Goal: Task Accomplishment & Management: Use online tool/utility

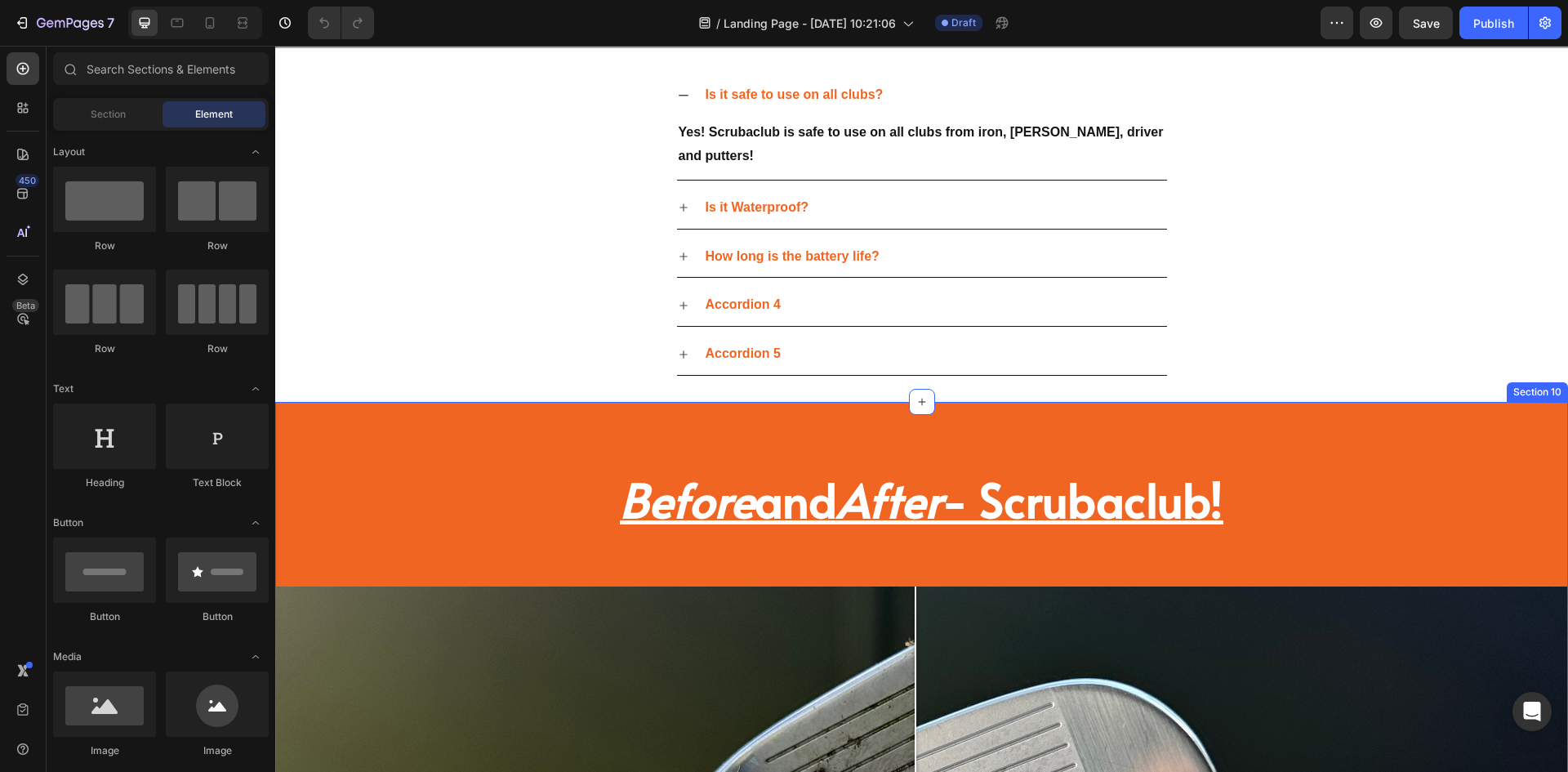
scroll to position [2779, 0]
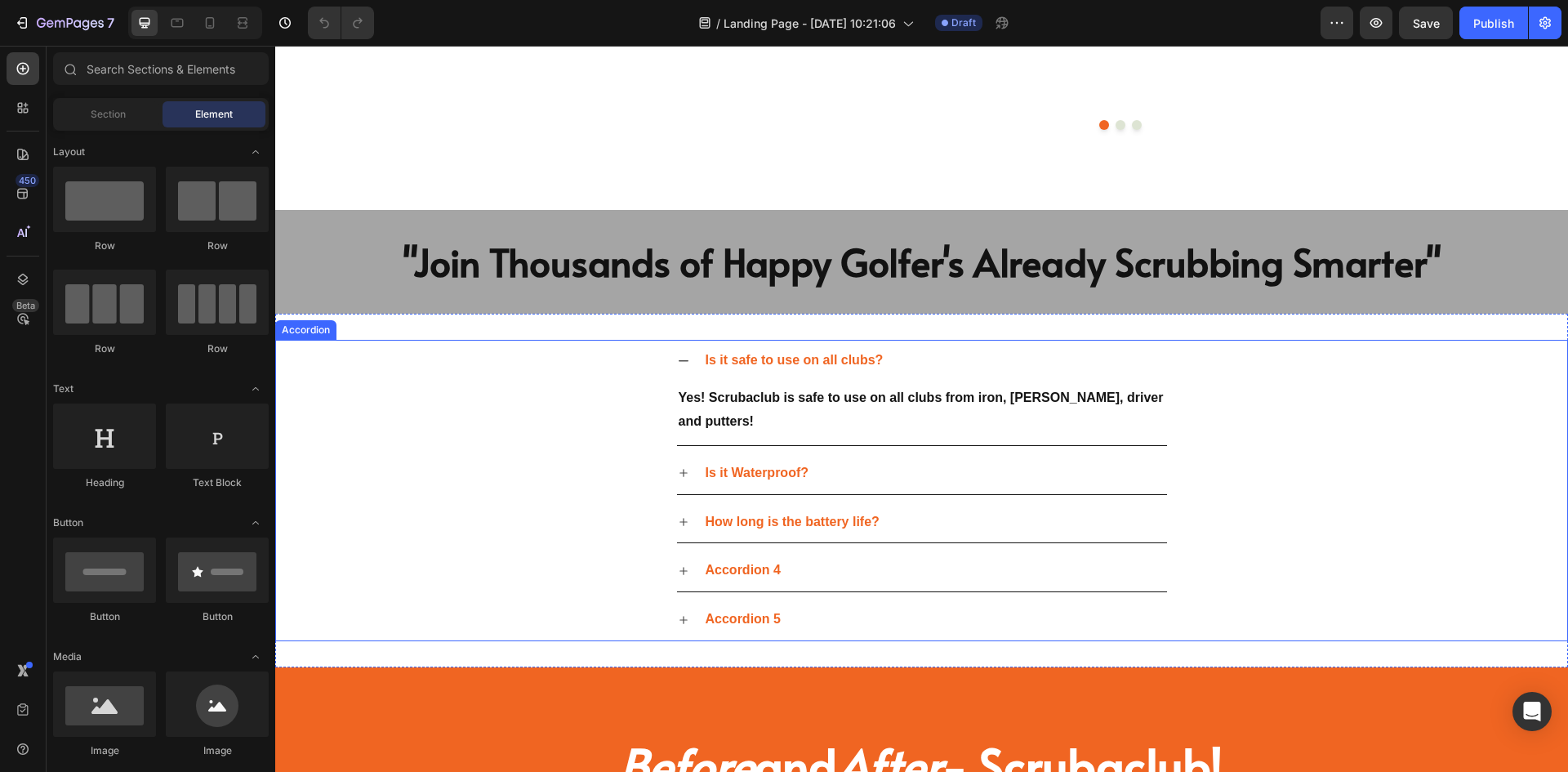
click at [680, 575] on icon at bounding box center [684, 571] width 8 height 8
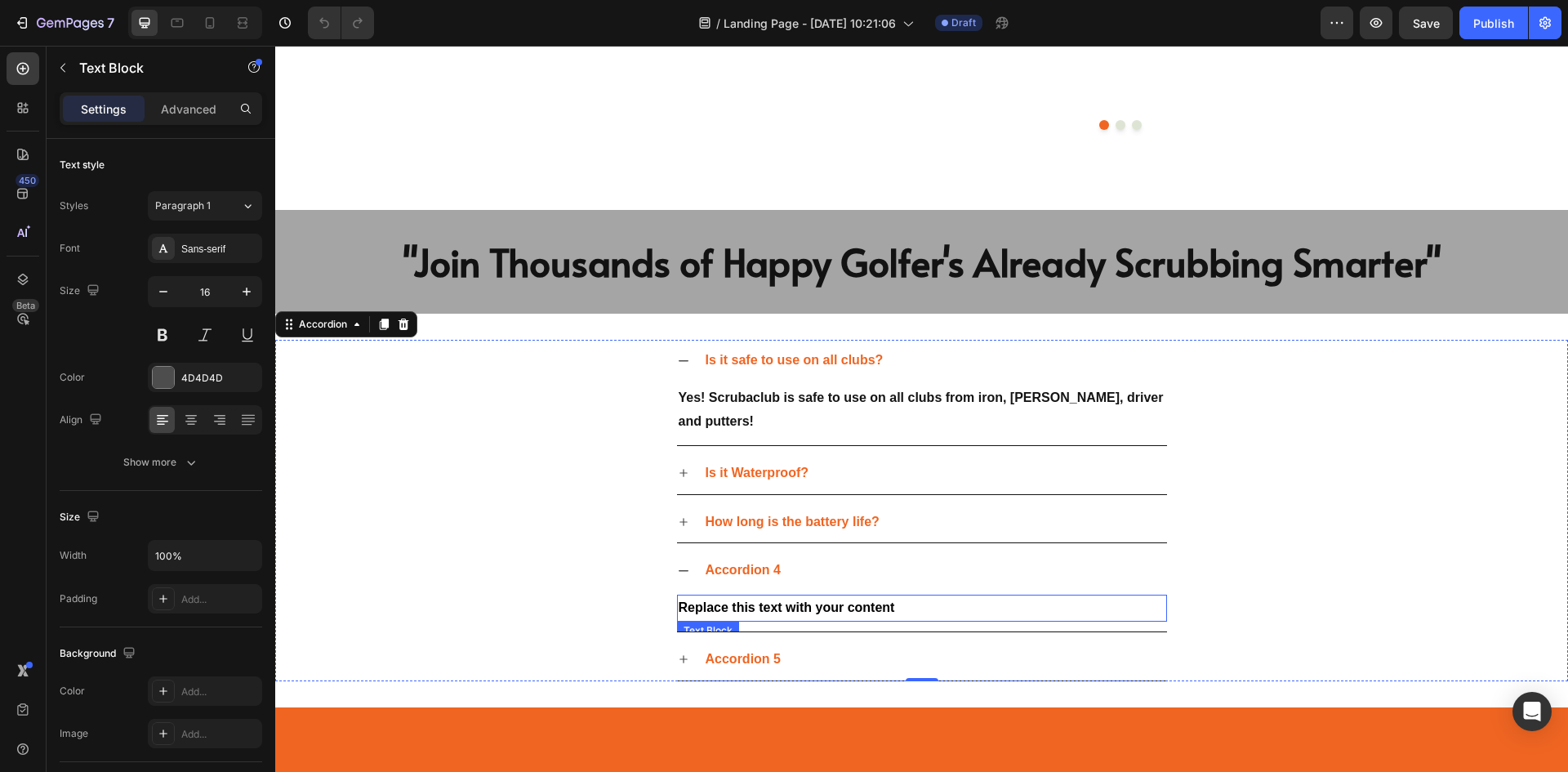
click at [726, 620] on p "Replace this text with your content" at bounding box center [922, 608] width 487 height 23
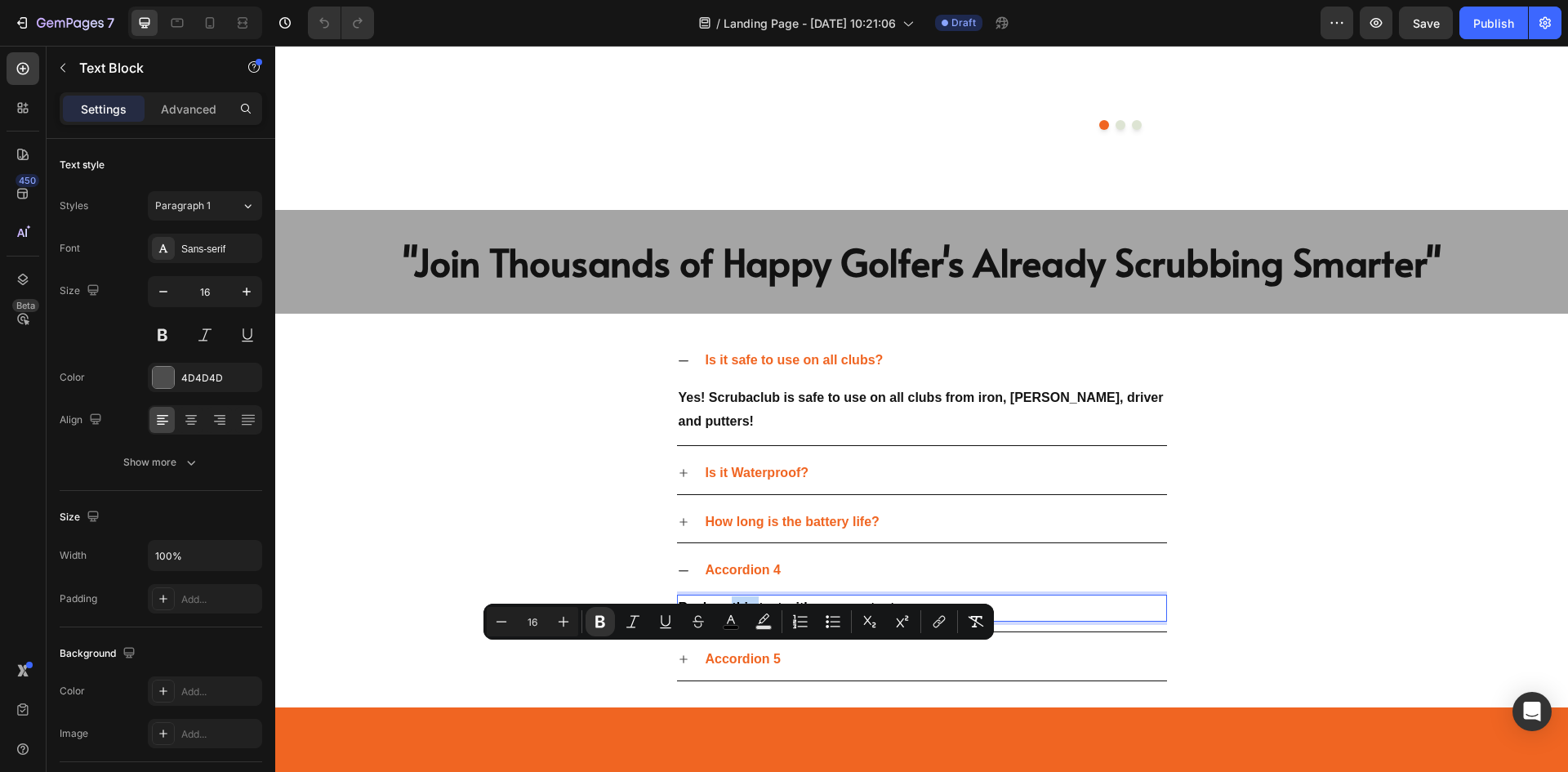
click at [732, 615] on strong "Replace this text with your content" at bounding box center [787, 607] width 216 height 14
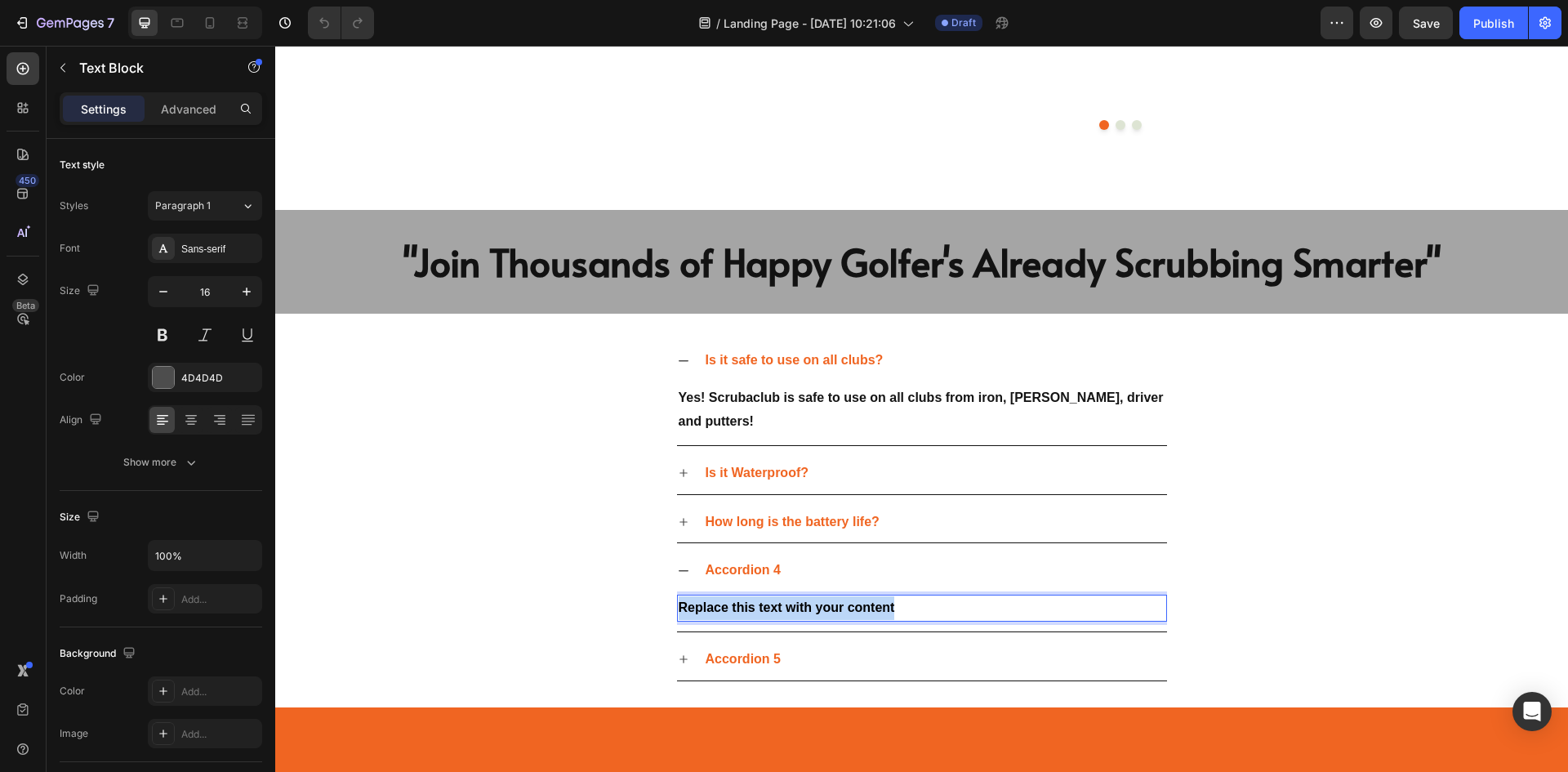
click at [732, 615] on strong "Replace this text with your content" at bounding box center [787, 607] width 216 height 14
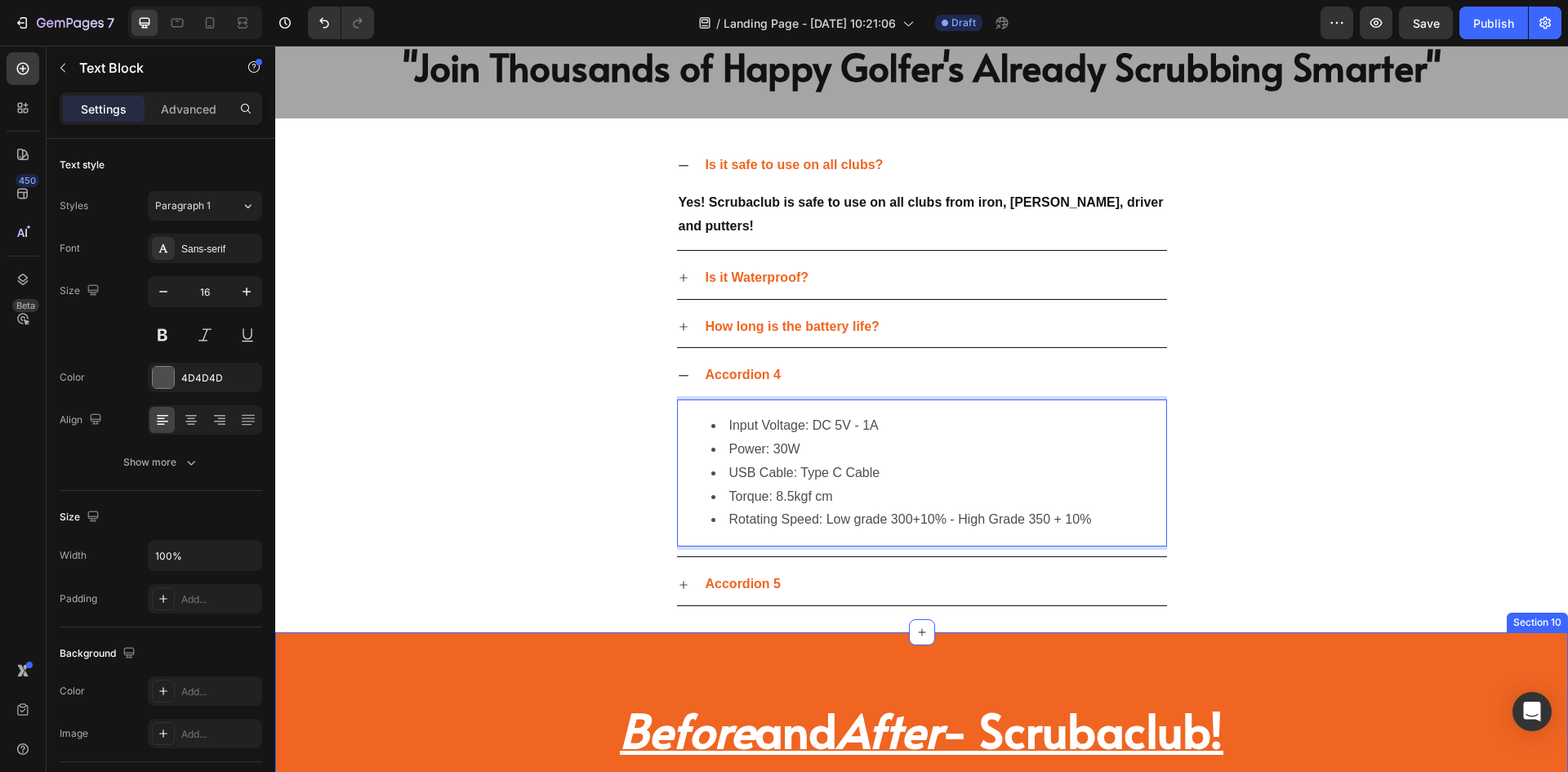
scroll to position [3036, 0]
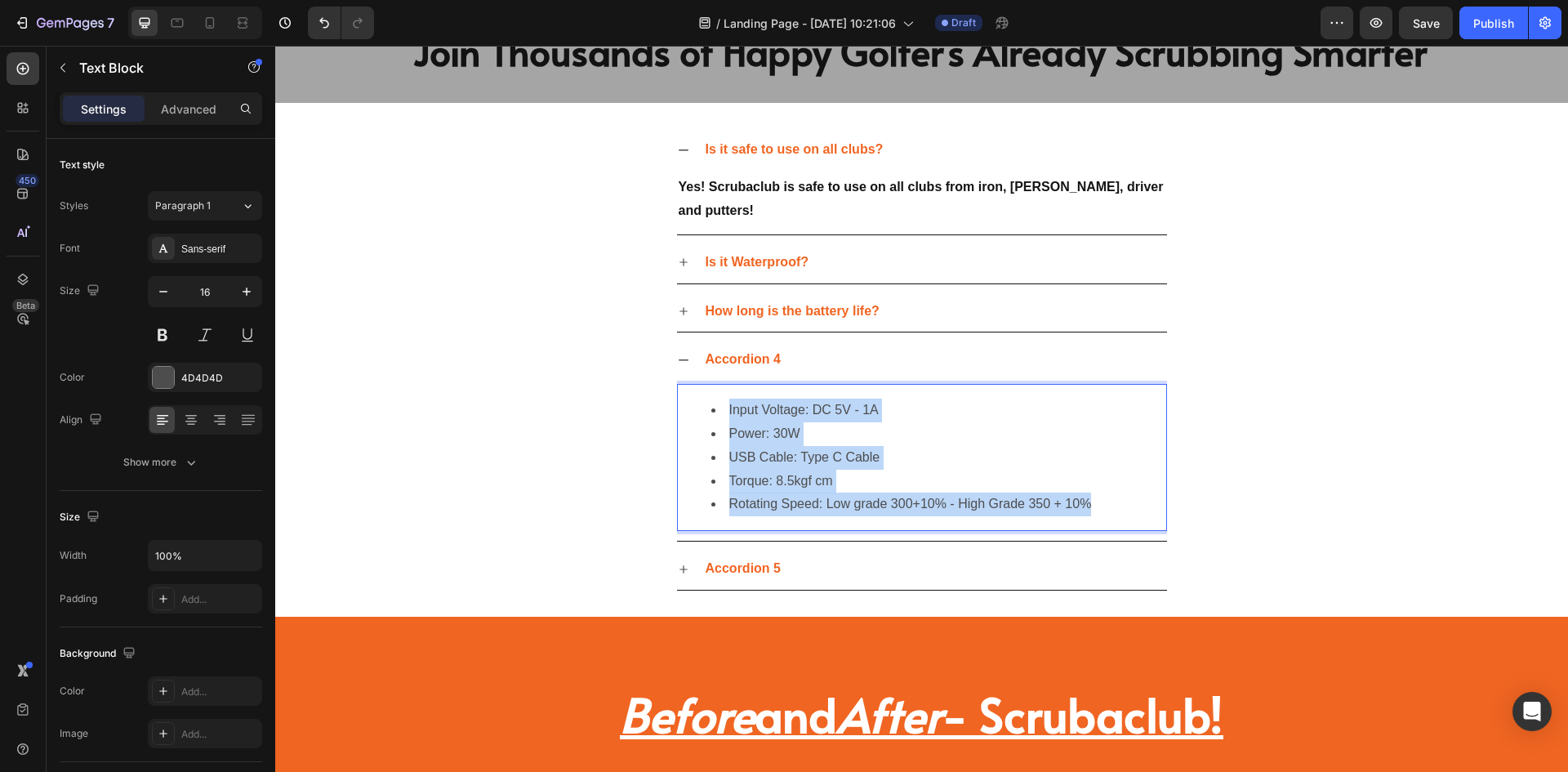
drag, startPoint x: 1091, startPoint y: 506, endPoint x: 721, endPoint y: 404, distance: 383.8
click at [721, 404] on ul "Input Voltage: DC 5V - 1A Power: 30W USB Cable: Type C Cable Torque: 8.5kgf cm …" at bounding box center [922, 457] width 487 height 117
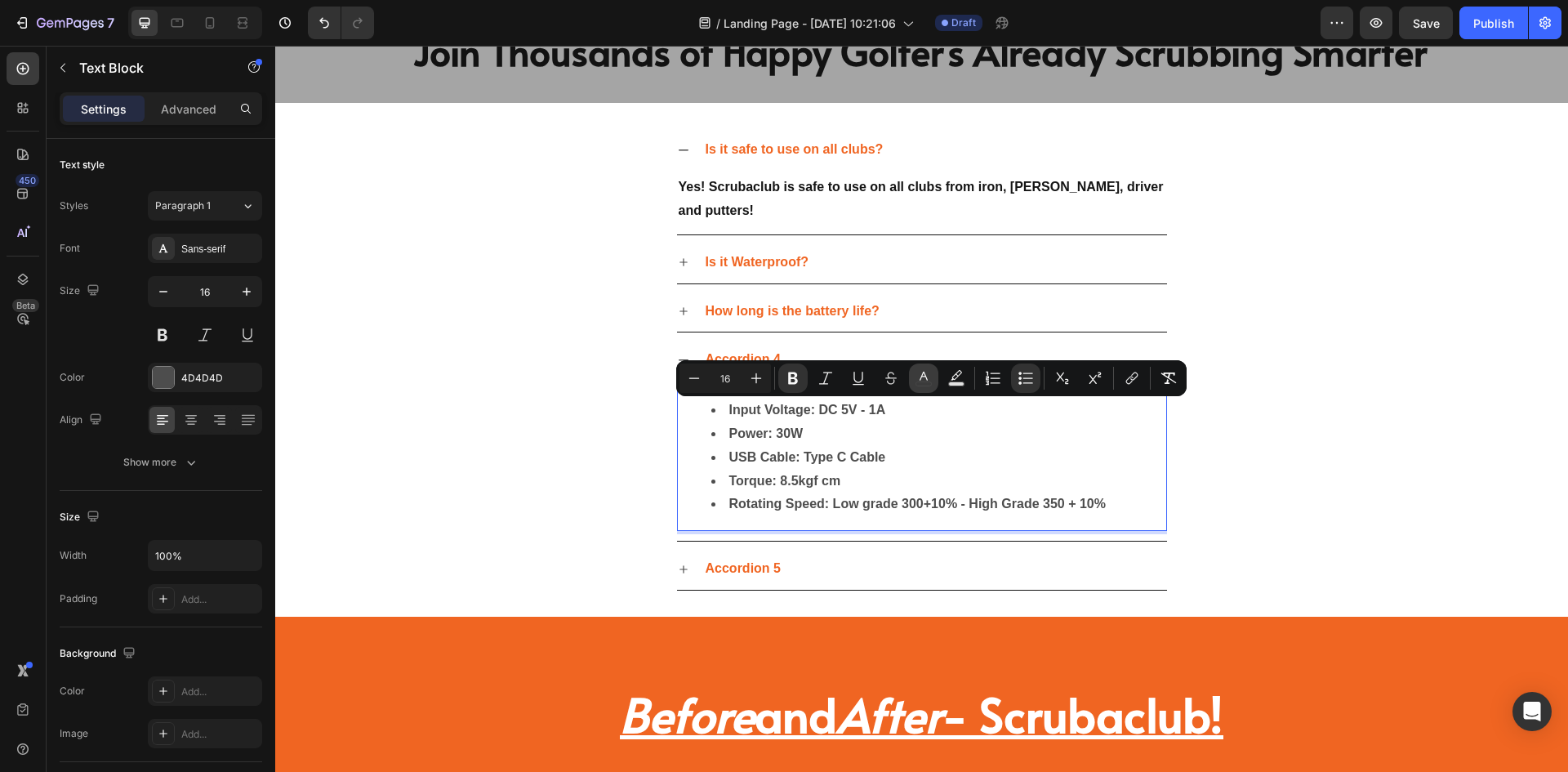
click at [923, 382] on rect "Editor contextual toolbar" at bounding box center [924, 384] width 16 height 4
type input "4D4D4D"
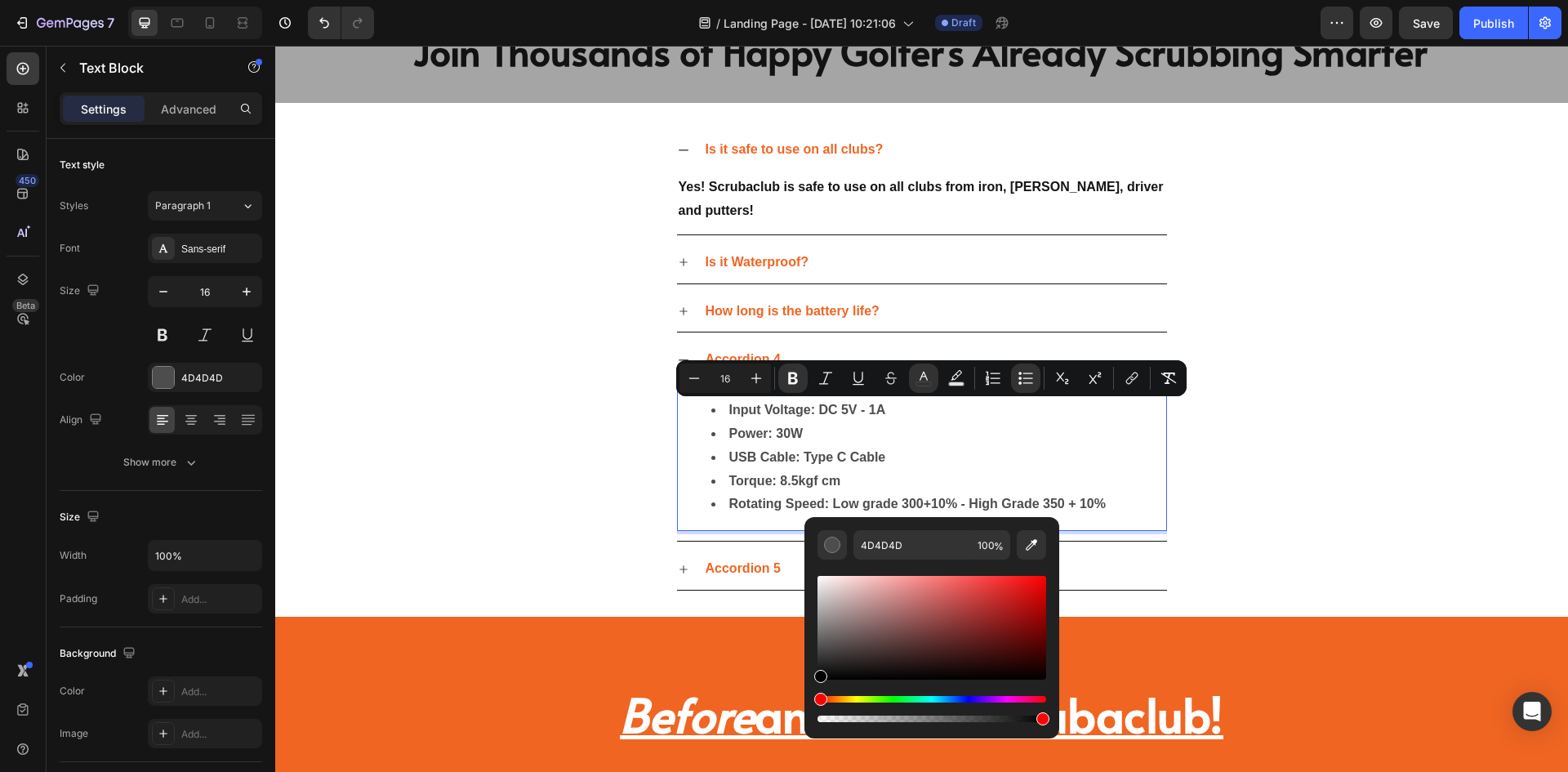
drag, startPoint x: 822, startPoint y: 634, endPoint x: 812, endPoint y: 715, distance: 81.6
click at [812, 715] on div "4D4D4D 100 %" at bounding box center [932, 621] width 255 height 208
type input "000000"
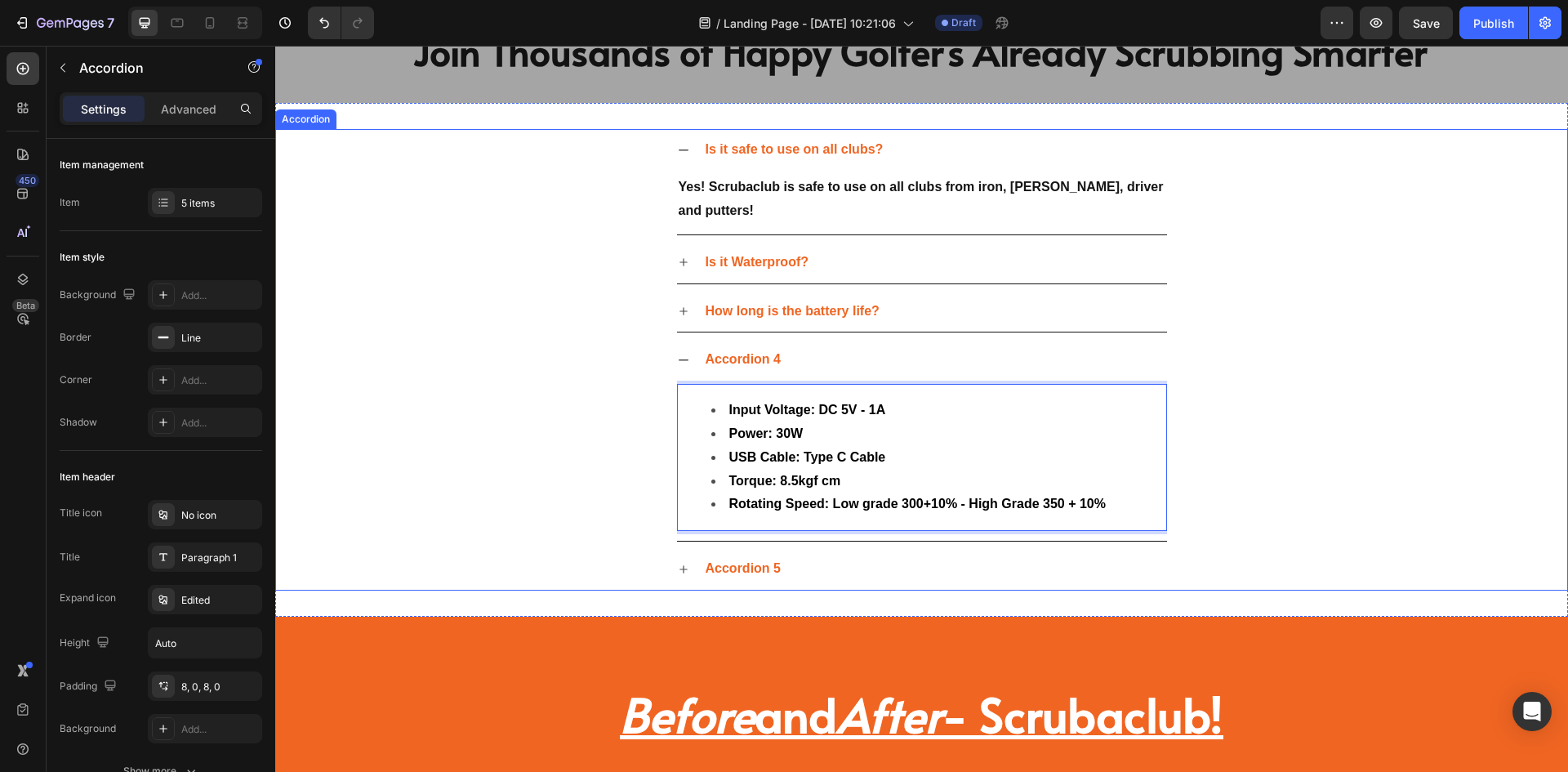
click at [581, 391] on div "Accordion 4 Input Voltage: DC 5V - 1A Power: 30W USB Cable: Type C Cable Torque…" at bounding box center [922, 440] width 1292 height 202
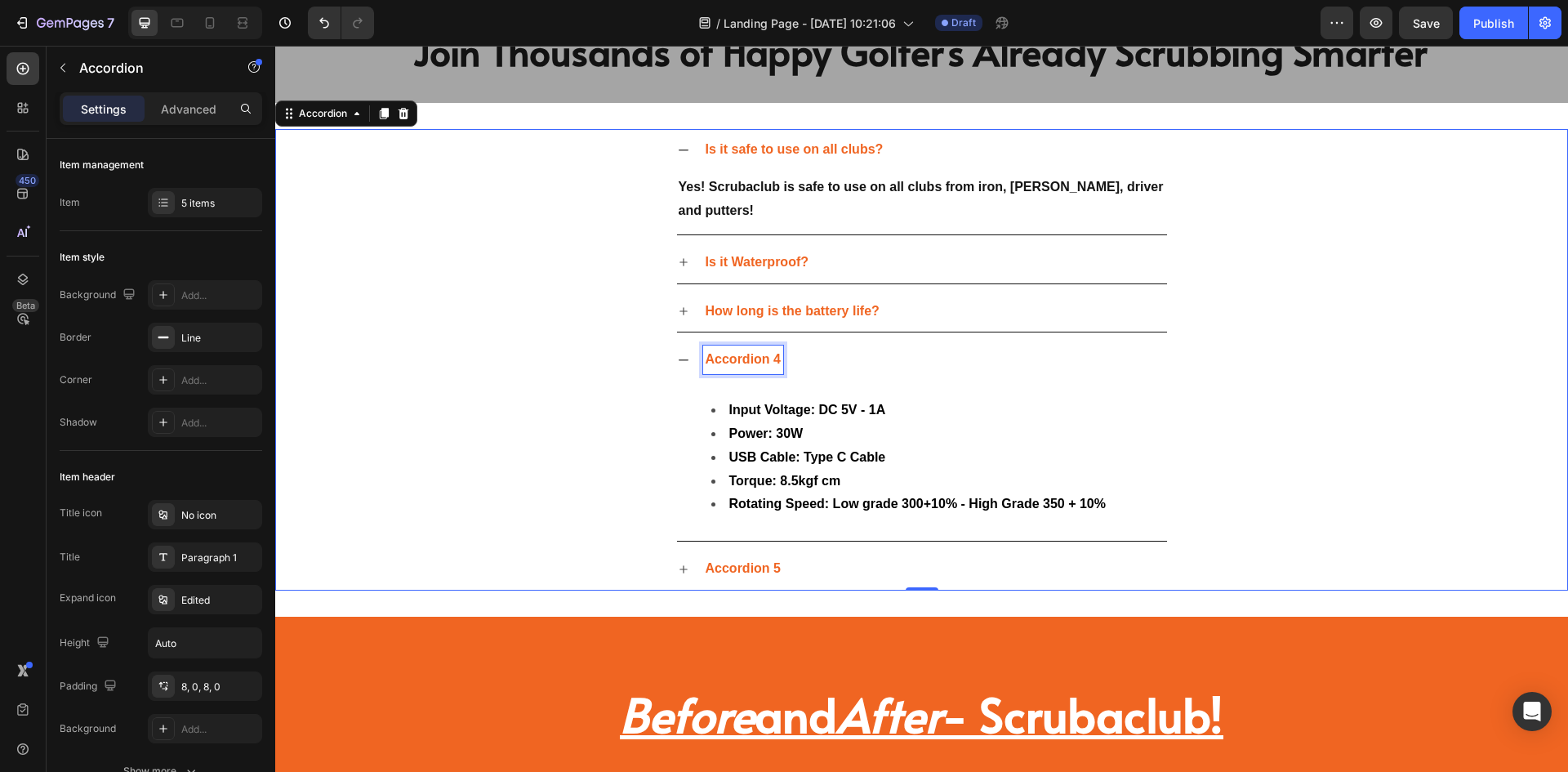
click at [734, 370] on p "Accordion 4" at bounding box center [743, 360] width 75 height 23
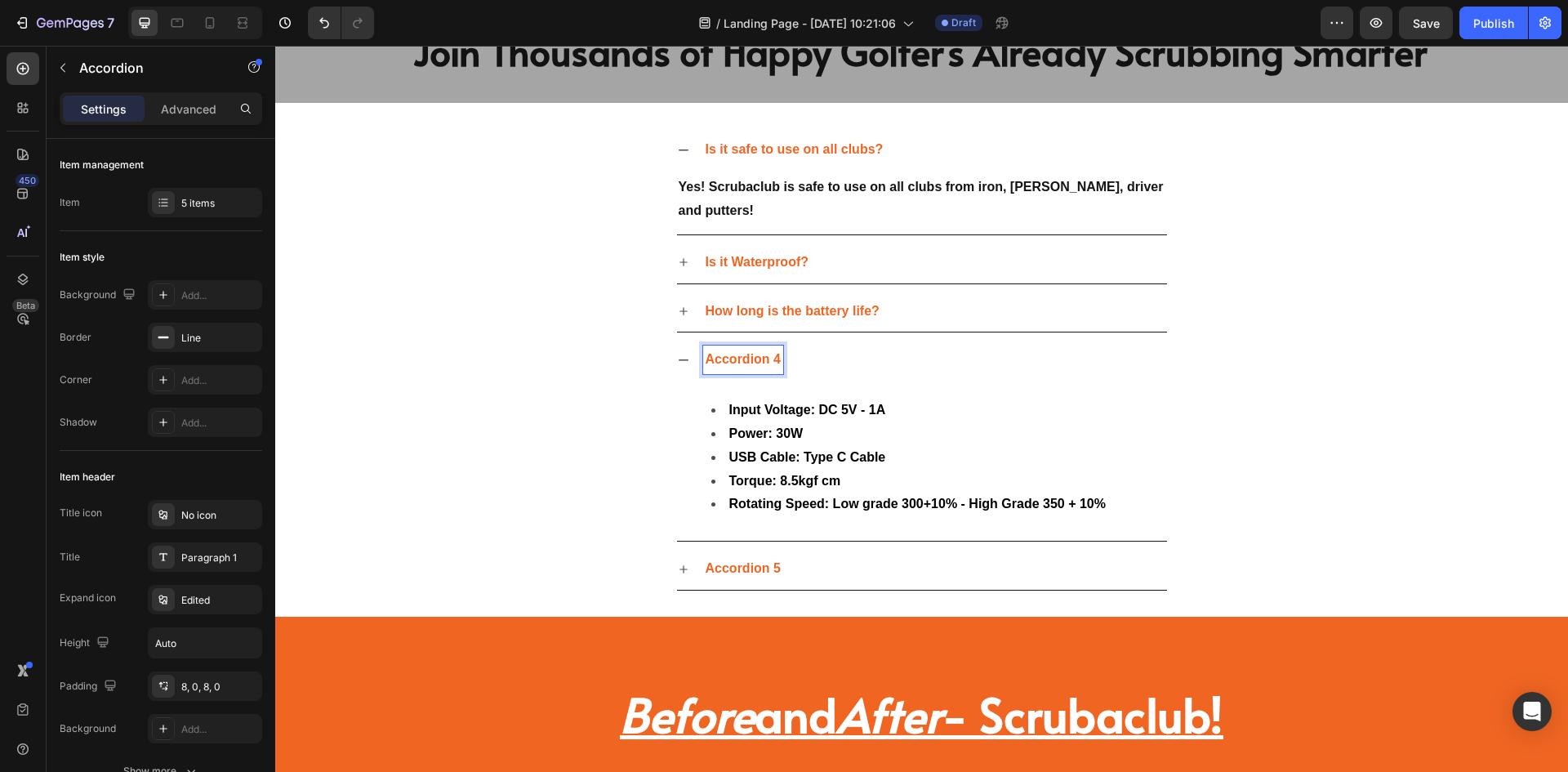
click at [732, 360] on strong "Accordion 4" at bounding box center [743, 359] width 75 height 14
click at [567, 359] on div "What are the Product Parameters Input Voltage: DC 5V - 1A Power: 30W USB Cable:…" at bounding box center [922, 440] width 1292 height 202
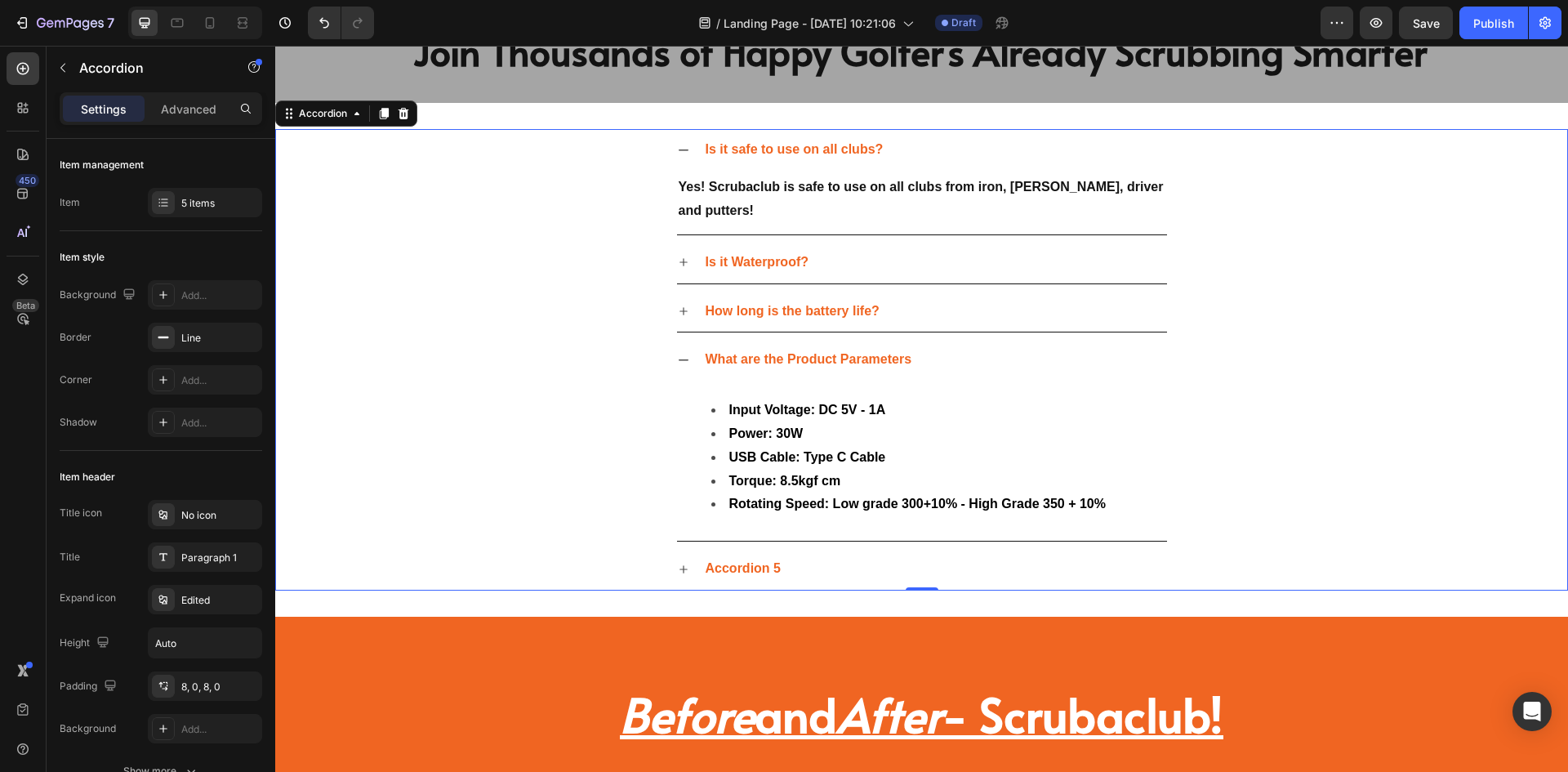
click at [679, 360] on icon at bounding box center [684, 361] width 10 height 2
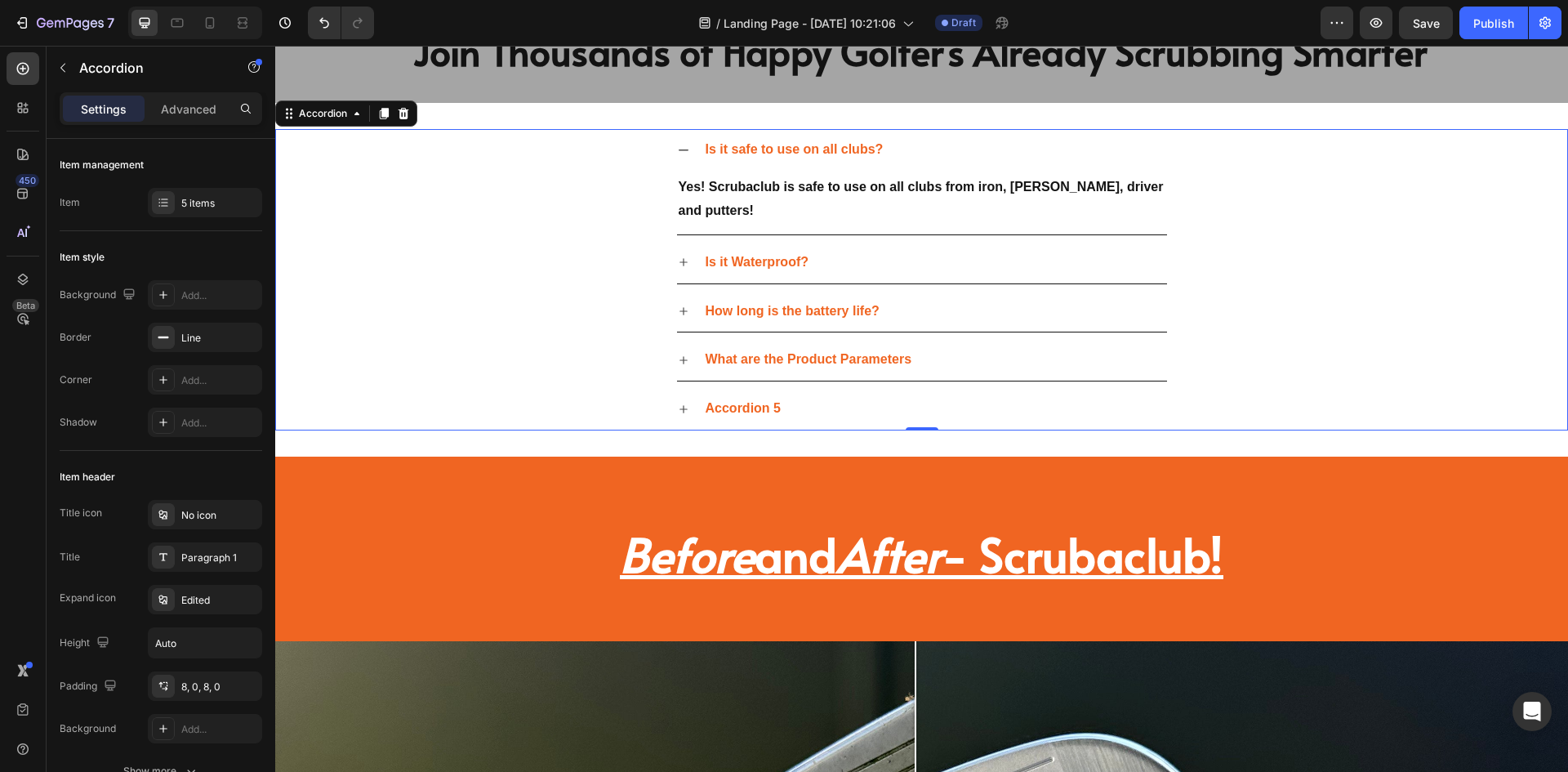
click at [680, 410] on icon at bounding box center [684, 410] width 8 height 8
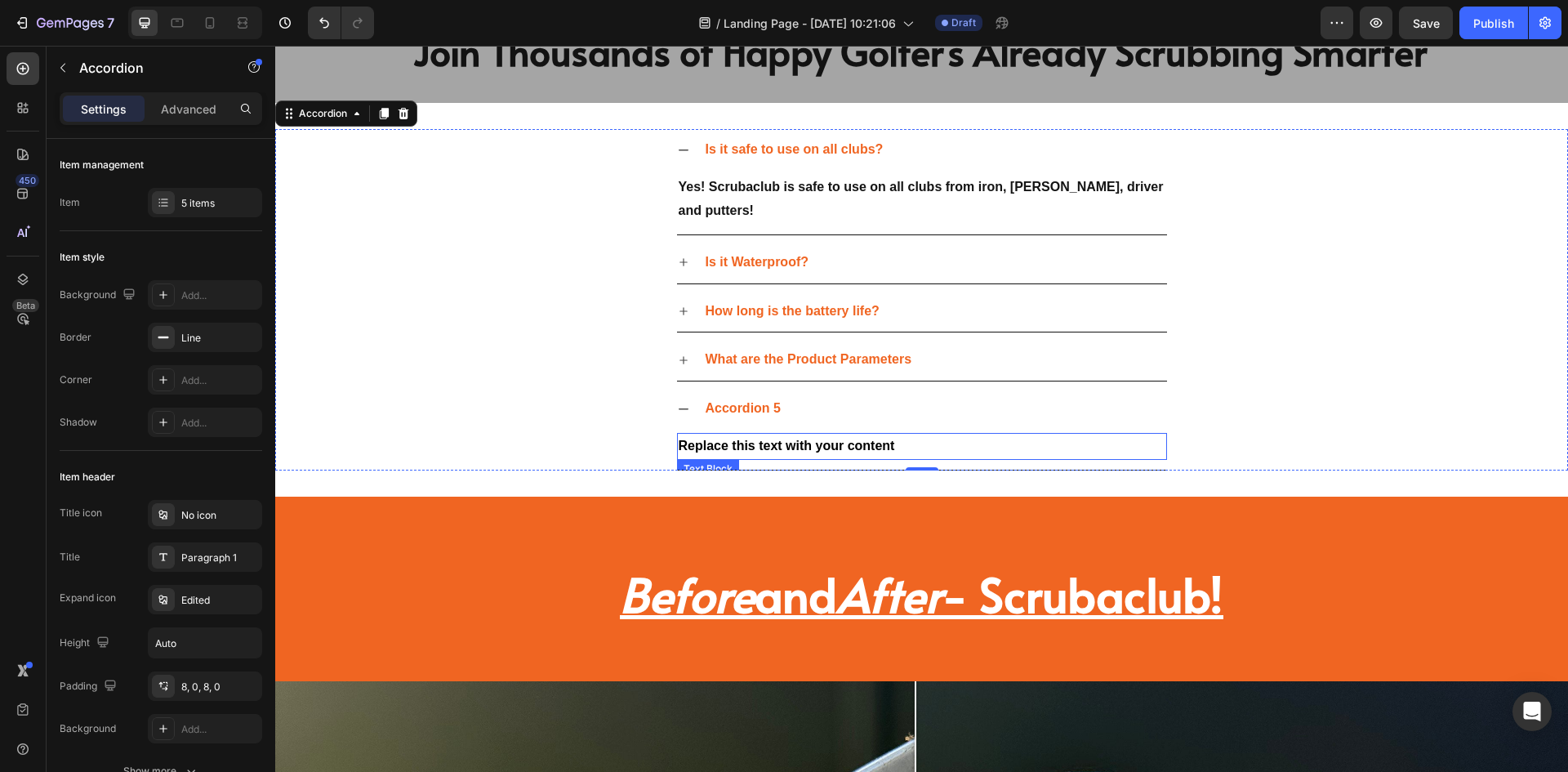
click at [742, 448] on strong "Replace this text with your content" at bounding box center [787, 446] width 216 height 14
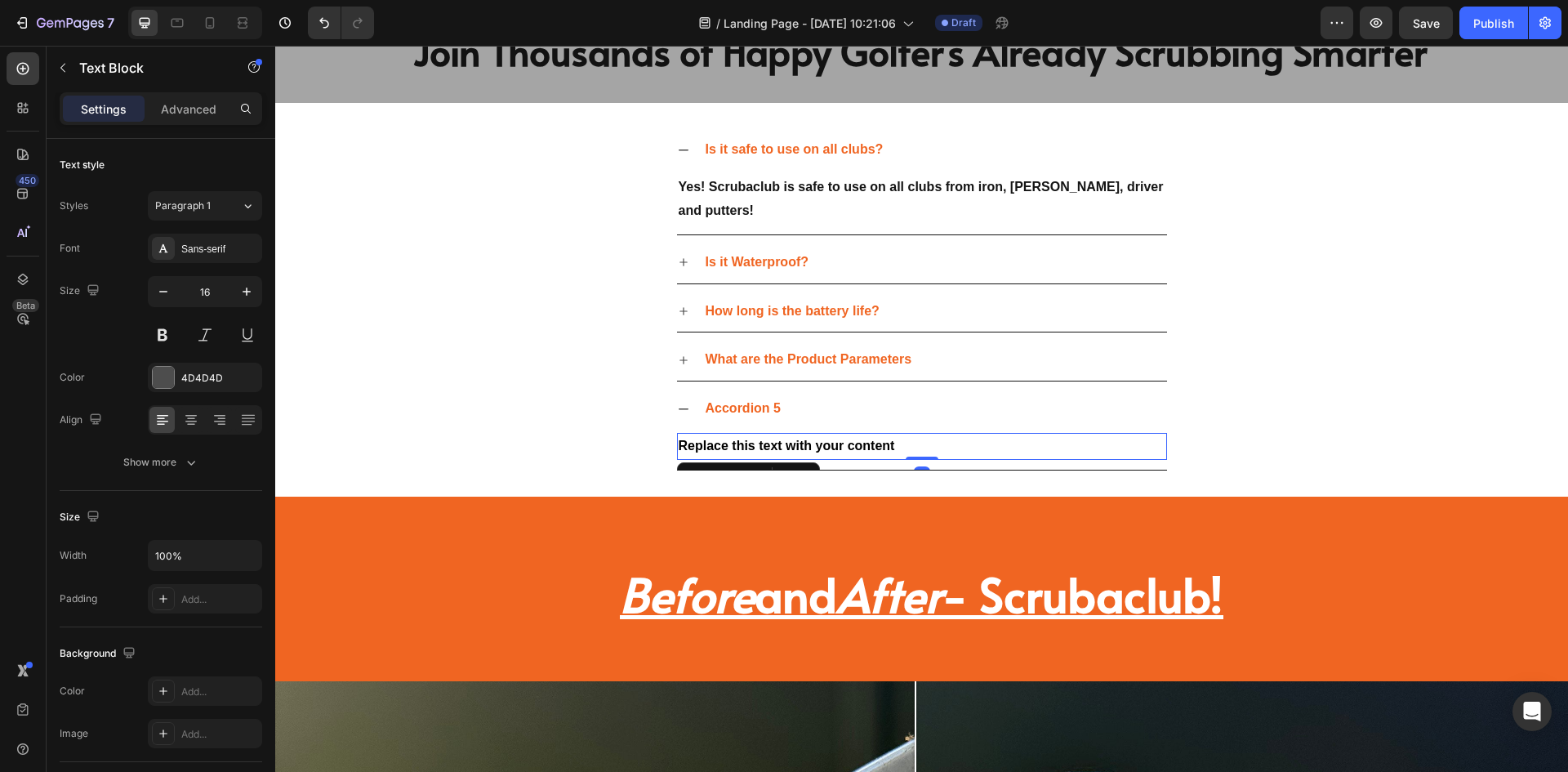
click at [742, 448] on strong "Replace this text with your content" at bounding box center [787, 446] width 216 height 14
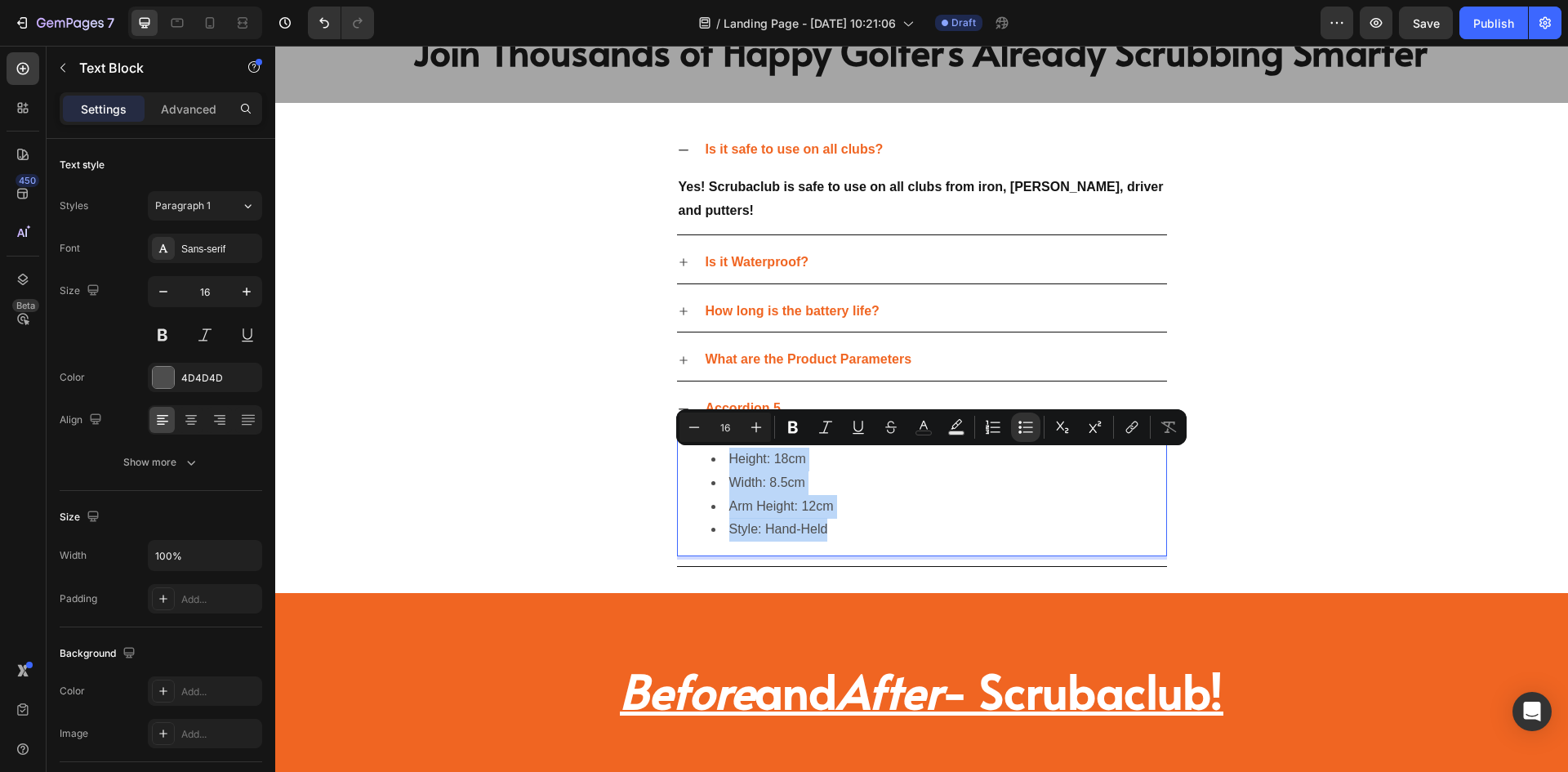
drag, startPoint x: 825, startPoint y: 529, endPoint x: 691, endPoint y: 452, distance: 154.5
click at [691, 452] on ul "Height: 18cm Width: 8.5cm Arm Height: 12cm Style: Hand-Held" at bounding box center [922, 495] width 487 height 94
drag, startPoint x: 915, startPoint y: 431, endPoint x: 639, endPoint y: 416, distance: 276.4
click at [915, 431] on button "color" at bounding box center [923, 427] width 29 height 29
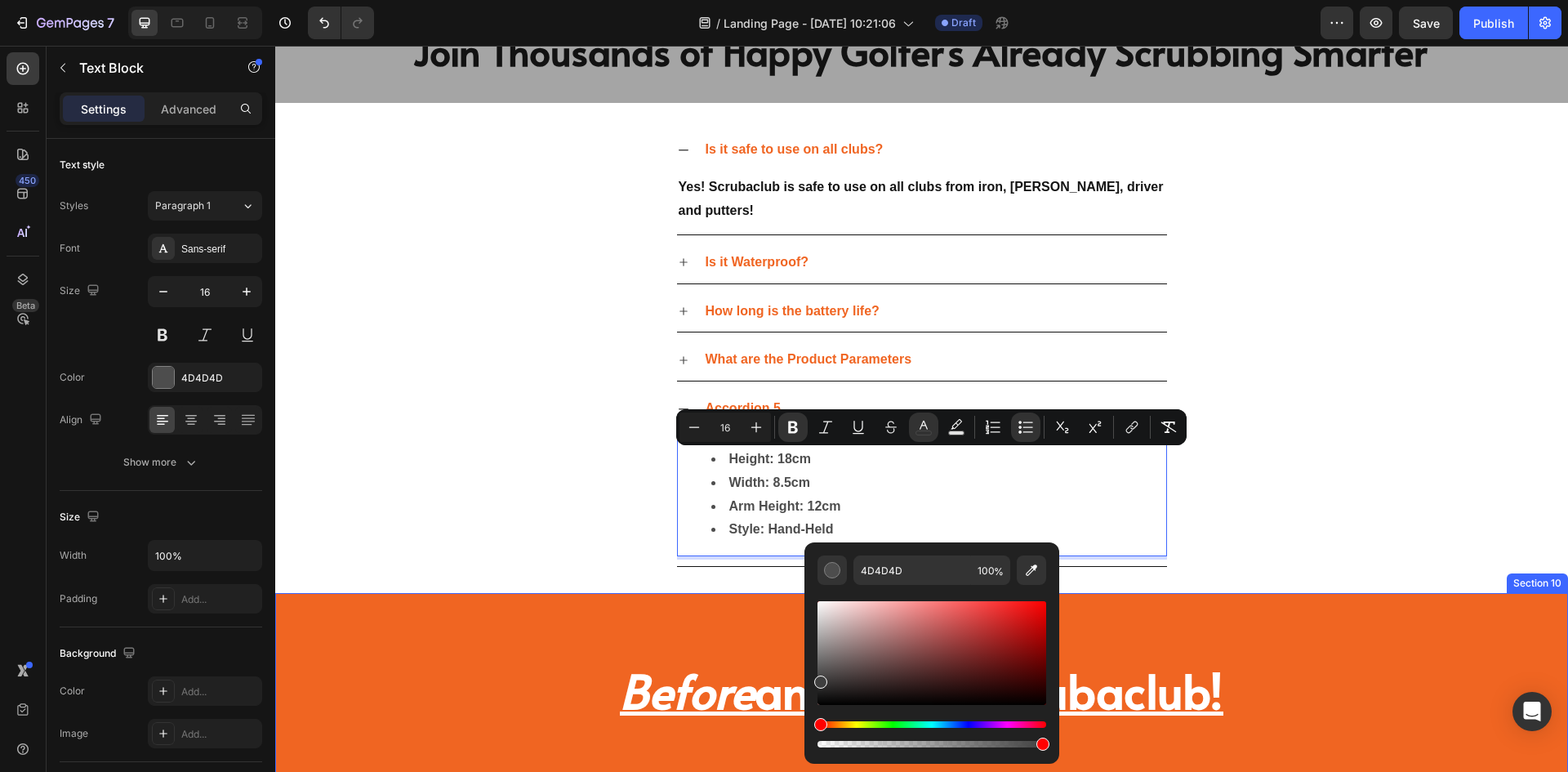
type input "1E1E1E"
drag, startPoint x: 1118, startPoint y: 711, endPoint x: 782, endPoint y: 729, distance: 336.5
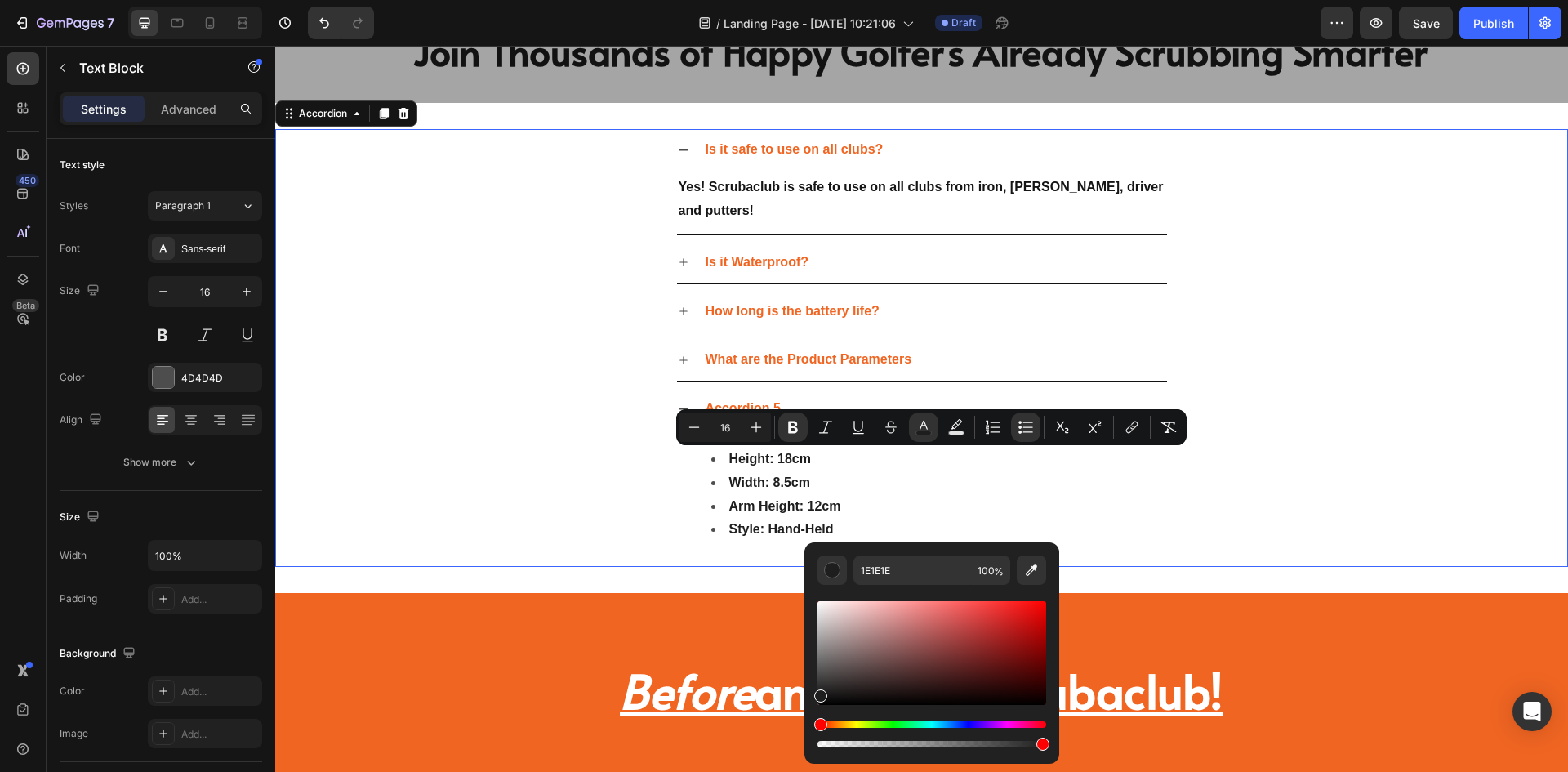
click at [631, 461] on div "Accordion 5 Height: 18cm Width: 8.5cm Arm Height: 12cm Style: Hand-Held Text Bl…" at bounding box center [922, 477] width 1292 height 179
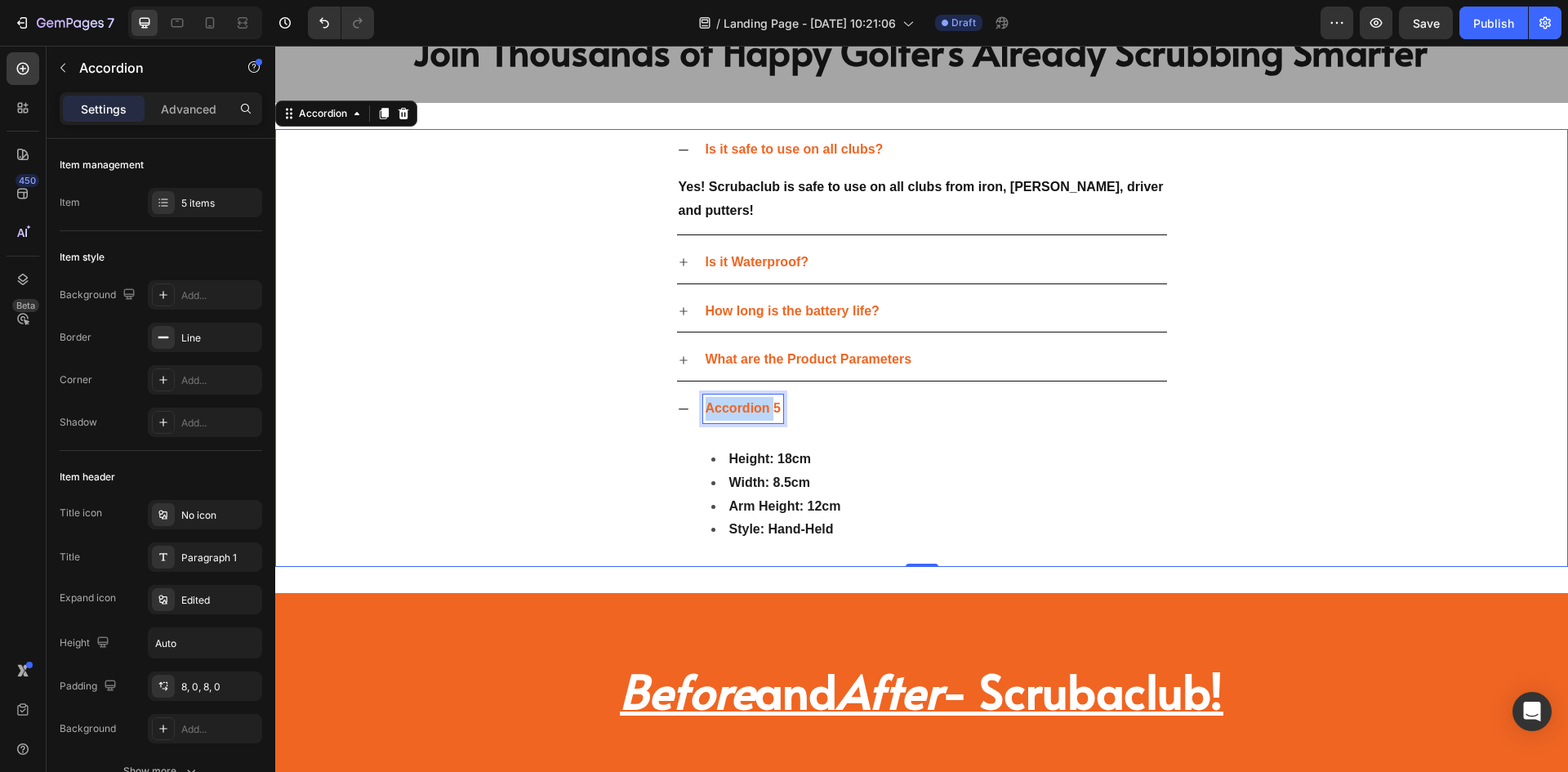
click at [757, 406] on strong "Accordion 5" at bounding box center [743, 408] width 75 height 14
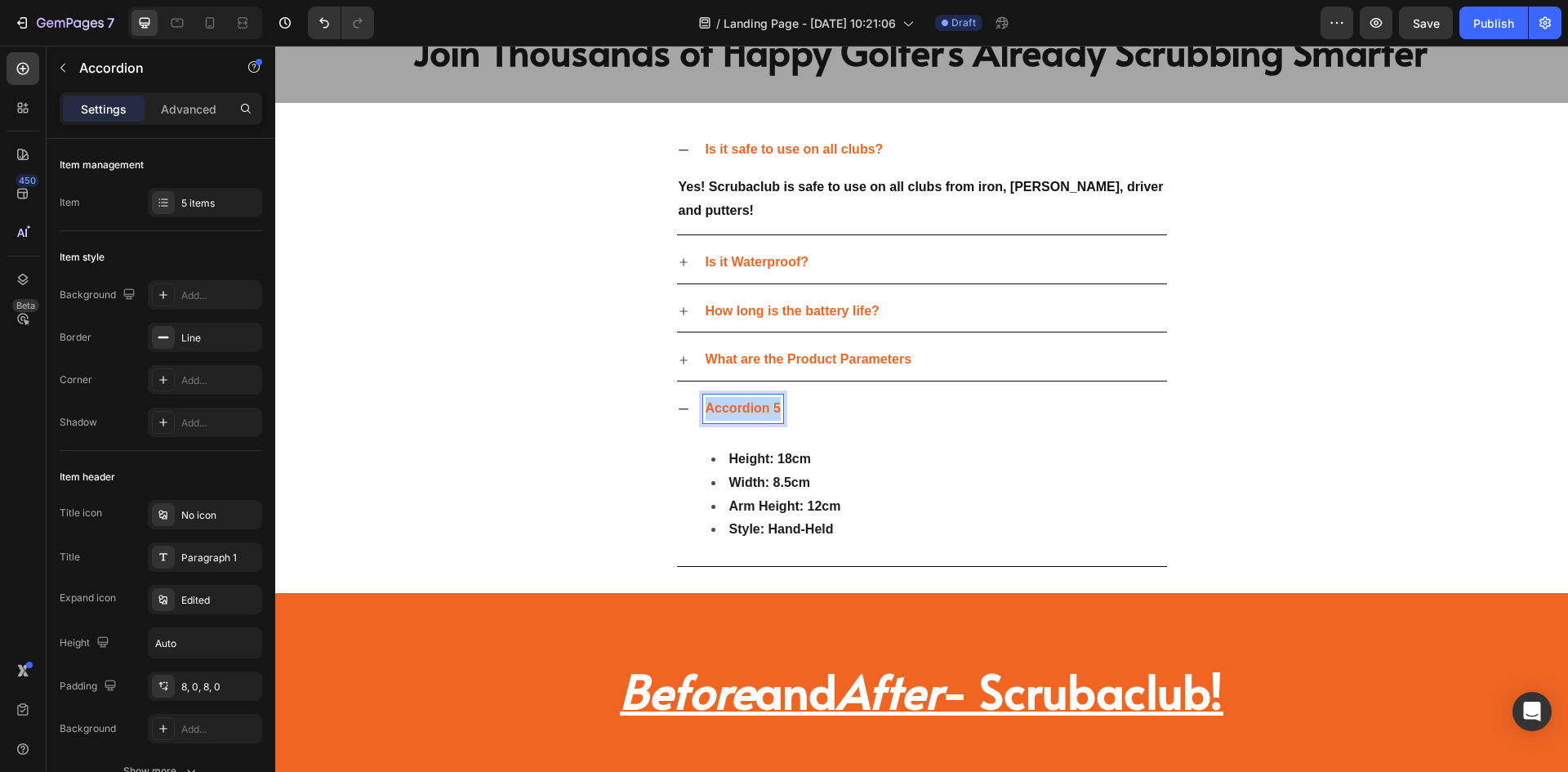
click at [757, 406] on strong "Accordion 5" at bounding box center [743, 408] width 75 height 14
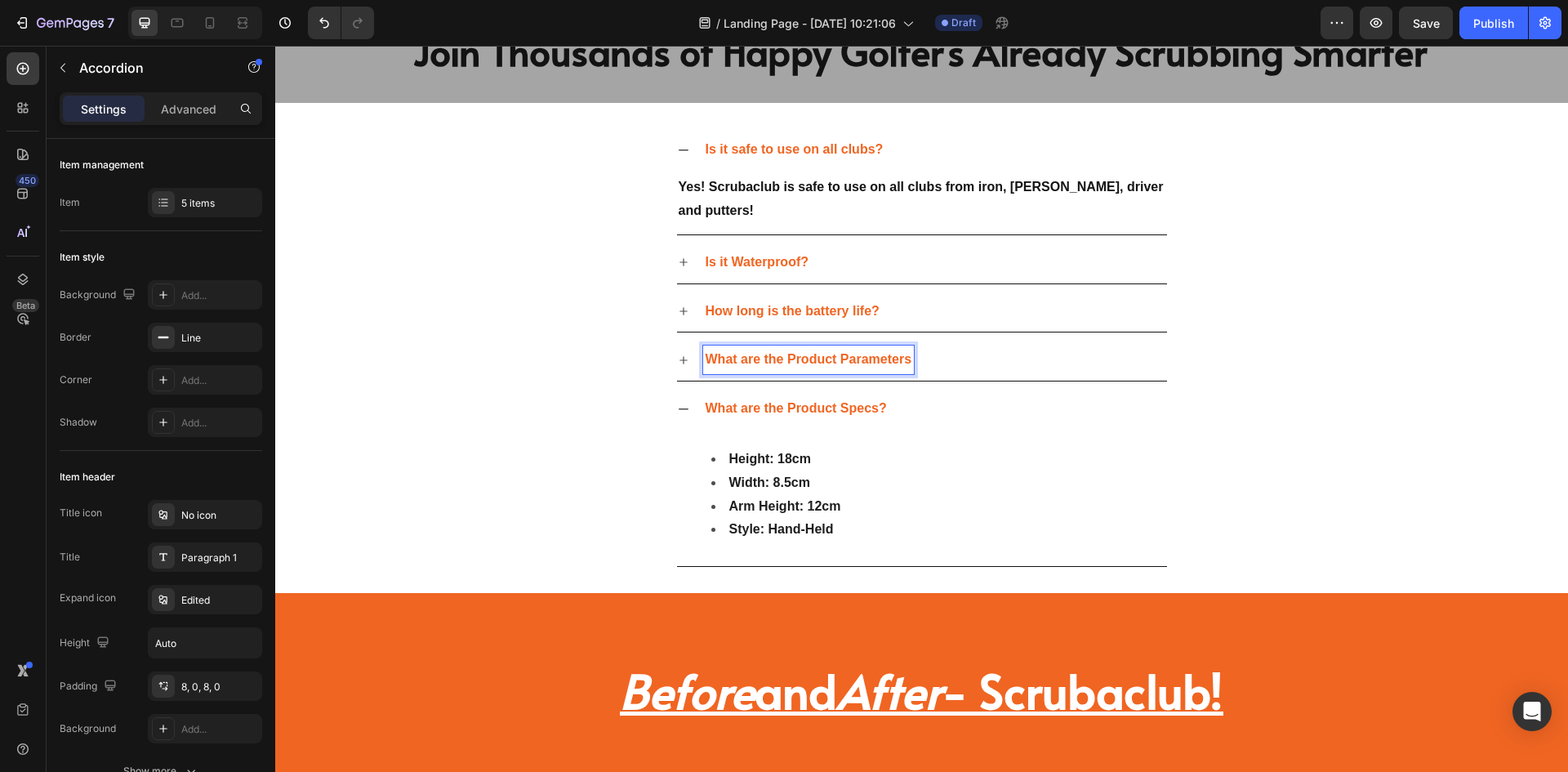
click at [901, 355] on strong "What are the Product Parameters" at bounding box center [809, 359] width 206 height 14
click at [681, 258] on icon at bounding box center [684, 262] width 13 height 13
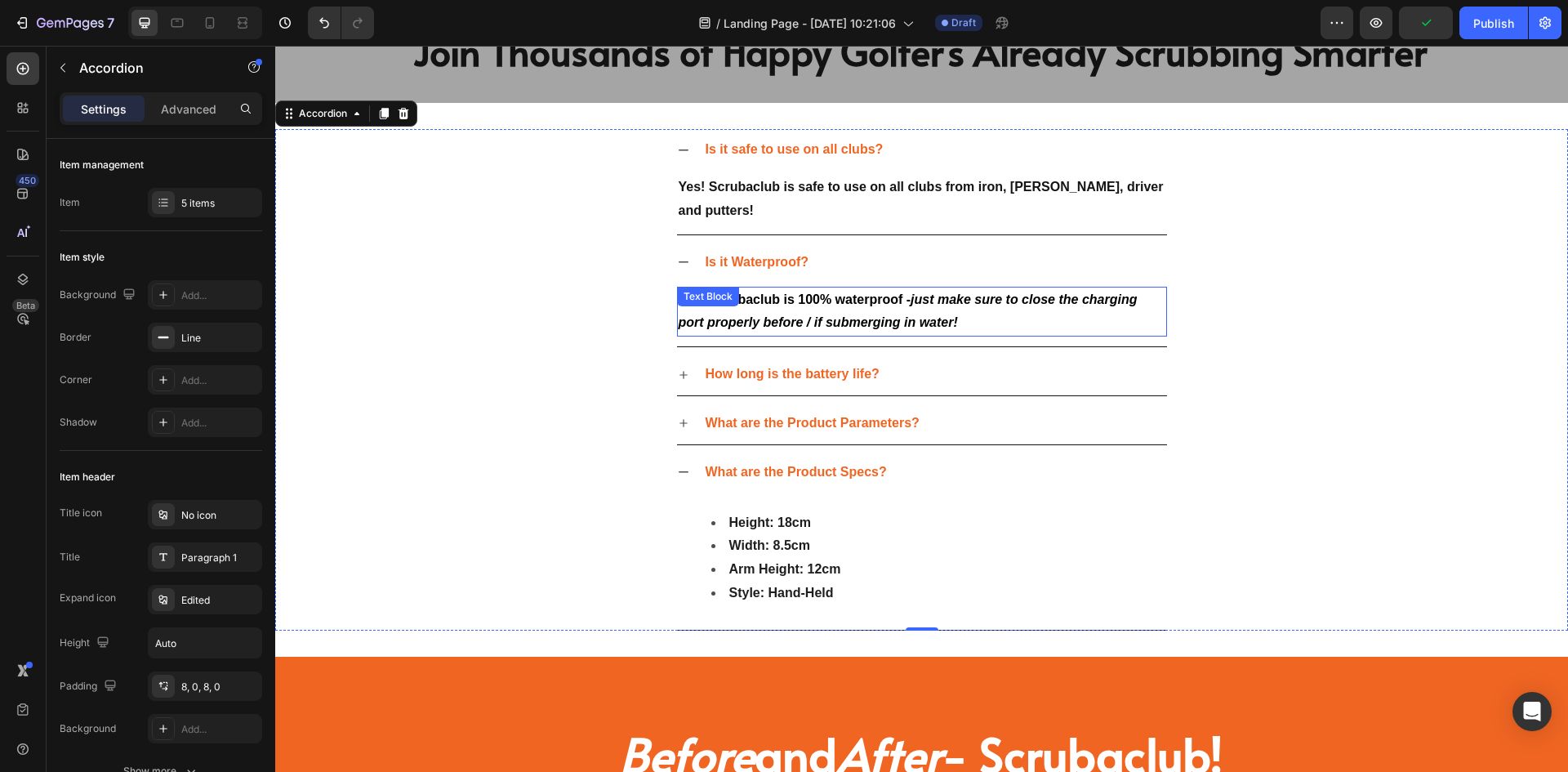
click at [901, 295] on strong "Yes! Scrubaclub is 100% waterproof -" at bounding box center [796, 299] width 233 height 14
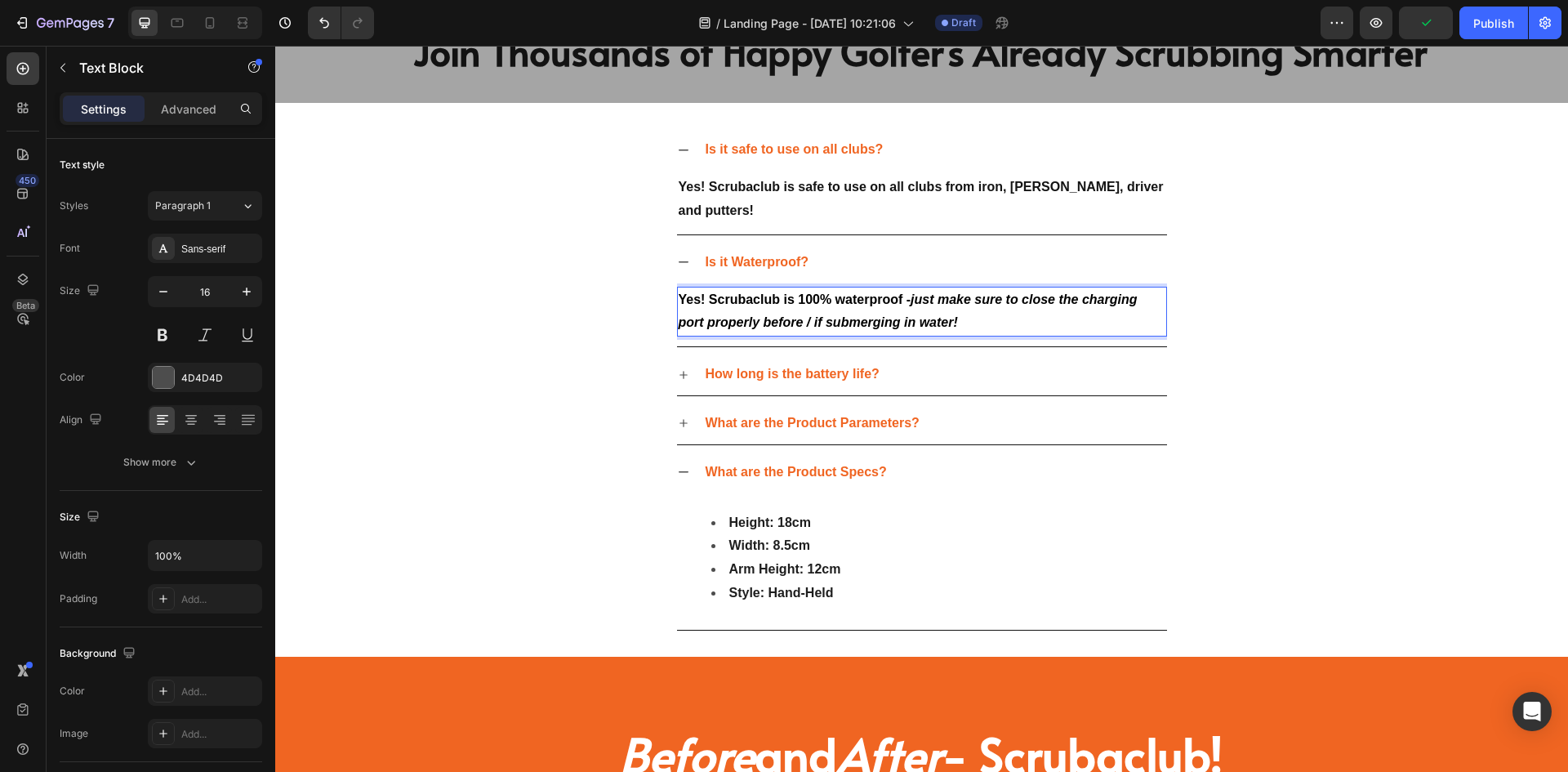
click at [901, 295] on strong "Yes! Scrubaclub is 100% waterproof -" at bounding box center [796, 299] width 233 height 14
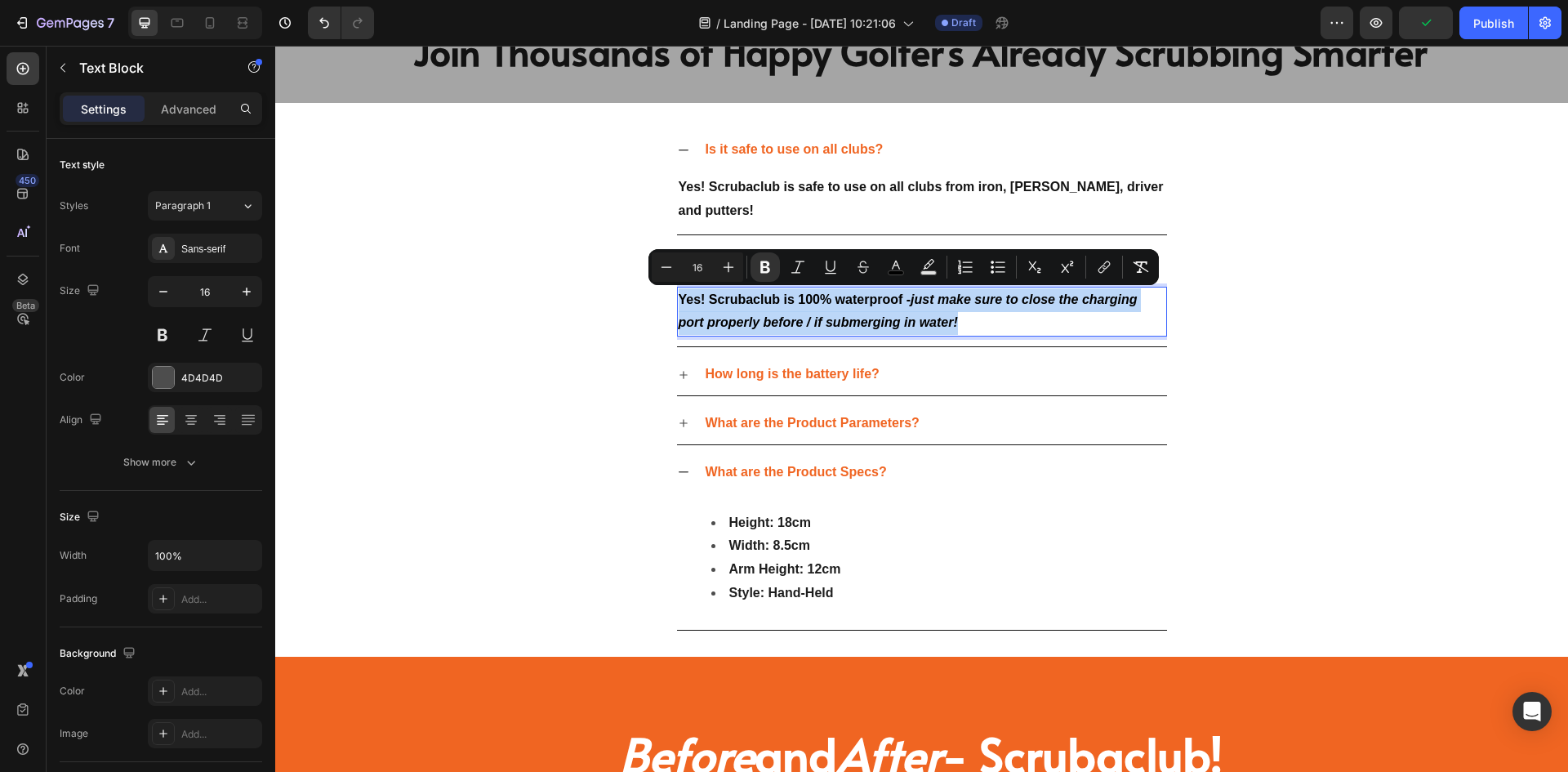
click at [901, 295] on strong "Yes! Scrubaclub is 100% waterproof -" at bounding box center [796, 299] width 233 height 14
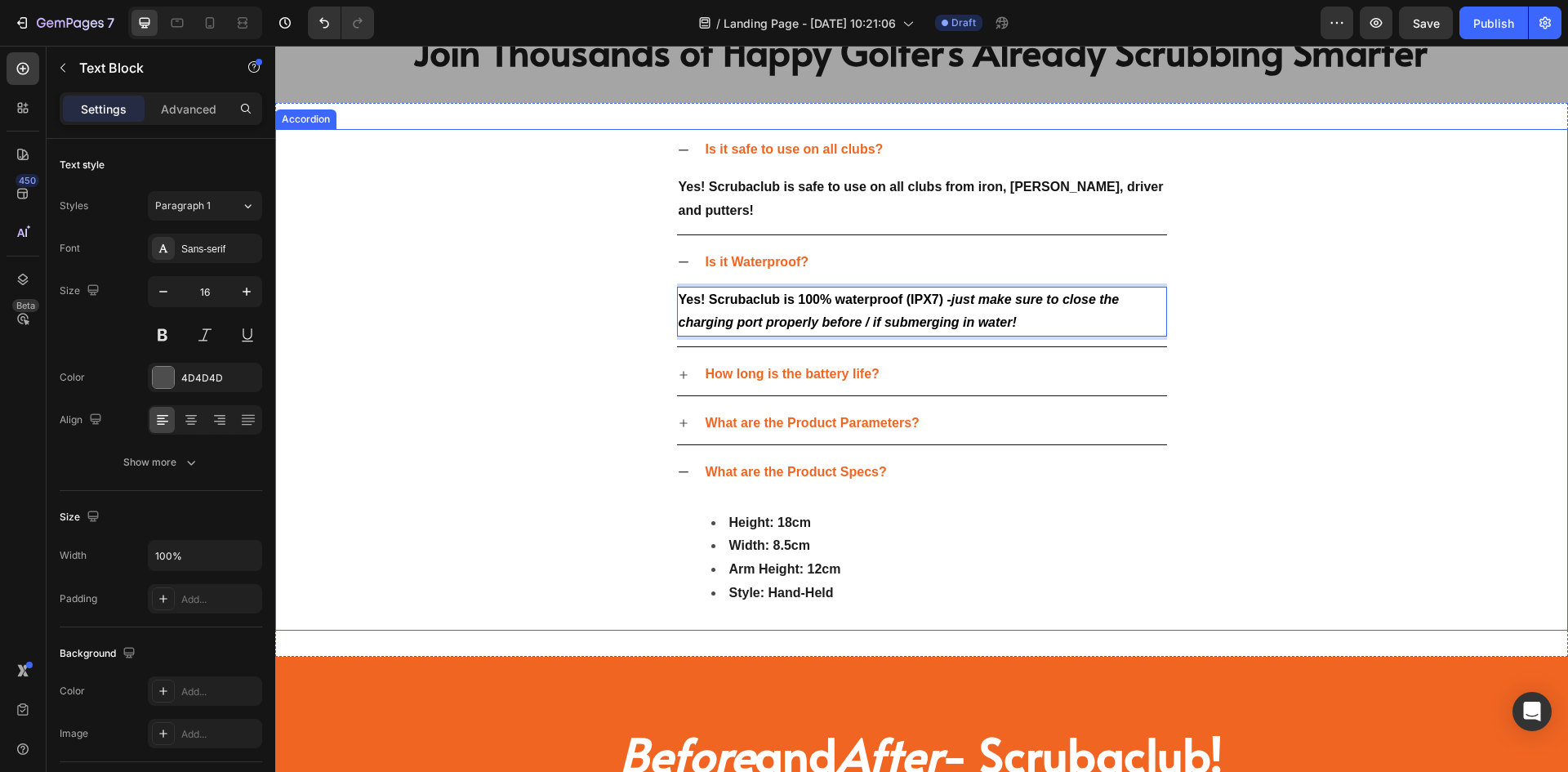
click at [574, 275] on div "Is it Waterproof? Yes! Scrubaclub is 100% waterproof (IPX7) - just make sure to…" at bounding box center [922, 294] width 1292 height 106
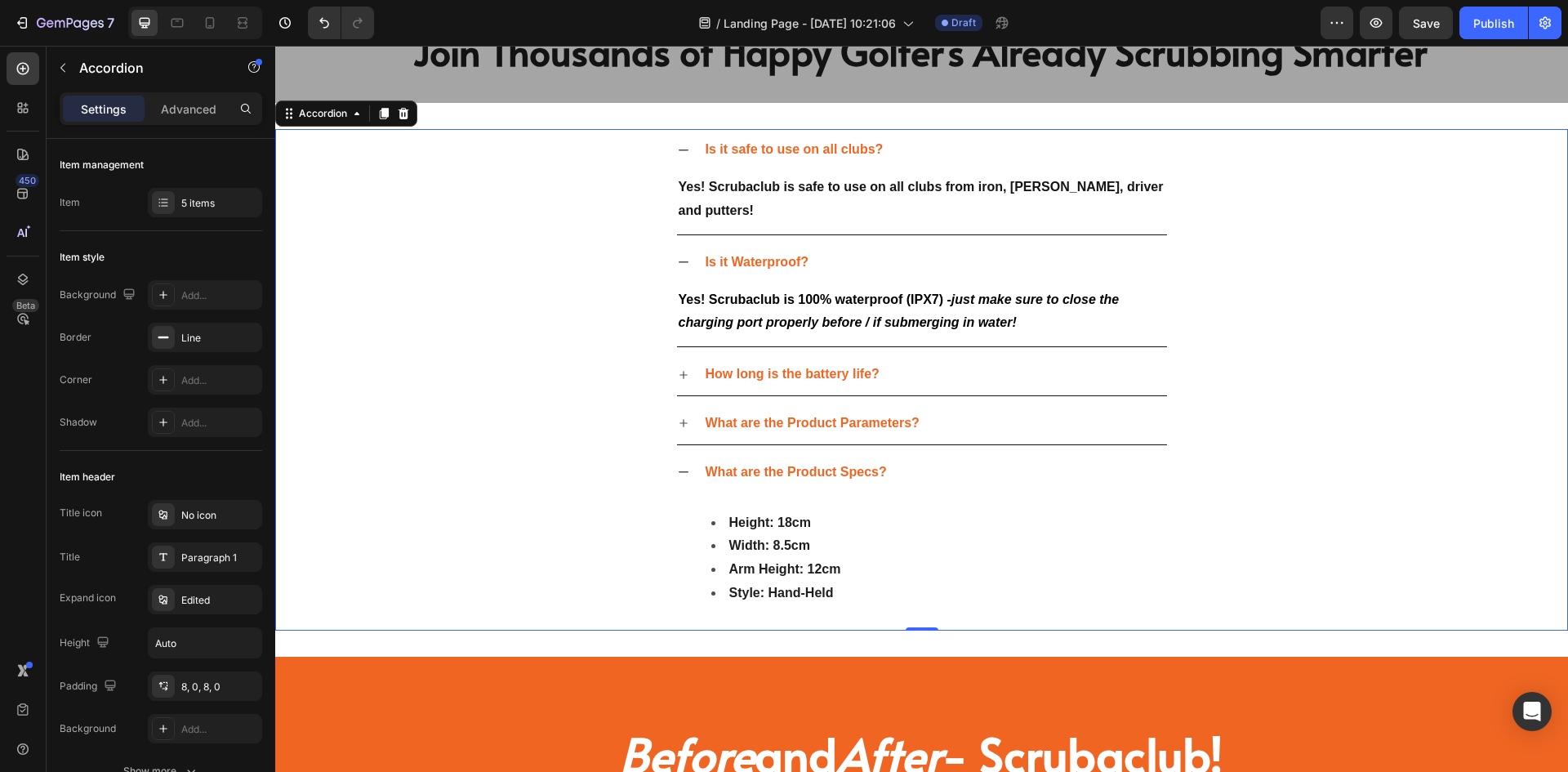
click at [679, 262] on icon at bounding box center [684, 262] width 10 height 2
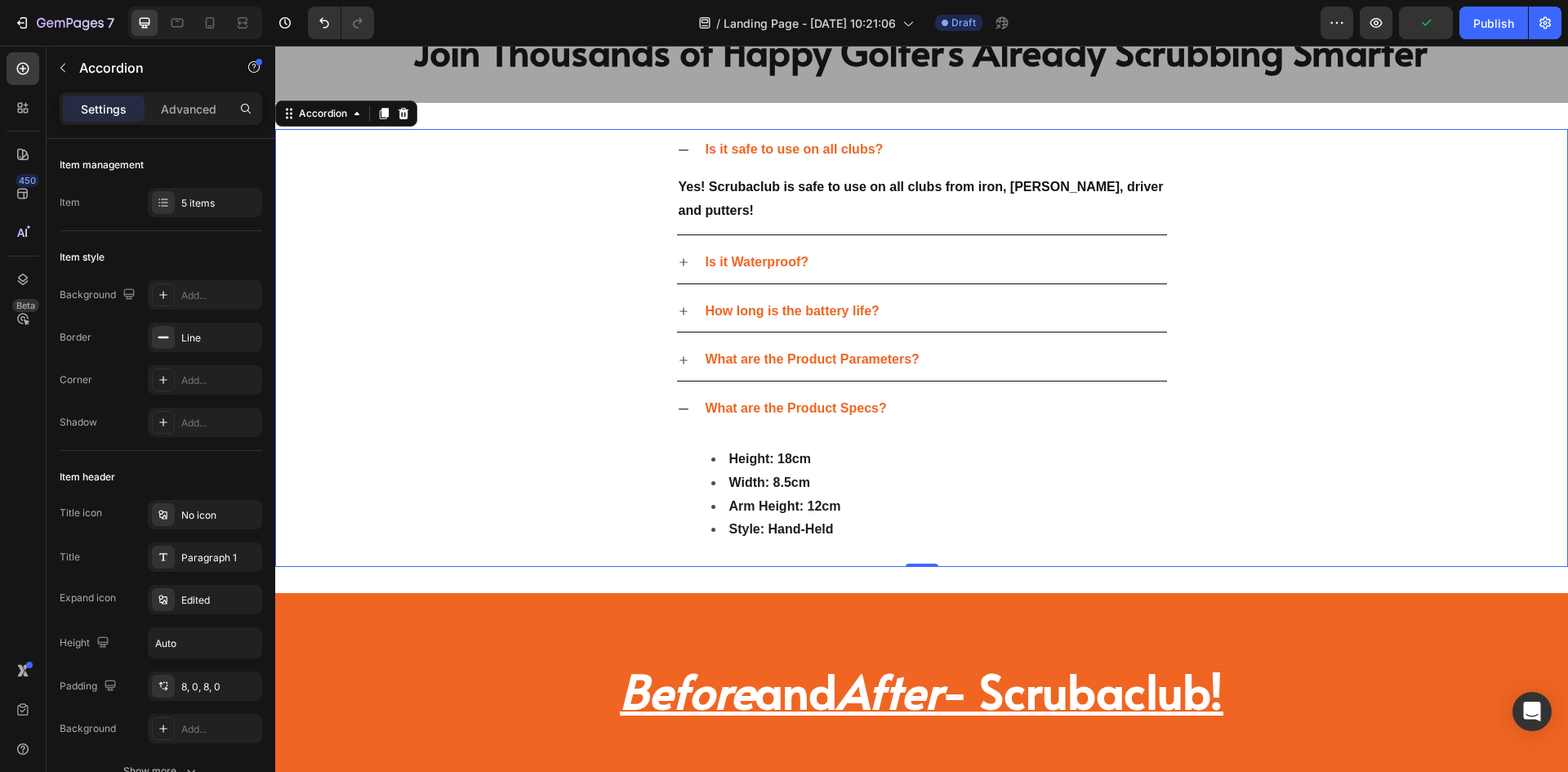
click at [670, 315] on div "How long is the battery life?" at bounding box center [922, 311] width 1292 height 42
click at [684, 314] on div "How long is the battery life?" at bounding box center [922, 311] width 490 height 42
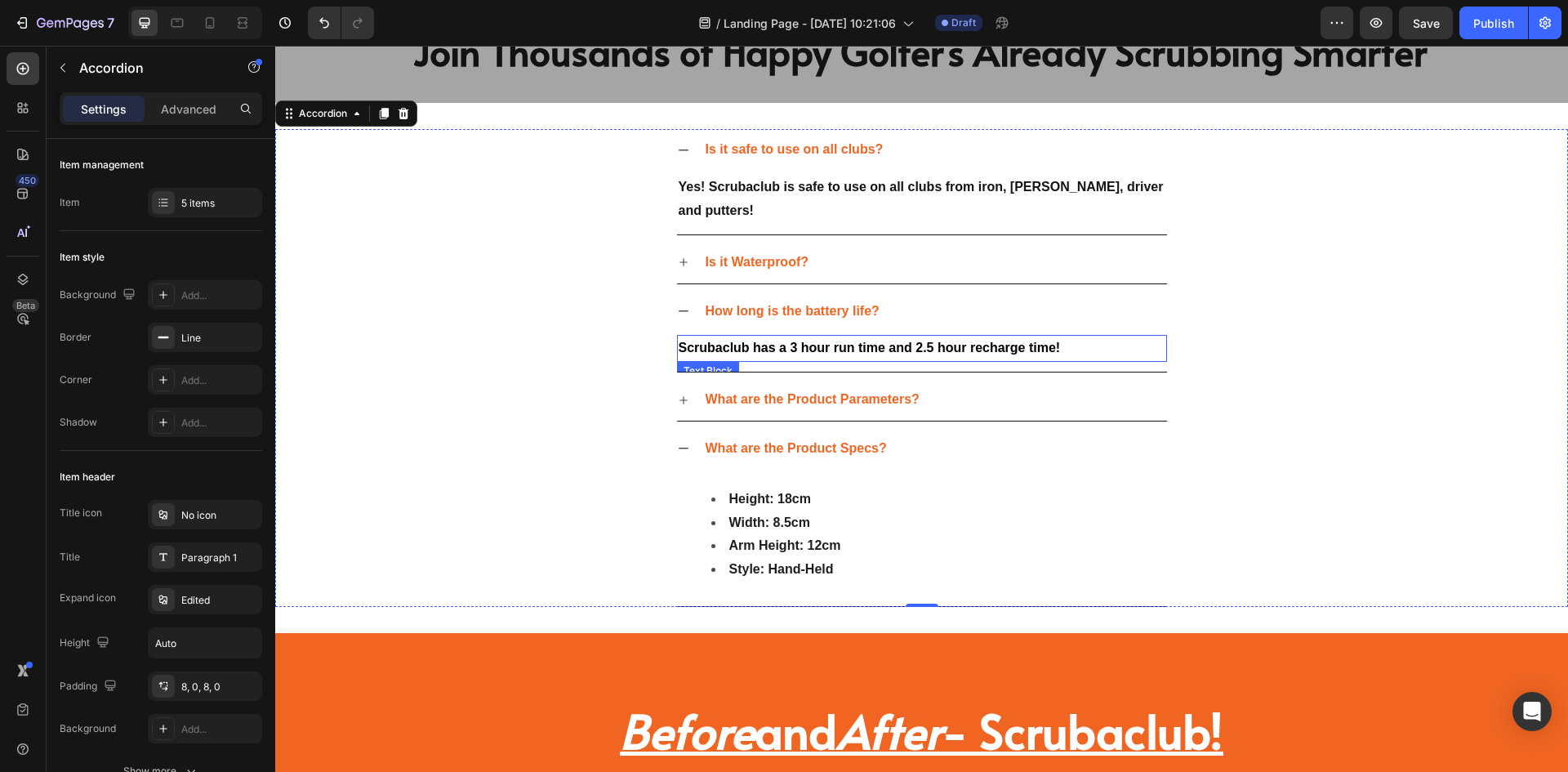
click at [789, 345] on strong "Scrubaclub has a 3 hour run time and 2.5 hour recharge time!" at bounding box center [870, 347] width 382 height 14
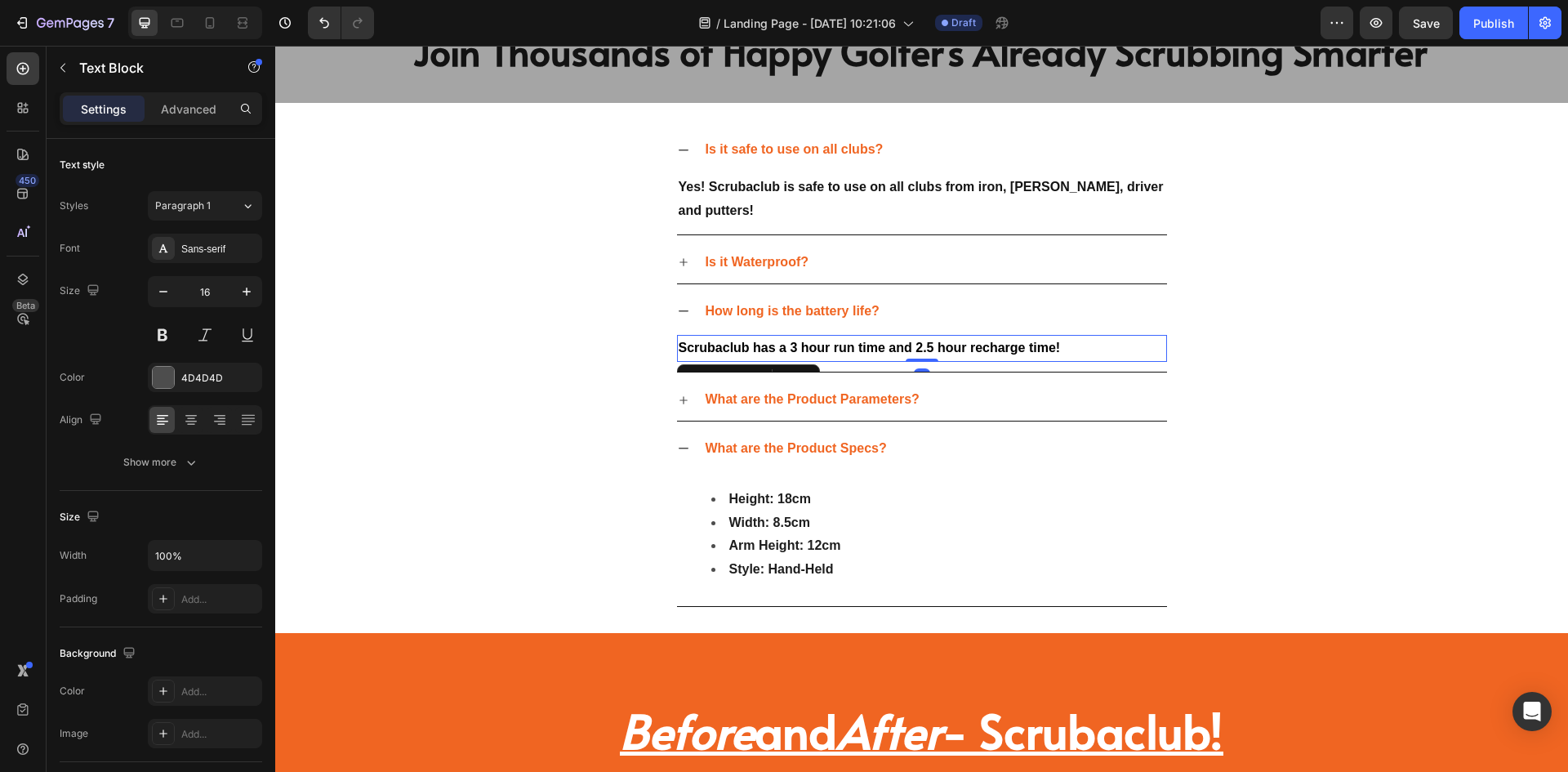
click at [794, 345] on strong "Scrubaclub has a 3 hour run time and 2.5 hour recharge time!" at bounding box center [870, 347] width 382 height 14
click at [586, 316] on div "How long is the battery life? Scrubaclub has a 3-hour run time and 2.5-hour rec…" at bounding box center [922, 331] width 1292 height 82
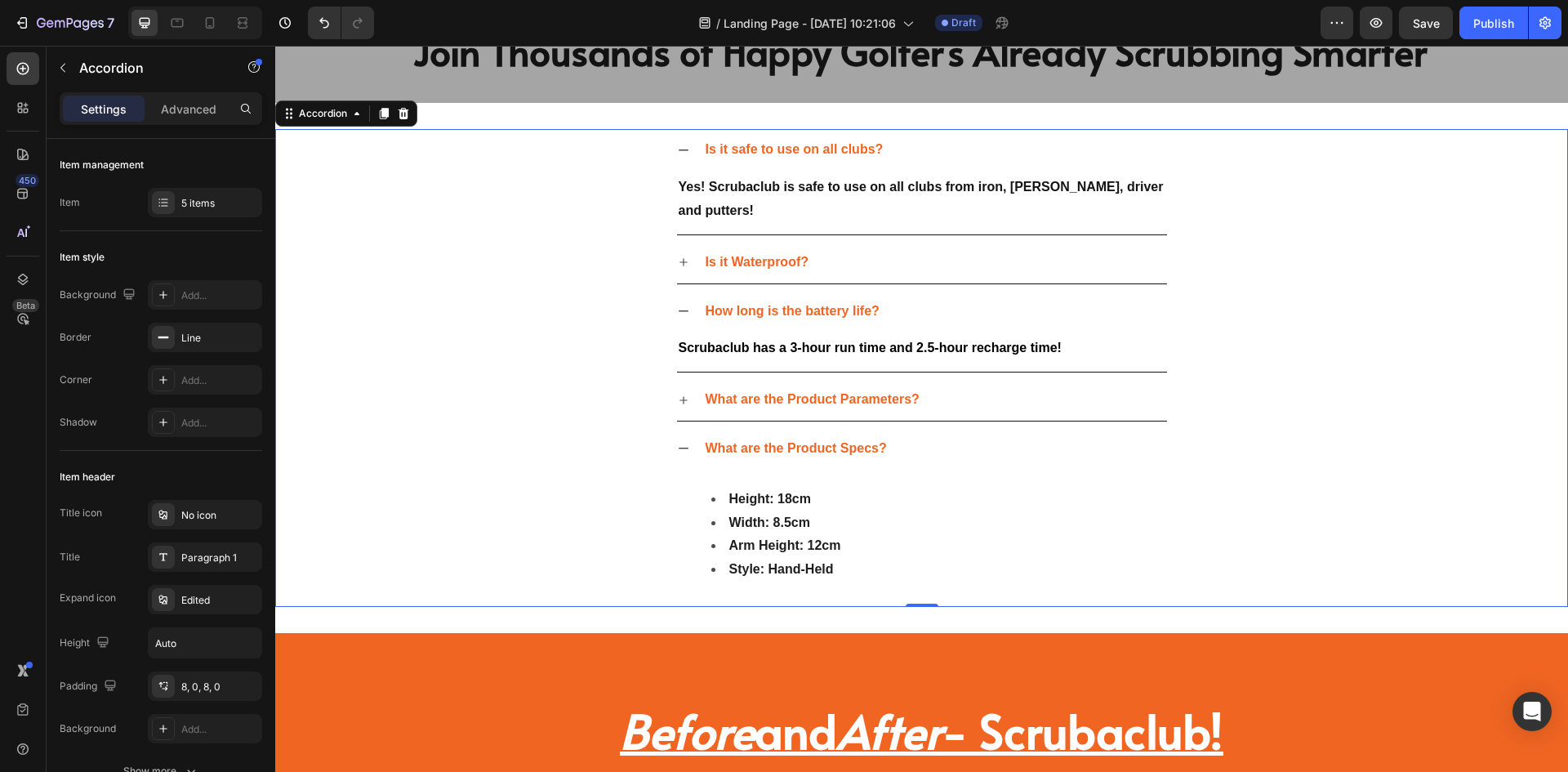
click at [682, 309] on icon at bounding box center [684, 311] width 13 height 13
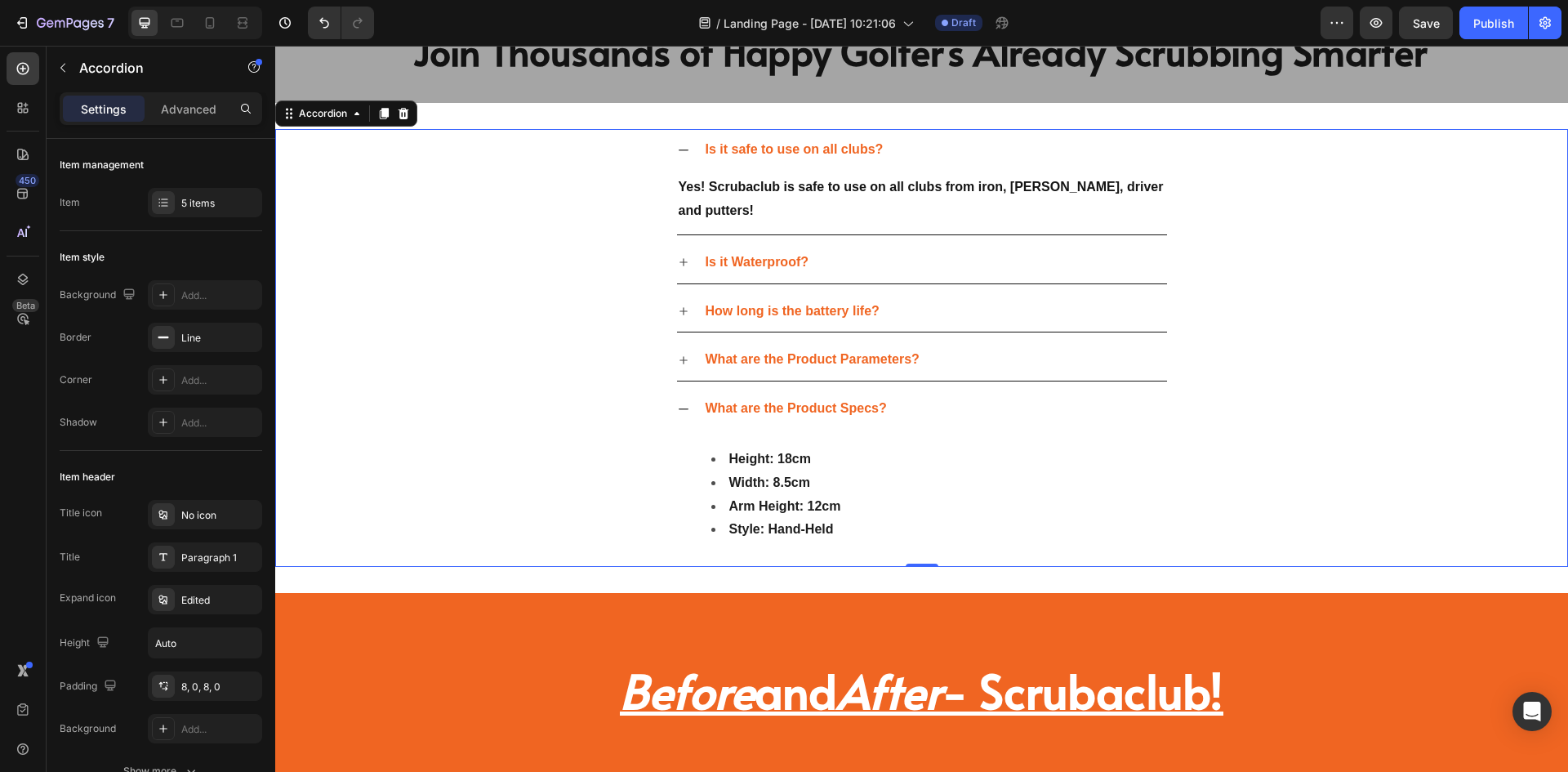
click at [679, 151] on icon at bounding box center [684, 151] width 10 height 2
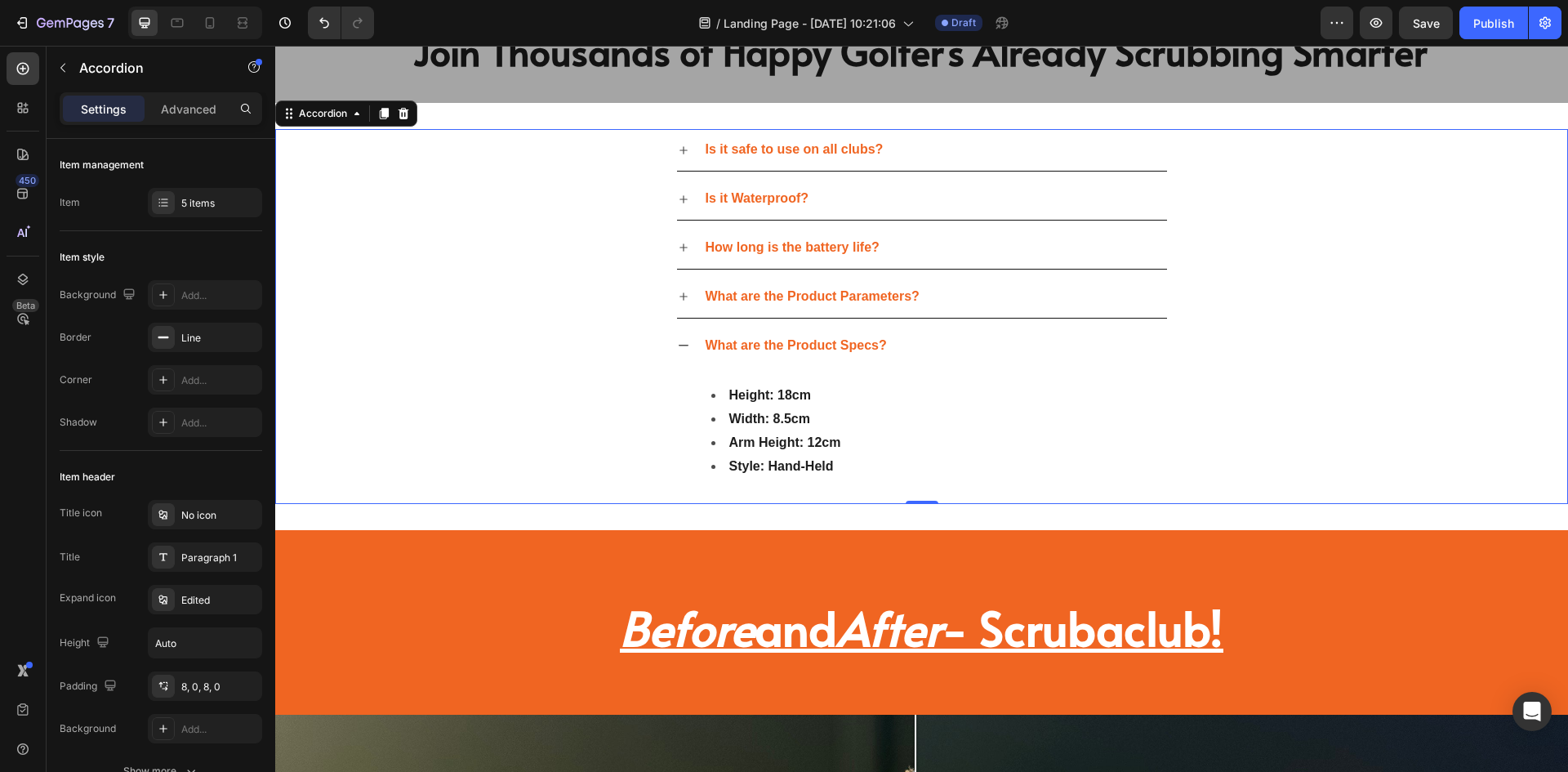
click at [677, 348] on icon at bounding box center [684, 346] width 13 height 13
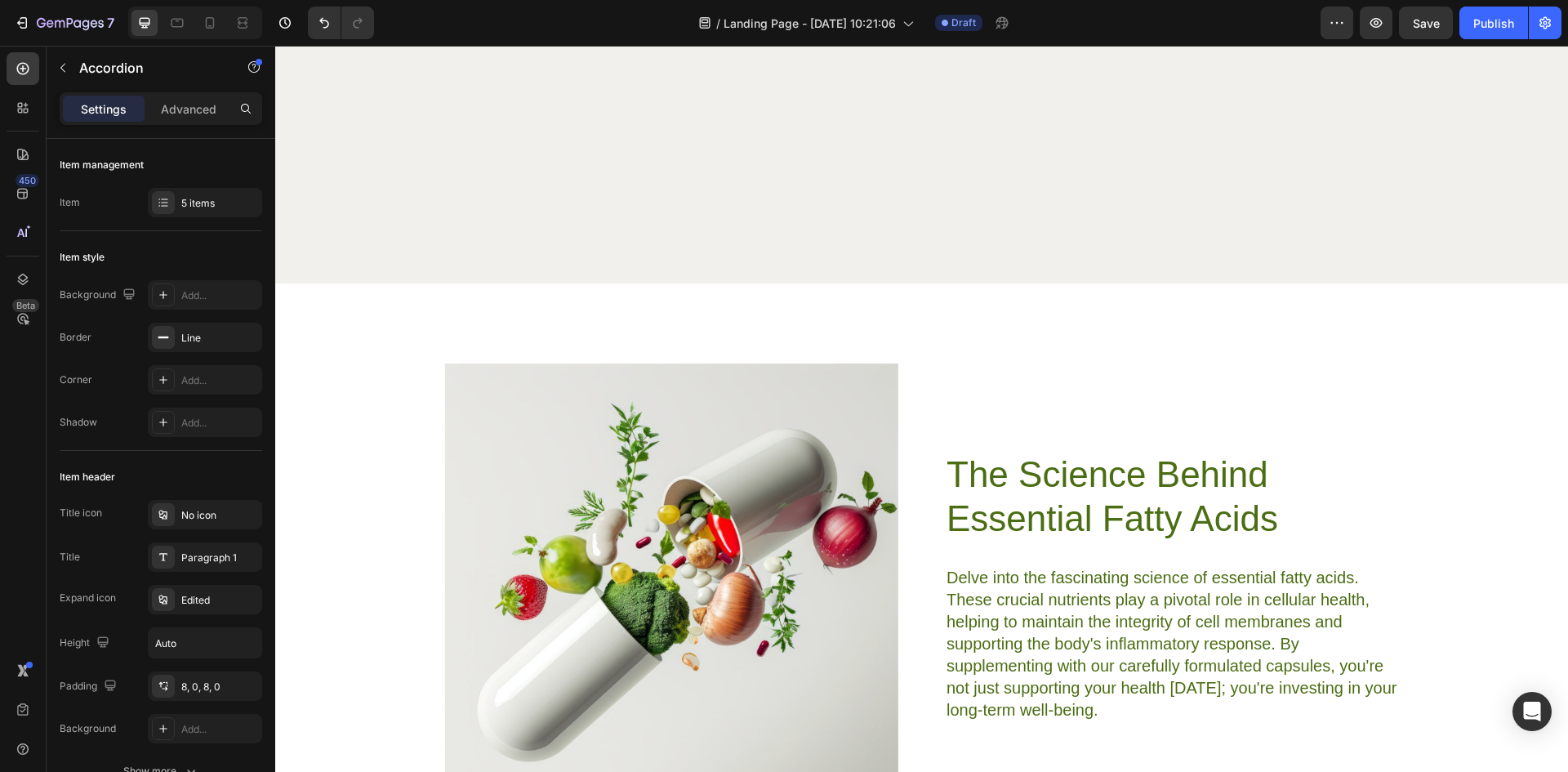
scroll to position [5161, 0]
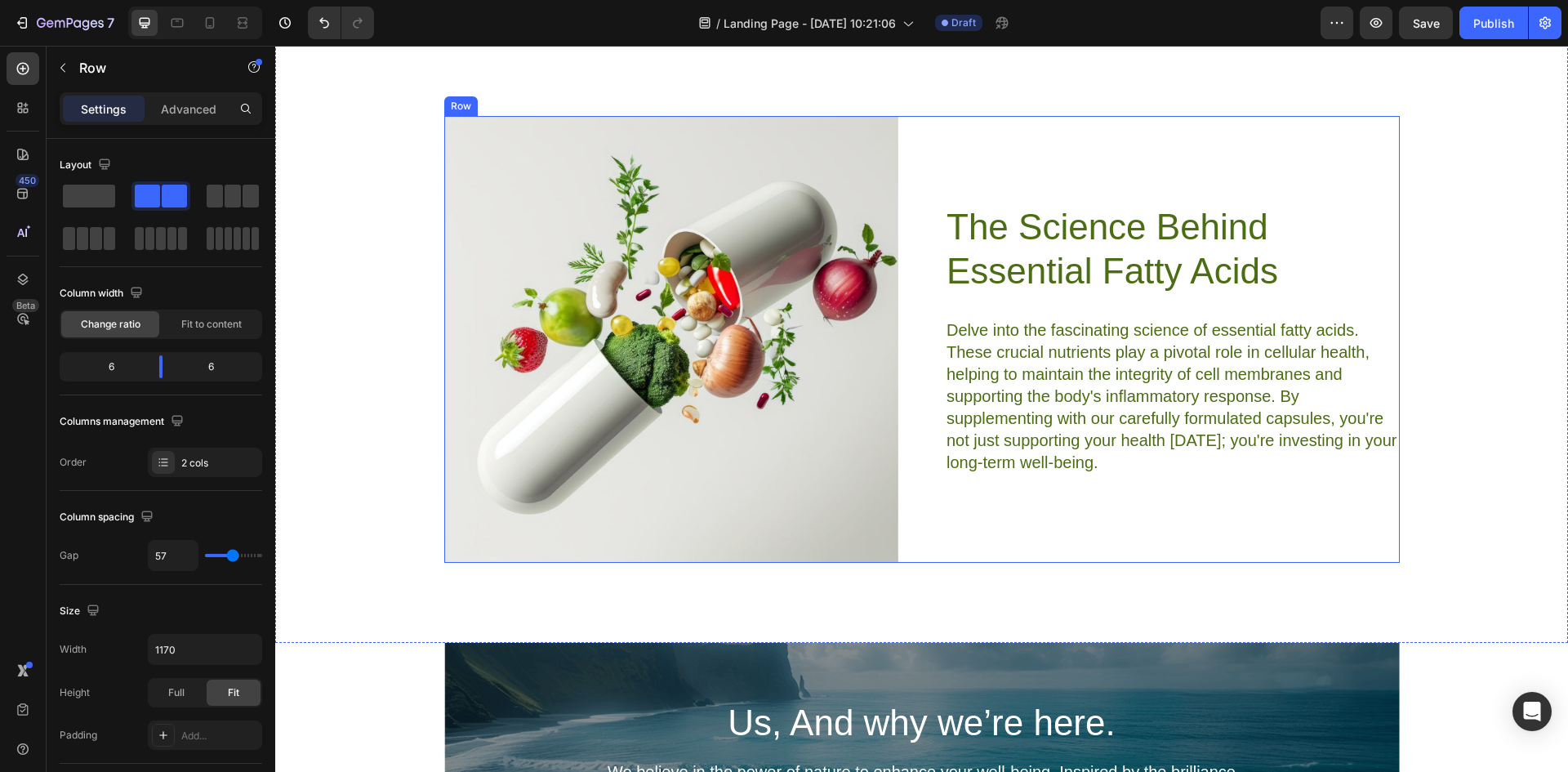
click at [976, 160] on div "The Science Behind Essential Fatty Acids Heading Delve into the fascinating sci…" at bounding box center [1172, 339] width 455 height 447
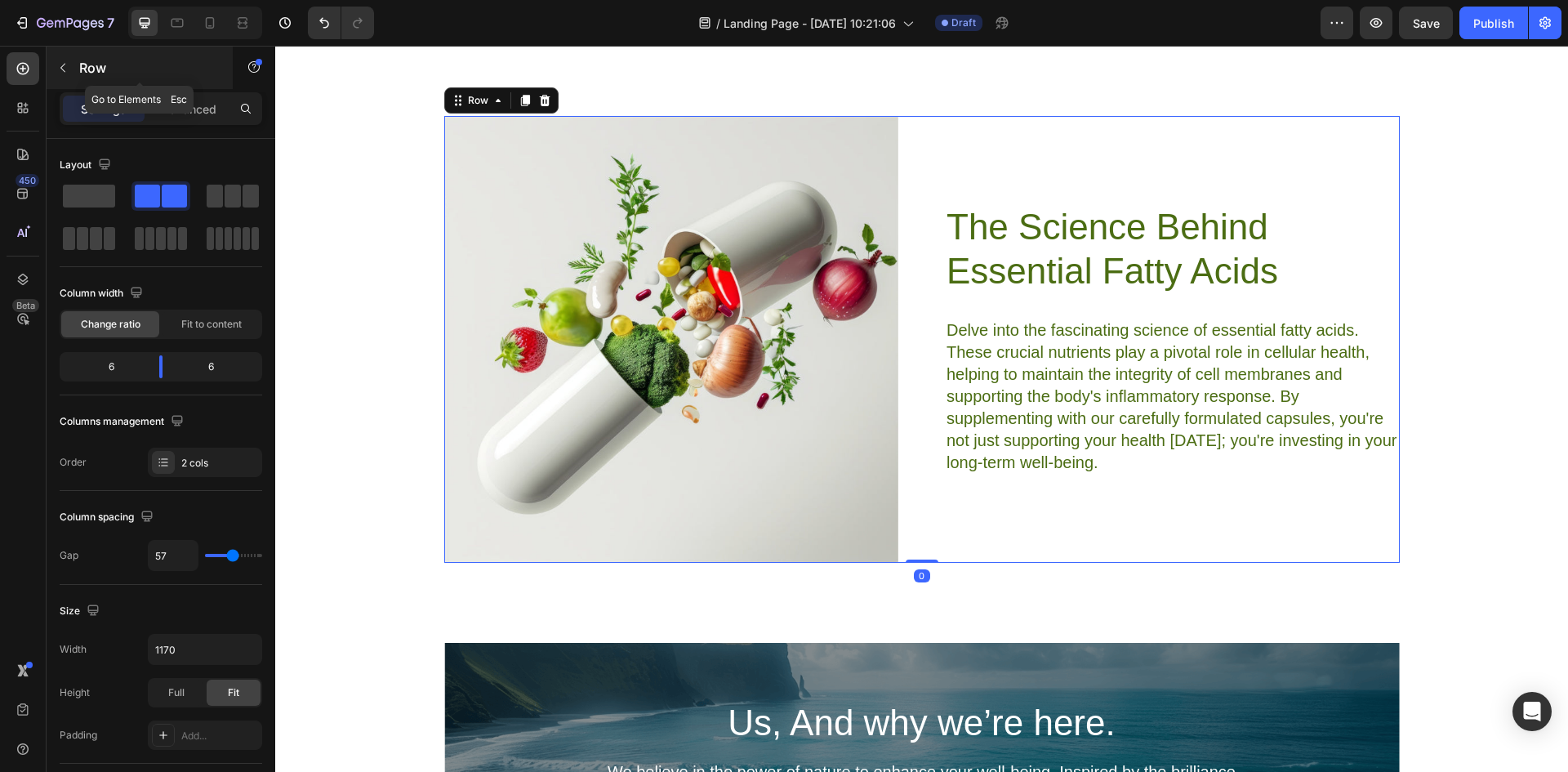
click at [62, 66] on icon "button" at bounding box center [63, 68] width 13 height 13
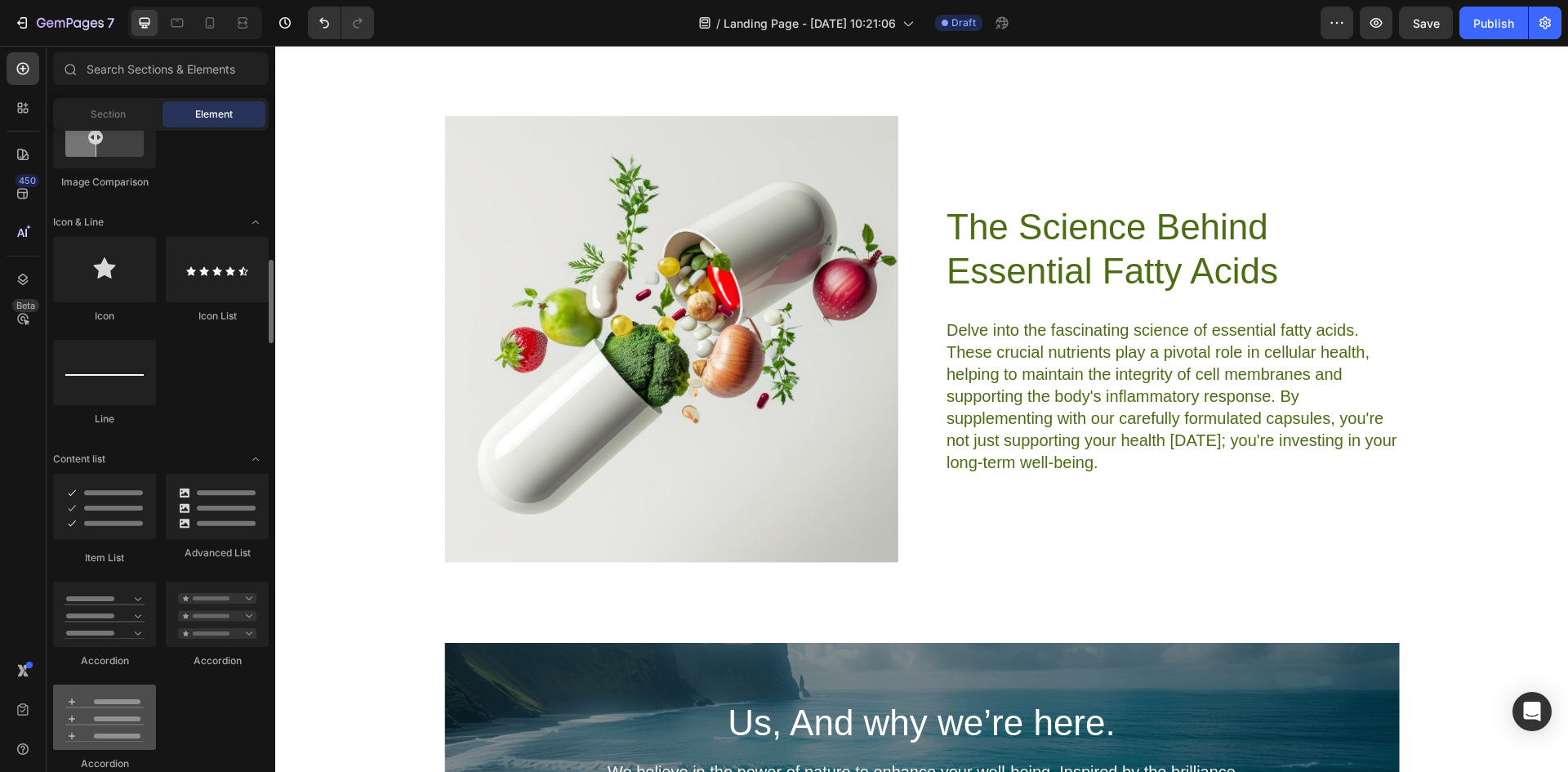
scroll to position [1307, 0]
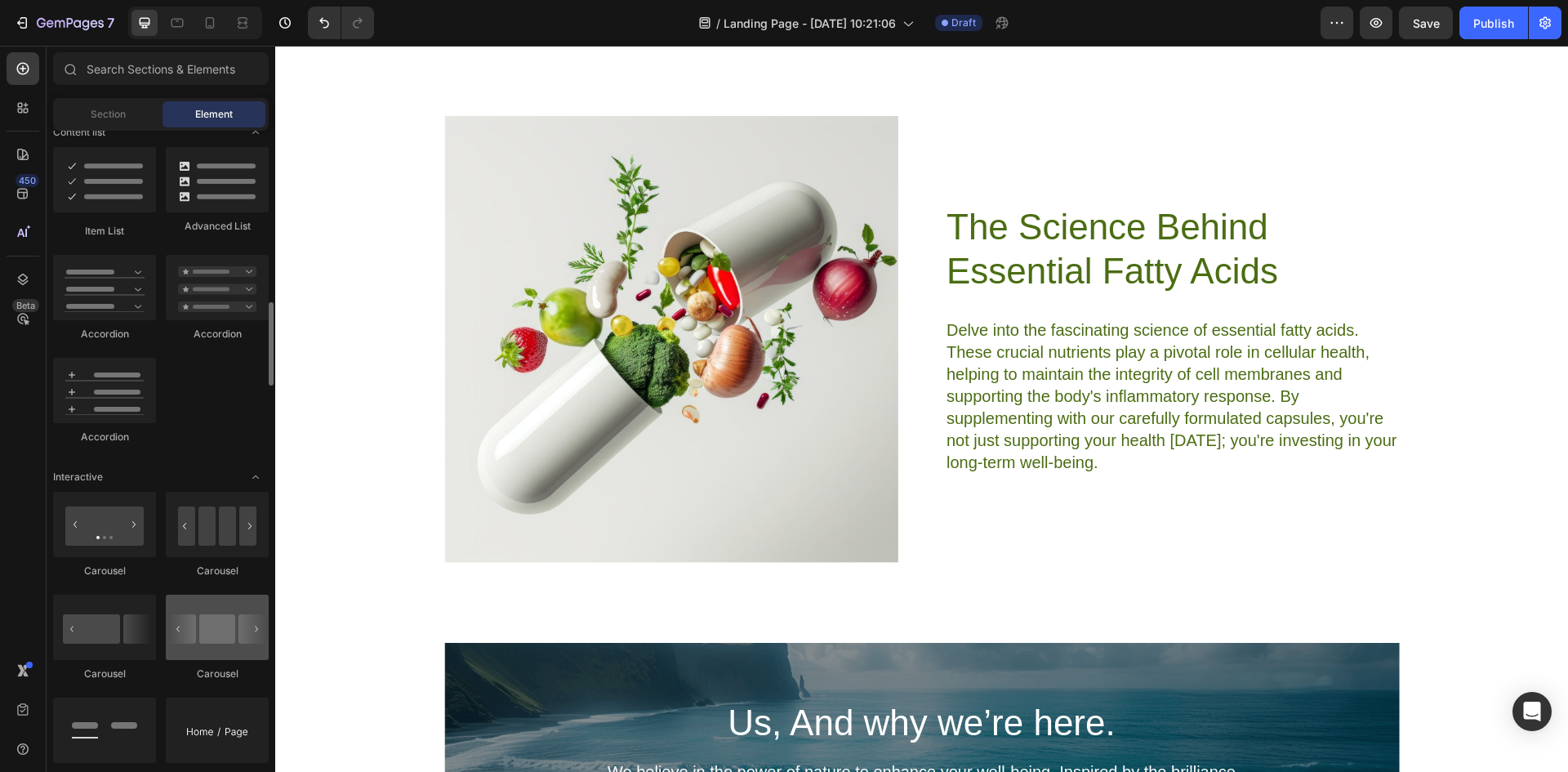
click at [201, 632] on div at bounding box center [217, 627] width 103 height 66
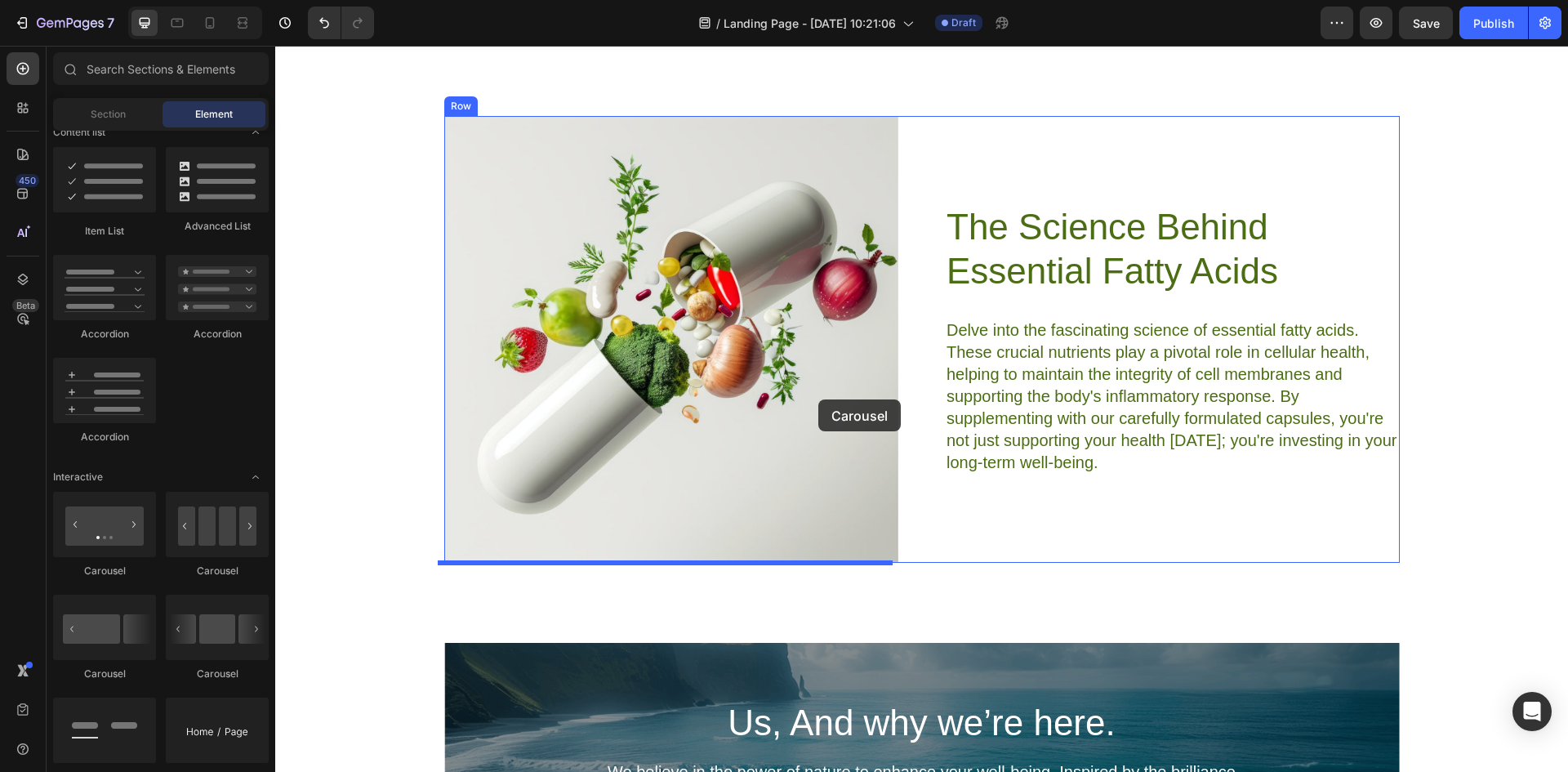
drag, startPoint x: 612, startPoint y: 522, endPoint x: 818, endPoint y: 400, distance: 239.4
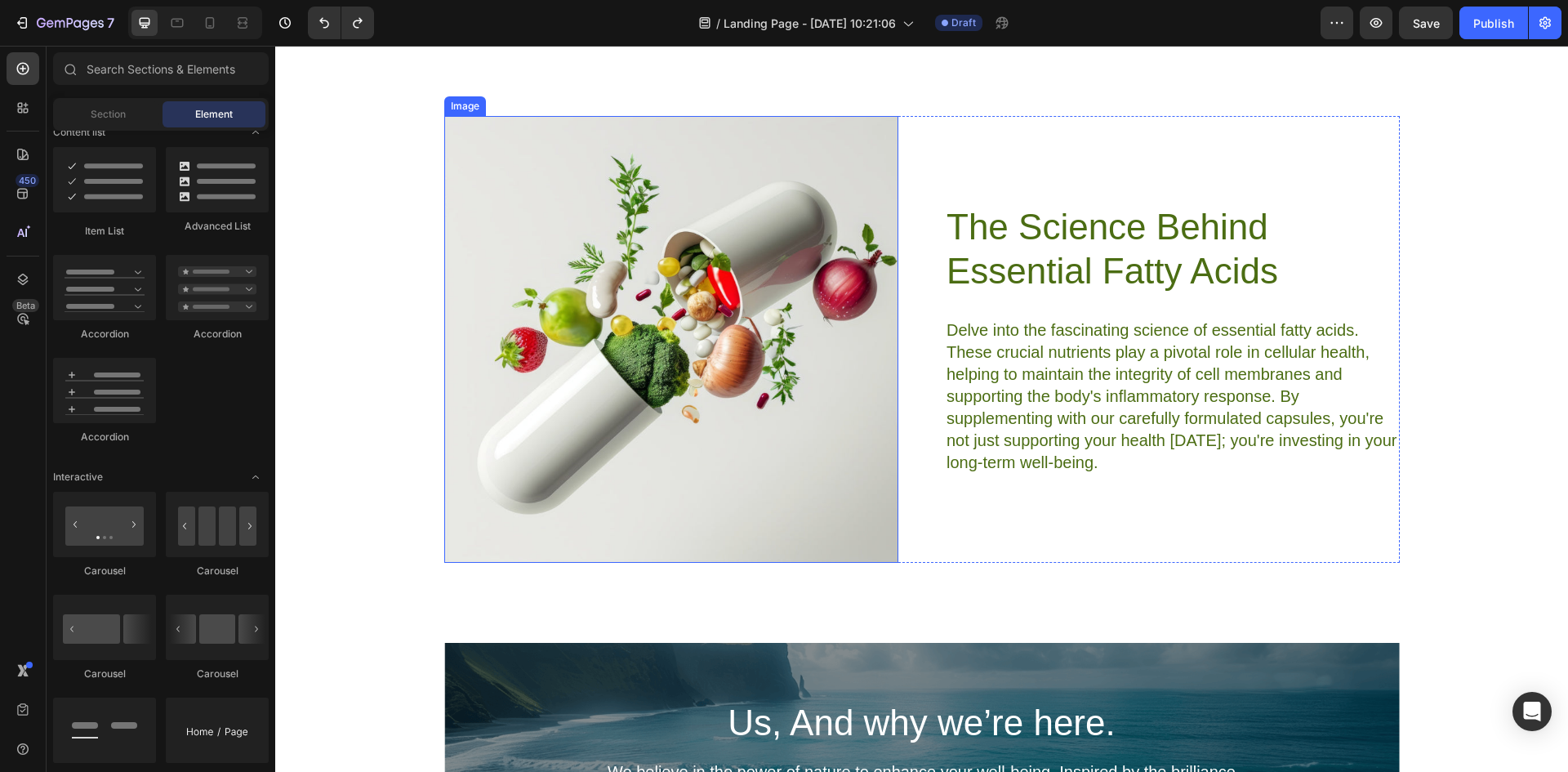
click at [667, 212] on img at bounding box center [672, 339] width 455 height 447
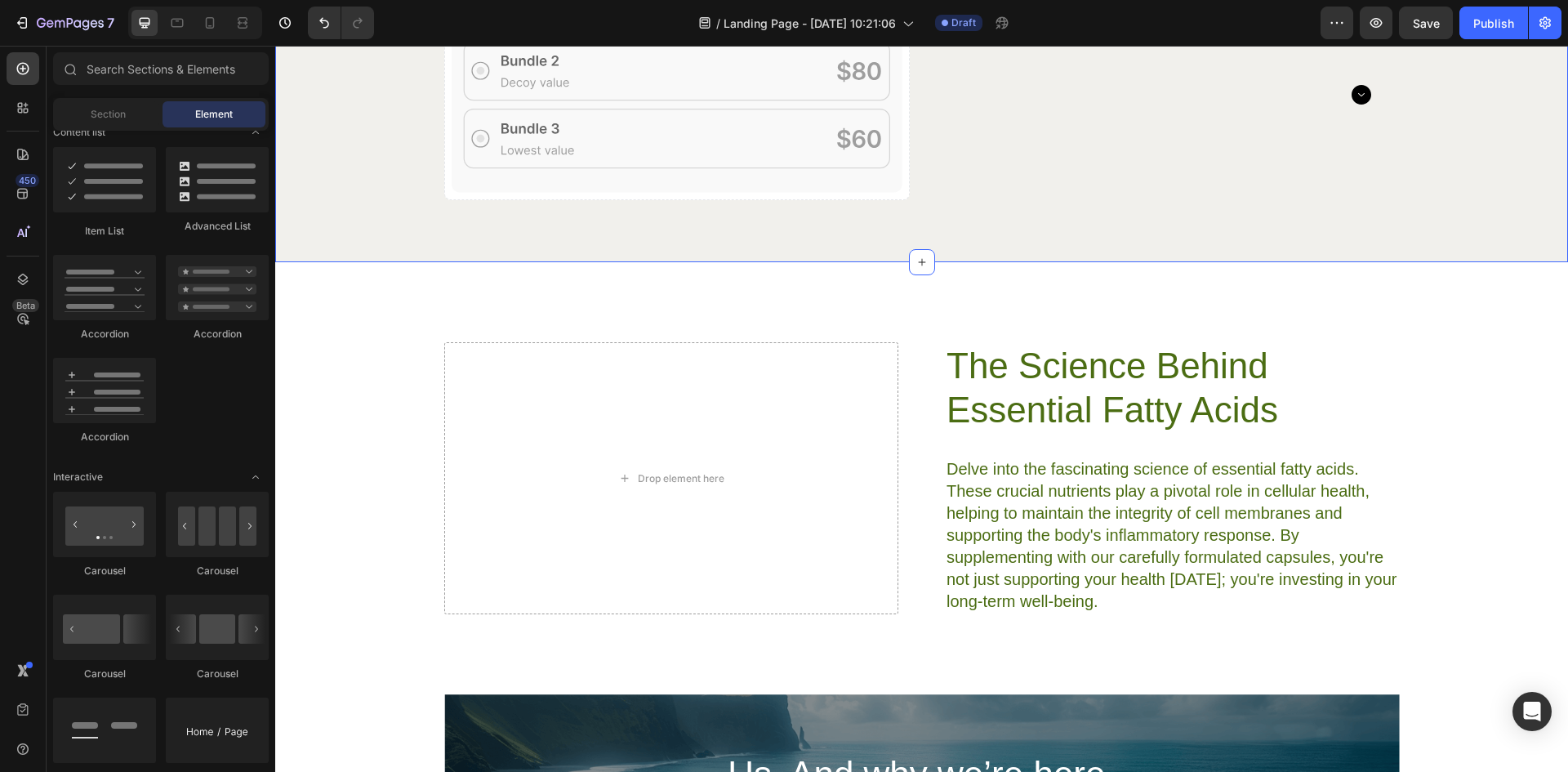
scroll to position [4915, 0]
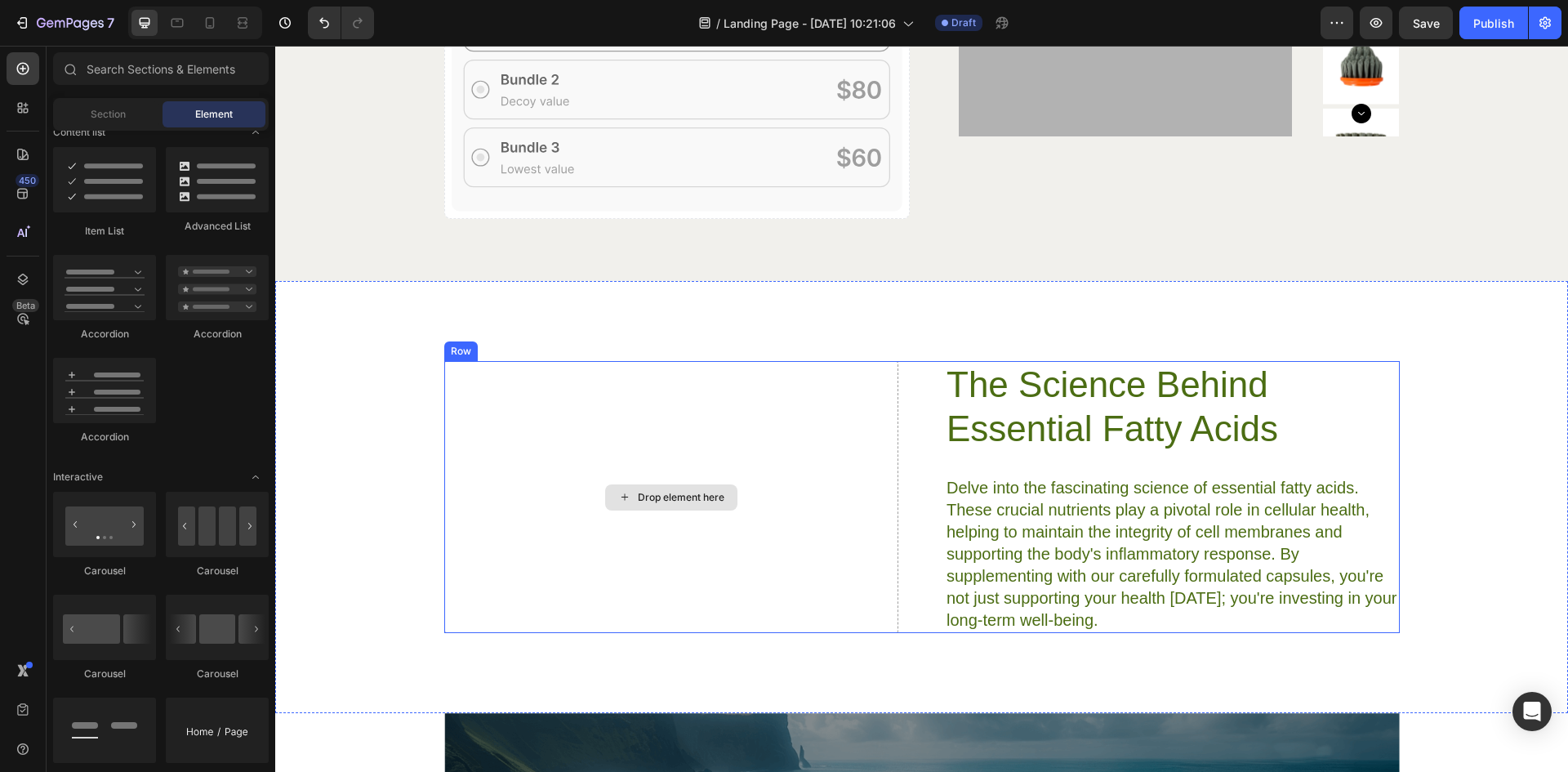
click at [447, 366] on div "Drop element here" at bounding box center [672, 497] width 455 height 272
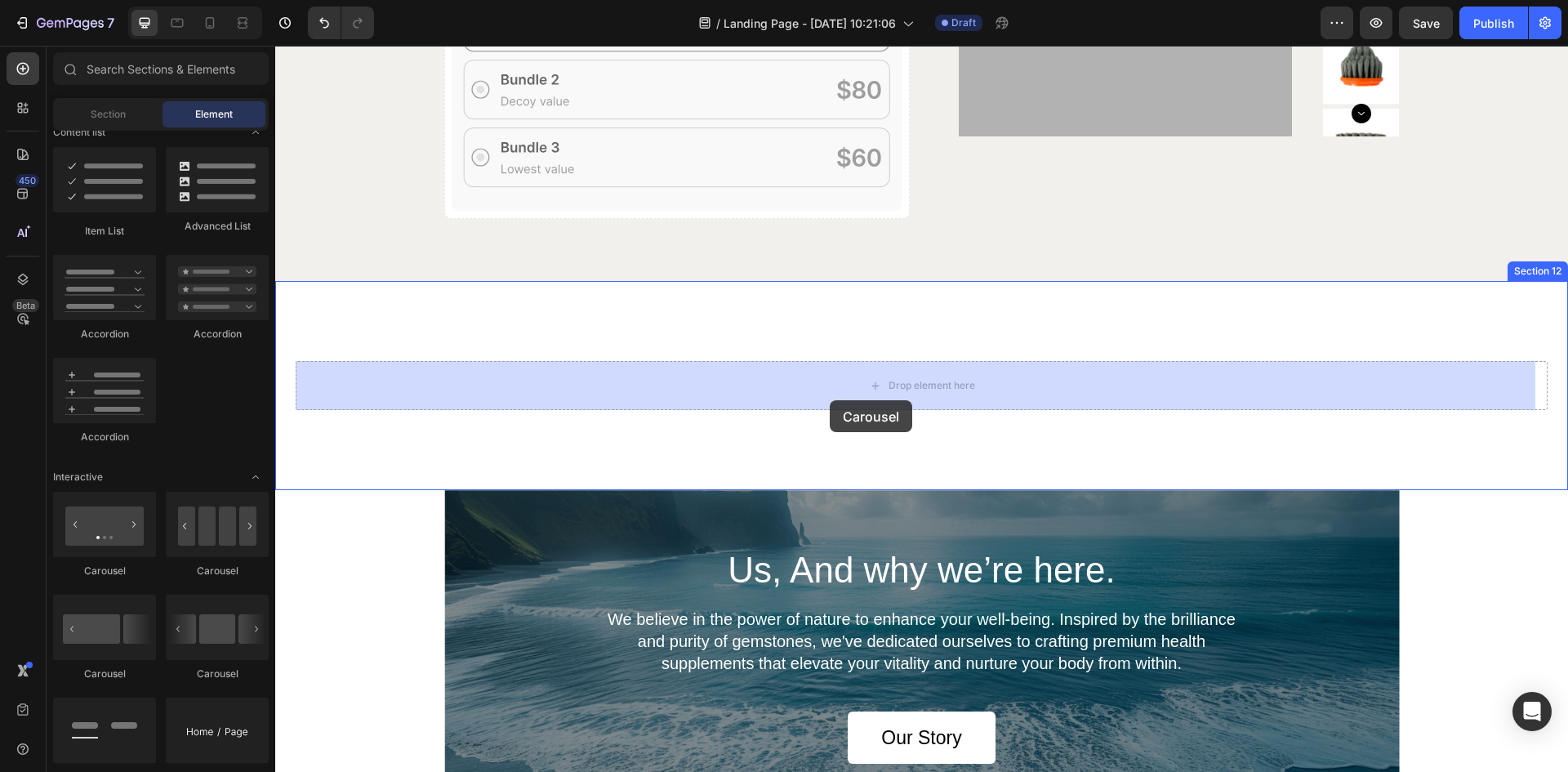
drag, startPoint x: 494, startPoint y: 681, endPoint x: 830, endPoint y: 401, distance: 437.4
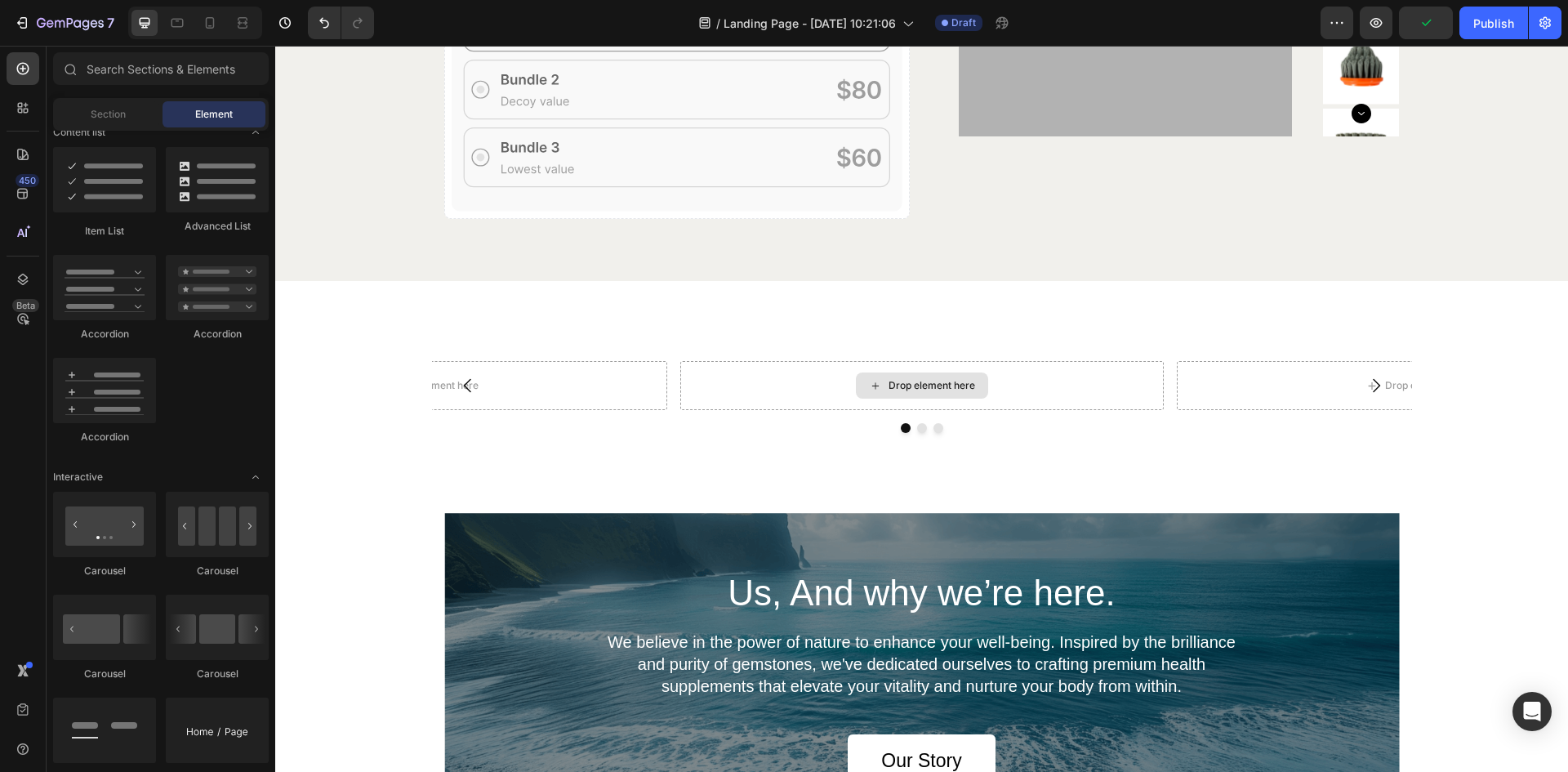
click at [891, 391] on div "Drop element here" at bounding box center [932, 386] width 87 height 13
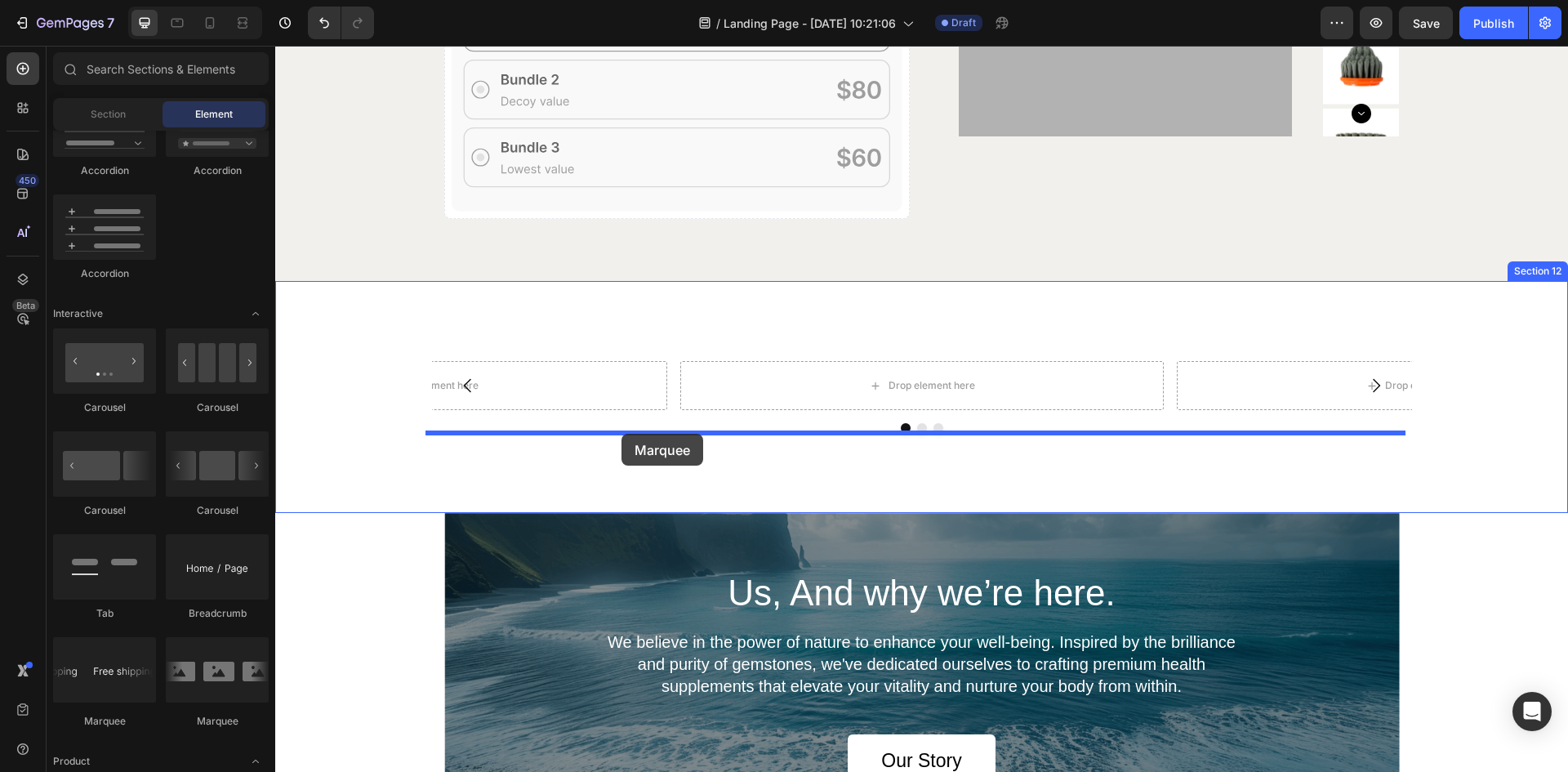
drag, startPoint x: 468, startPoint y: 720, endPoint x: 622, endPoint y: 434, distance: 324.8
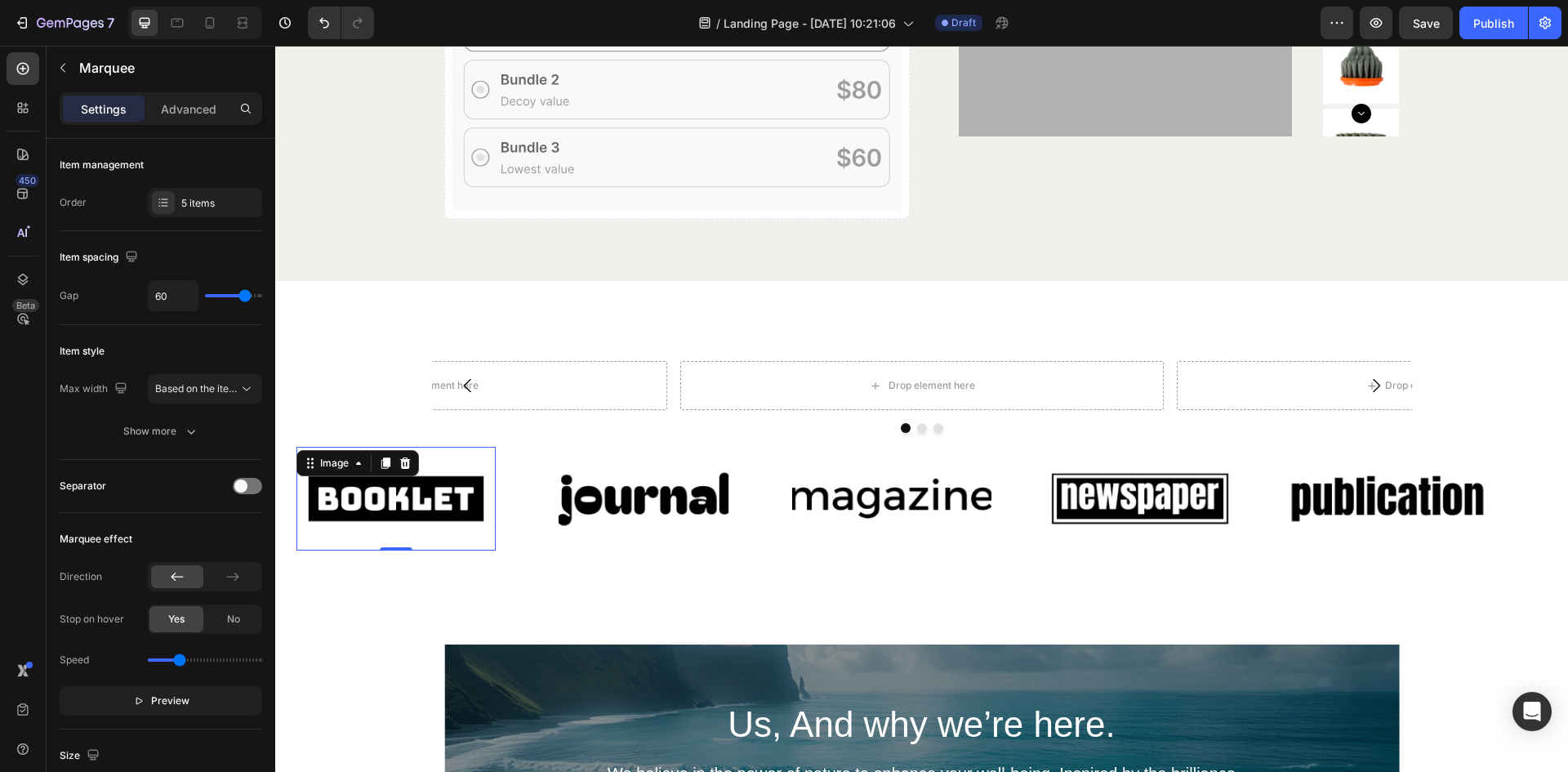
click at [421, 506] on img at bounding box center [395, 499] width 199 height 84
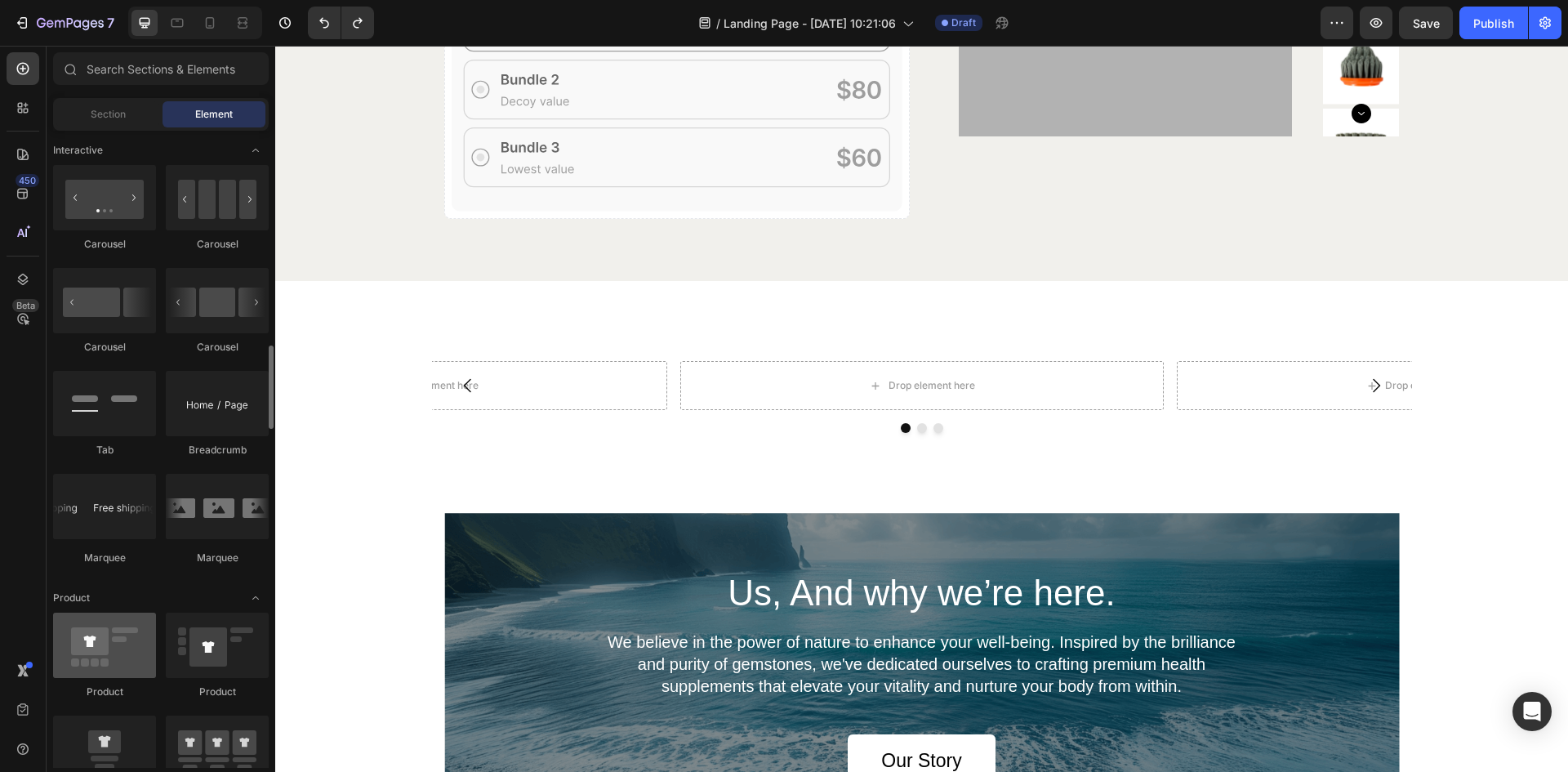
scroll to position [1798, 0]
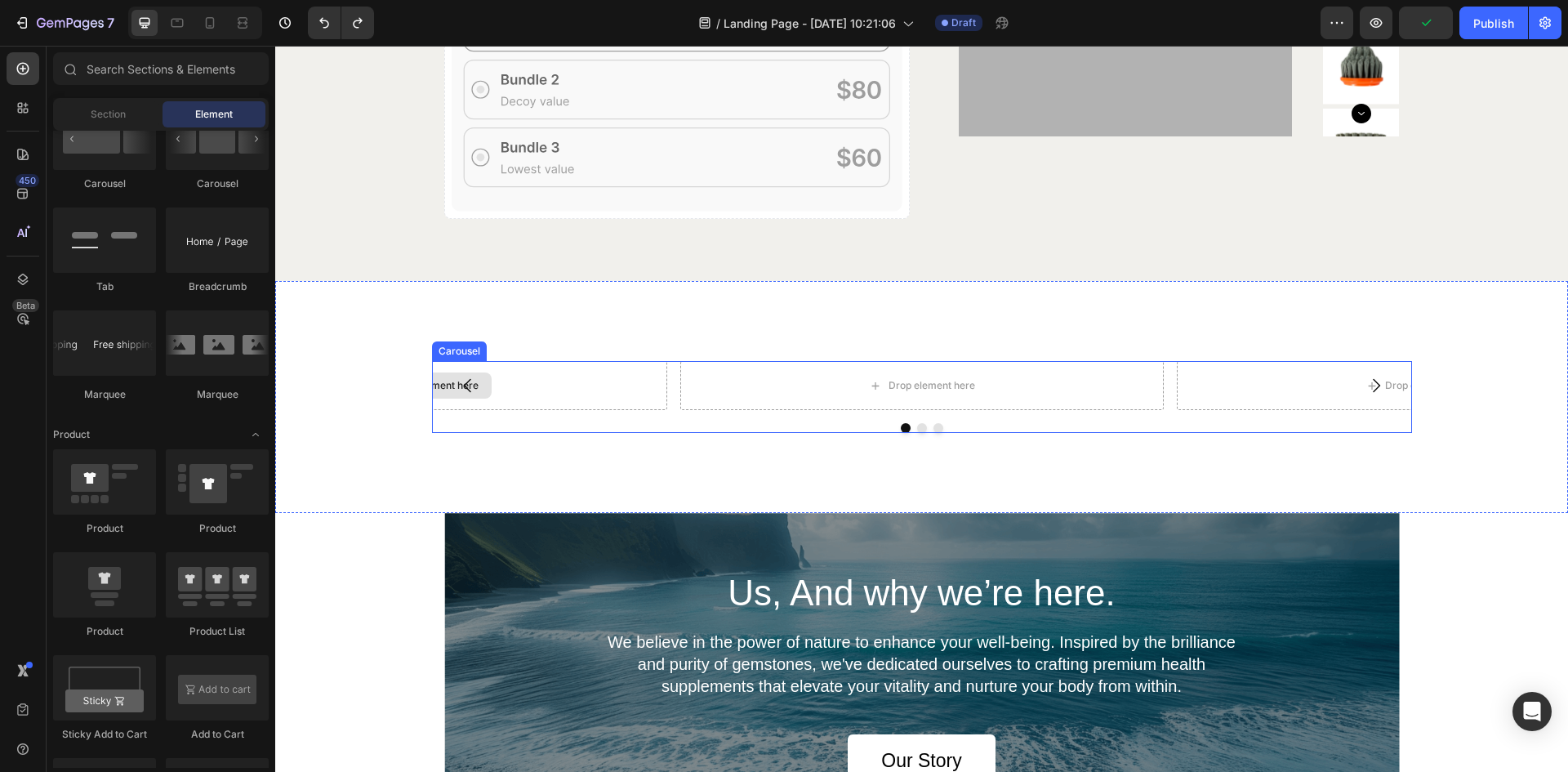
click at [501, 382] on div "Drop element here" at bounding box center [425, 386] width 484 height 49
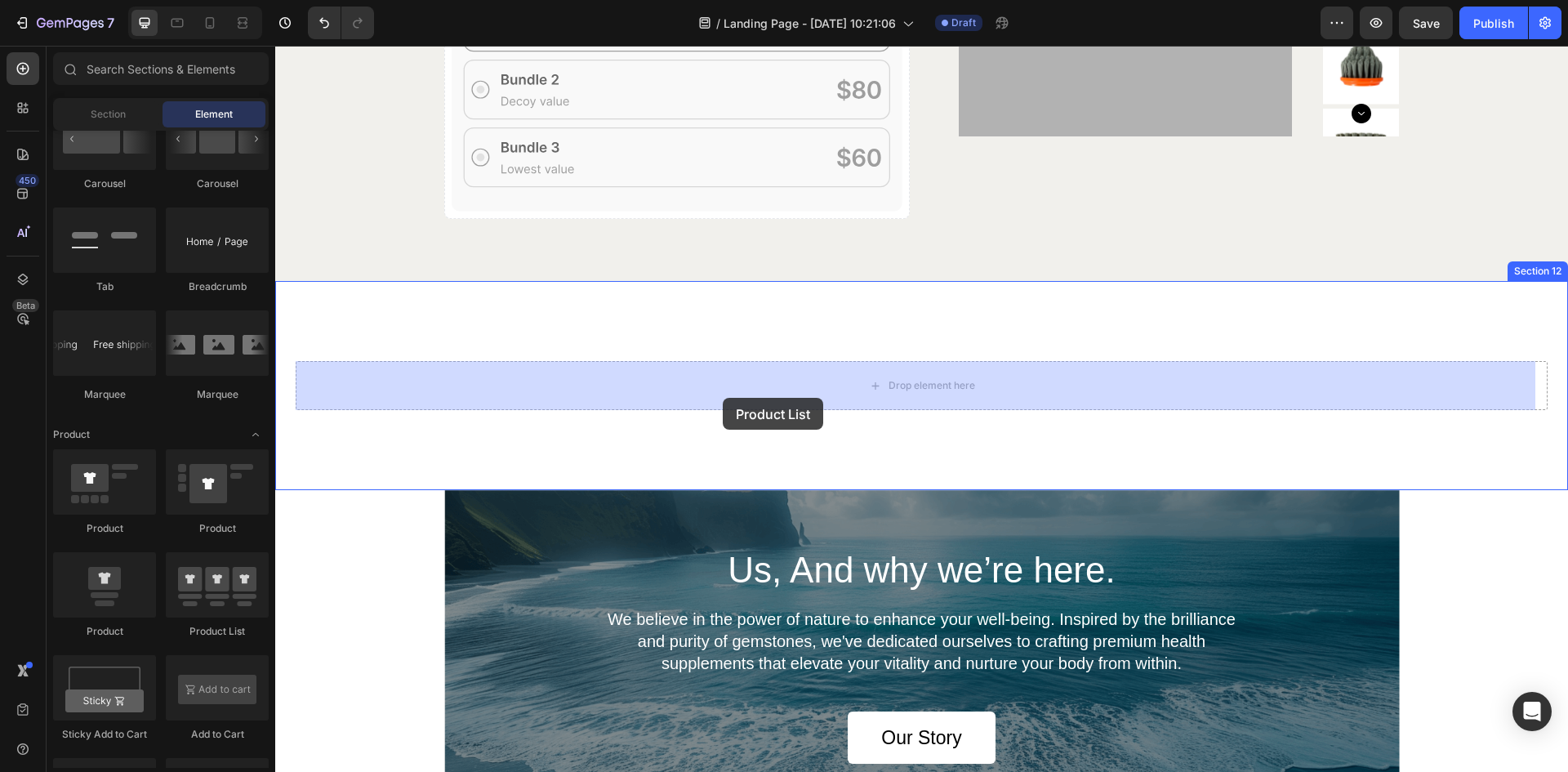
drag, startPoint x: 484, startPoint y: 642, endPoint x: 723, endPoint y: 398, distance: 341.6
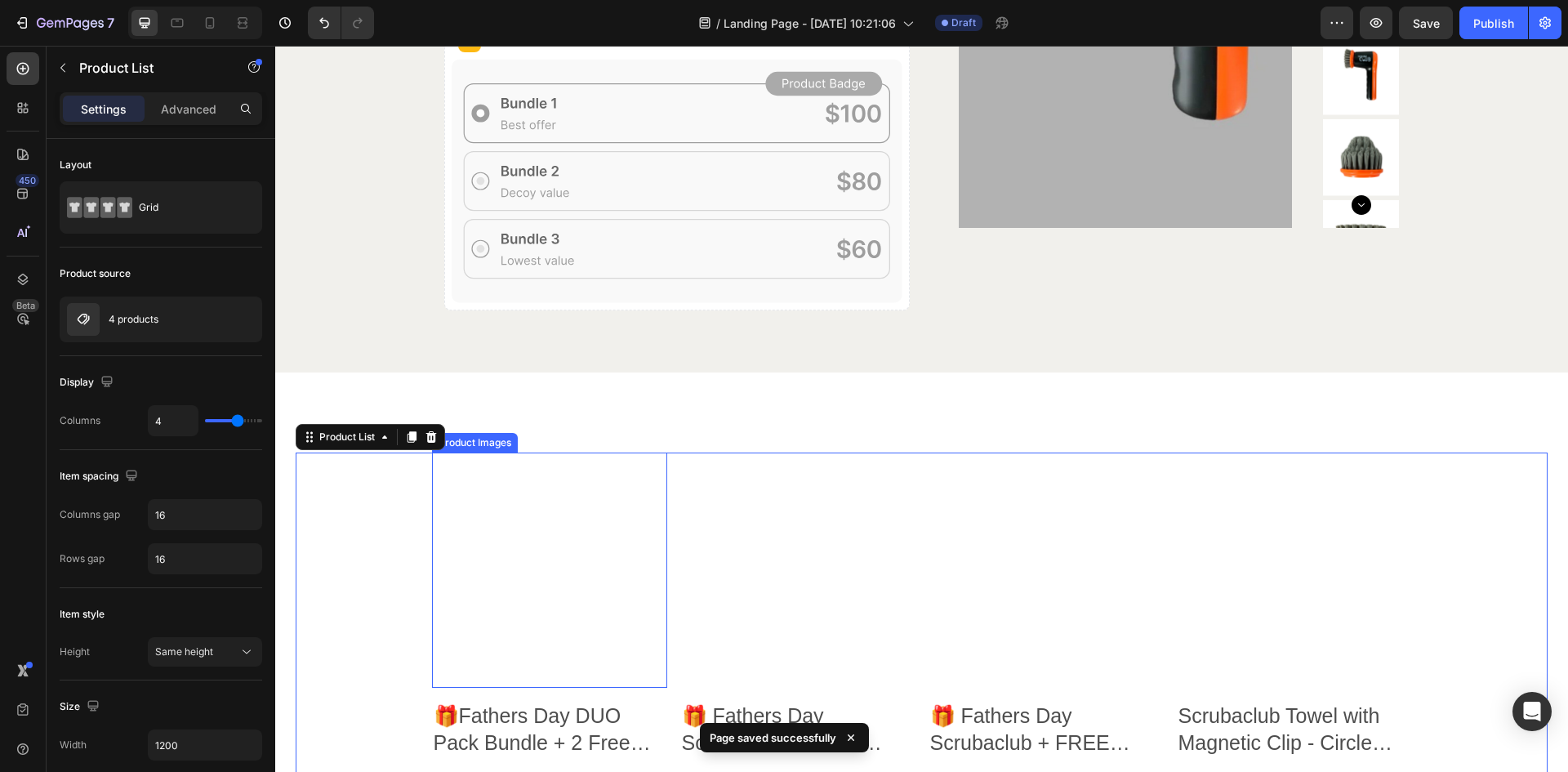
scroll to position [4905, 0]
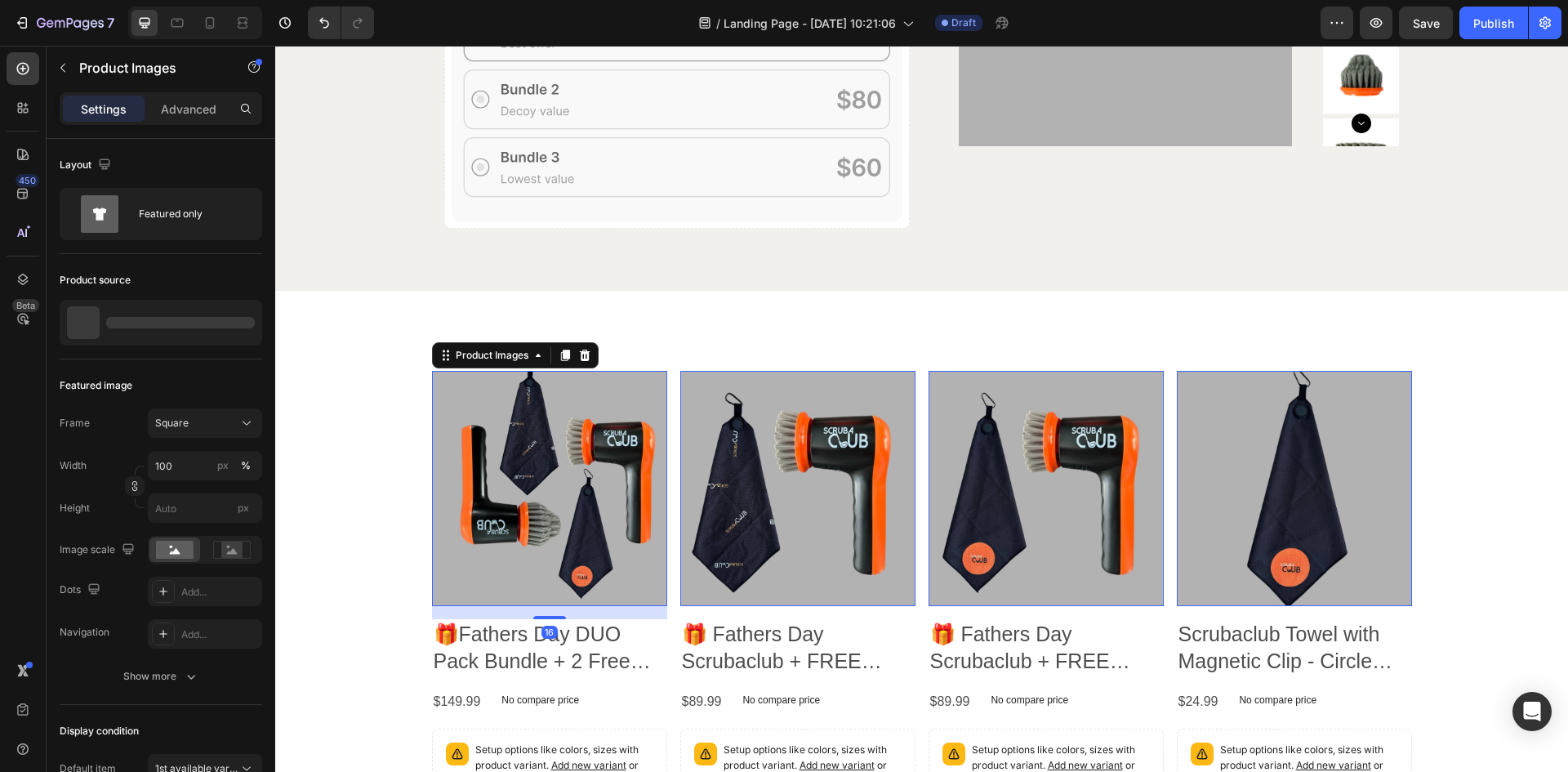
click at [527, 478] on img at bounding box center [549, 489] width 236 height 236
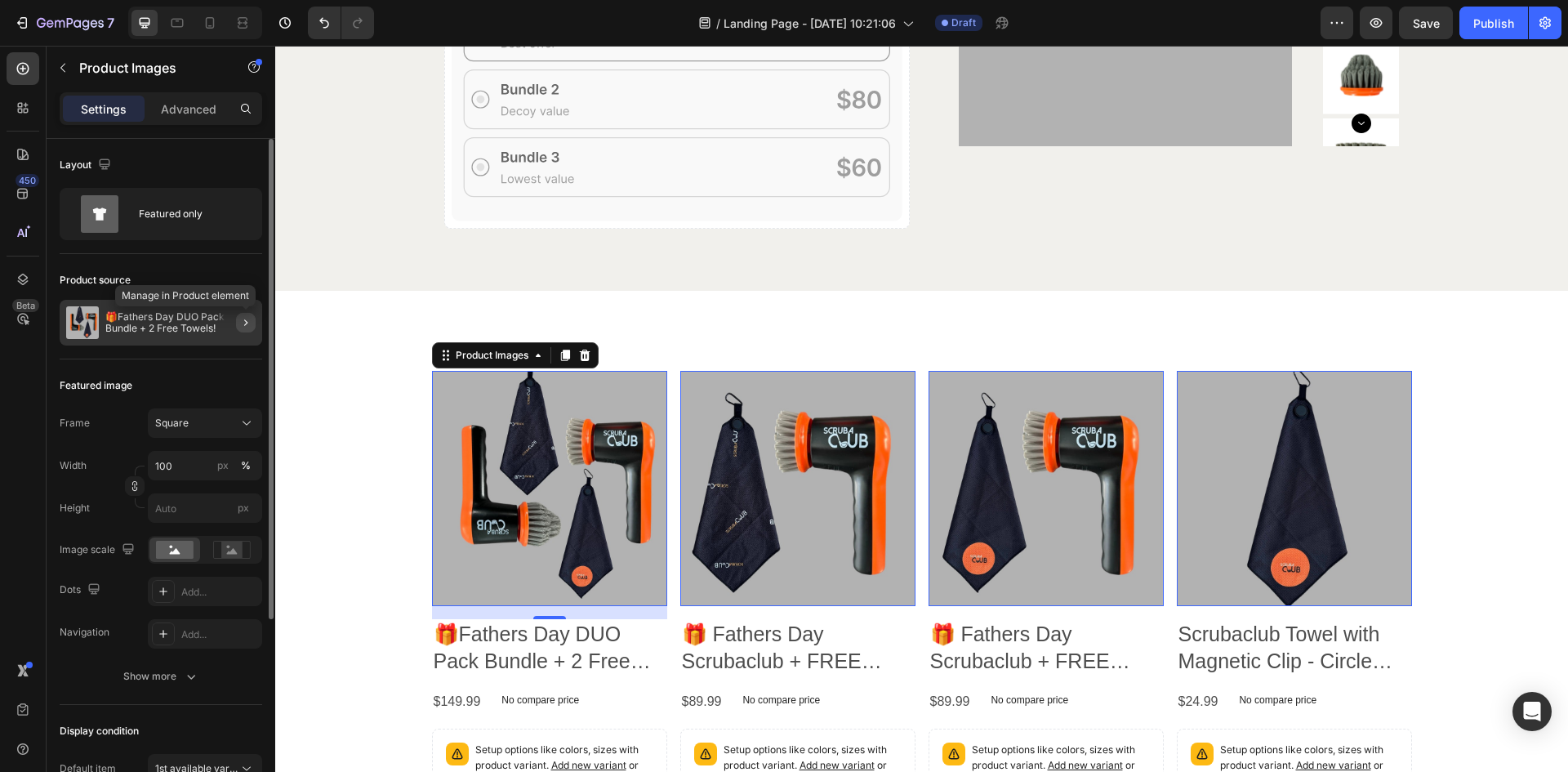
click at [246, 326] on icon "button" at bounding box center [246, 323] width 13 height 13
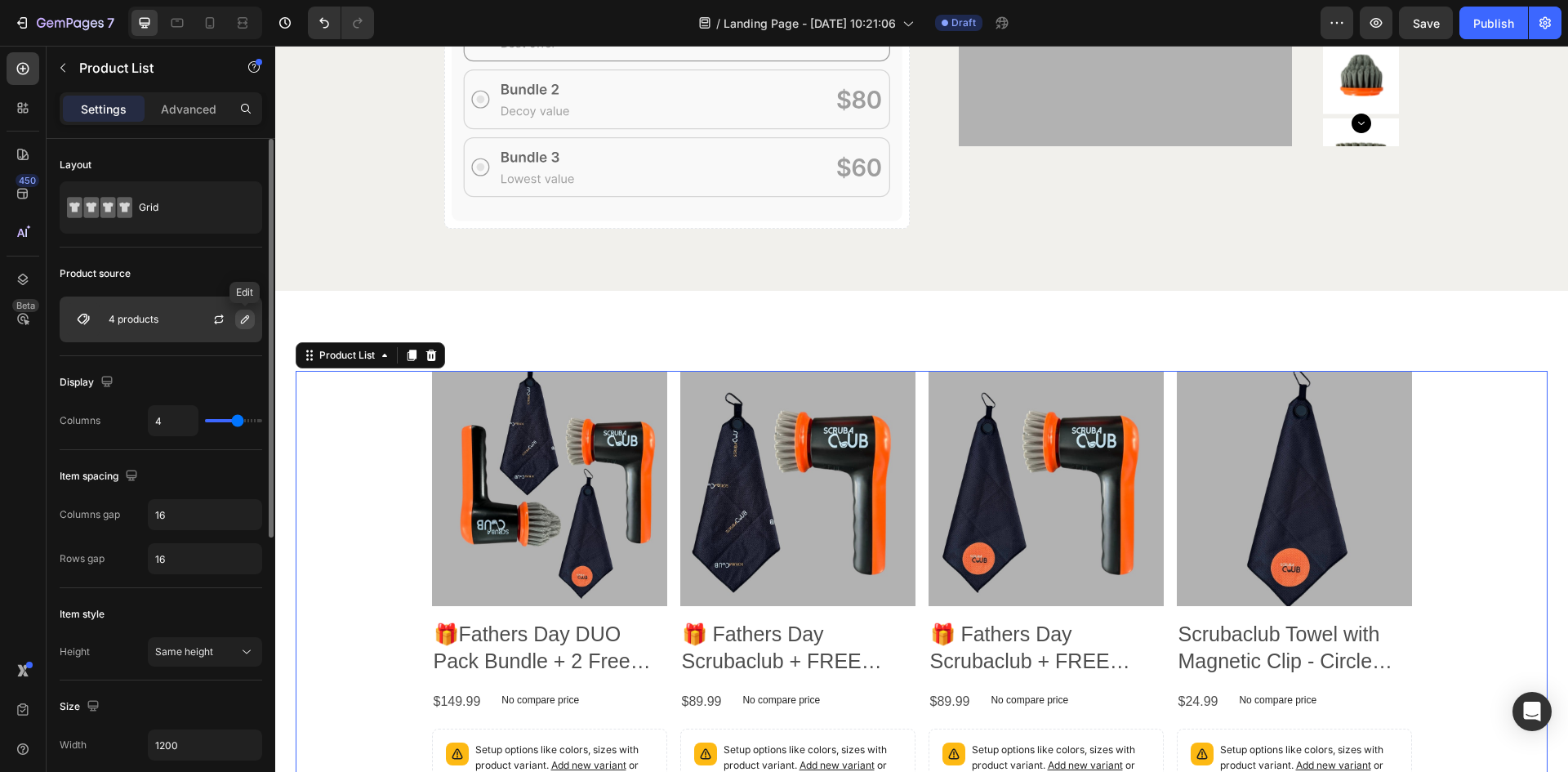
click at [246, 320] on icon "button" at bounding box center [246, 320] width 8 height 8
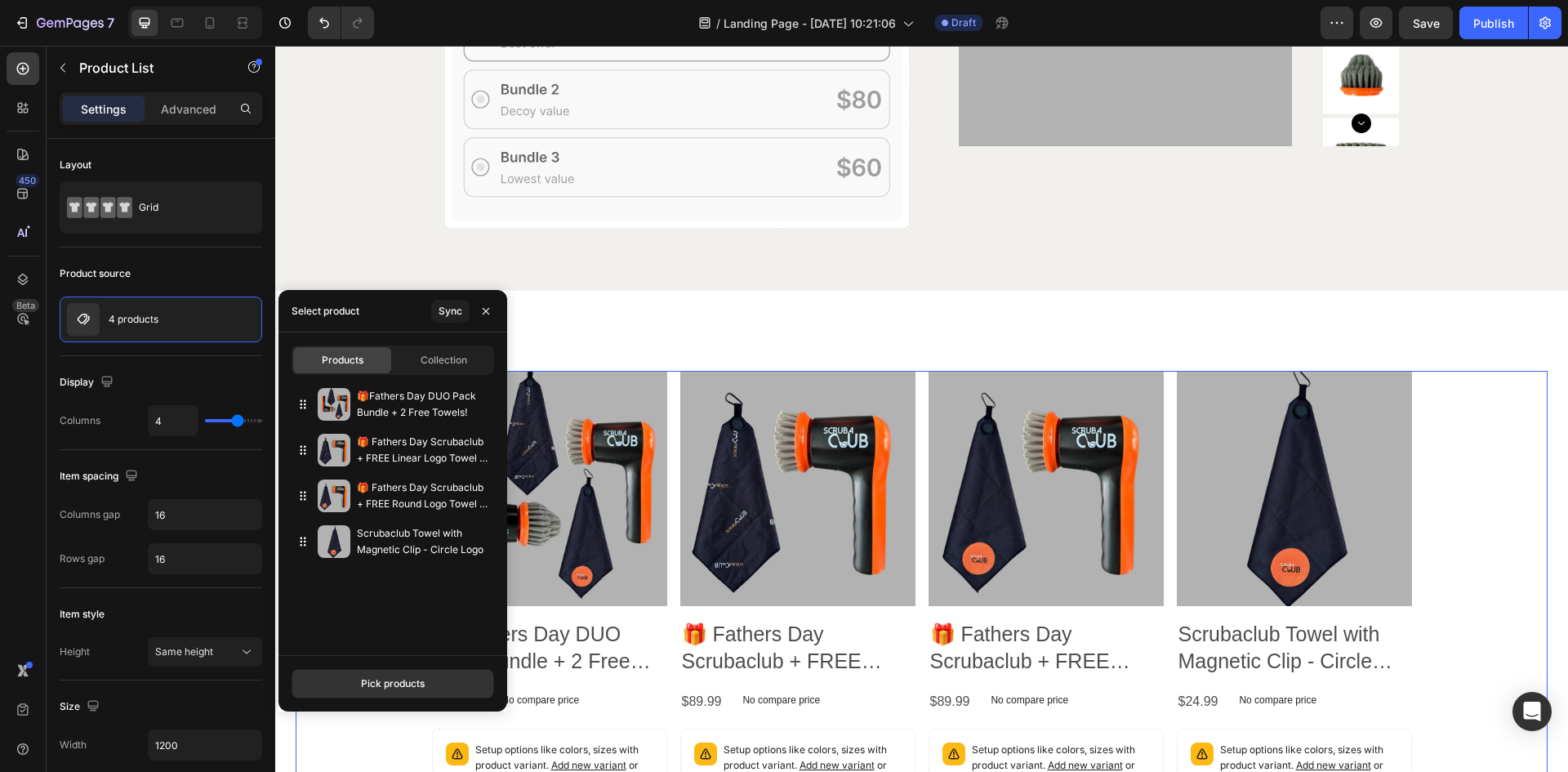
click at [325, 360] on span "Products" at bounding box center [343, 361] width 42 height 15
click at [370, 685] on div "Pick products" at bounding box center [393, 685] width 64 height 15
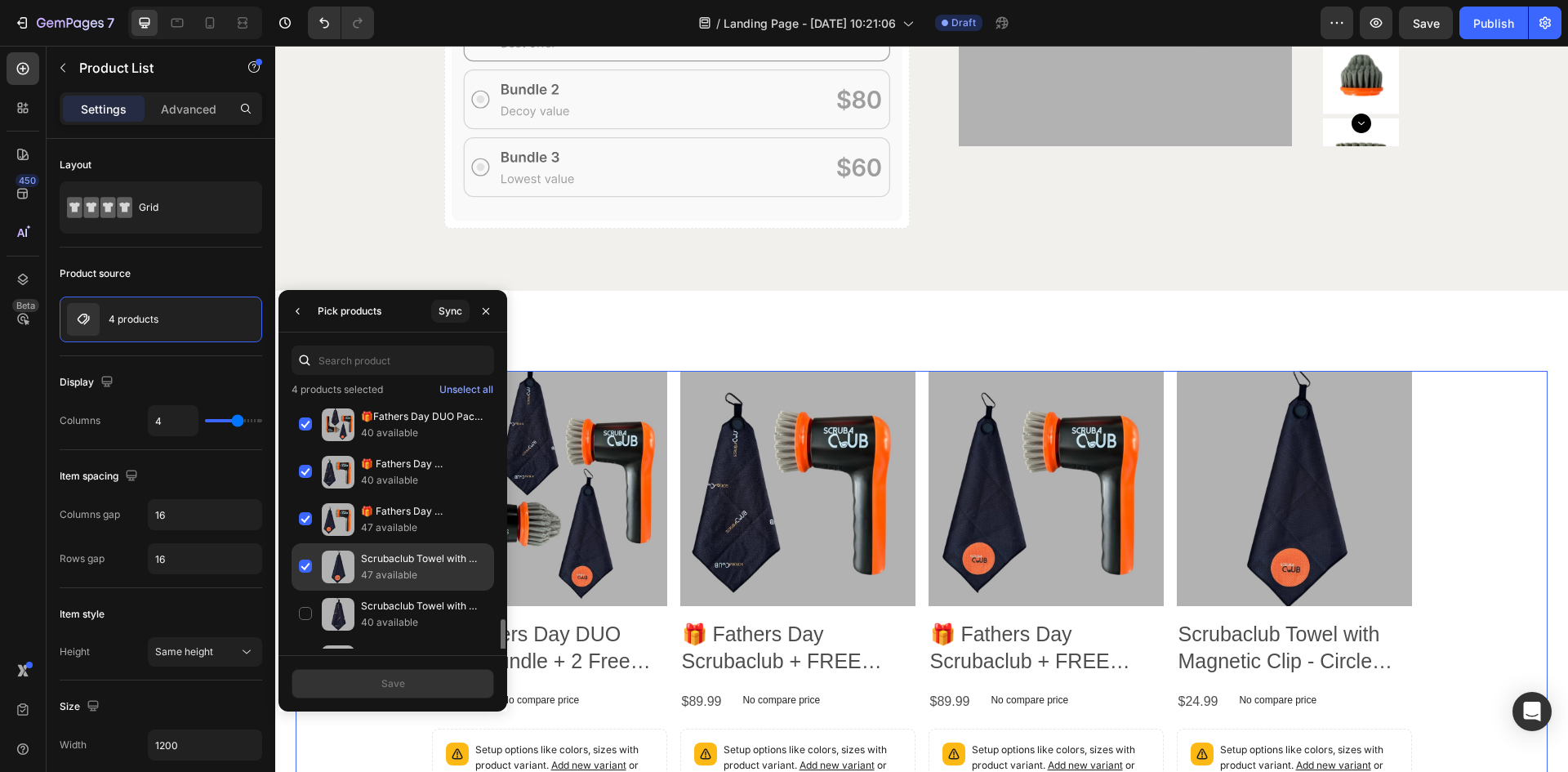
scroll to position [132, 0]
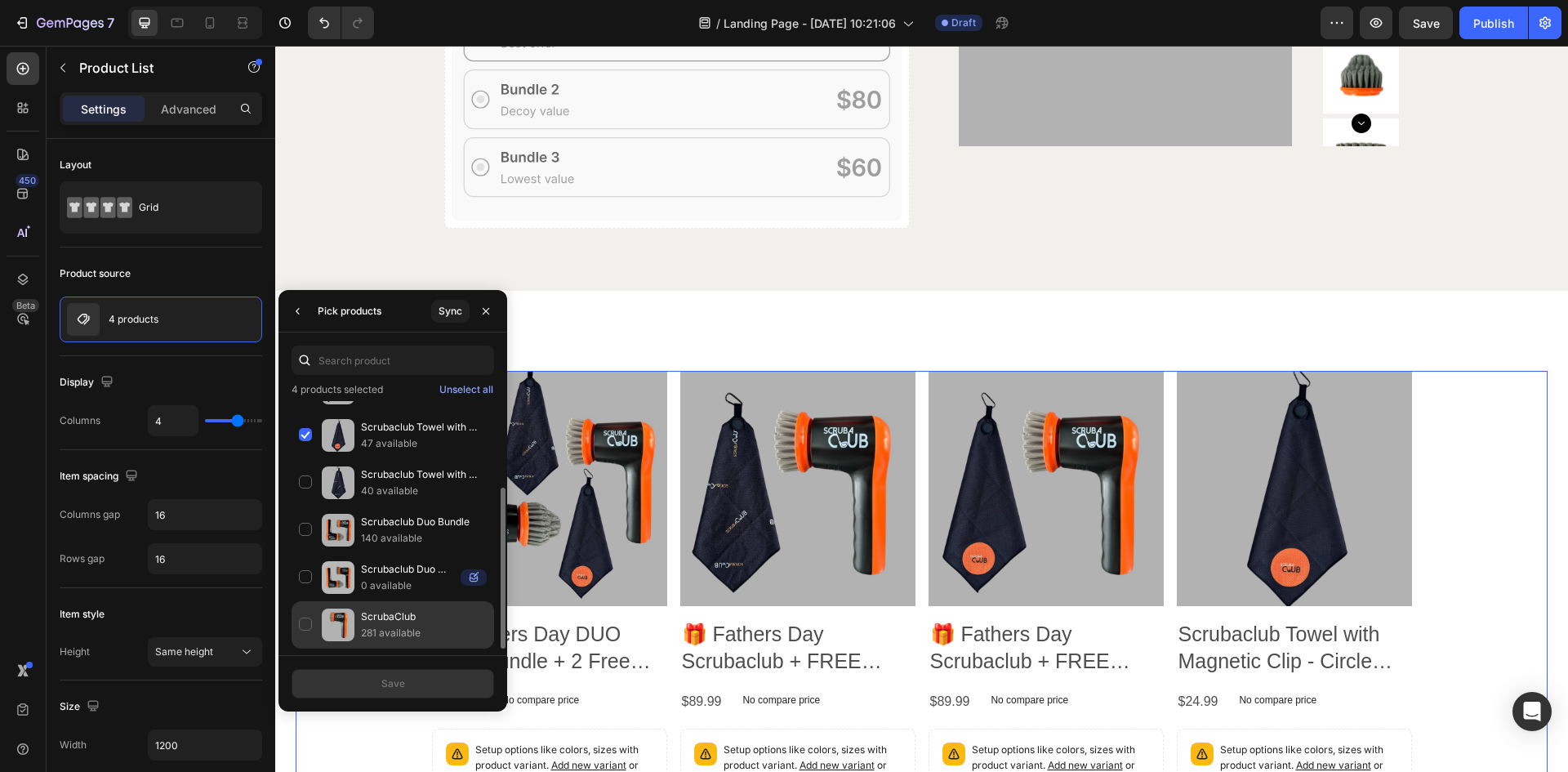
click at [304, 625] on div "ScrubaClub 281 available" at bounding box center [392, 625] width 202 height 47
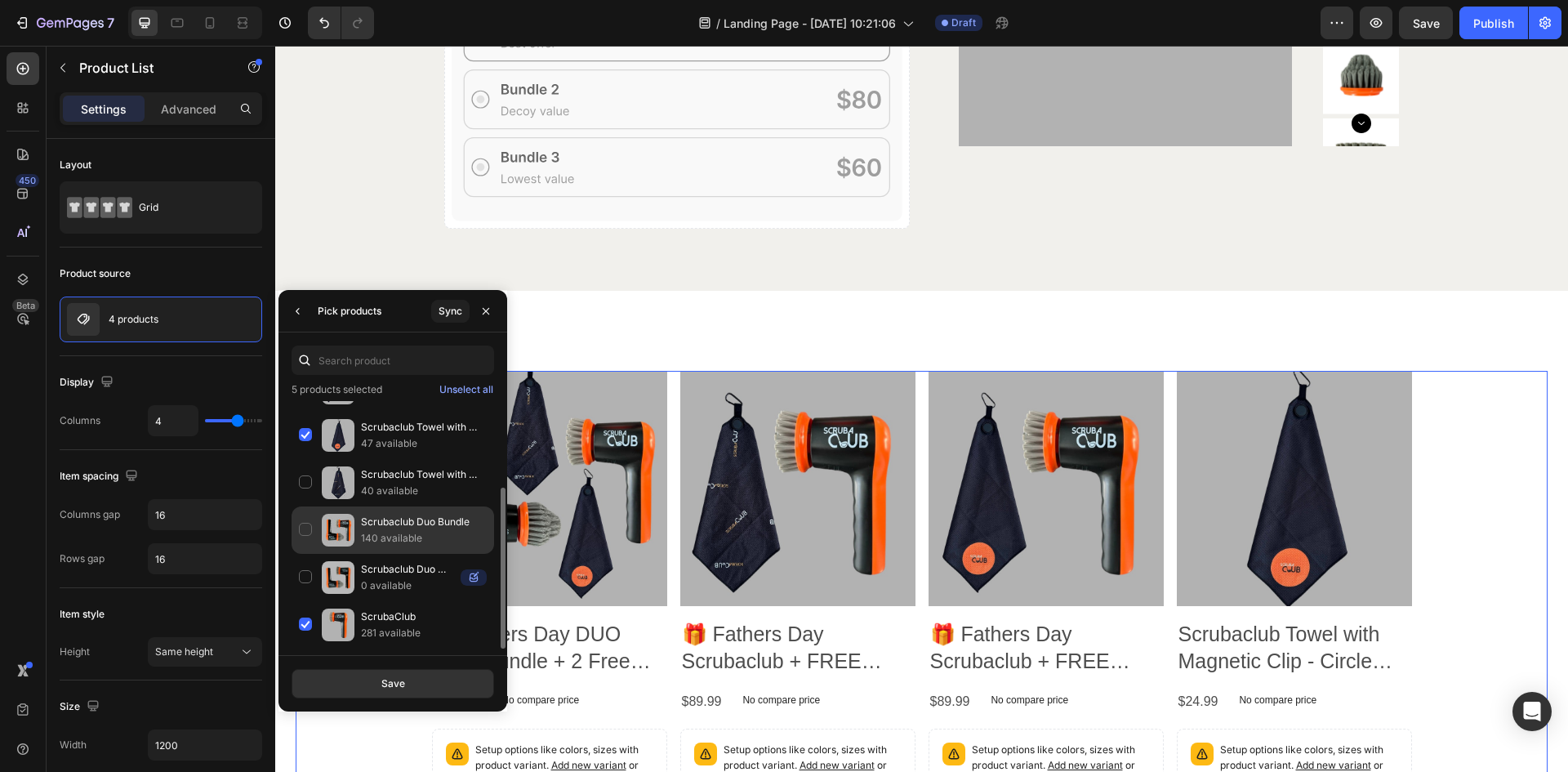
click at [306, 554] on div "Scrubaclub Duo Bundle 140 available" at bounding box center [392, 577] width 202 height 47
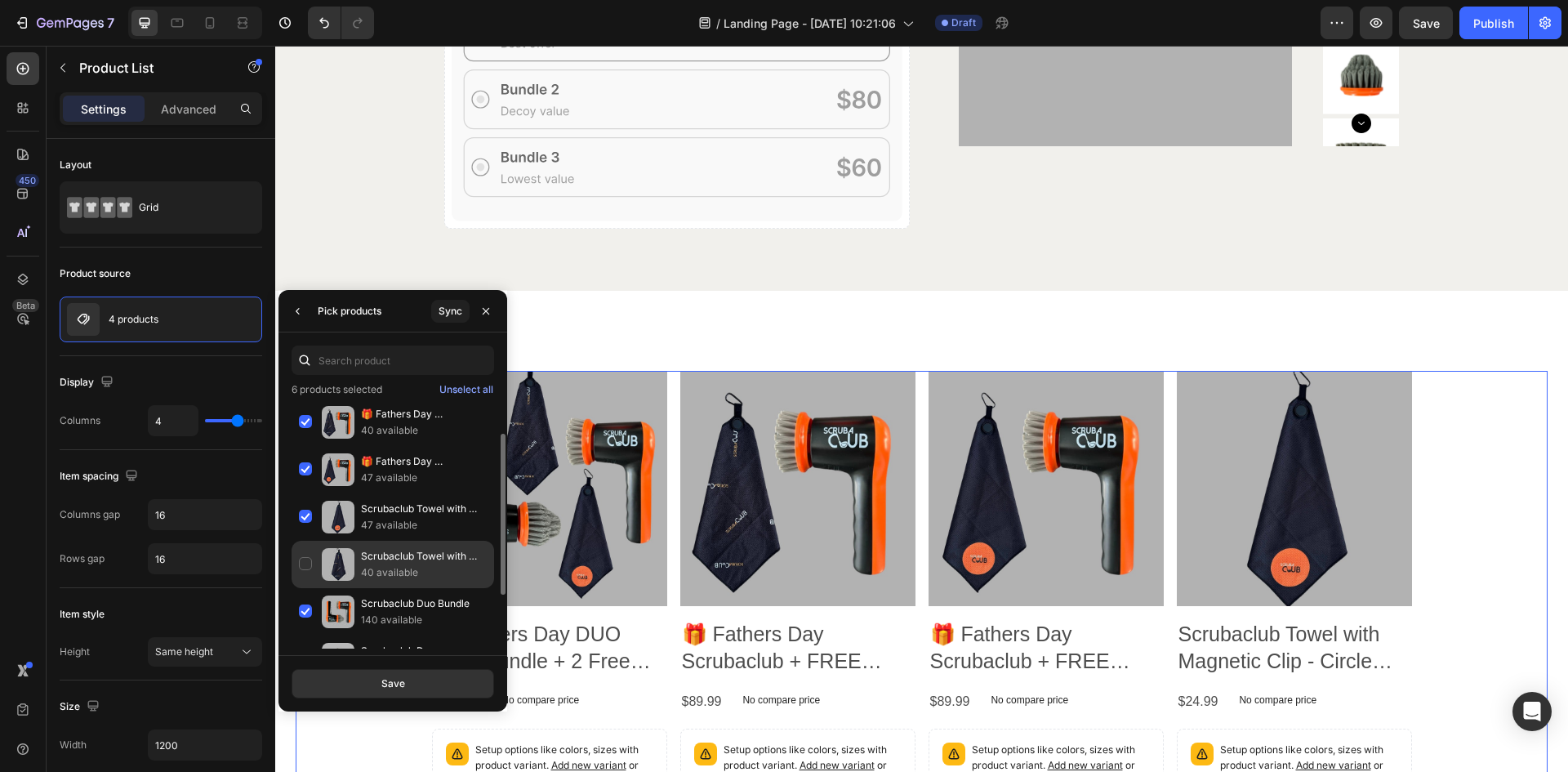
click at [309, 589] on div "Scrubaclub Towel with Magnetic Clip - Linear Logo 40 available" at bounding box center [392, 612] width 202 height 47
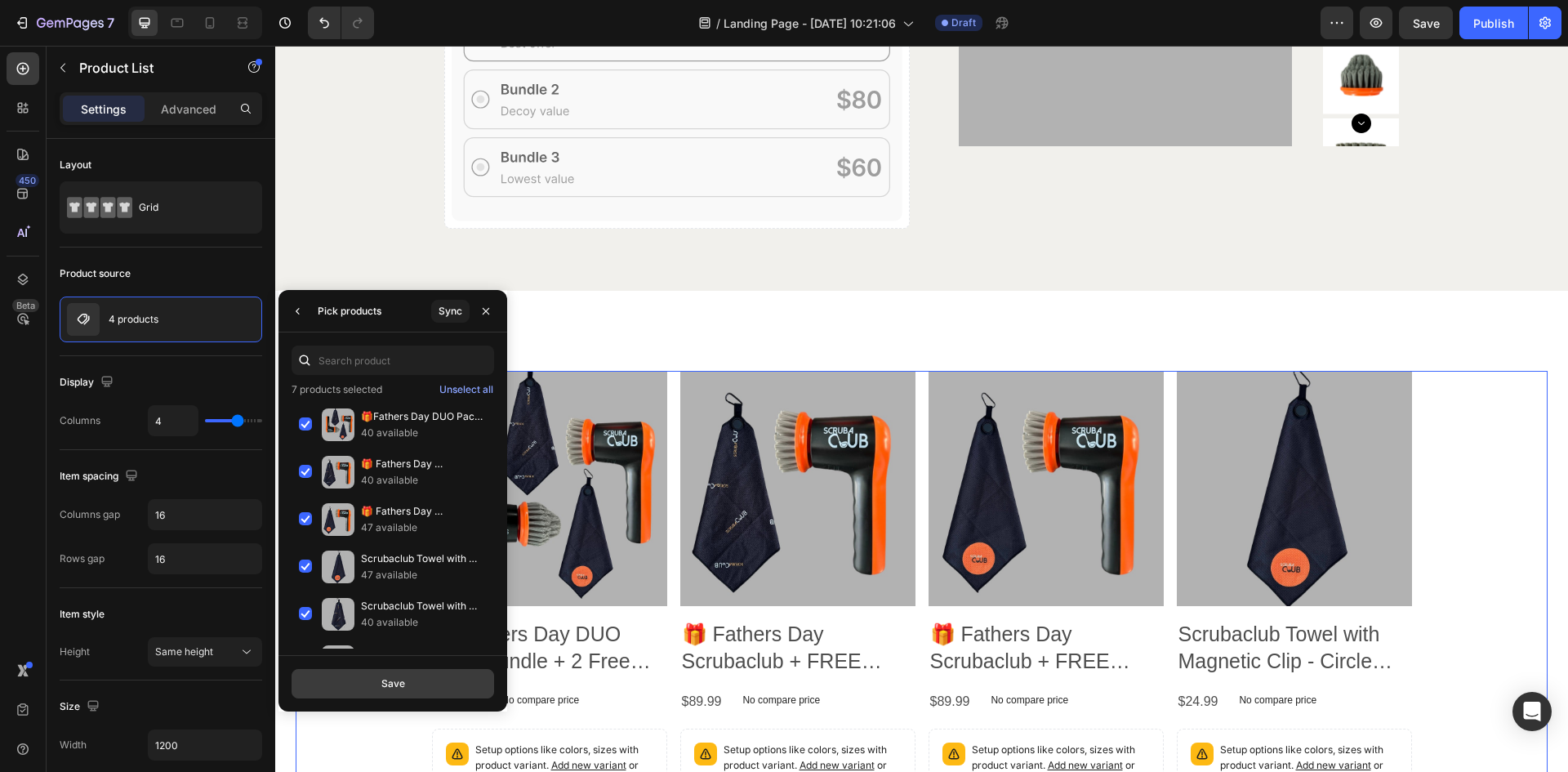
click at [366, 690] on button "Save" at bounding box center [392, 684] width 202 height 29
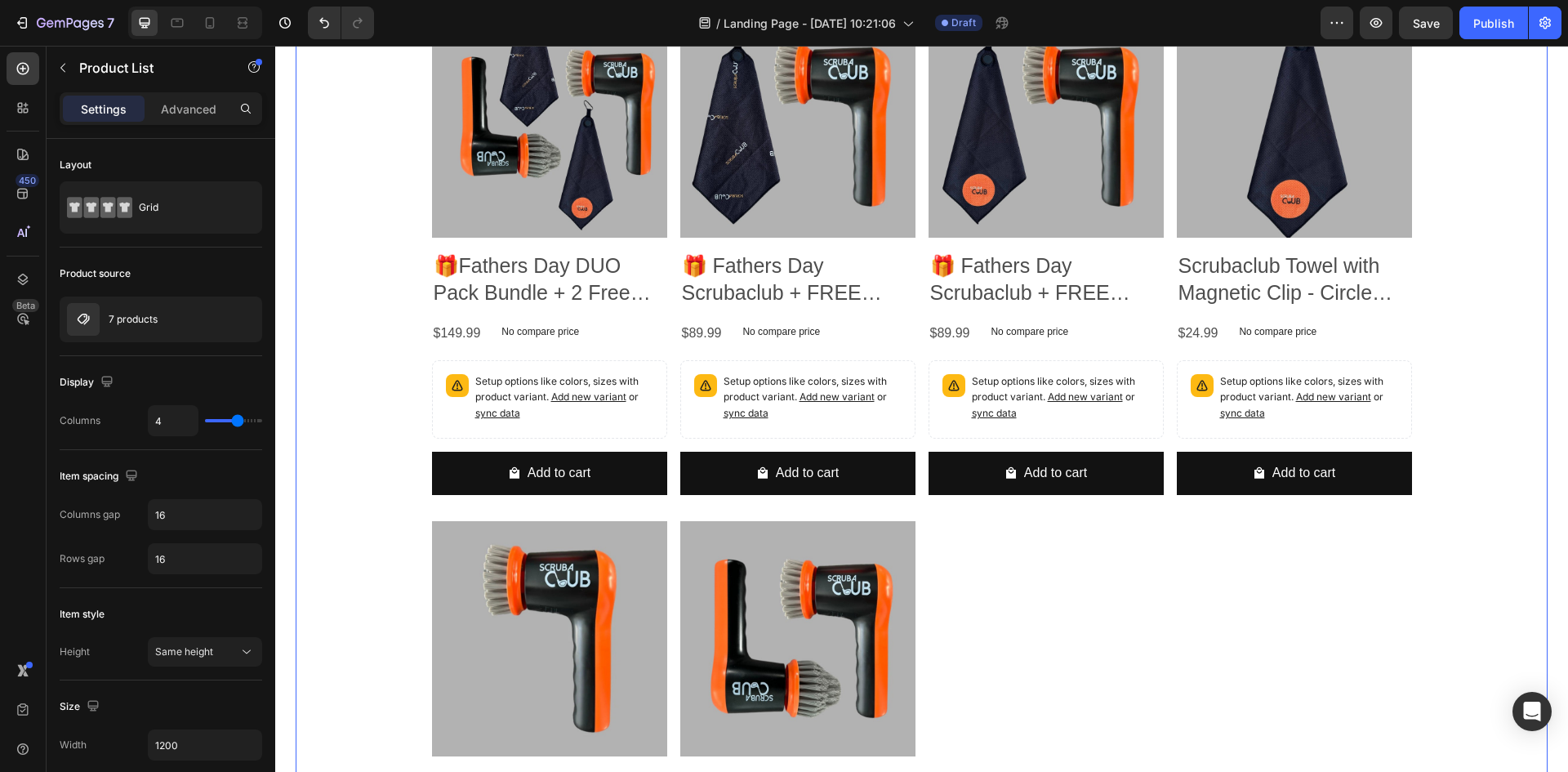
scroll to position [5069, 0]
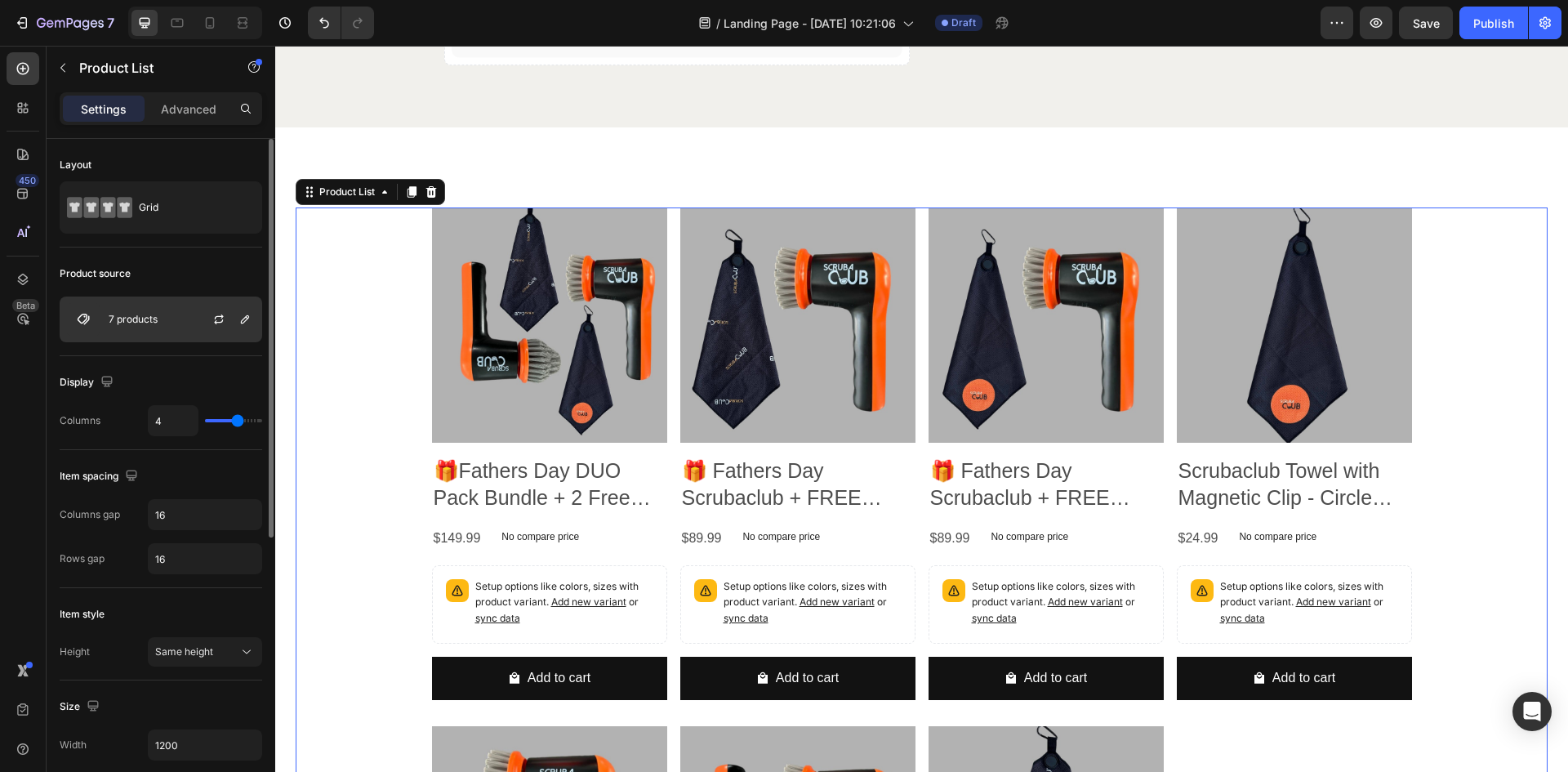
click at [141, 321] on p "7 products" at bounding box center [133, 320] width 49 height 12
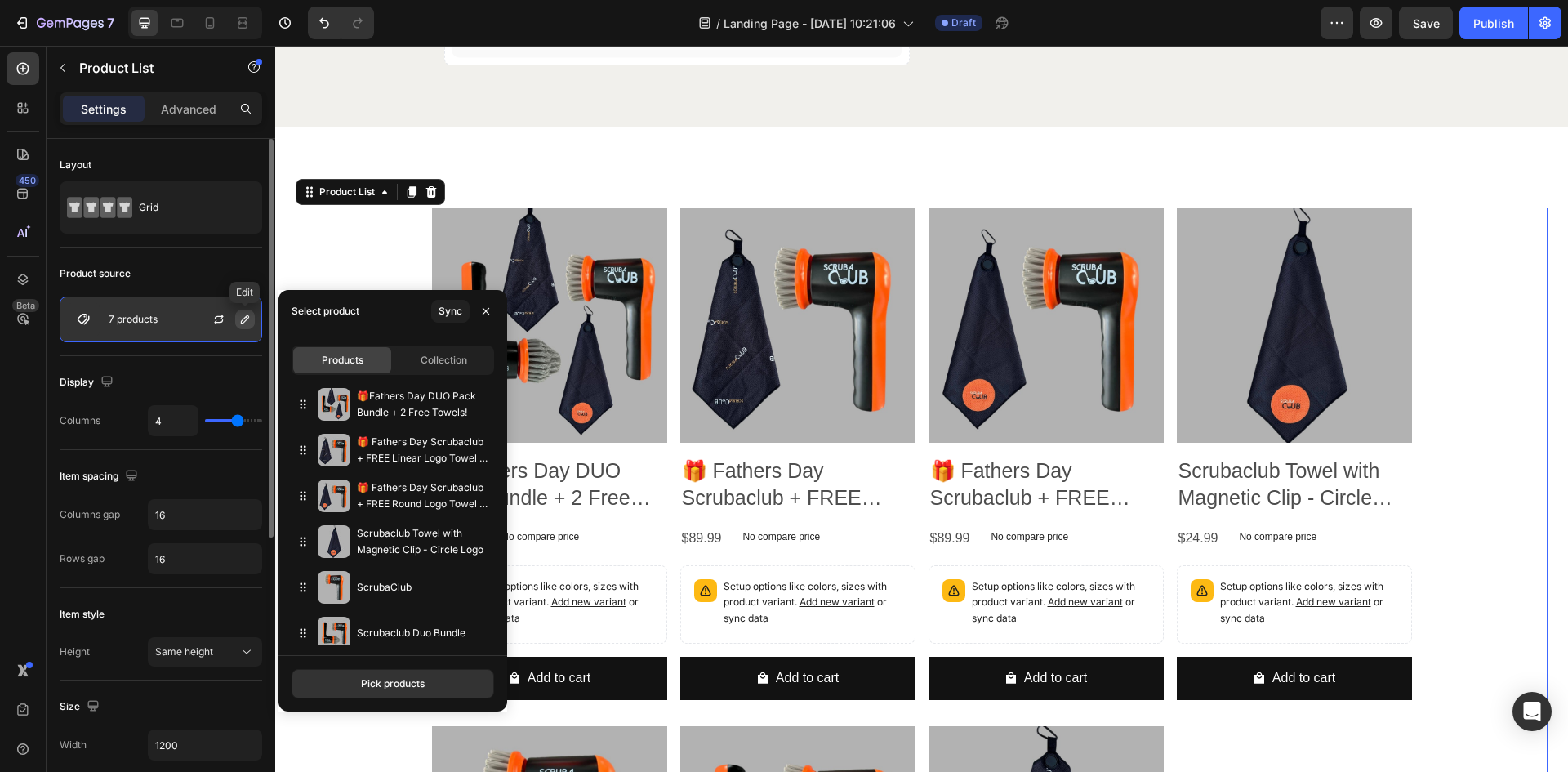
click at [248, 322] on icon "button" at bounding box center [246, 320] width 13 height 13
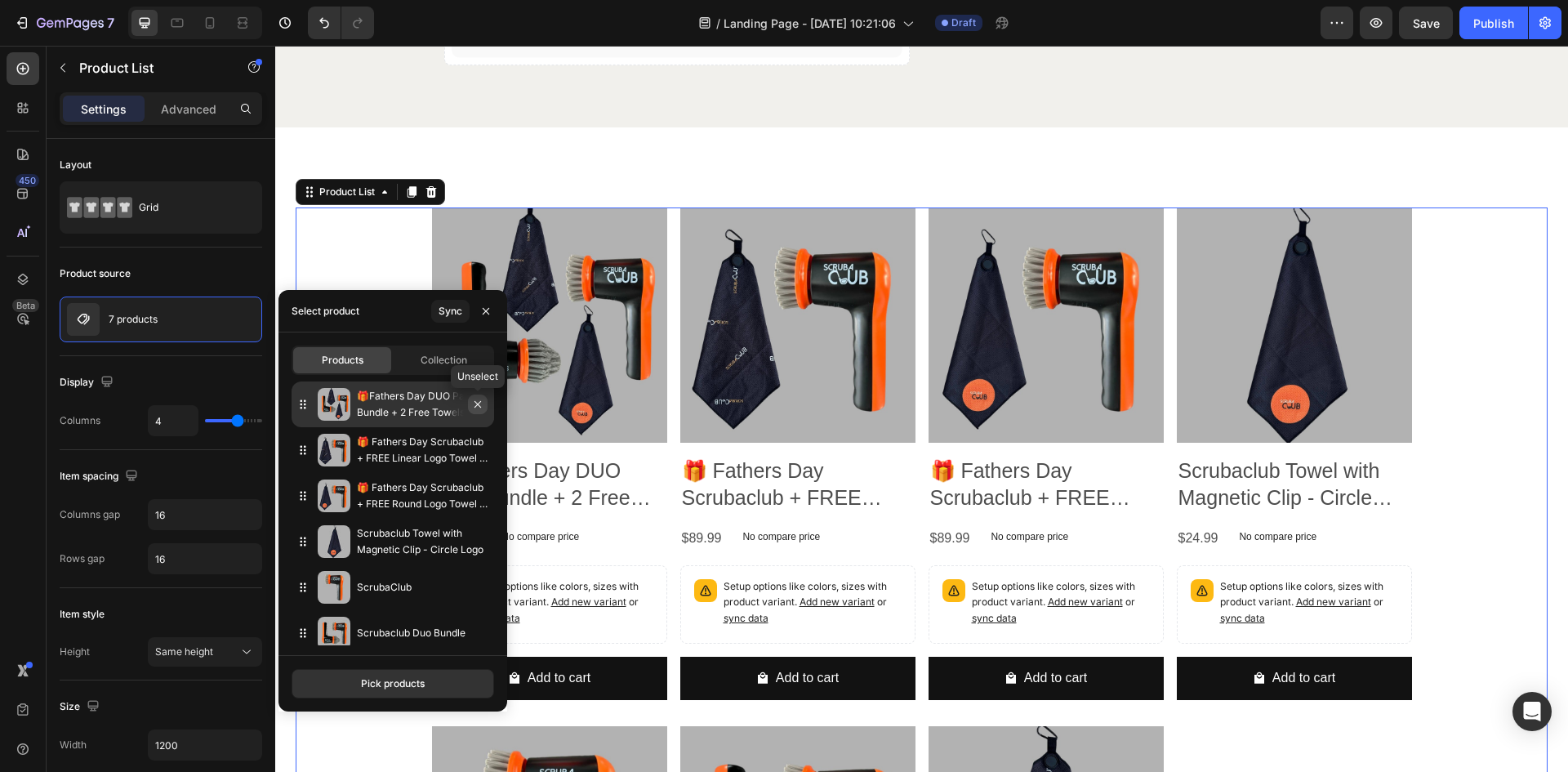
click at [474, 404] on icon "button" at bounding box center [478, 405] width 13 height 13
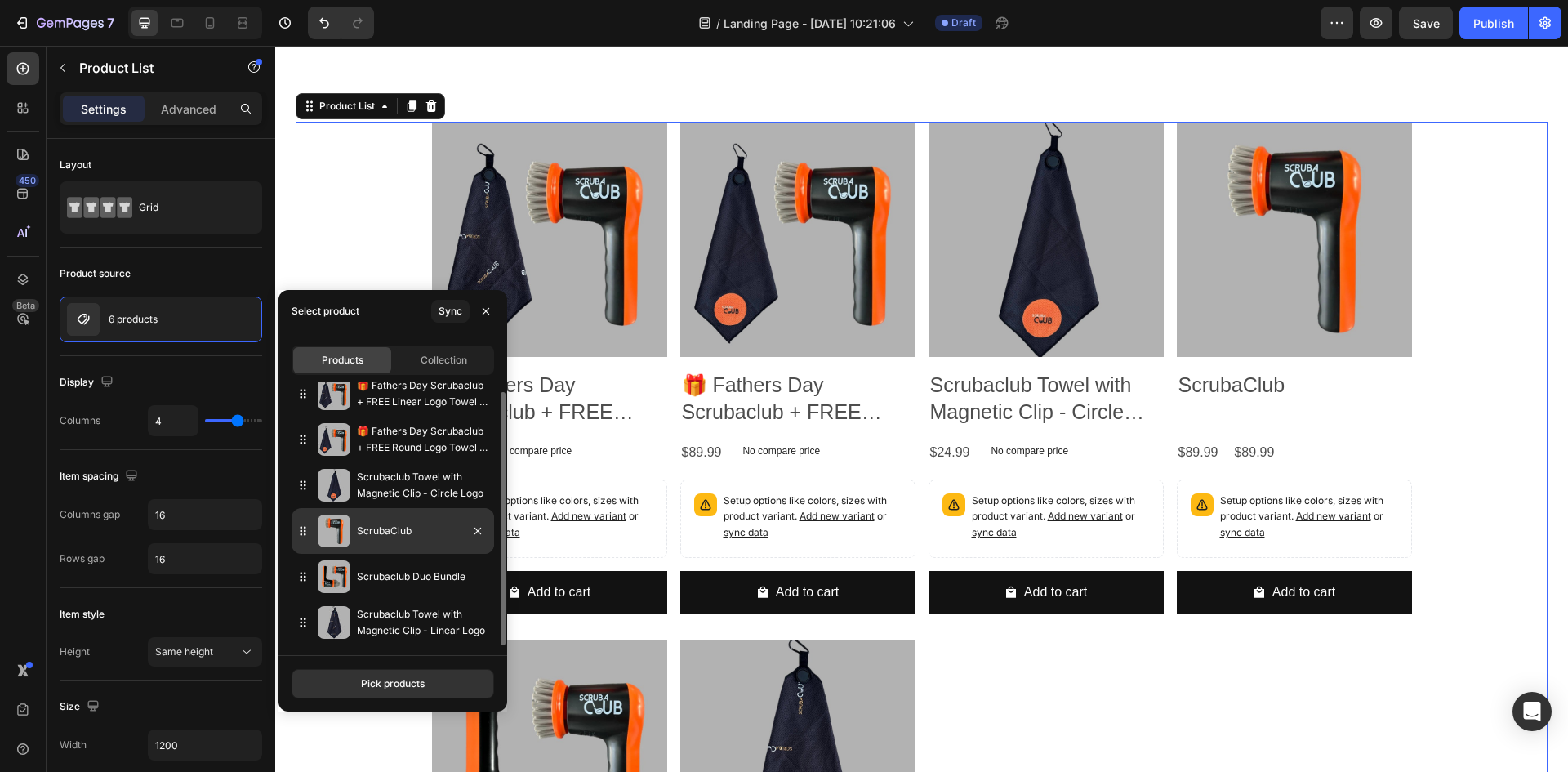
scroll to position [5232, 0]
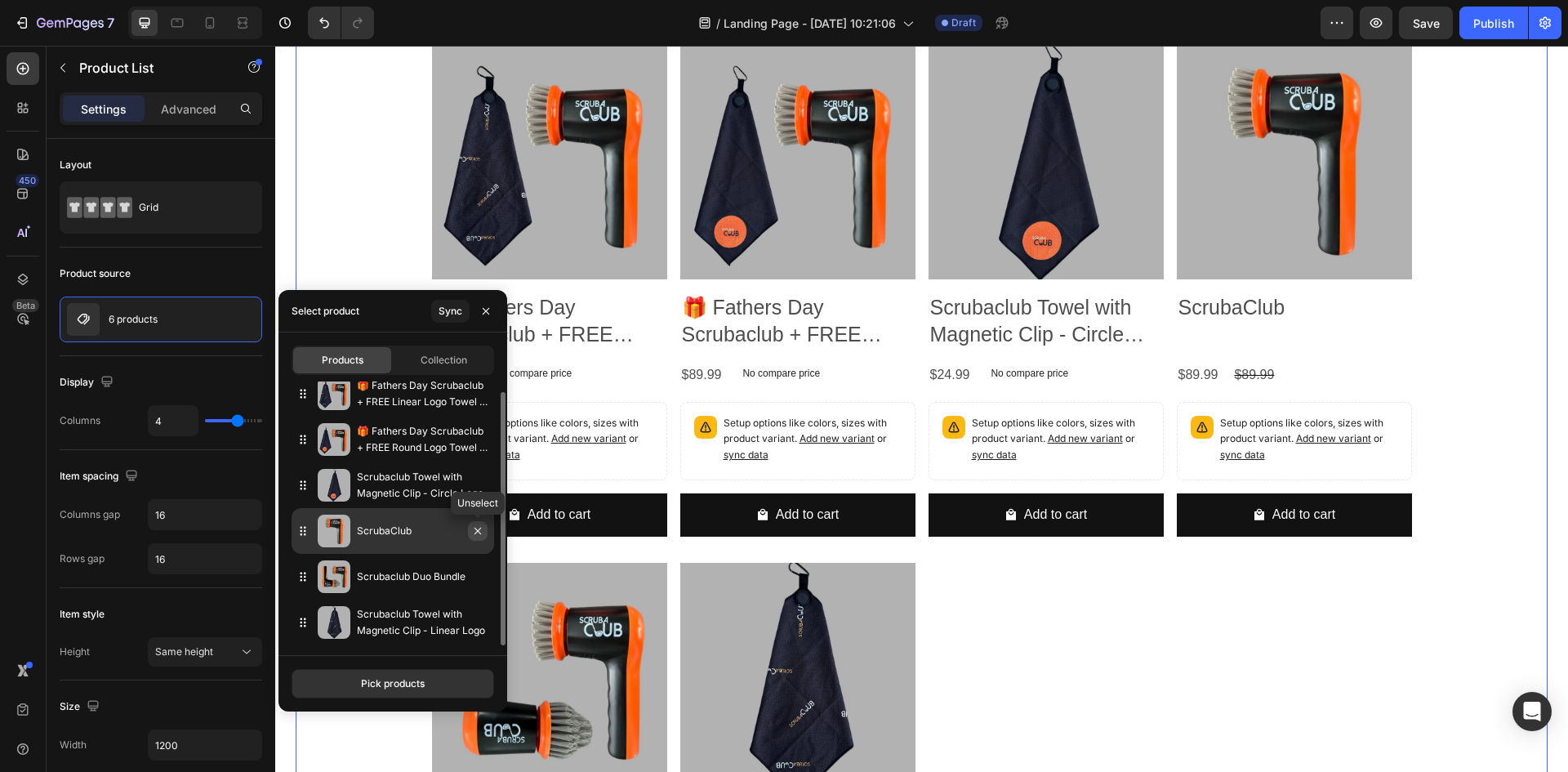
click at [473, 530] on icon "button" at bounding box center [478, 531] width 13 height 13
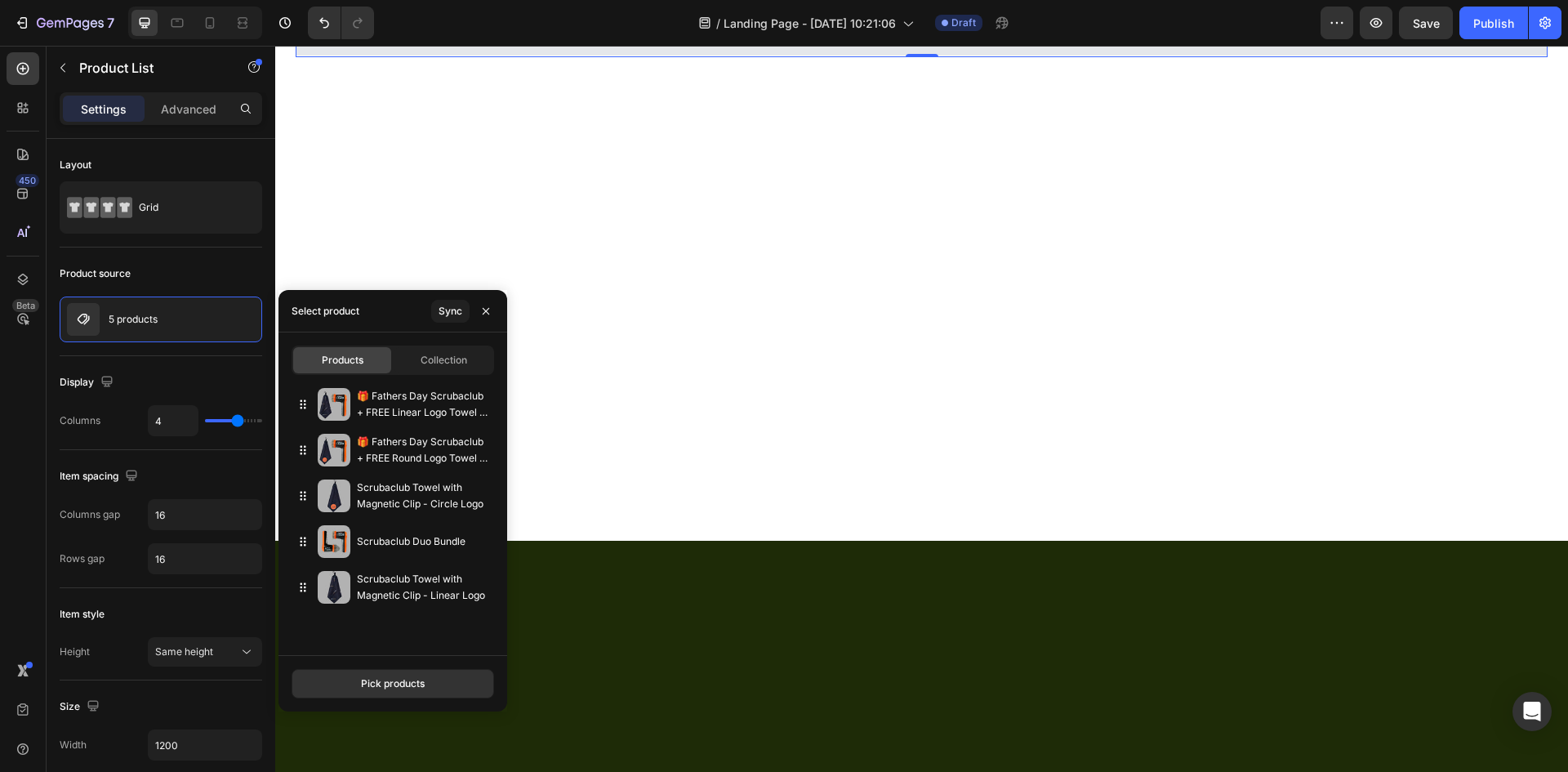
scroll to position [0, 0]
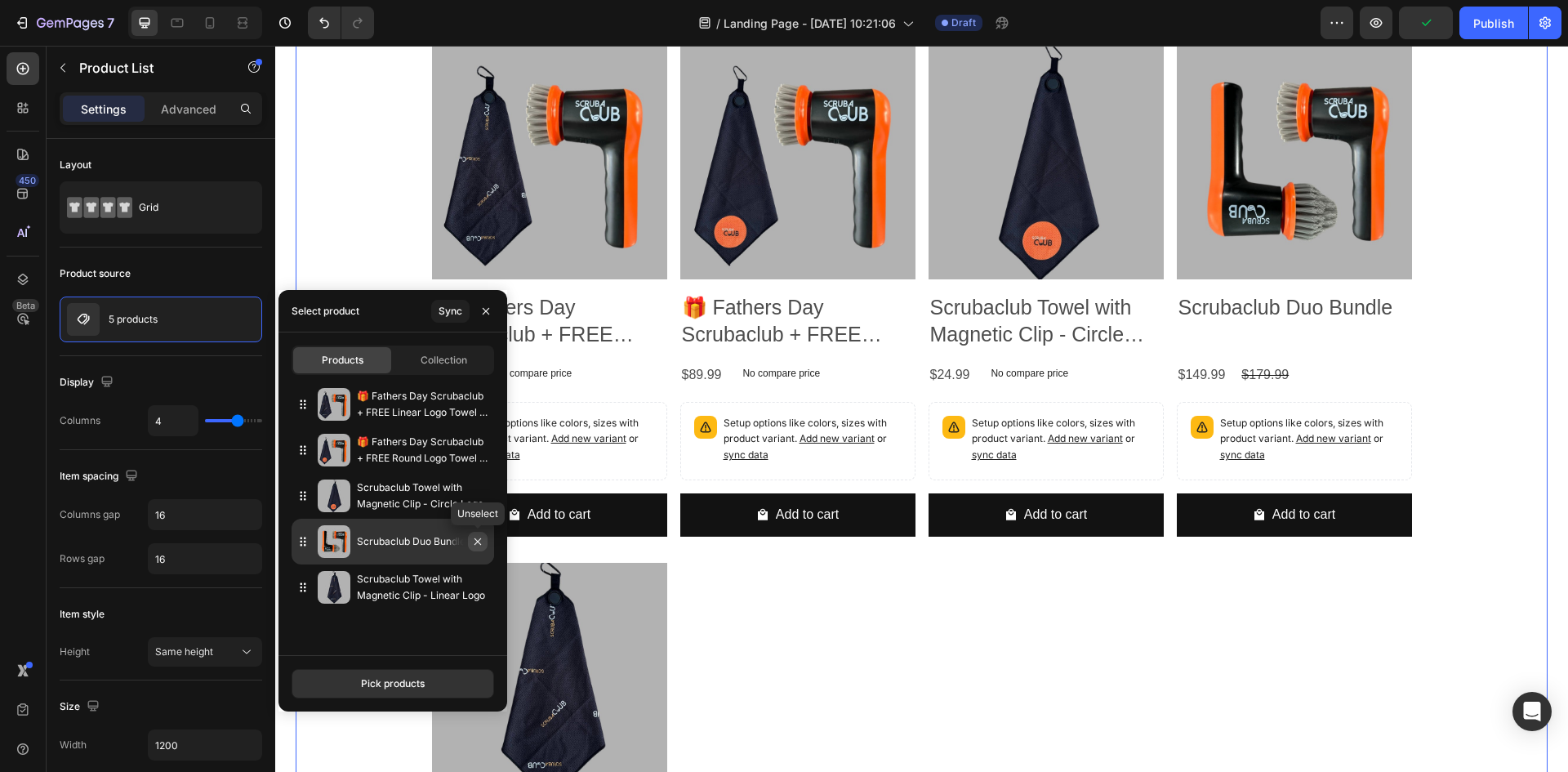
click at [475, 535] on icon "button" at bounding box center [478, 542] width 13 height 13
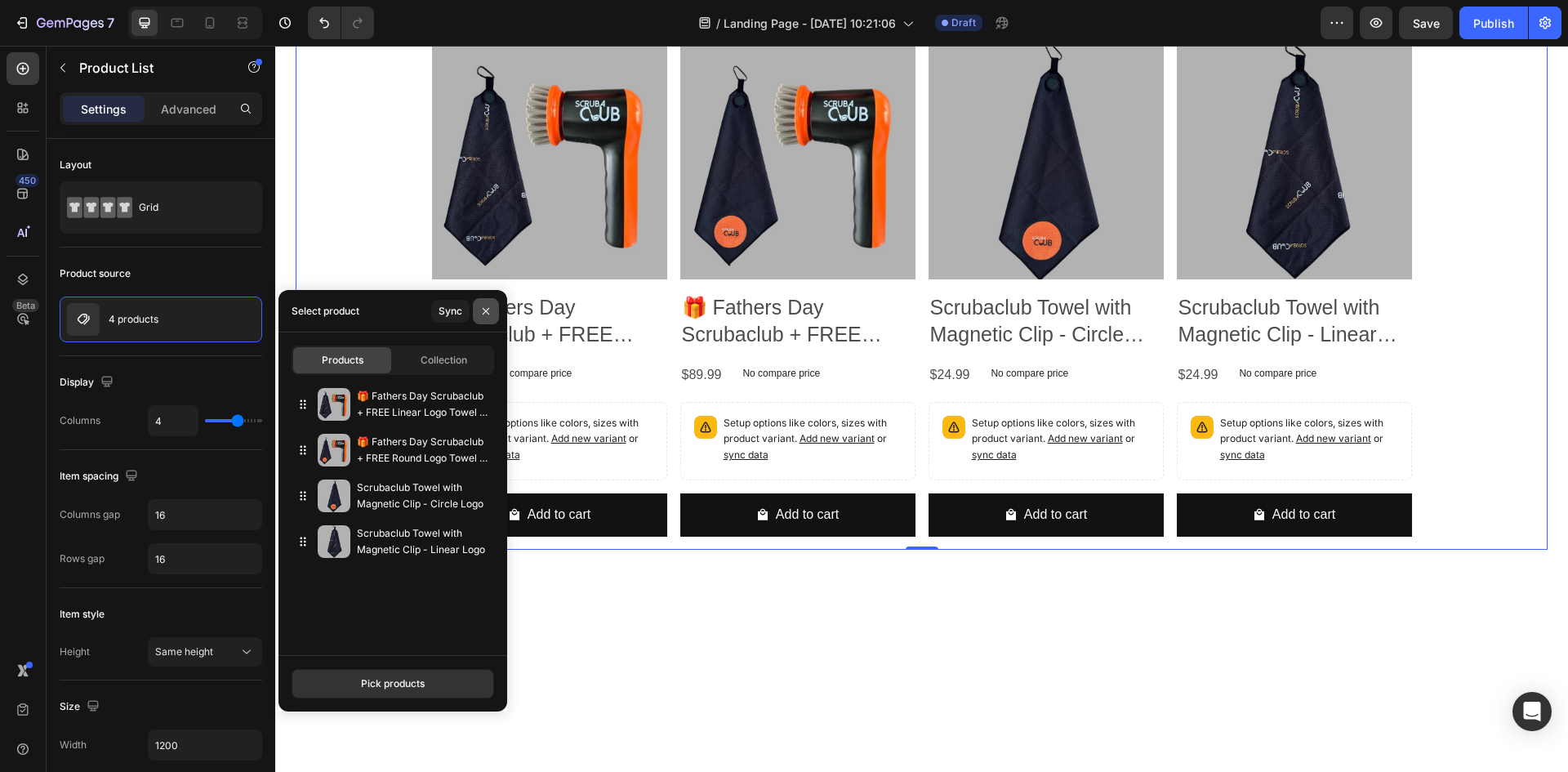
click at [484, 306] on icon "button" at bounding box center [486, 311] width 13 height 13
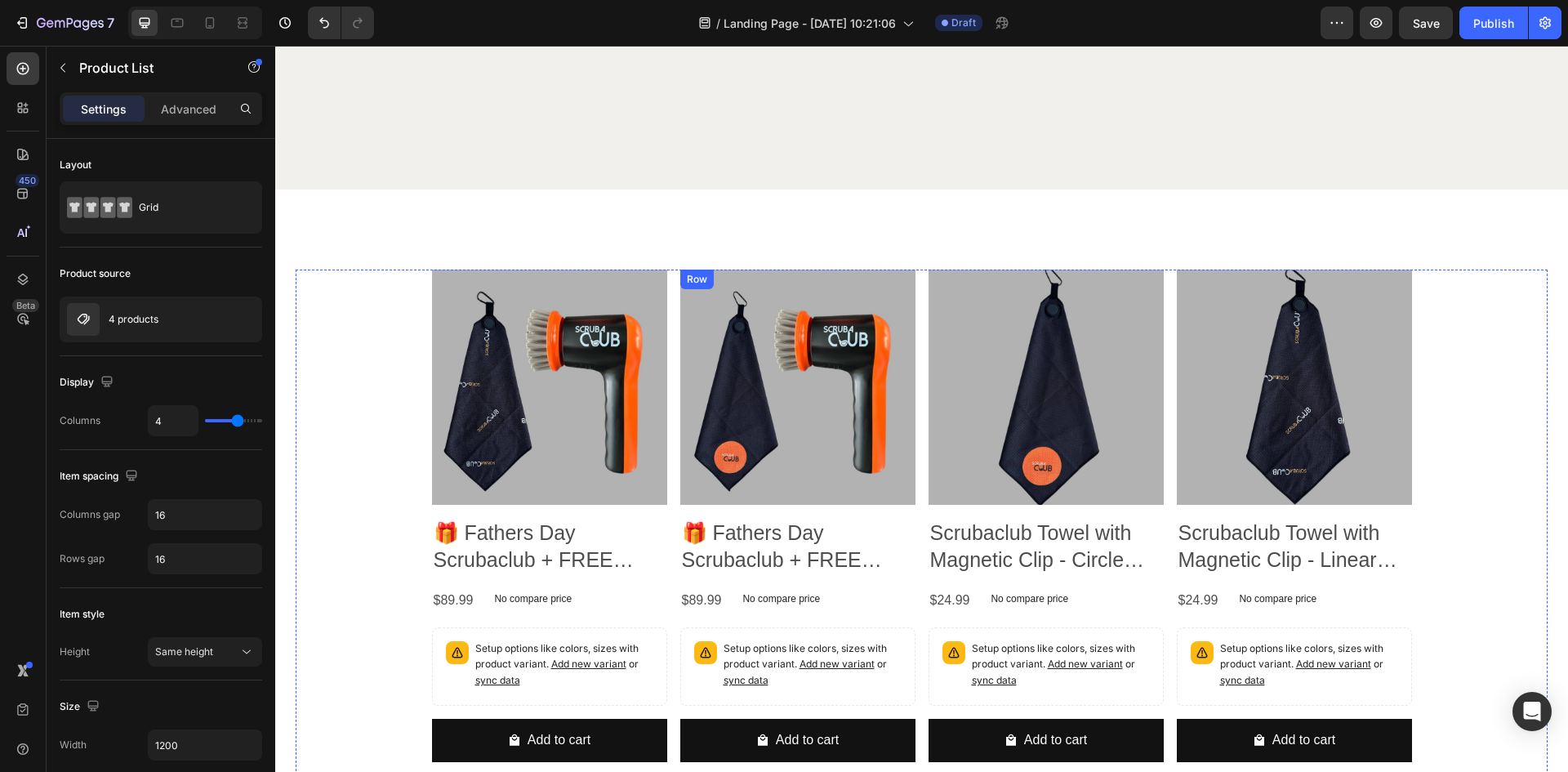
scroll to position [4988, 0]
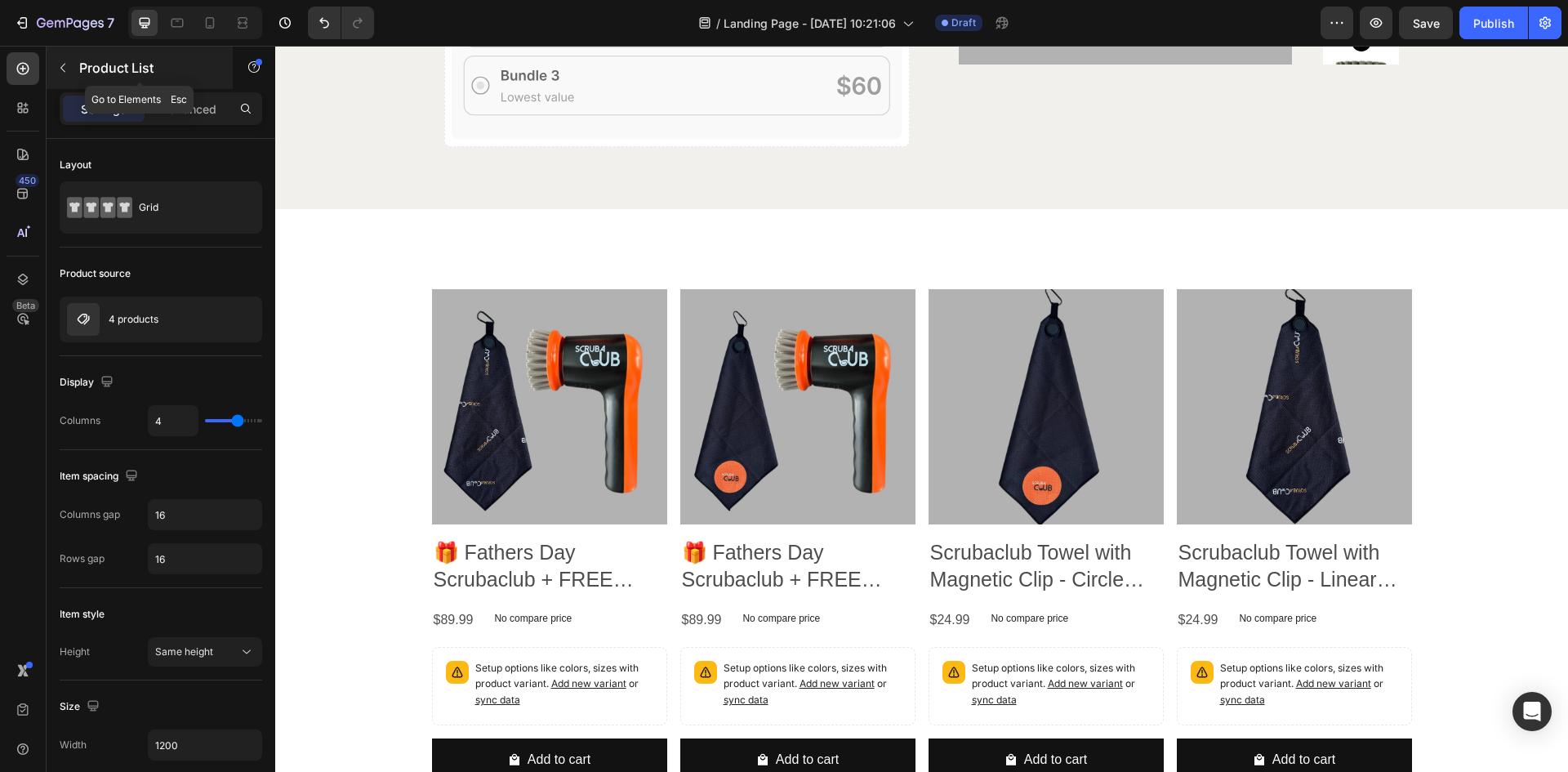
click at [72, 67] on button "button" at bounding box center [62, 67] width 26 height 26
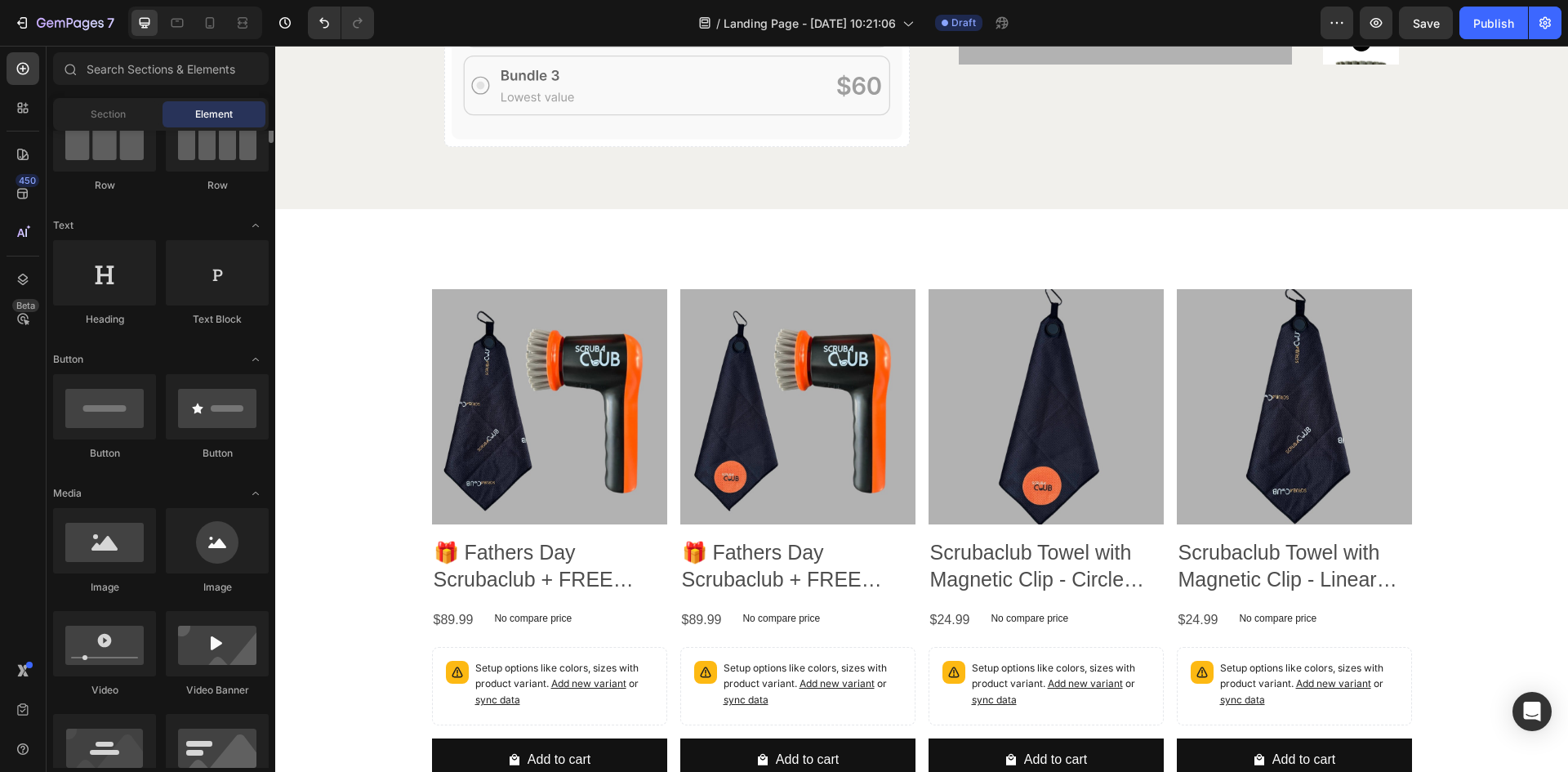
scroll to position [82, 0]
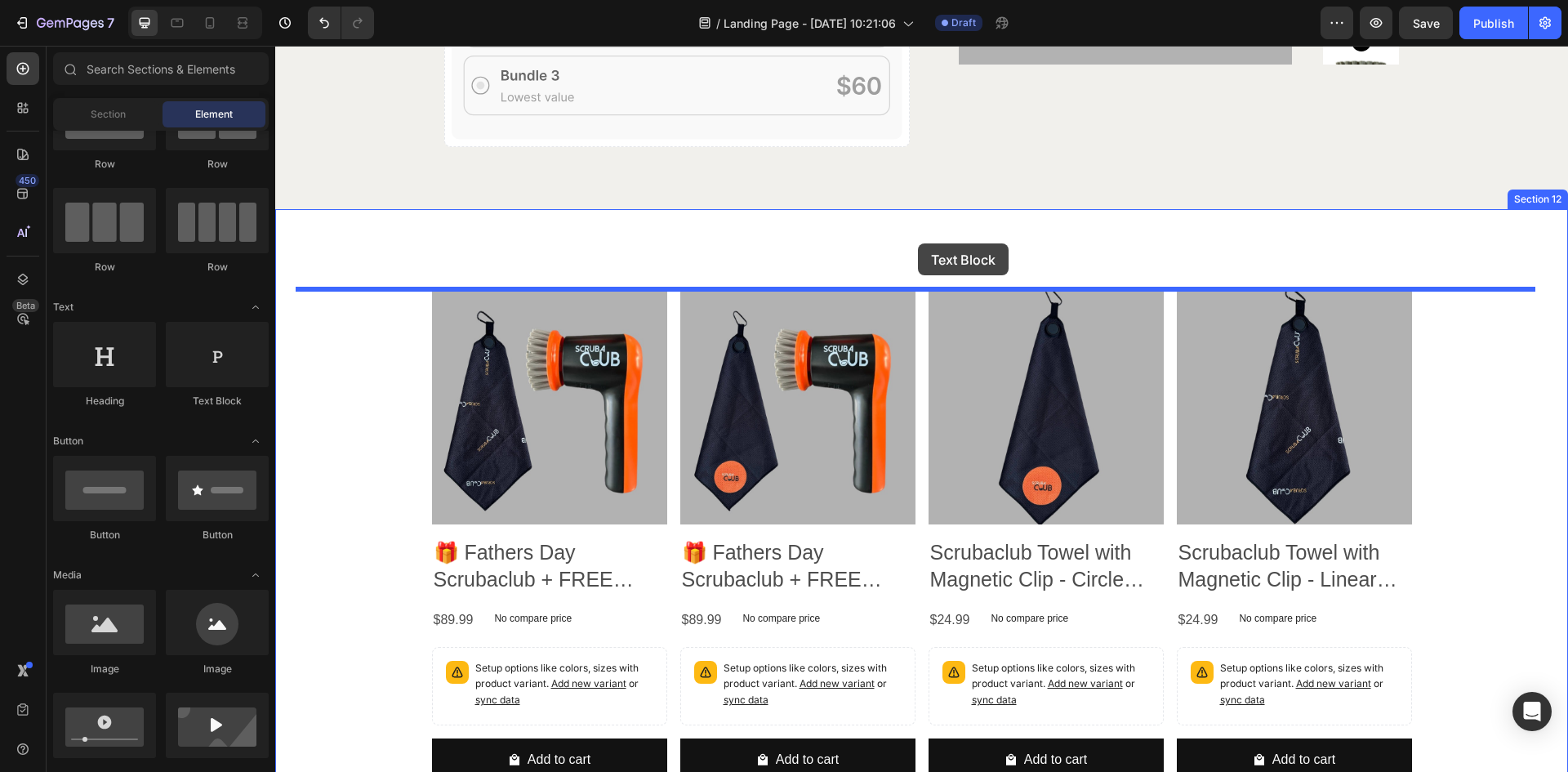
drag, startPoint x: 464, startPoint y: 406, endPoint x: 918, endPoint y: 243, distance: 482.4
drag, startPoint x: 385, startPoint y: 416, endPoint x: 920, endPoint y: 240, distance: 563.2
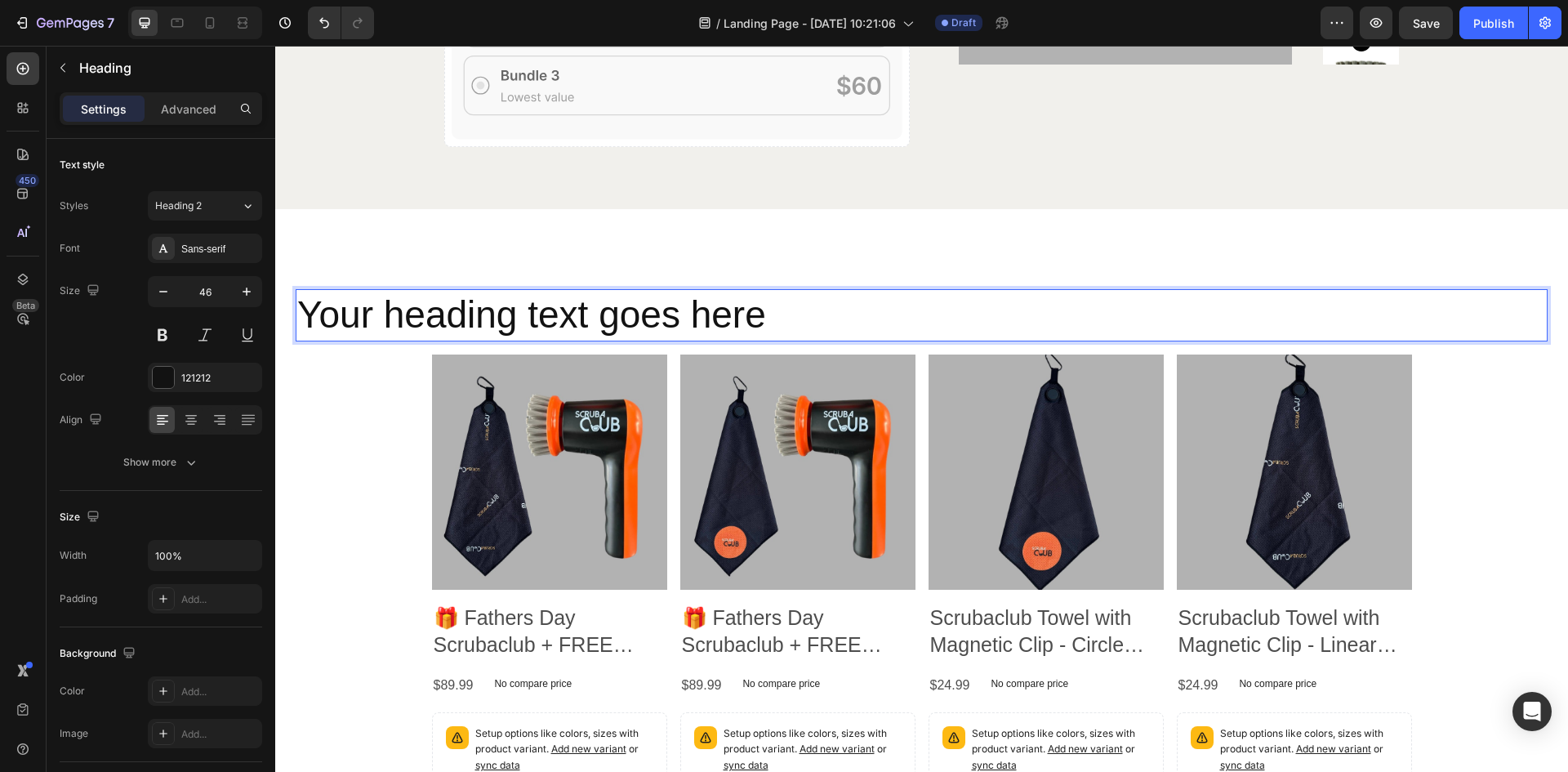
click at [491, 311] on h2 "Your heading text goes here" at bounding box center [921, 315] width 1252 height 52
click at [491, 311] on p "Your heading text goes here" at bounding box center [921, 315] width 1249 height 49
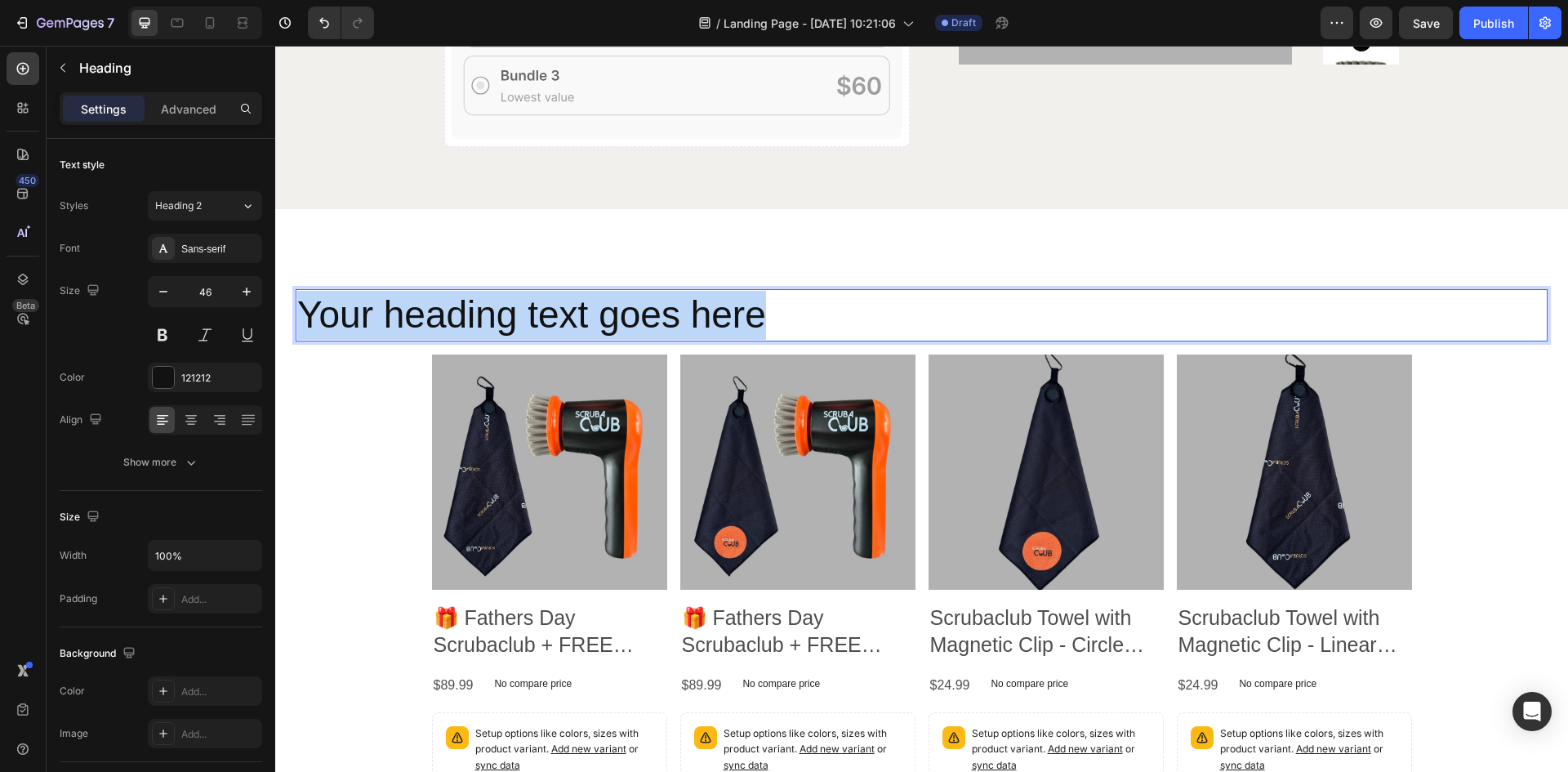
click at [491, 311] on p "Your heading text goes here" at bounding box center [921, 315] width 1249 height 49
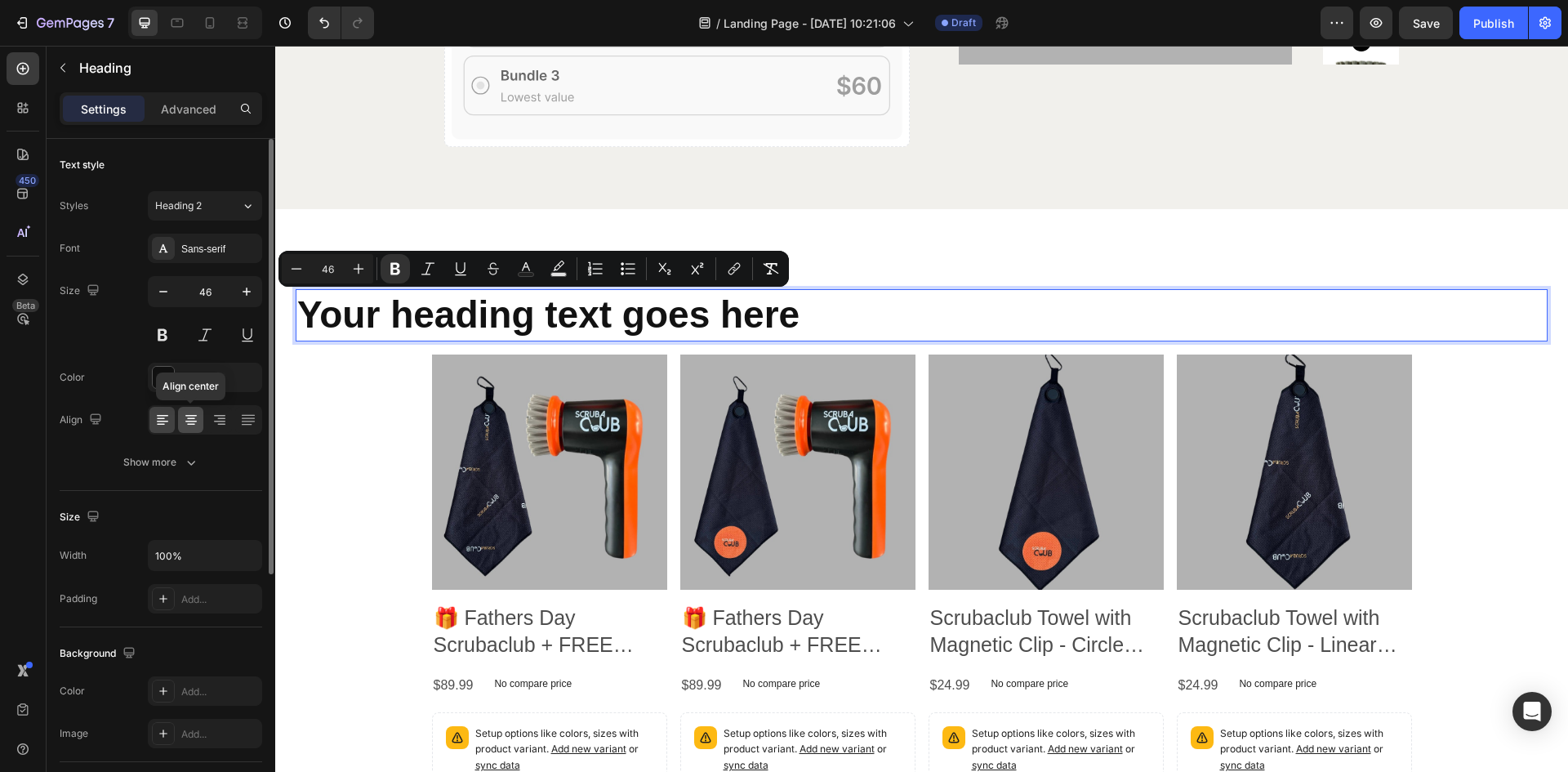
click at [181, 417] on div at bounding box center [191, 420] width 25 height 26
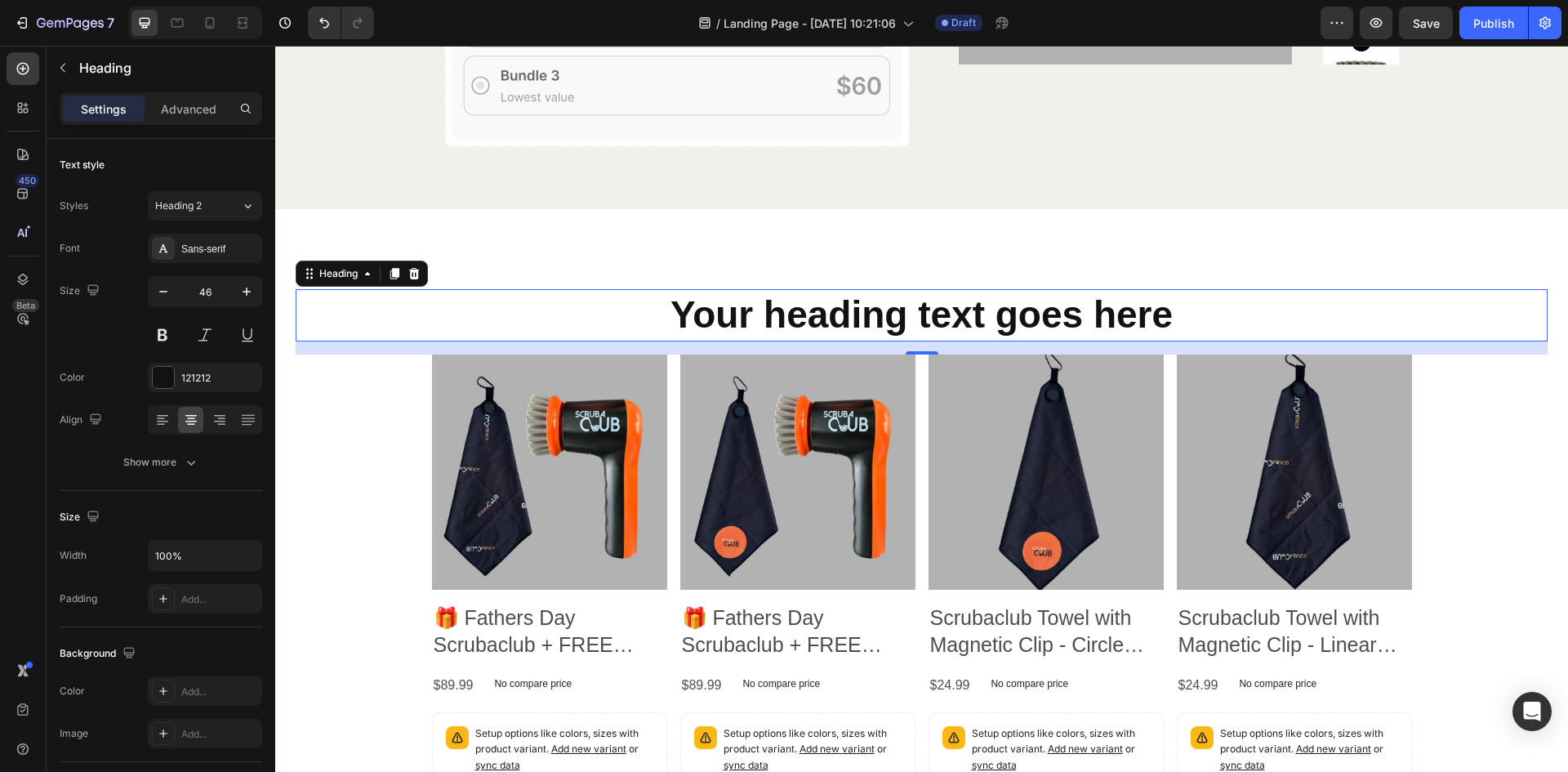
click at [926, 320] on strong "Your heading text goes here" at bounding box center [922, 314] width 503 height 42
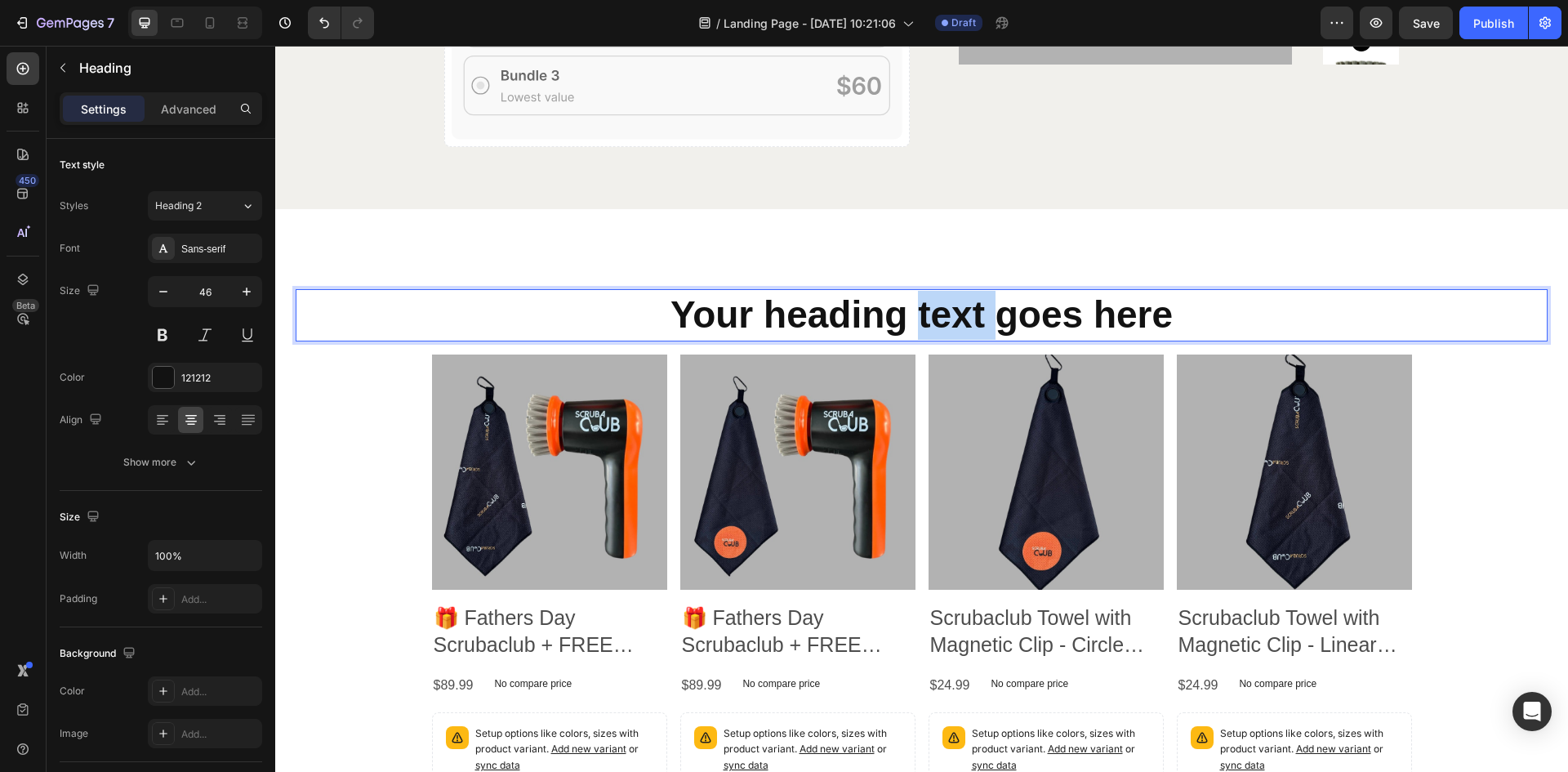
click at [926, 320] on strong "Your heading text goes here" at bounding box center [922, 314] width 503 height 42
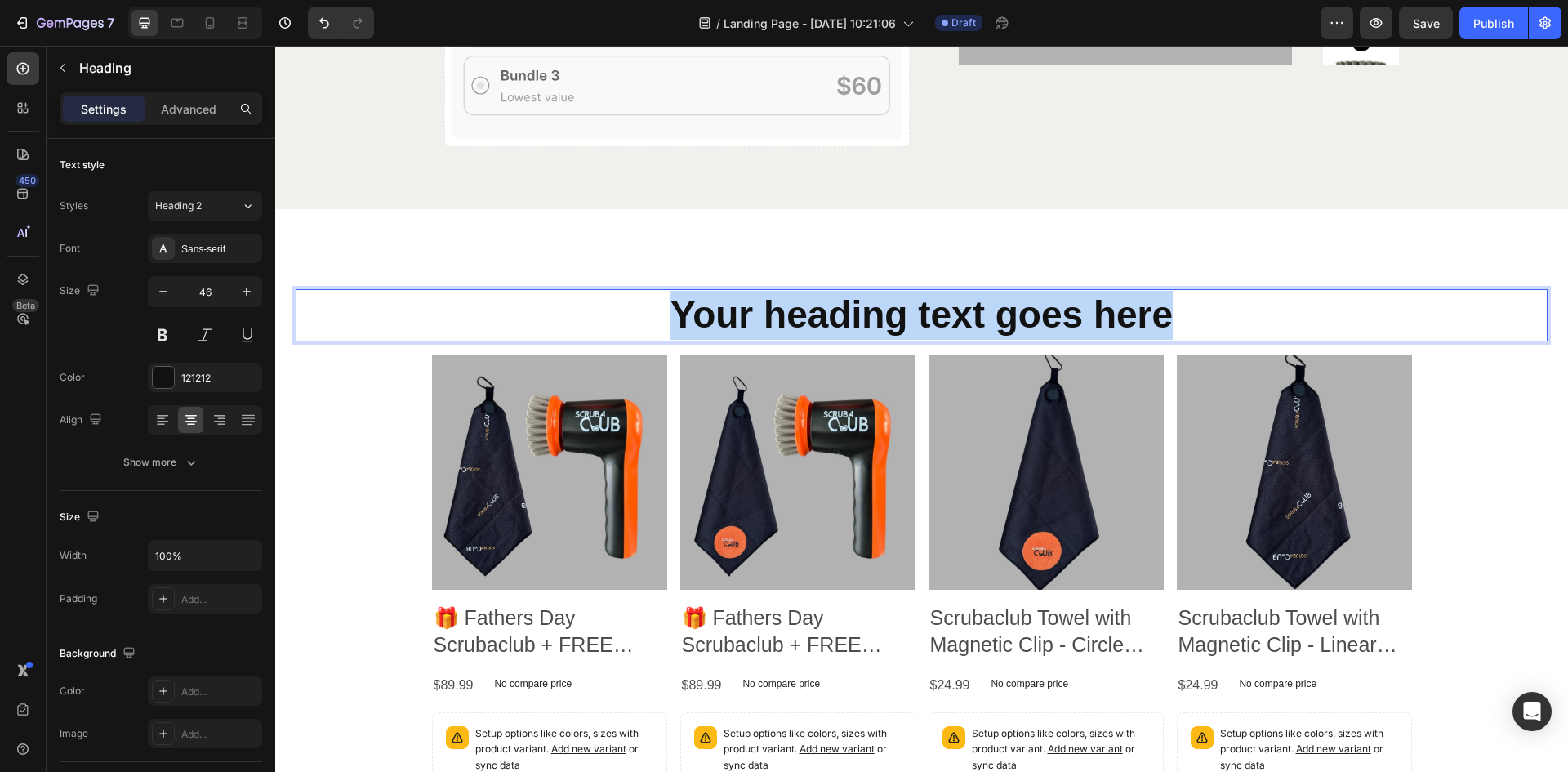
click at [926, 320] on strong "Your heading text goes here" at bounding box center [922, 314] width 503 height 42
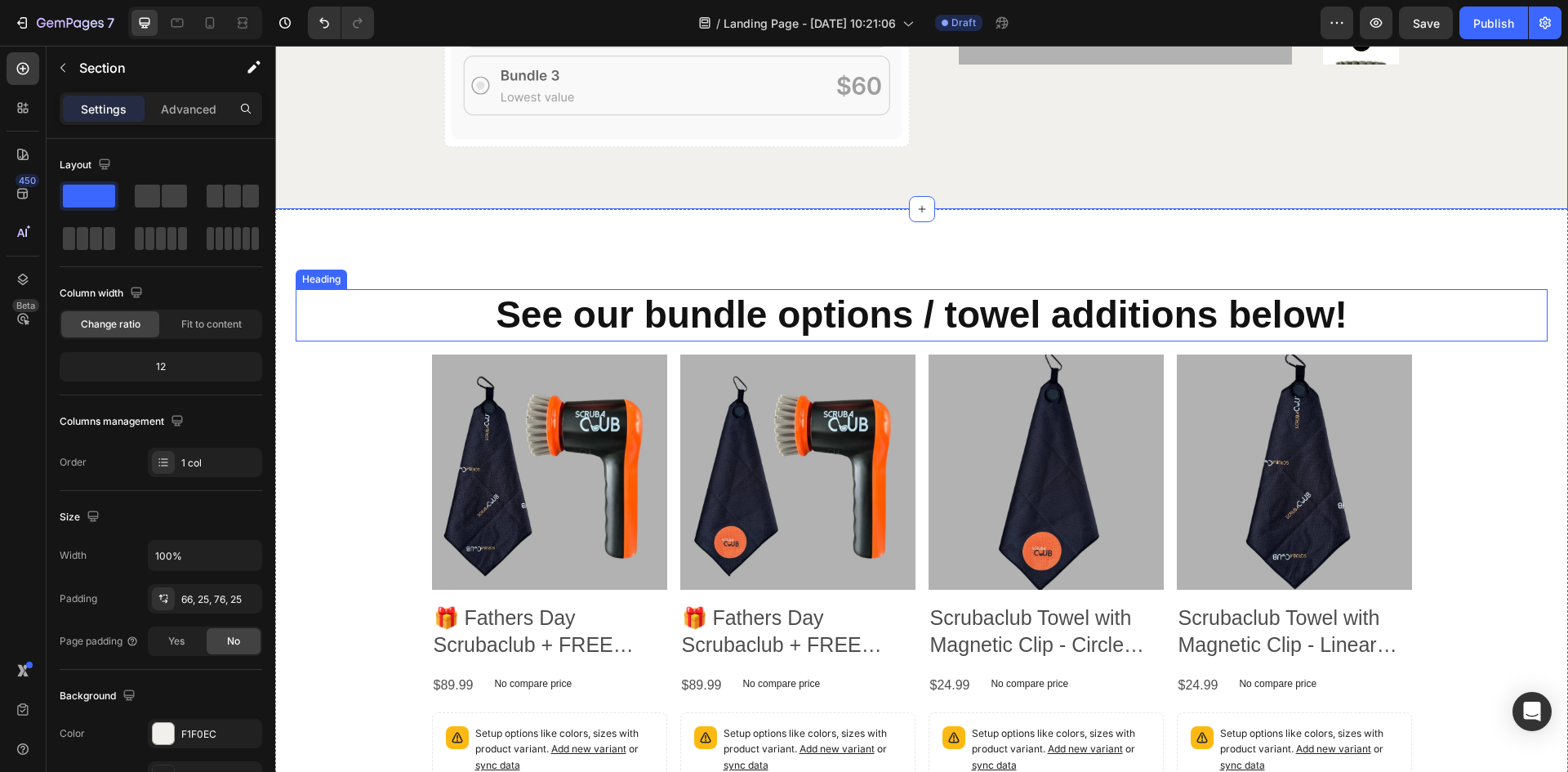
click at [922, 310] on strong "See our bundle options / towel additions below!" at bounding box center [922, 314] width 852 height 42
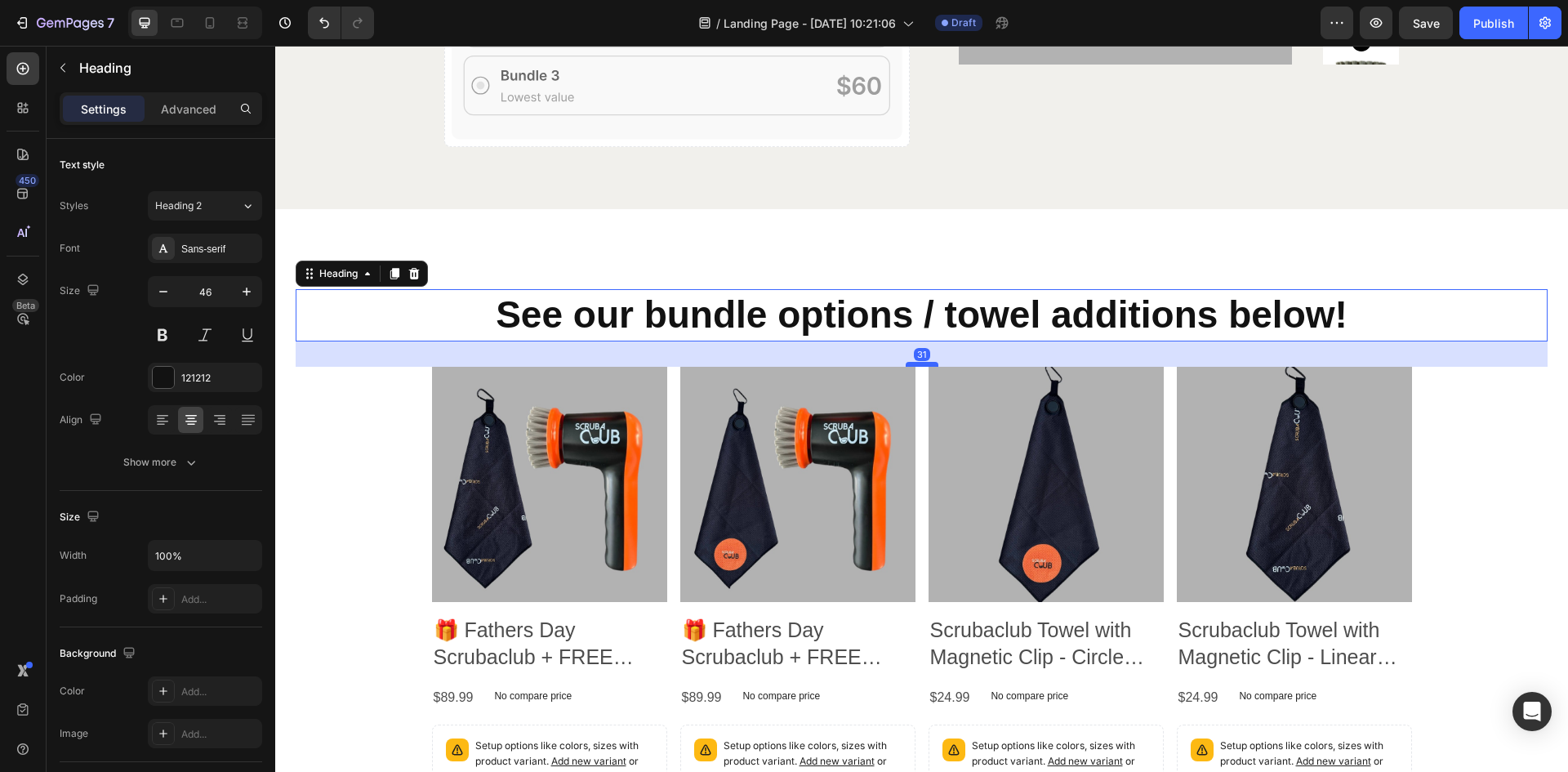
drag, startPoint x: 911, startPoint y: 354, endPoint x: 919, endPoint y: 366, distance: 14.4
click at [919, 366] on div at bounding box center [921, 365] width 32 height 5
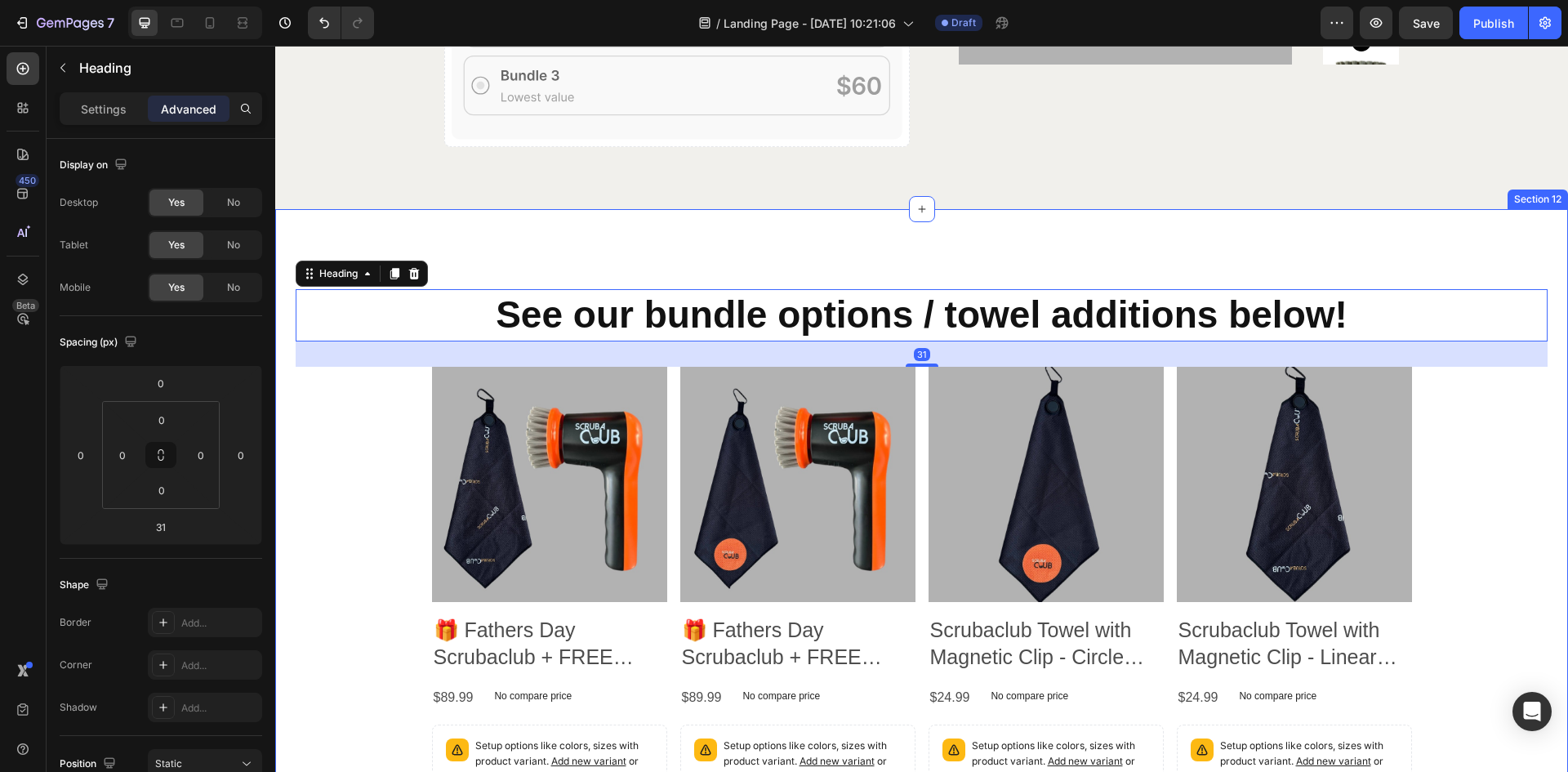
click at [879, 242] on div "⁠⁠⁠⁠⁠⁠⁠ See our bundle options / towel additions below! Heading 31 Product Imag…" at bounding box center [922, 580] width 1293 height 743
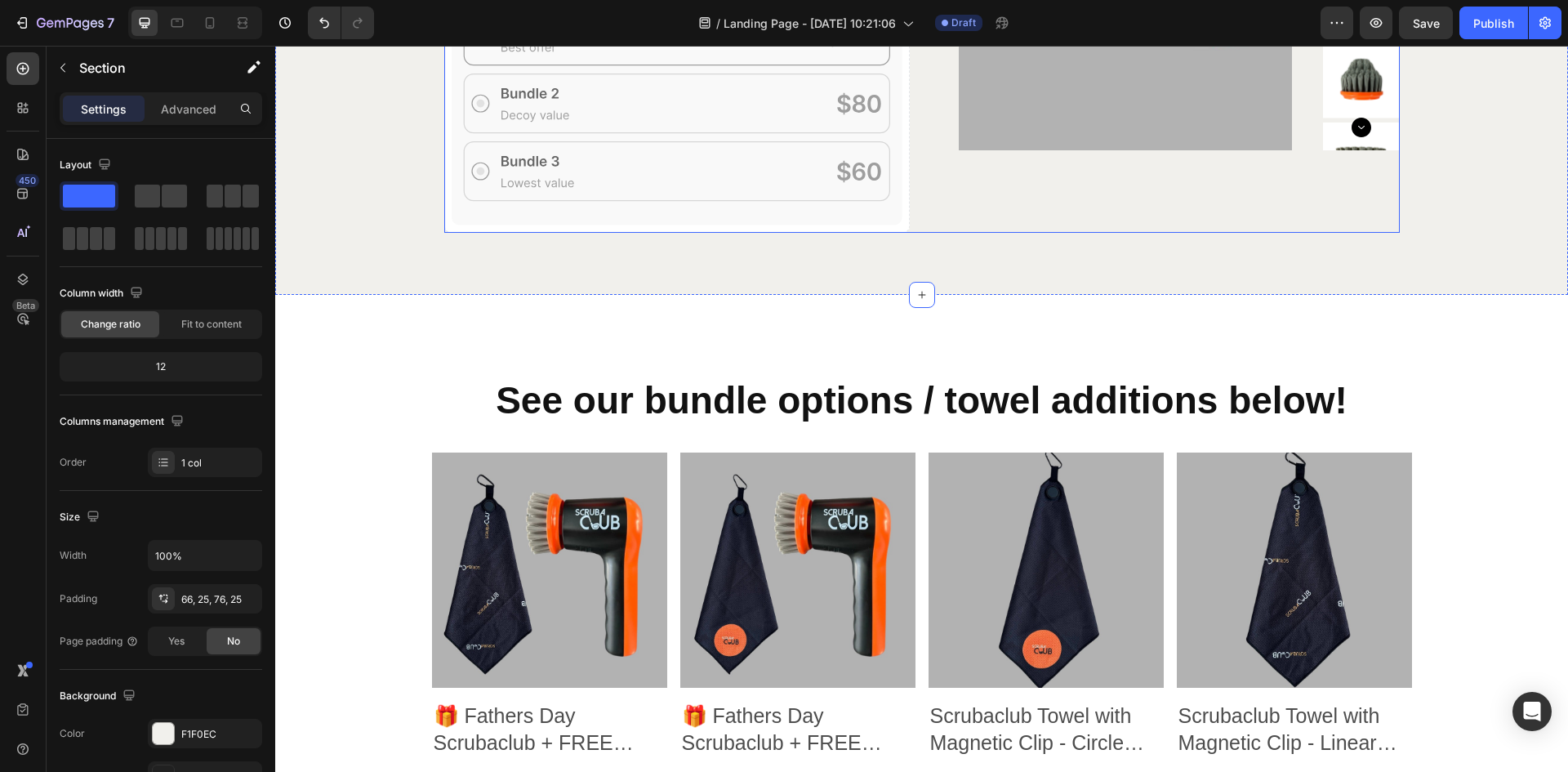
scroll to position [4660, 0]
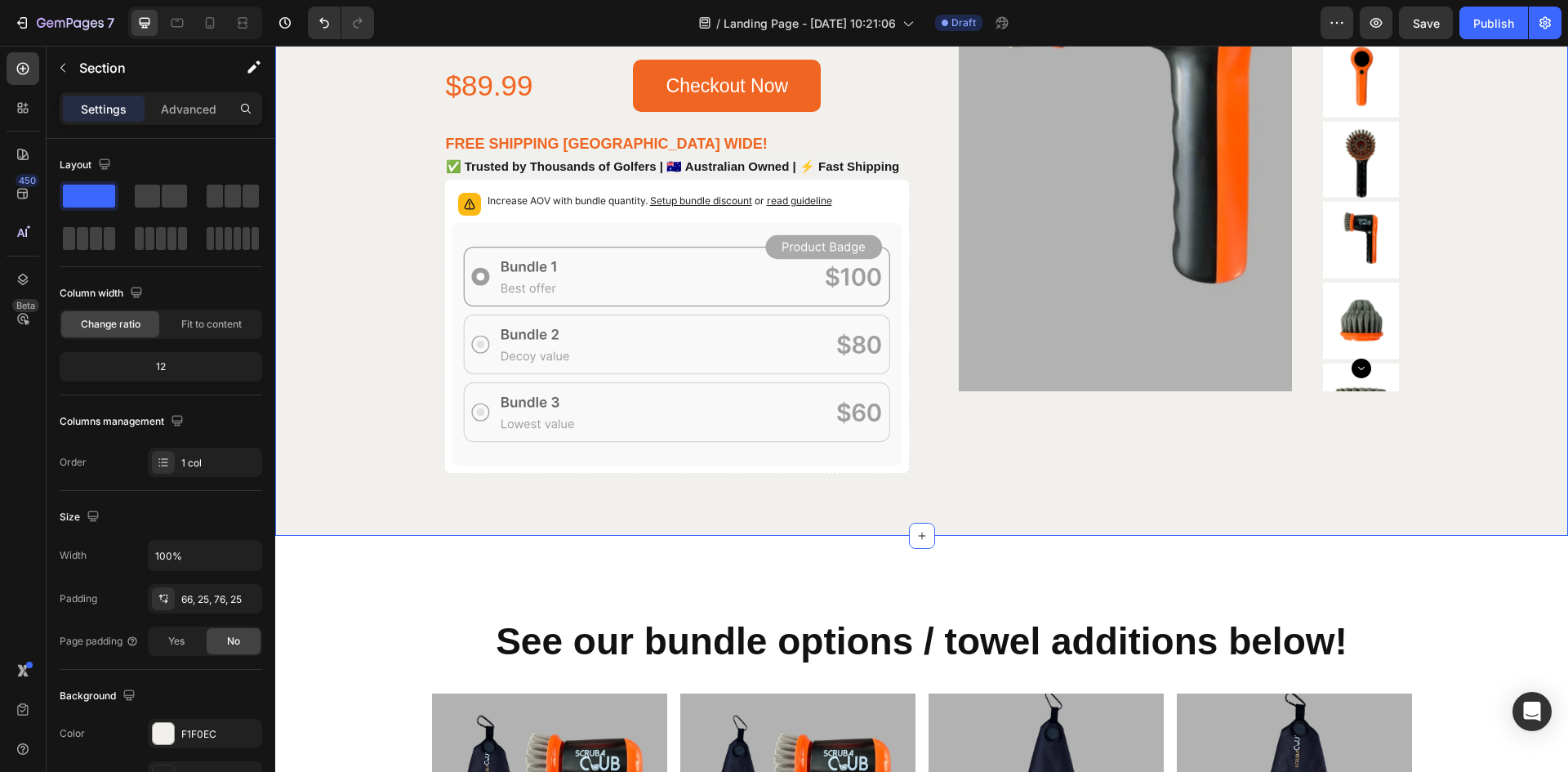
click at [950, 498] on div "ScrubaClub: The First Electric Golf Club Cleaner! Heading Effortless, spotless,…" at bounding box center [922, 99] width 1293 height 874
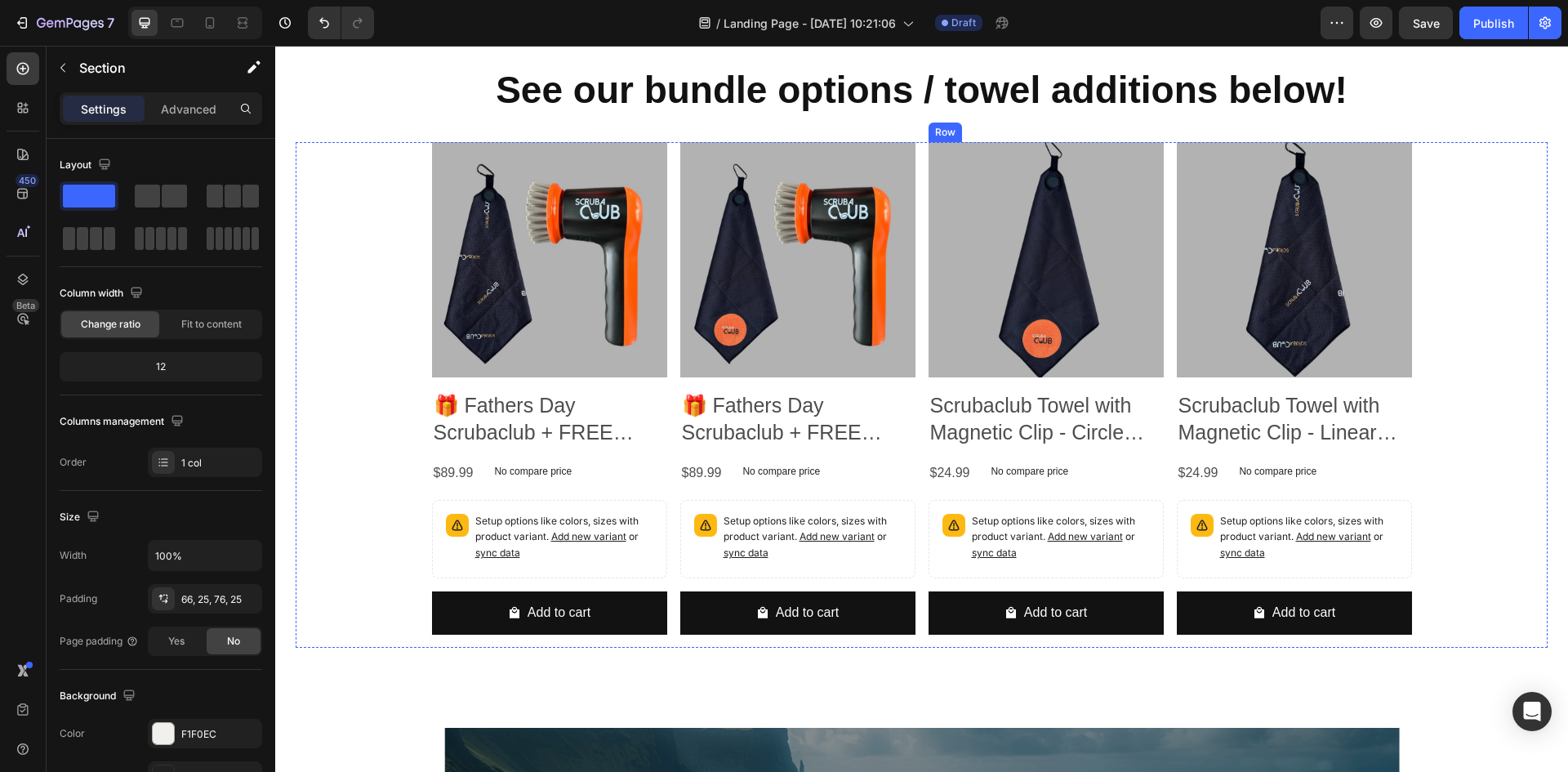
scroll to position [5477, 0]
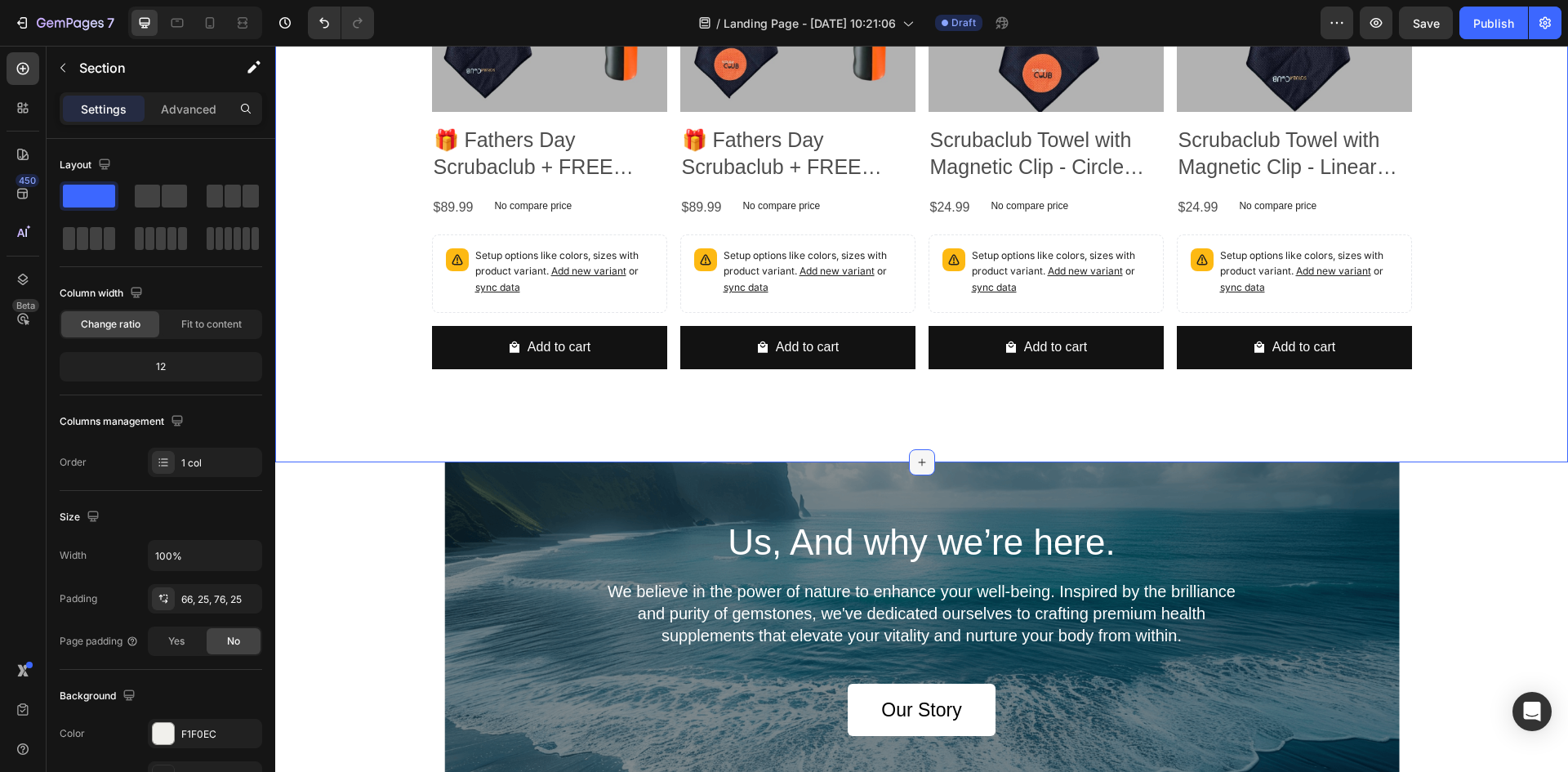
click at [918, 459] on icon at bounding box center [922, 463] width 13 height 13
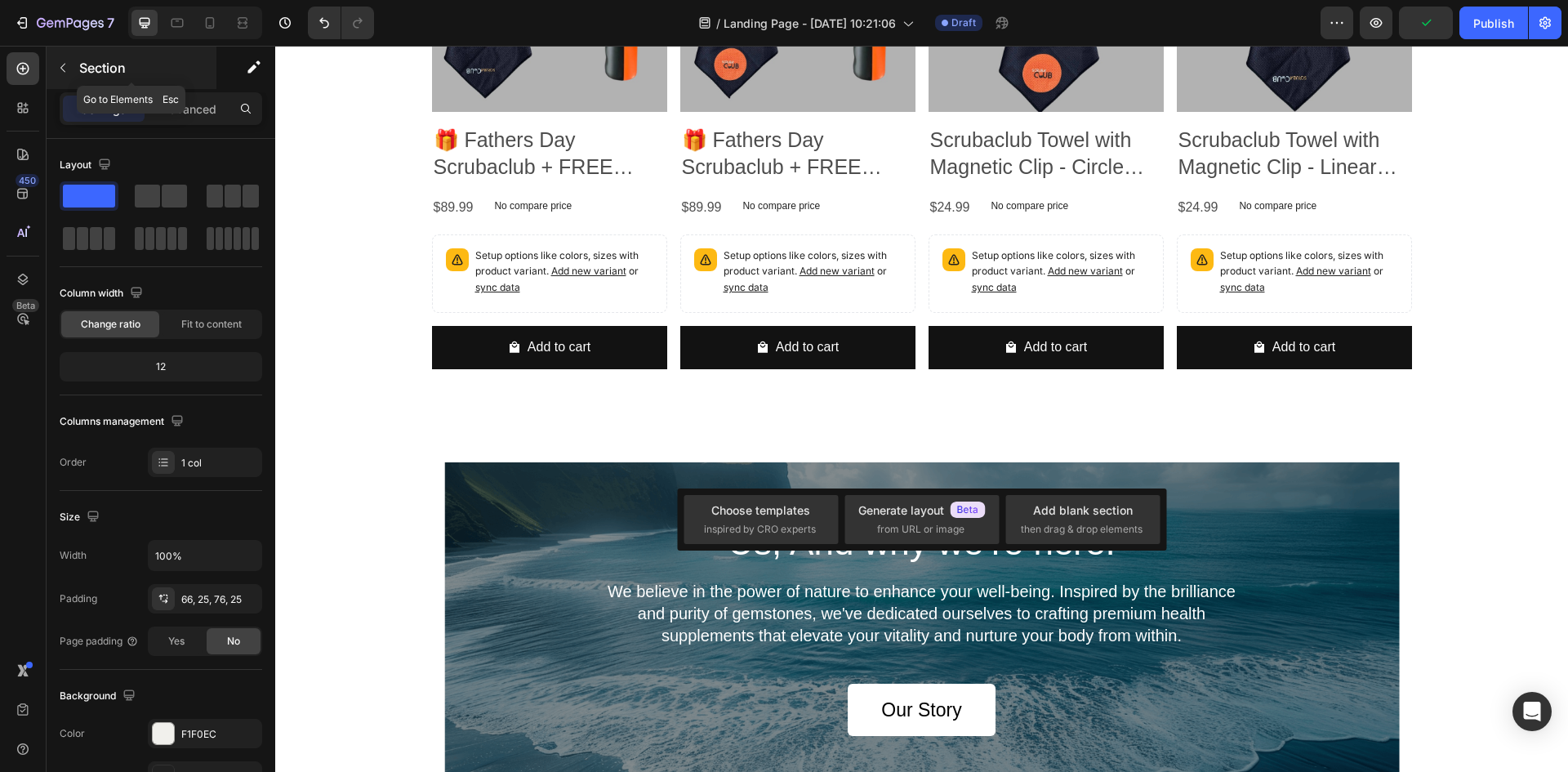
click at [66, 70] on icon "button" at bounding box center [63, 68] width 13 height 13
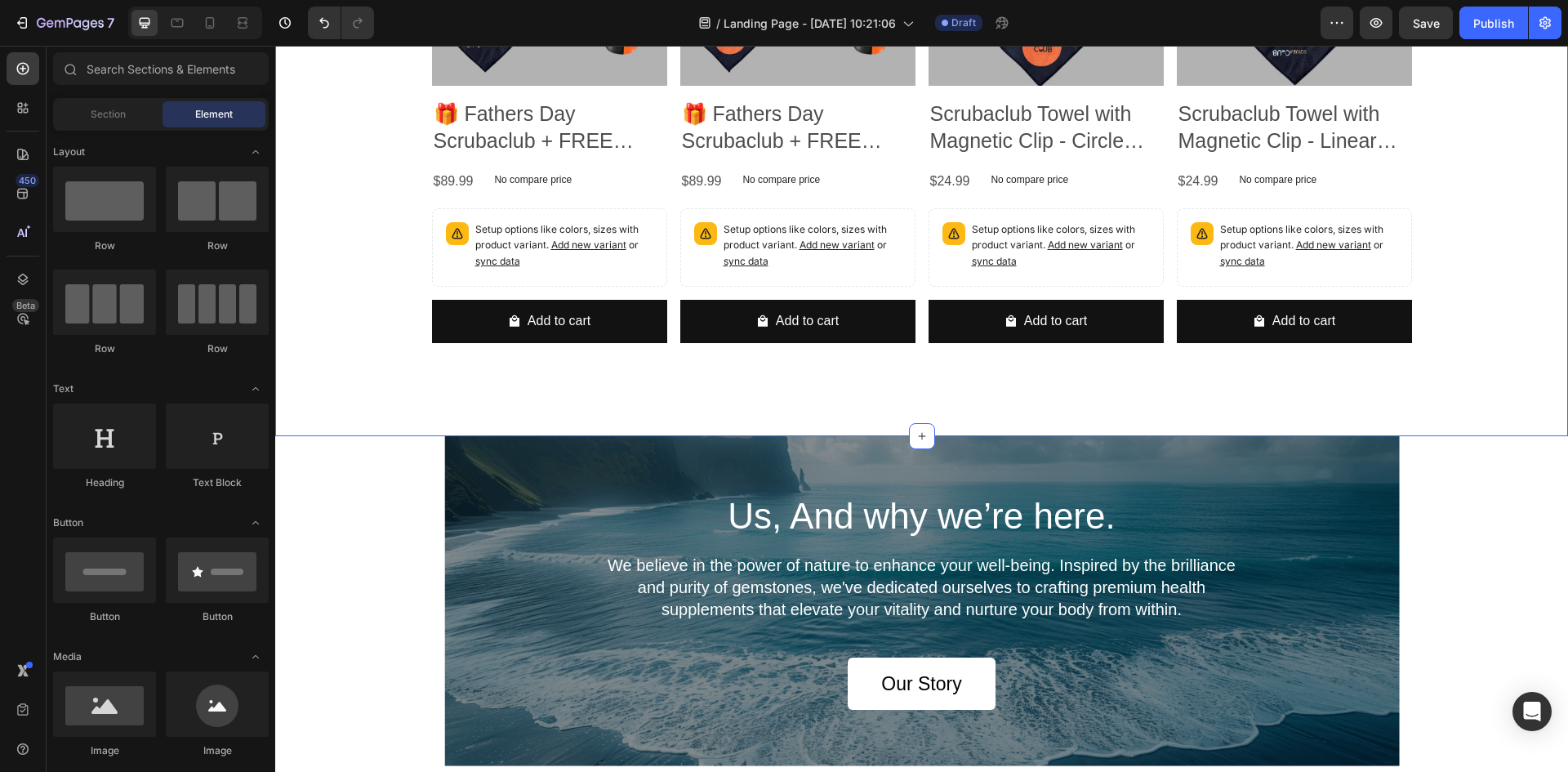
scroll to position [5514, 0]
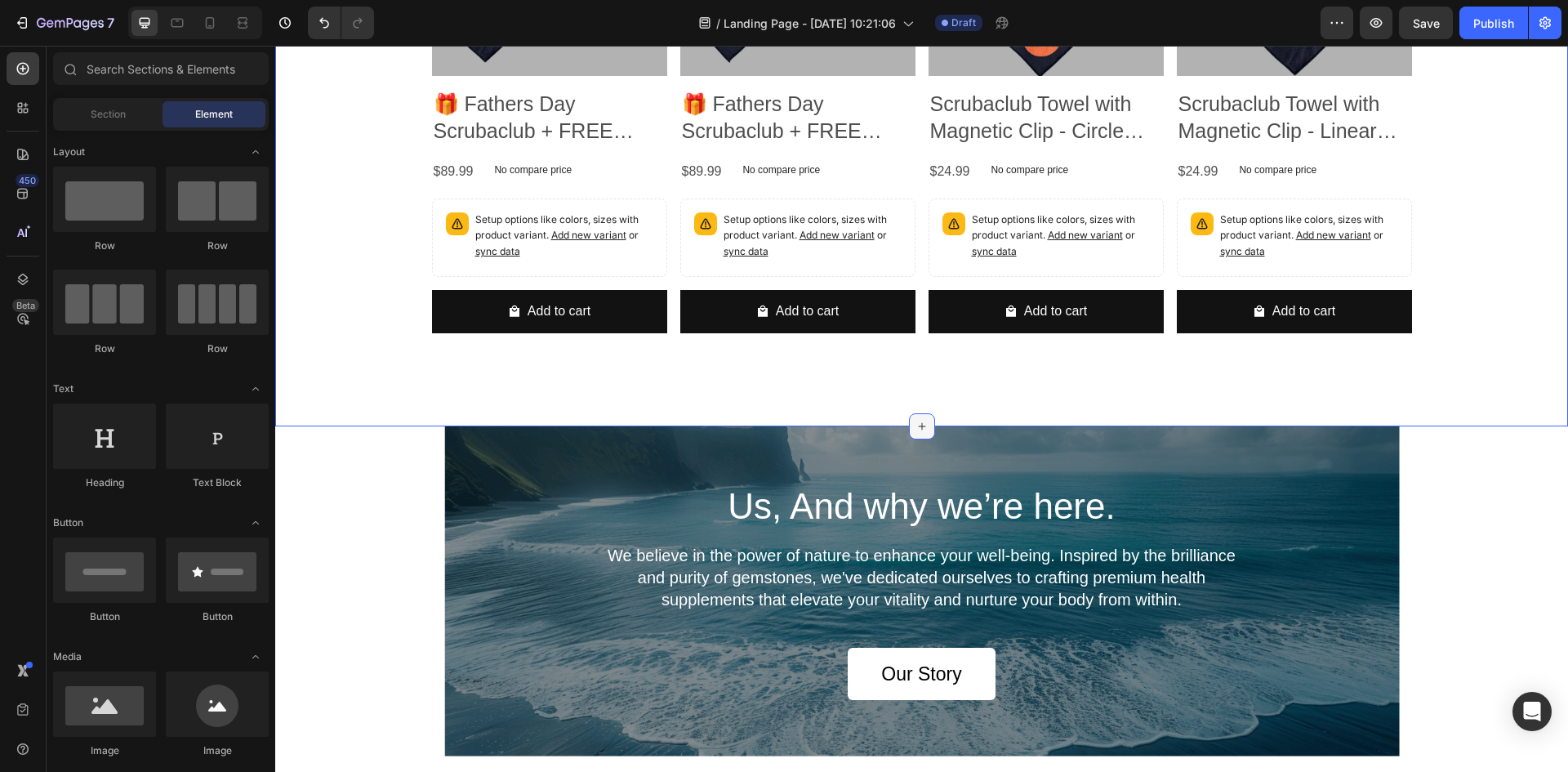
click at [923, 426] on div at bounding box center [921, 426] width 26 height 26
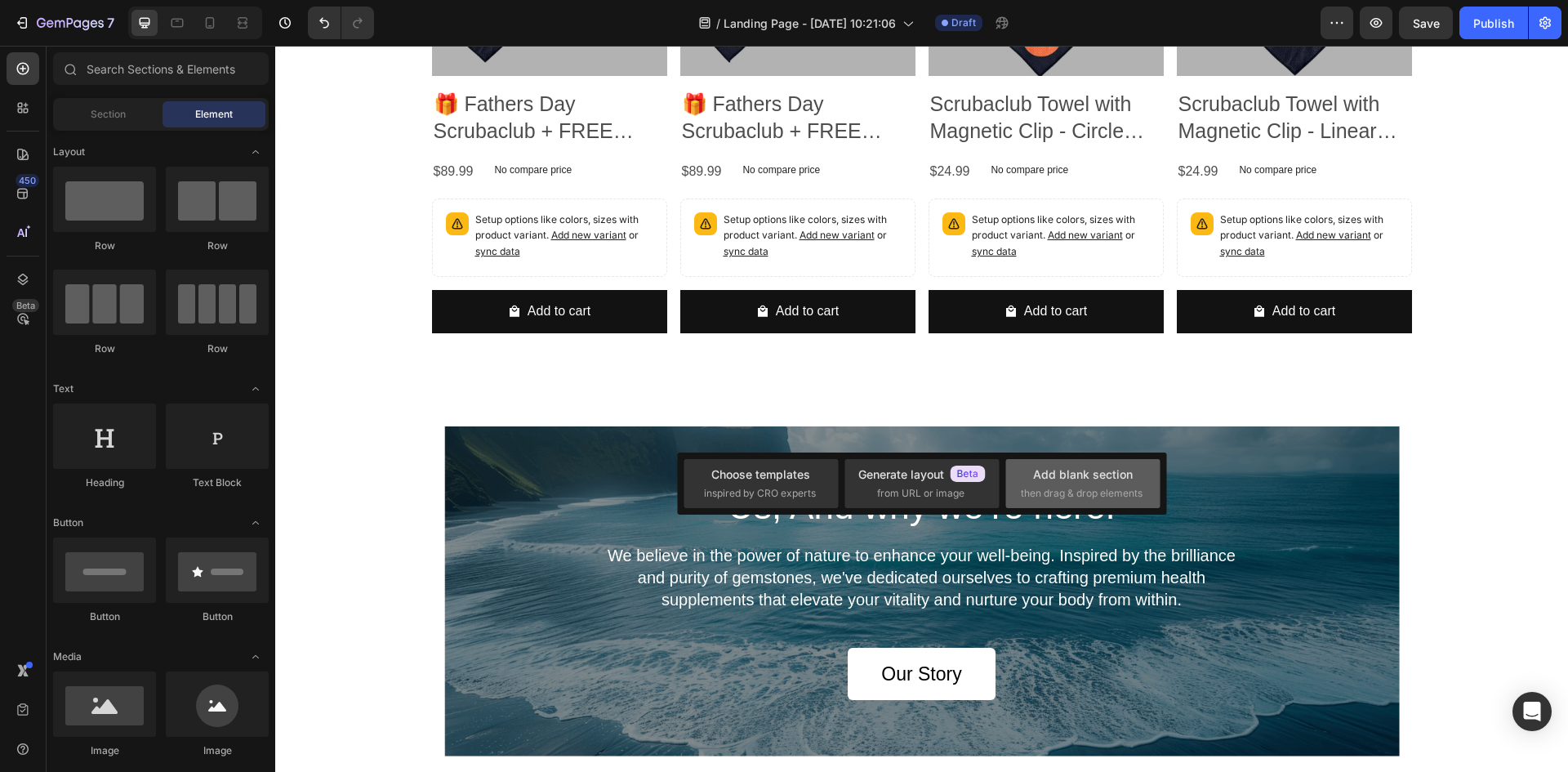
click at [1081, 497] on span "then drag & drop elements" at bounding box center [1082, 494] width 122 height 15
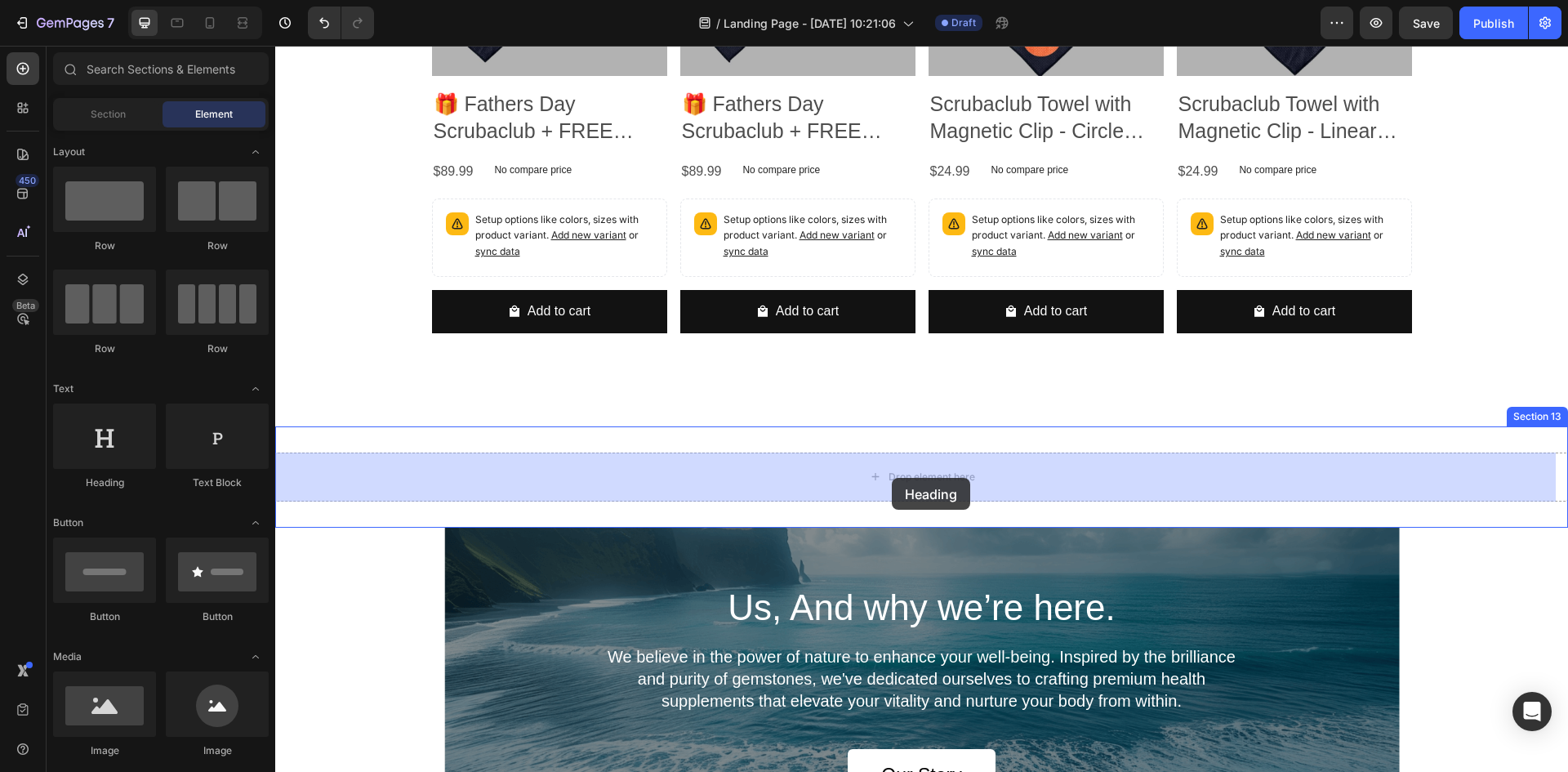
drag, startPoint x: 388, startPoint y: 496, endPoint x: 892, endPoint y: 478, distance: 504.3
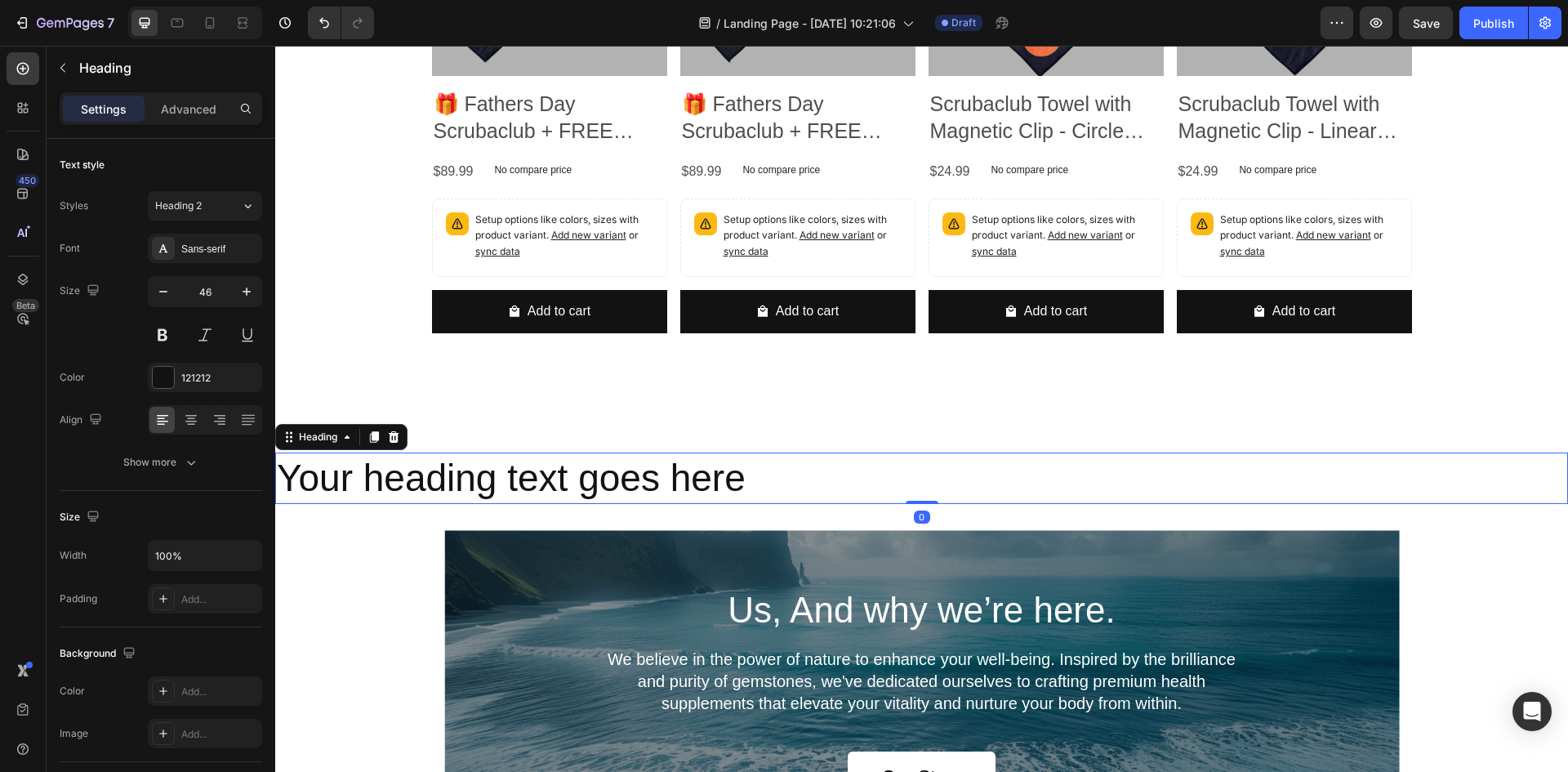
click at [391, 465] on h2 "Your heading text goes here" at bounding box center [922, 479] width 1293 height 52
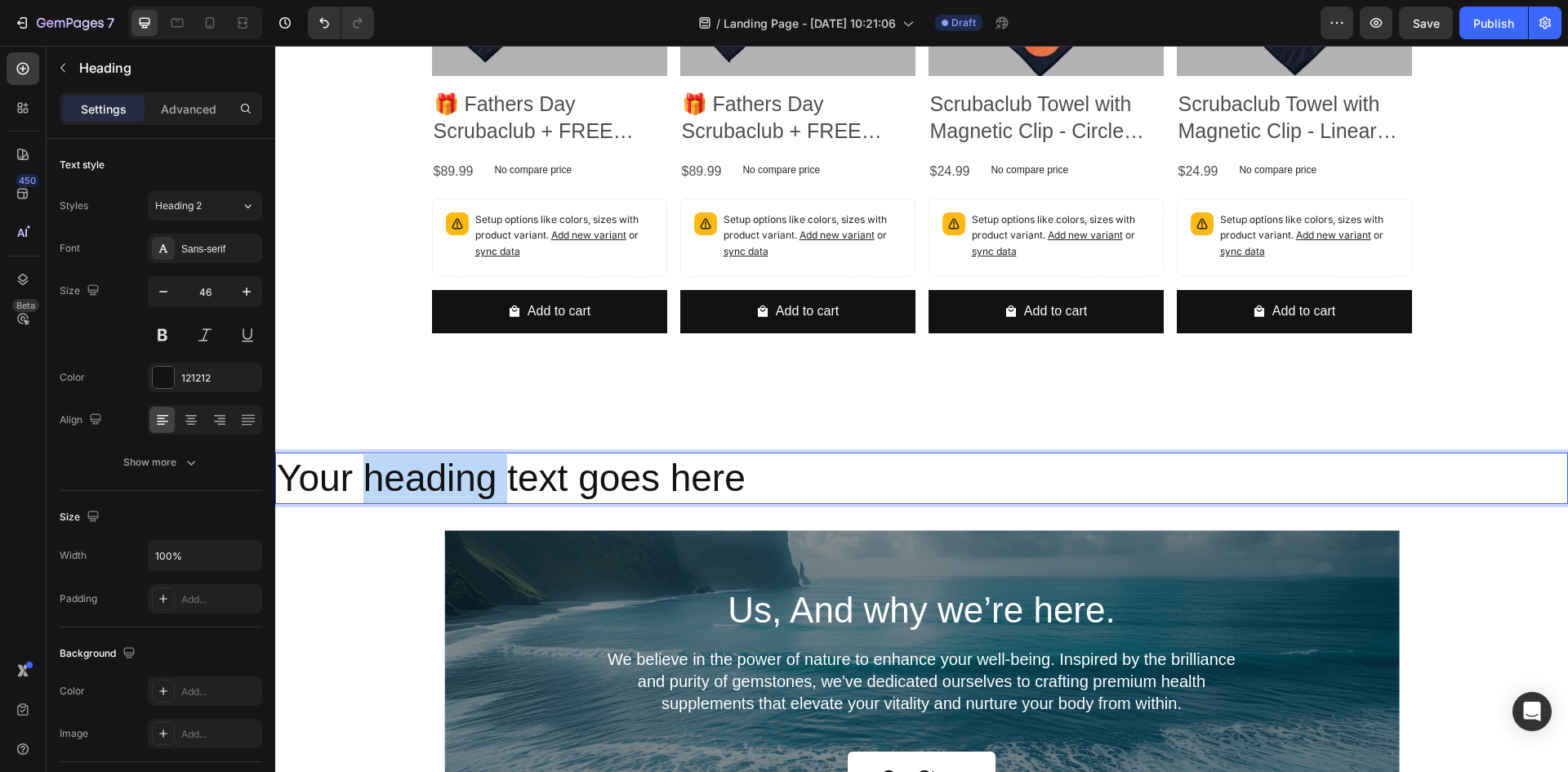
click at [391, 465] on p "Your heading text goes here" at bounding box center [922, 479] width 1290 height 49
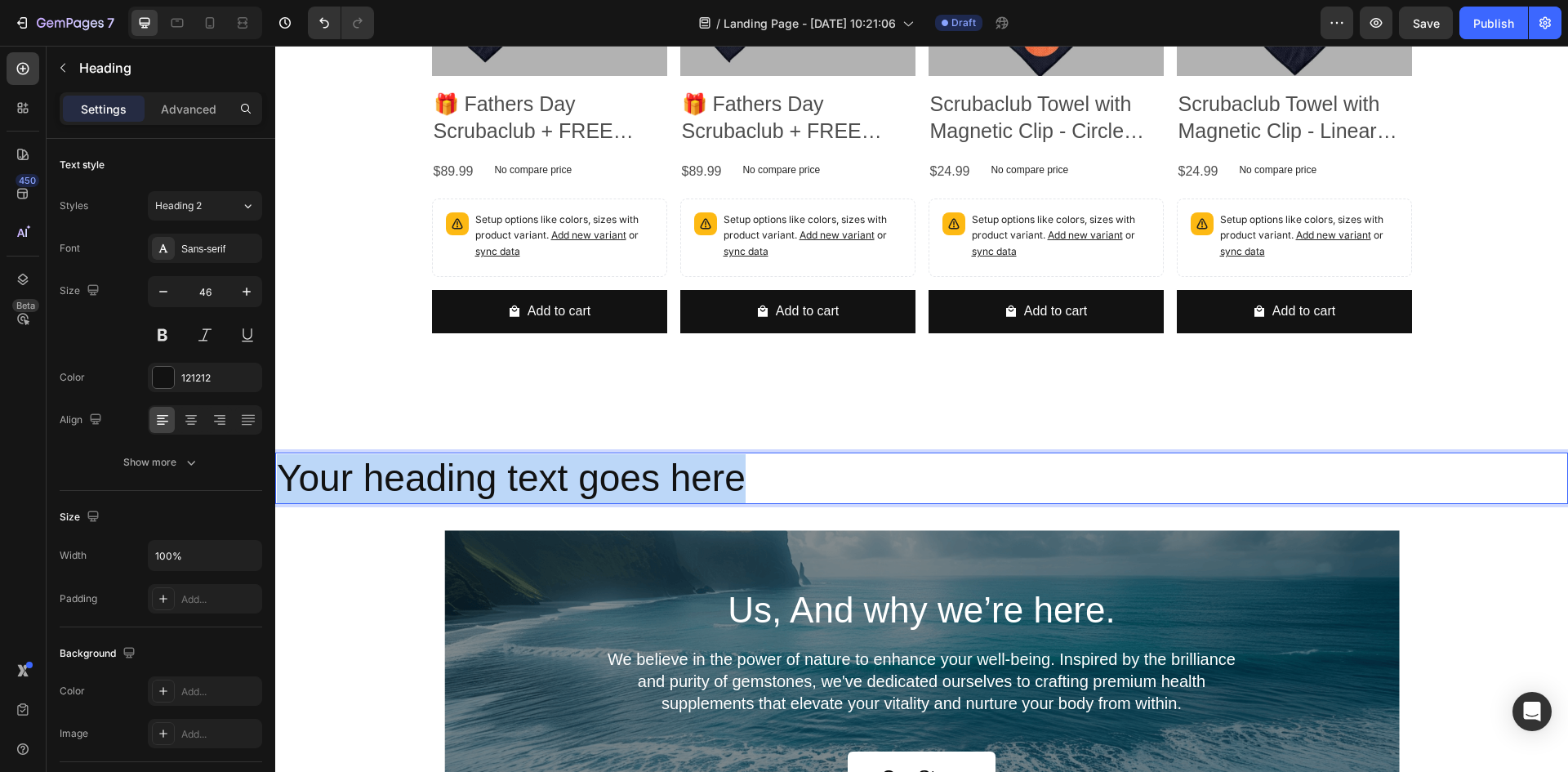
click at [391, 465] on p "Your heading text goes here" at bounding box center [922, 479] width 1290 height 49
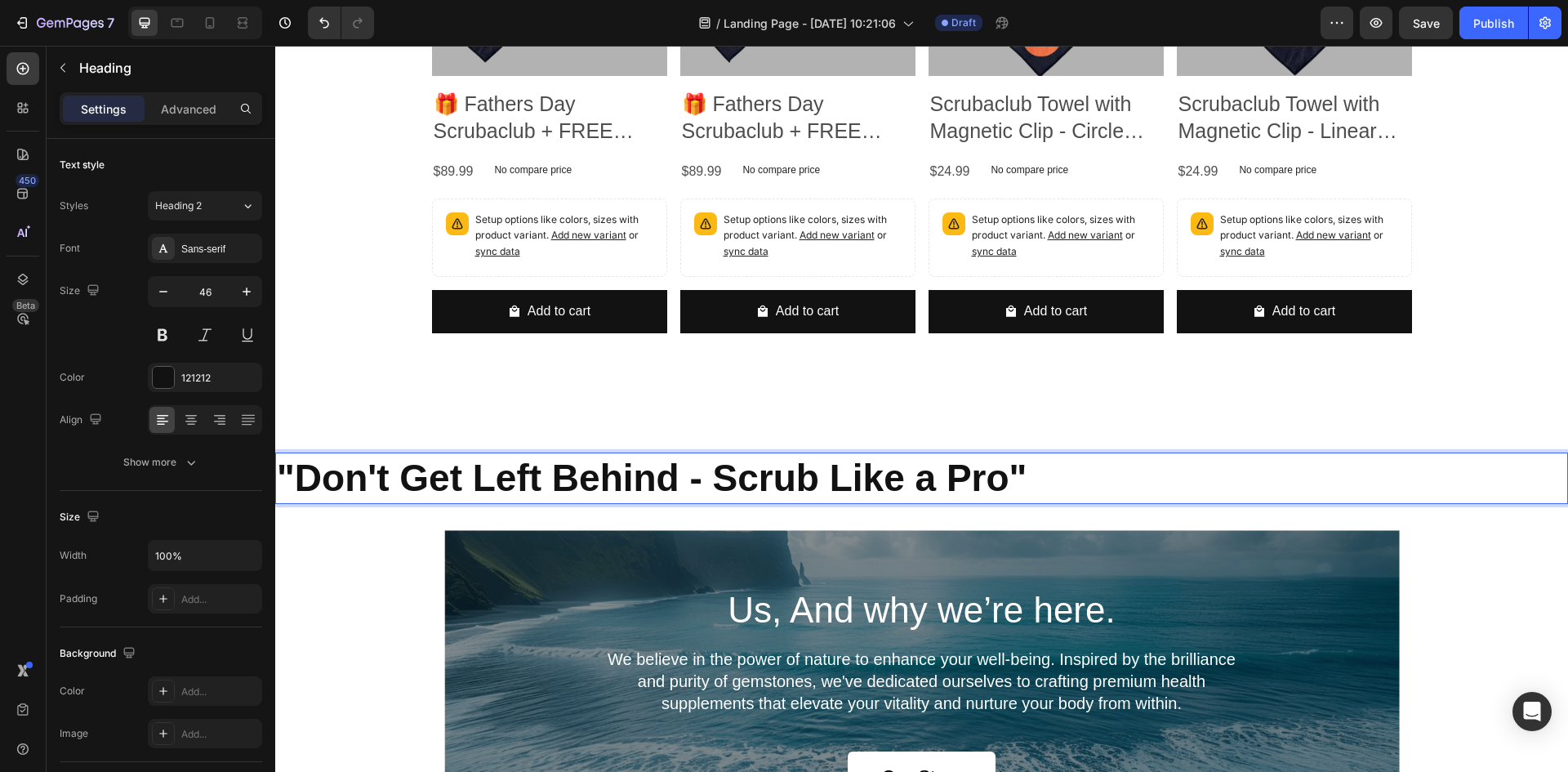
click at [485, 462] on strong ""Don't Get Left Behind - Scrub Like a Pro"" at bounding box center [652, 478] width 750 height 42
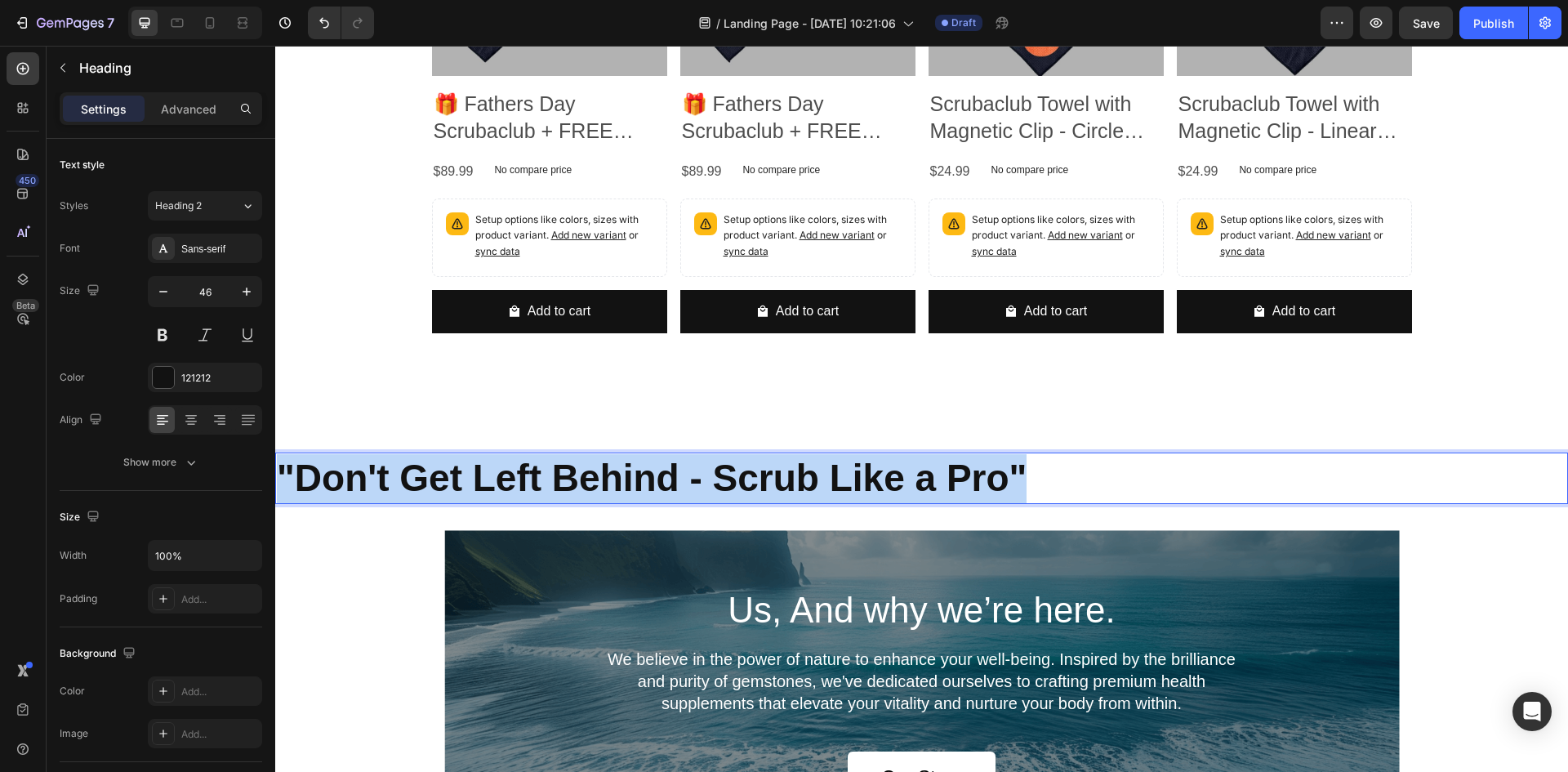
click at [485, 462] on strong ""Don't Get Left Behind - Scrub Like a Pro"" at bounding box center [652, 478] width 750 height 42
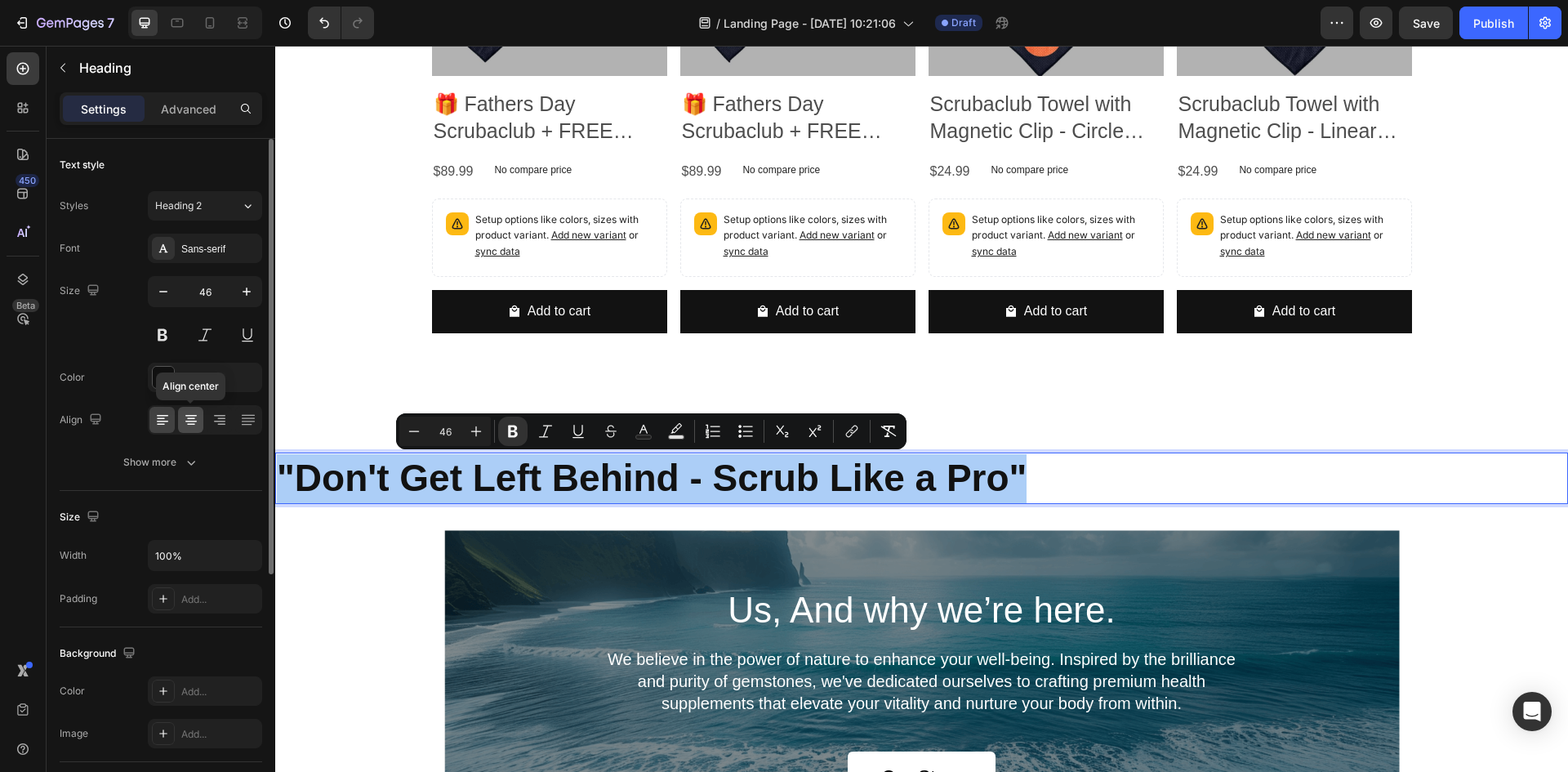
click at [191, 420] on icon at bounding box center [191, 421] width 17 height 17
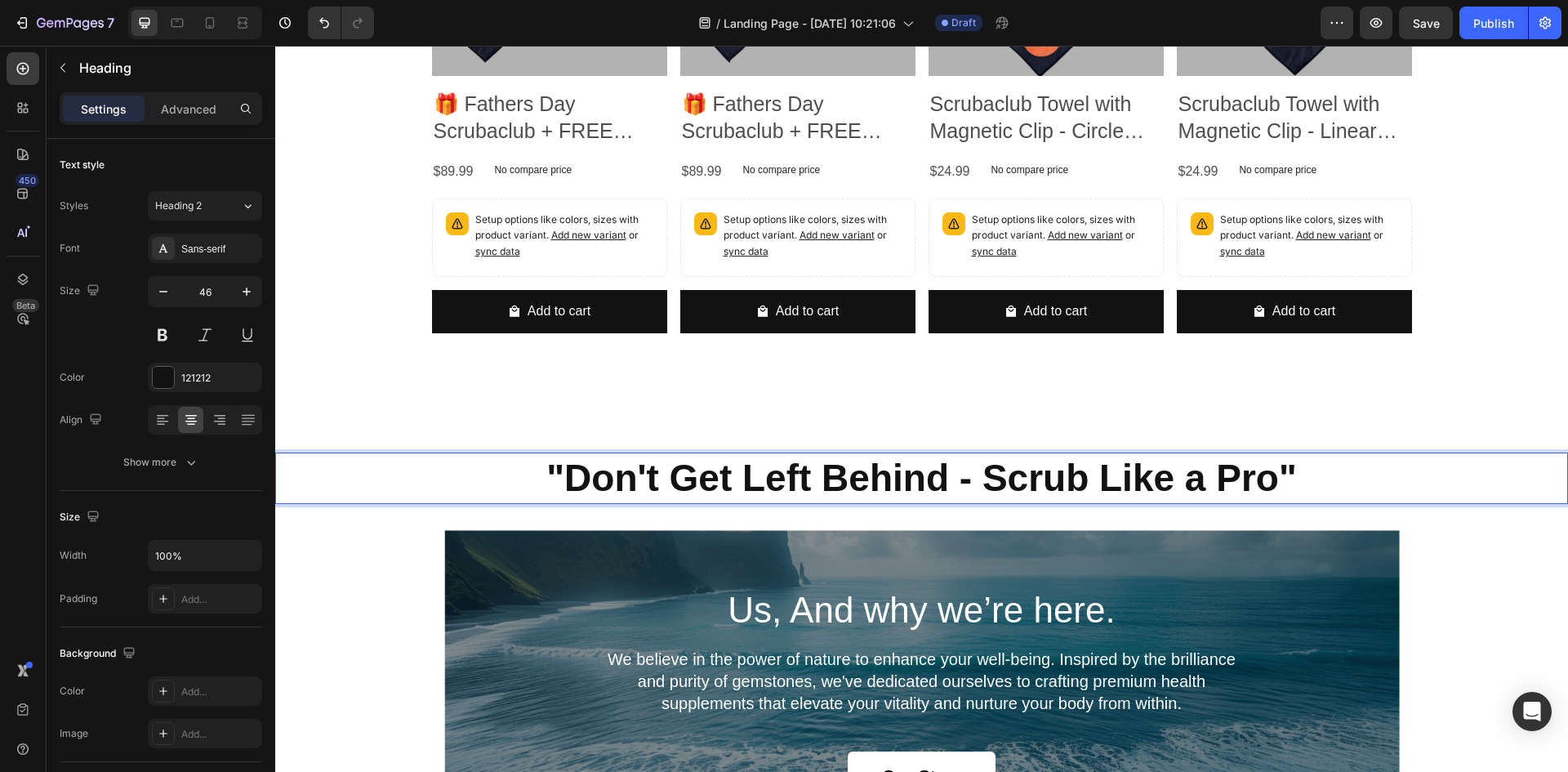
click at [390, 479] on p ""Don't Get Left Behind - Scrub Like a Pro"" at bounding box center [922, 479] width 1290 height 49
click at [394, 520] on div ""Don't Get Left Behind - Scrub Like a Pro" Heading 0 Section 13" at bounding box center [922, 479] width 1293 height 105
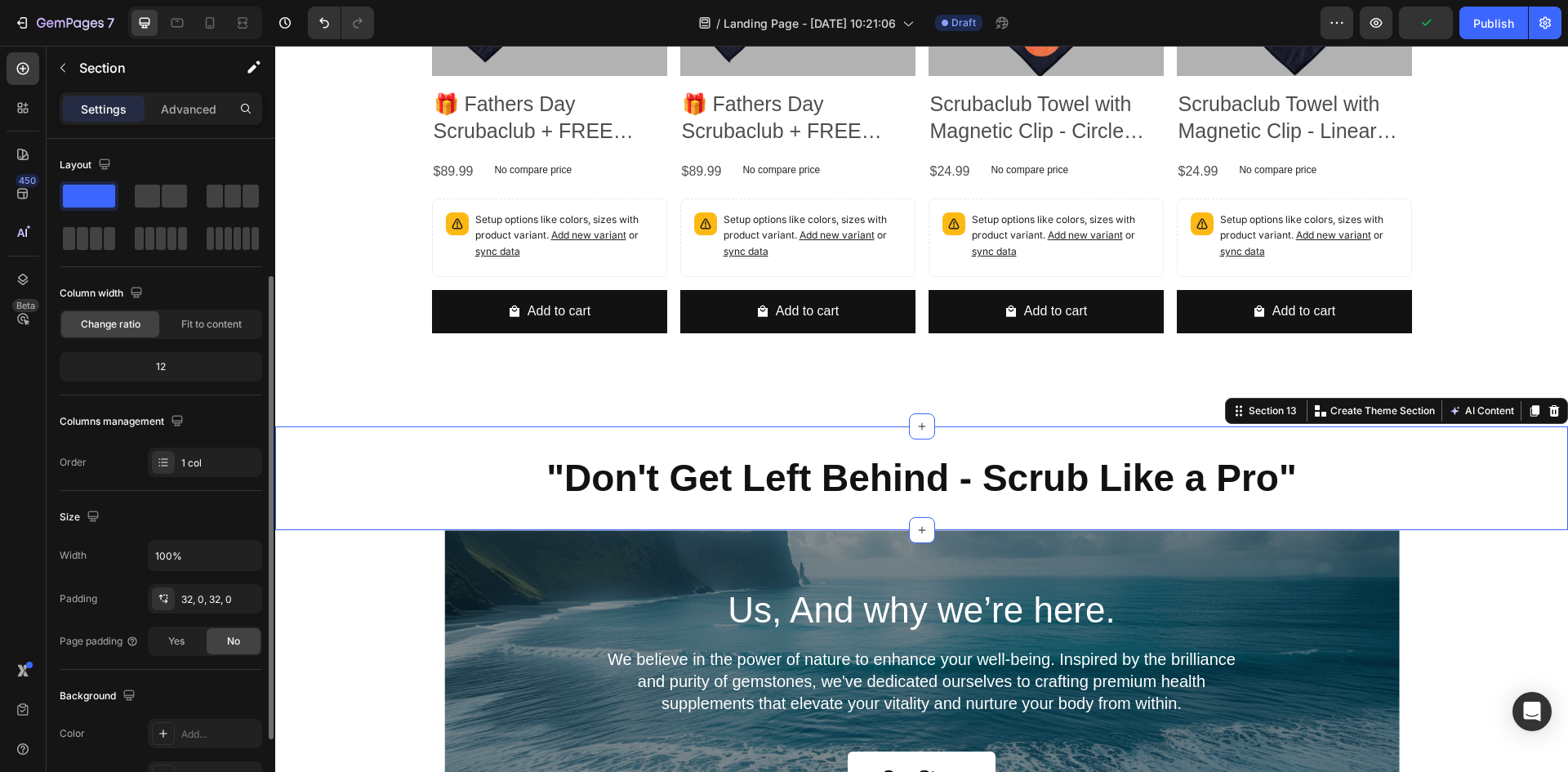
scroll to position [163, 0]
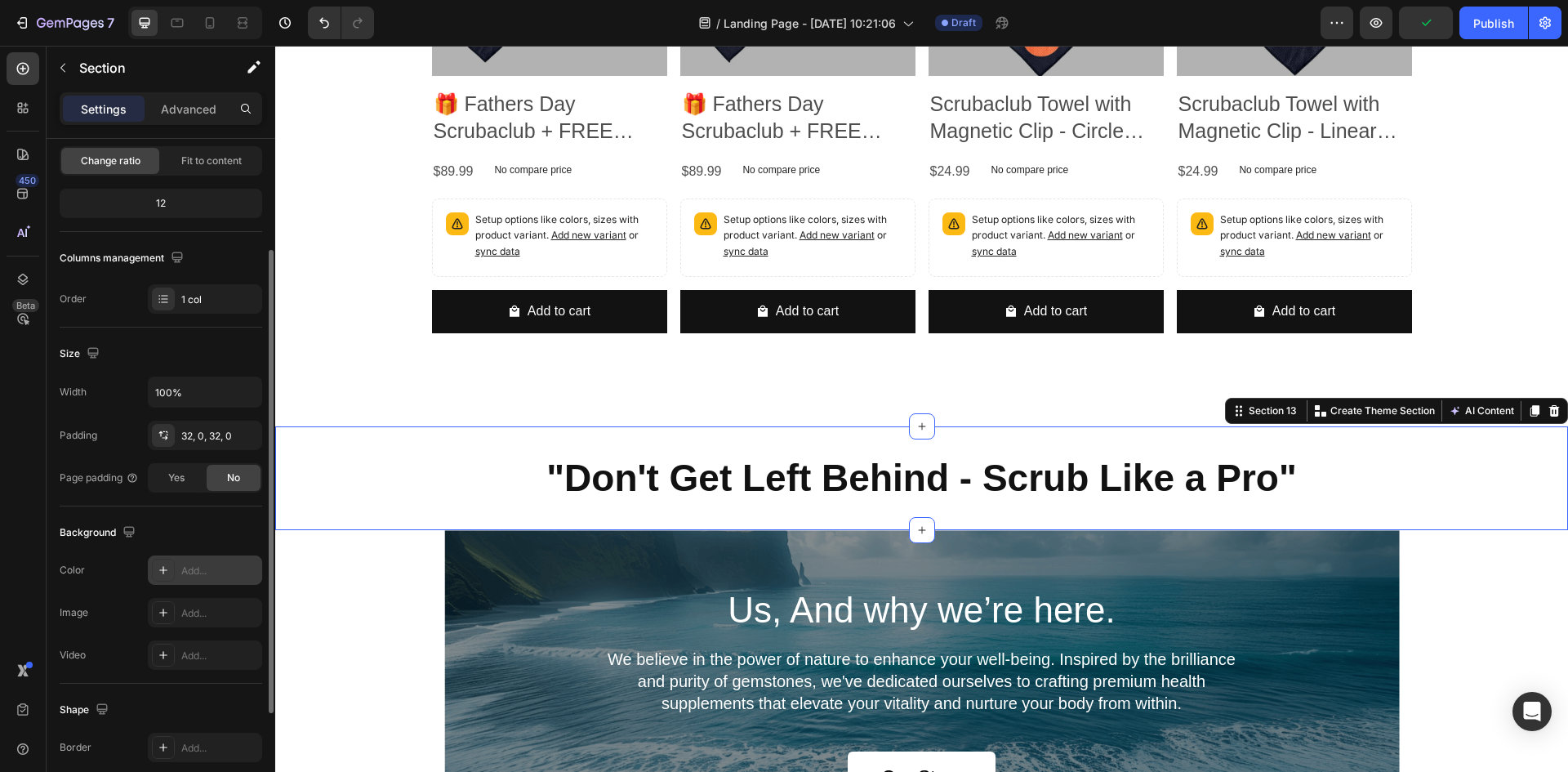
click at [194, 575] on div "Add..." at bounding box center [220, 571] width 77 height 15
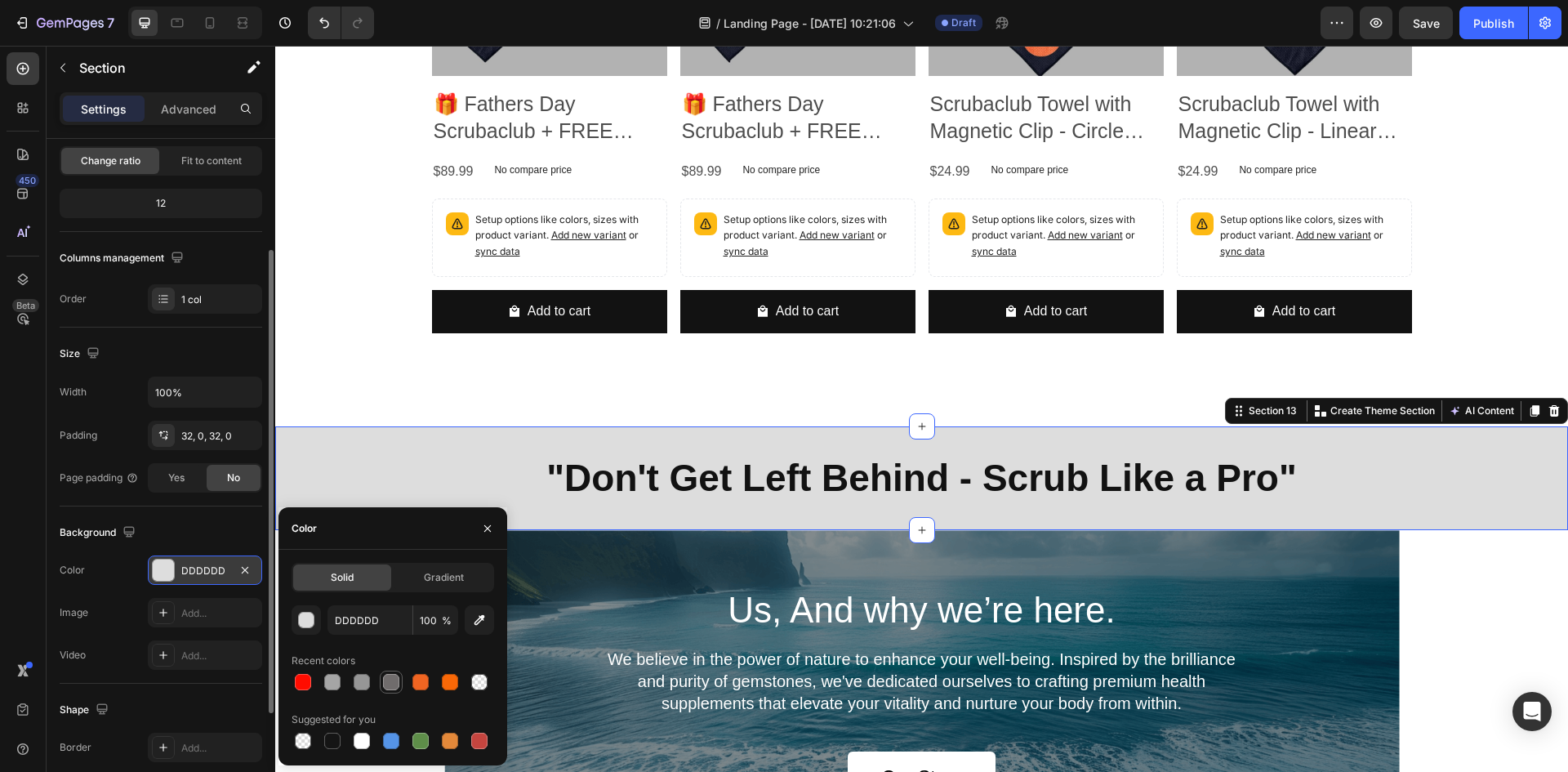
click at [383, 685] on div at bounding box center [391, 683] width 17 height 17
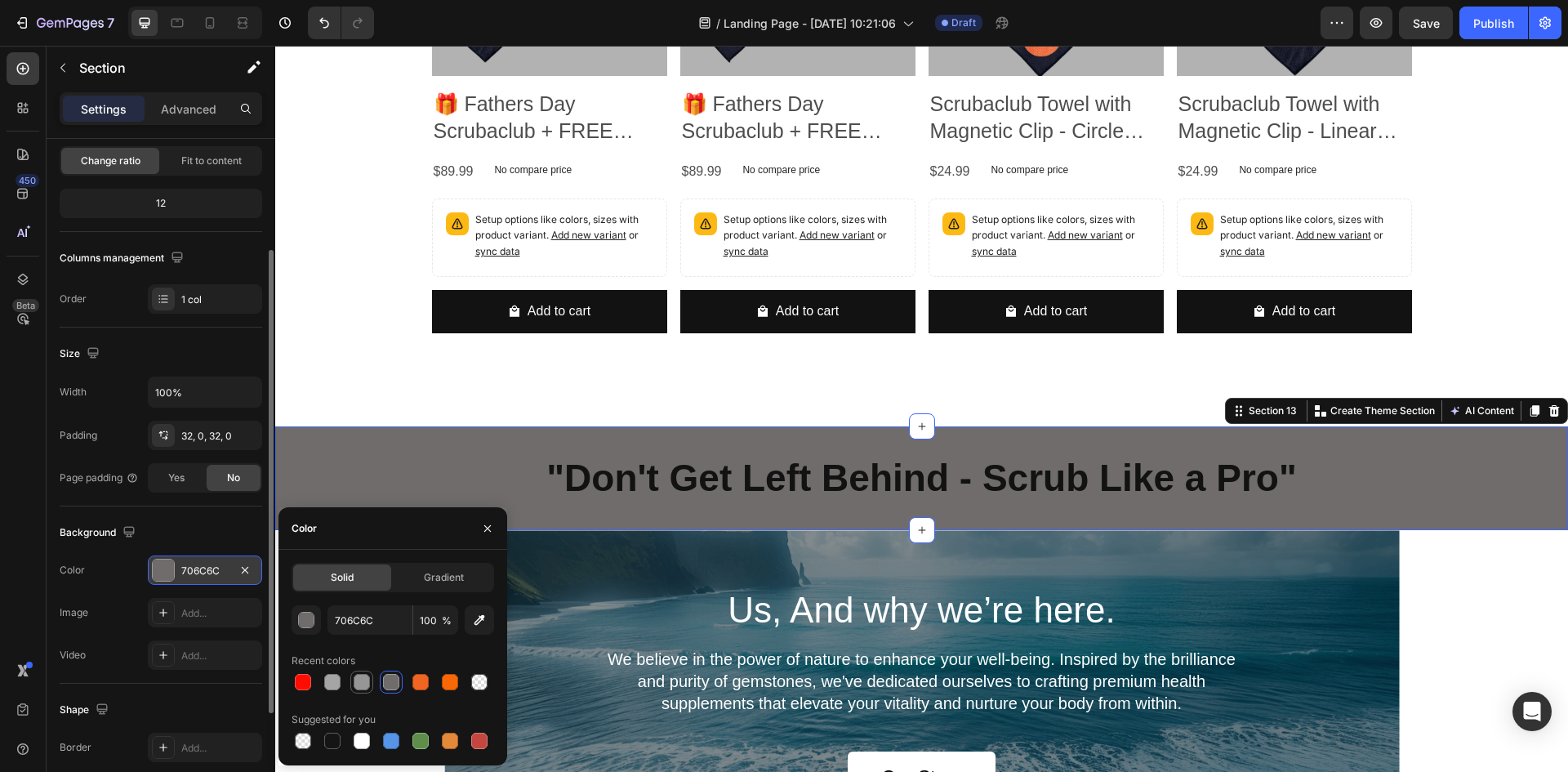
click at [364, 679] on div at bounding box center [362, 683] width 17 height 17
type input "969696"
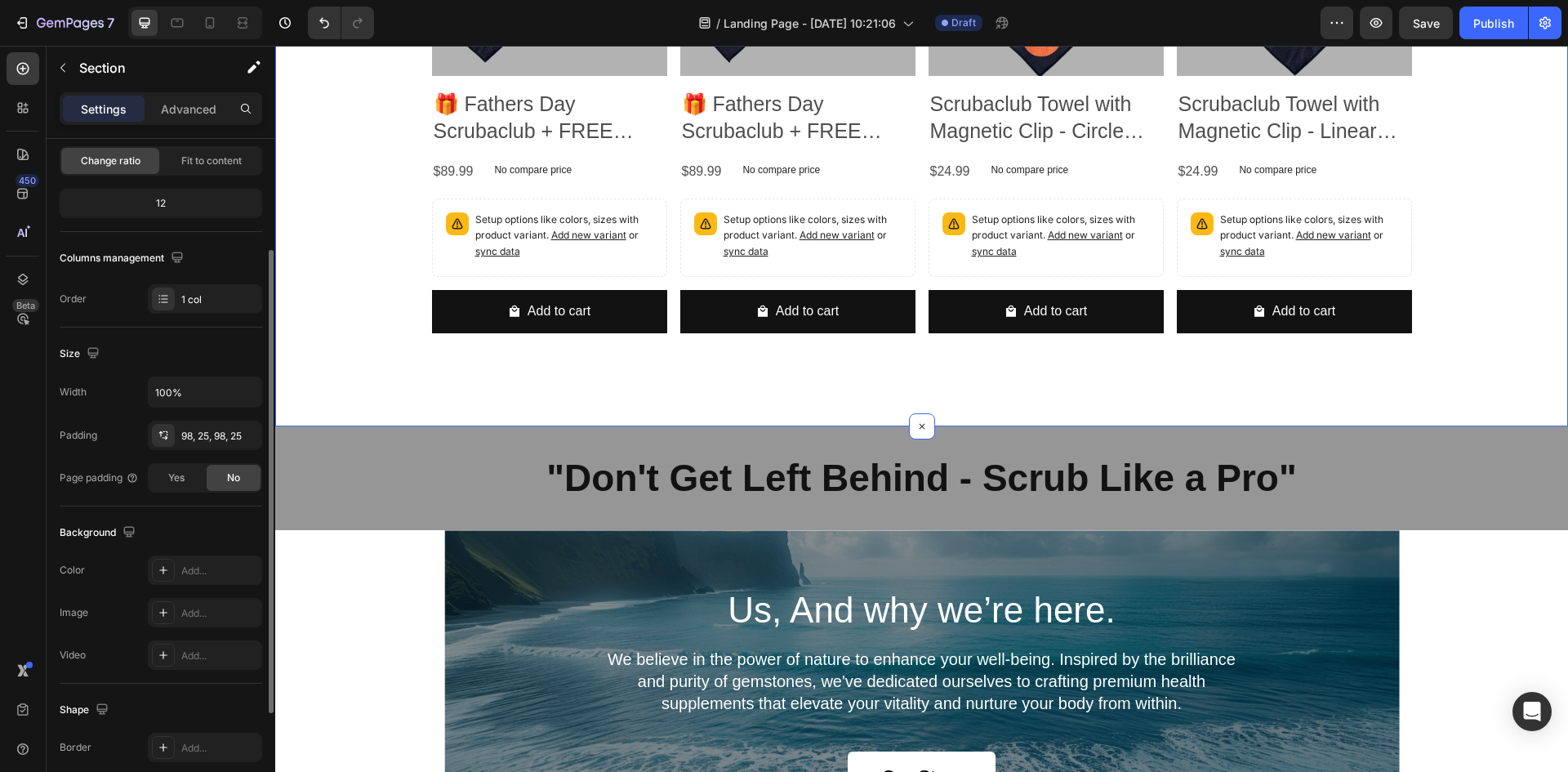
click at [377, 377] on div "See our bundle options / towel additions below! Heading Product Images 🎁 Father…" at bounding box center [922, 54] width 1293 height 743
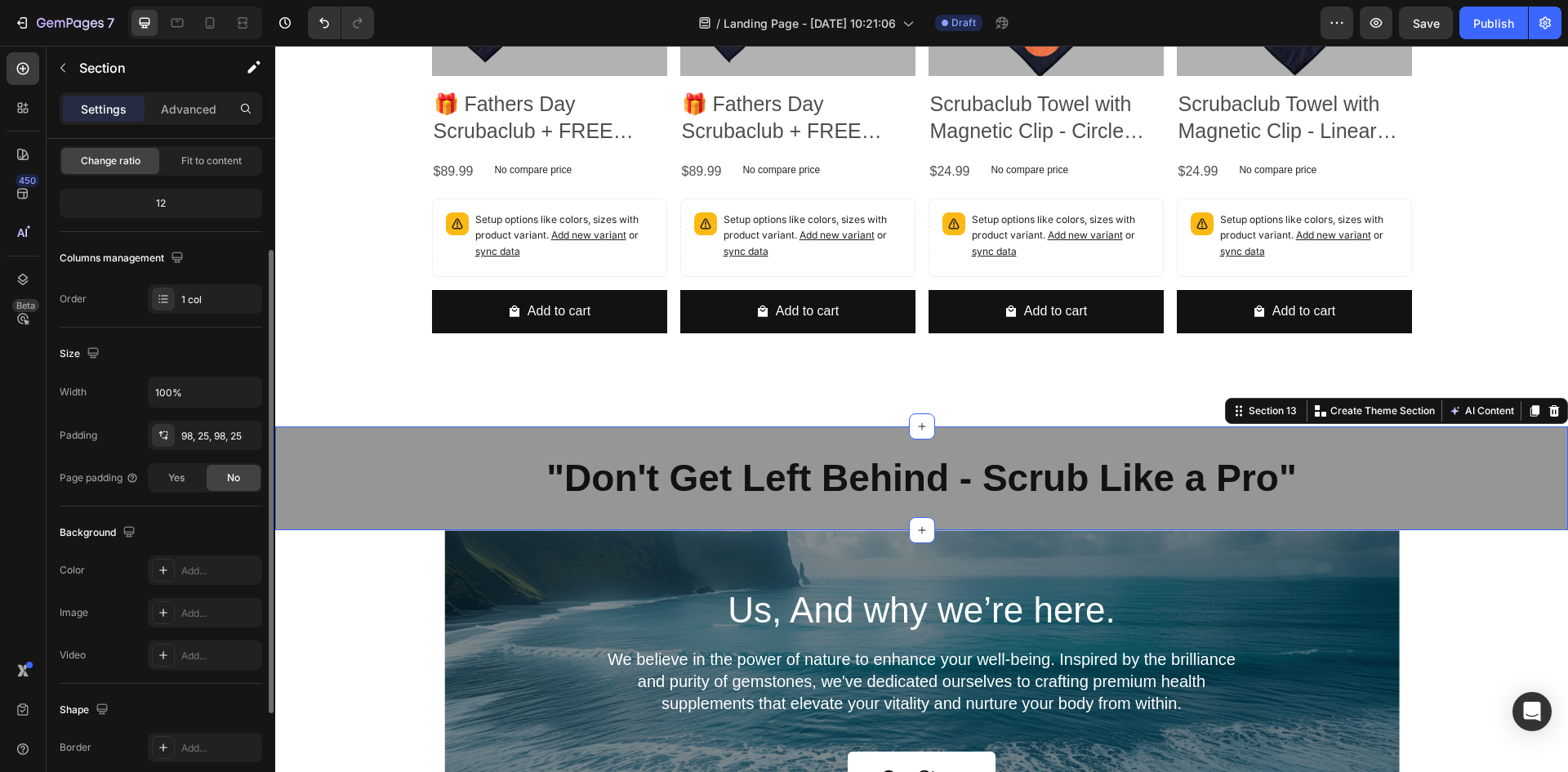
click at [932, 516] on div "⁠⁠⁠⁠⁠⁠⁠ "Don't Get Left Behind - Scrub Like a Pro" Heading Section 13 You can c…" at bounding box center [922, 479] width 1293 height 105
click at [933, 545] on div "Us, And why we’re here. Heading We believe in the power of nature to enhance yo…" at bounding box center [922, 695] width 955 height 330
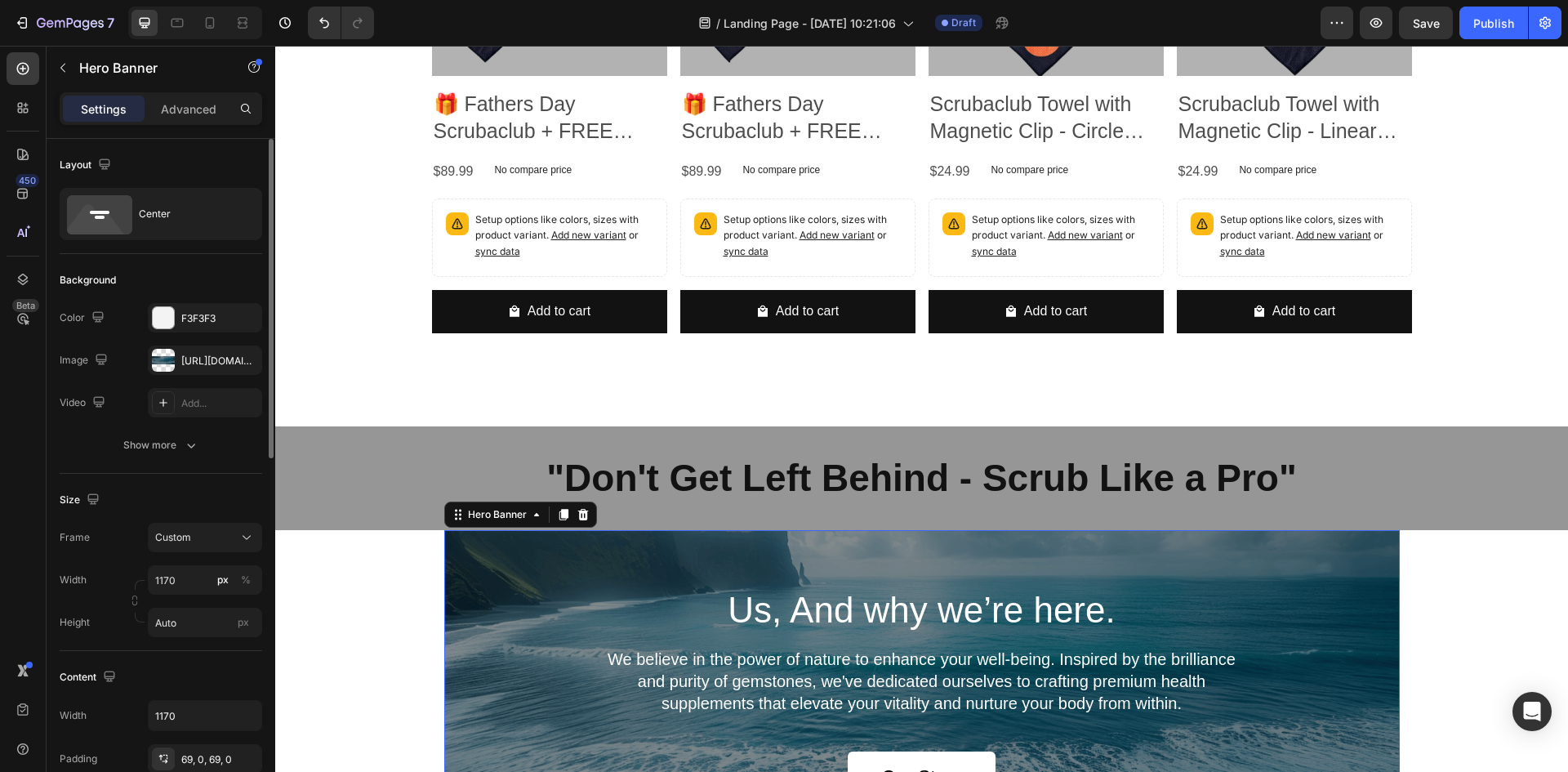
scroll to position [5840, 0]
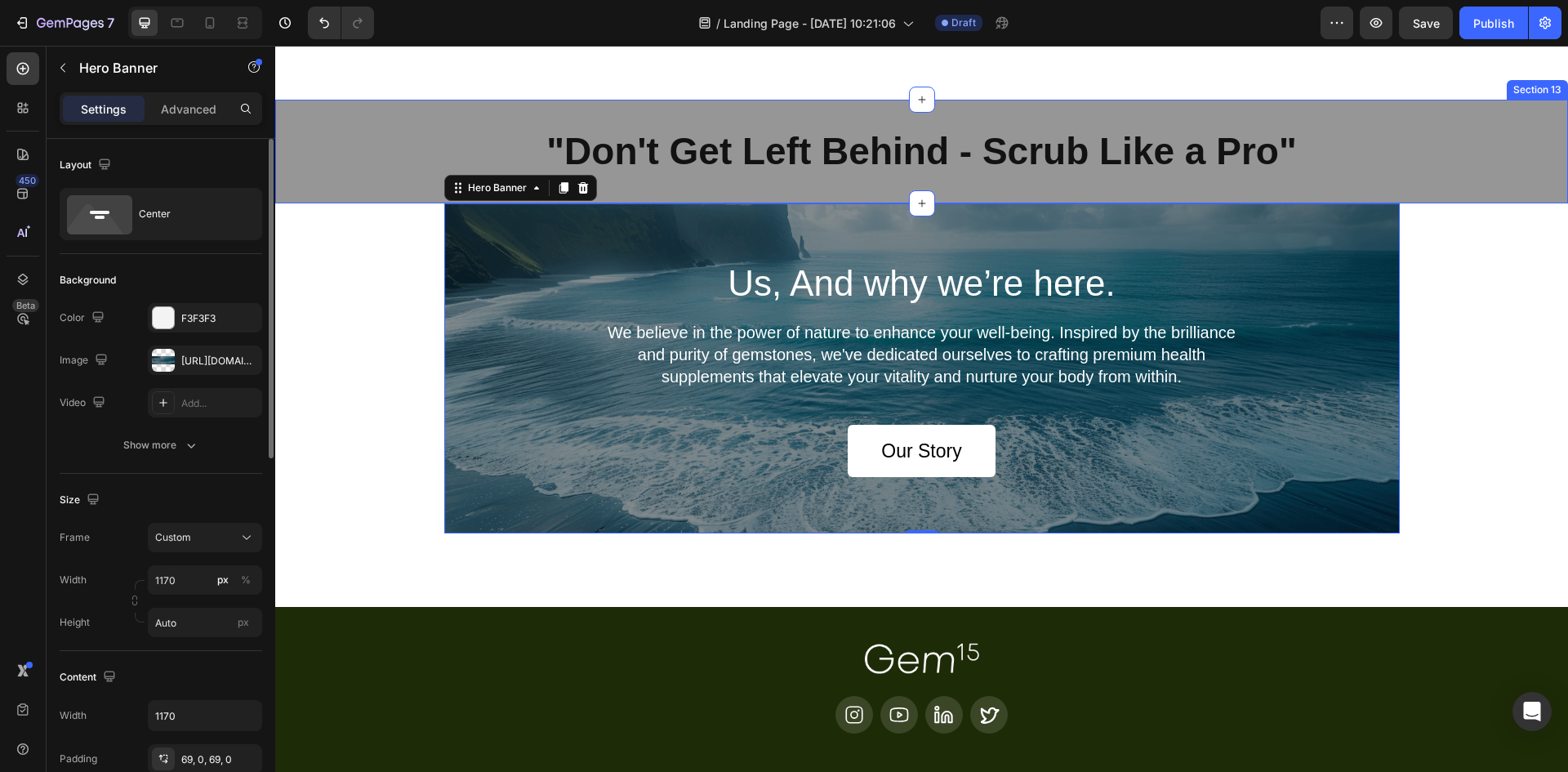
click at [934, 181] on div "⁠⁠⁠⁠⁠⁠⁠ "Don't Get Left Behind - Scrub Like a Pro" Heading Section 13" at bounding box center [922, 152] width 1293 height 105
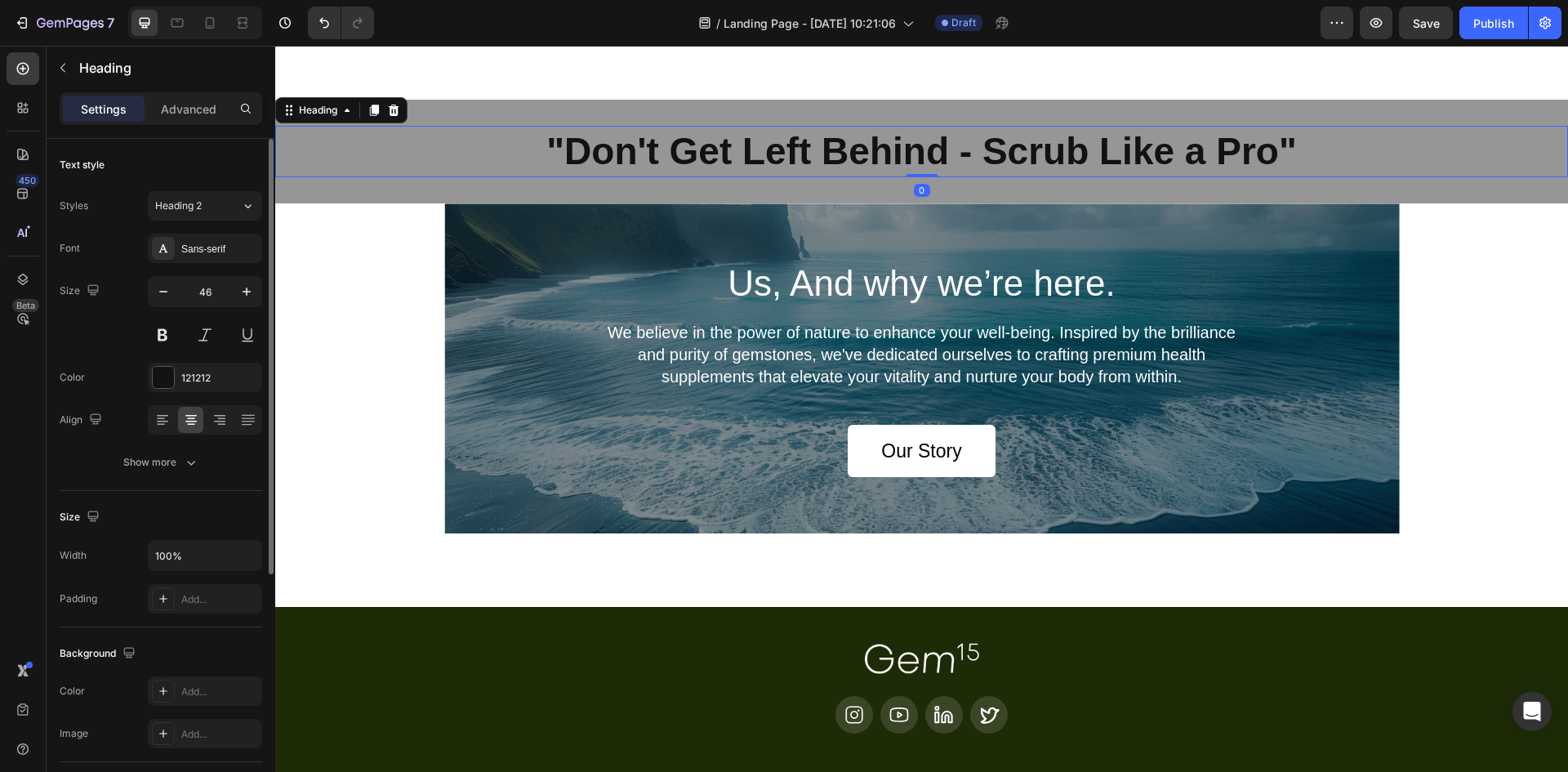
click at [937, 148] on strong ""Don't Get Left Behind - Scrub Like a Pro"" at bounding box center [921, 151] width 750 height 42
click at [648, 284] on h2 "Us, And why we’re here." at bounding box center [922, 283] width 955 height 47
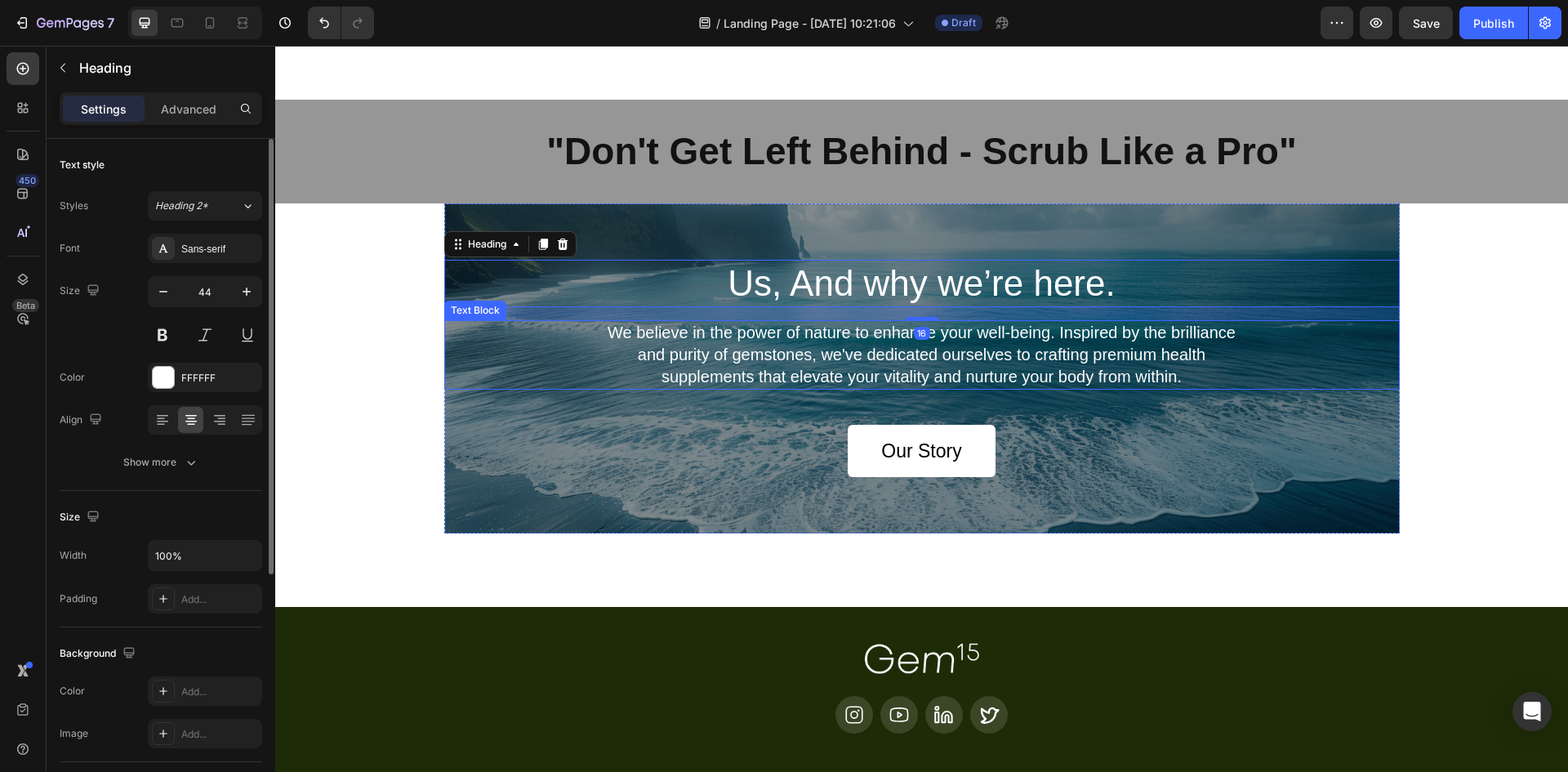
click at [503, 384] on div "We believe in the power of nature to enhance your well-being. Inspired by the b…" at bounding box center [922, 355] width 955 height 69
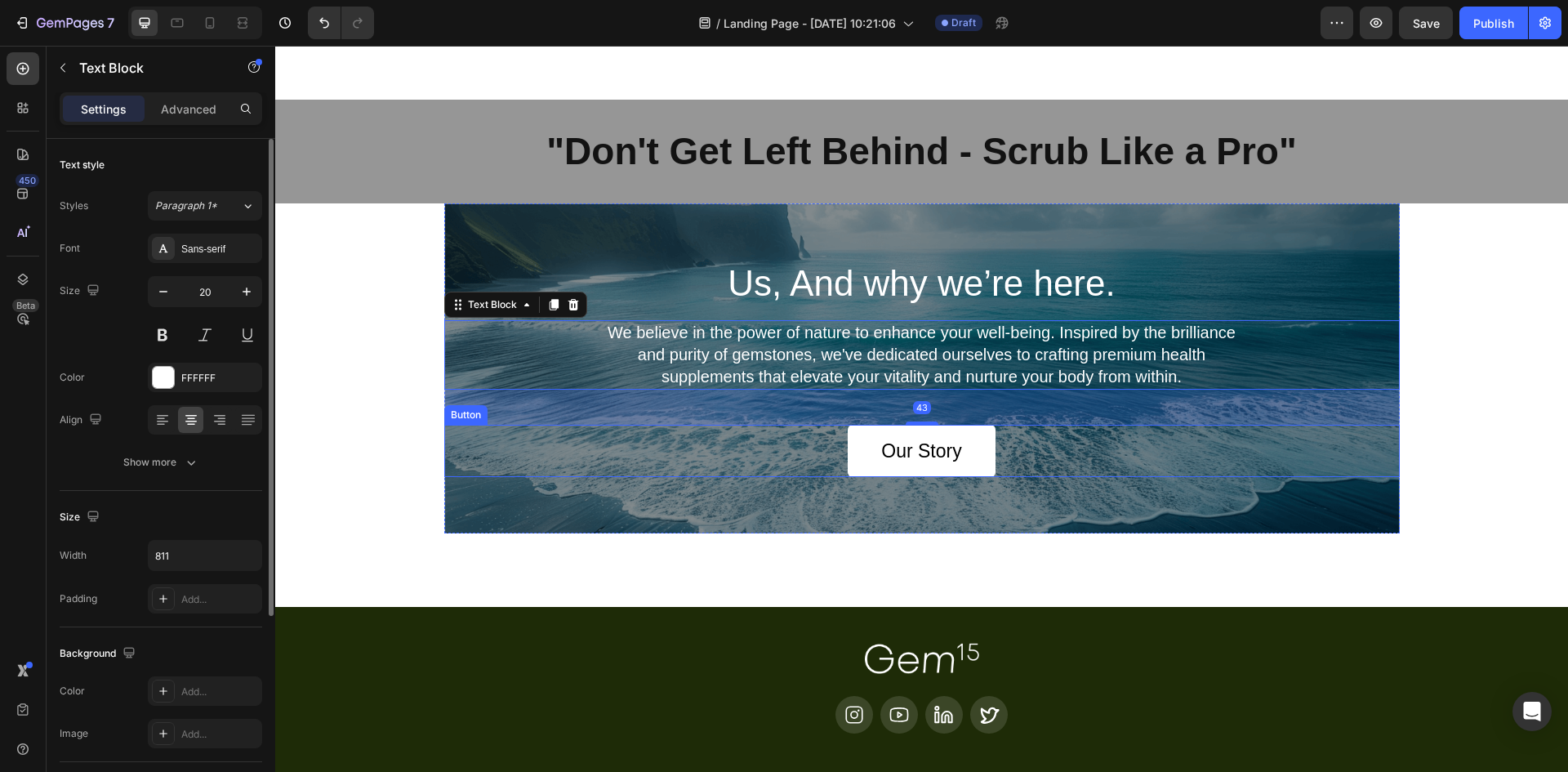
click at [485, 468] on div "Our Story Button" at bounding box center [922, 451] width 955 height 52
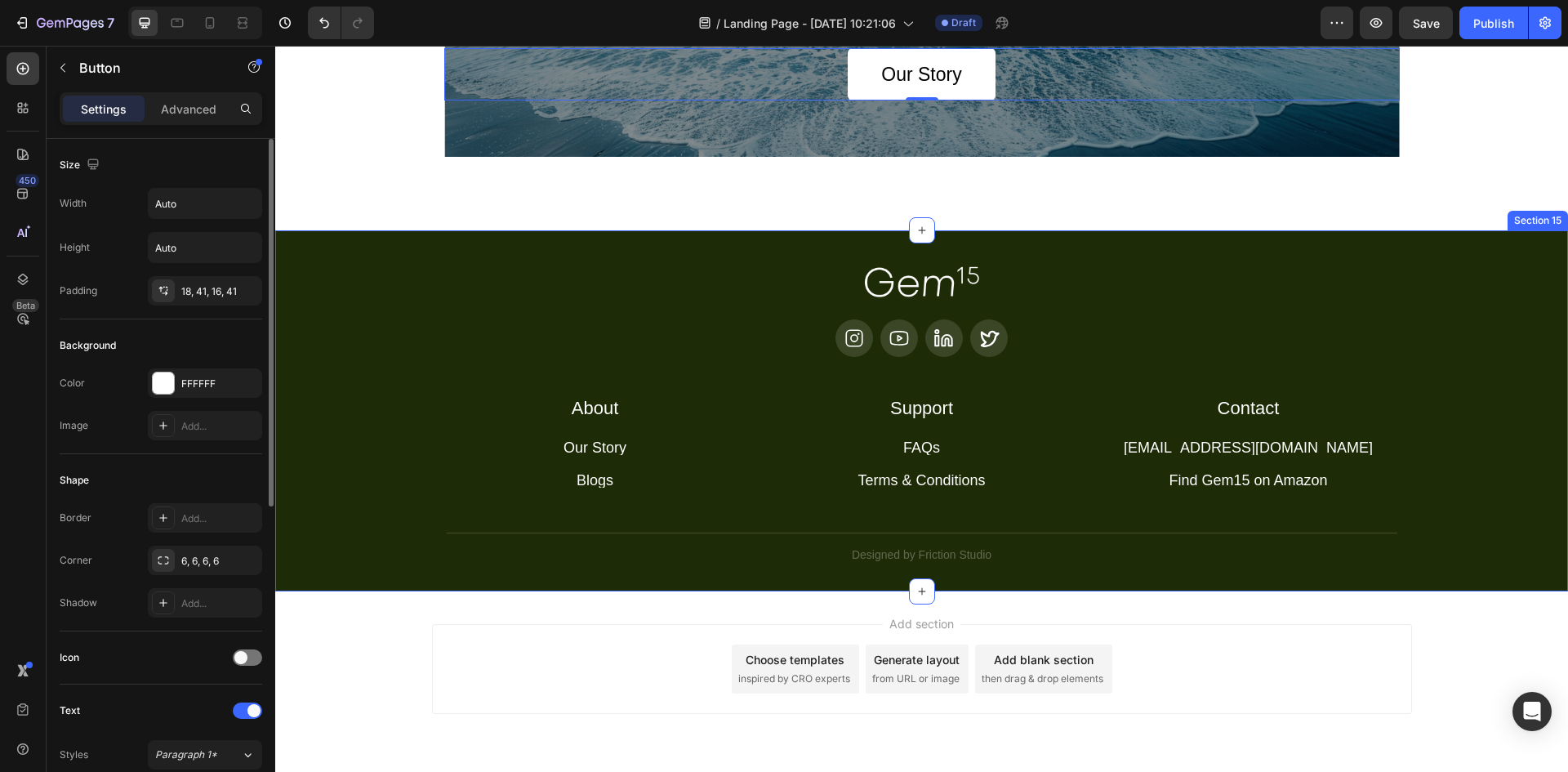
scroll to position [6249, 0]
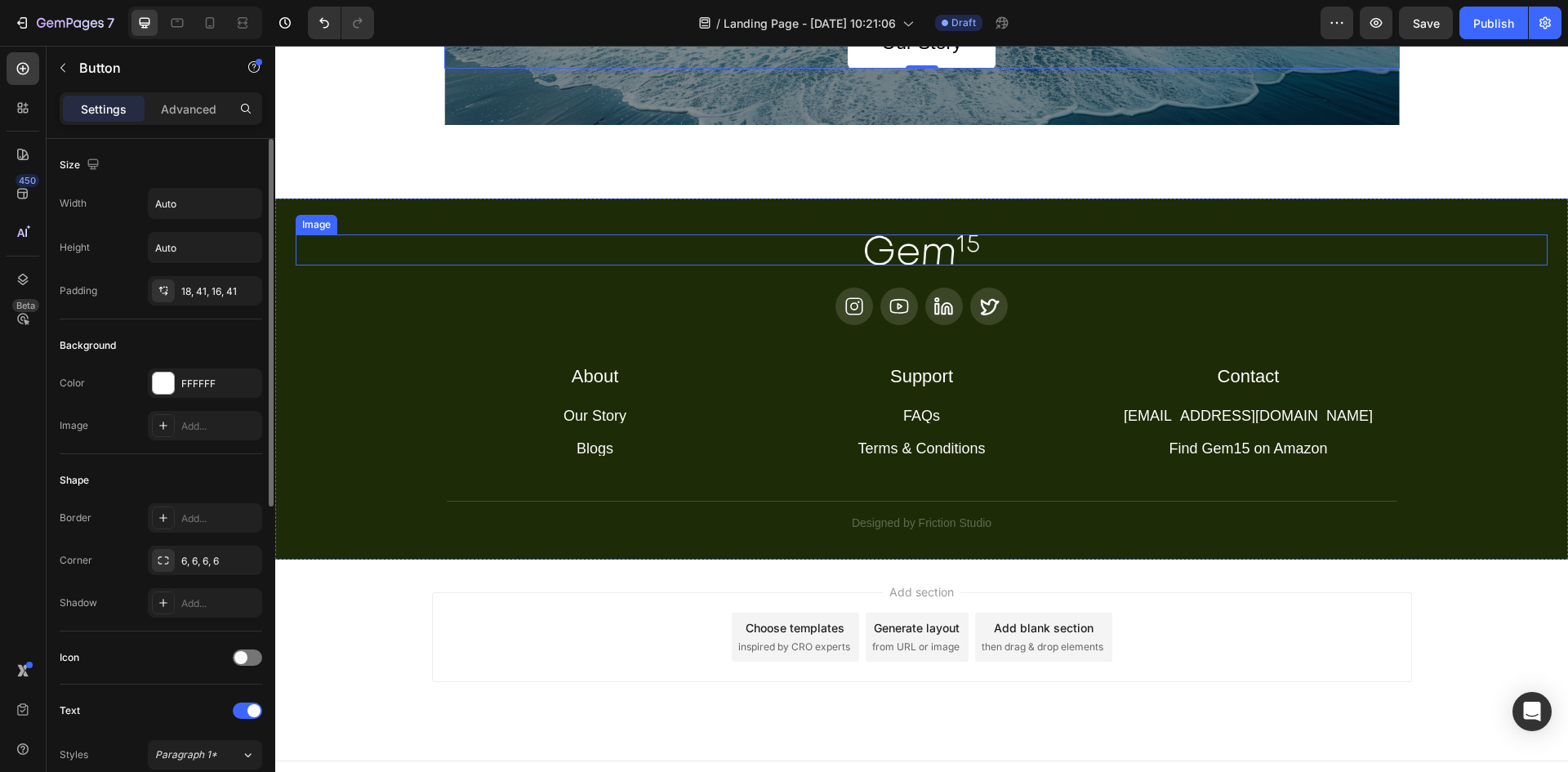
click at [925, 261] on img at bounding box center [921, 250] width 114 height 31
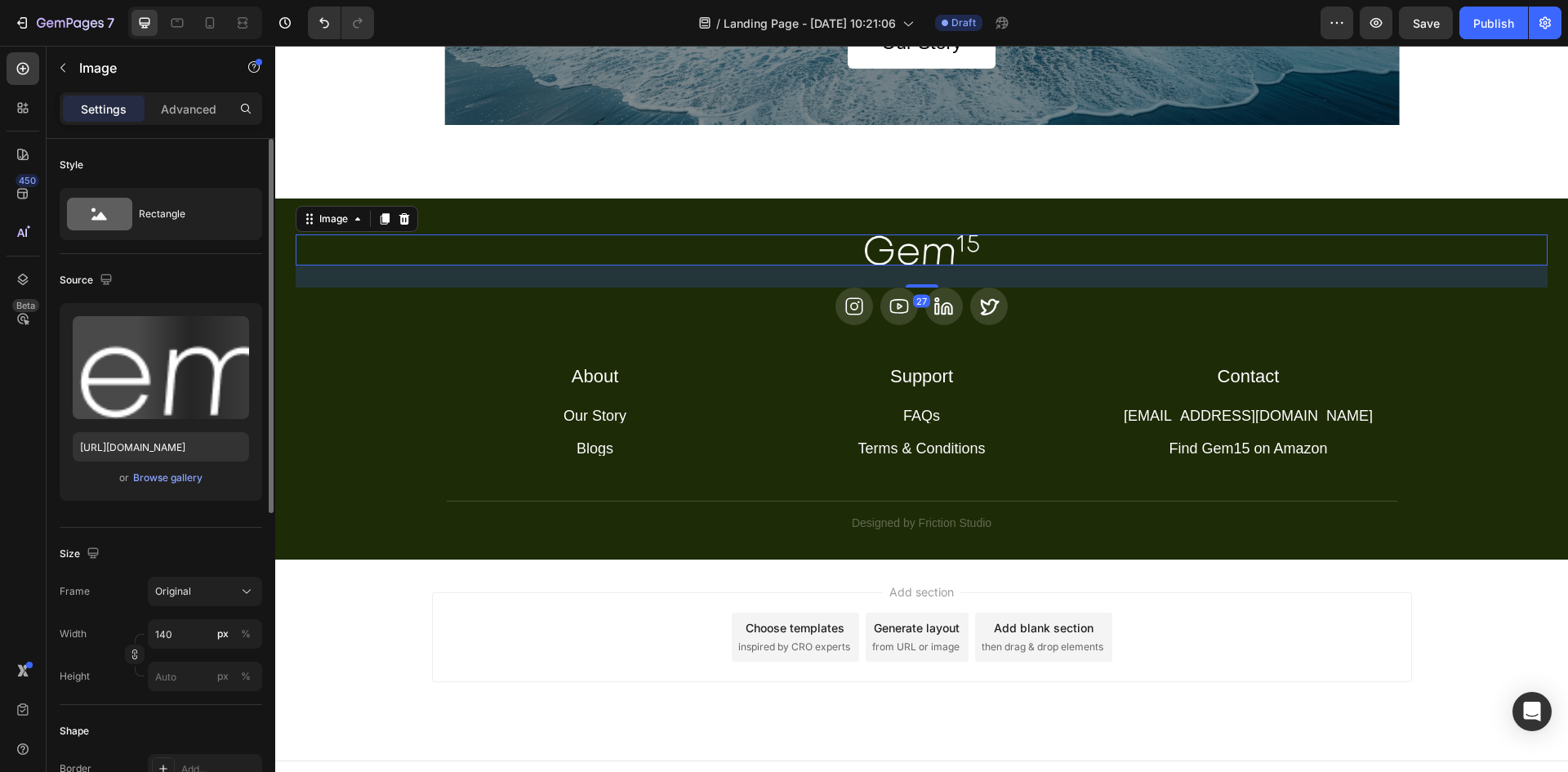
click at [925, 261] on img at bounding box center [921, 250] width 114 height 31
click at [925, 243] on img at bounding box center [921, 250] width 114 height 31
click at [169, 471] on div "Browse gallery" at bounding box center [167, 478] width 69 height 15
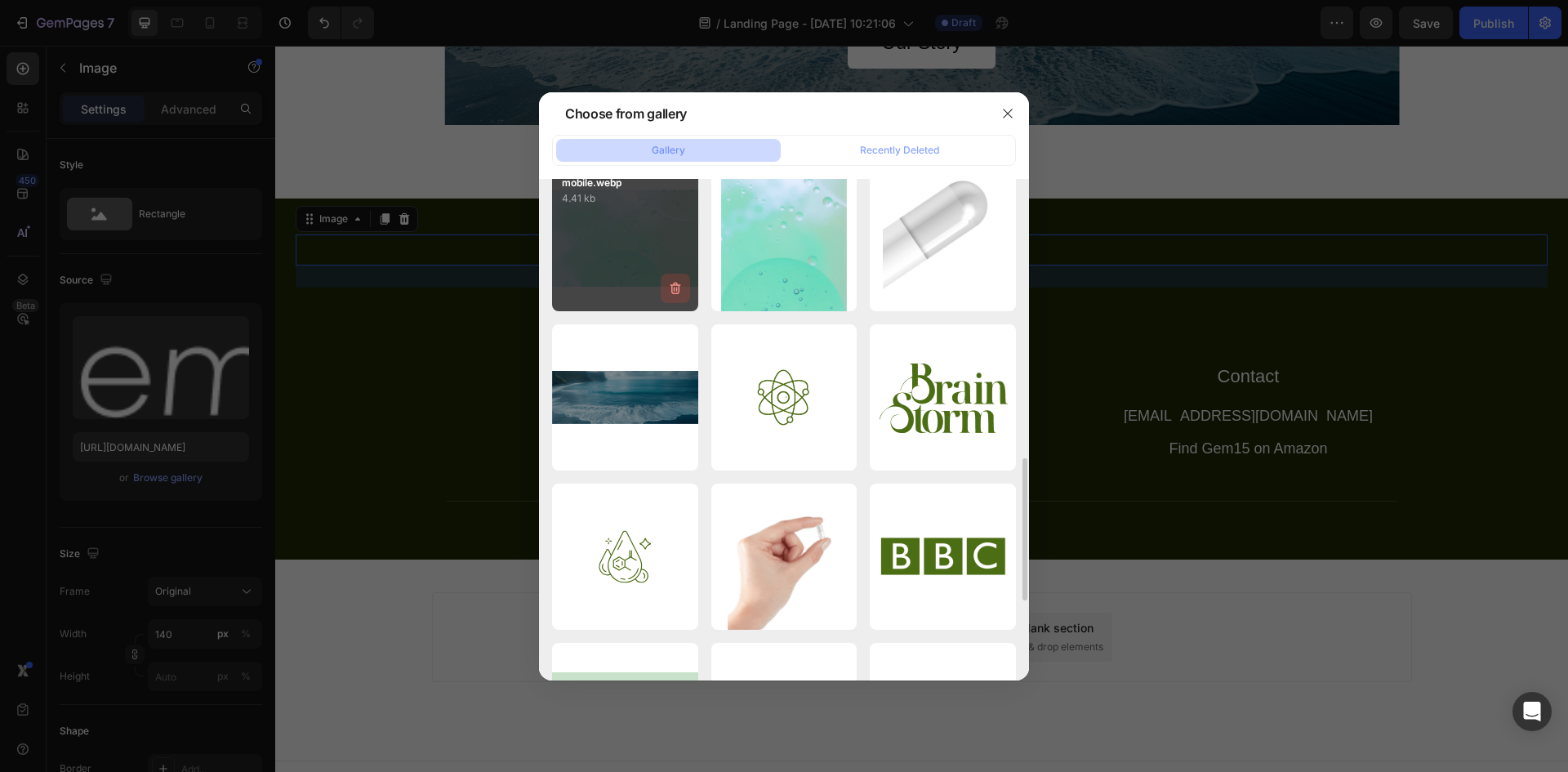
scroll to position [817, 0]
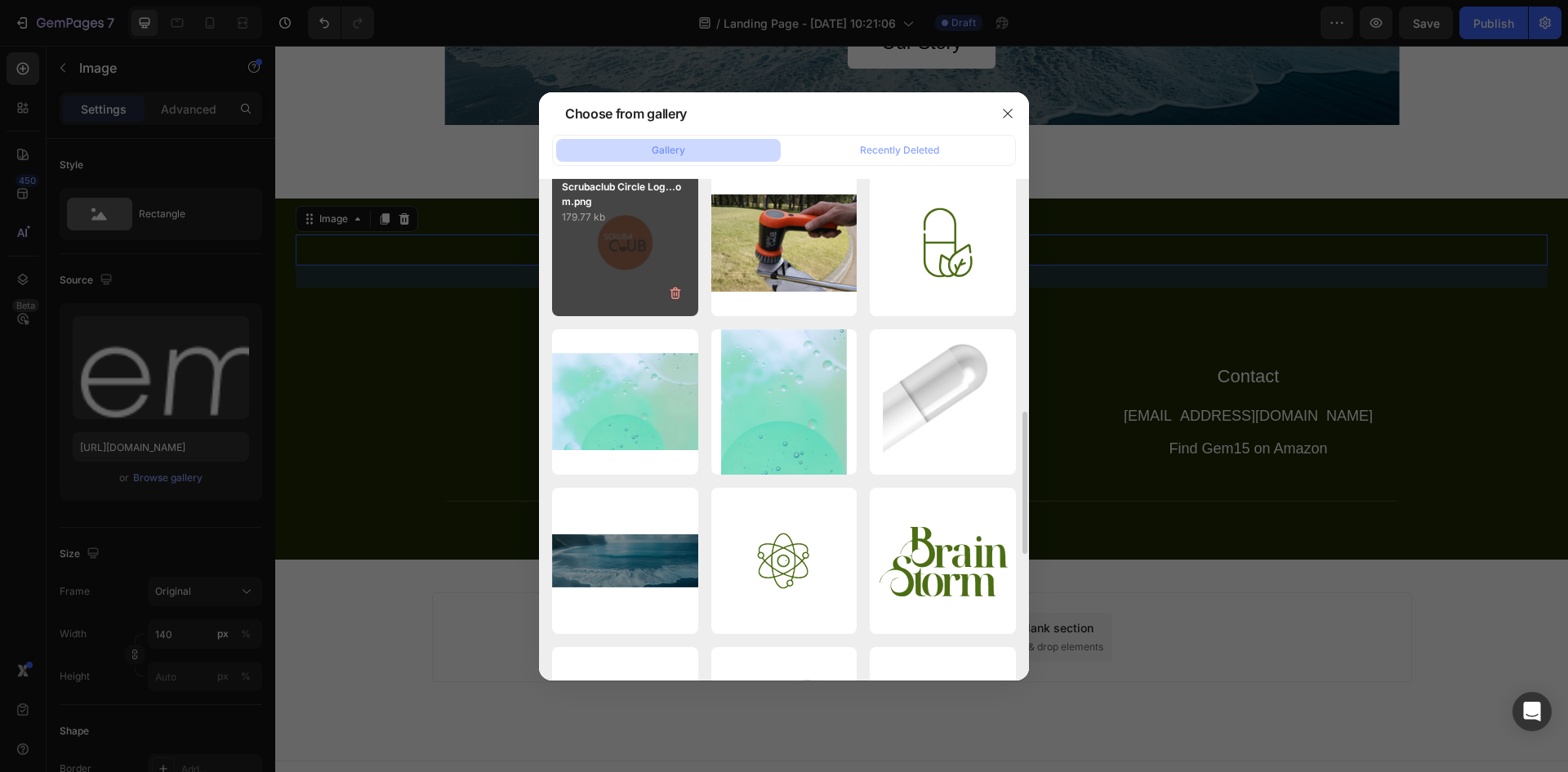
click at [646, 239] on div "Scrubaclub Circle Log...om.png 179.77 kb" at bounding box center [625, 243] width 146 height 147
type input "https://cdn.shopify.com/s/files/1/0704/4730/0804/files/gempages_581272045971571…"
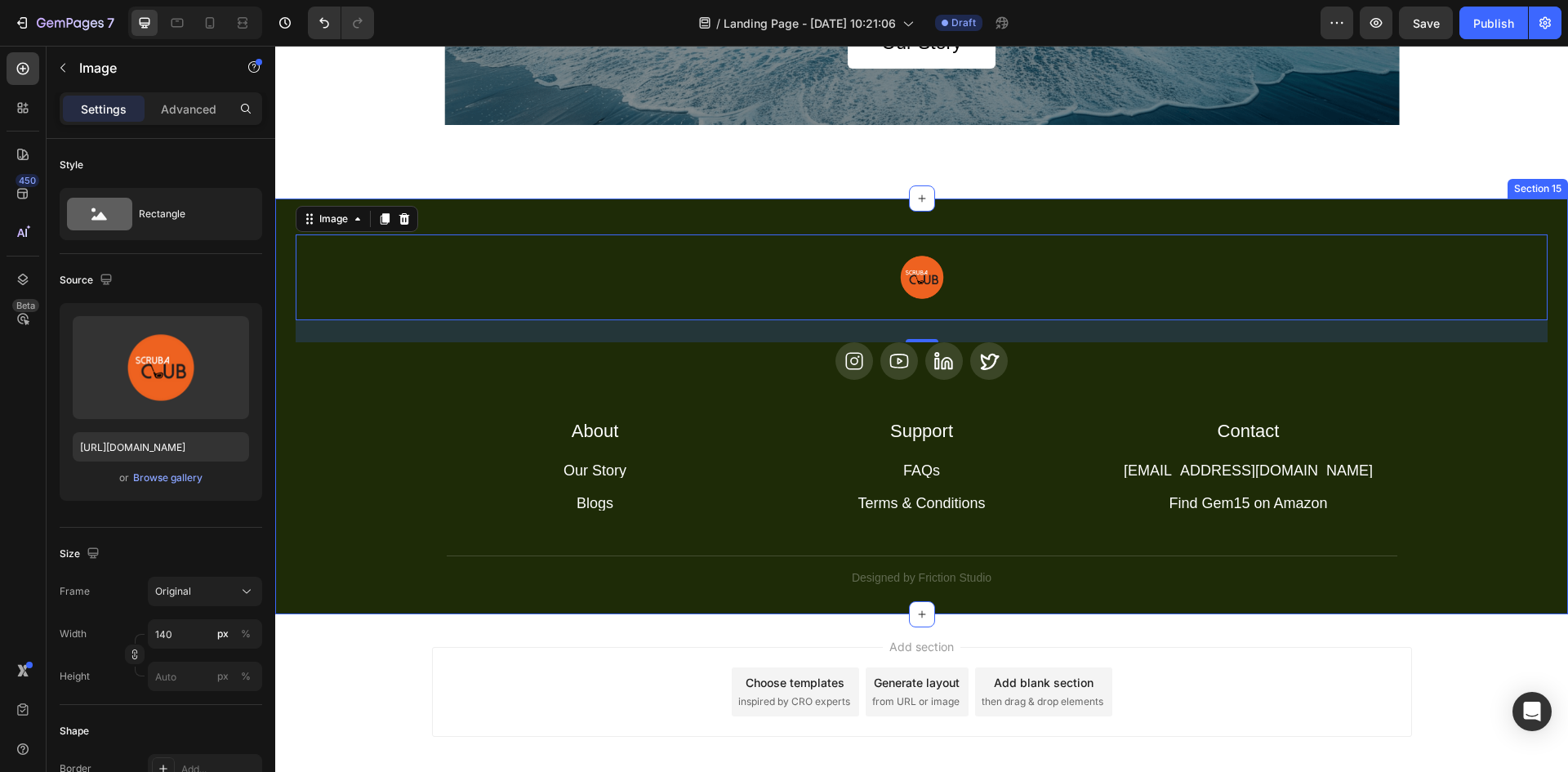
click at [588, 212] on div "Image 27 Icon Icon Icon Icon Row About Accordion Support Accordion Contact Acco…" at bounding box center [922, 406] width 1293 height 416
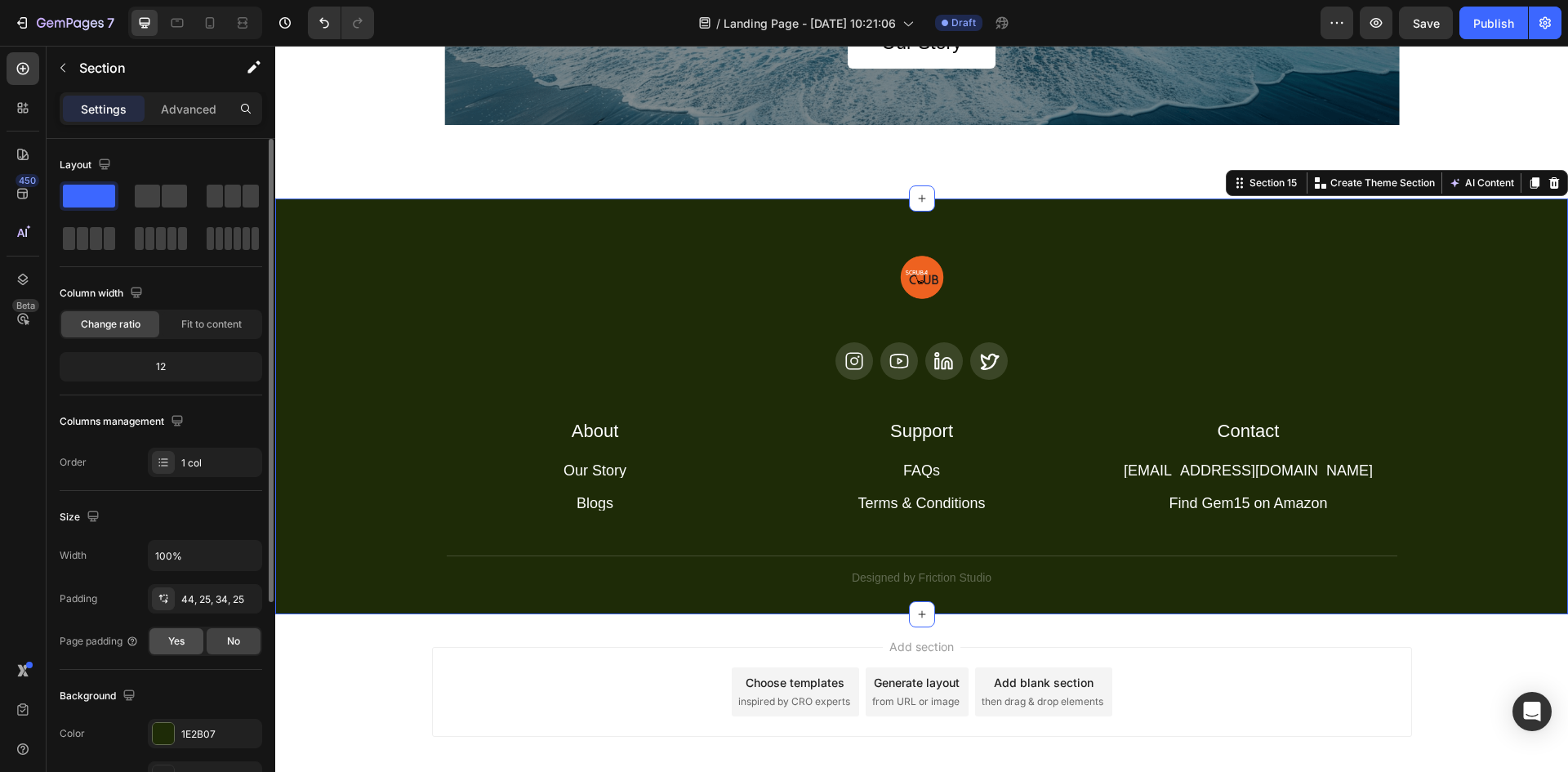
scroll to position [82, 0]
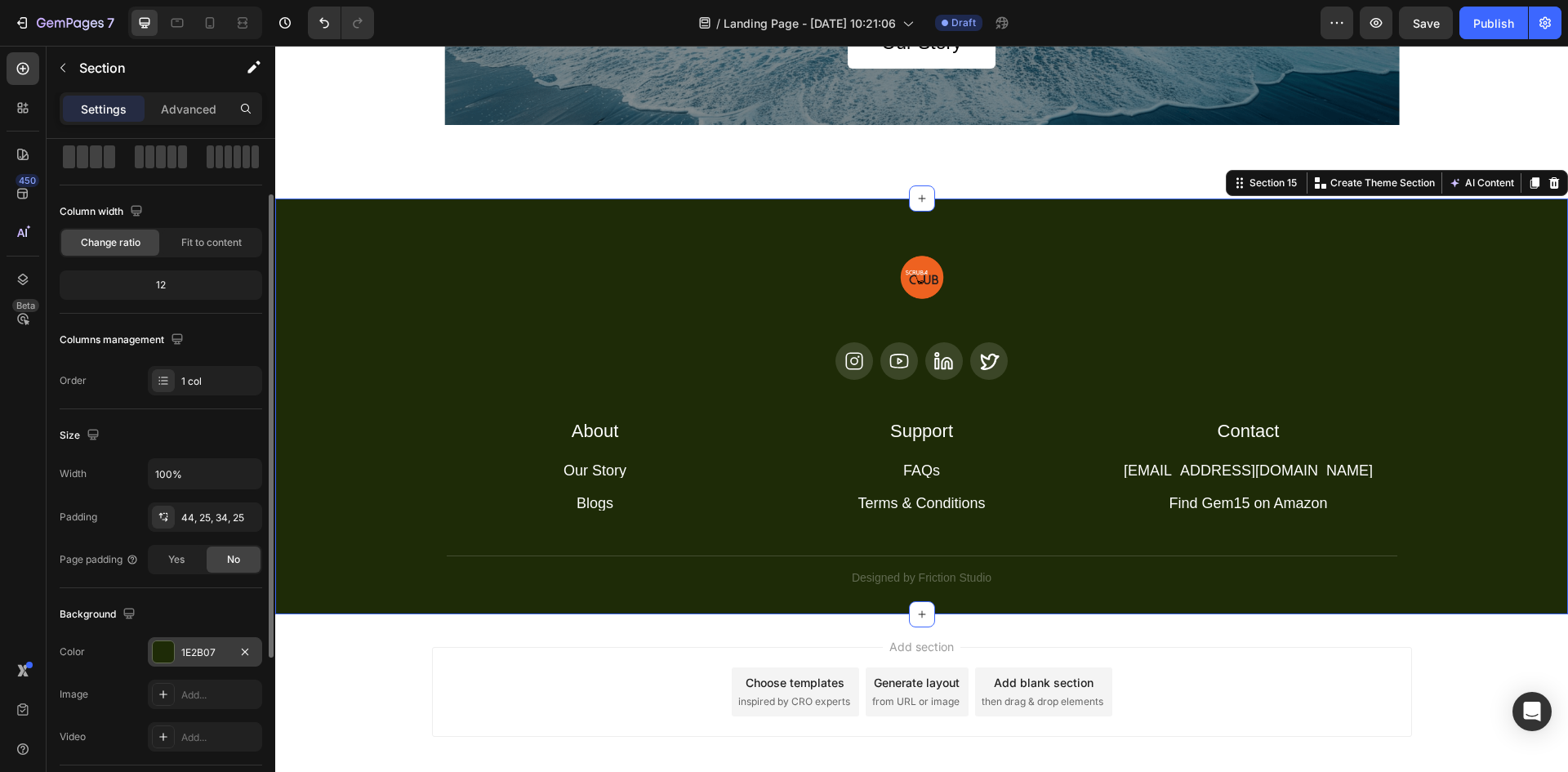
click at [167, 657] on div at bounding box center [164, 652] width 22 height 22
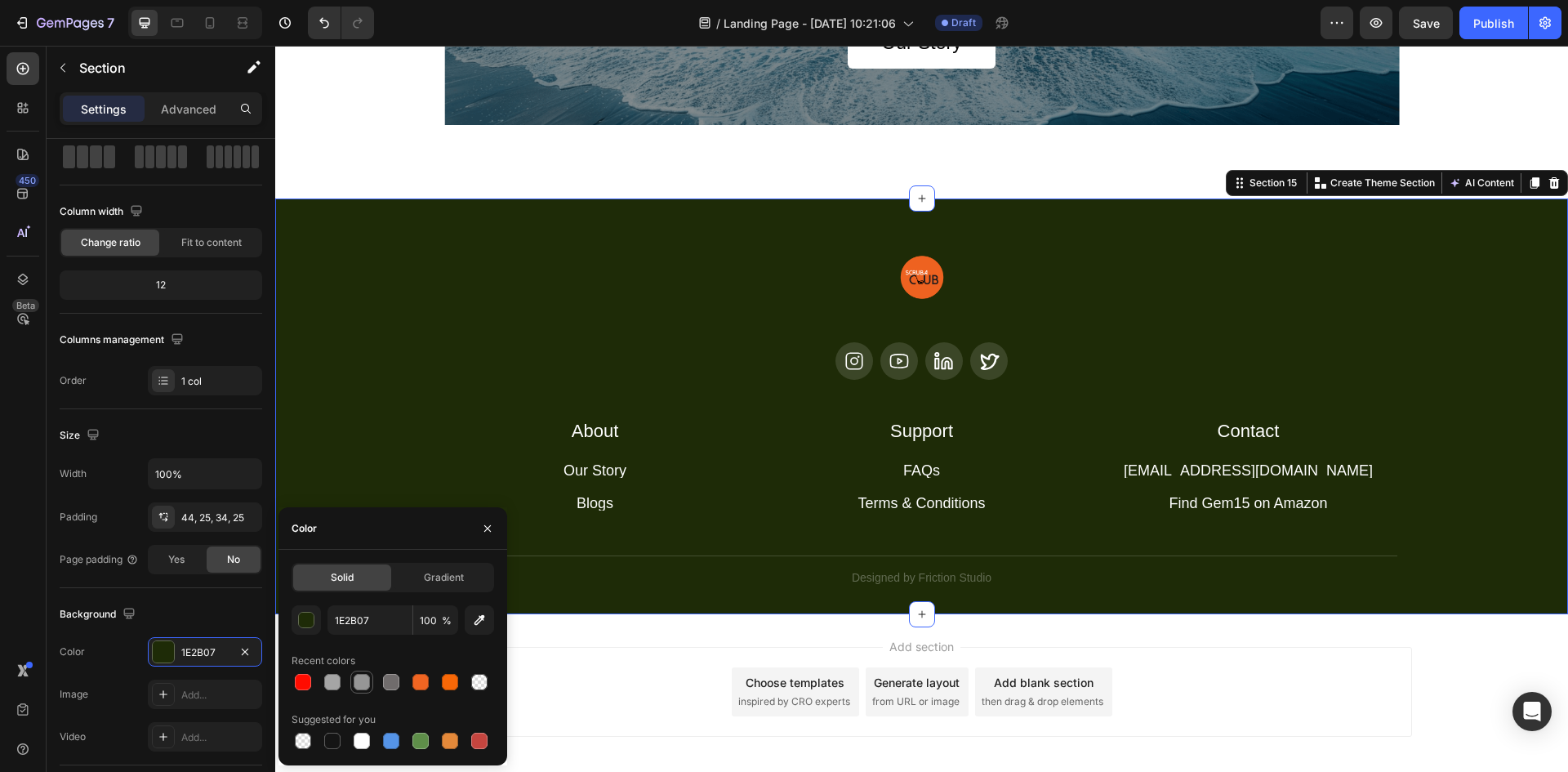
click at [371, 683] on div at bounding box center [362, 683] width 20 height 20
type input "969696"
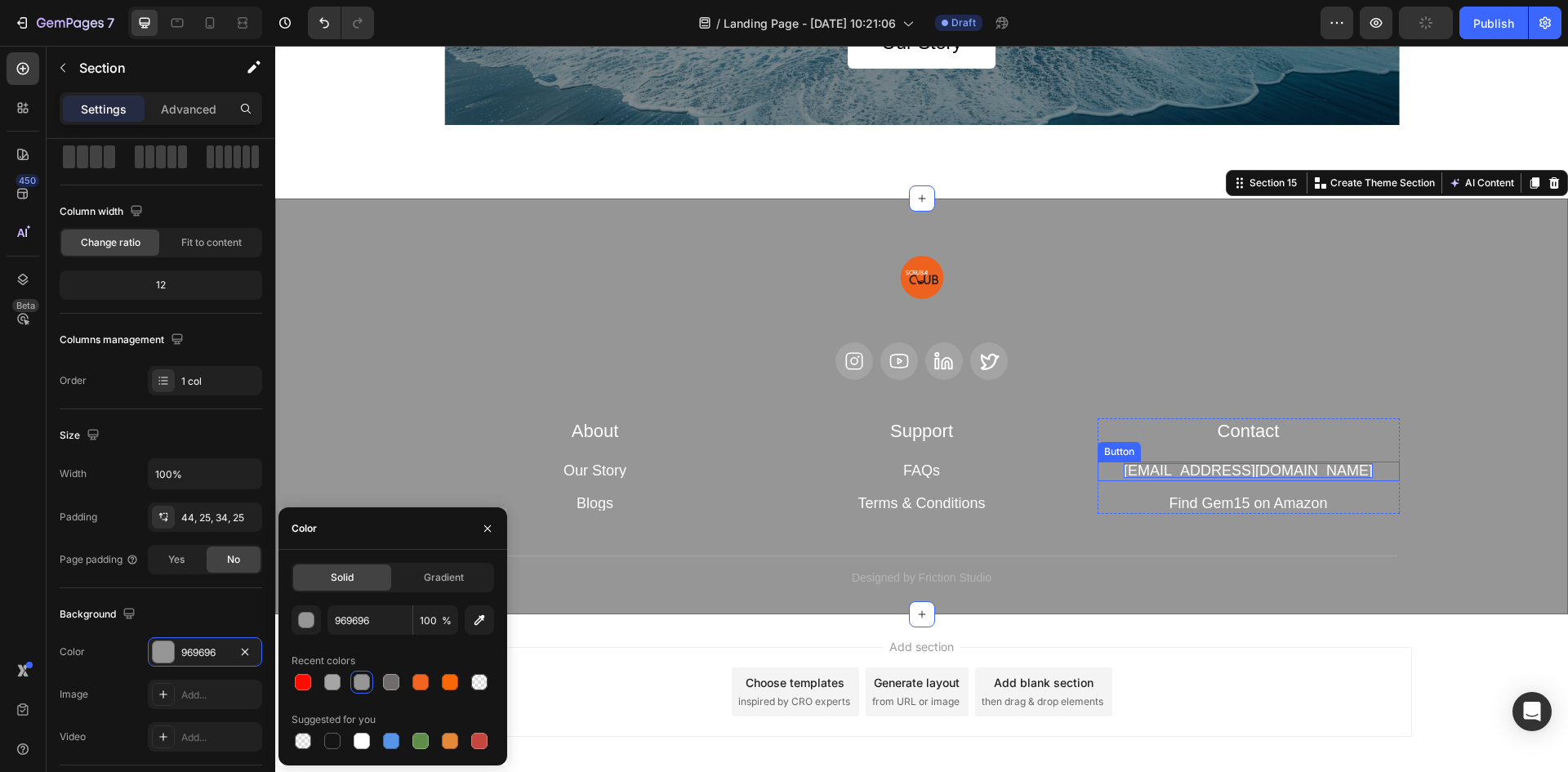
click at [1253, 469] on p "hey@trygem15.com" at bounding box center [1248, 471] width 249 height 15
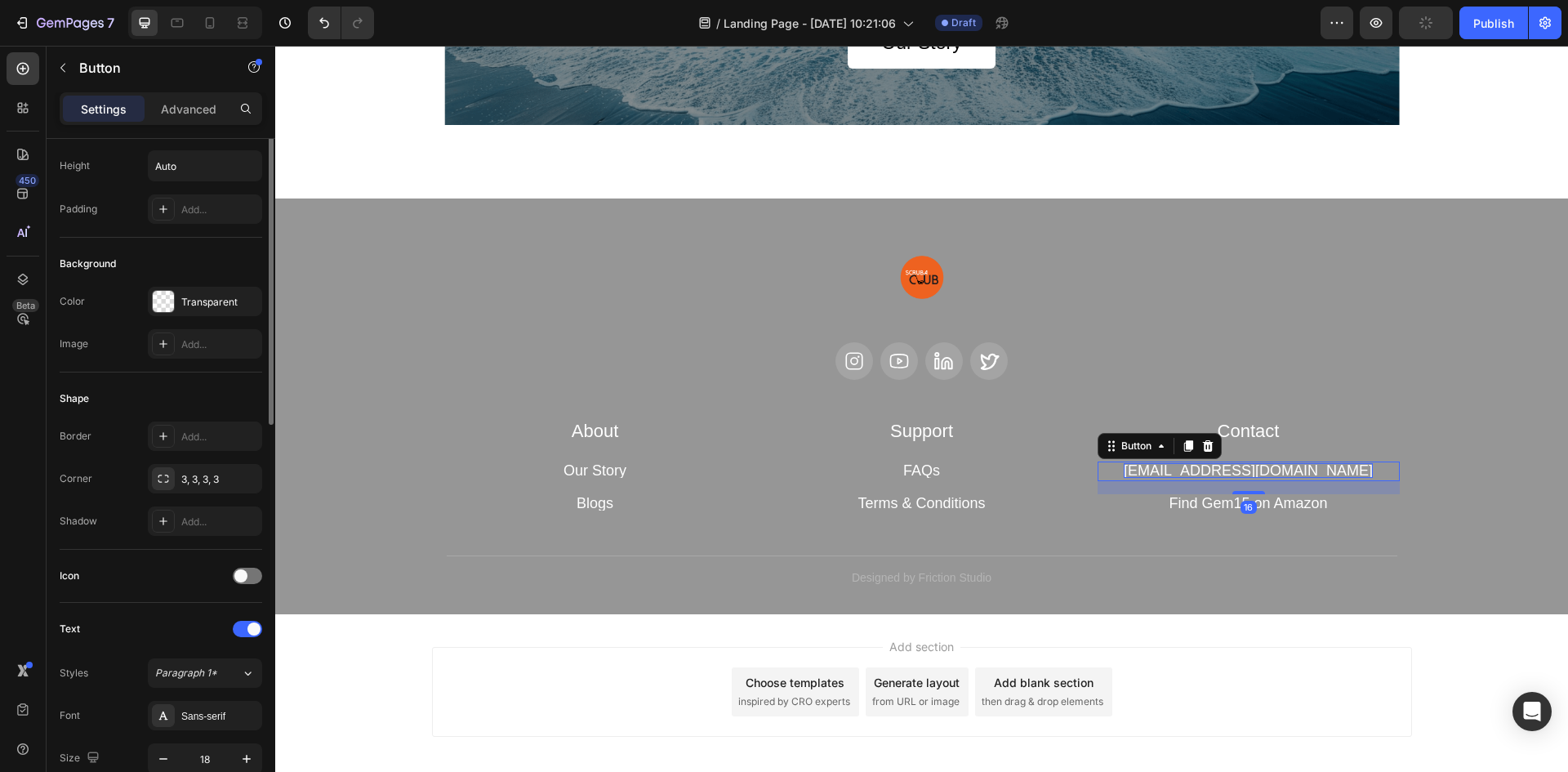
scroll to position [0, 0]
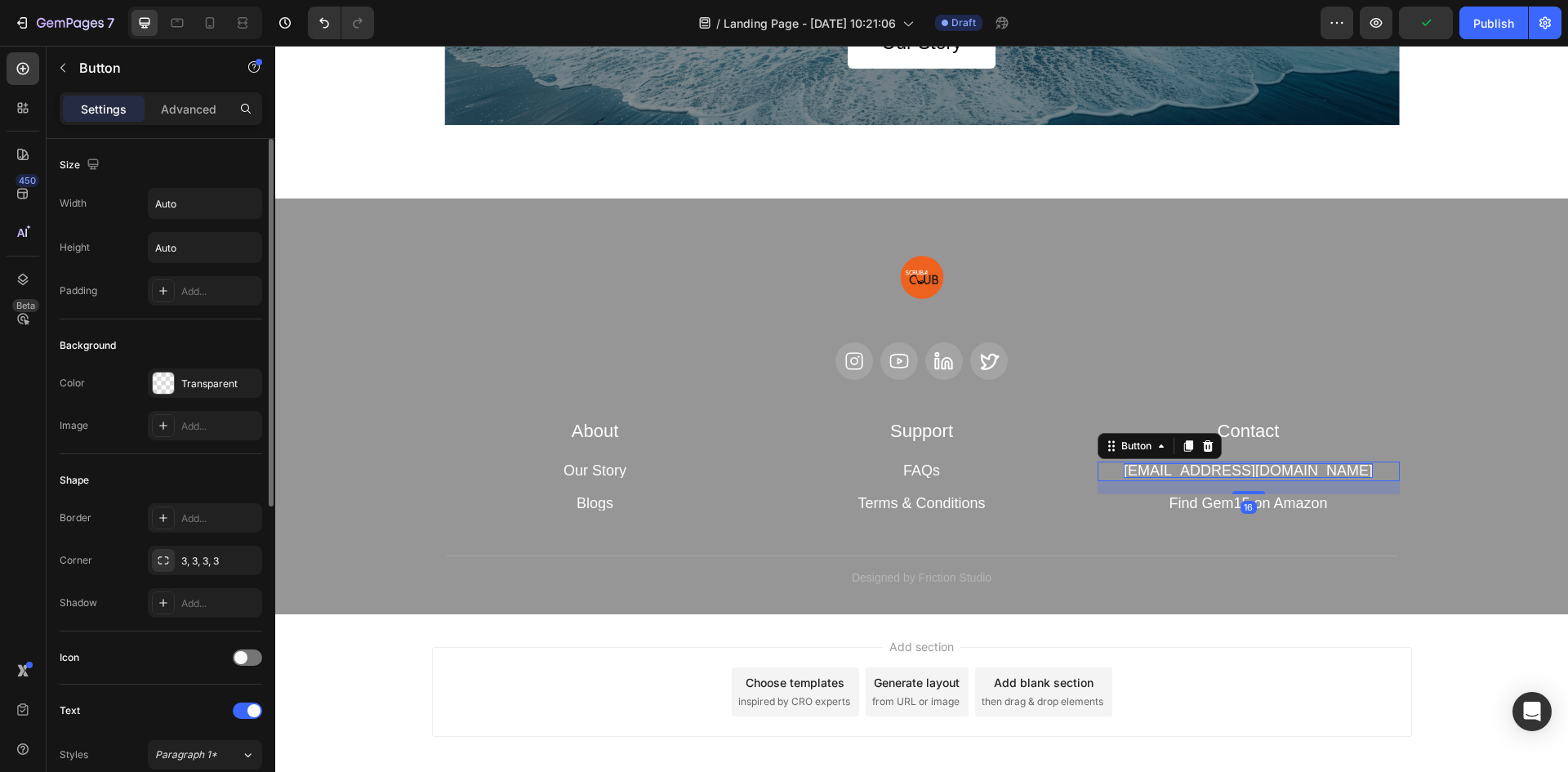
click at [1253, 469] on p "hey@trygem15.com" at bounding box center [1248, 471] width 249 height 15
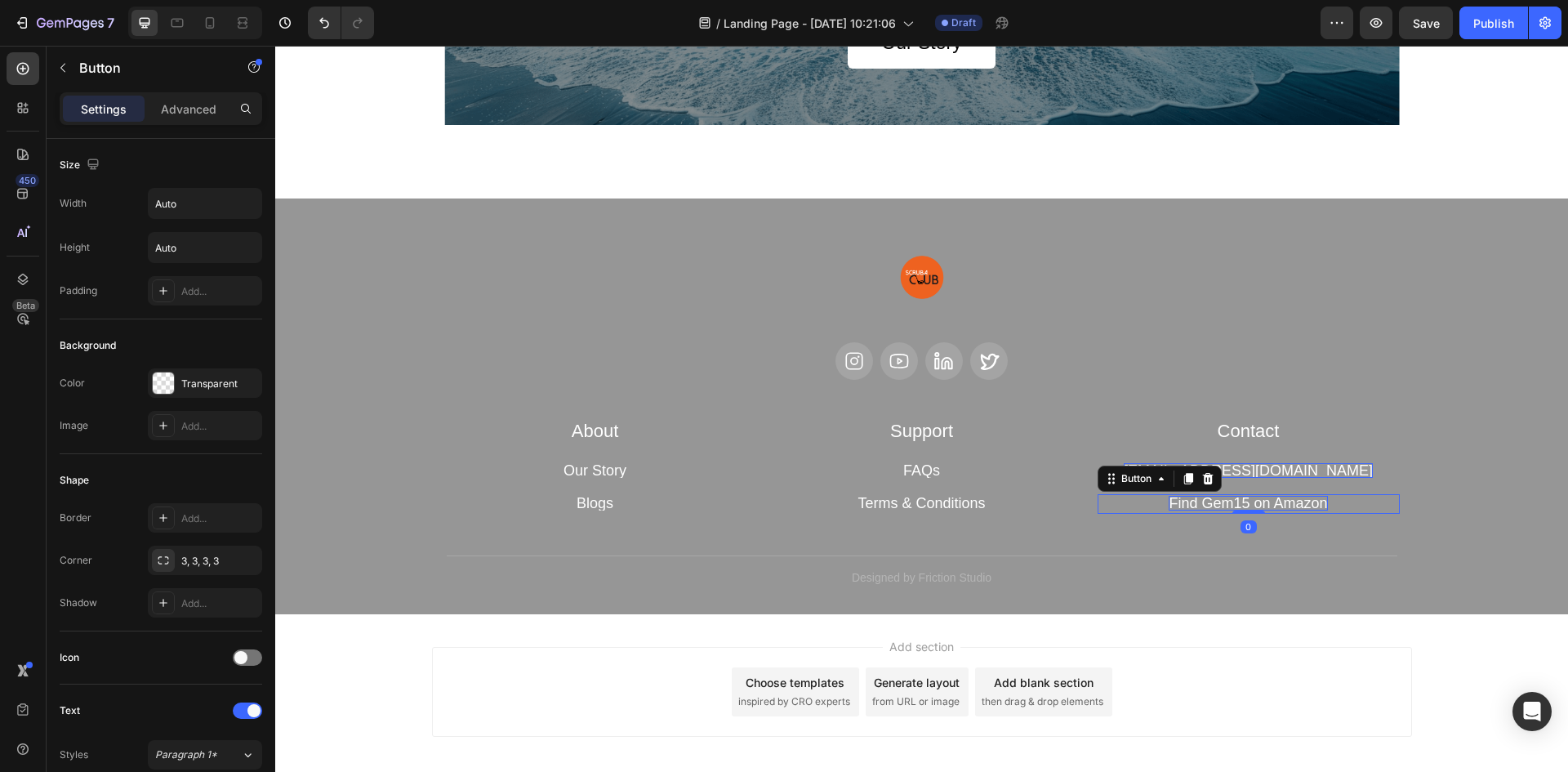
click at [1208, 501] on p "Find Gem15 on Amazon" at bounding box center [1248, 504] width 158 height 15
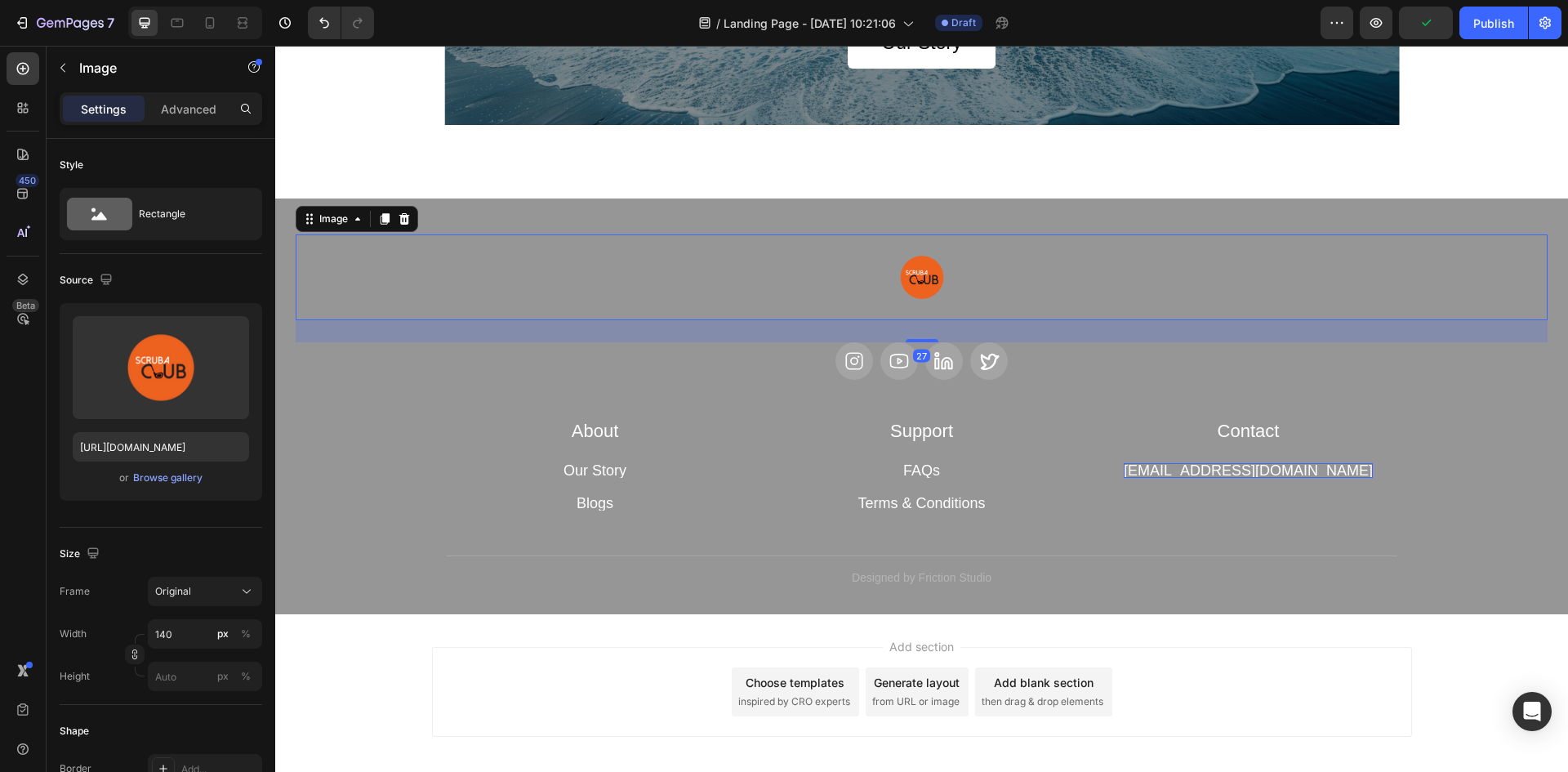
click at [930, 283] on img at bounding box center [921, 277] width 114 height 86
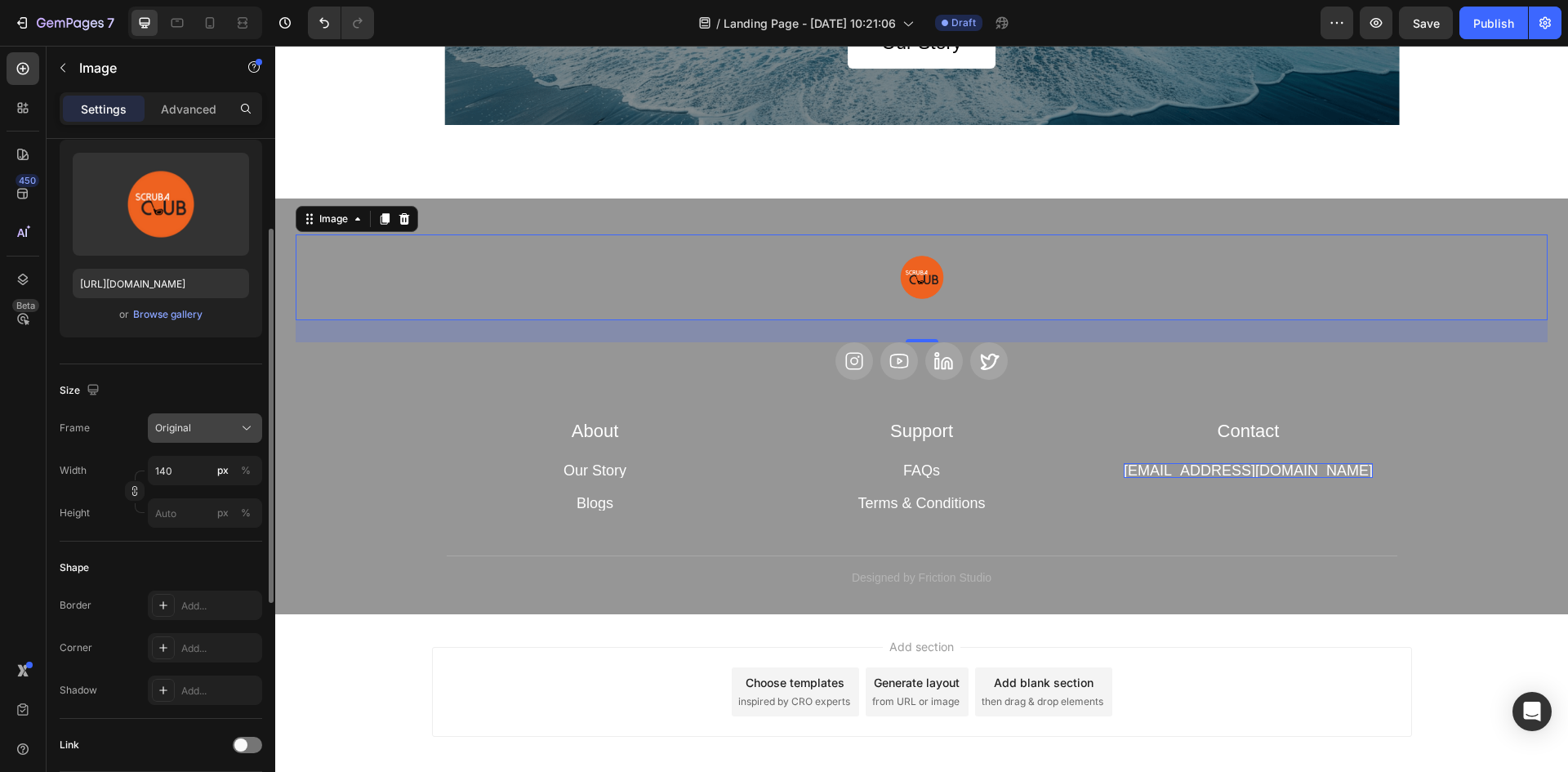
click at [243, 423] on icon at bounding box center [247, 428] width 17 height 17
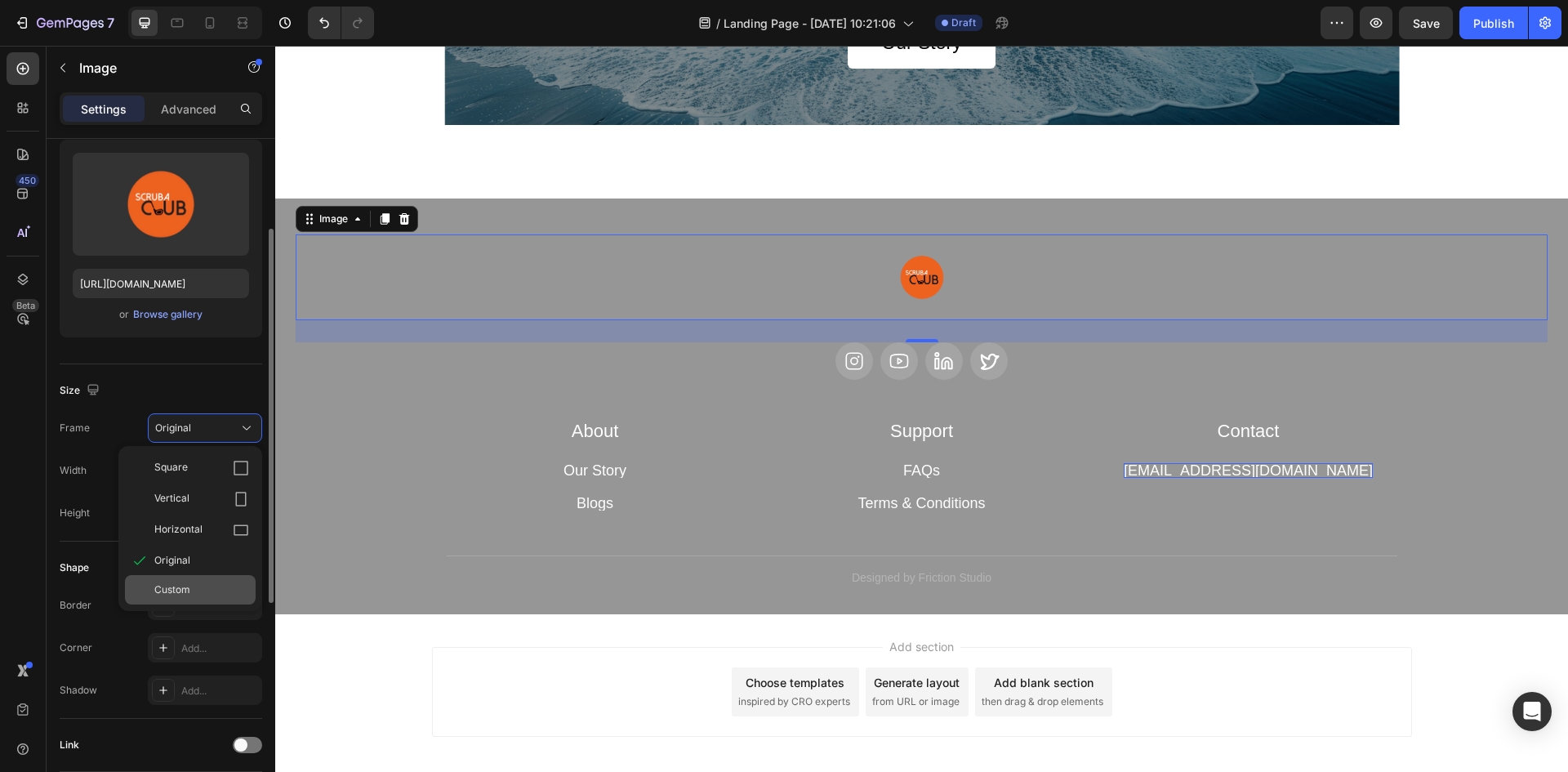
click at [201, 579] on div "Custom" at bounding box center [190, 590] width 131 height 29
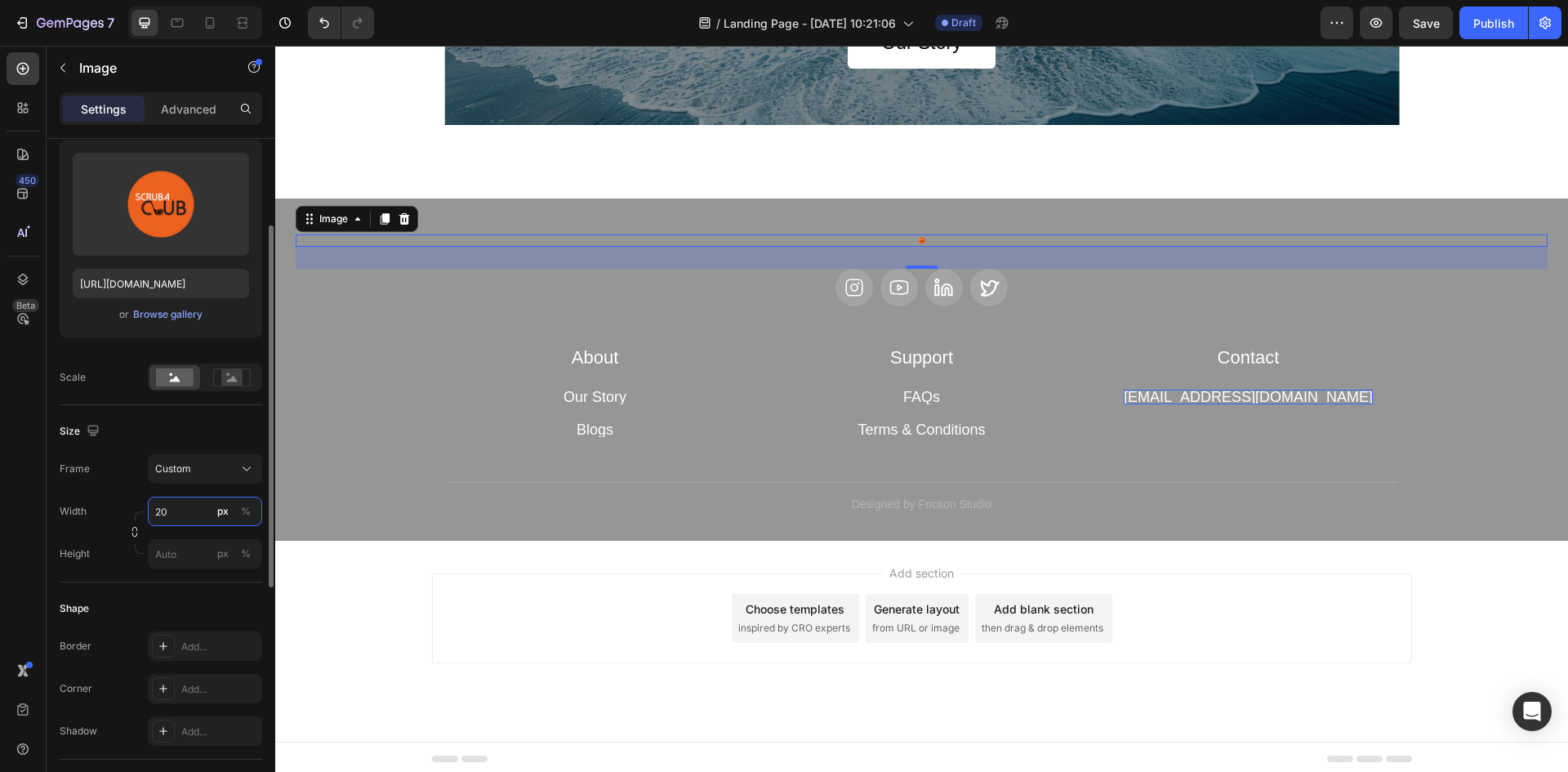
type input "2"
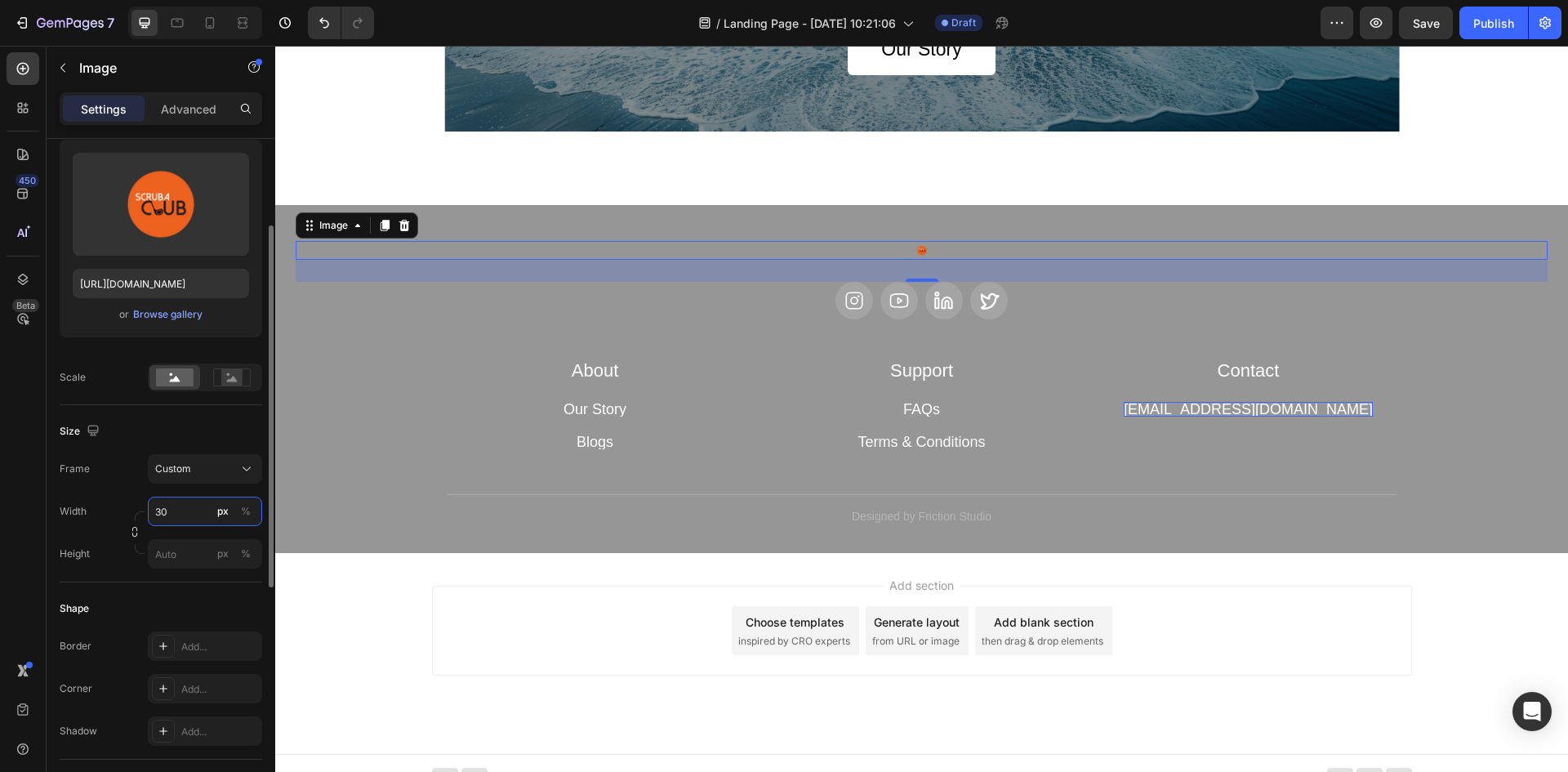
scroll to position [6249, 0]
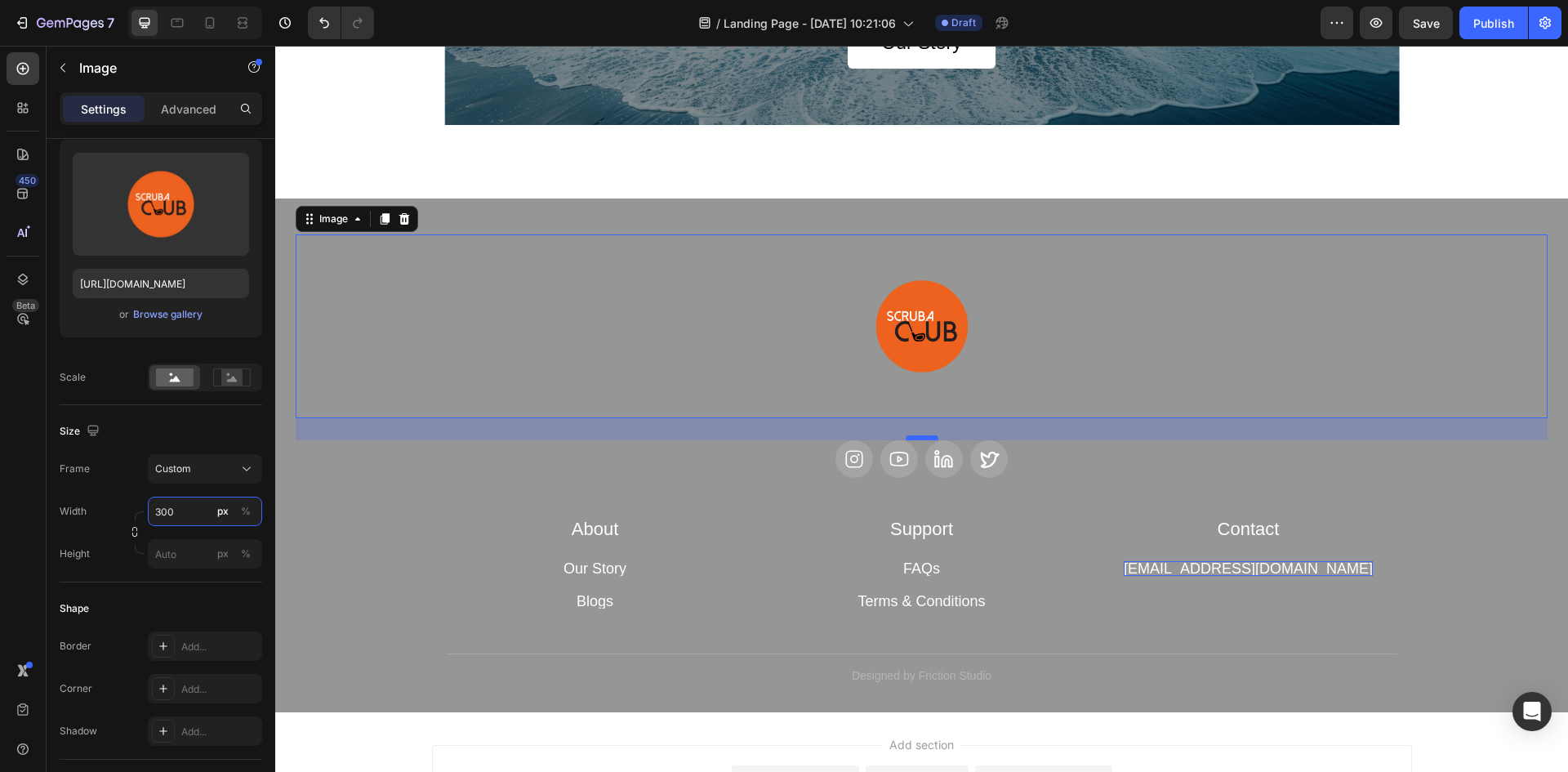
type input "300"
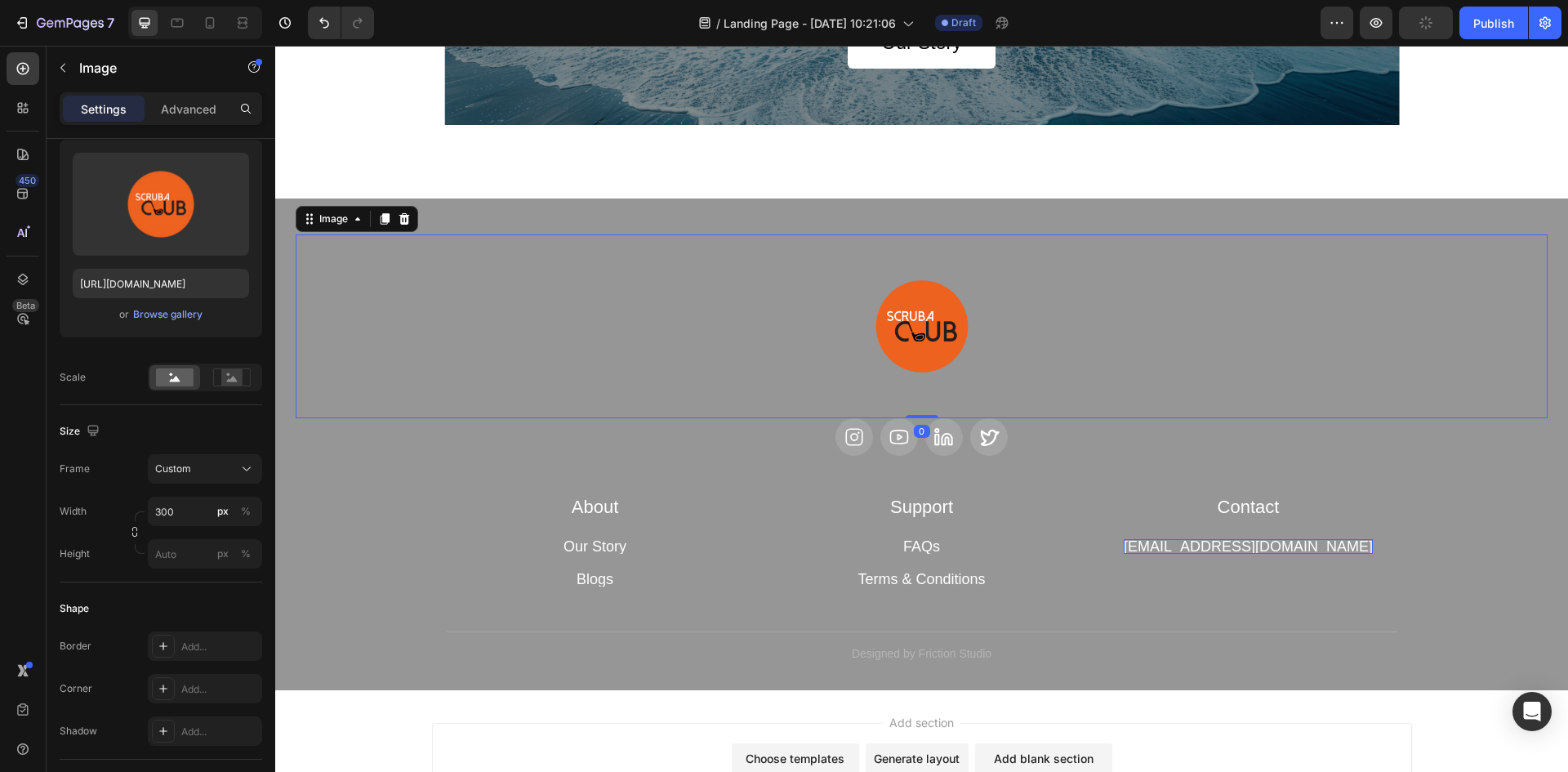
drag, startPoint x: 915, startPoint y: 438, endPoint x: 930, endPoint y: 379, distance: 60.9
click at [930, 379] on div "Image 0" at bounding box center [921, 326] width 1252 height 184
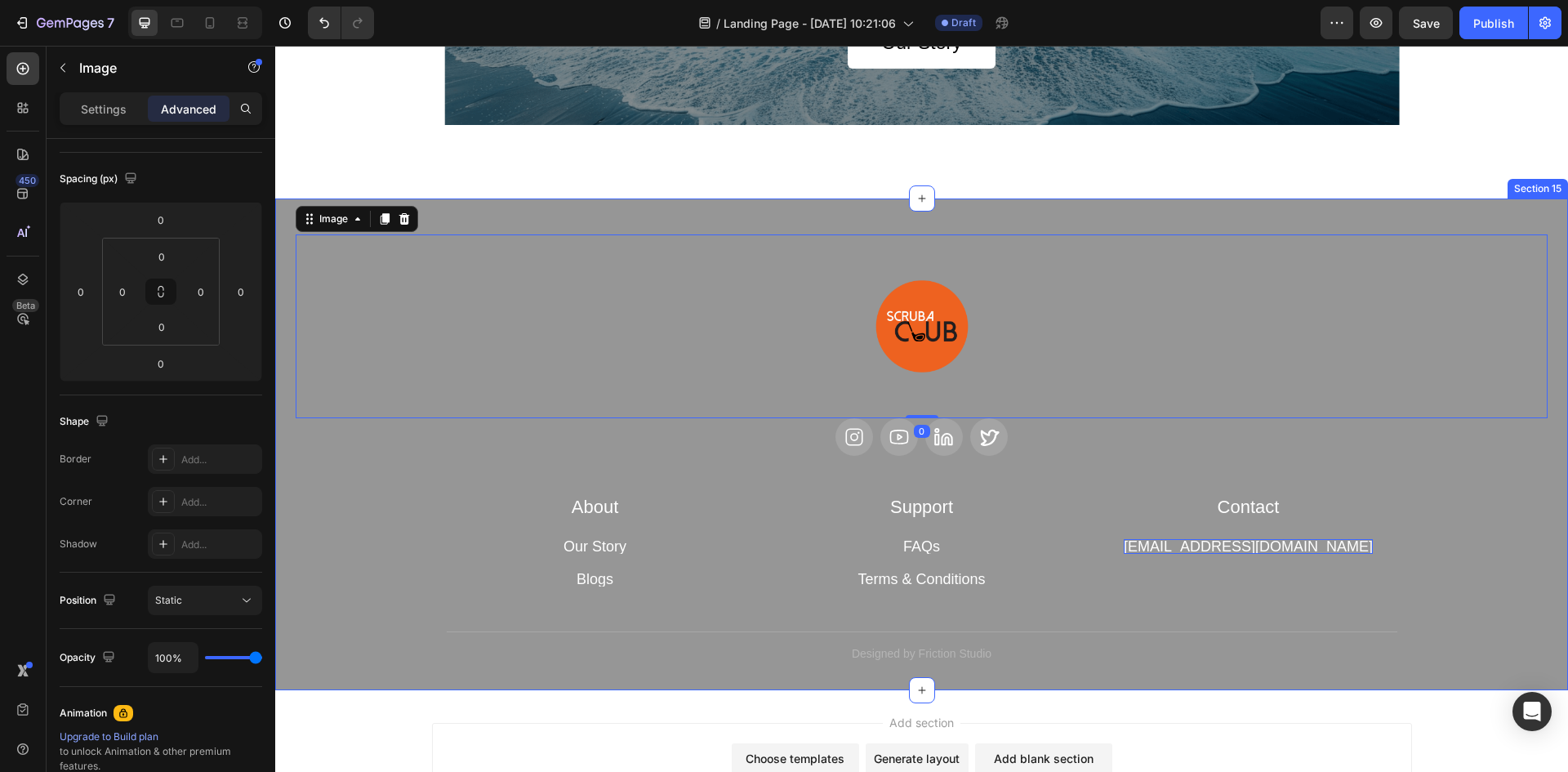
click at [765, 212] on div "Image 0 Icon Icon Icon Icon Row About Accordion Support Accordion Contact Accor…" at bounding box center [922, 444] width 1293 height 491
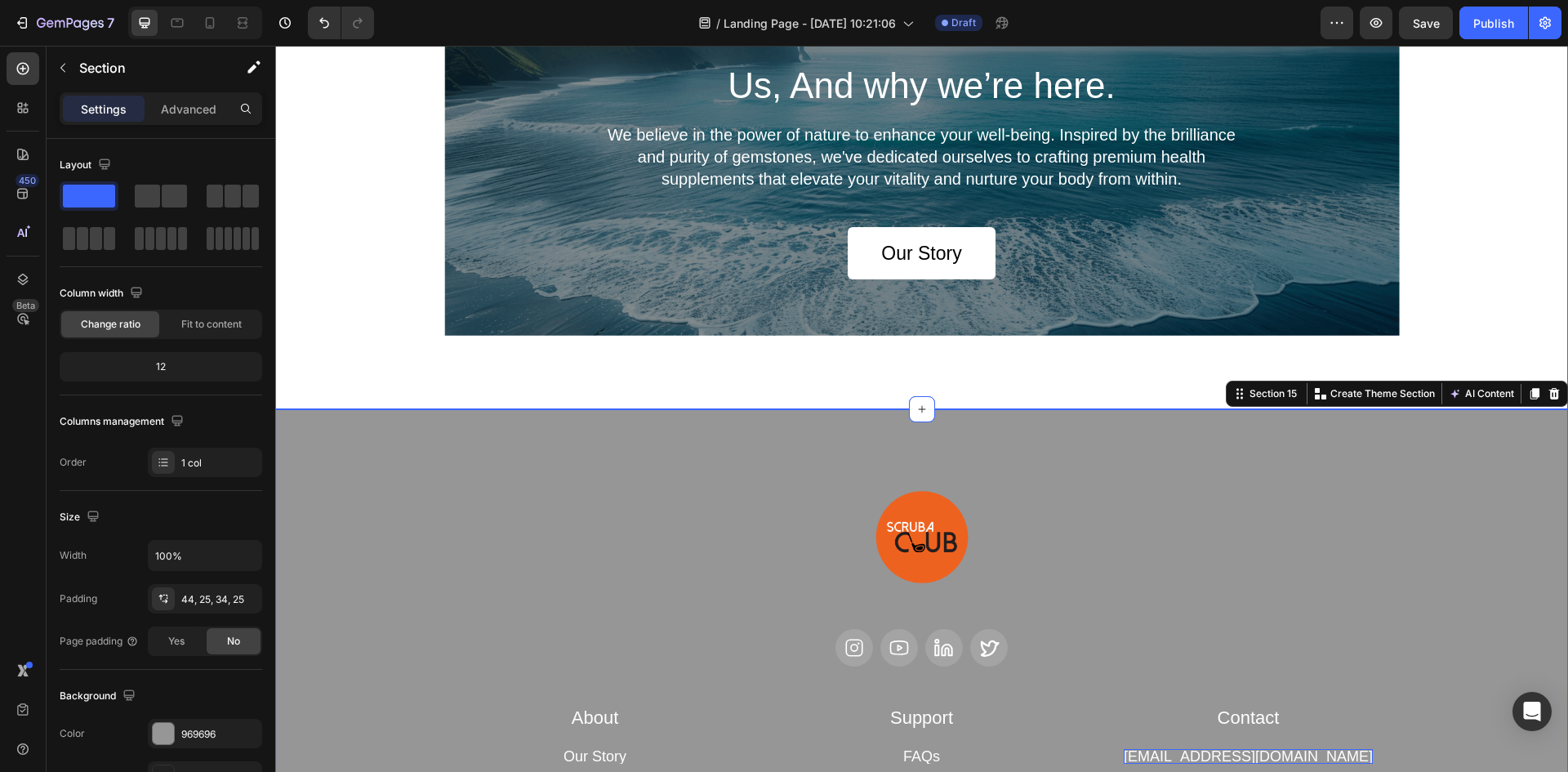
scroll to position [5514, 0]
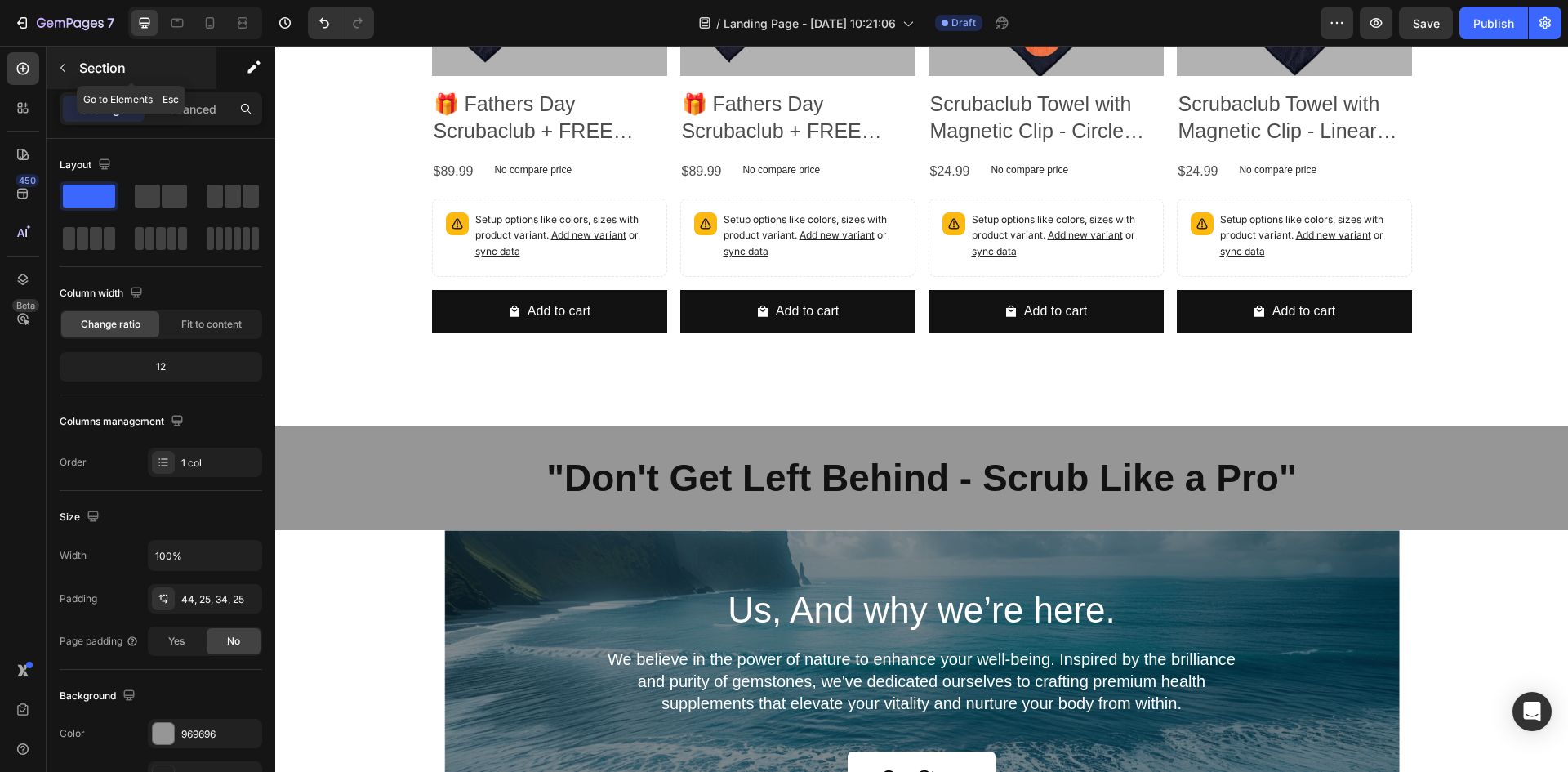
click at [62, 70] on icon "button" at bounding box center [63, 68] width 13 height 13
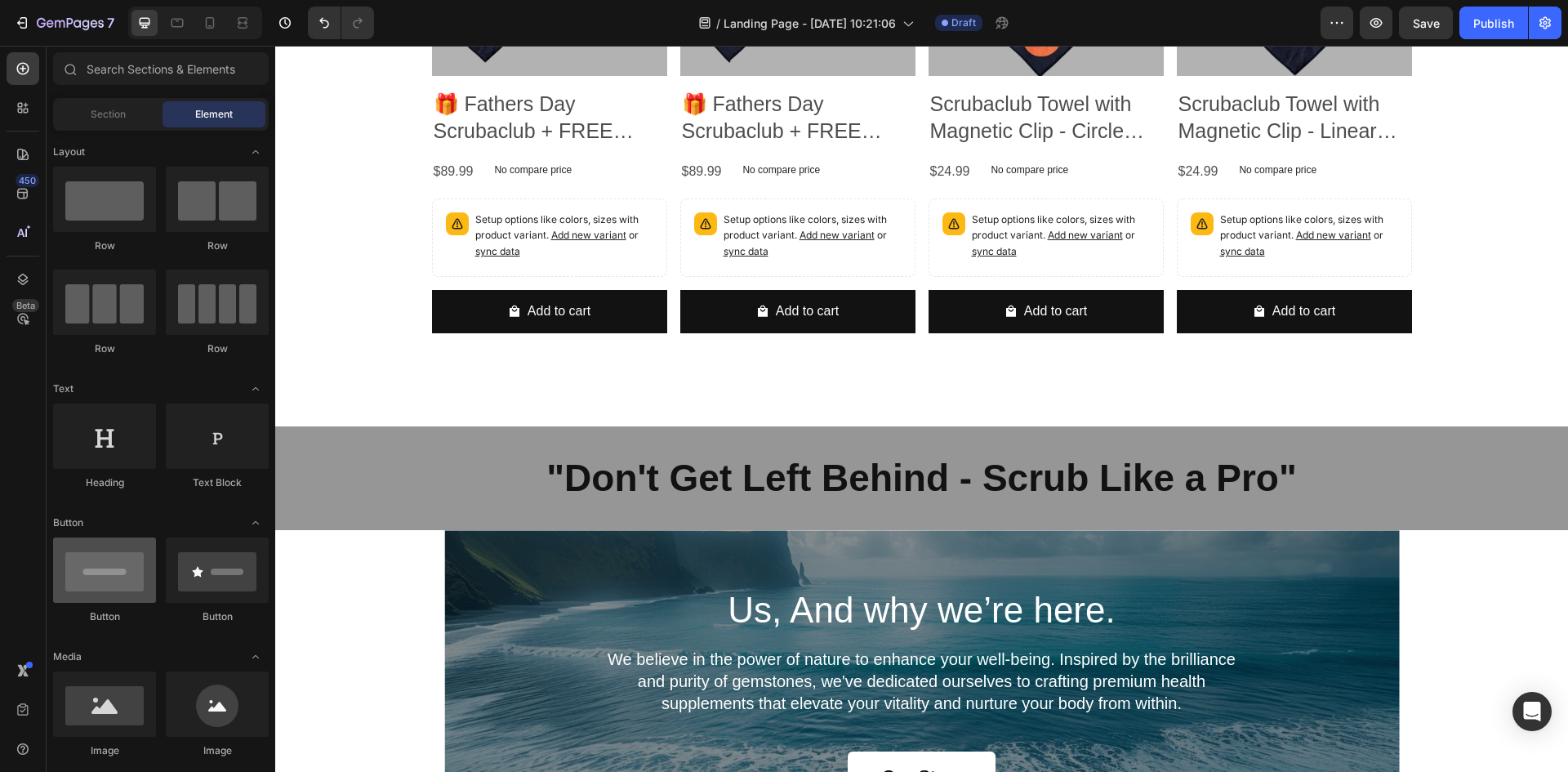
scroll to position [245, 0]
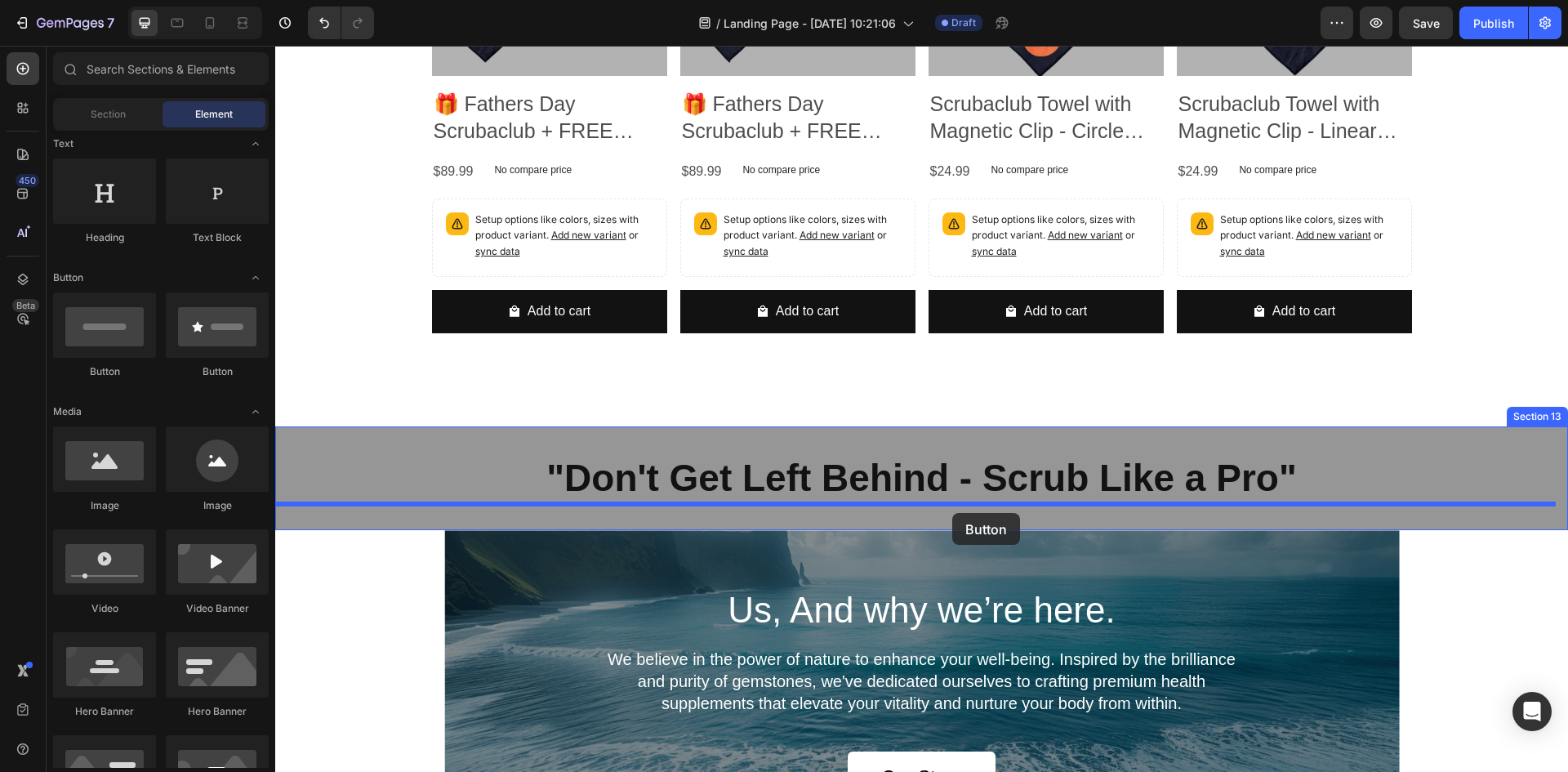
drag, startPoint x: 409, startPoint y: 391, endPoint x: 952, endPoint y: 513, distance: 556.5
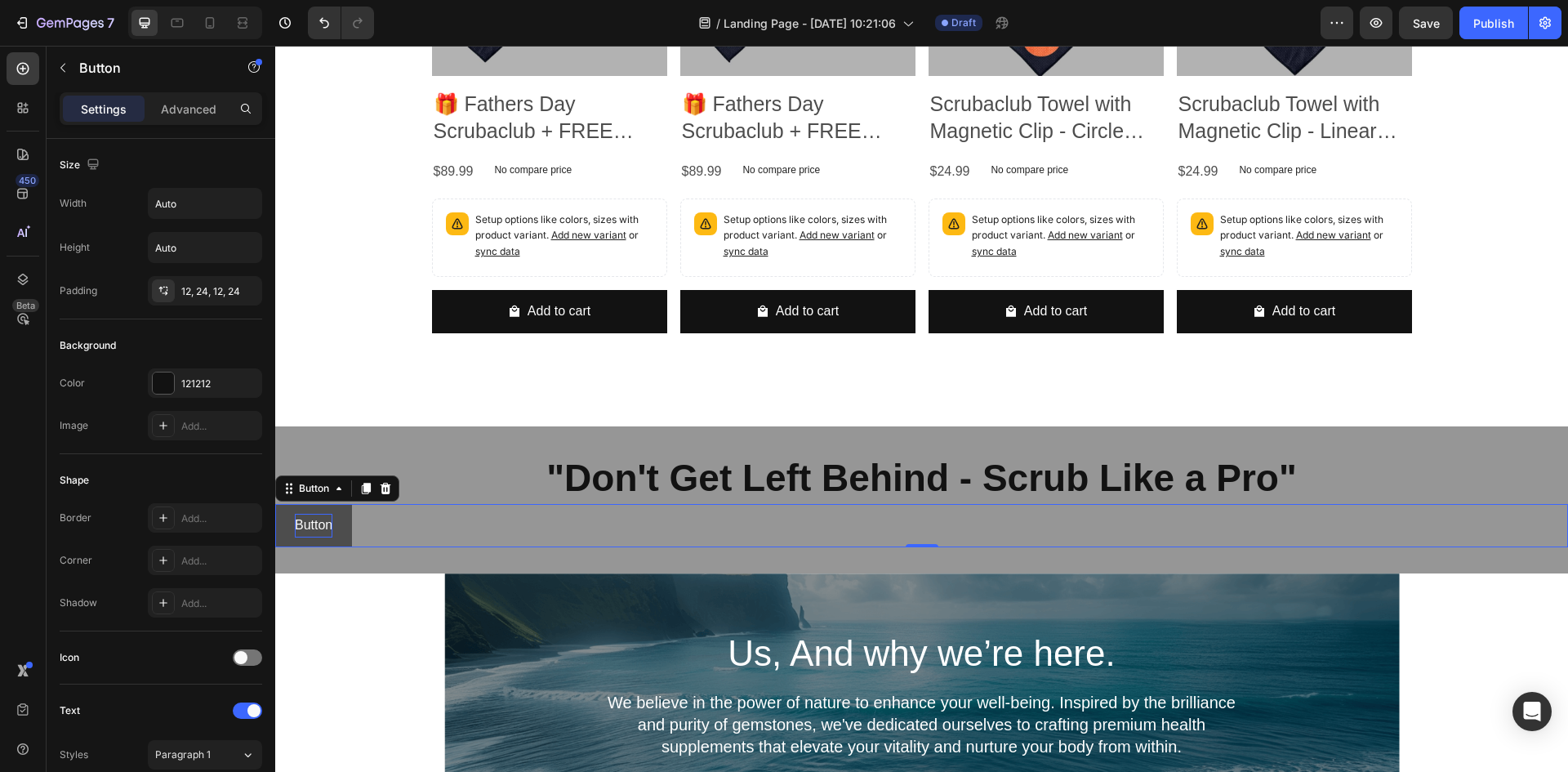
click at [320, 523] on p "Button" at bounding box center [313, 525] width 37 height 23
click at [341, 520] on button "Button" at bounding box center [314, 526] width 77 height 43
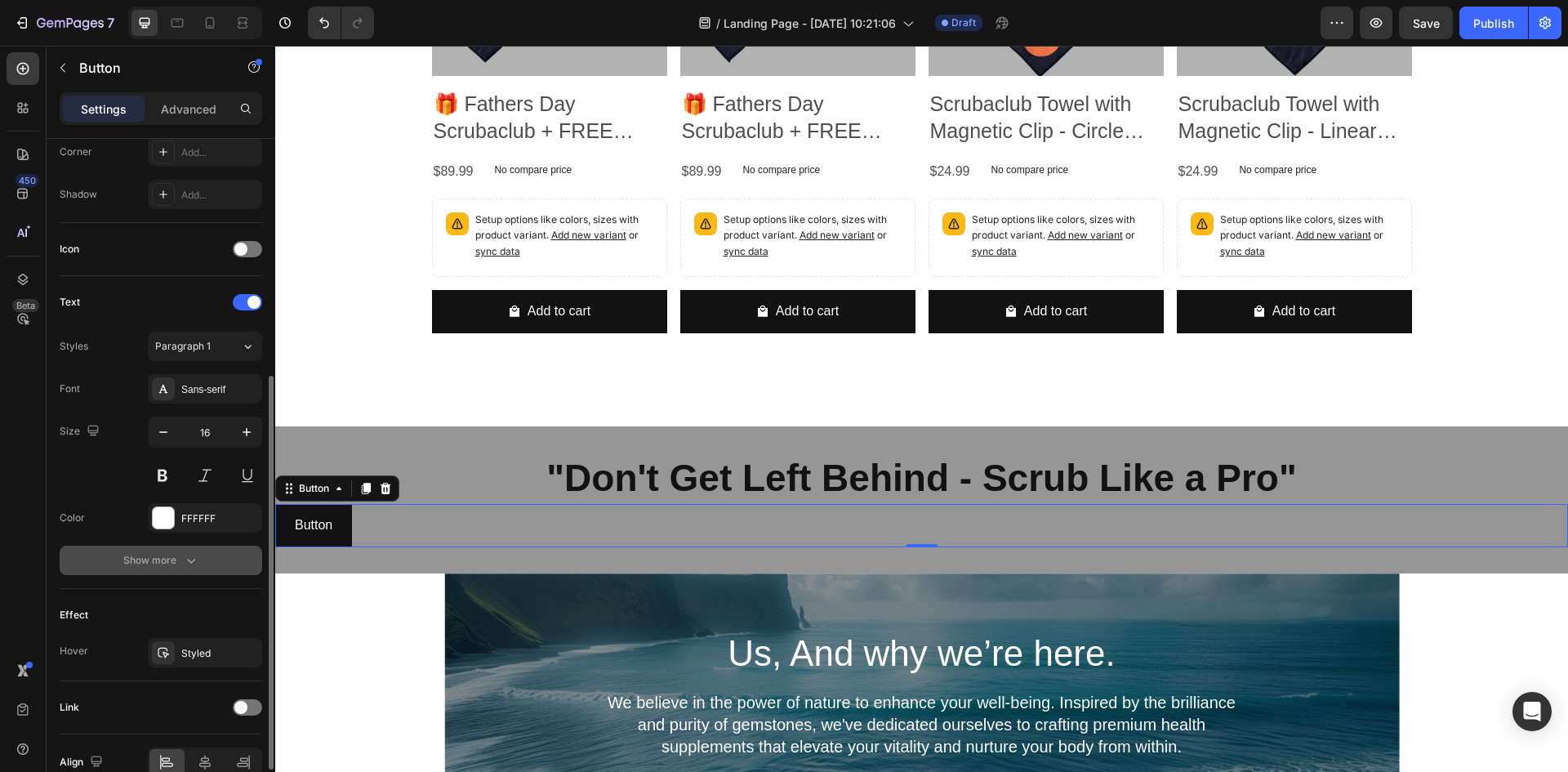
scroll to position [492, 0]
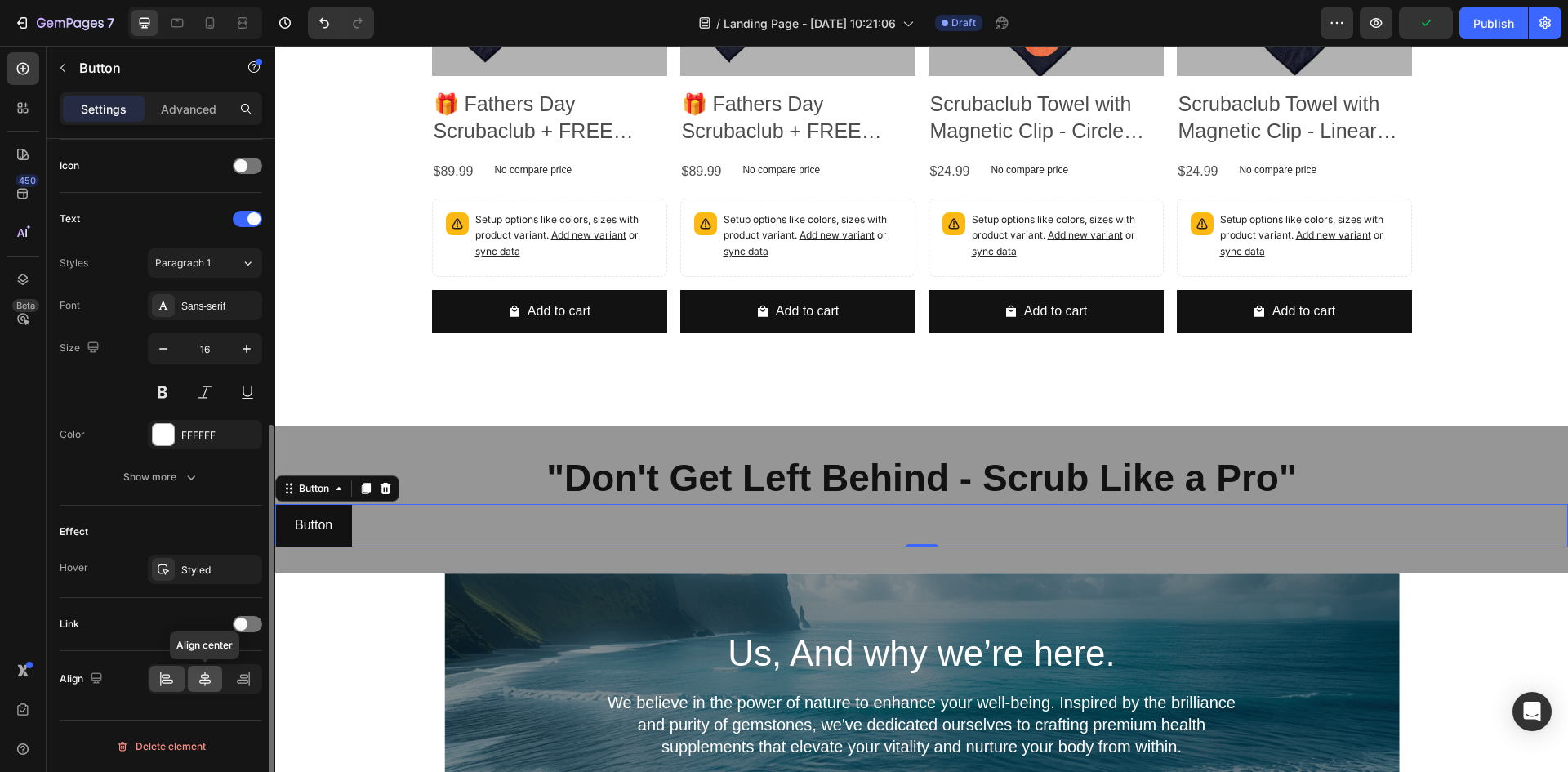
click at [203, 679] on icon at bounding box center [205, 680] width 12 height 15
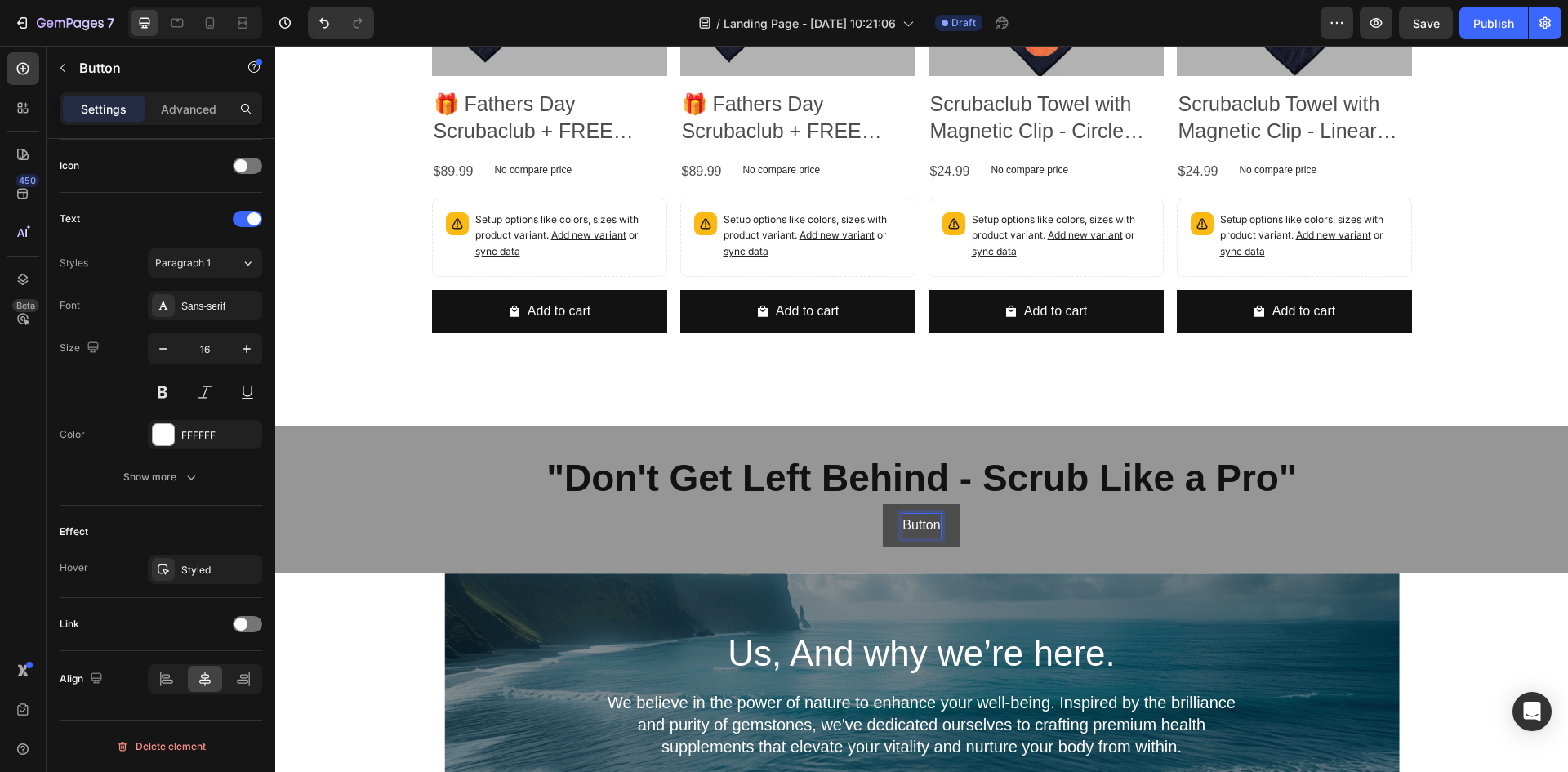
click at [912, 527] on p "Button" at bounding box center [920, 525] width 37 height 23
click at [892, 505] on button "Get" at bounding box center [922, 526] width 61 height 43
click at [891, 505] on button "Get" at bounding box center [922, 526] width 62 height 43
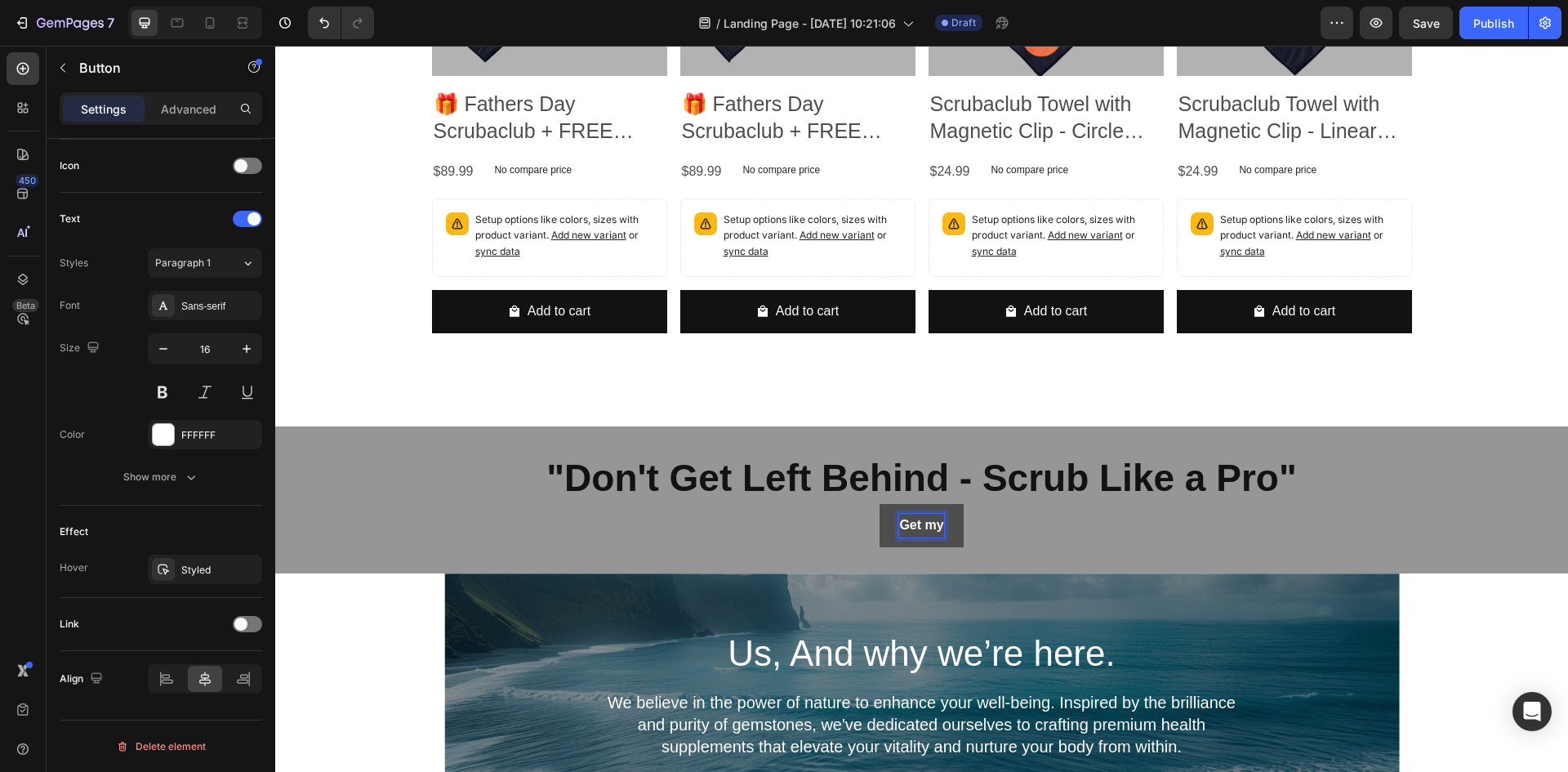
click at [880, 505] on button "Get my" at bounding box center [921, 526] width 83 height 43
click at [881, 505] on button "Get My" at bounding box center [921, 526] width 82 height 43
click at [843, 505] on button "Get My Scrubaclub" at bounding box center [921, 526] width 157 height 43
click at [828, 532] on button "Get My Scrubaclub Now!" at bounding box center [921, 526] width 193 height 43
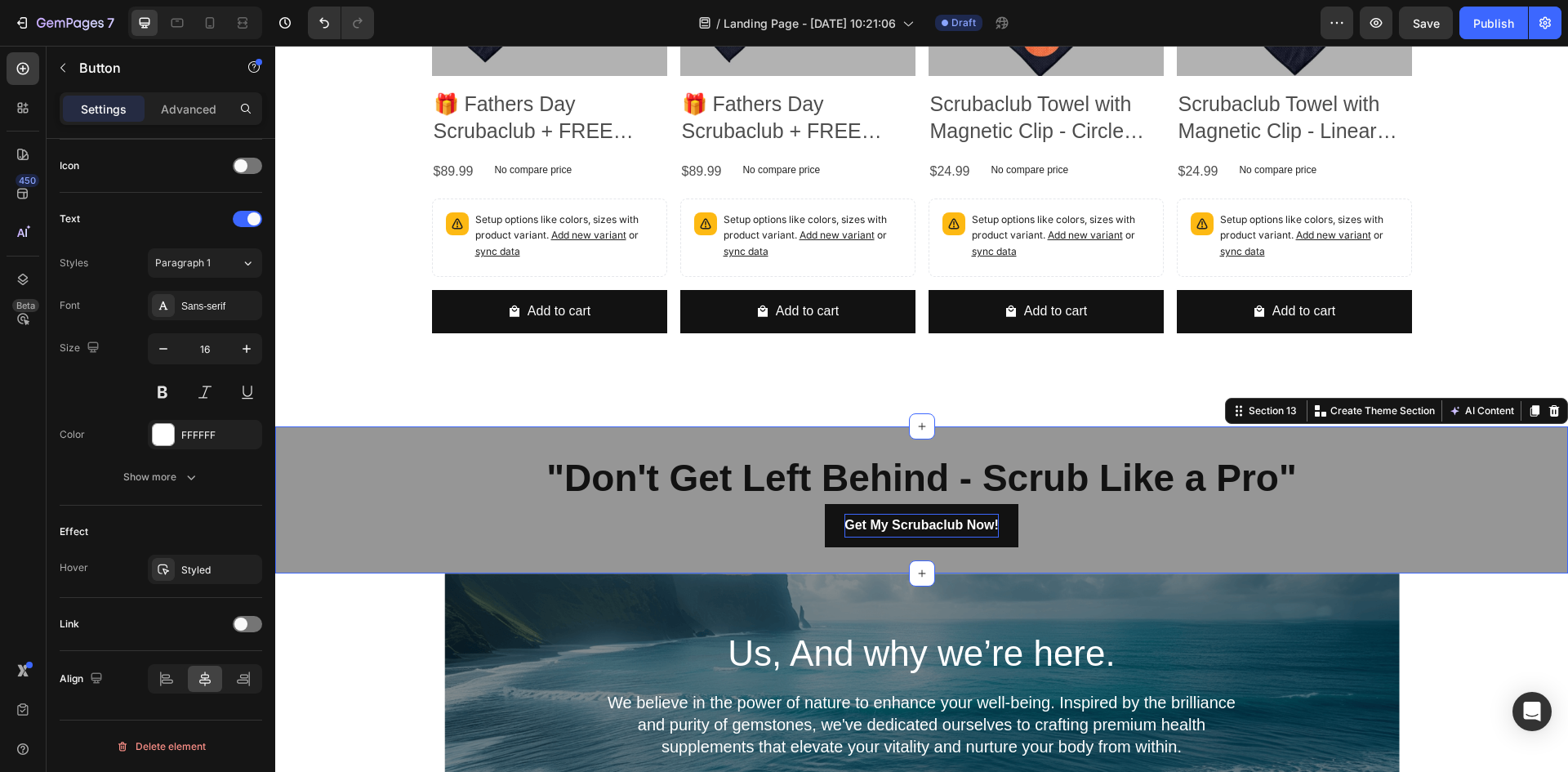
click at [750, 555] on div ""Don't Get Left Behind - Scrub Like a Pro" Heading Get My Scrubaclub Now! Butto…" at bounding box center [922, 501] width 1293 height 148
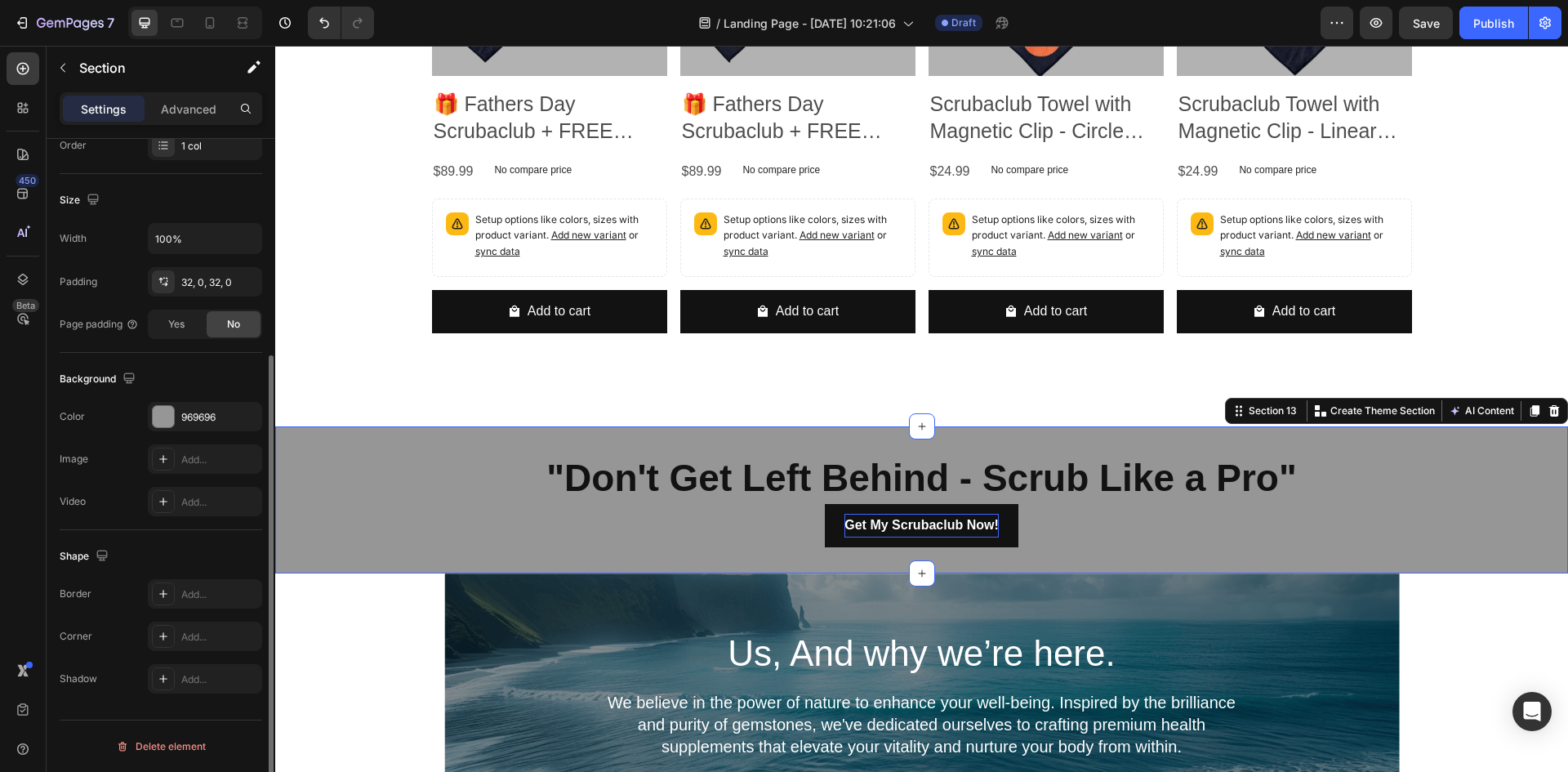
scroll to position [0, 0]
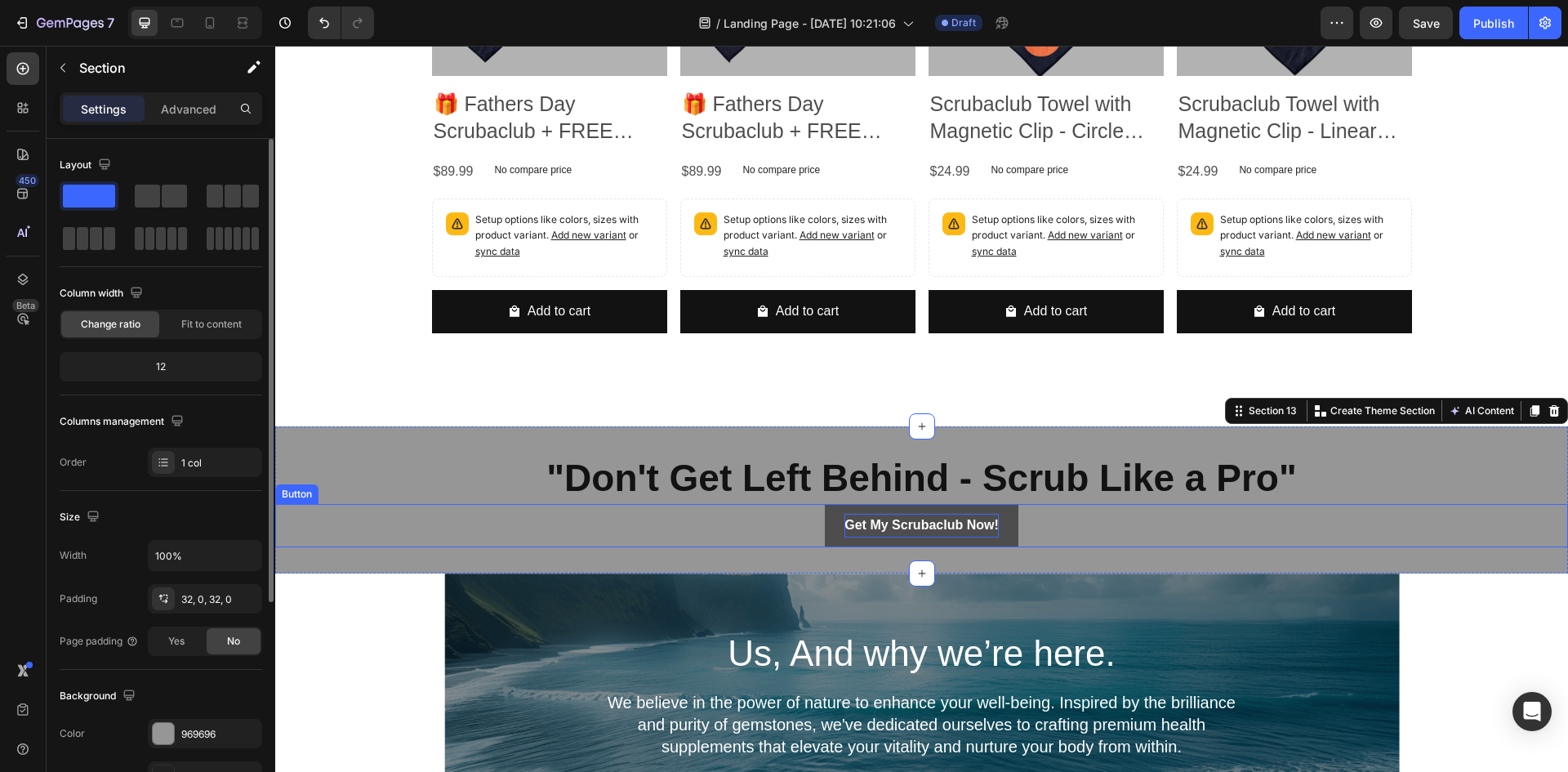
click at [828, 515] on button "Get My Scrubaclub Now!" at bounding box center [921, 526] width 193 height 43
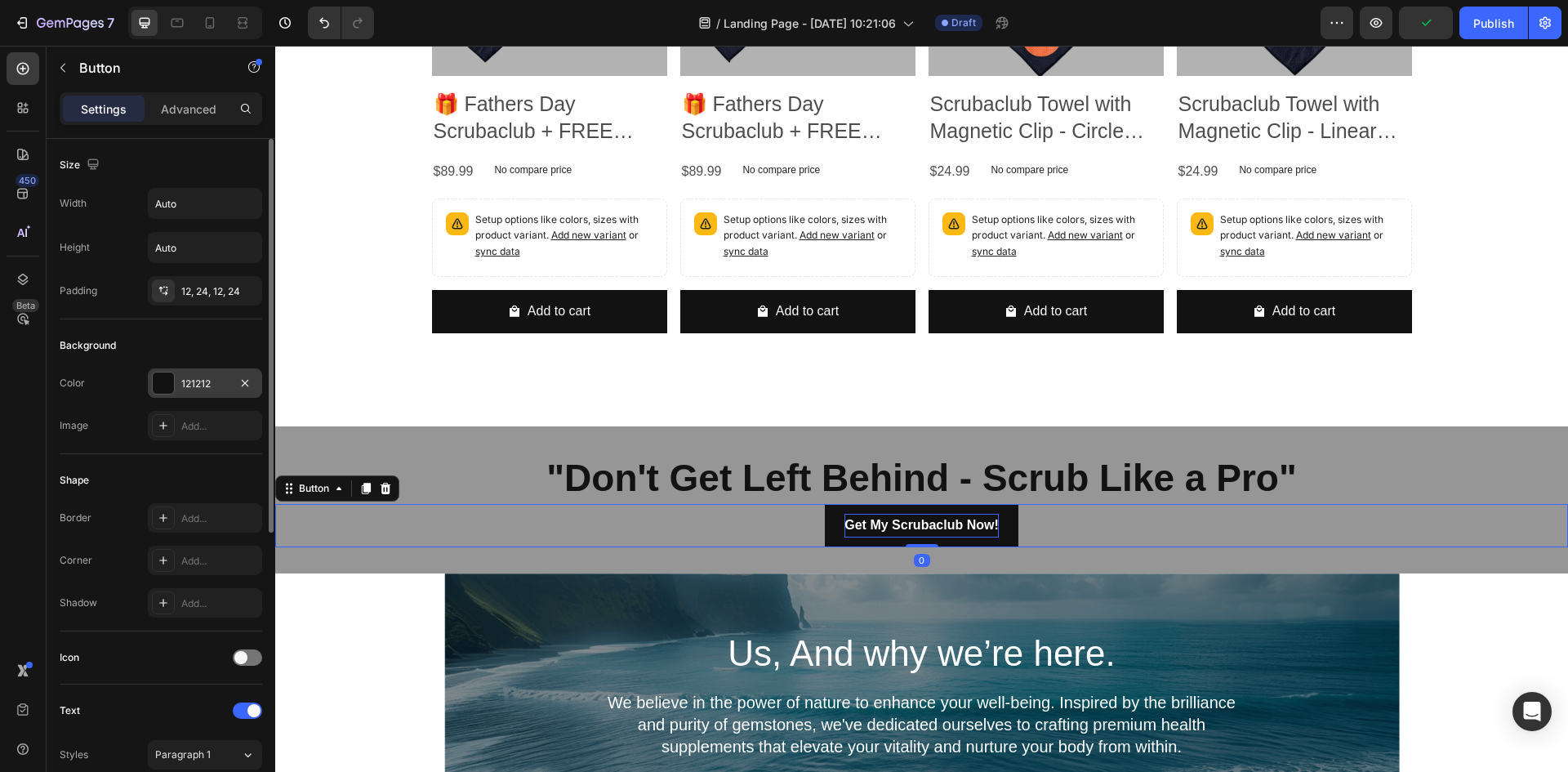
click at [166, 382] on div at bounding box center [164, 384] width 22 height 22
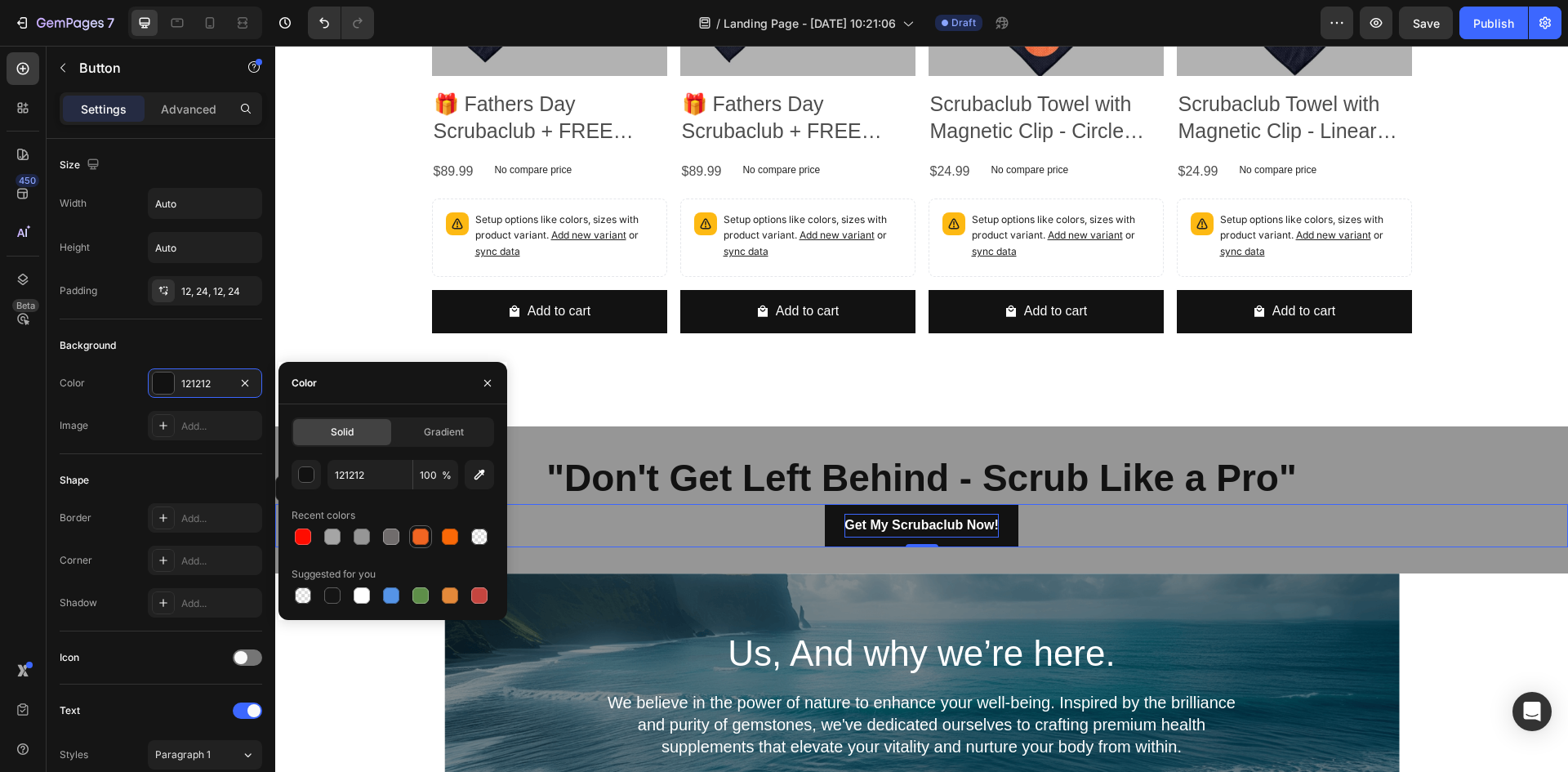
click at [418, 539] on div at bounding box center [421, 537] width 17 height 17
type input "F06522"
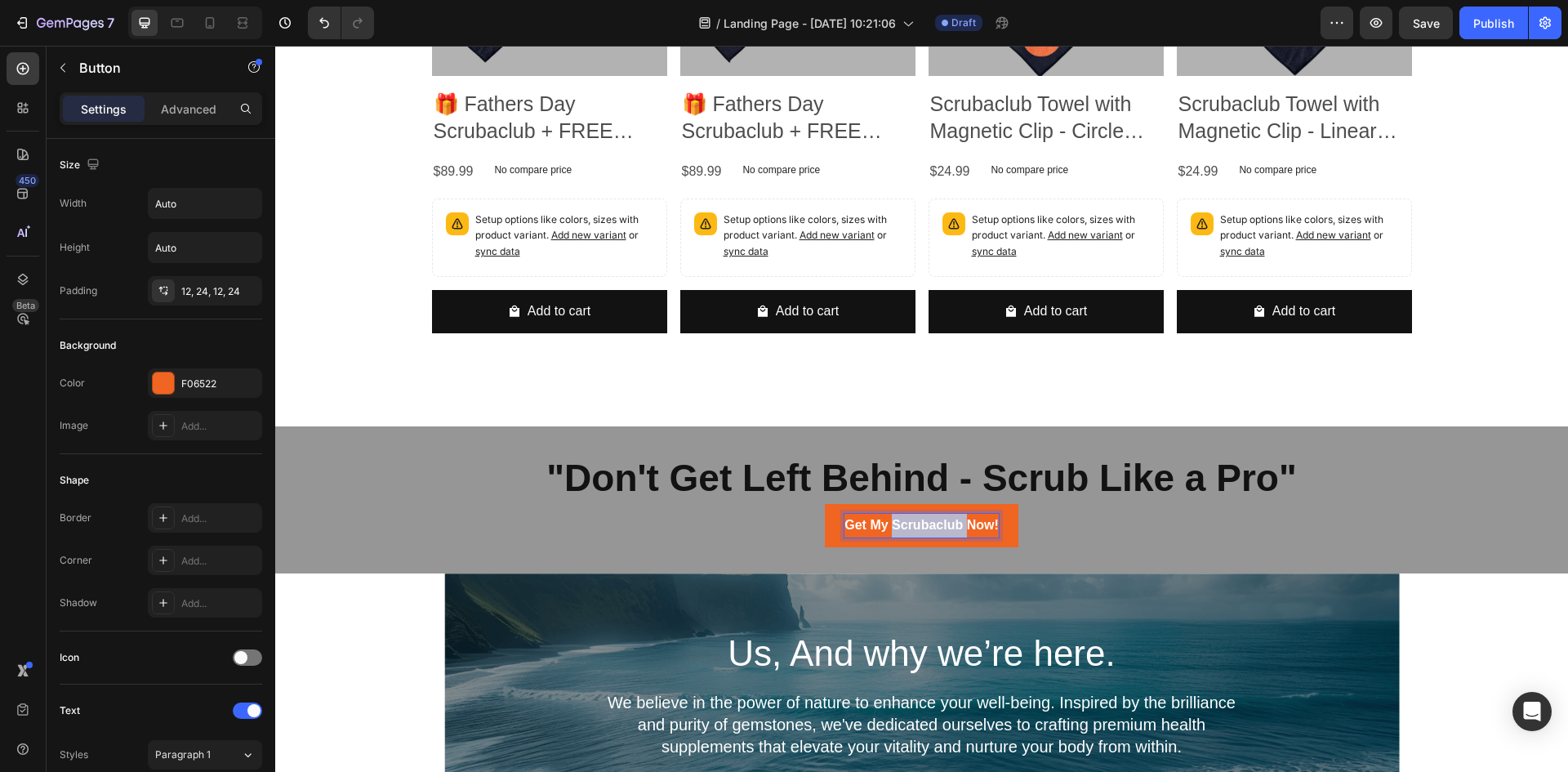
click at [905, 524] on strong "Get My Scrubaclub Now!" at bounding box center [921, 525] width 154 height 14
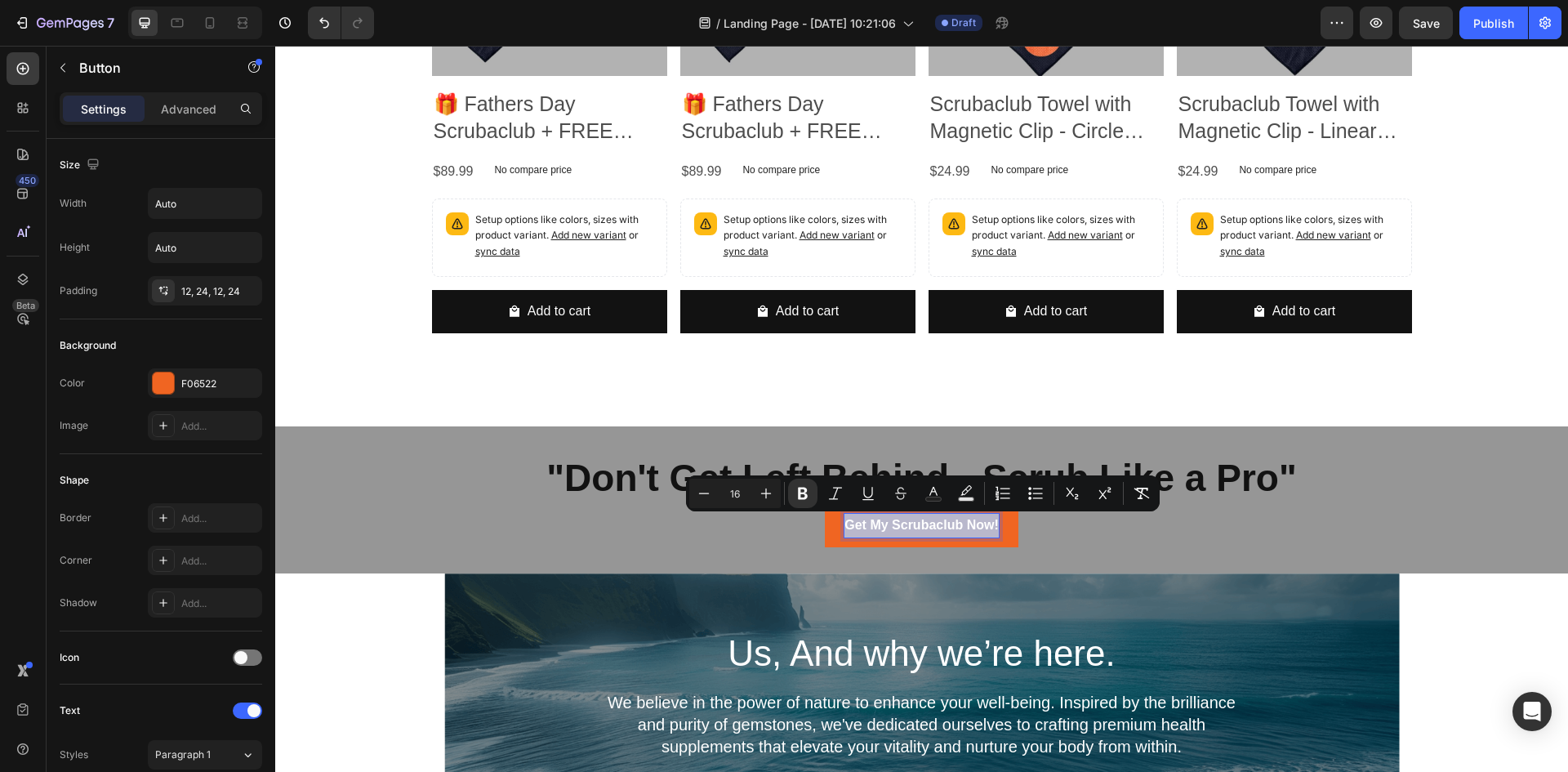
click at [905, 524] on strong "Get My Scrubaclub Now!" at bounding box center [921, 525] width 154 height 14
click at [578, 523] on div "Get My Scrubaclub Now! Button 0" at bounding box center [922, 526] width 1293 height 43
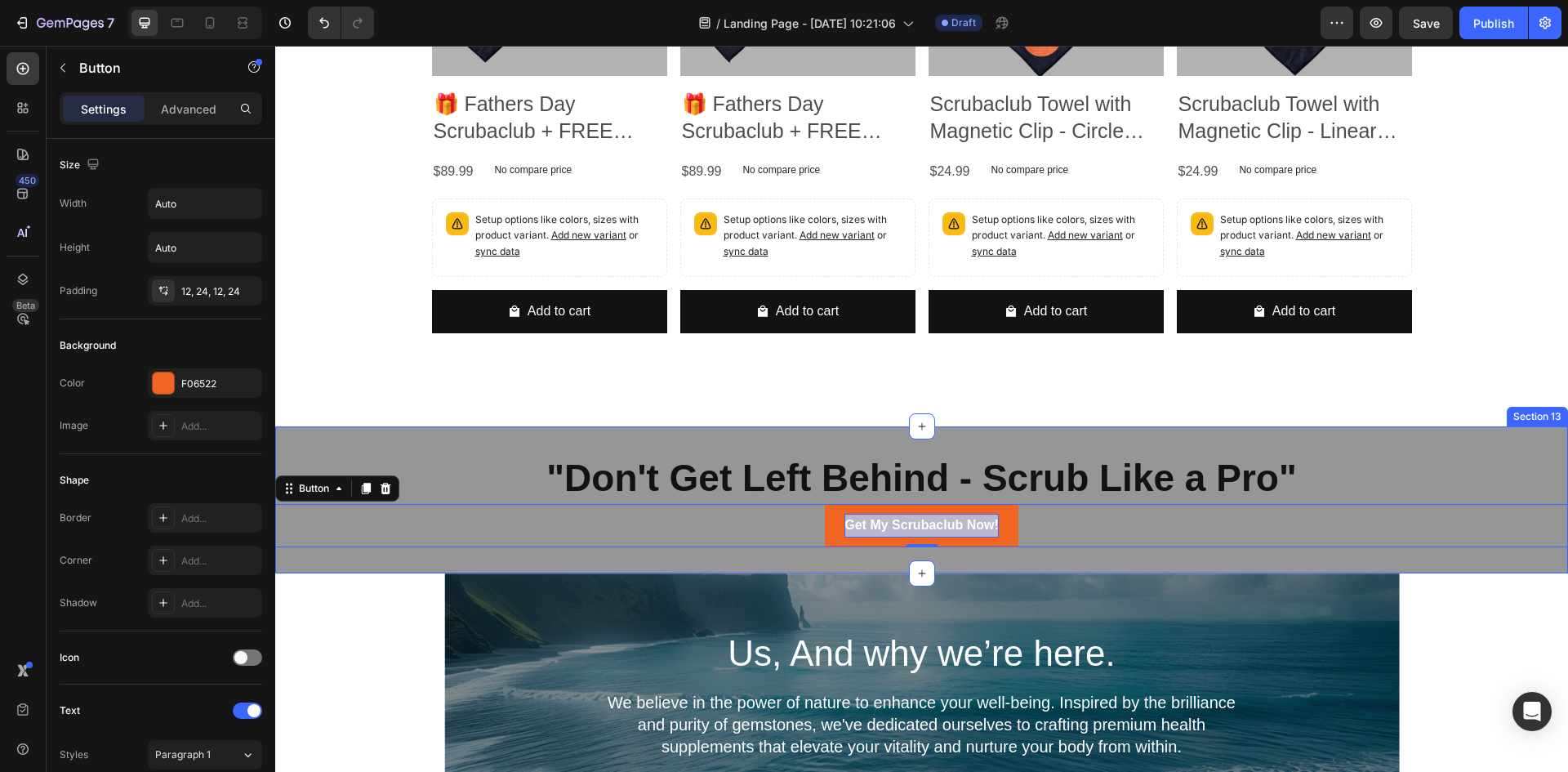
click at [885, 557] on div ""Don't Get Left Behind - Scrub Like a Pro" Heading Get My Scrubaclub Now! Butto…" at bounding box center [922, 501] width 1293 height 148
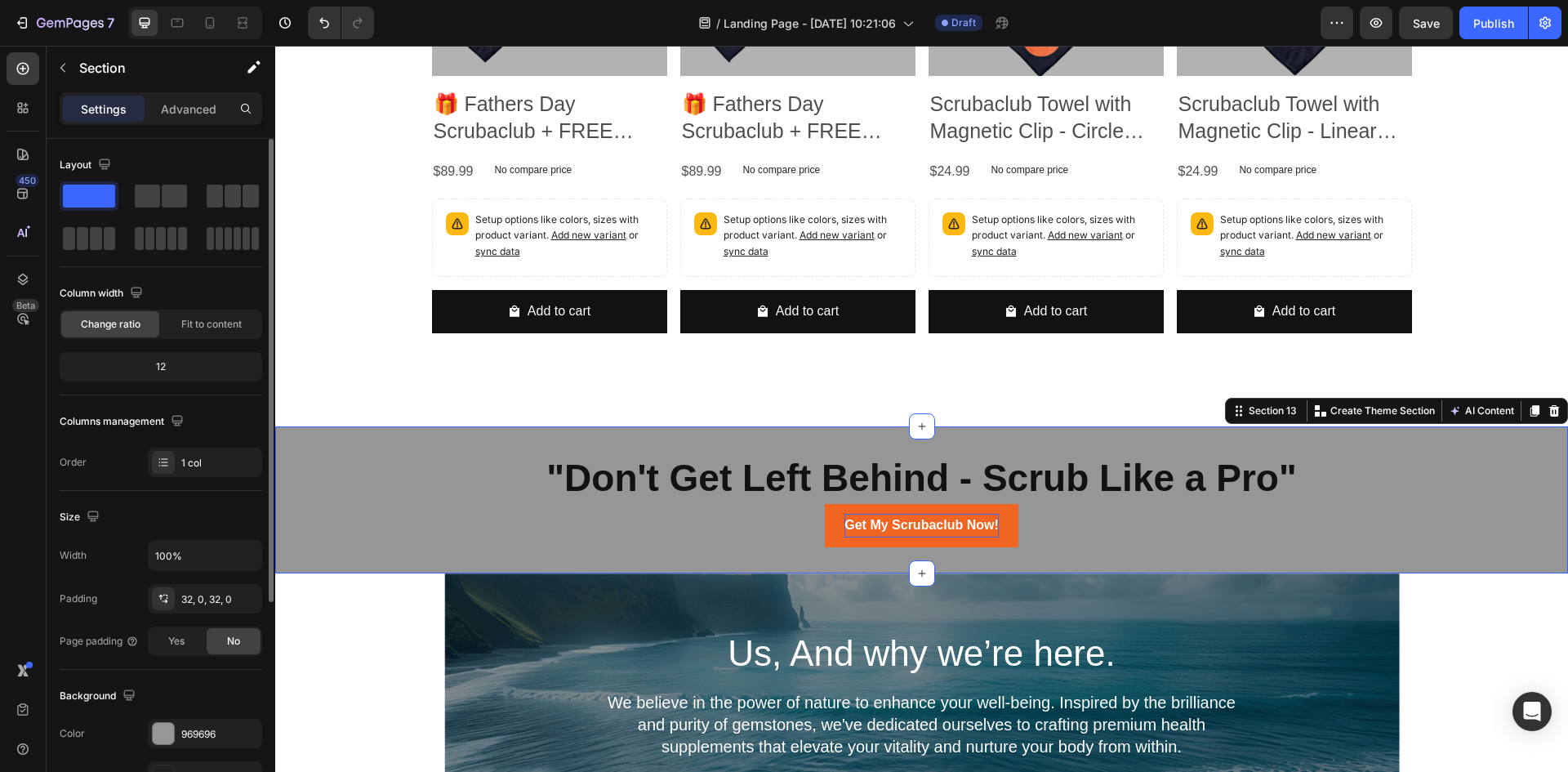
scroll to position [163, 0]
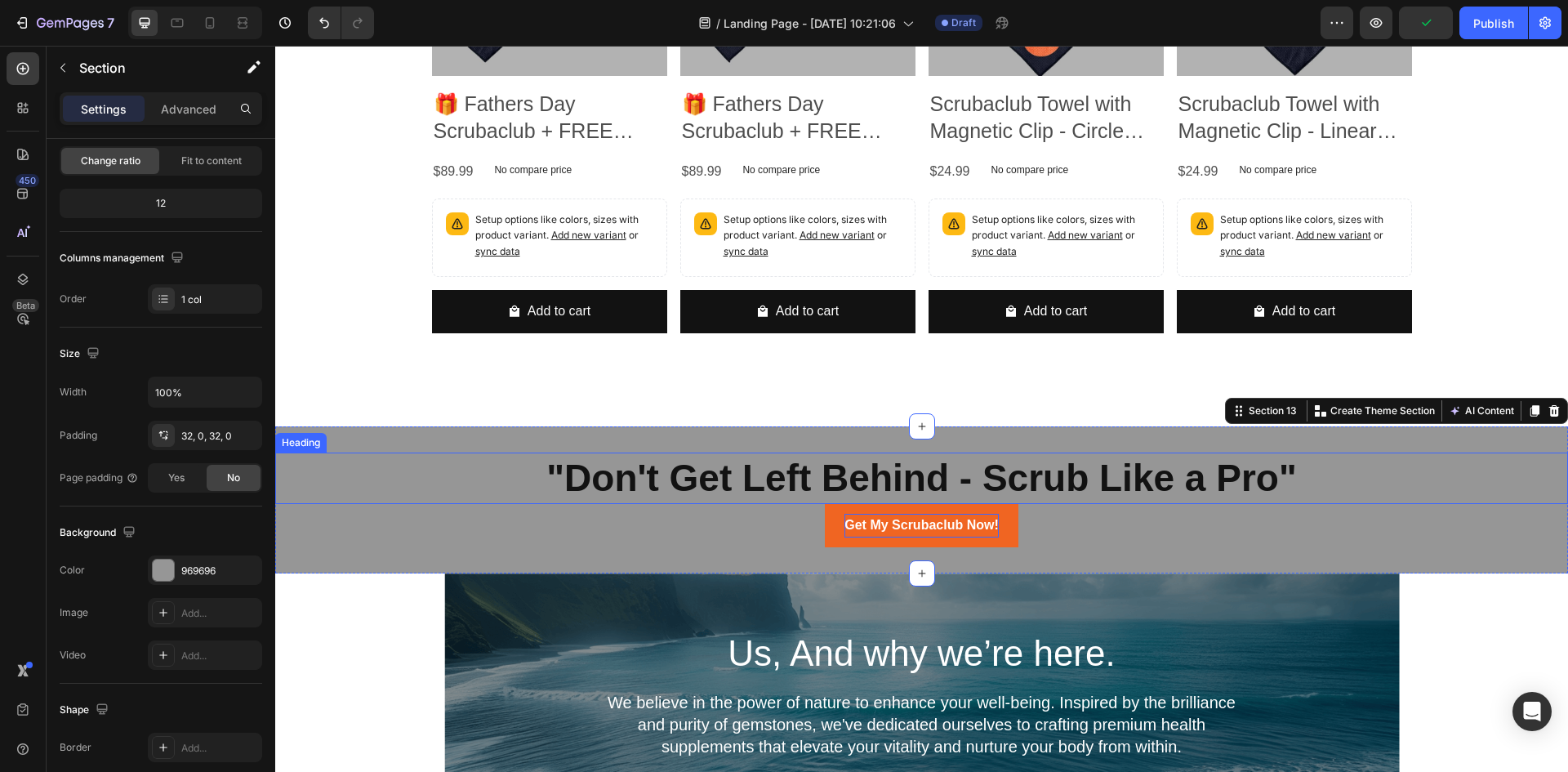
click at [907, 492] on strong ""Don't Get Left Behind - Scrub Like a Pro"" at bounding box center [921, 478] width 750 height 42
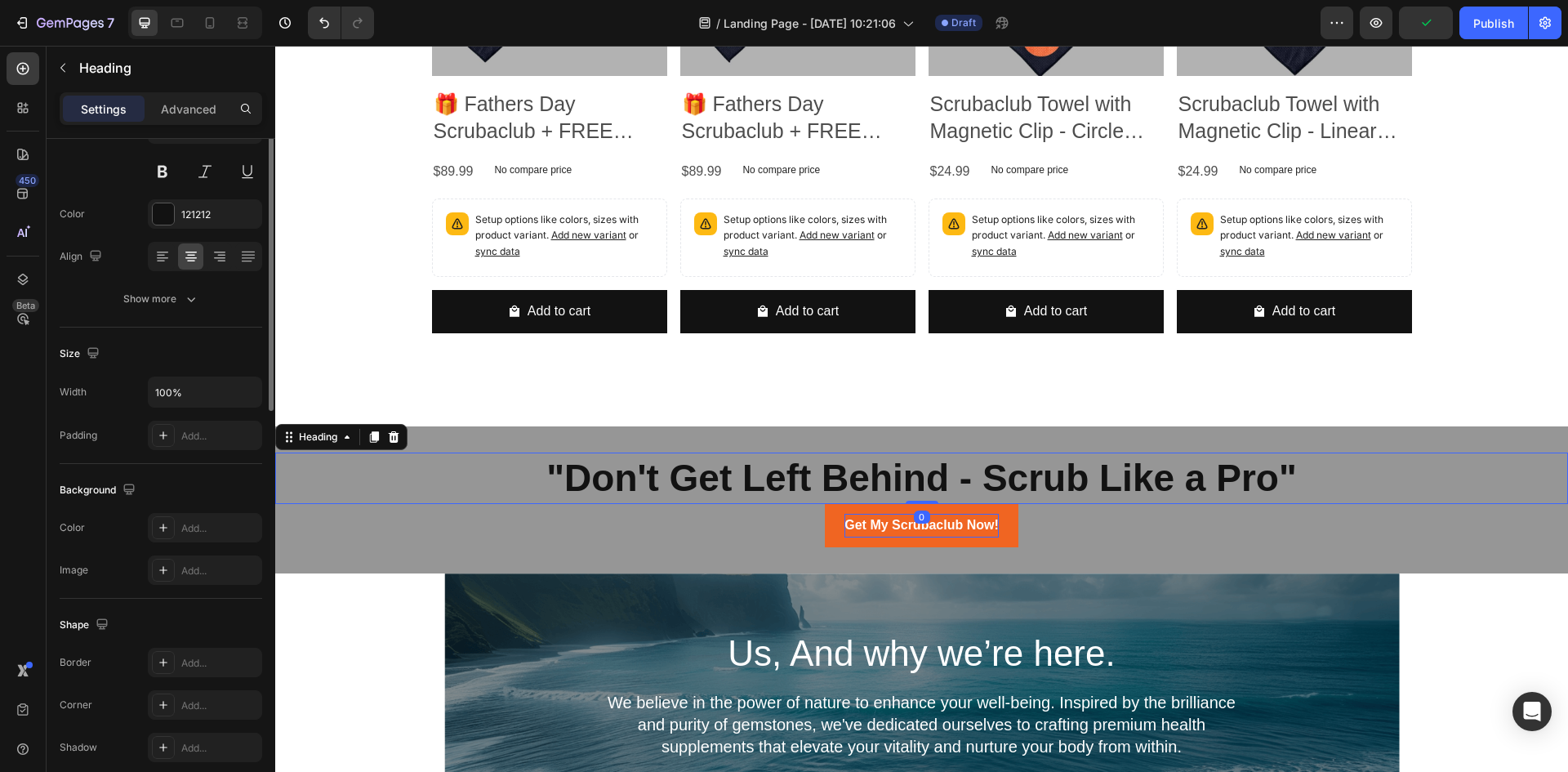
scroll to position [0, 0]
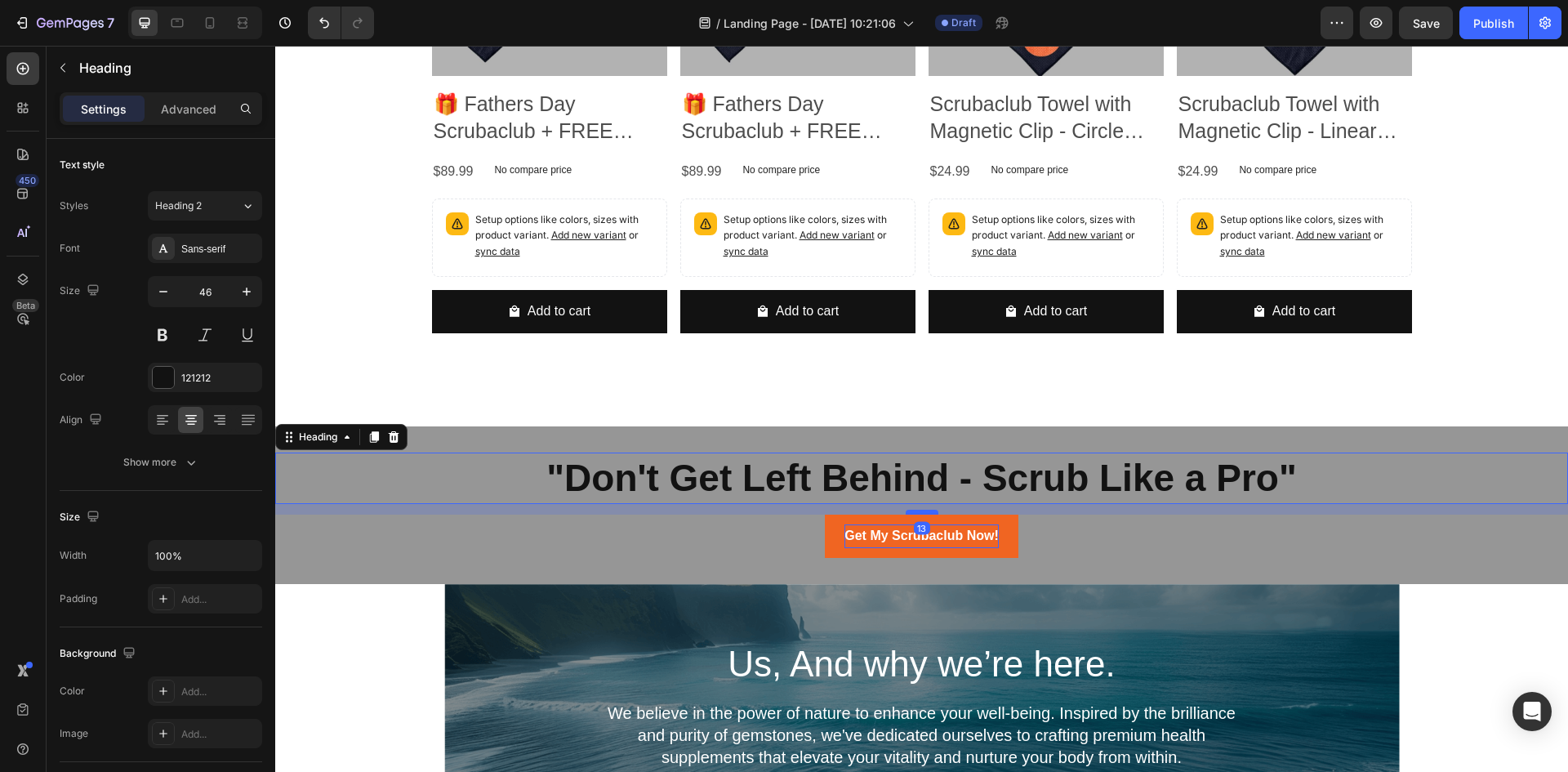
drag, startPoint x: 915, startPoint y: 501, endPoint x: 915, endPoint y: 511, distance: 10.0
click at [915, 511] on div at bounding box center [921, 512] width 32 height 5
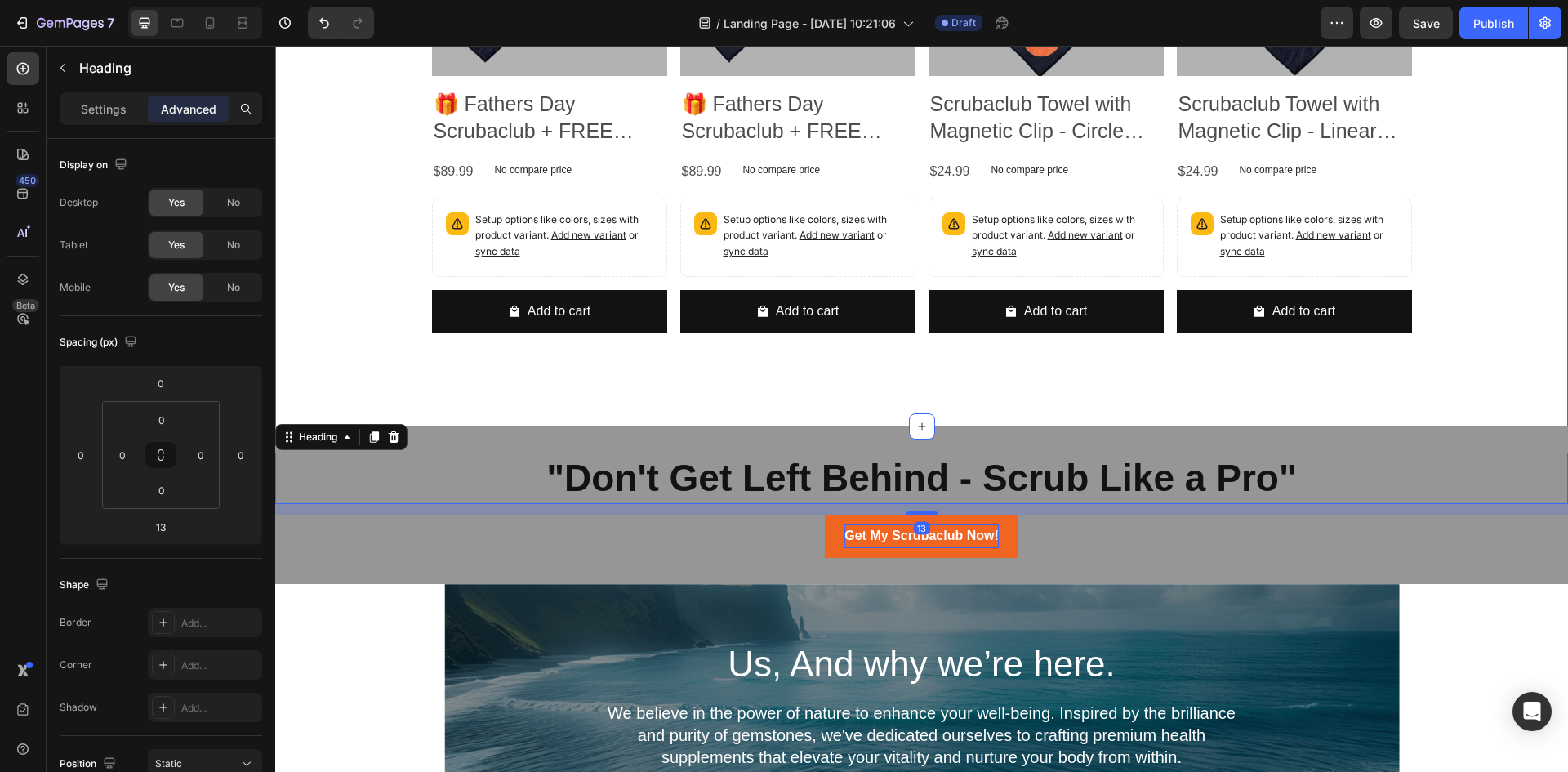
click at [895, 380] on div "See our bundle options / towel additions below! Heading Product Images 🎁 Father…" at bounding box center [922, 54] width 1293 height 743
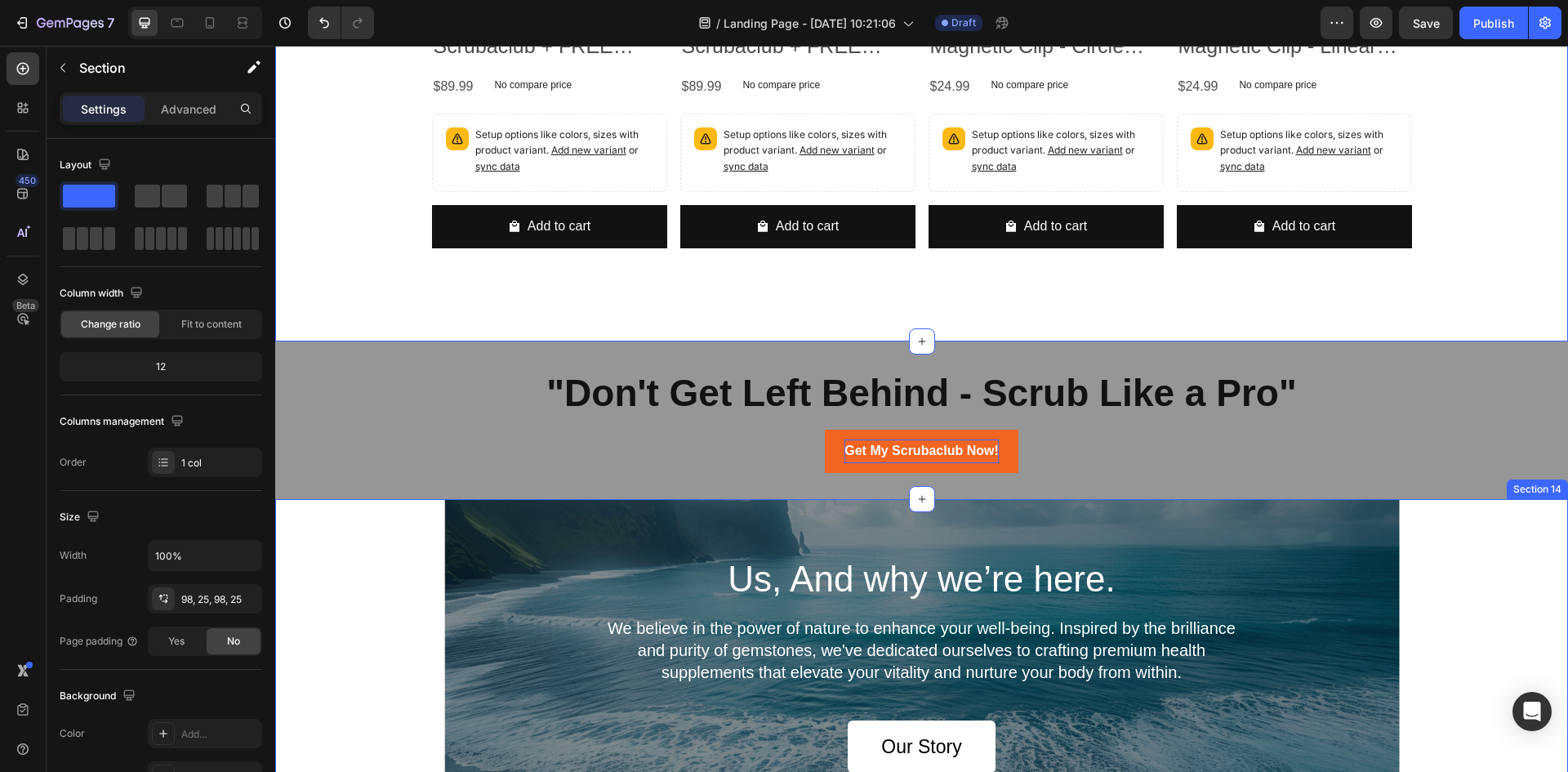
scroll to position [5840, 0]
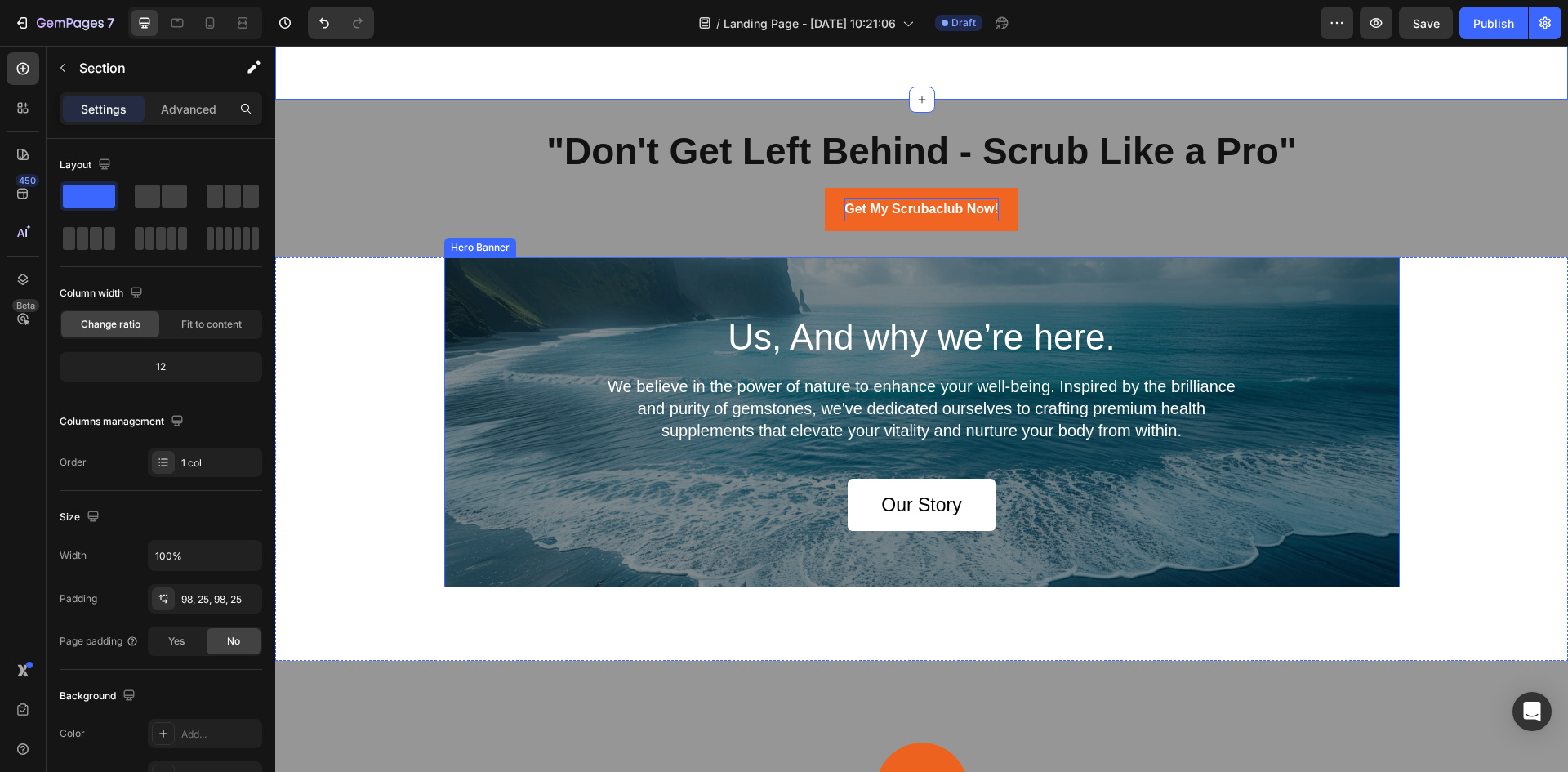
click at [686, 286] on div "Us, And why we’re here. Heading We believe in the power of nature to enhance yo…" at bounding box center [922, 422] width 955 height 330
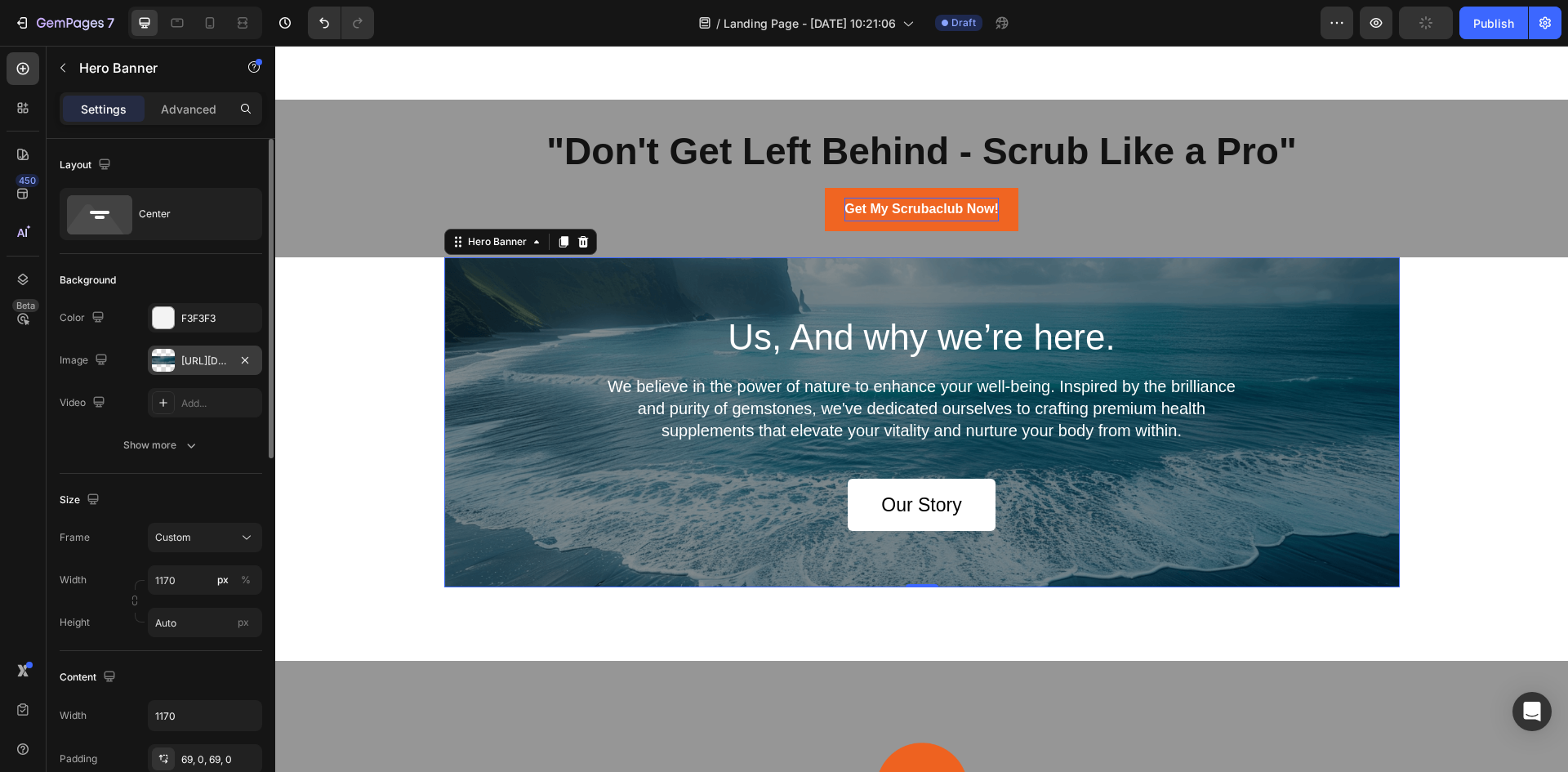
click at [160, 361] on div at bounding box center [163, 360] width 22 height 22
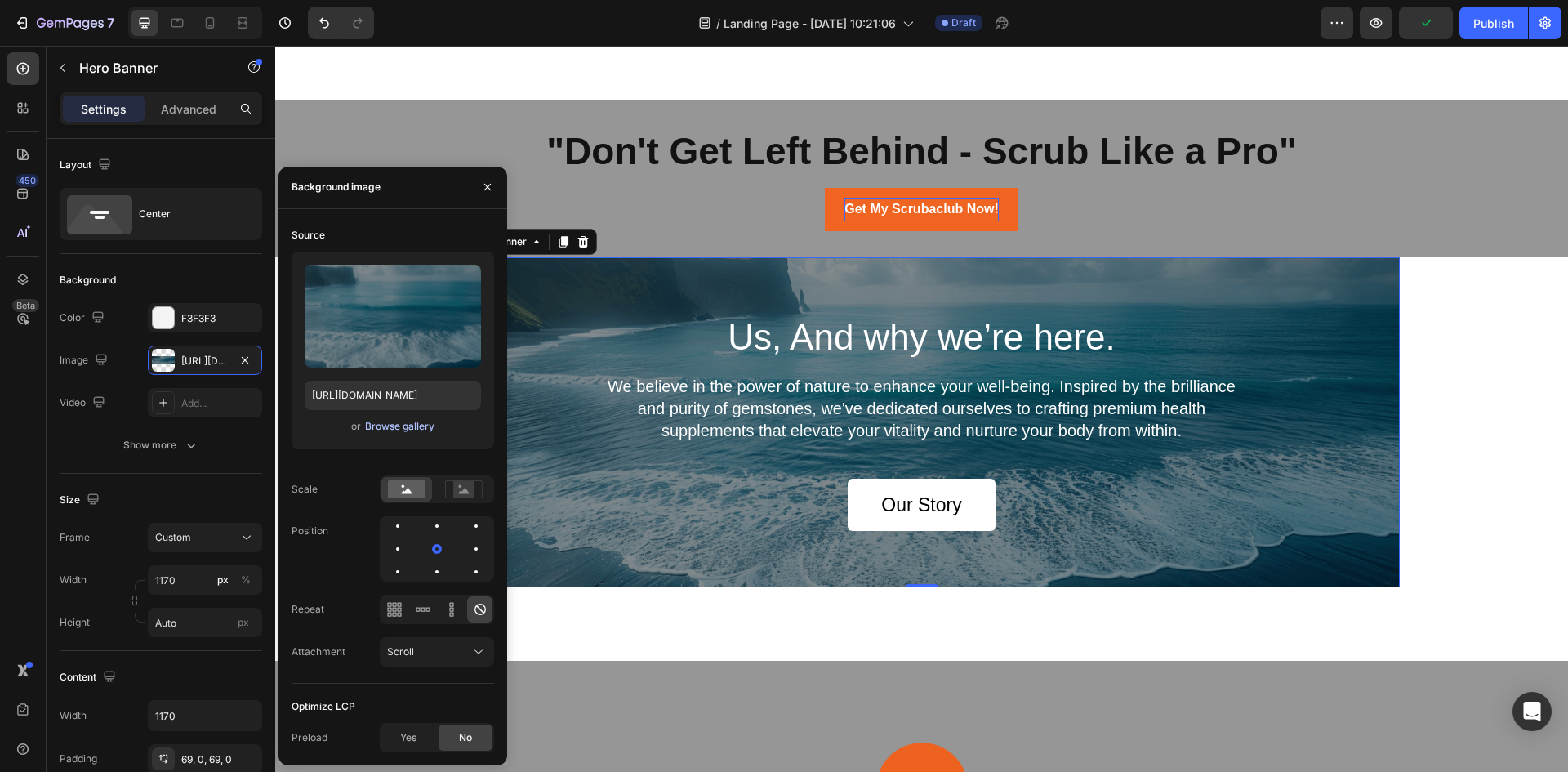
click at [385, 431] on div "Browse gallery" at bounding box center [399, 426] width 69 height 15
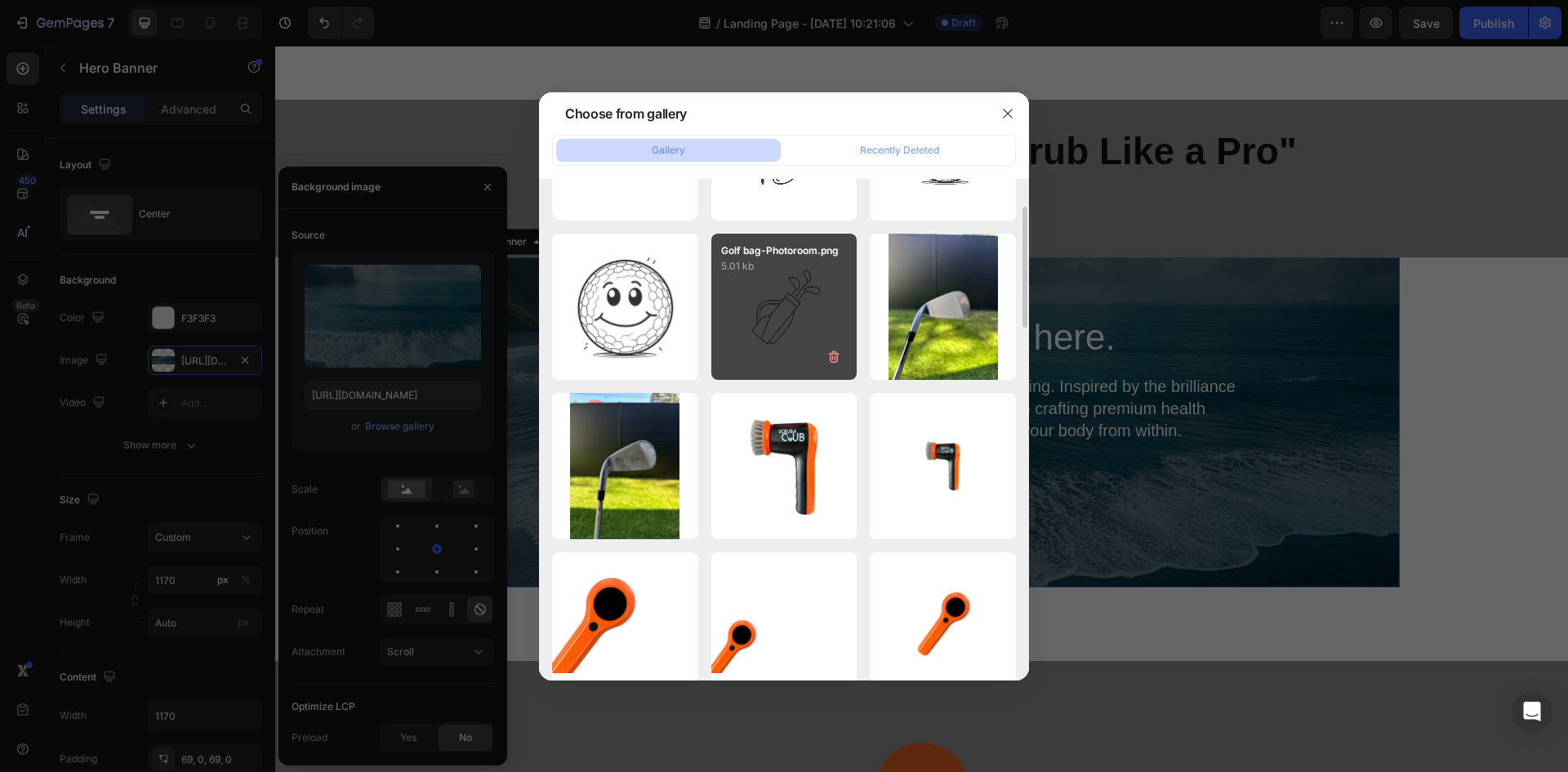
scroll to position [0, 0]
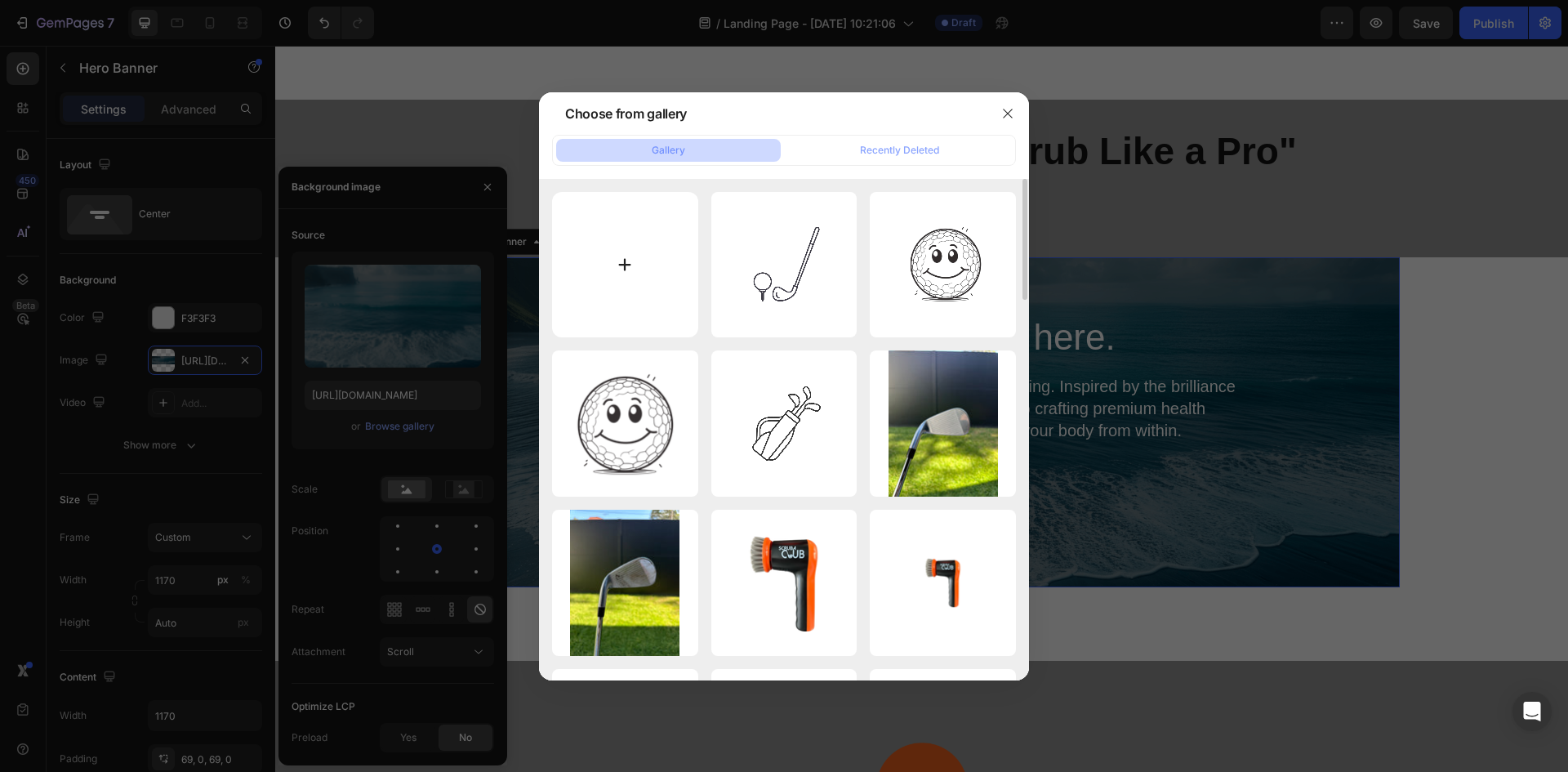
click at [648, 280] on input "file" at bounding box center [625, 266] width 146 height 147
type input "C:\fakepath\DSC03376.JPG"
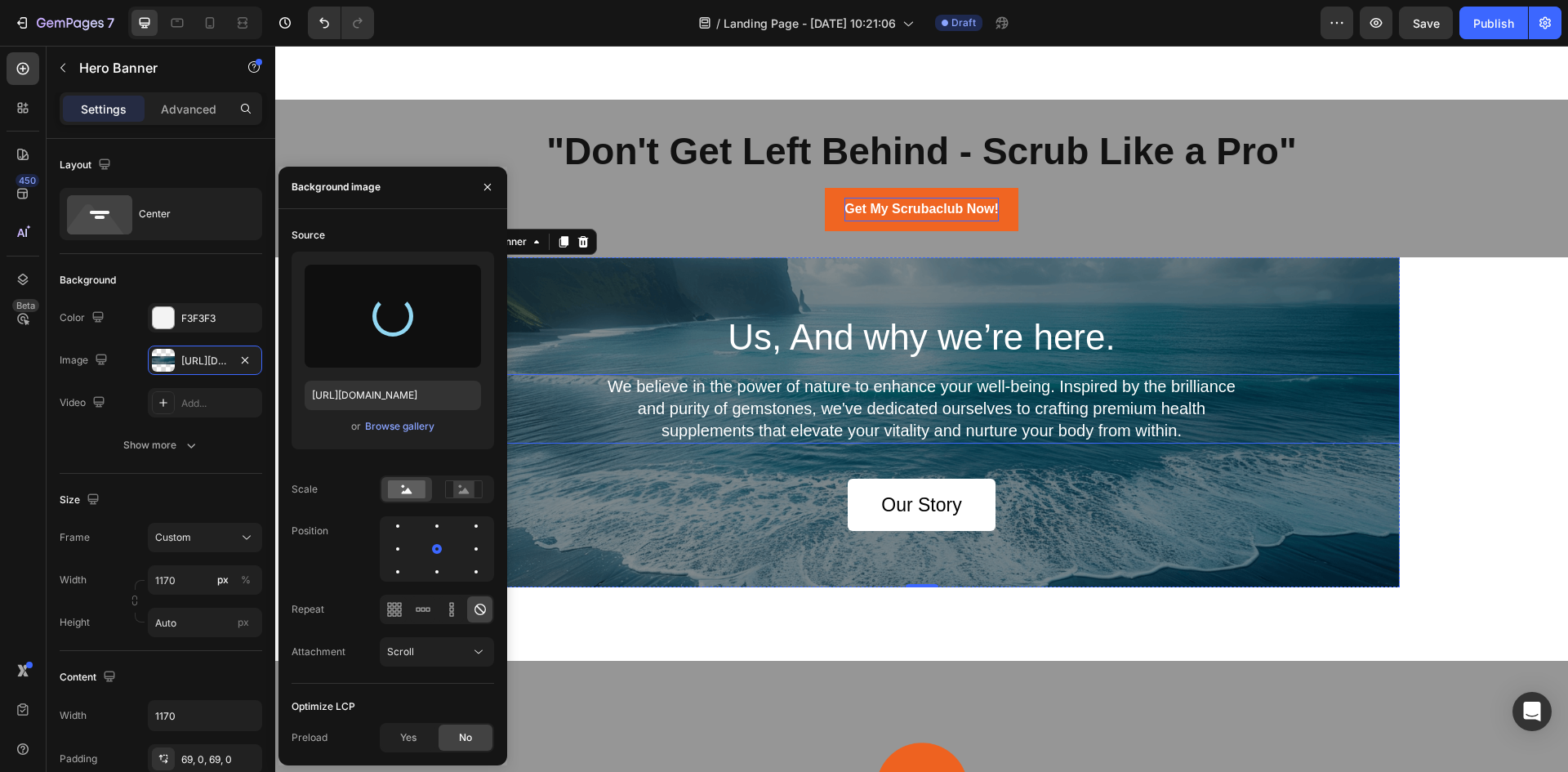
type input "https://cdn.shopify.com/s/files/1/0704/4730/0804/files/gempages_581272045971571…"
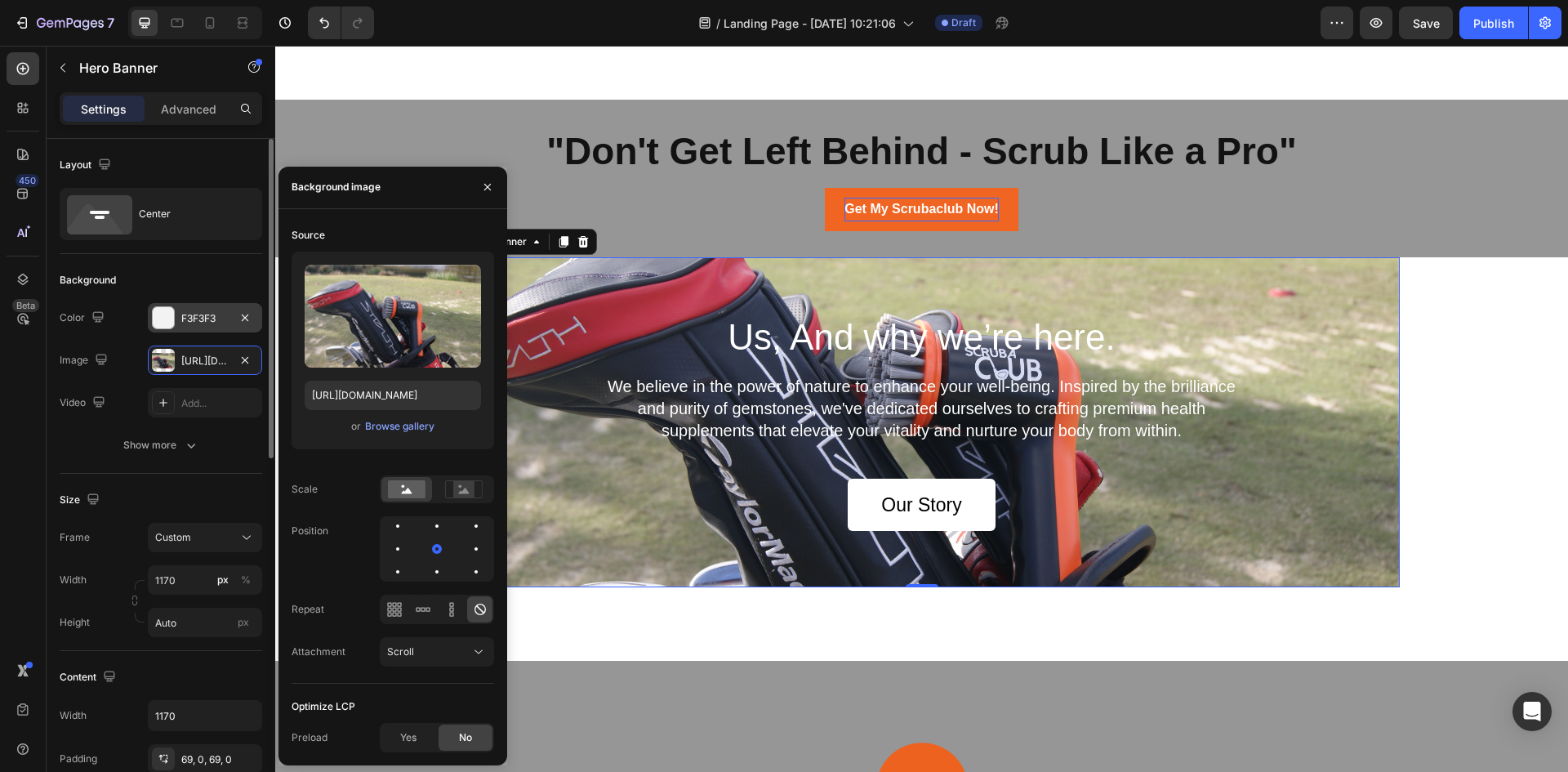
click at [225, 322] on div "F3F3F3" at bounding box center [205, 319] width 47 height 15
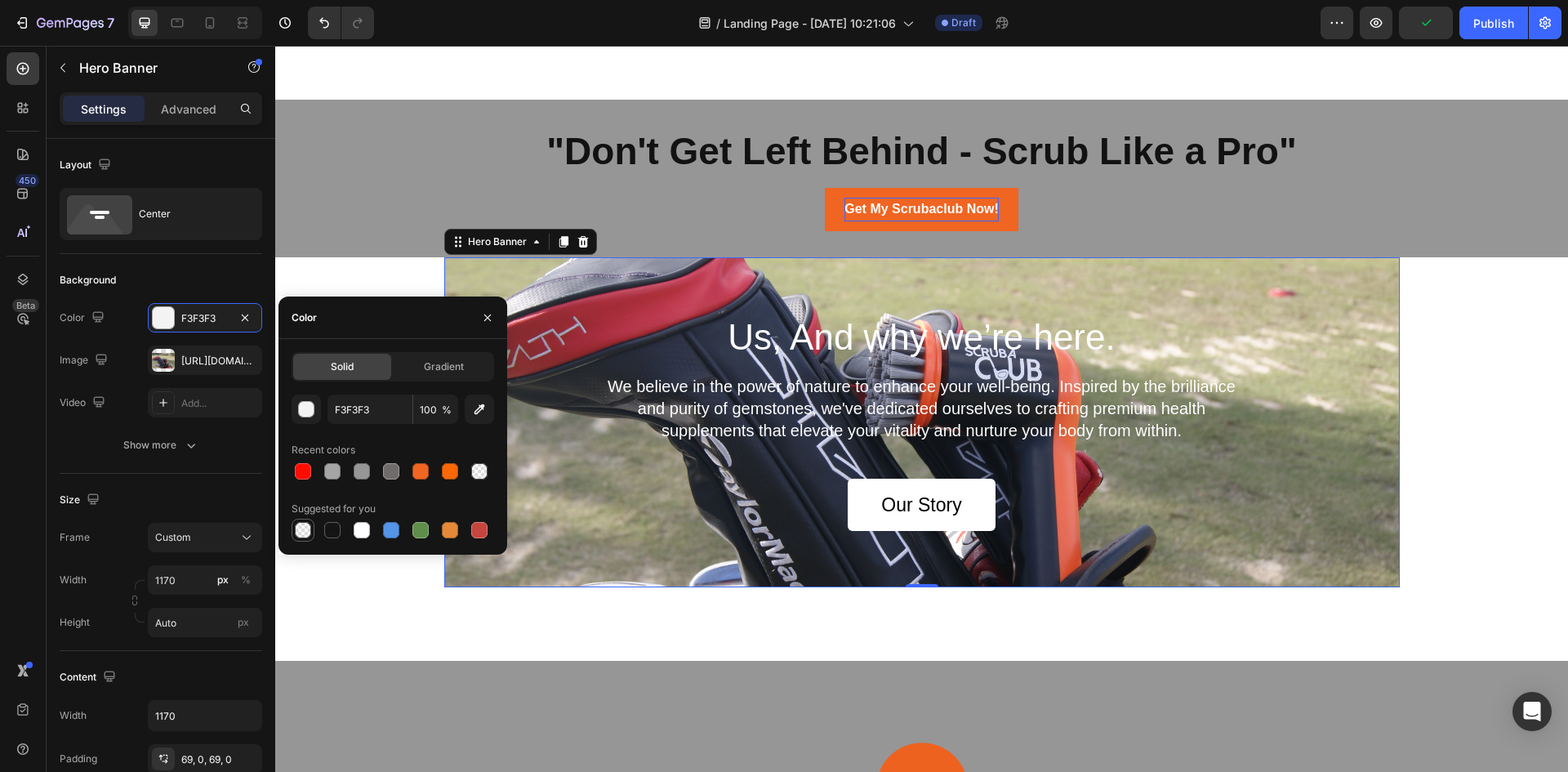
click at [305, 534] on div at bounding box center [303, 530] width 17 height 17
type input "000000"
type input "0"
click at [305, 534] on div at bounding box center [303, 530] width 17 height 17
drag, startPoint x: 323, startPoint y: 530, endPoint x: 330, endPoint y: 533, distance: 7.6
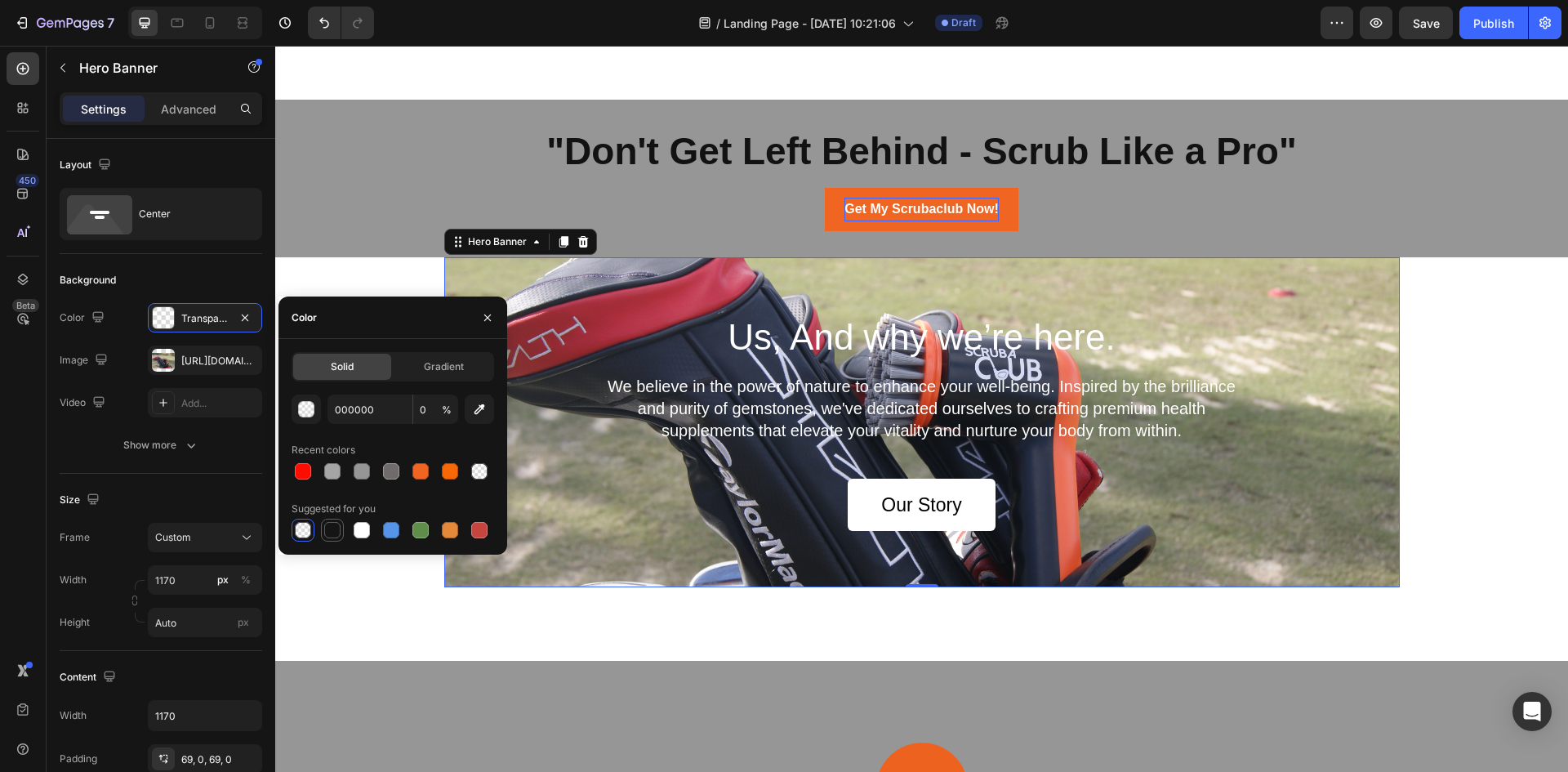
click at [330, 532] on div at bounding box center [333, 530] width 20 height 20
type input "151515"
type input "100"
click at [308, 414] on div "button" at bounding box center [307, 411] width 17 height 17
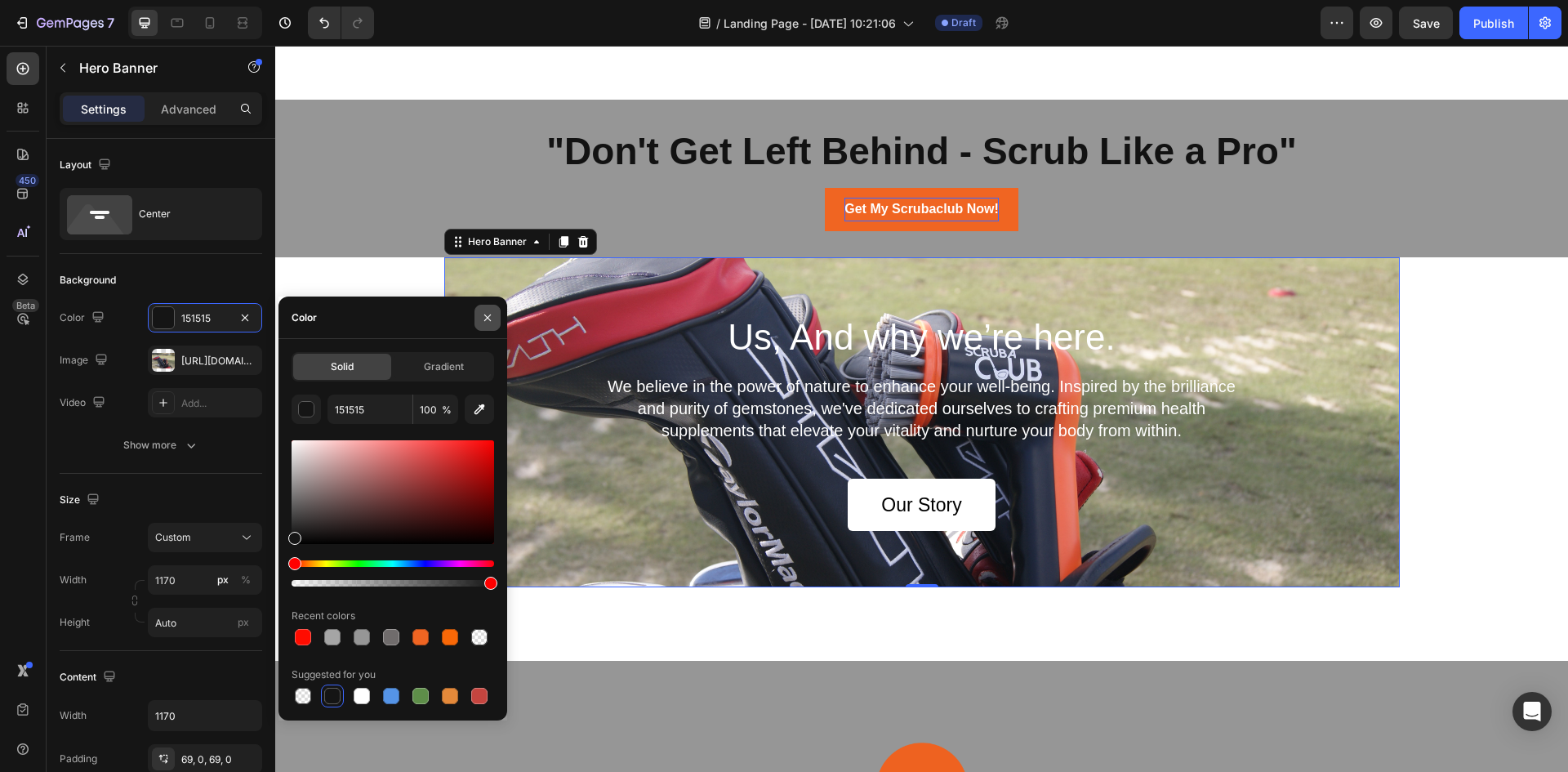
drag, startPoint x: 489, startPoint y: 319, endPoint x: 211, endPoint y: 273, distance: 281.8
click at [489, 319] on icon "button" at bounding box center [488, 317] width 7 height 7
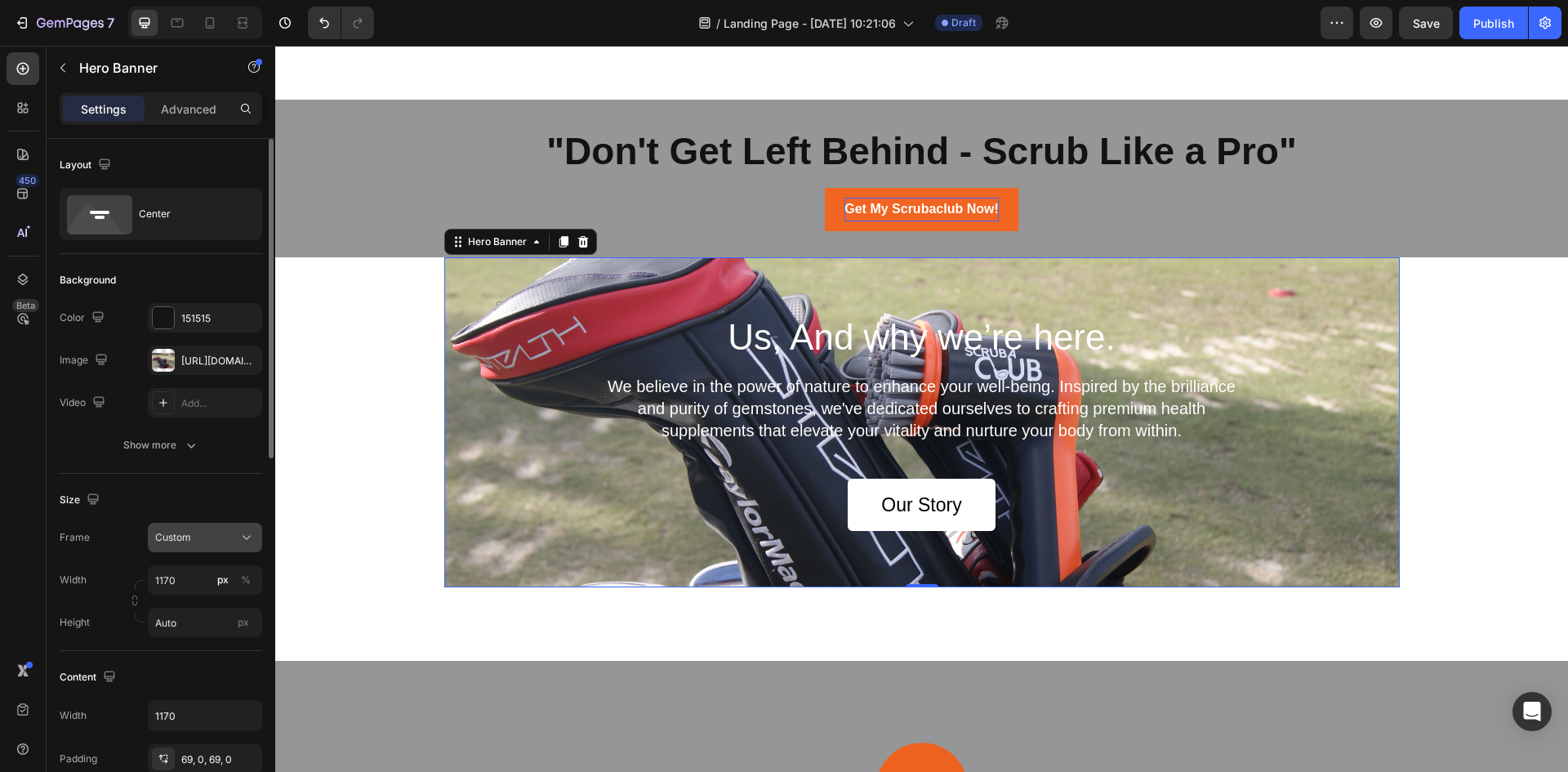
click at [236, 538] on div "Custom" at bounding box center [205, 538] width 100 height 17
click at [199, 566] on div "As banner source" at bounding box center [190, 576] width 131 height 29
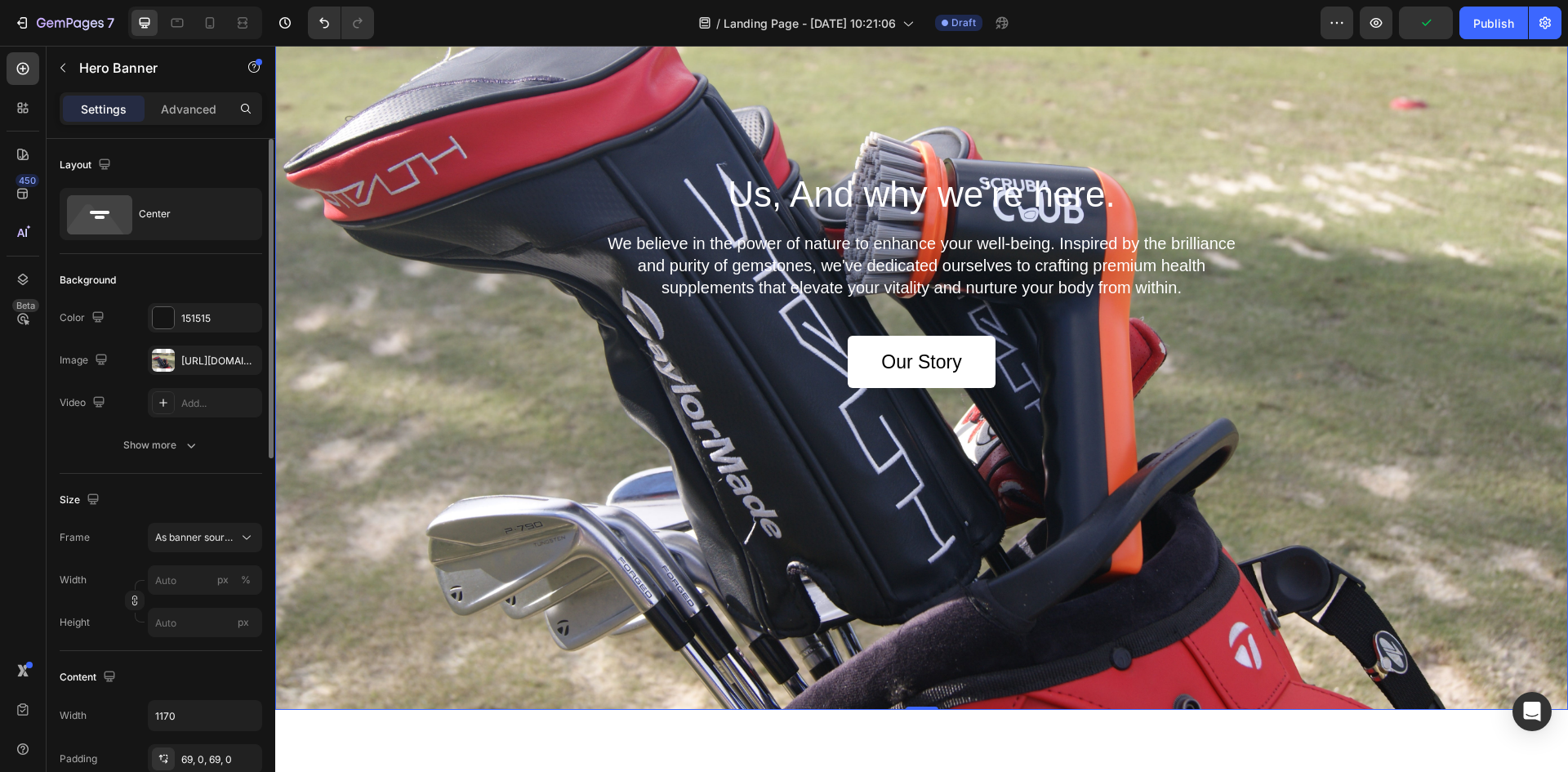
scroll to position [163, 0]
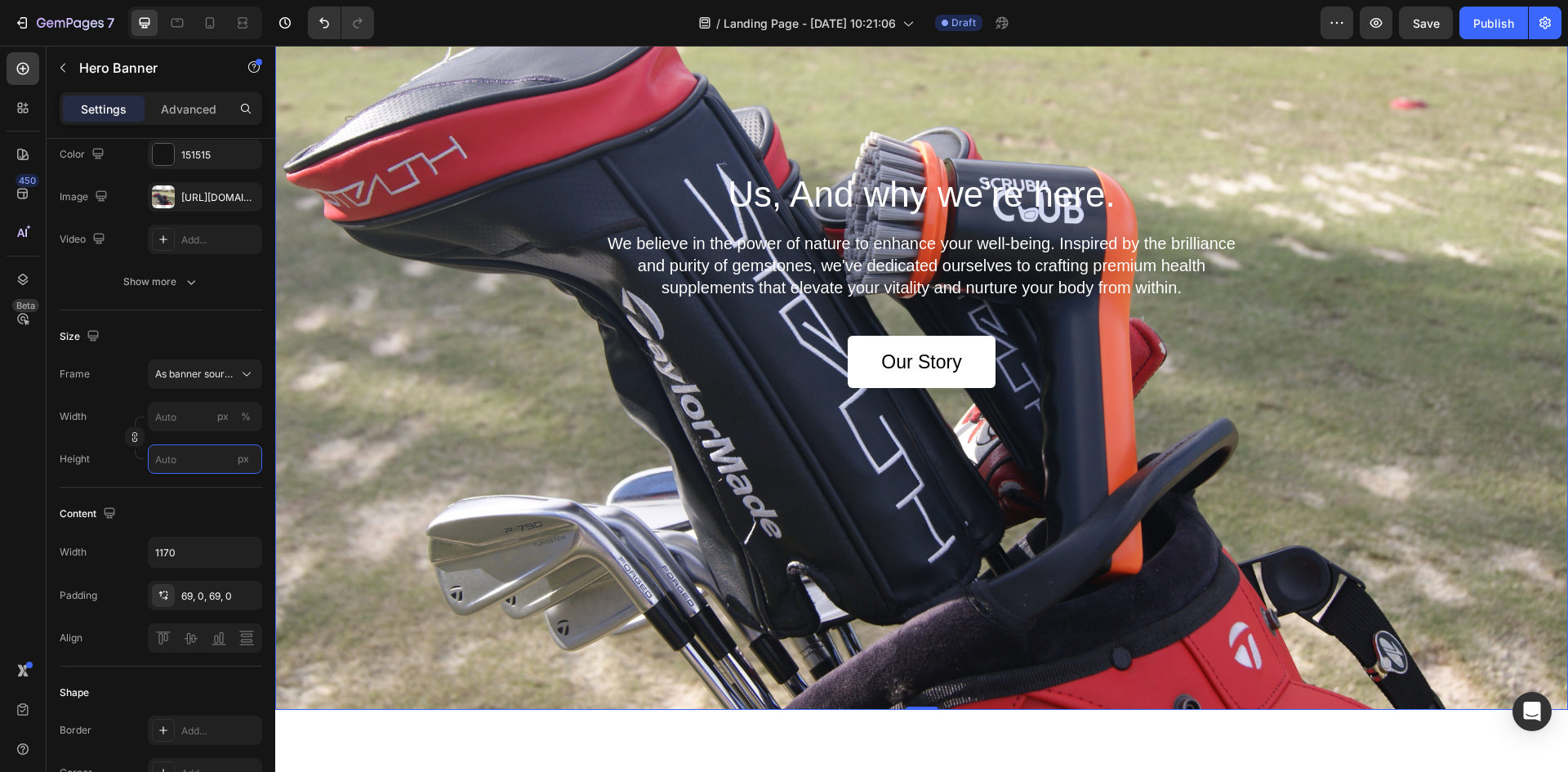
click at [181, 463] on input "px" at bounding box center [205, 459] width 114 height 29
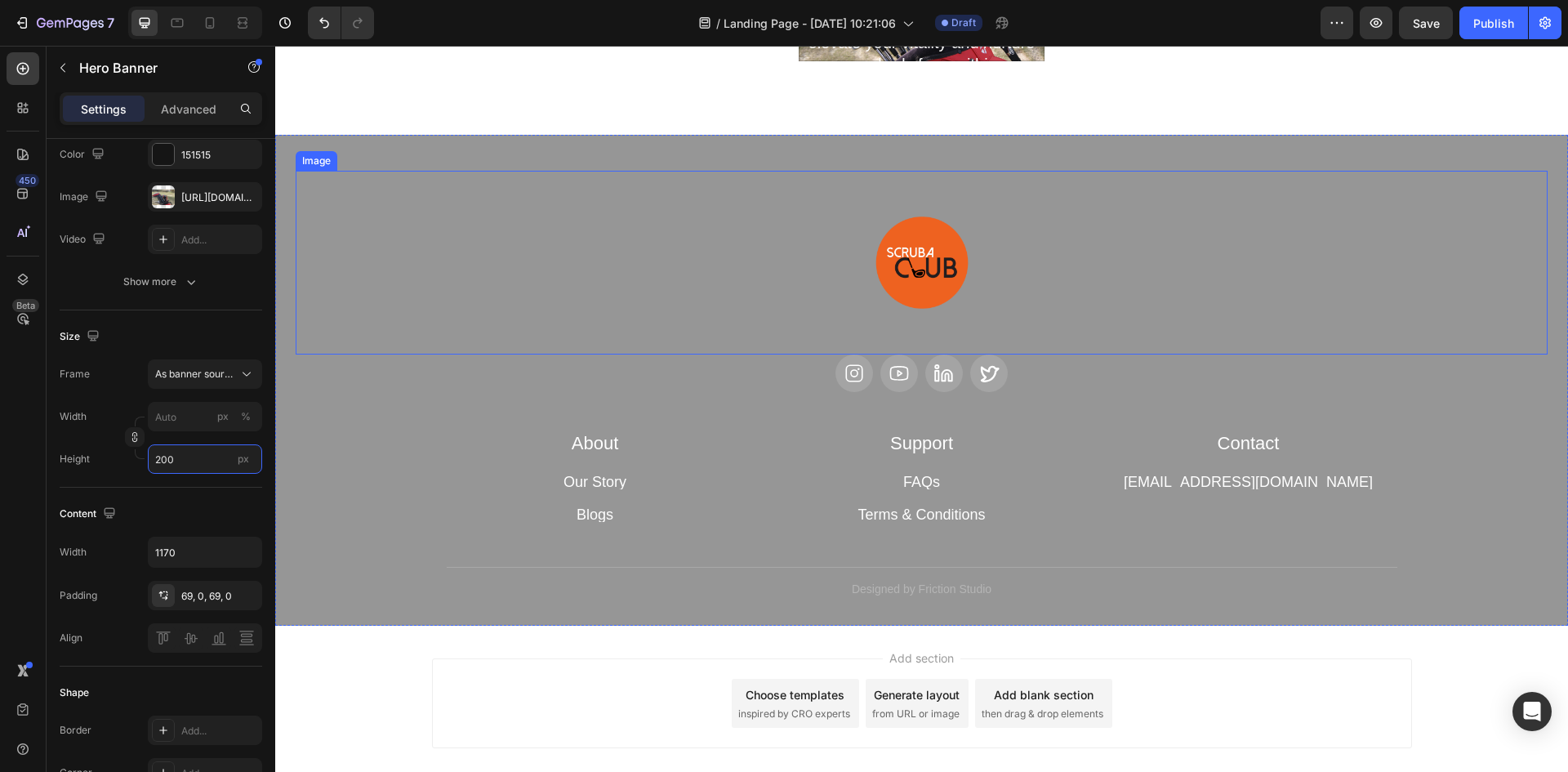
scroll to position [5638, 0]
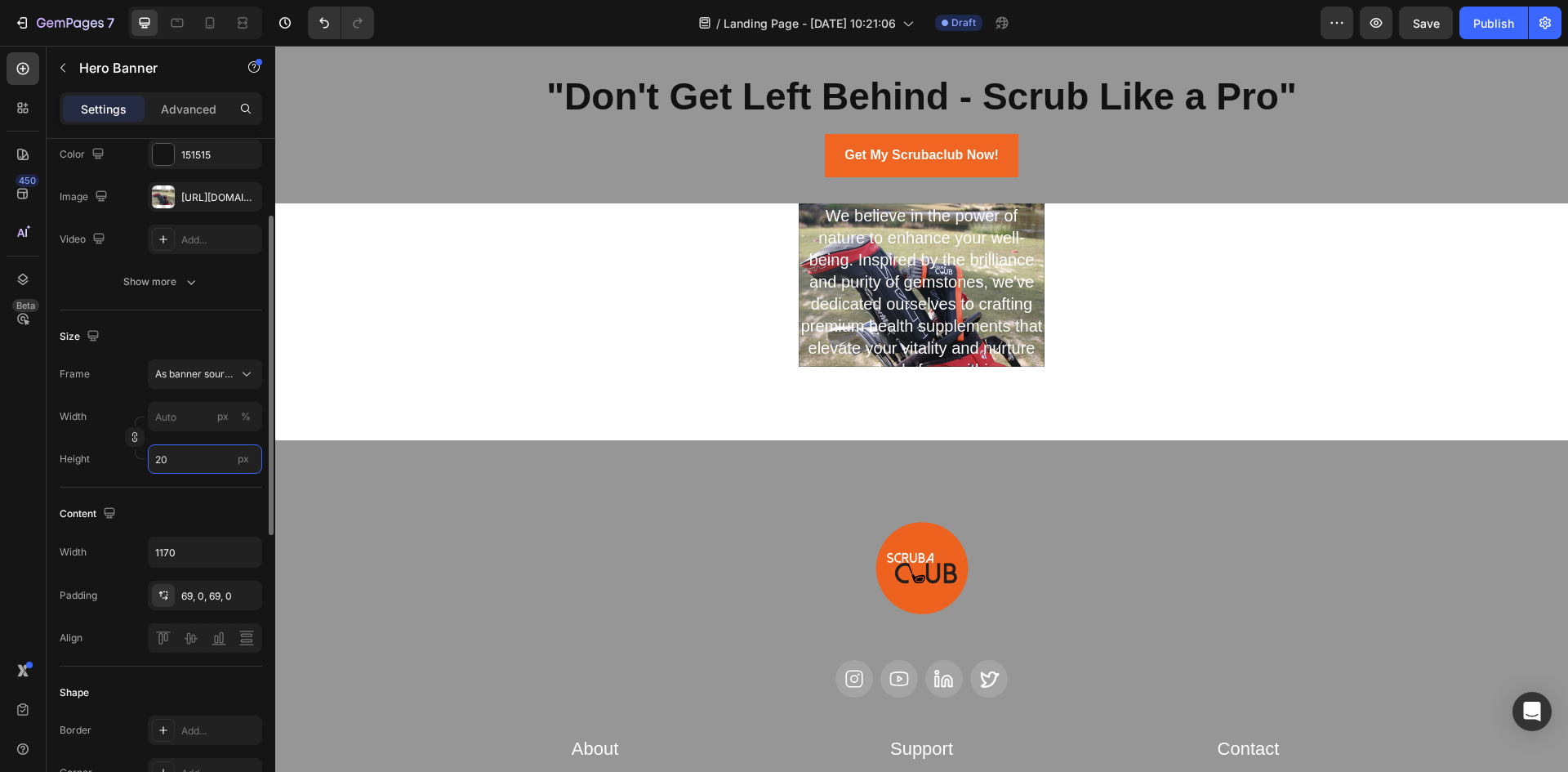
type input "2"
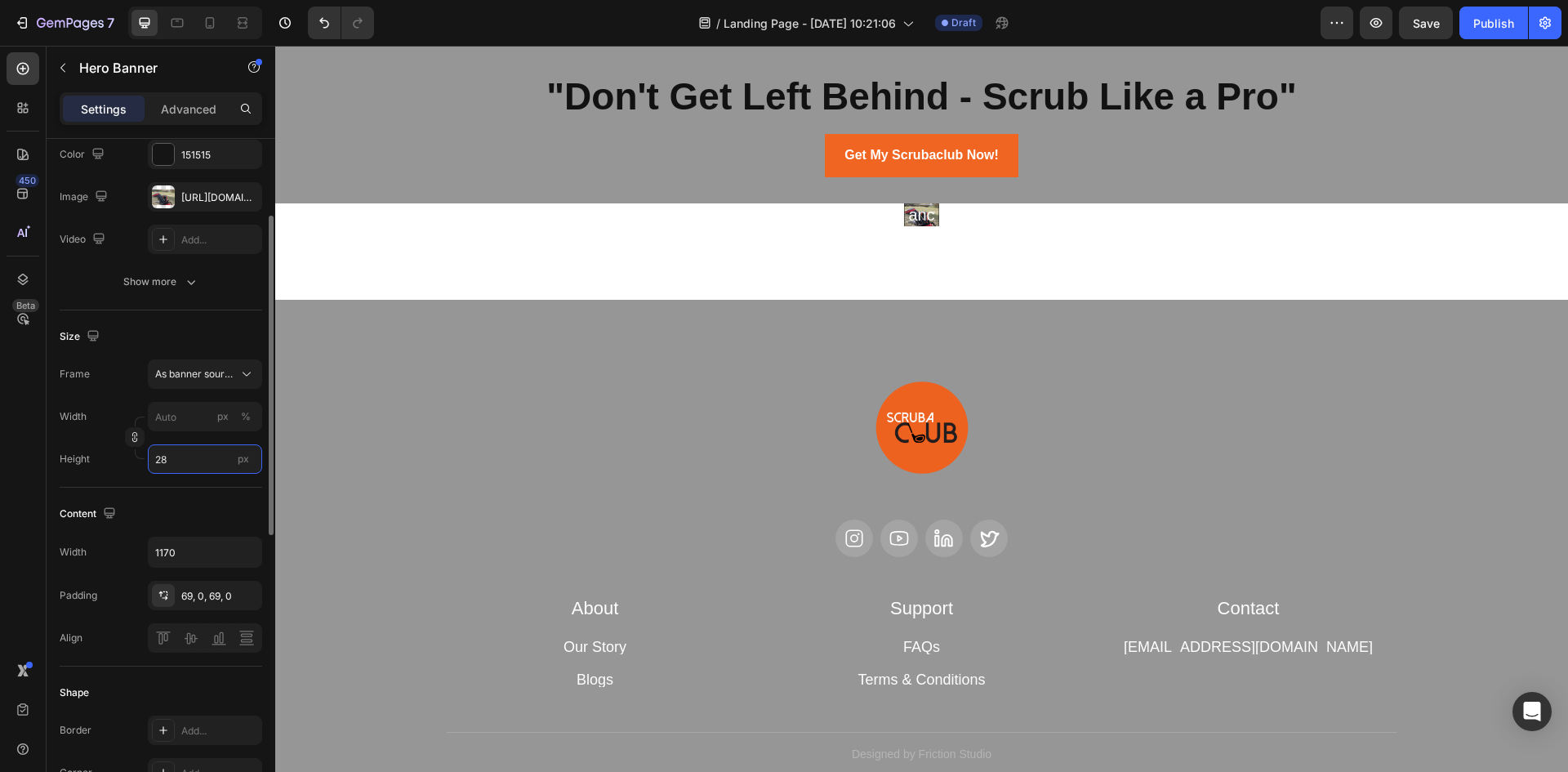
type input "2"
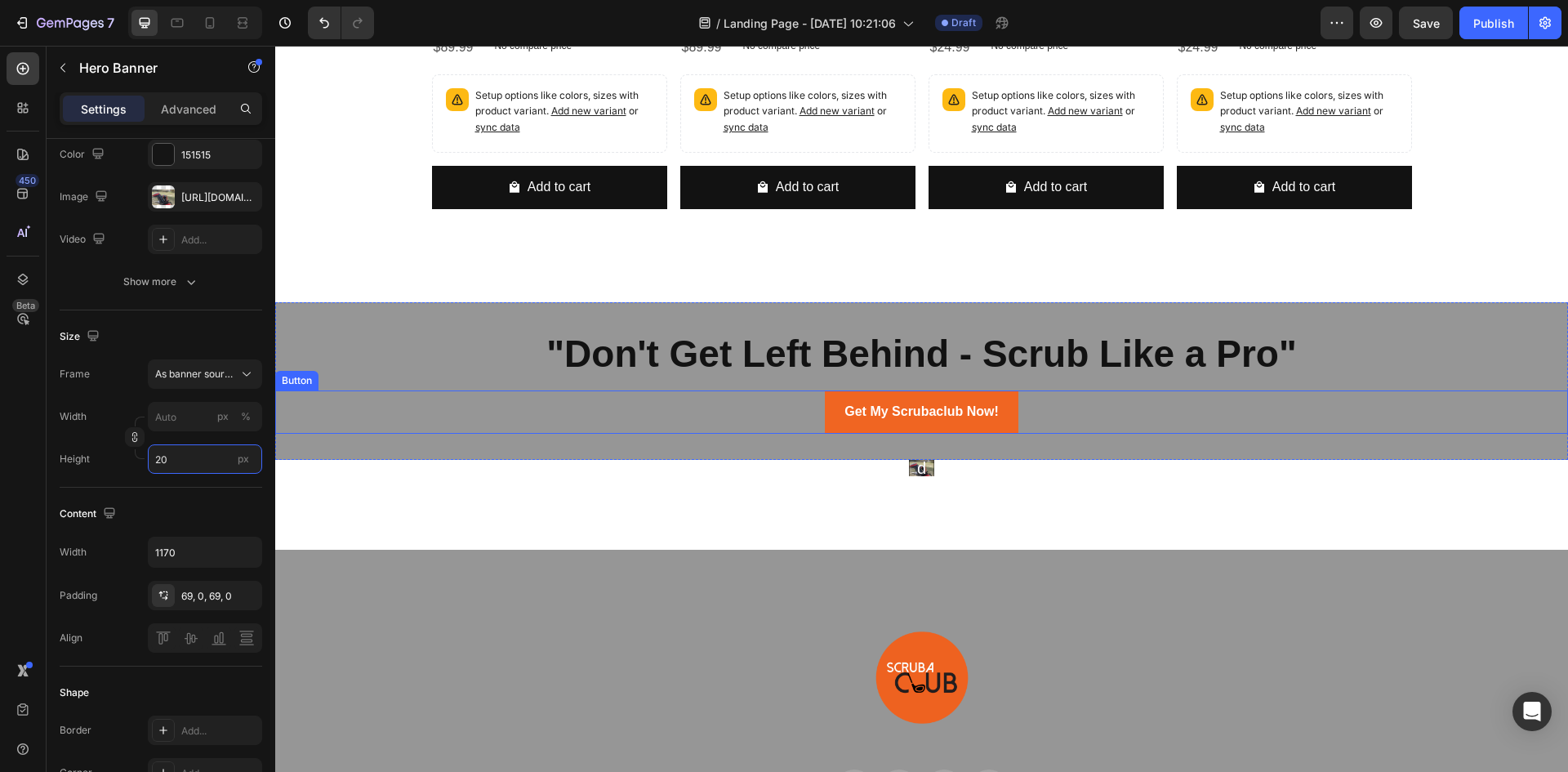
scroll to position [5474, 0]
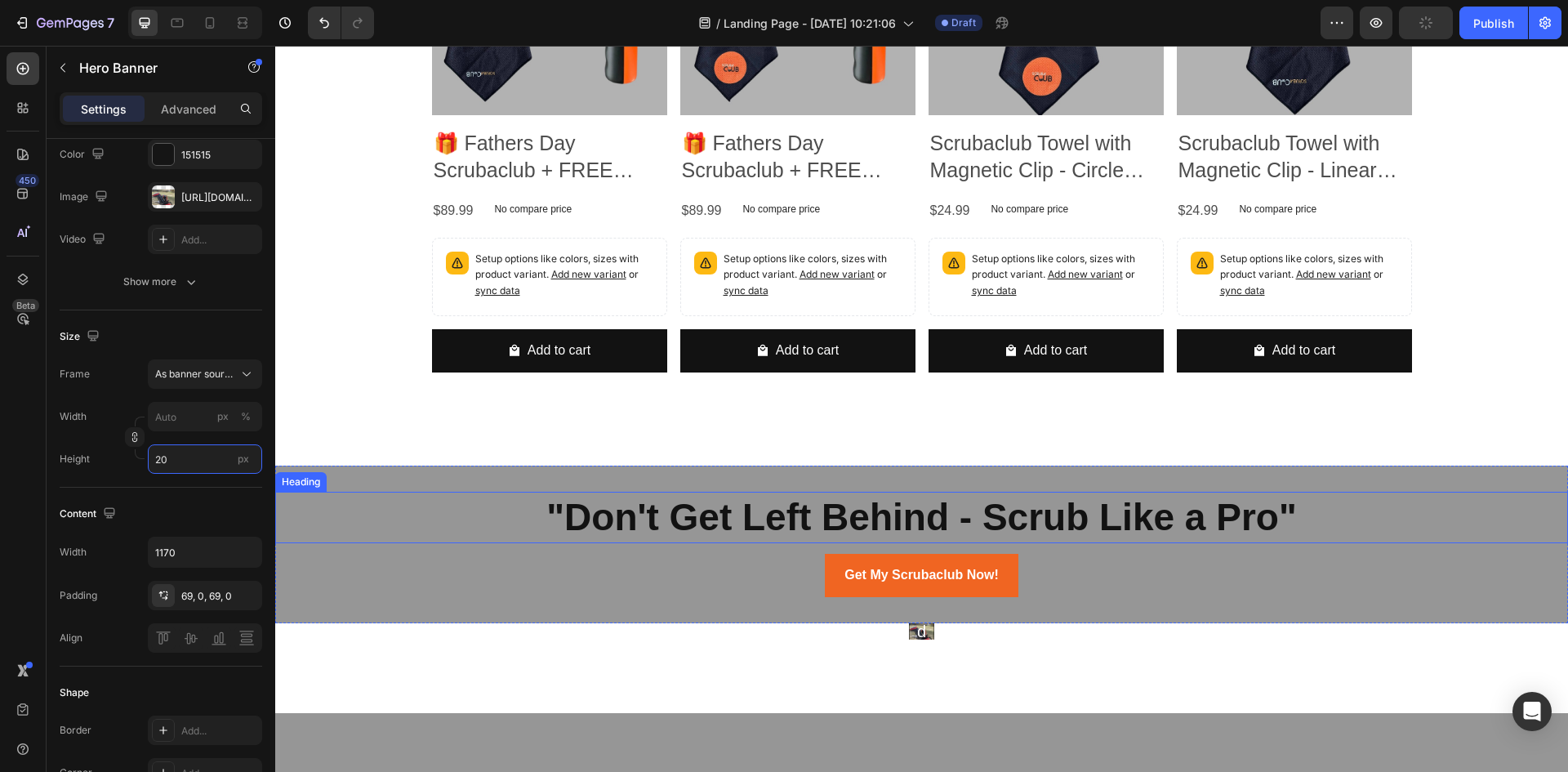
type input "2"
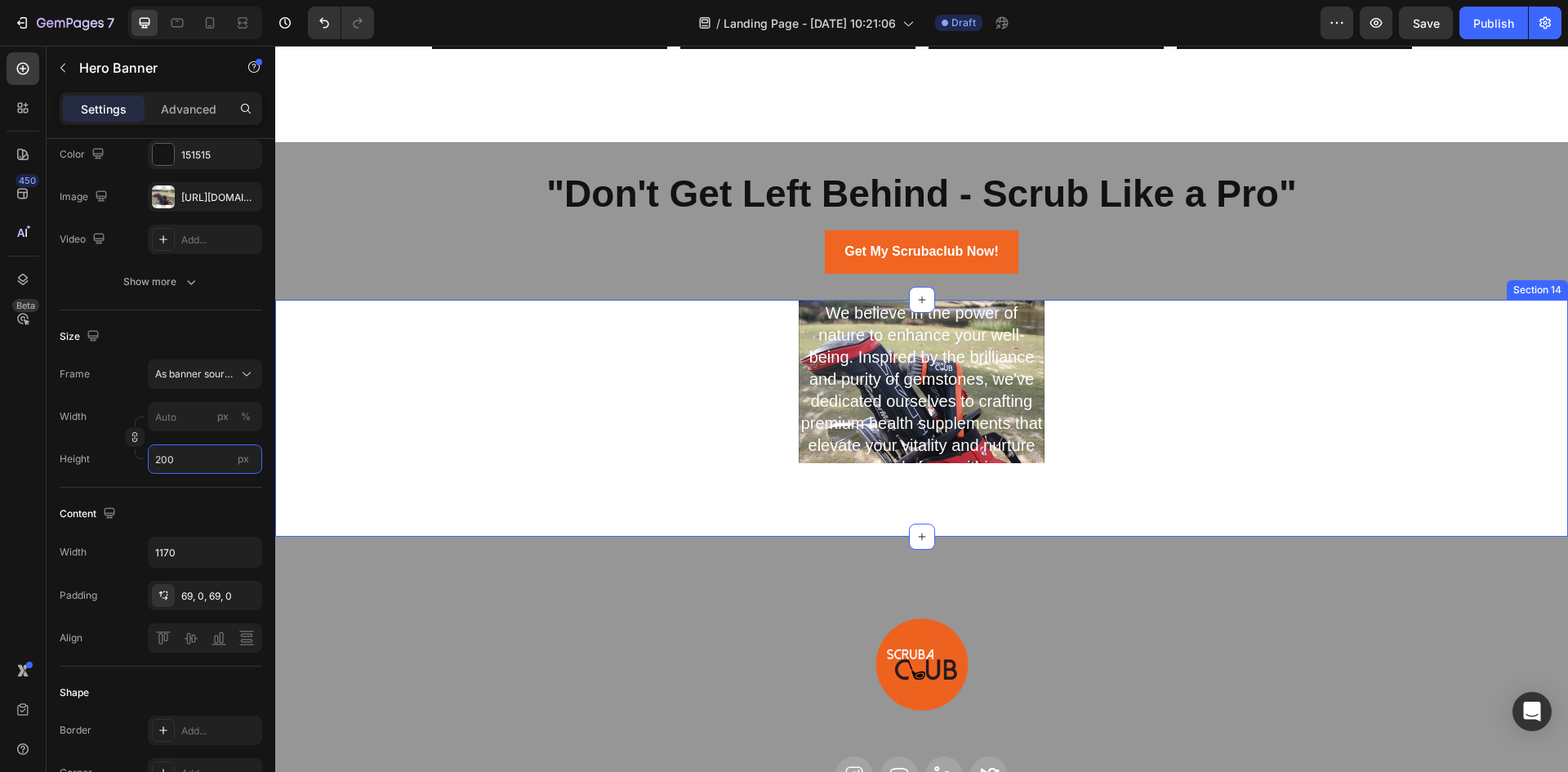
scroll to position [5801, 0]
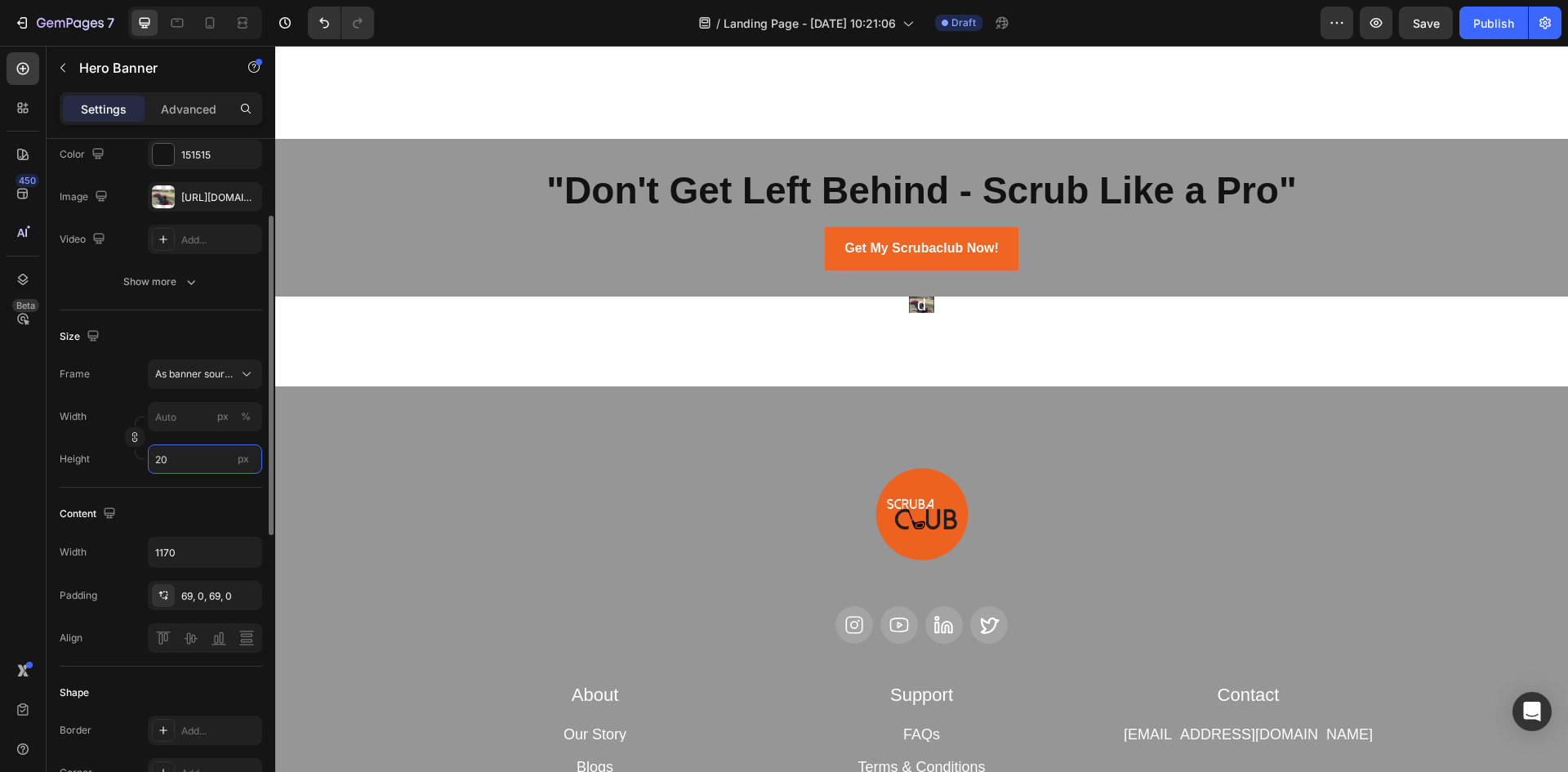
type input "2"
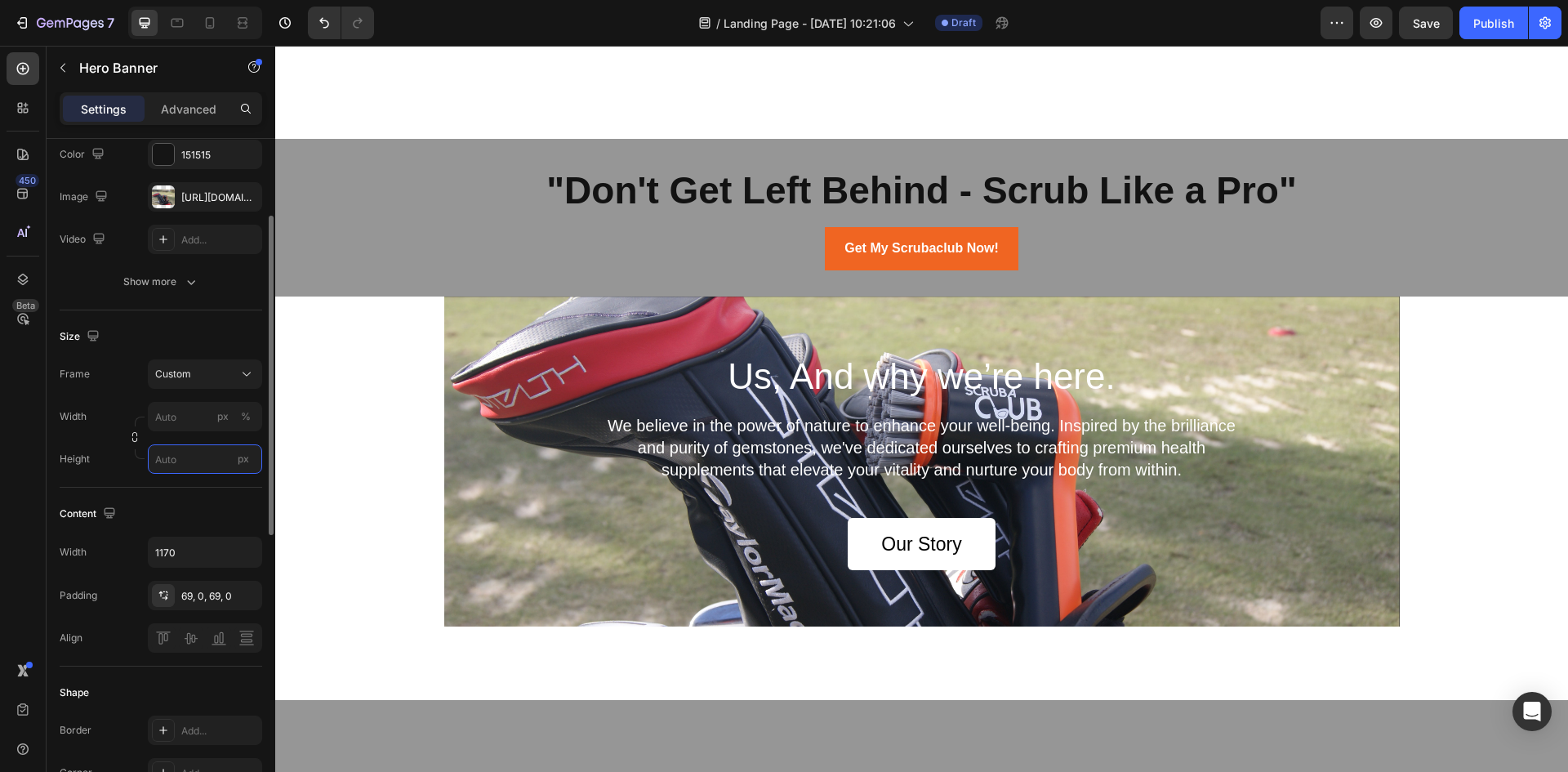
type input "2"
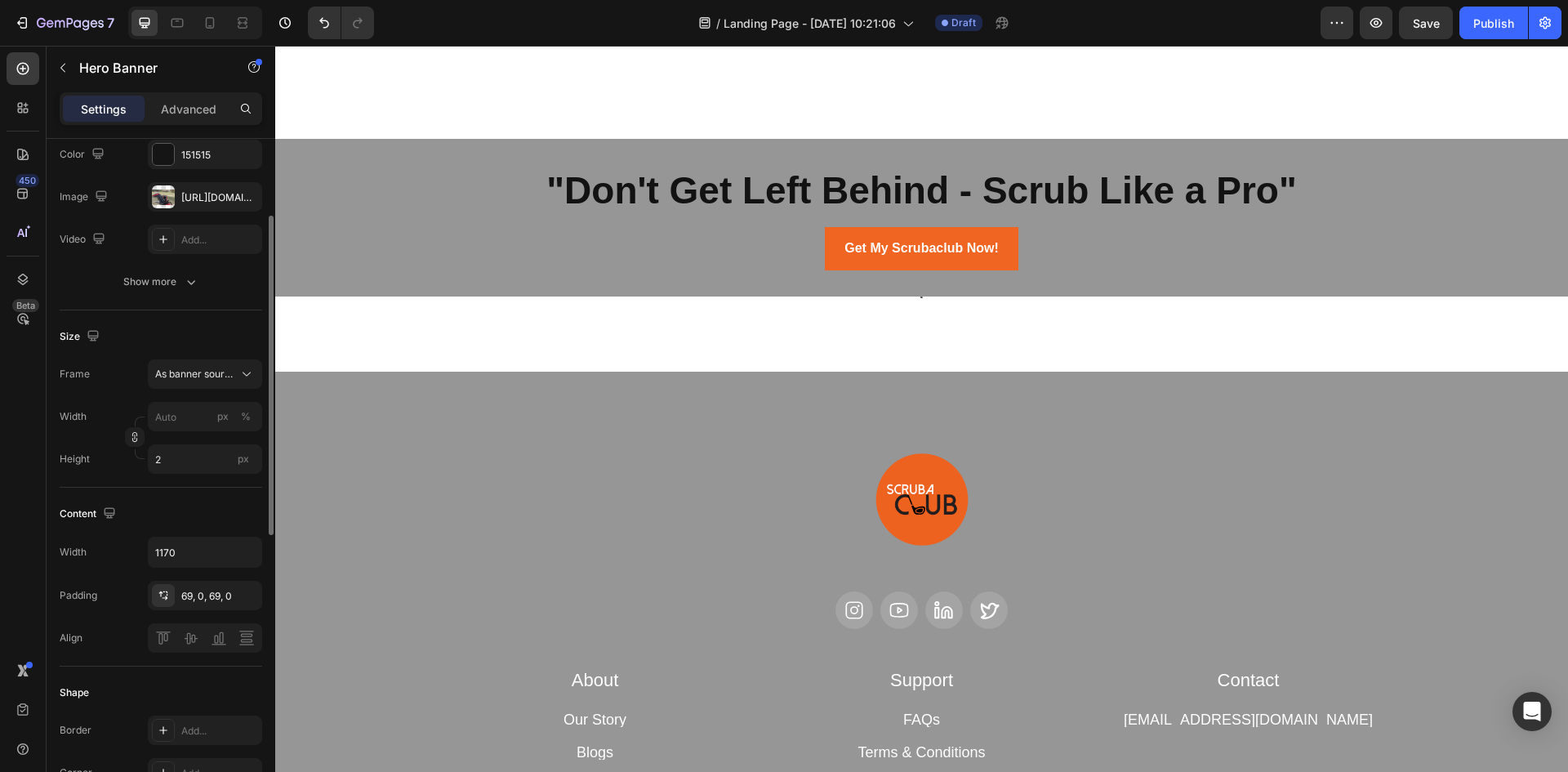
click at [136, 474] on div "Size Frame As banner source Width px % Height 2 px" at bounding box center [161, 399] width 202 height 177
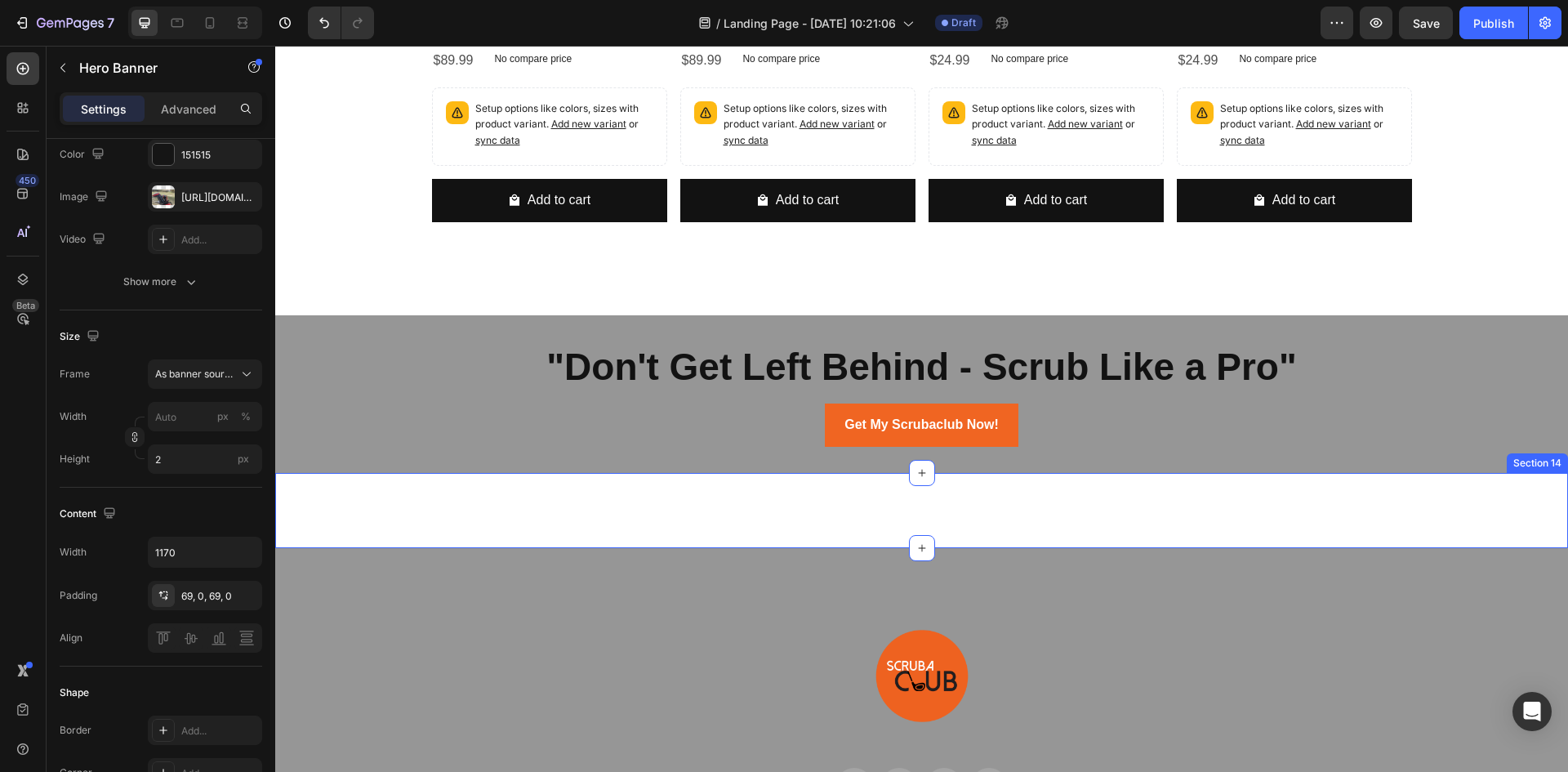
scroll to position [5638, 0]
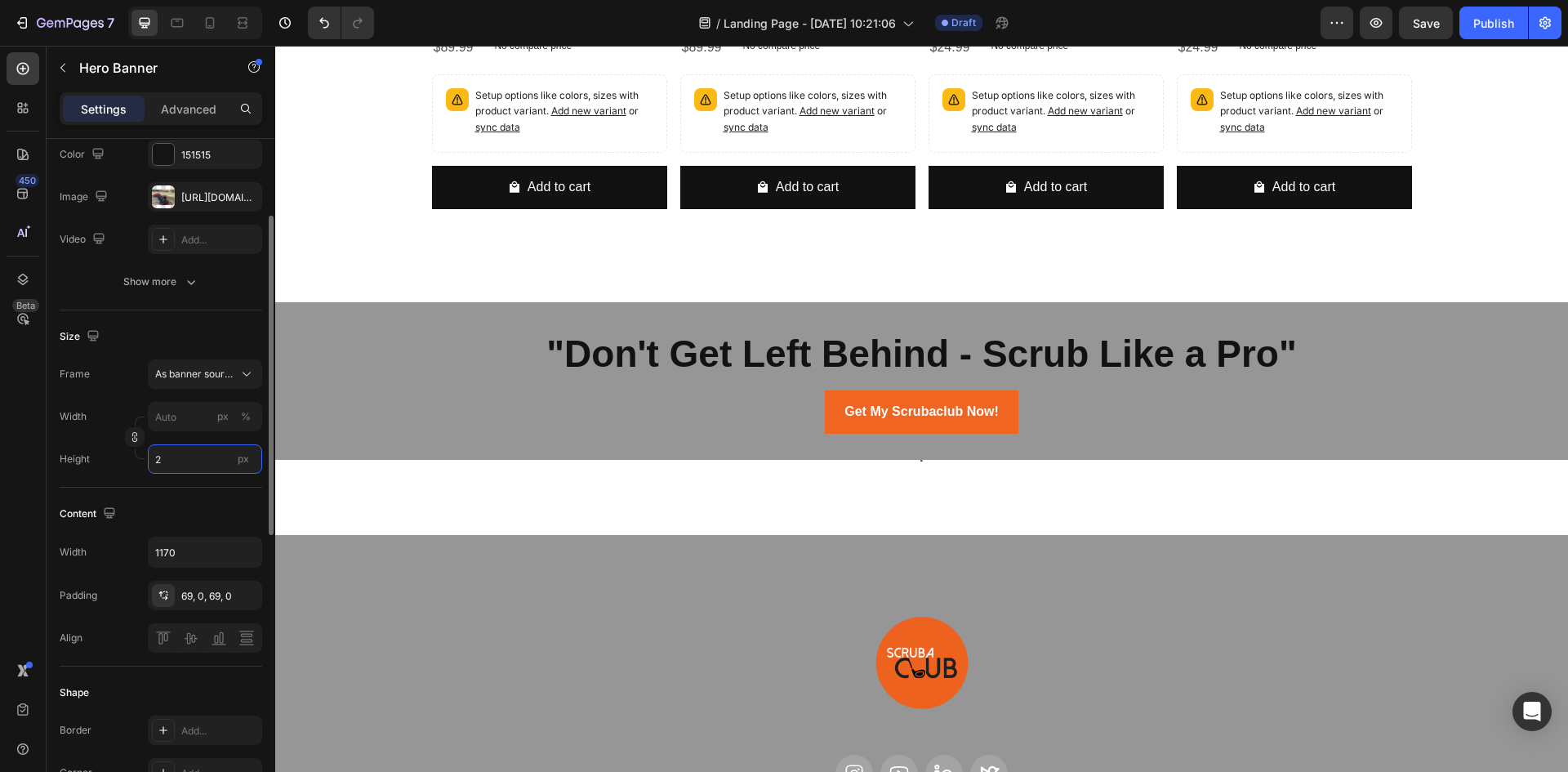
click at [181, 457] on input "2" at bounding box center [205, 459] width 114 height 29
click at [182, 519] on div "Fit screen 100vh" at bounding box center [188, 527] width 134 height 29
type input "100"
type input "100 vh"
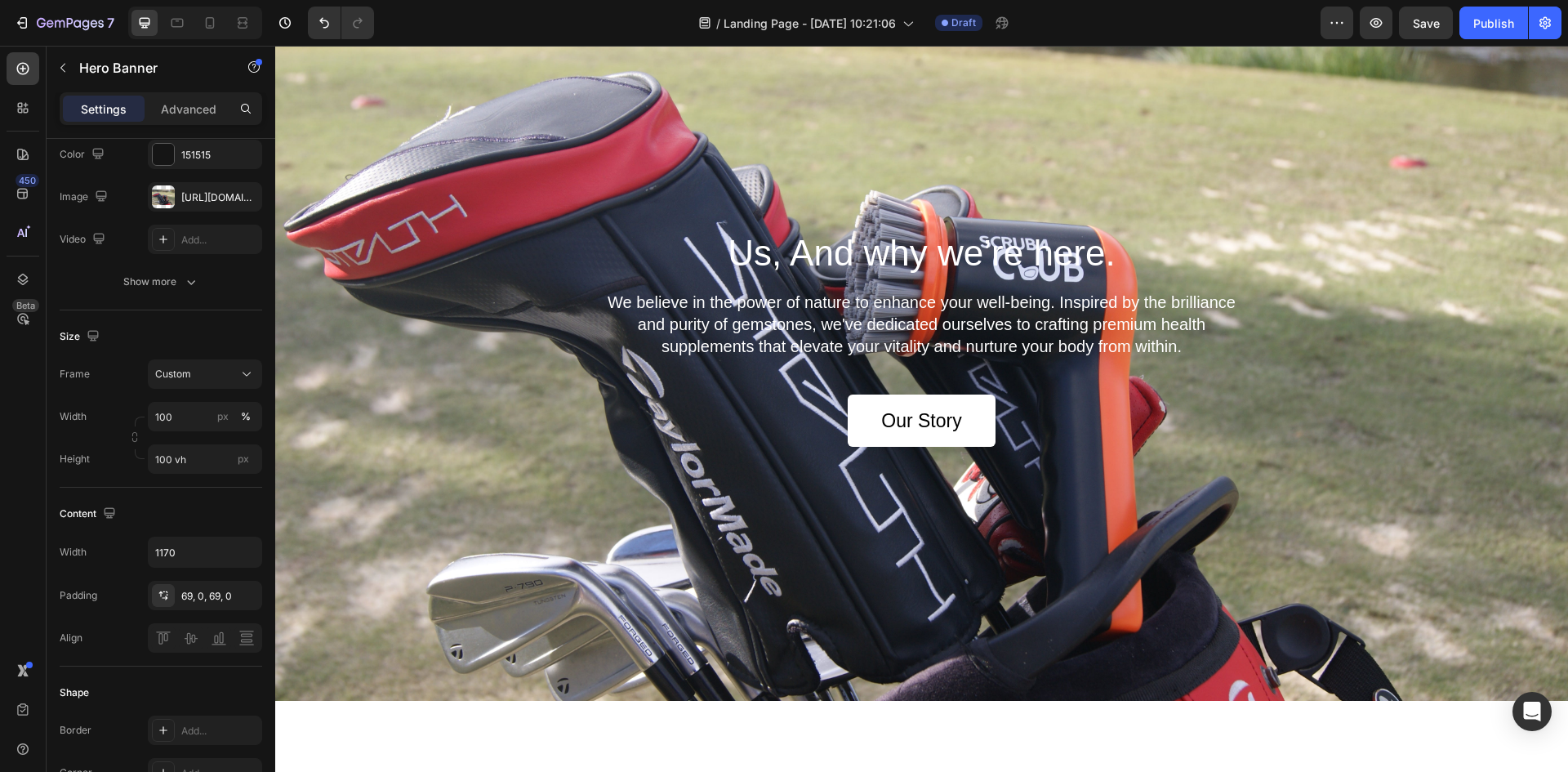
scroll to position [6129, 0]
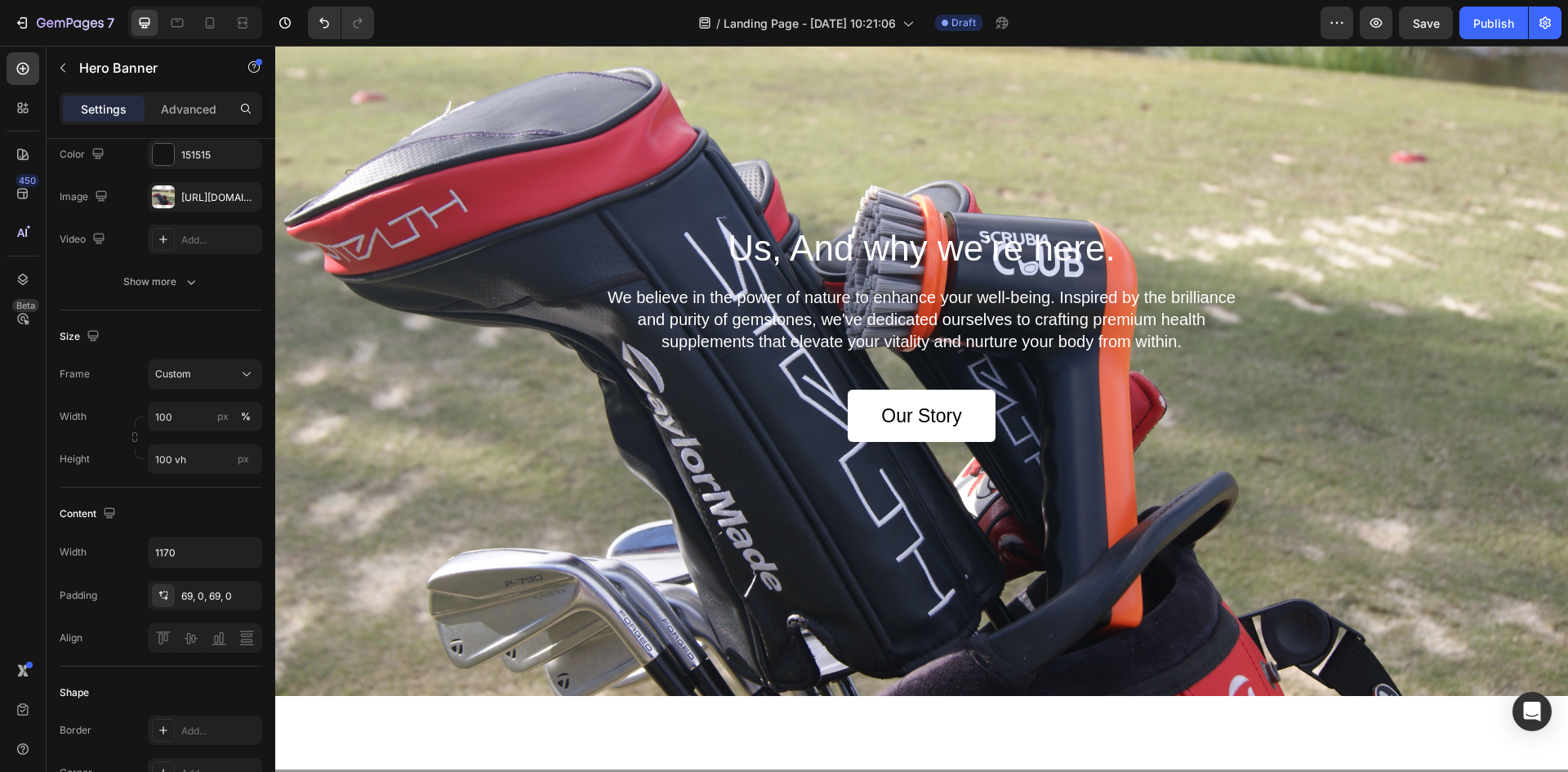
click at [444, 474] on div "Us, And why we’re here. Heading We believe in the power of nature to enhance yo…" at bounding box center [922, 333] width 955 height 330
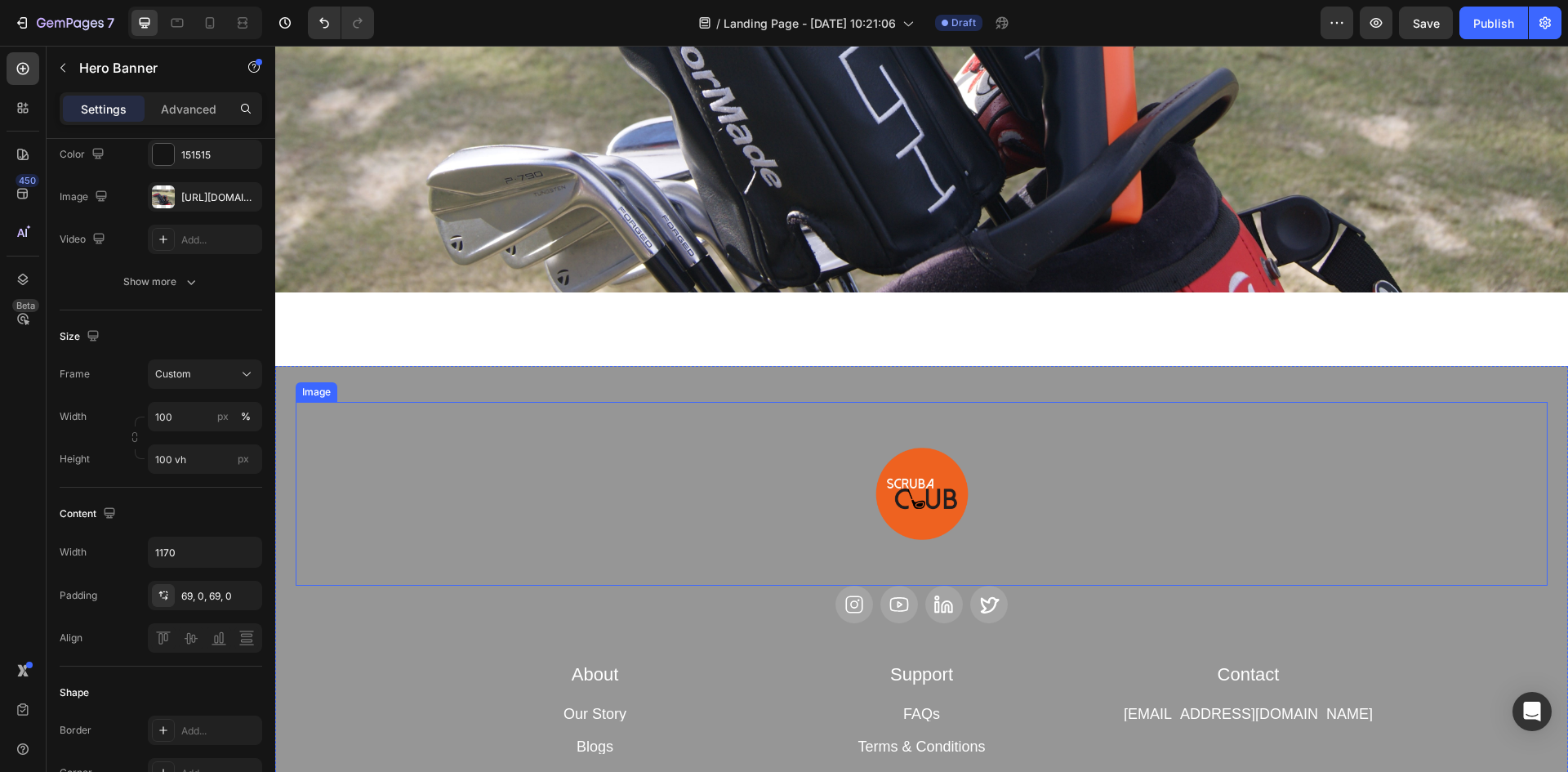
scroll to position [6537, 0]
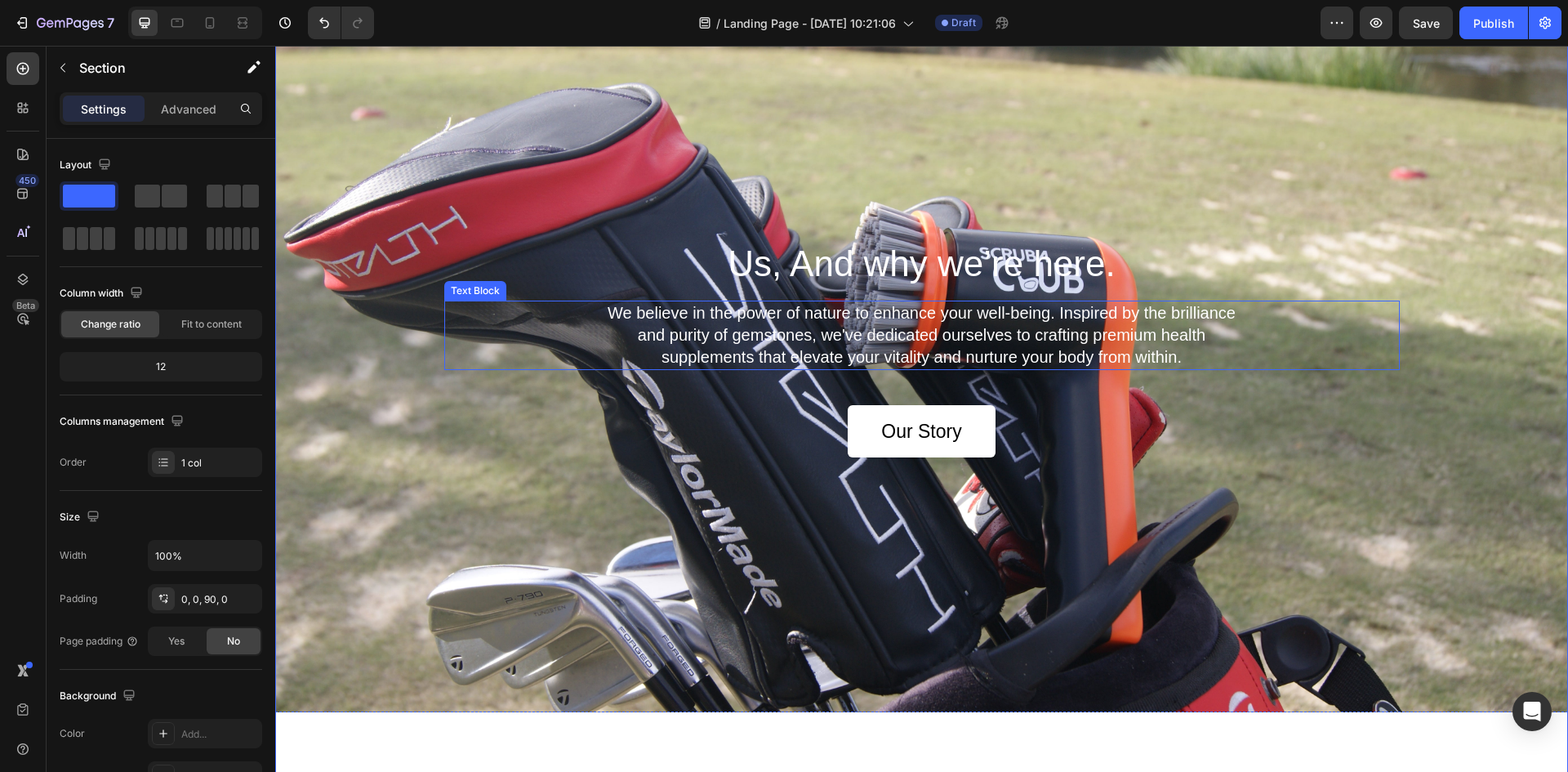
scroll to position [6005, 0]
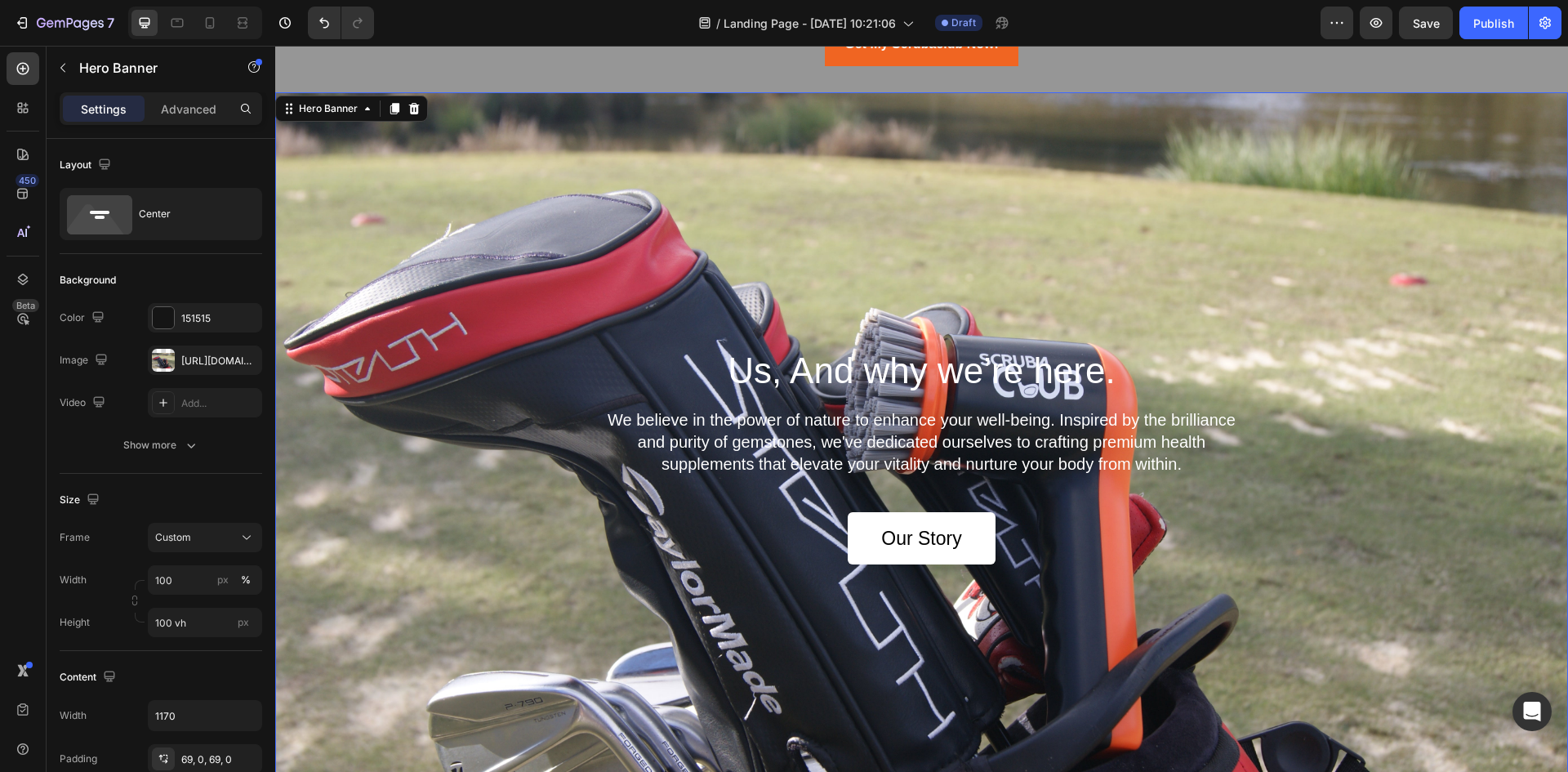
click at [833, 203] on div "Background Image" at bounding box center [922, 456] width 1293 height 726
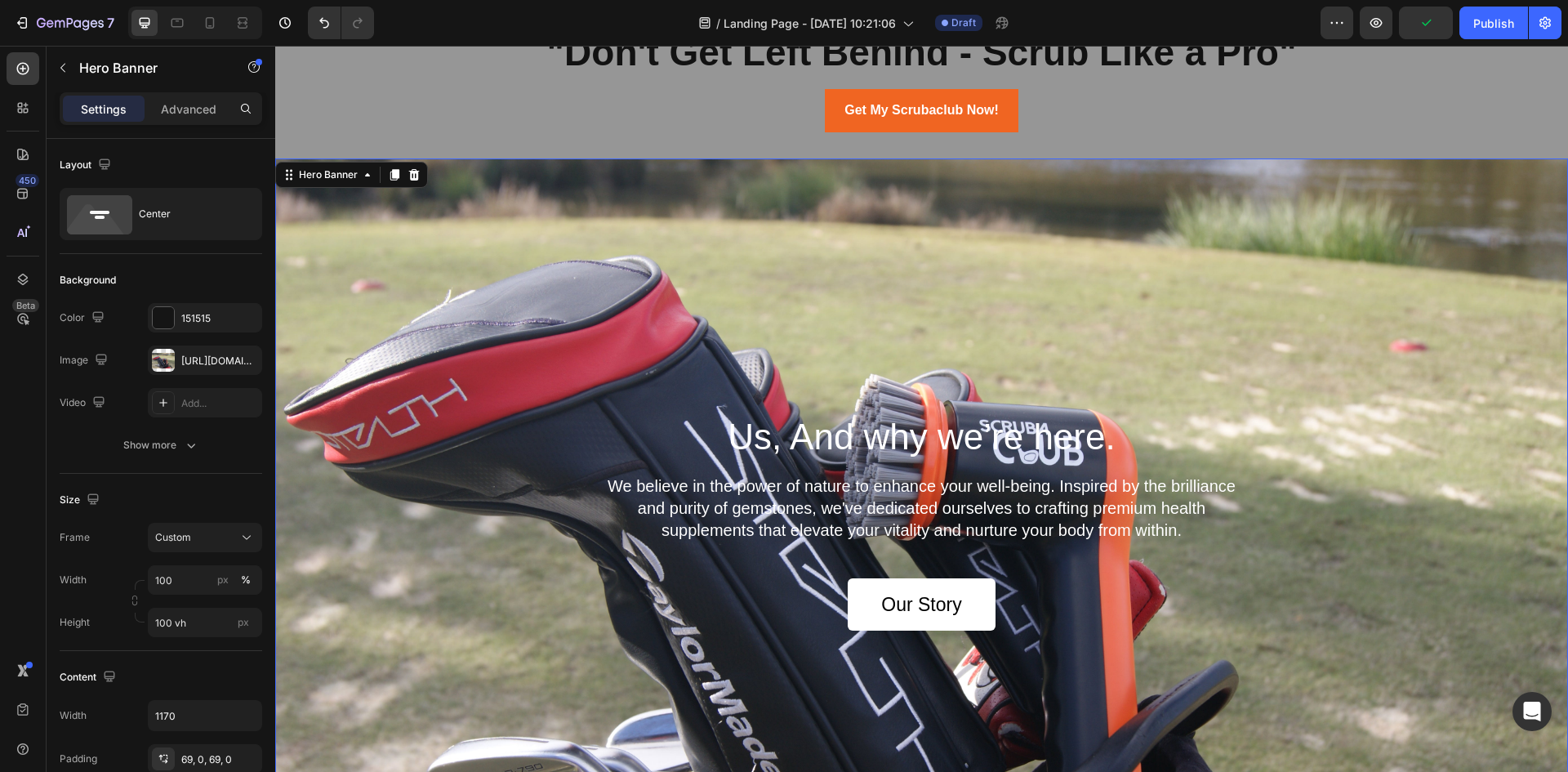
click at [833, 203] on div "Background Image" at bounding box center [922, 521] width 1293 height 726
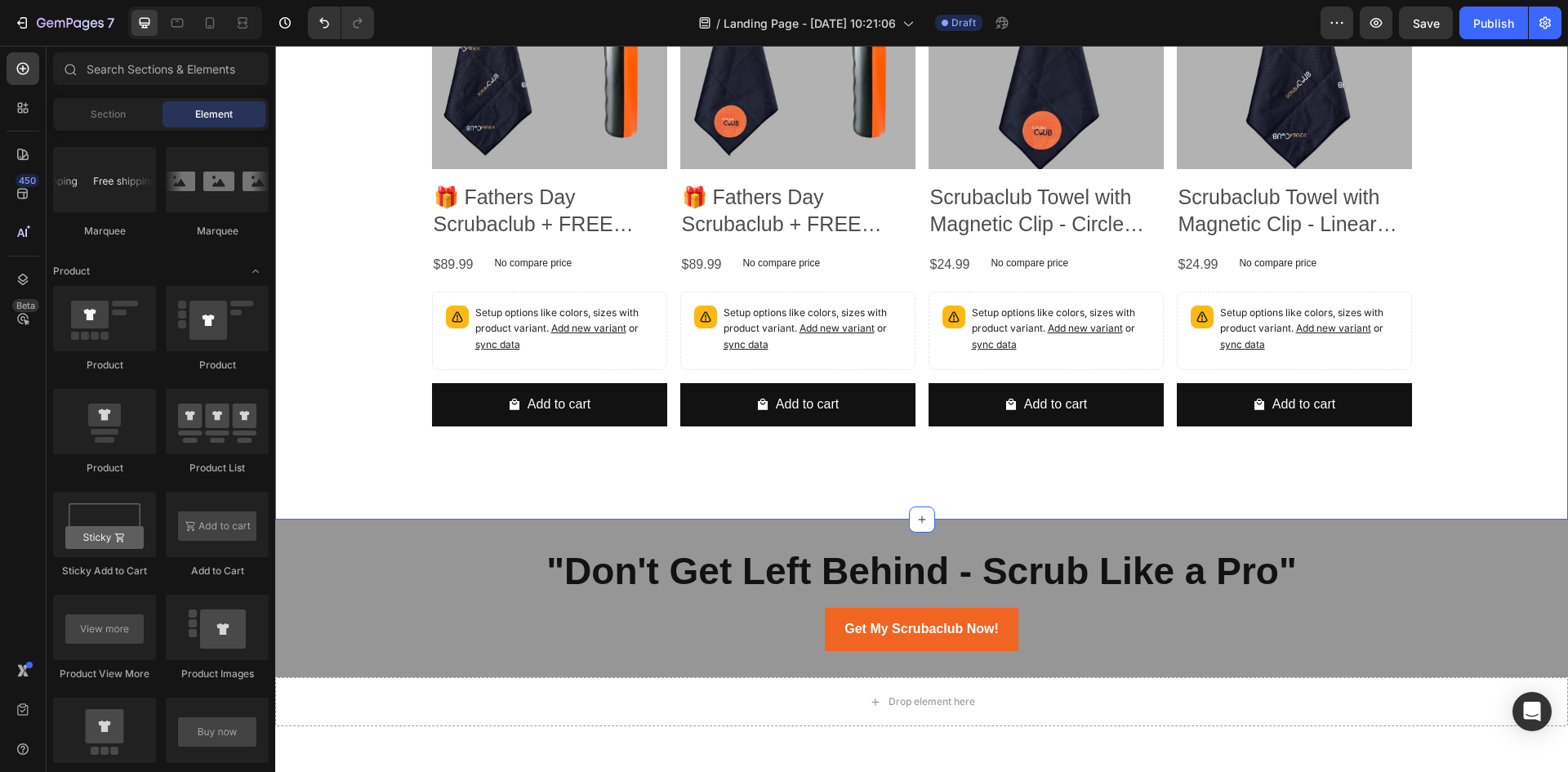
scroll to position [5440, 0]
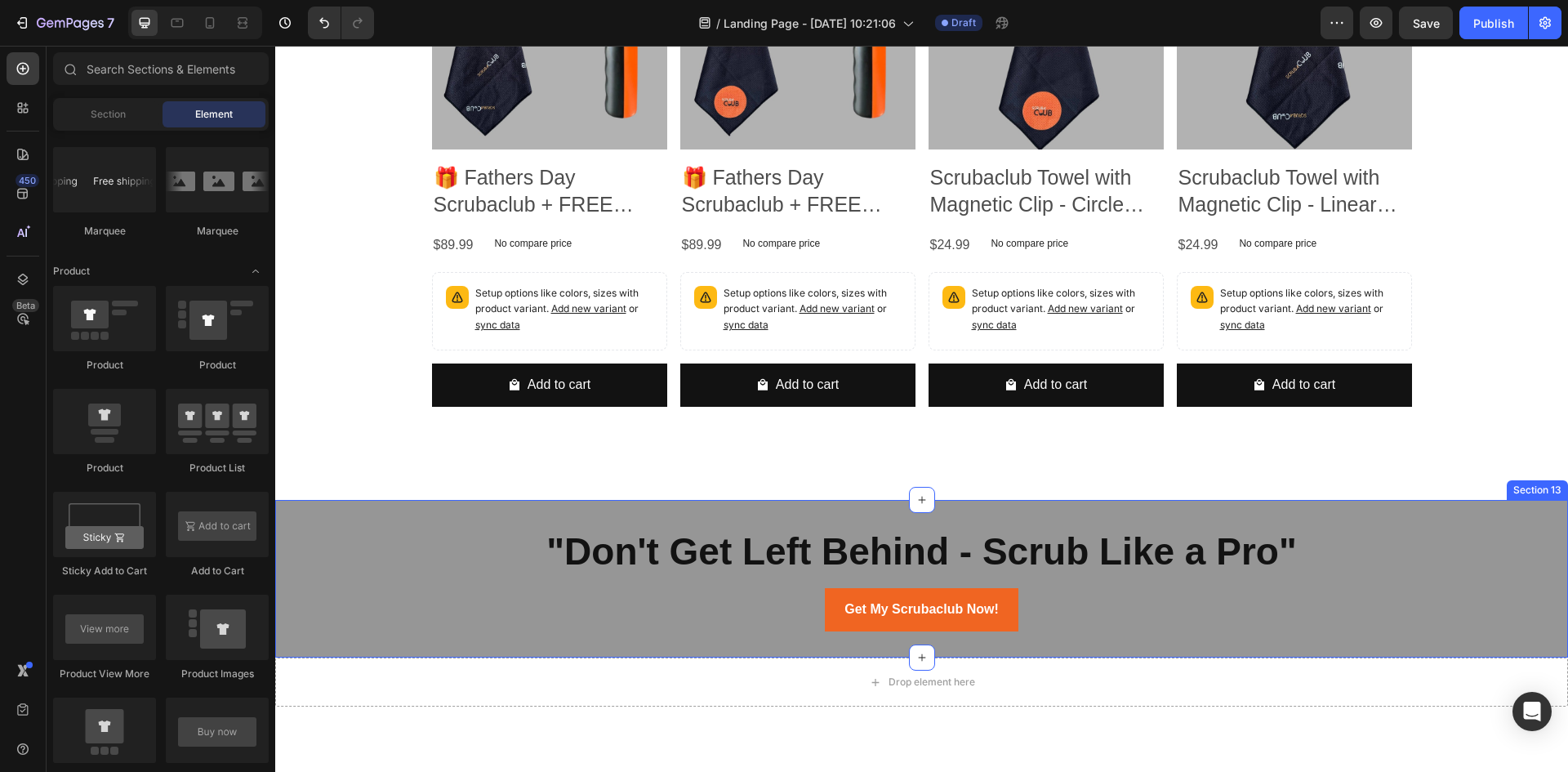
click at [301, 511] on div ""Don't Get Left Behind - Scrub Like a Pro" Heading Get My Scrubaclub Now! Butto…" at bounding box center [922, 580] width 1293 height 158
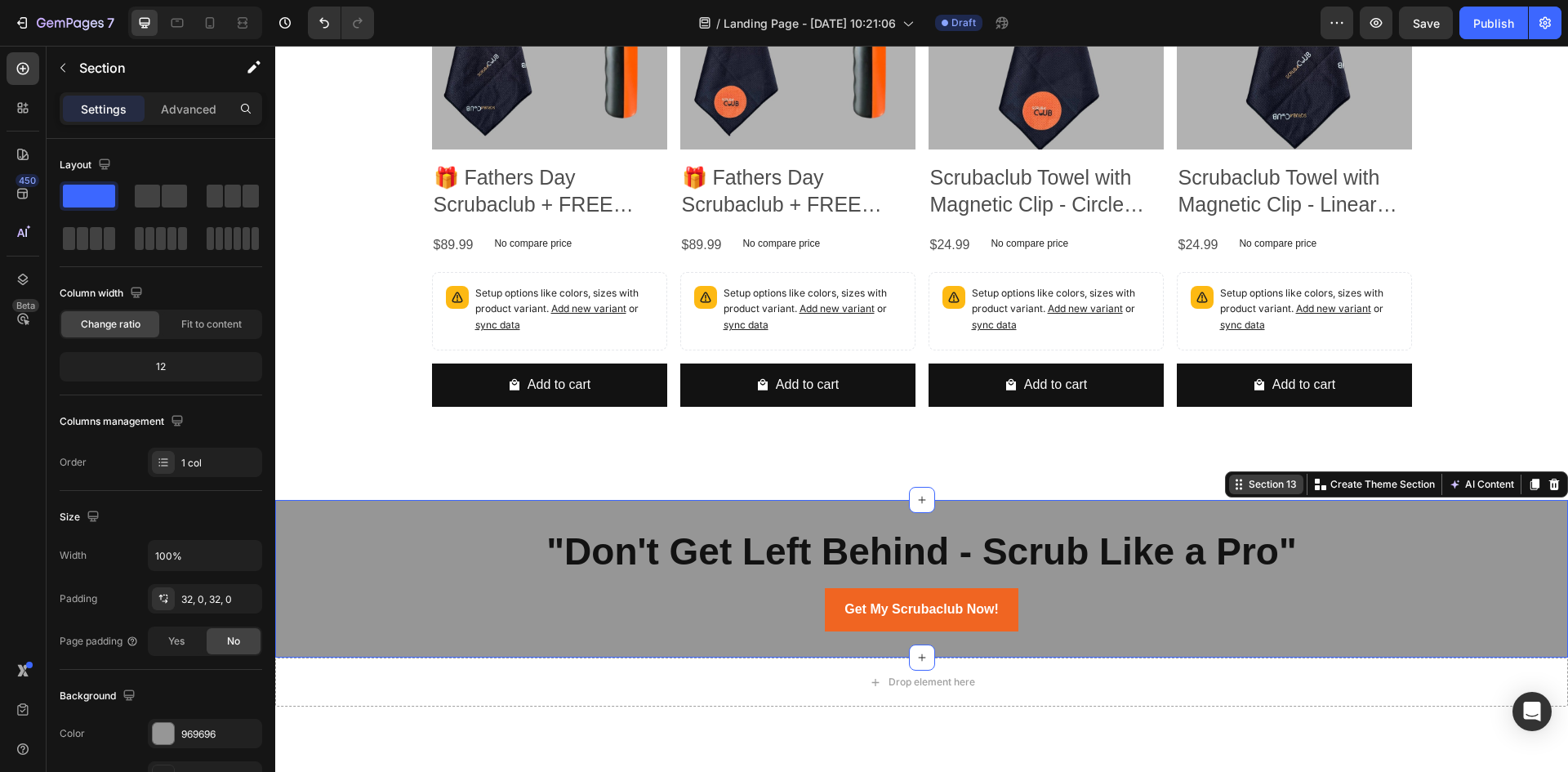
click at [1247, 484] on div "Section 13" at bounding box center [1273, 485] width 55 height 15
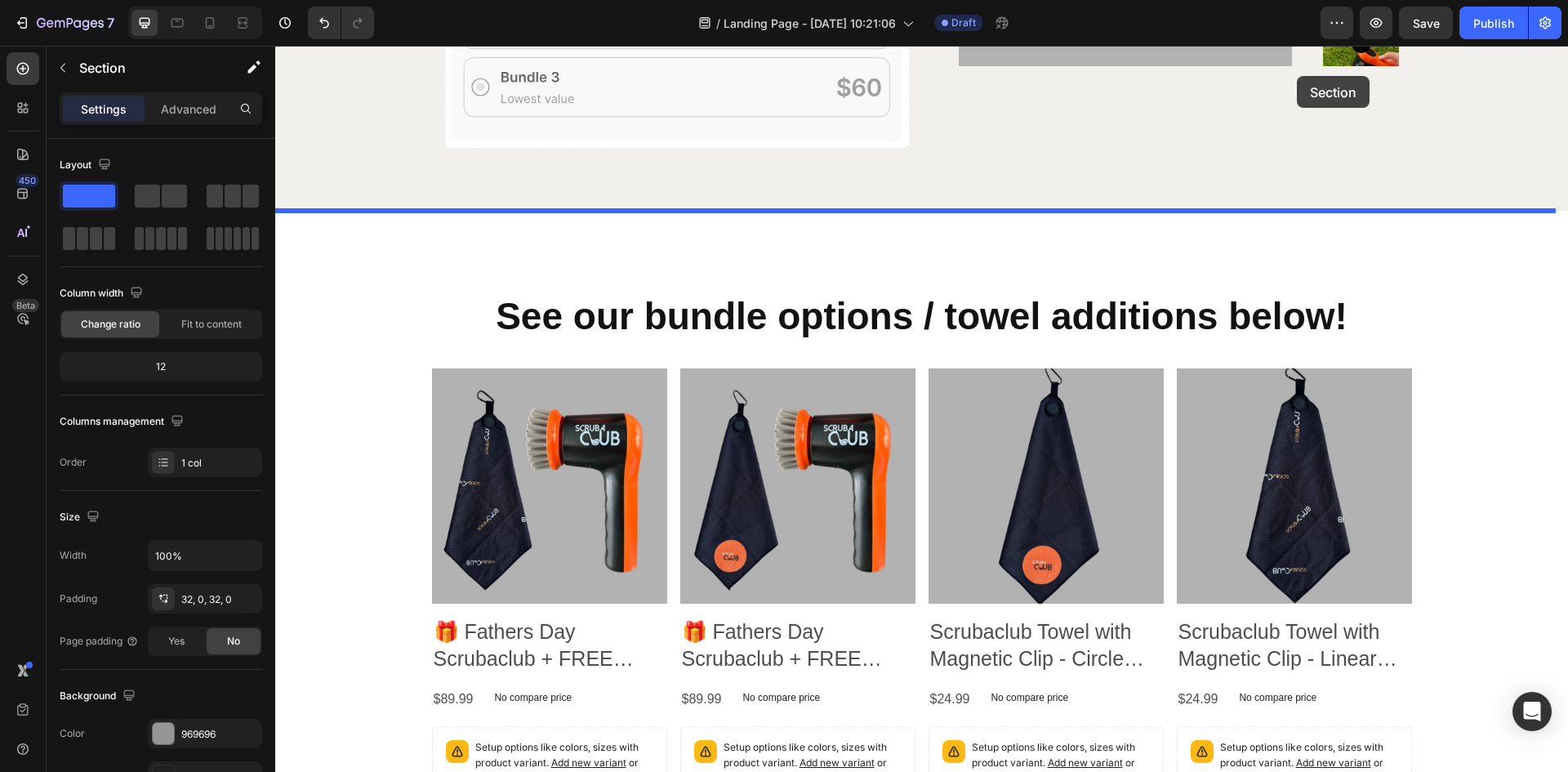
scroll to position [4967, 0]
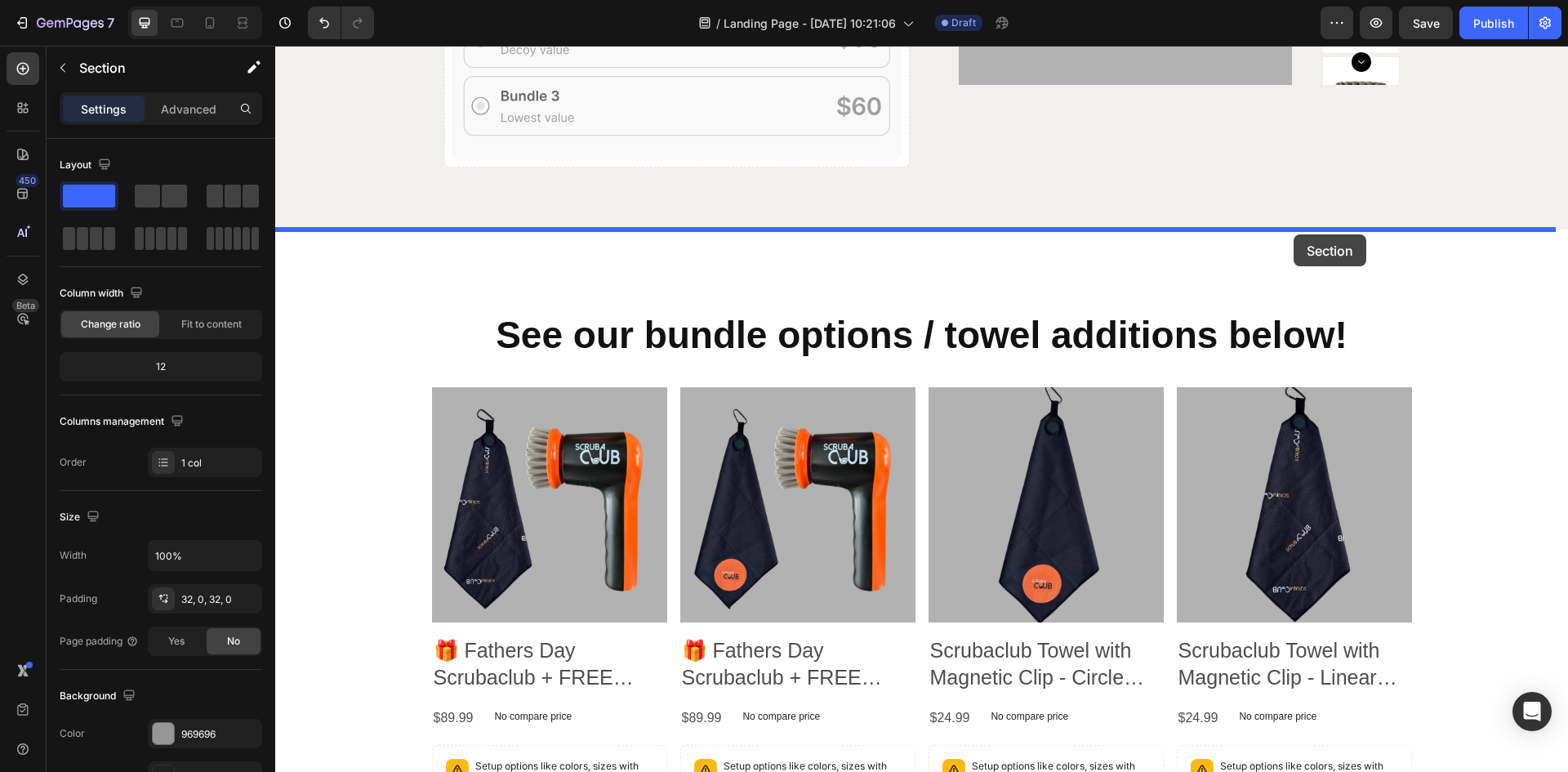
drag, startPoint x: 1247, startPoint y: 493, endPoint x: 1294, endPoint y: 235, distance: 262.2
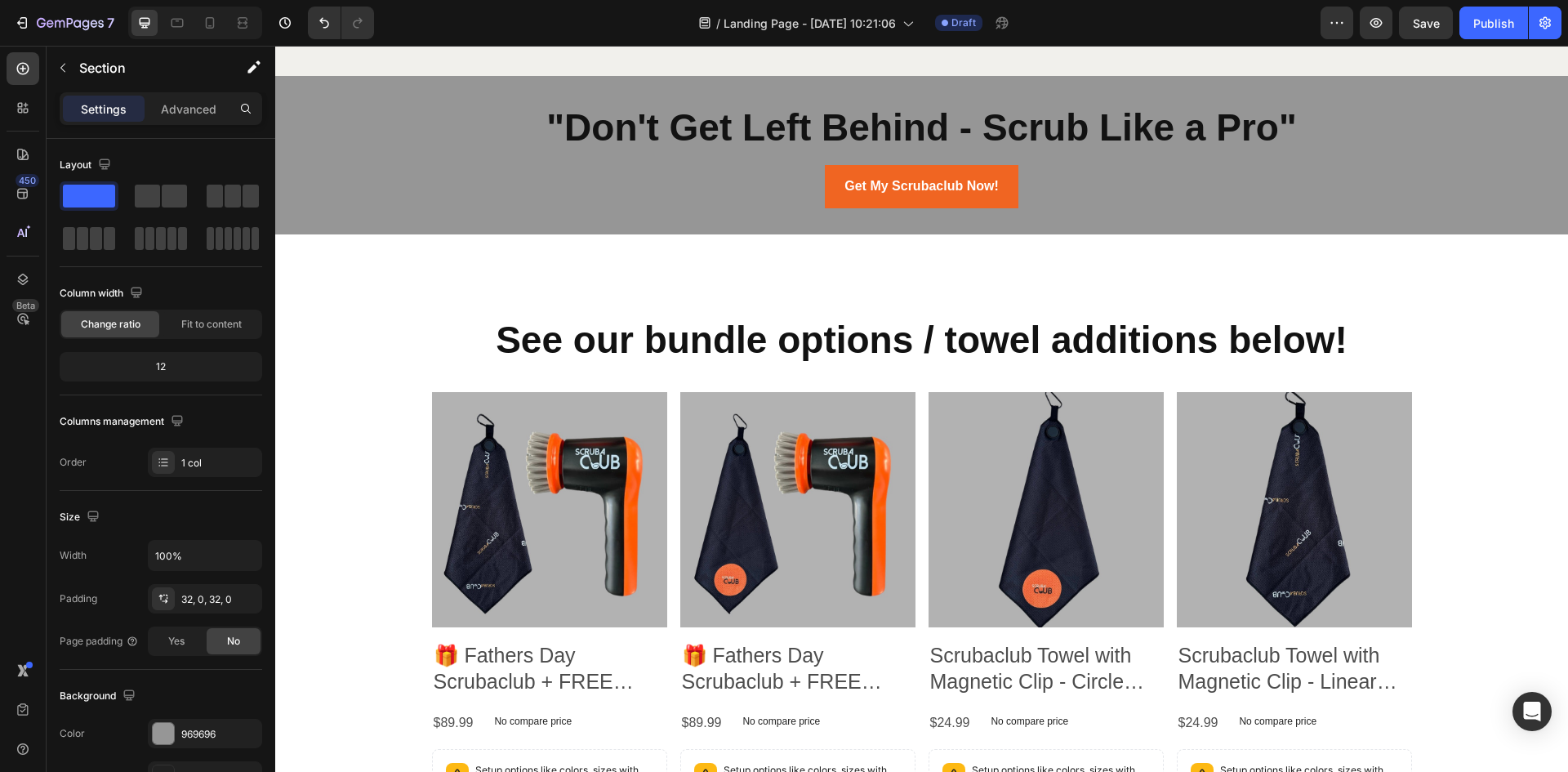
scroll to position [5130, 0]
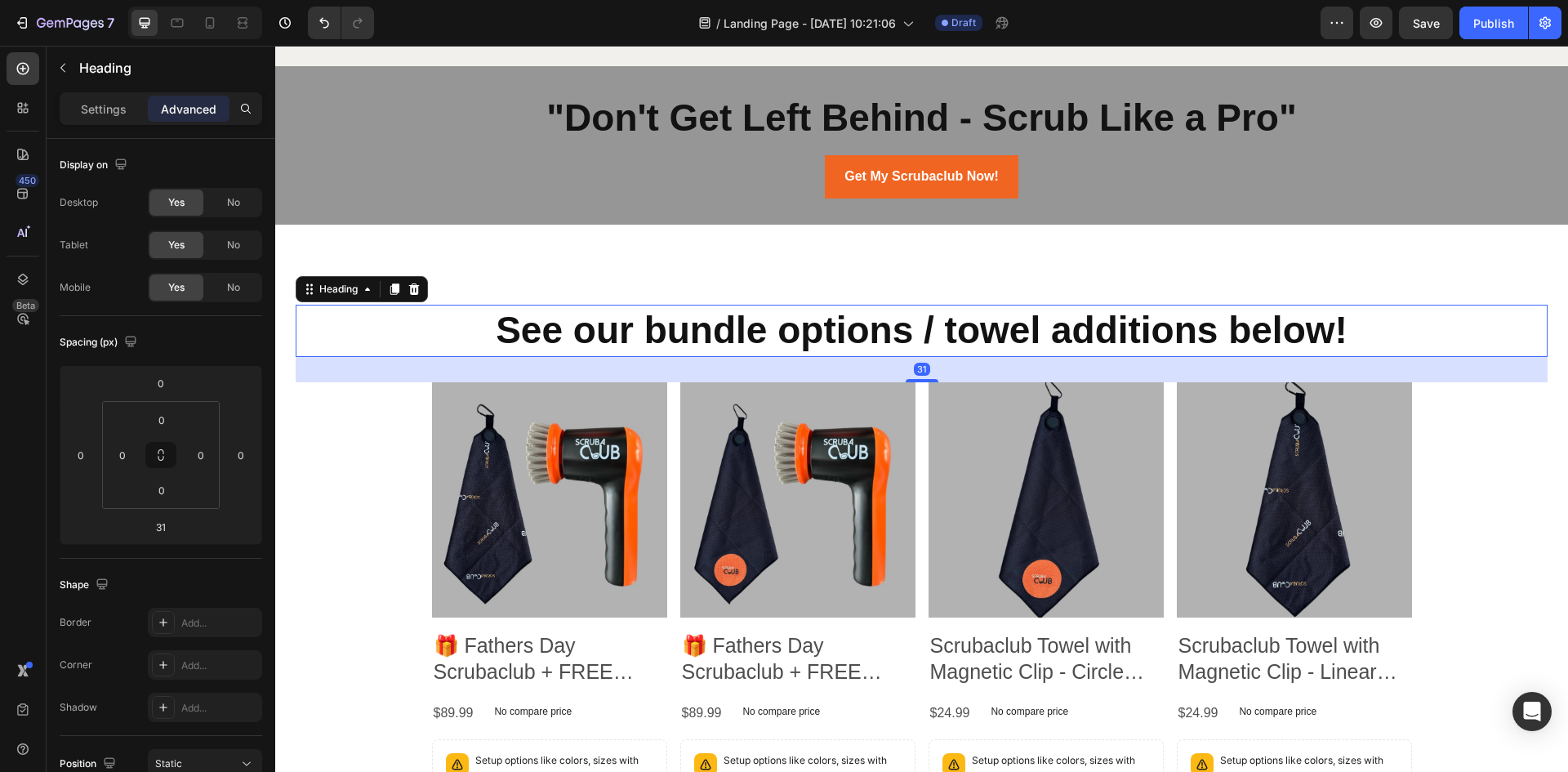
click at [911, 316] on strong "See our bundle options / towel additions below!" at bounding box center [922, 330] width 852 height 42
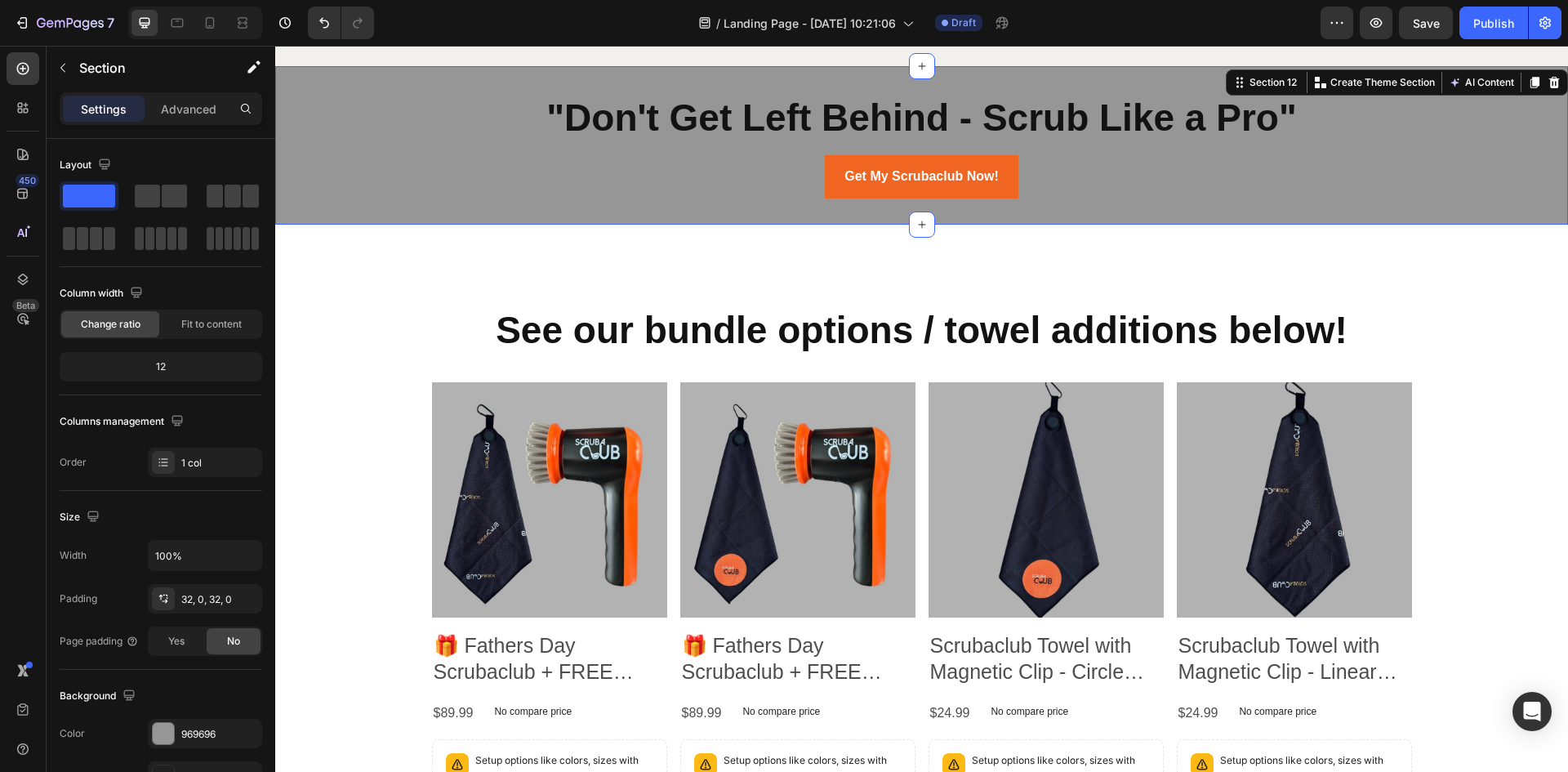
click at [981, 203] on div ""Don't Get Left Behind - Scrub Like a Pro" Heading Get My Scrubaclub Now! Butto…" at bounding box center [922, 145] width 1293 height 158
click at [936, 260] on div "See our bundle options / towel additions below! Heading Product Images 🎁 Father…" at bounding box center [922, 596] width 1293 height 743
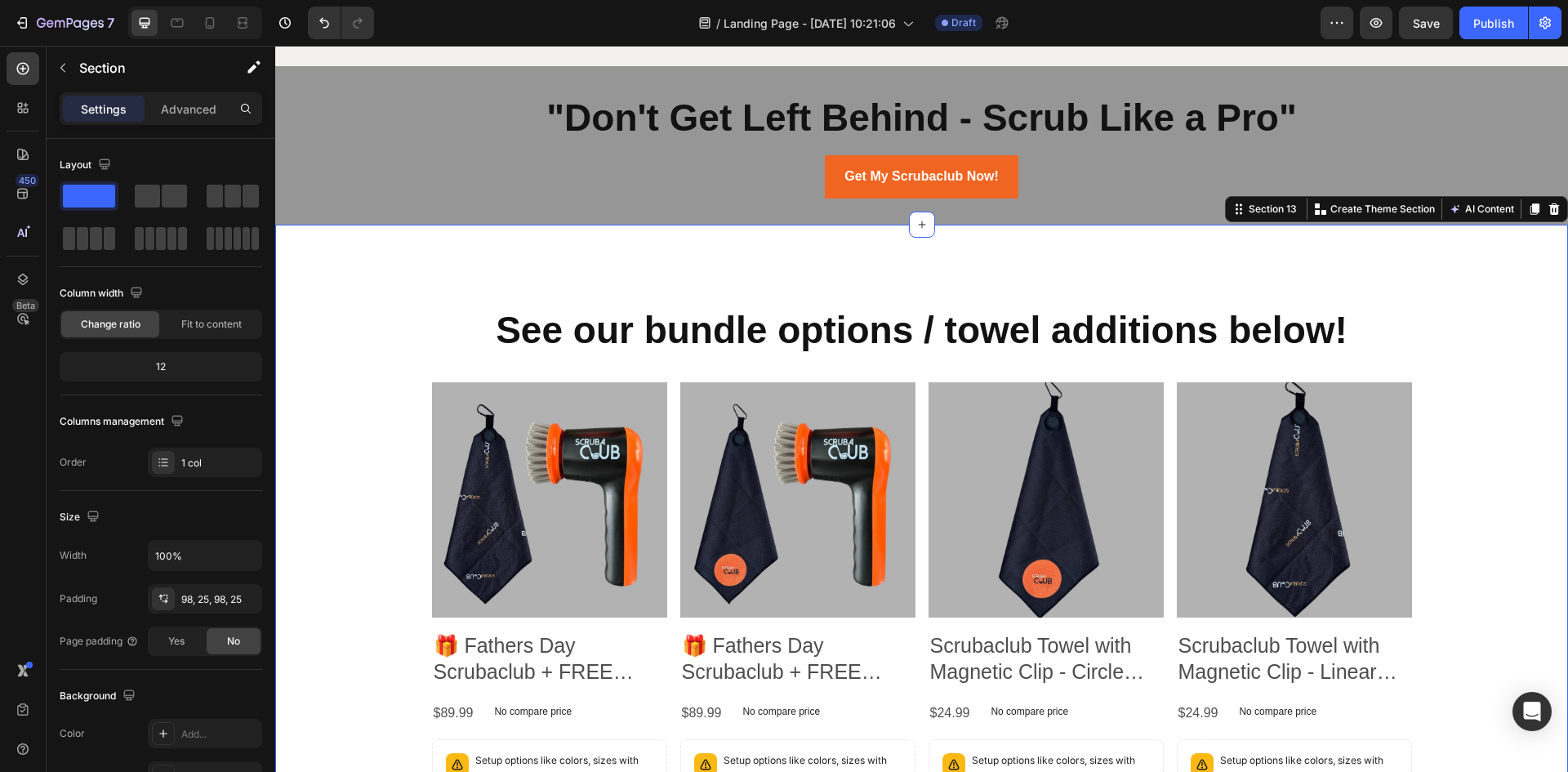
click at [933, 269] on div "See our bundle options / towel additions below! Heading Product Images 🎁 Father…" at bounding box center [922, 596] width 1293 height 743
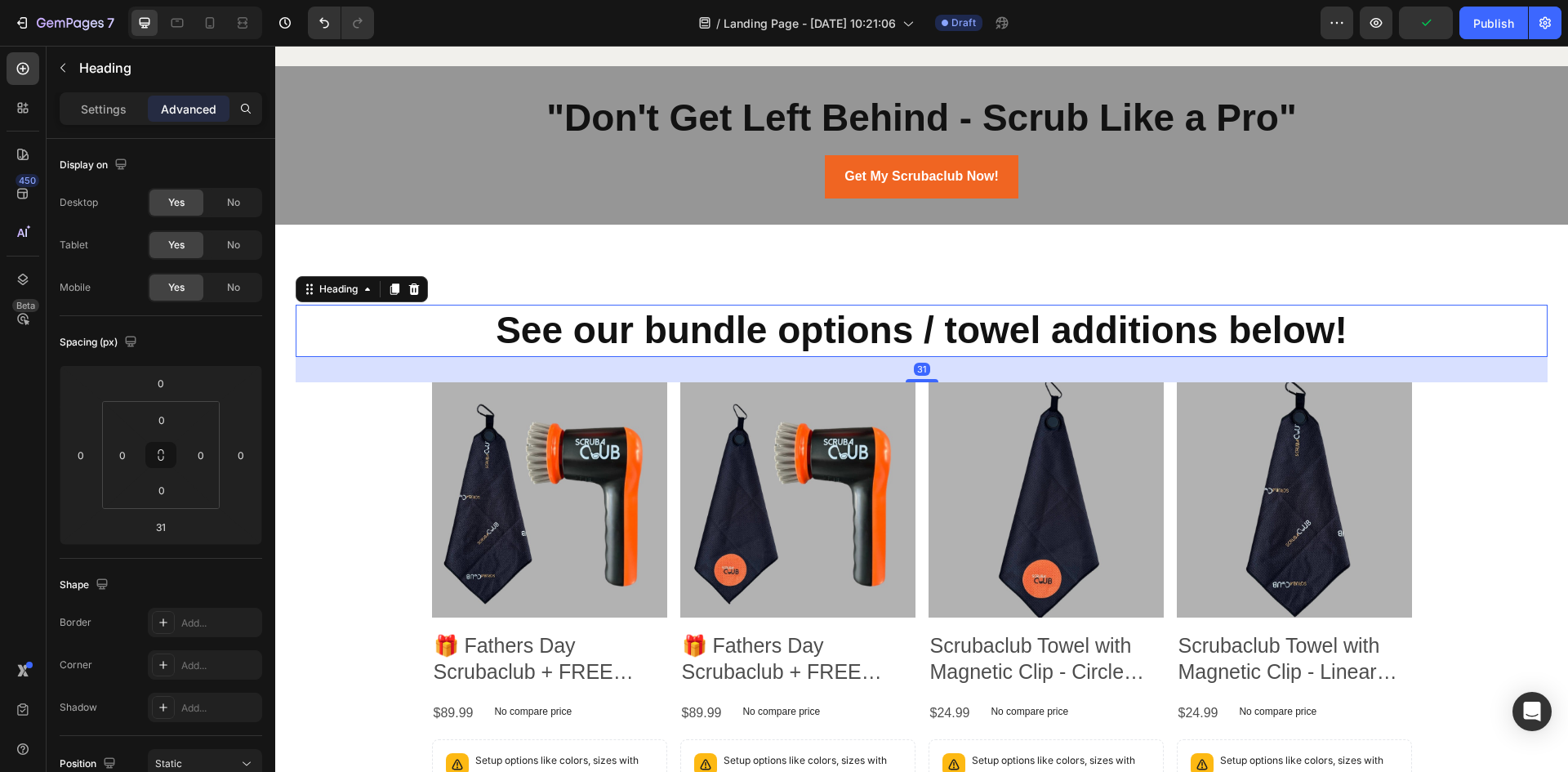
click at [878, 321] on strong "See our bundle options / towel additions below!" at bounding box center [922, 330] width 852 height 42
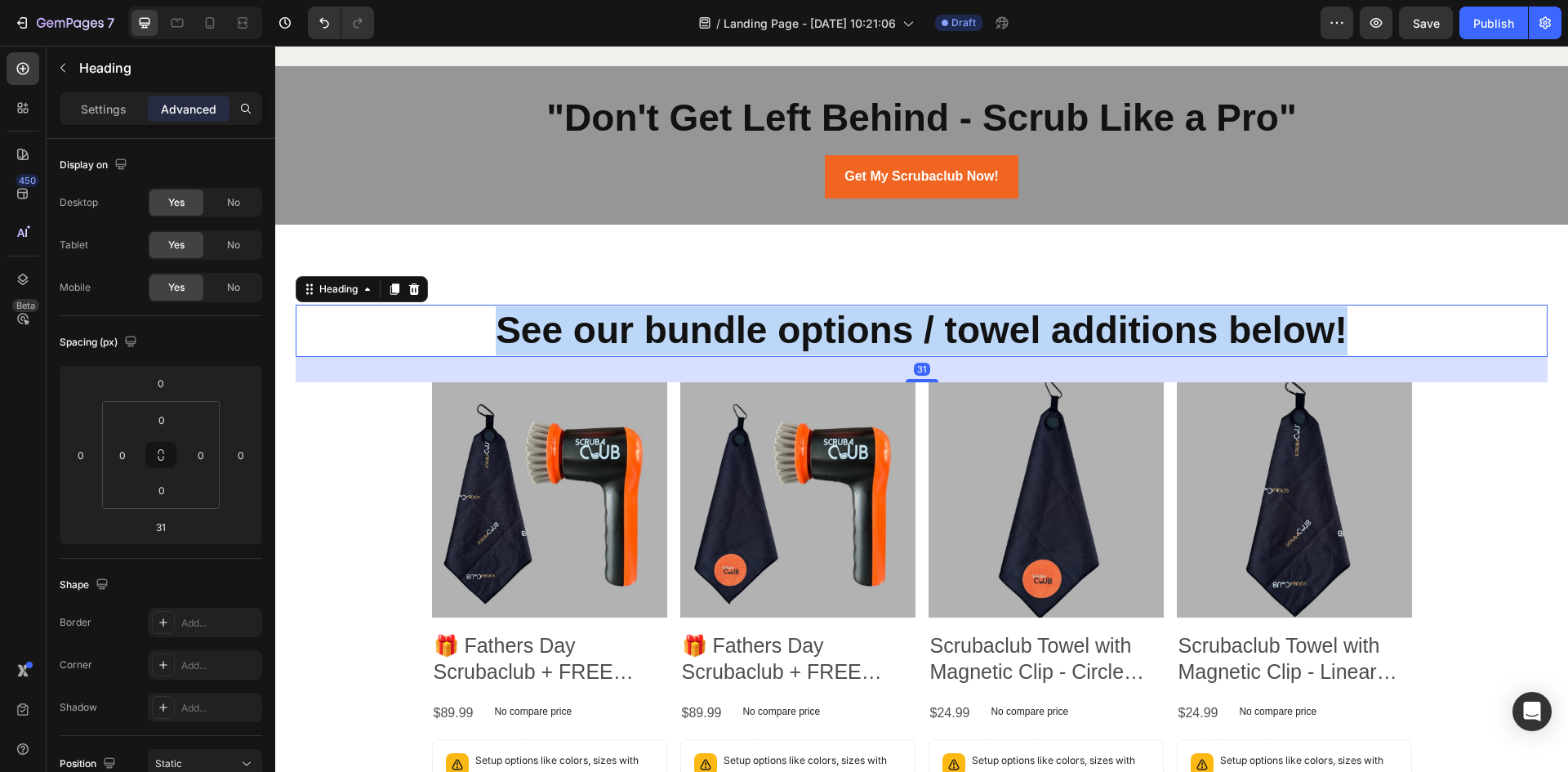
click at [878, 321] on strong "See our bundle options / towel additions below!" at bounding box center [922, 330] width 852 height 42
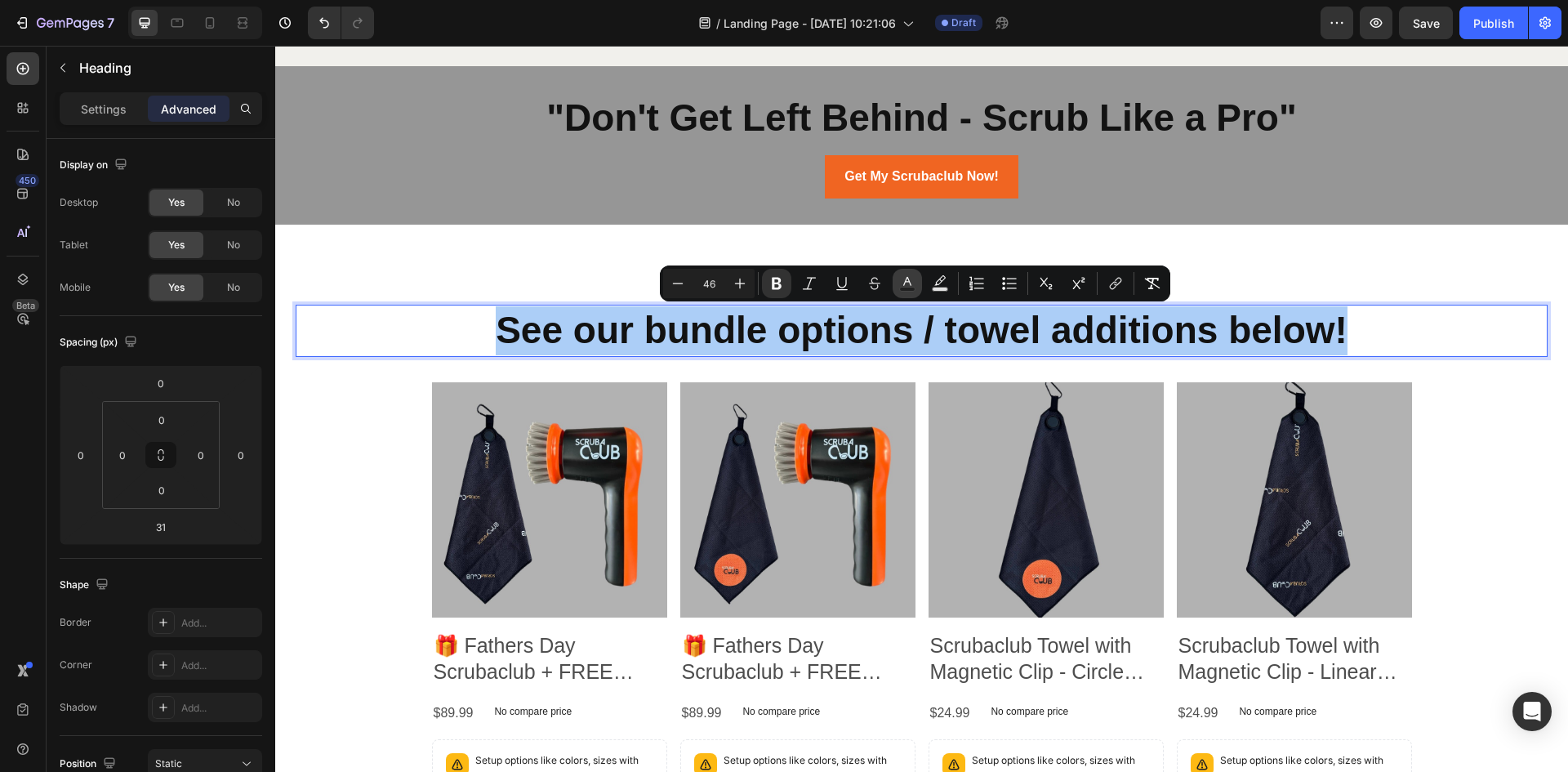
click at [919, 274] on button "Text Color" at bounding box center [907, 283] width 29 height 29
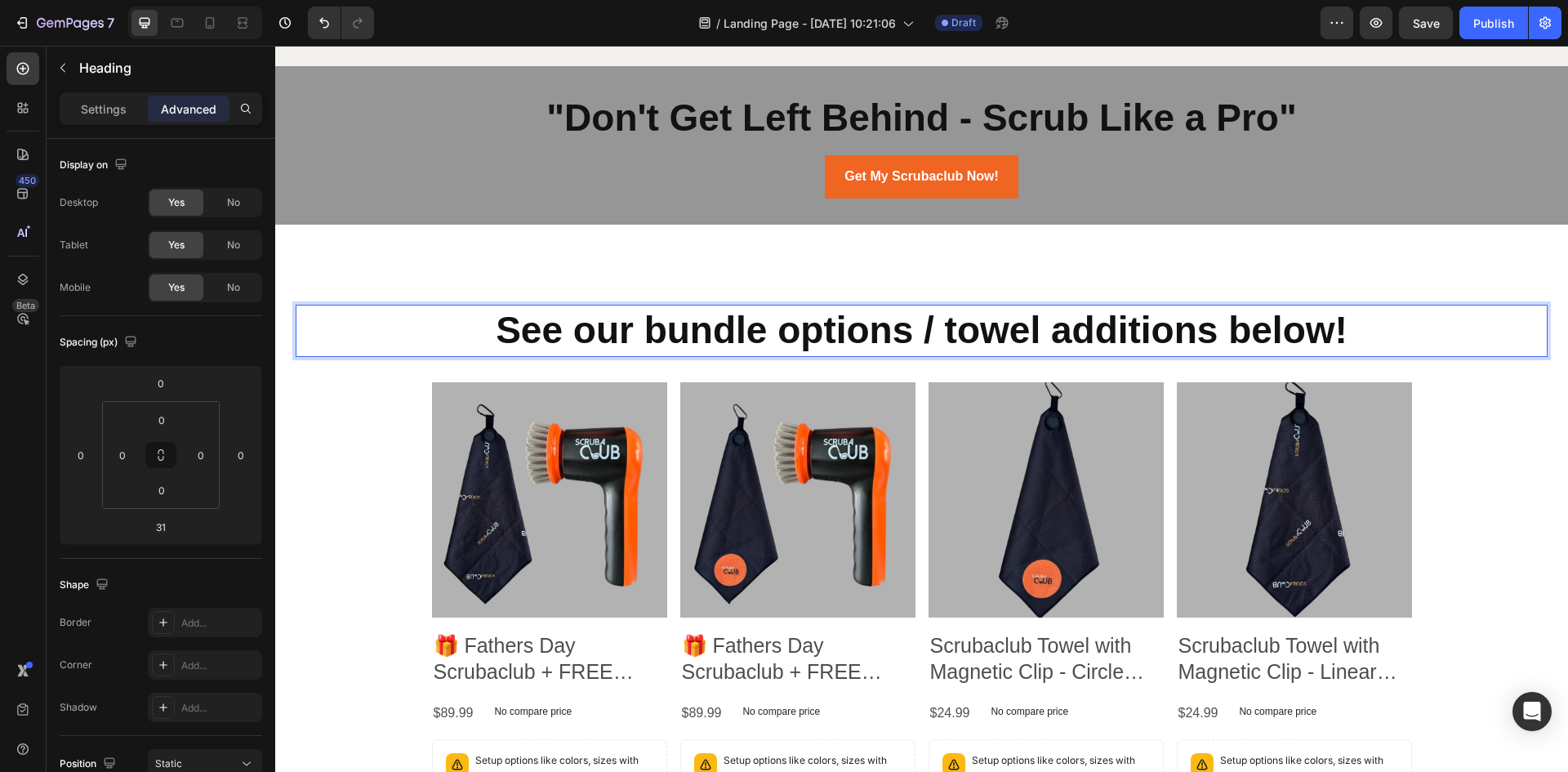
click at [879, 335] on strong "See our bundle options / towel additions below!" at bounding box center [922, 330] width 852 height 42
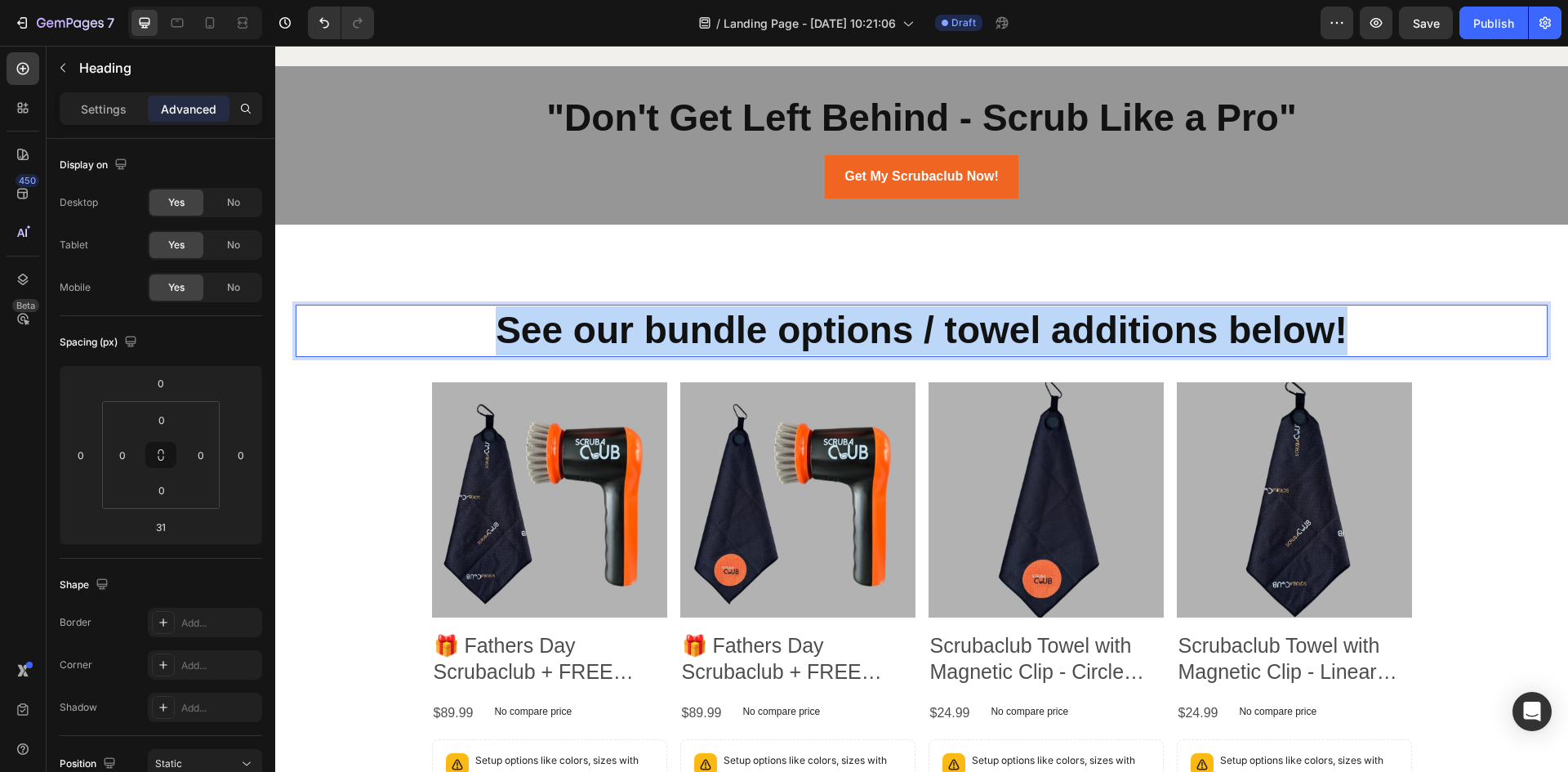
click at [879, 335] on strong "See our bundle options / towel additions below!" at bounding box center [922, 330] width 852 height 42
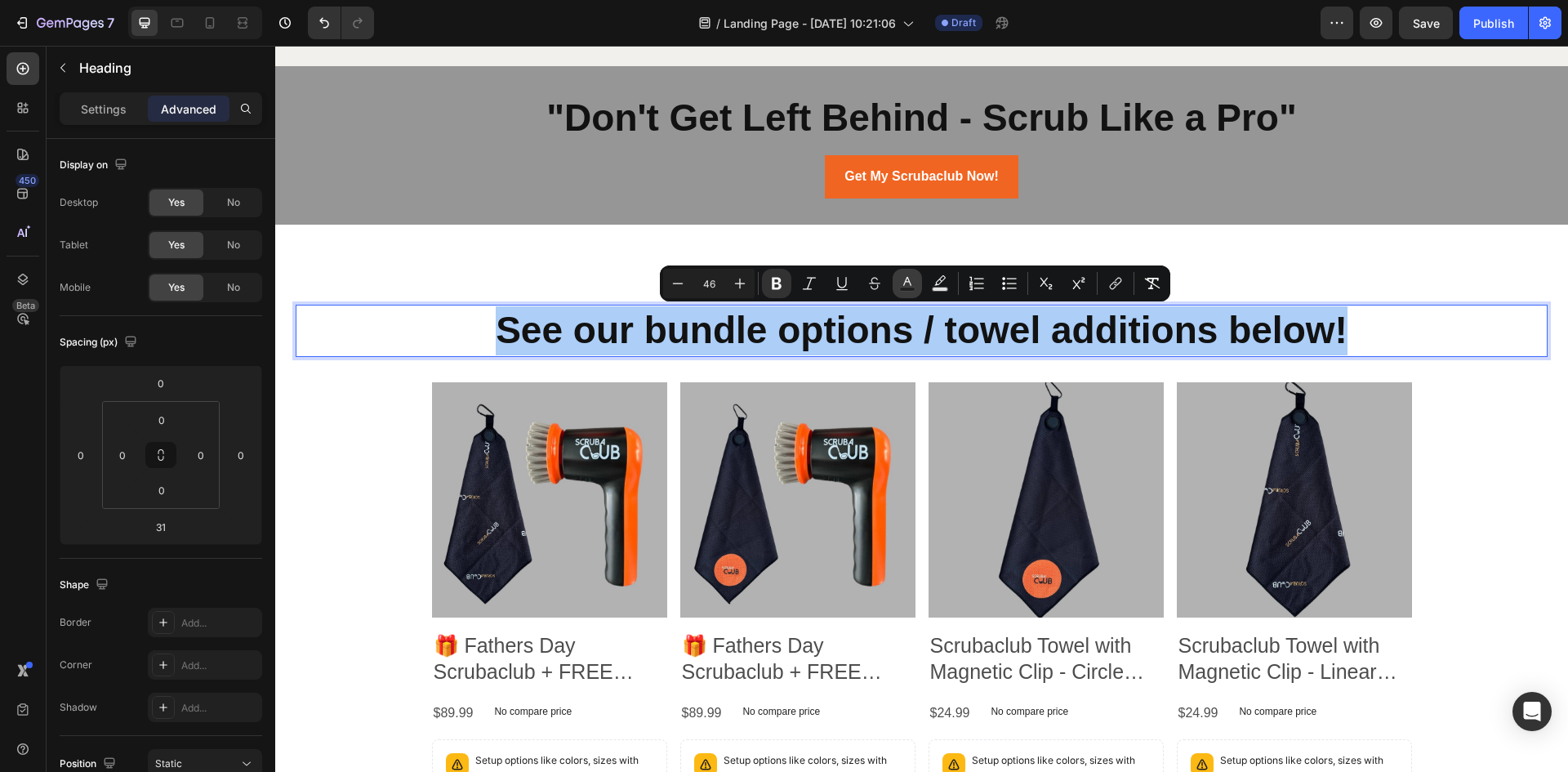
click at [912, 286] on icon "Editor contextual toolbar" at bounding box center [908, 284] width 17 height 17
click at [903, 280] on icon "Editor contextual toolbar" at bounding box center [908, 284] width 17 height 17
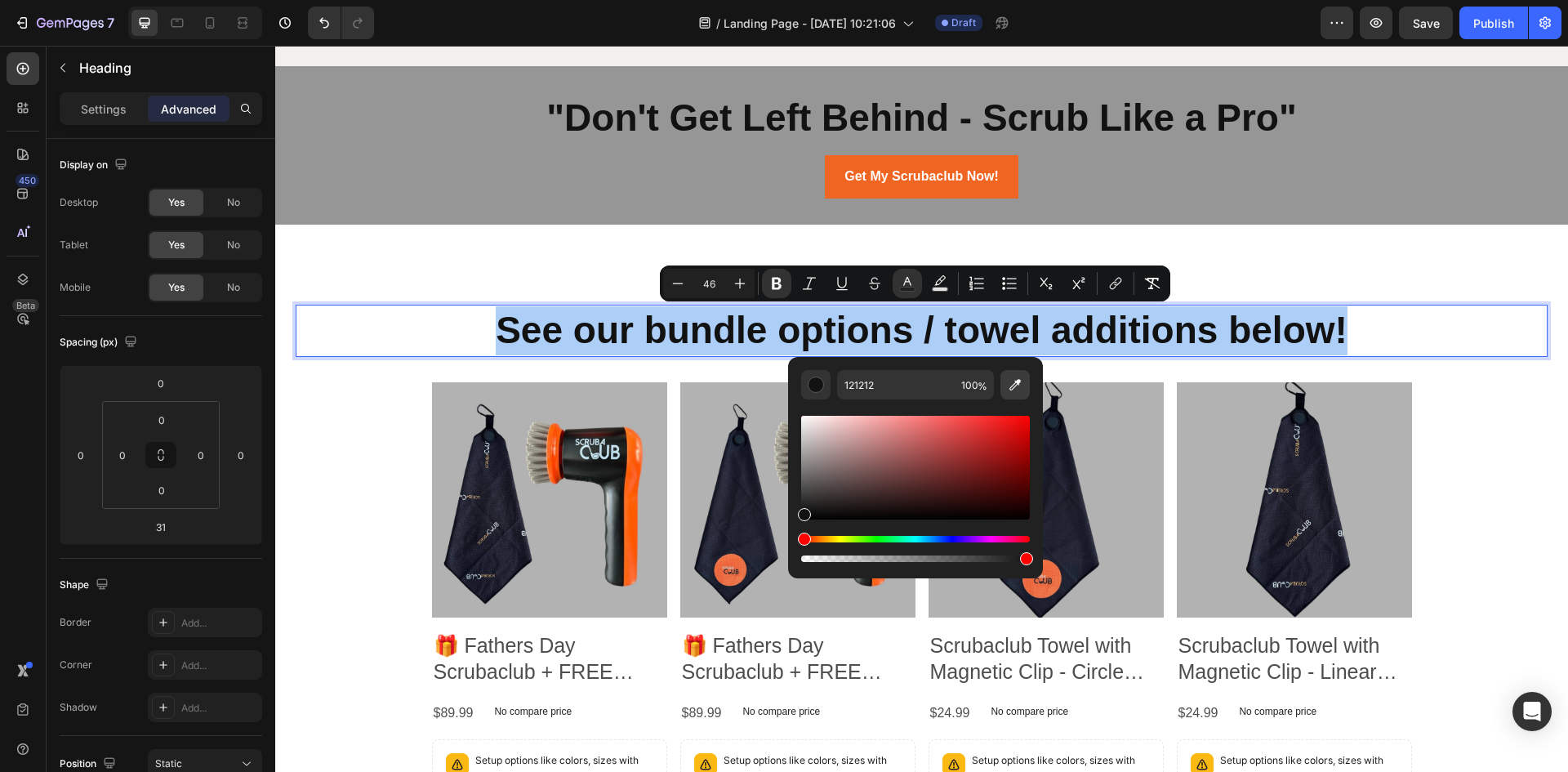
click at [1005, 385] on button "Editor contextual toolbar" at bounding box center [1015, 385] width 29 height 29
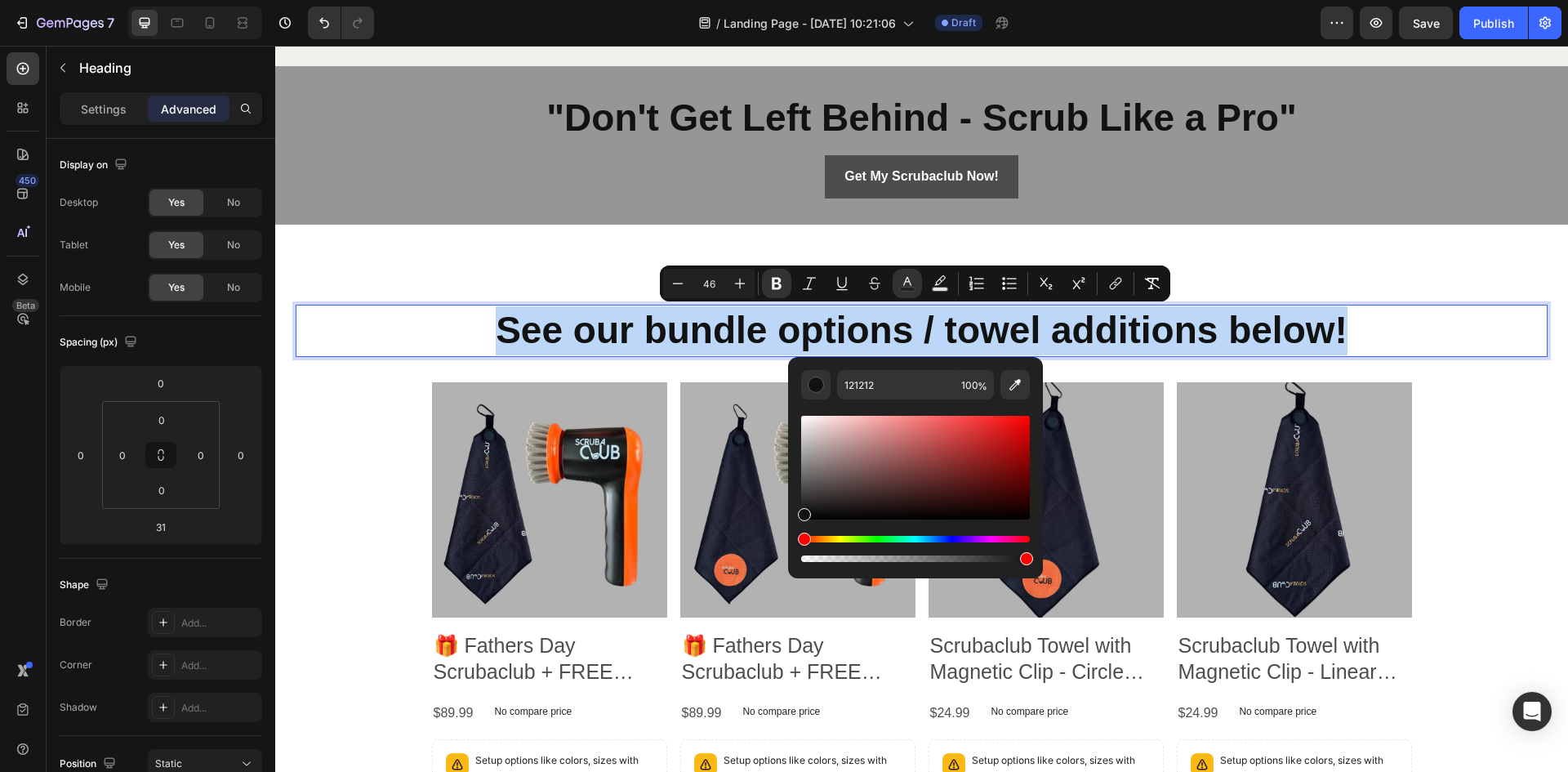
type input "F06522"
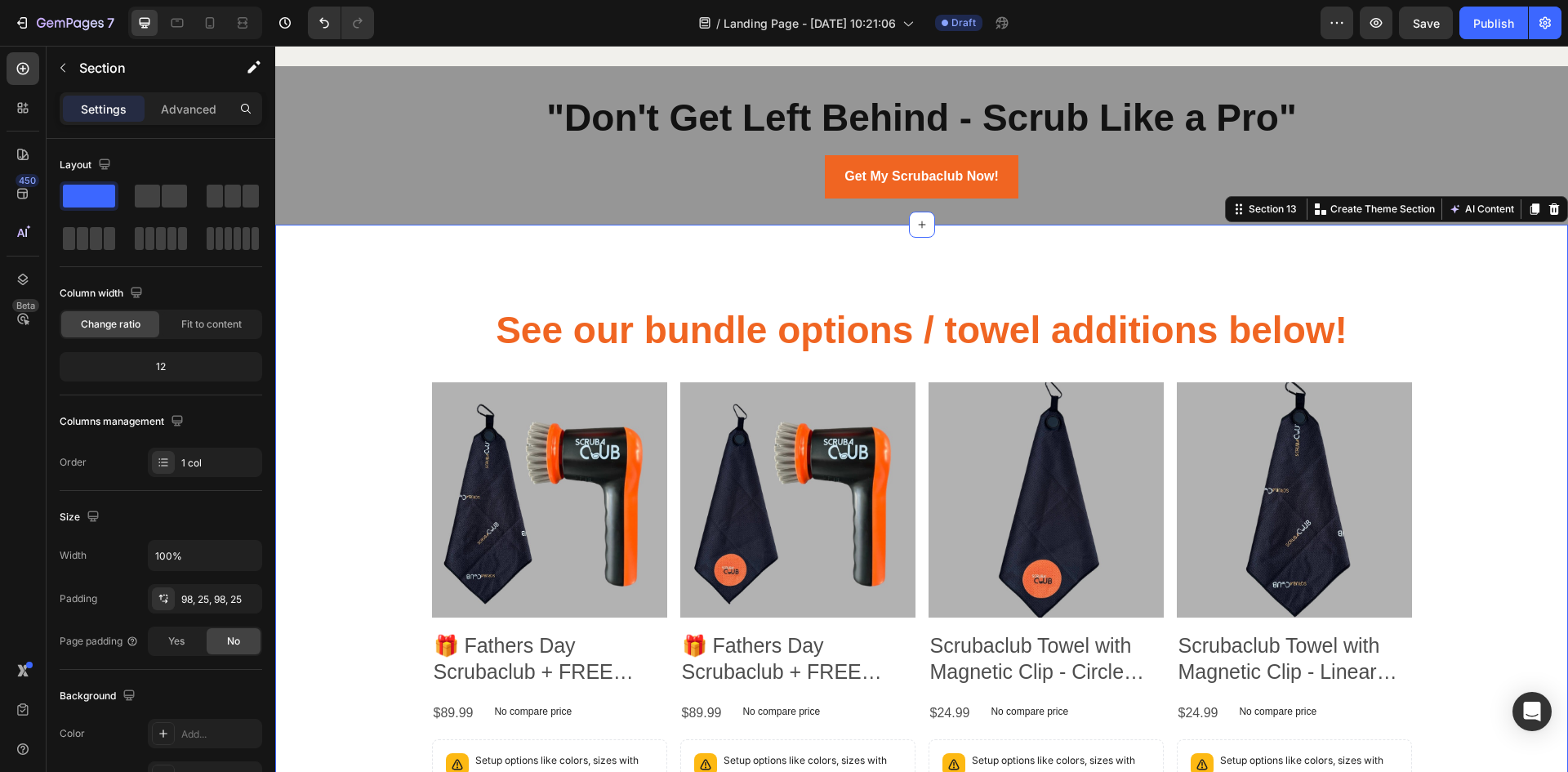
click at [548, 270] on div "⁠⁠⁠⁠⁠⁠⁠ See our bundle options / towel additions below! Heading Product Images …" at bounding box center [922, 596] width 1293 height 743
click at [975, 266] on div "⁠⁠⁠⁠⁠⁠⁠ See our bundle options / towel additions below! Heading Product Images …" at bounding box center [922, 596] width 1293 height 743
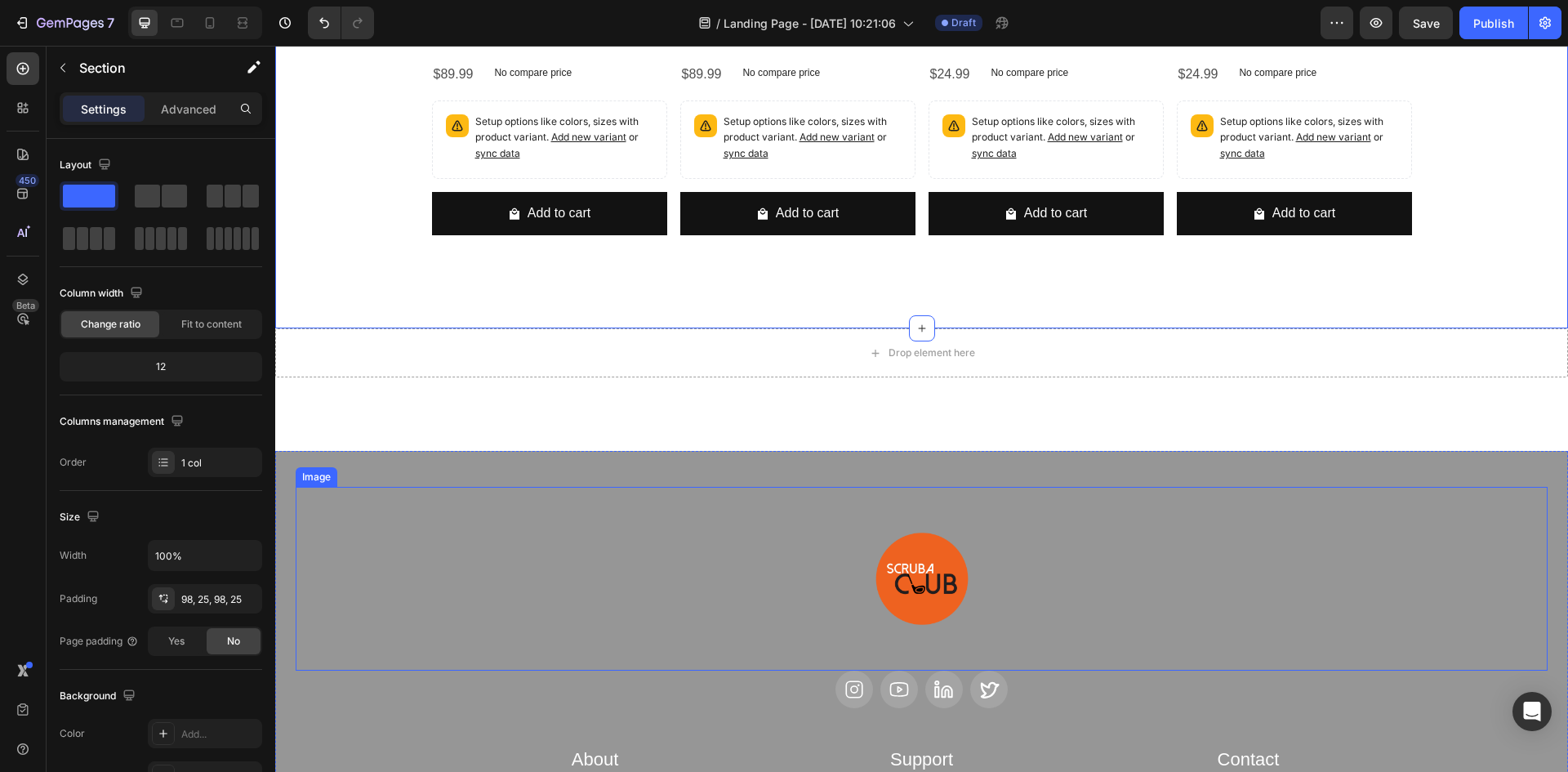
scroll to position [5784, 0]
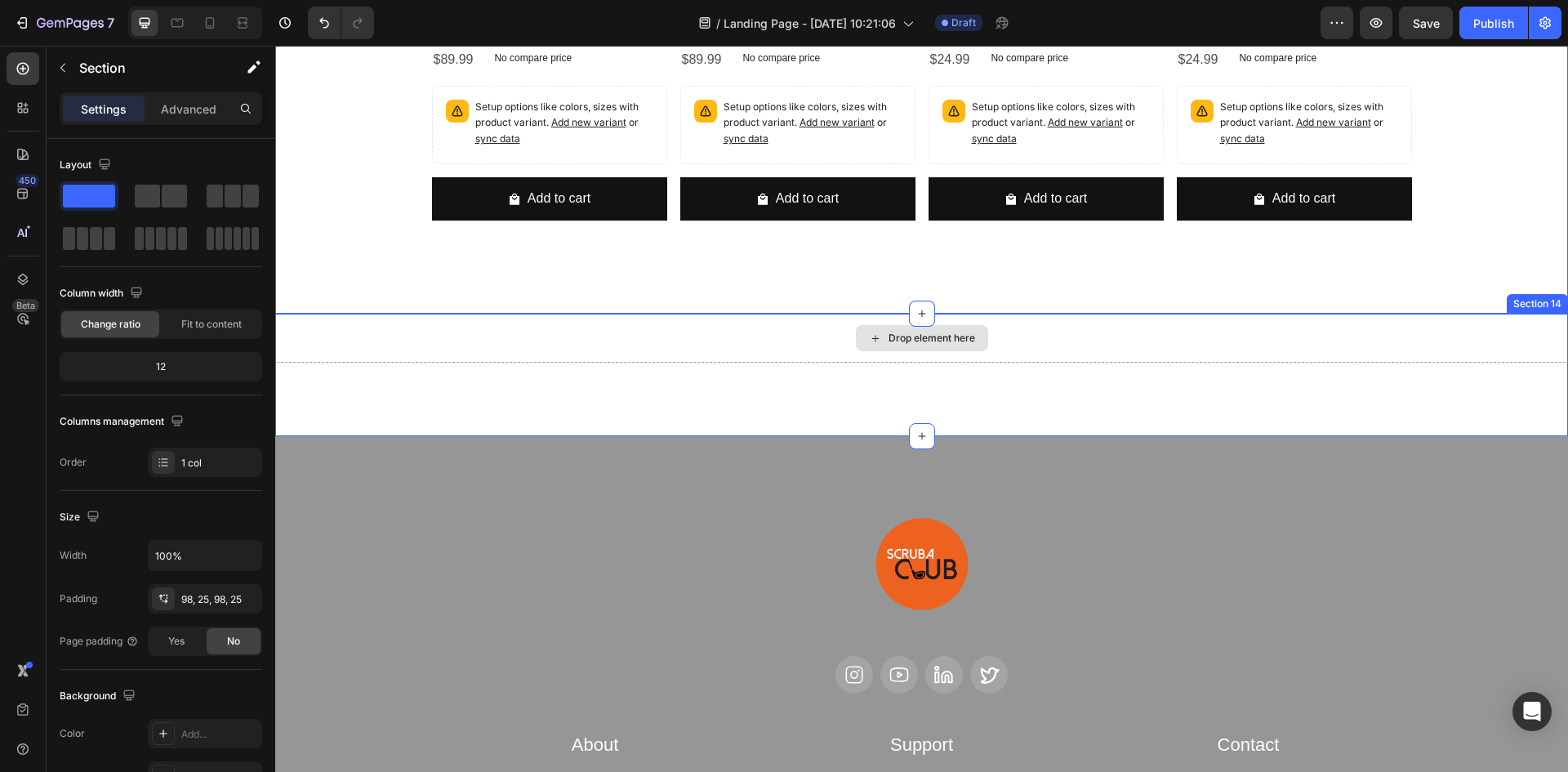
click at [1359, 326] on div "Drop element here" at bounding box center [922, 338] width 1293 height 49
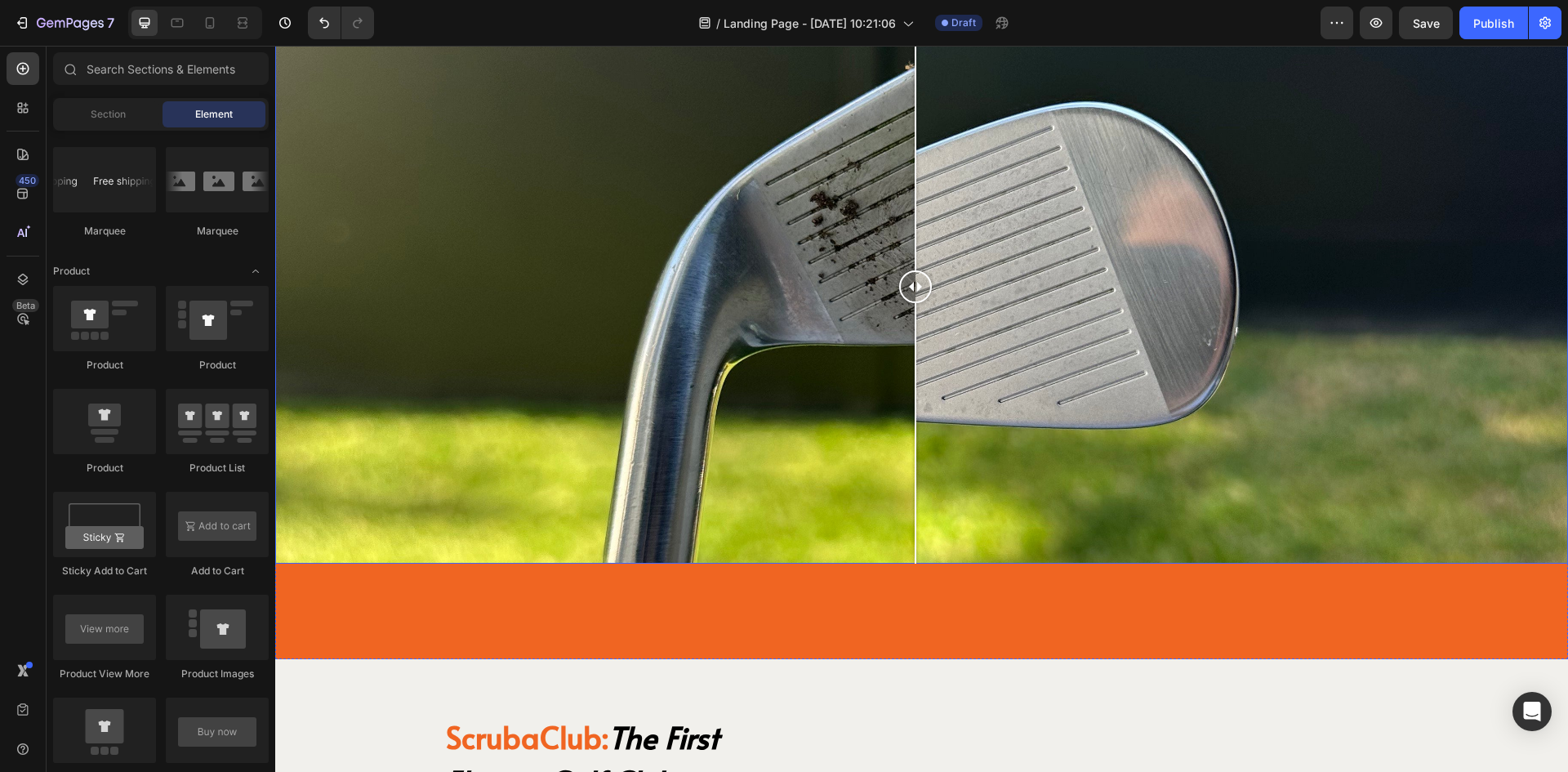
scroll to position [3659, 0]
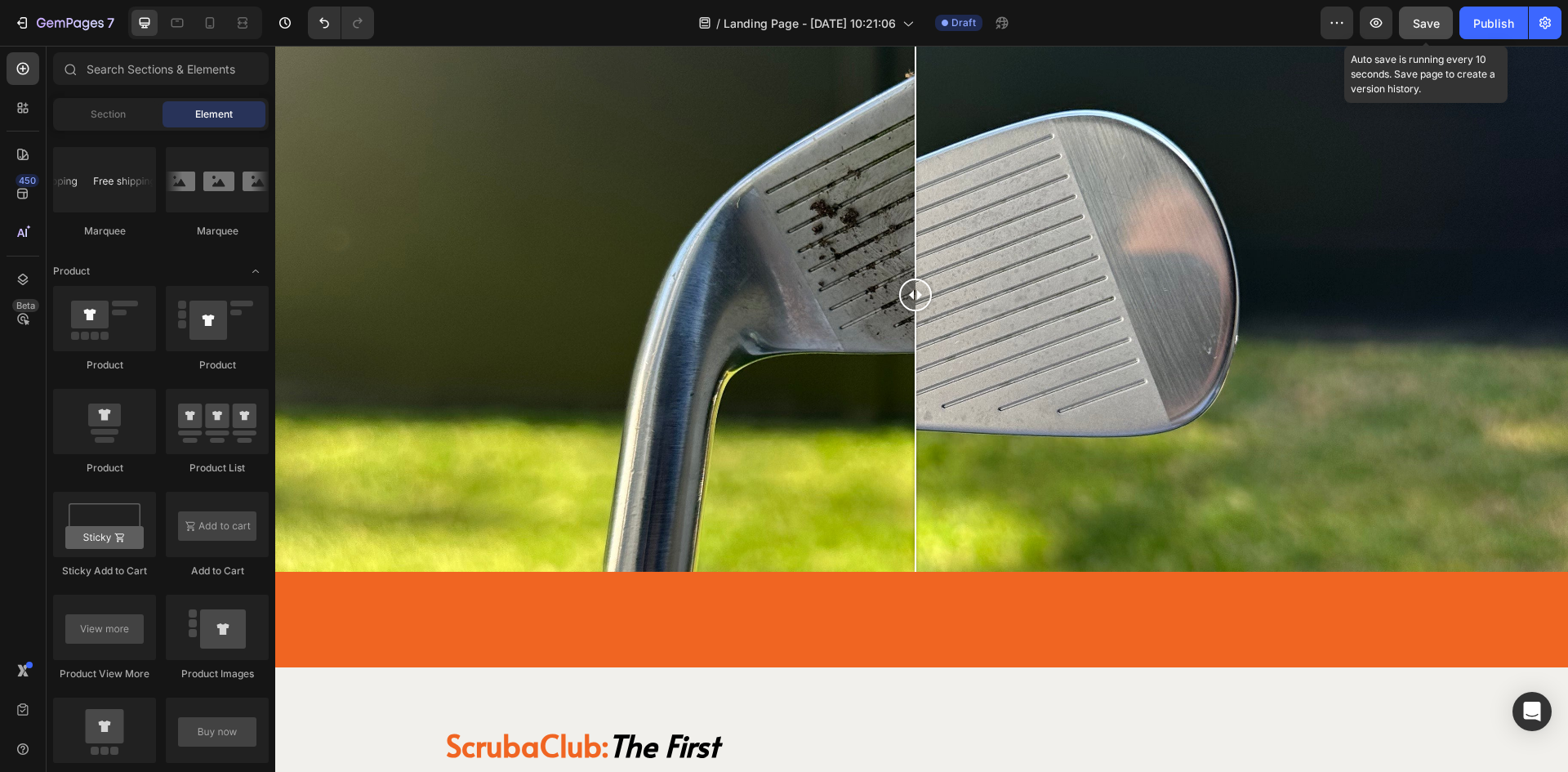
drag, startPoint x: 1424, startPoint y: 23, endPoint x: 1149, endPoint y: 104, distance: 286.7
click at [1424, 23] on span "Save" at bounding box center [1427, 23] width 27 height 14
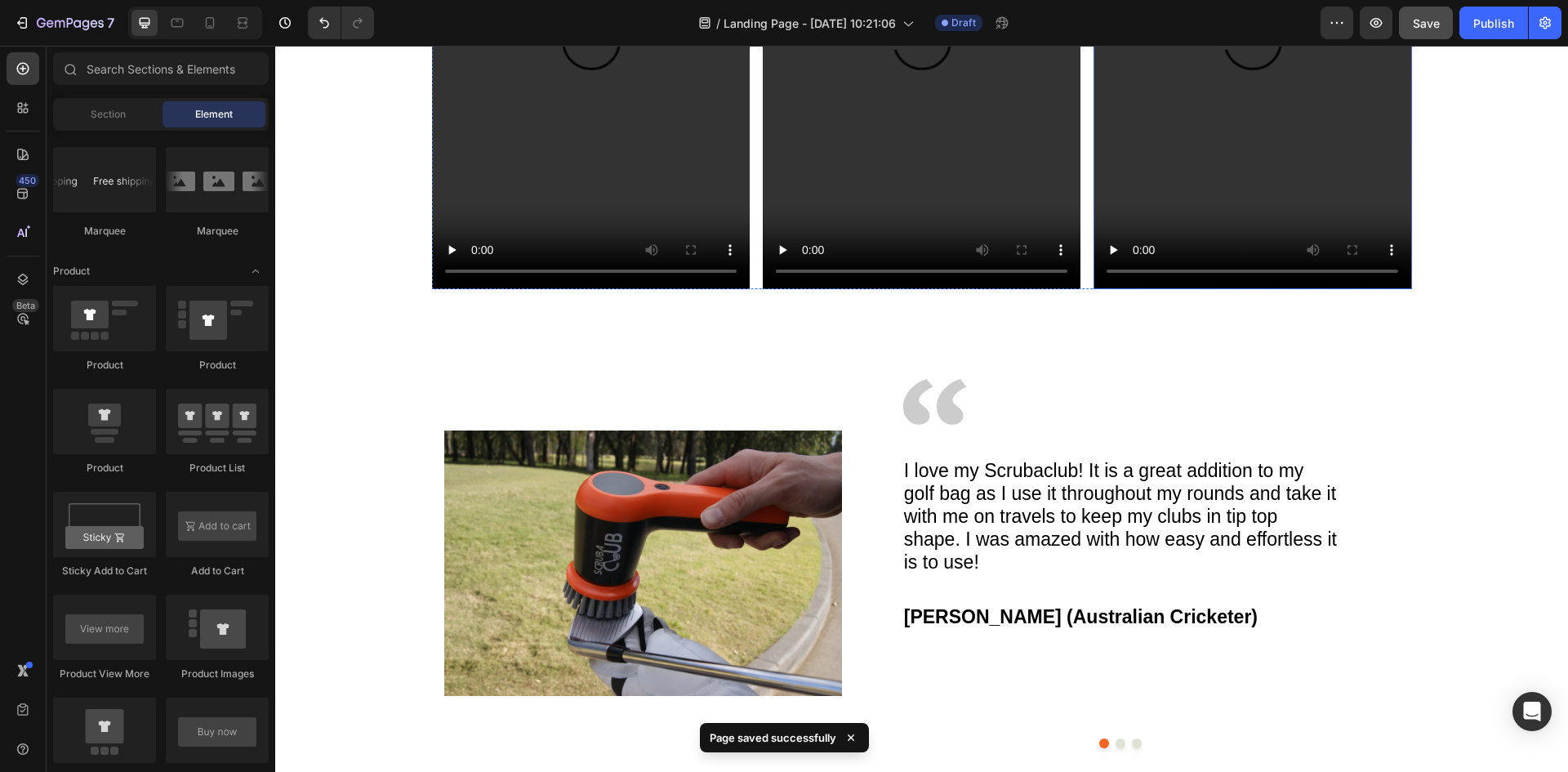
scroll to position [2433, 0]
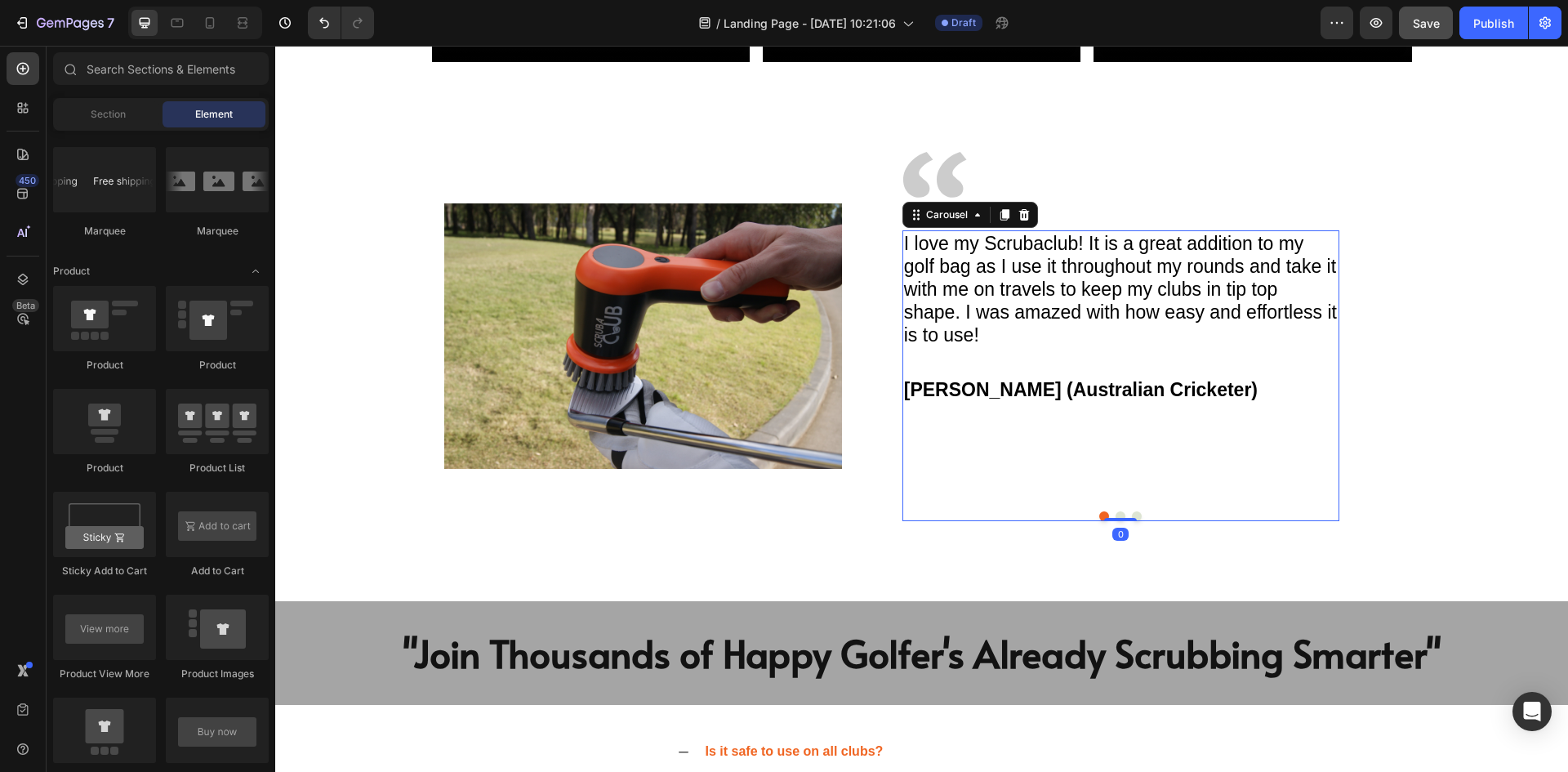
click at [1117, 519] on div "I love my Scrubaclub! It is a great addition to my golf bag as I use it through…" at bounding box center [1120, 376] width 437 height 291
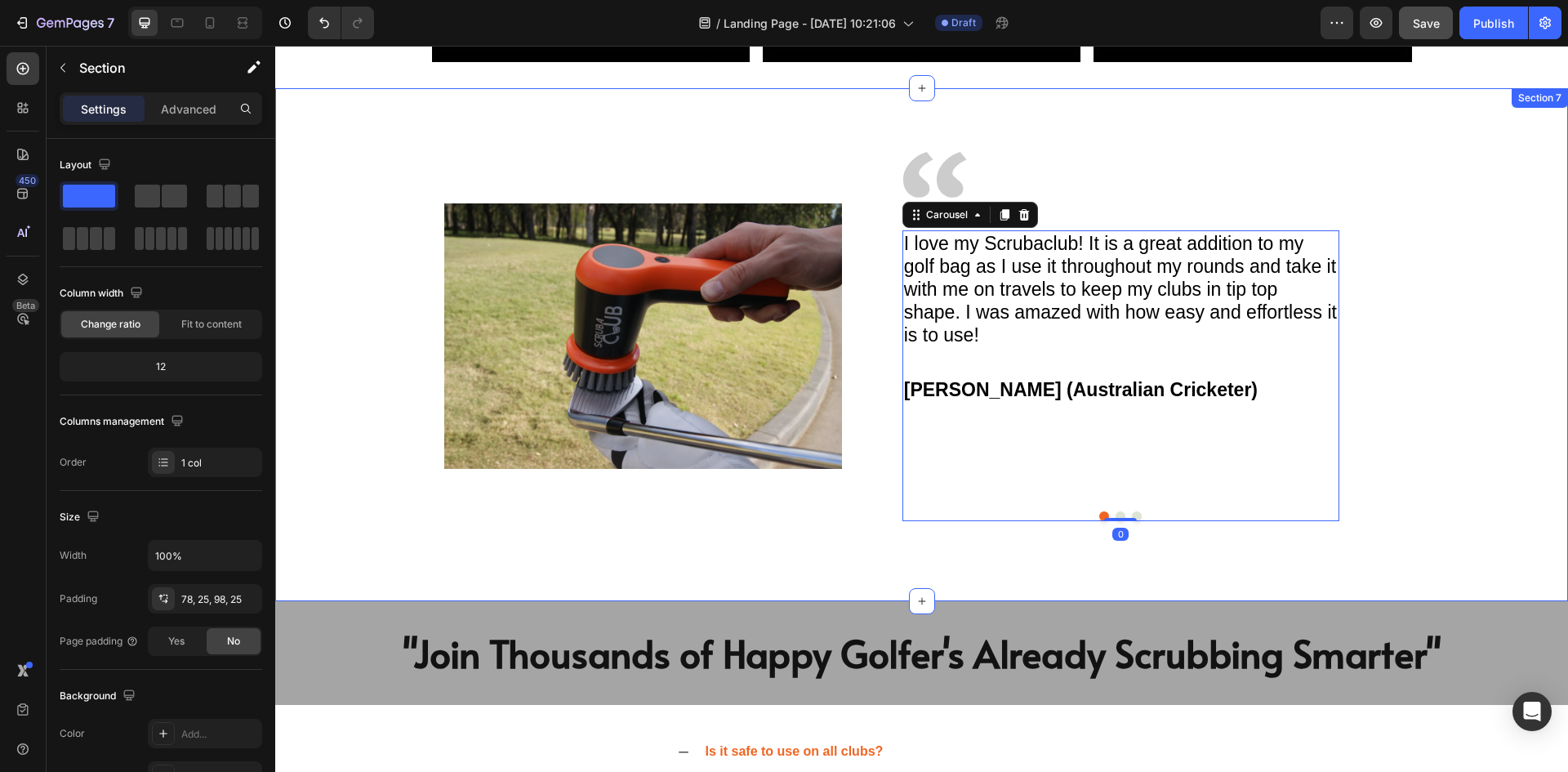
click at [1149, 546] on div "Image Image I love my Scrubaclub! It is a great addition to my golf bag as I us…" at bounding box center [922, 345] width 1293 height 513
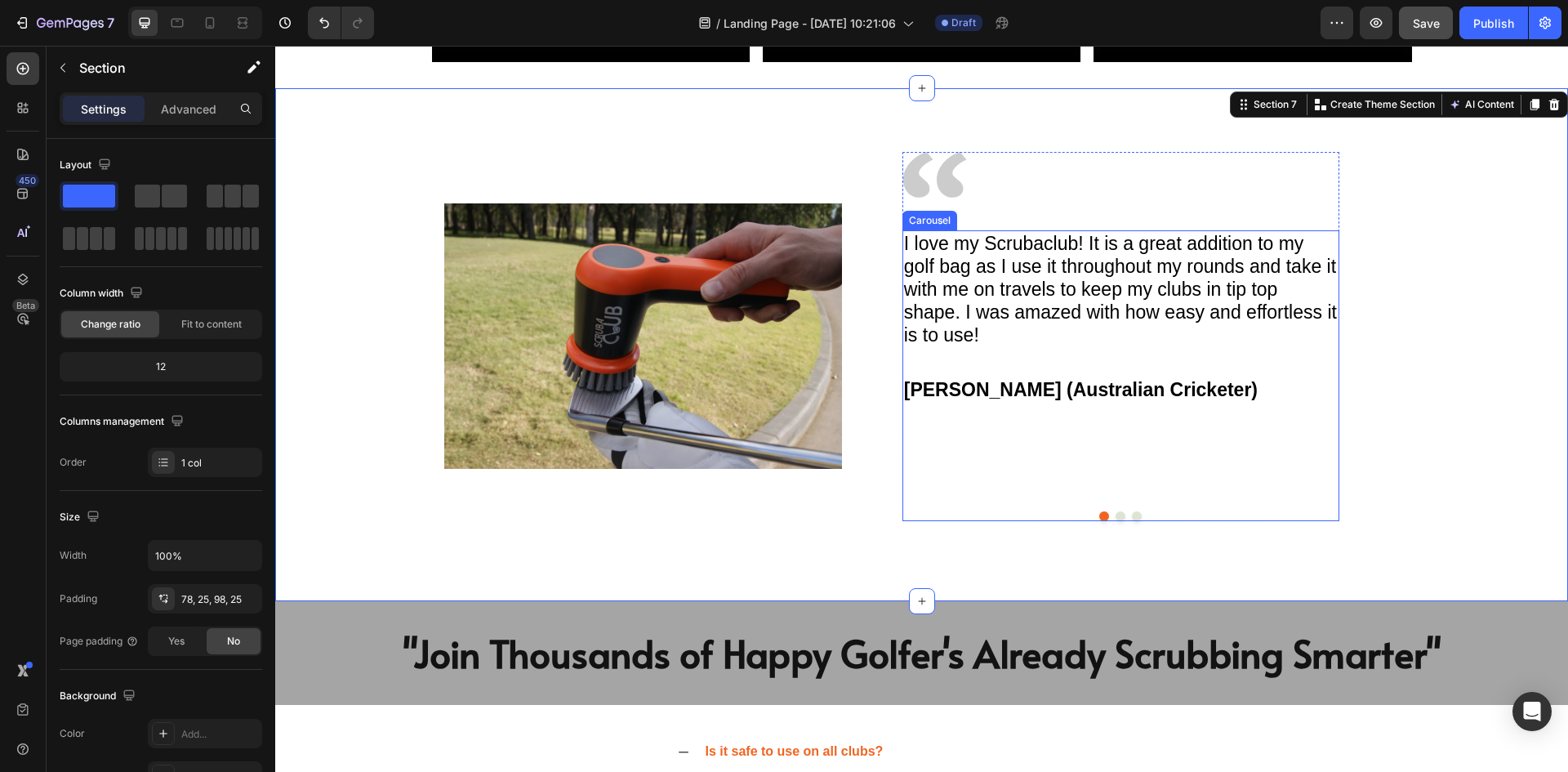
click at [1116, 511] on button "Dot" at bounding box center [1121, 516] width 10 height 10
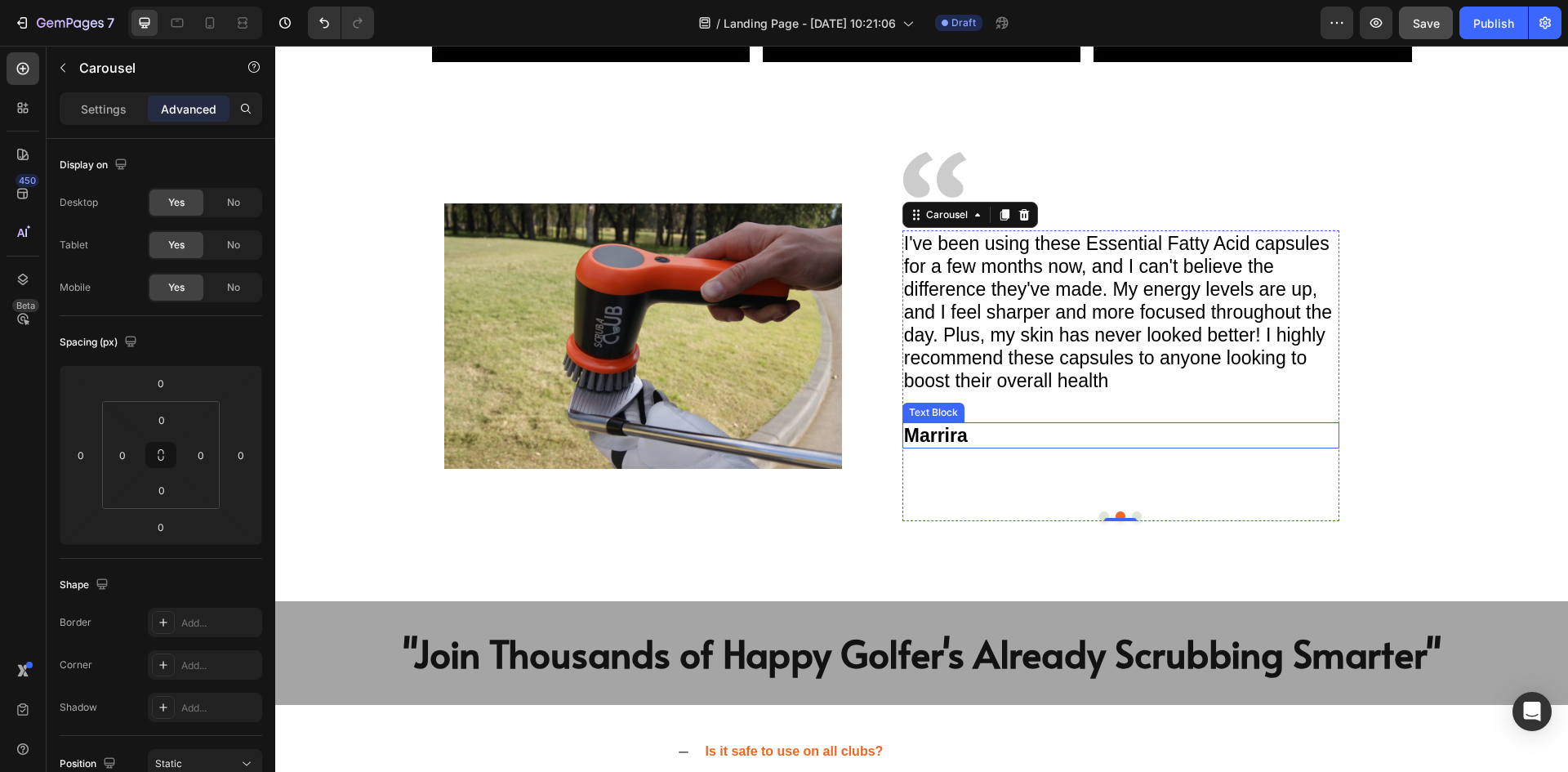
click at [922, 431] on p "Marrira" at bounding box center [1120, 435] width 434 height 22
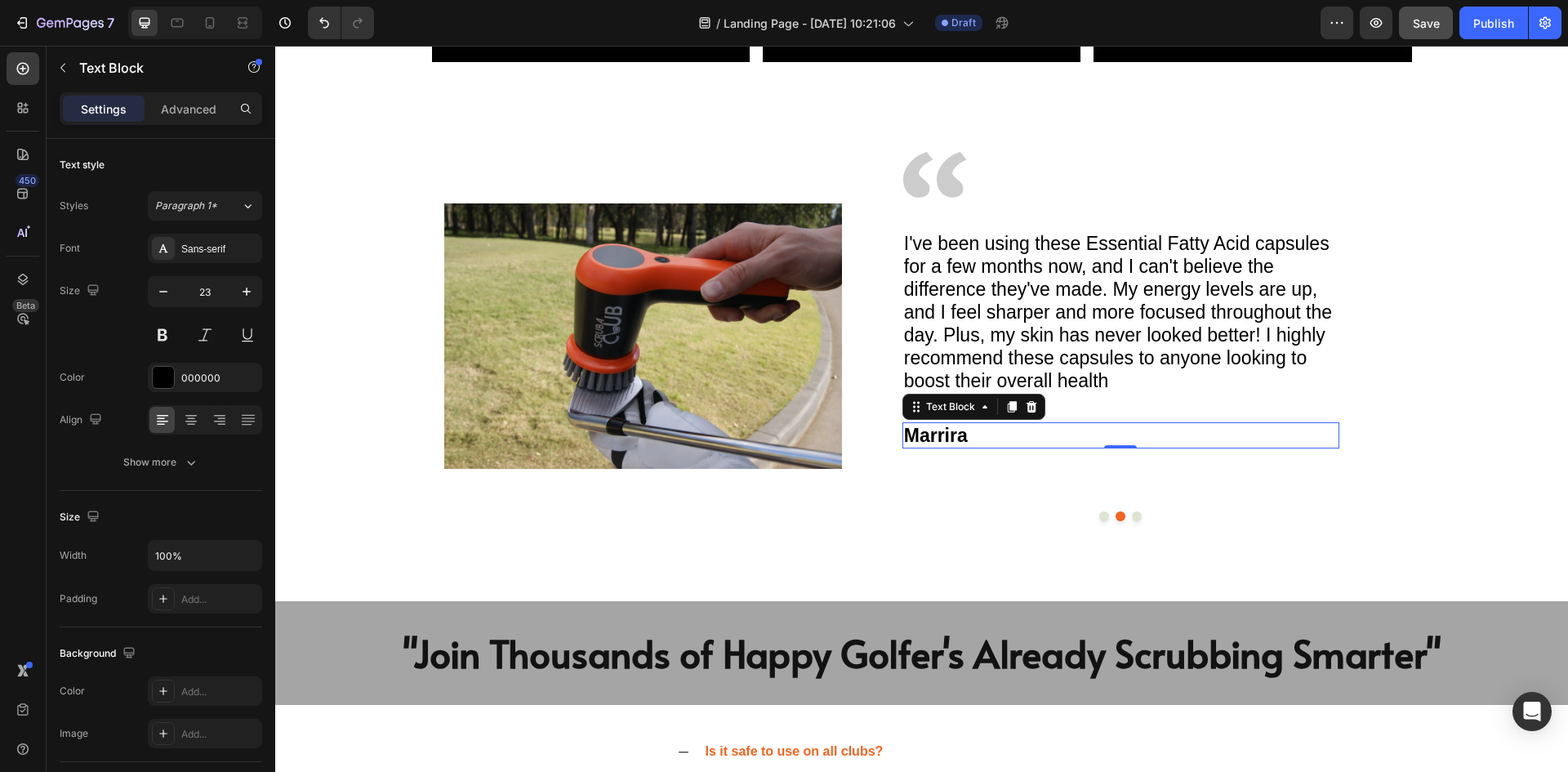
click at [935, 431] on p "Marrira" at bounding box center [1120, 435] width 434 height 22
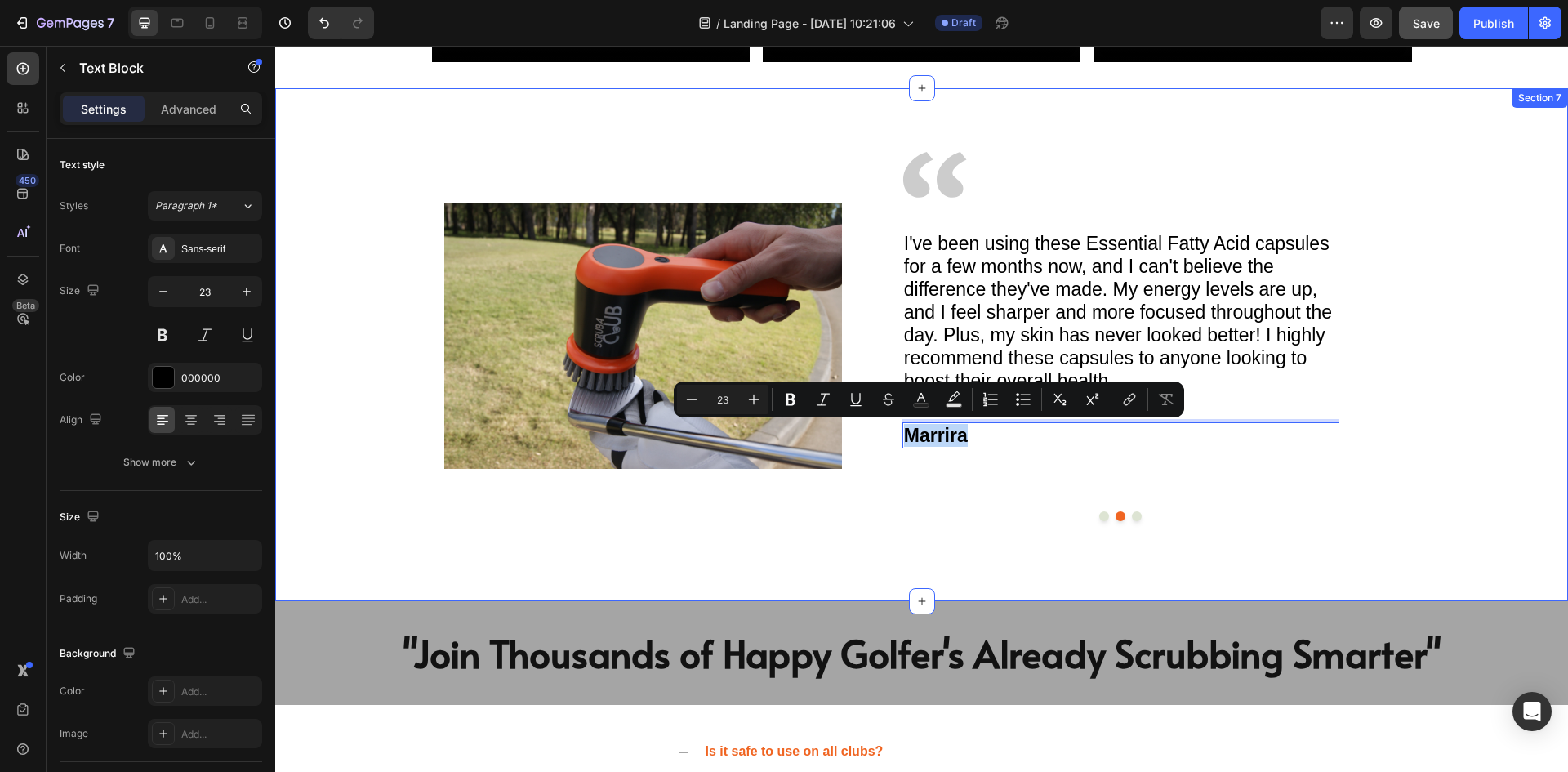
click at [1108, 547] on div "Image Image I love my Scrubaclub! It is a great addition to my golf bag as I us…" at bounding box center [922, 345] width 1293 height 513
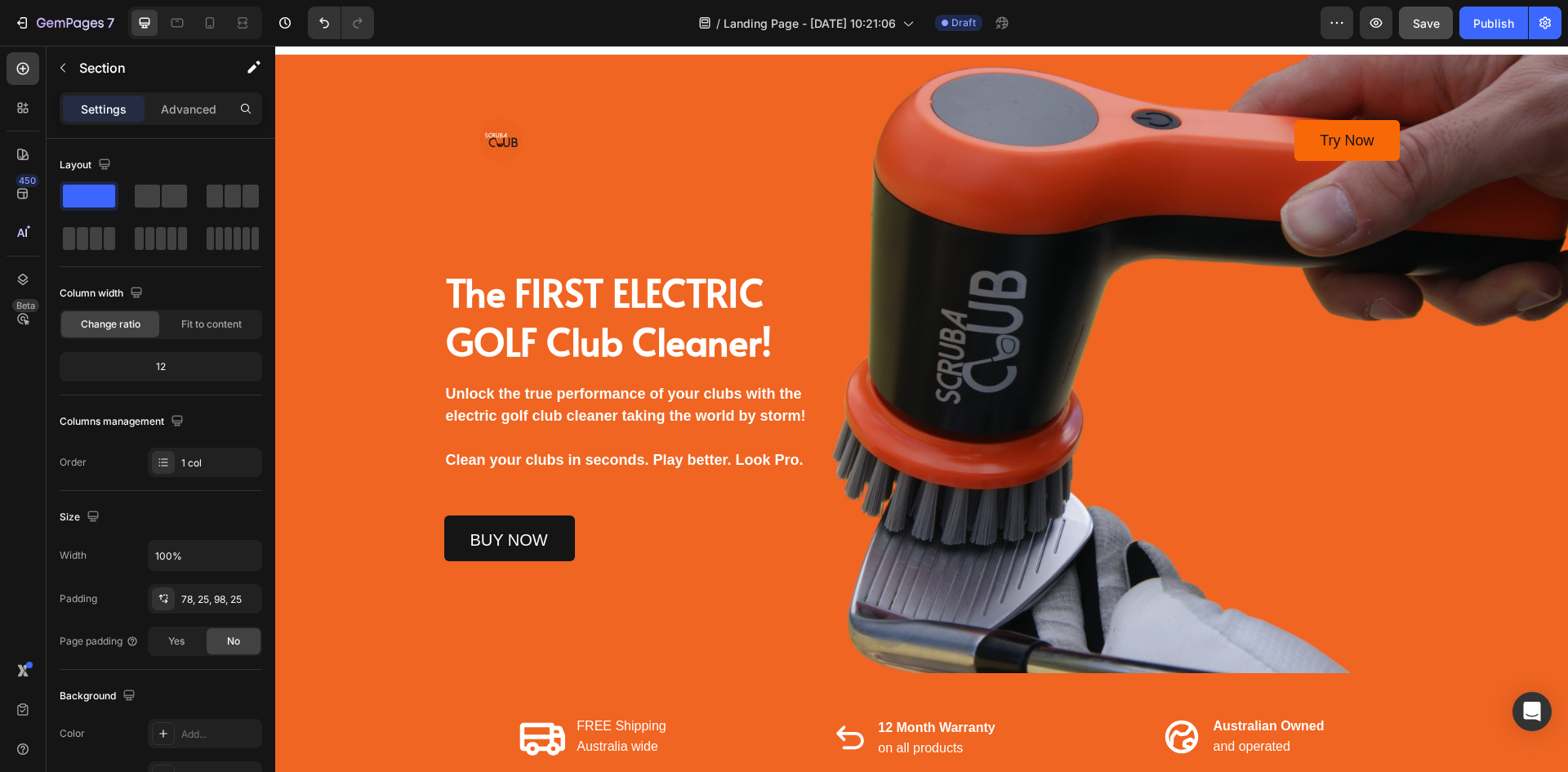
scroll to position [0, 0]
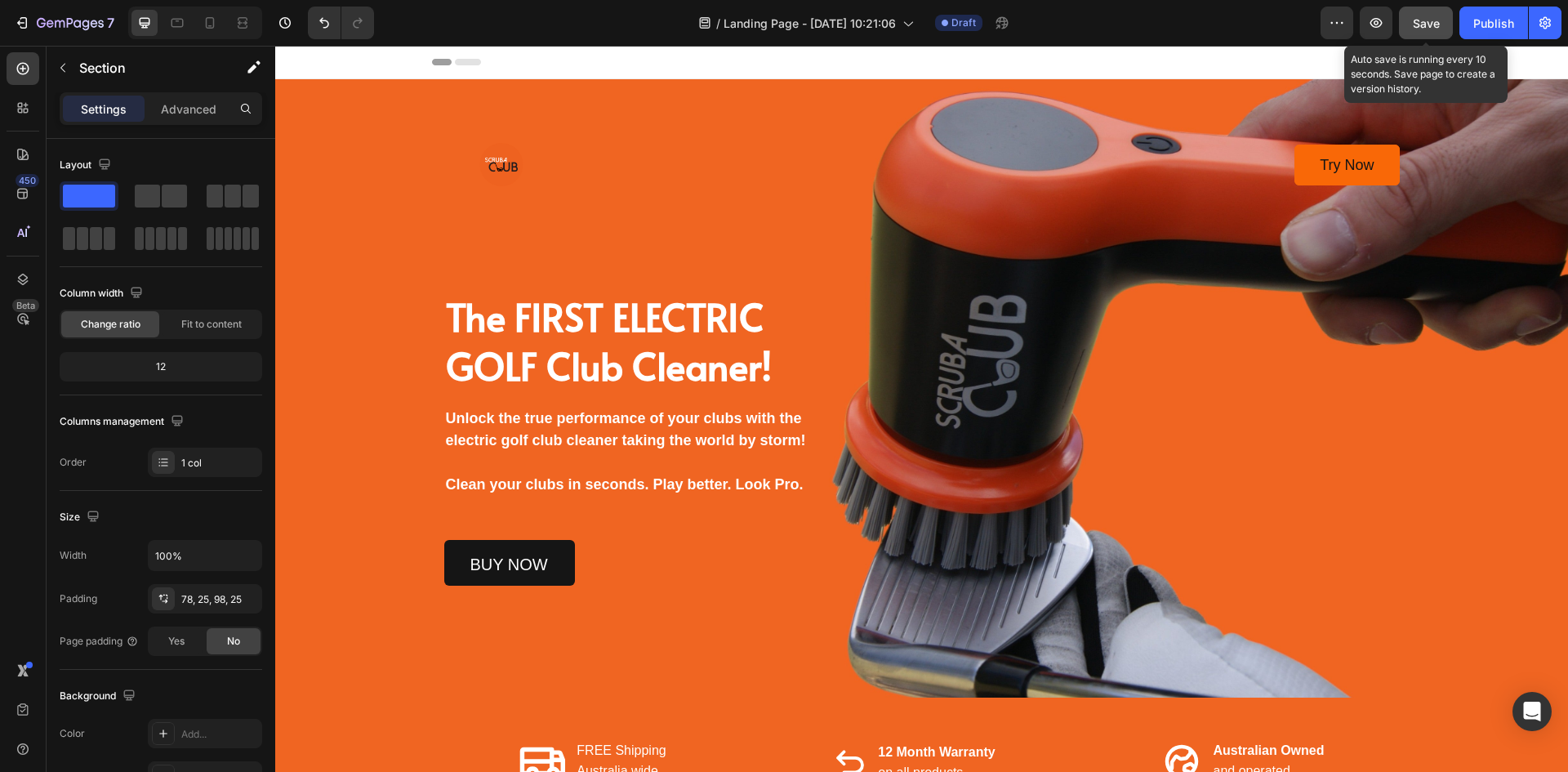
click at [1427, 25] on span "Save" at bounding box center [1427, 23] width 27 height 14
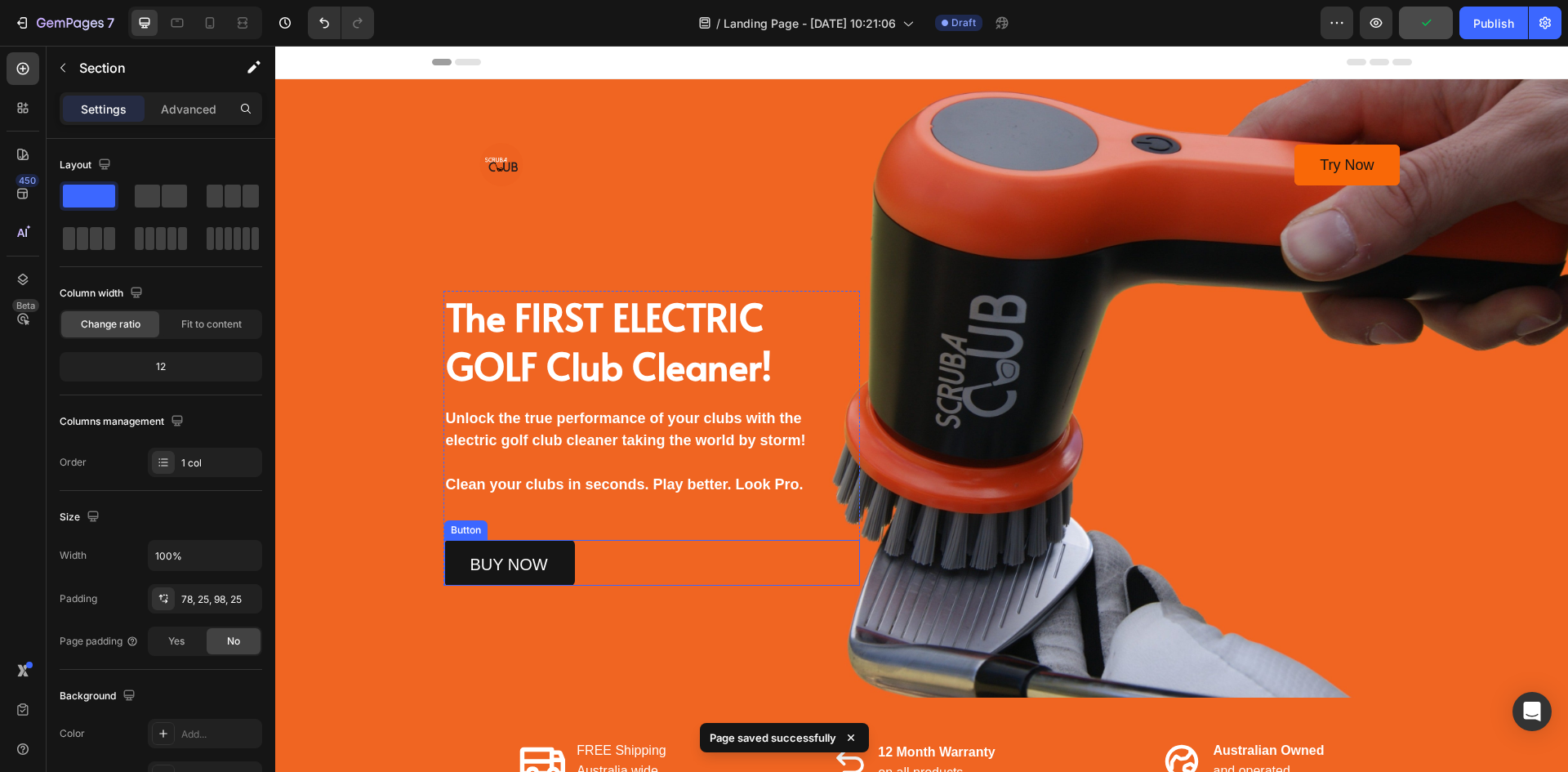
click at [514, 555] on link "buy now" at bounding box center [509, 563] width 131 height 46
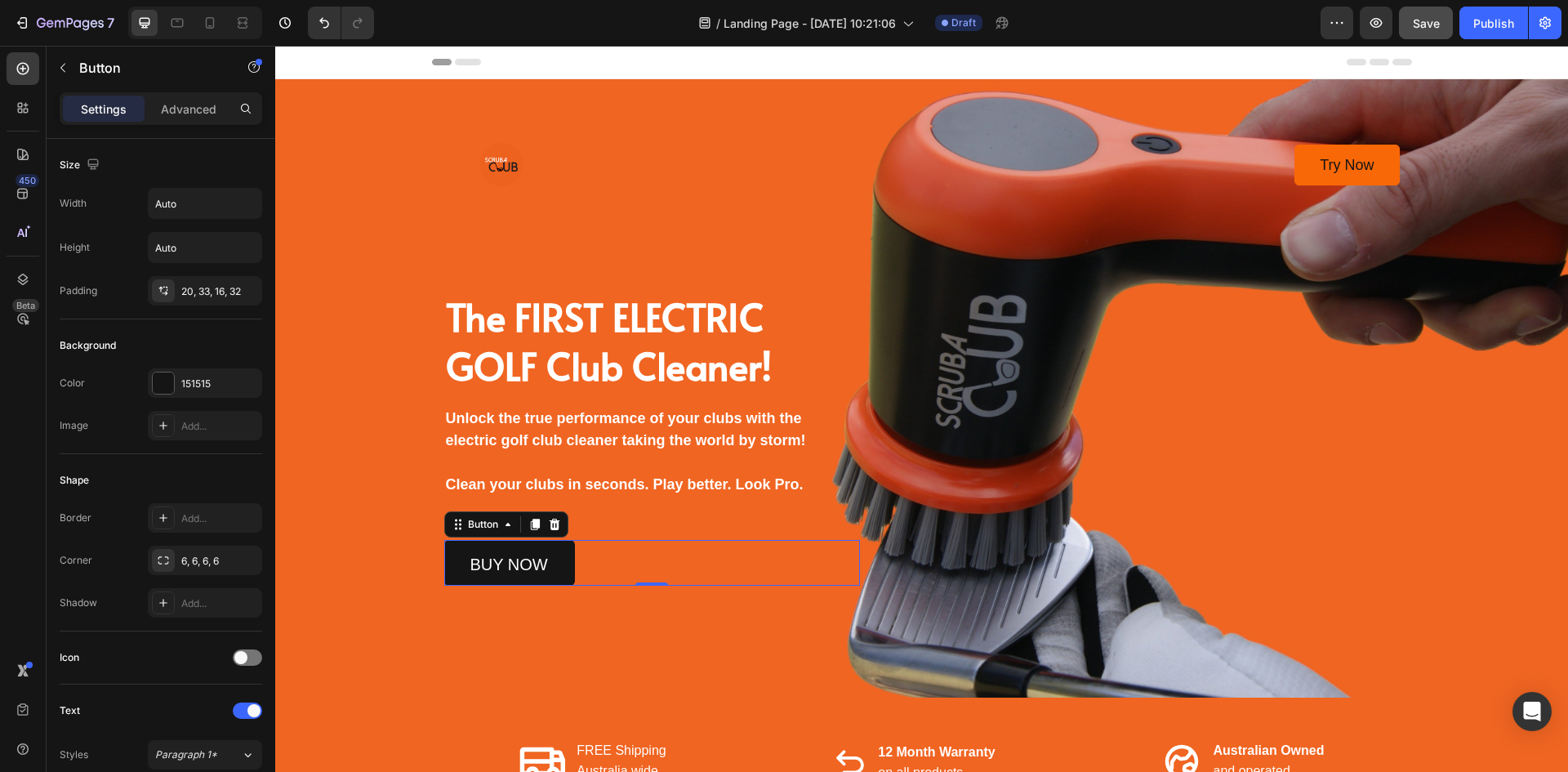
click at [454, 563] on link "buy now" at bounding box center [509, 563] width 131 height 46
click at [192, 109] on p "Advanced" at bounding box center [188, 109] width 56 height 17
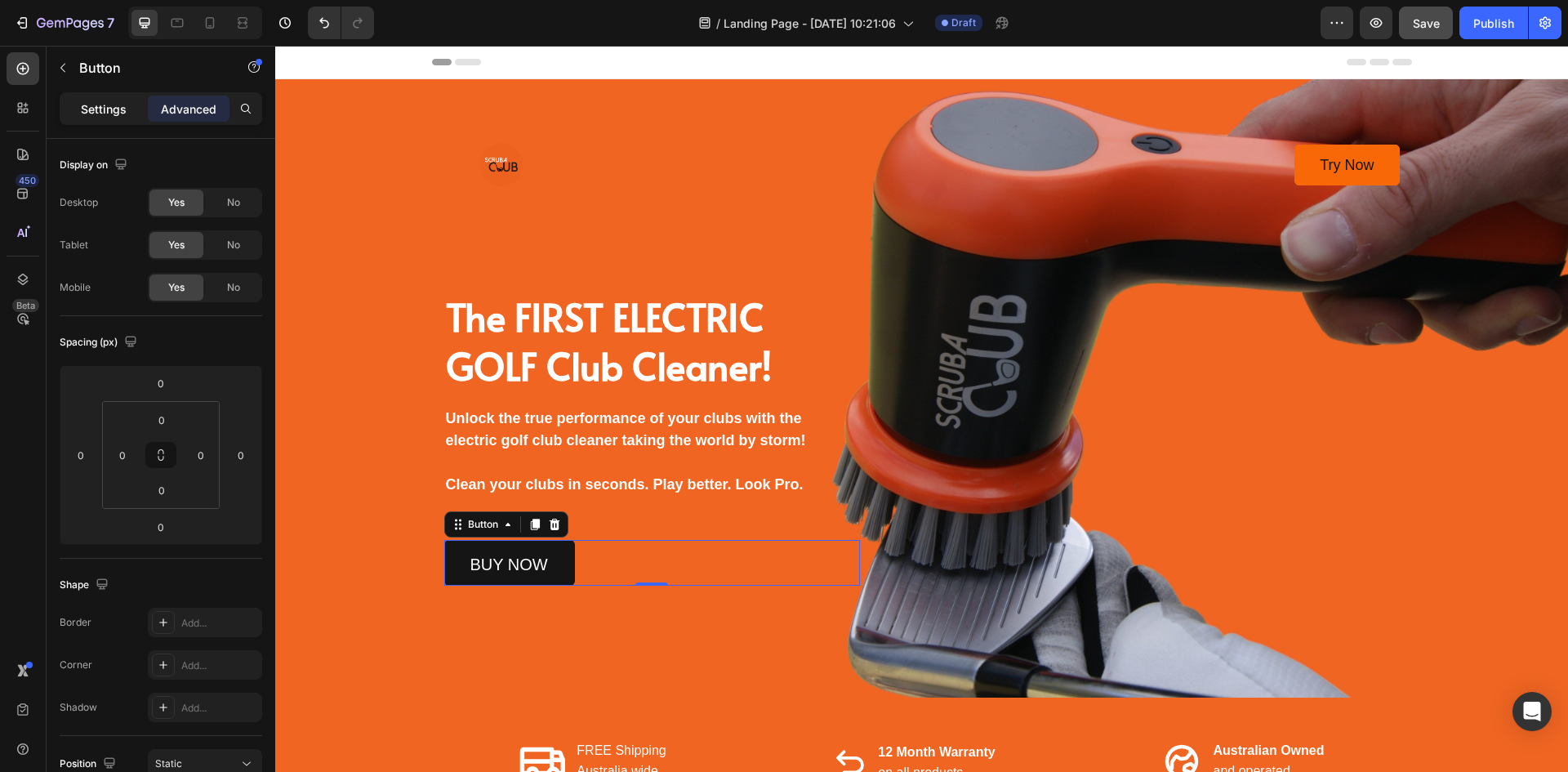
click at [87, 111] on p "Settings" at bounding box center [103, 109] width 46 height 17
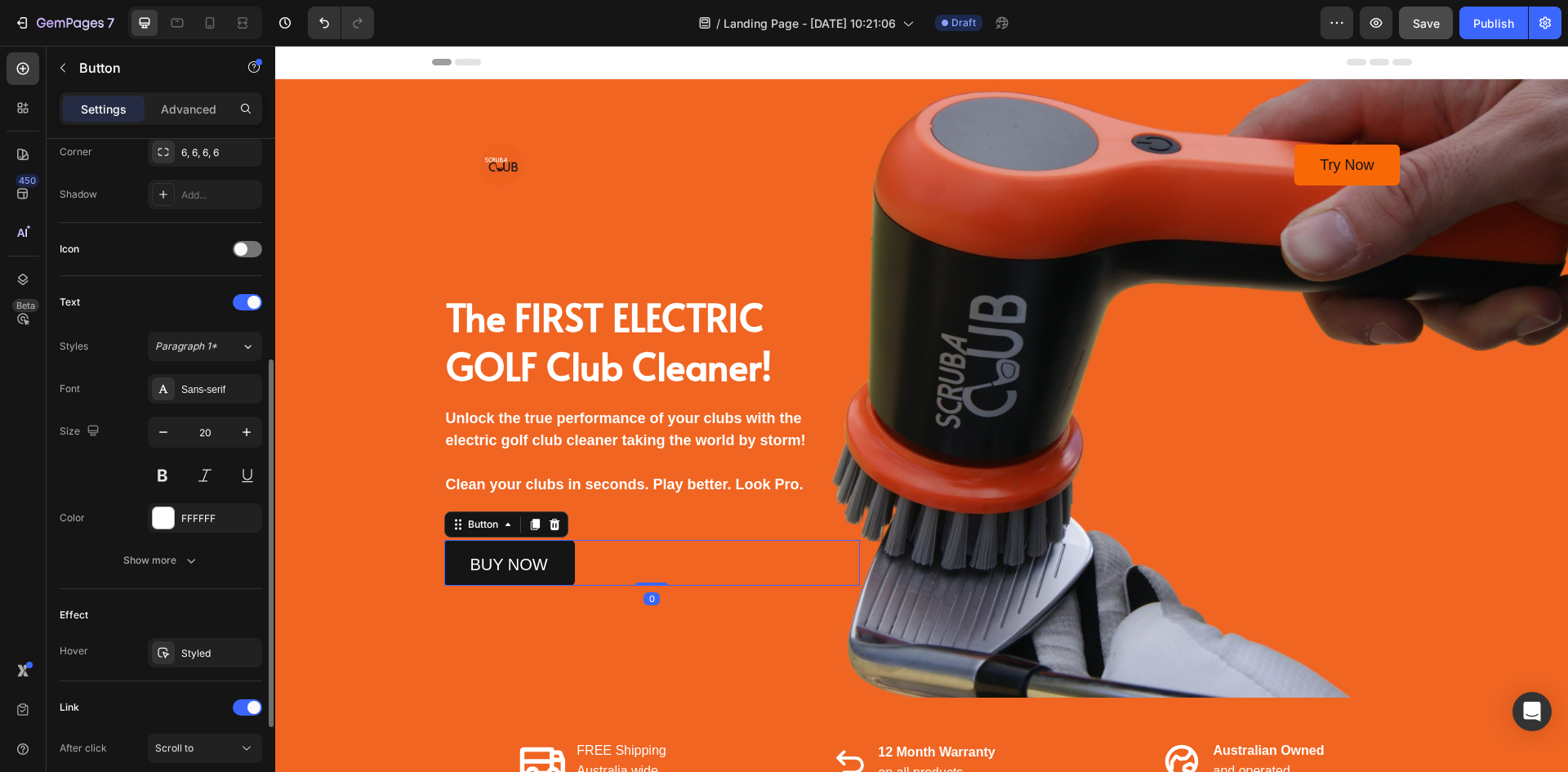
scroll to position [577, 0]
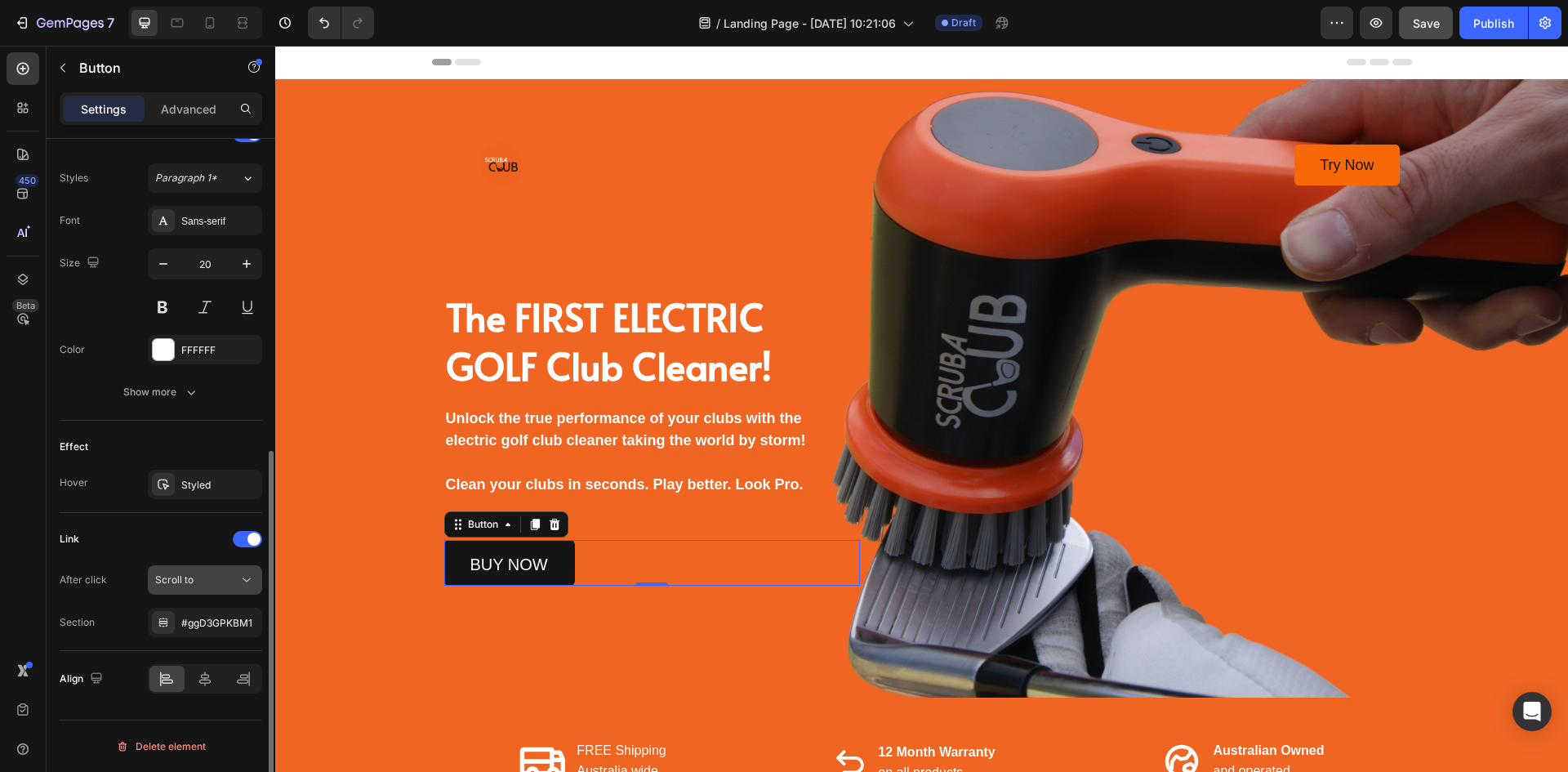
click at [241, 580] on icon at bounding box center [247, 580] width 17 height 17
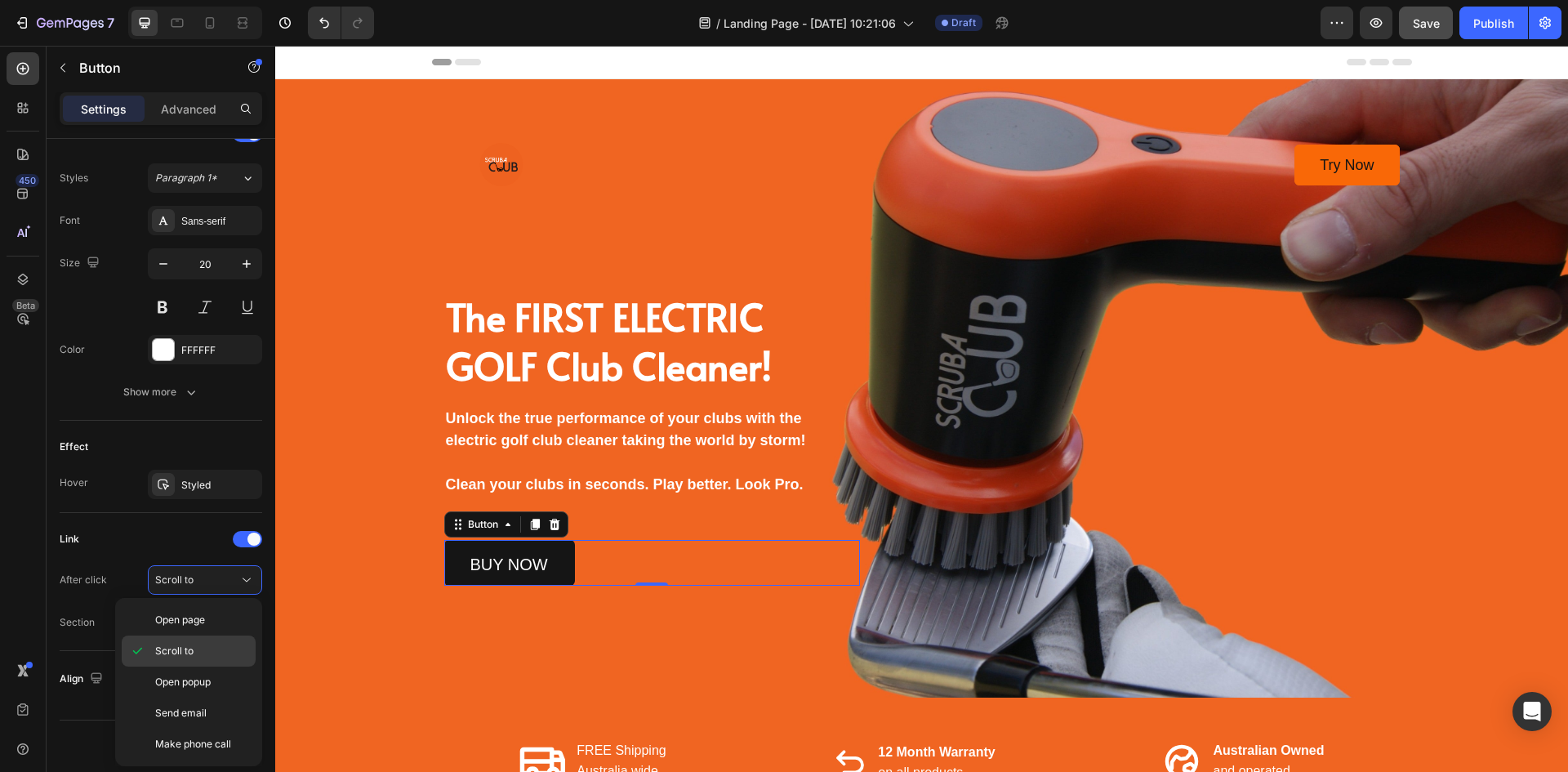
click at [205, 652] on p "Scroll to" at bounding box center [201, 651] width 93 height 15
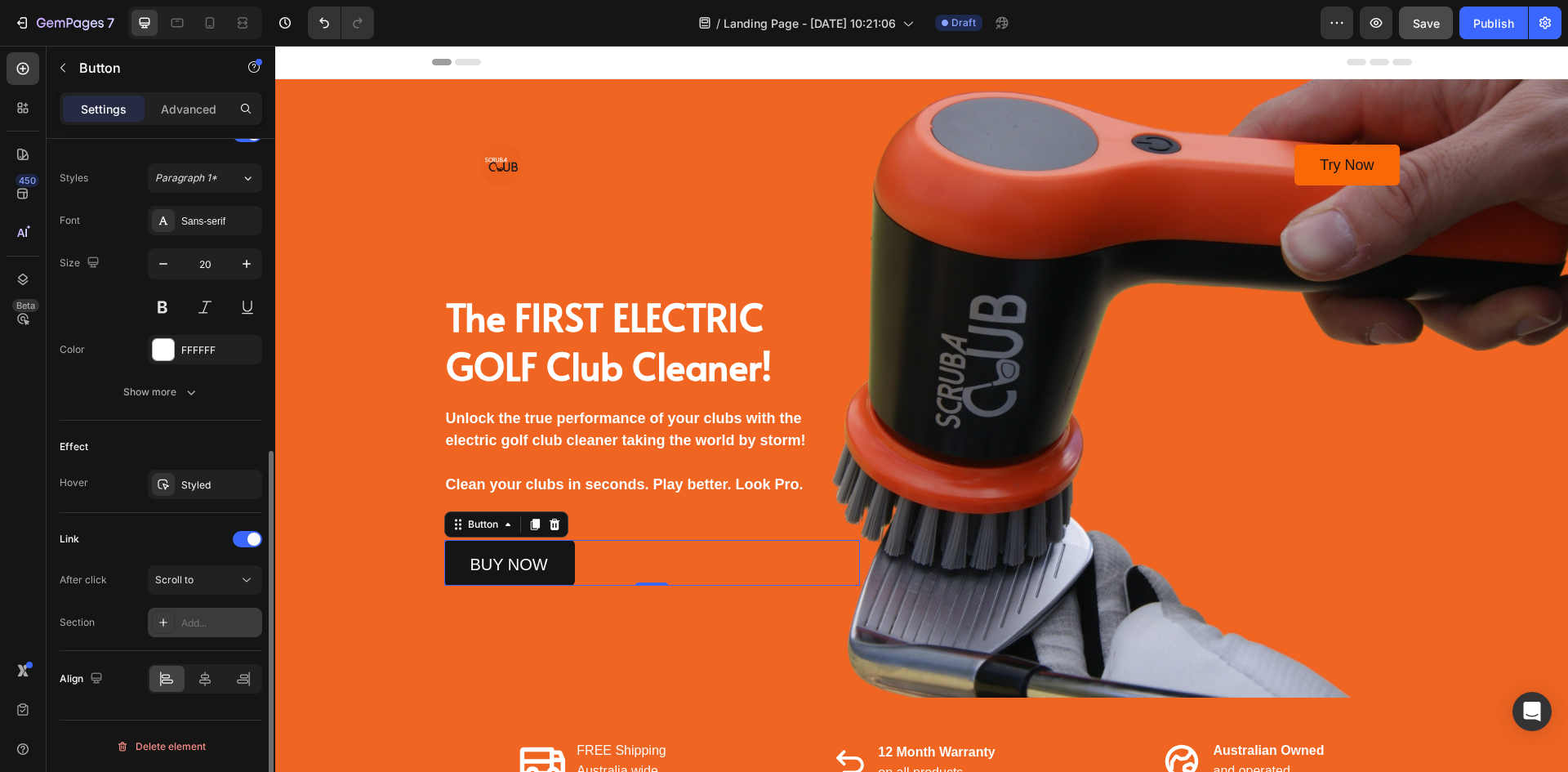
click at [207, 624] on div "Add..." at bounding box center [220, 624] width 77 height 15
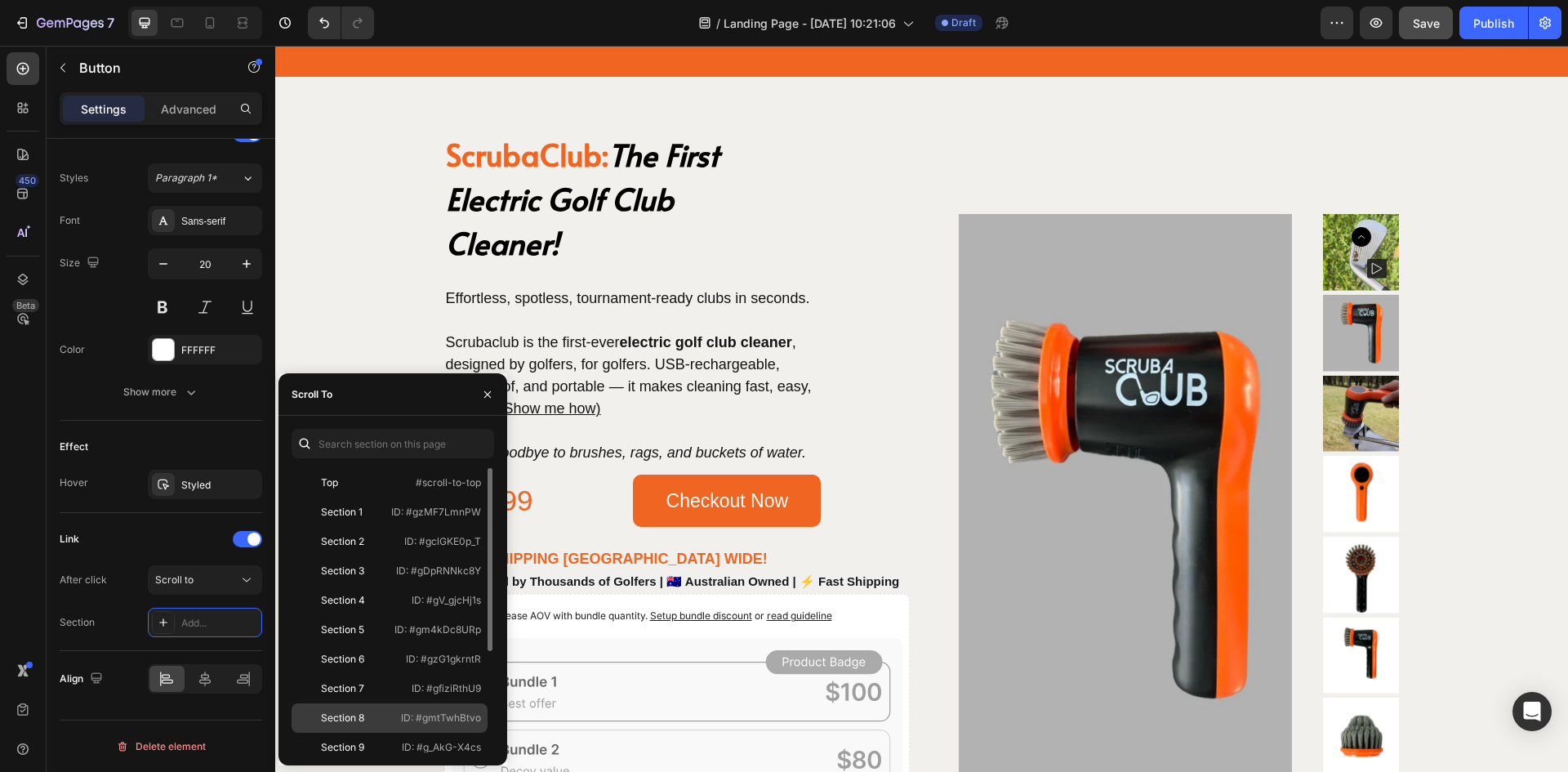
scroll to position [157, 0]
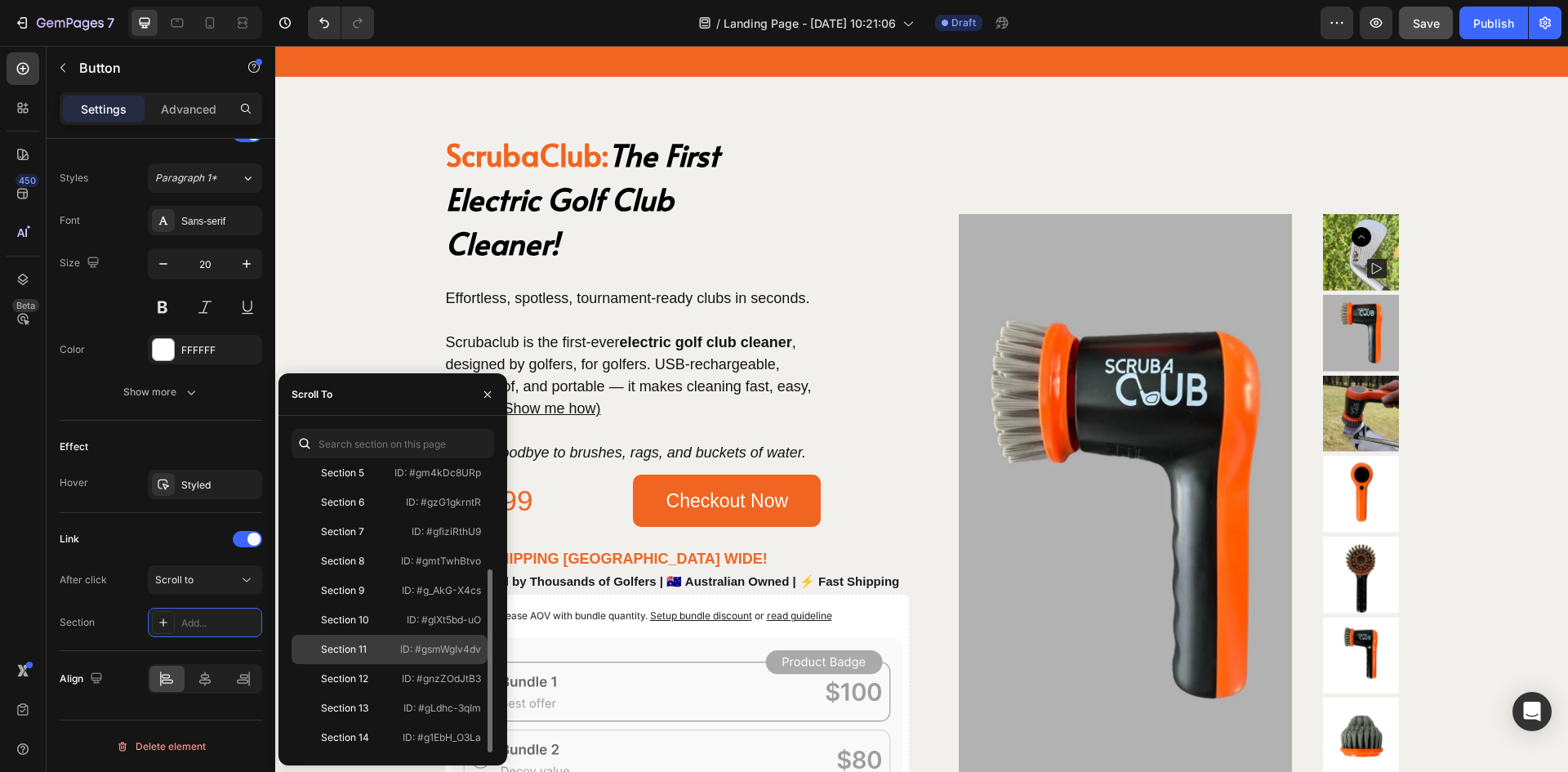
click at [365, 665] on div "Section 11 ID: #gsmWgIv4dv" at bounding box center [390, 679] width 196 height 29
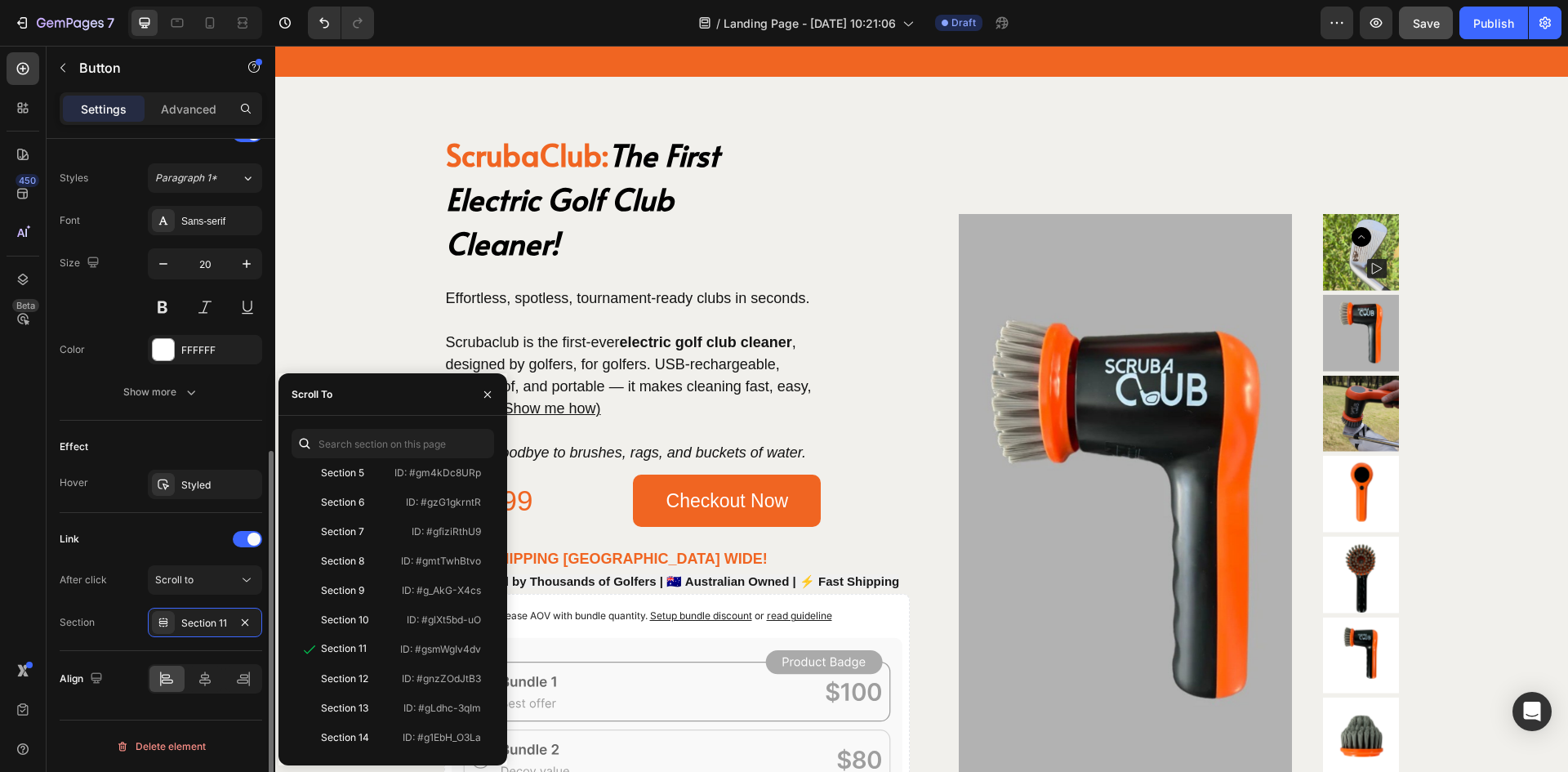
click at [160, 540] on div "Link" at bounding box center [161, 539] width 202 height 26
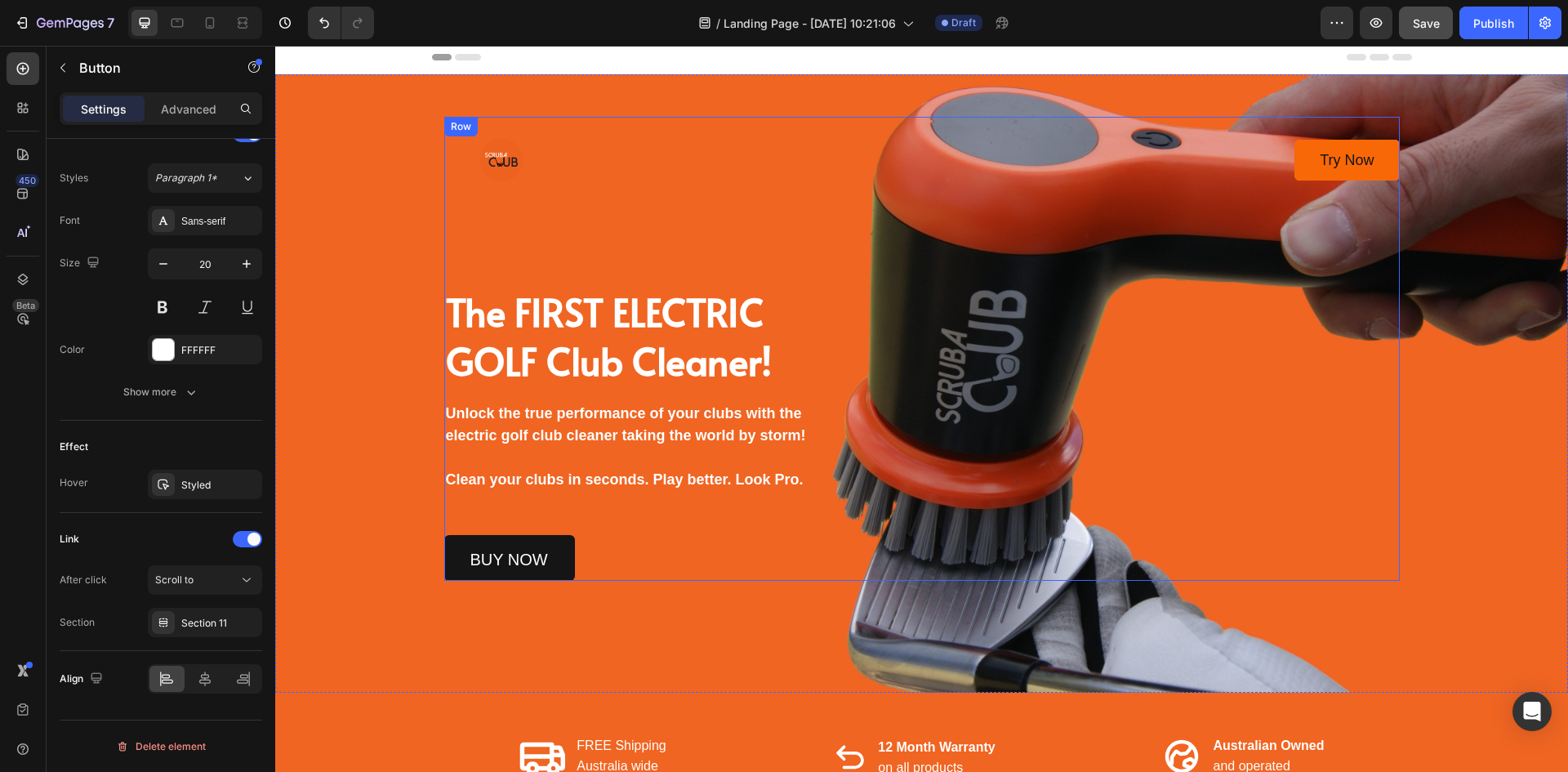
scroll to position [0, 0]
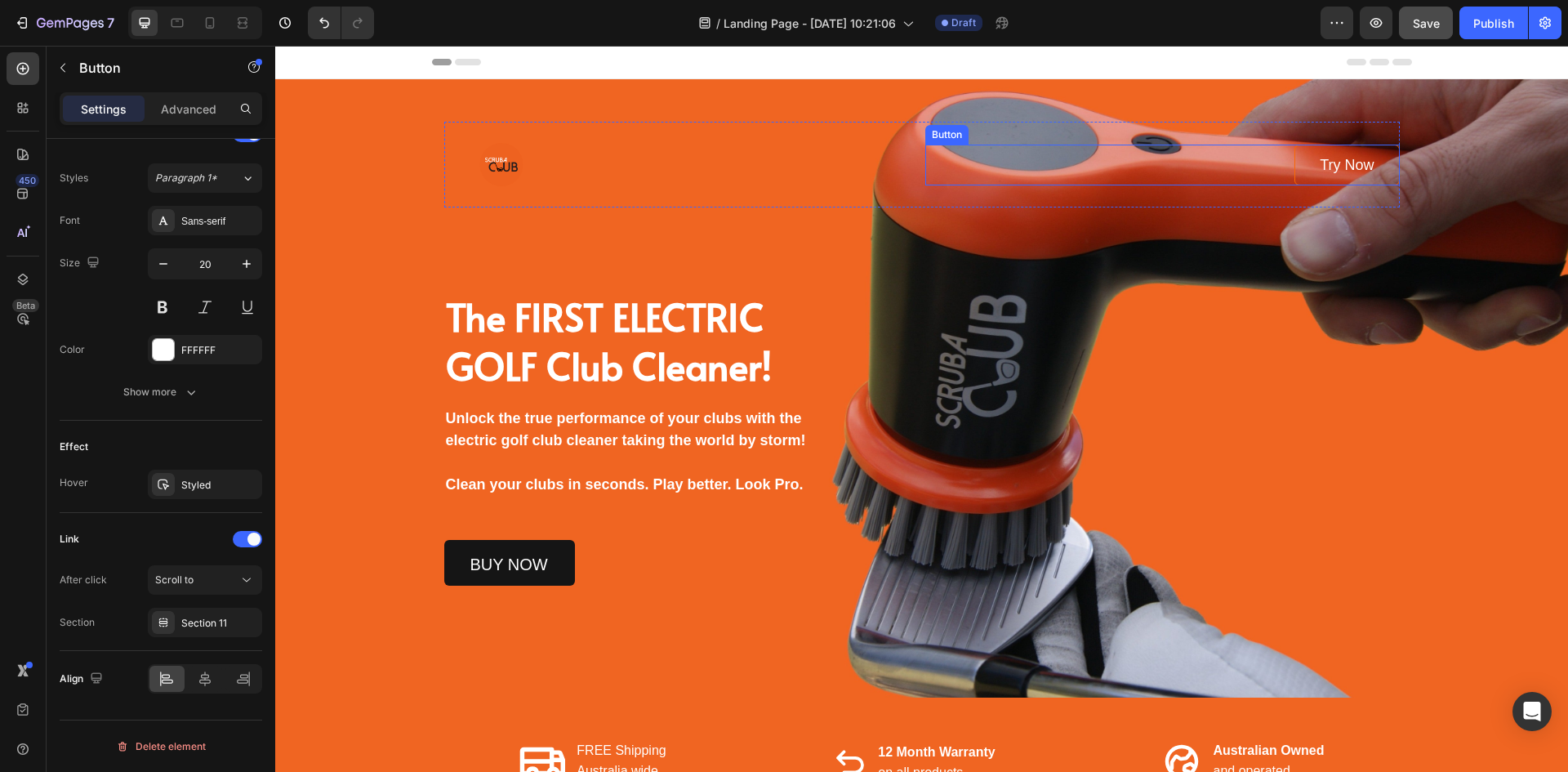
click at [1302, 170] on link "Try Now" at bounding box center [1347, 165] width 105 height 41
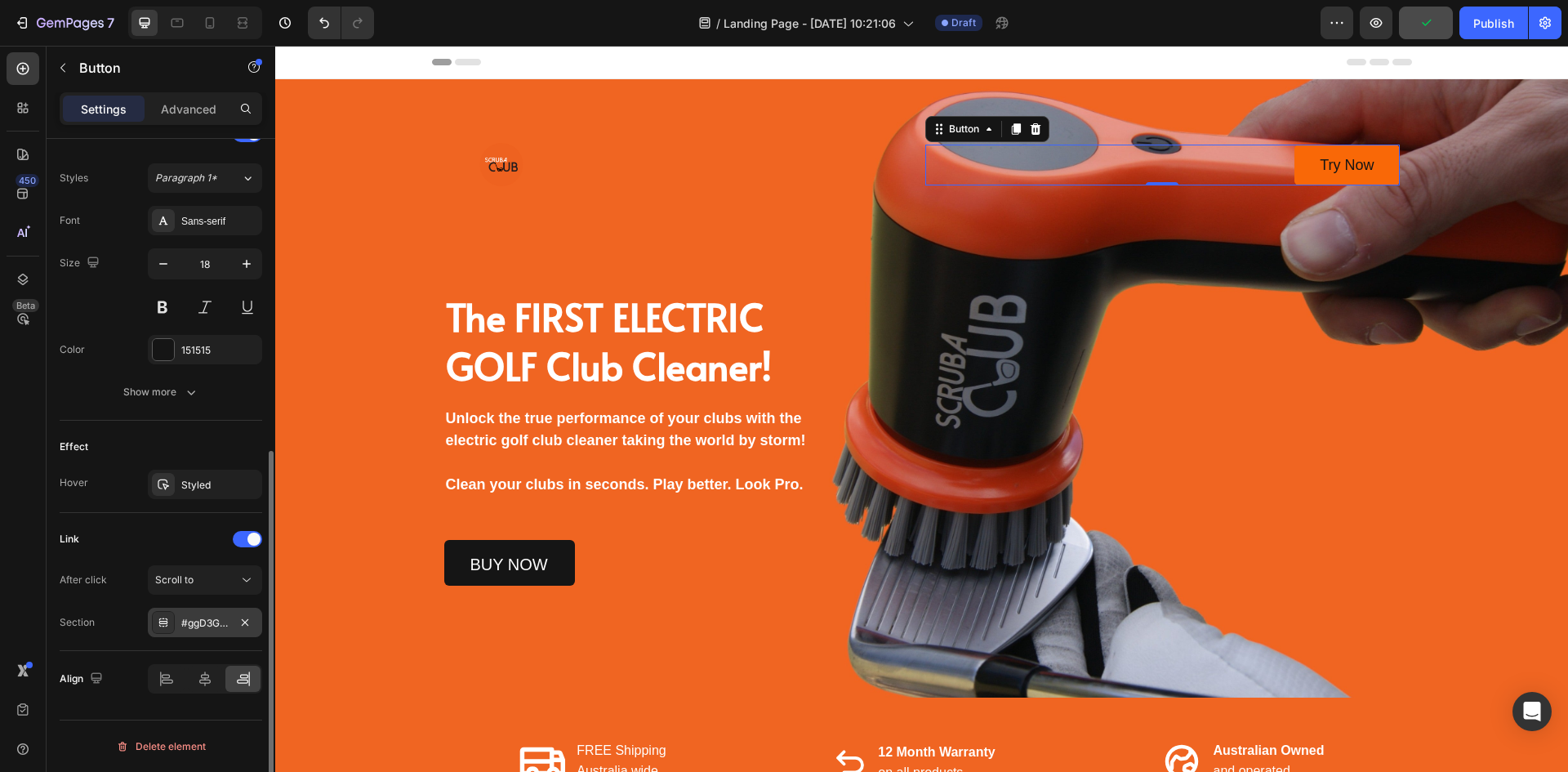
click at [210, 625] on div "#ggD3GPKBM1" at bounding box center [205, 624] width 47 height 15
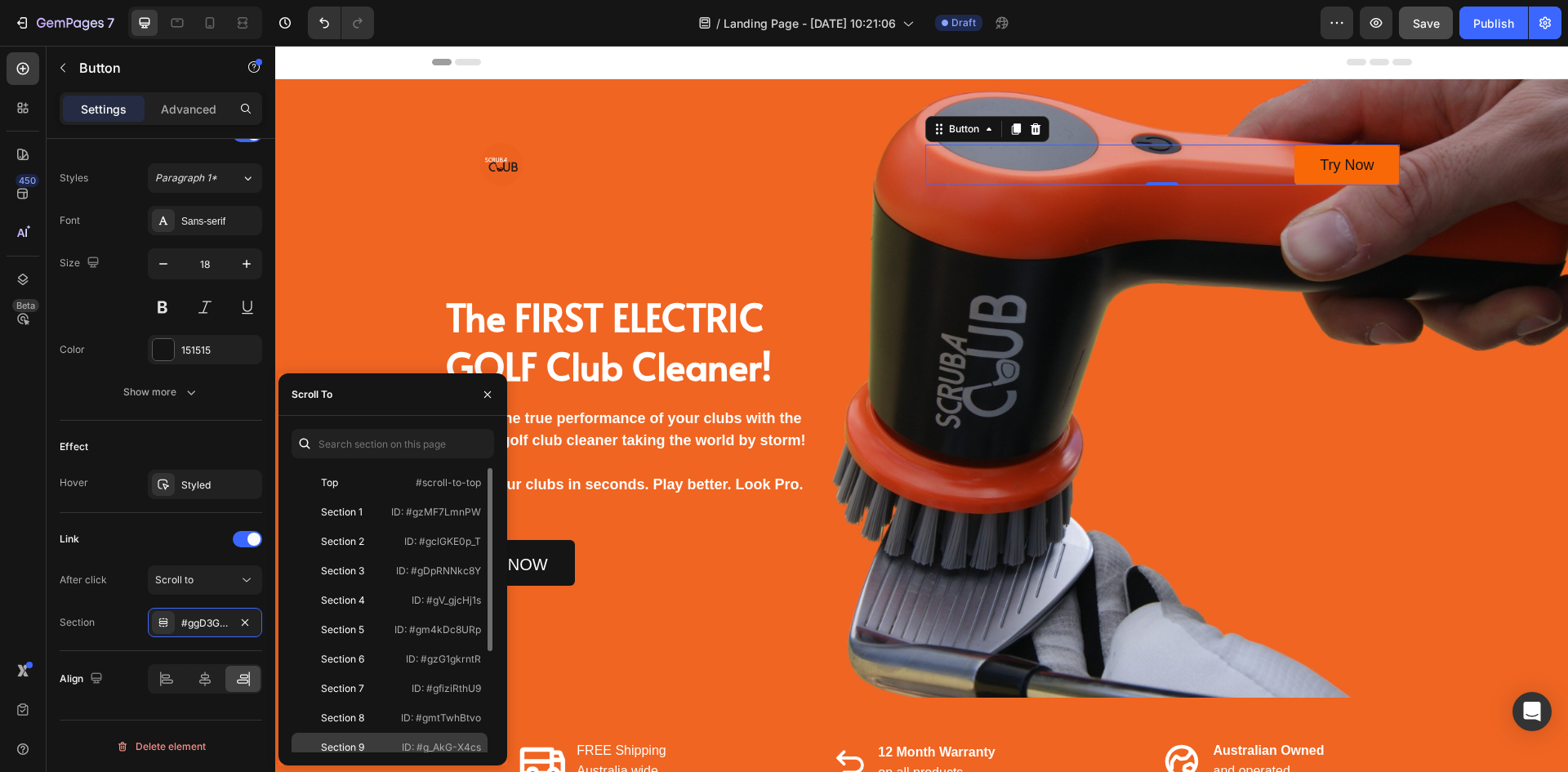
scroll to position [157, 0]
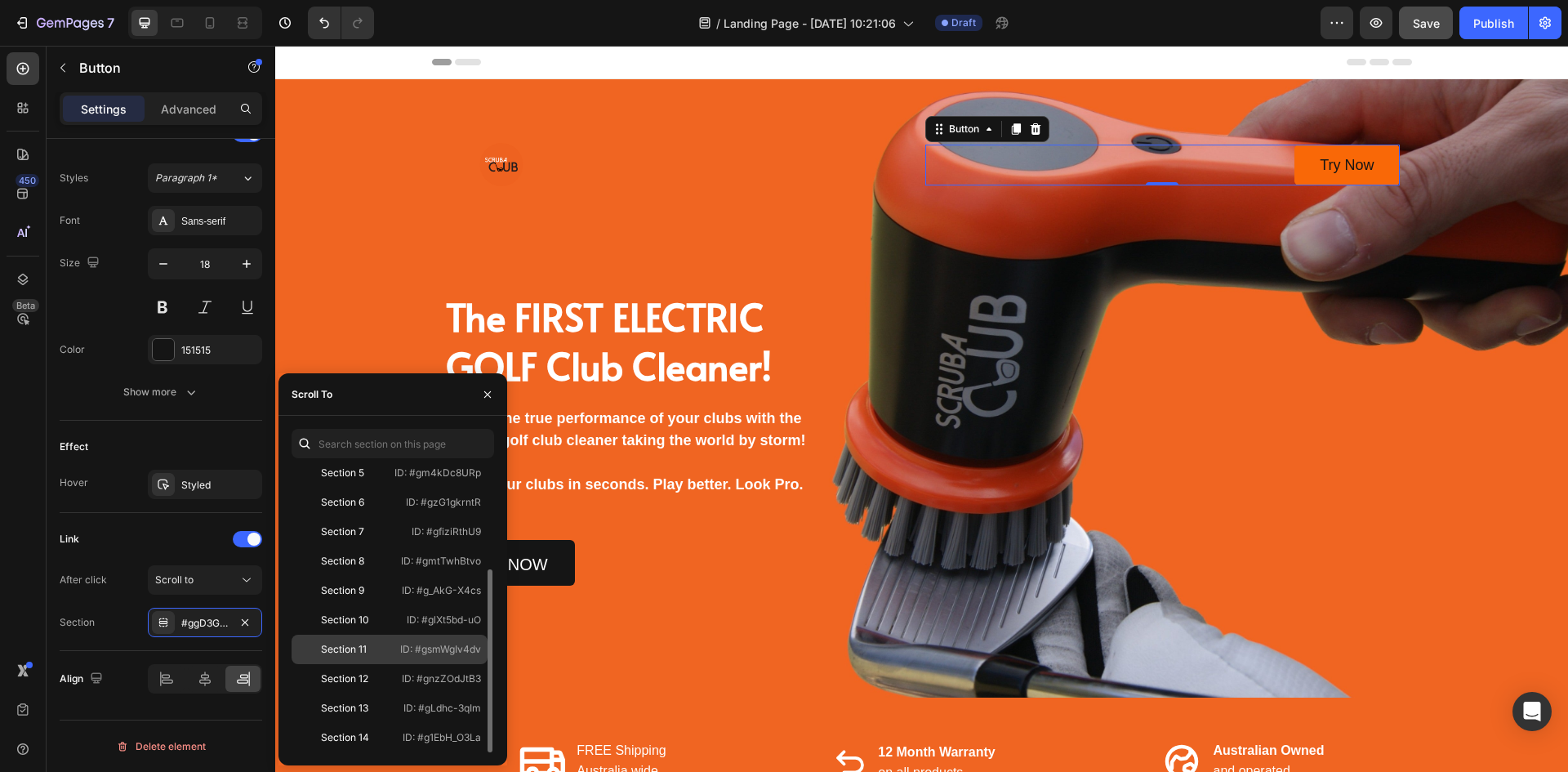
click at [406, 652] on p "ID: #gsmWgIv4dv" at bounding box center [440, 650] width 81 height 15
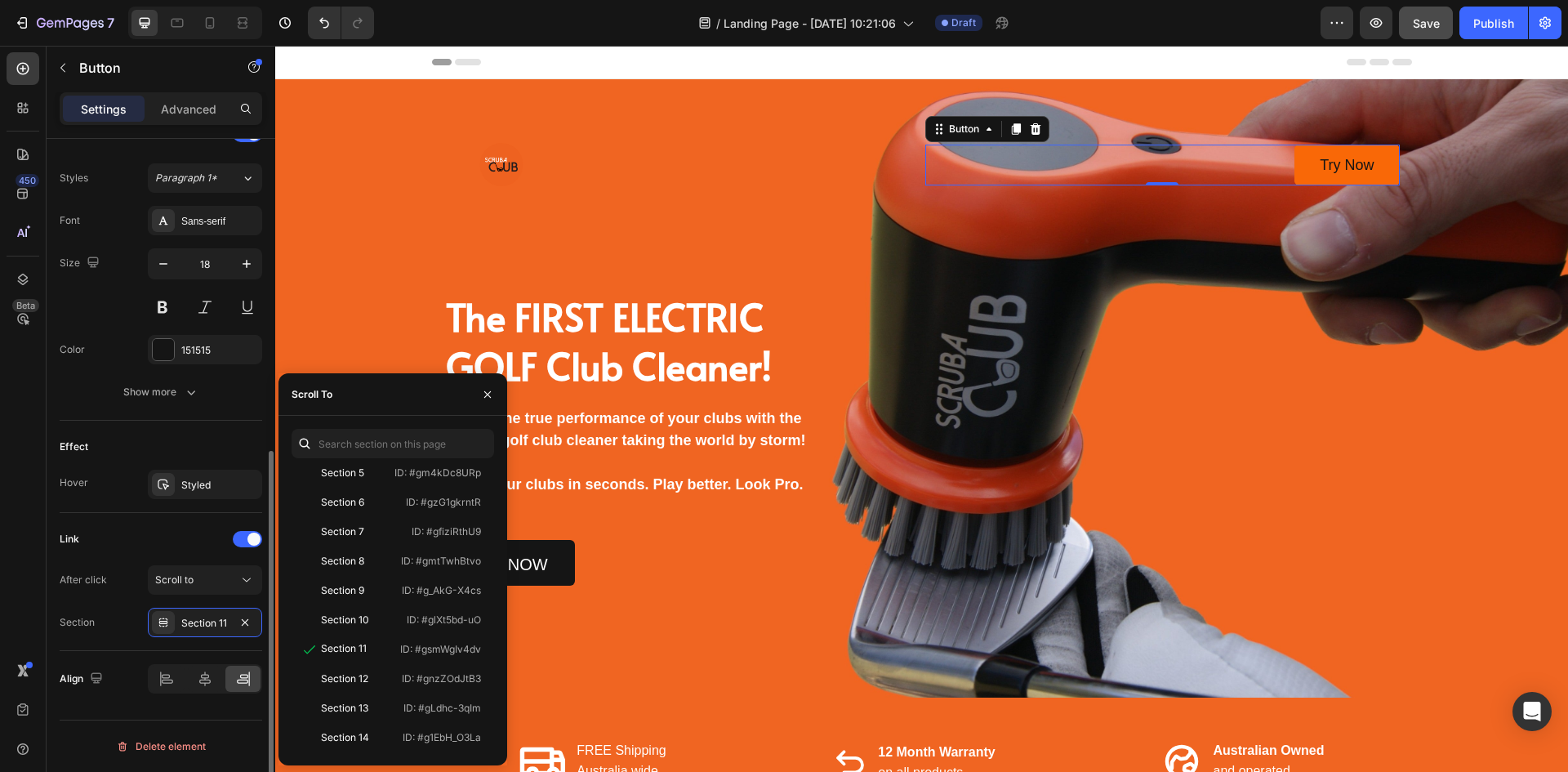
click at [201, 531] on div "Link" at bounding box center [161, 539] width 202 height 26
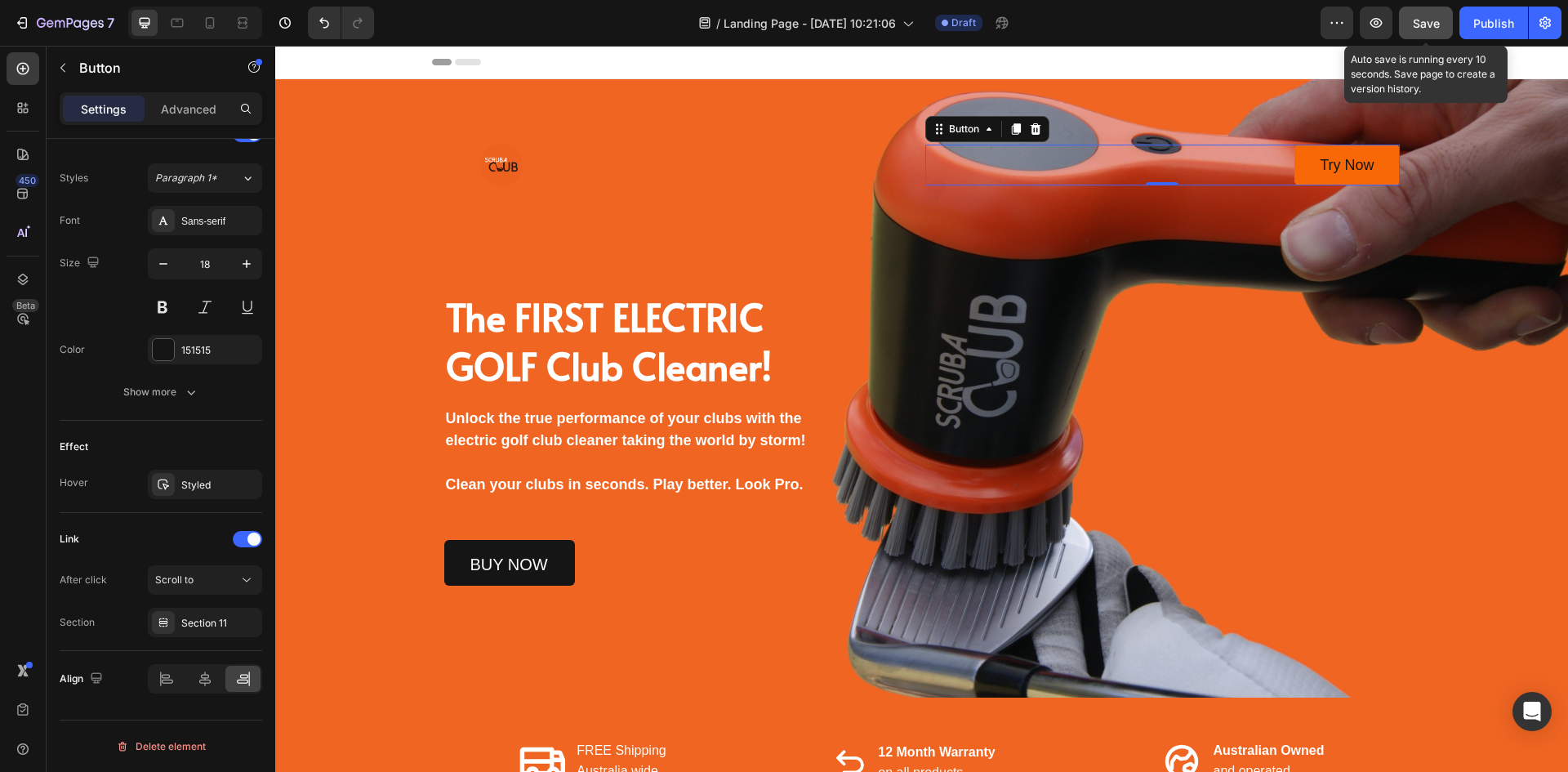
click at [1430, 31] on div "Save" at bounding box center [1427, 23] width 27 height 17
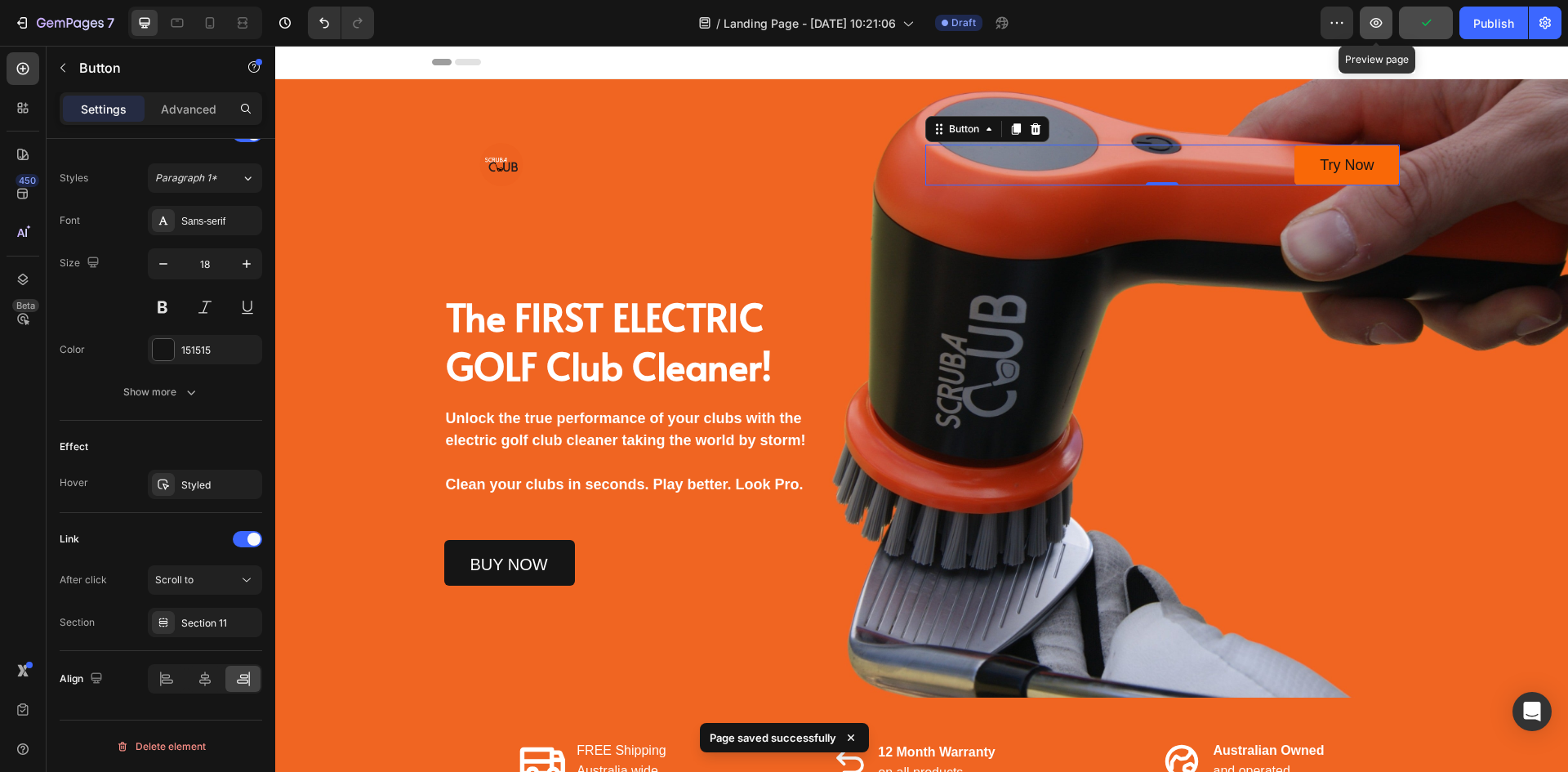
click at [1377, 19] on icon "button" at bounding box center [1377, 23] width 12 height 10
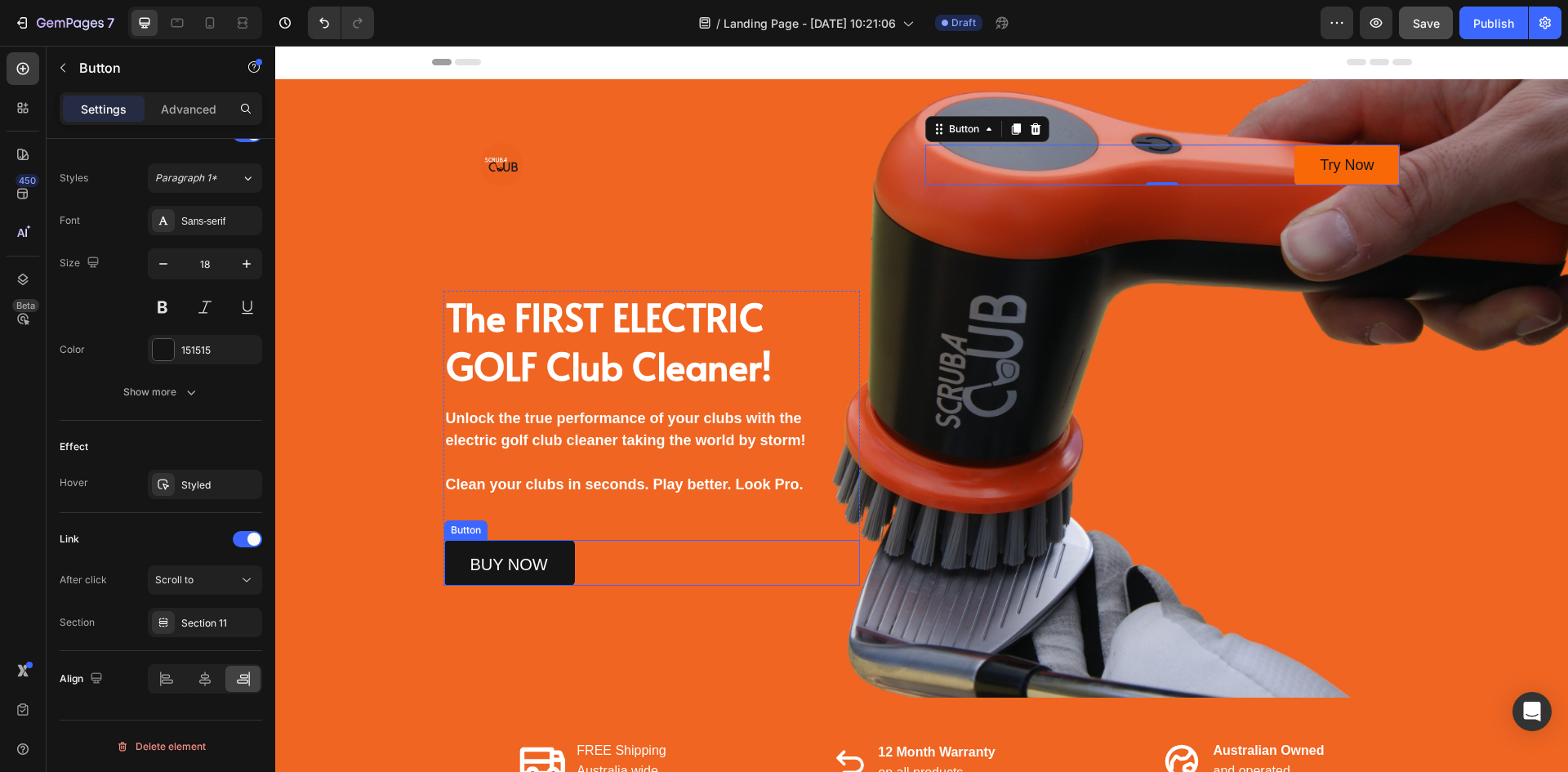
click at [445, 573] on link "buy now" at bounding box center [509, 563] width 131 height 46
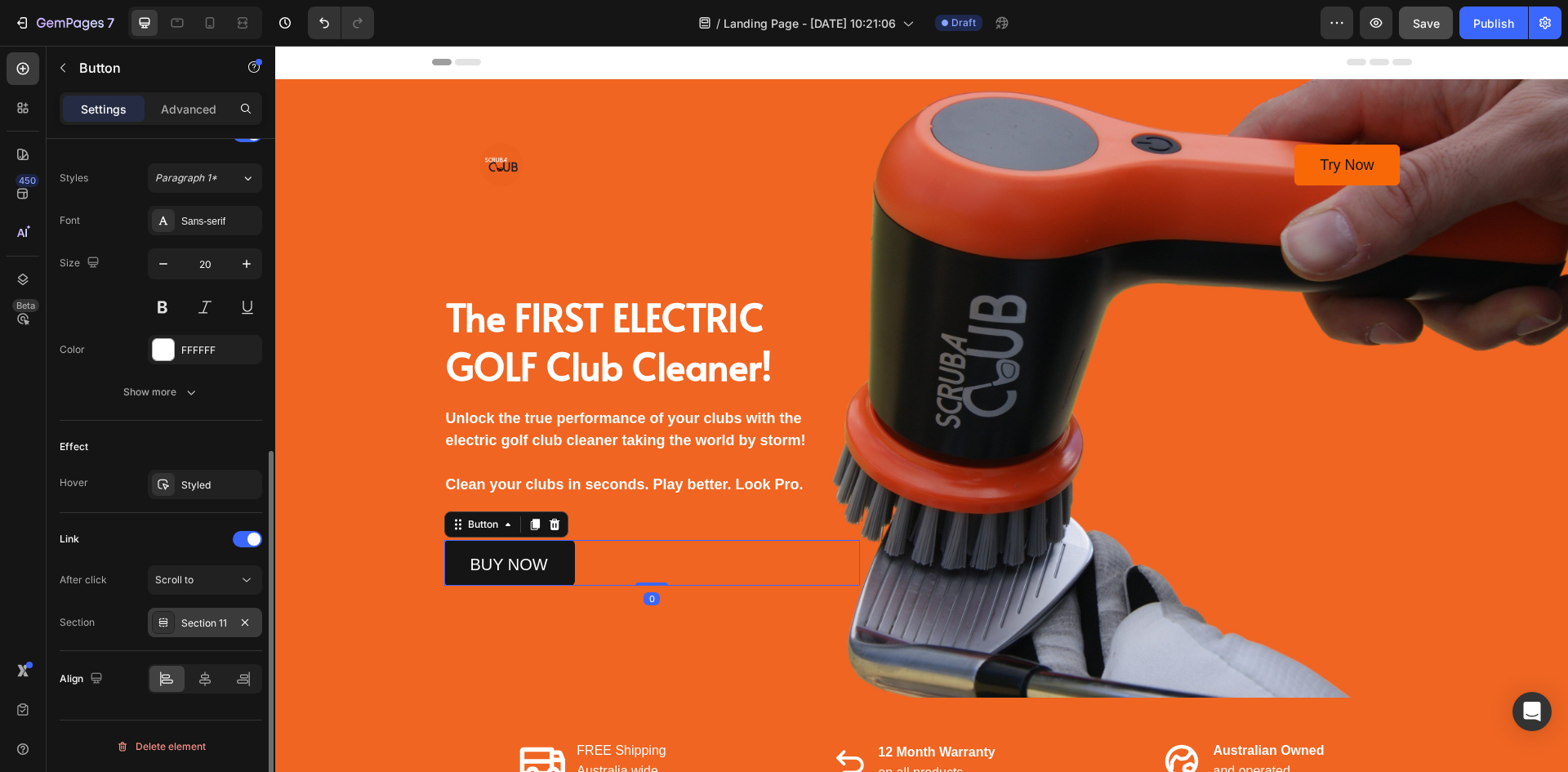
click at [198, 628] on div "Section 11" at bounding box center [205, 624] width 47 height 15
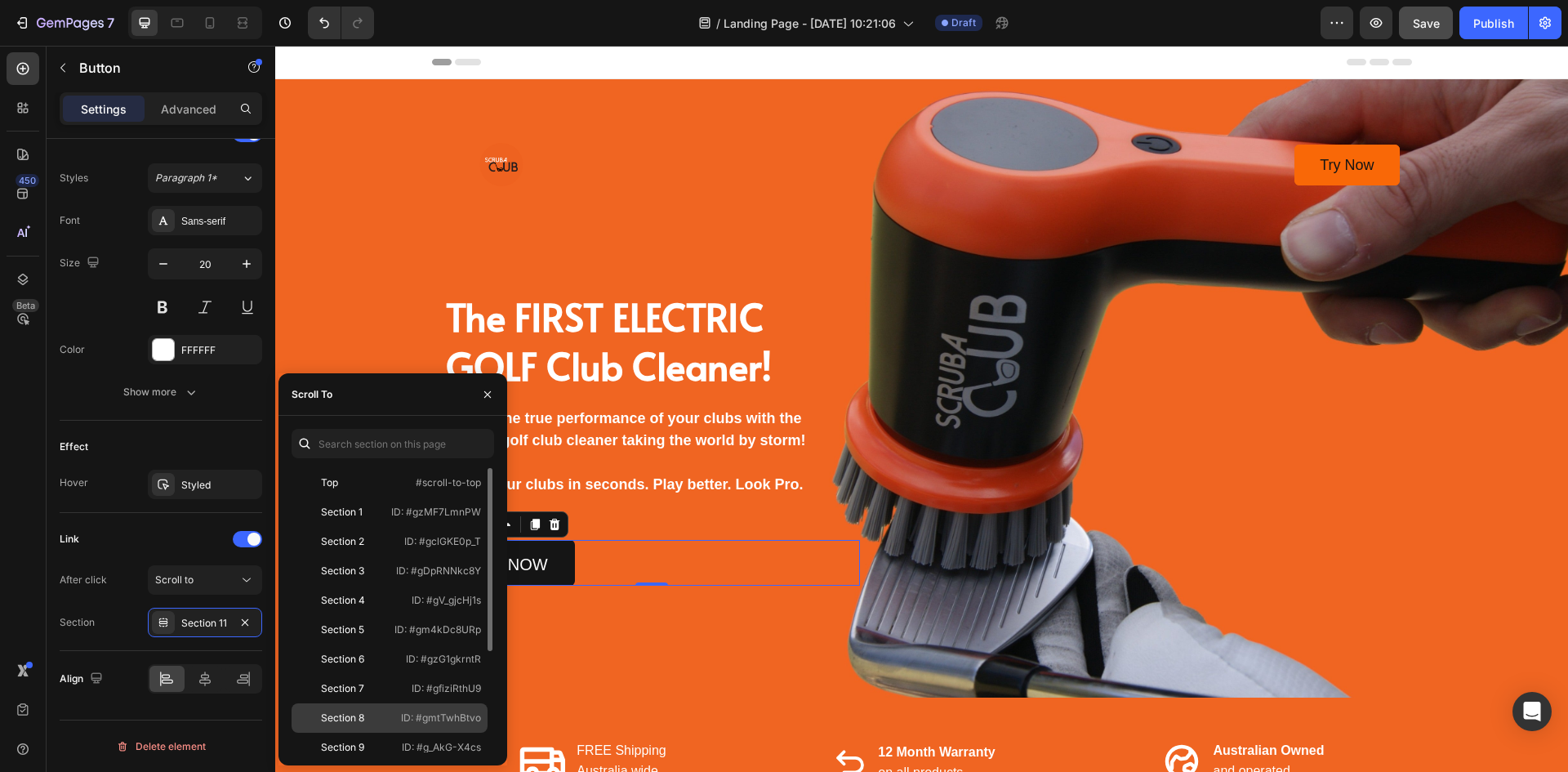
scroll to position [82, 0]
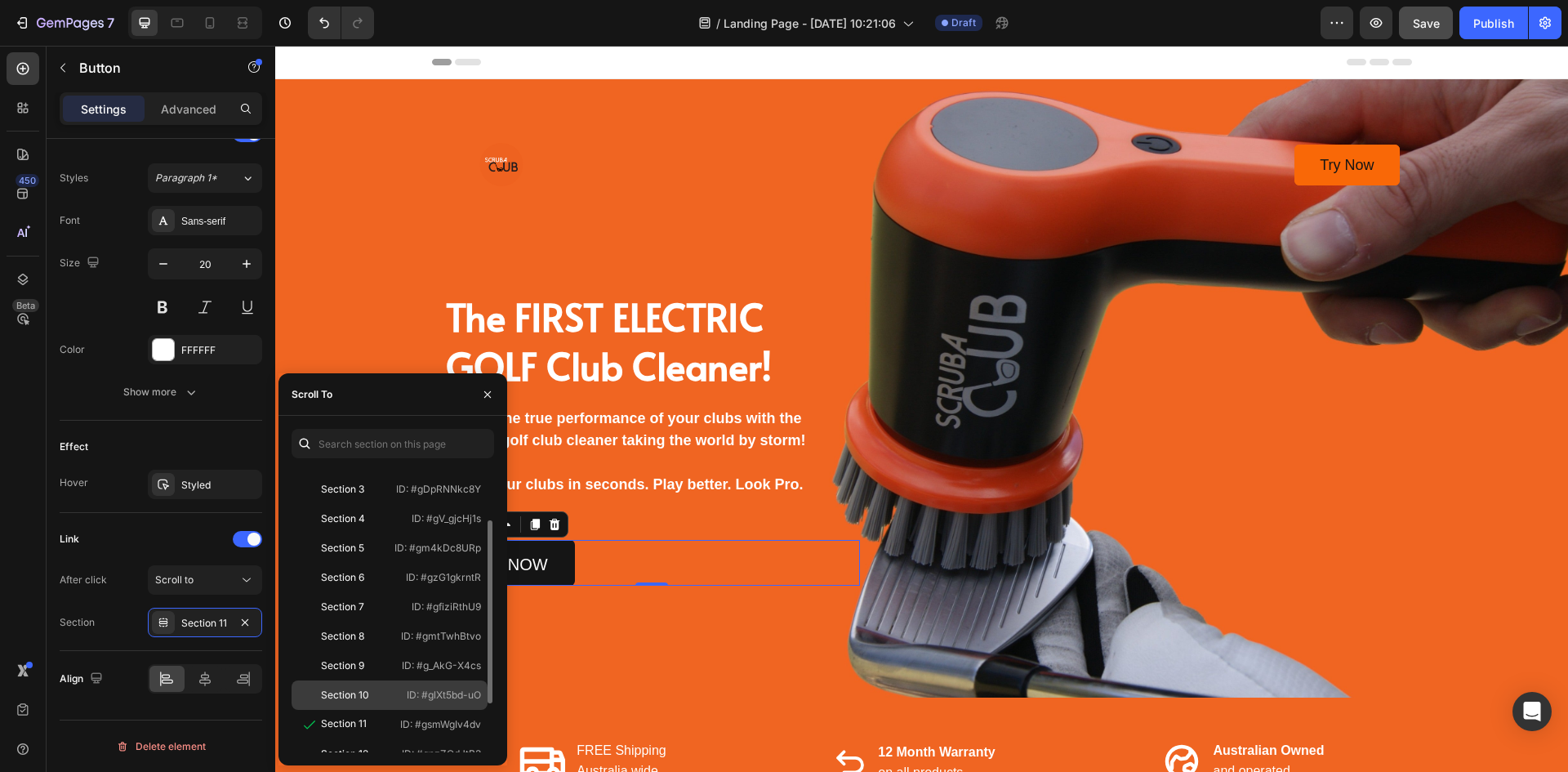
click at [384, 690] on div "Section 10" at bounding box center [345, 695] width 95 height 15
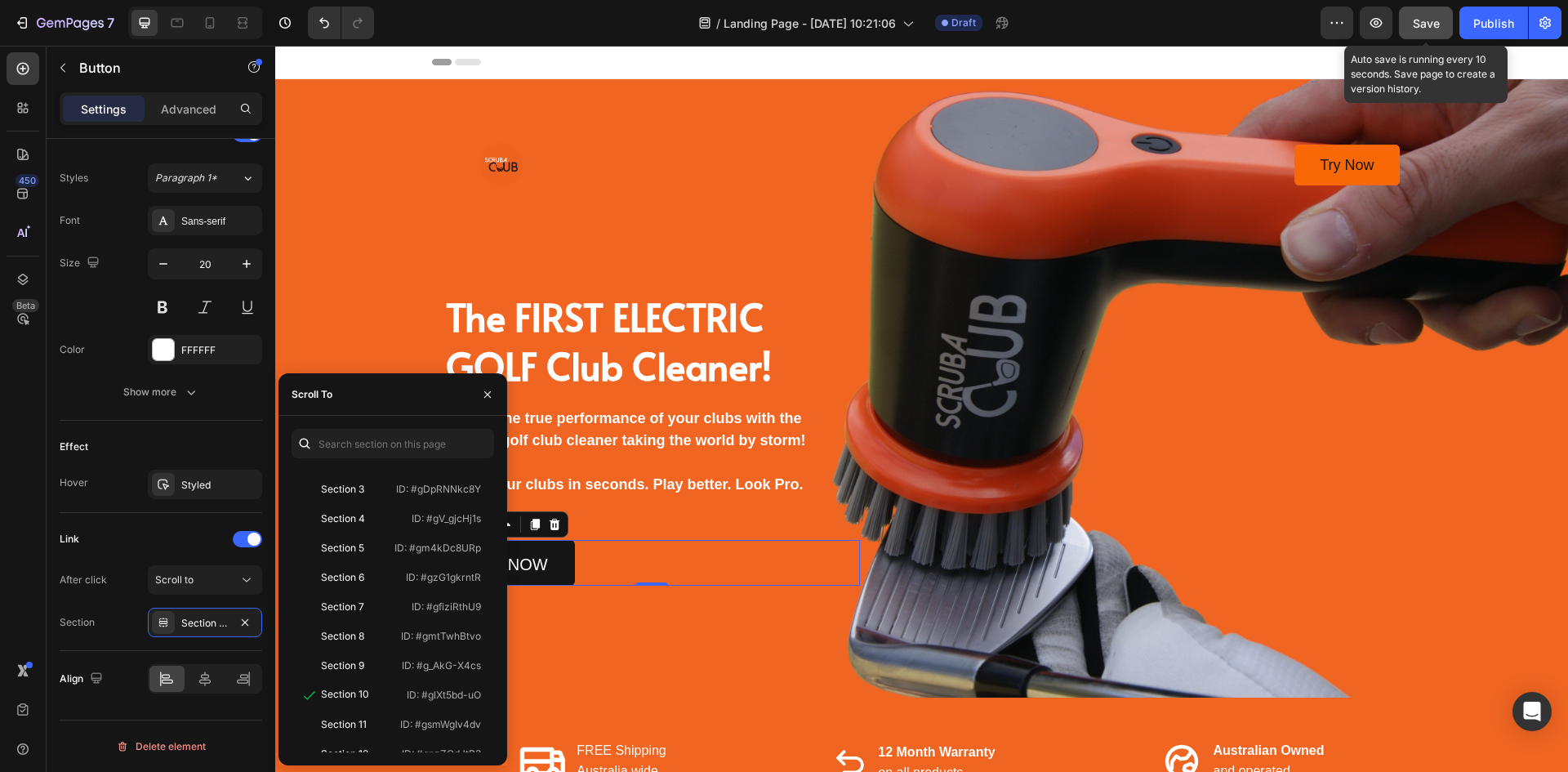
click at [1423, 23] on span "Save" at bounding box center [1427, 23] width 27 height 14
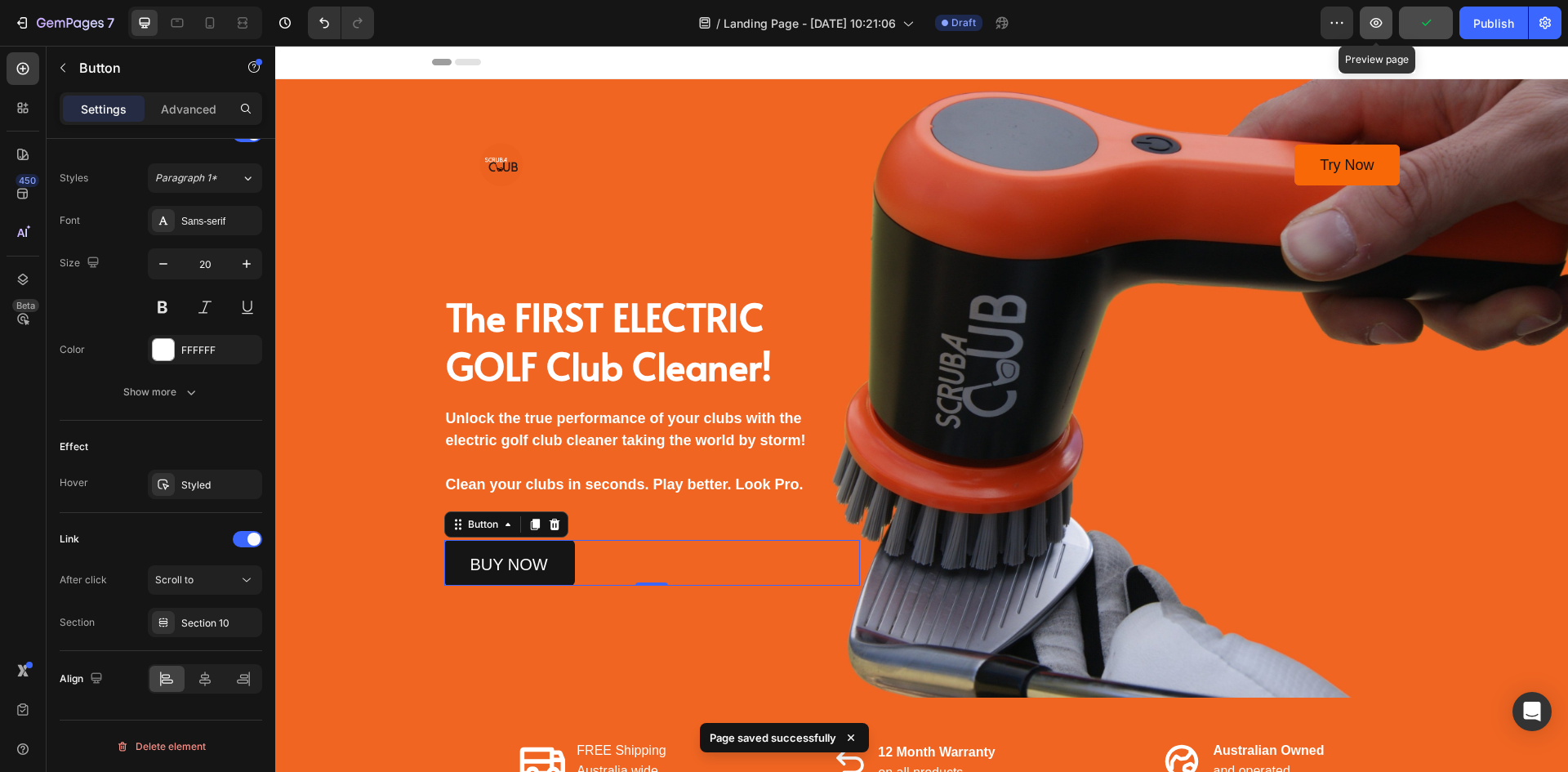
click at [1372, 16] on icon "button" at bounding box center [1377, 23] width 17 height 17
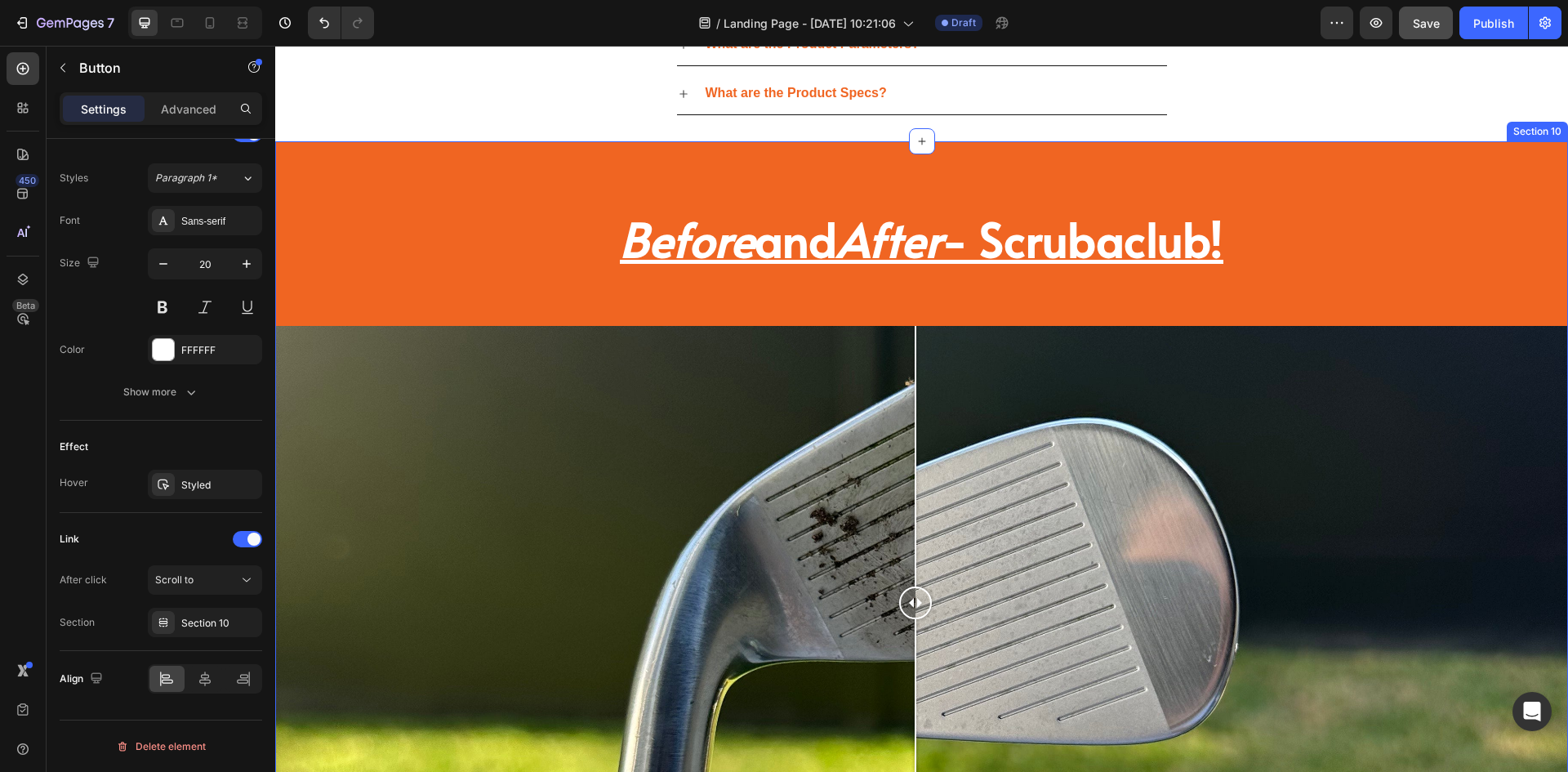
scroll to position [0, 0]
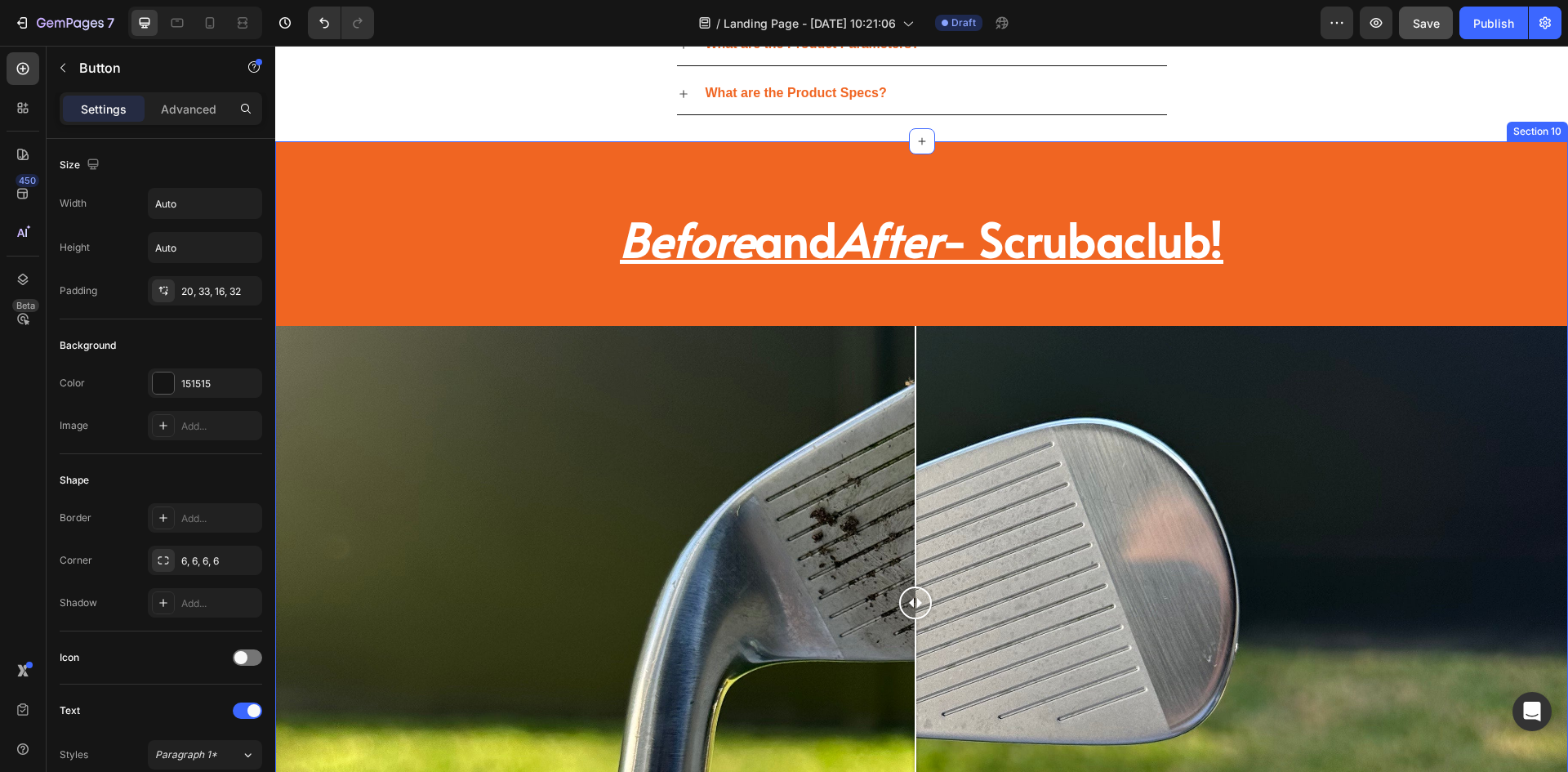
click at [514, 166] on div "Before and After - Scrubaclub! Heading Image Comparison Section 10" at bounding box center [922, 559] width 1293 height 835
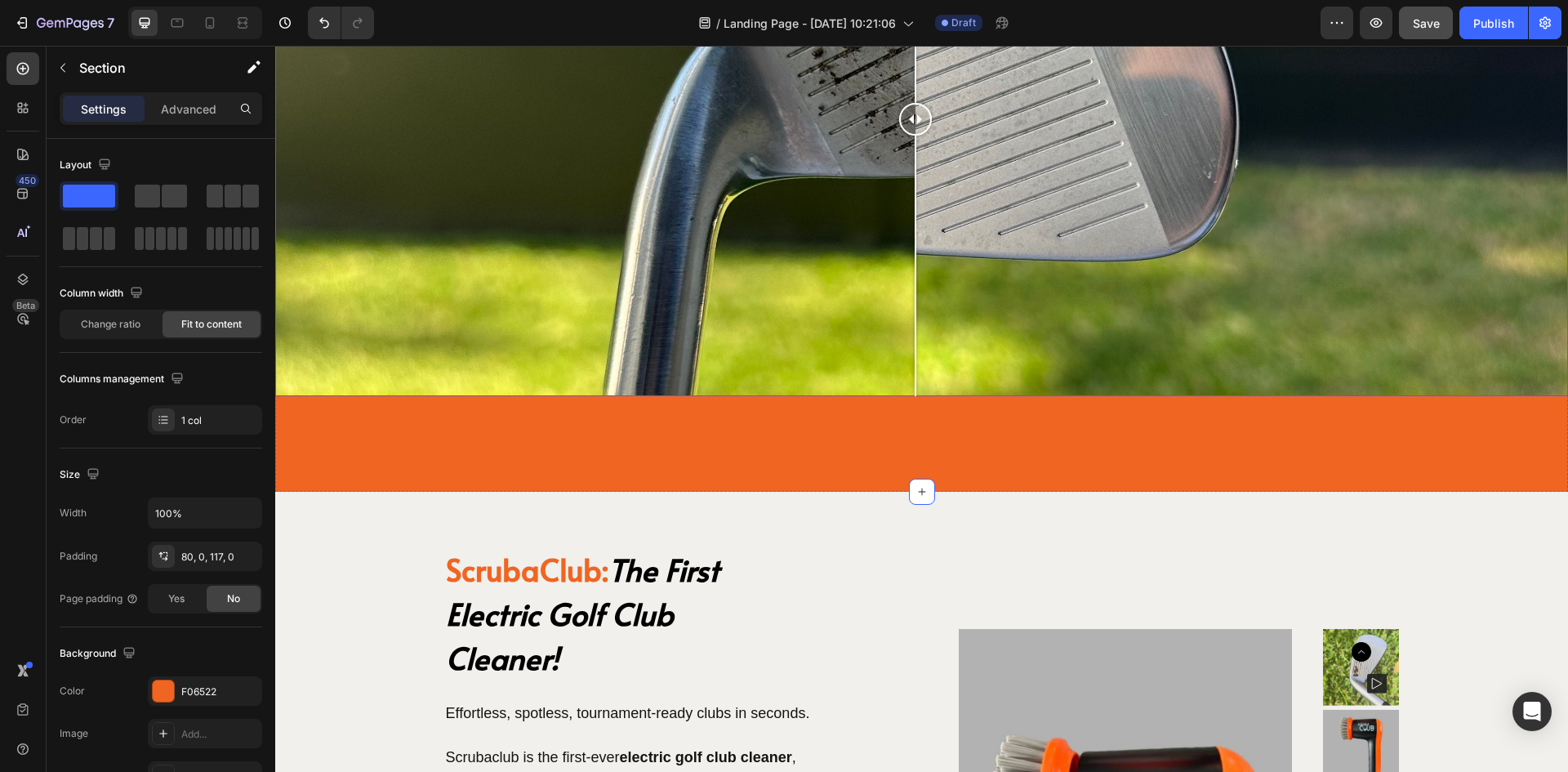
scroll to position [4087, 0]
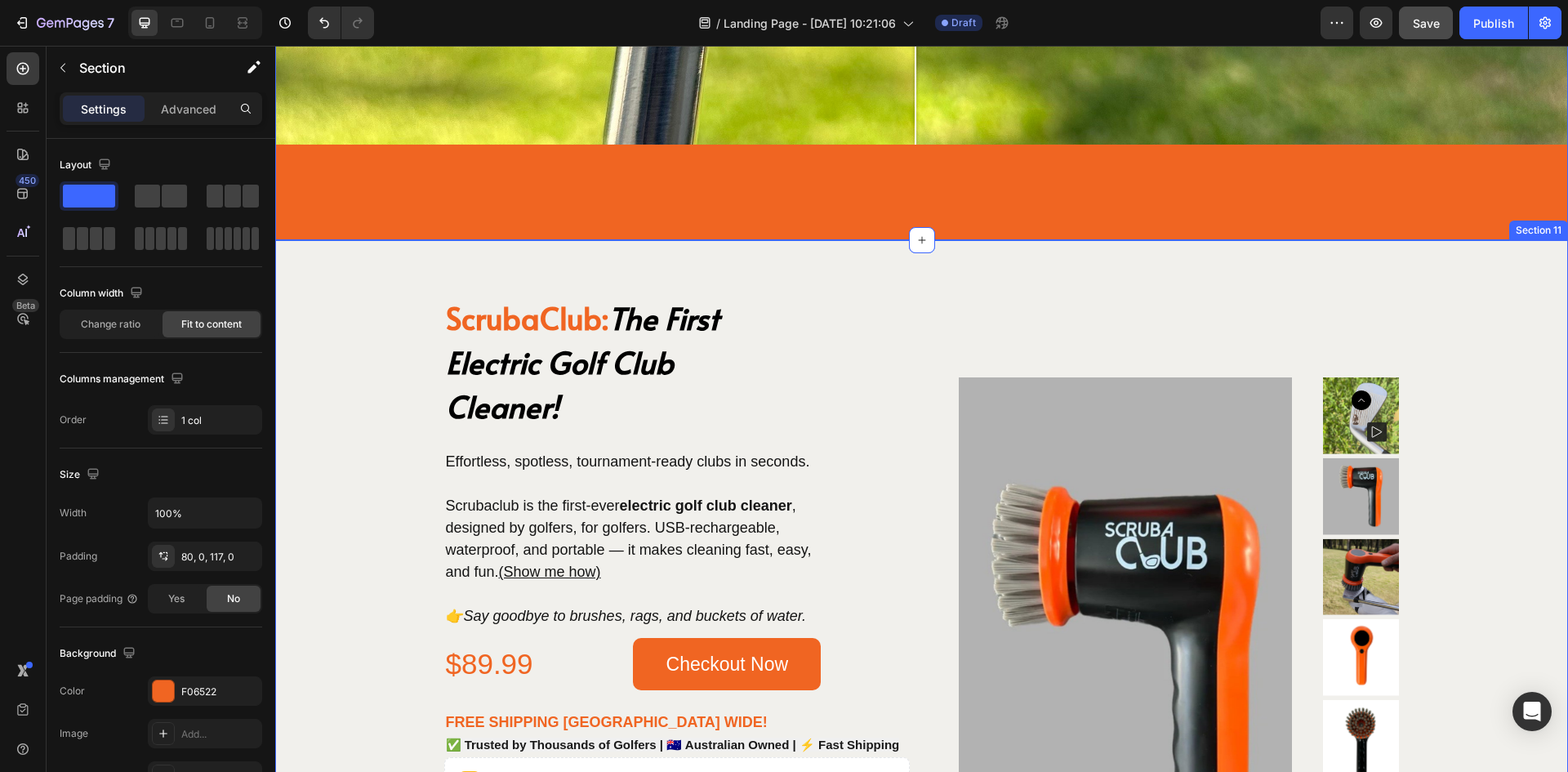
click at [567, 260] on div "ScrubaClub: The First Electric Golf Club Cleaner! Heading Effortless, spotless,…" at bounding box center [922, 678] width 1293 height 874
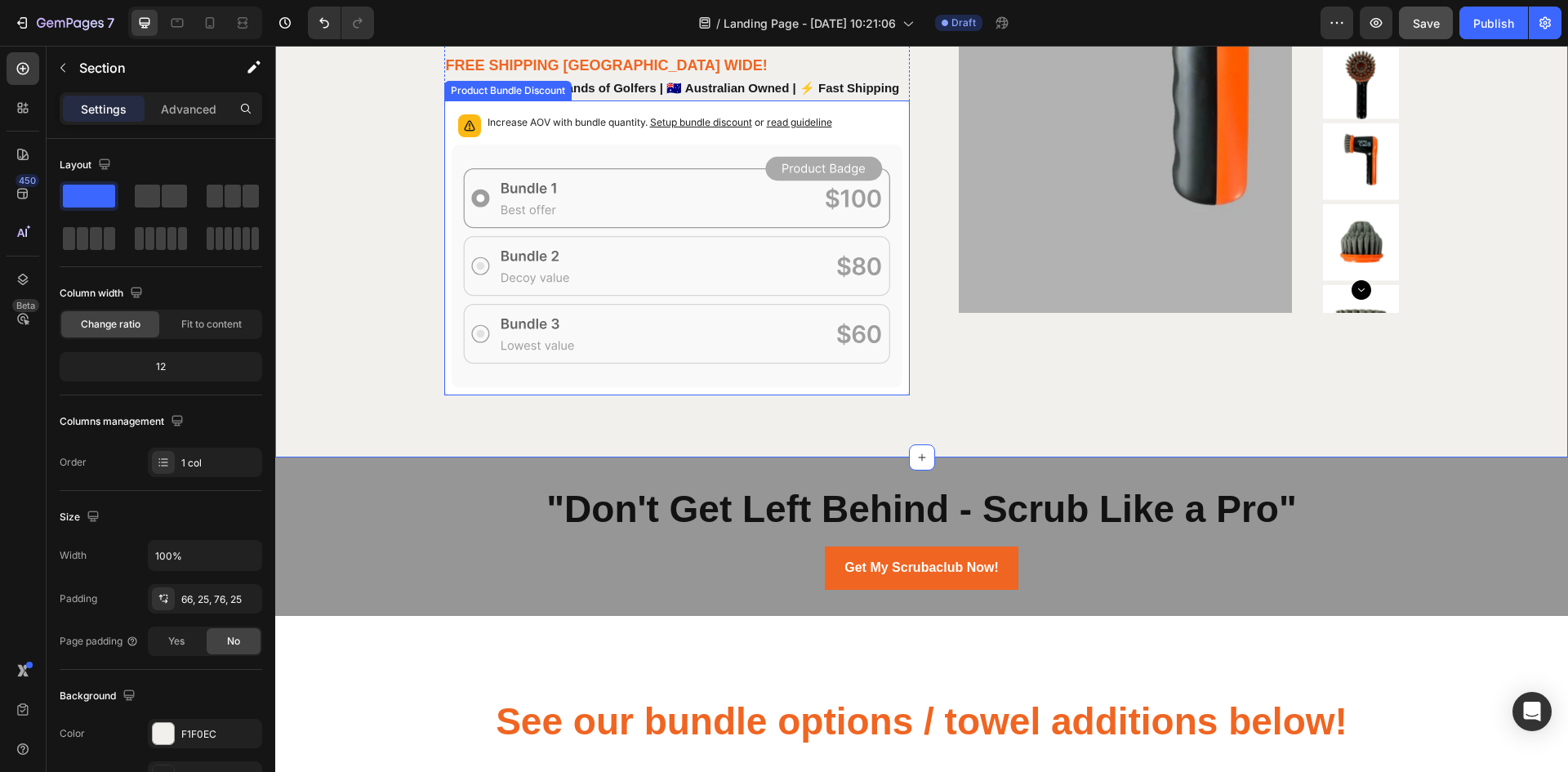
scroll to position [4740, 0]
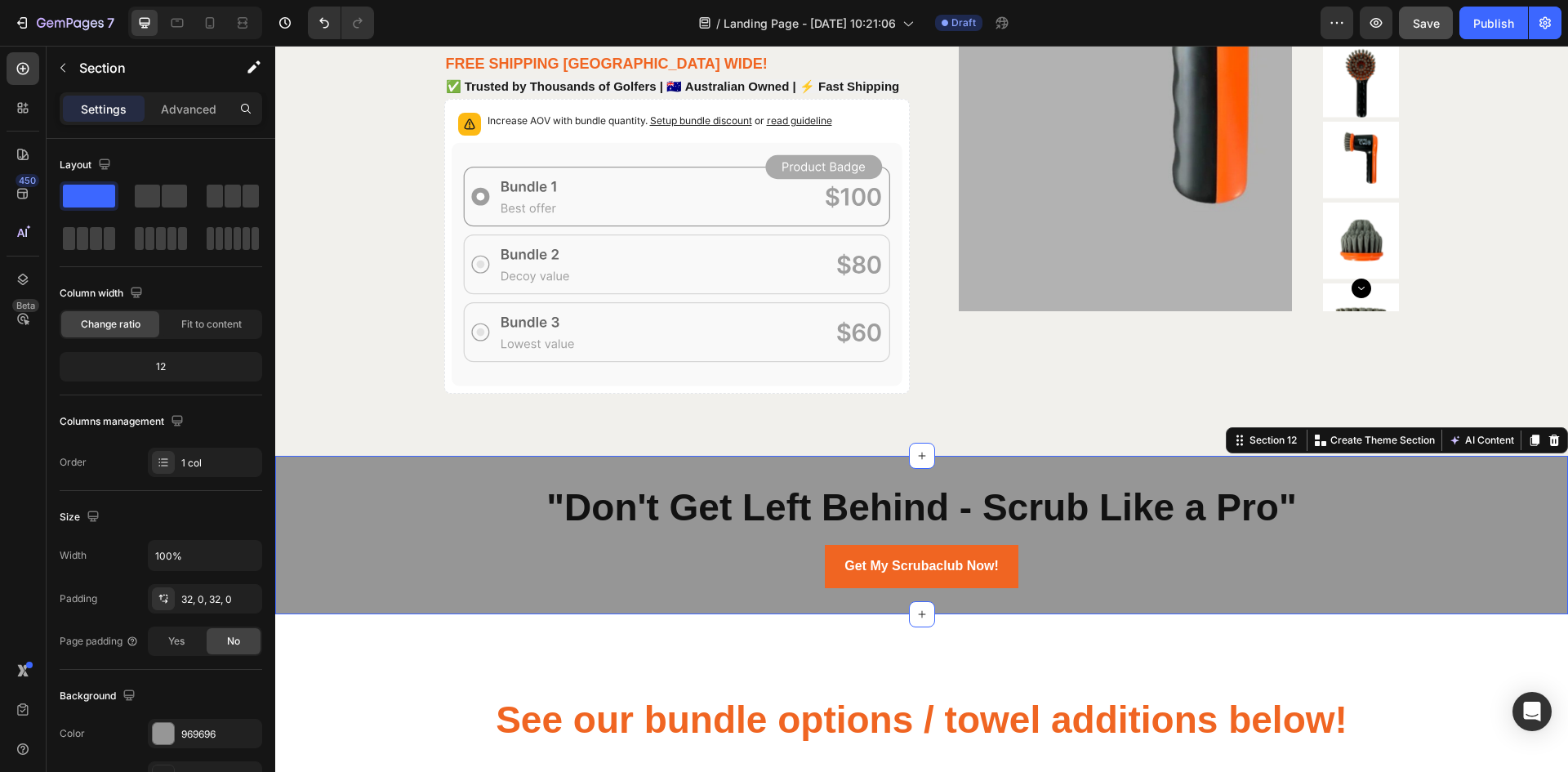
click at [483, 467] on div ""Don't Get Left Behind - Scrub Like a Pro" Heading Get My Scrubaclub Now! Butto…" at bounding box center [922, 535] width 1293 height 158
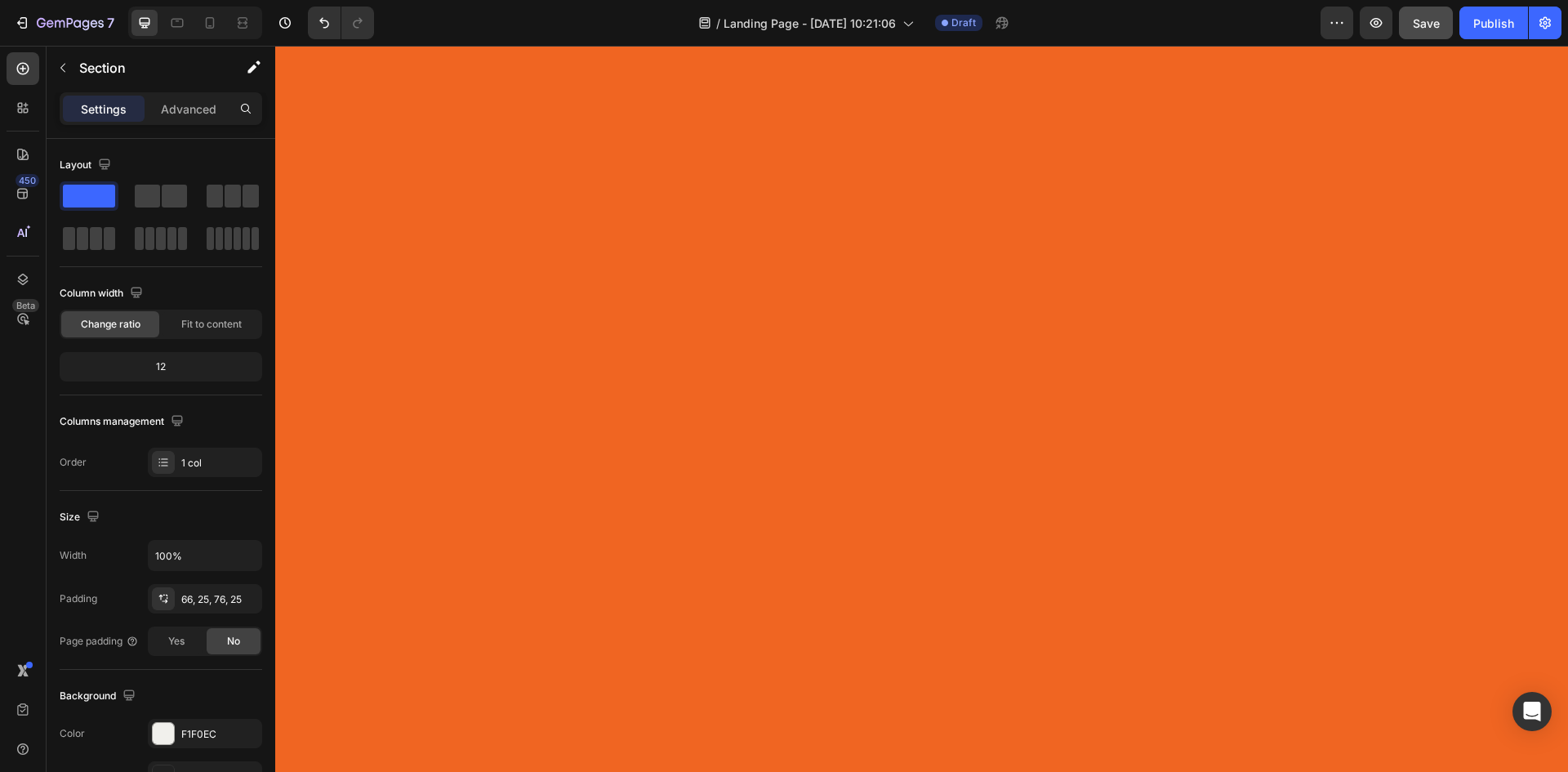
scroll to position [0, 0]
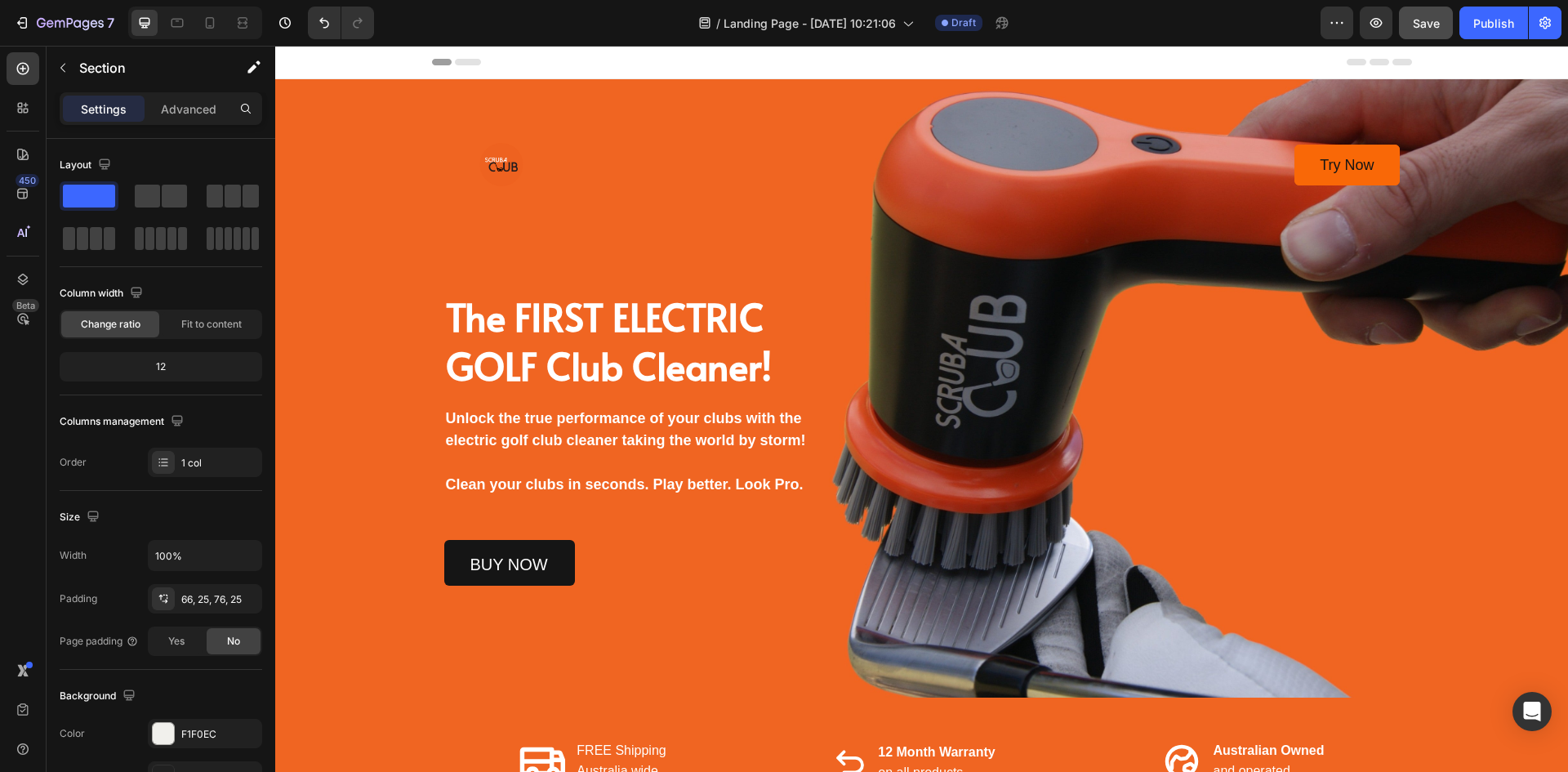
drag, startPoint x: 357, startPoint y: 496, endPoint x: 379, endPoint y: 51, distance: 445.5
click at [444, 565] on link "buy now" at bounding box center [509, 563] width 131 height 46
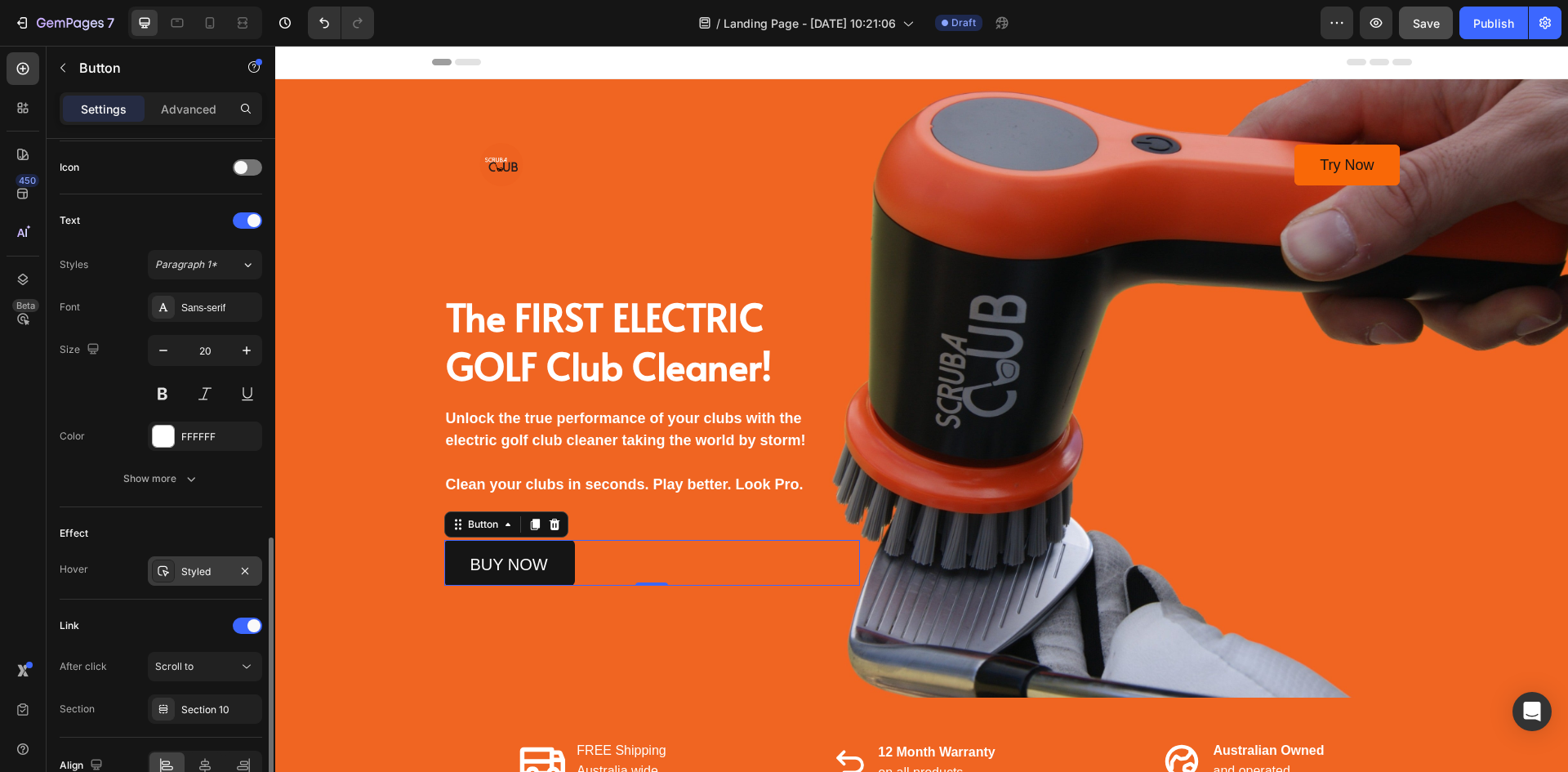
scroll to position [577, 0]
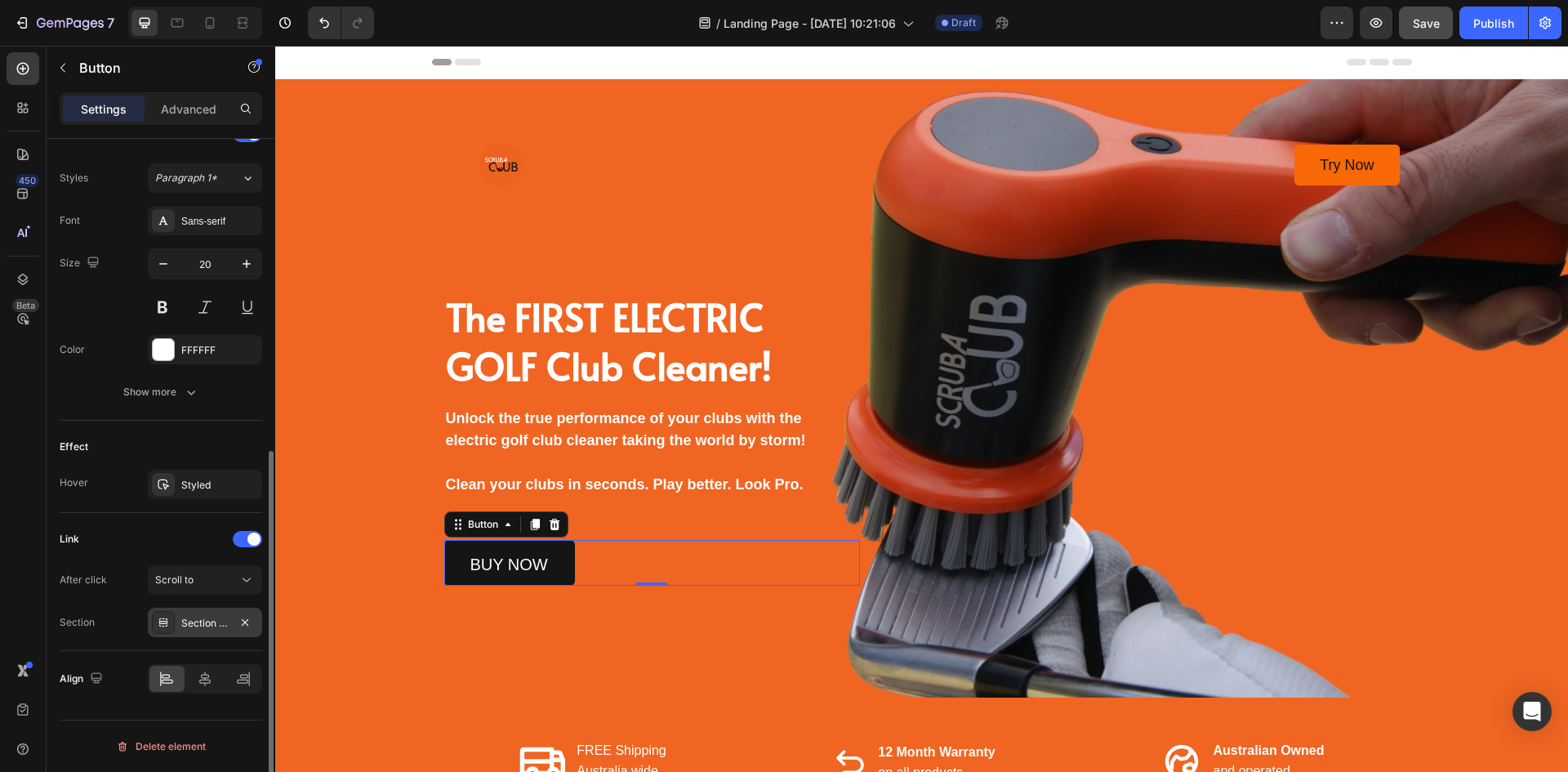
click at [204, 618] on div "Section 10" at bounding box center [205, 624] width 47 height 15
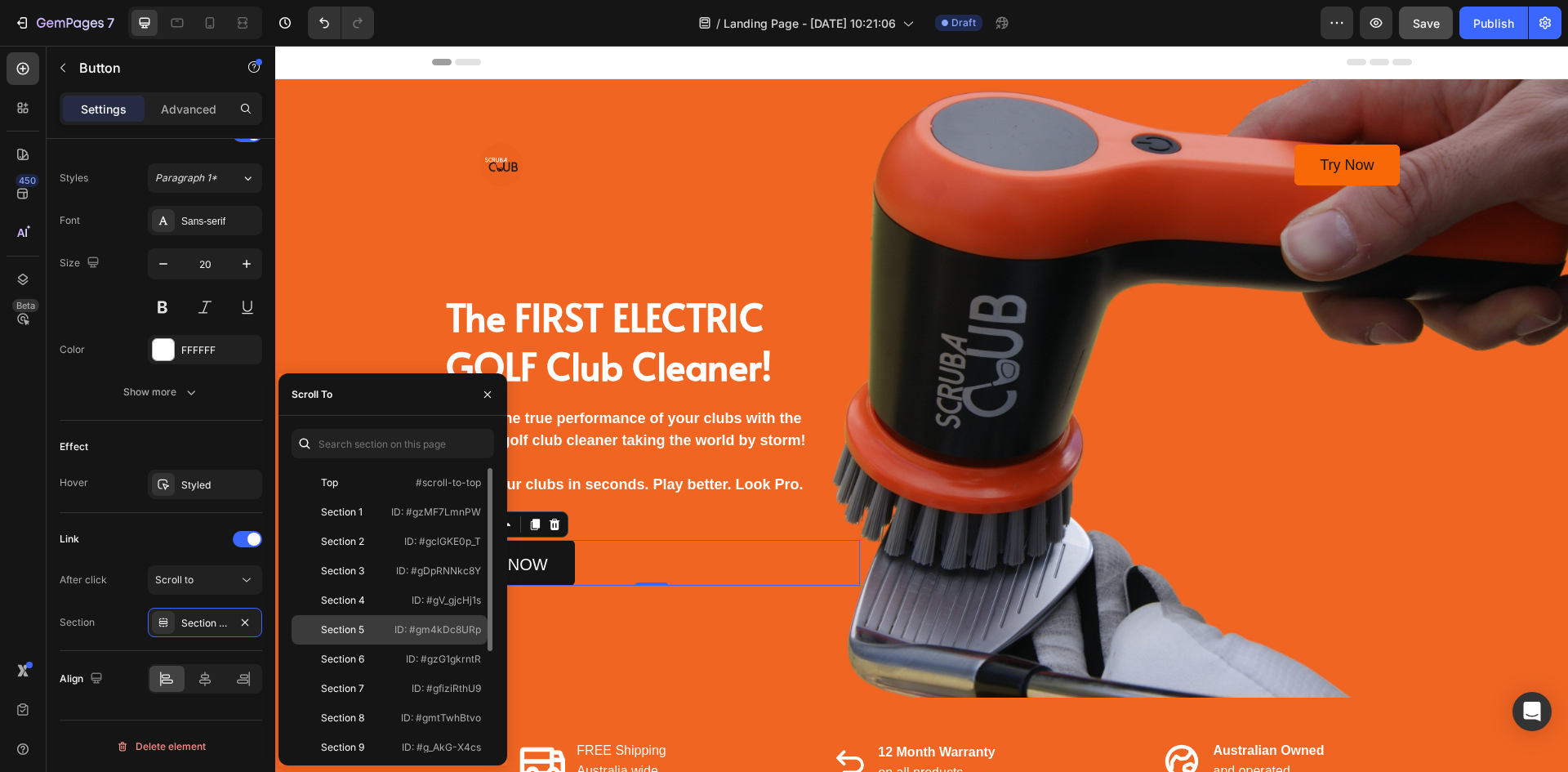
scroll to position [157, 0]
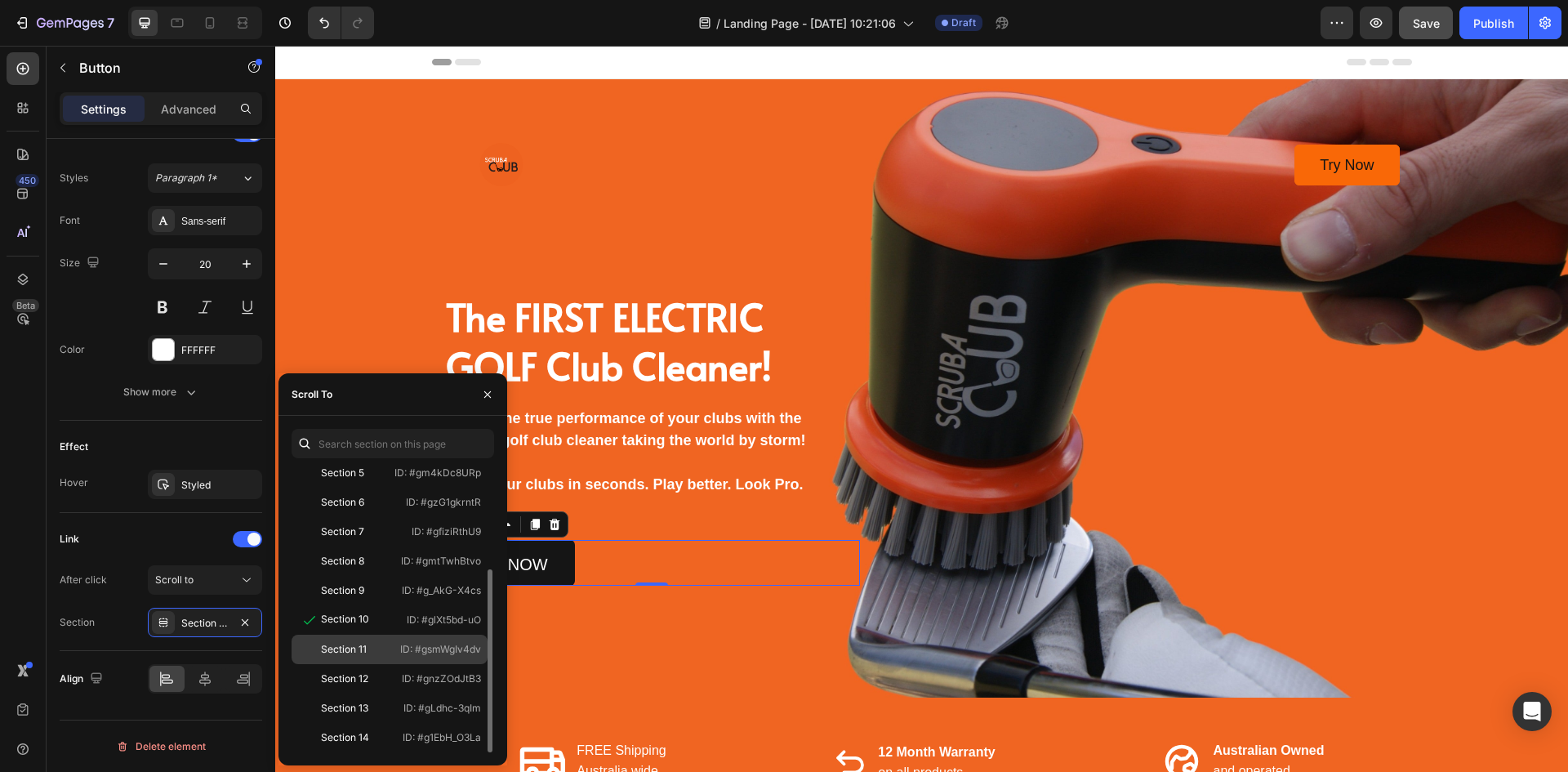
click at [452, 645] on p "ID: #gsmWgIv4dv" at bounding box center [440, 650] width 81 height 15
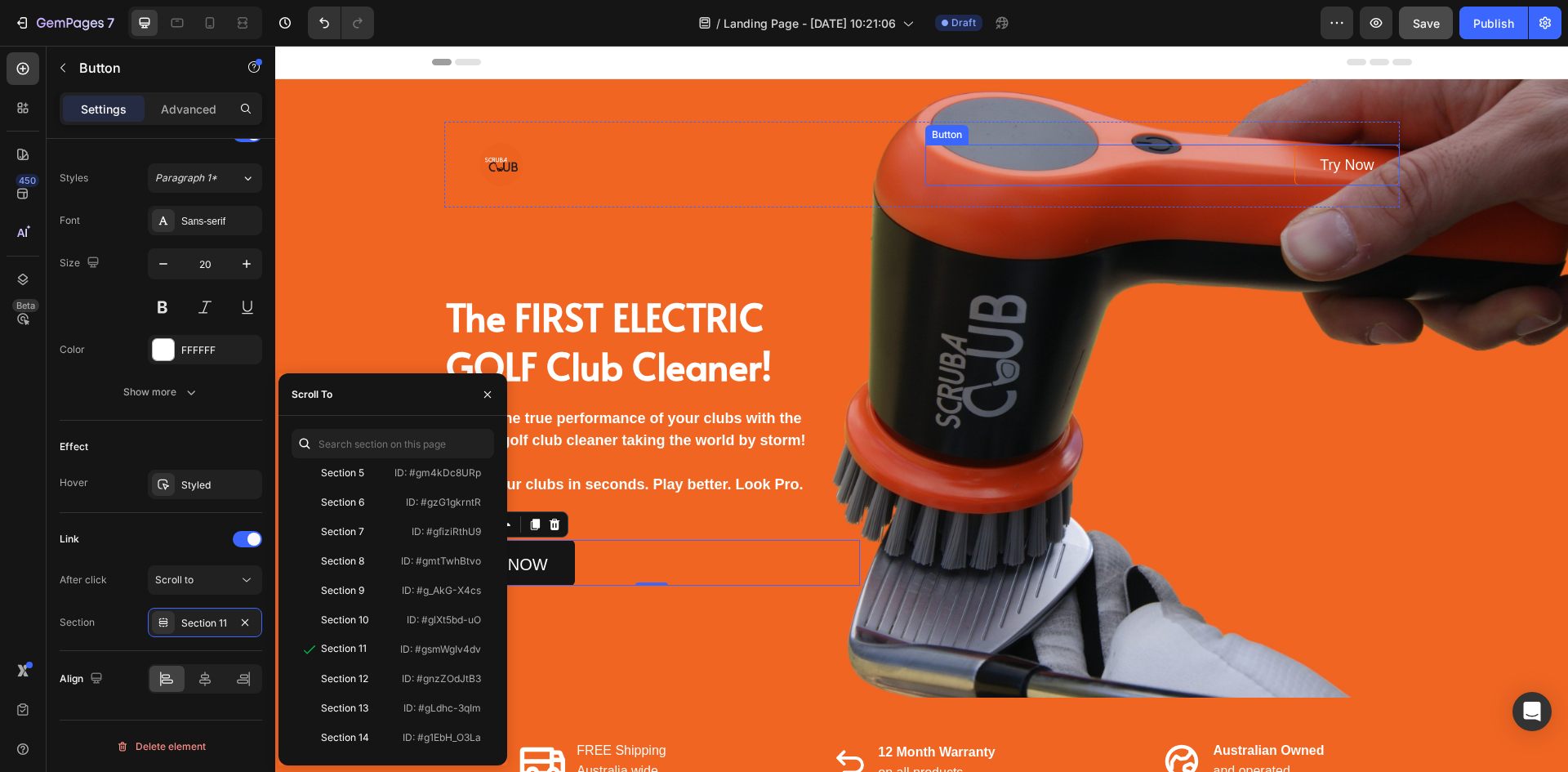
click at [1300, 160] on link "Try Now" at bounding box center [1347, 165] width 105 height 41
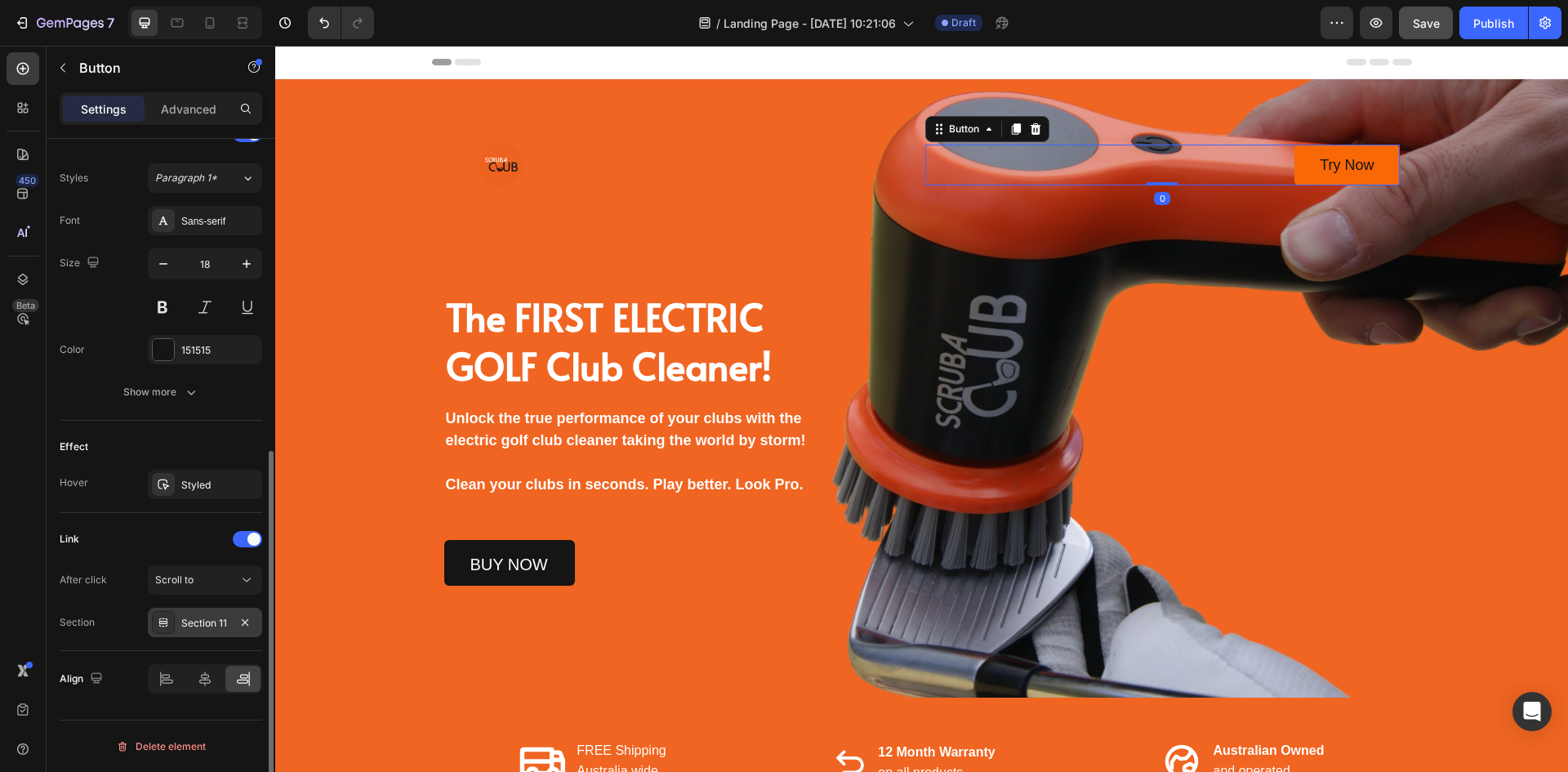
click at [186, 629] on div "Section 11" at bounding box center [205, 624] width 47 height 15
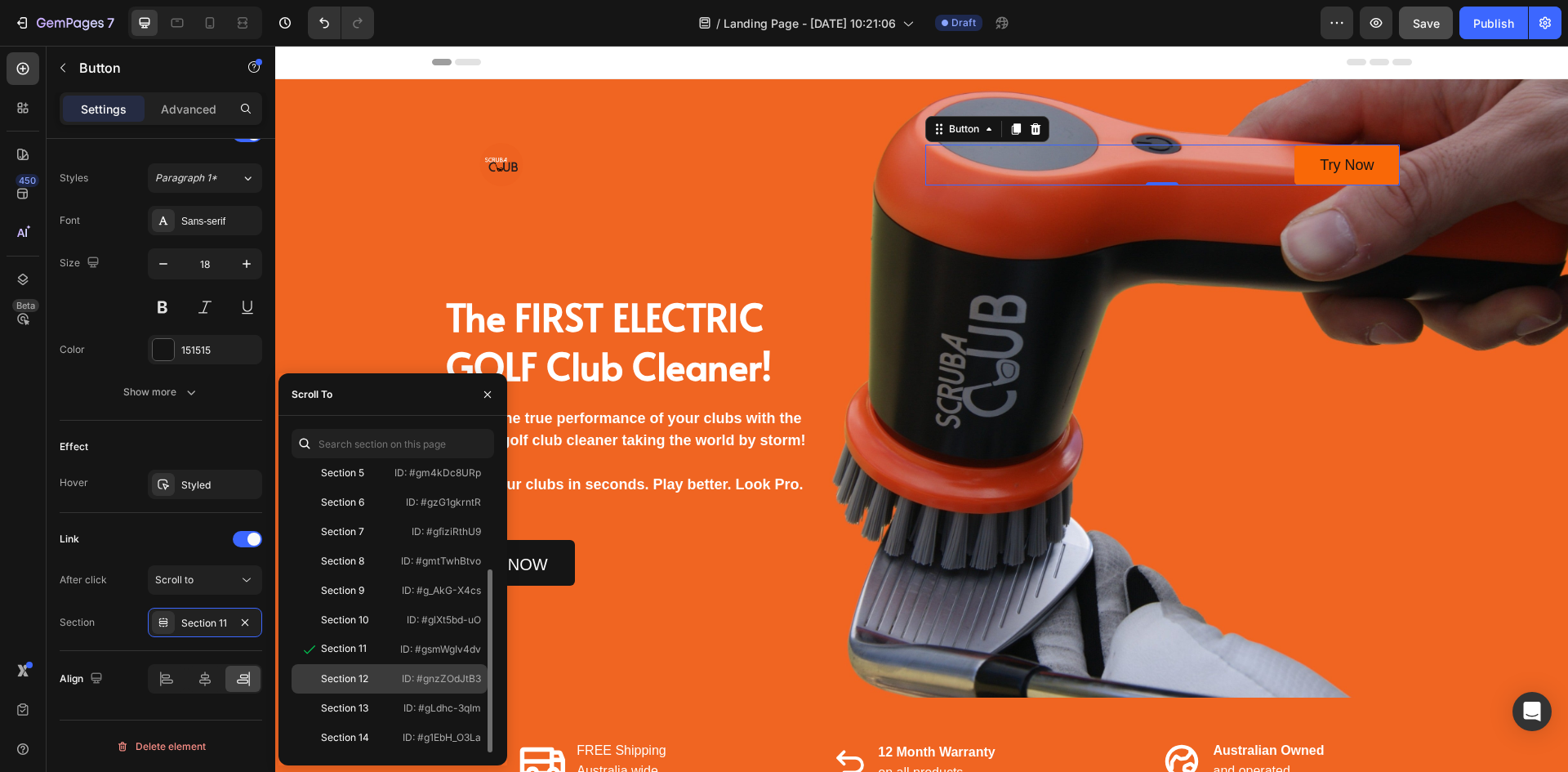
click at [366, 676] on div "Section 12" at bounding box center [345, 680] width 47 height 15
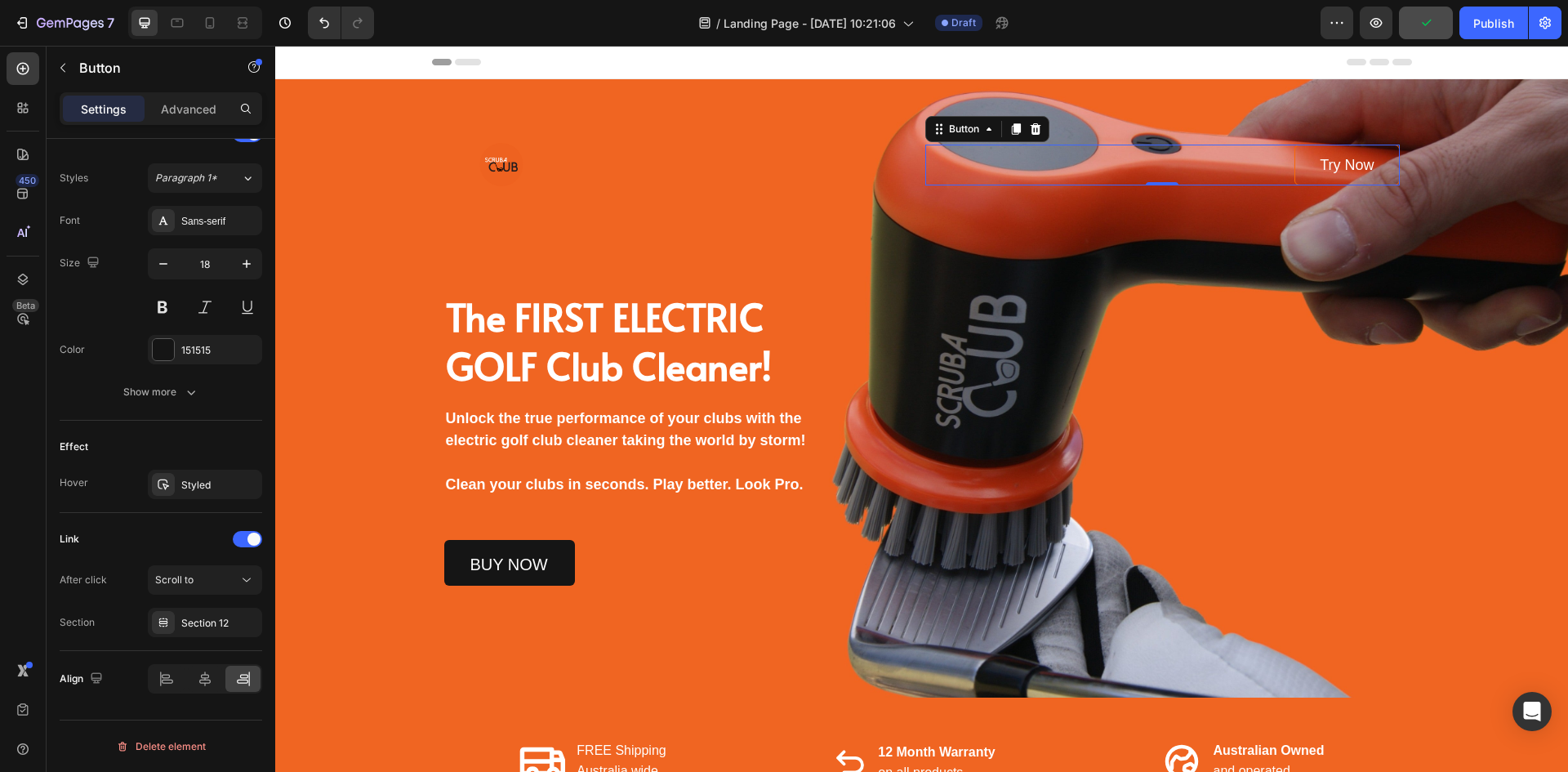
click at [1307, 168] on link "Try Now" at bounding box center [1347, 165] width 105 height 41
click at [1382, 17] on icon "button" at bounding box center [1377, 23] width 17 height 17
click at [1312, 160] on link "Try Now" at bounding box center [1347, 165] width 105 height 41
click at [221, 623] on div "Section 12" at bounding box center [205, 624] width 47 height 15
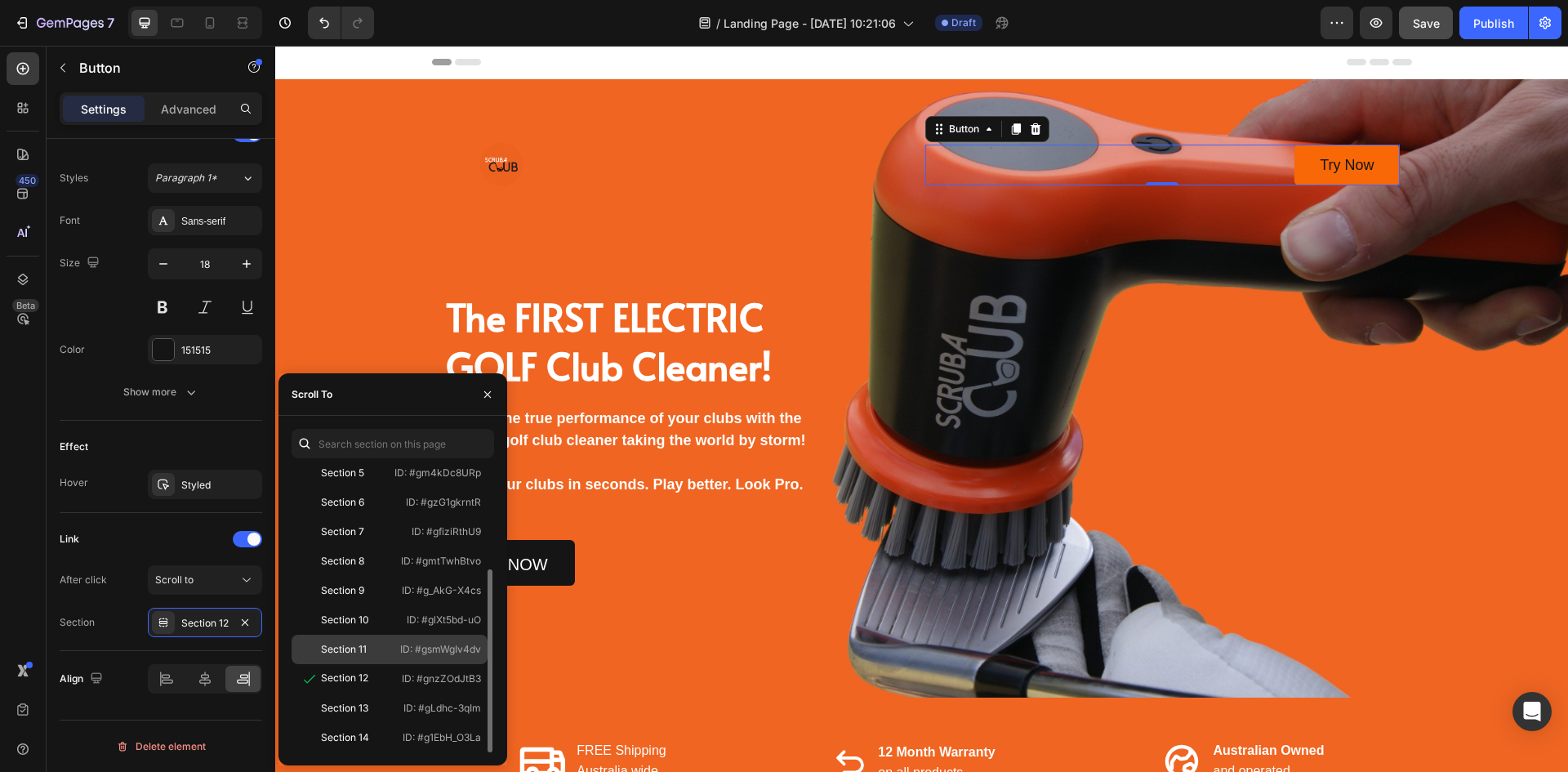
click at [374, 644] on div "Section 11" at bounding box center [345, 650] width 95 height 15
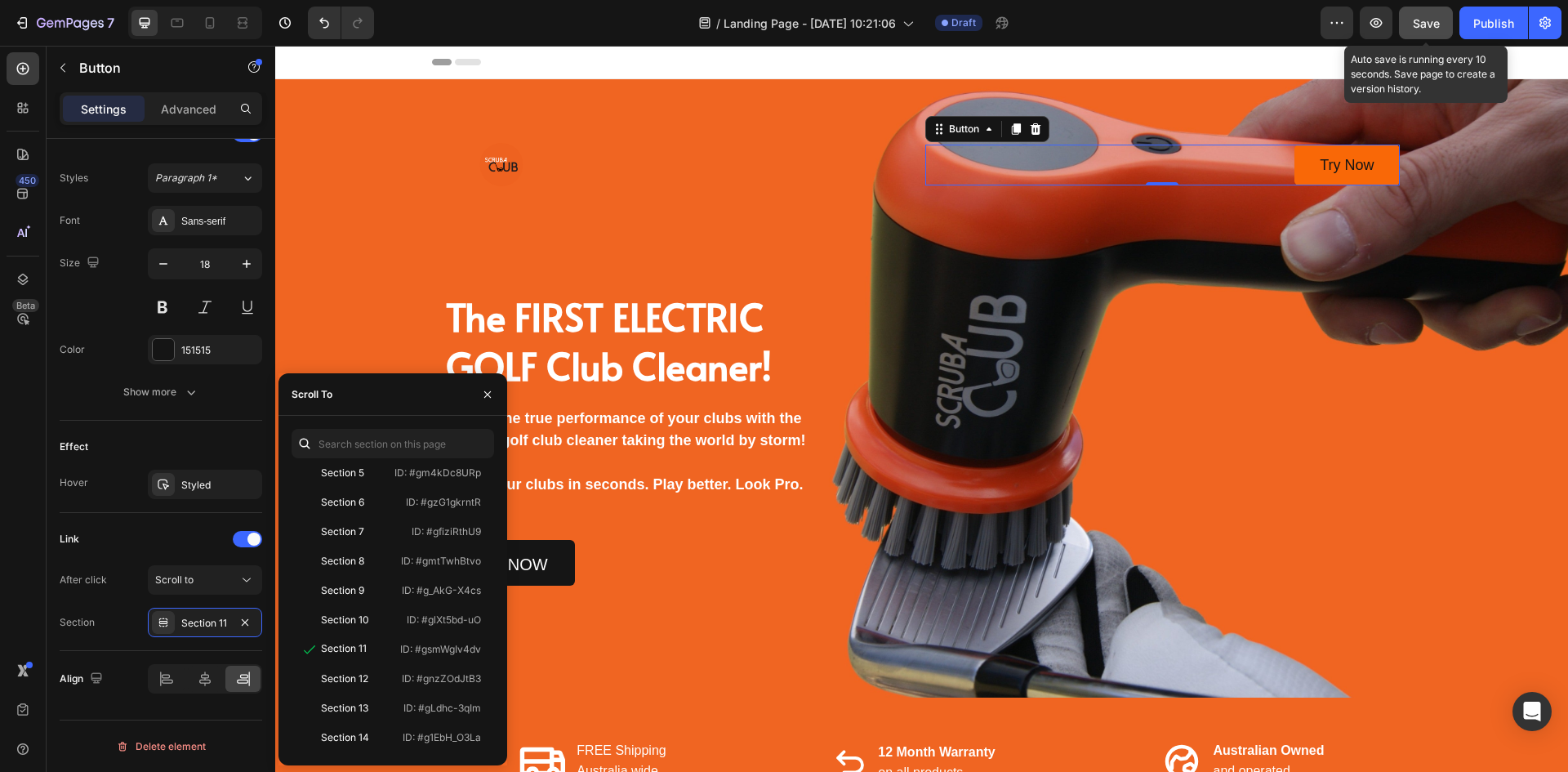
click at [1416, 18] on span "Save" at bounding box center [1427, 23] width 27 height 14
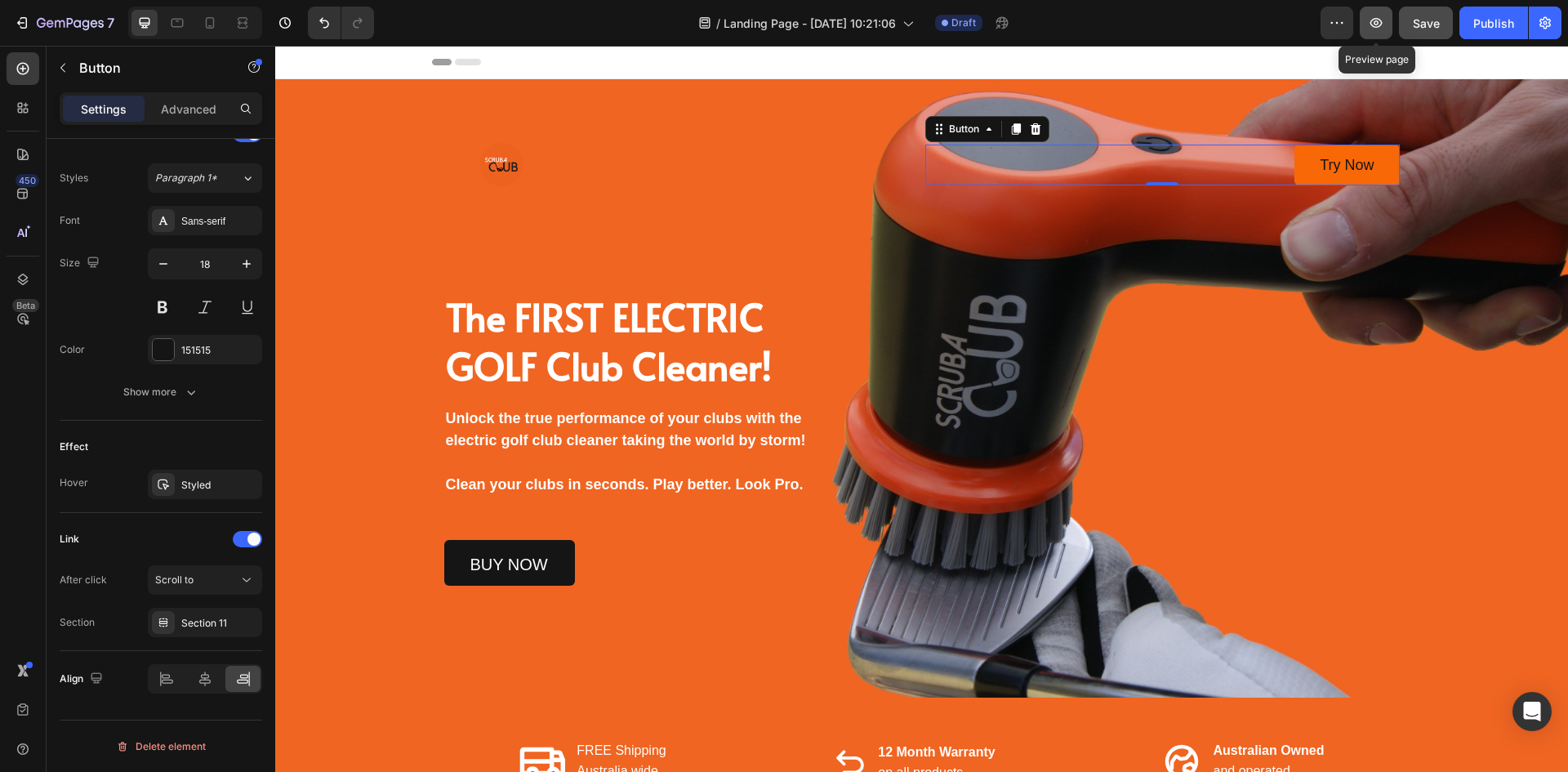
click at [1374, 22] on icon "button" at bounding box center [1377, 23] width 17 height 17
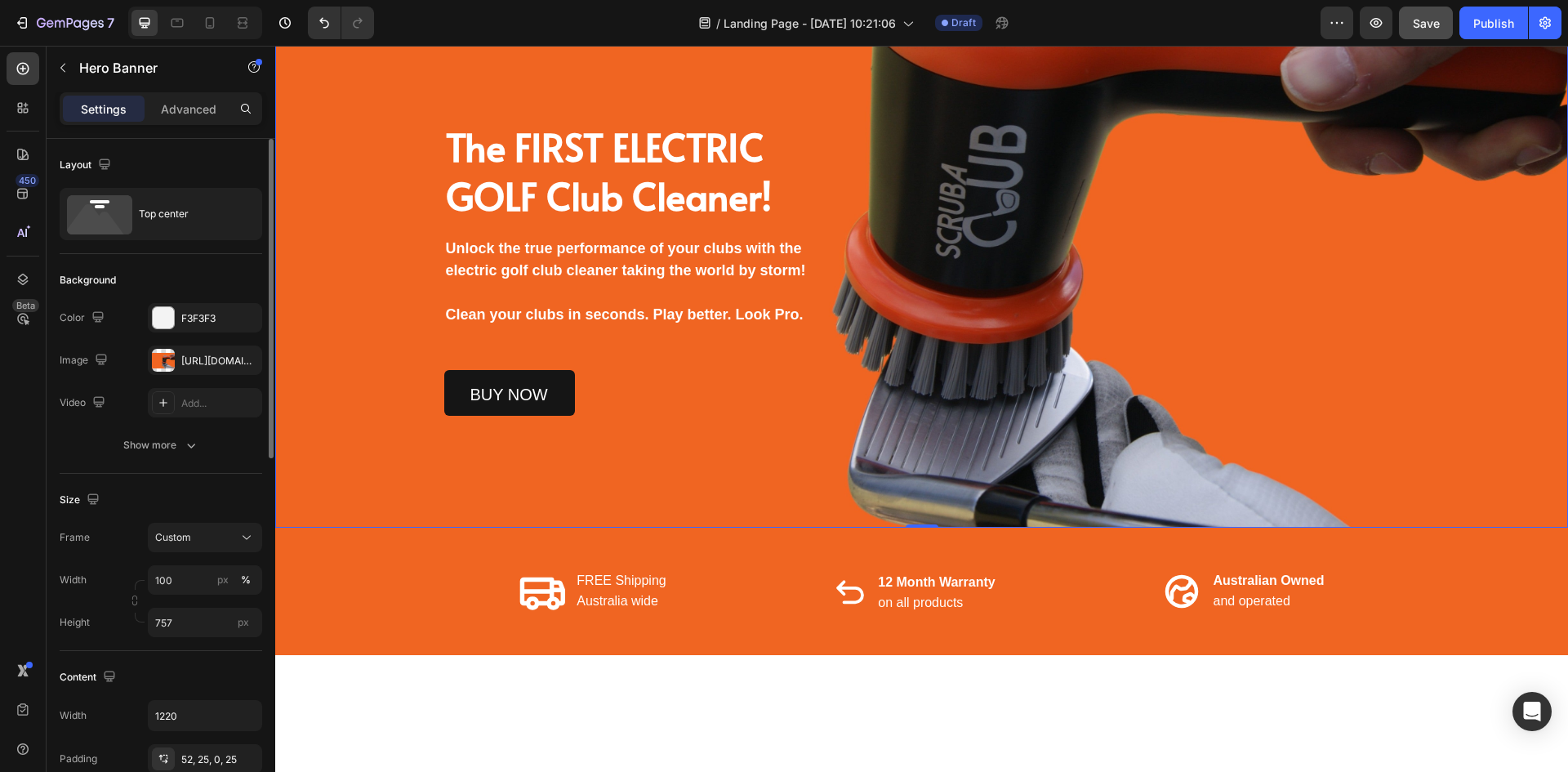
scroll to position [1033, 0]
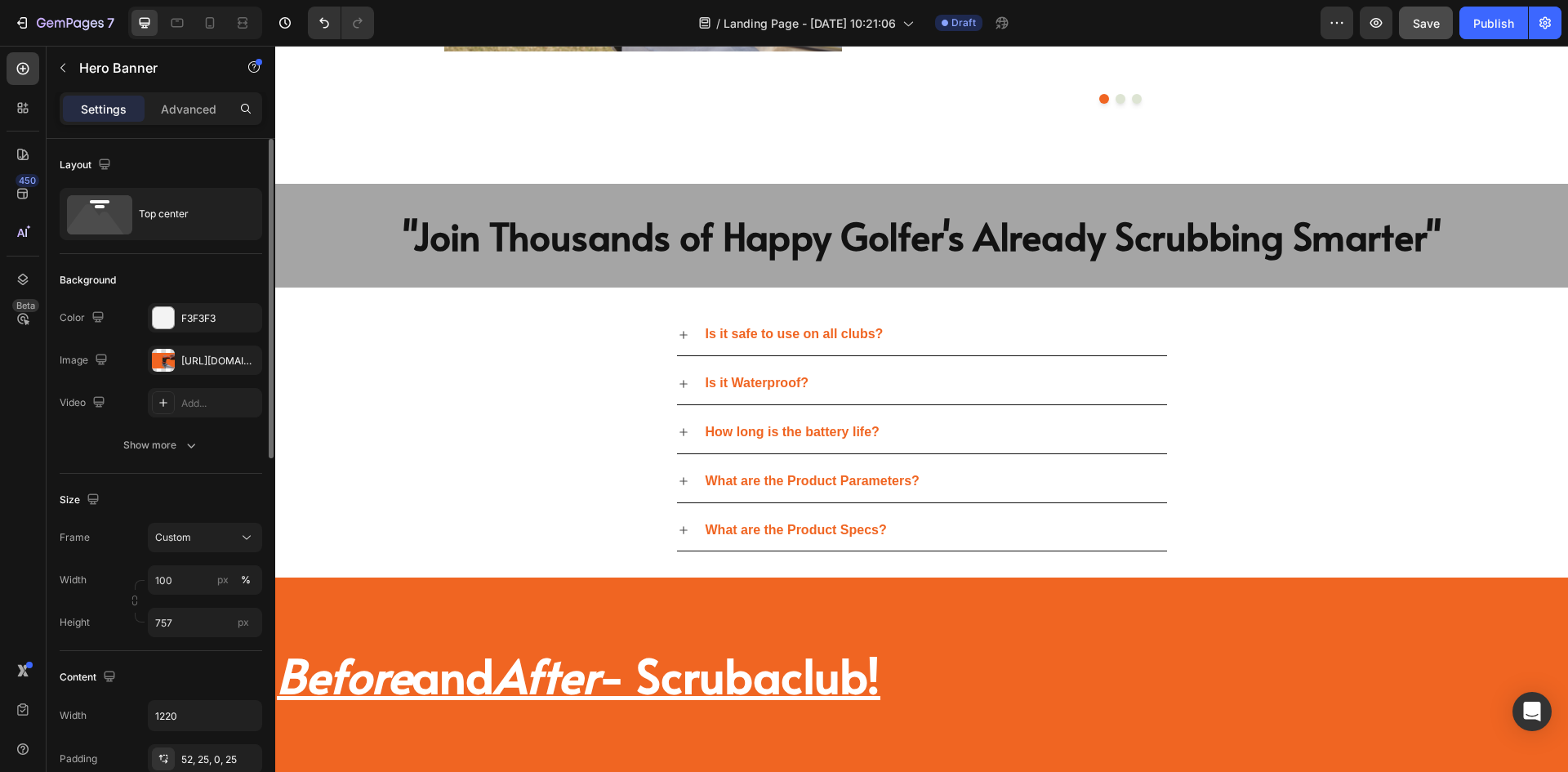
drag, startPoint x: 350, startPoint y: 563, endPoint x: 353, endPoint y: 675, distance: 112.0
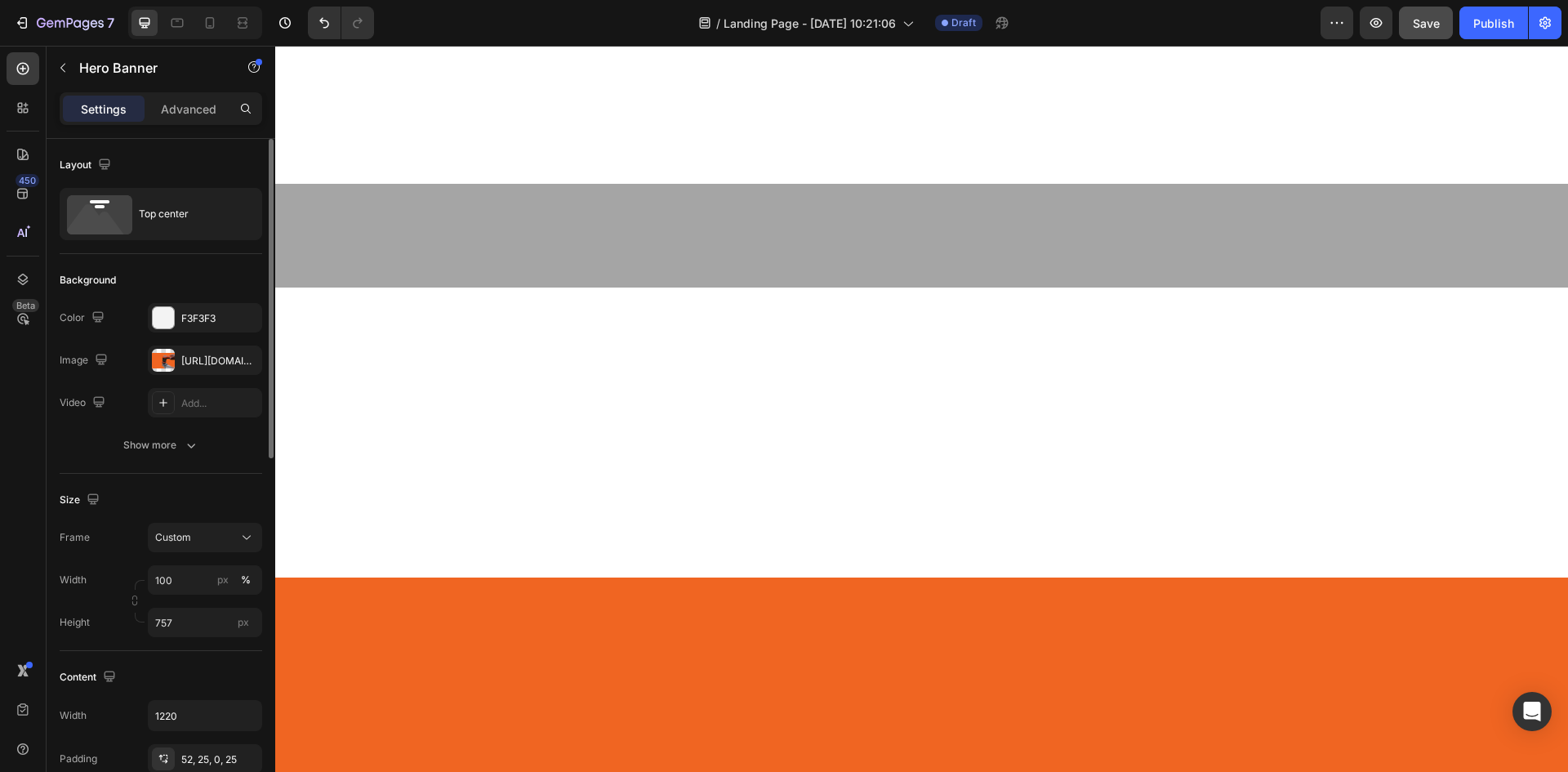
scroll to position [4278, 0]
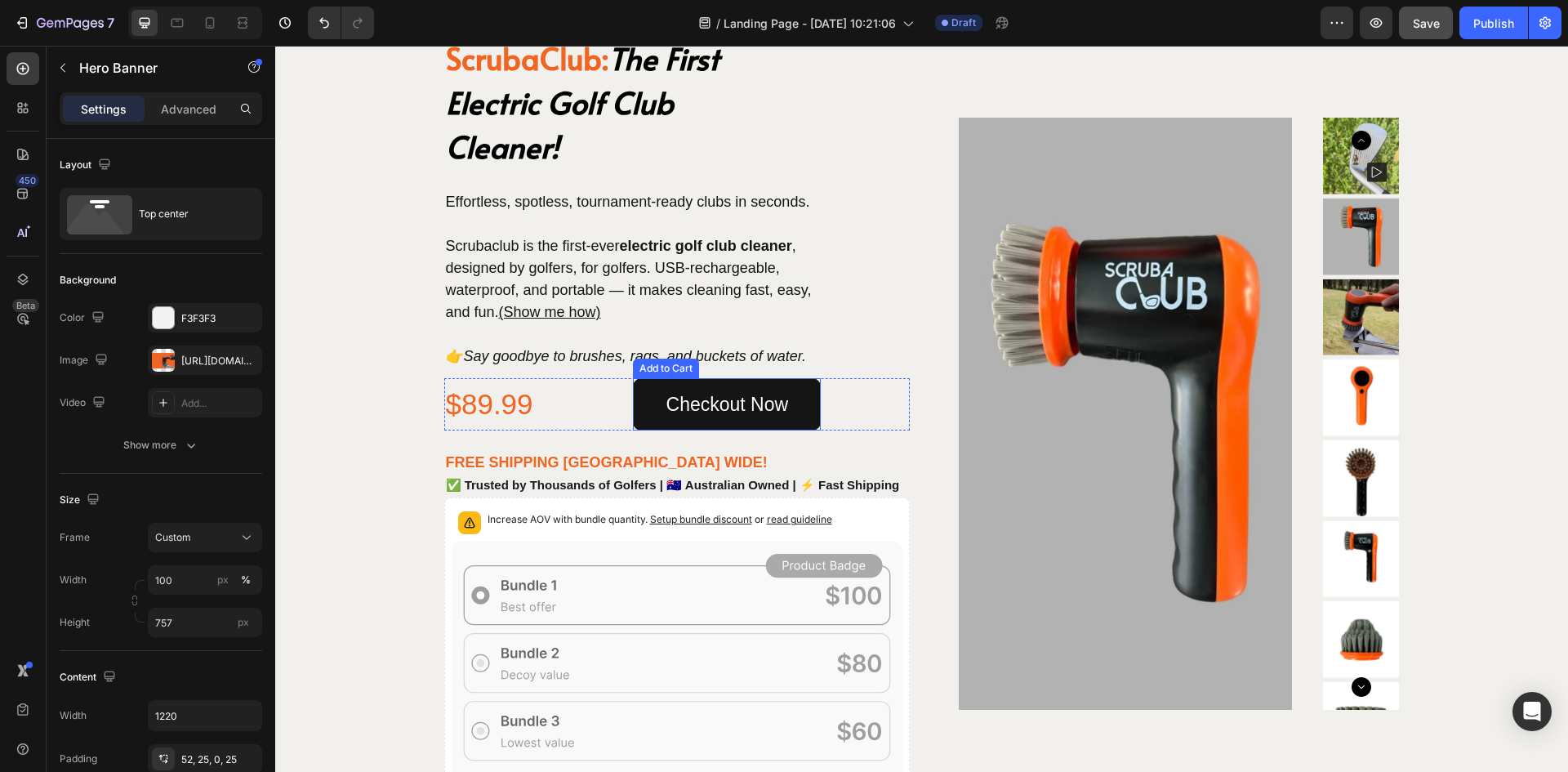
click at [650, 412] on button "Checkout Now" at bounding box center [727, 404] width 189 height 52
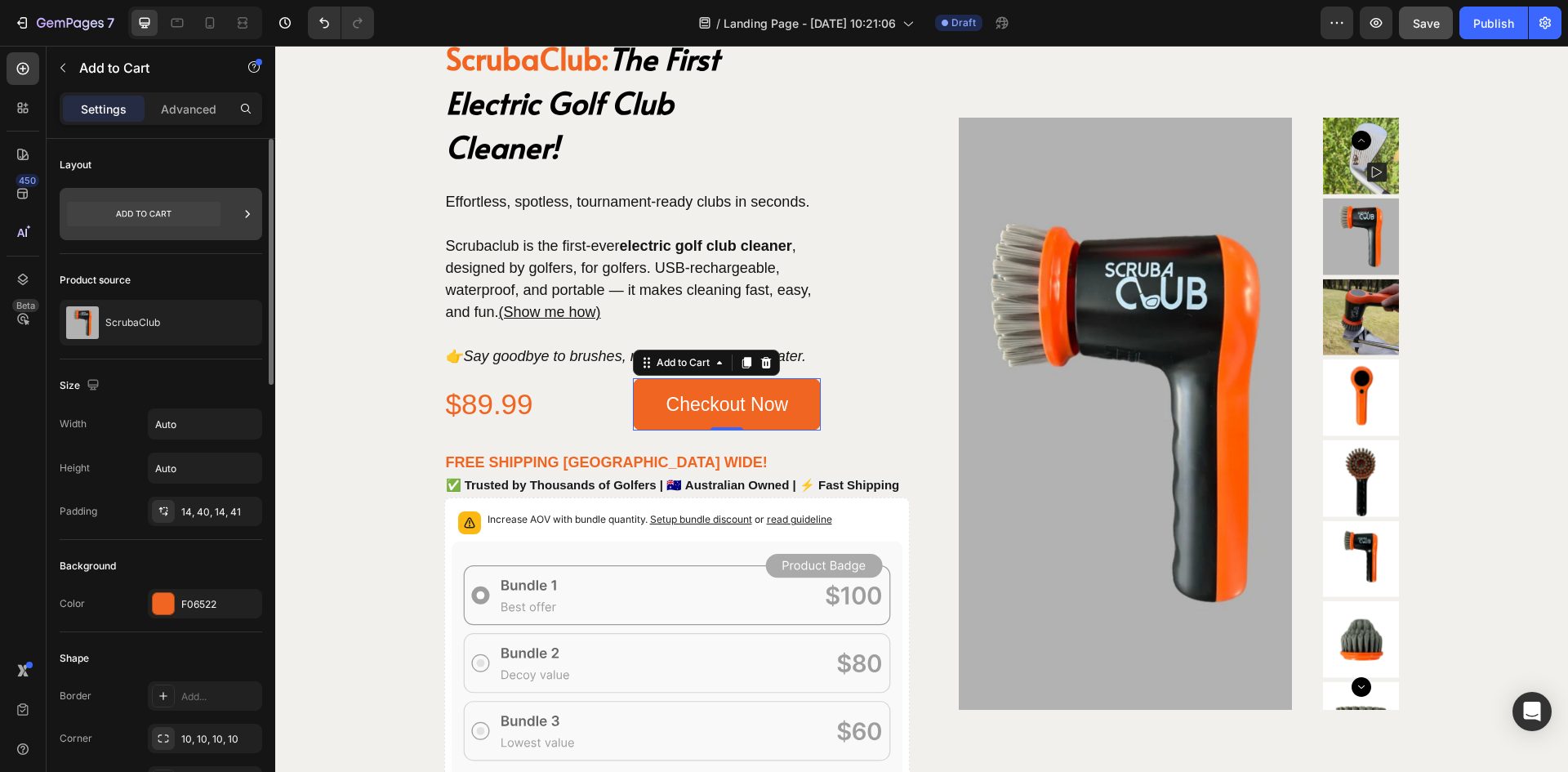
click at [242, 207] on icon at bounding box center [248, 214] width 17 height 17
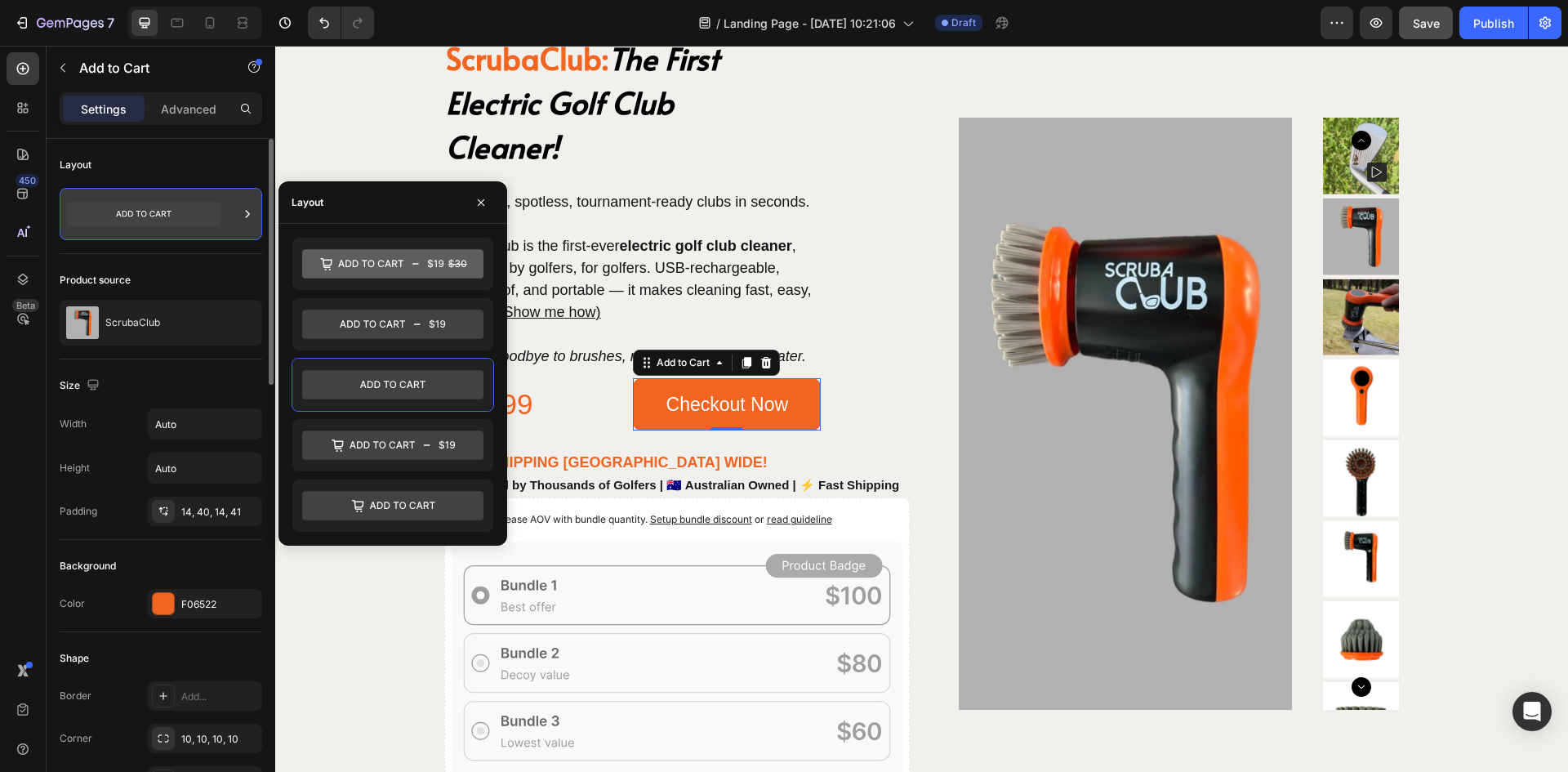
click at [242, 207] on icon at bounding box center [248, 214] width 17 height 17
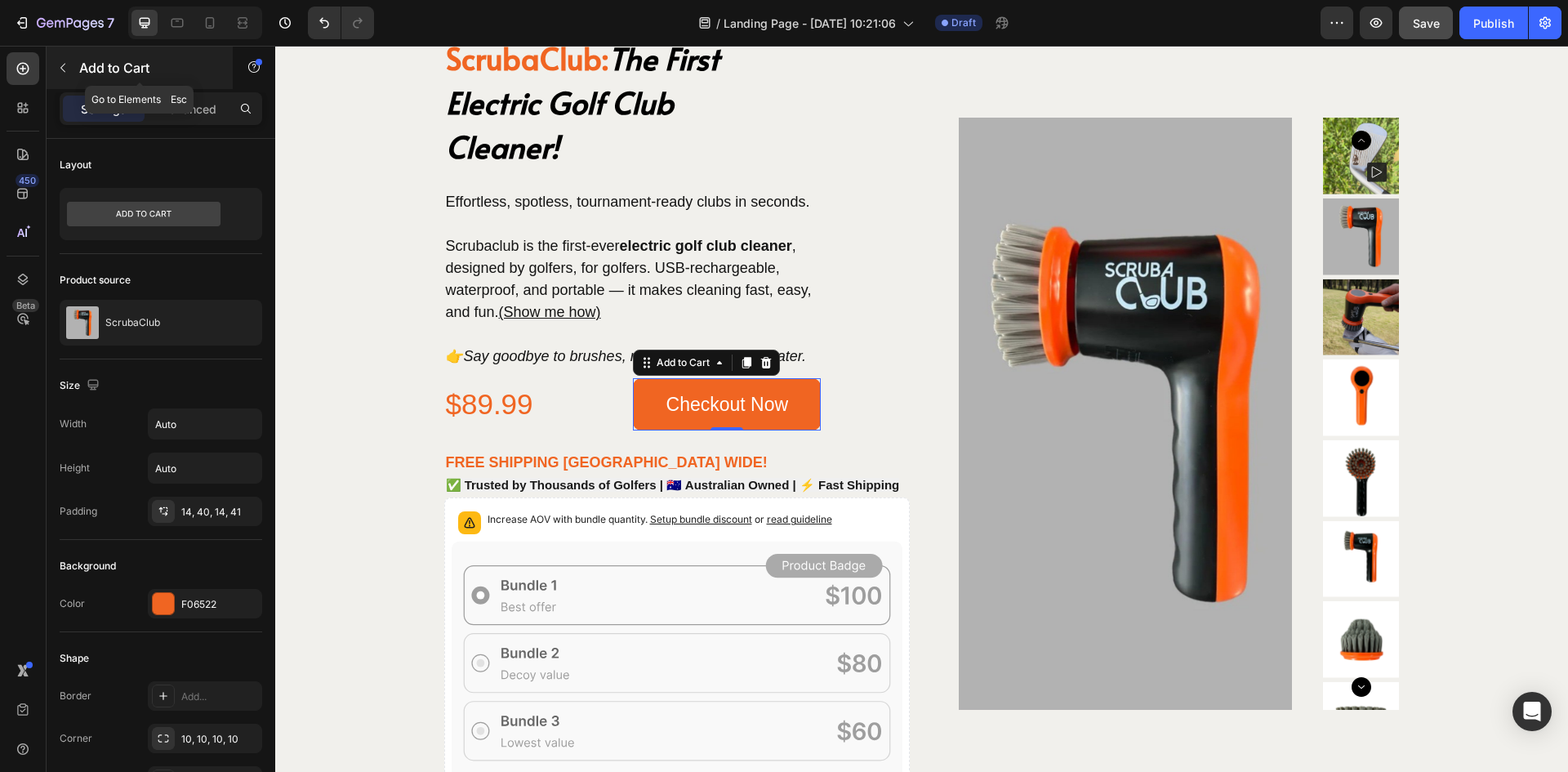
click at [66, 68] on icon "button" at bounding box center [63, 68] width 13 height 13
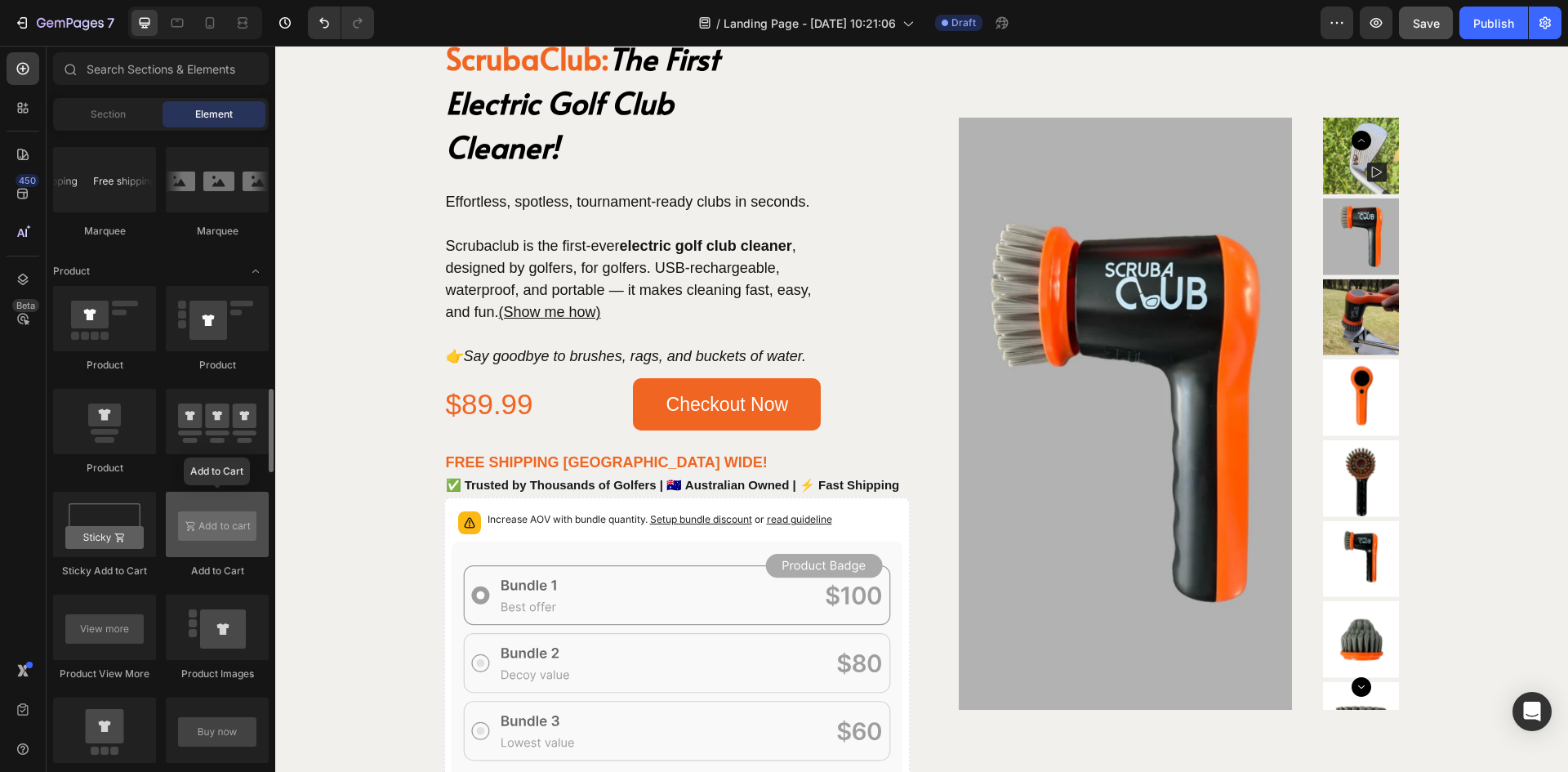
scroll to position [2044, 0]
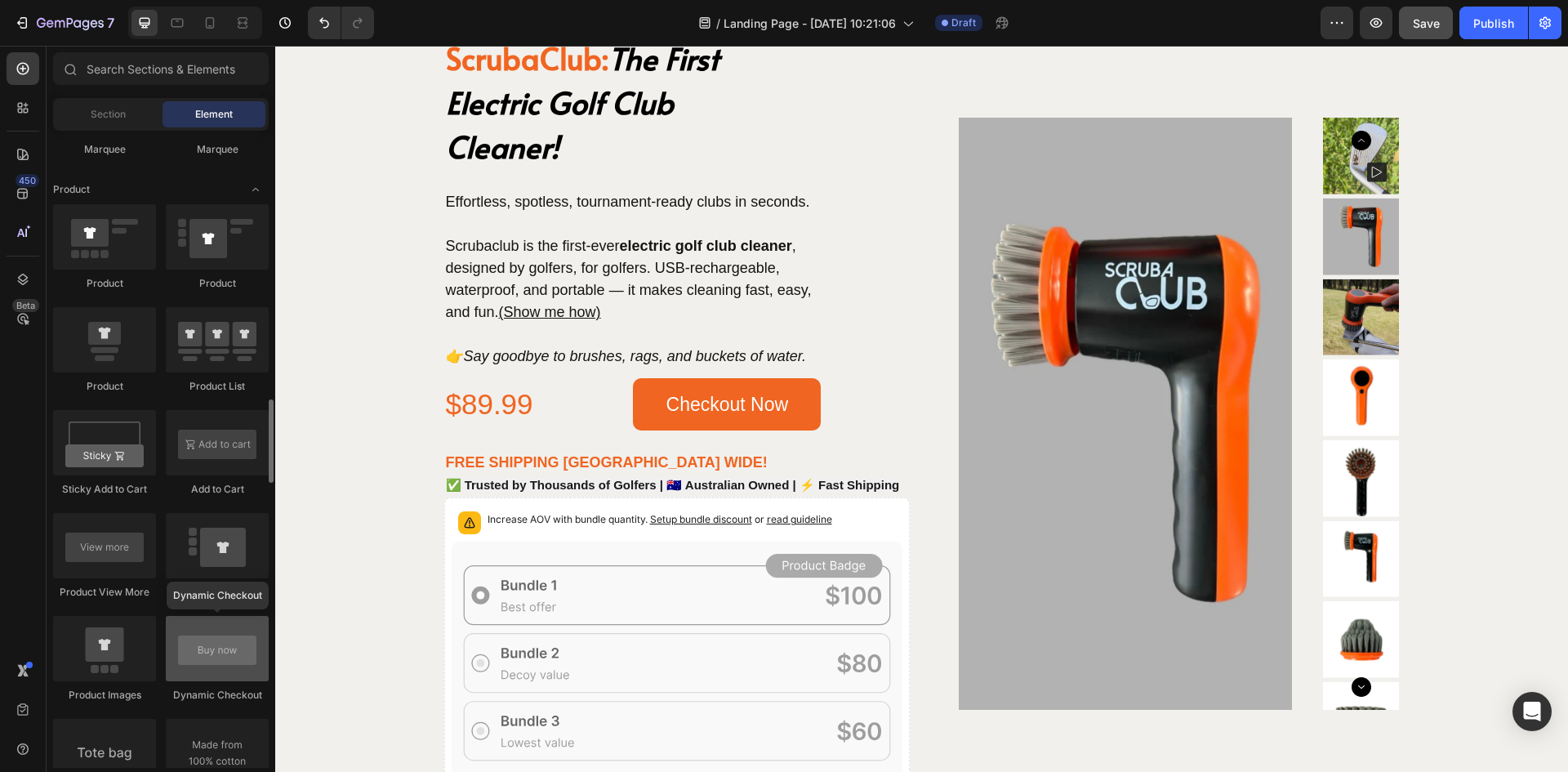
click at [226, 657] on div at bounding box center [217, 649] width 103 height 66
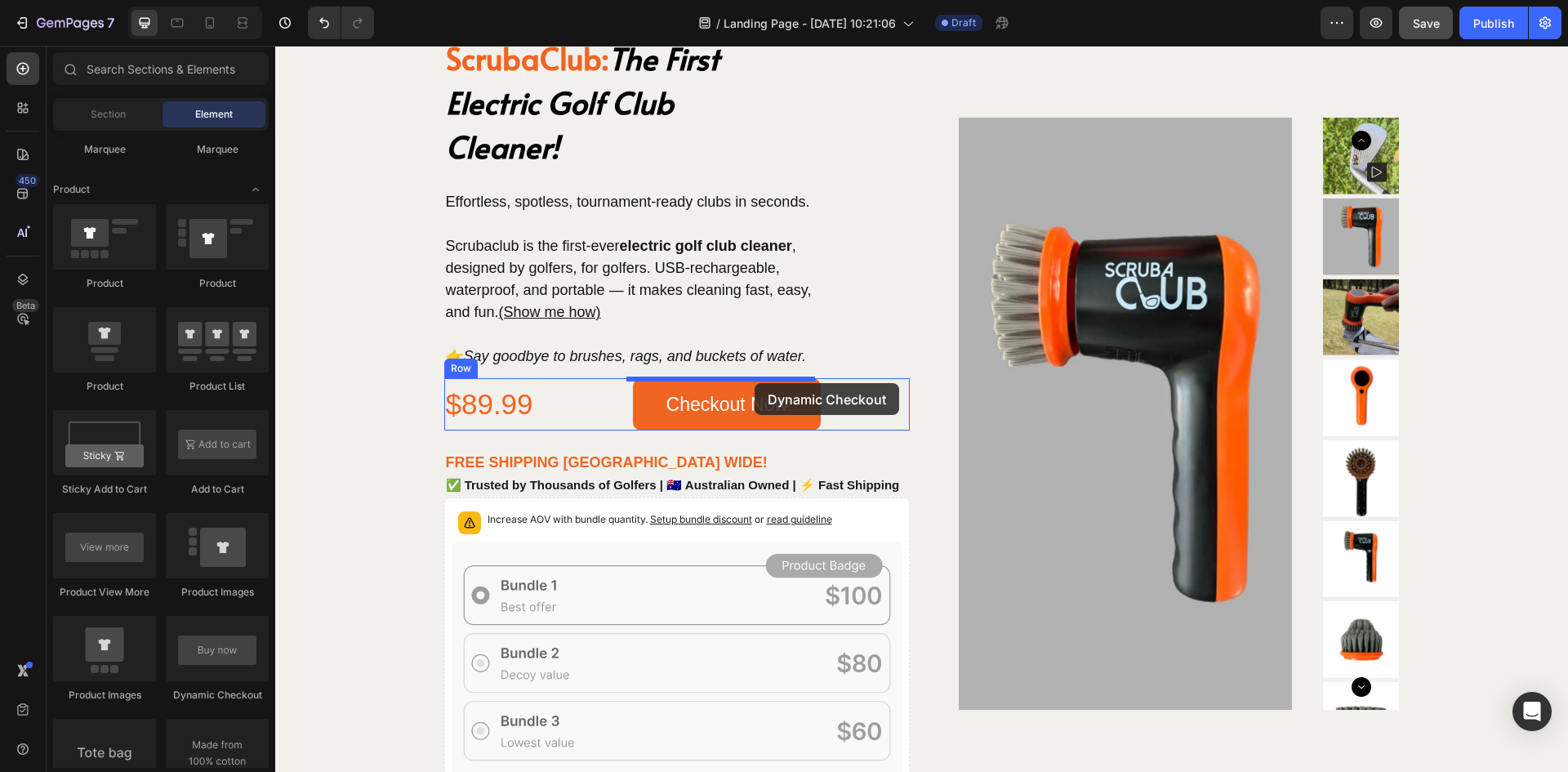
drag, startPoint x: 487, startPoint y: 708, endPoint x: 757, endPoint y: 386, distance: 420.2
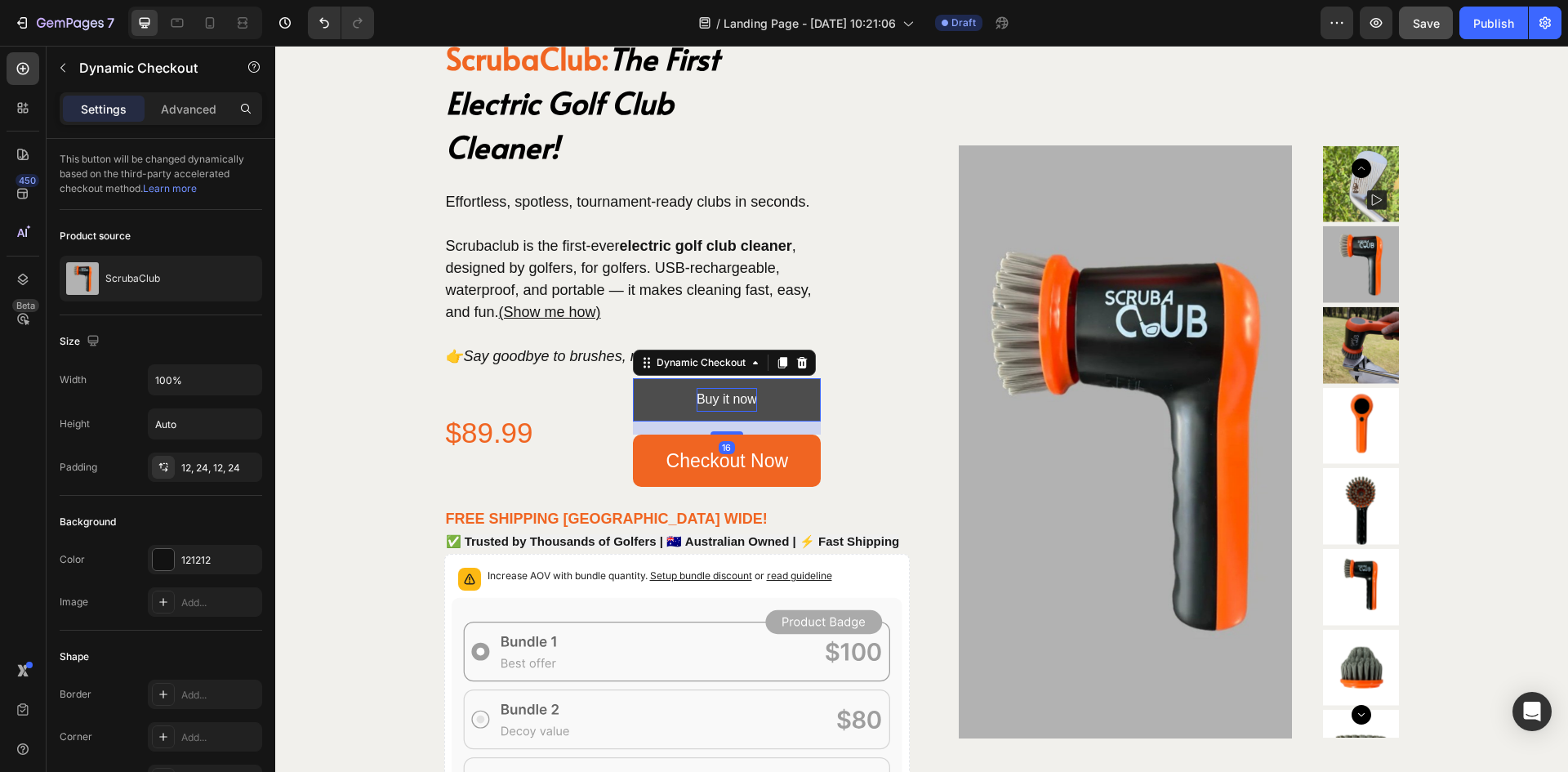
click at [714, 392] on div "Buy it now" at bounding box center [727, 400] width 61 height 23
click at [714, 396] on p "Buy it now" at bounding box center [727, 400] width 61 height 23
click at [633, 378] on button "Checkout" at bounding box center [727, 400] width 189 height 43
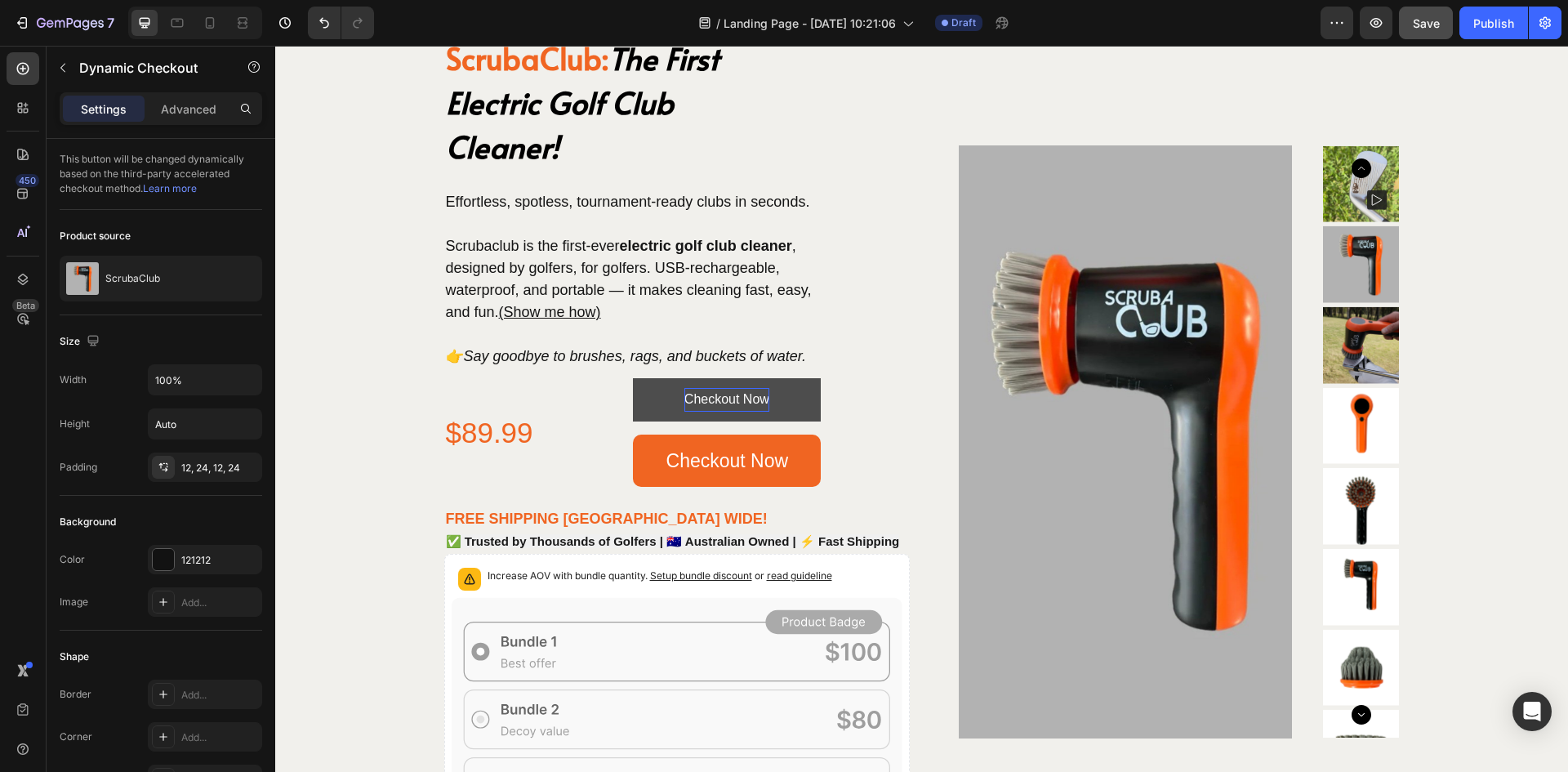
click at [652, 406] on button "Checkout Now" at bounding box center [727, 400] width 189 height 43
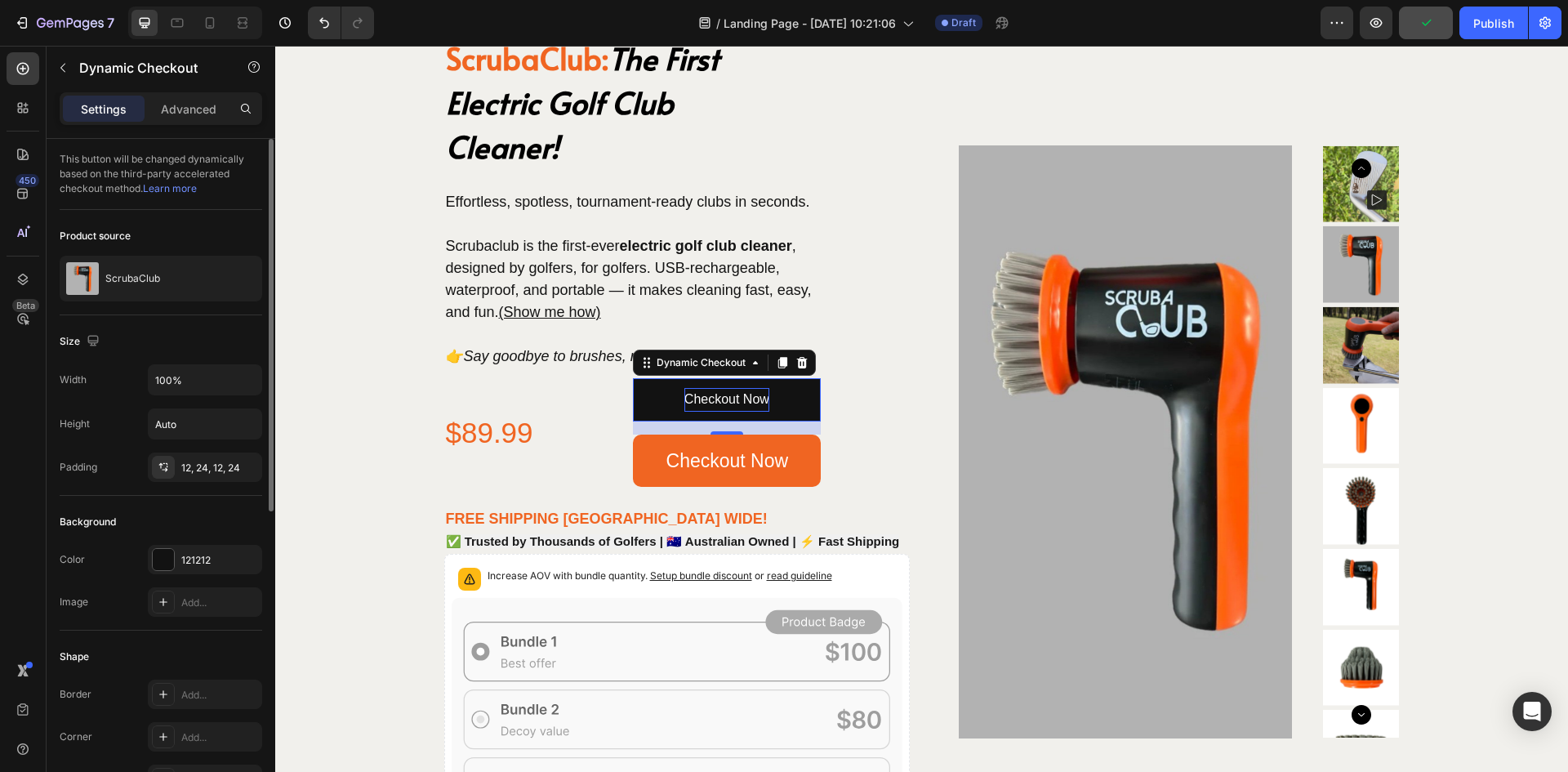
click at [166, 575] on div "Color 121212 Image Add..." at bounding box center [161, 581] width 202 height 72
click at [160, 556] on div at bounding box center [164, 560] width 22 height 22
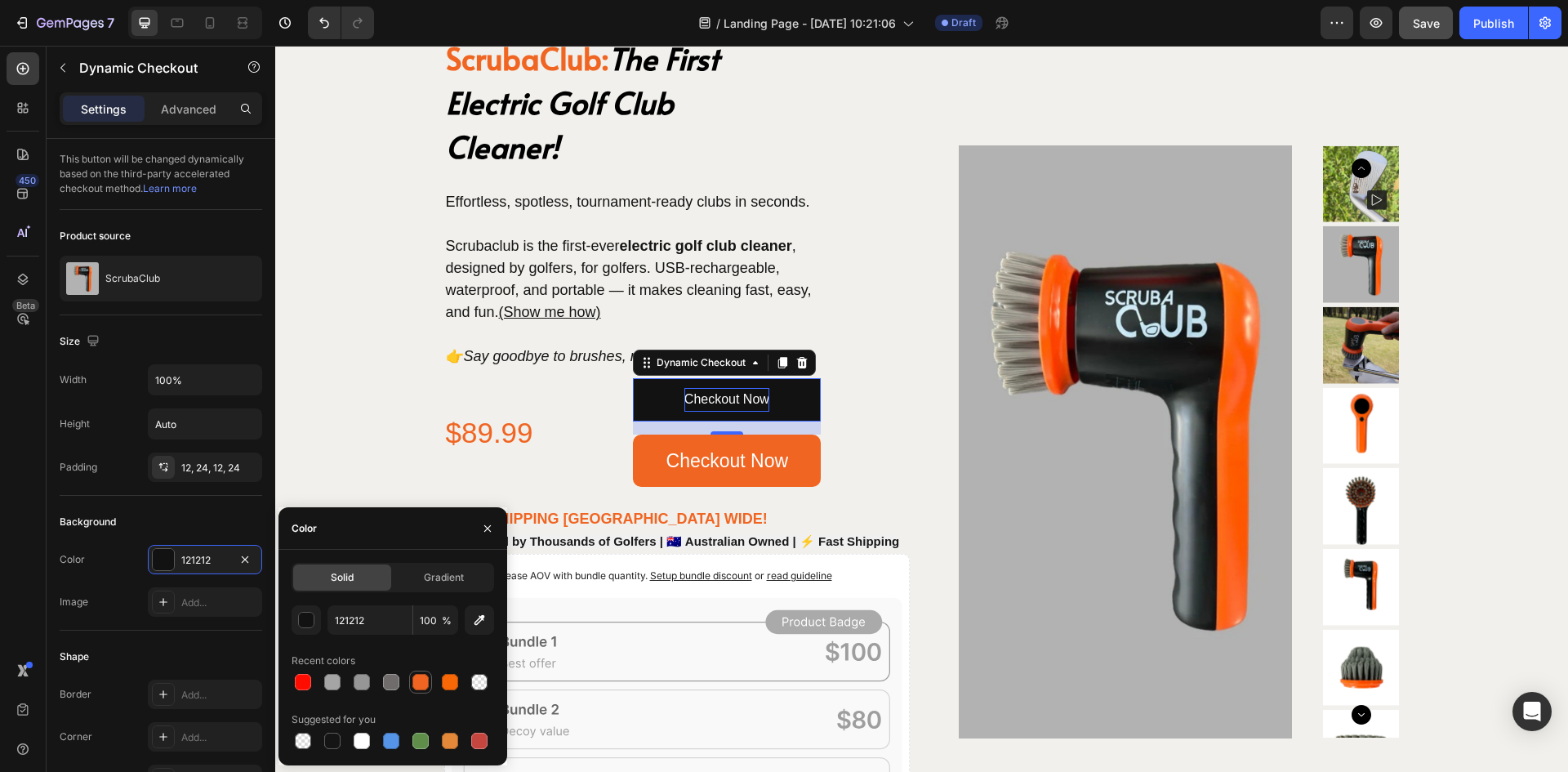
click at [417, 681] on div at bounding box center [421, 683] width 17 height 17
type input "F06522"
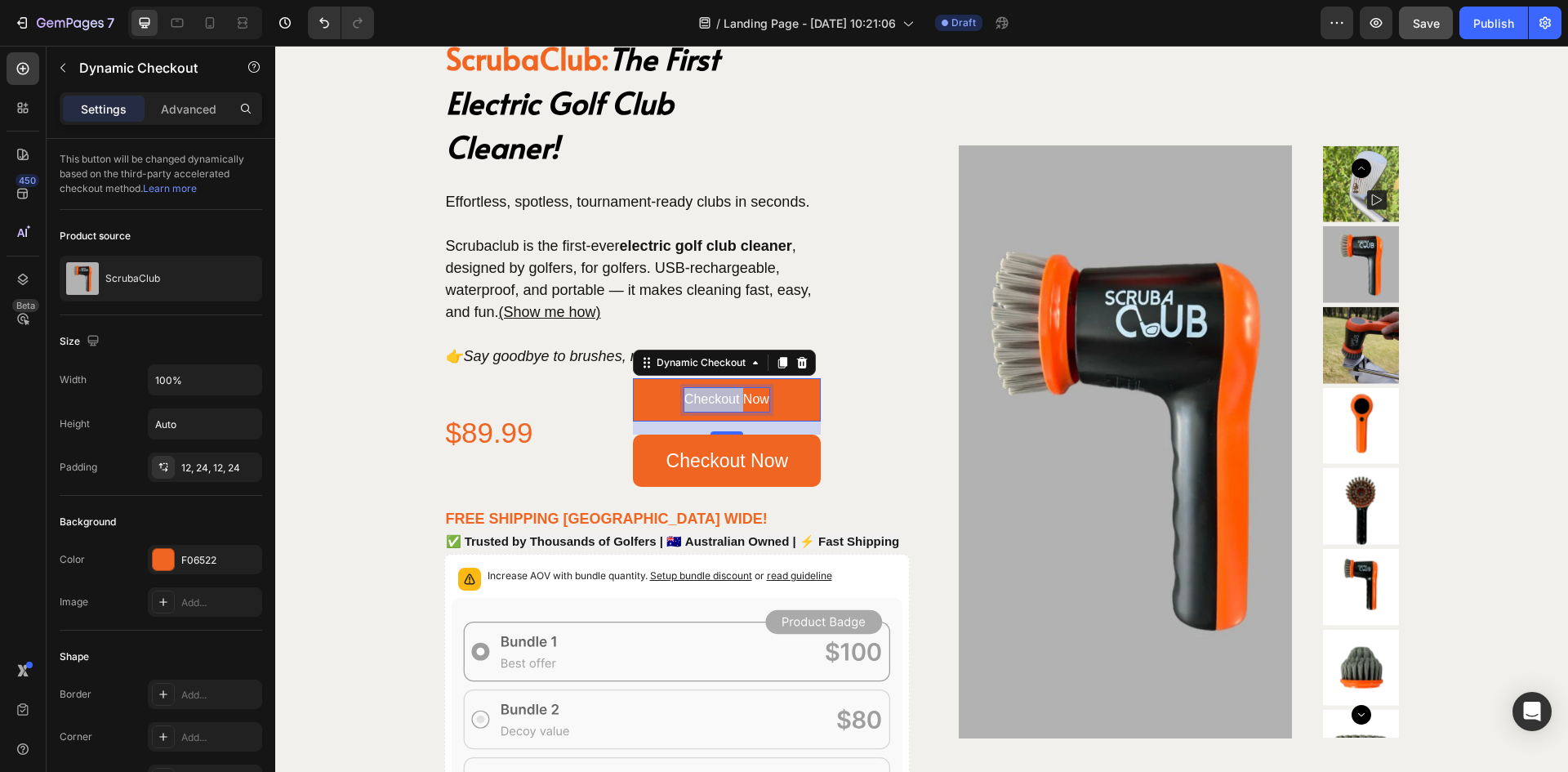
click at [713, 401] on p "Checkout Now" at bounding box center [727, 400] width 85 height 23
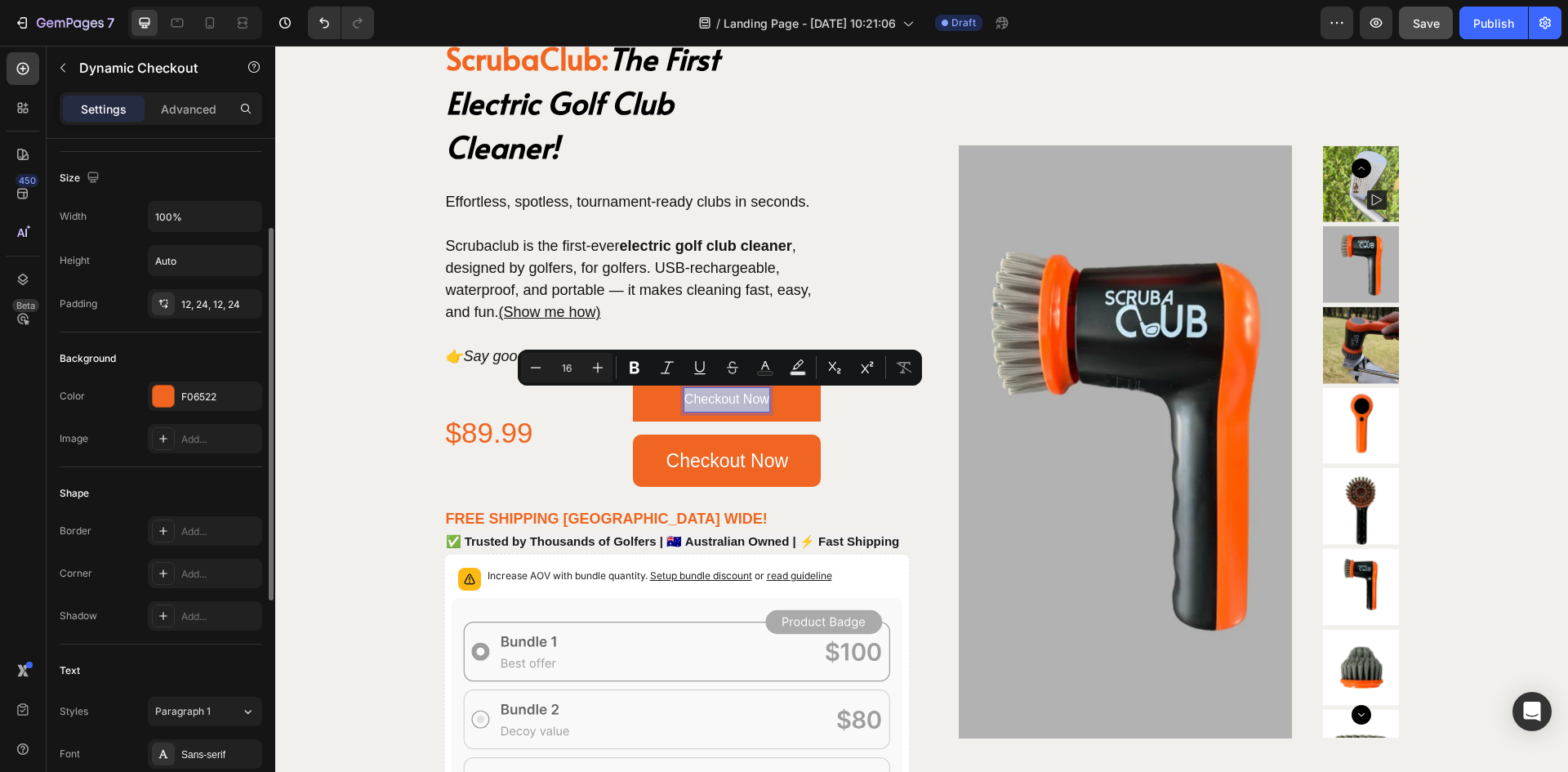
scroll to position [409, 0]
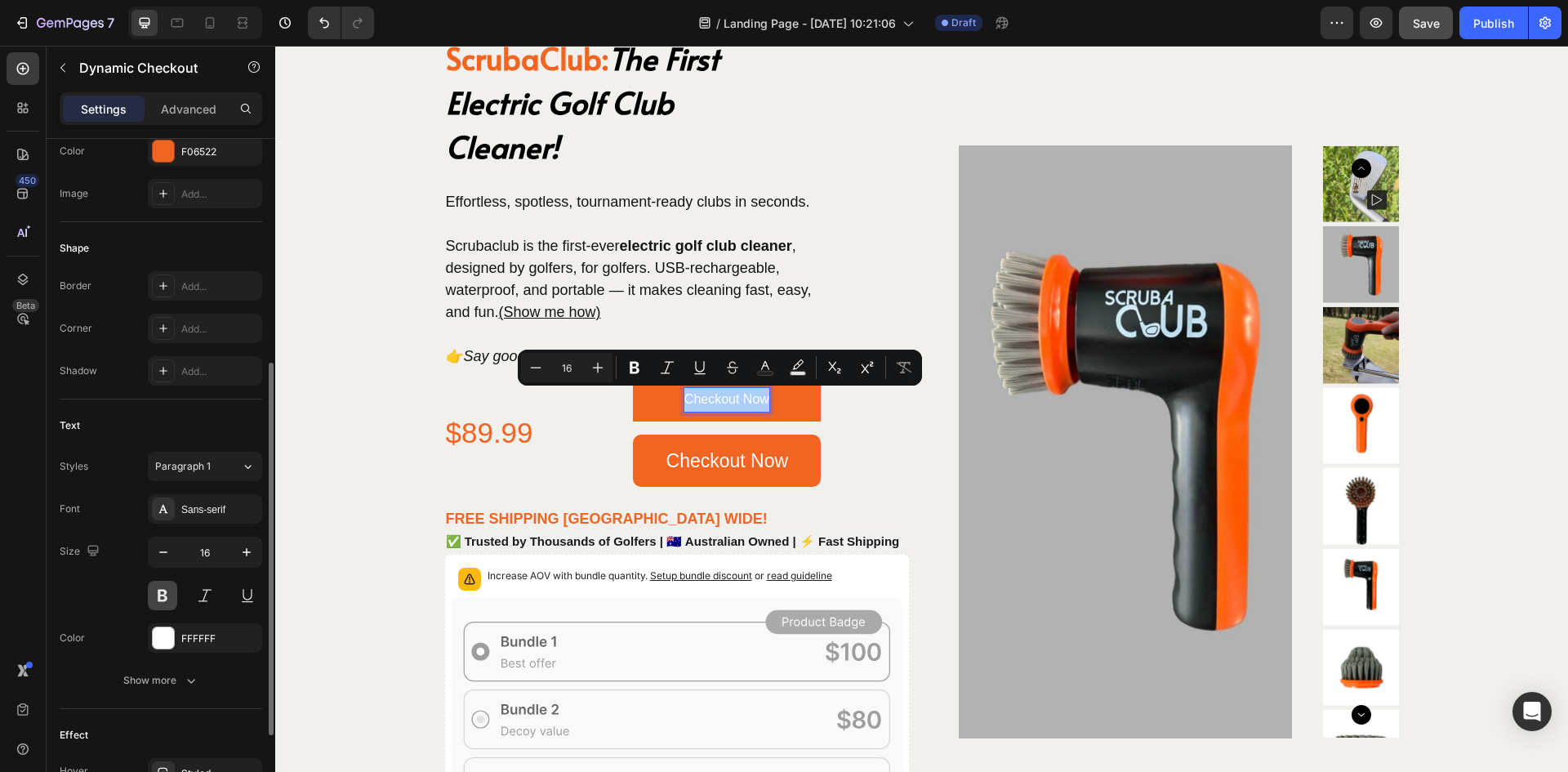
click at [160, 590] on button at bounding box center [162, 595] width 29 height 29
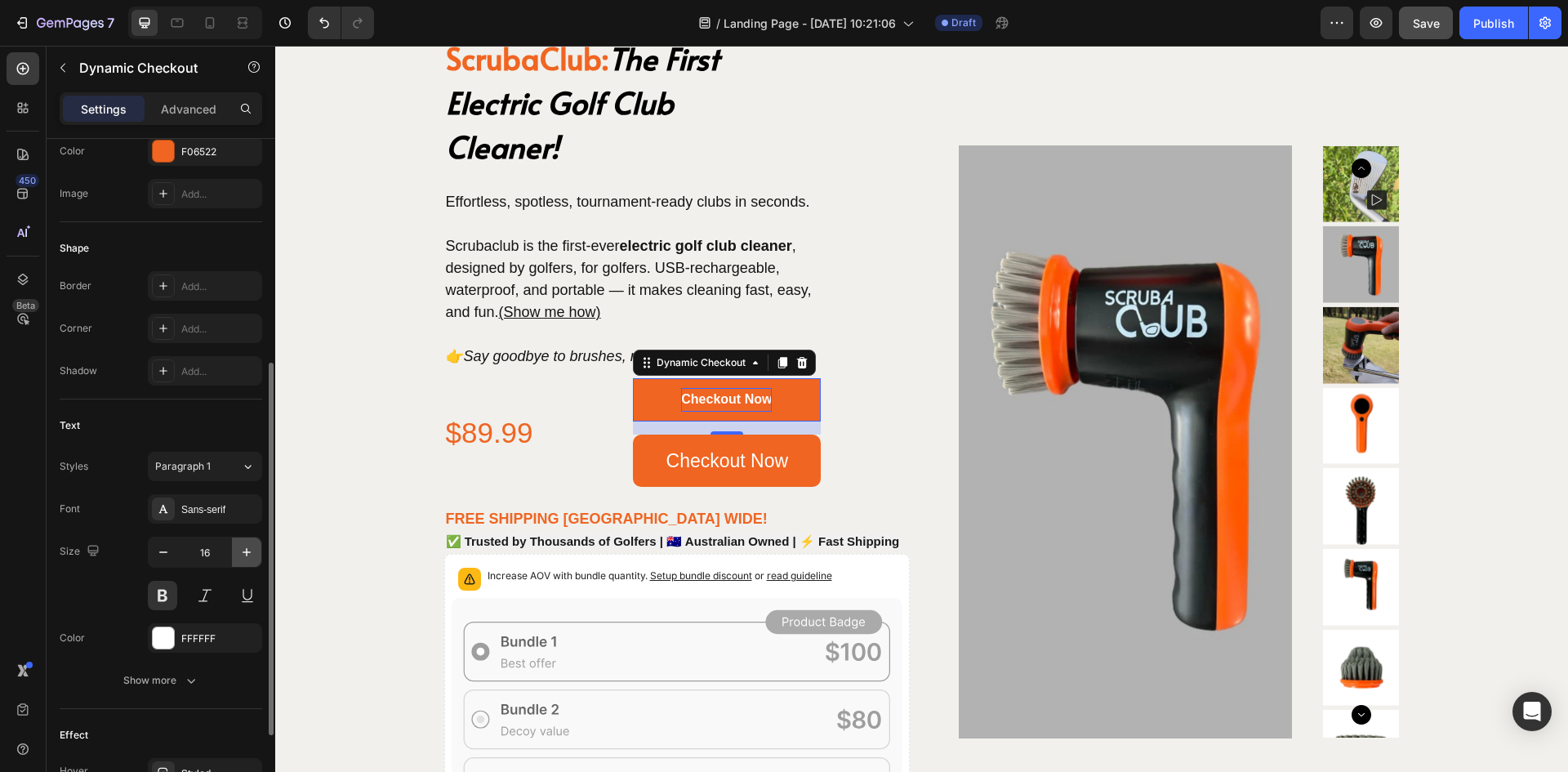
click at [242, 550] on icon "button" at bounding box center [247, 553] width 17 height 17
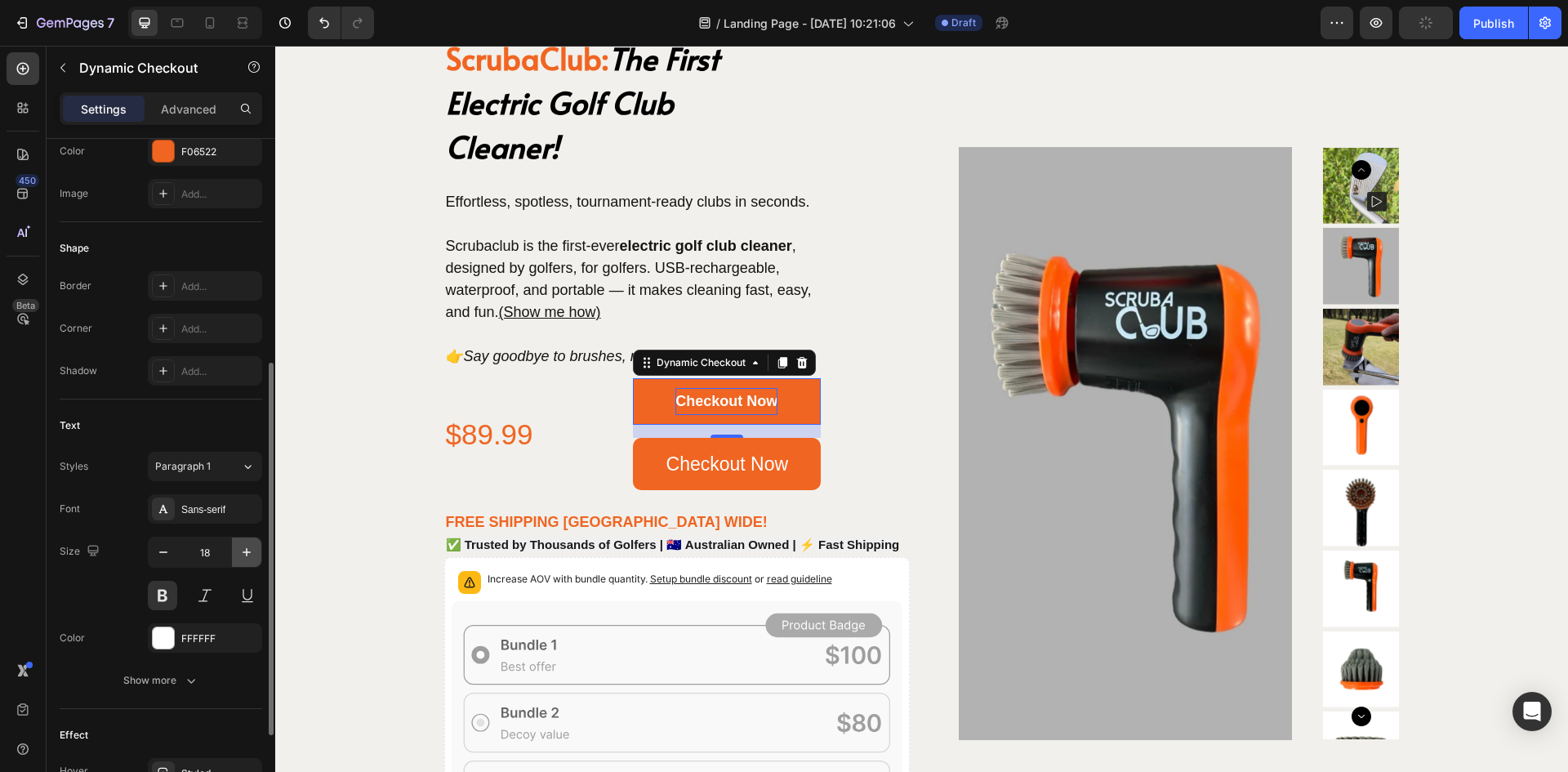
click at [242, 550] on icon "button" at bounding box center [247, 553] width 17 height 17
type input "20"
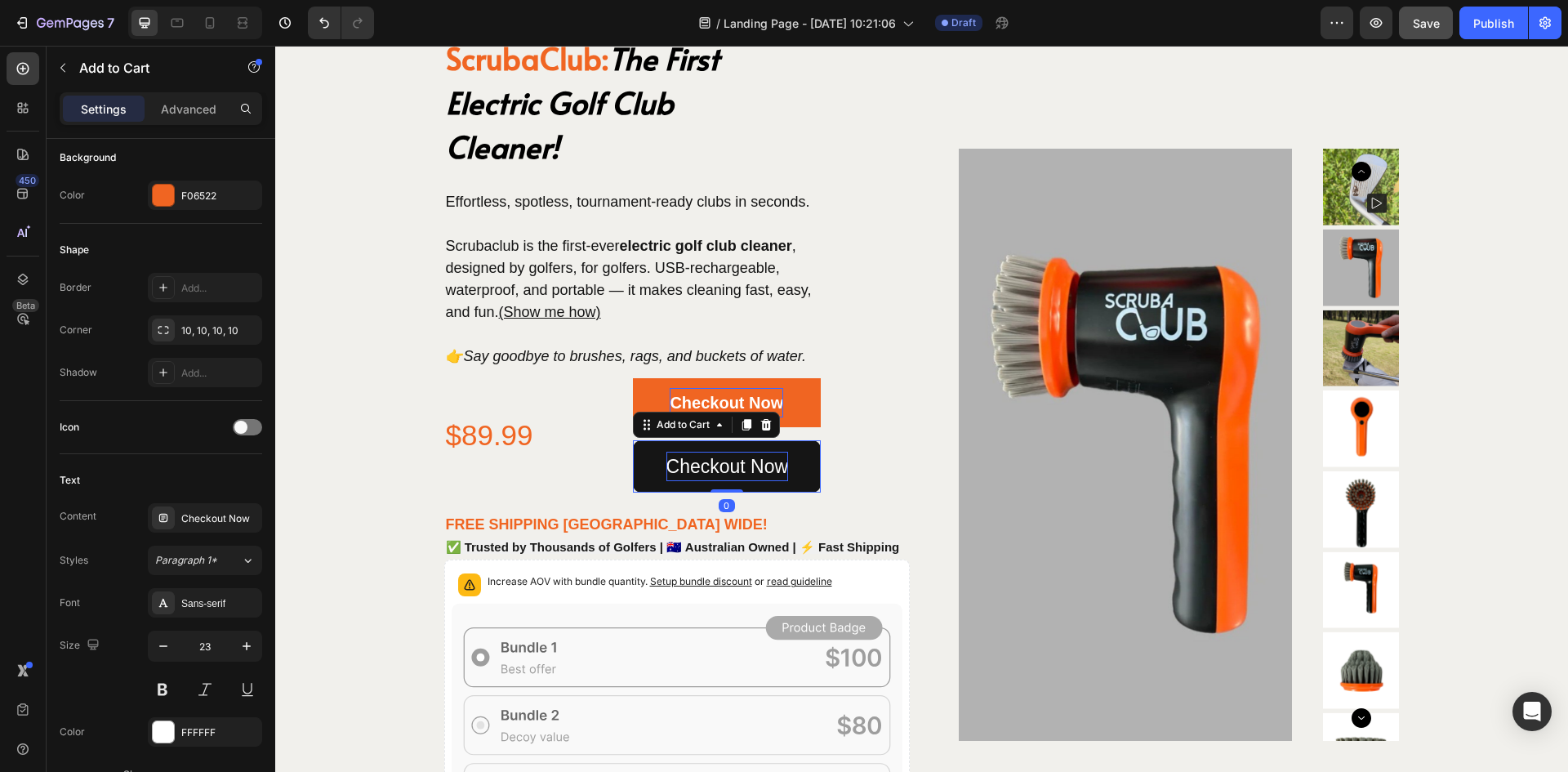
click at [680, 461] on div "Checkout Now" at bounding box center [727, 466] width 122 height 29
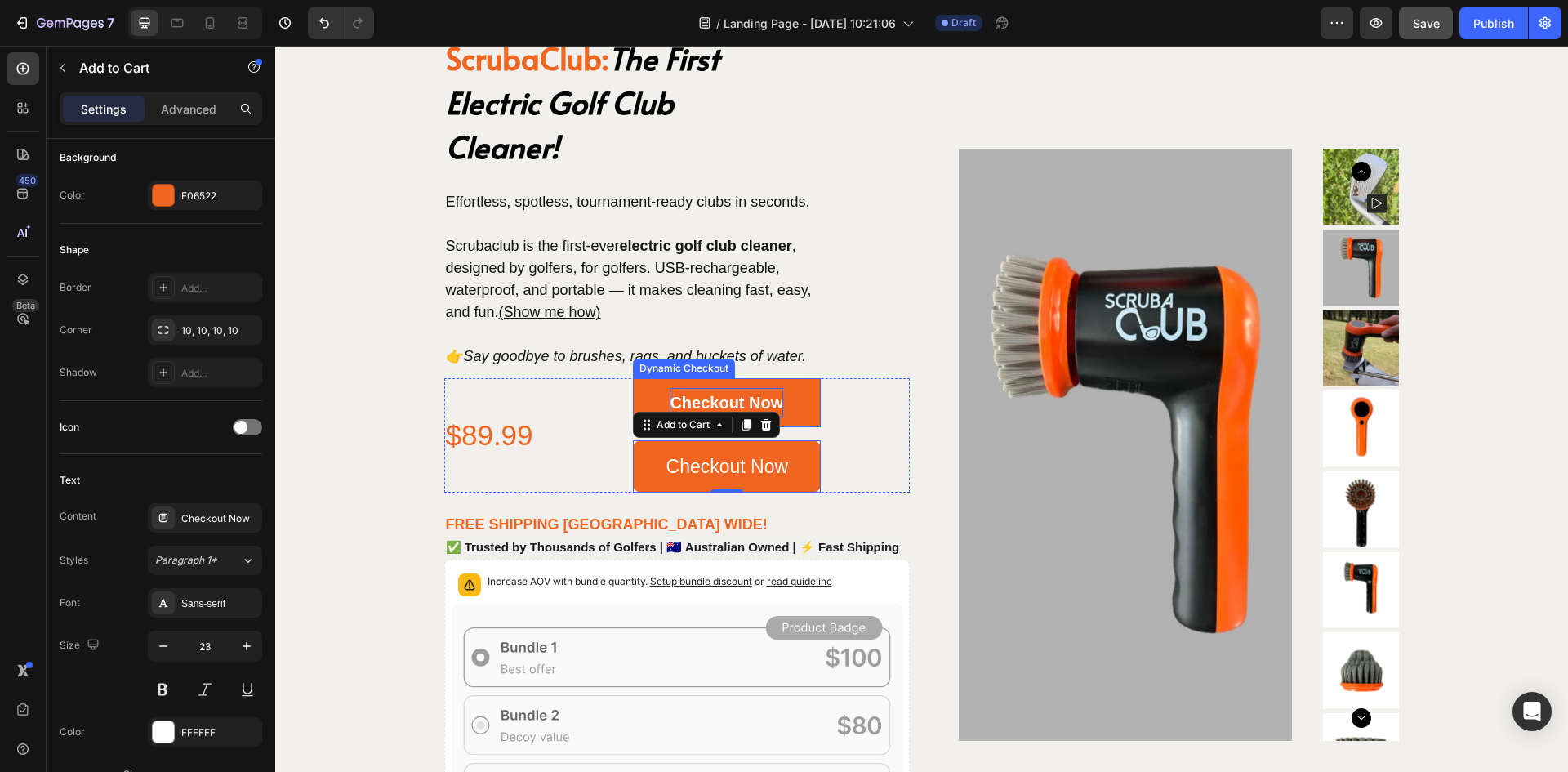
click at [714, 406] on p "Checkout Now" at bounding box center [727, 402] width 113 height 29
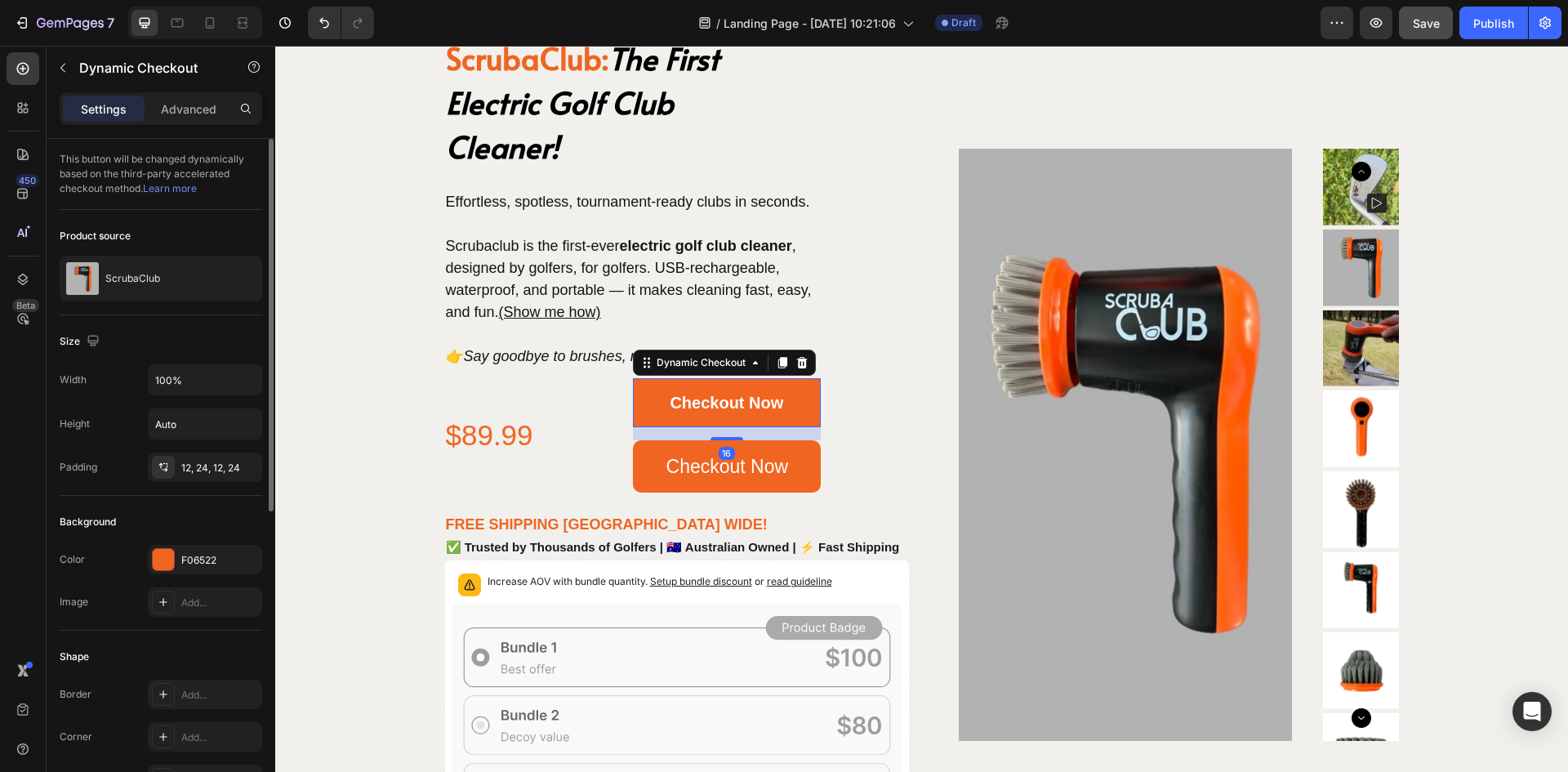
scroll to position [491, 0]
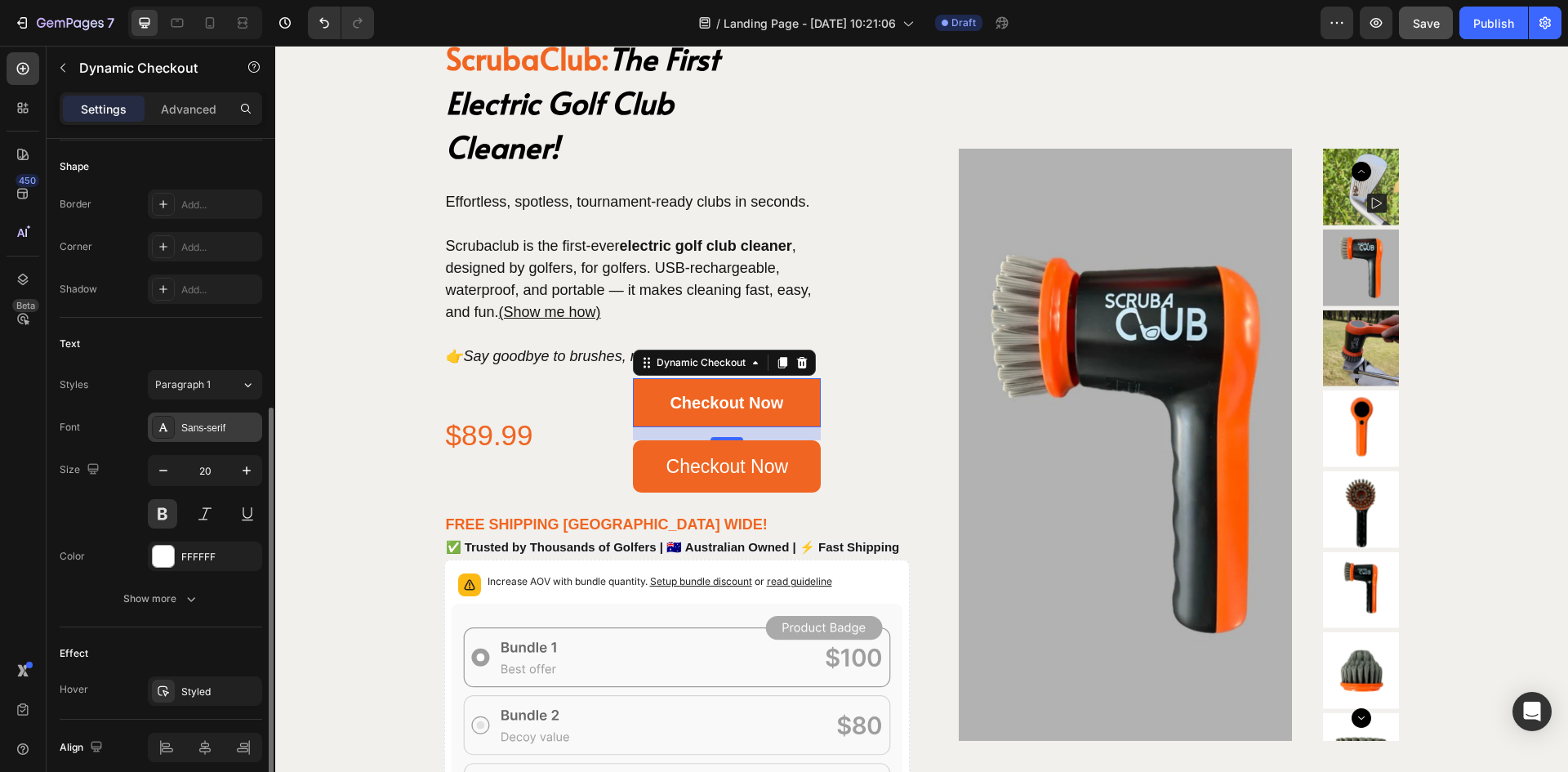
click at [219, 418] on div "Sans-serif" at bounding box center [205, 427] width 114 height 29
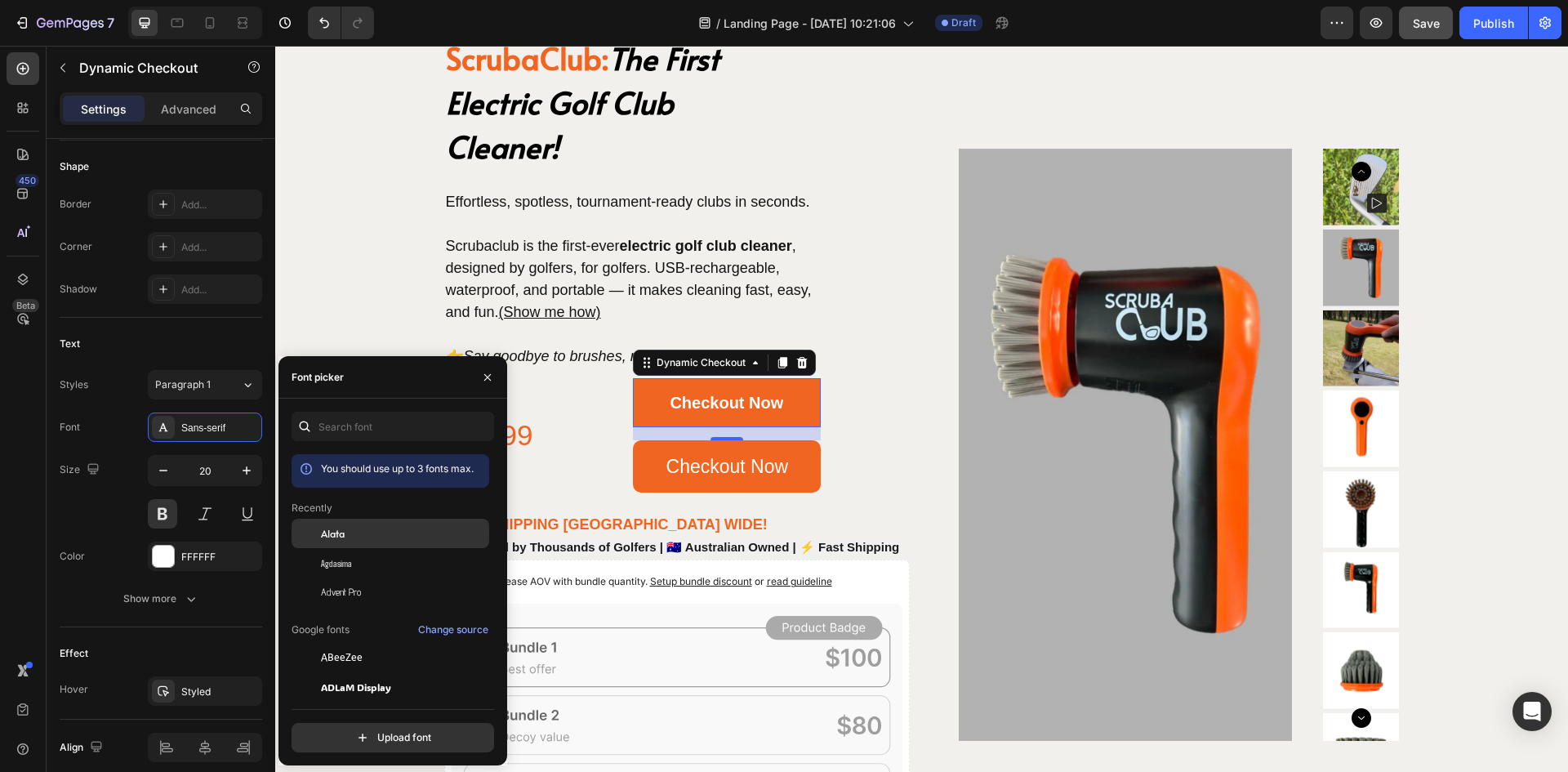
click at [329, 536] on span "Alata" at bounding box center [333, 534] width 23 height 15
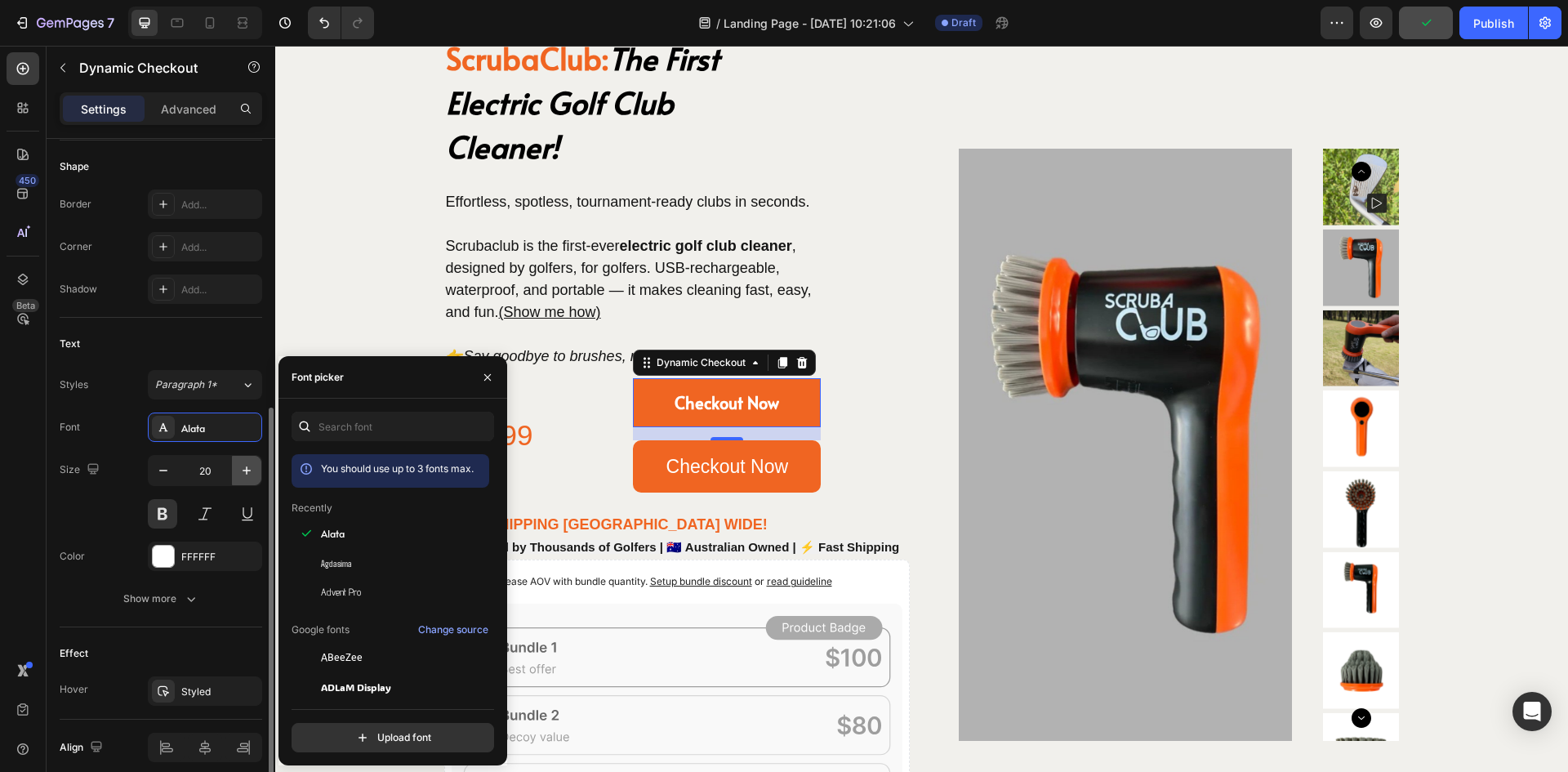
click at [251, 470] on icon "button" at bounding box center [247, 471] width 17 height 17
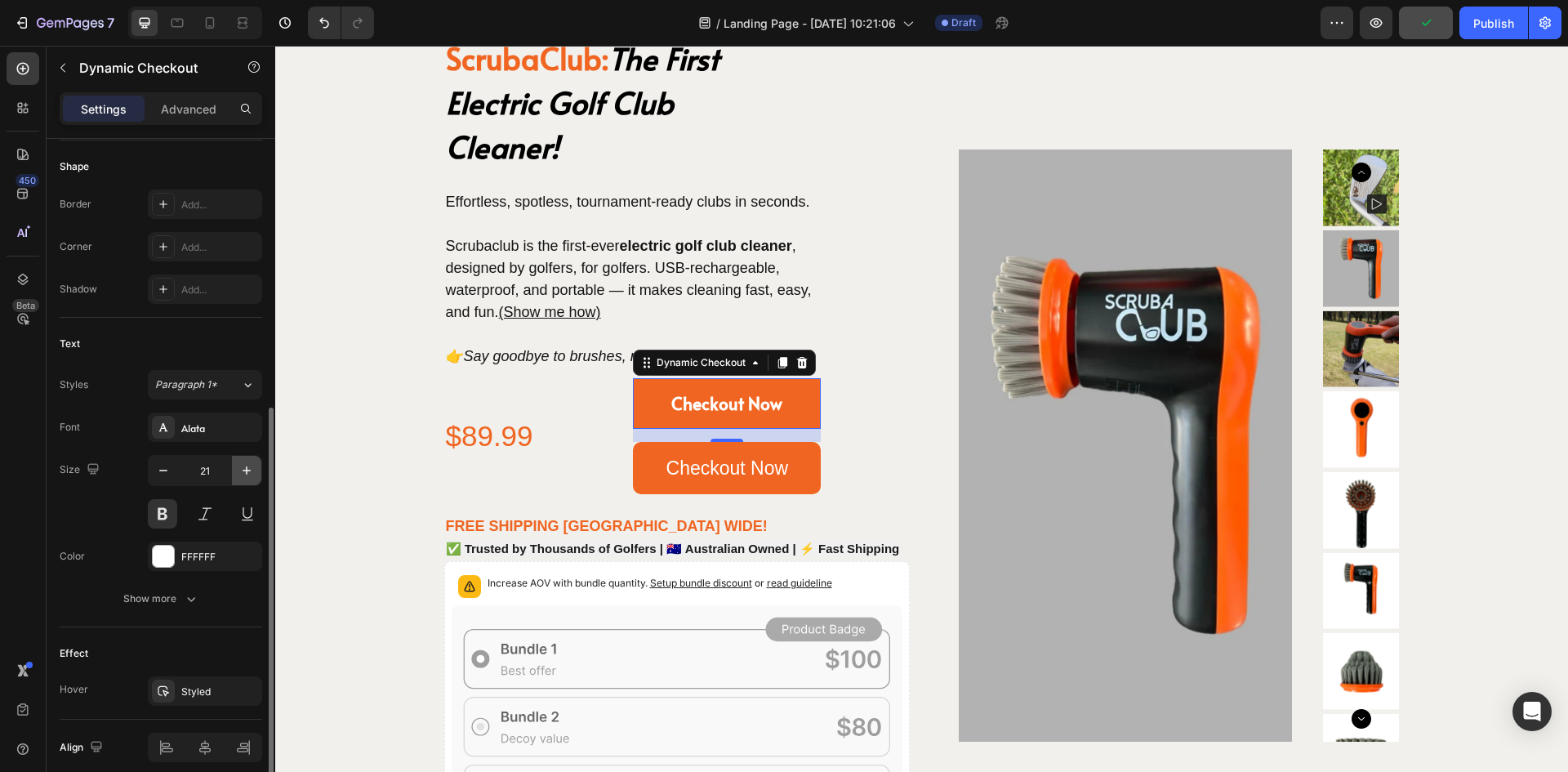
click at [251, 470] on icon "button" at bounding box center [247, 471] width 17 height 17
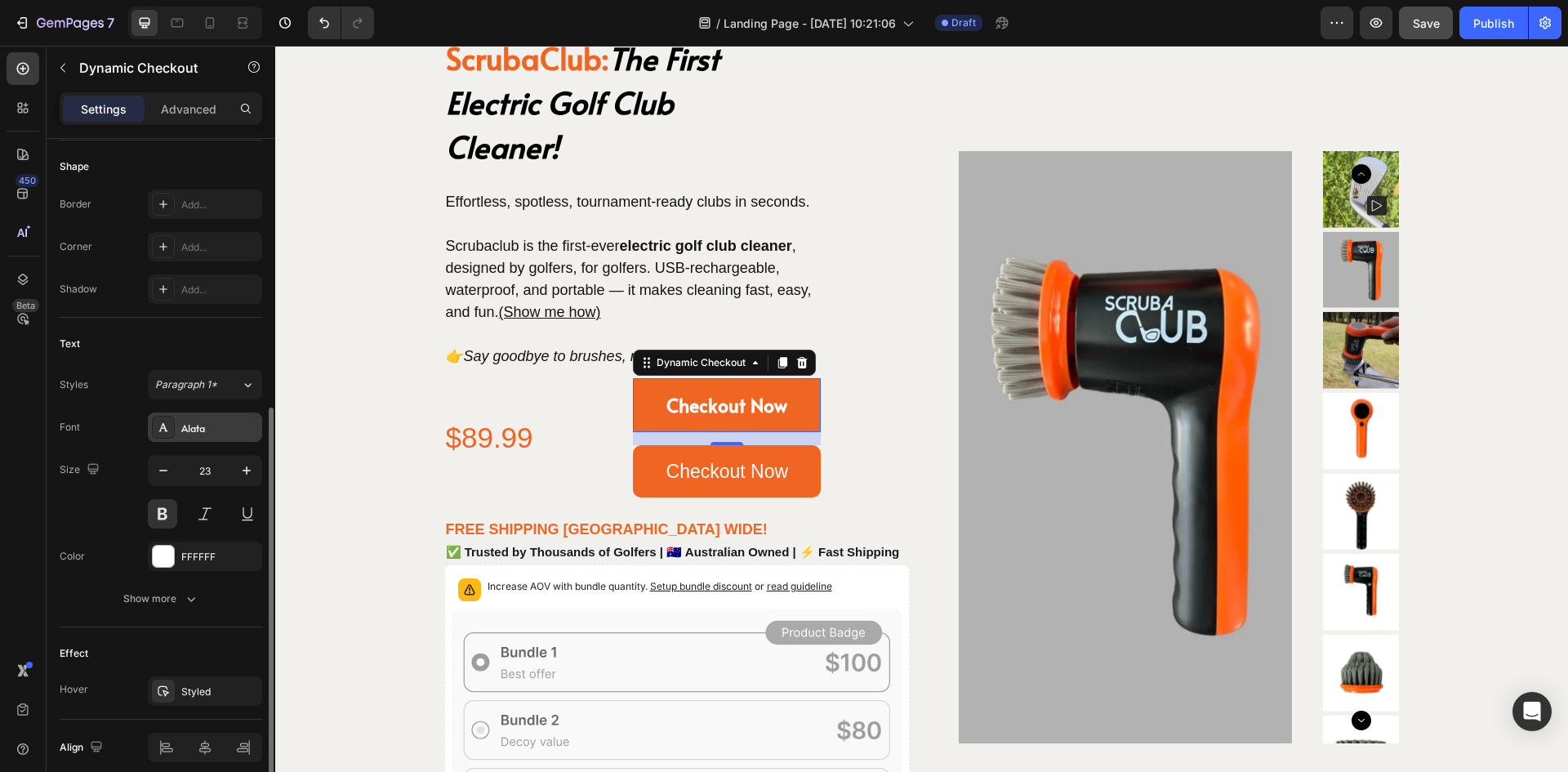
click at [216, 421] on div "Alata" at bounding box center [220, 428] width 77 height 15
click at [330, 24] on icon "Undo/Redo" at bounding box center [325, 23] width 17 height 17
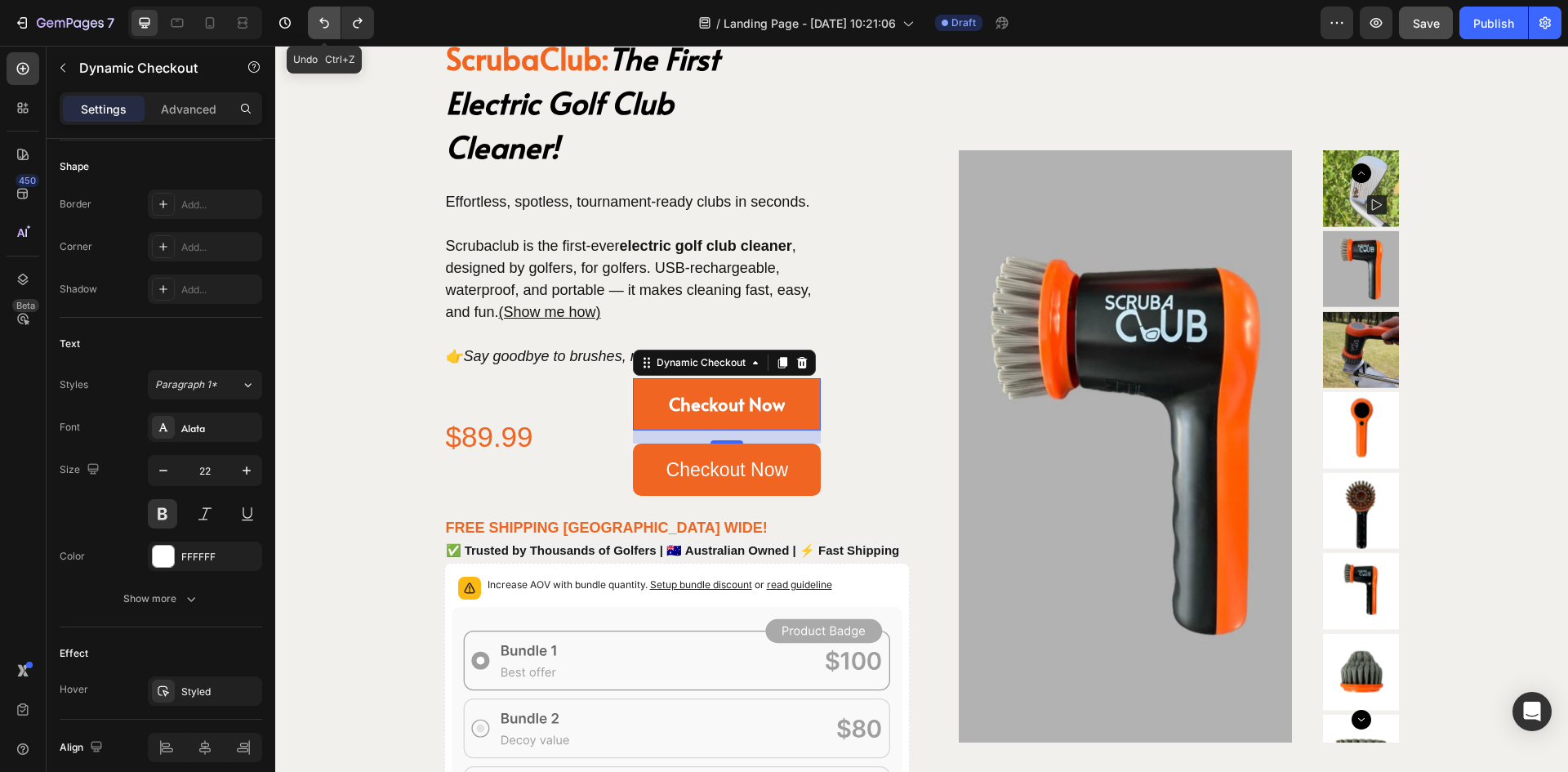
click at [330, 24] on icon "Undo/Redo" at bounding box center [325, 23] width 17 height 17
type input "20"
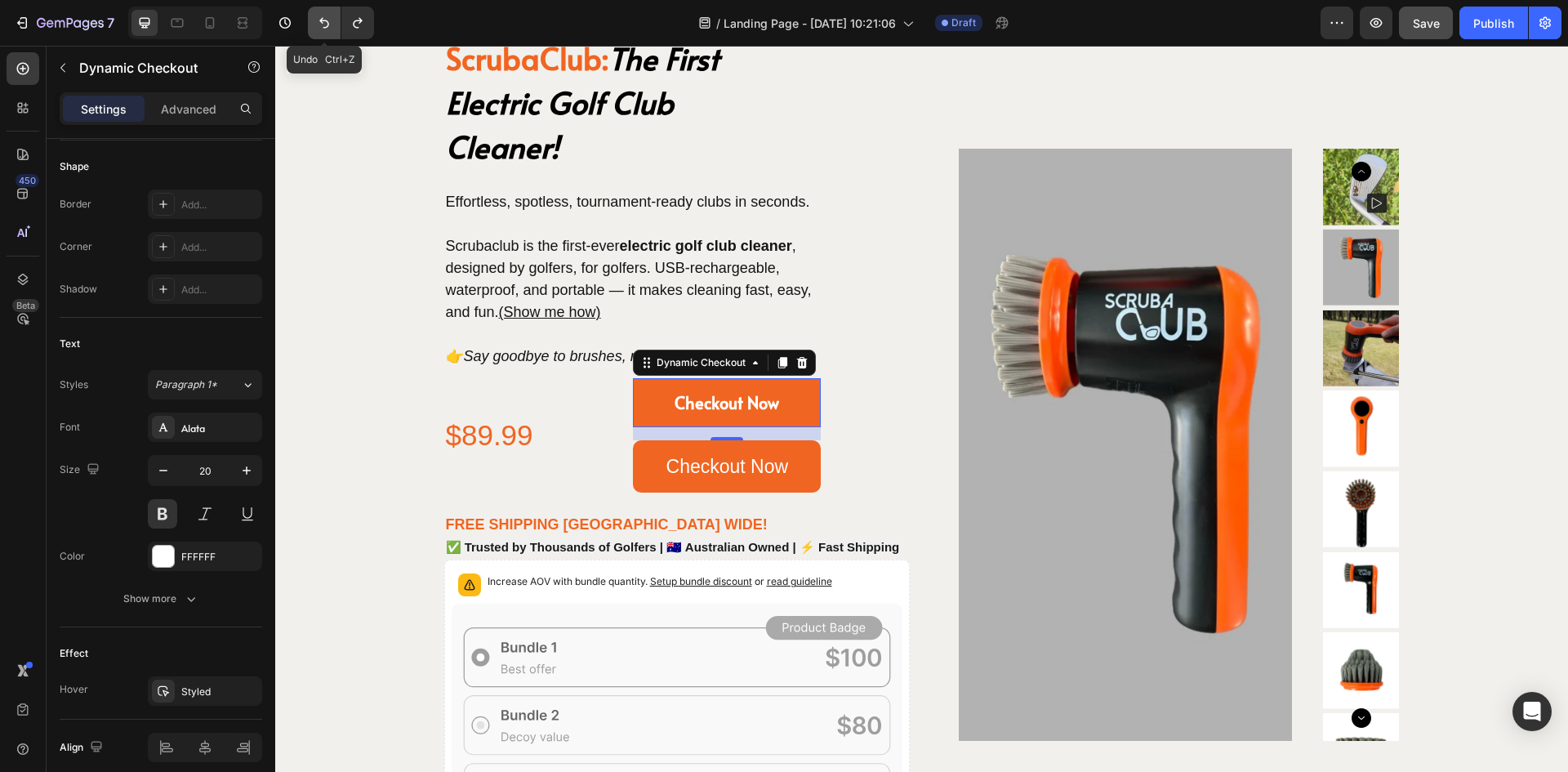
click at [330, 24] on icon "Undo/Redo" at bounding box center [325, 23] width 17 height 17
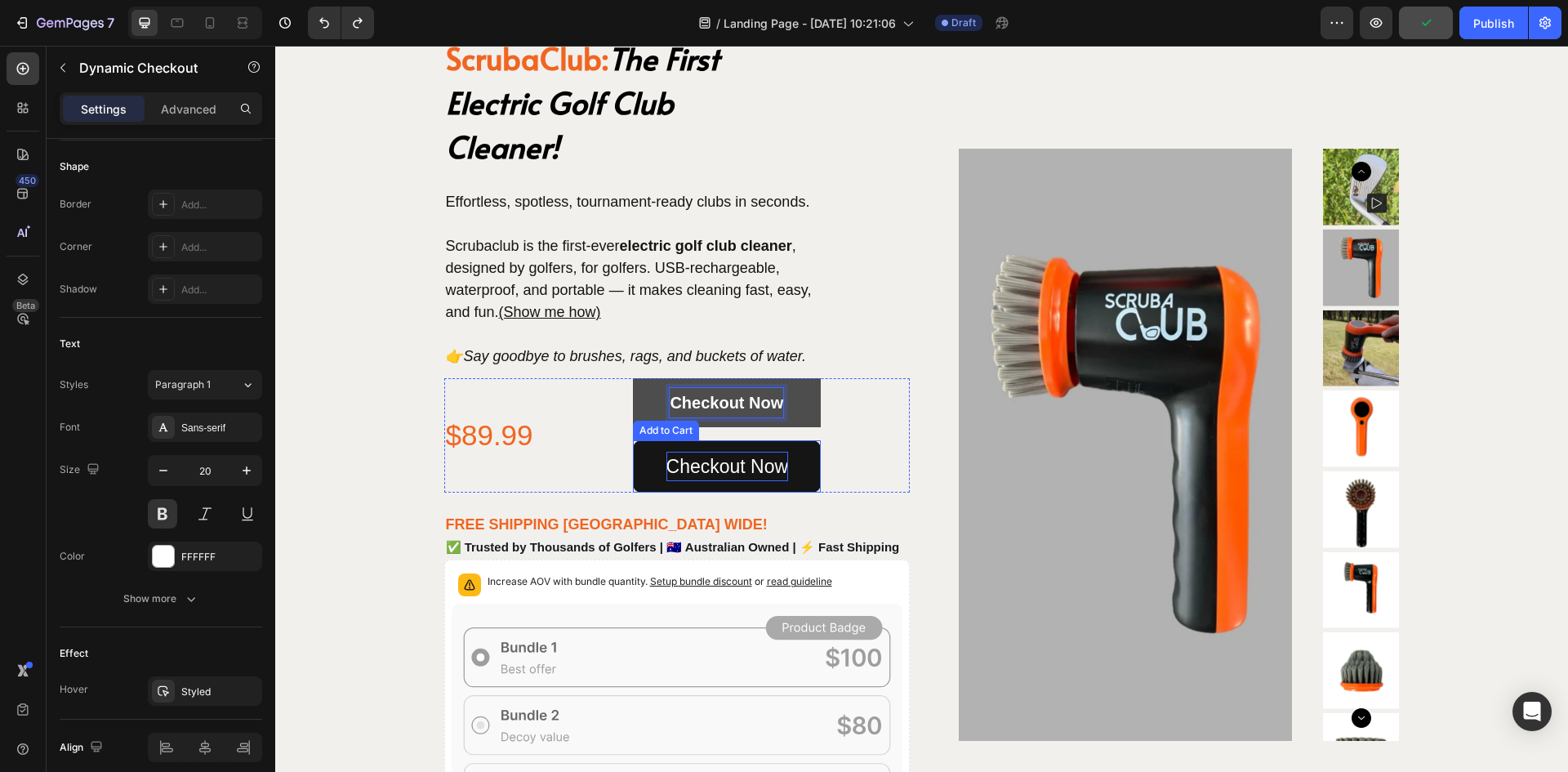
click at [693, 464] on div "Checkout Now" at bounding box center [727, 466] width 122 height 29
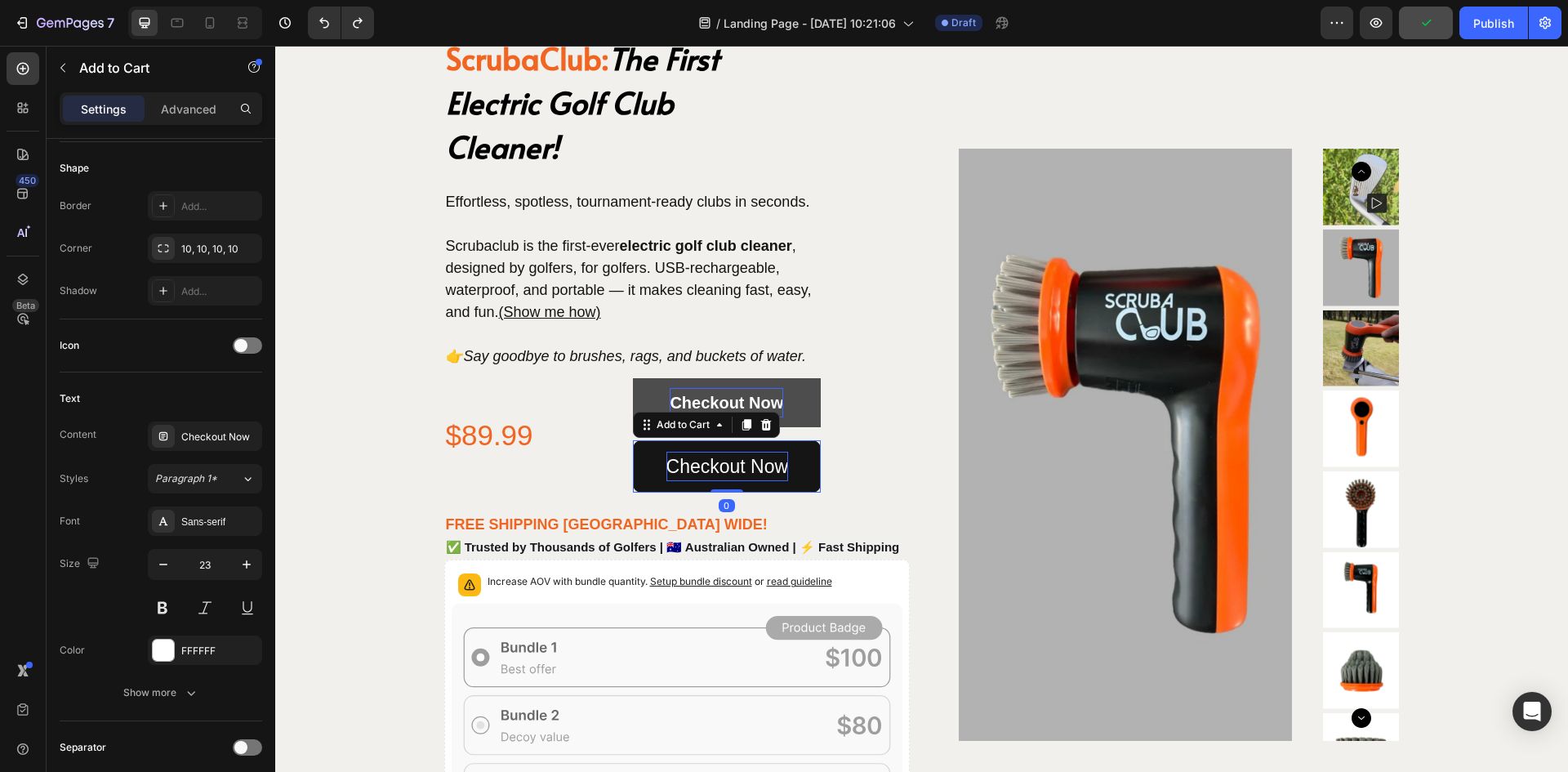
scroll to position [0, 0]
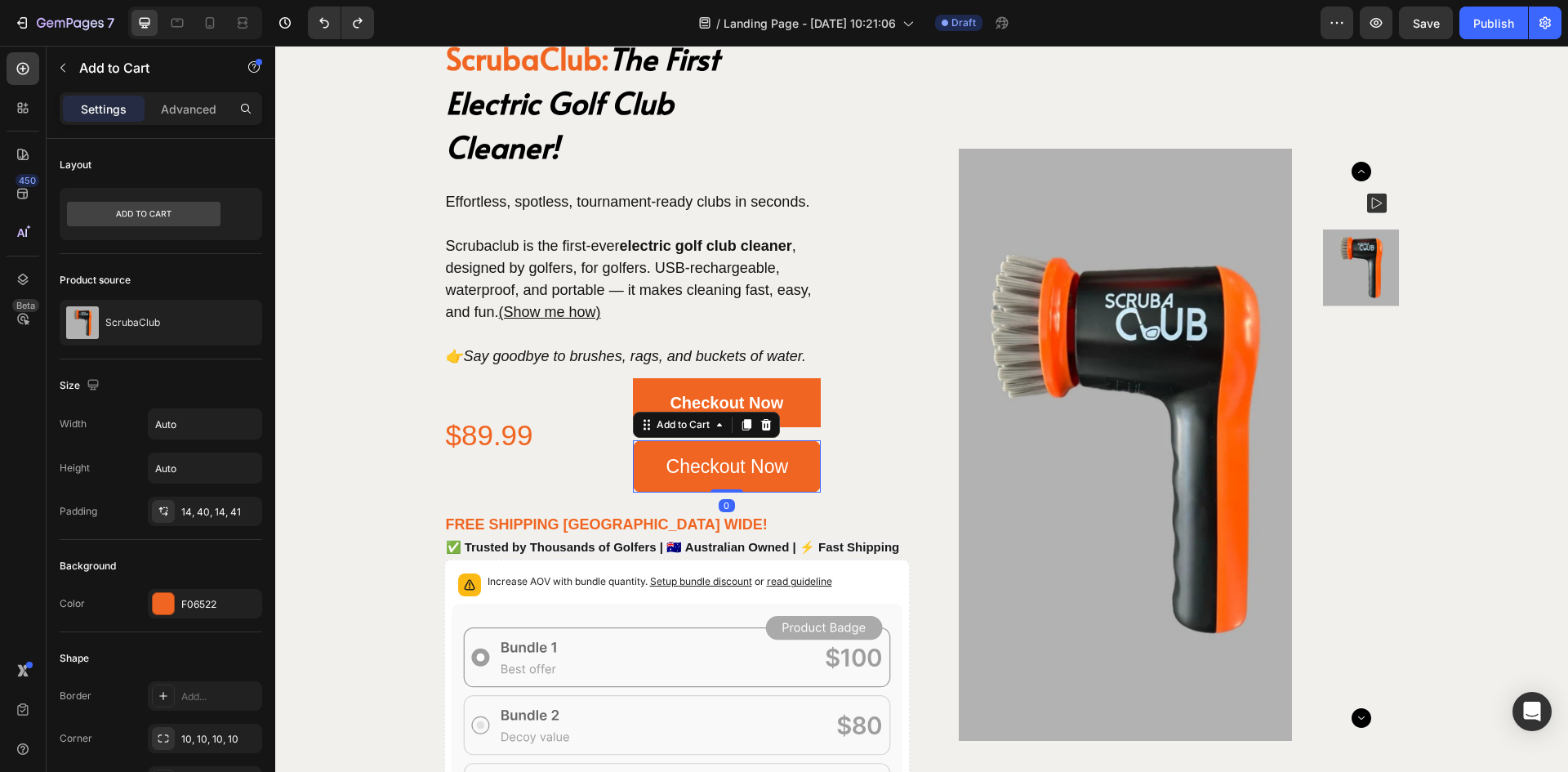
scroll to position [491, 0]
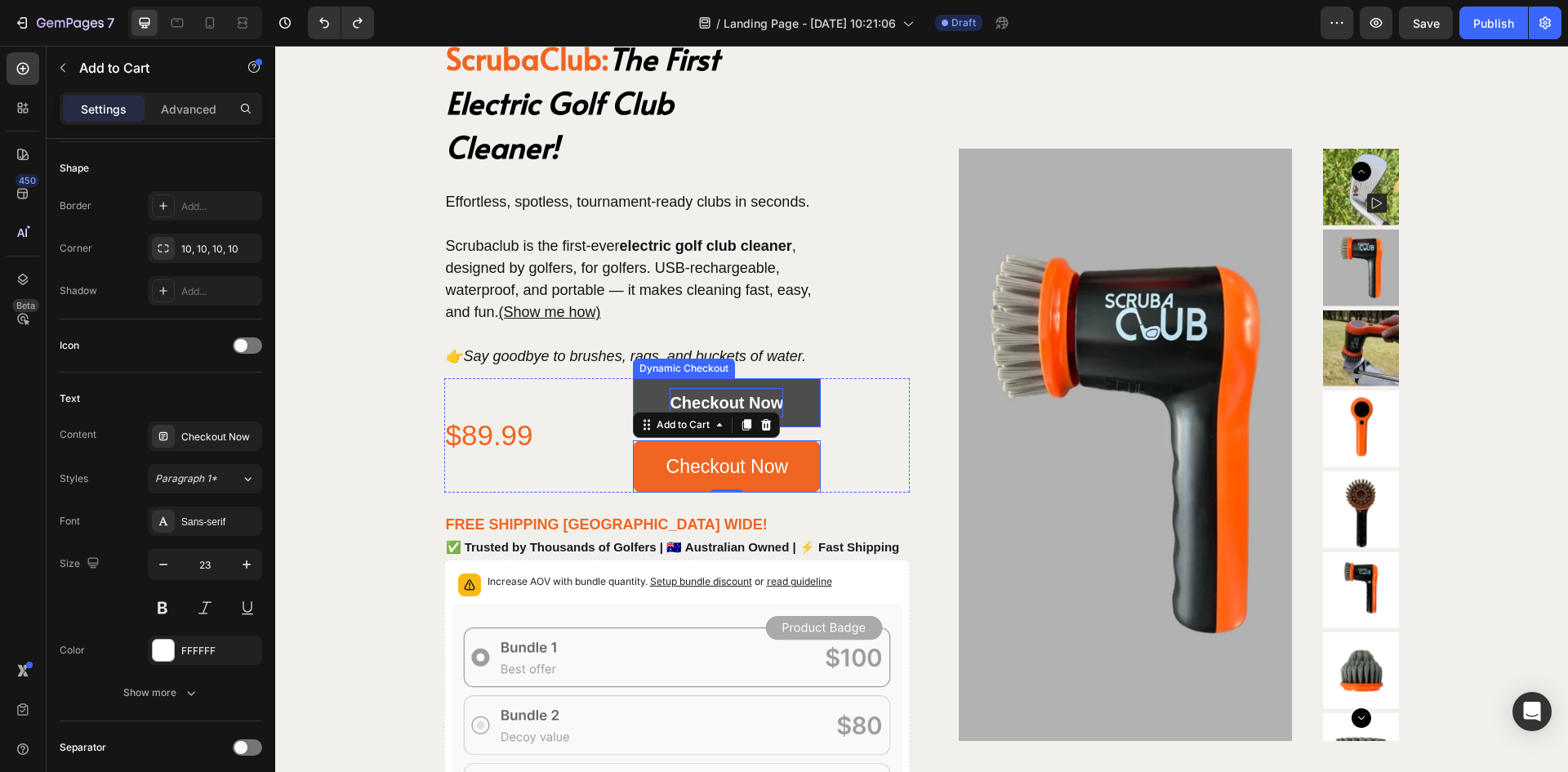
click at [719, 398] on p "Checkout Now" at bounding box center [727, 402] width 113 height 29
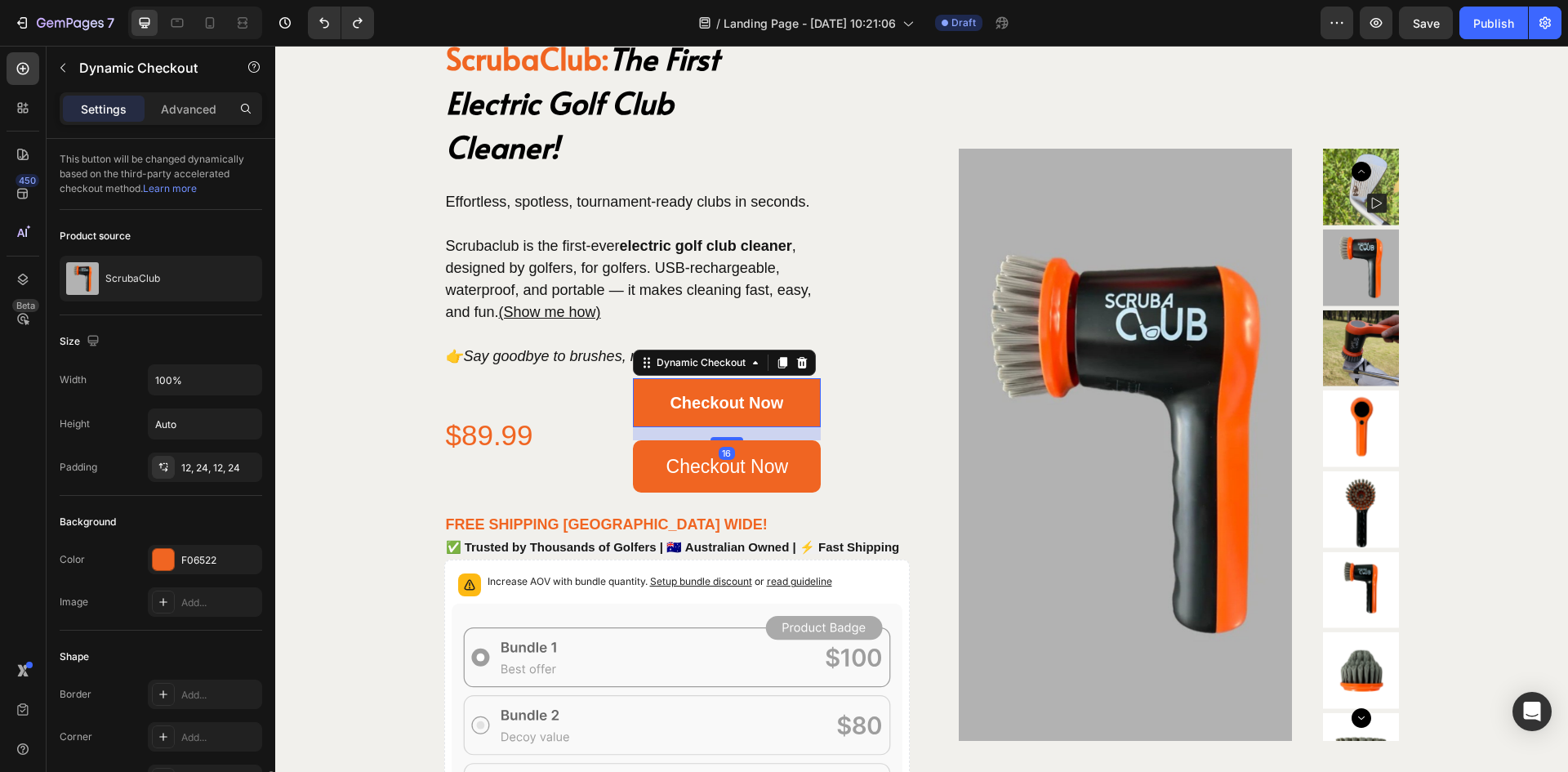
scroll to position [559, 0]
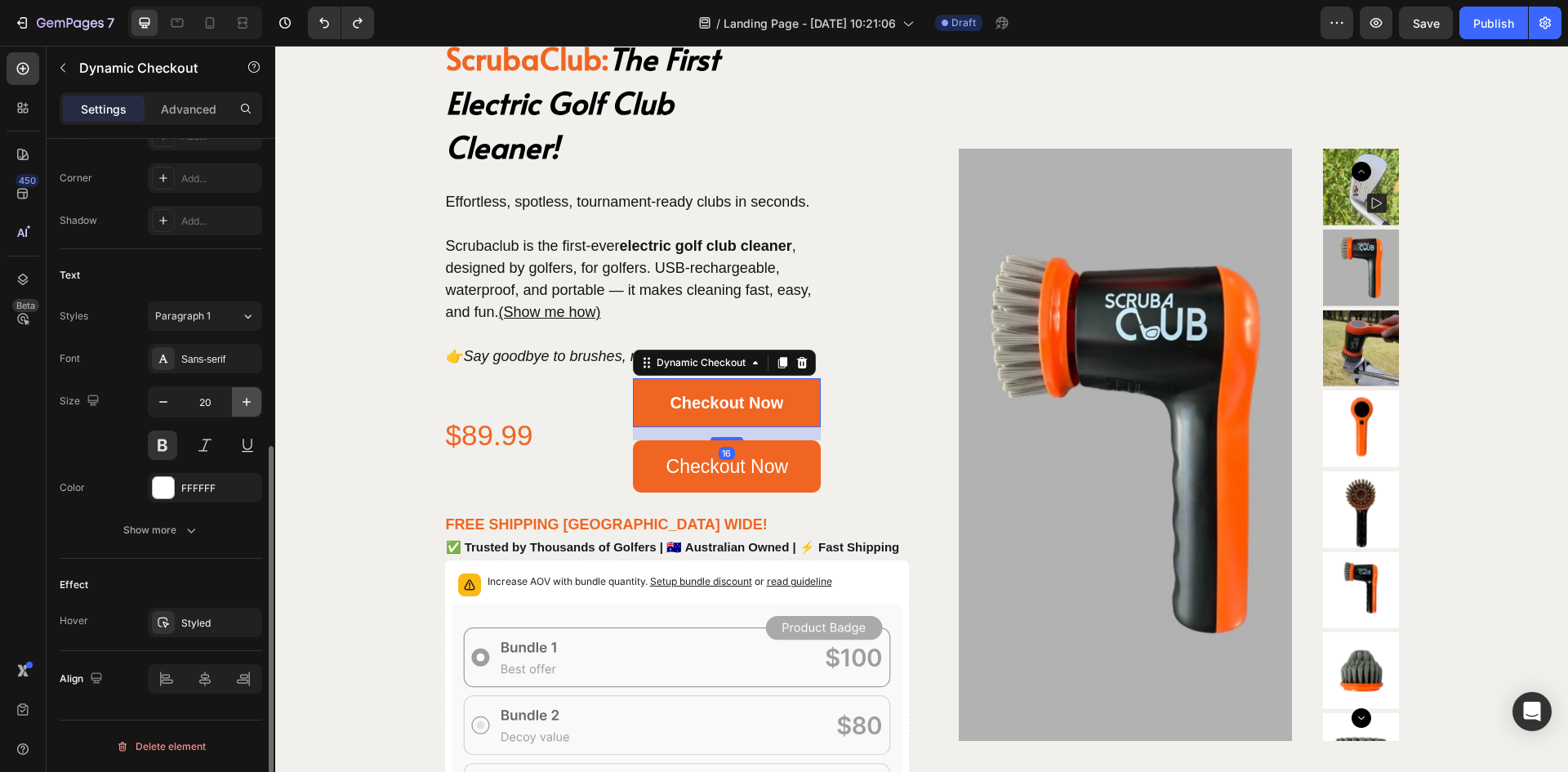
click at [247, 411] on button "button" at bounding box center [246, 401] width 29 height 29
type input "22"
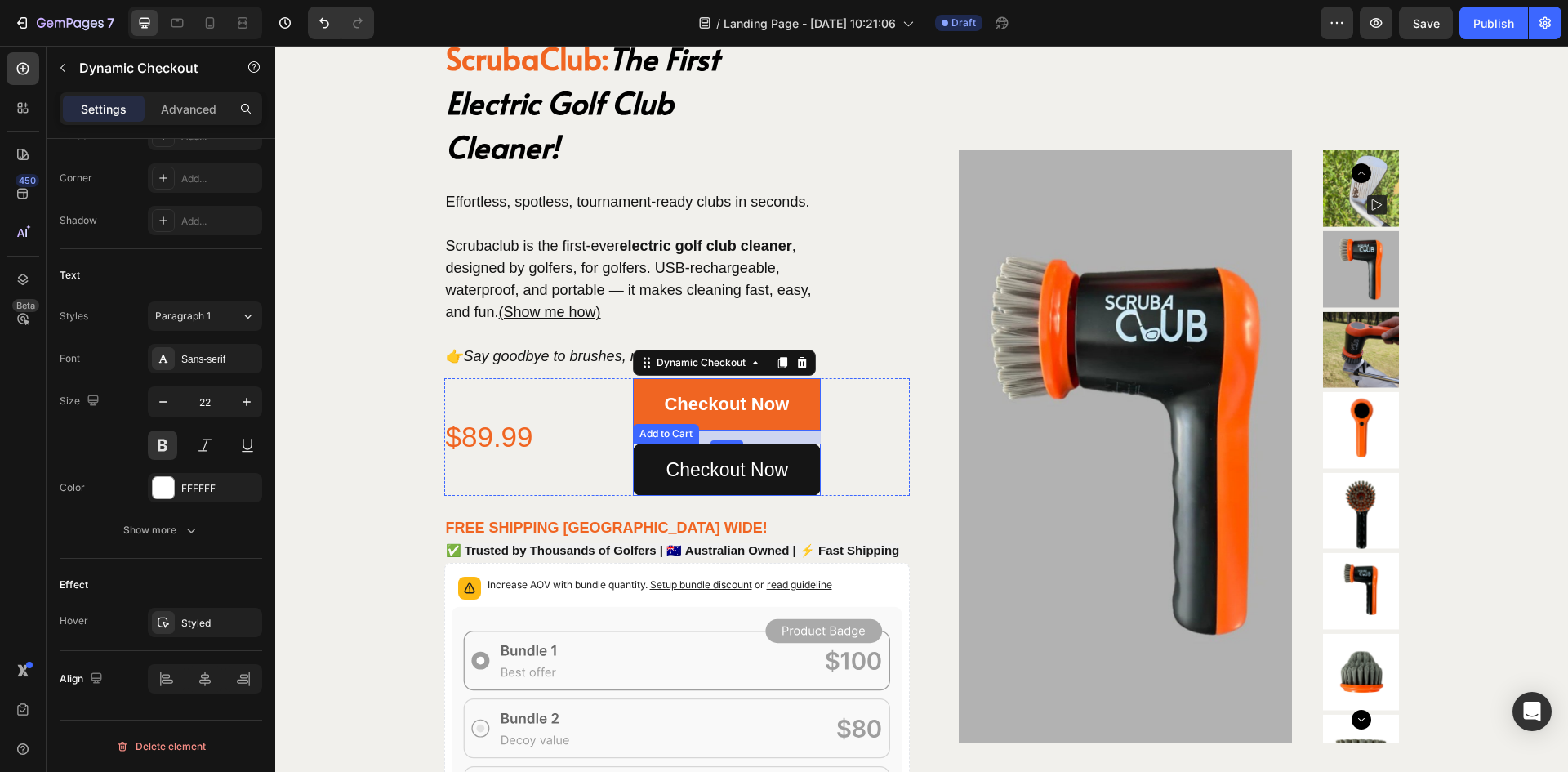
click at [641, 469] on button "Checkout Now" at bounding box center [727, 470] width 189 height 52
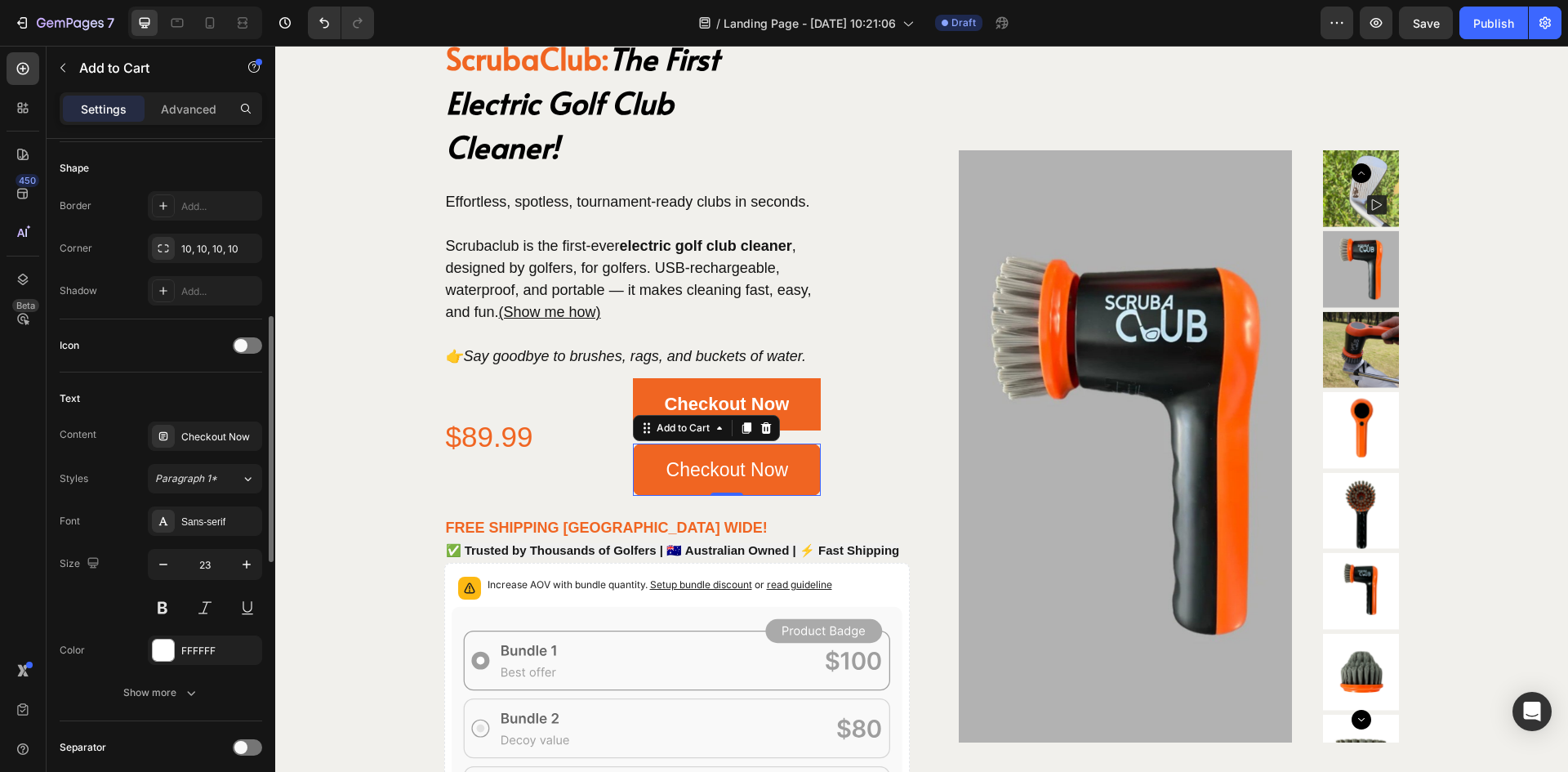
scroll to position [654, 0]
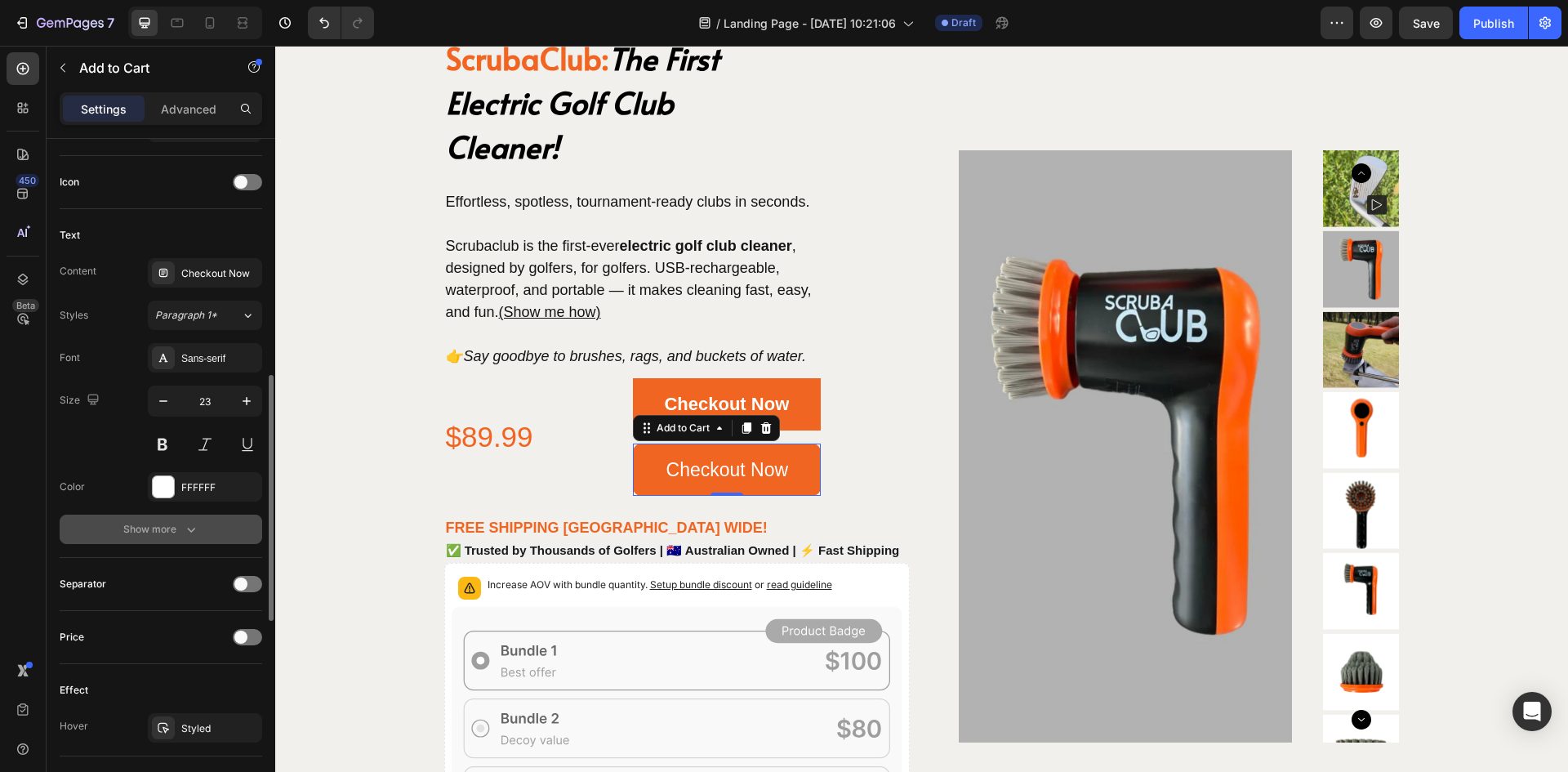
click at [183, 529] on icon "button" at bounding box center [191, 530] width 17 height 17
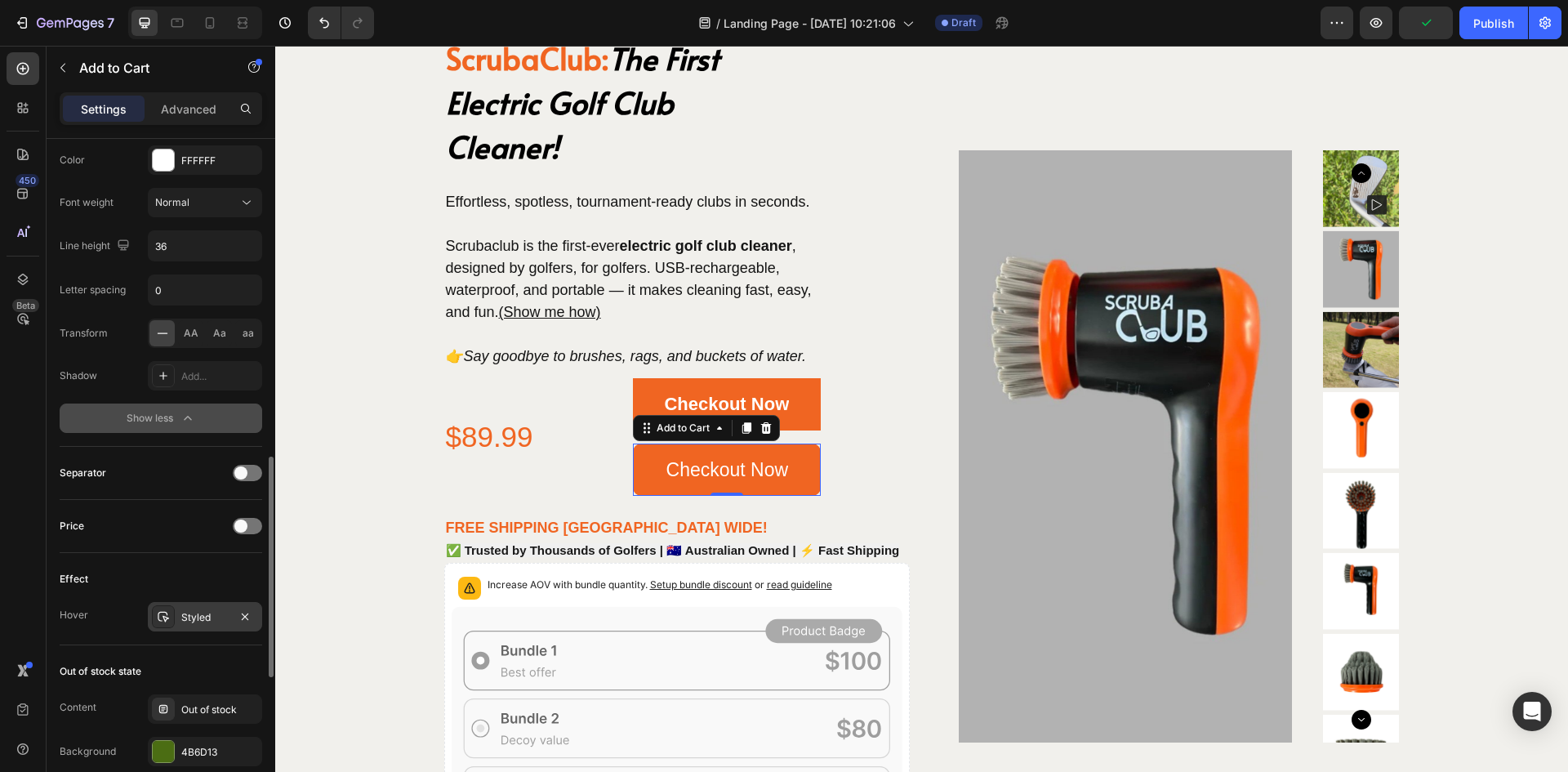
scroll to position [1144, 0]
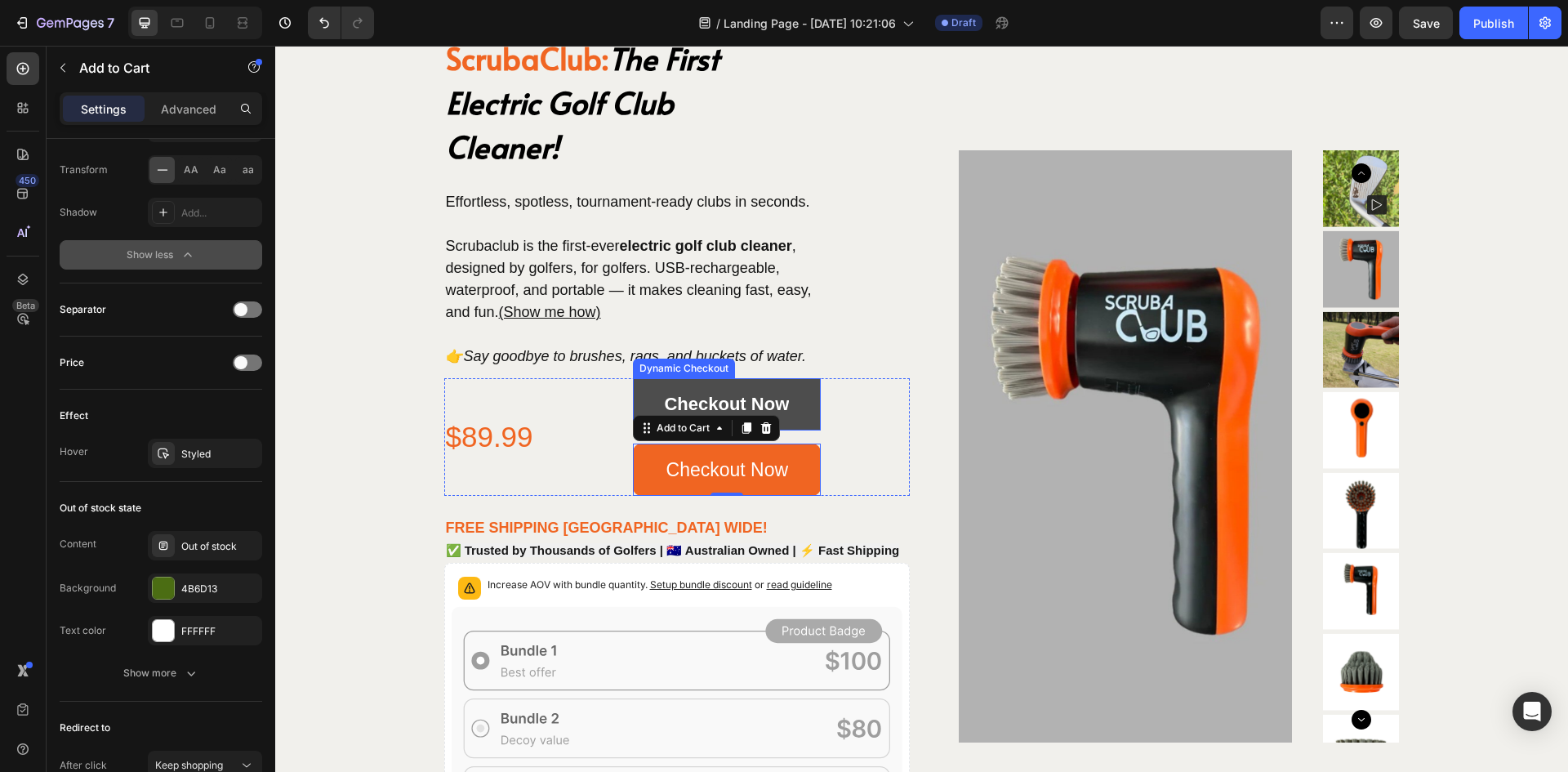
click at [643, 397] on button "Checkout Now" at bounding box center [727, 404] width 189 height 52
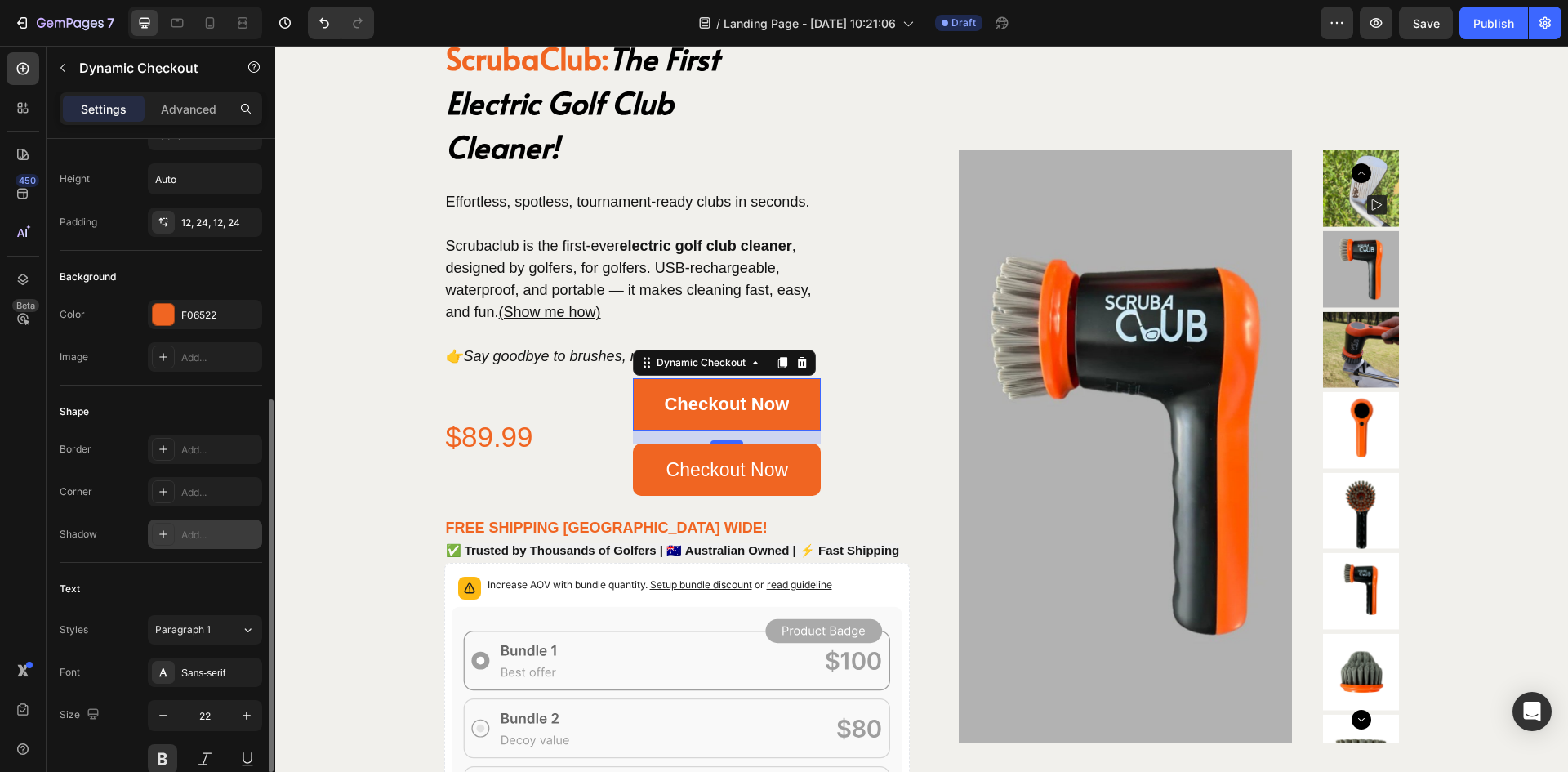
scroll to position [327, 0]
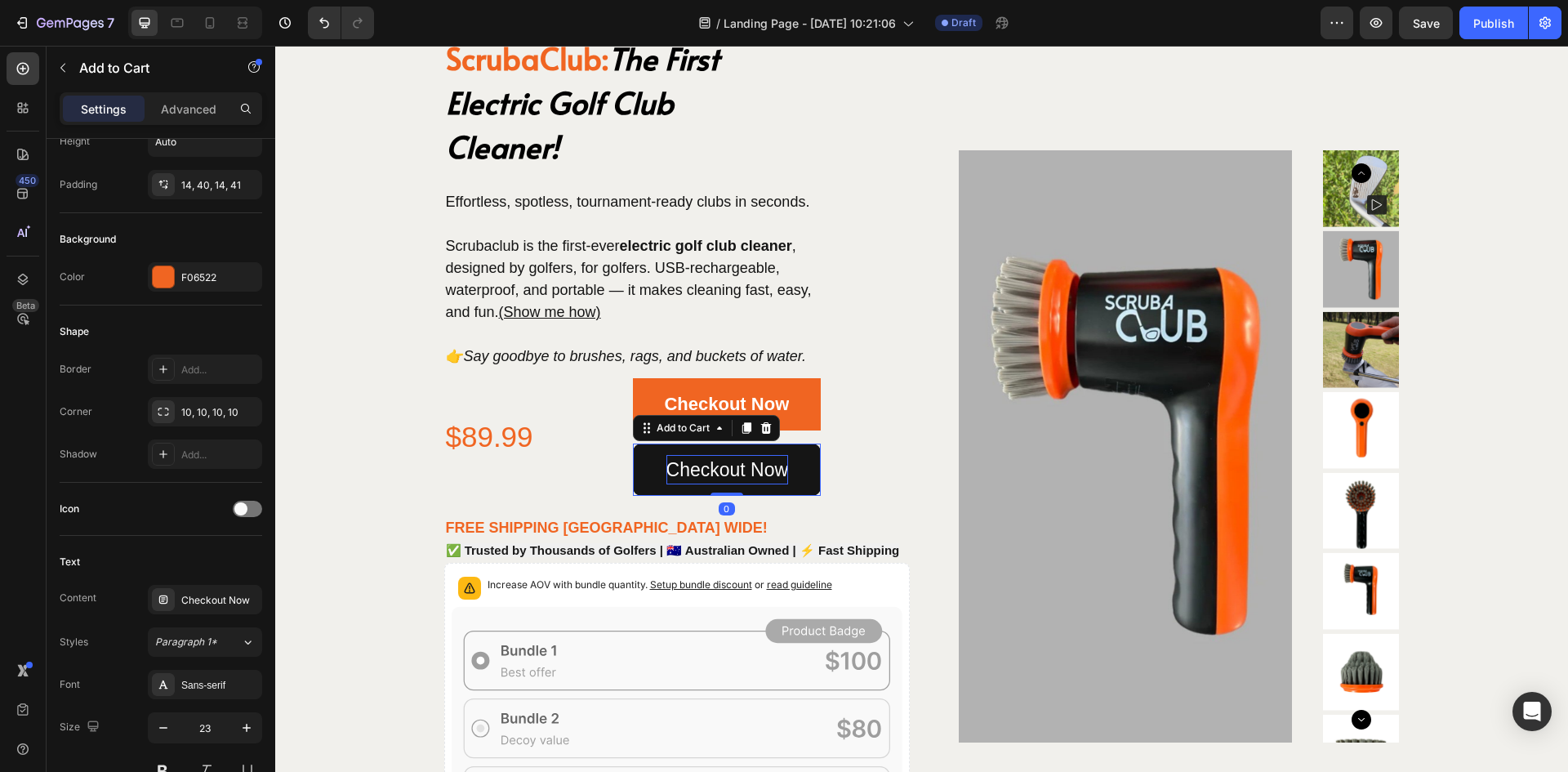
click at [707, 470] on div "Checkout Now" at bounding box center [727, 470] width 122 height 29
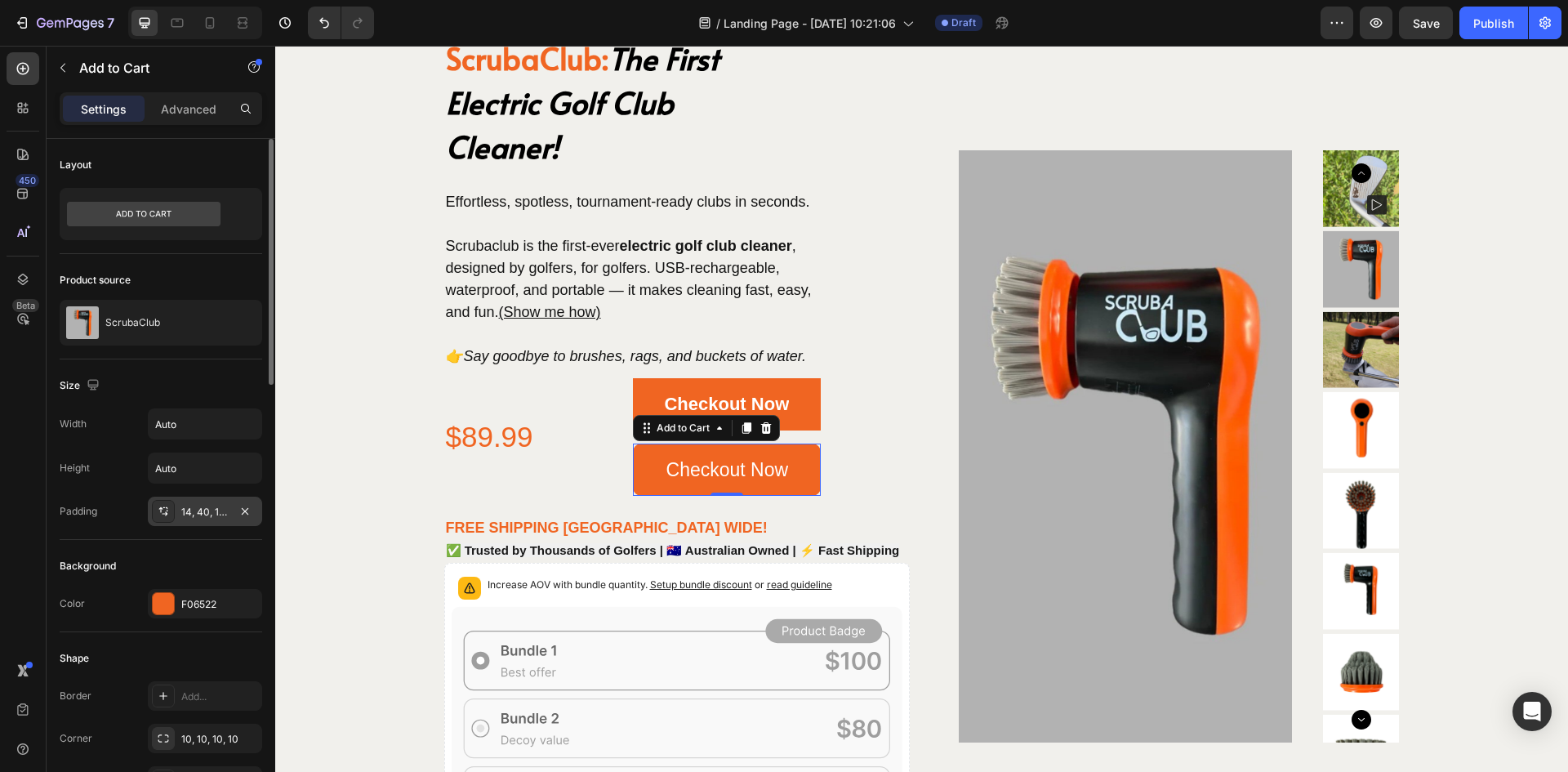
click at [162, 511] on icon at bounding box center [163, 512] width 13 height 13
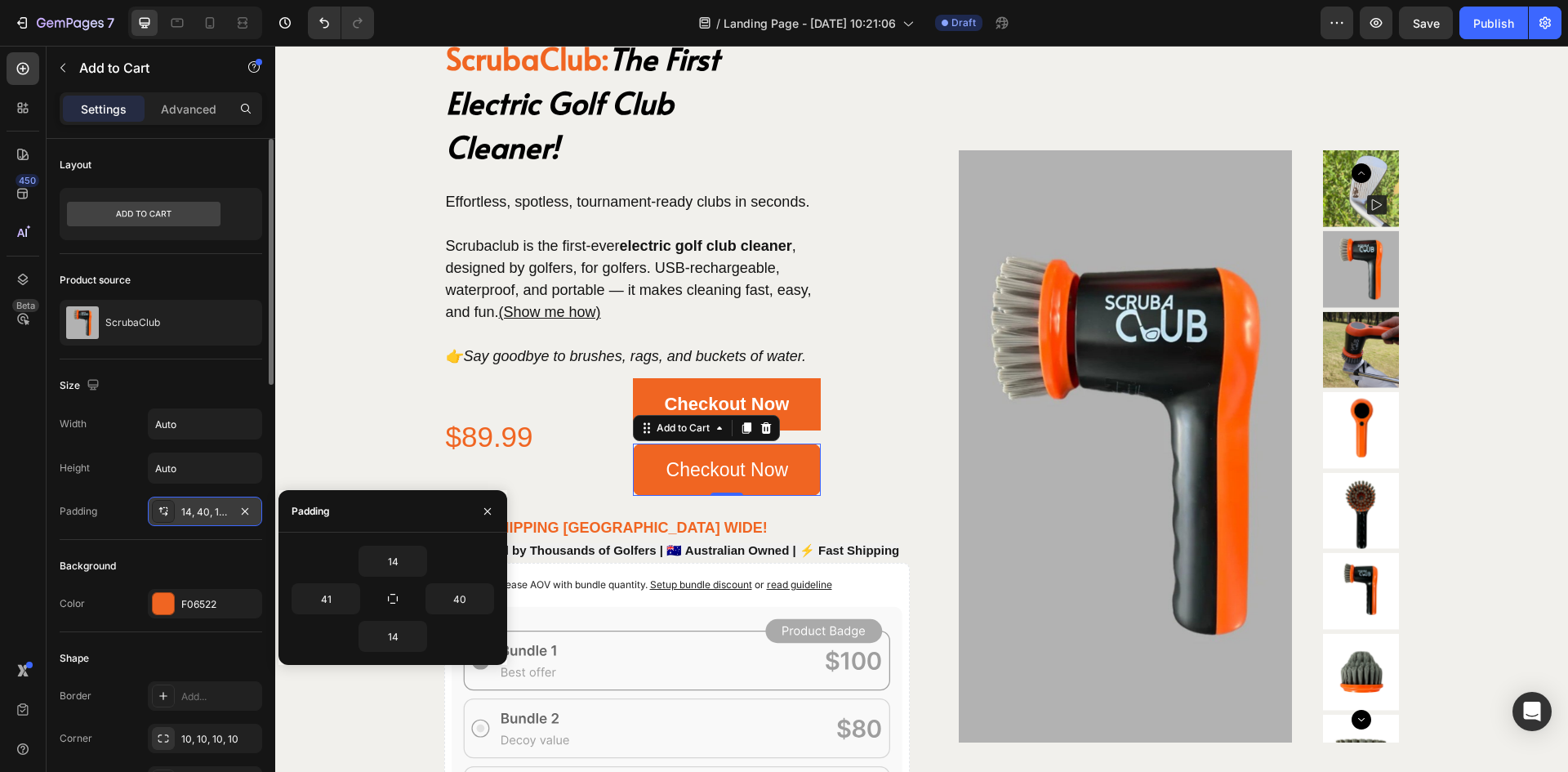
click at [162, 511] on icon at bounding box center [163, 512] width 13 height 13
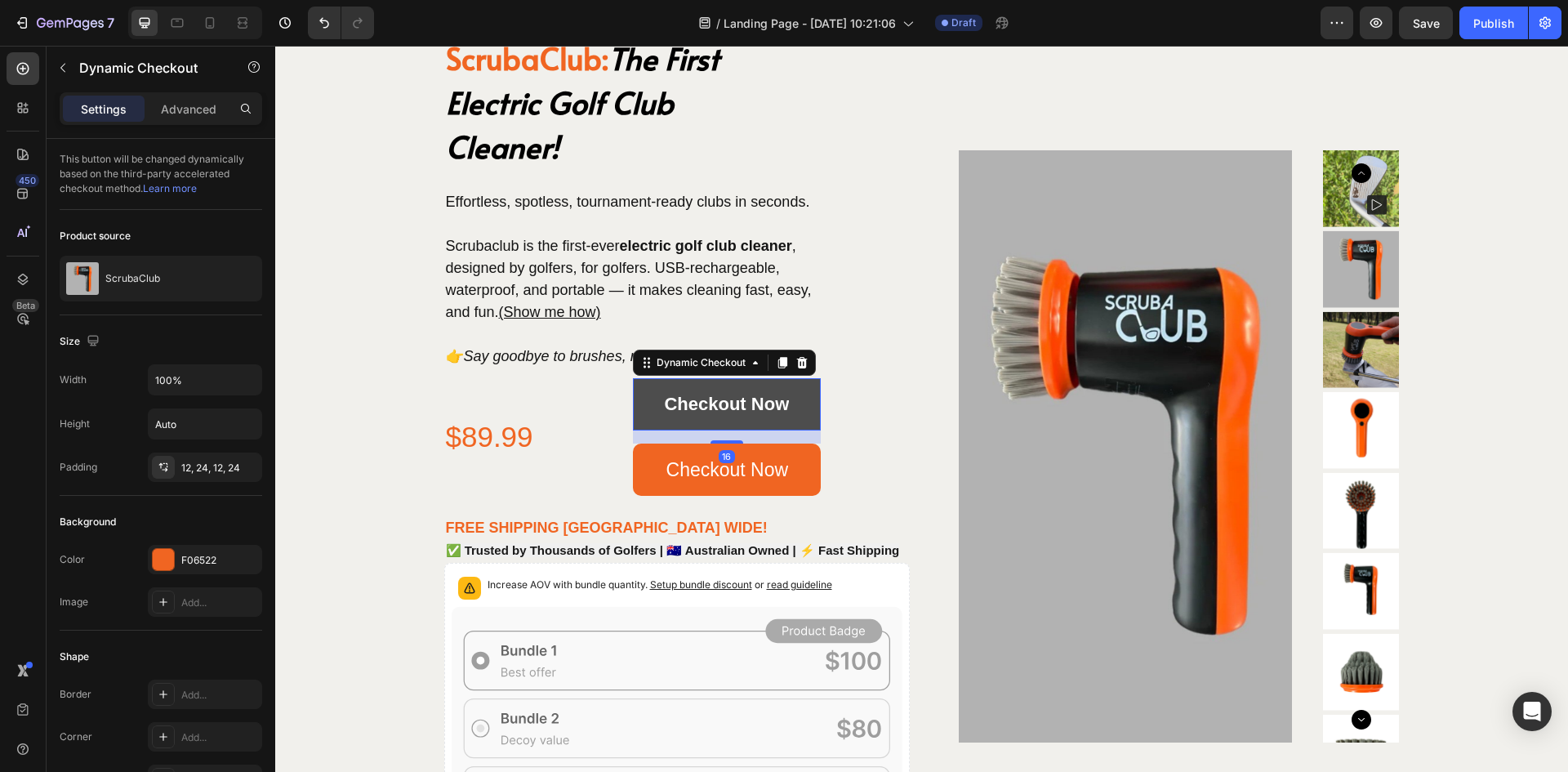
click at [646, 398] on button "Checkout Now" at bounding box center [727, 404] width 189 height 52
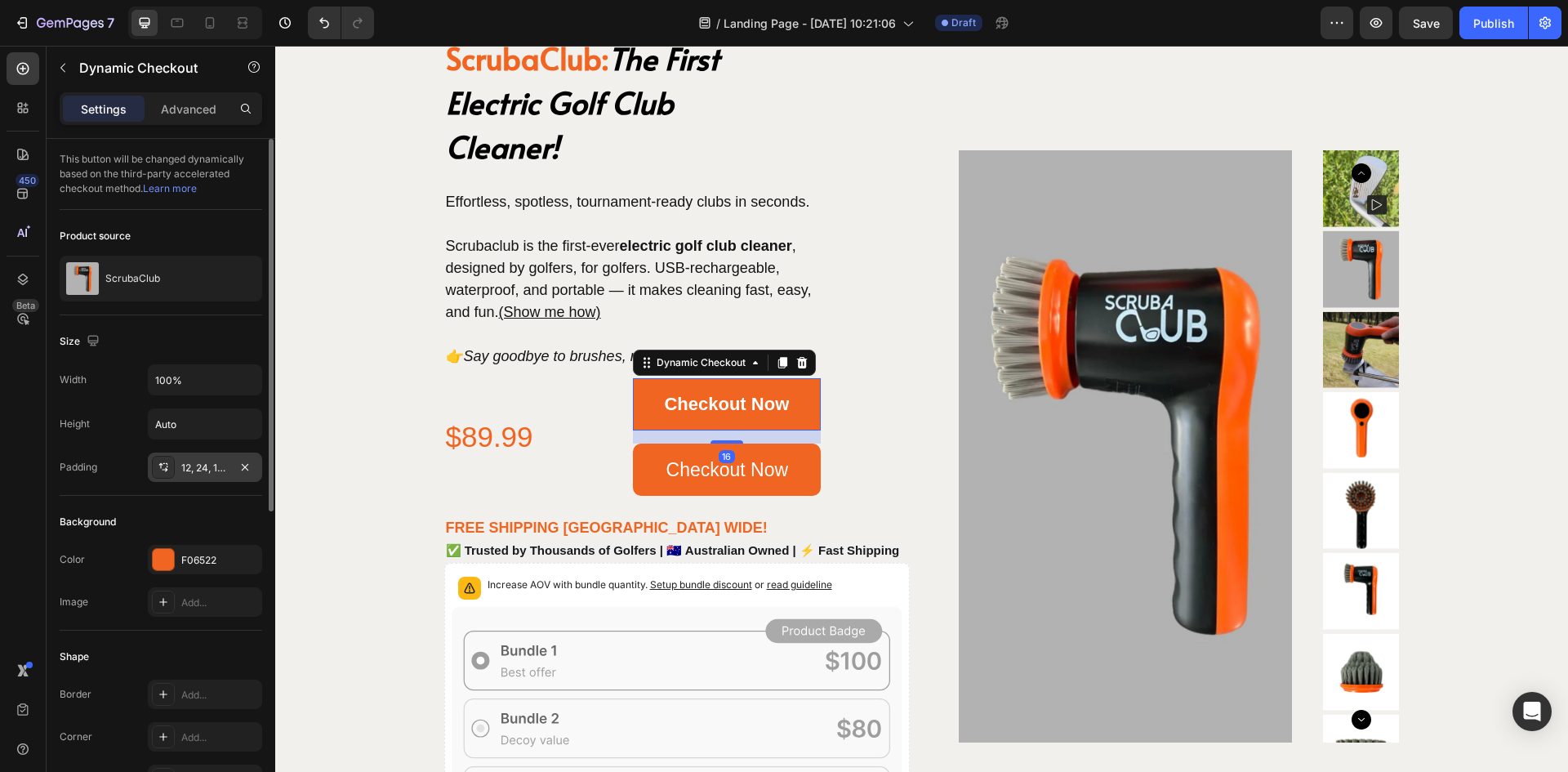
click at [171, 465] on div at bounding box center [163, 467] width 22 height 22
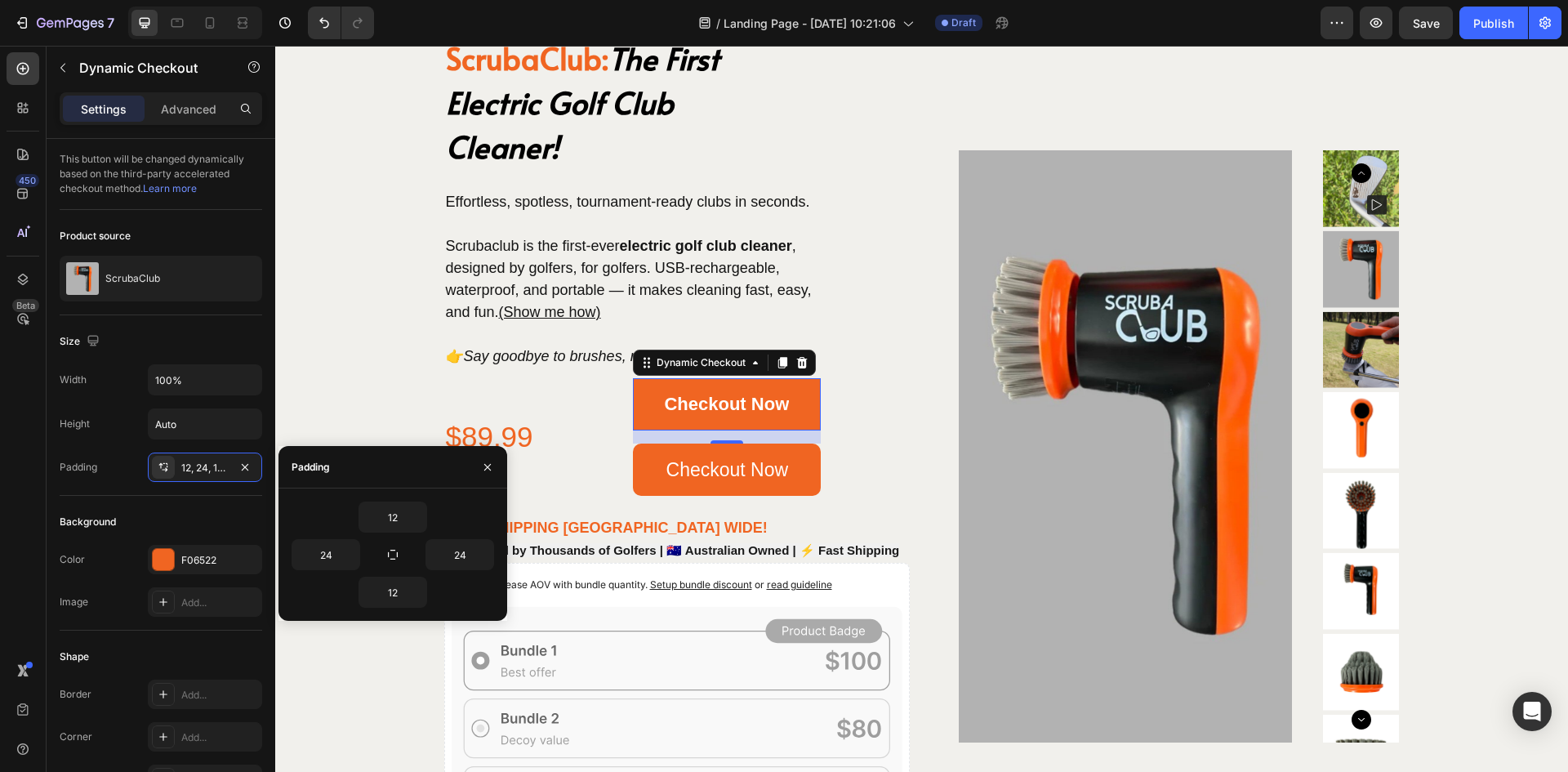
click at [376, 500] on div "12 24 24 12" at bounding box center [393, 555] width 229 height 132
click at [391, 522] on input "12" at bounding box center [393, 517] width 67 height 29
type input "14"
type input "40"
type input "14"
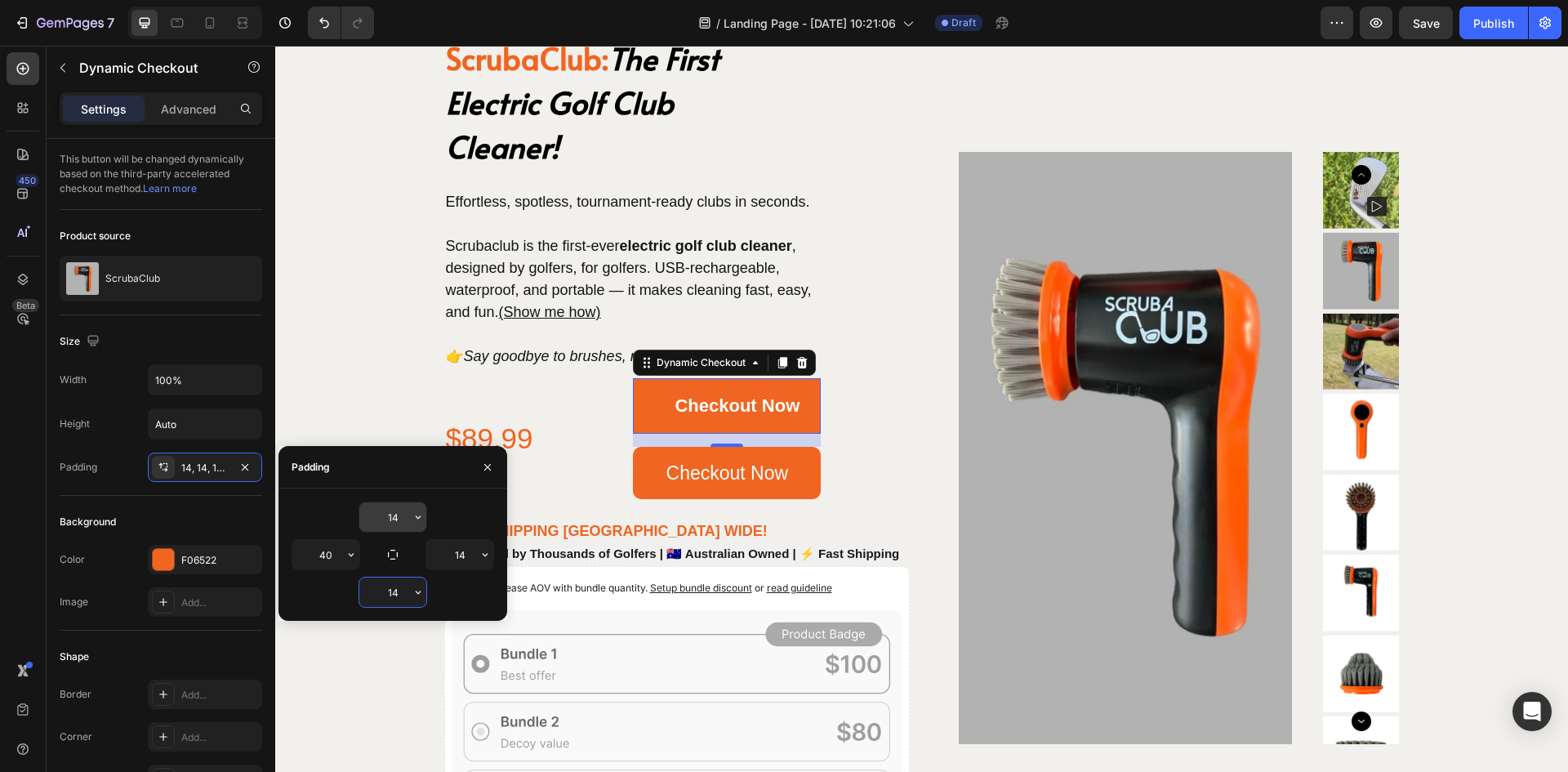
type input "14"
click at [463, 555] on input "14" at bounding box center [459, 555] width 67 height 29
type input "40"
click at [481, 471] on icon "button" at bounding box center [488, 468] width 13 height 13
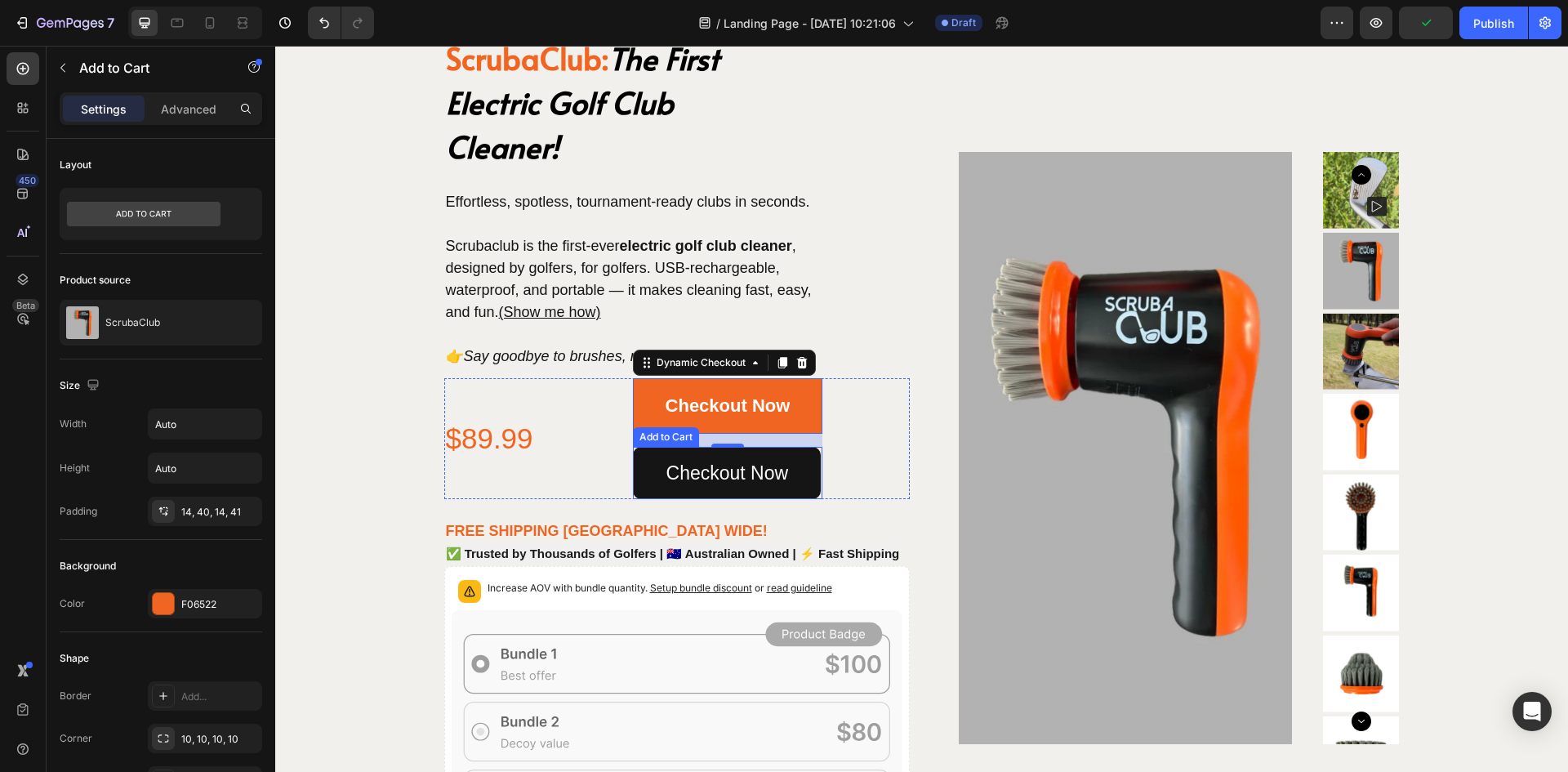
click at [653, 461] on button "Checkout Now" at bounding box center [727, 473] width 189 height 52
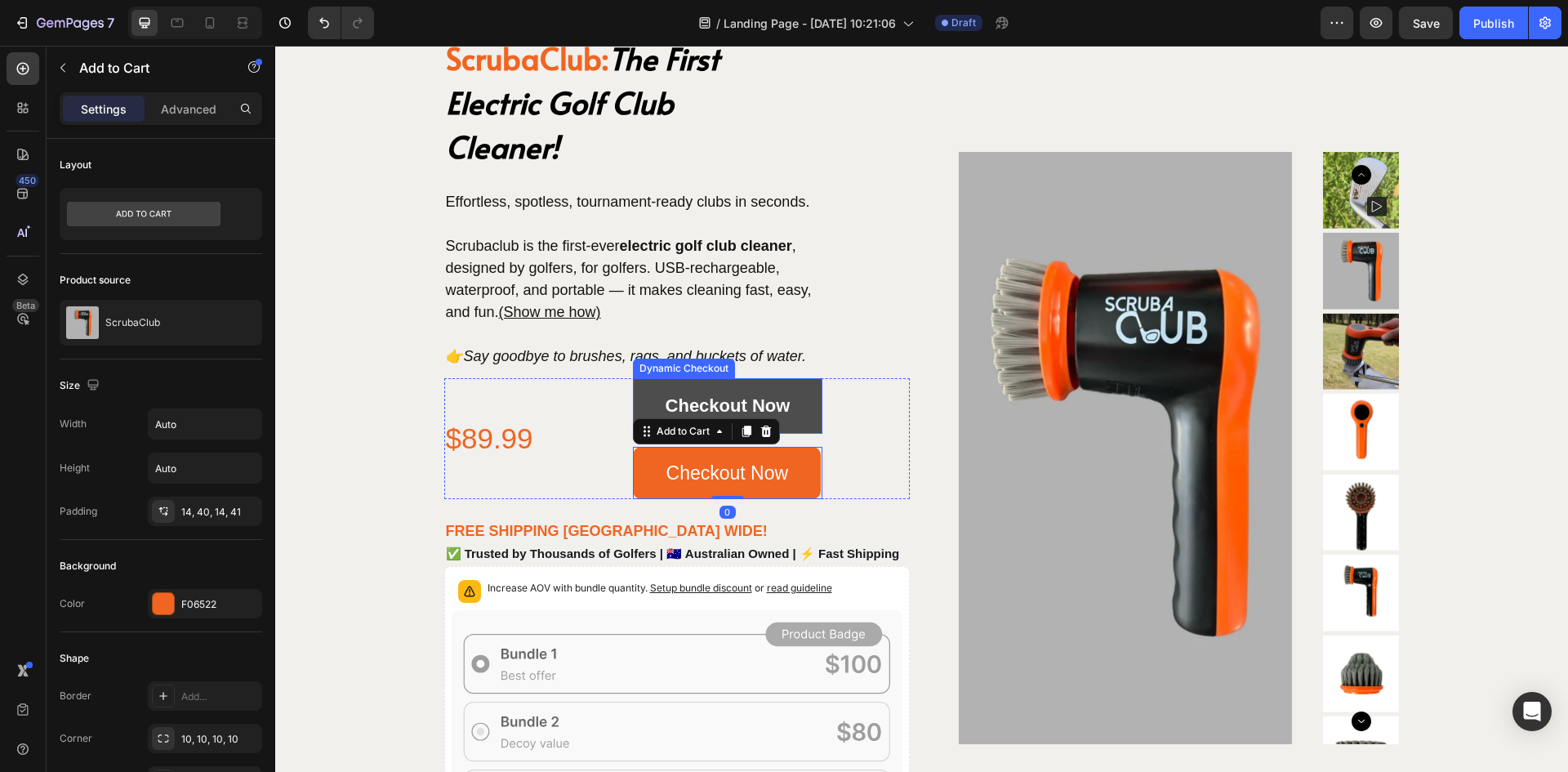
click at [642, 411] on button "Checkout Now" at bounding box center [728, 406] width 191 height 56
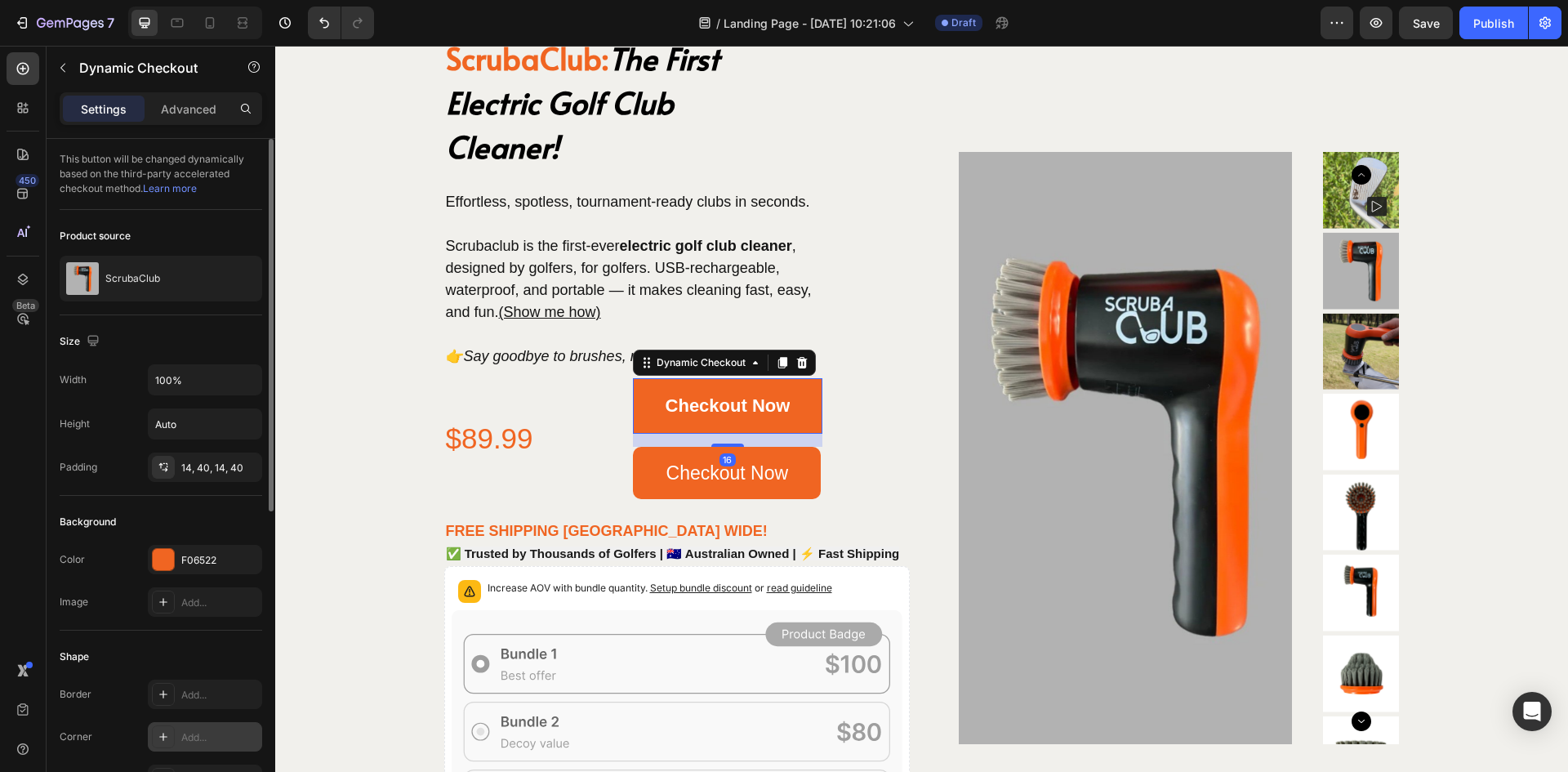
click at [216, 736] on div "Add..." at bounding box center [220, 738] width 77 height 15
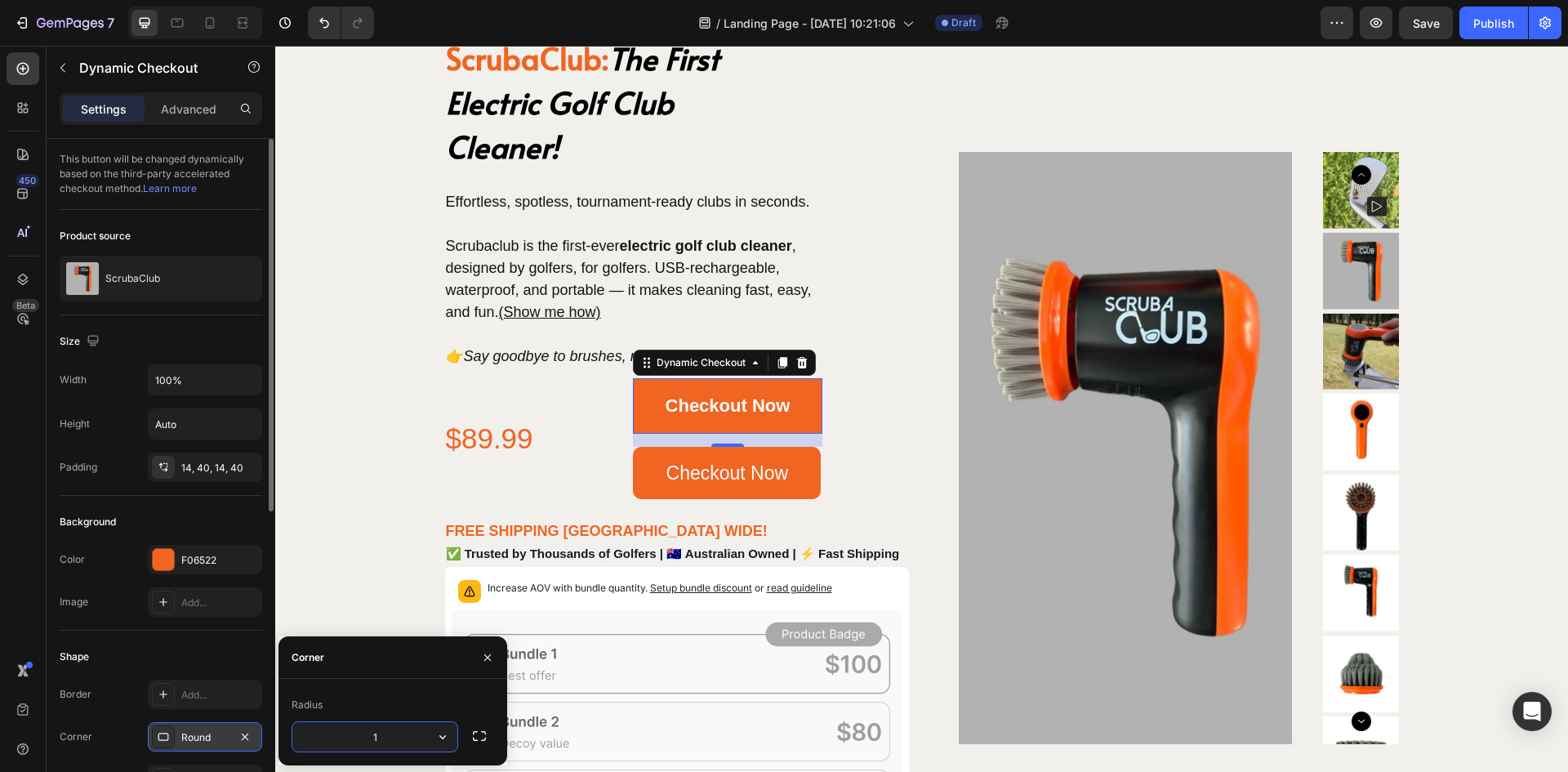
type input "10"
click at [489, 655] on icon "button" at bounding box center [488, 658] width 13 height 13
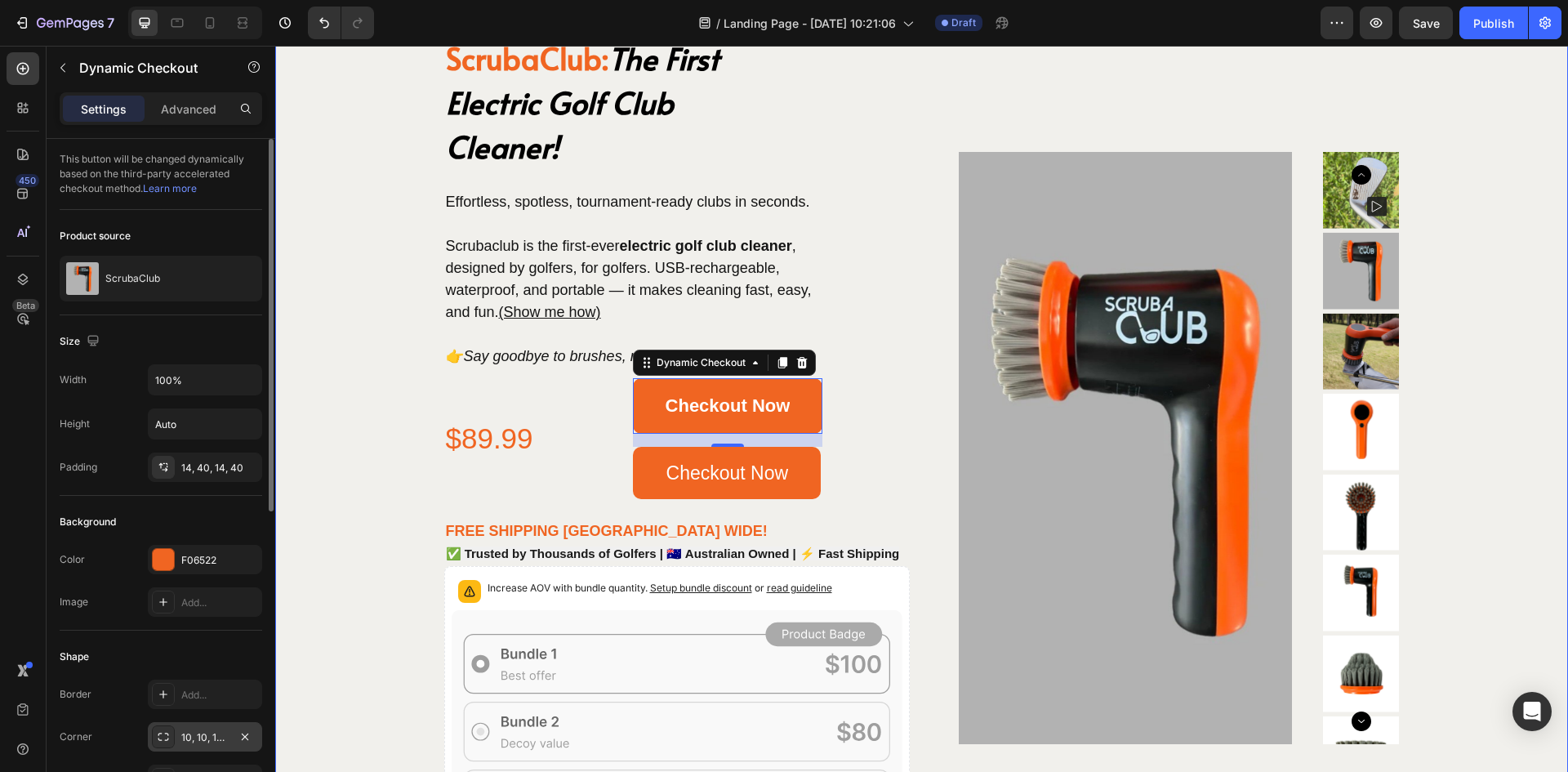
click at [360, 472] on div "ScrubaClub: The First Electric Golf Club Cleaner! Heading Effortless, spotless,…" at bounding box center [921, 447] width 1252 height 827
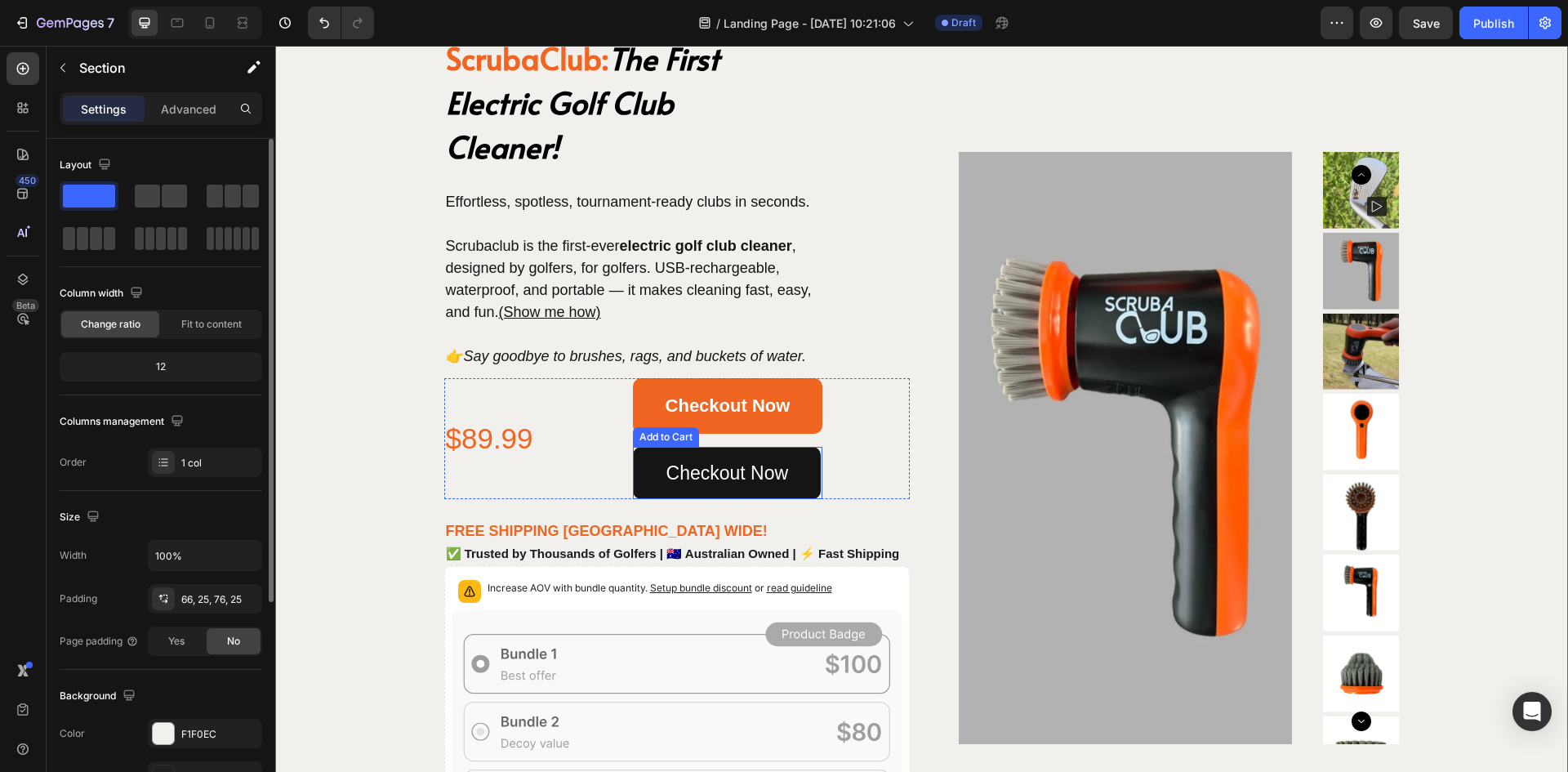
click at [646, 461] on button "Checkout Now" at bounding box center [727, 473] width 189 height 52
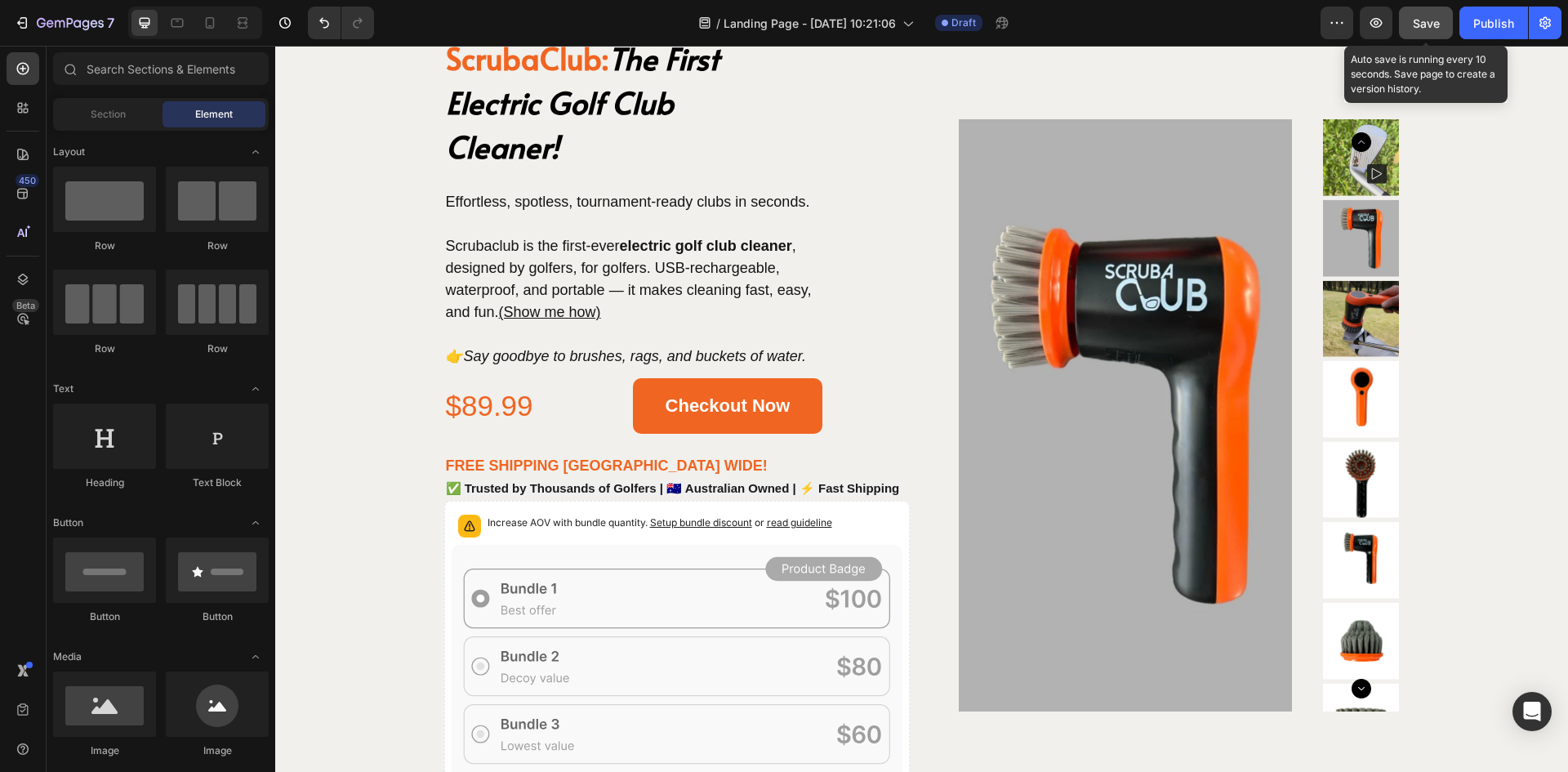
click at [1434, 22] on span "Save" at bounding box center [1427, 23] width 27 height 14
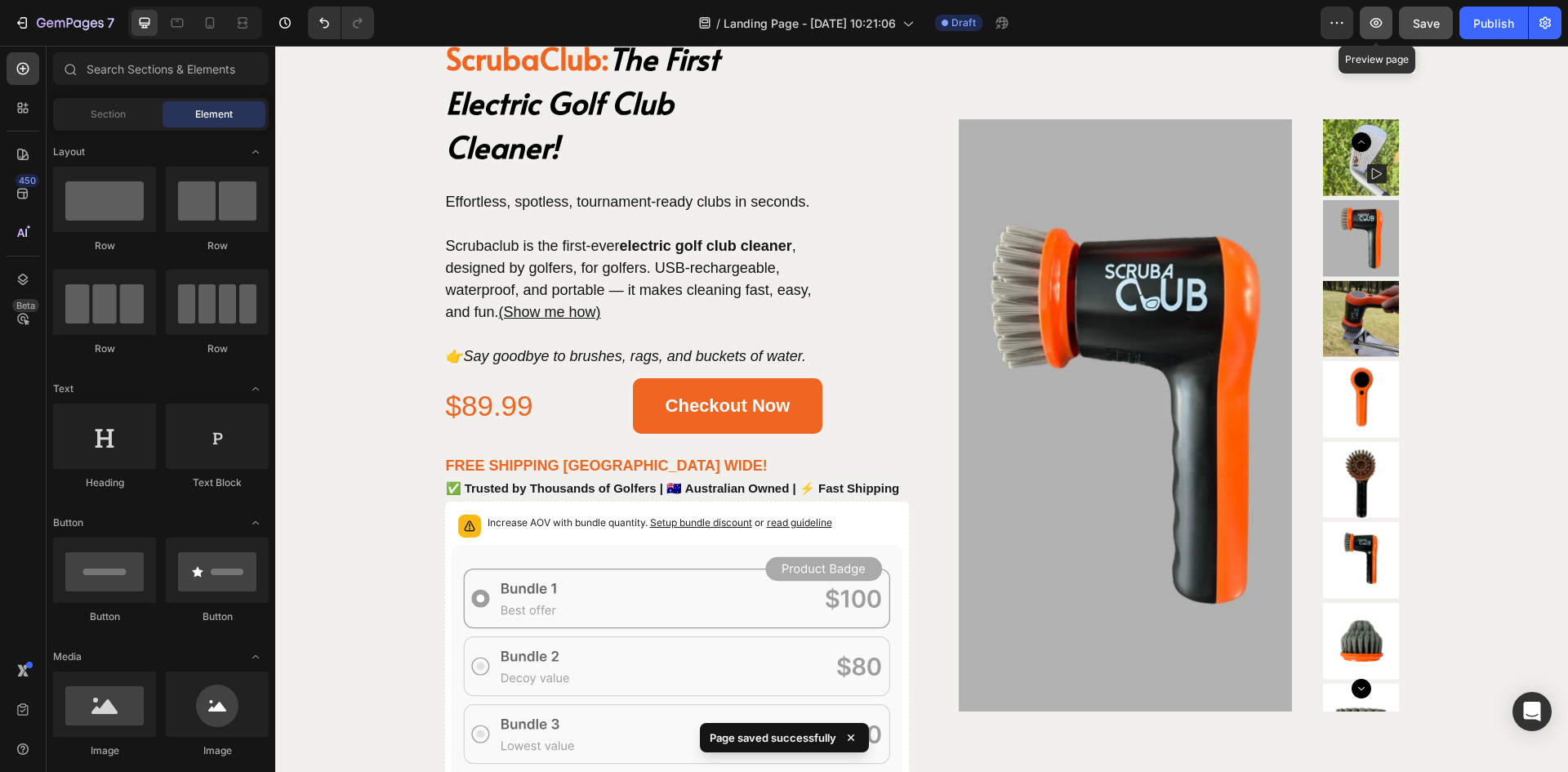
click at [1374, 25] on icon "button" at bounding box center [1377, 23] width 12 height 10
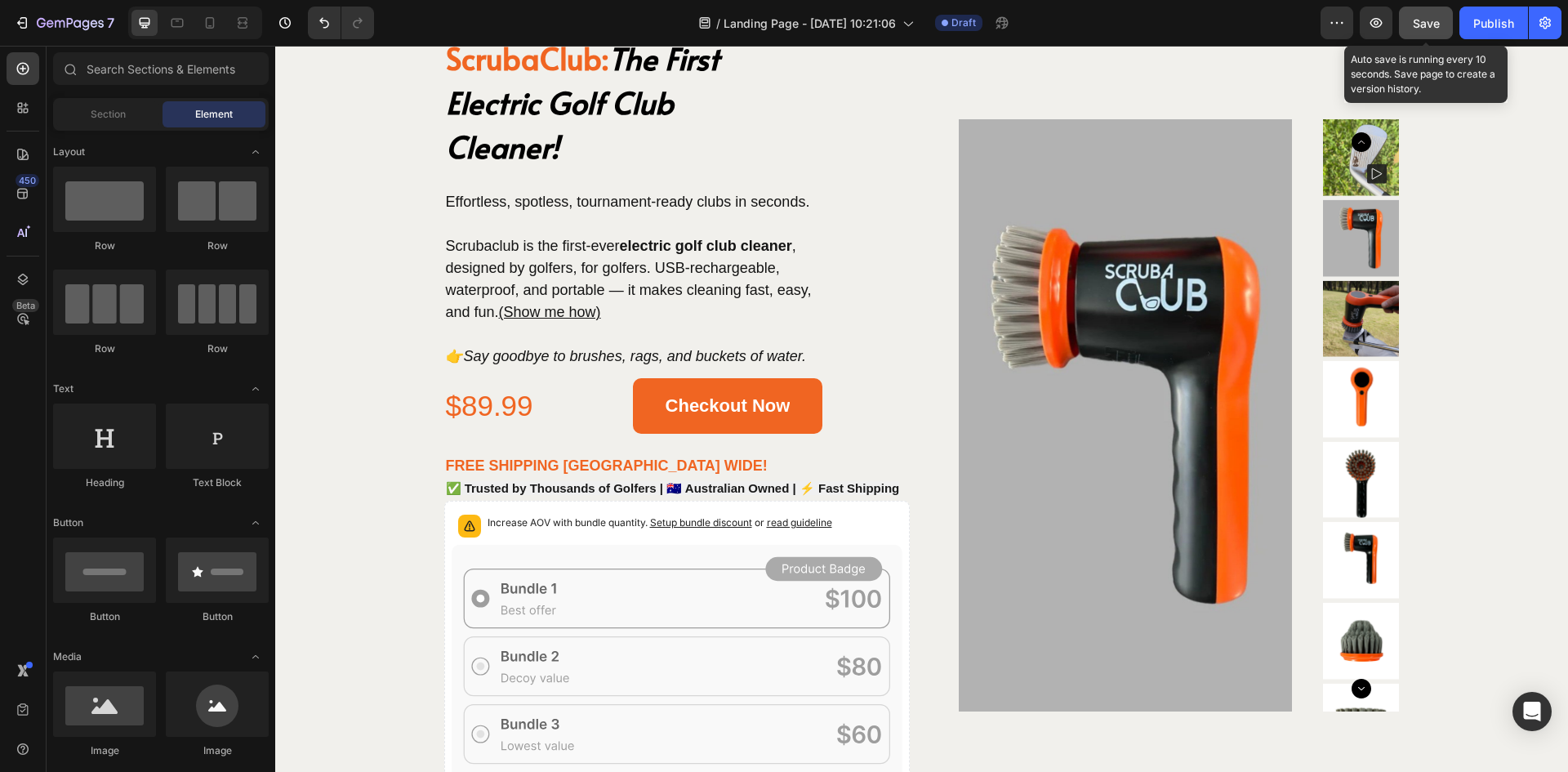
click at [1421, 21] on span "Save" at bounding box center [1427, 23] width 27 height 14
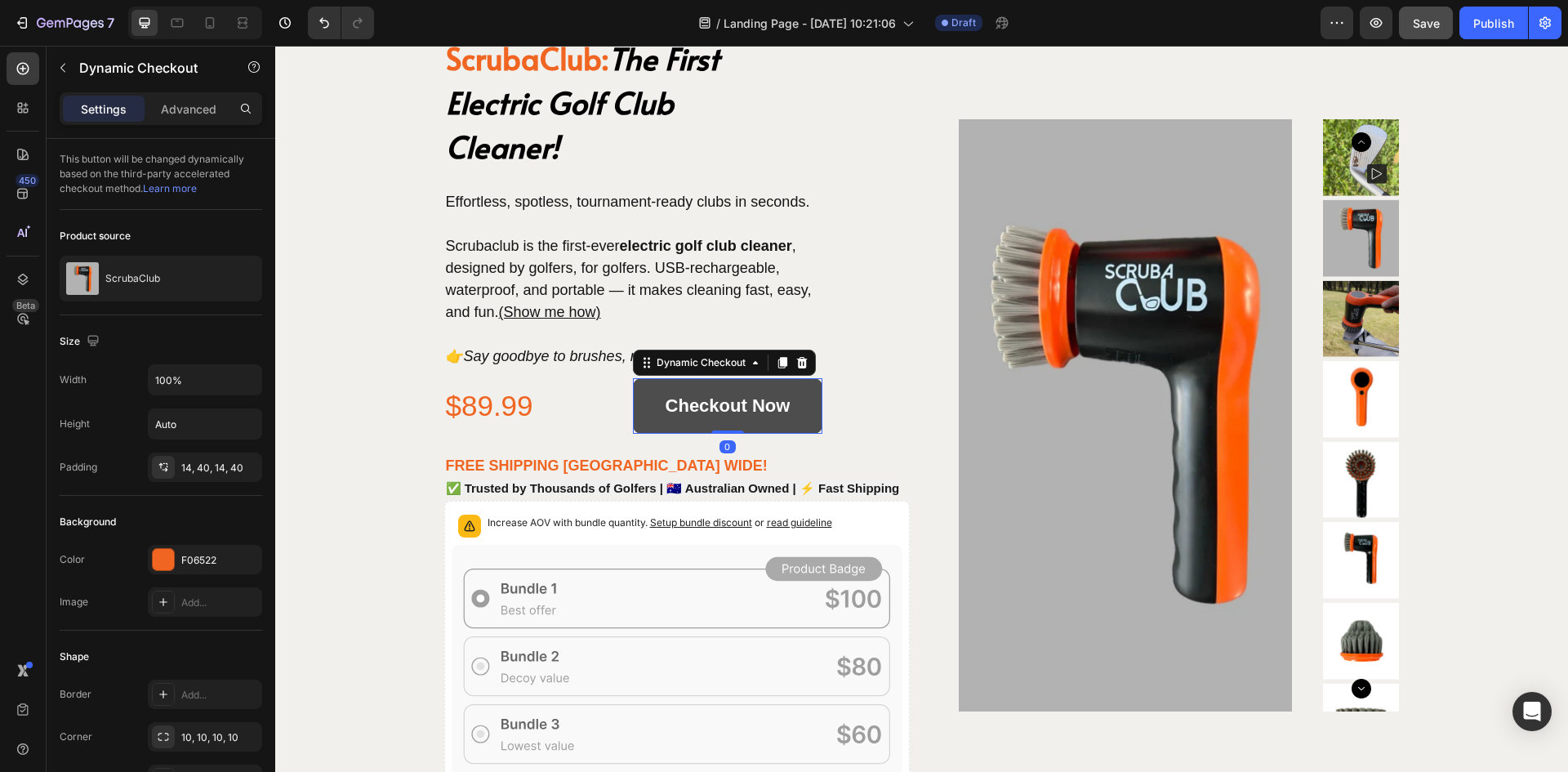
click at [637, 406] on button "Checkout Now" at bounding box center [728, 406] width 191 height 56
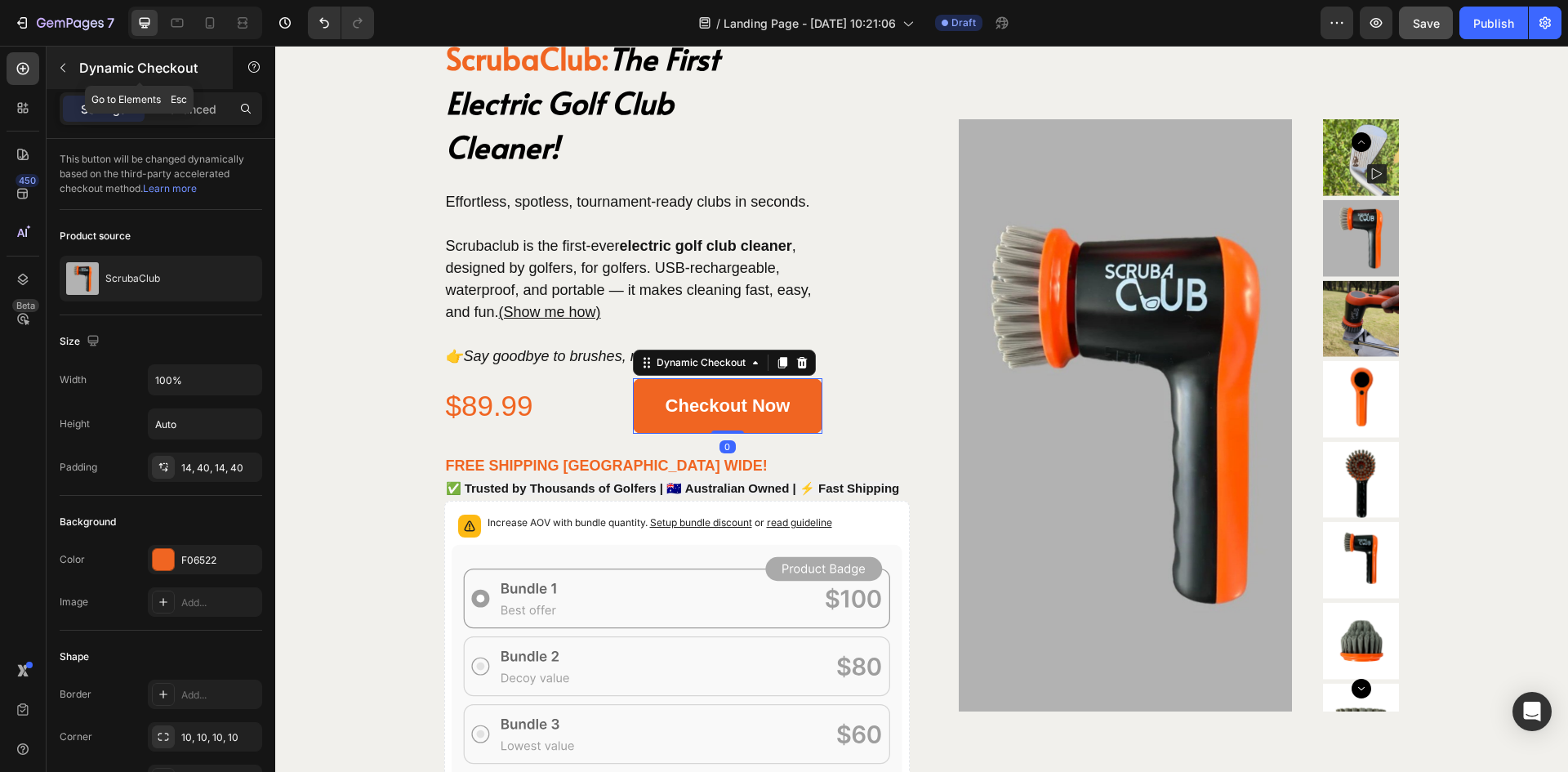
click at [63, 66] on icon "button" at bounding box center [63, 68] width 5 height 9
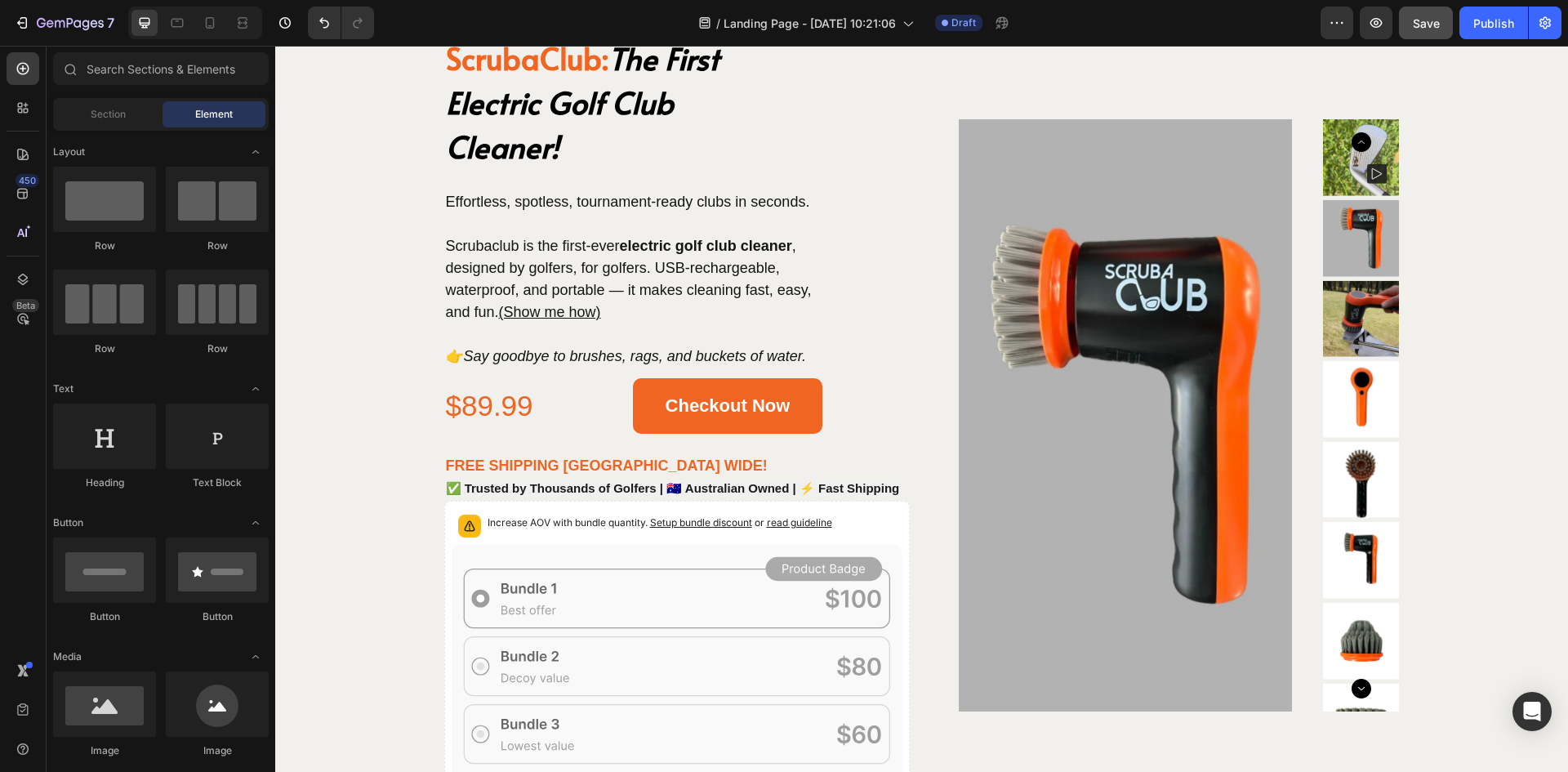
scroll to position [2207, 0]
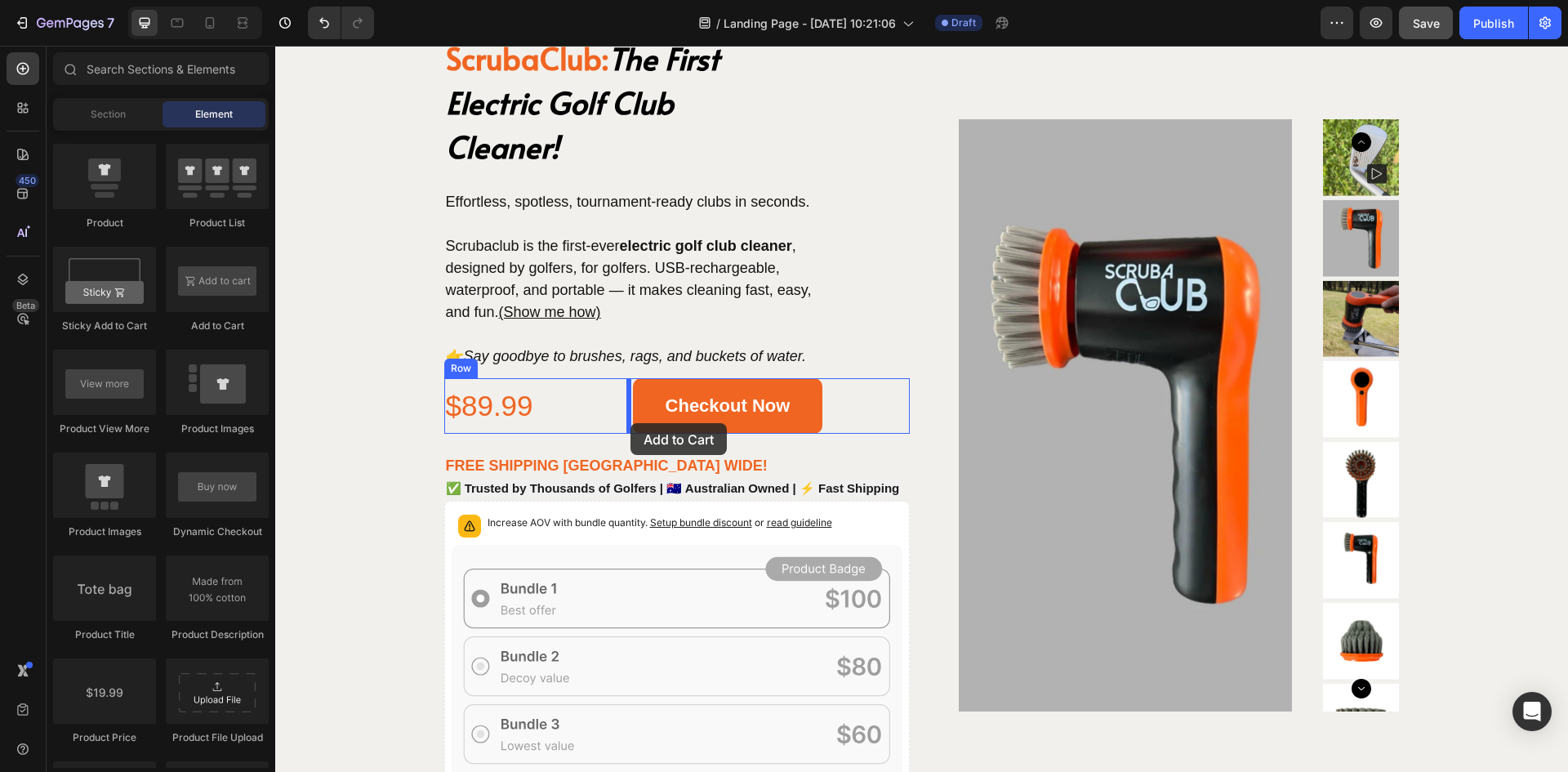
drag, startPoint x: 495, startPoint y: 344, endPoint x: 631, endPoint y: 423, distance: 157.3
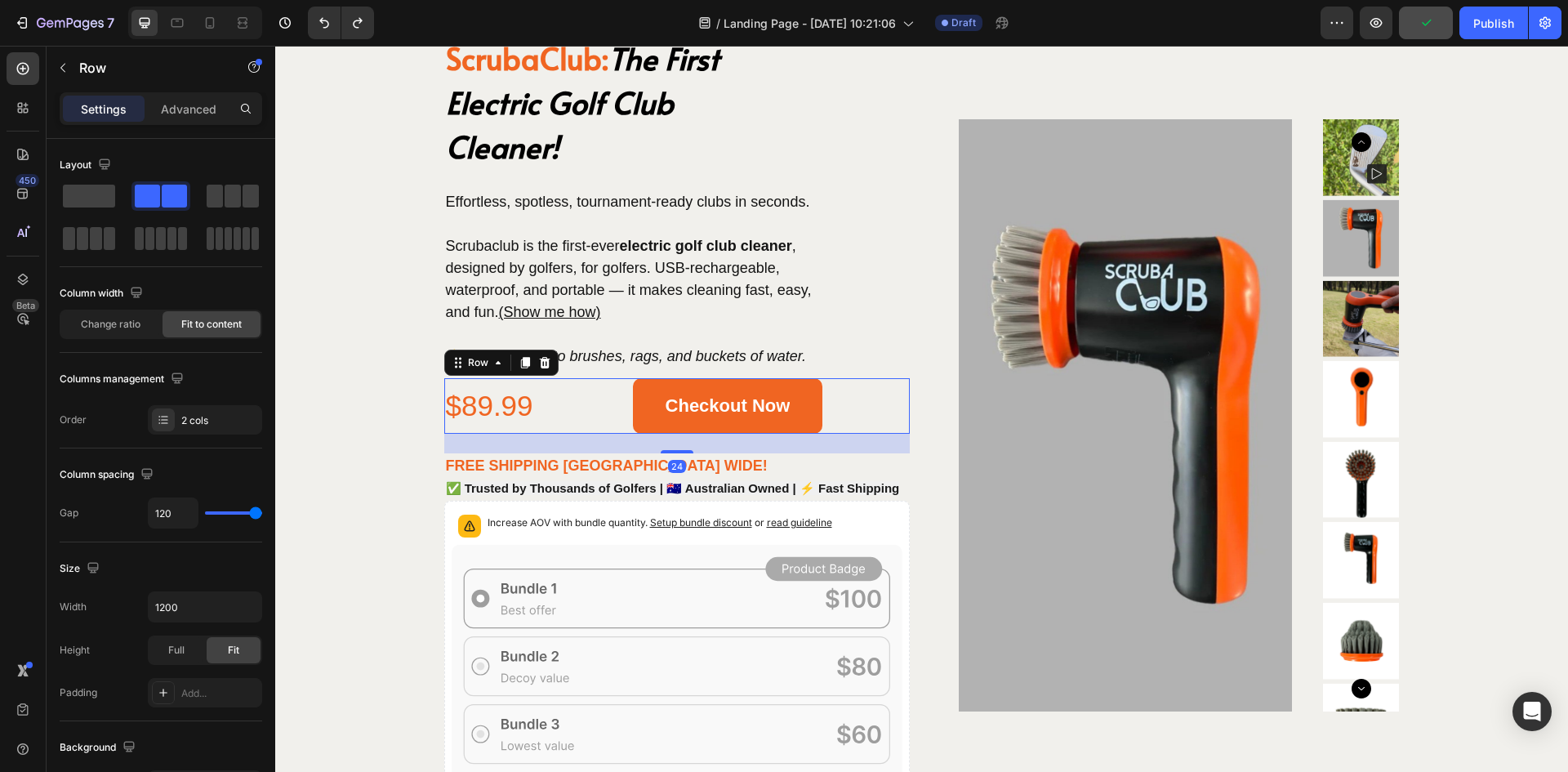
click at [595, 408] on div "$89.99 Product Price Product Price Checkout Now Dynamic Checkout Row 24" at bounding box center [677, 406] width 465 height 56
click at [236, 197] on span at bounding box center [233, 196] width 17 height 22
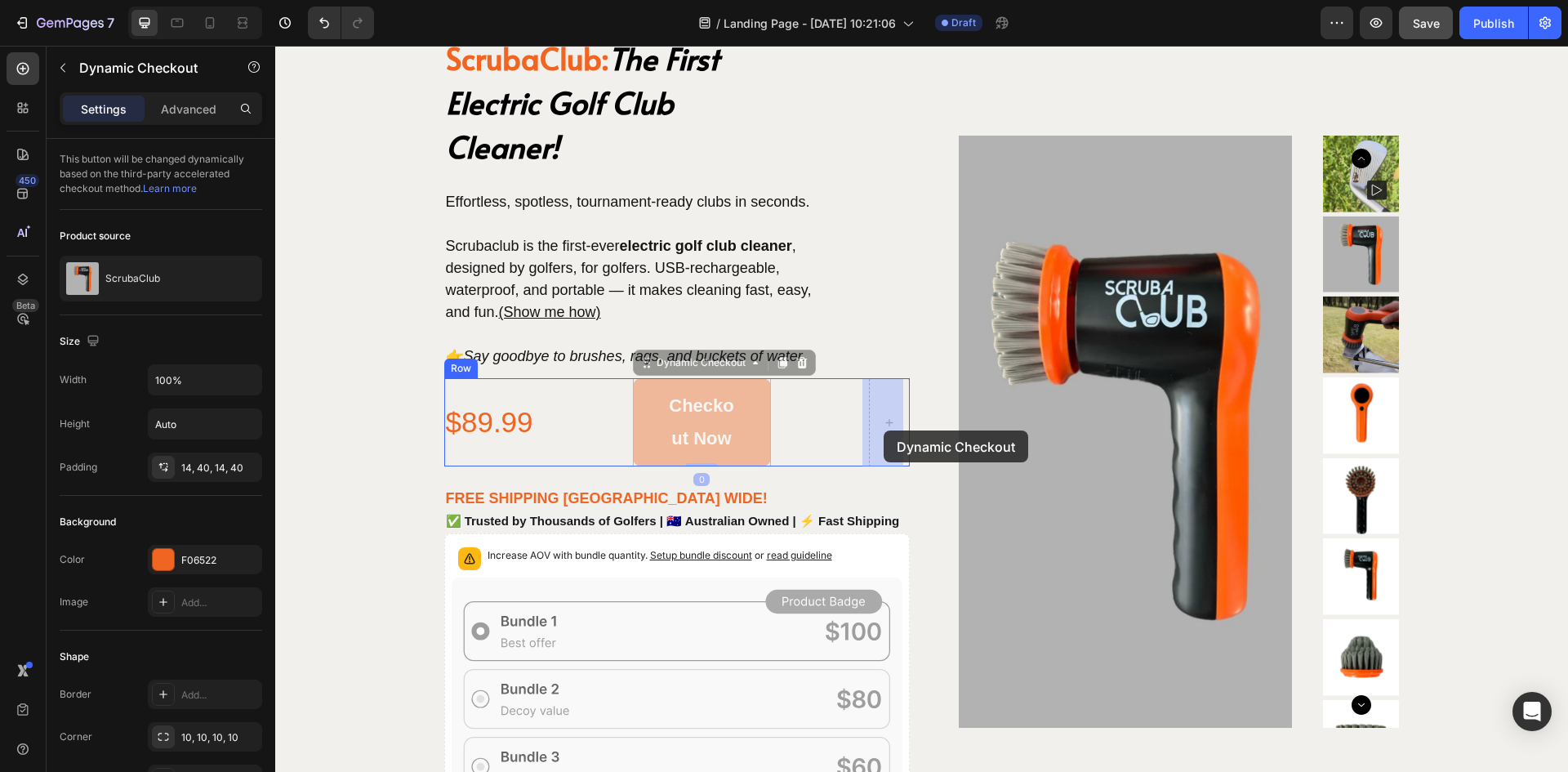
drag, startPoint x: 745, startPoint y: 420, endPoint x: 884, endPoint y: 431, distance: 139.4
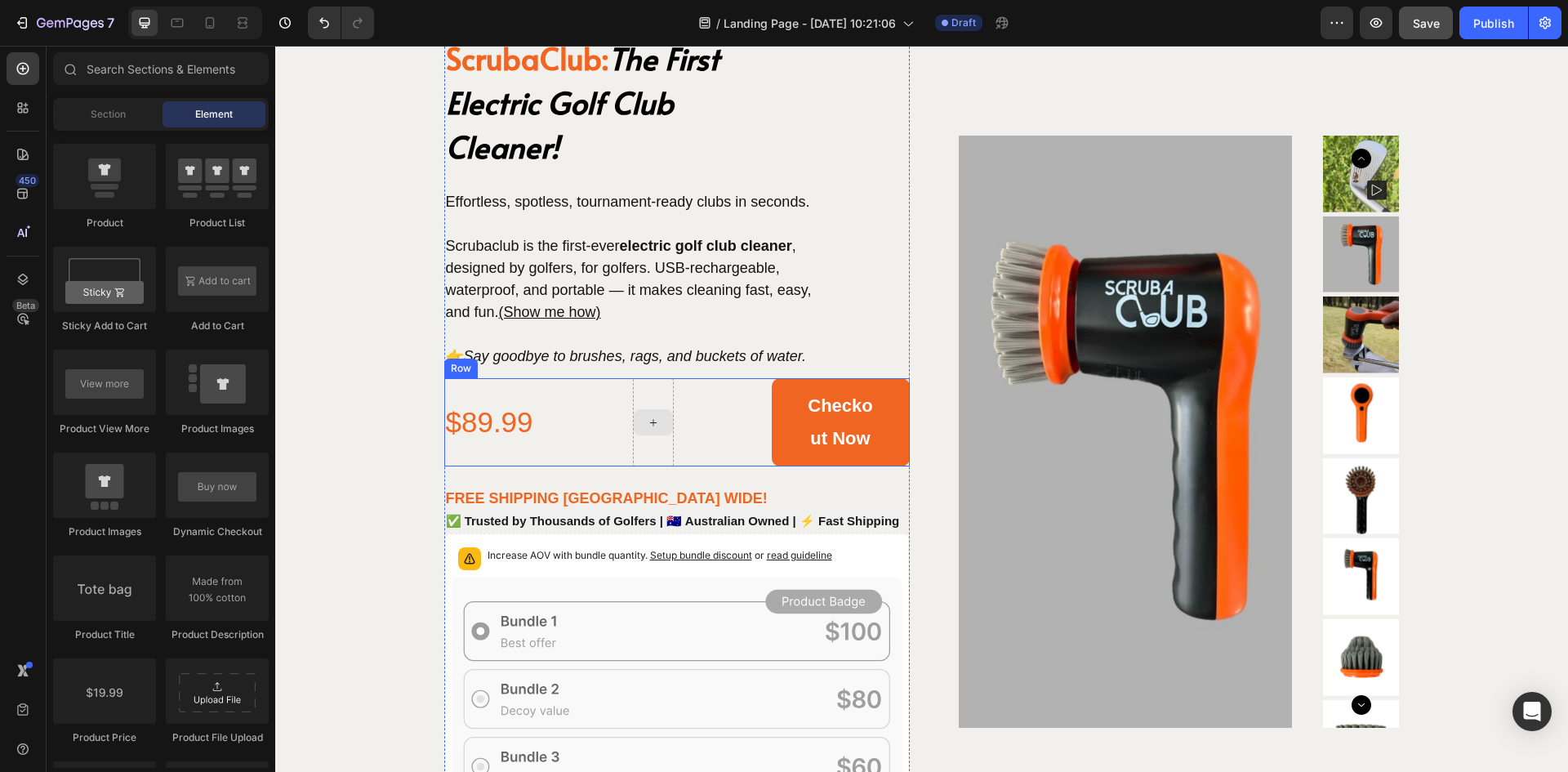
click at [653, 418] on icon at bounding box center [653, 423] width 13 height 14
drag, startPoint x: 504, startPoint y: 336, endPoint x: 658, endPoint y: 417, distance: 174.0
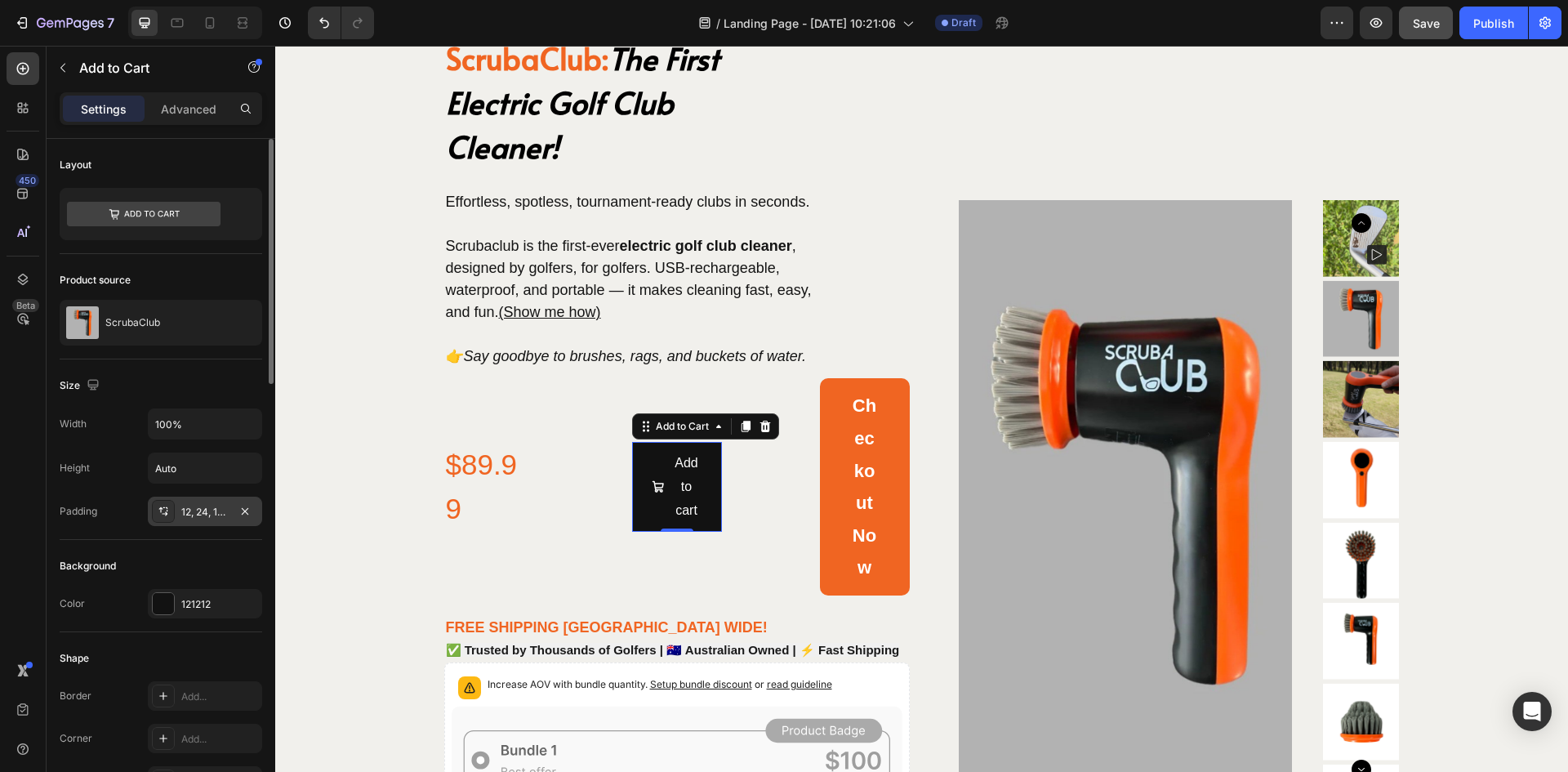
click at [206, 515] on div "12, 24, 12, 24" at bounding box center [205, 513] width 47 height 15
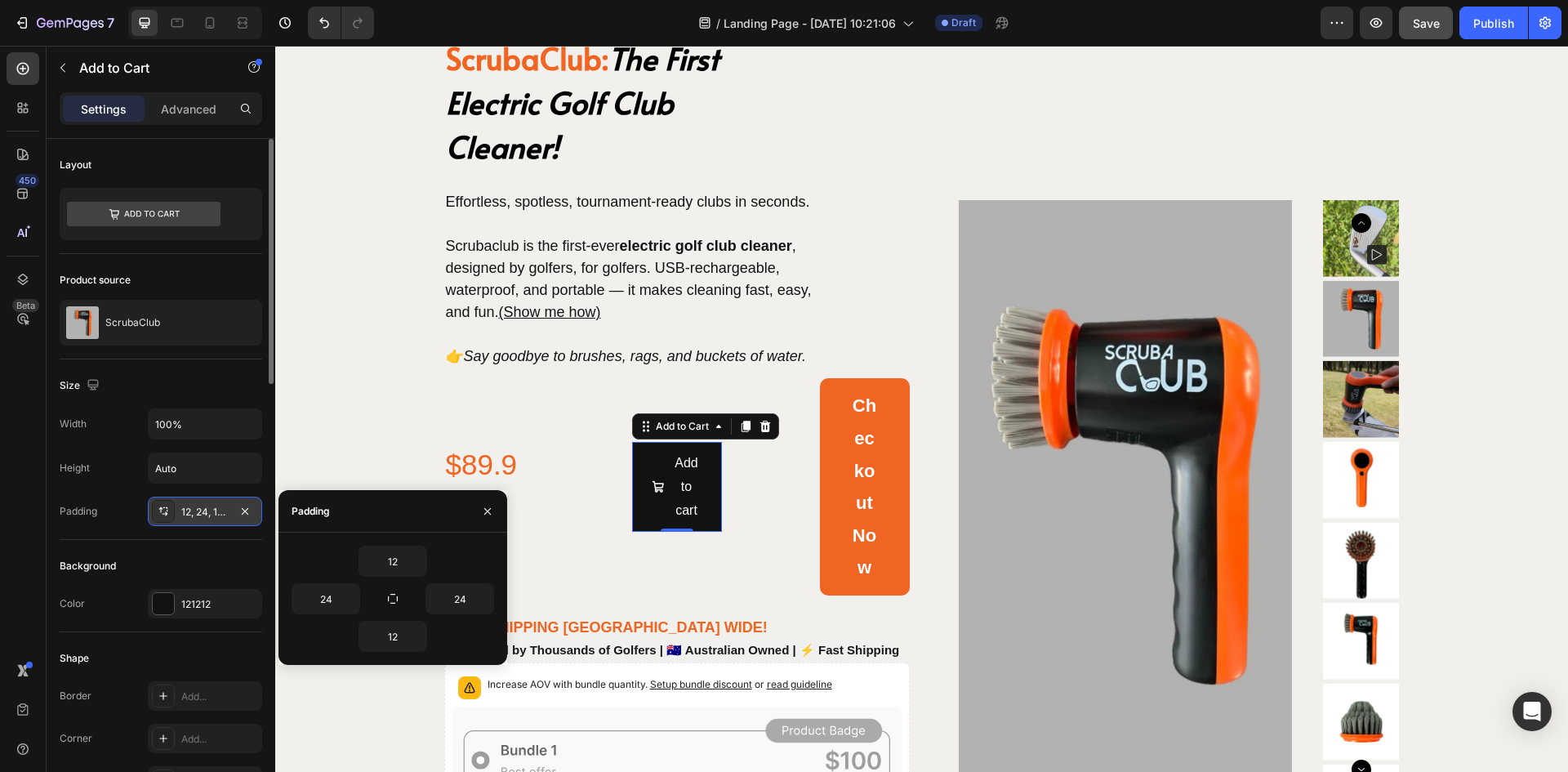
click at [206, 515] on div "12, 24, 12, 24" at bounding box center [205, 513] width 47 height 15
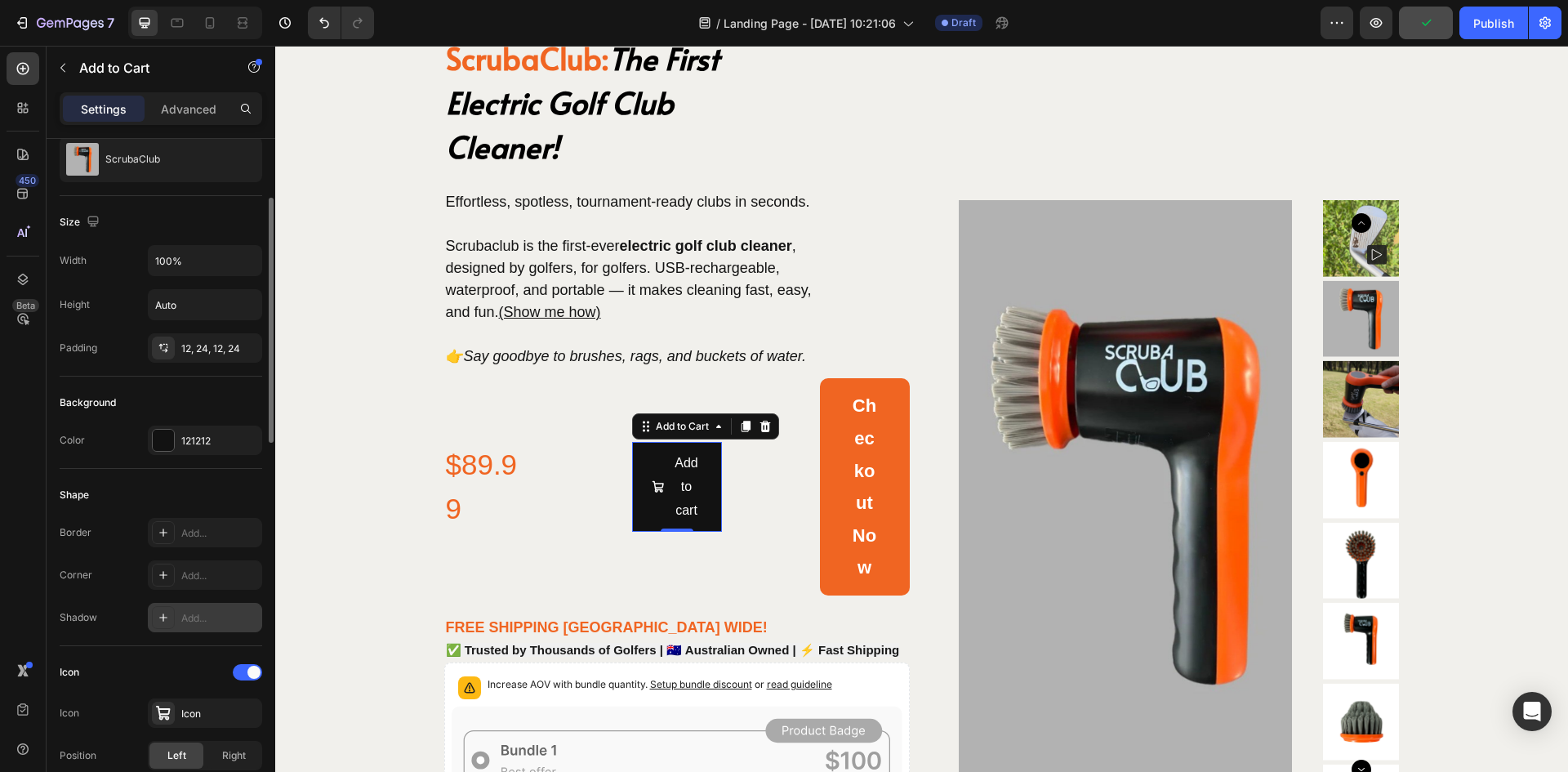
scroll to position [327, 0]
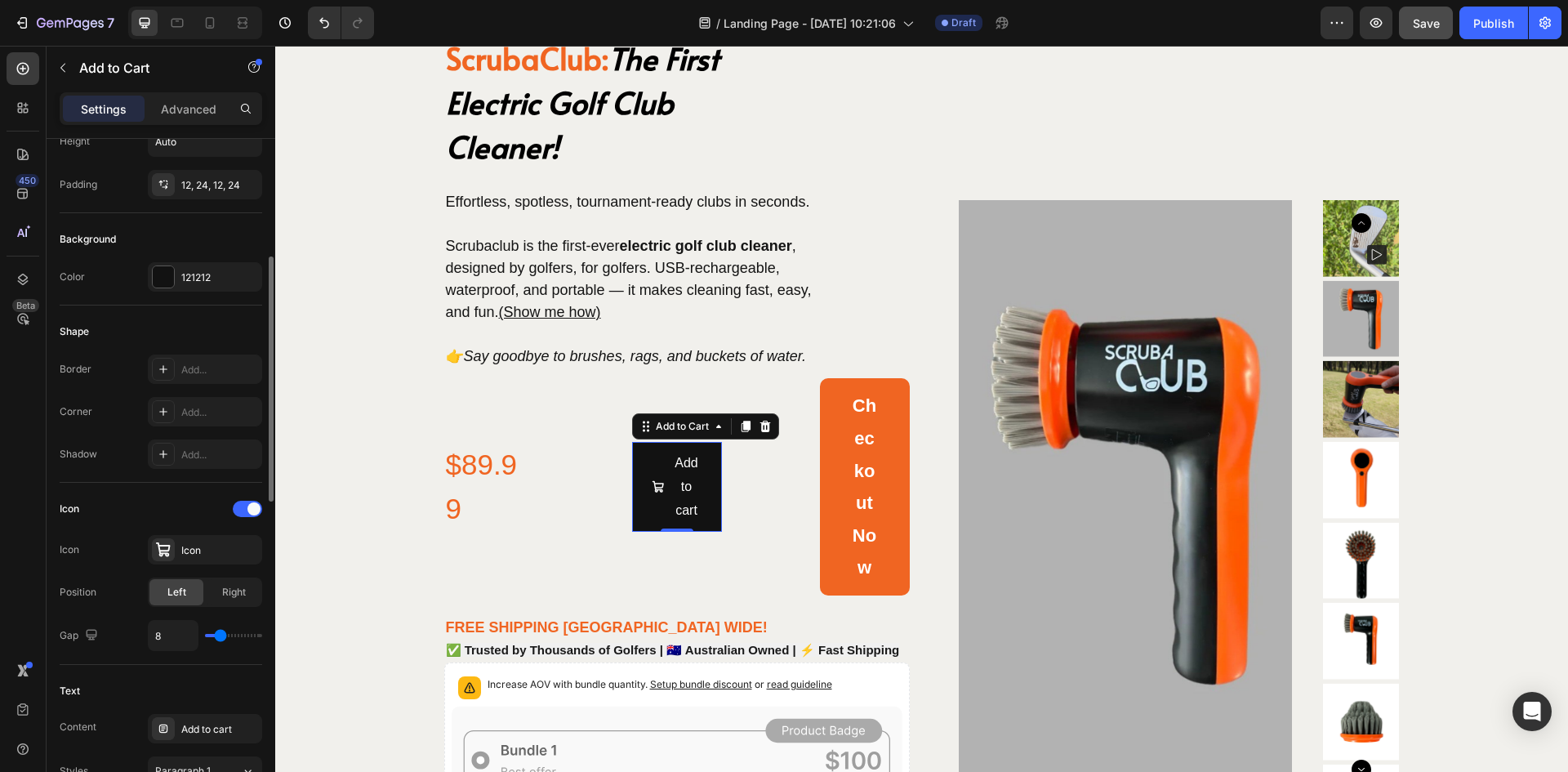
click at [208, 634] on div "8" at bounding box center [205, 635] width 114 height 31
type input "11"
type input "10"
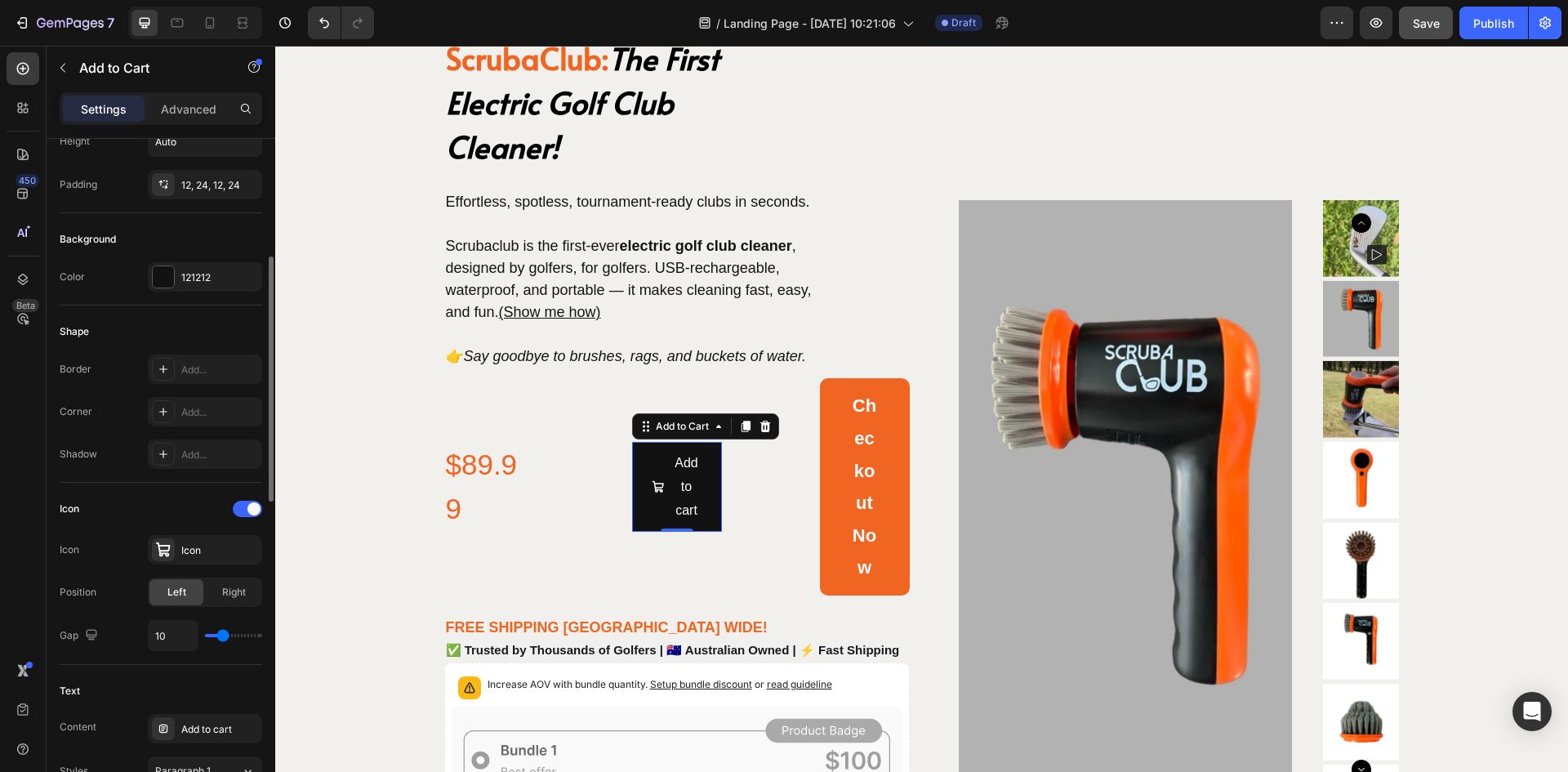
type input "7"
type input "4"
type input "1"
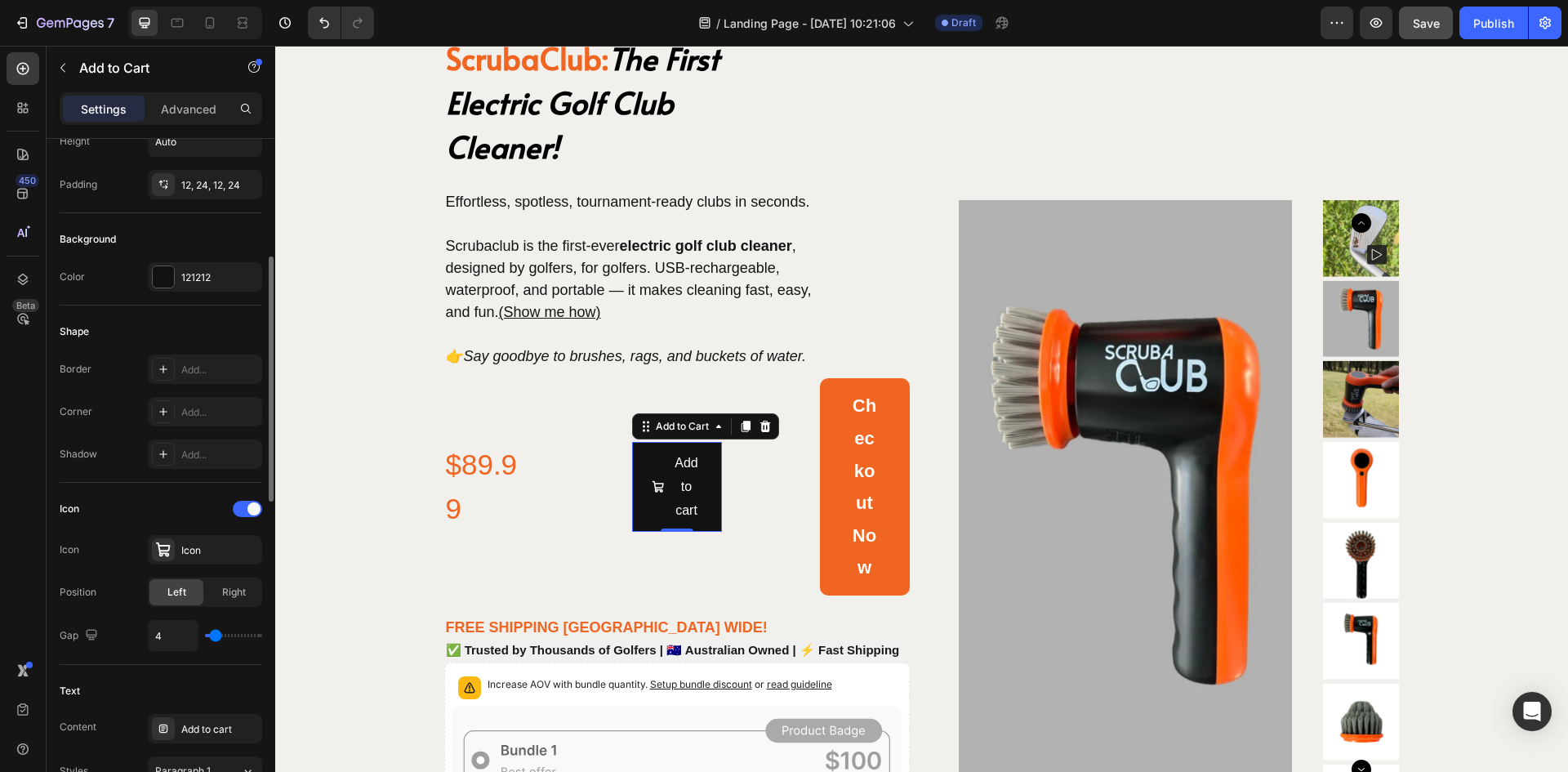
type input "1"
type input "0"
drag, startPoint x: 223, startPoint y: 640, endPoint x: 199, endPoint y: 642, distance: 24.1
type input "0"
click at [205, 637] on input "range" at bounding box center [233, 636] width 57 height 3
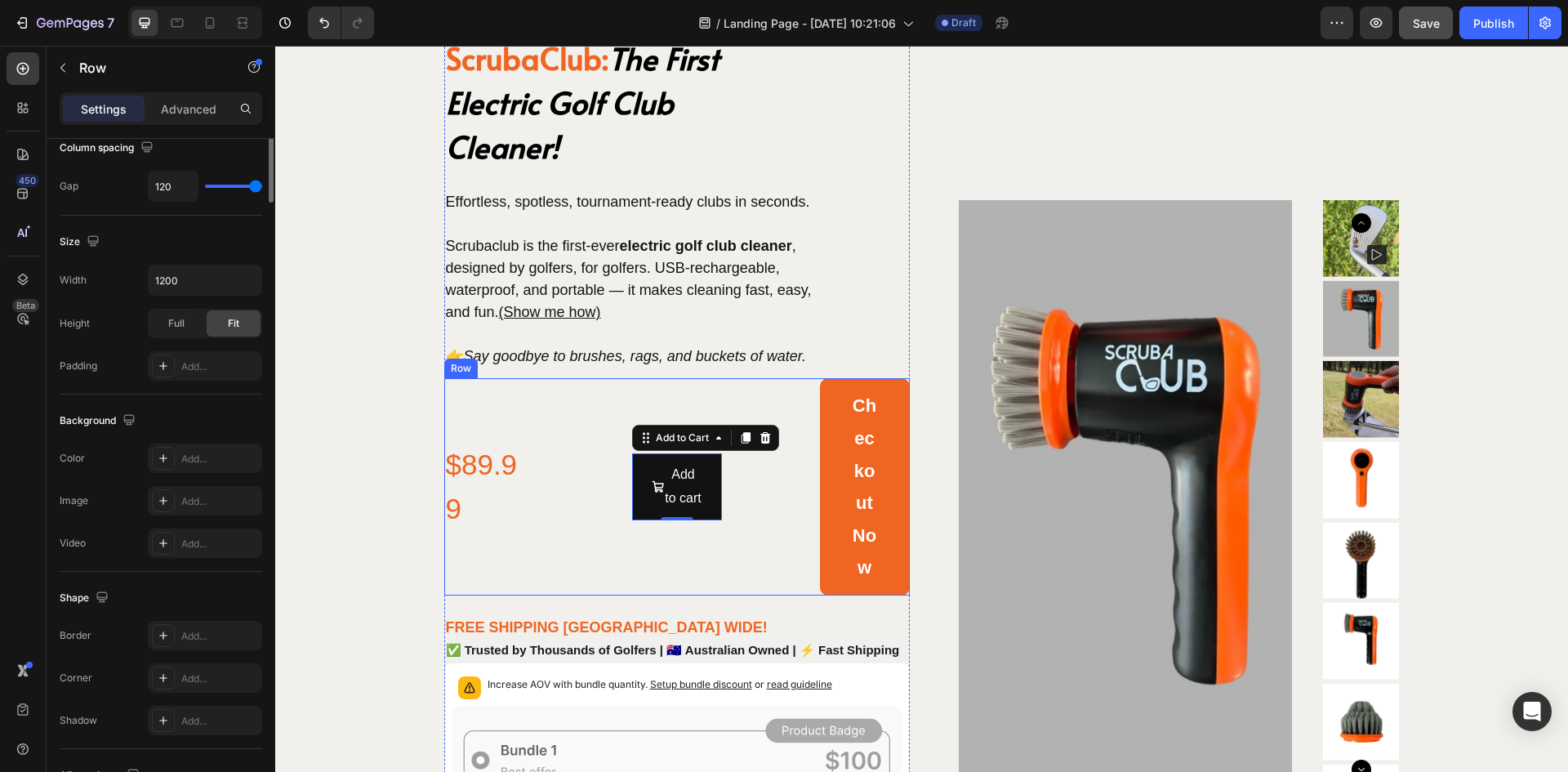
click at [579, 479] on div "$89.99 Product Price Product Price Add to cart Add to Cart 0 Checkout Now Dynam…" at bounding box center [677, 486] width 465 height 217
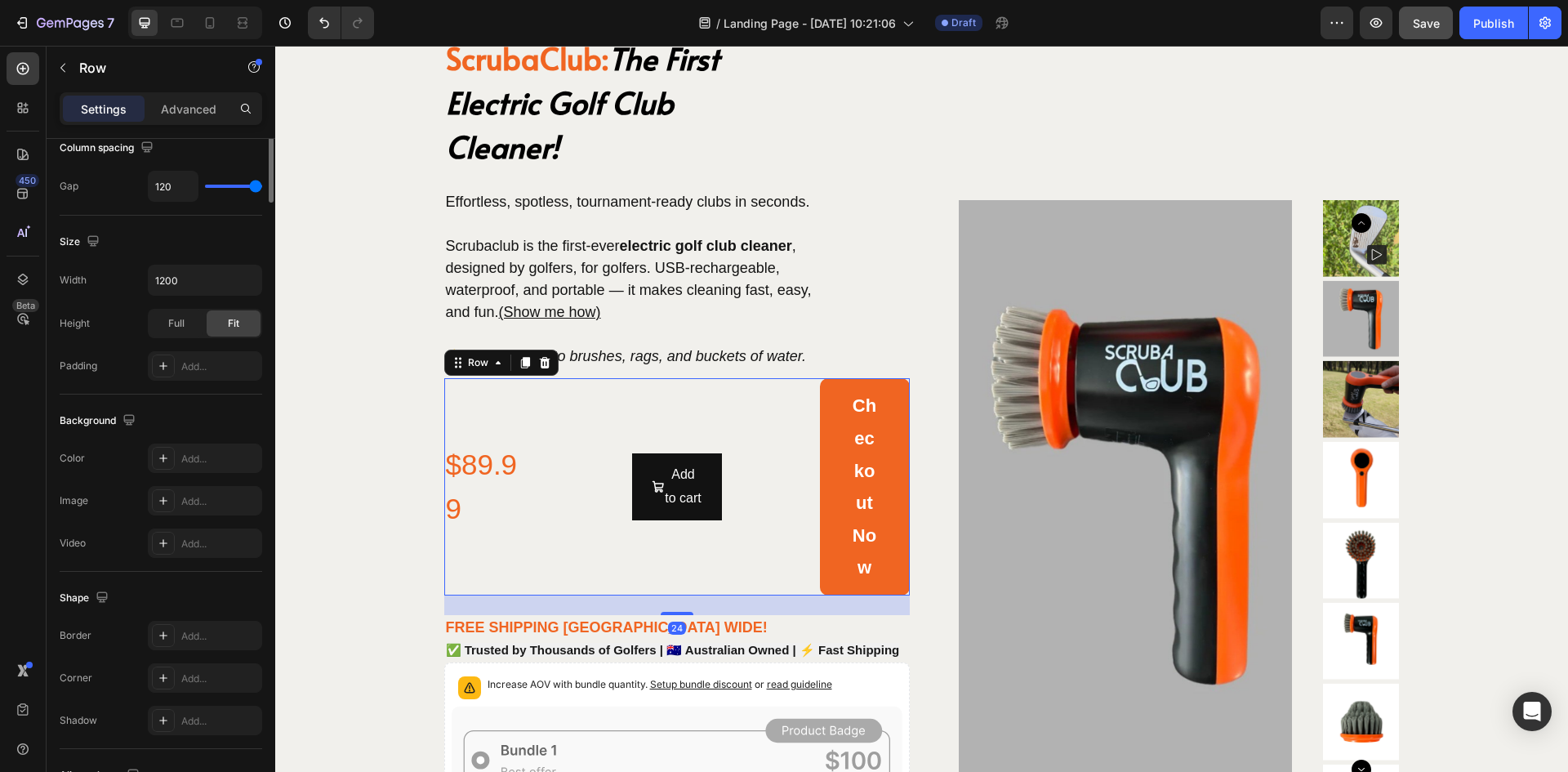
scroll to position [0, 0]
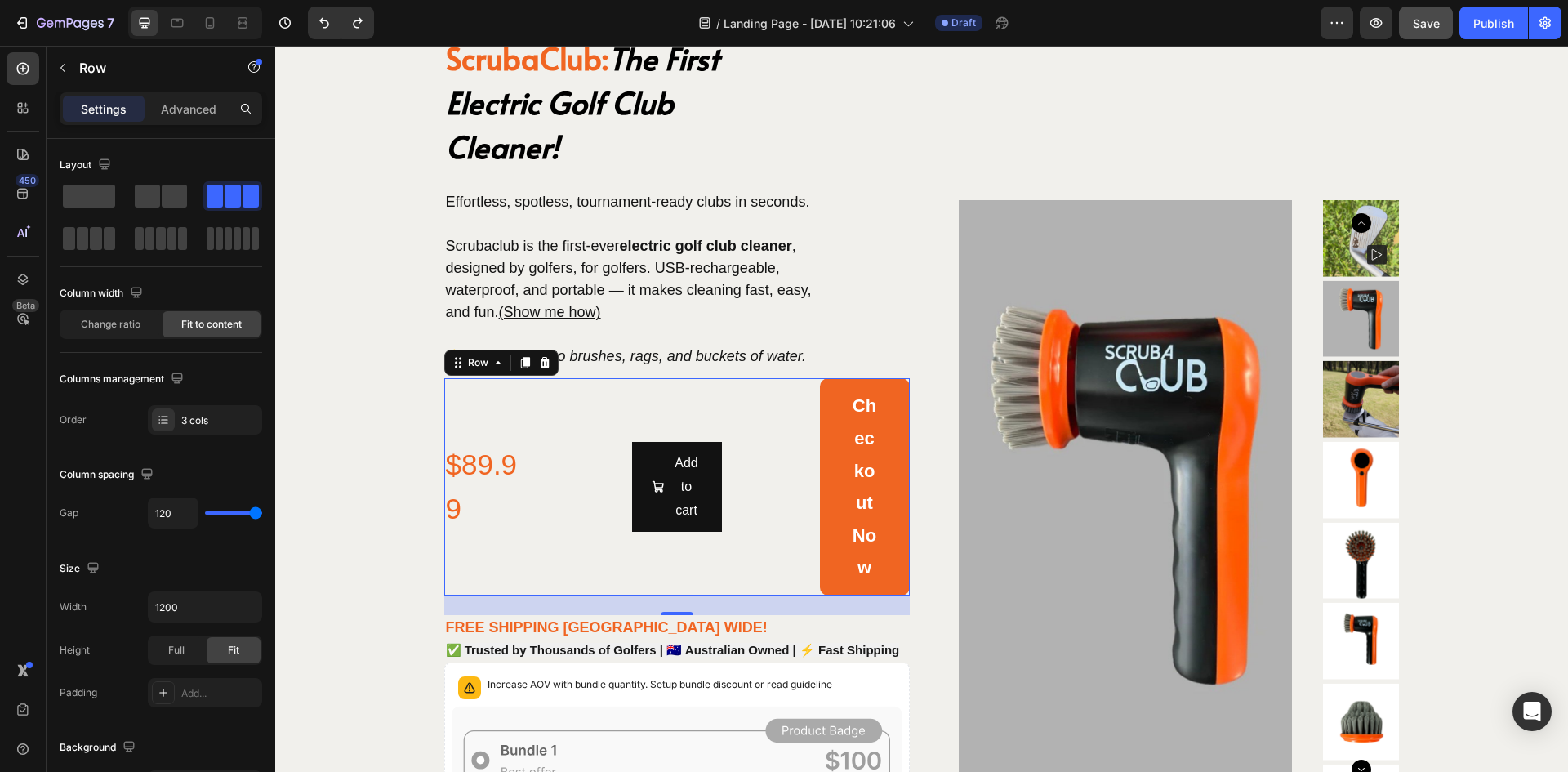
click at [579, 477] on div "$89.99 Product Price Product Price Add to cart Add to Cart Checkout Now Dynamic…" at bounding box center [677, 486] width 465 height 217
type input "27"
click at [221, 513] on input "range" at bounding box center [233, 513] width 57 height 3
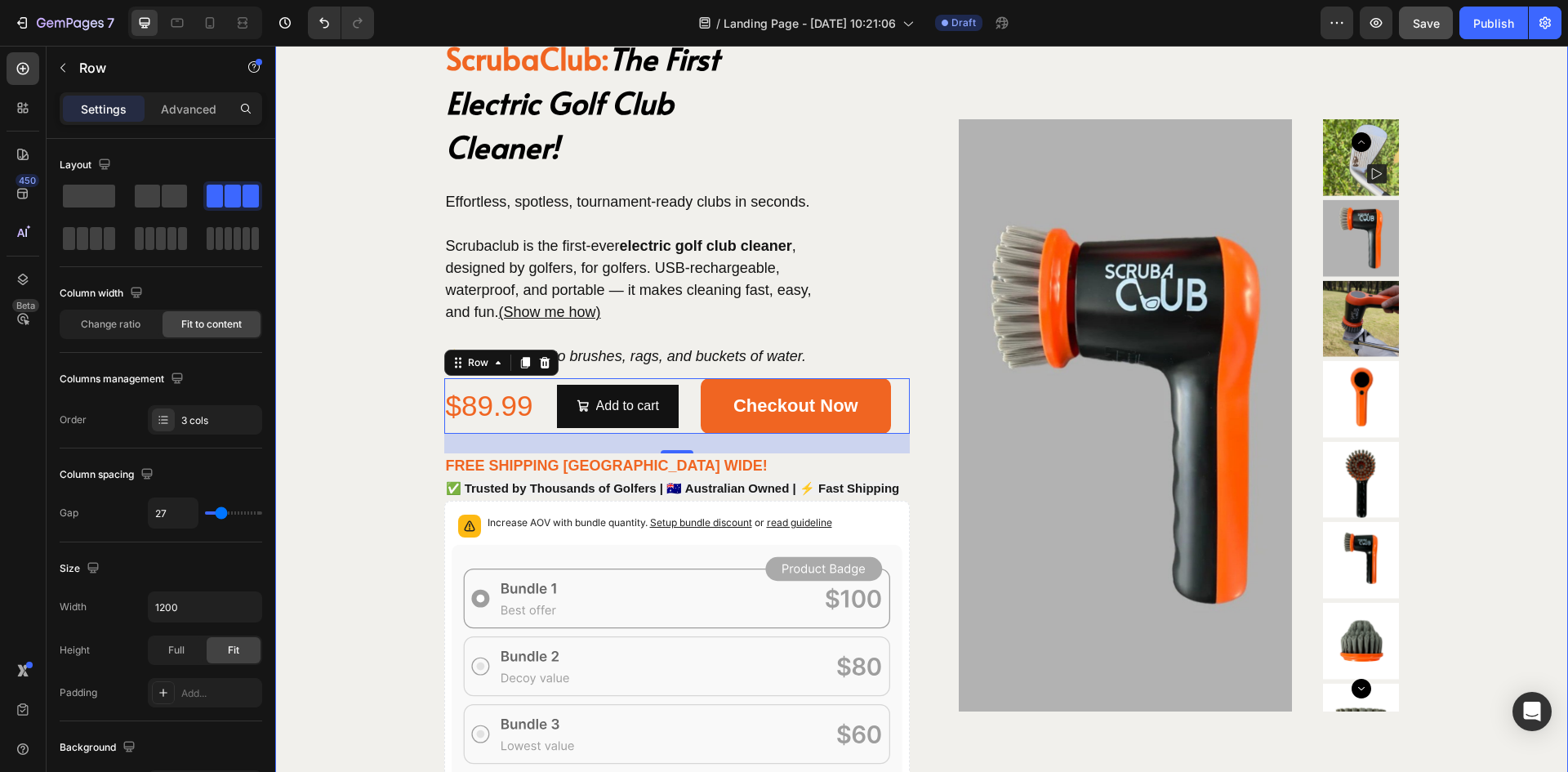
click at [365, 401] on div "ScrubaClub: The First Electric Golf Club Cleaner! Heading Effortless, spotless,…" at bounding box center [921, 415] width 1252 height 762
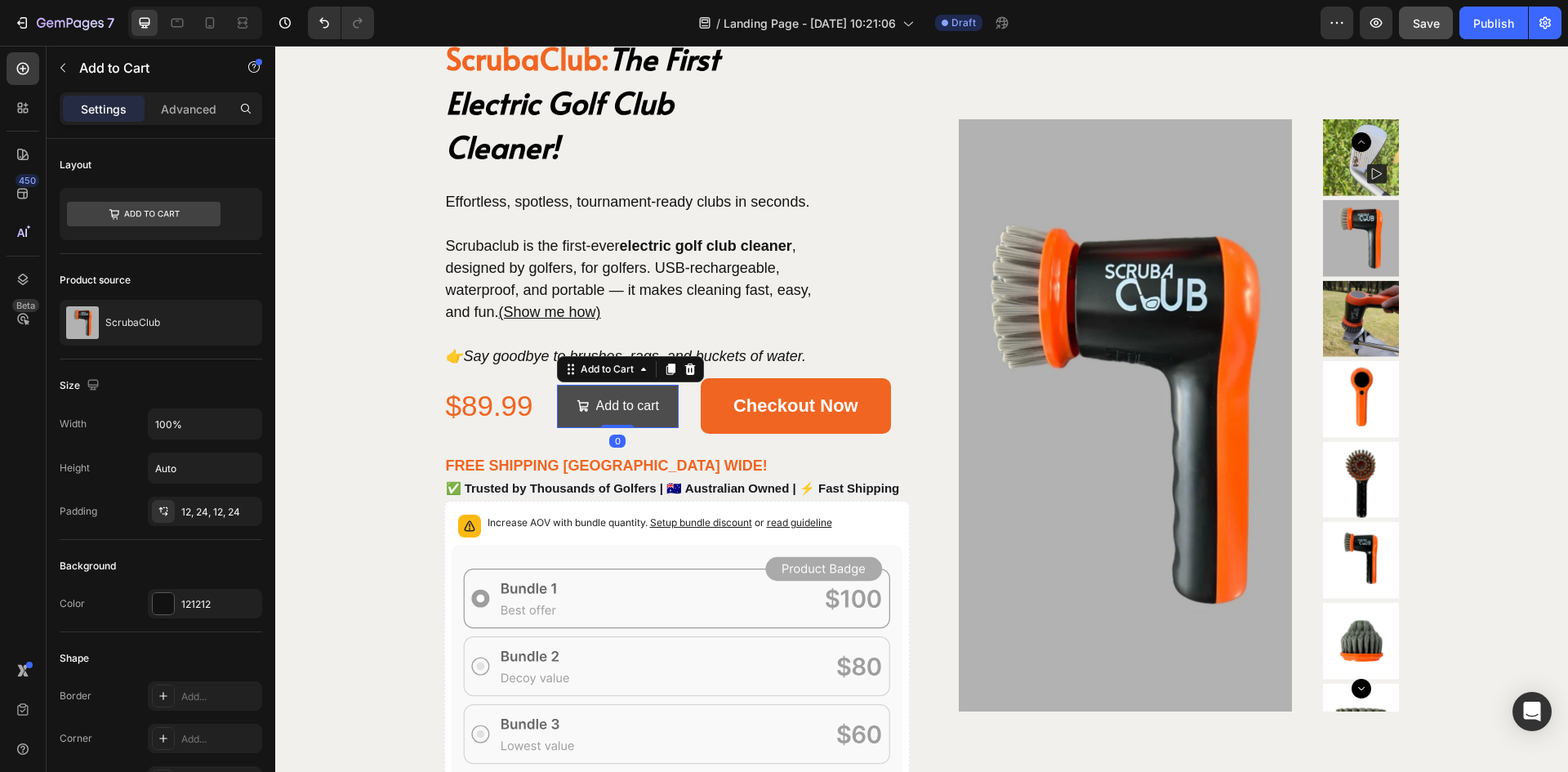
click at [584, 421] on button "Add to cart" at bounding box center [618, 406] width 122 height 43
click at [167, 600] on div at bounding box center [164, 605] width 22 height 22
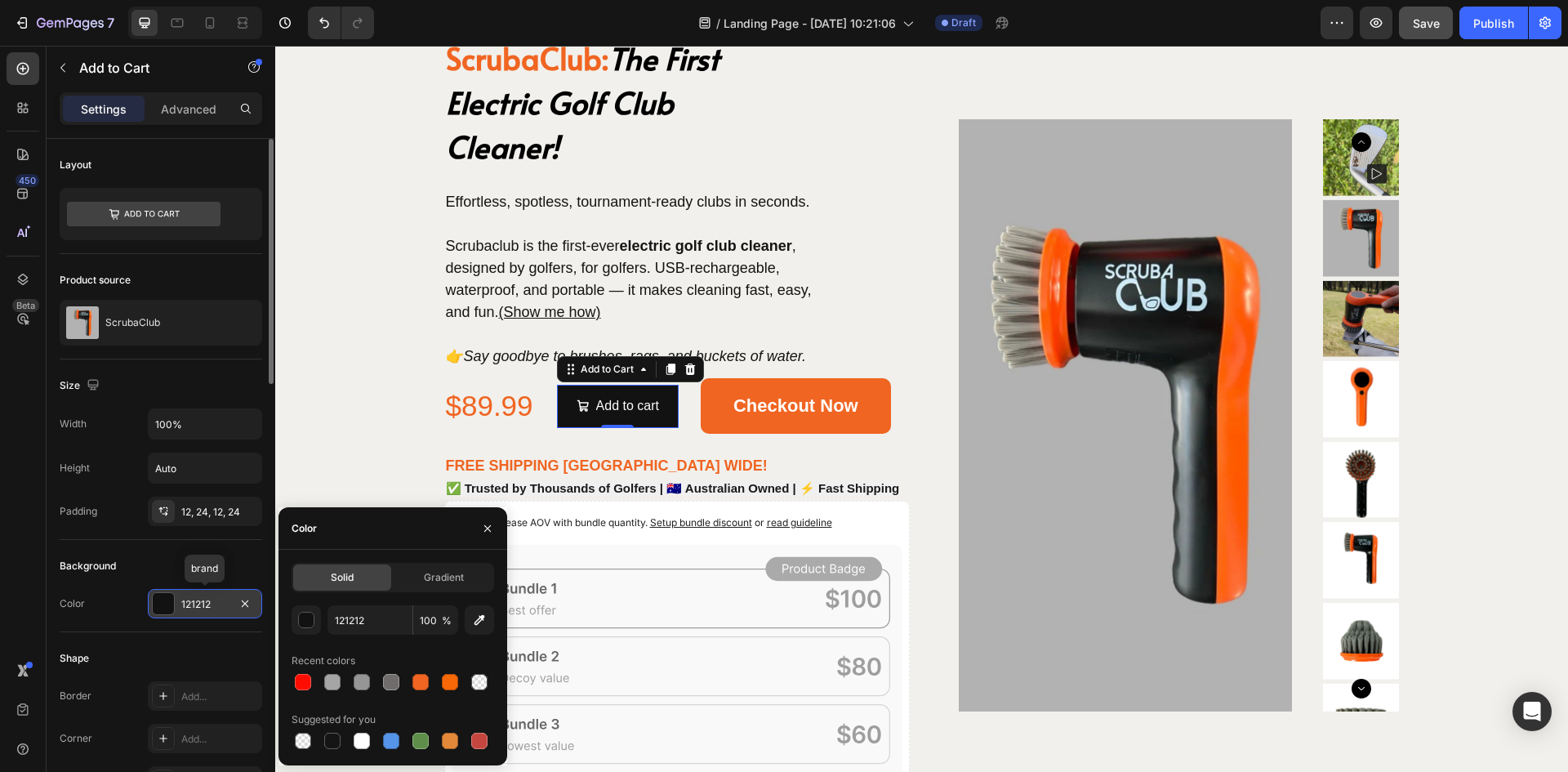
click at [167, 600] on div at bounding box center [164, 605] width 22 height 22
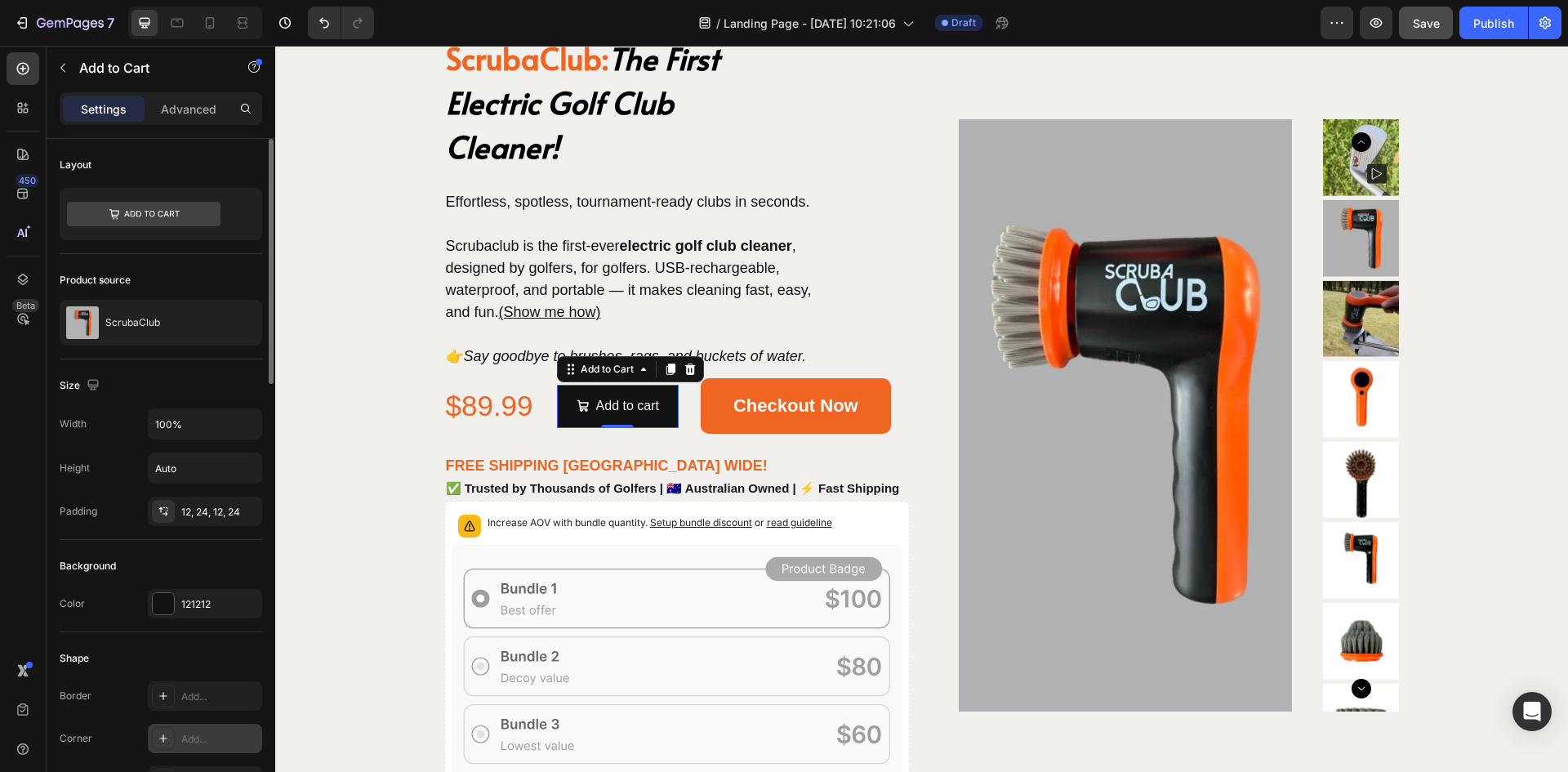
scroll to position [82, 0]
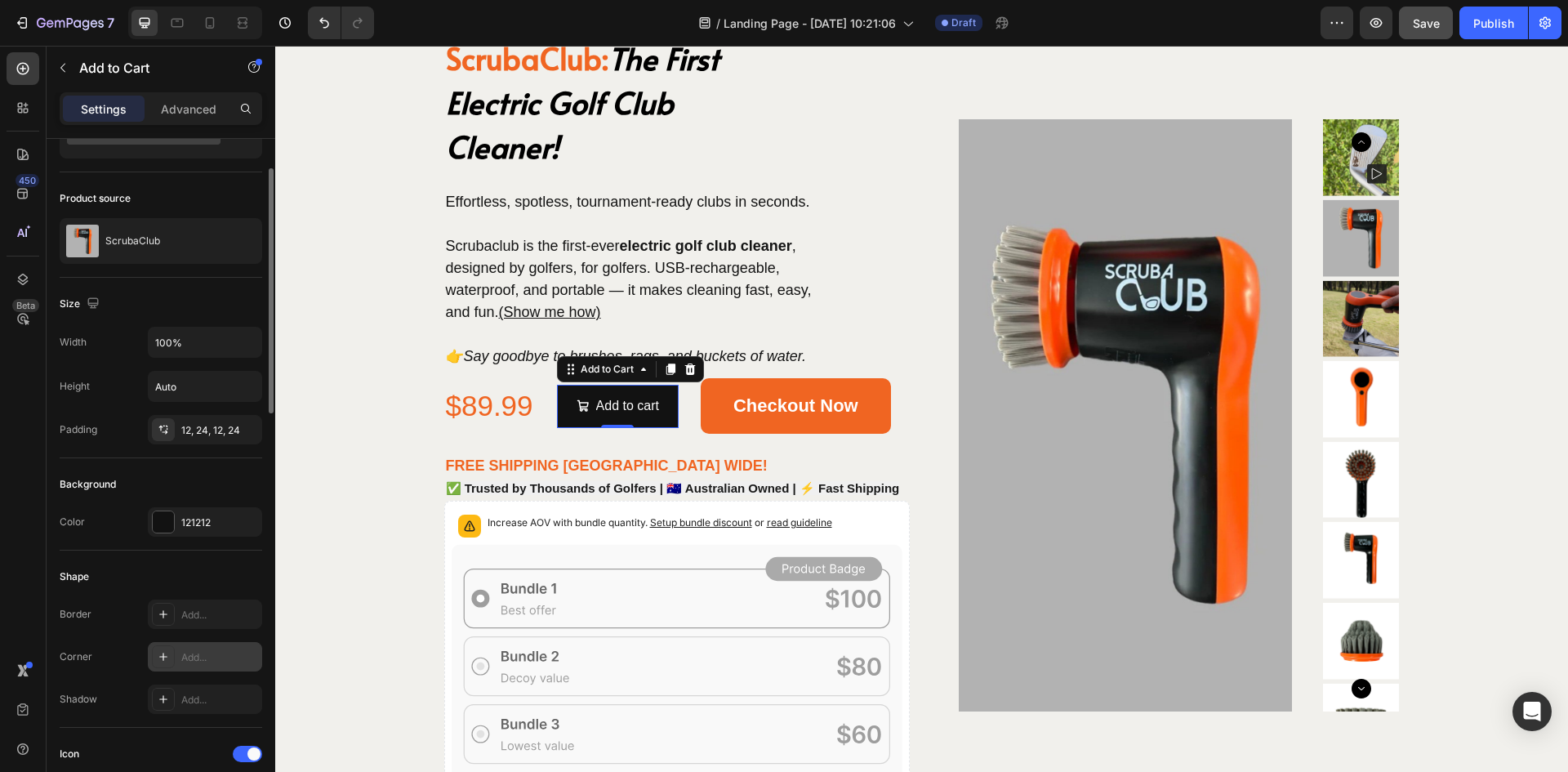
click at [198, 660] on div "Add..." at bounding box center [220, 658] width 77 height 15
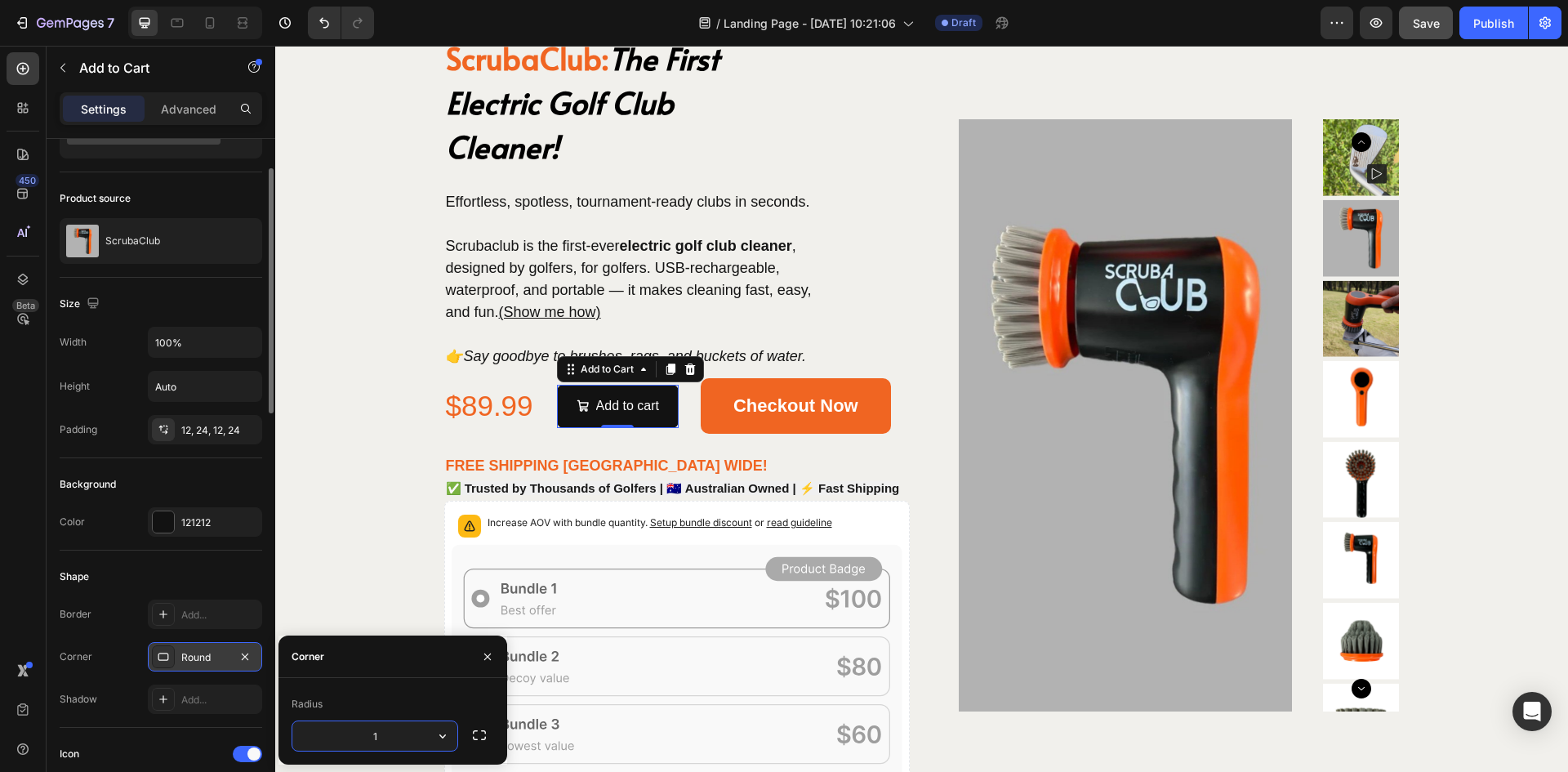
type input "10"
click at [380, 579] on div "ScrubaClub: The First Electric Golf Club Cleaner! Heading Effortless, spotless,…" at bounding box center [921, 415] width 1252 height 762
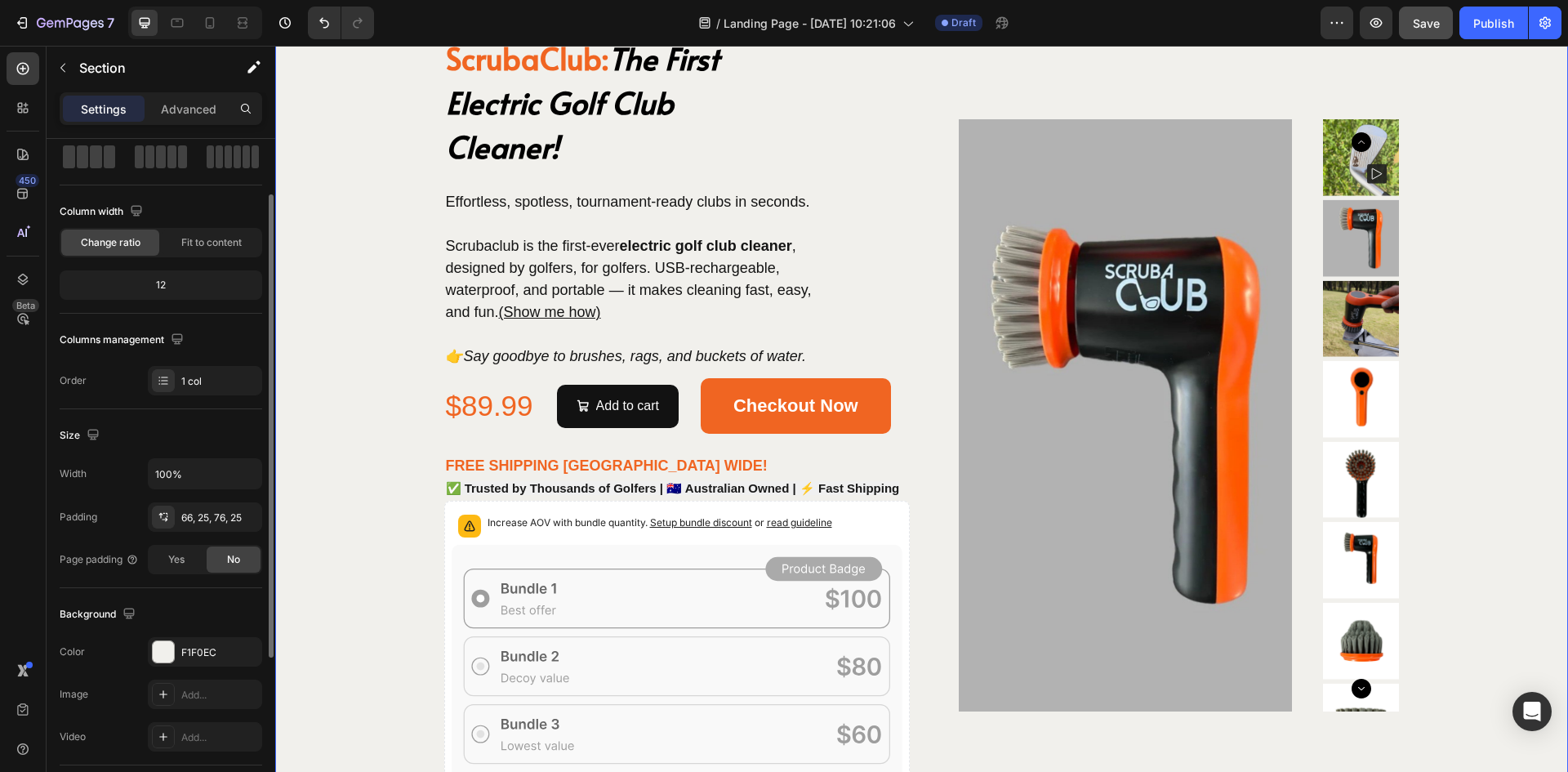
scroll to position [0, 0]
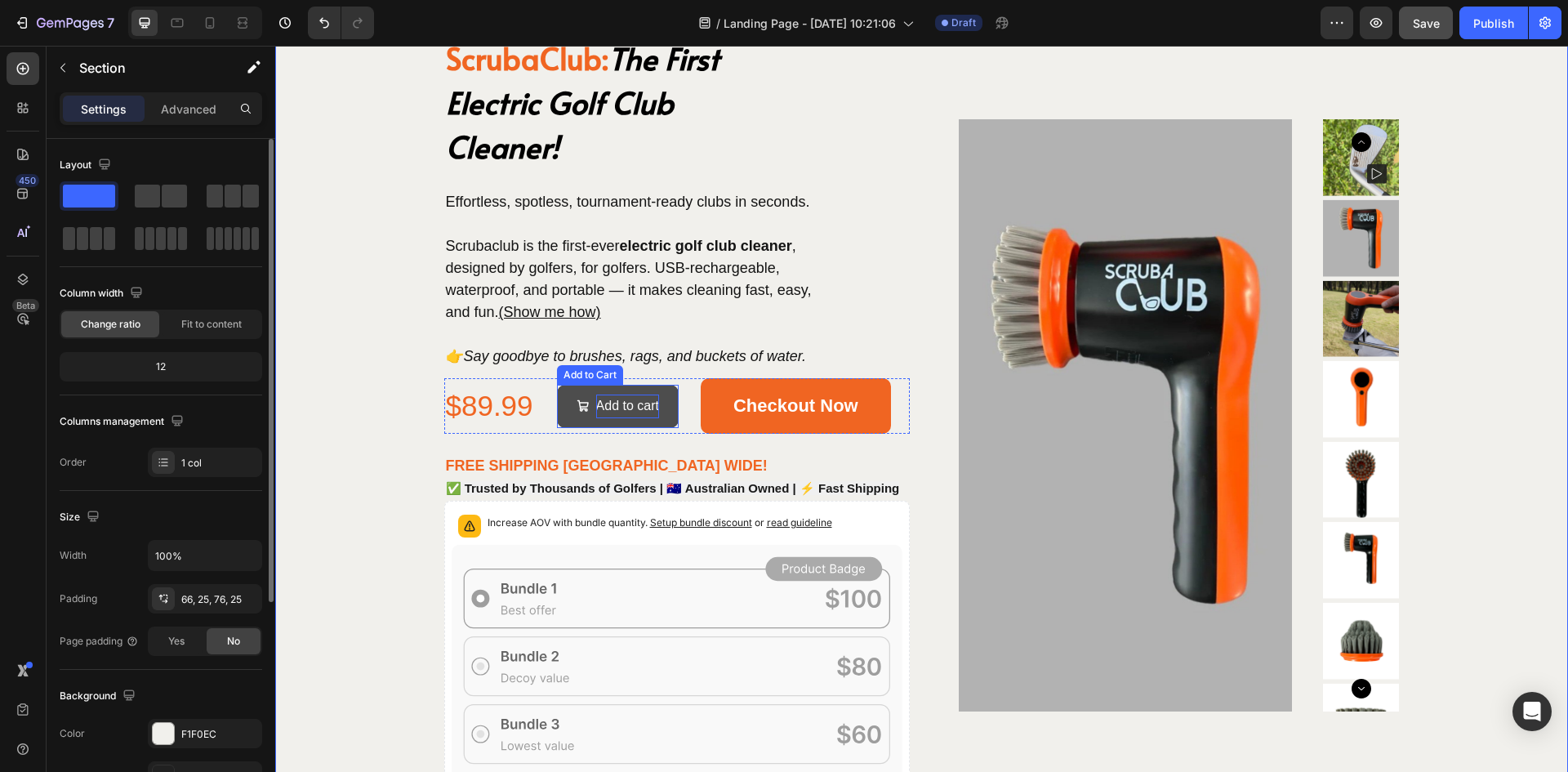
click at [609, 406] on div "Add to cart" at bounding box center [628, 406] width 63 height 23
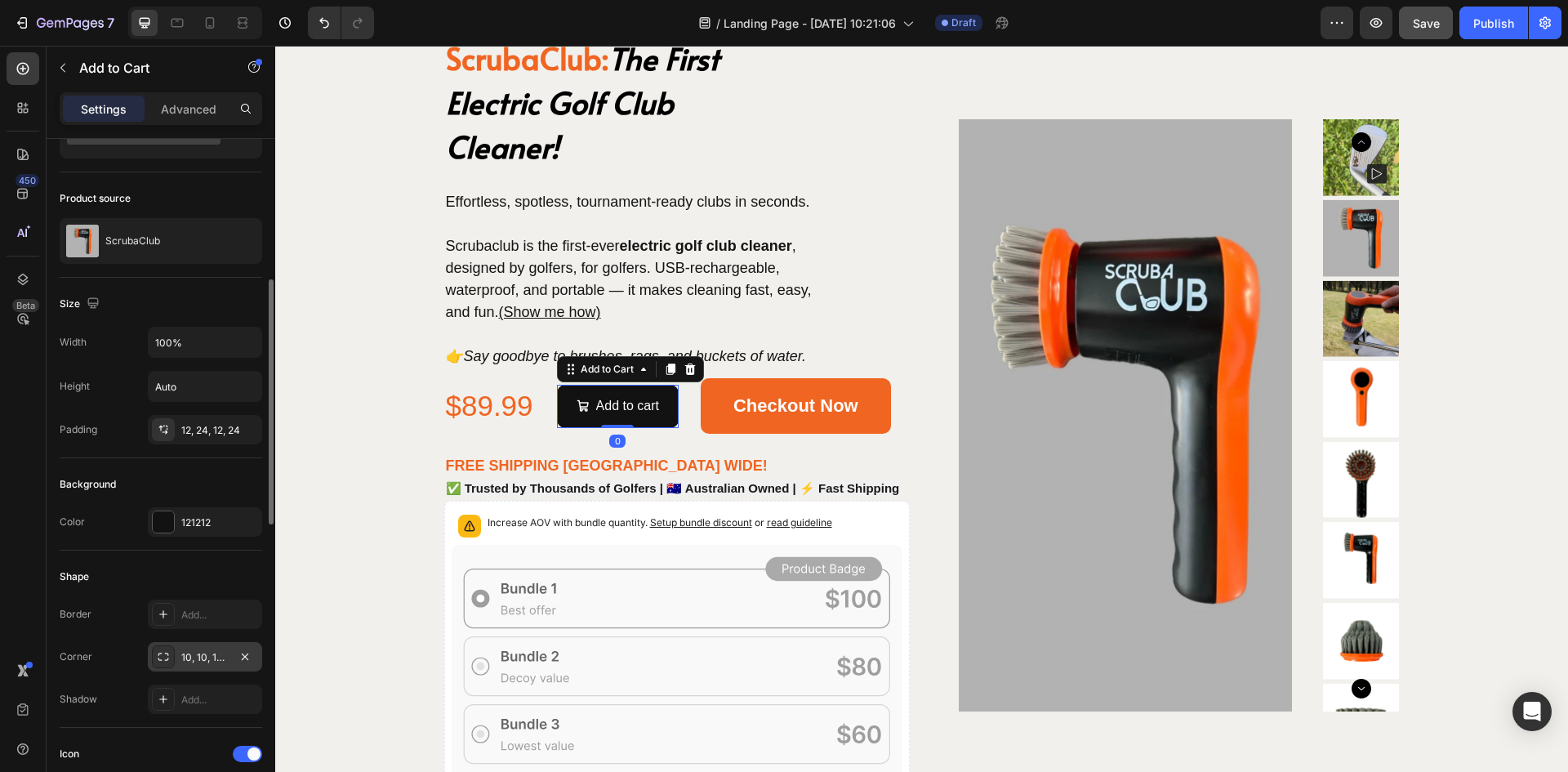
scroll to position [163, 0]
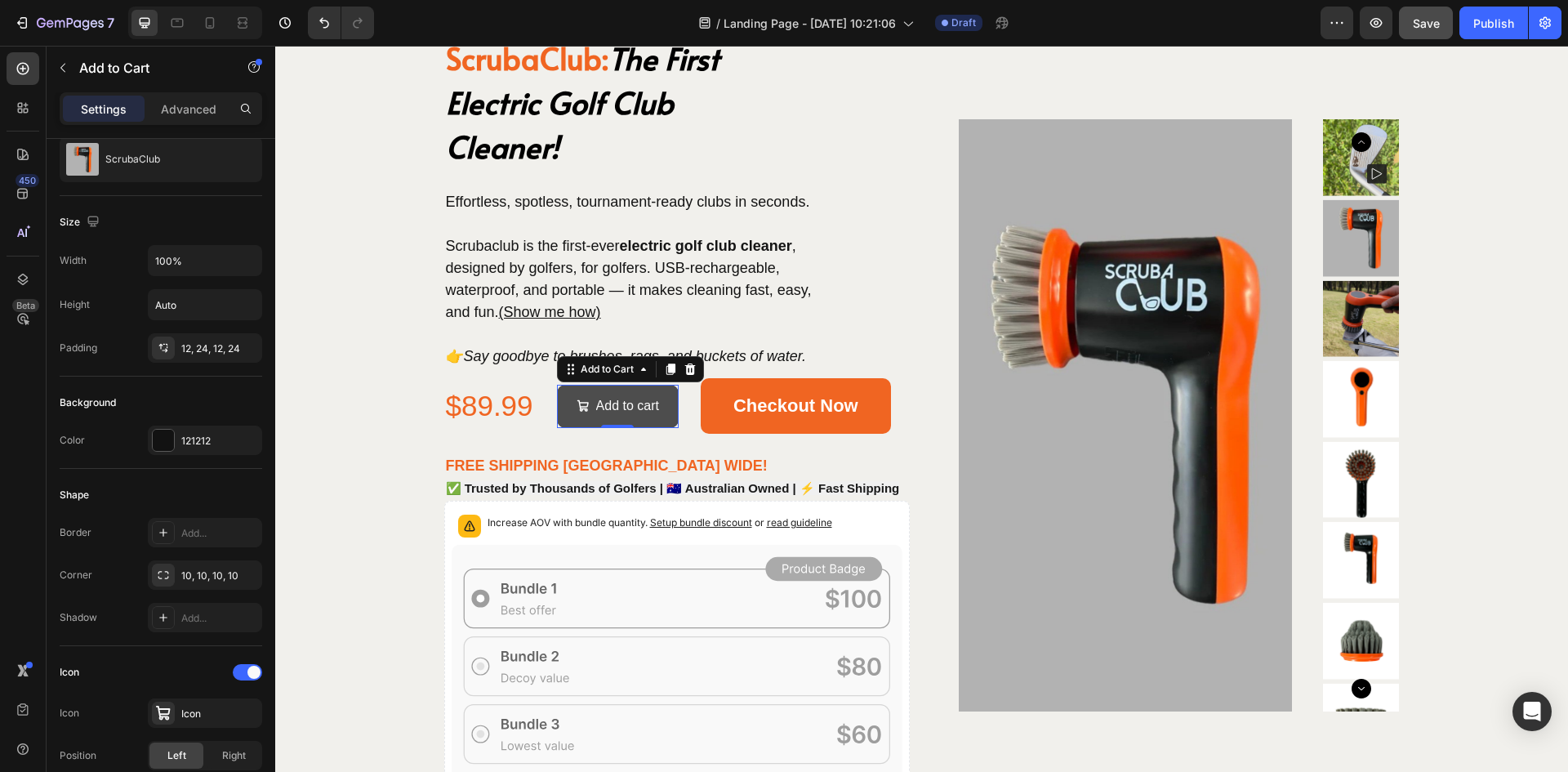
click at [617, 391] on button "Add to cart" at bounding box center [618, 406] width 122 height 43
click at [615, 401] on div "Add to cart" at bounding box center [628, 406] width 63 height 23
click at [615, 401] on p "Add to cart" at bounding box center [628, 406] width 63 height 23
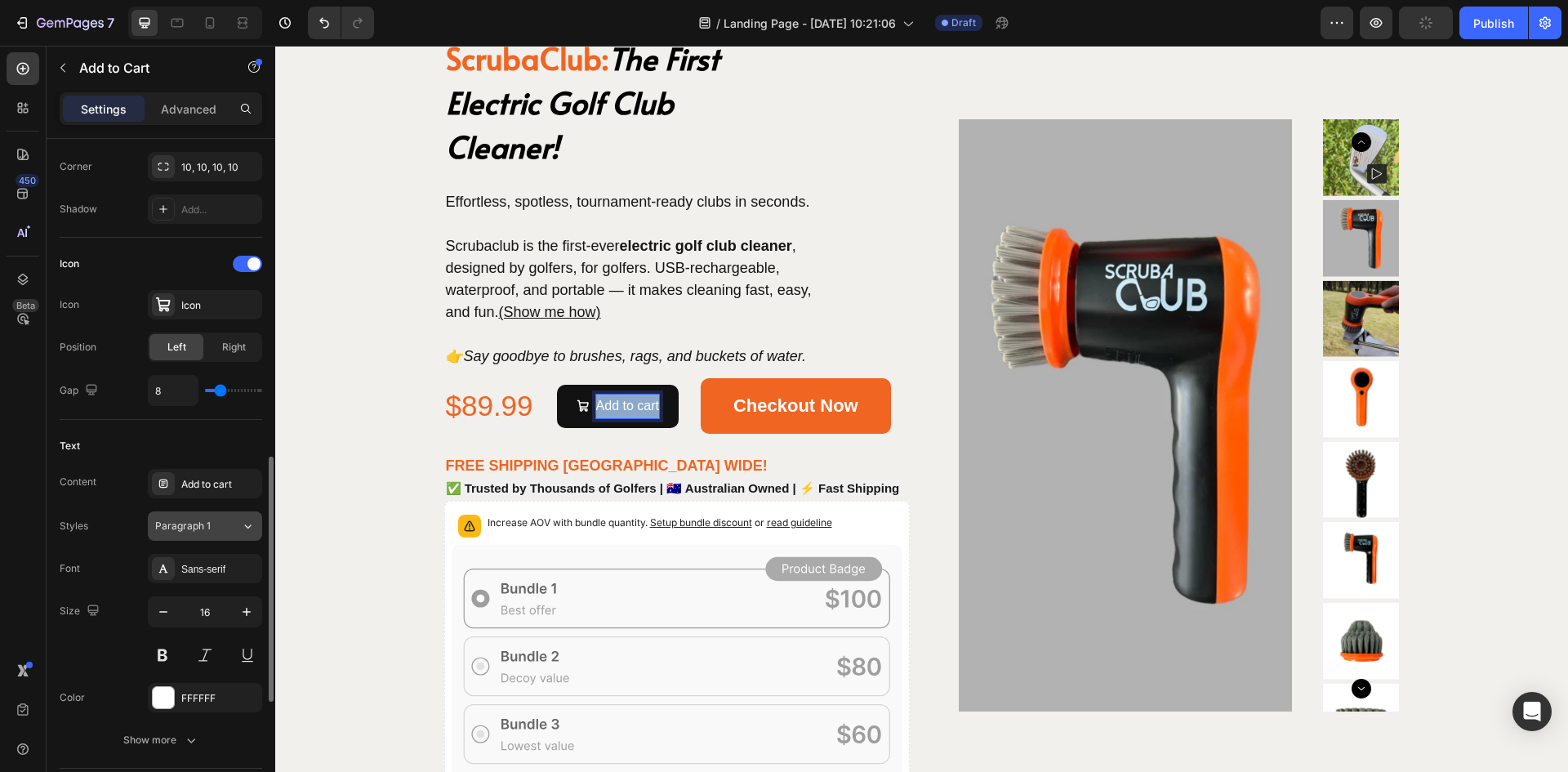
scroll to position [654, 0]
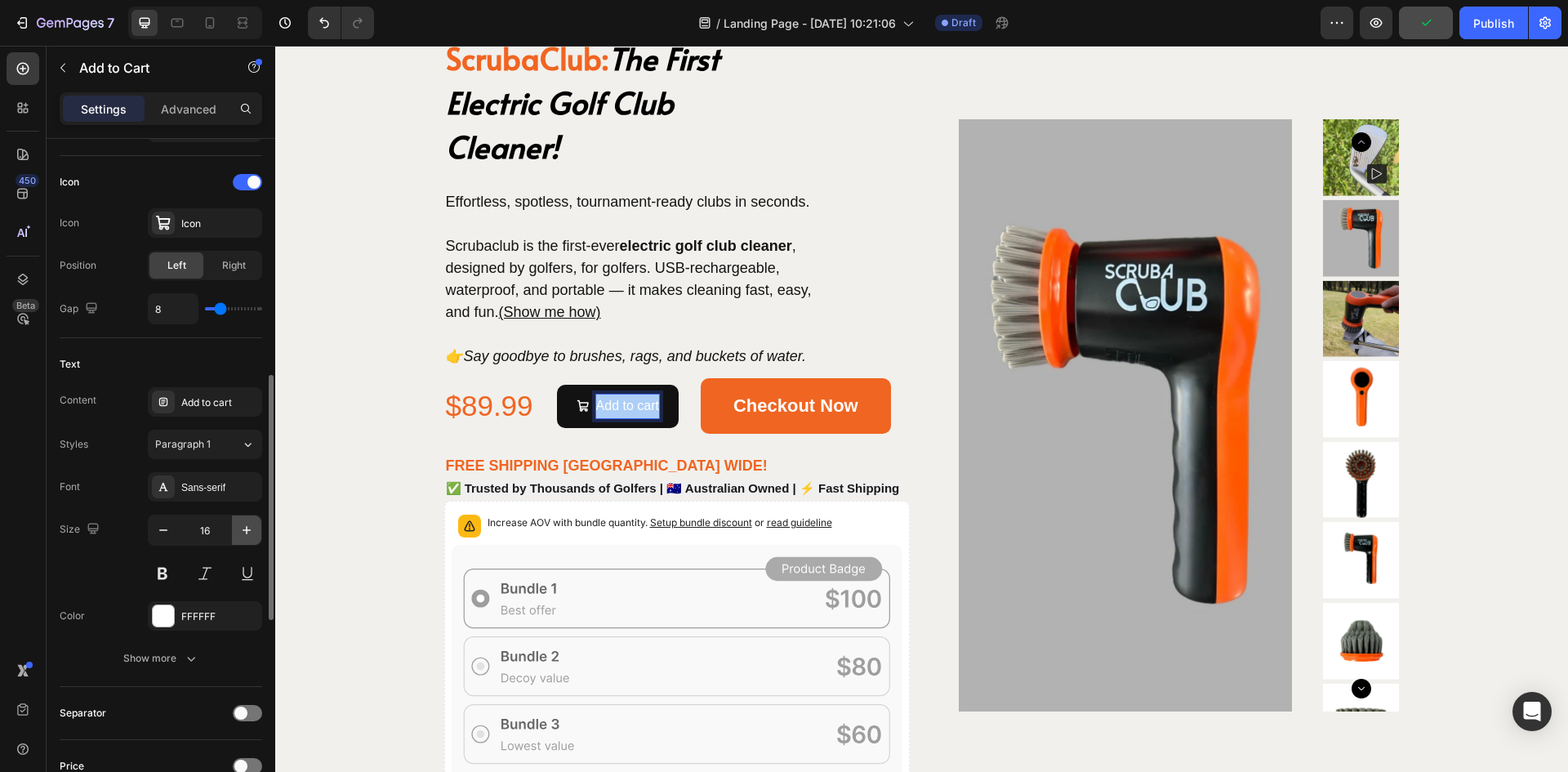
click at [244, 528] on icon "button" at bounding box center [247, 530] width 17 height 17
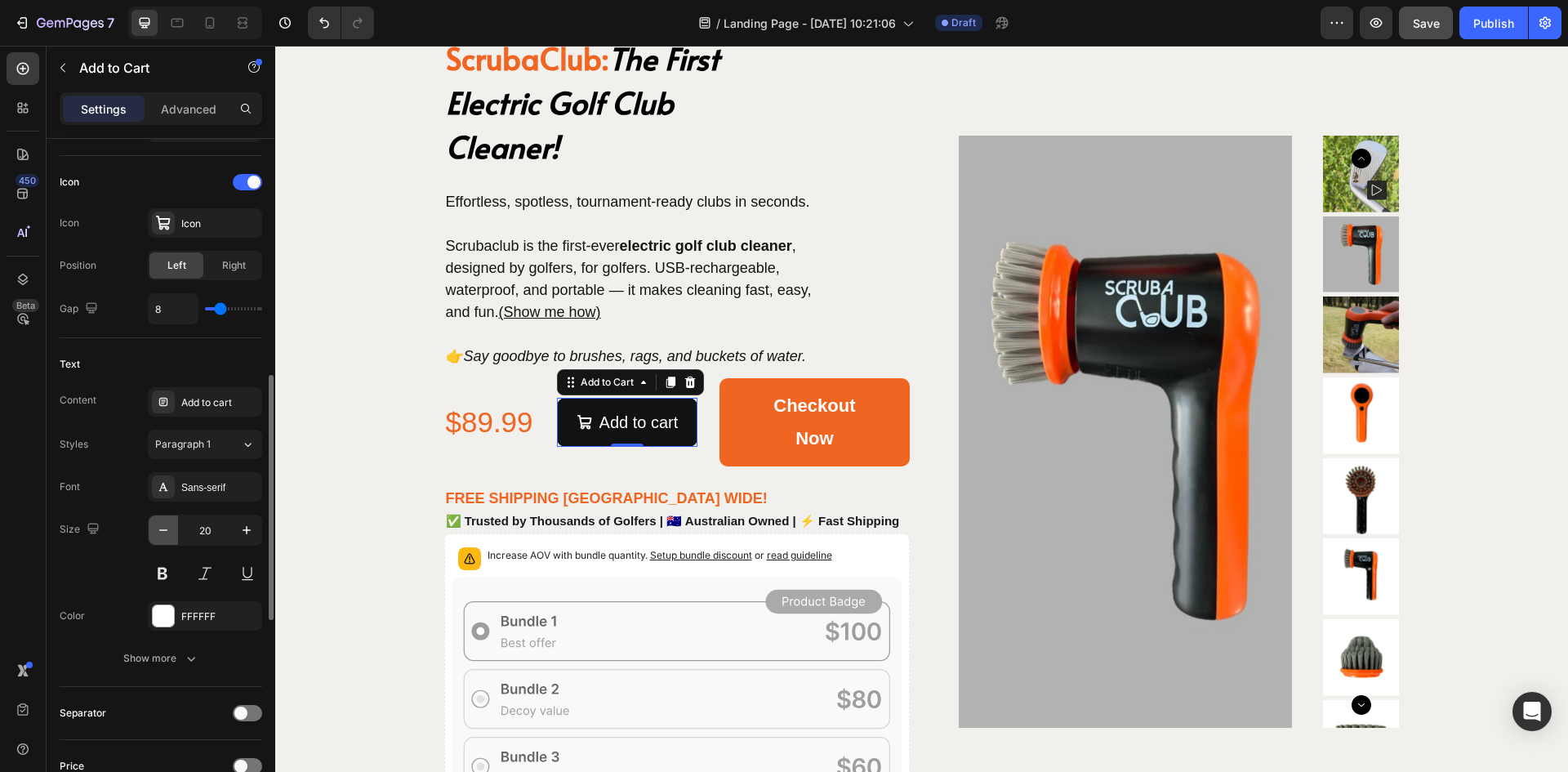
click at [166, 527] on icon "button" at bounding box center [163, 530] width 17 height 17
type input "19"
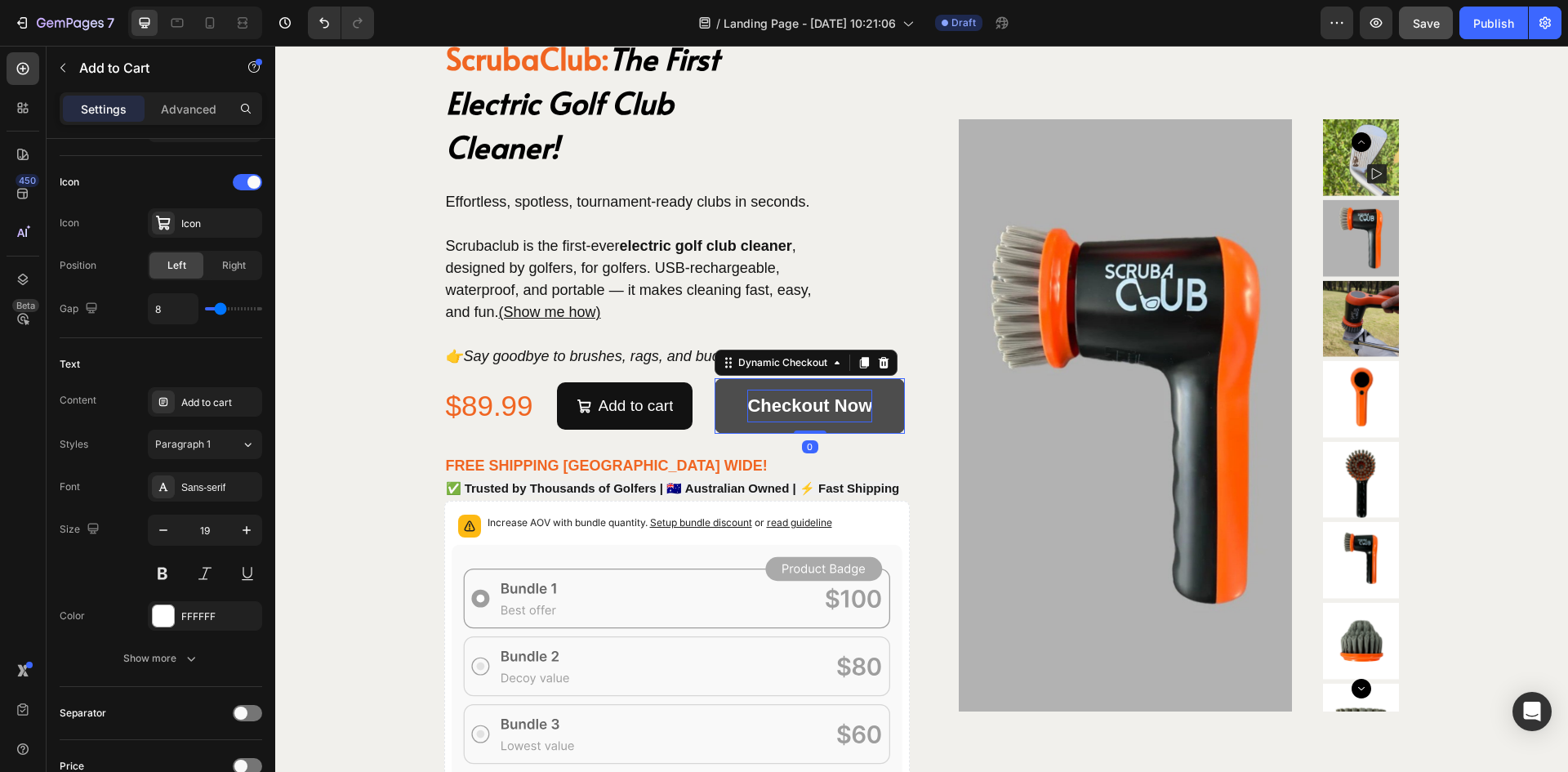
click at [756, 410] on p "Checkout Now" at bounding box center [810, 406] width 125 height 32
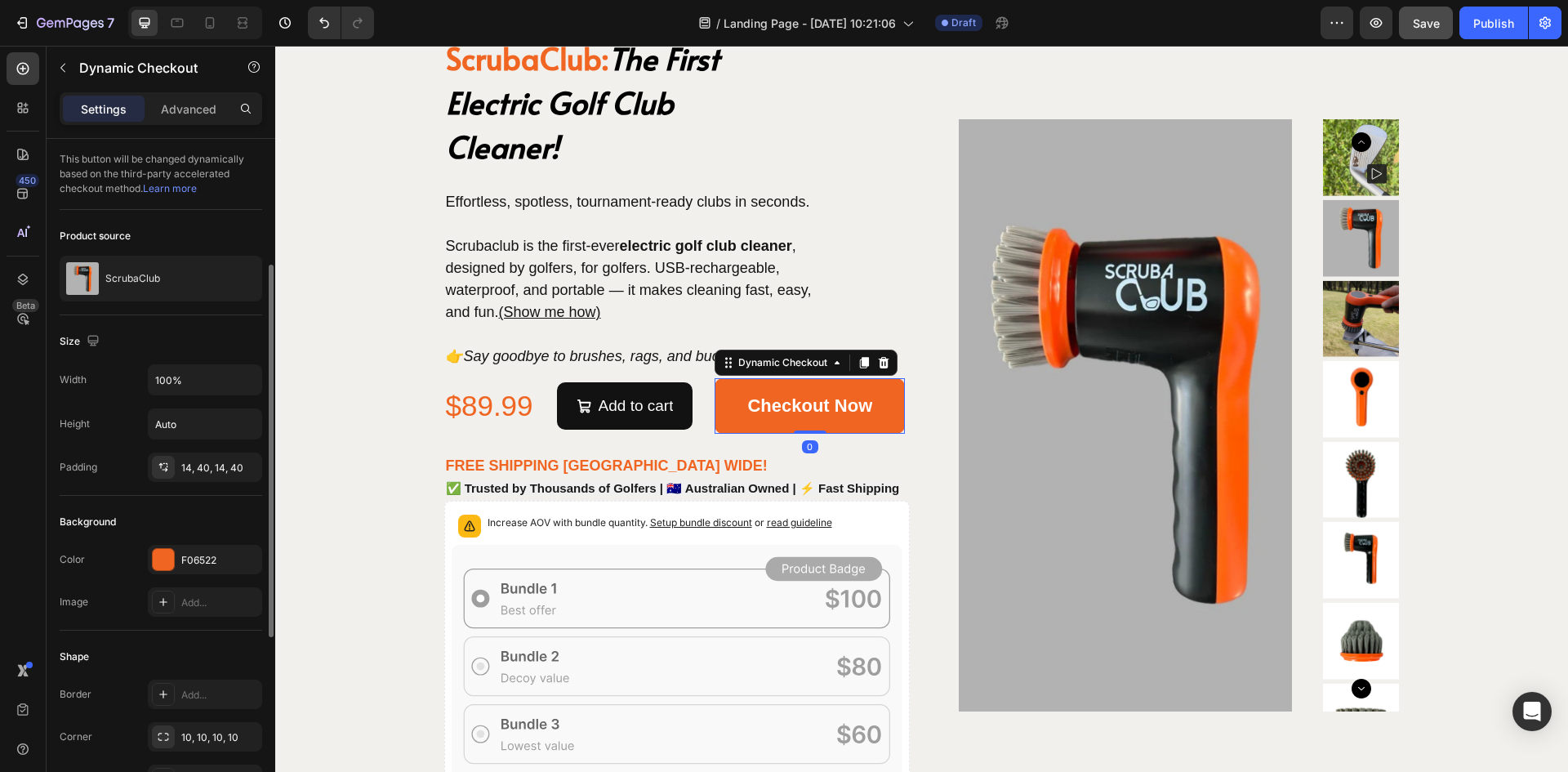
scroll to position [327, 0]
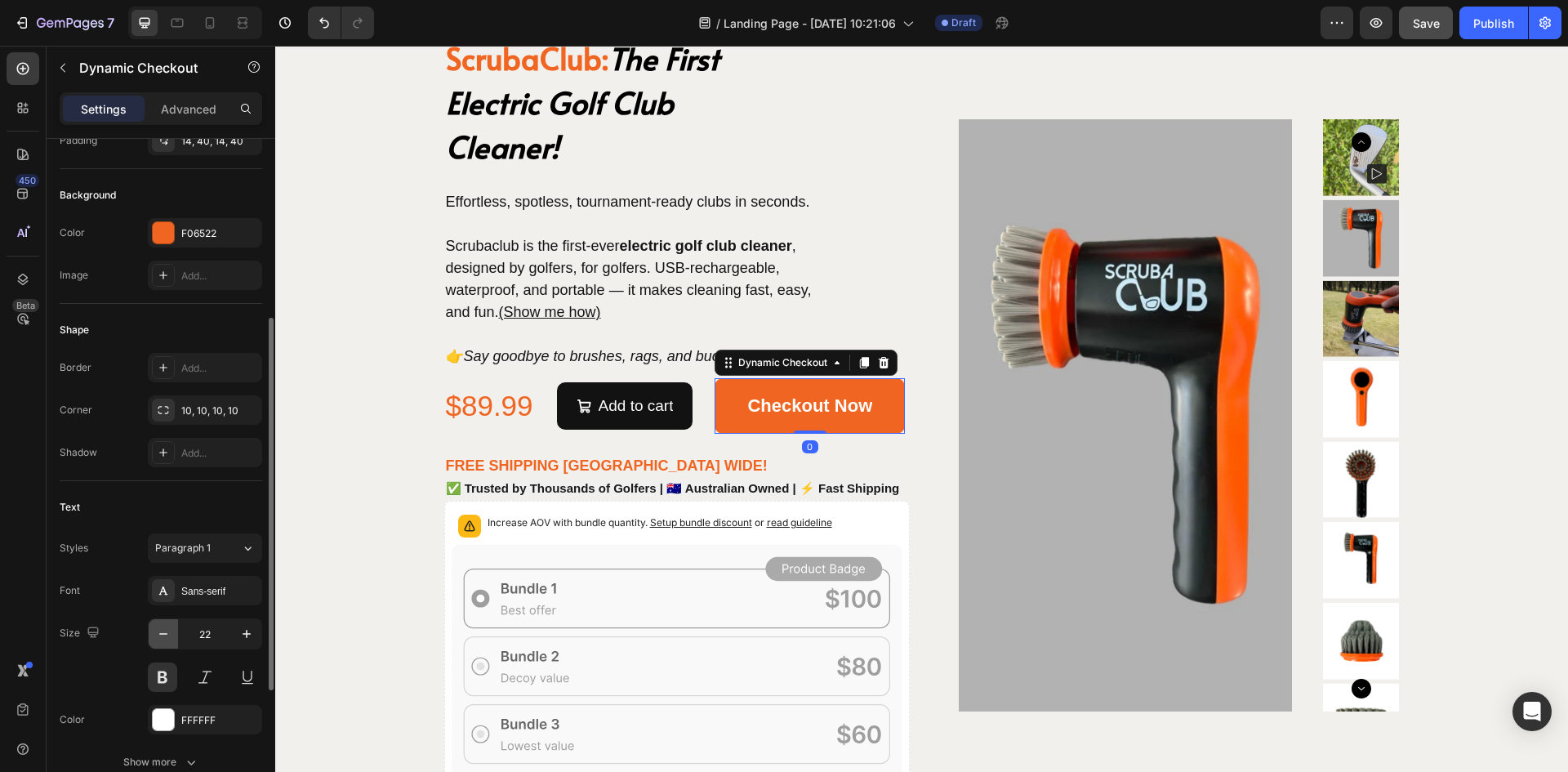
click at [166, 637] on icon "button" at bounding box center [163, 635] width 17 height 17
type input "20"
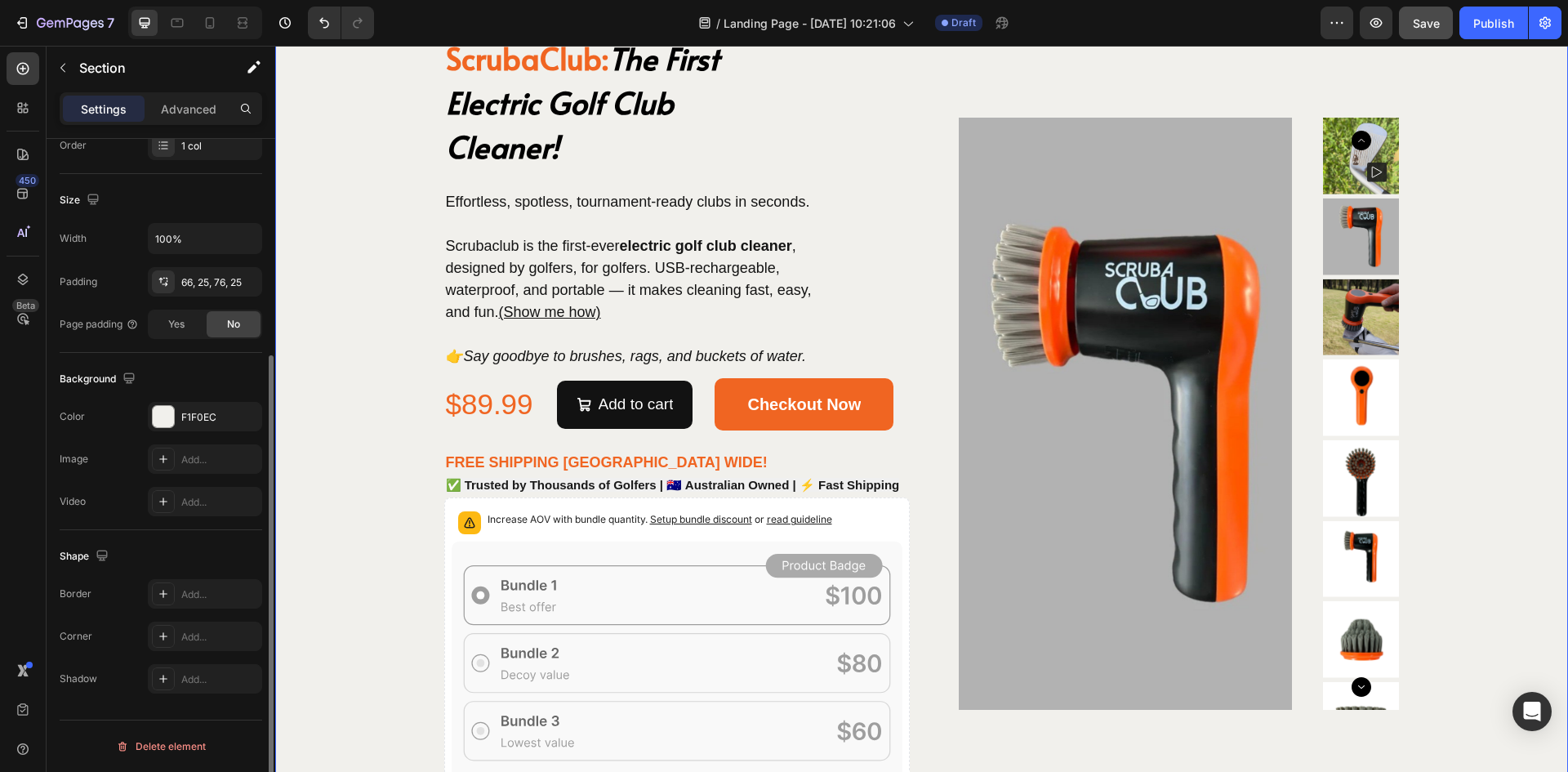
click at [330, 453] on div "ScrubaClub: The First Electric Golf Club Cleaner! Heading Effortless, spotless,…" at bounding box center [921, 413] width 1252 height 759
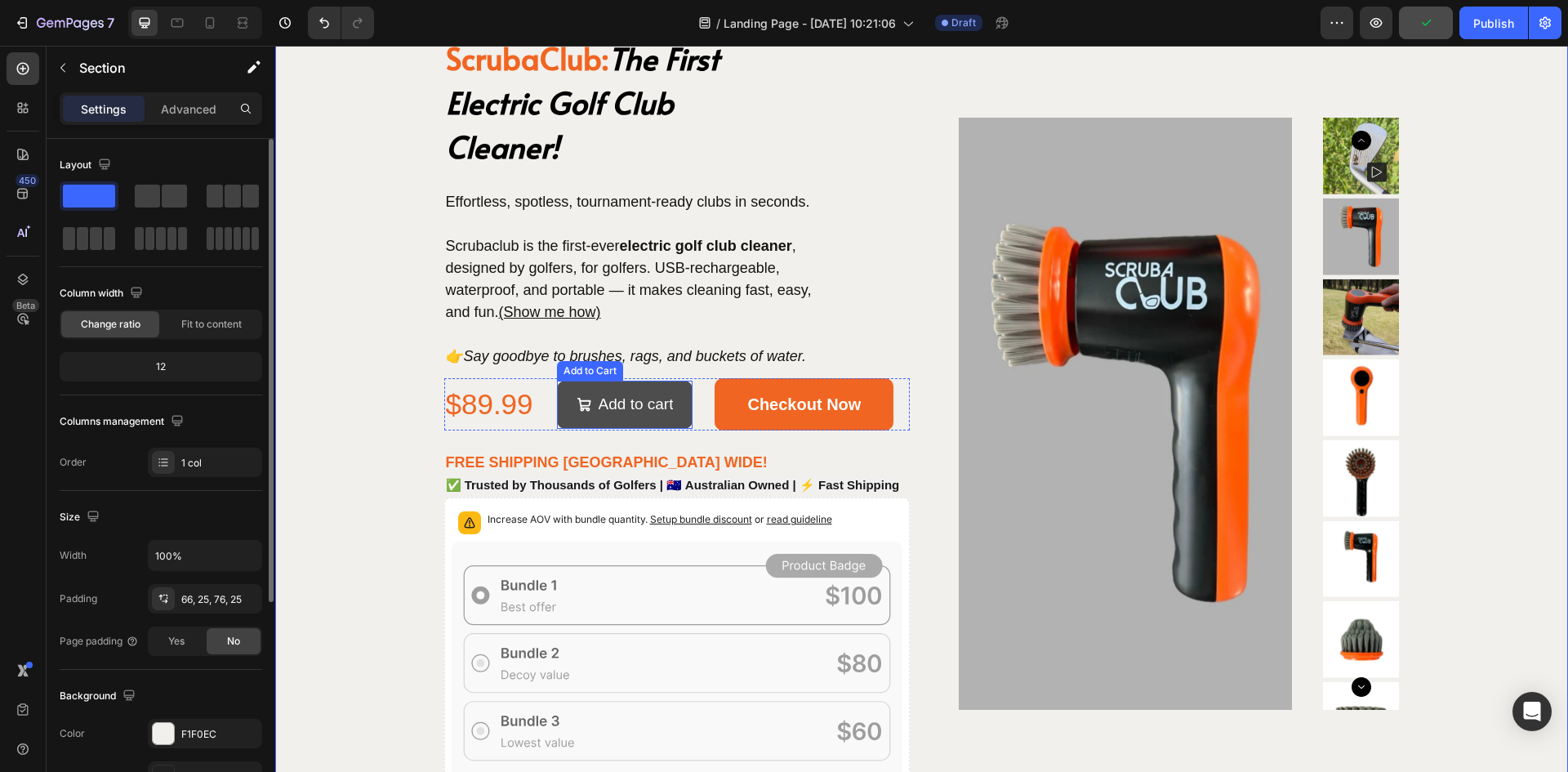
click at [587, 384] on button "Add to cart" at bounding box center [625, 404] width 136 height 47
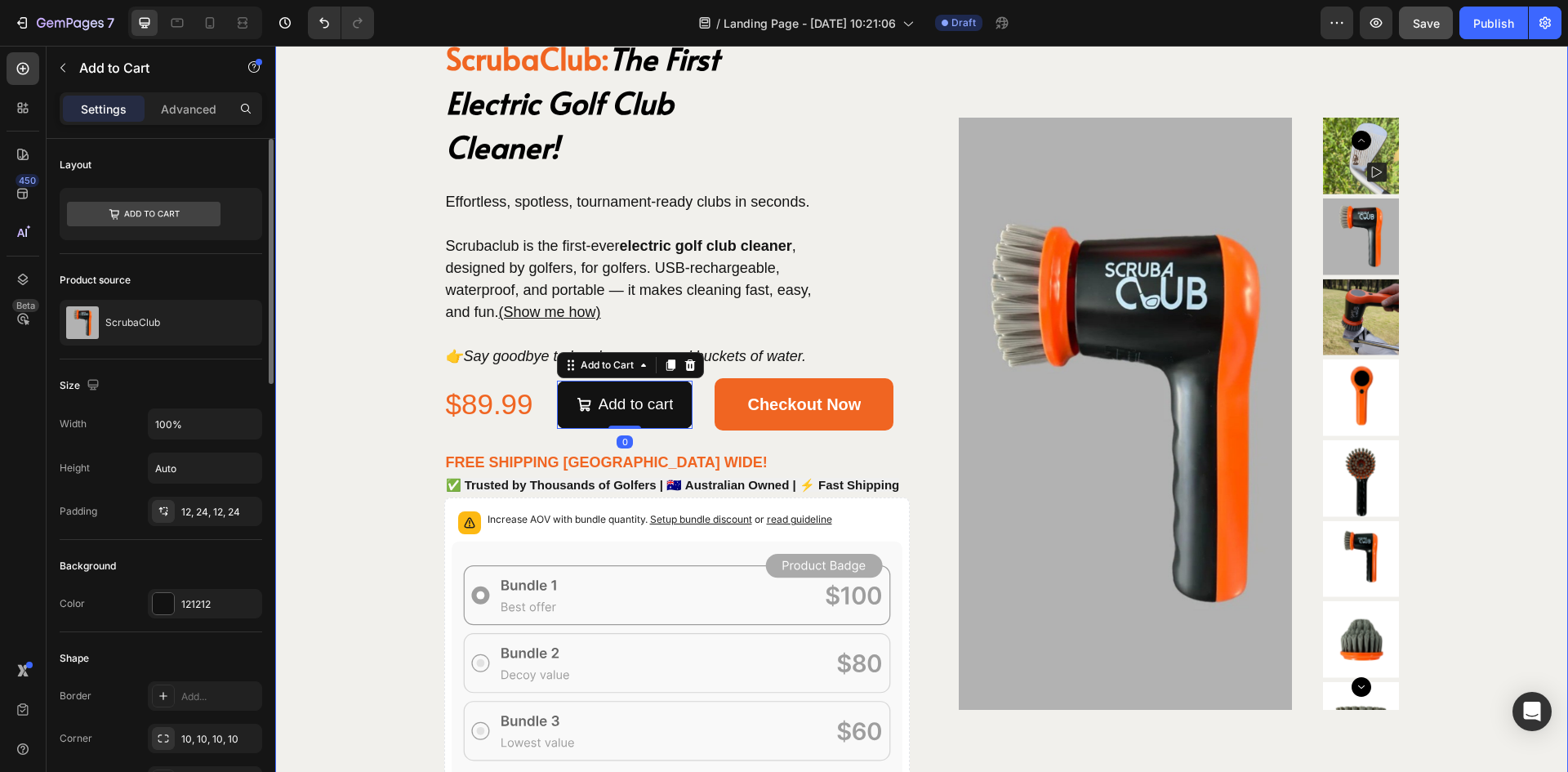
click at [313, 415] on div "ScrubaClub: The First Electric Golf Club Cleaner! Heading Effortless, spotless,…" at bounding box center [921, 413] width 1252 height 759
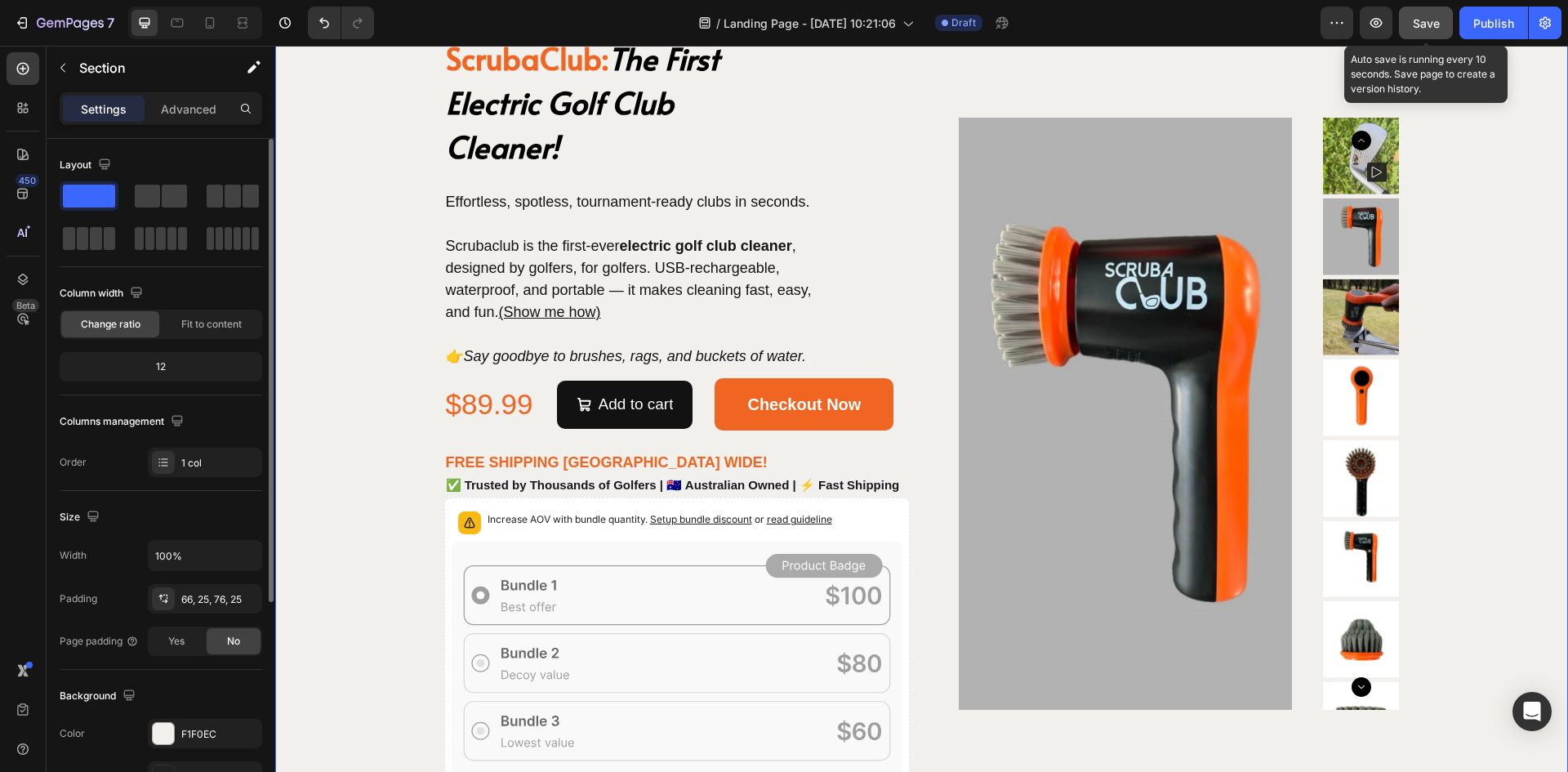
click at [1432, 22] on span "Save" at bounding box center [1427, 23] width 27 height 14
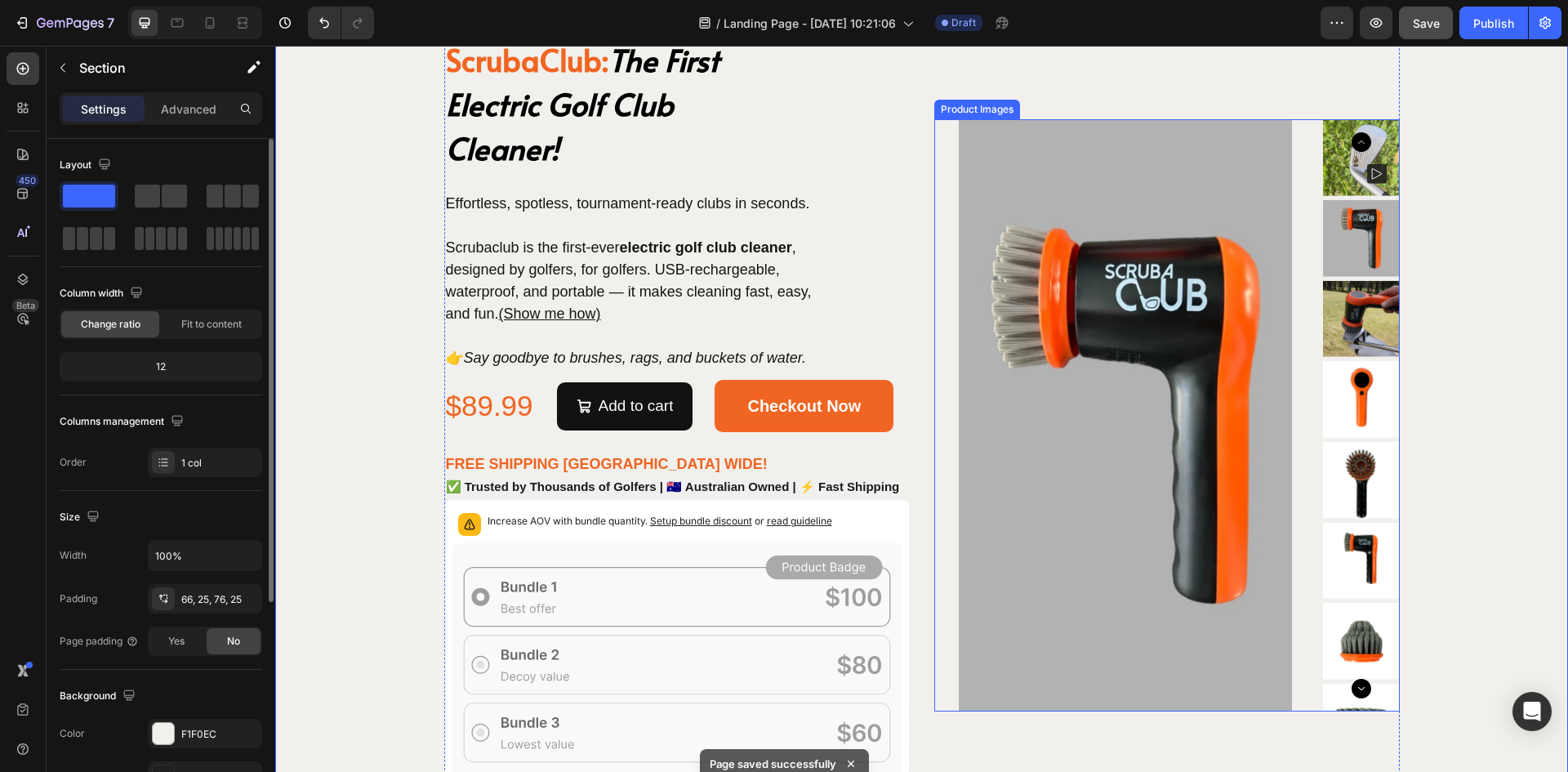
scroll to position [4278, 0]
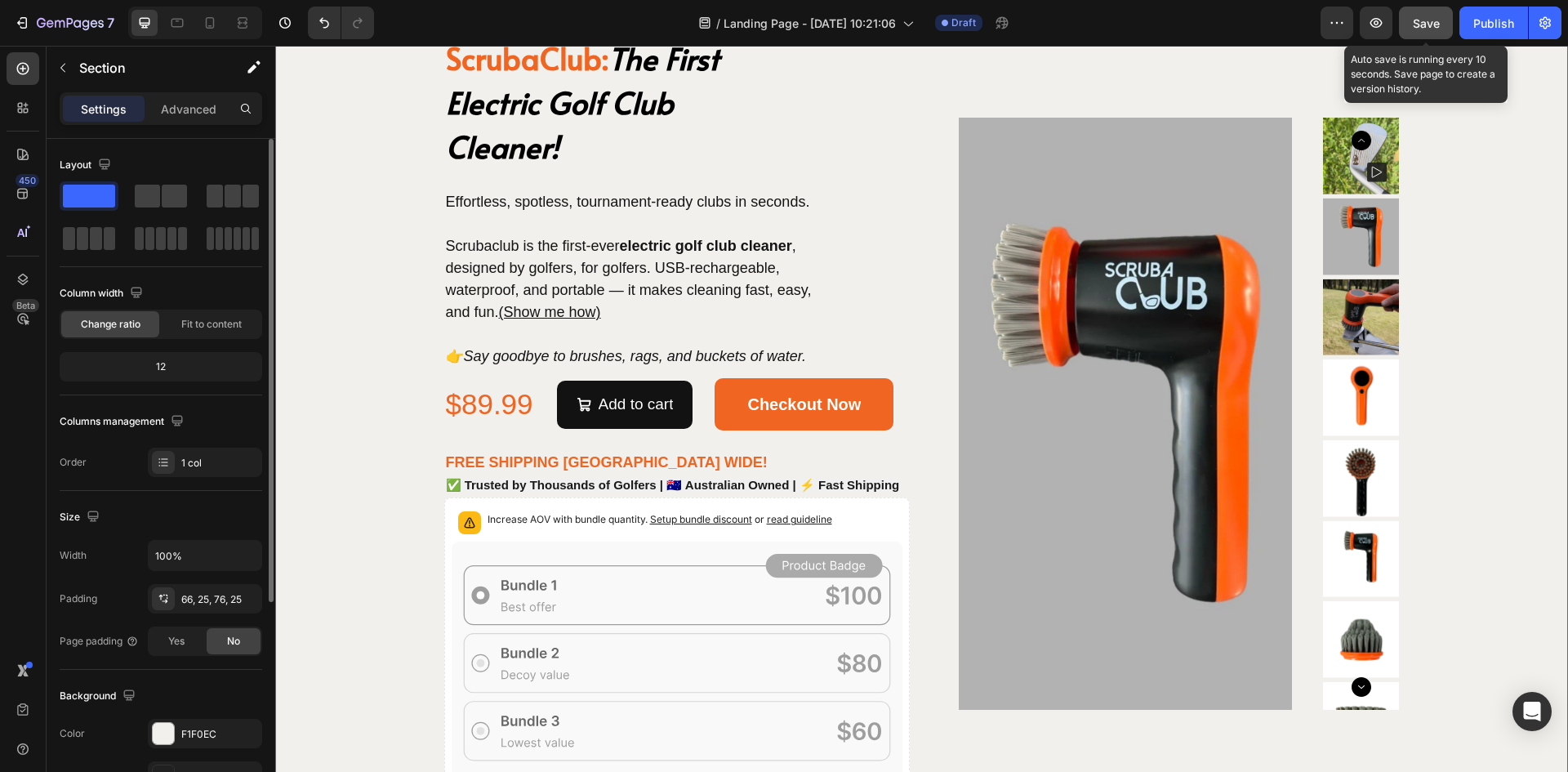
click at [1446, 21] on button "Save" at bounding box center [1426, 22] width 54 height 32
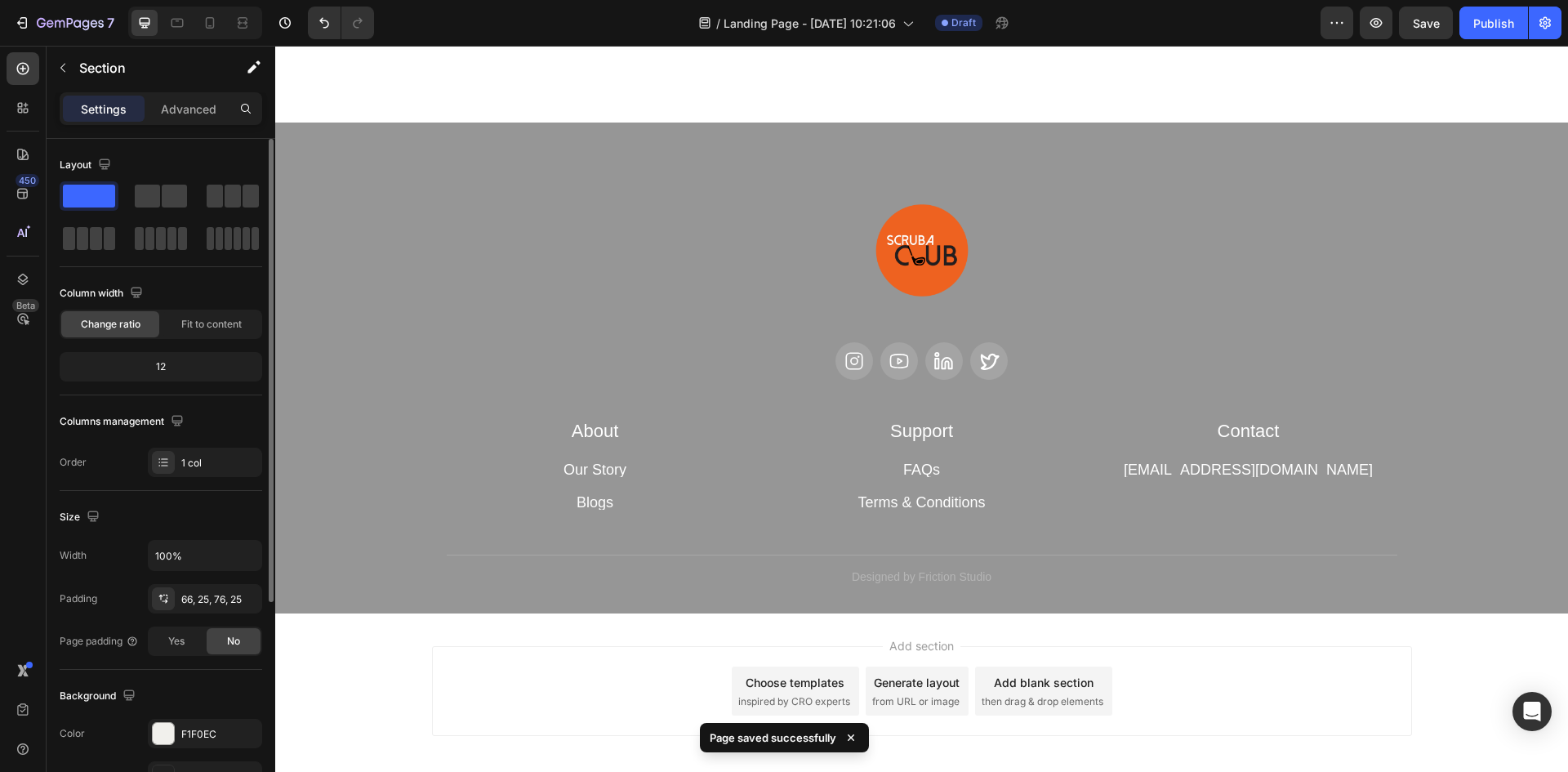
scroll to position [5989, 0]
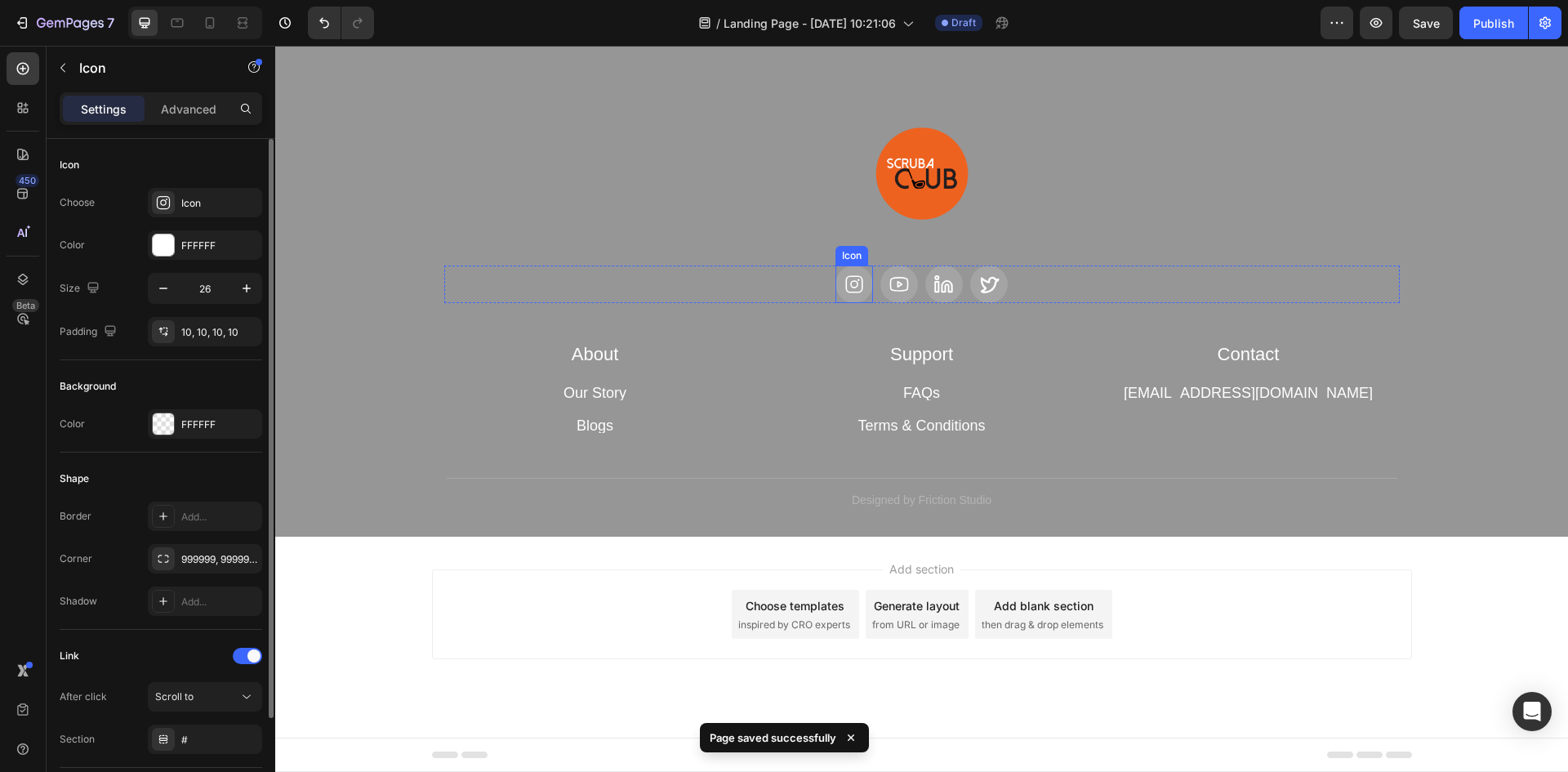
click at [847, 282] on icon at bounding box center [855, 285] width 22 height 22
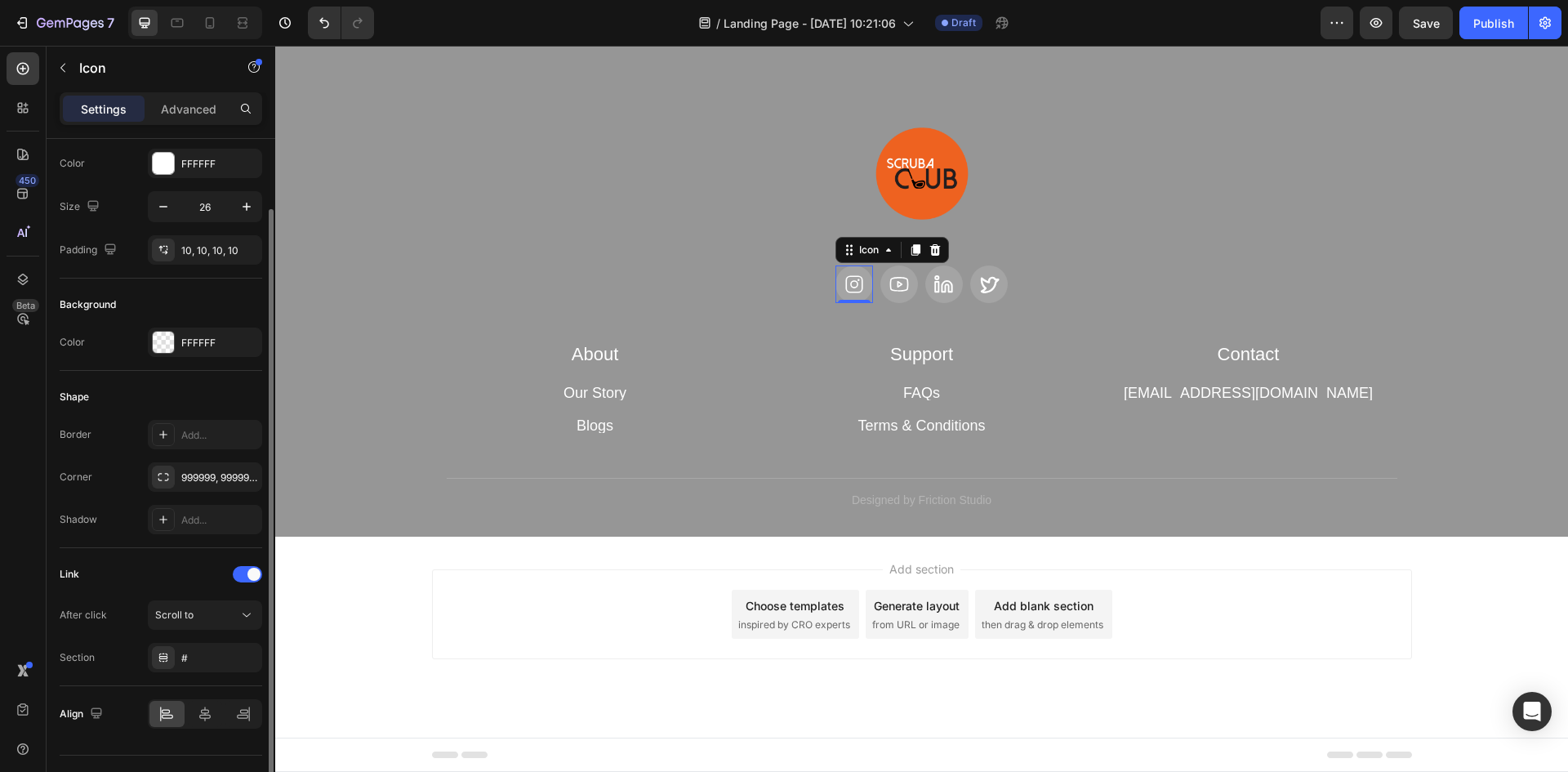
scroll to position [117, 0]
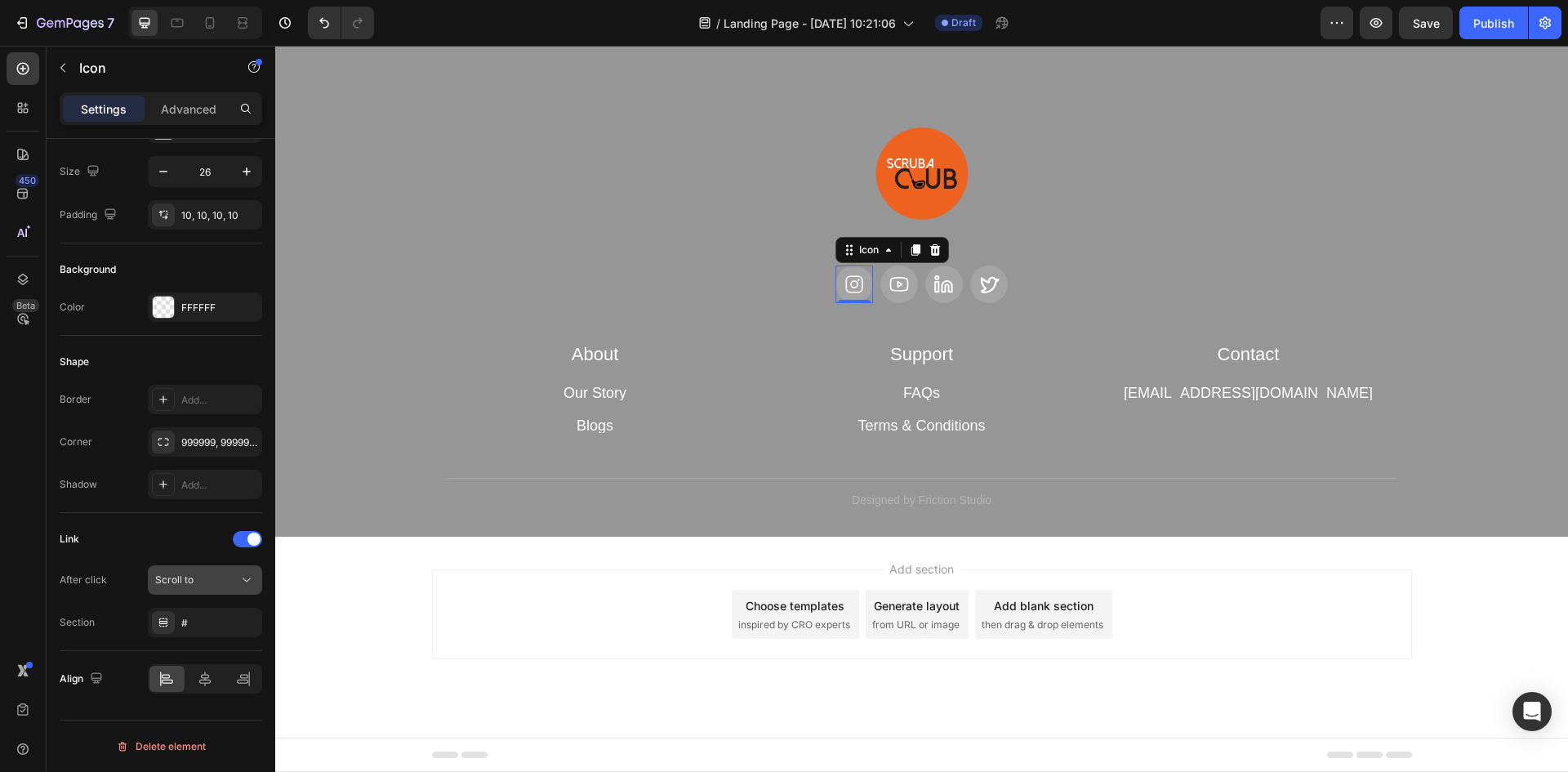
click at [237, 580] on div "Scroll to" at bounding box center [196, 580] width 83 height 15
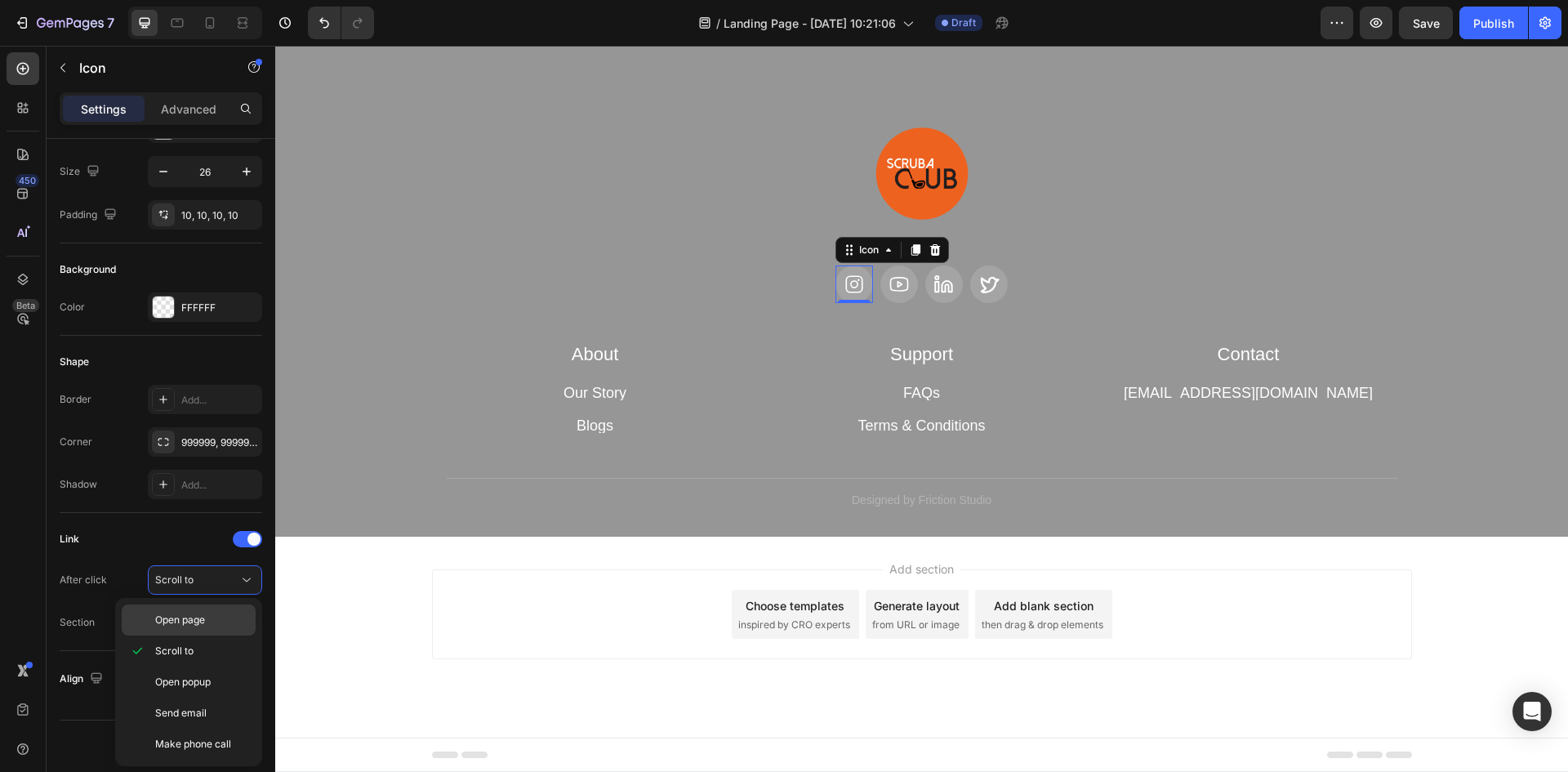
click at [198, 618] on span "Open page" at bounding box center [180, 620] width 50 height 15
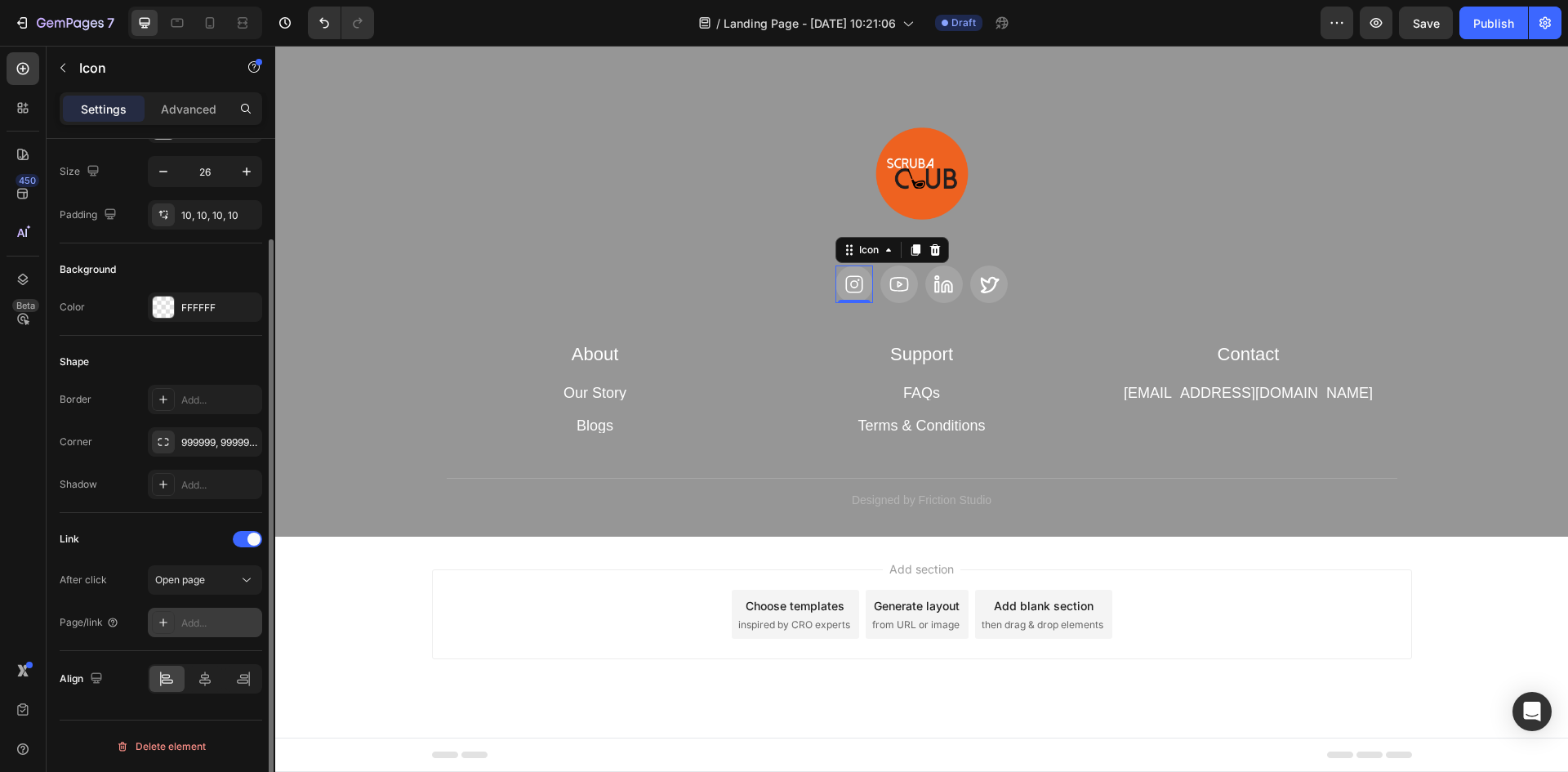
click at [201, 623] on div "Add..." at bounding box center [220, 624] width 77 height 15
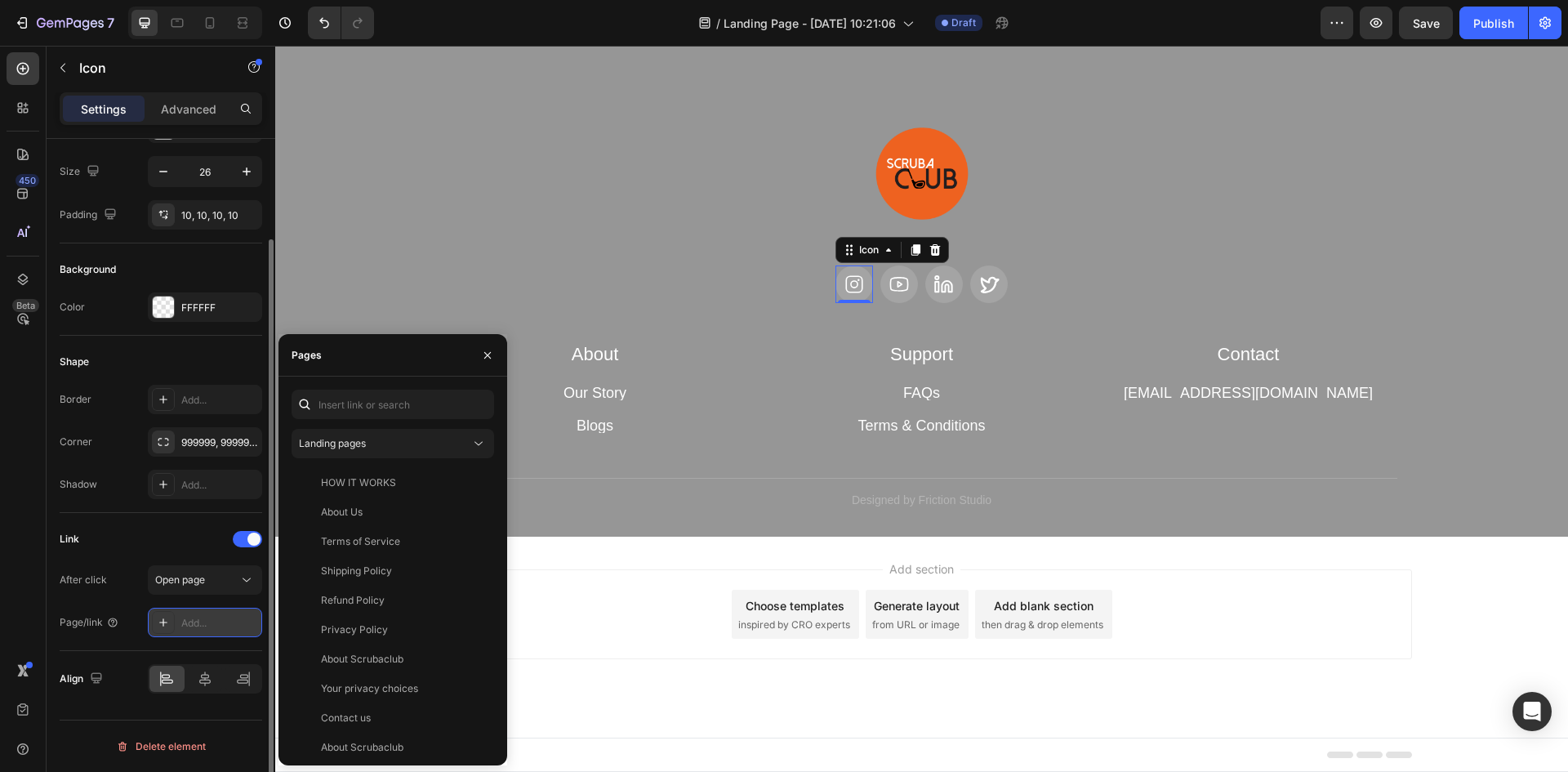
click at [201, 623] on div "Add..." at bounding box center [220, 624] width 77 height 15
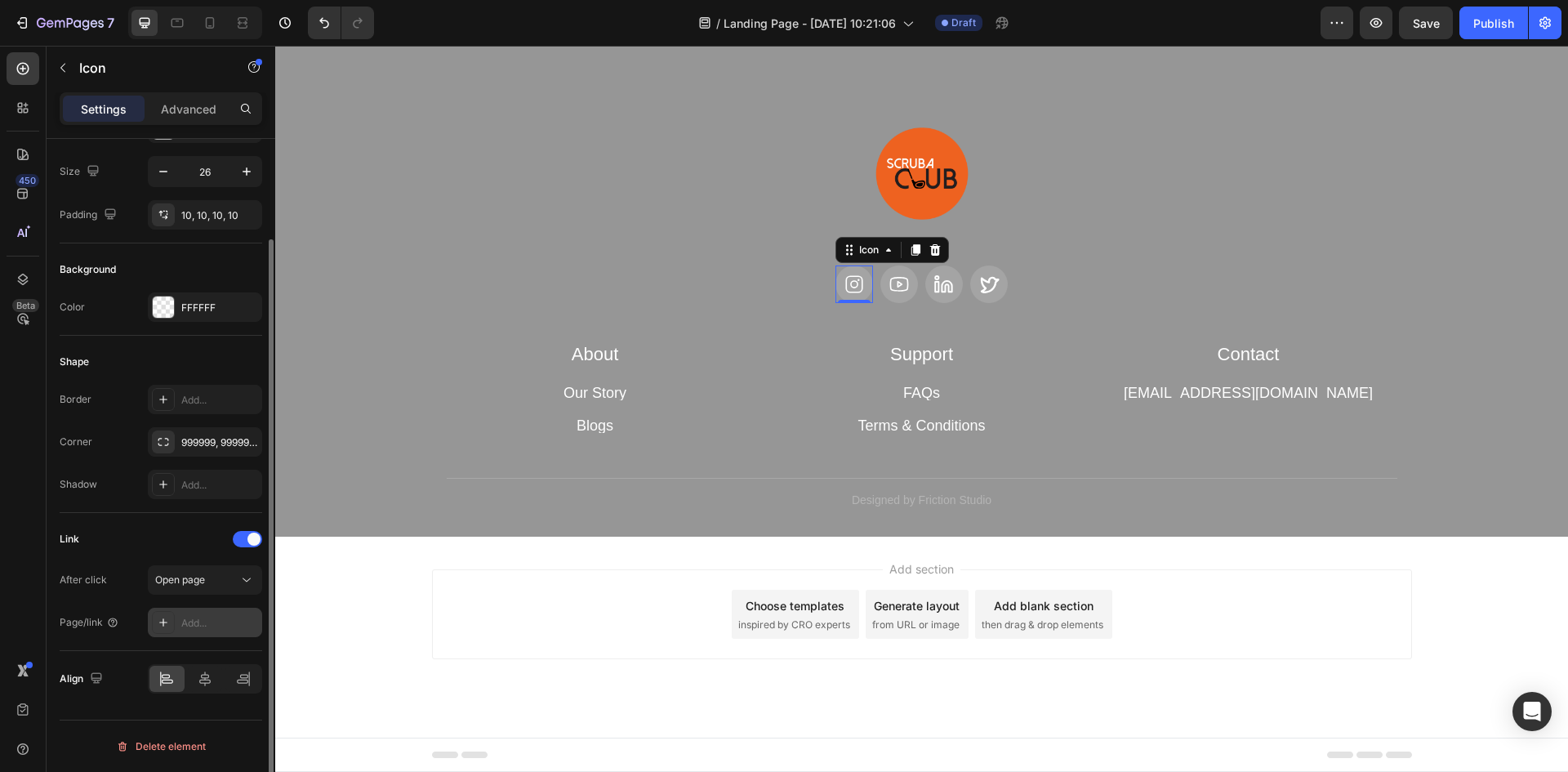
click at [201, 623] on div "Add..." at bounding box center [220, 624] width 77 height 15
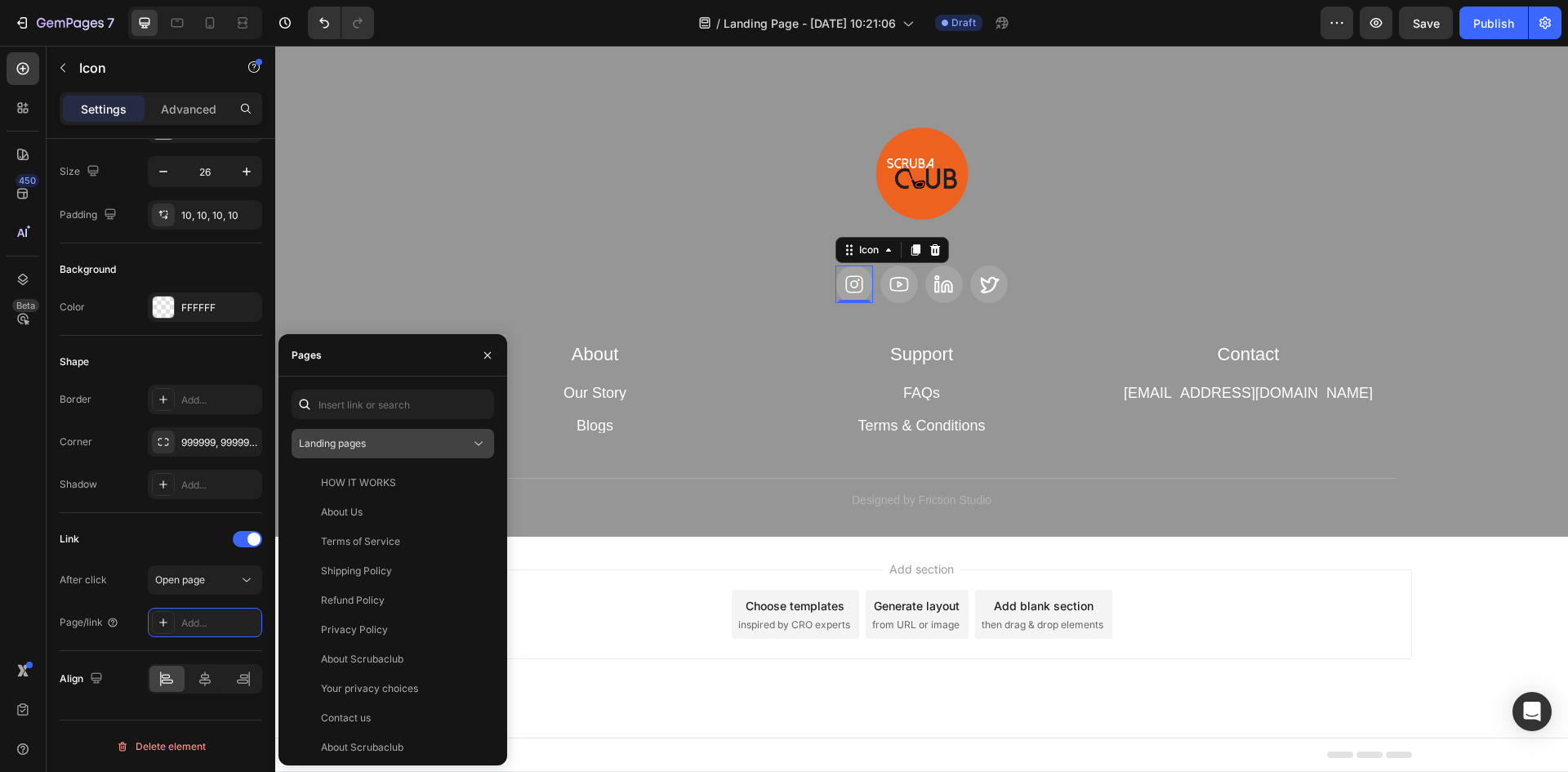
click at [383, 442] on div "Landing pages" at bounding box center [385, 444] width 171 height 15
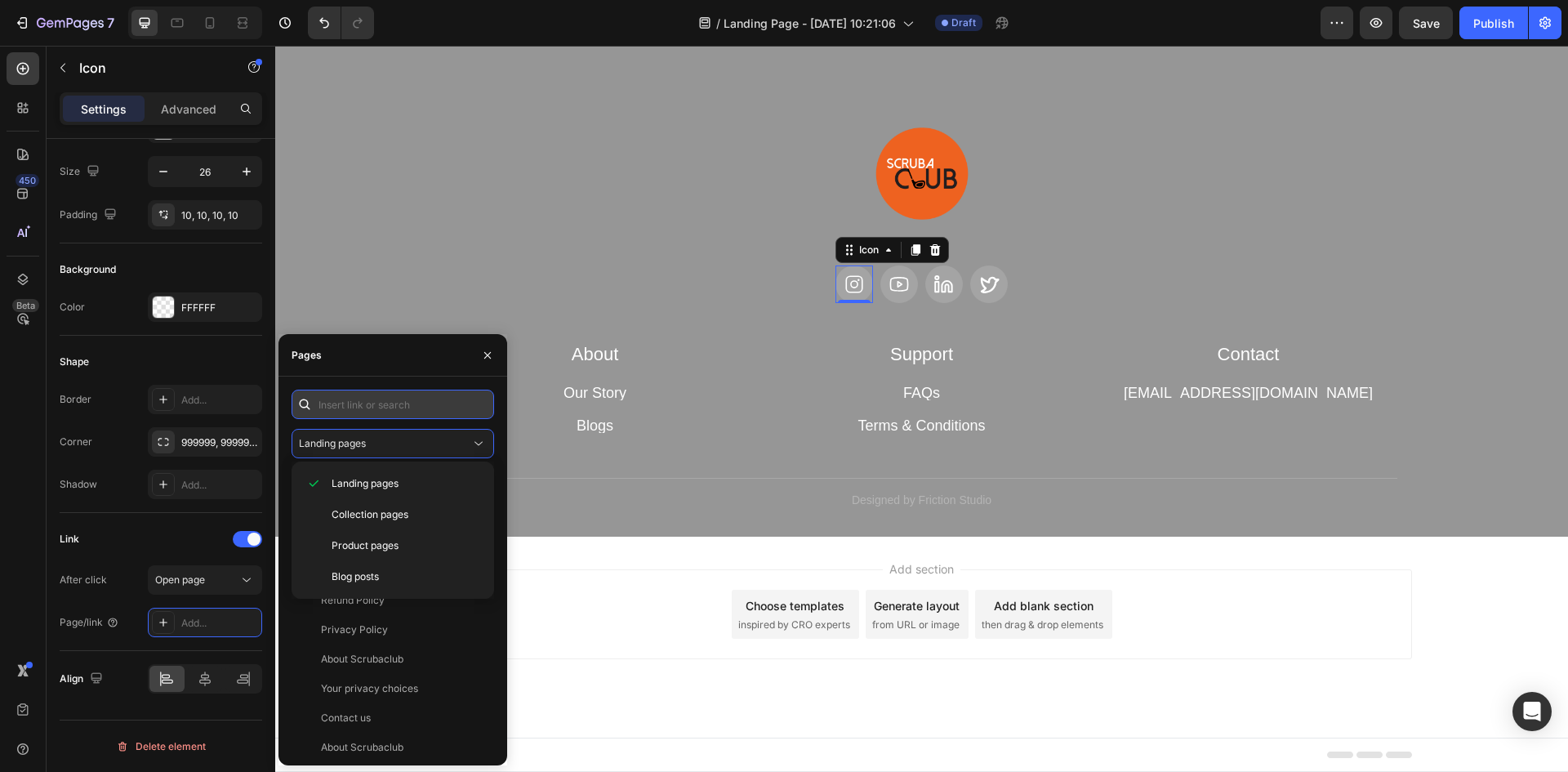
click at [355, 415] on input "text" at bounding box center [392, 404] width 202 height 29
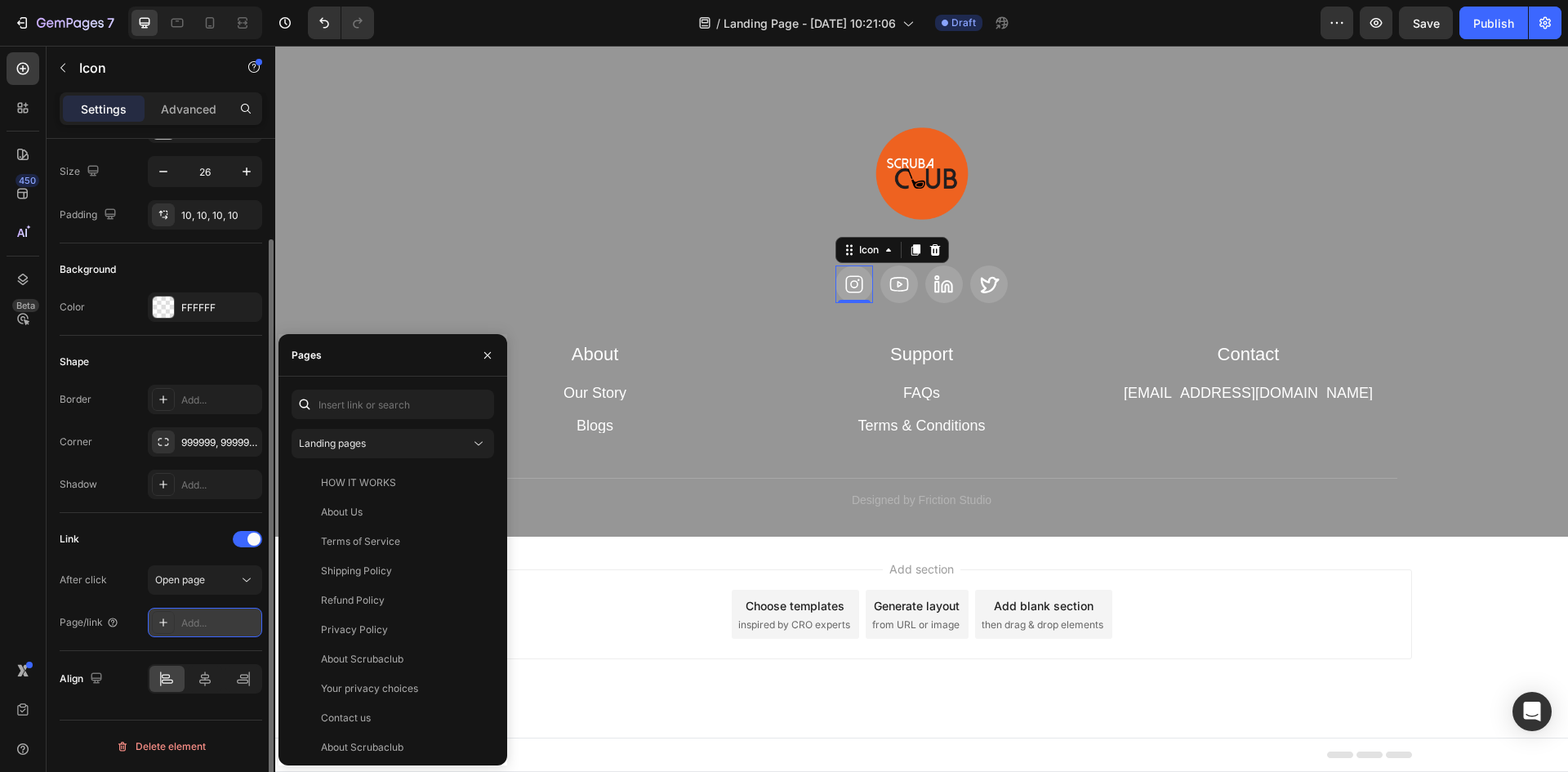
click at [205, 611] on div "Add..." at bounding box center [205, 622] width 114 height 29
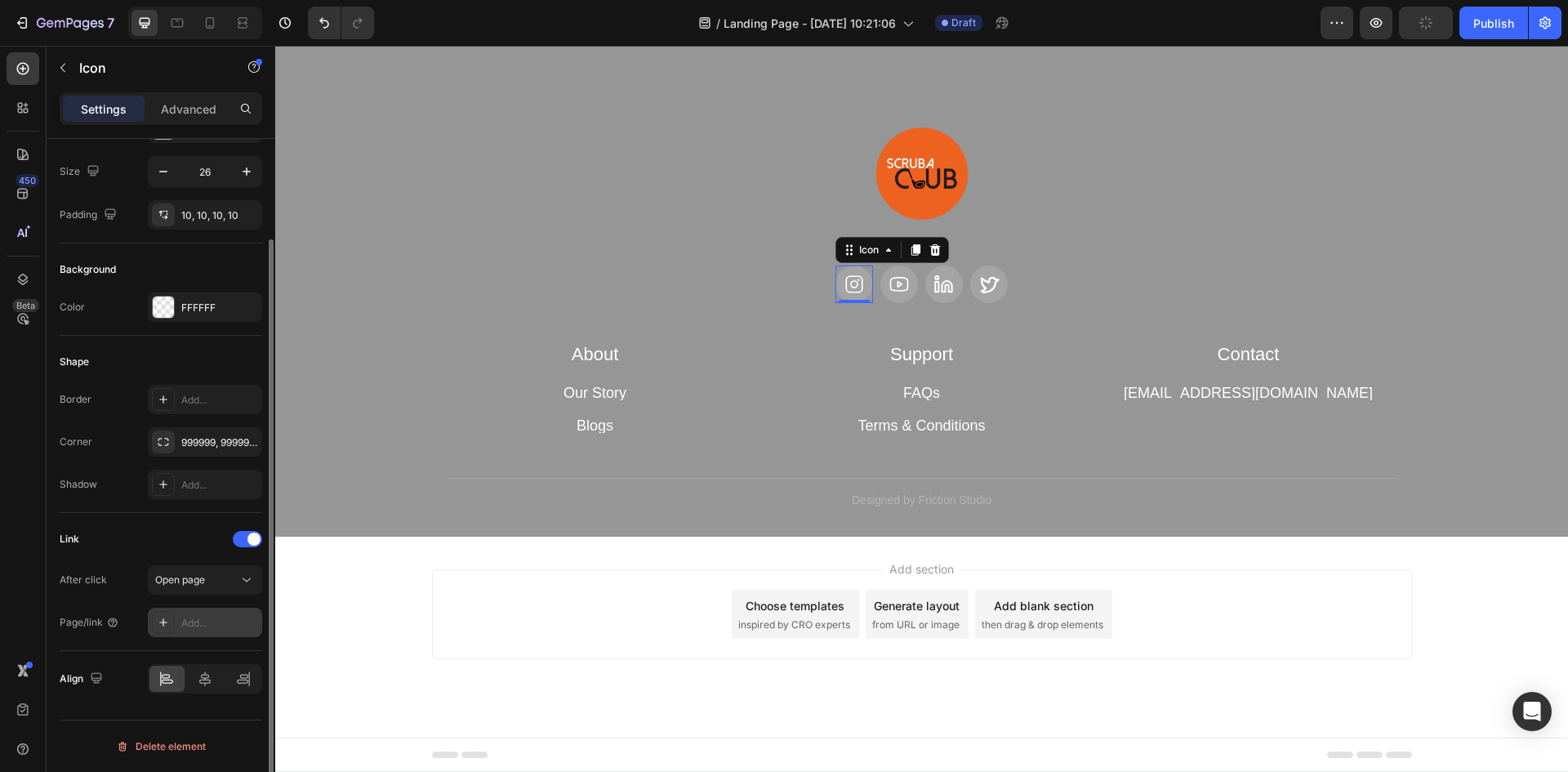
click at [205, 611] on div "Add..." at bounding box center [205, 622] width 114 height 29
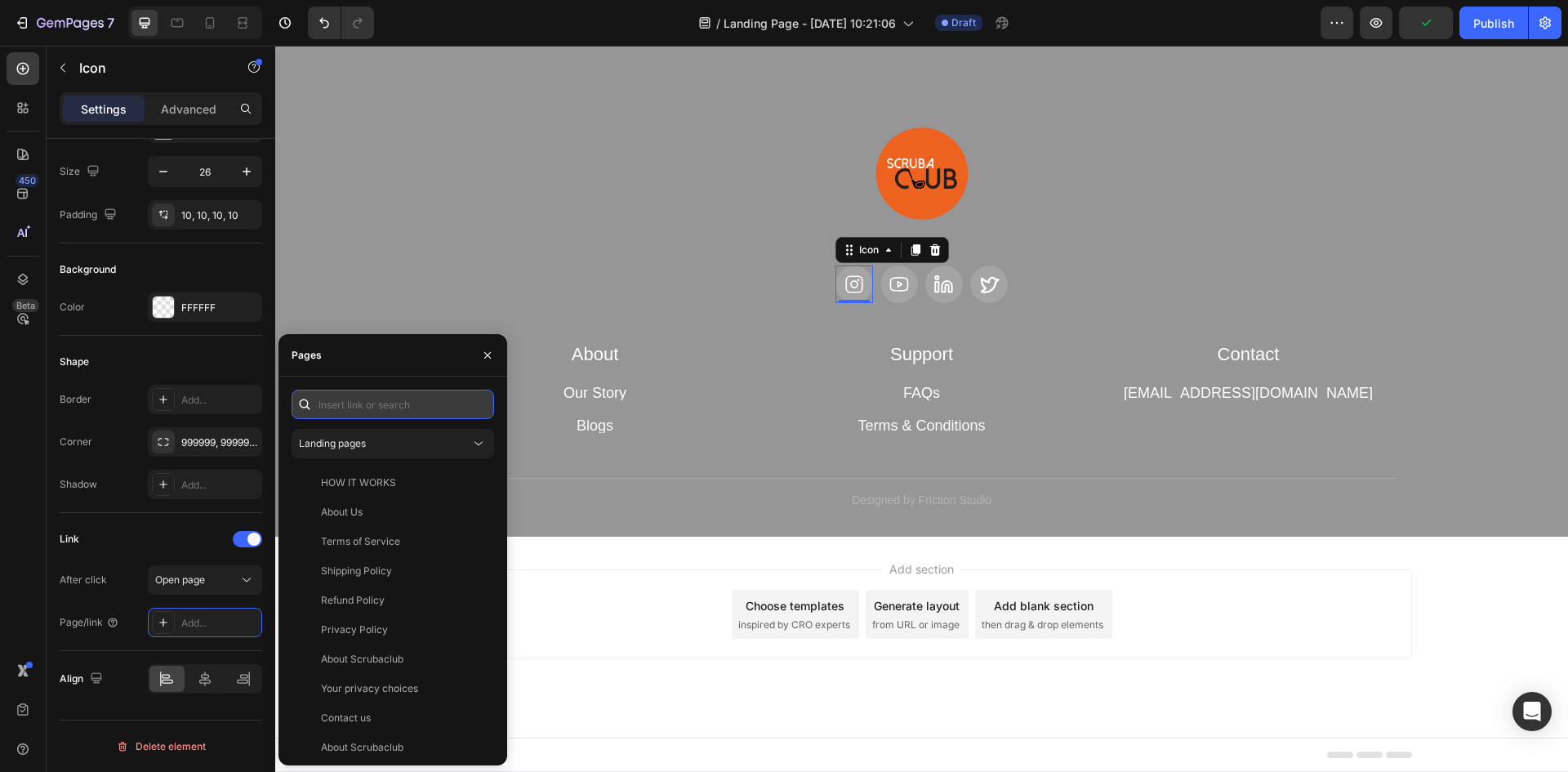
click at [359, 401] on input "text" at bounding box center [392, 404] width 202 height 29
paste input "[URL][DOMAIN_NAME]"
type input "[URL][DOMAIN_NAME]"
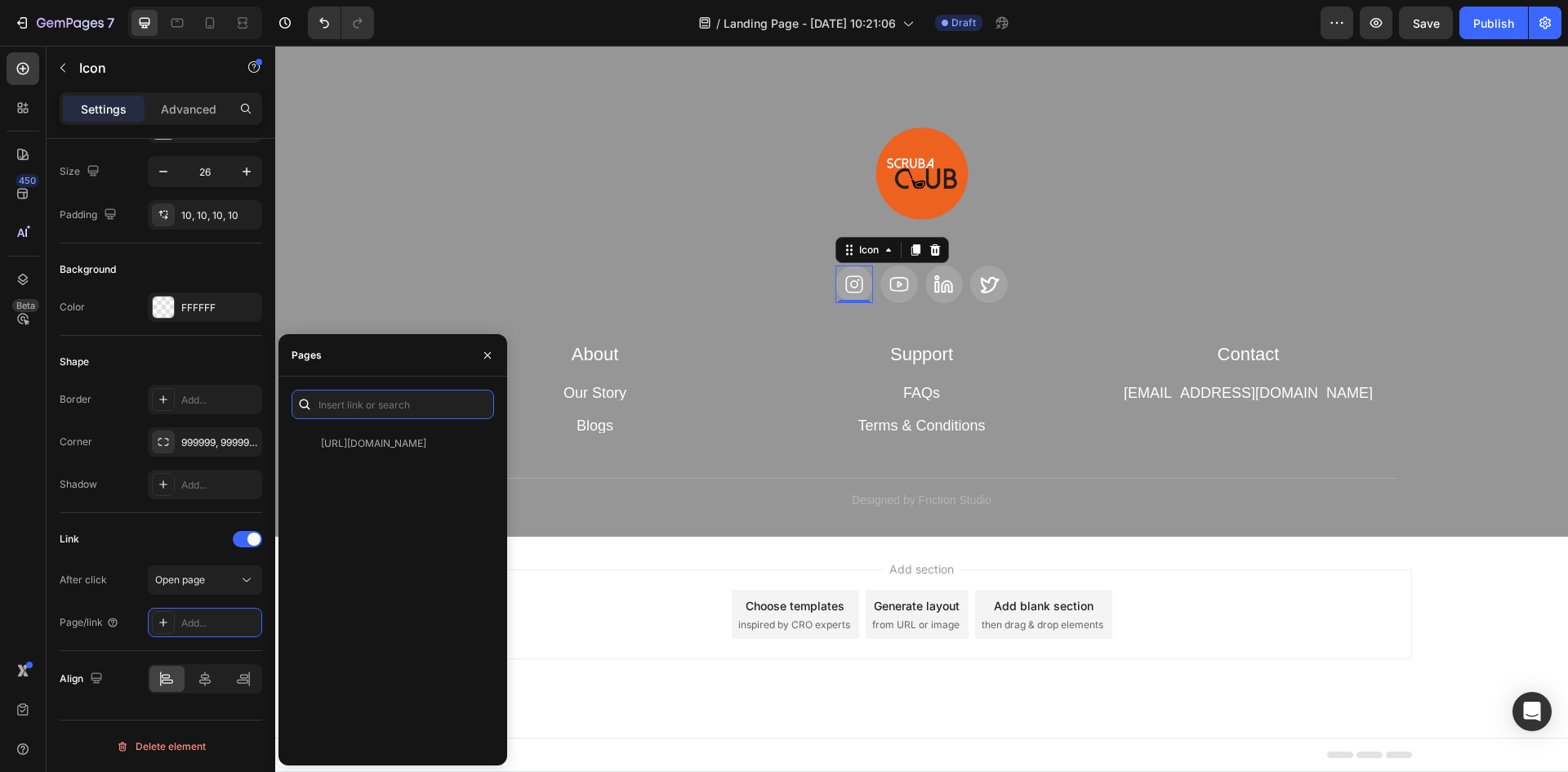
scroll to position [0, 0]
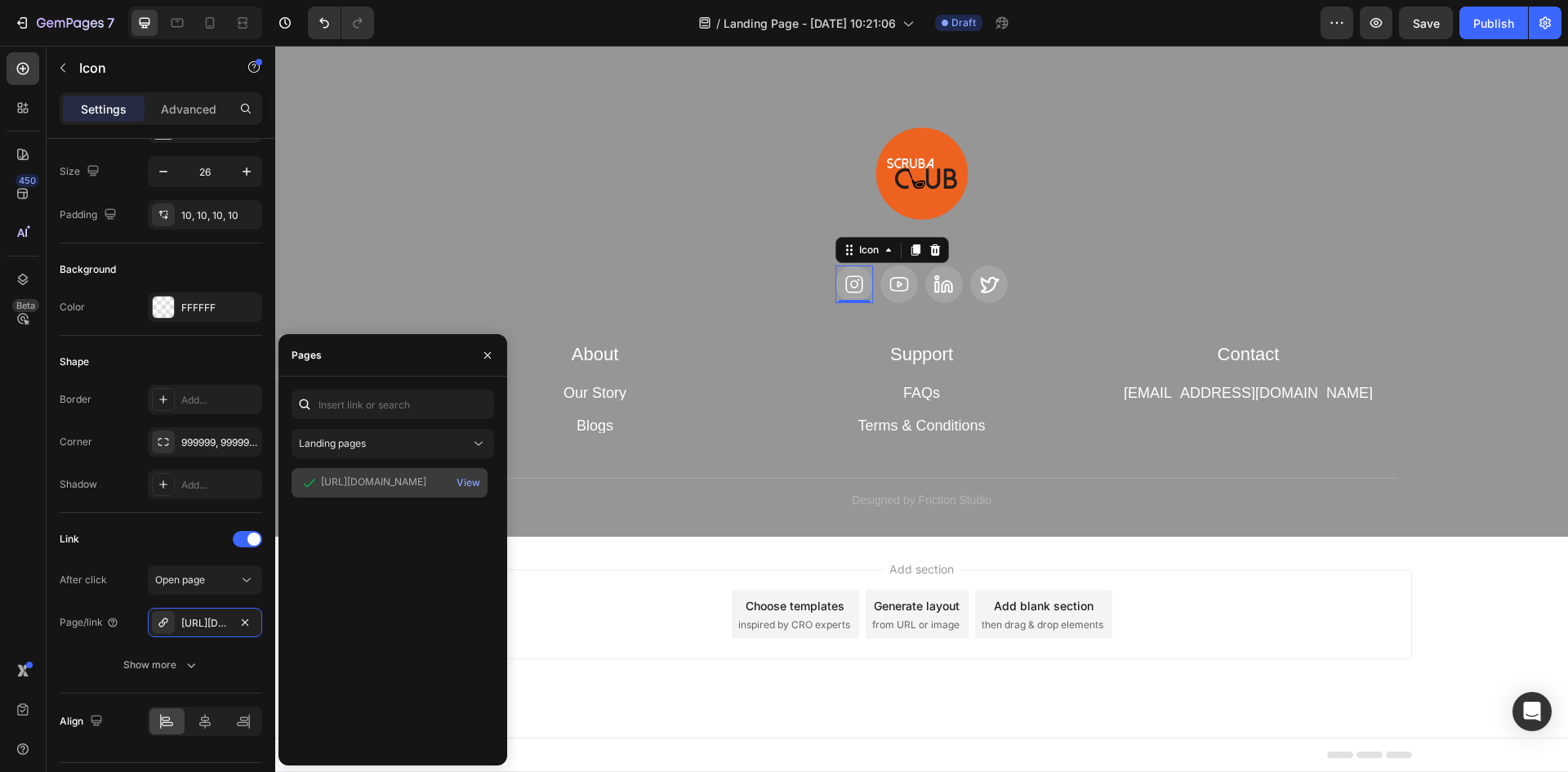
click at [404, 483] on div "[URL][DOMAIN_NAME]" at bounding box center [374, 482] width 106 height 15
click at [489, 361] on icon "button" at bounding box center [488, 356] width 13 height 13
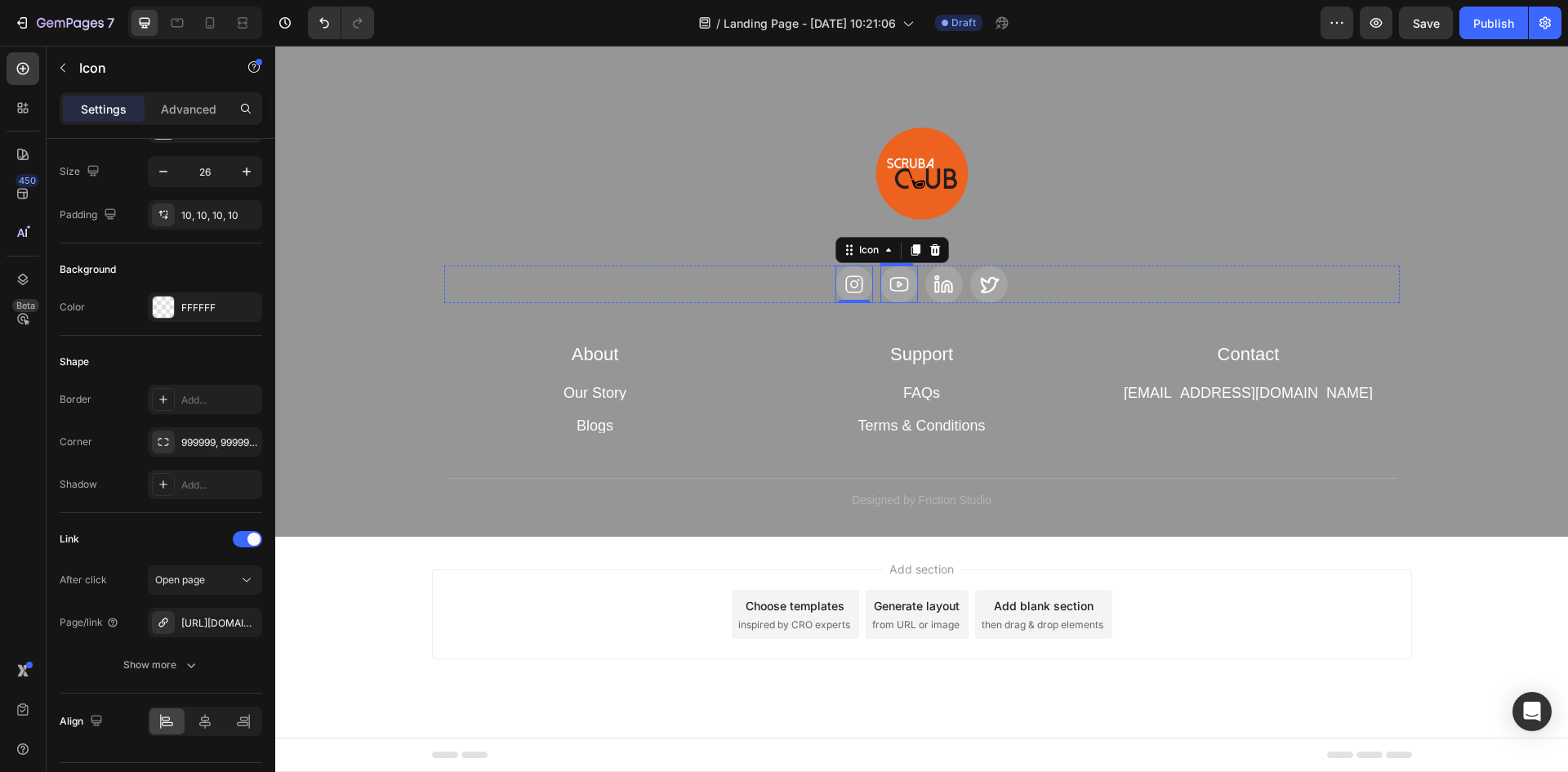
click at [897, 287] on icon at bounding box center [900, 285] width 22 height 22
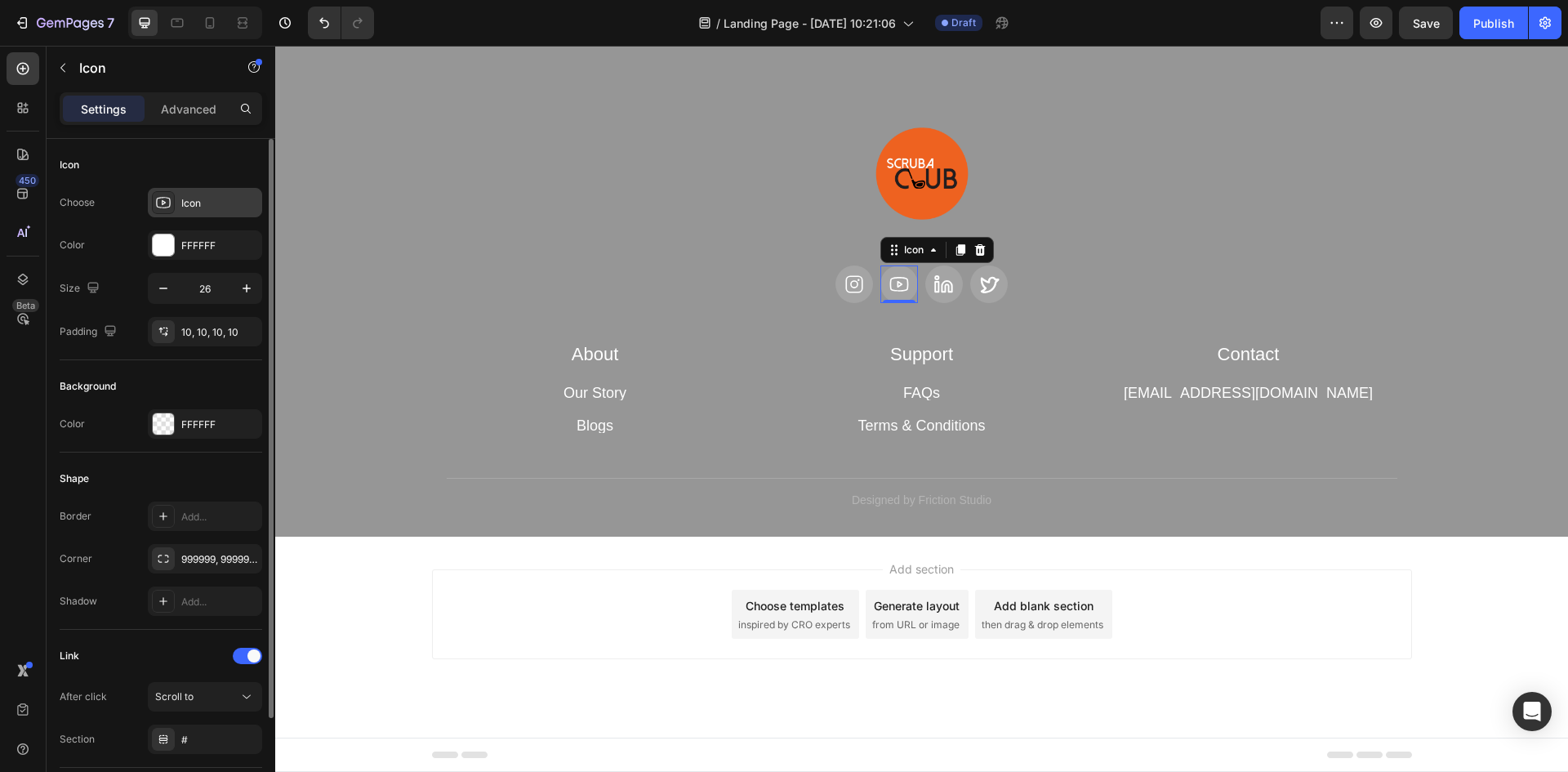
click at [163, 204] on icon at bounding box center [163, 203] width 15 height 12
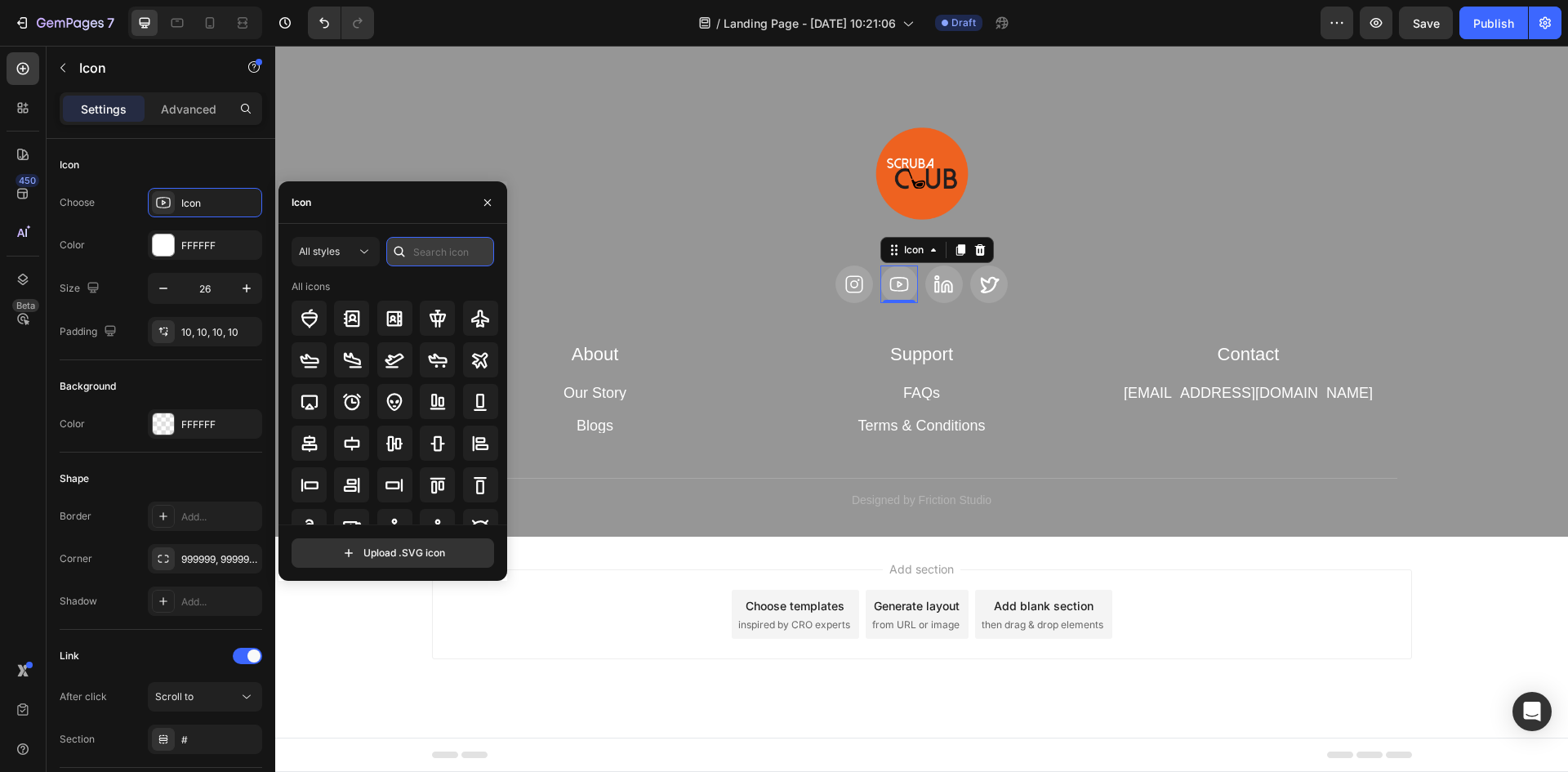
click at [417, 249] on input "text" at bounding box center [440, 252] width 108 height 29
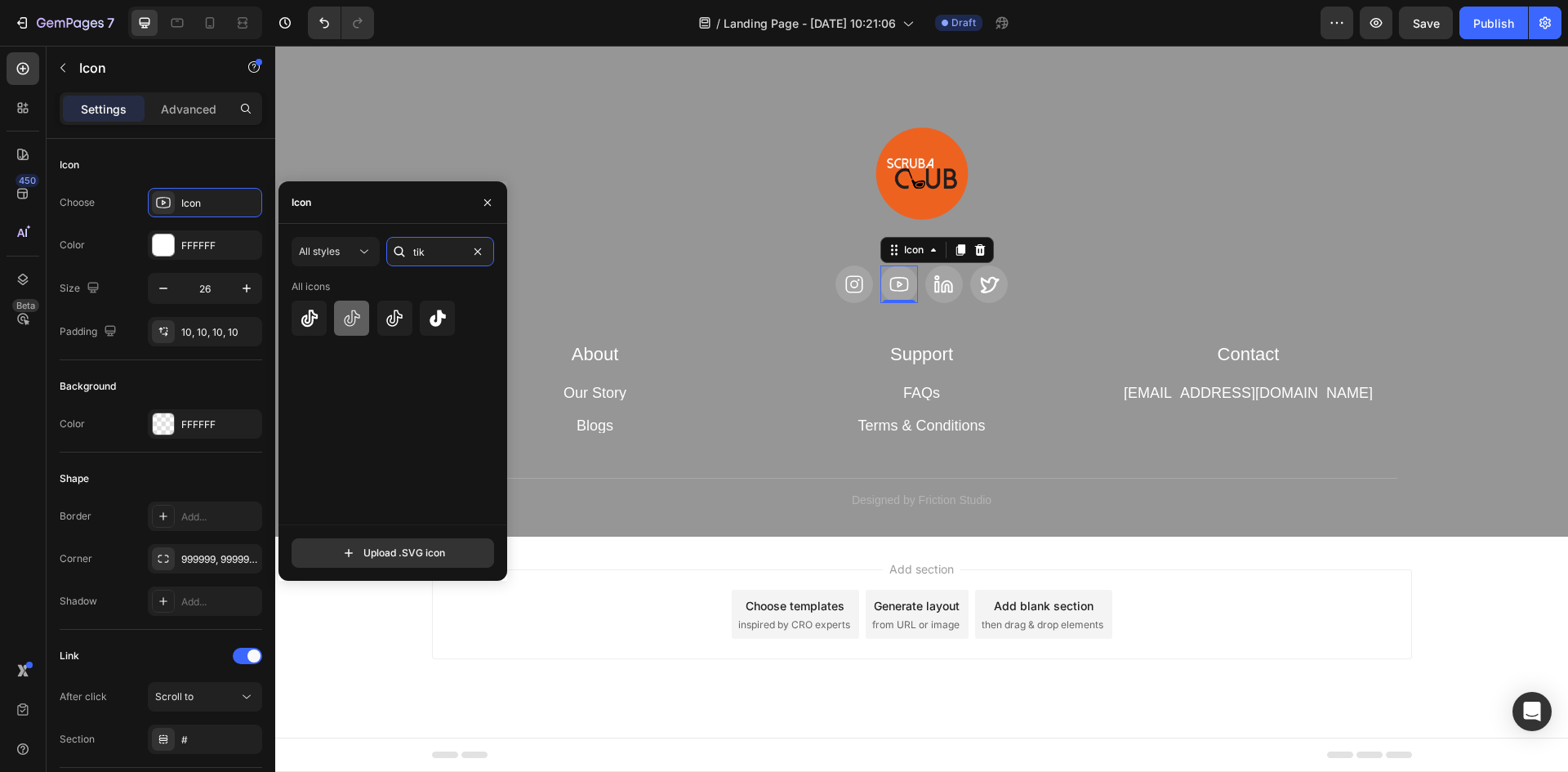
type input "tik"
click at [352, 326] on icon at bounding box center [352, 319] width 20 height 20
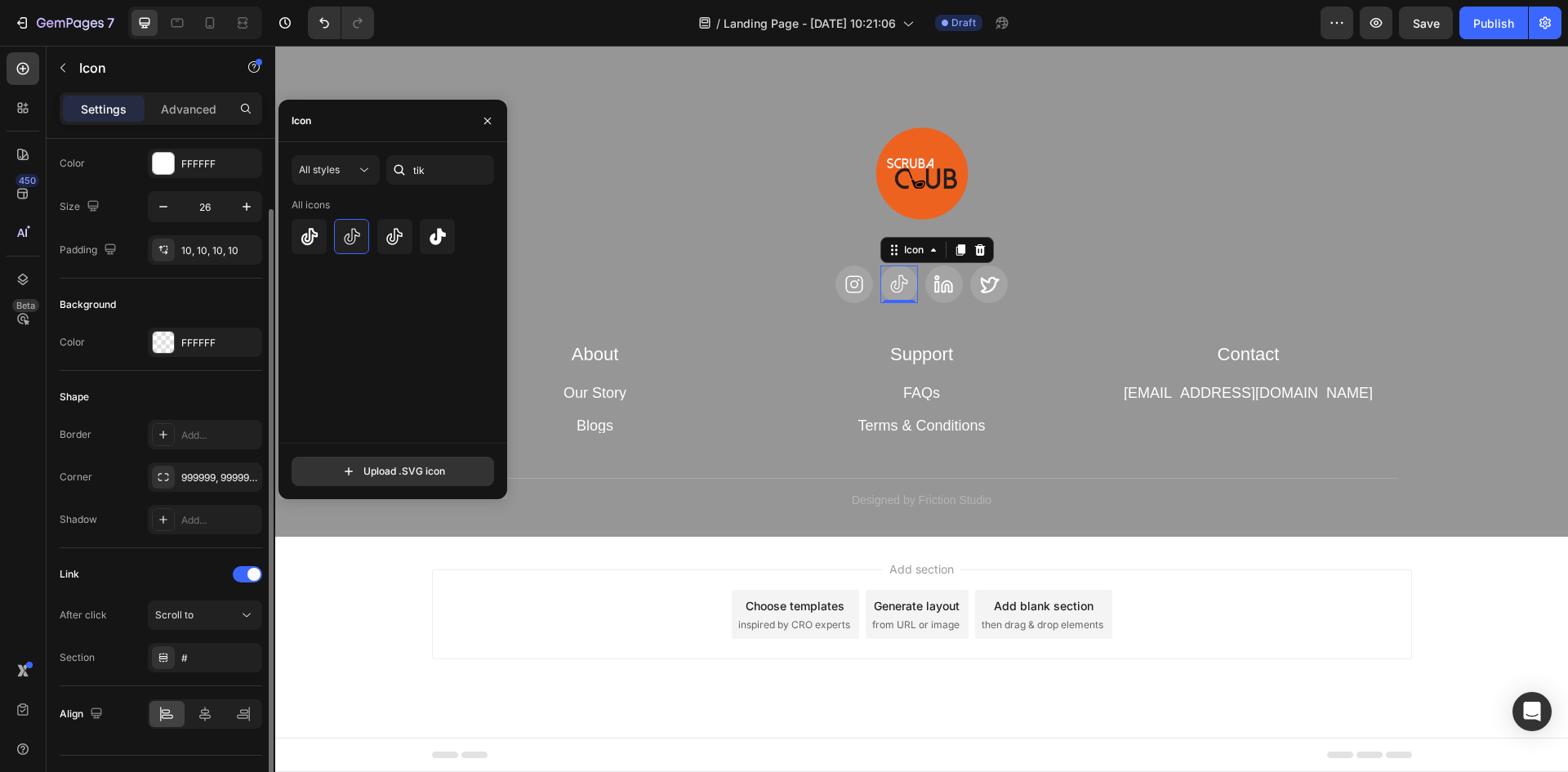
click at [135, 569] on div "Link" at bounding box center [161, 574] width 202 height 26
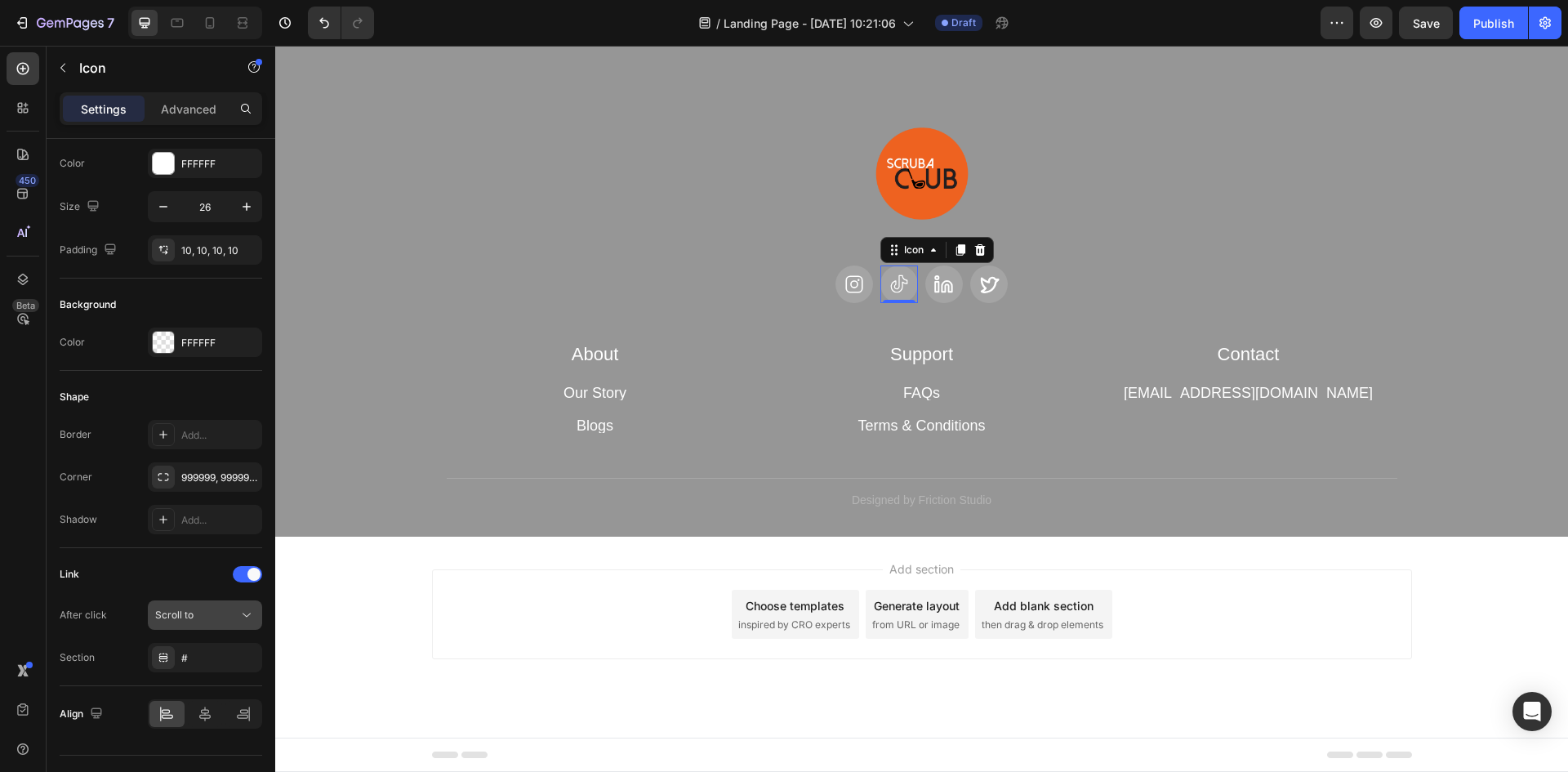
click at [239, 614] on icon at bounding box center [247, 615] width 17 height 17
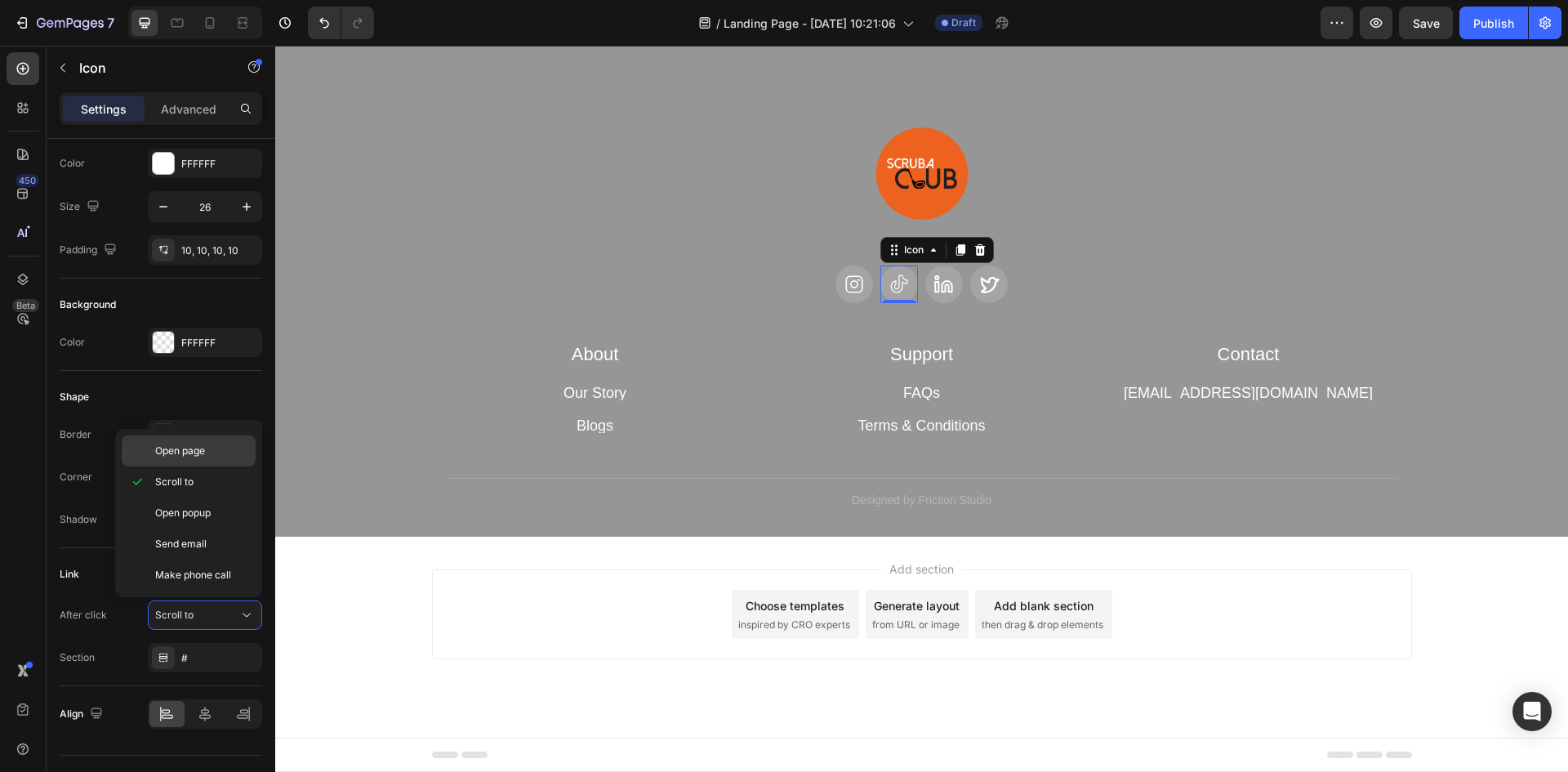
click at [201, 454] on span "Open page" at bounding box center [180, 451] width 50 height 15
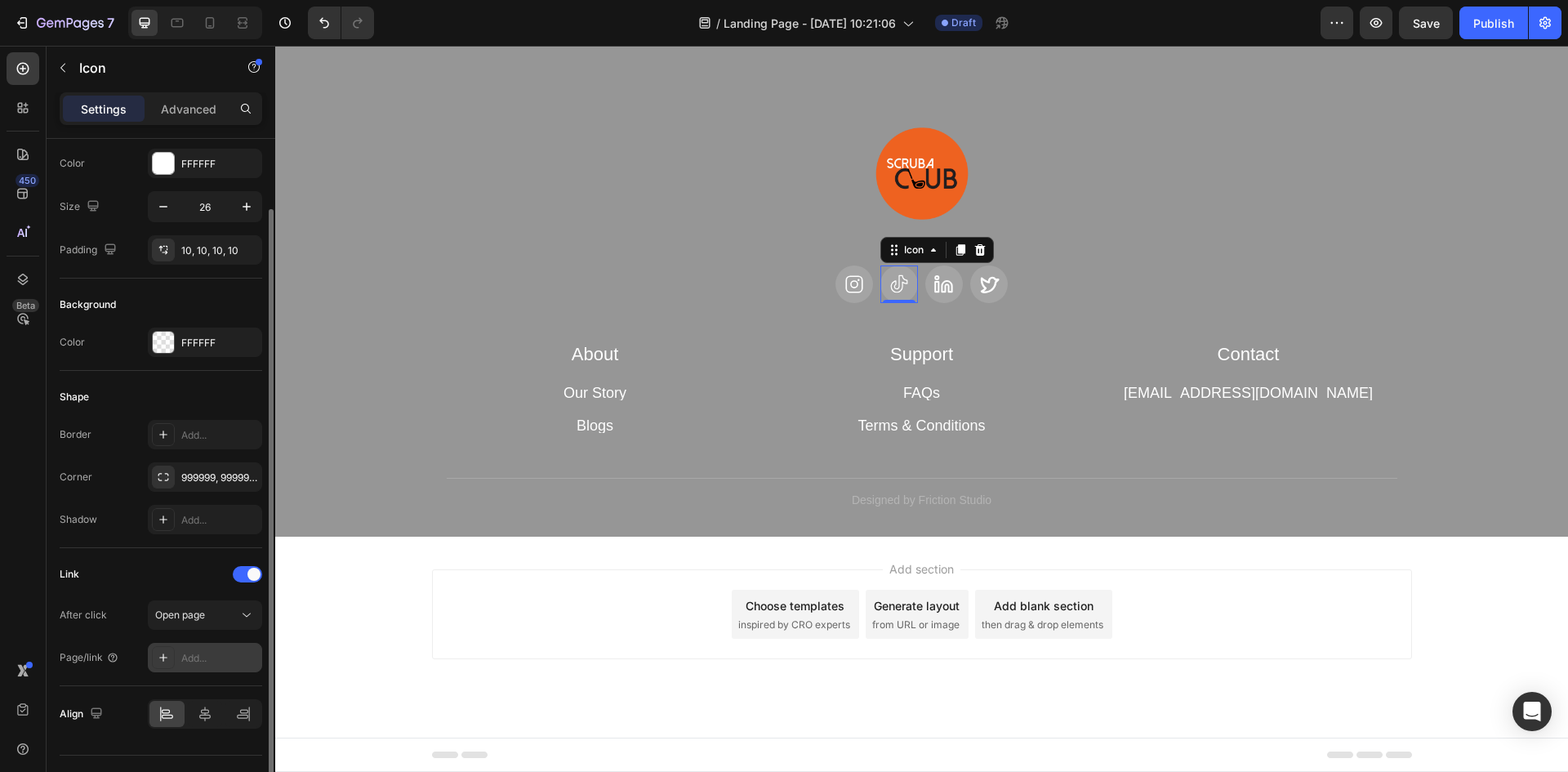
click at [190, 660] on div "Add..." at bounding box center [220, 659] width 77 height 15
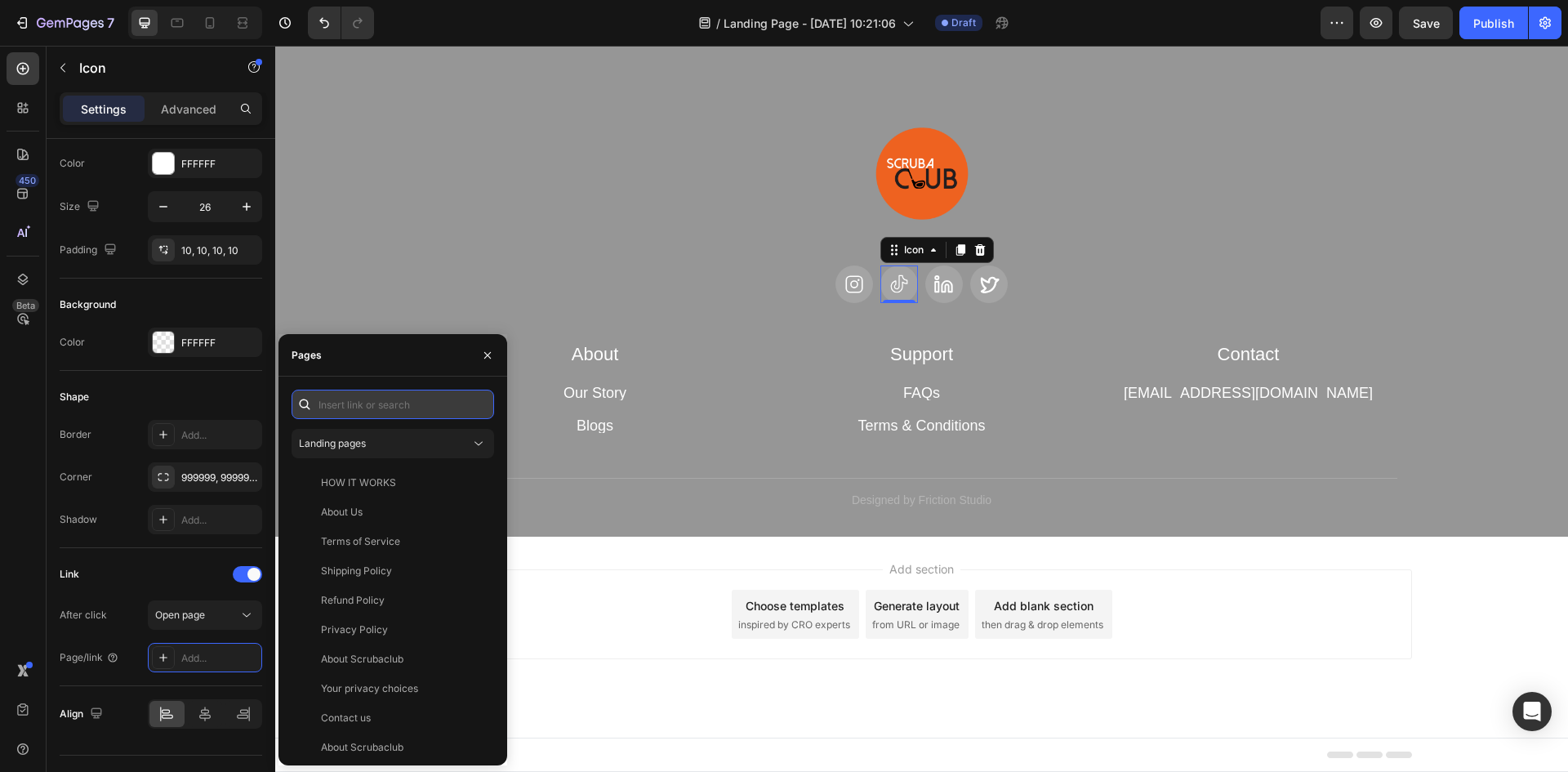
click at [367, 407] on input "text" at bounding box center [392, 404] width 202 height 29
paste input "[URL][DOMAIN_NAME]"
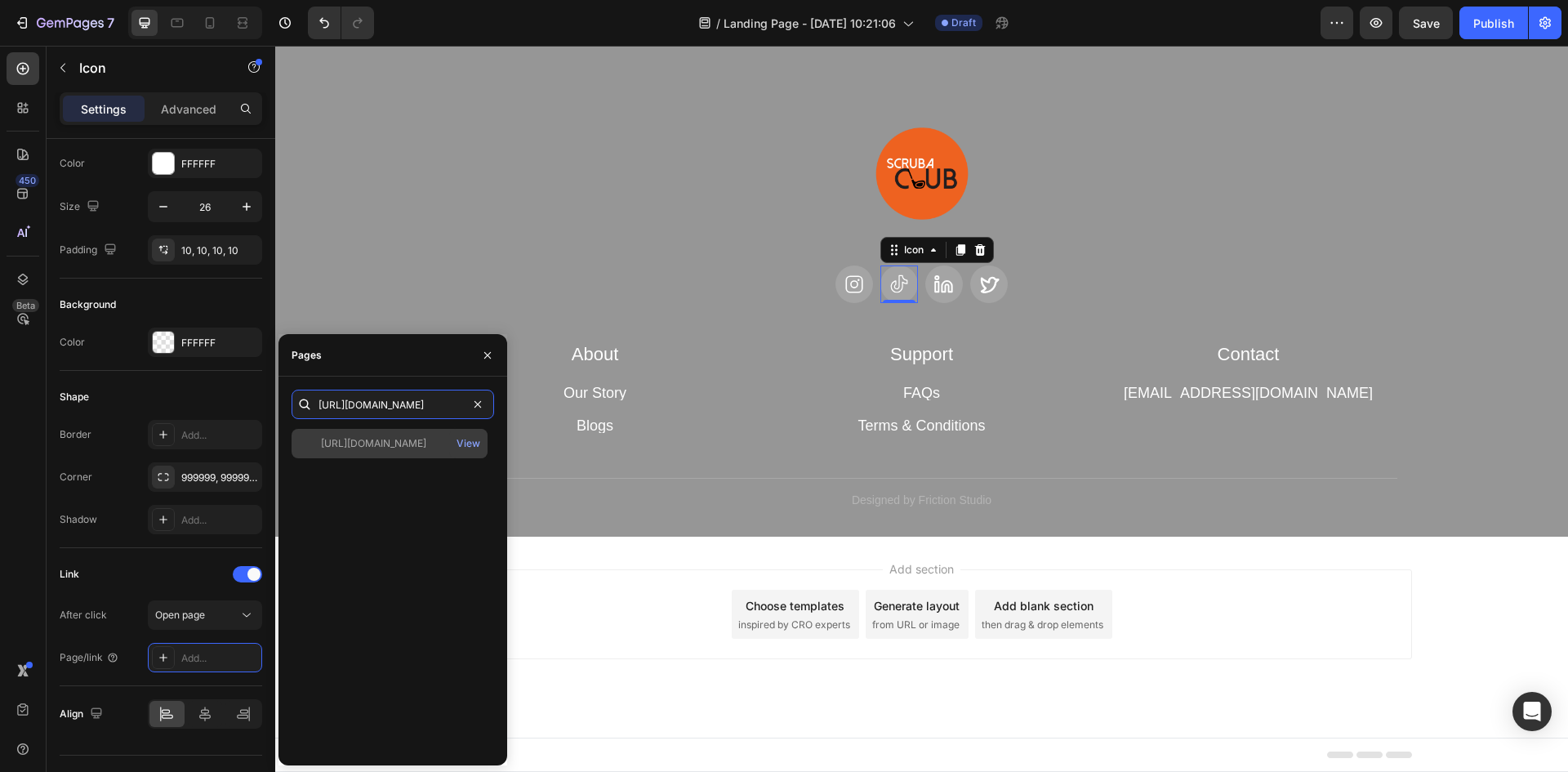
type input "[URL][DOMAIN_NAME]"
click at [390, 443] on div "[URL][DOMAIN_NAME]" at bounding box center [374, 444] width 106 height 15
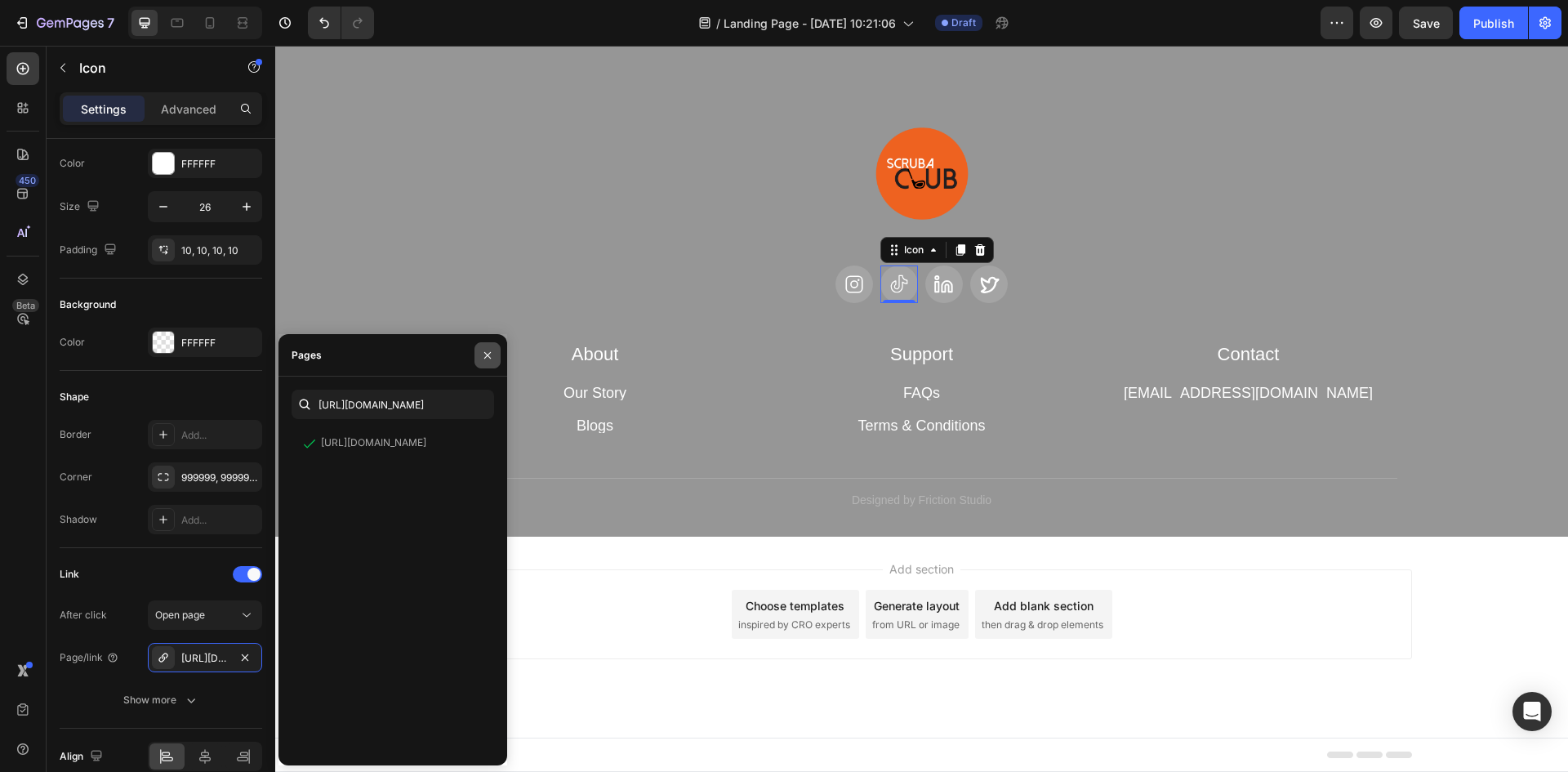
click at [486, 361] on icon "button" at bounding box center [488, 356] width 13 height 13
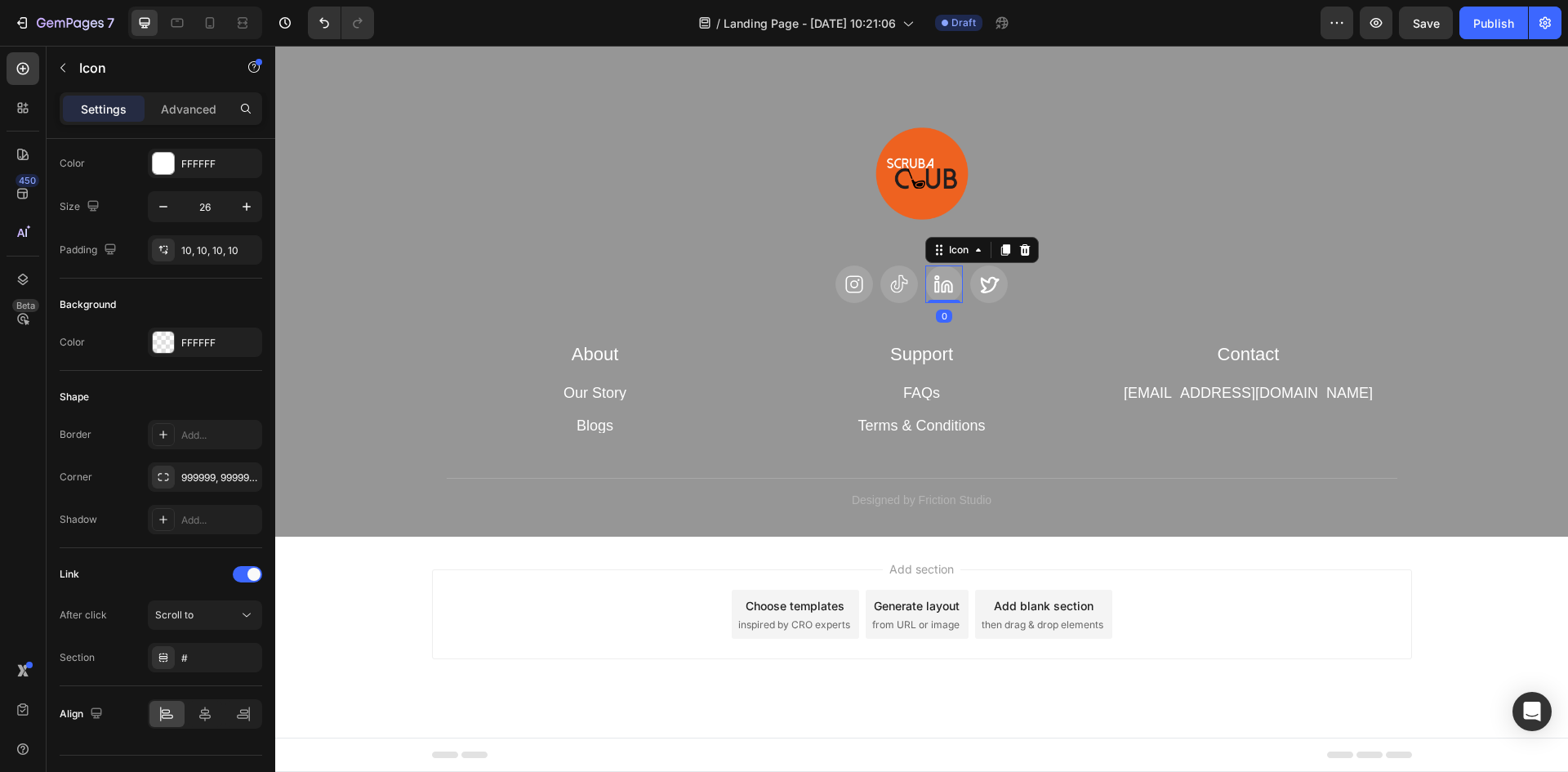
click at [940, 283] on icon at bounding box center [944, 285] width 21 height 22
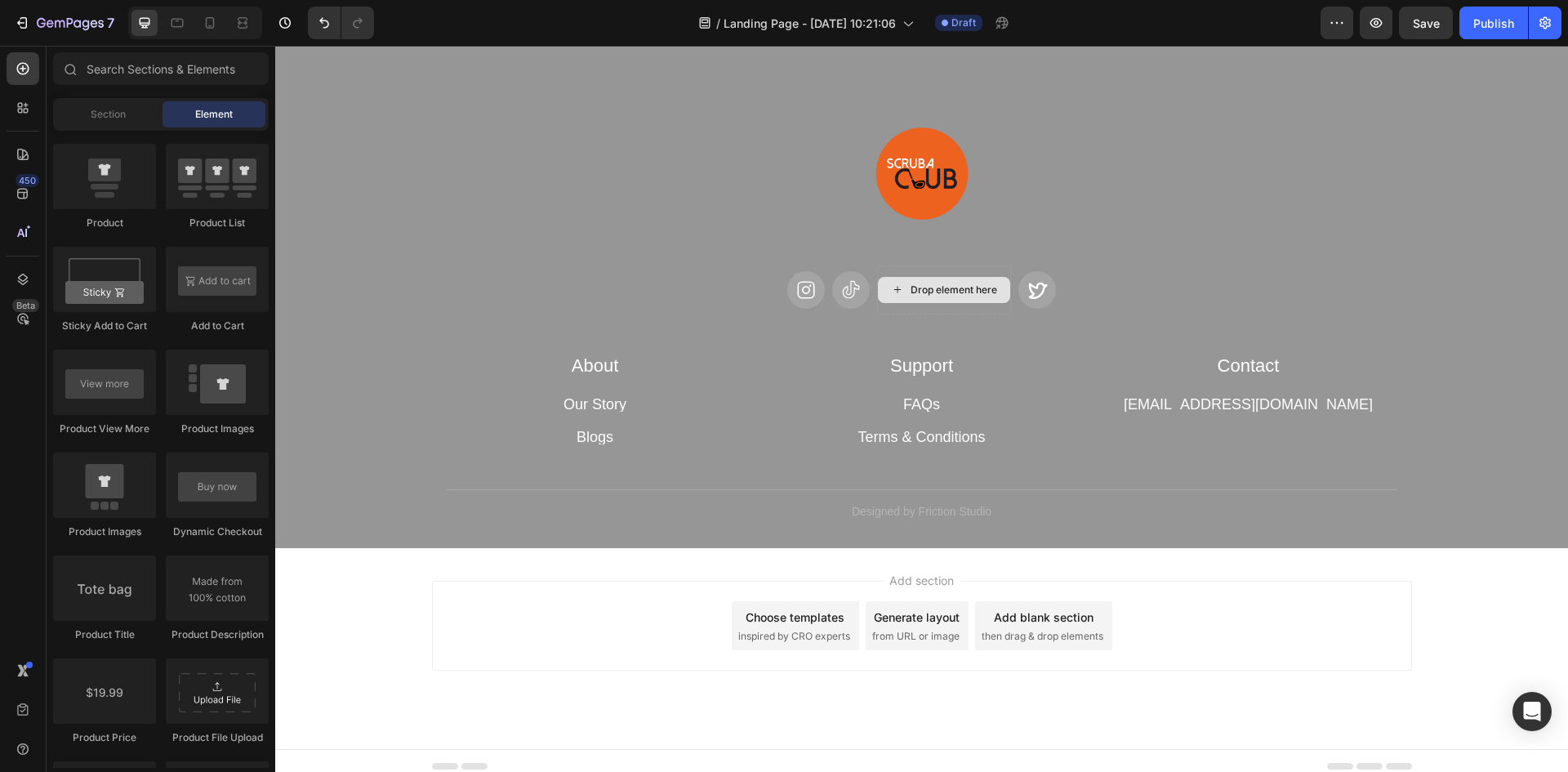
click at [940, 284] on div "Drop element here" at bounding box center [954, 291] width 87 height 13
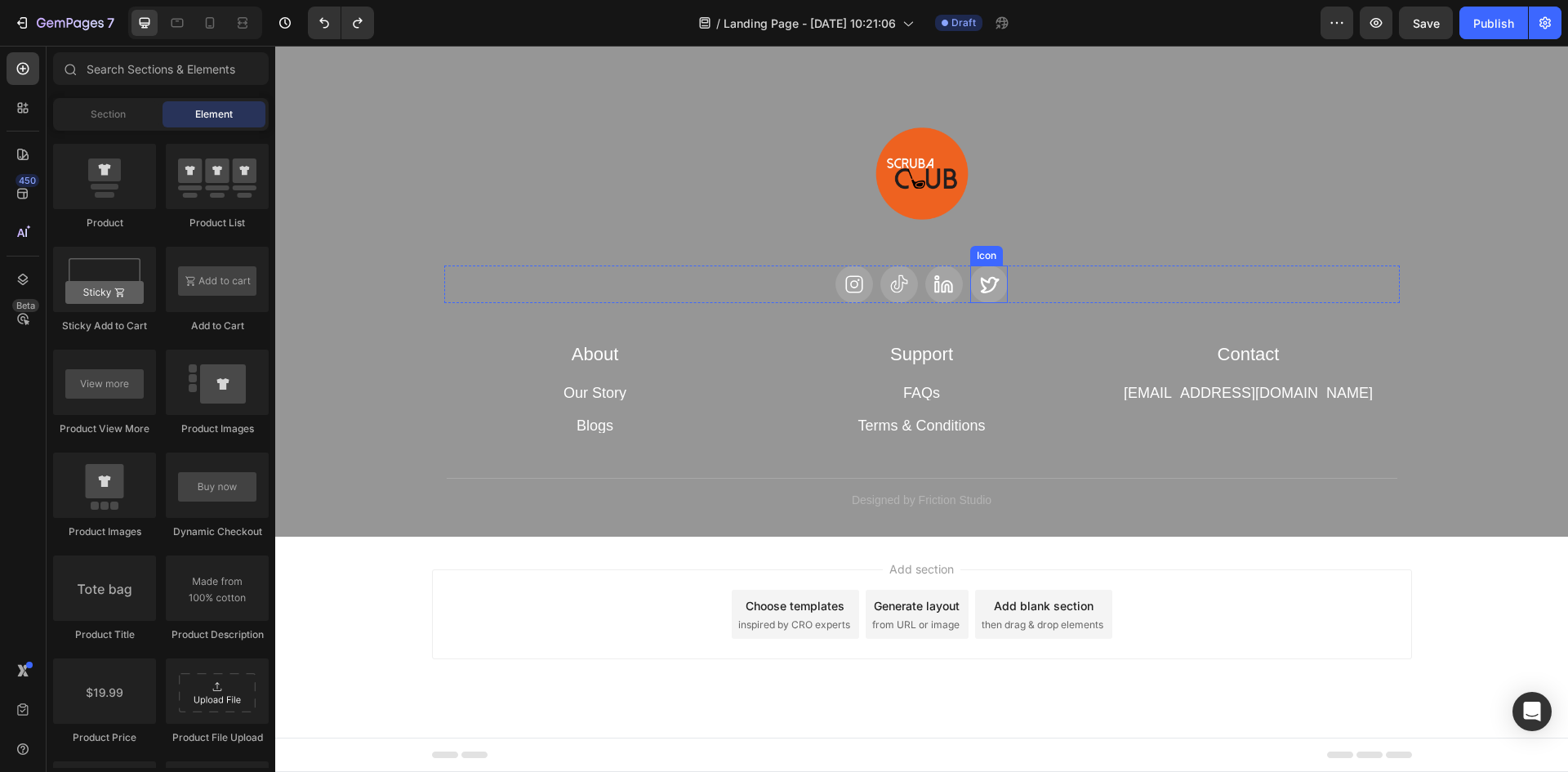
click at [981, 283] on icon at bounding box center [990, 285] width 19 height 17
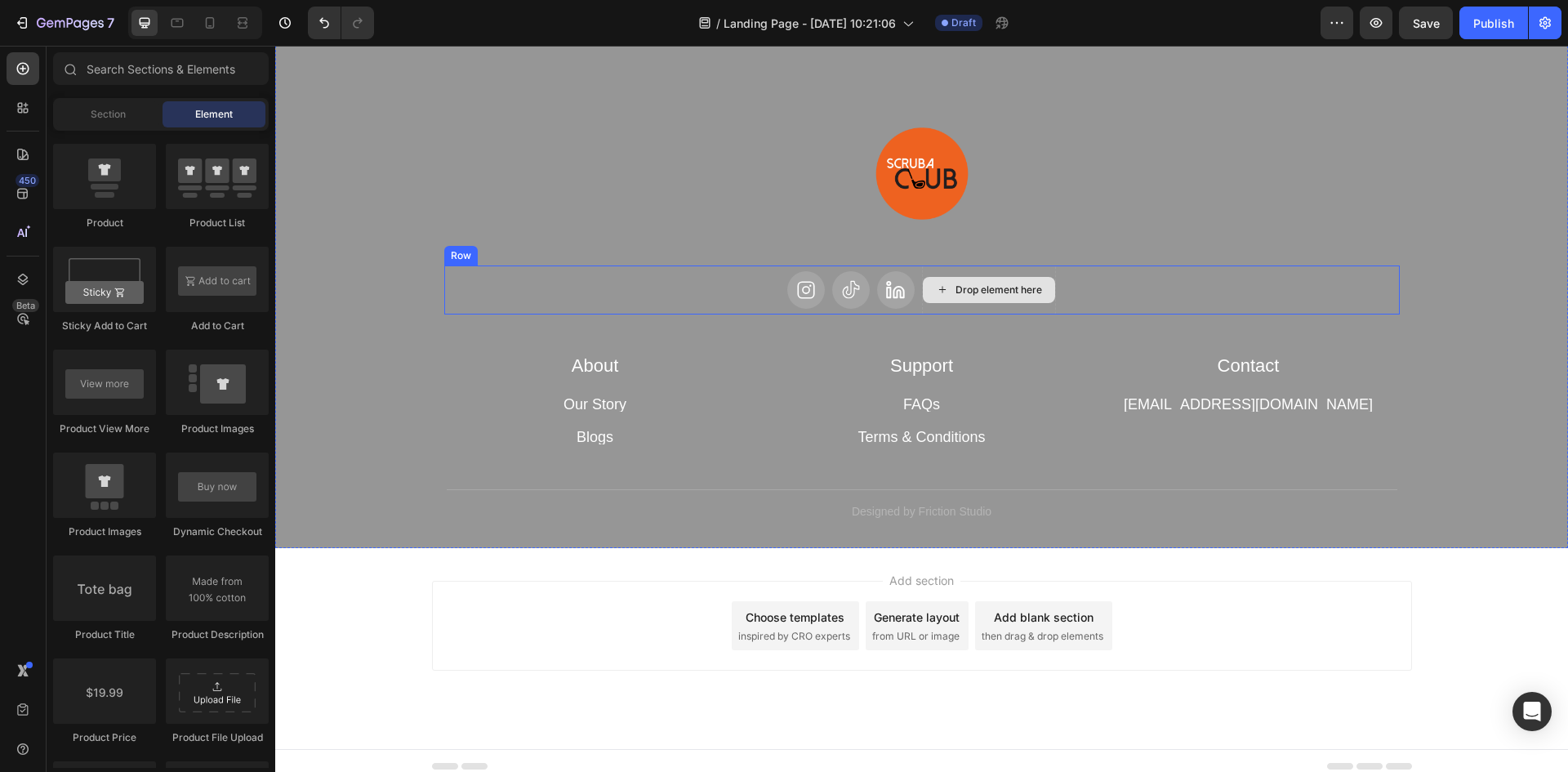
click at [980, 284] on div "Drop element here" at bounding box center [999, 291] width 87 height 13
click at [891, 285] on icon at bounding box center [896, 291] width 21 height 22
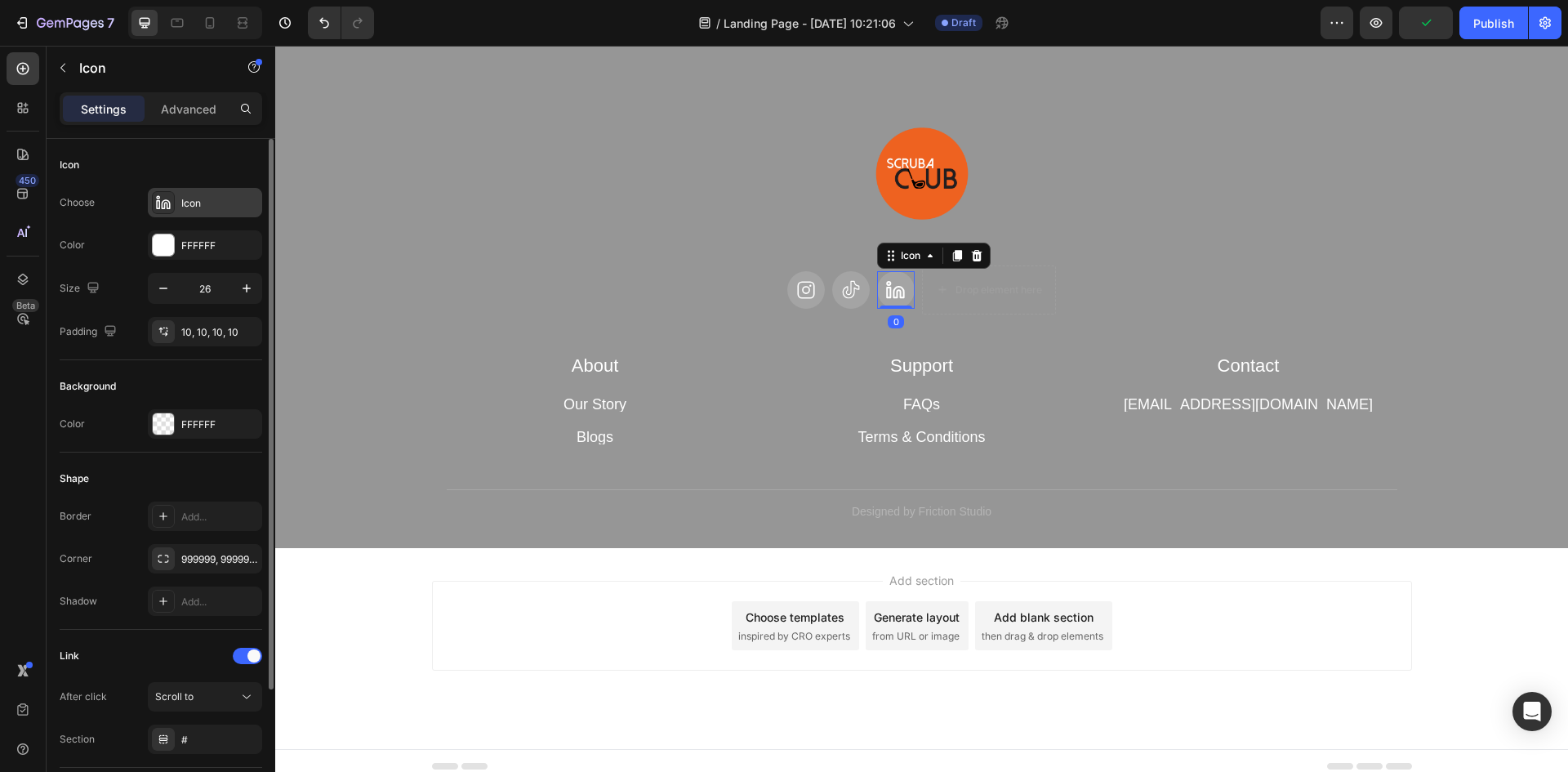
click at [156, 204] on icon at bounding box center [163, 203] width 17 height 17
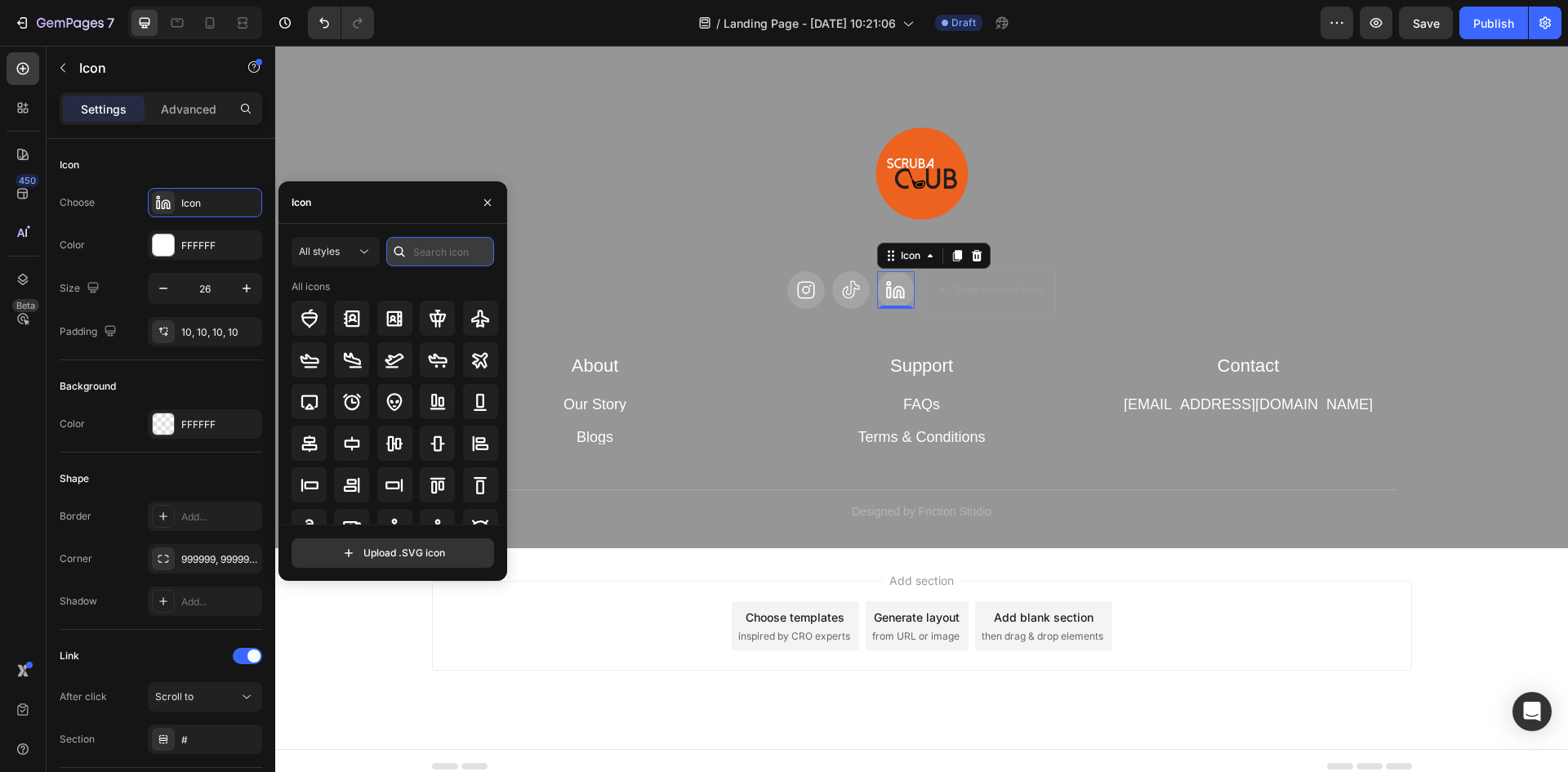
click at [414, 257] on input "text" at bounding box center [440, 252] width 108 height 29
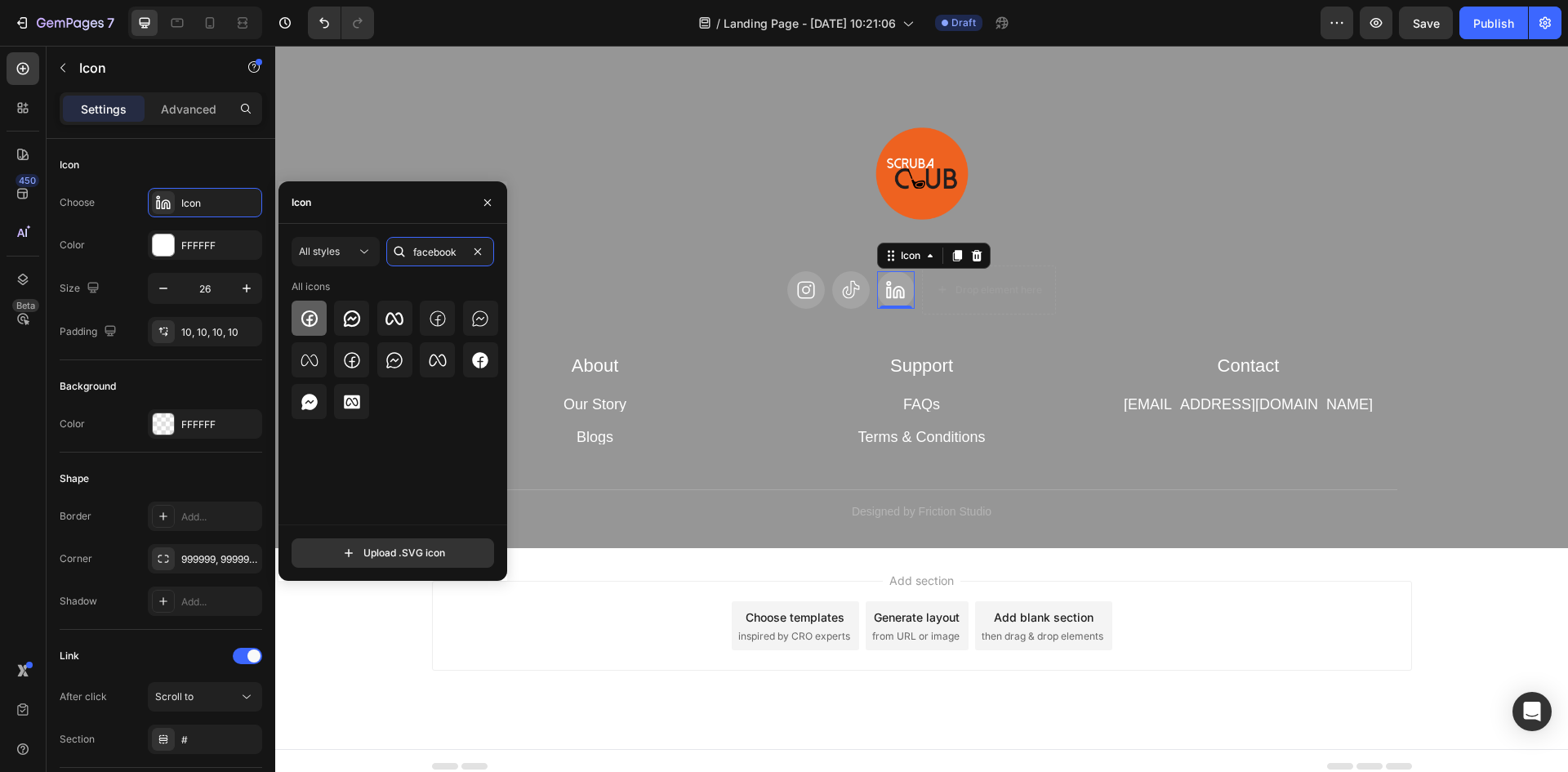
type input "facebook"
click at [317, 312] on icon at bounding box center [310, 319] width 20 height 20
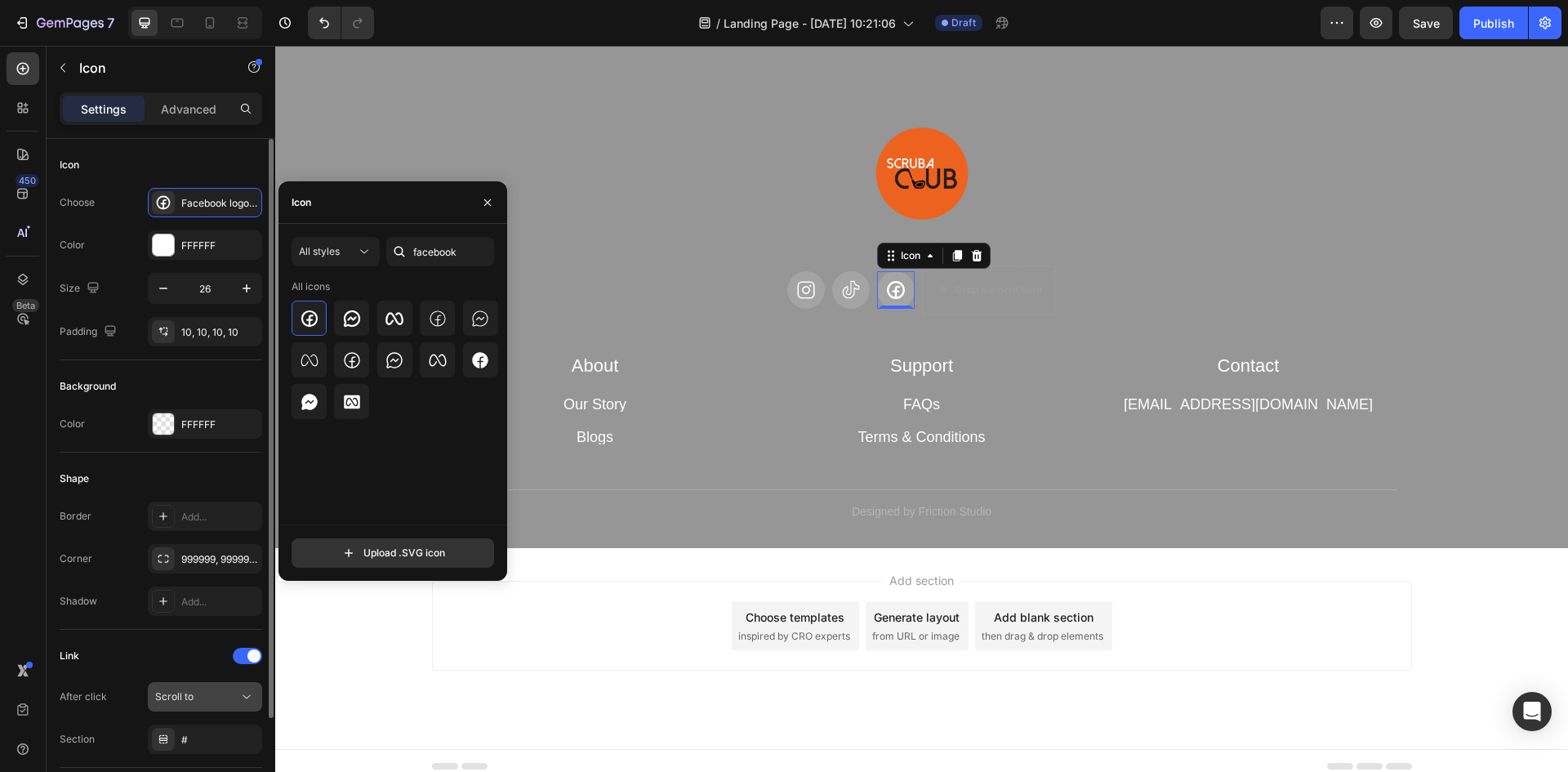
click at [204, 690] on div "Scroll to" at bounding box center [196, 697] width 83 height 15
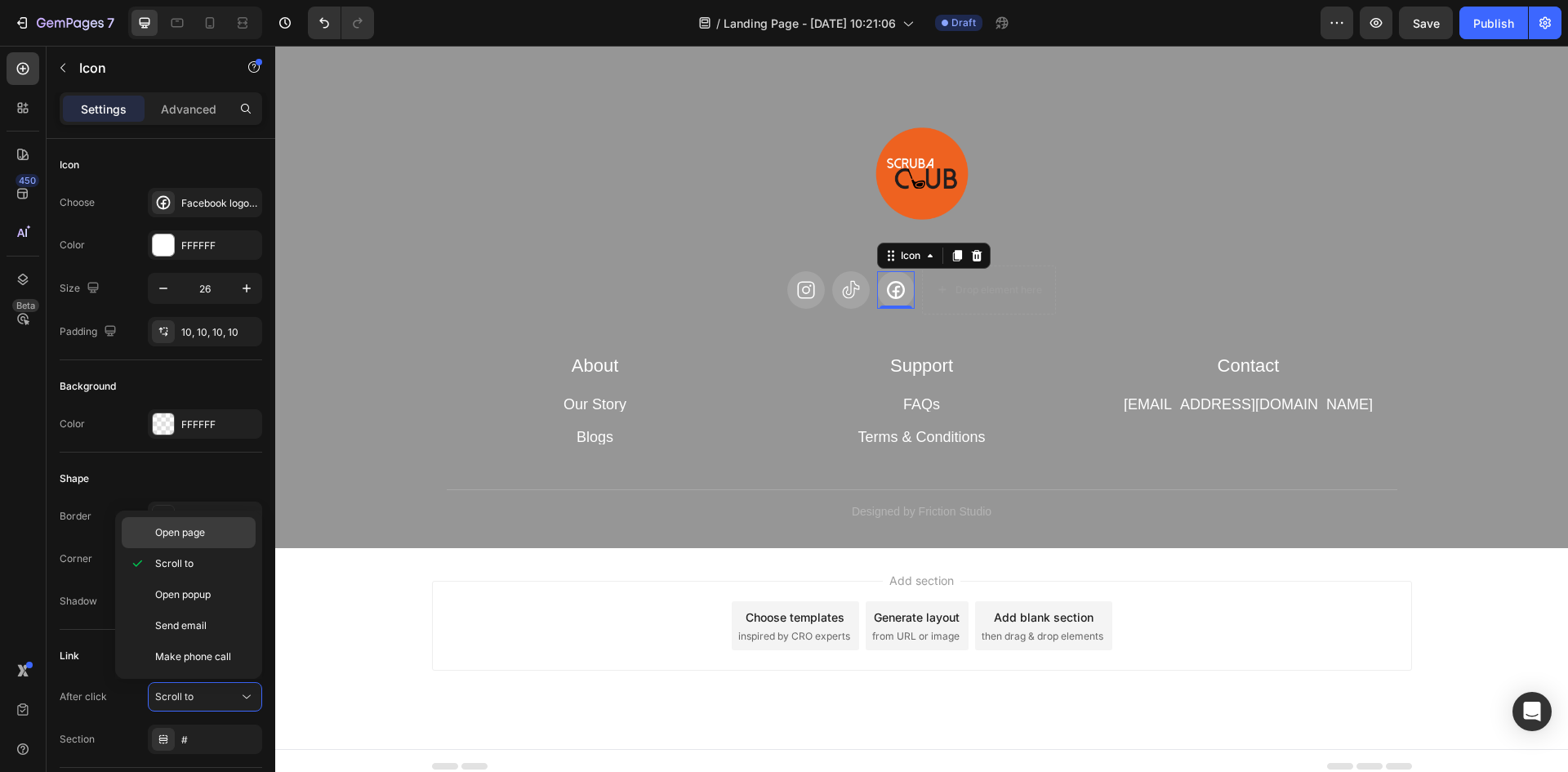
click at [183, 530] on span "Open page" at bounding box center [180, 533] width 50 height 15
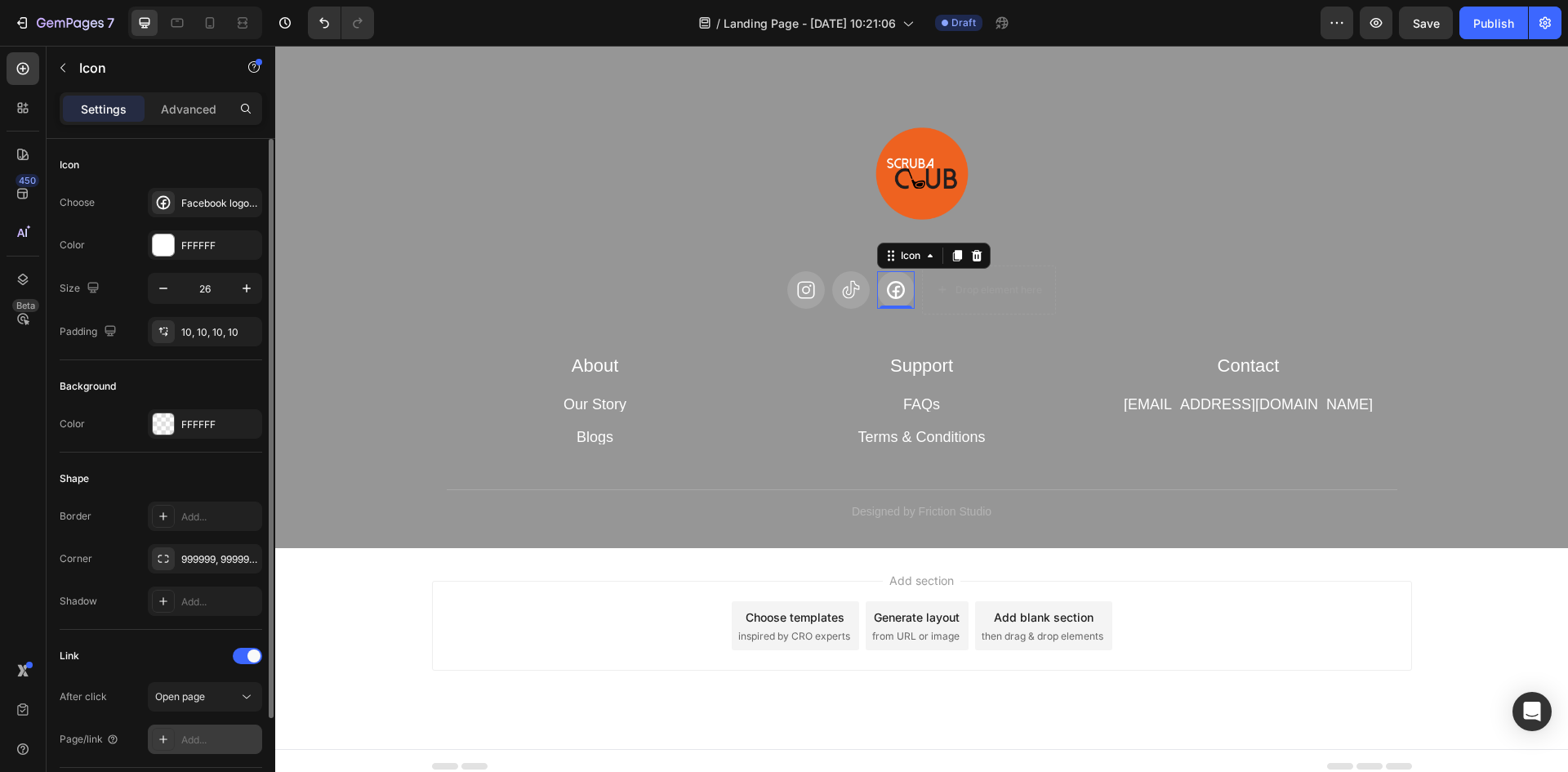
click at [202, 745] on div "Add..." at bounding box center [220, 740] width 77 height 15
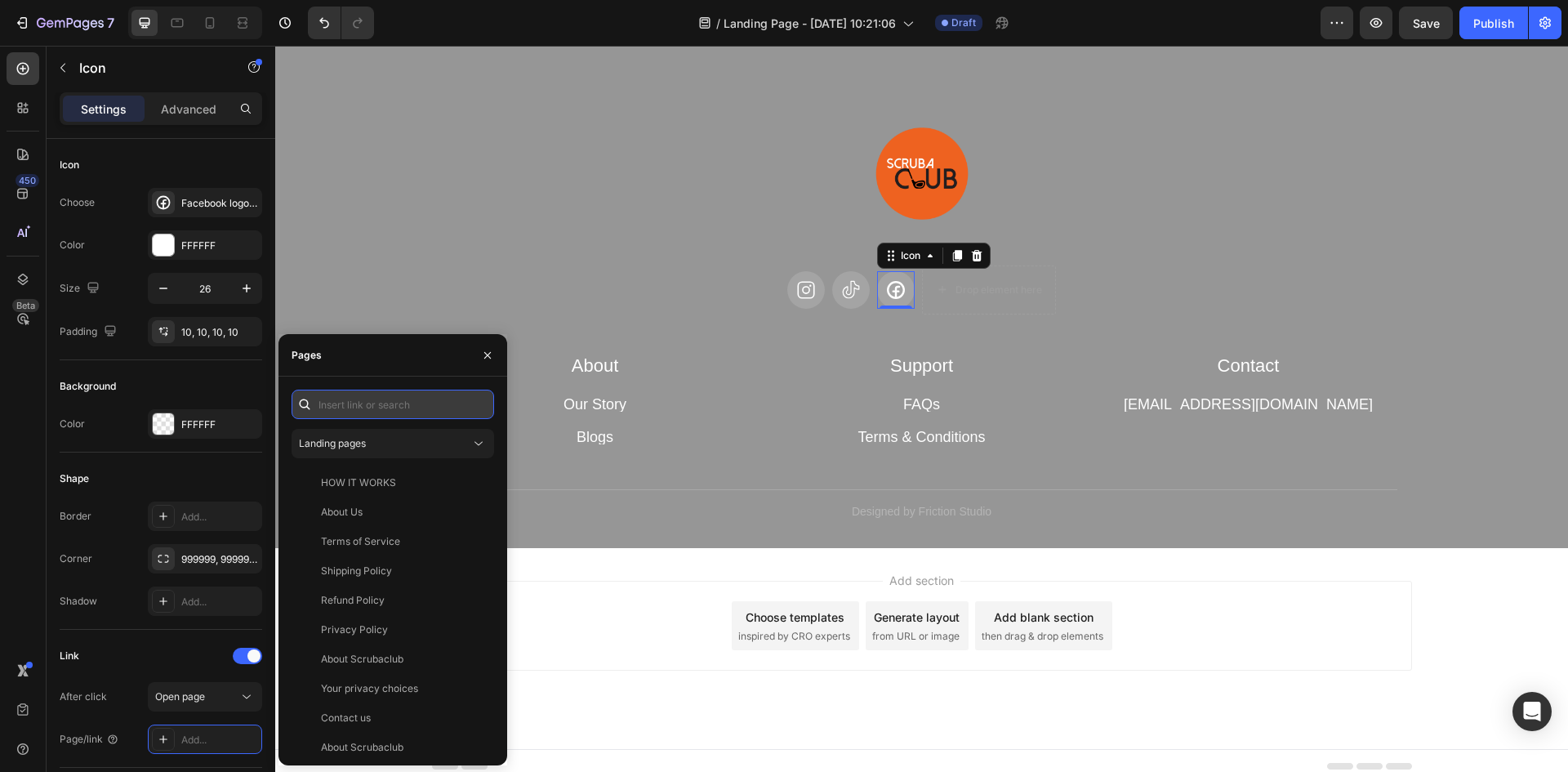
click at [372, 396] on input "text" at bounding box center [392, 404] width 202 height 29
paste input "[URL][DOMAIN_NAME]"
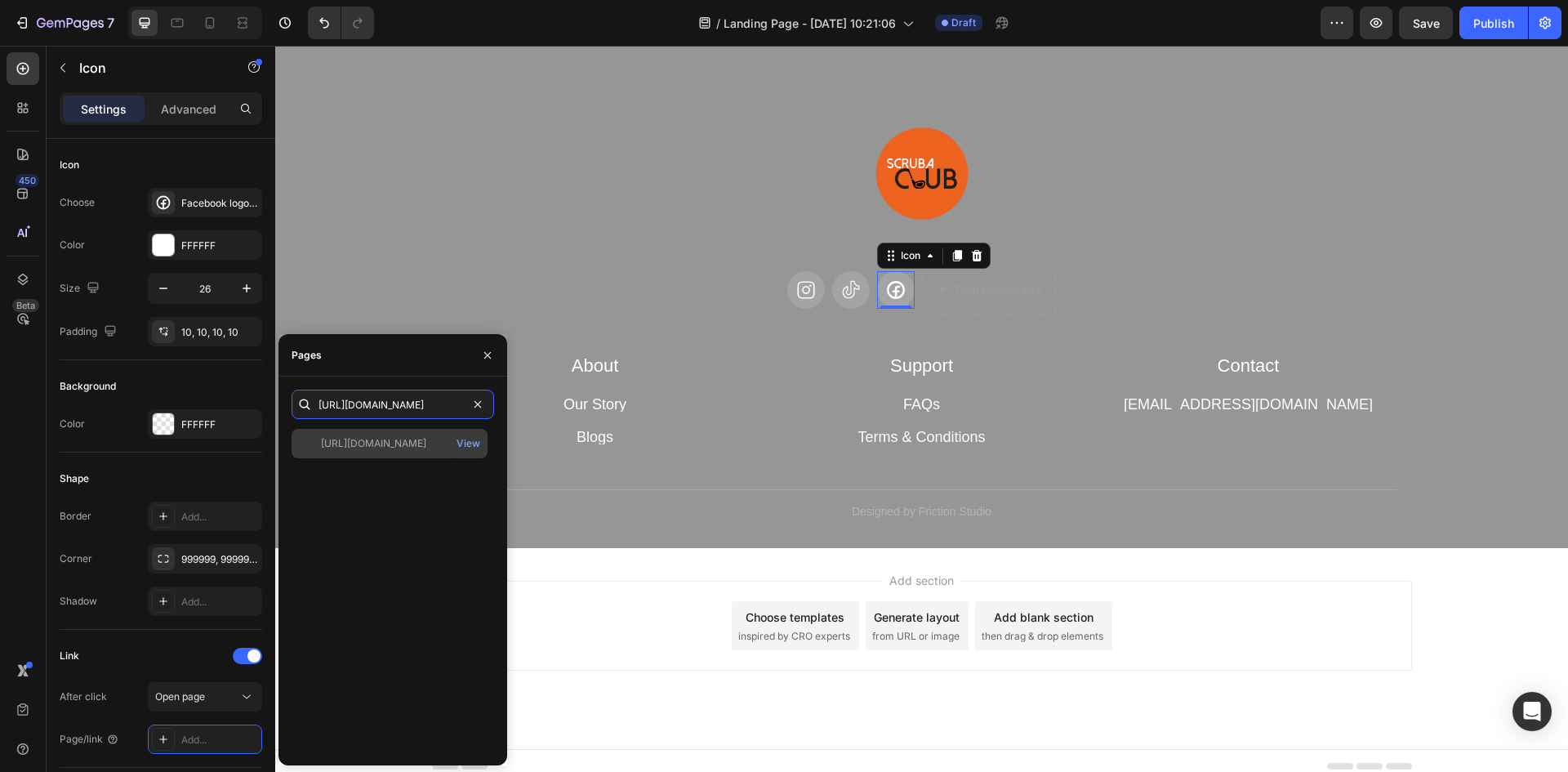
type input "[URL][DOMAIN_NAME]"
click at [385, 446] on div "[URL][DOMAIN_NAME]" at bounding box center [374, 444] width 106 height 15
click at [480, 357] on button "button" at bounding box center [487, 355] width 26 height 26
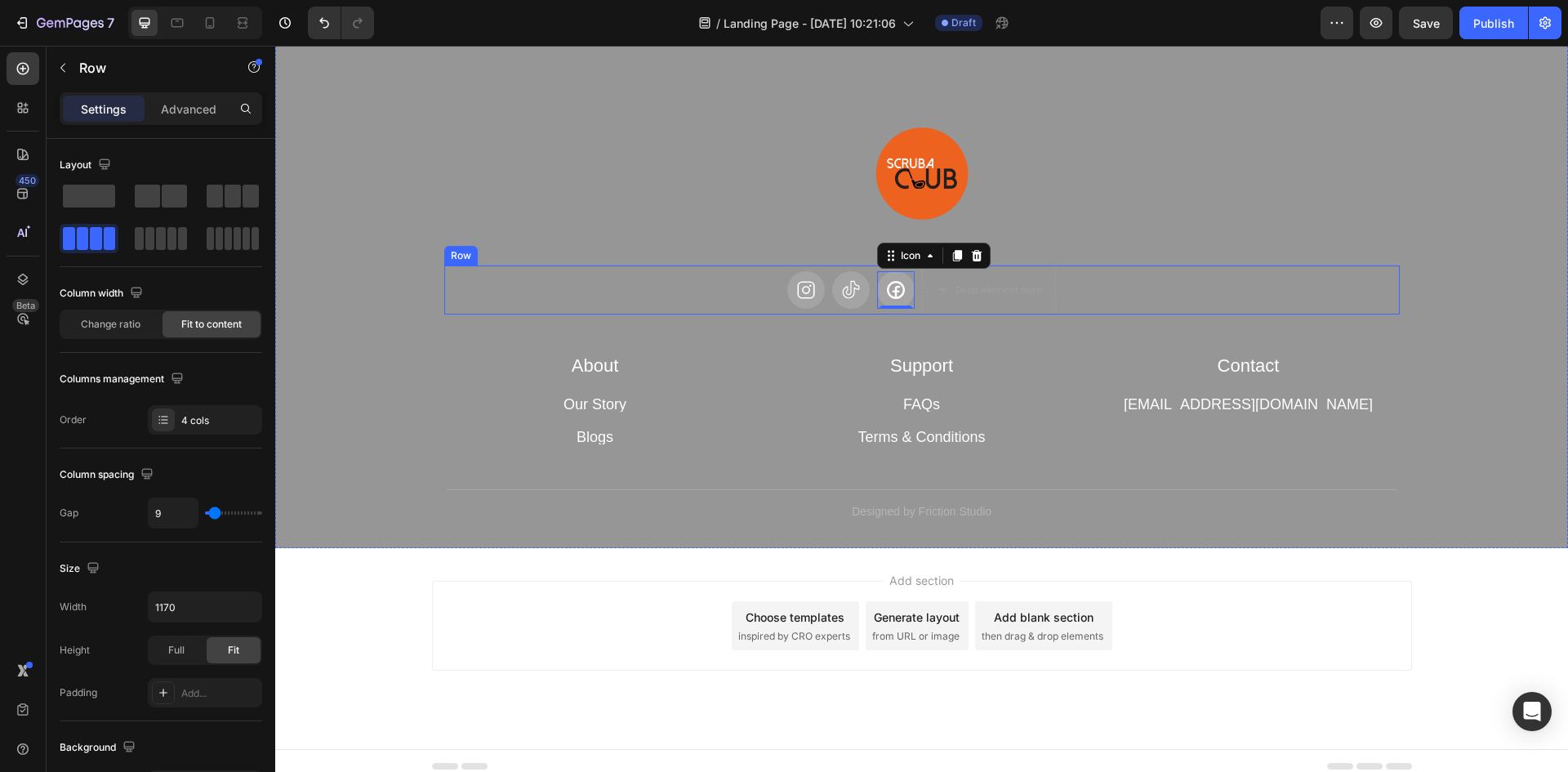
click at [722, 293] on div "Icon Icon Icon 0 Drop element here Row" at bounding box center [922, 290] width 955 height 49
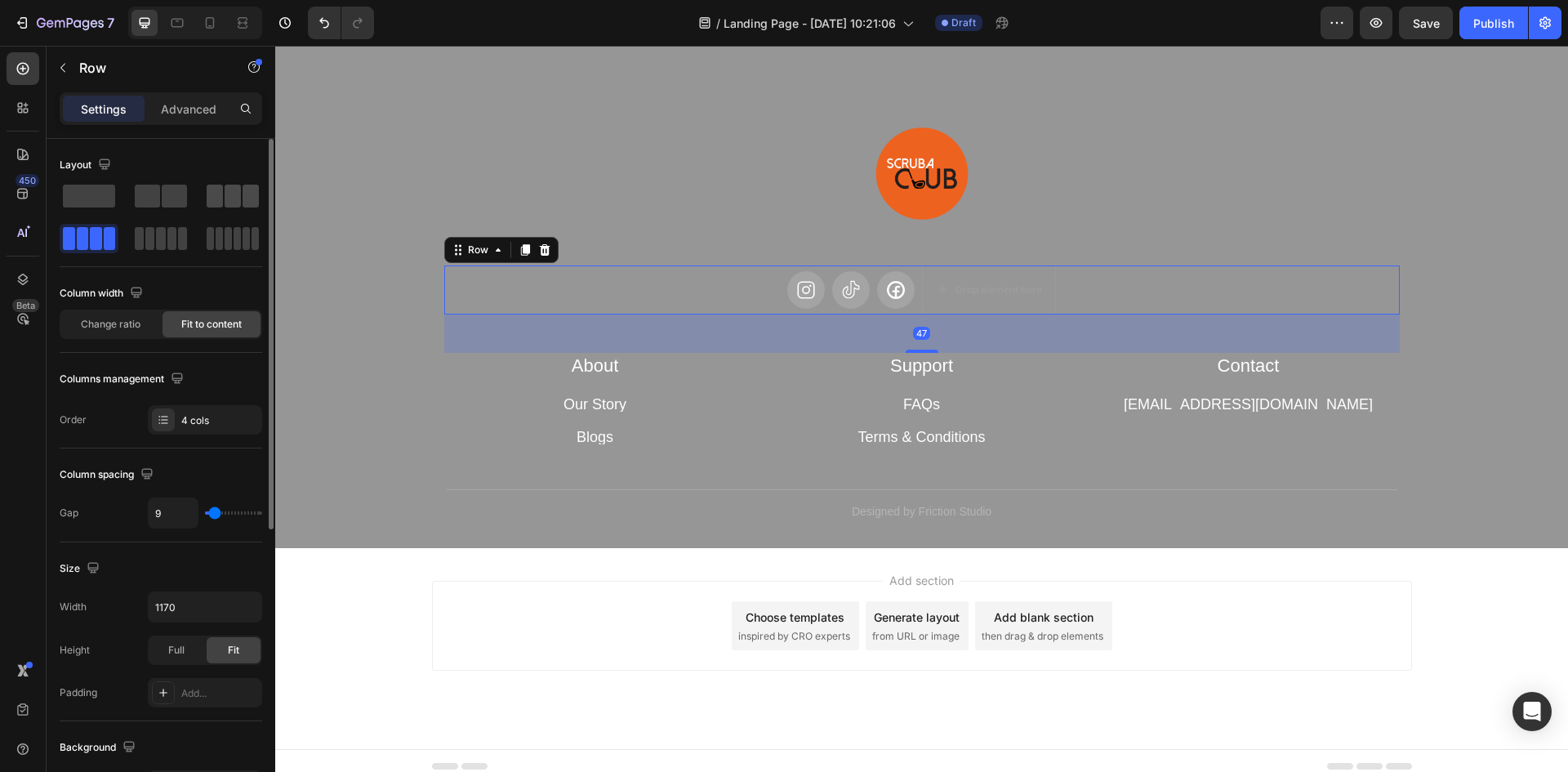
click at [228, 203] on span at bounding box center [233, 196] width 17 height 22
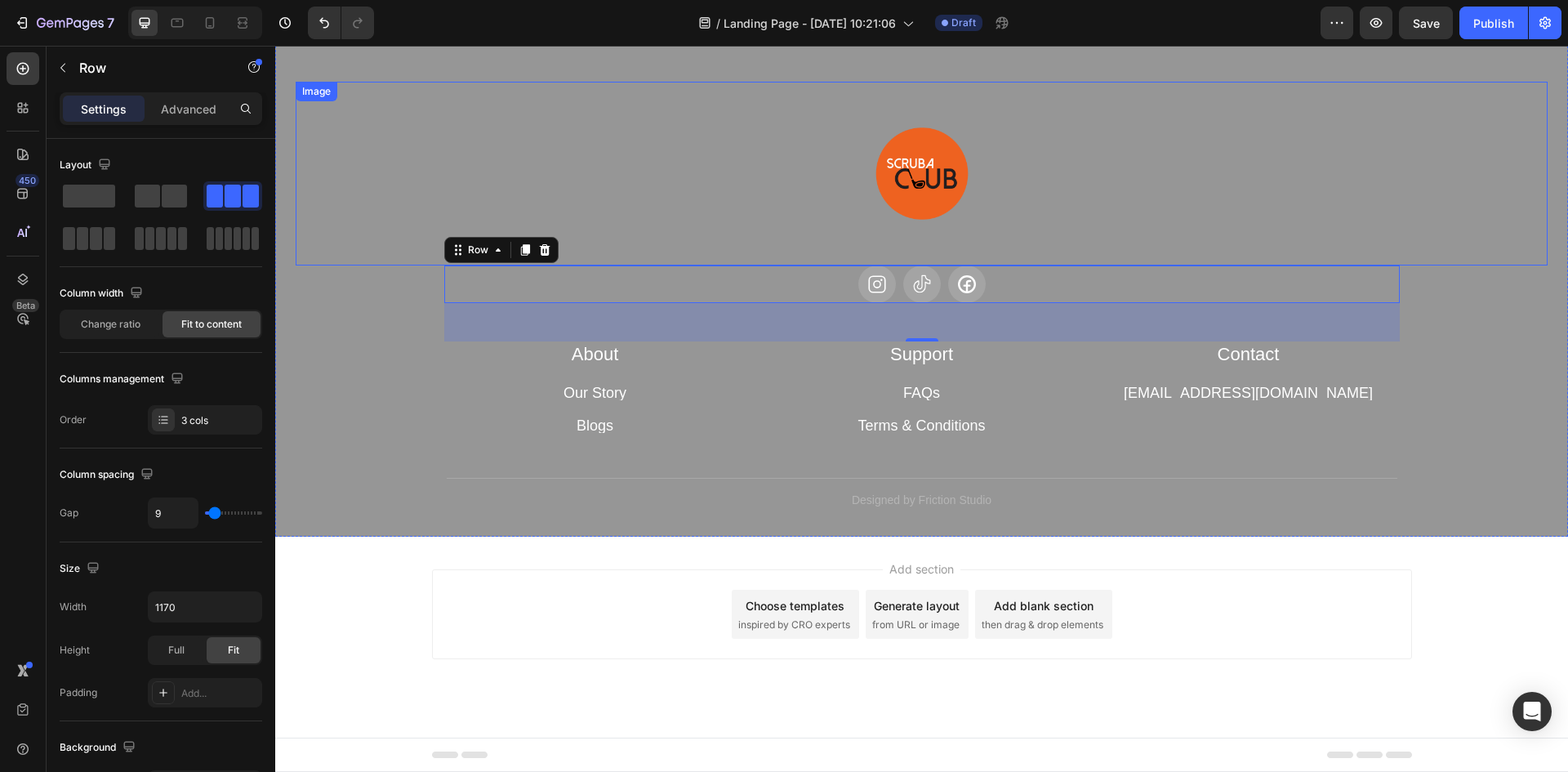
click at [710, 217] on div at bounding box center [921, 173] width 1252 height 184
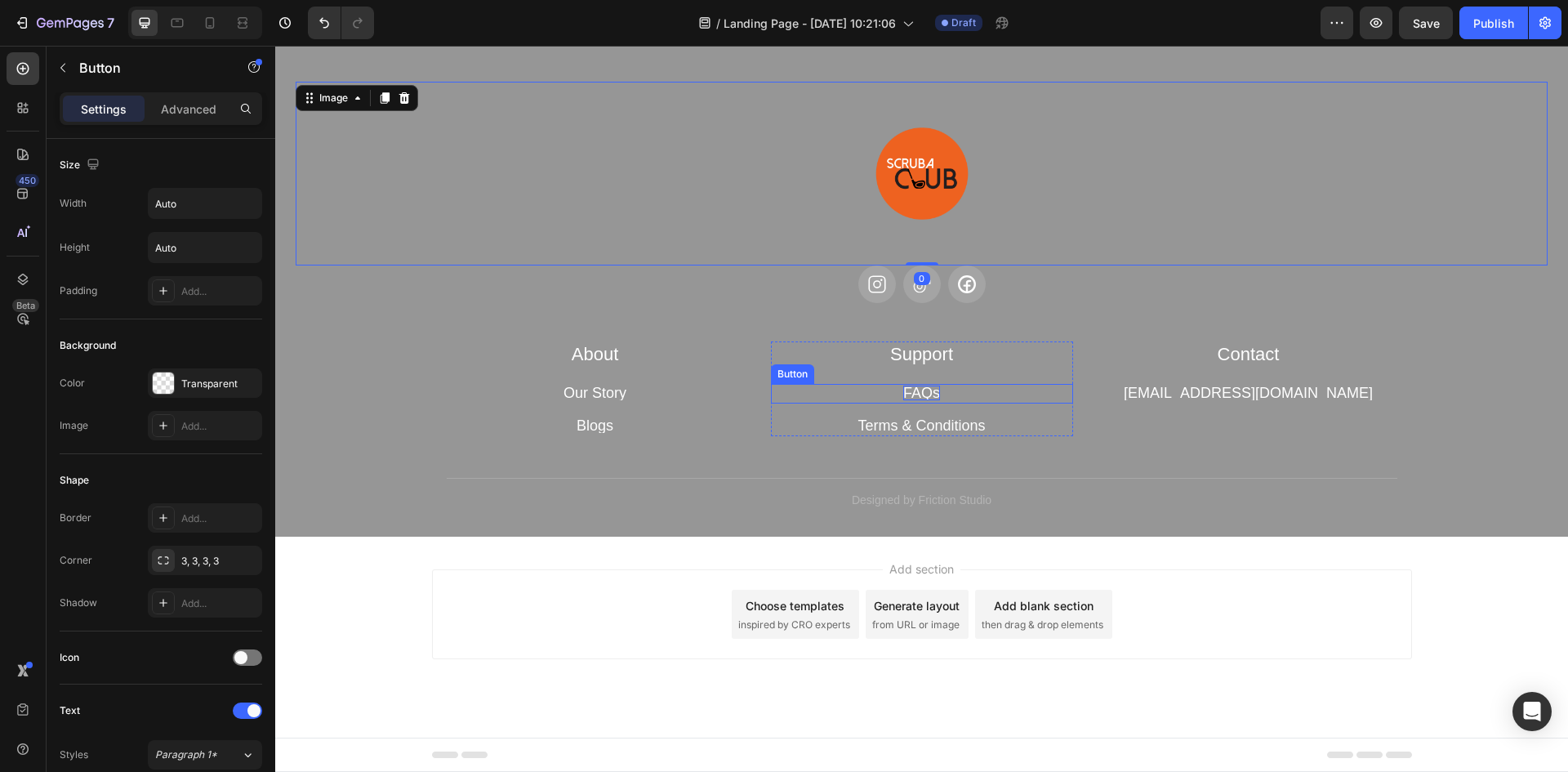
click at [907, 395] on p "FAQs" at bounding box center [921, 393] width 37 height 15
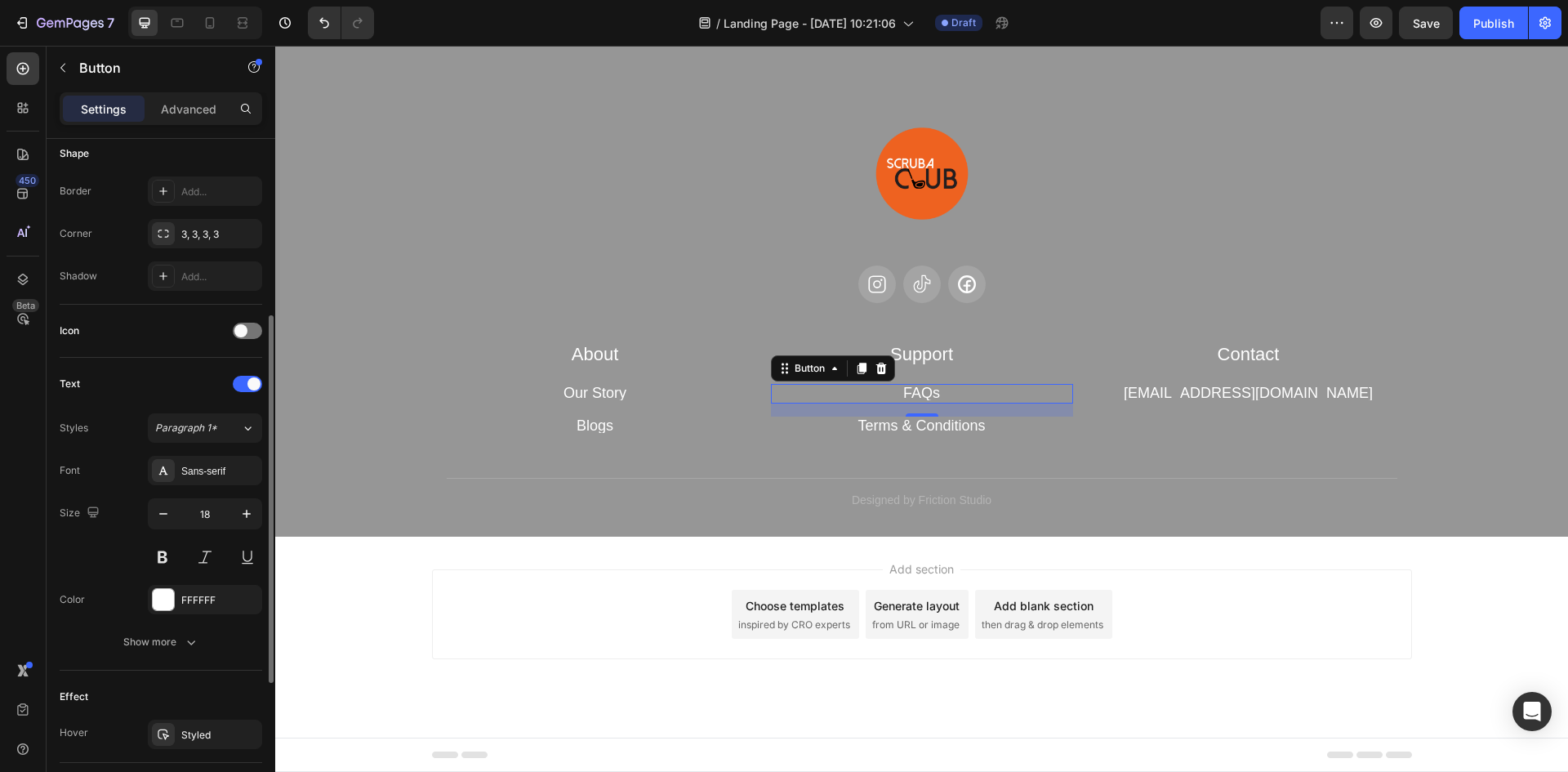
scroll to position [577, 0]
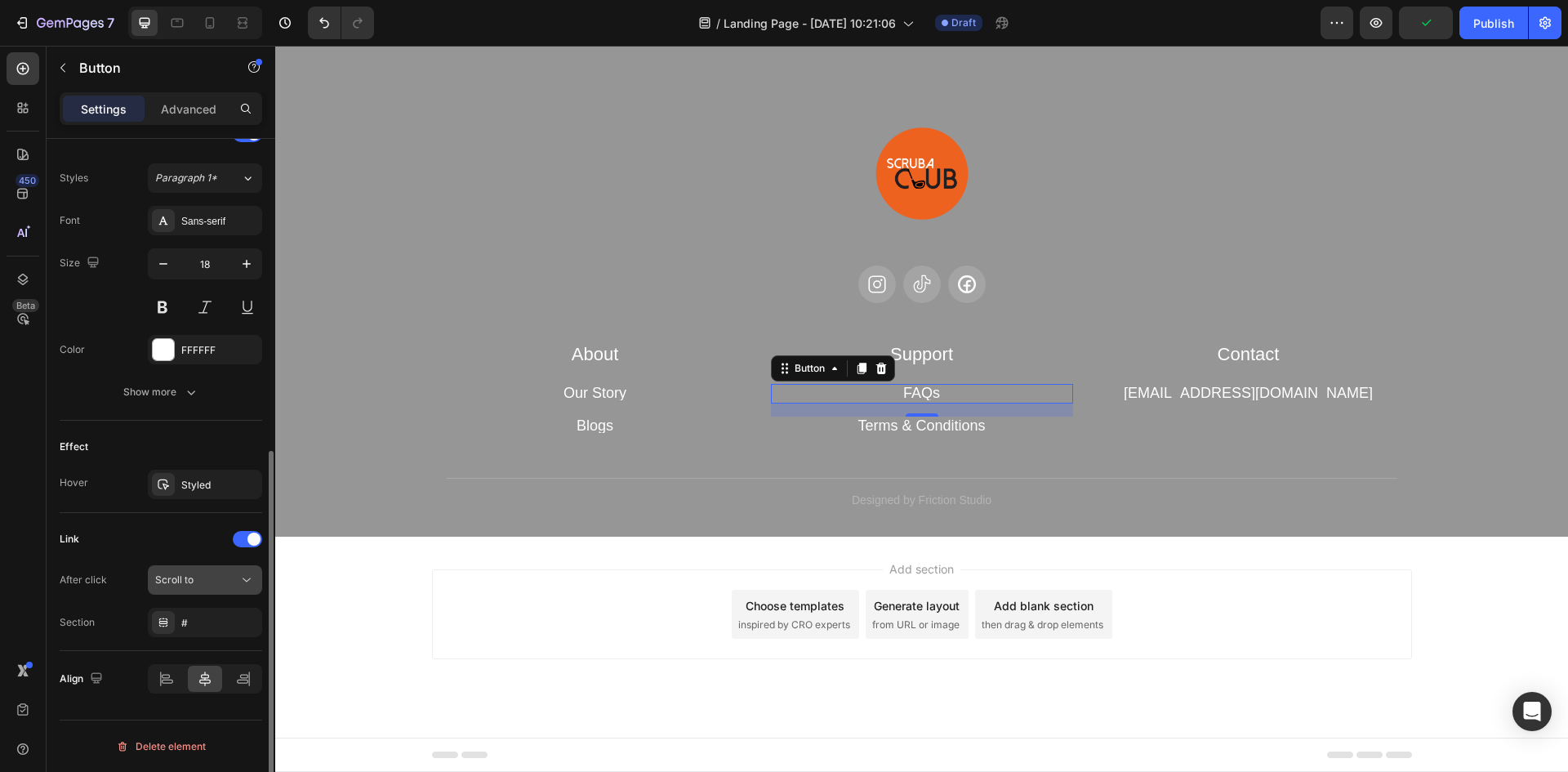
click at [240, 583] on icon at bounding box center [247, 580] width 17 height 17
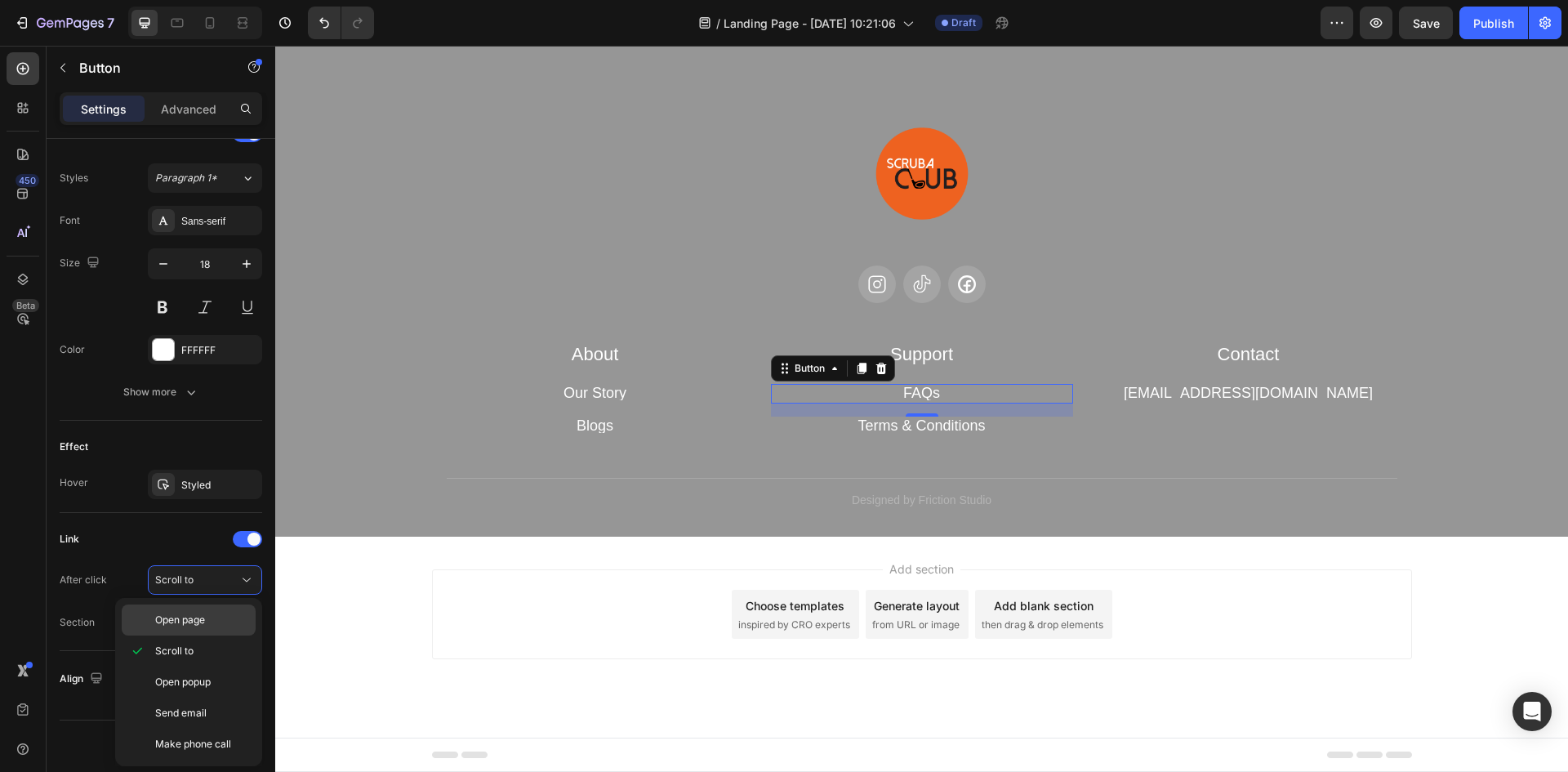
click at [214, 622] on p "Open page" at bounding box center [201, 620] width 93 height 15
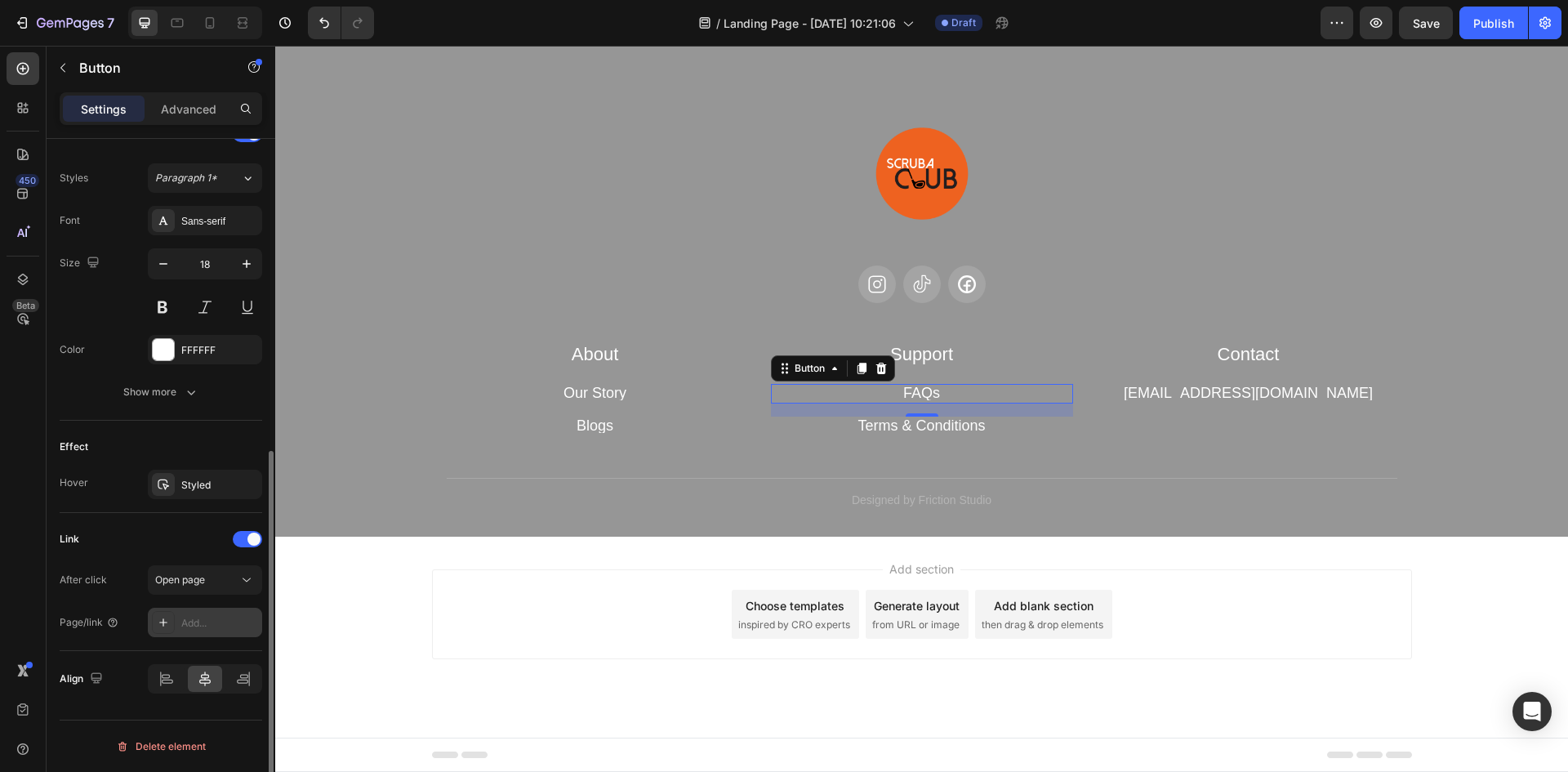
click at [211, 620] on div "Add..." at bounding box center [220, 624] width 77 height 15
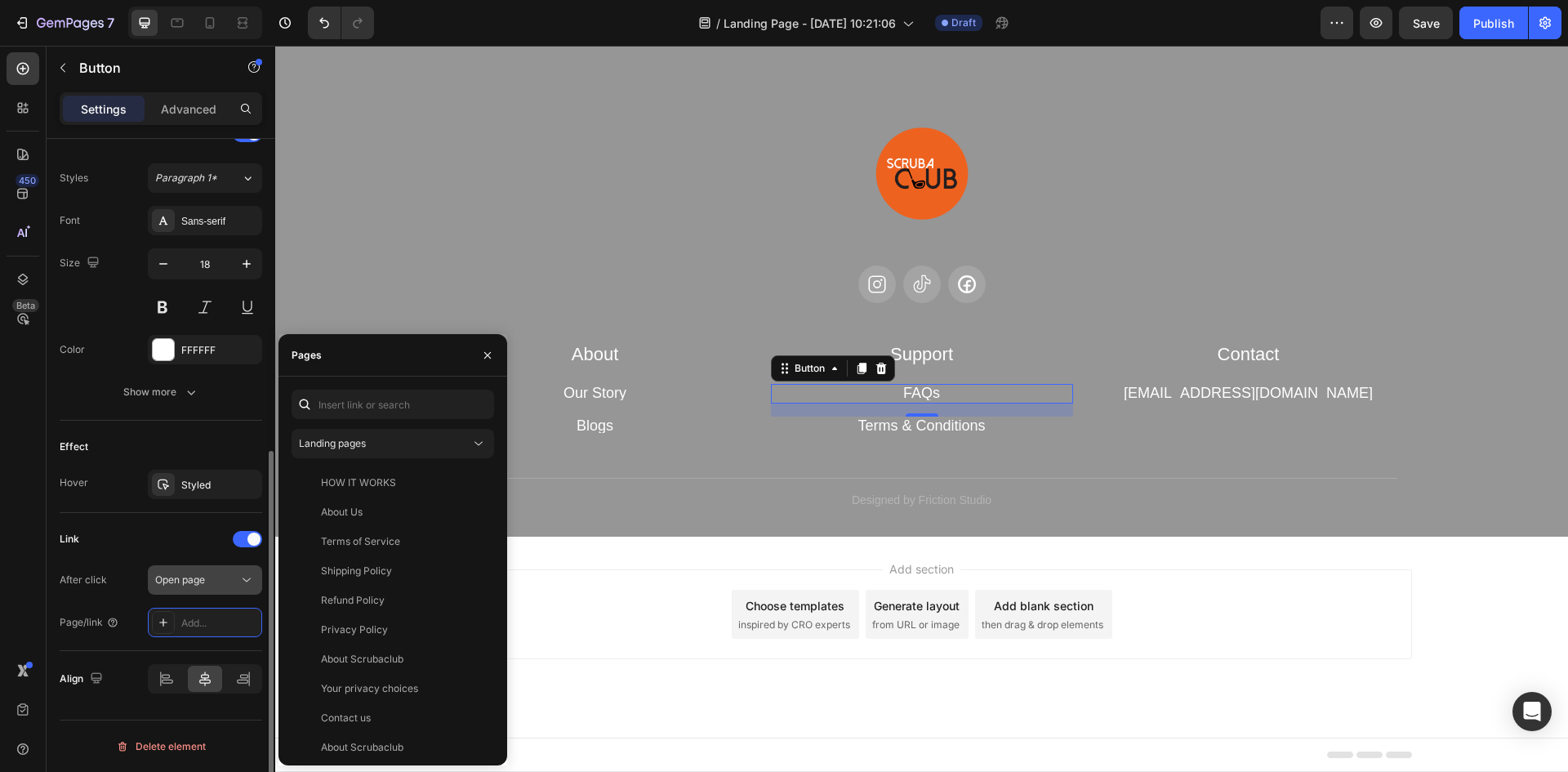
click at [241, 576] on icon at bounding box center [247, 580] width 17 height 17
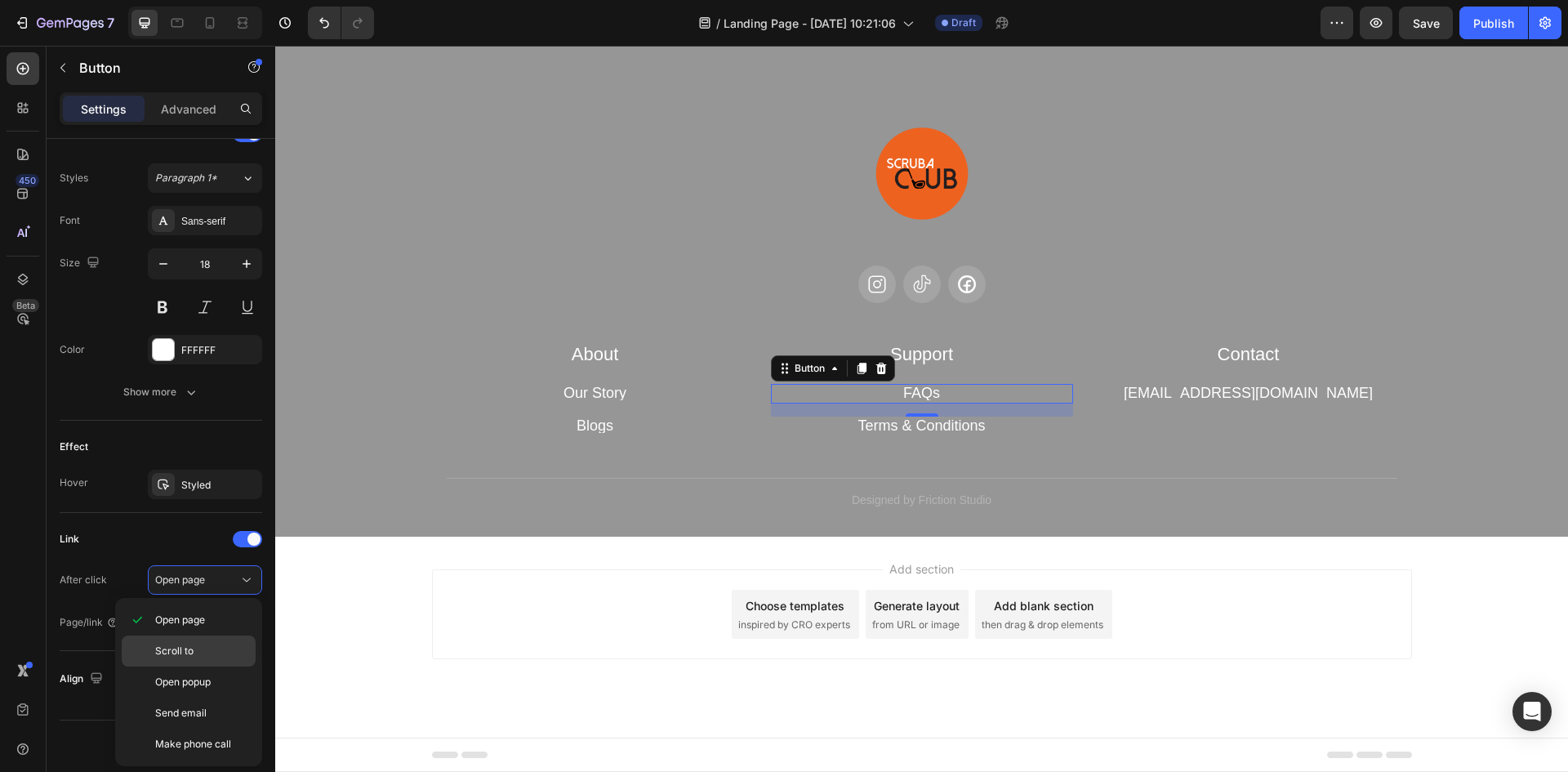
click at [195, 650] on p "Scroll to" at bounding box center [201, 651] width 93 height 15
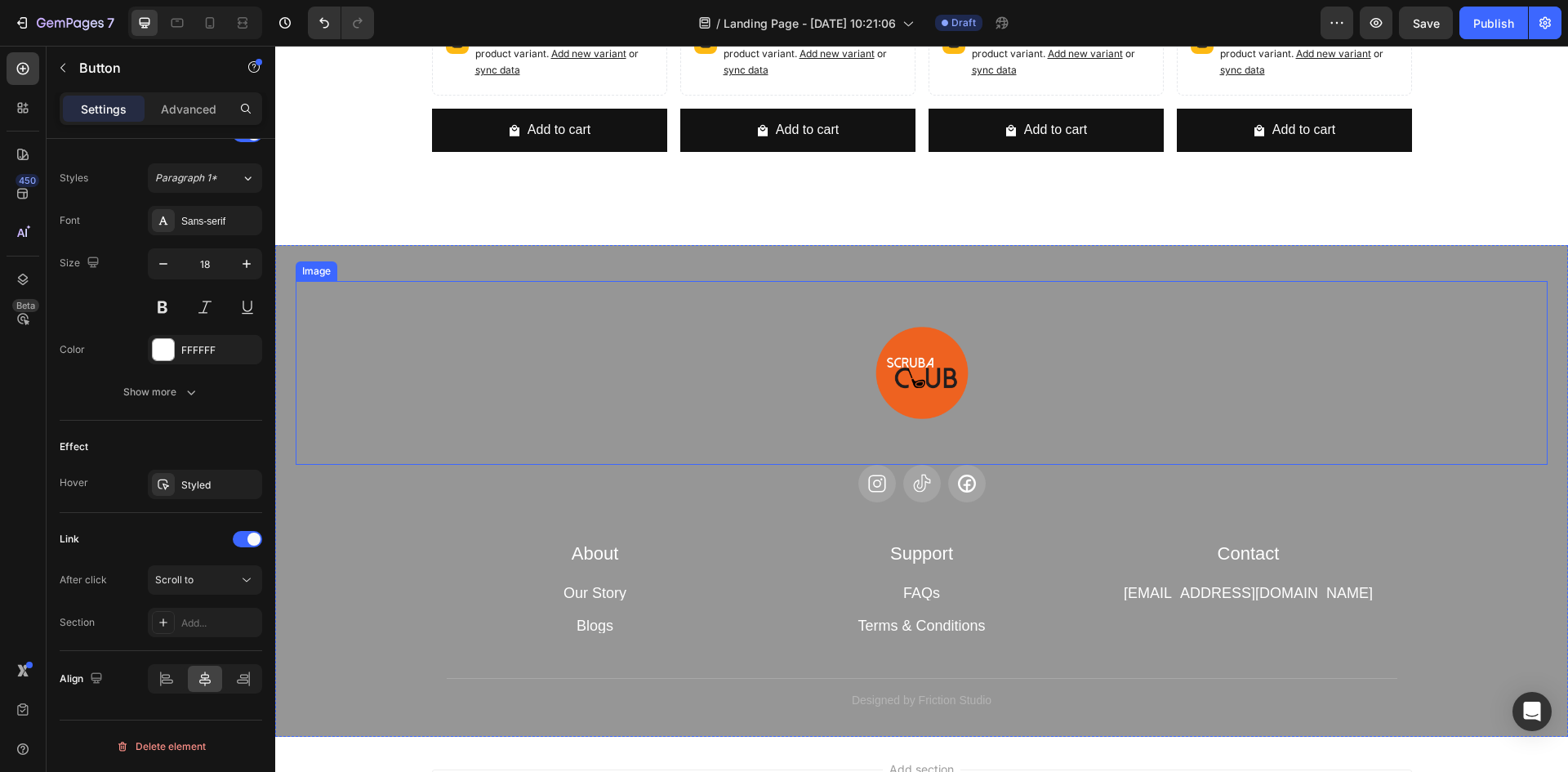
scroll to position [6053, 0]
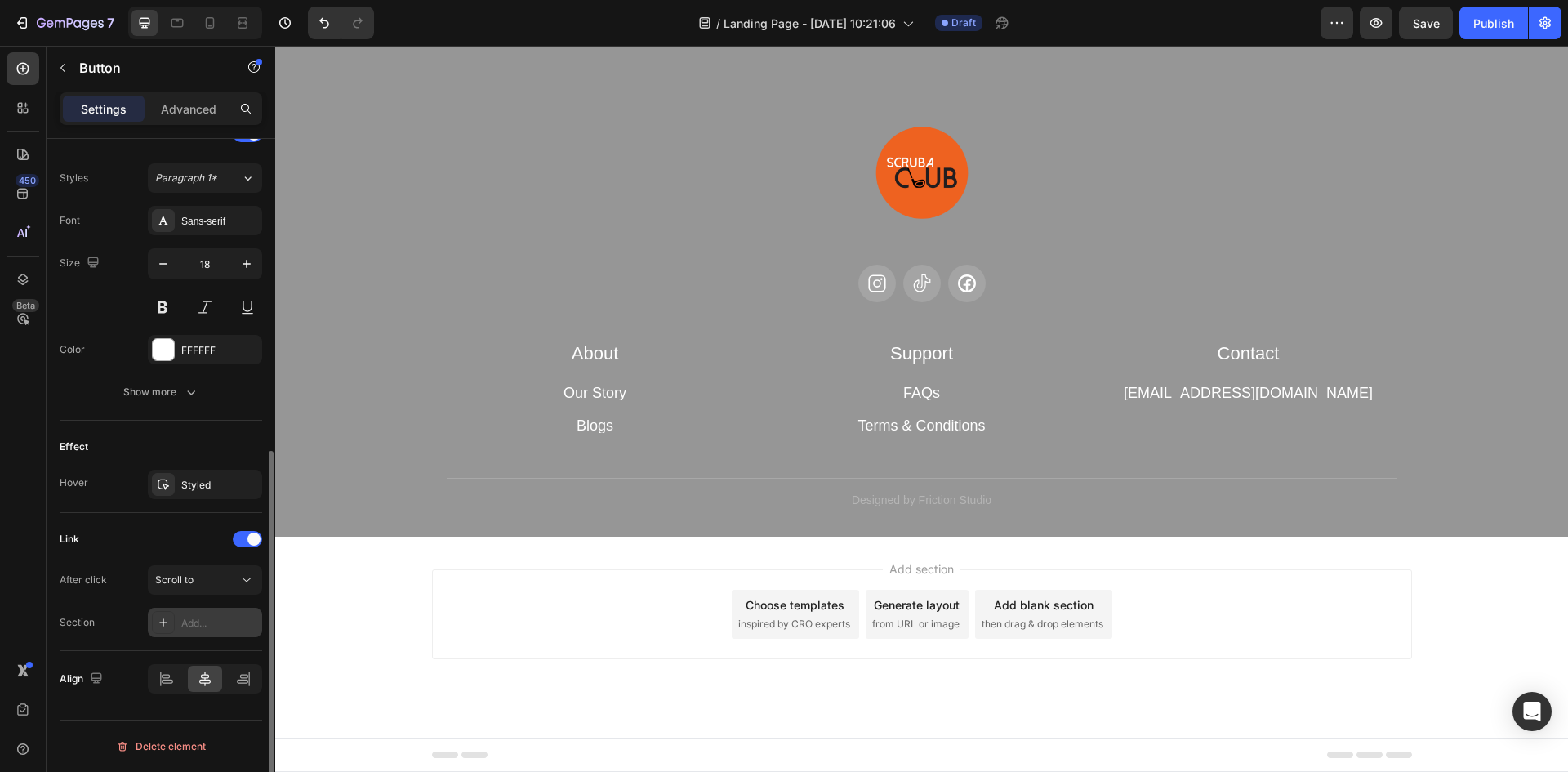
click at [195, 633] on div "Add..." at bounding box center [205, 622] width 114 height 29
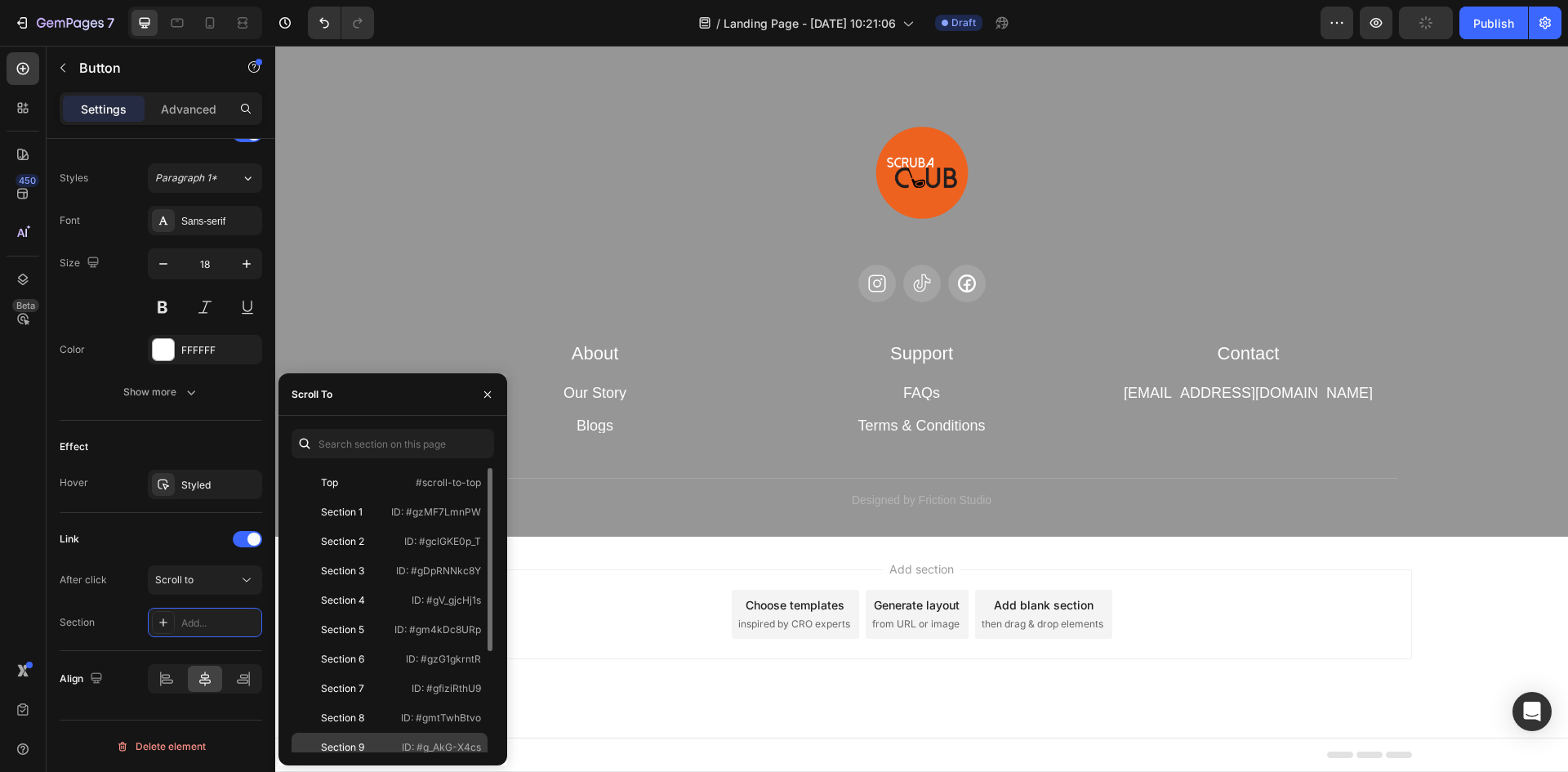
click at [369, 763] on div "Section 9 ID: #g_AkG-X4cs" at bounding box center [390, 777] width 196 height 29
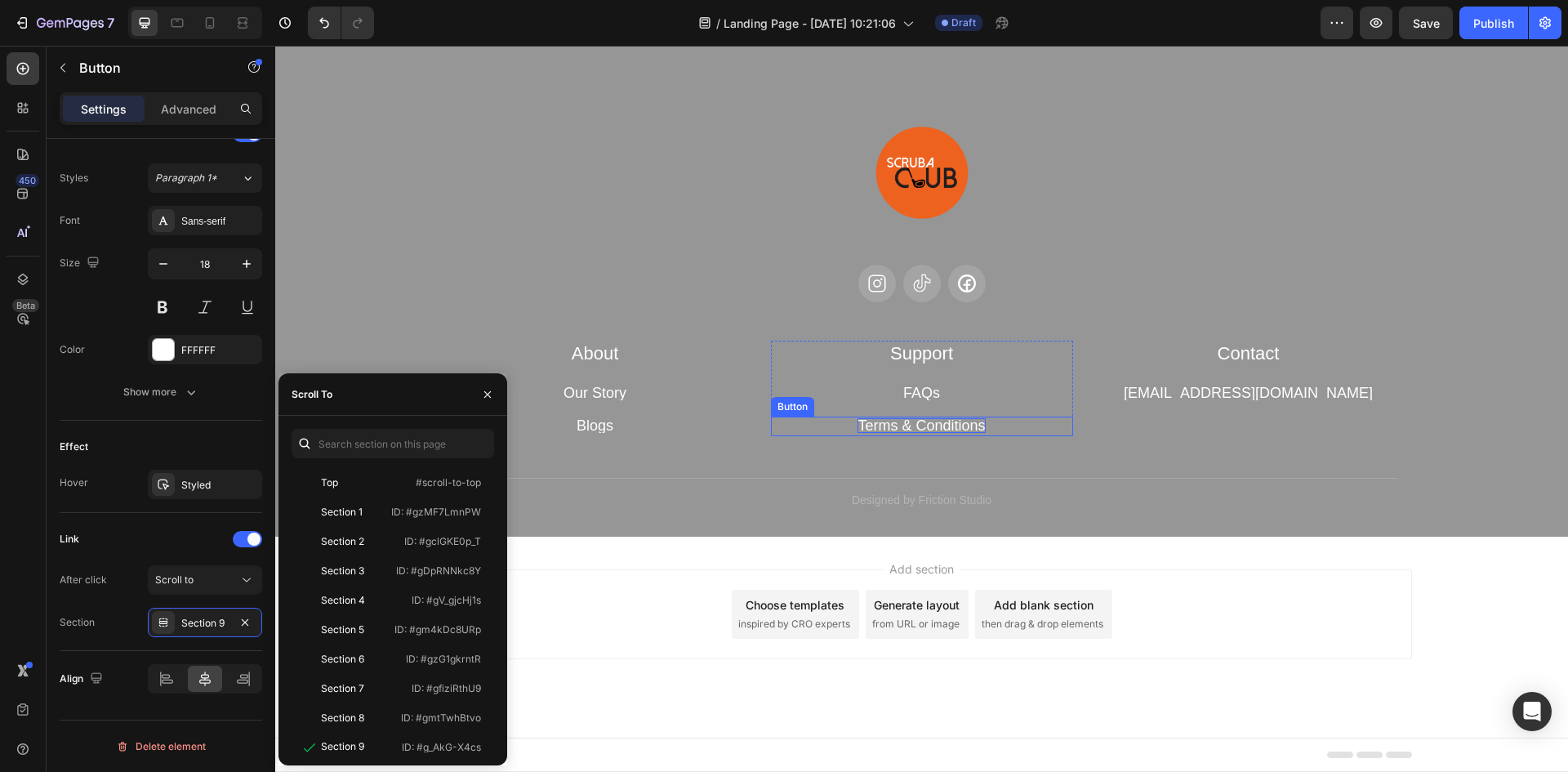
click at [913, 430] on p "Terms & Conditions" at bounding box center [920, 426] width 127 height 15
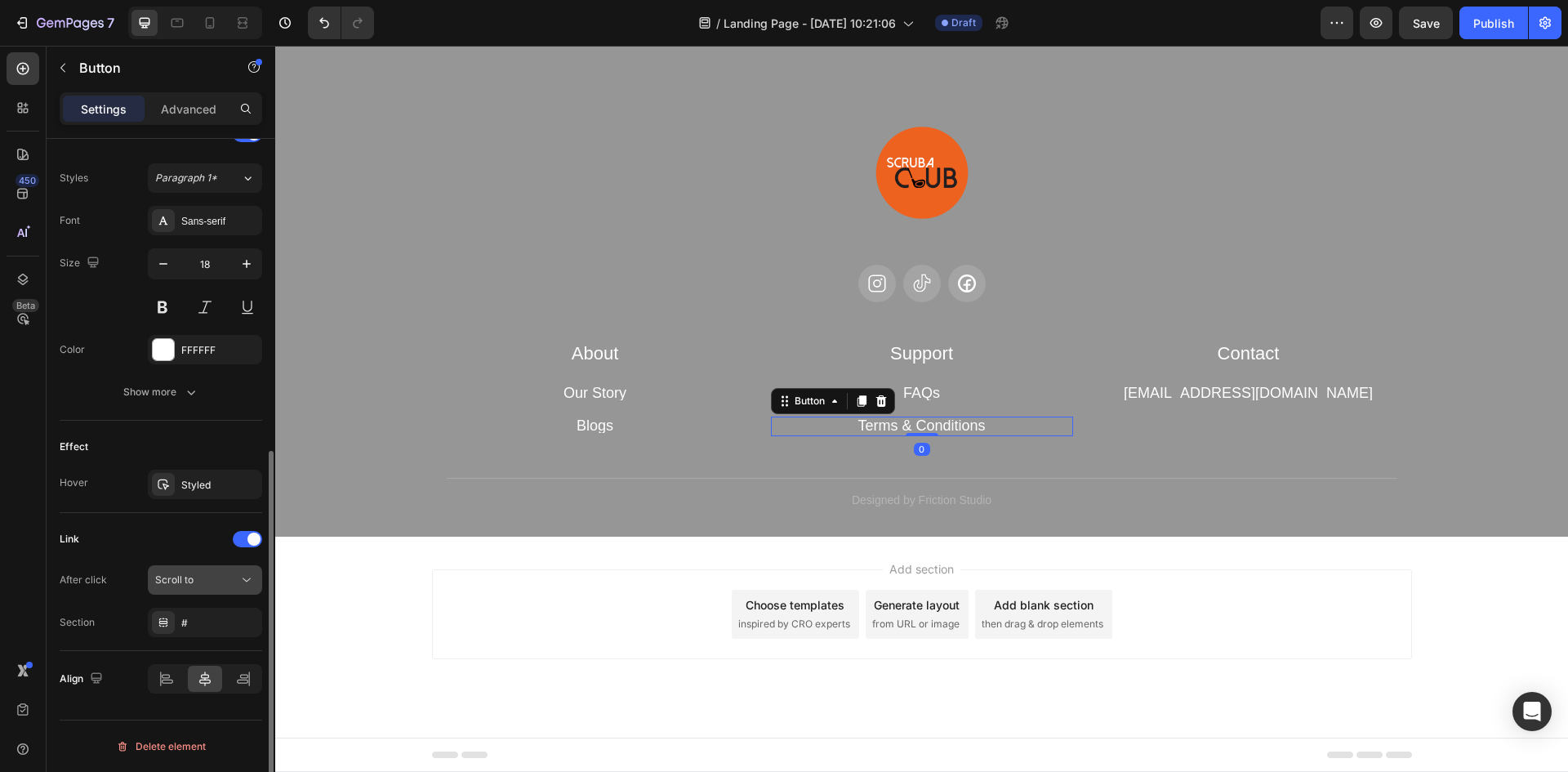
click at [246, 580] on icon at bounding box center [247, 580] width 17 height 17
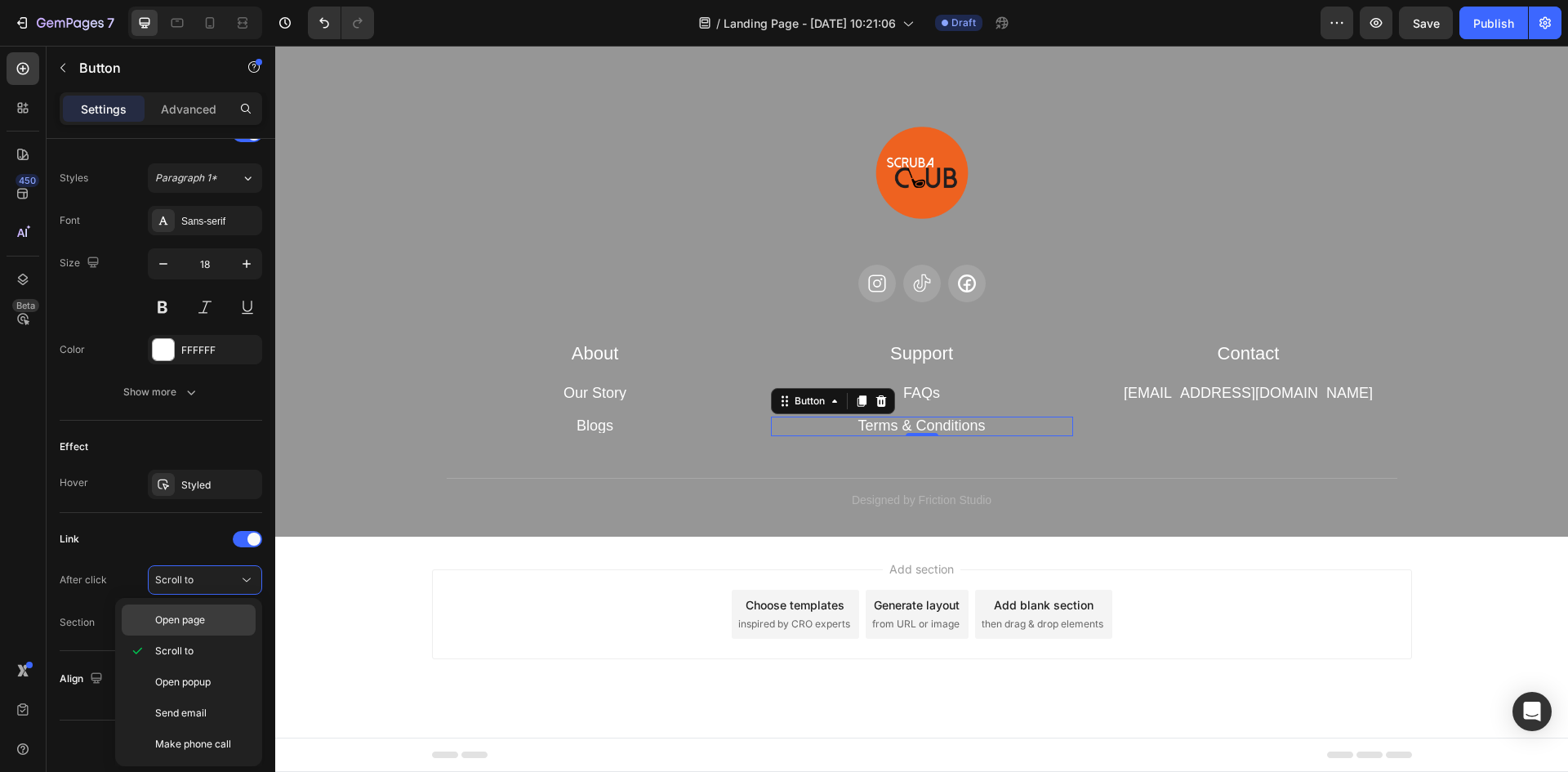
click at [226, 611] on div "Open page" at bounding box center [188, 620] width 134 height 31
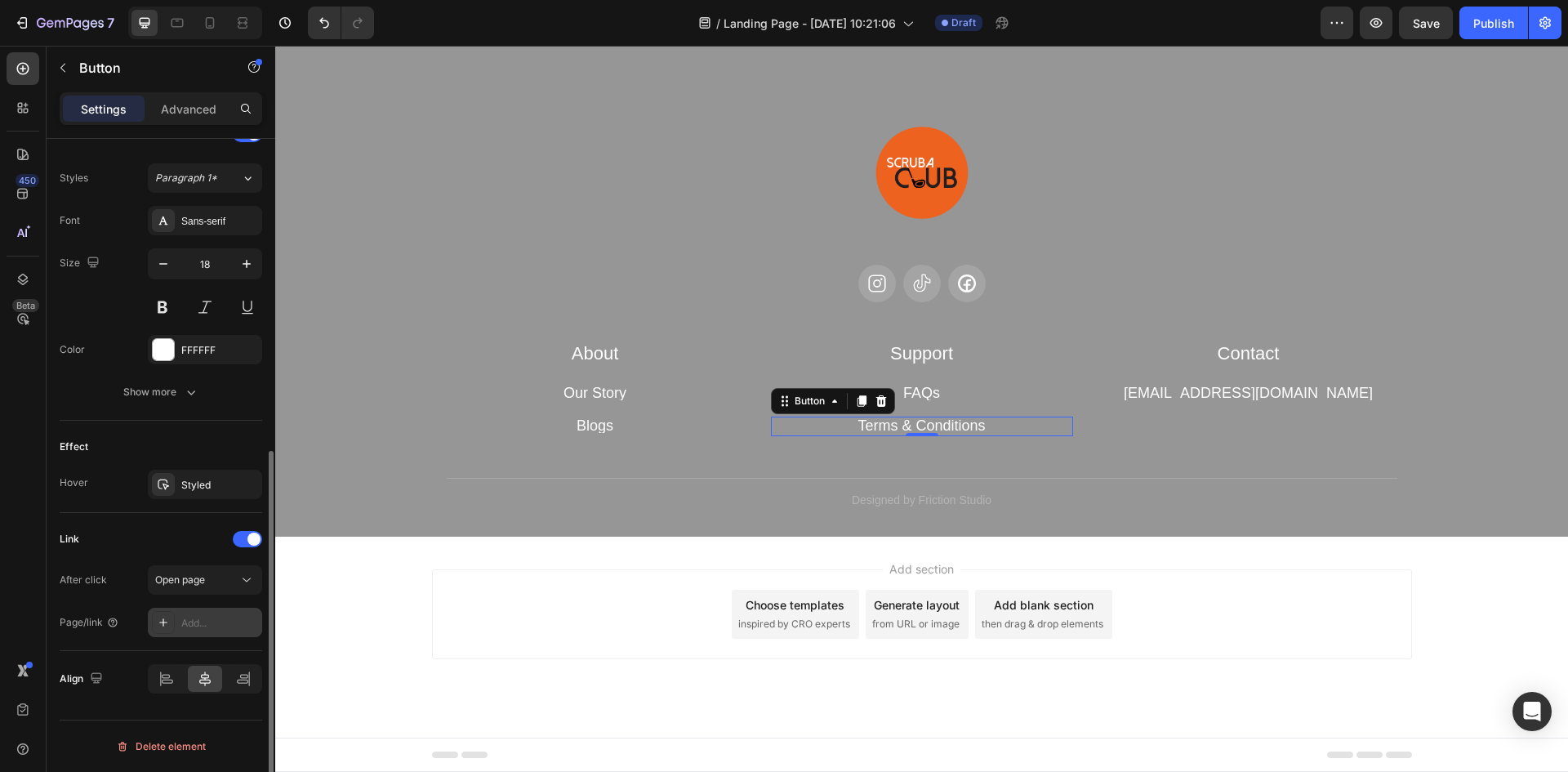
click at [242, 619] on div "Add..." at bounding box center [220, 624] width 77 height 15
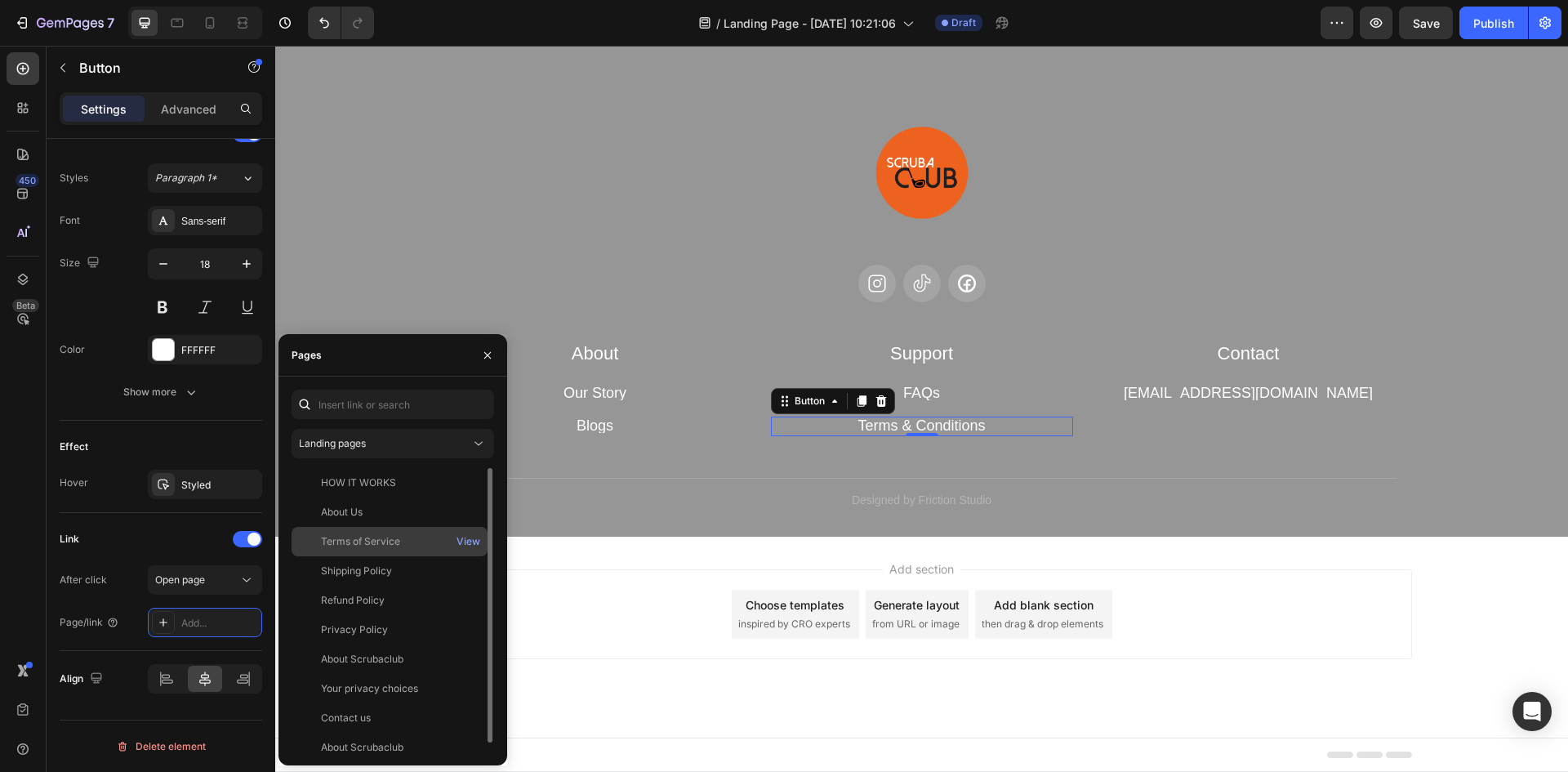
click at [378, 538] on div "Terms of Service" at bounding box center [360, 542] width 79 height 15
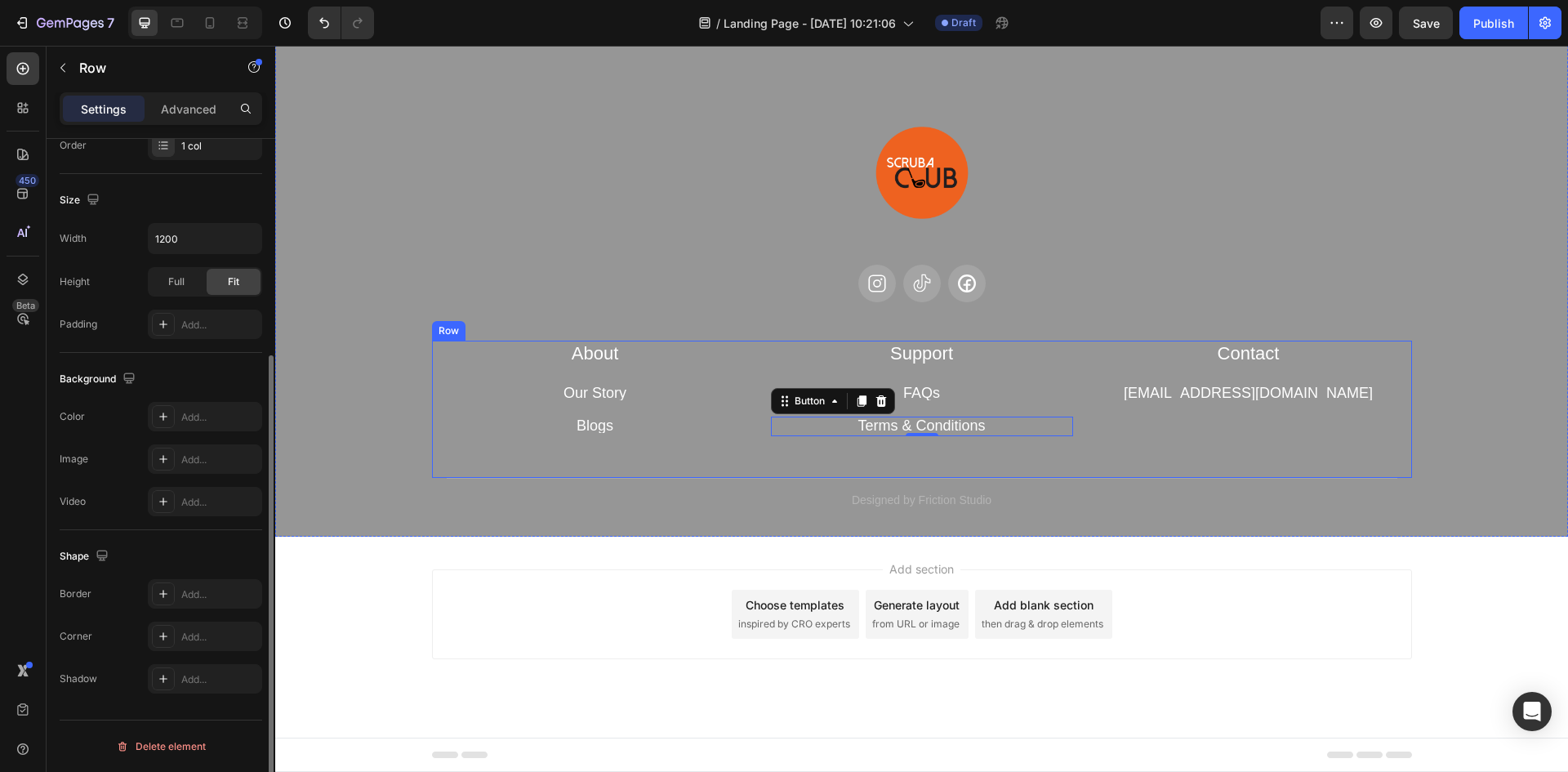
click at [935, 455] on div "About Heading Our Story Button Blogs Button Row Support Heading FAQs Button Ter…" at bounding box center [922, 409] width 980 height 137
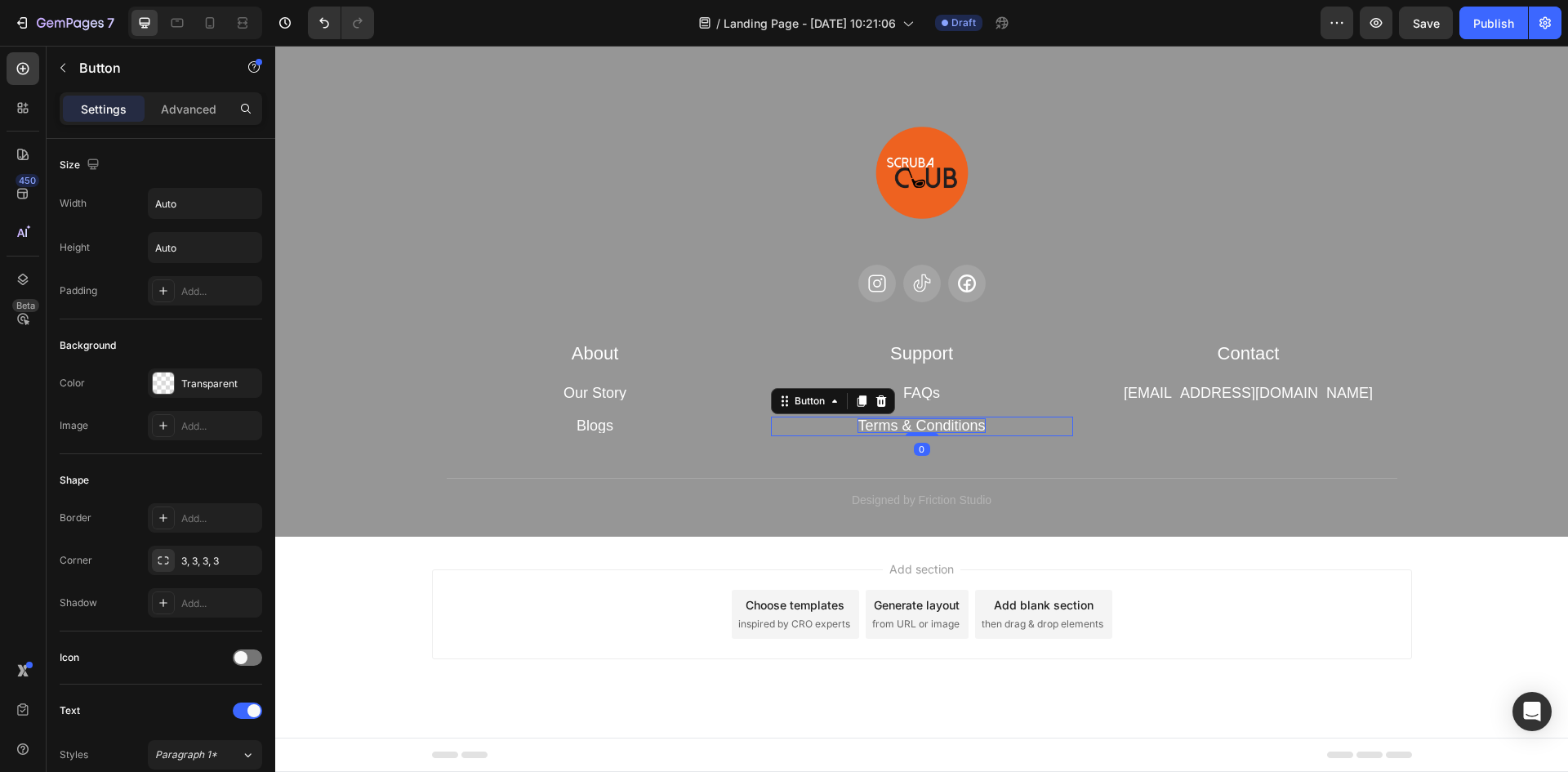
click at [931, 429] on p "Terms & Conditions" at bounding box center [920, 426] width 127 height 15
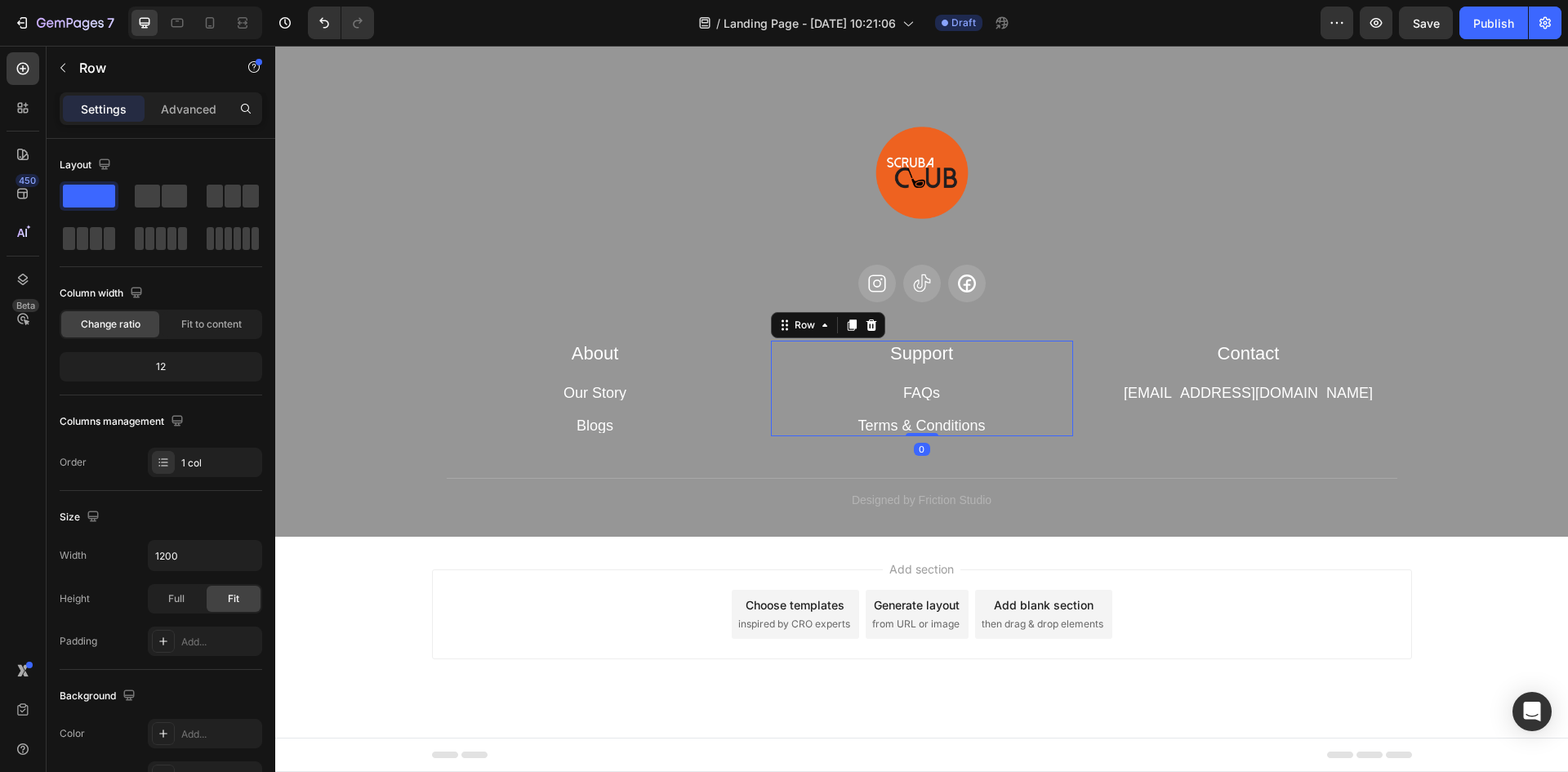
click at [985, 373] on div "Support Heading FAQs Button Terms & Conditions Button" at bounding box center [921, 388] width 302 height 96
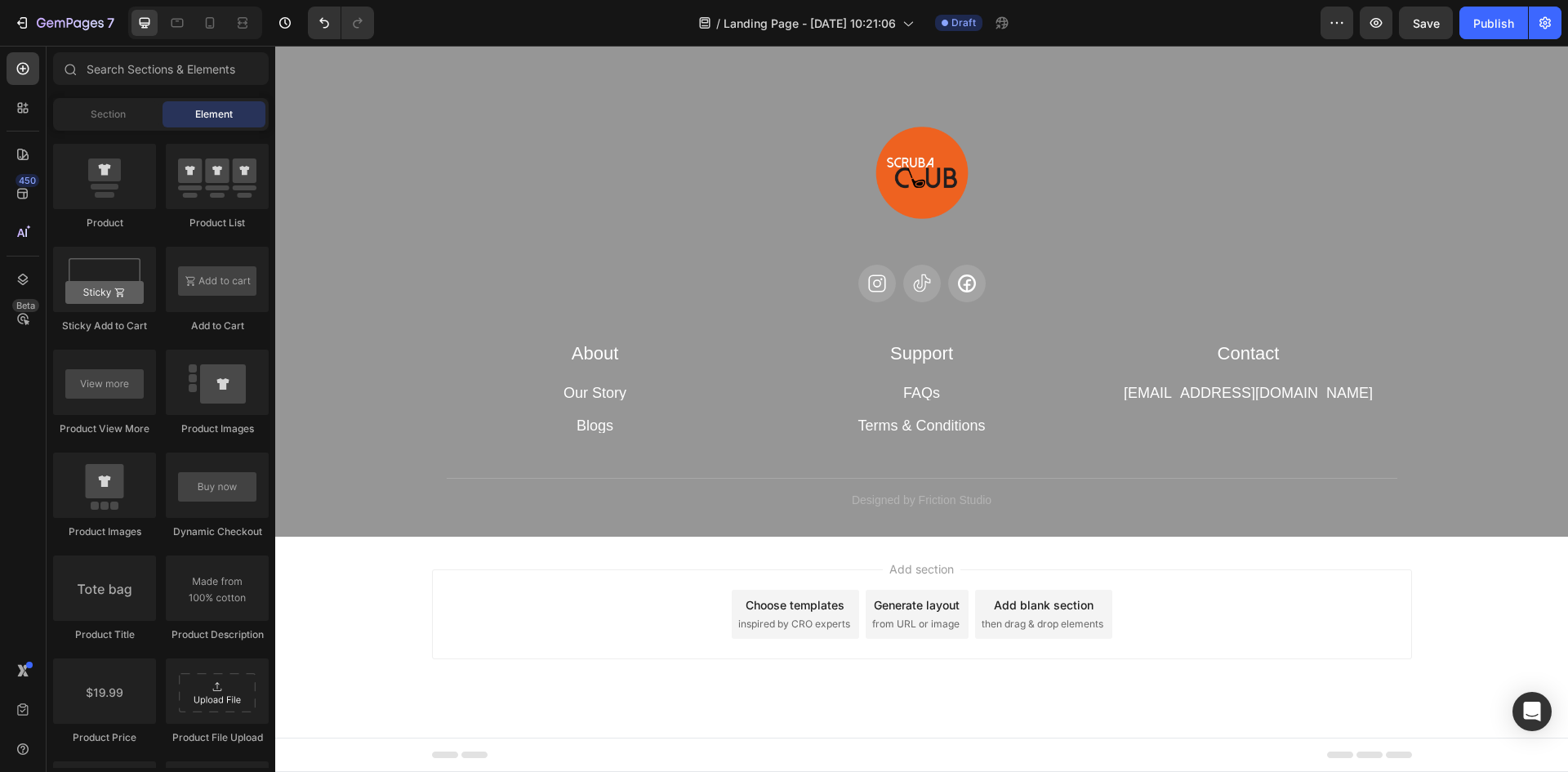
click at [1214, 555] on div "Add section Choose templates inspired by CRO experts Generate layout from URL o…" at bounding box center [922, 637] width 1293 height 201
click at [603, 395] on p "Our Story" at bounding box center [595, 393] width 63 height 15
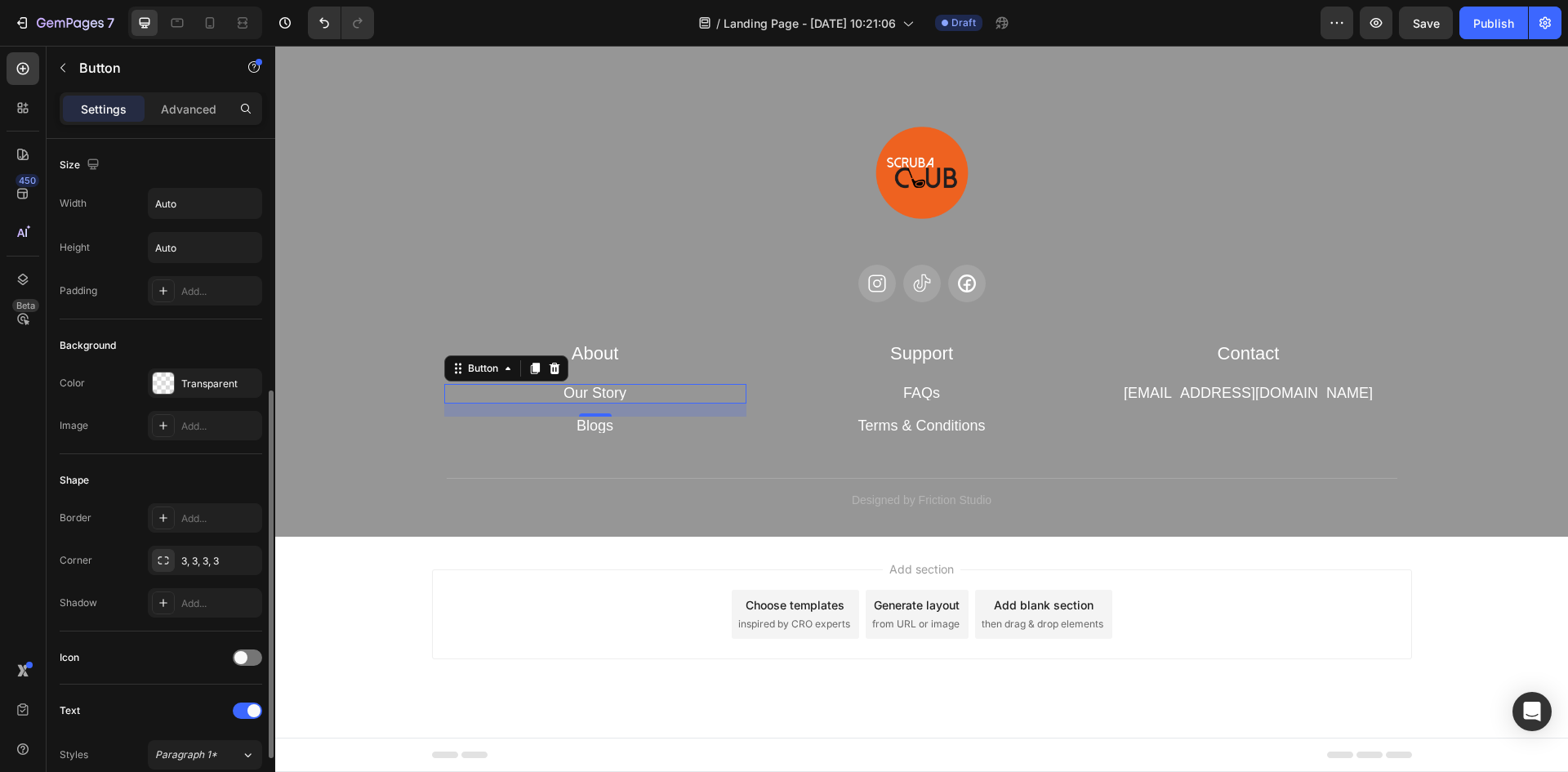
scroll to position [245, 0]
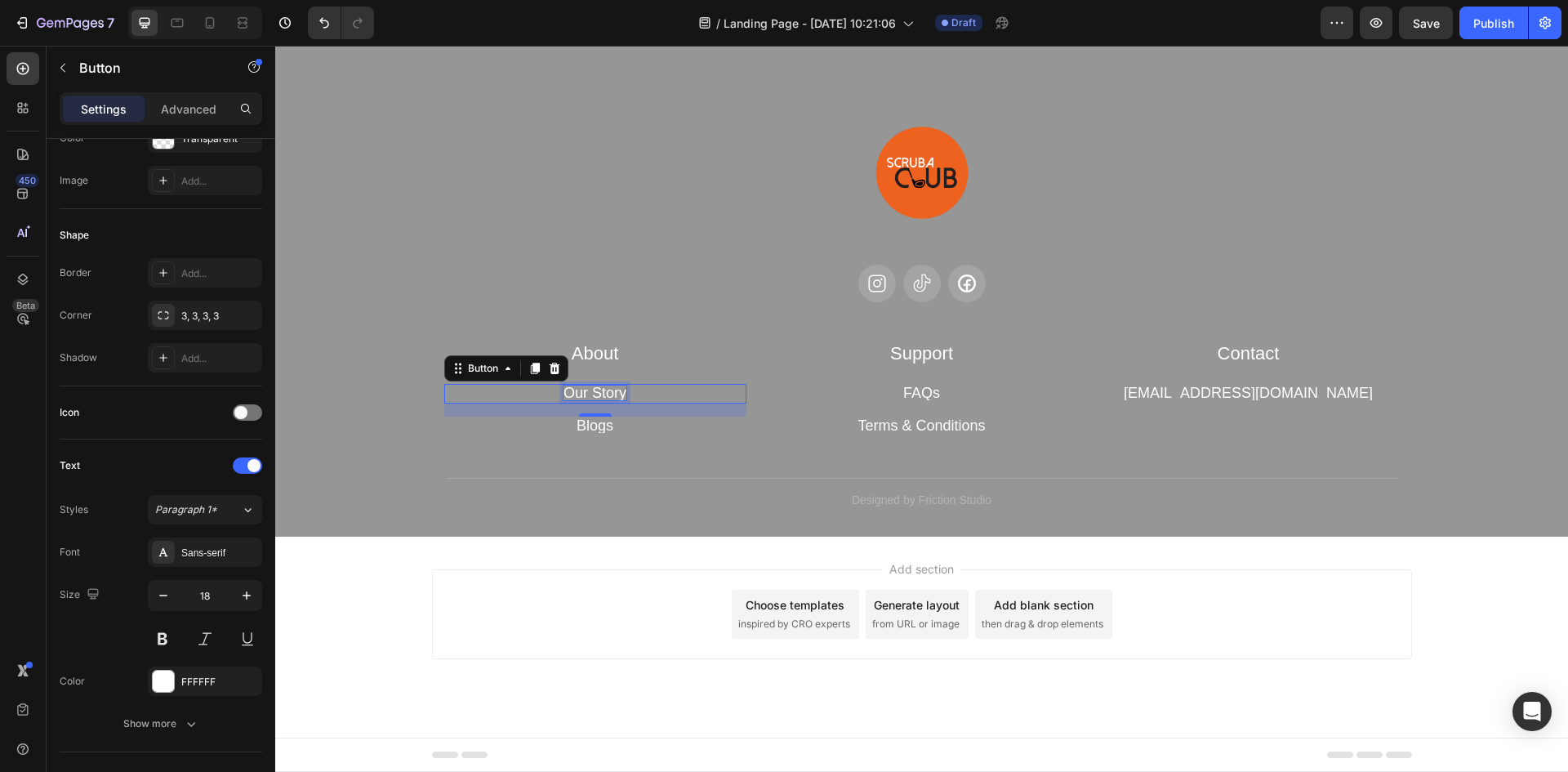
click at [599, 390] on p "Our Story" at bounding box center [595, 393] width 63 height 15
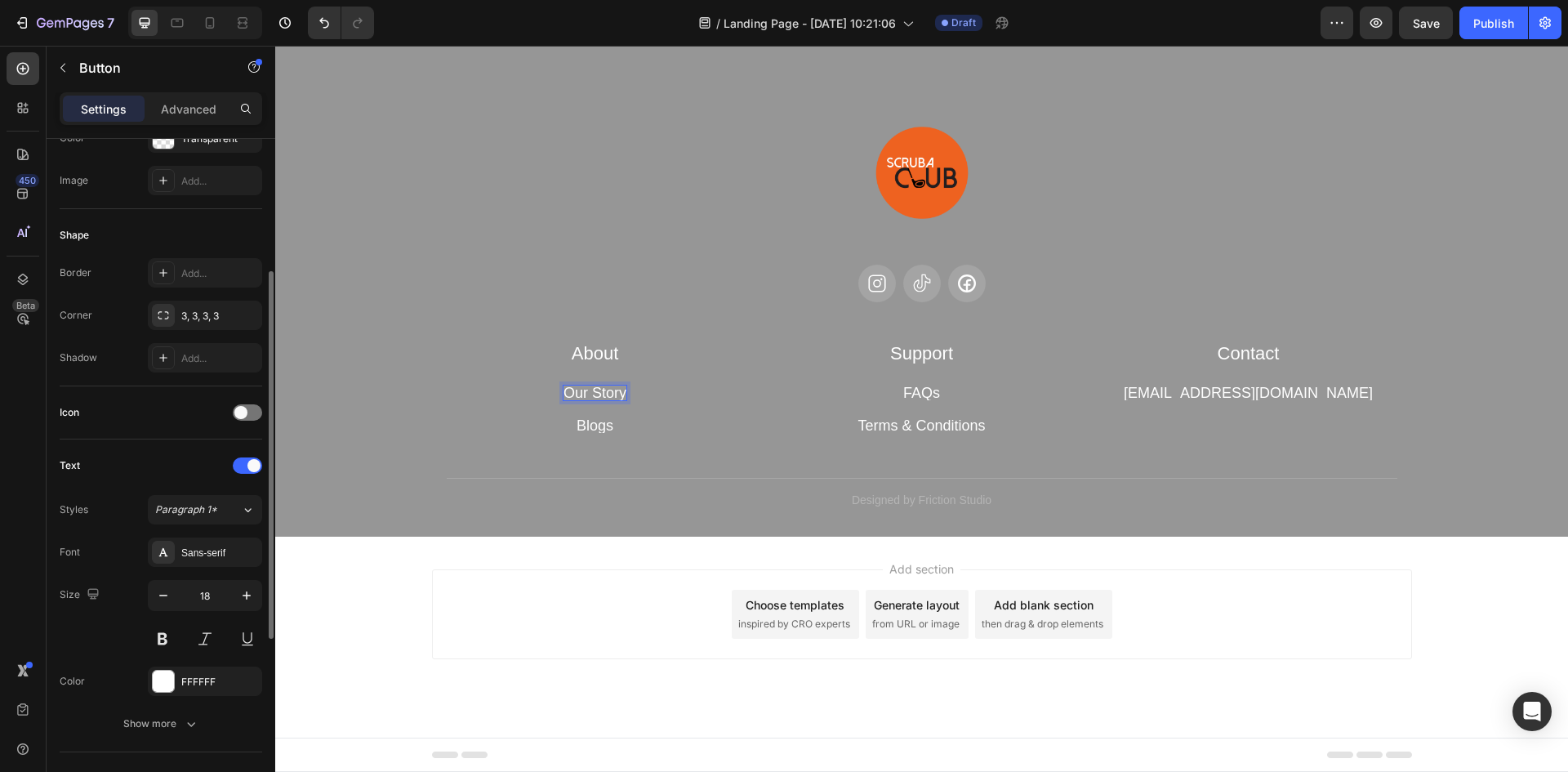
scroll to position [577, 0]
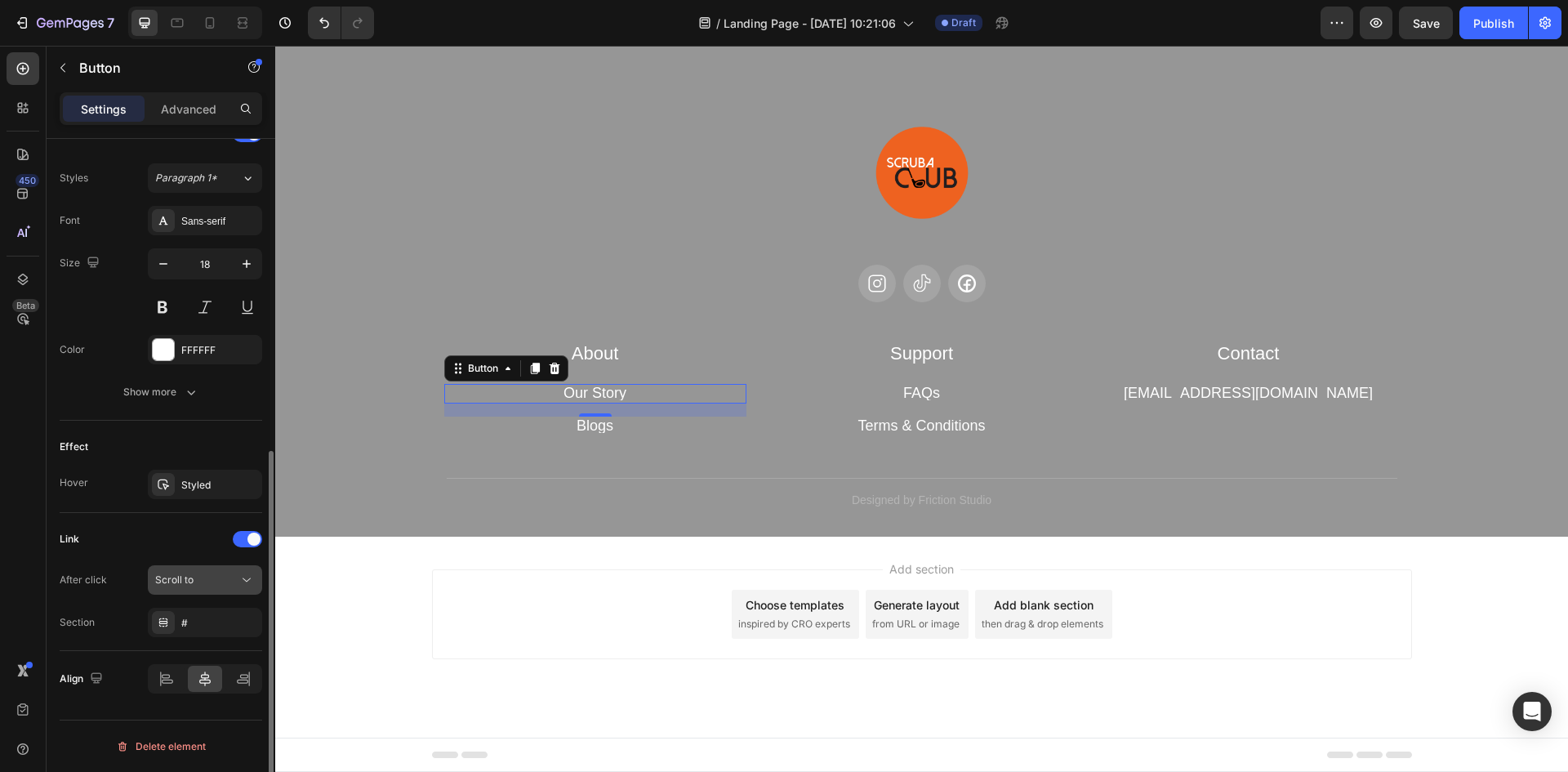
click at [196, 582] on div "Scroll to" at bounding box center [196, 580] width 83 height 15
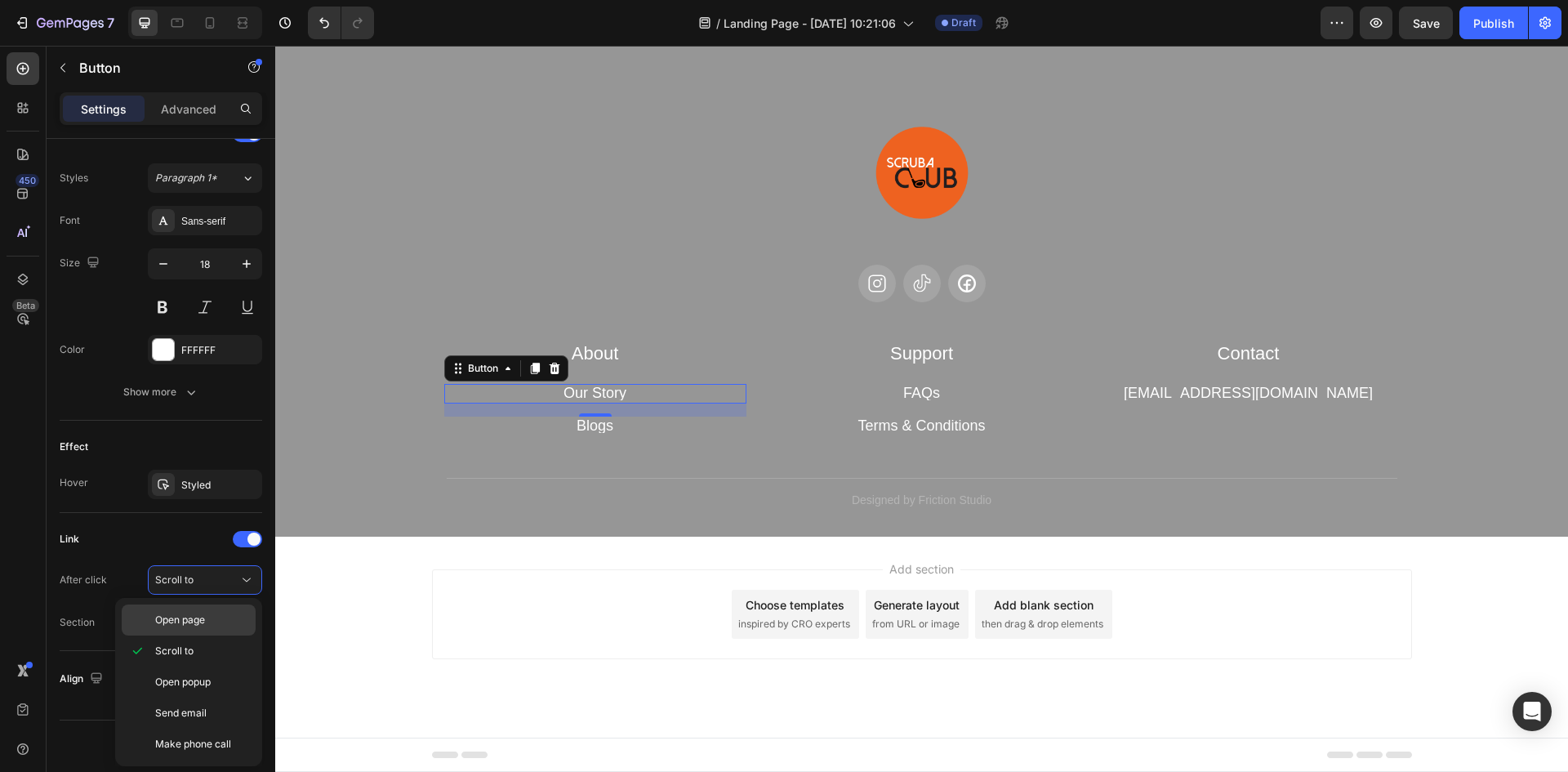
click at [184, 610] on div "Open page" at bounding box center [188, 620] width 134 height 31
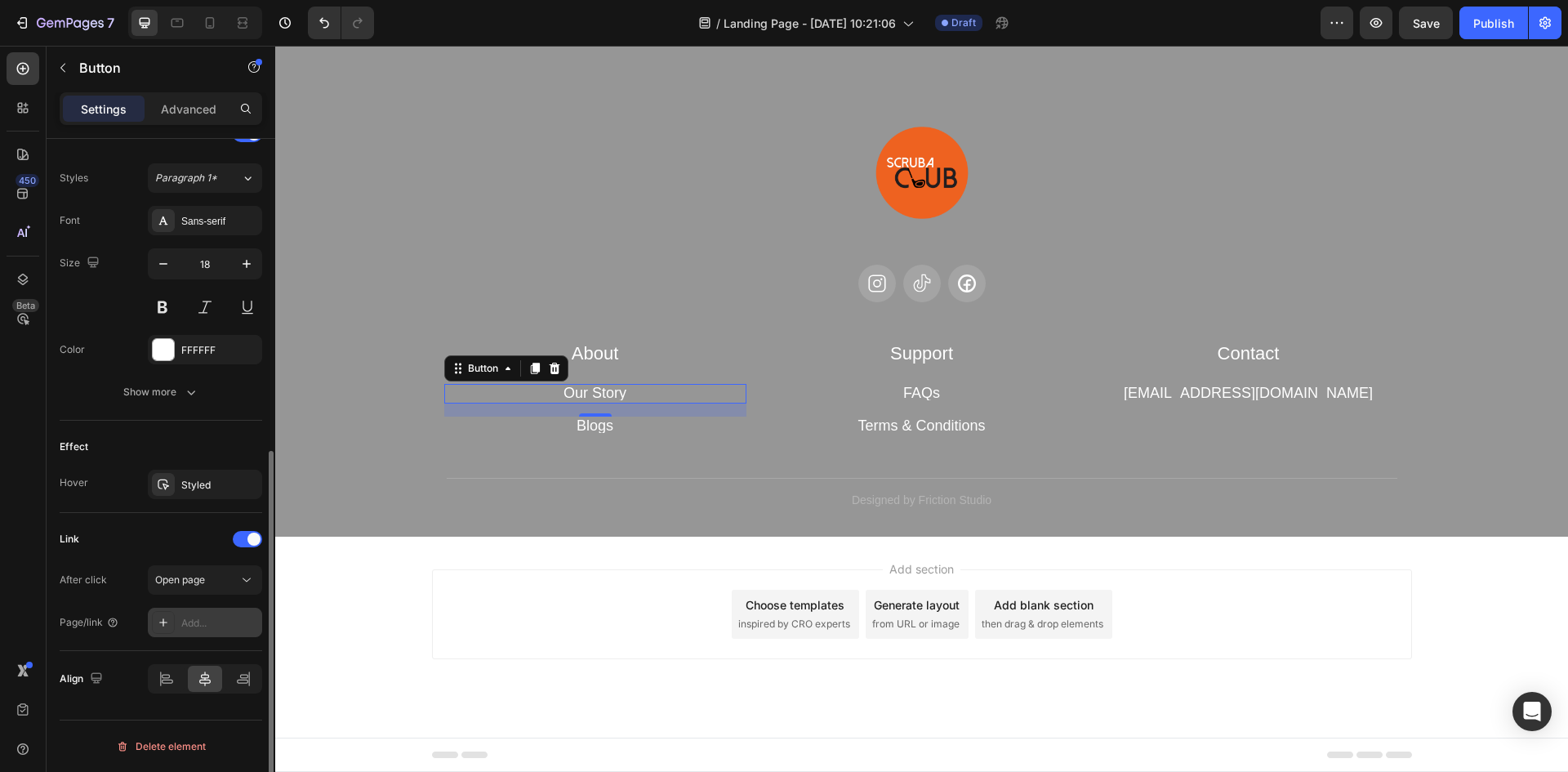
click at [213, 626] on div "Add..." at bounding box center [220, 624] width 77 height 15
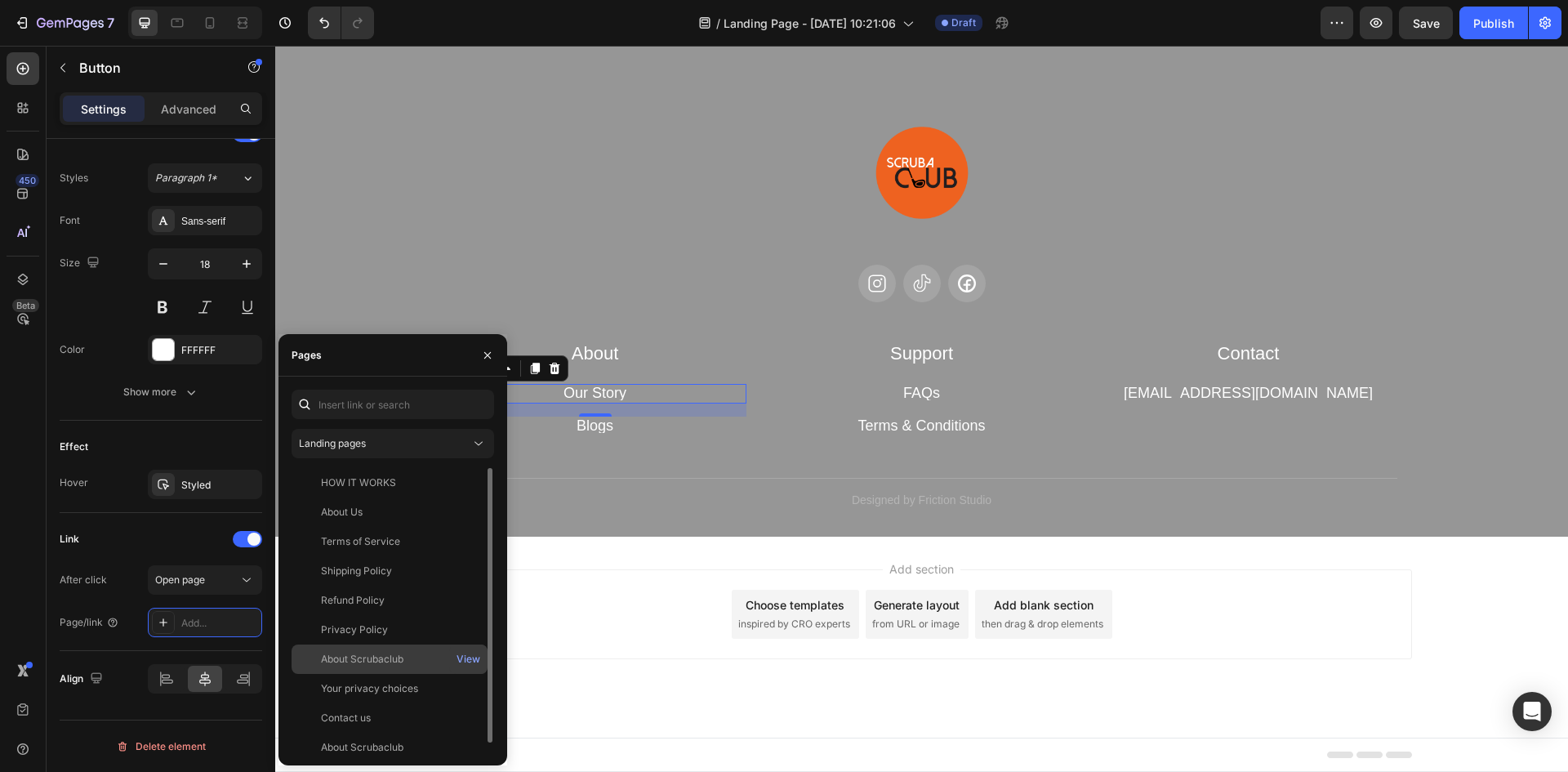
click at [388, 658] on div "About Scrubaclub" at bounding box center [362, 660] width 82 height 15
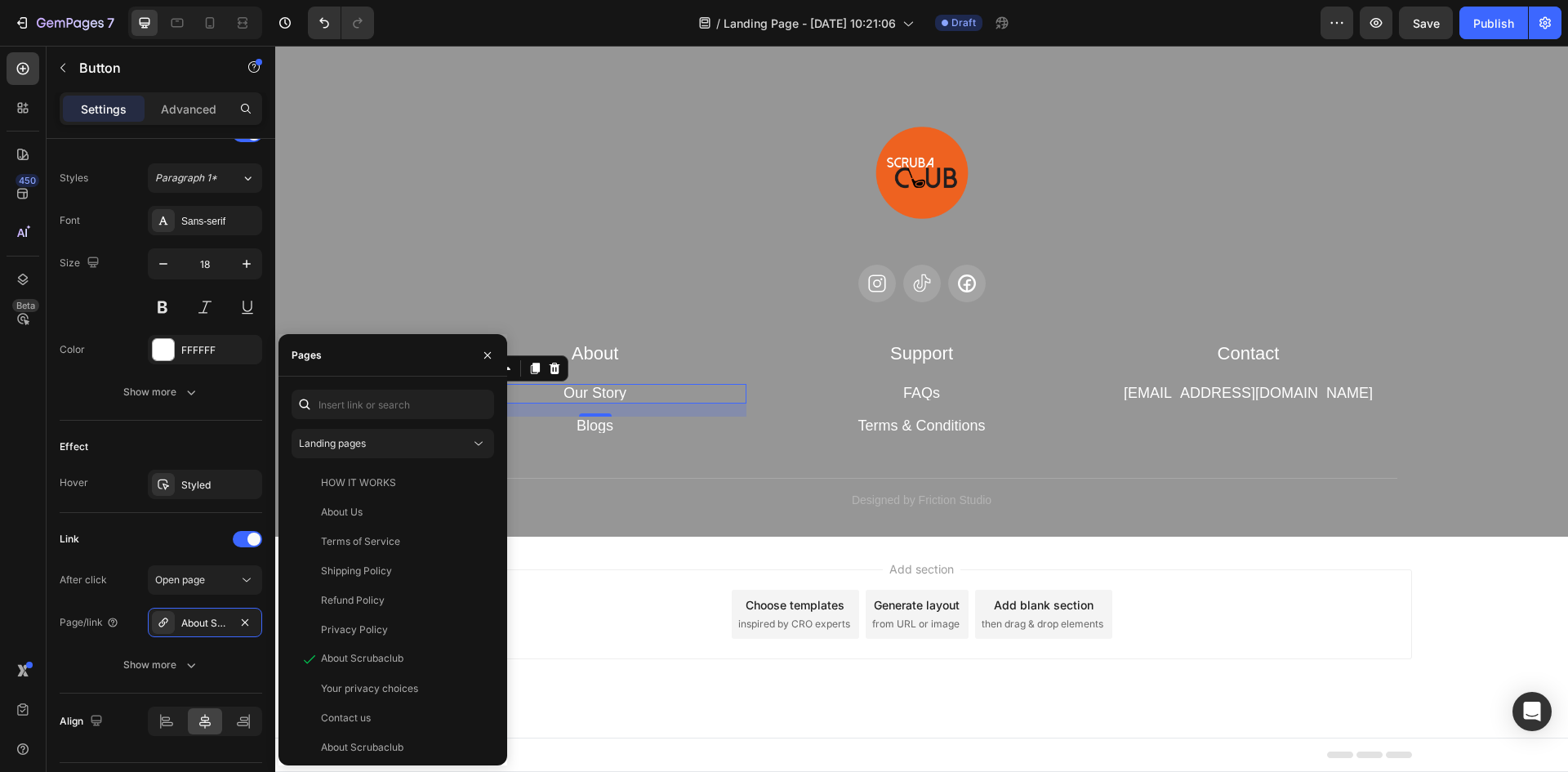
click at [593, 426] on div "16" at bounding box center [596, 430] width 17 height 13
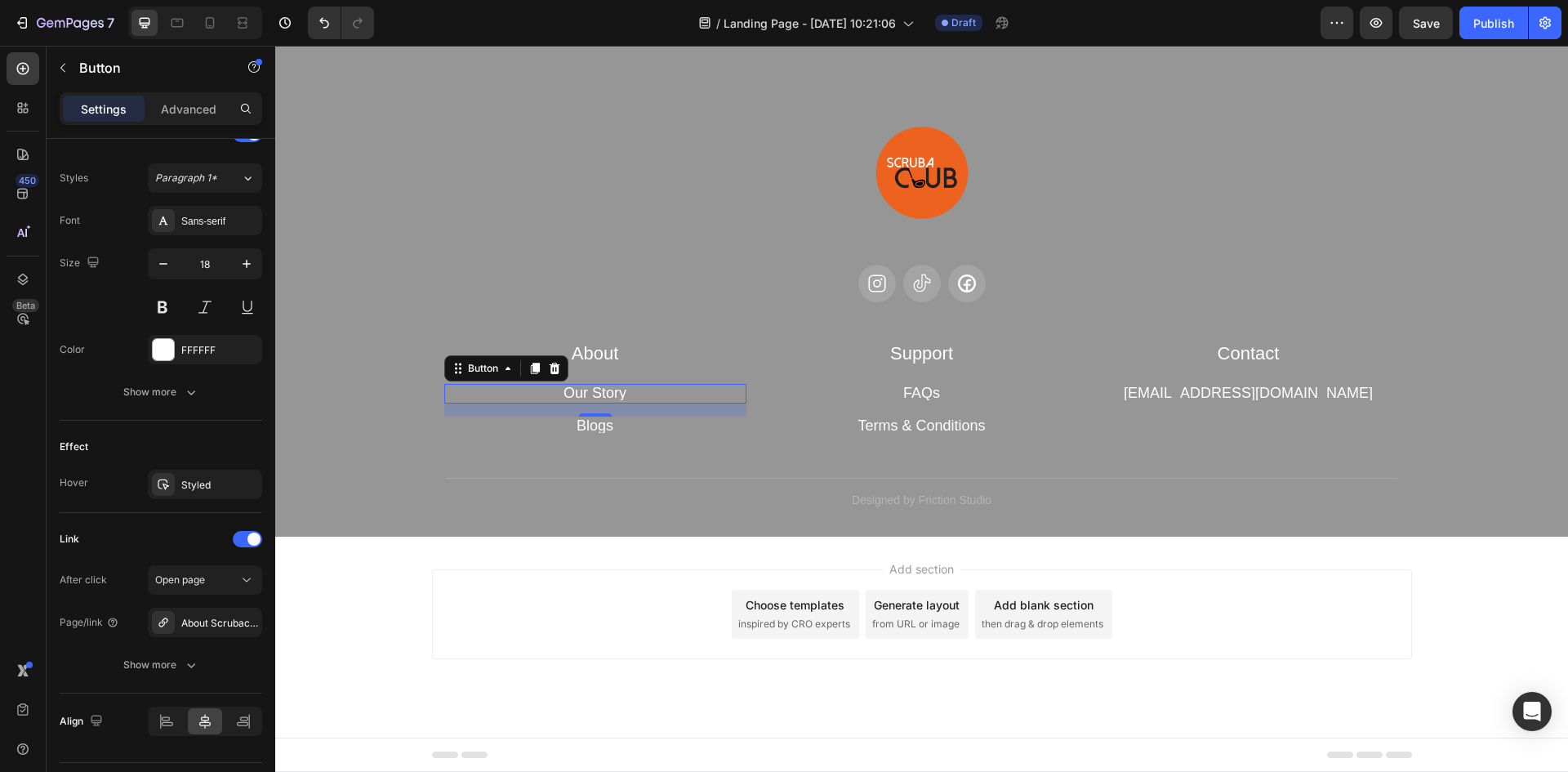
click at [593, 426] on div "16" at bounding box center [596, 430] width 17 height 13
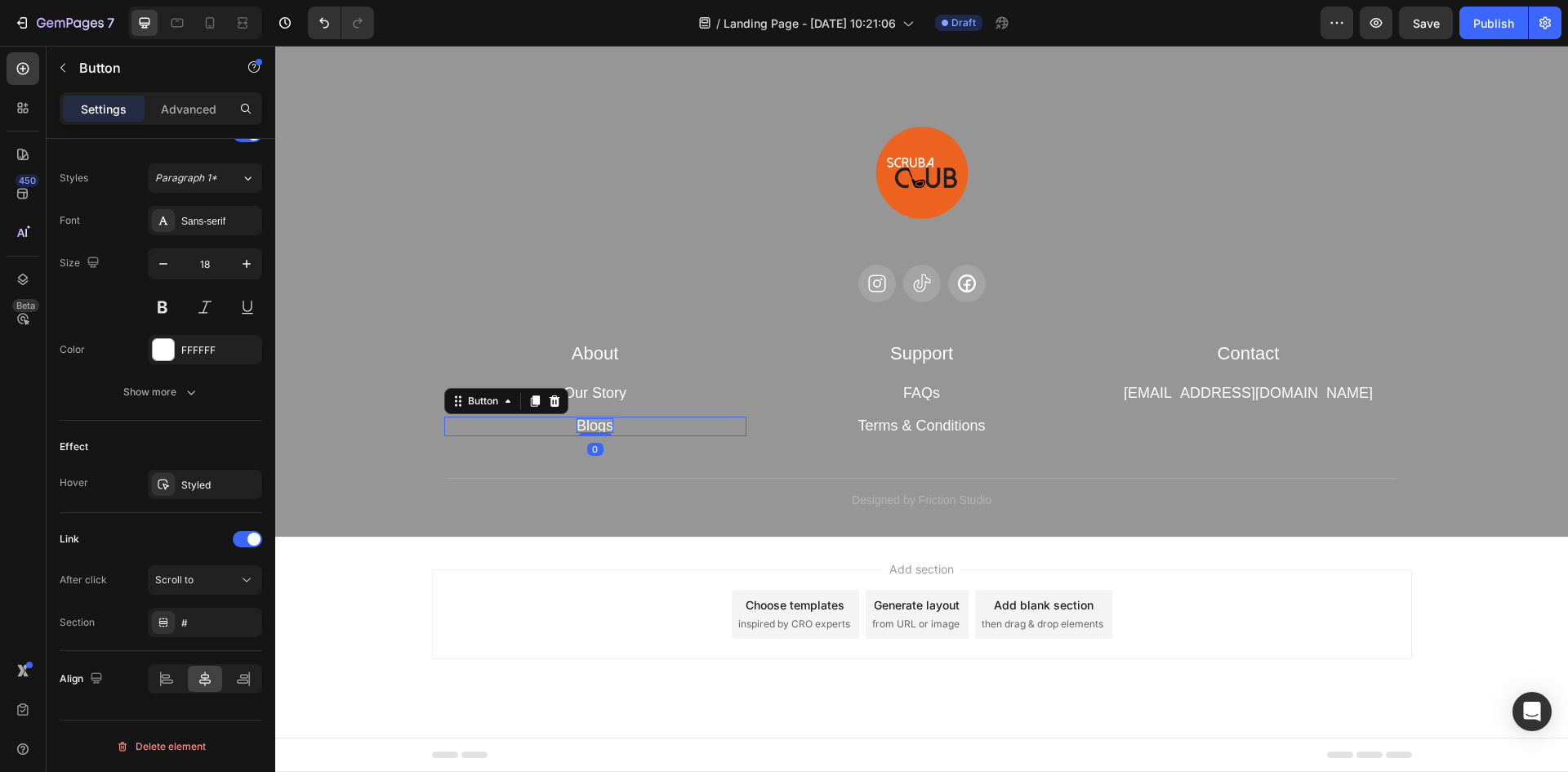
click at [578, 425] on p "Blogs" at bounding box center [595, 426] width 37 height 15
click at [574, 453] on div "About Heading Our Story Button How To Scrubaclub Button Row Support Heading FAQ…" at bounding box center [922, 409] width 980 height 137
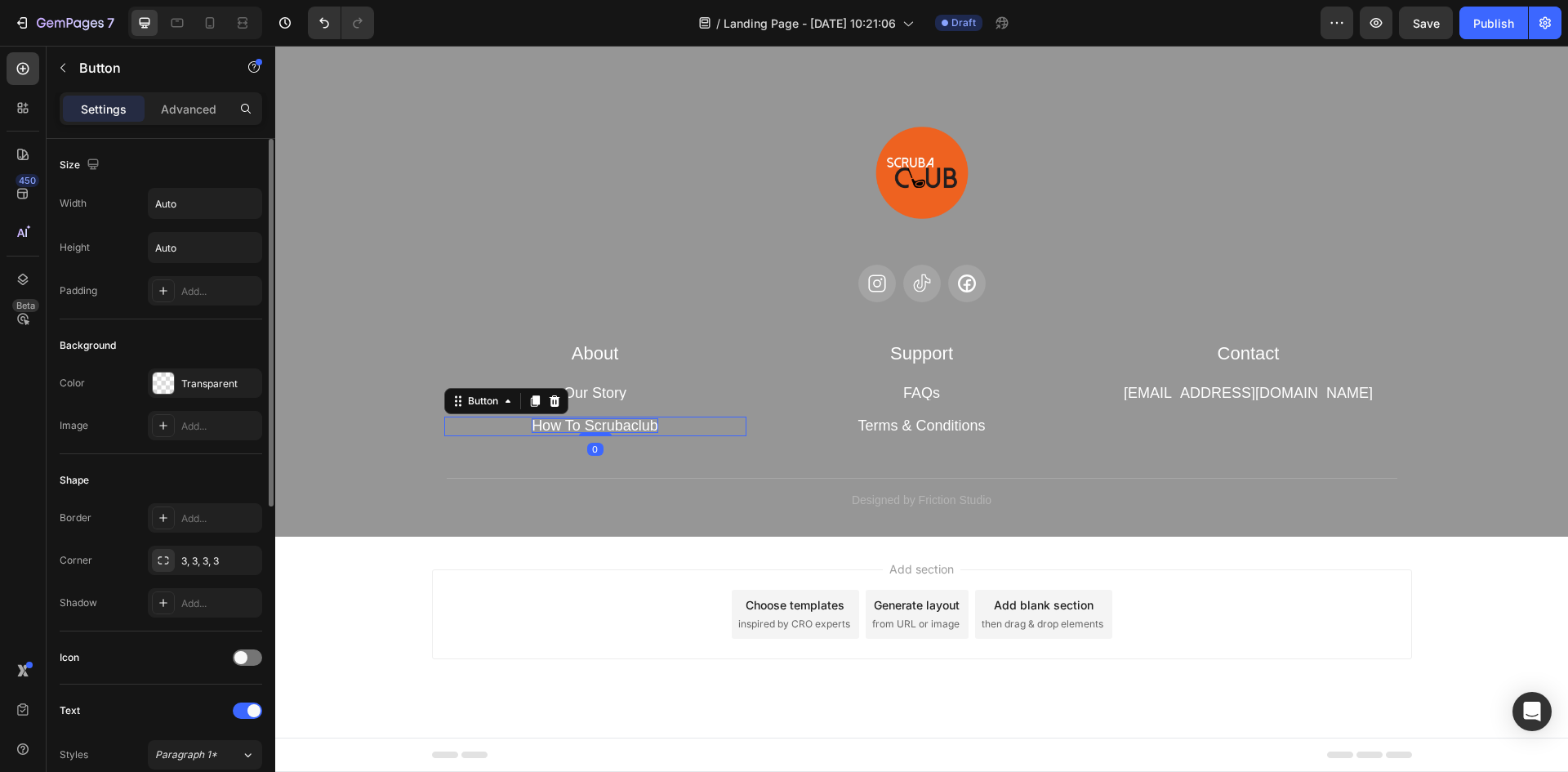
click at [572, 424] on p "How To Scrubaclub" at bounding box center [595, 426] width 127 height 15
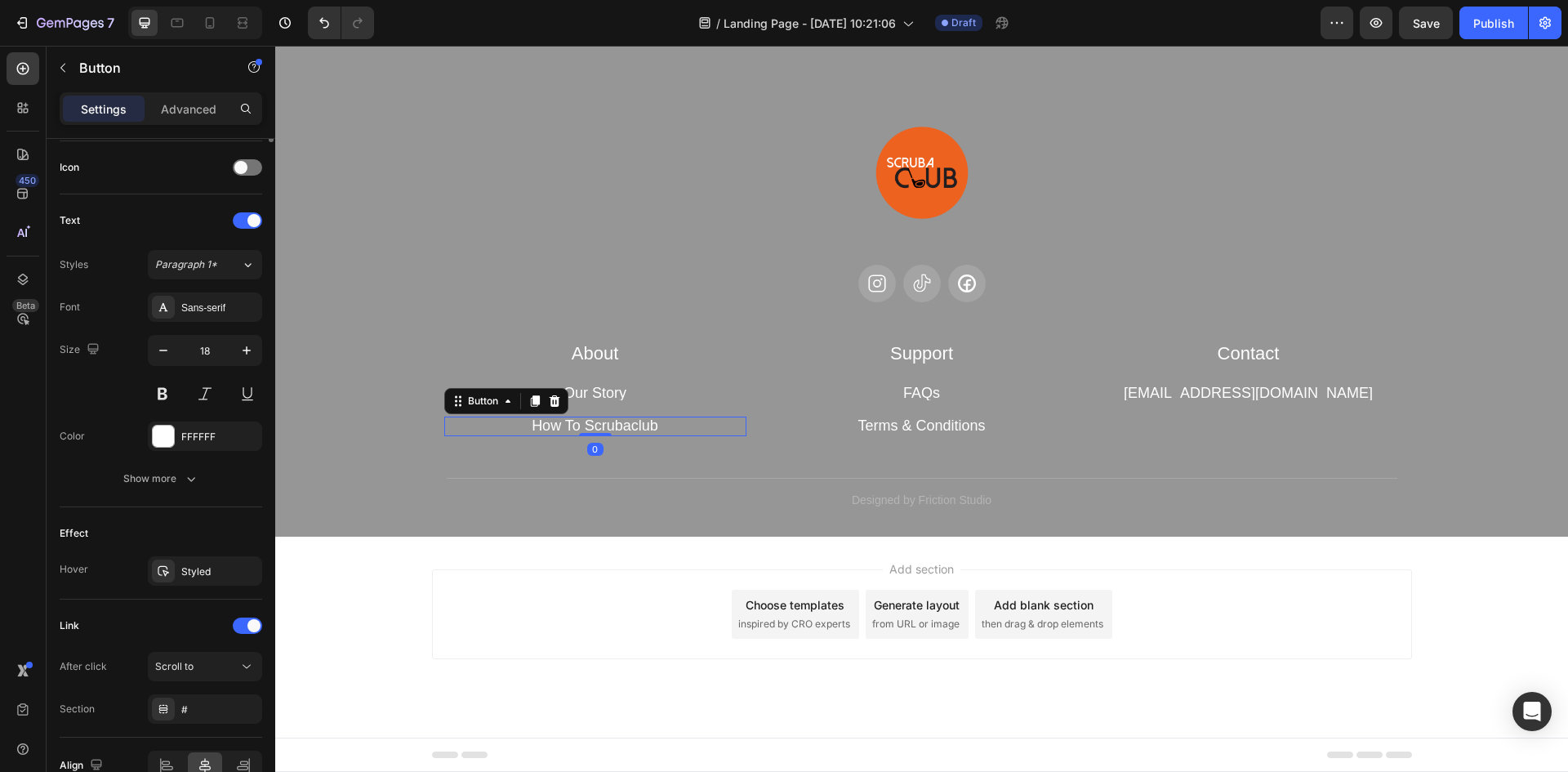
scroll to position [572, 0]
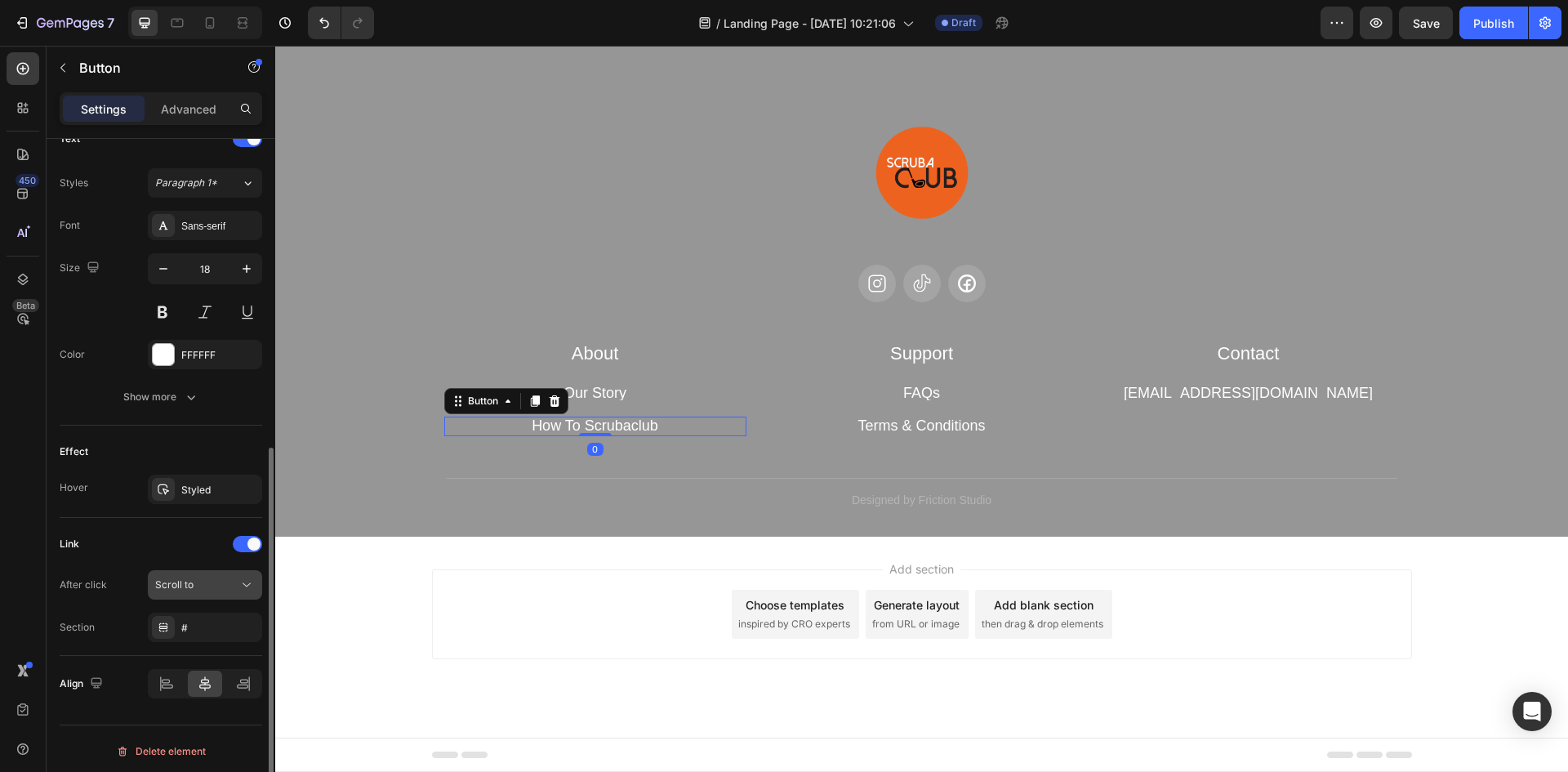
click at [216, 593] on div "Scroll to" at bounding box center [205, 585] width 100 height 17
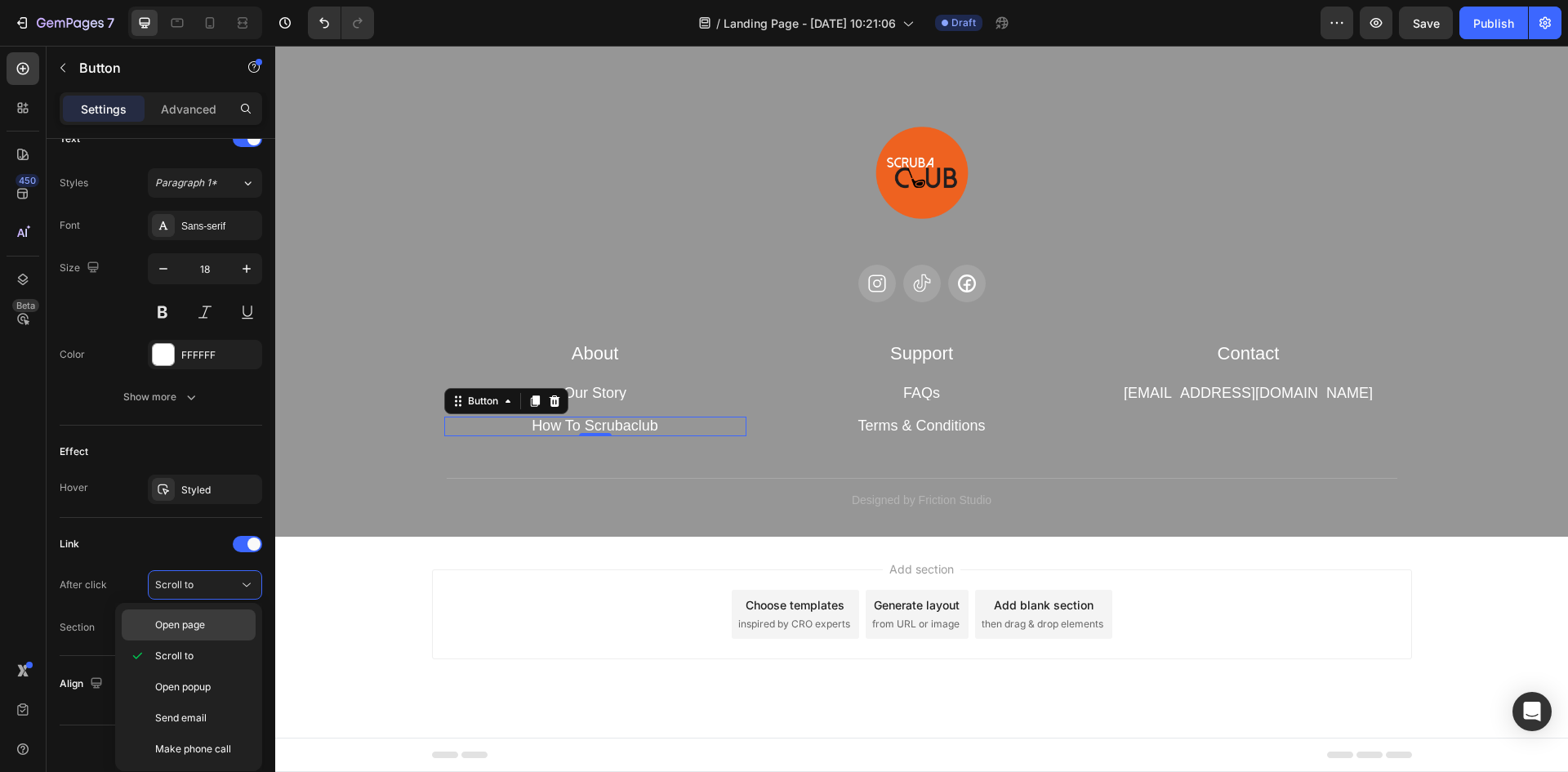
click at [194, 625] on span "Open page" at bounding box center [180, 625] width 50 height 15
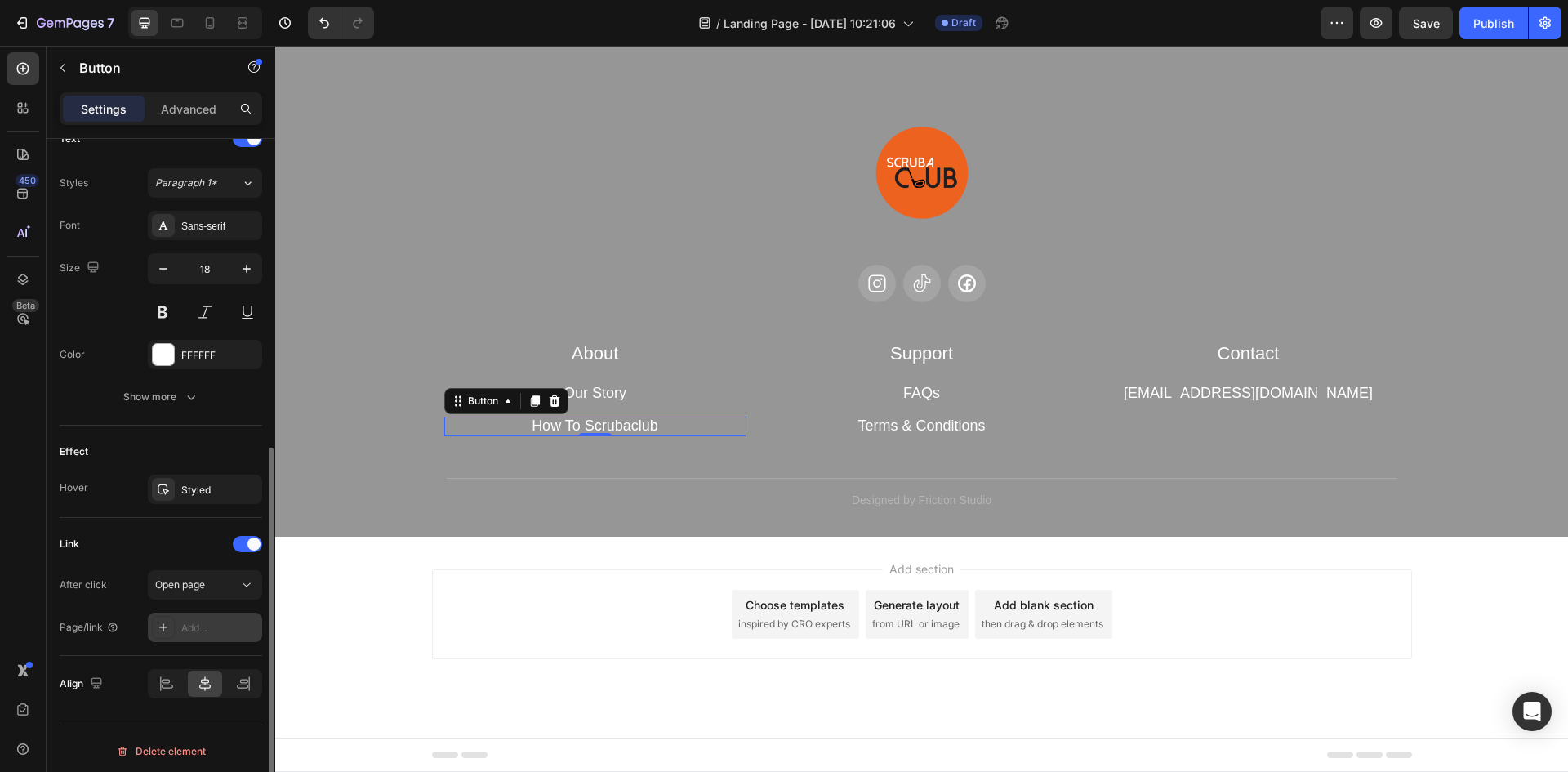
click at [226, 625] on div "Add..." at bounding box center [220, 629] width 77 height 15
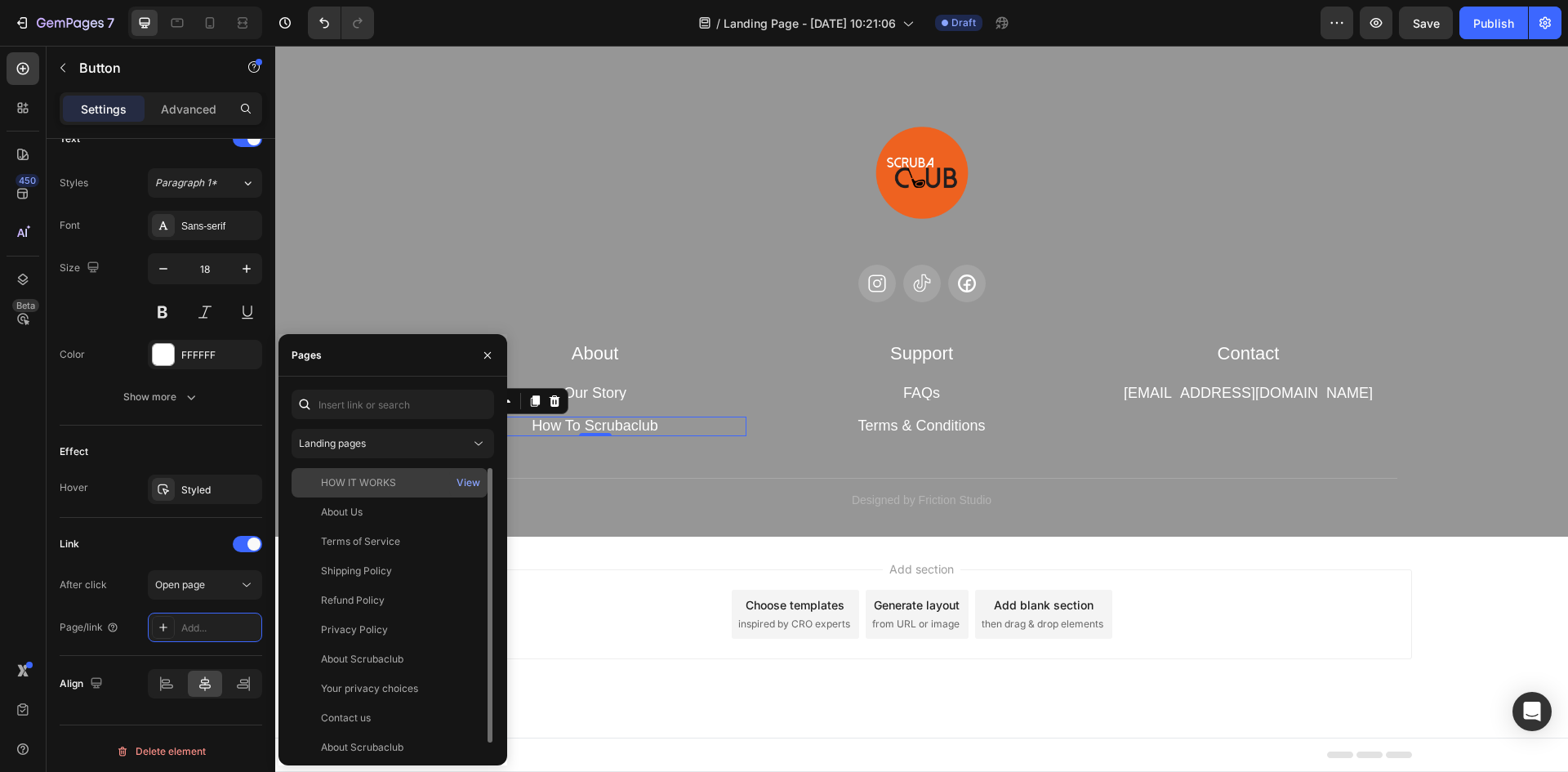
click at [368, 481] on div "HOW IT WORKS" at bounding box center [359, 483] width 75 height 15
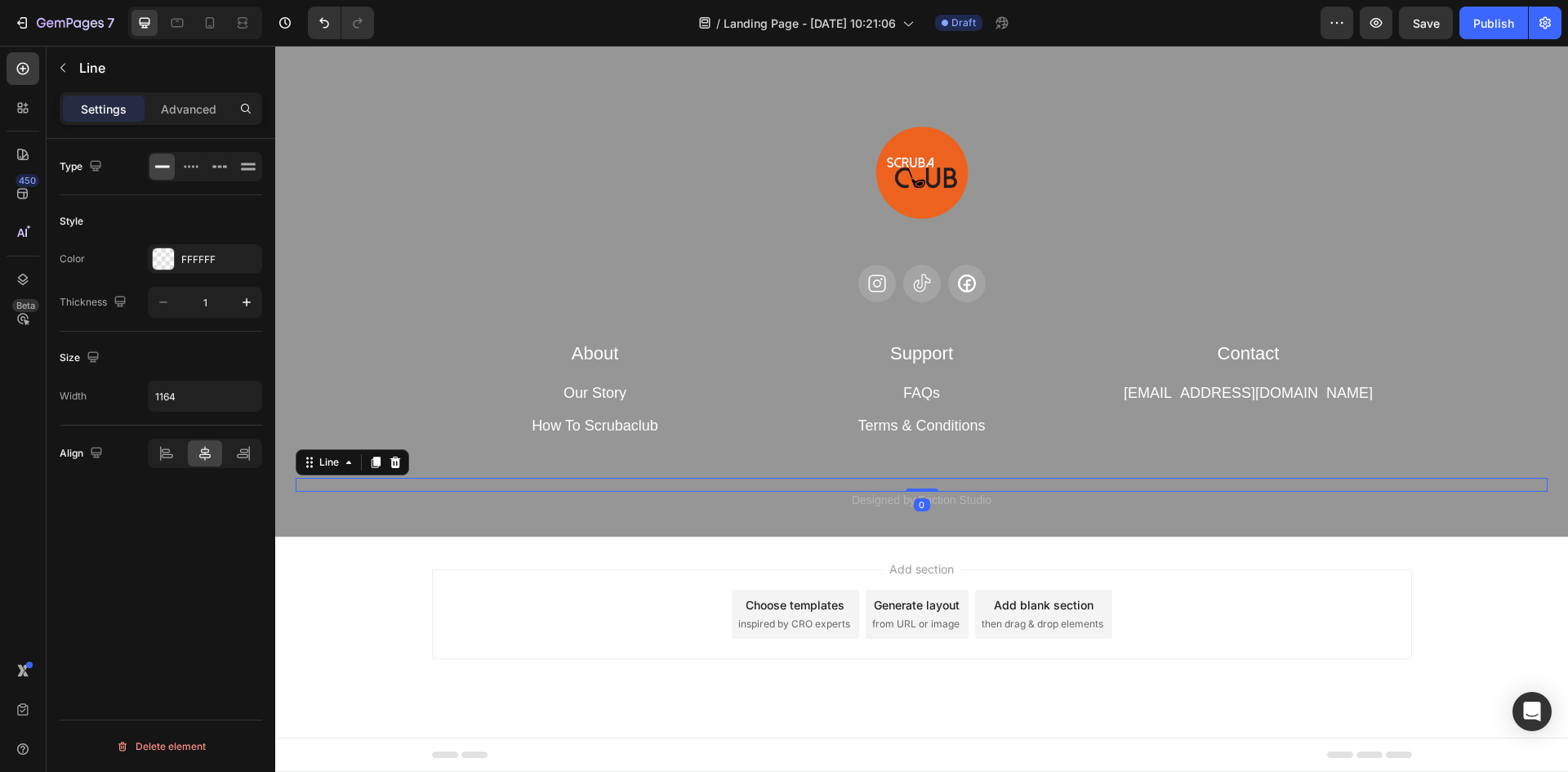
click at [612, 479] on div "Title Line 0" at bounding box center [921, 485] width 1252 height 14
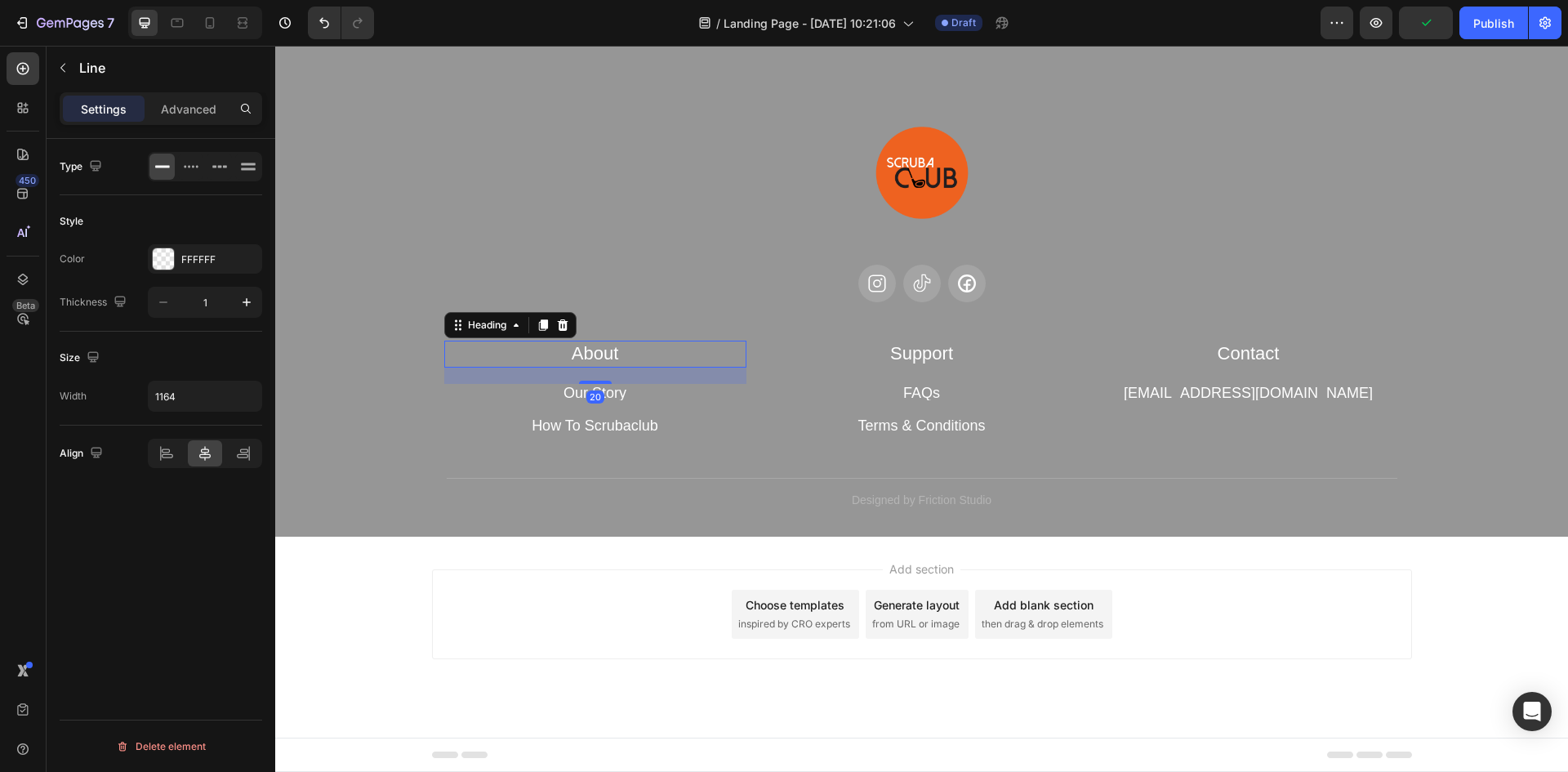
click at [601, 354] on h2 "About" at bounding box center [595, 354] width 302 height 27
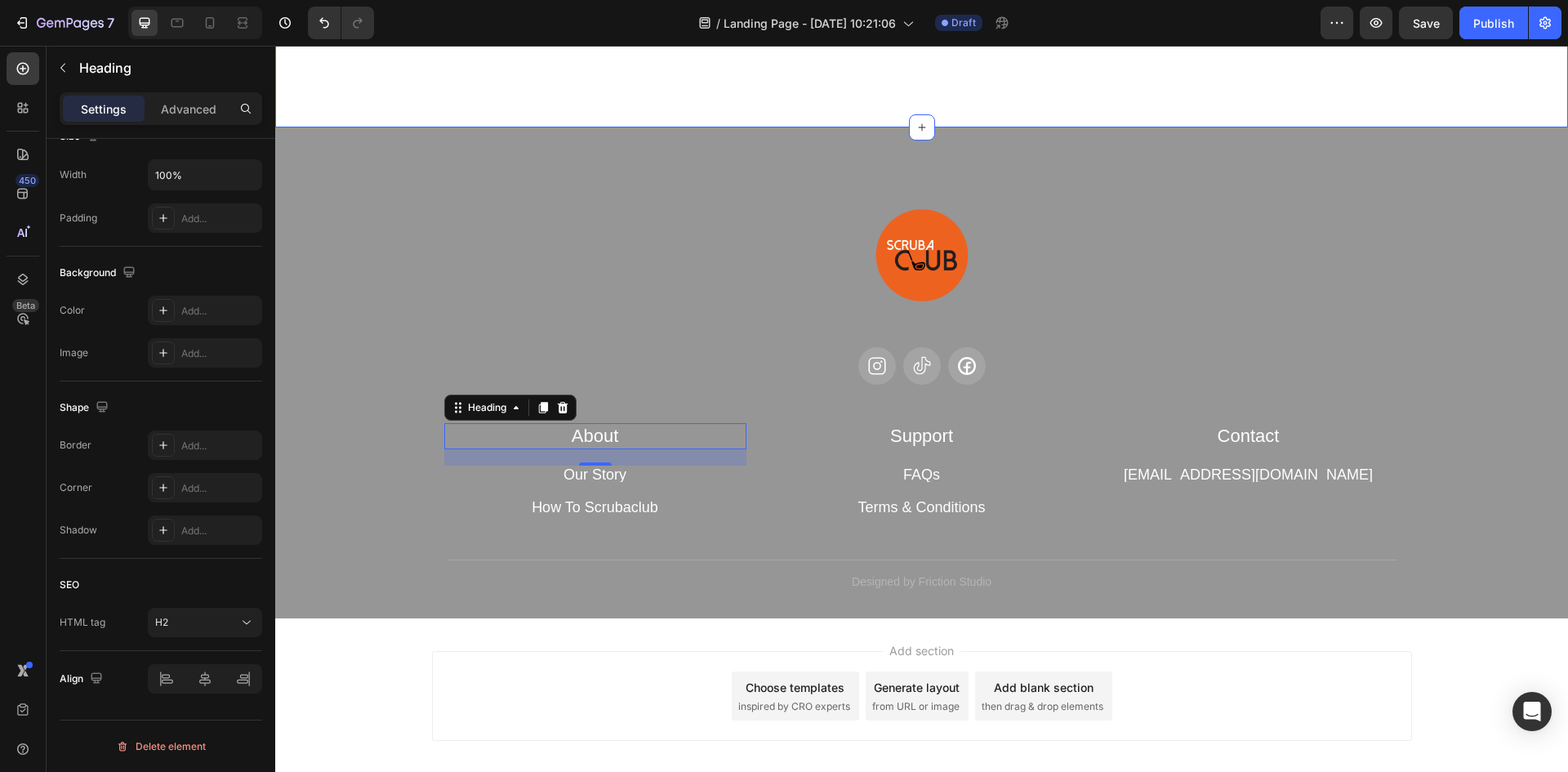
scroll to position [5217, 0]
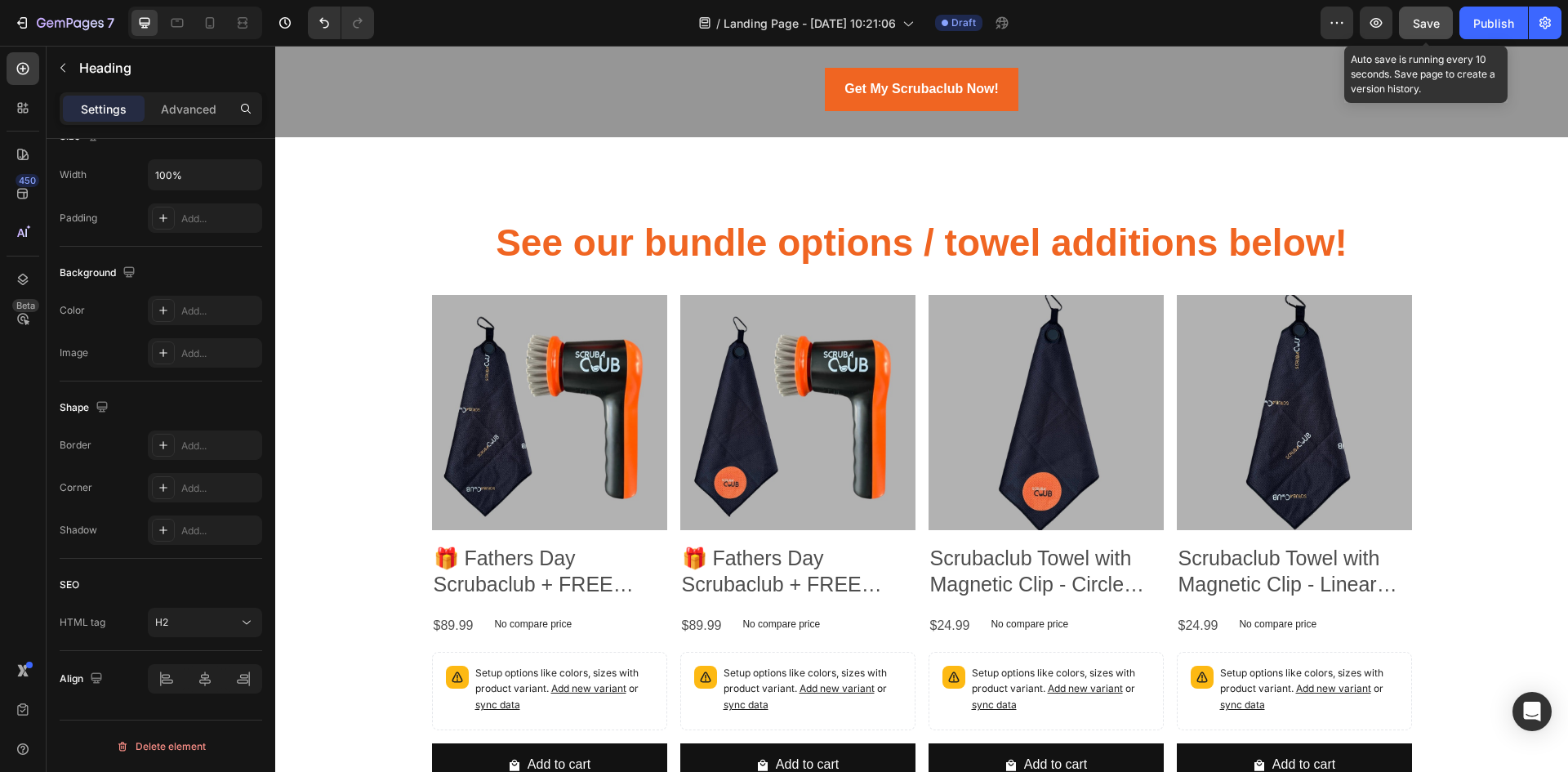
click at [1427, 10] on button "Save" at bounding box center [1426, 22] width 54 height 32
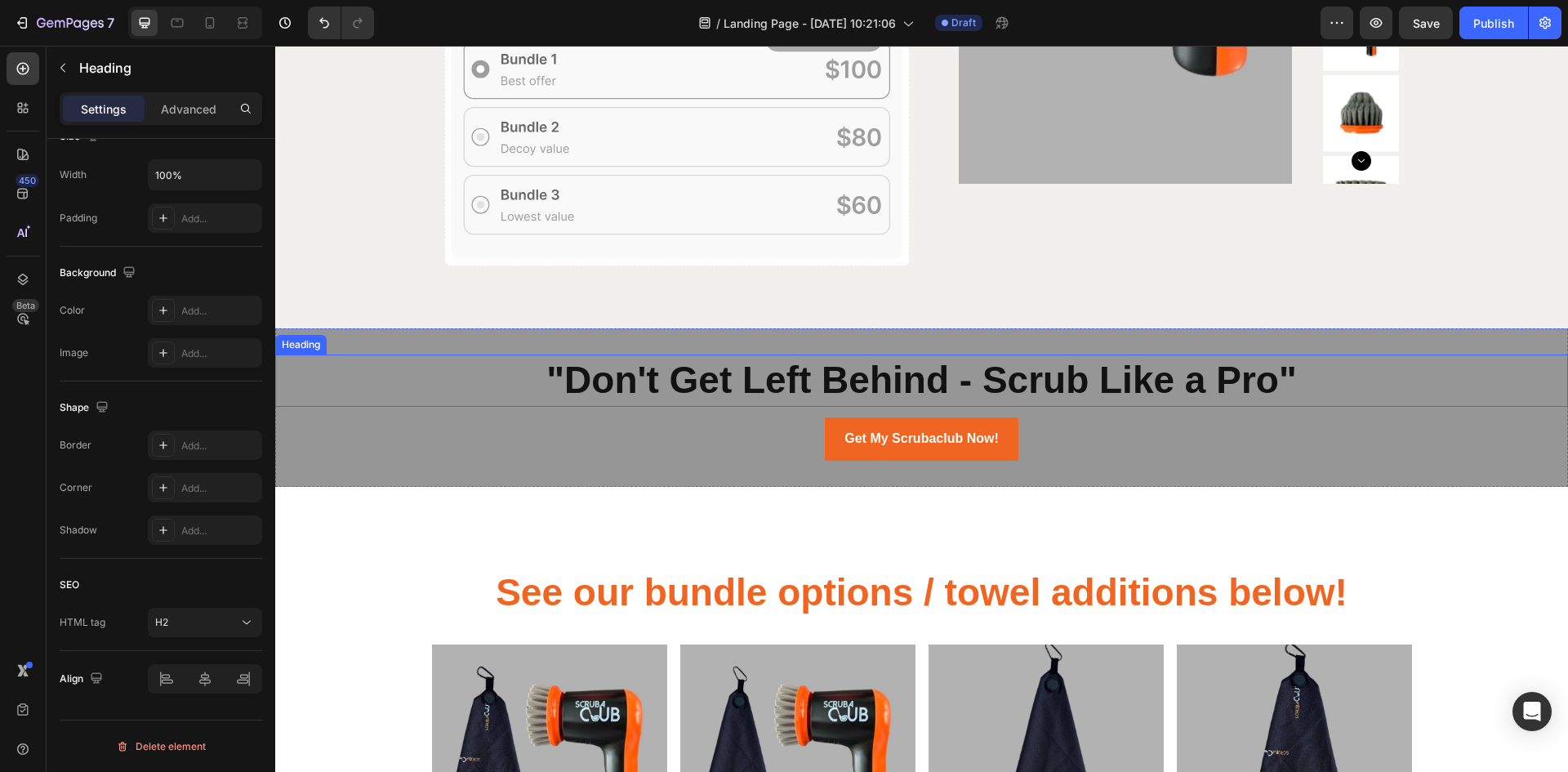
scroll to position [4891, 0]
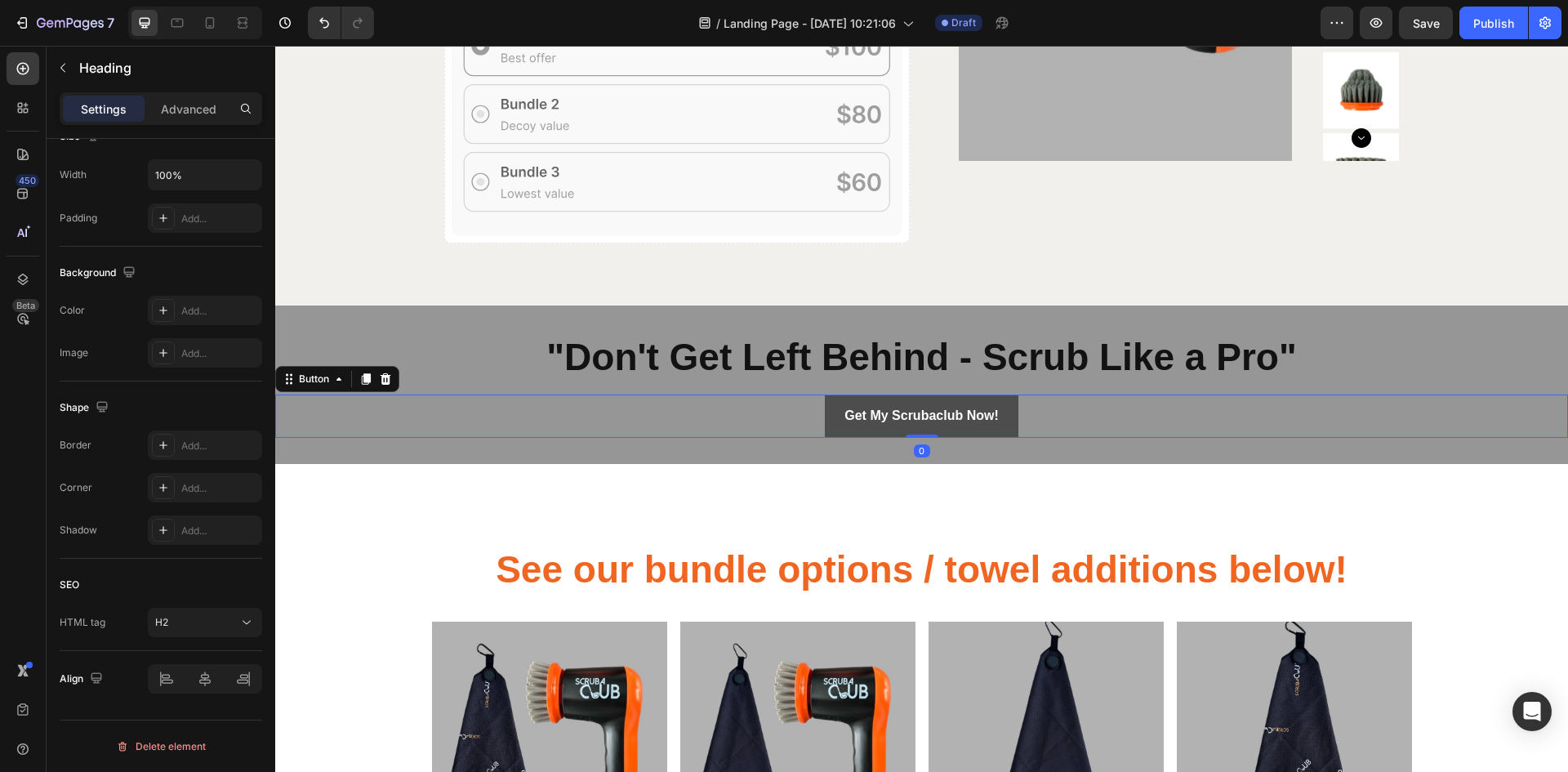
click at [830, 425] on button "Get My Scrubaclub Now!" at bounding box center [921, 416] width 193 height 43
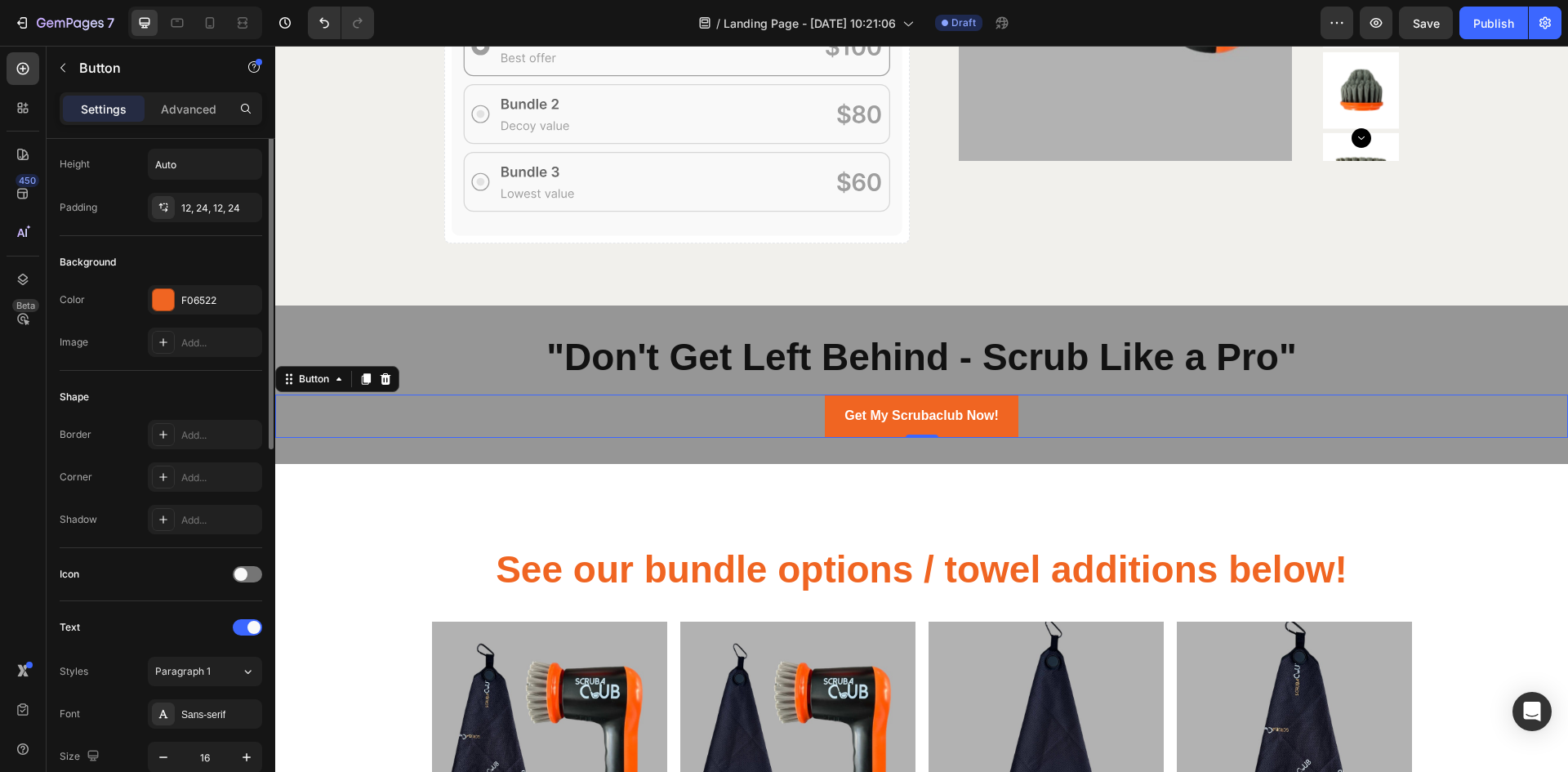
scroll to position [0, 0]
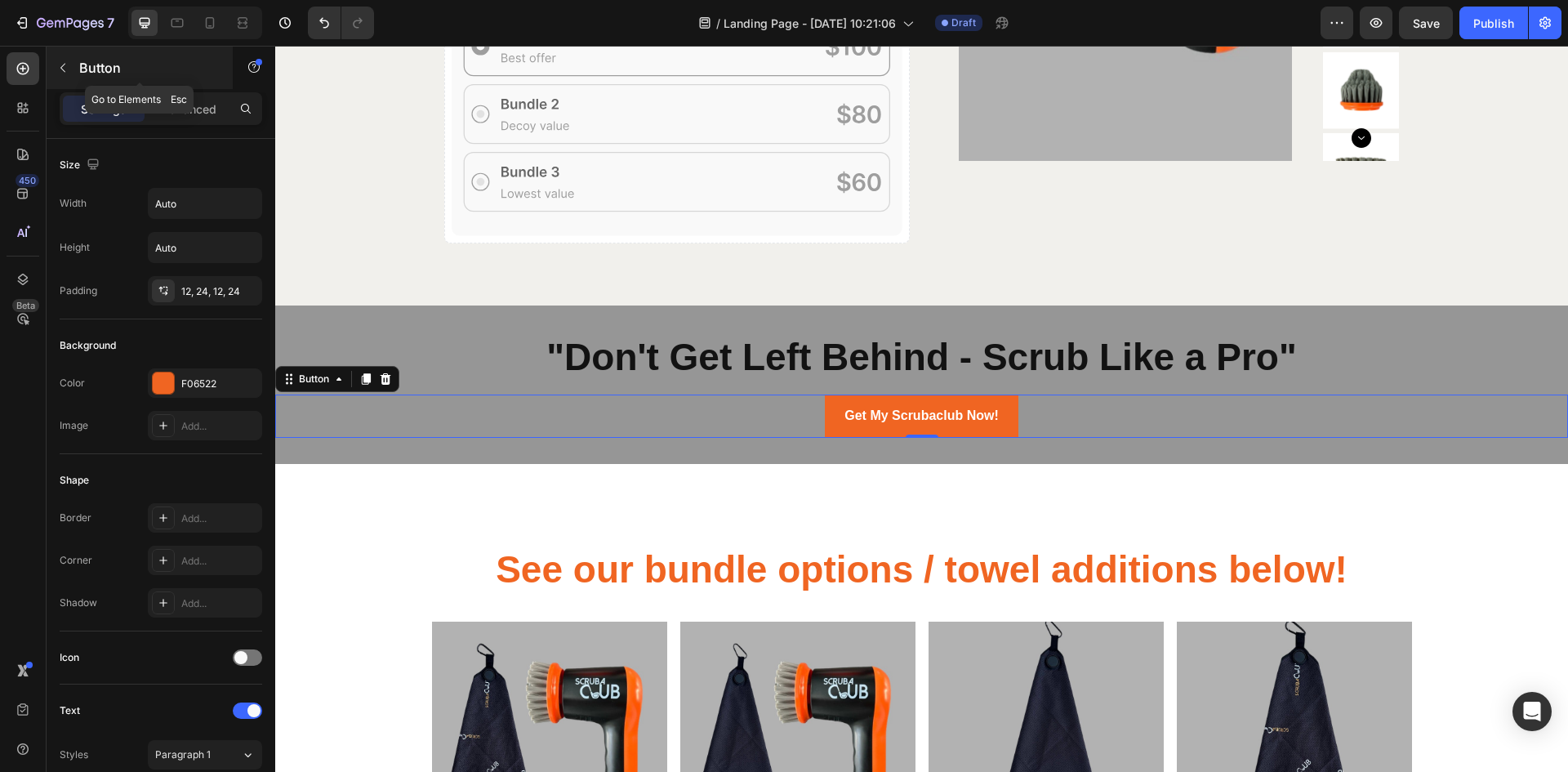
click at [67, 75] on button "button" at bounding box center [62, 67] width 26 height 26
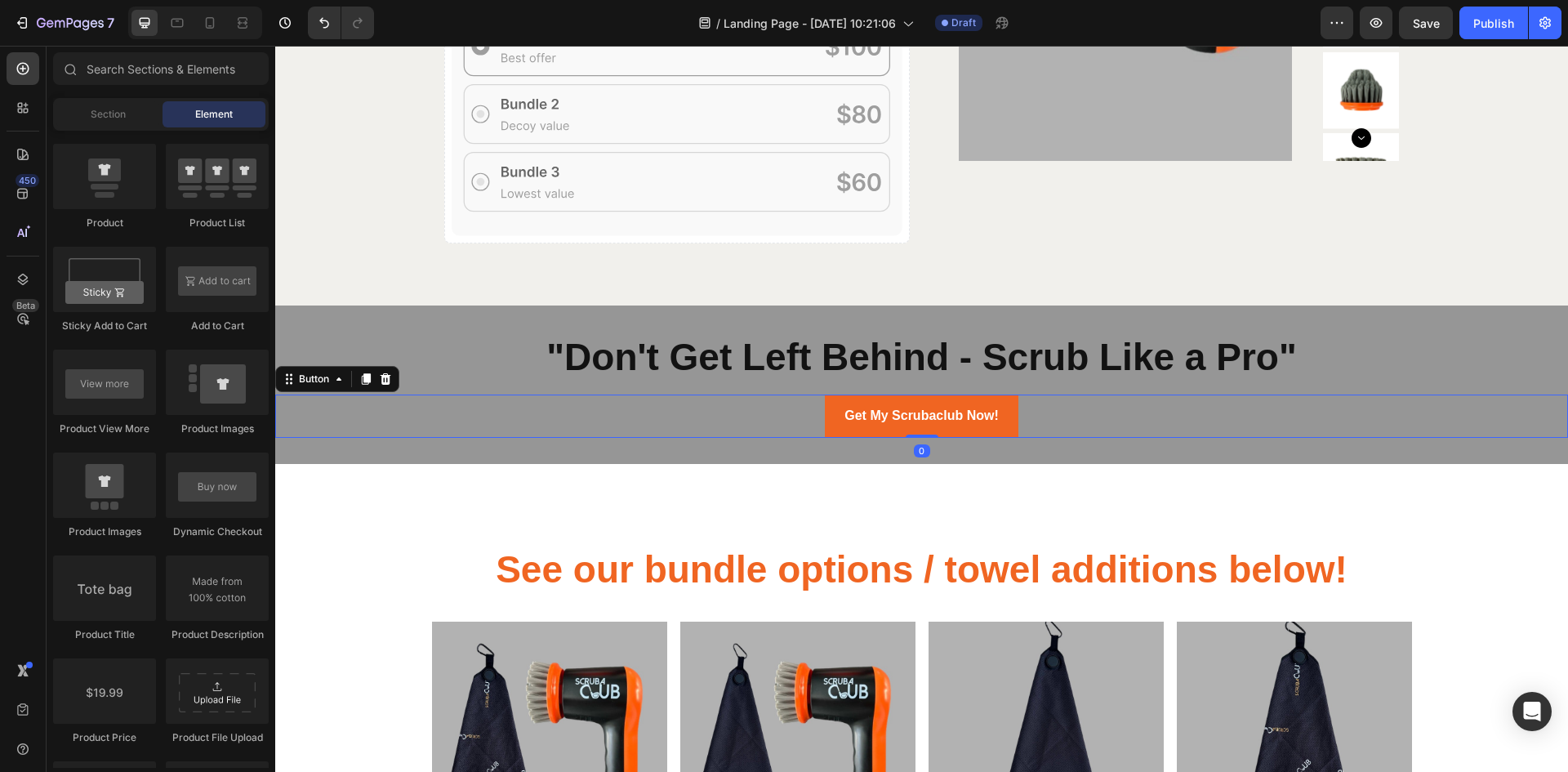
click at [816, 407] on div "Get My Scrubaclub Now! Button 0" at bounding box center [922, 416] width 1293 height 43
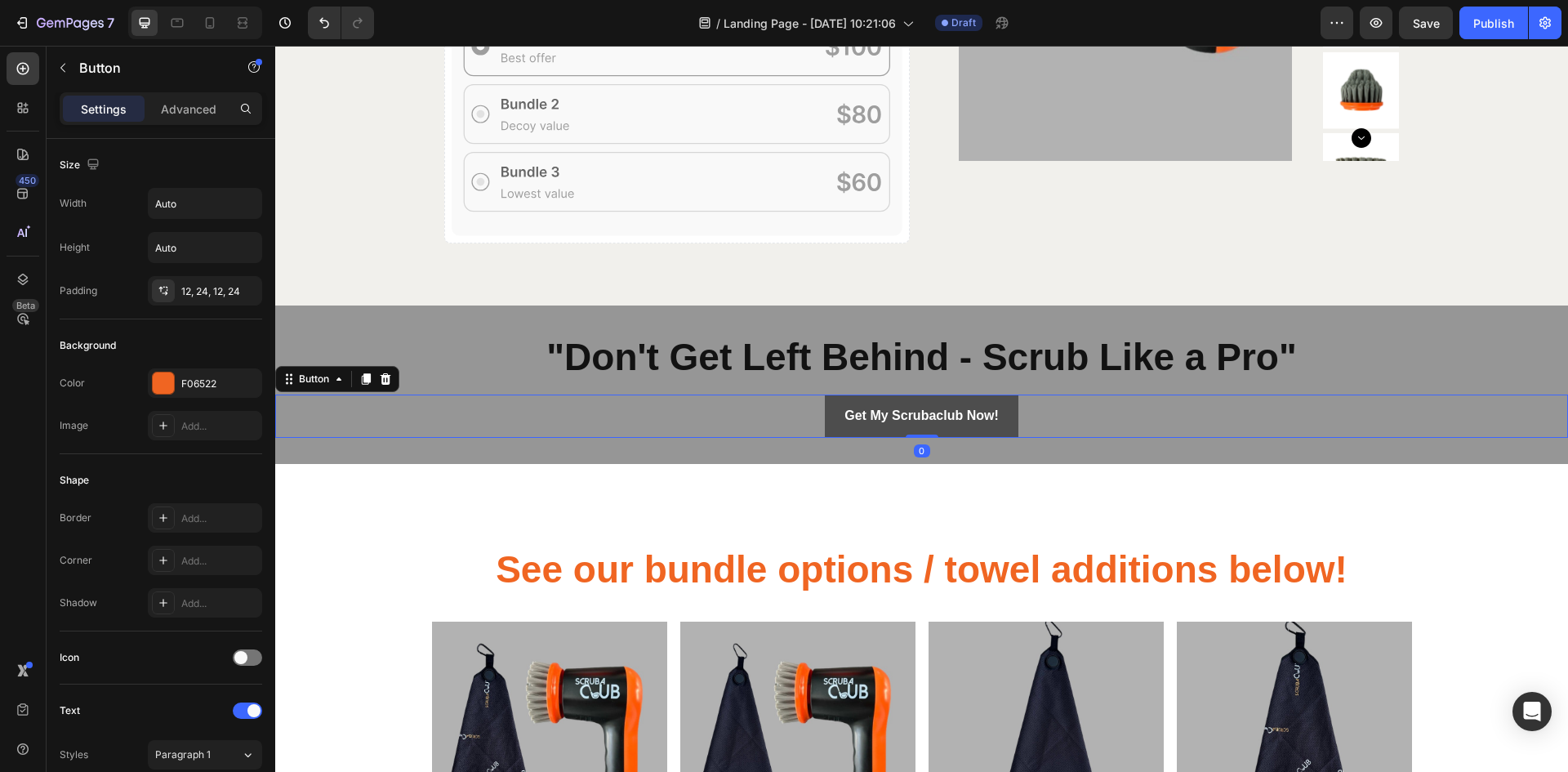
click at [825, 414] on button "Get My Scrubaclub Now!" at bounding box center [921, 416] width 193 height 43
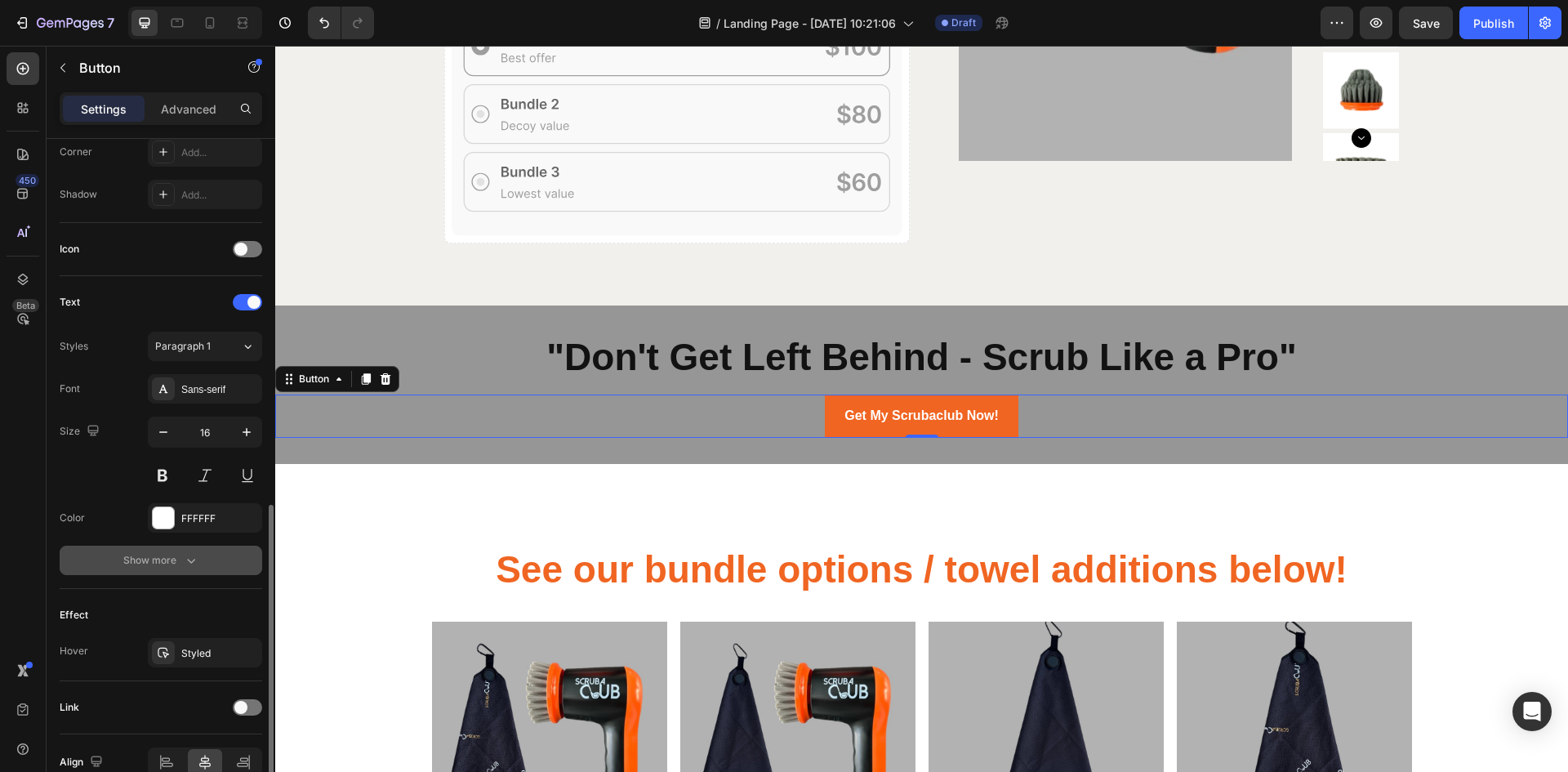
scroll to position [491, 0]
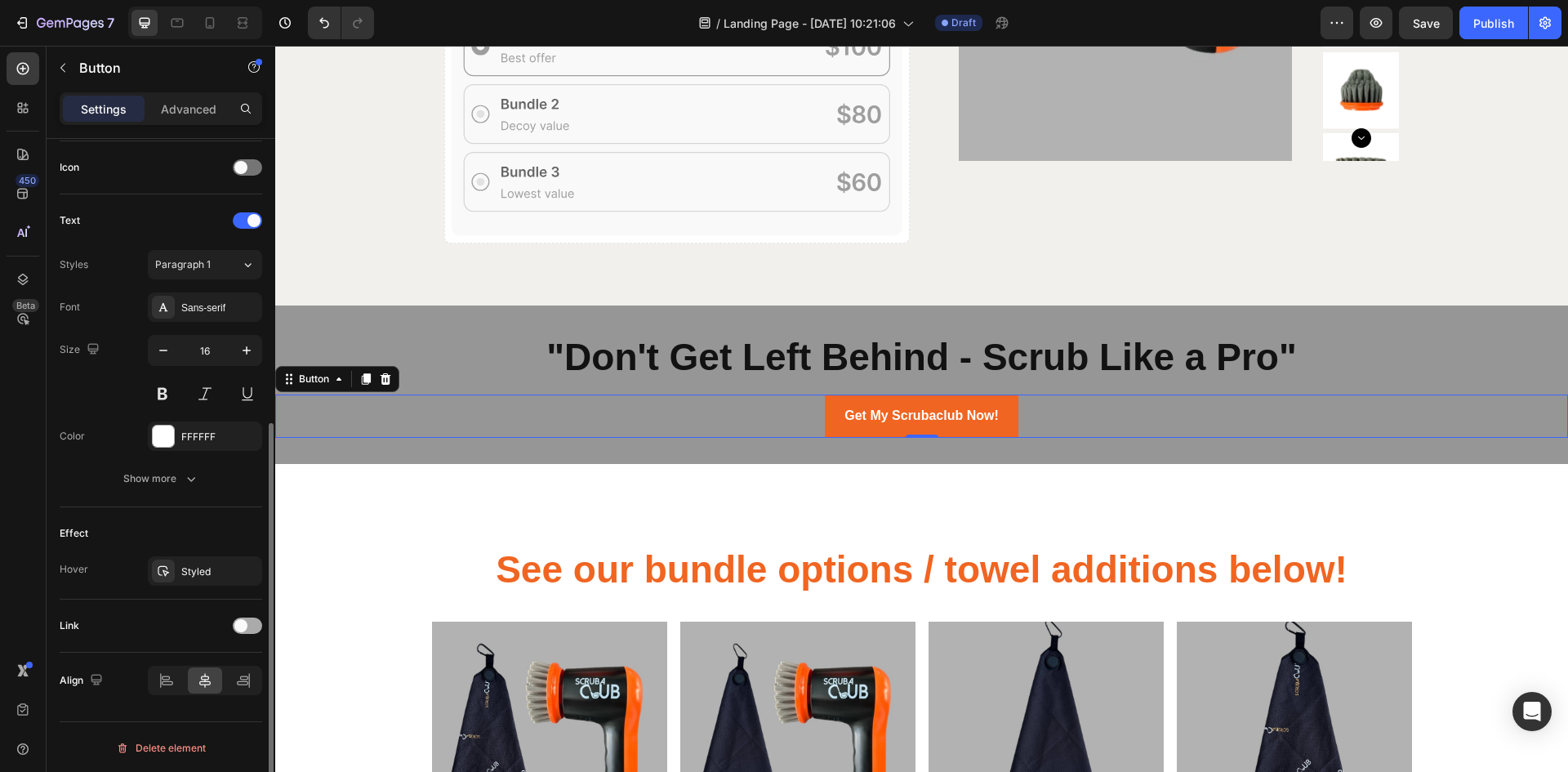
click at [241, 628] on span at bounding box center [241, 626] width 13 height 13
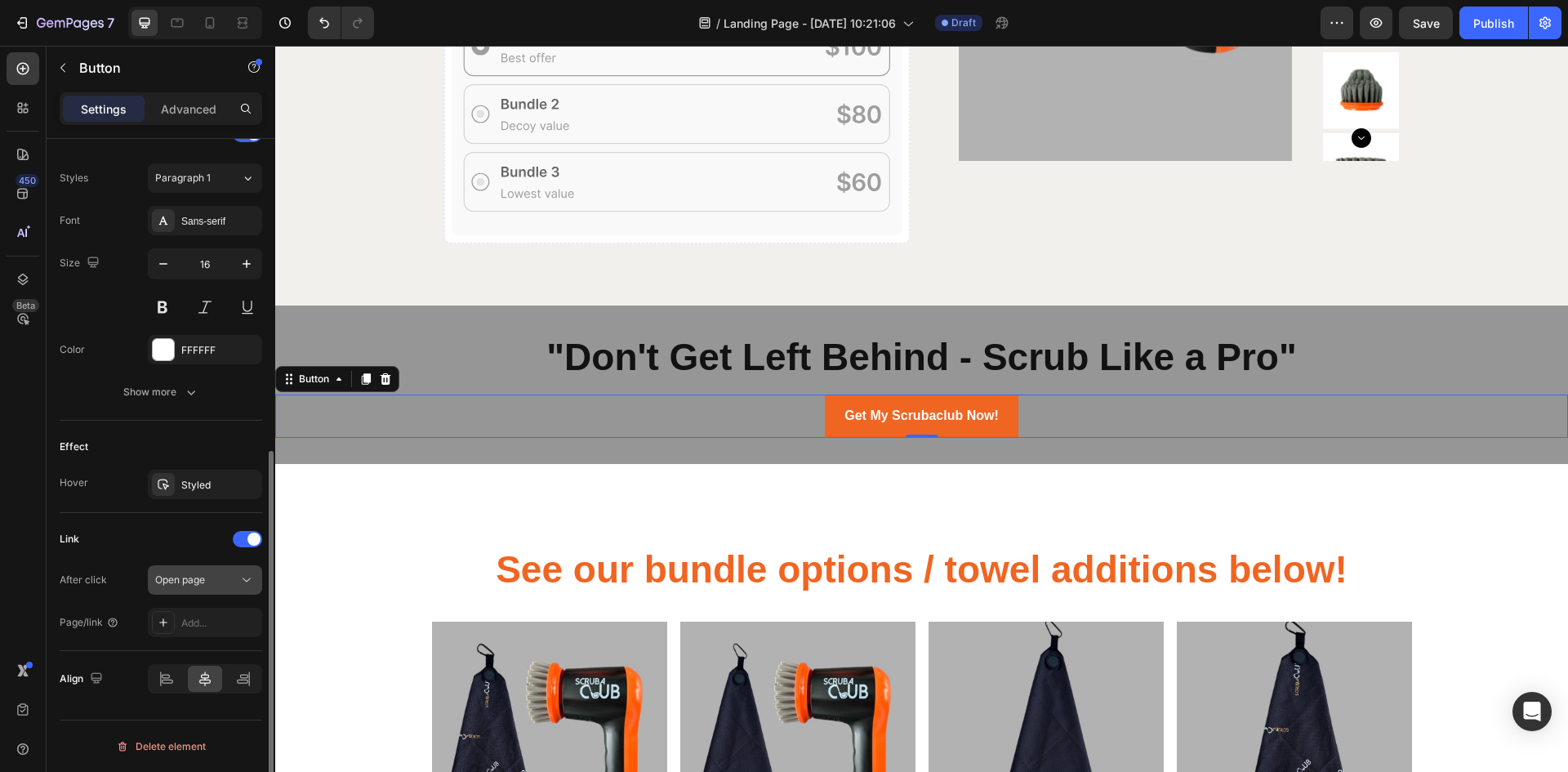
click at [234, 583] on div "Open page" at bounding box center [196, 580] width 83 height 15
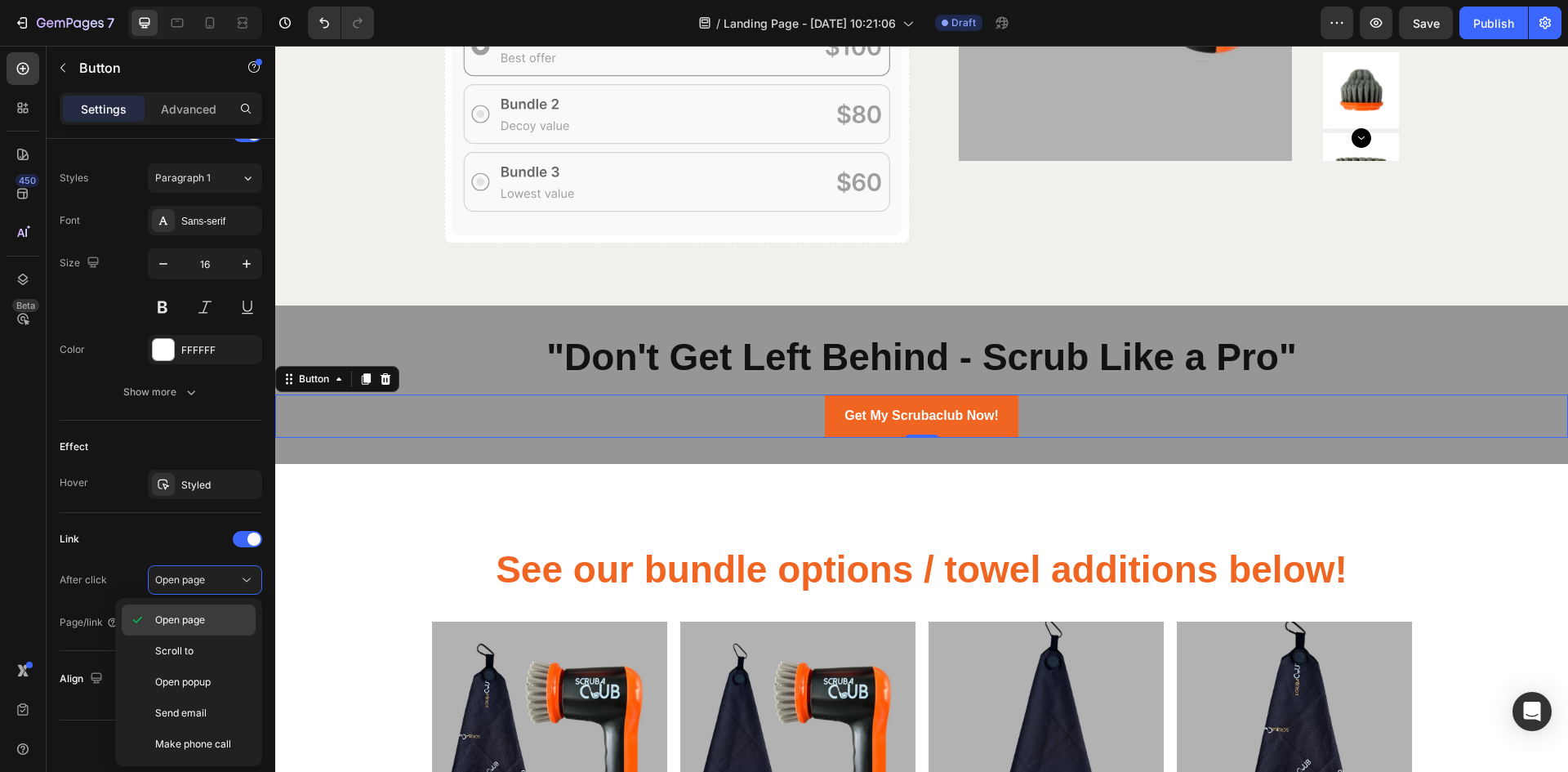
click at [174, 616] on span "Open page" at bounding box center [180, 620] width 50 height 15
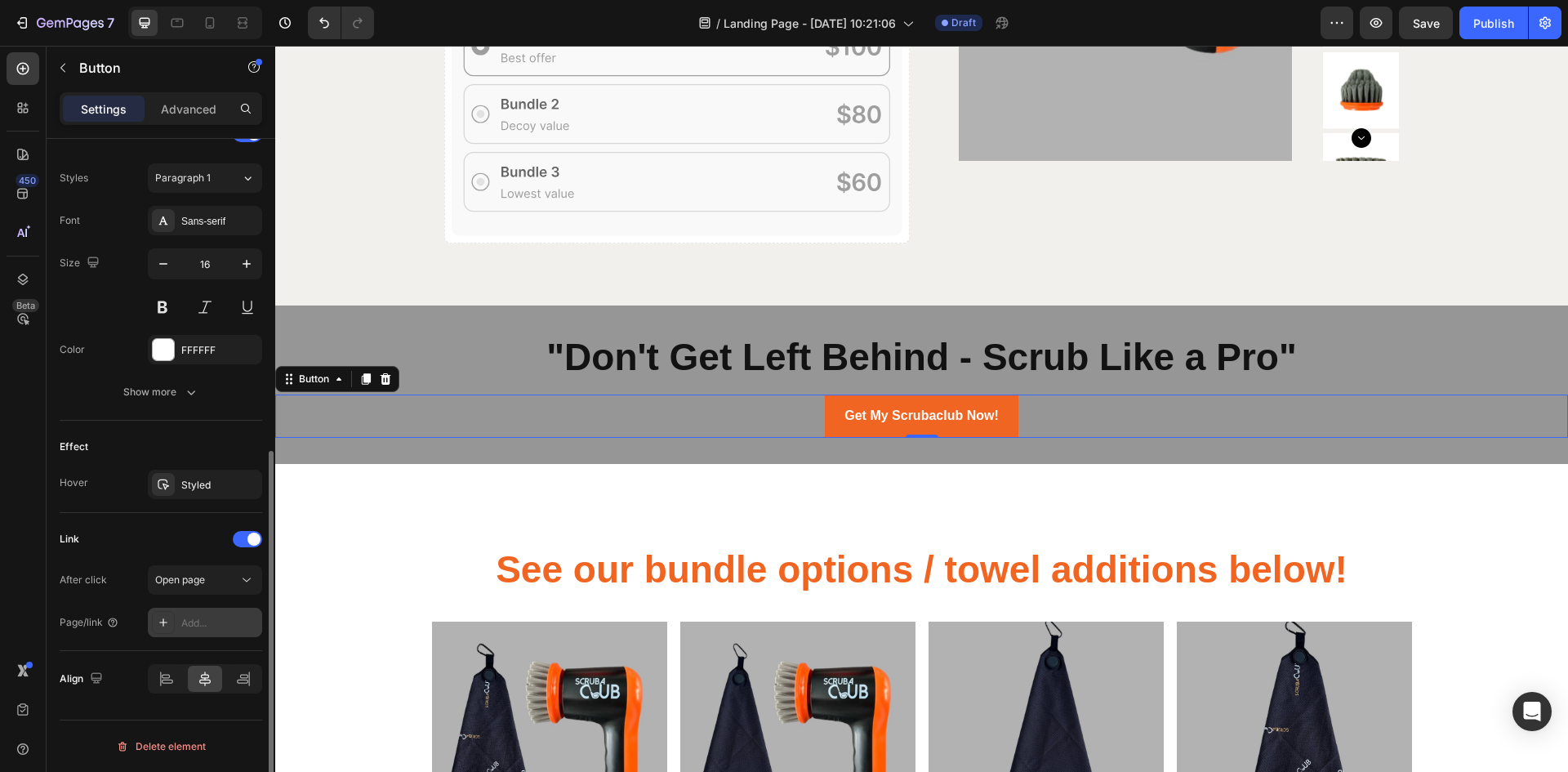
click at [216, 620] on div "Add..." at bounding box center [220, 624] width 77 height 15
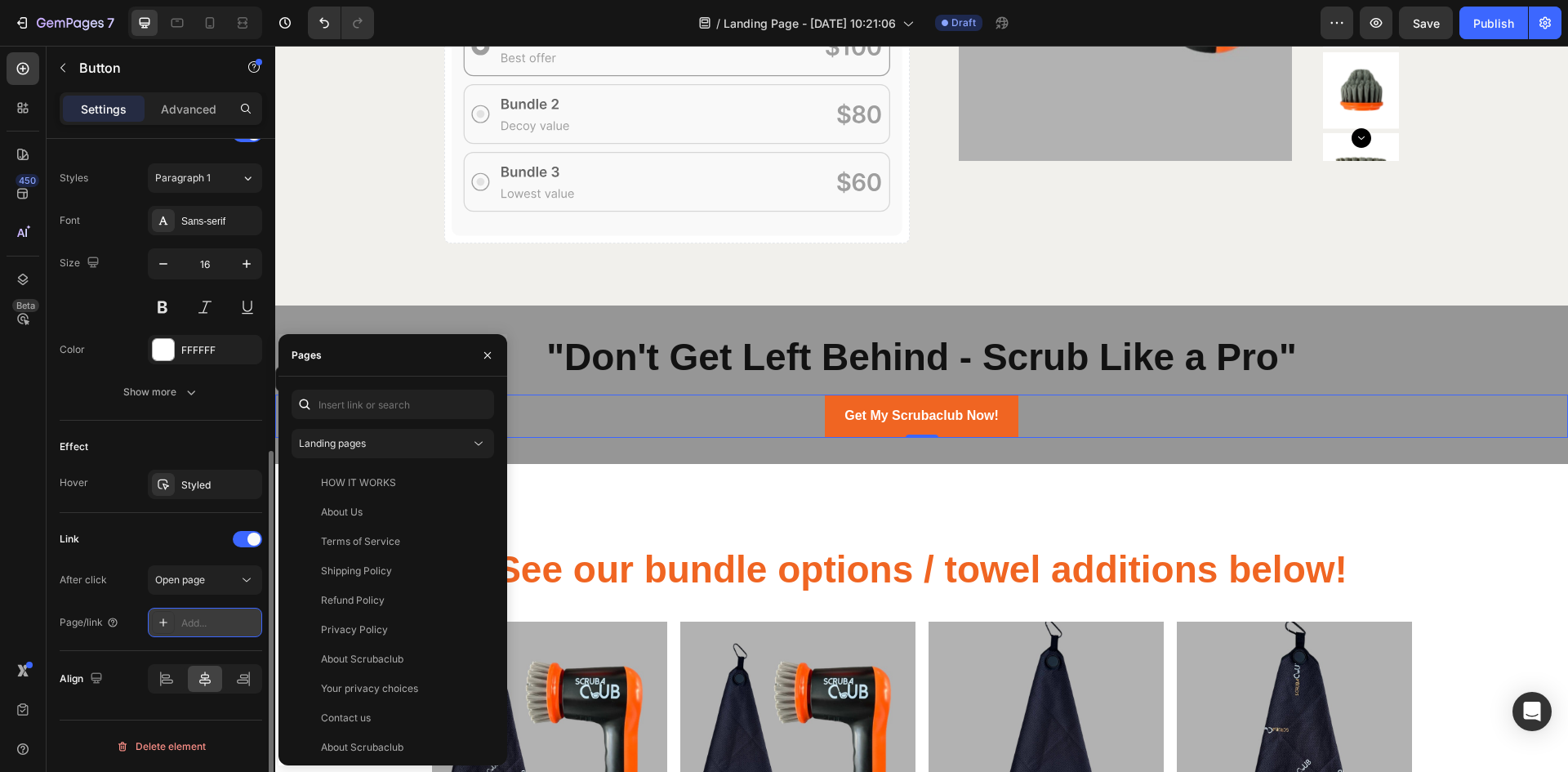
click at [191, 620] on div "Add..." at bounding box center [220, 624] width 77 height 15
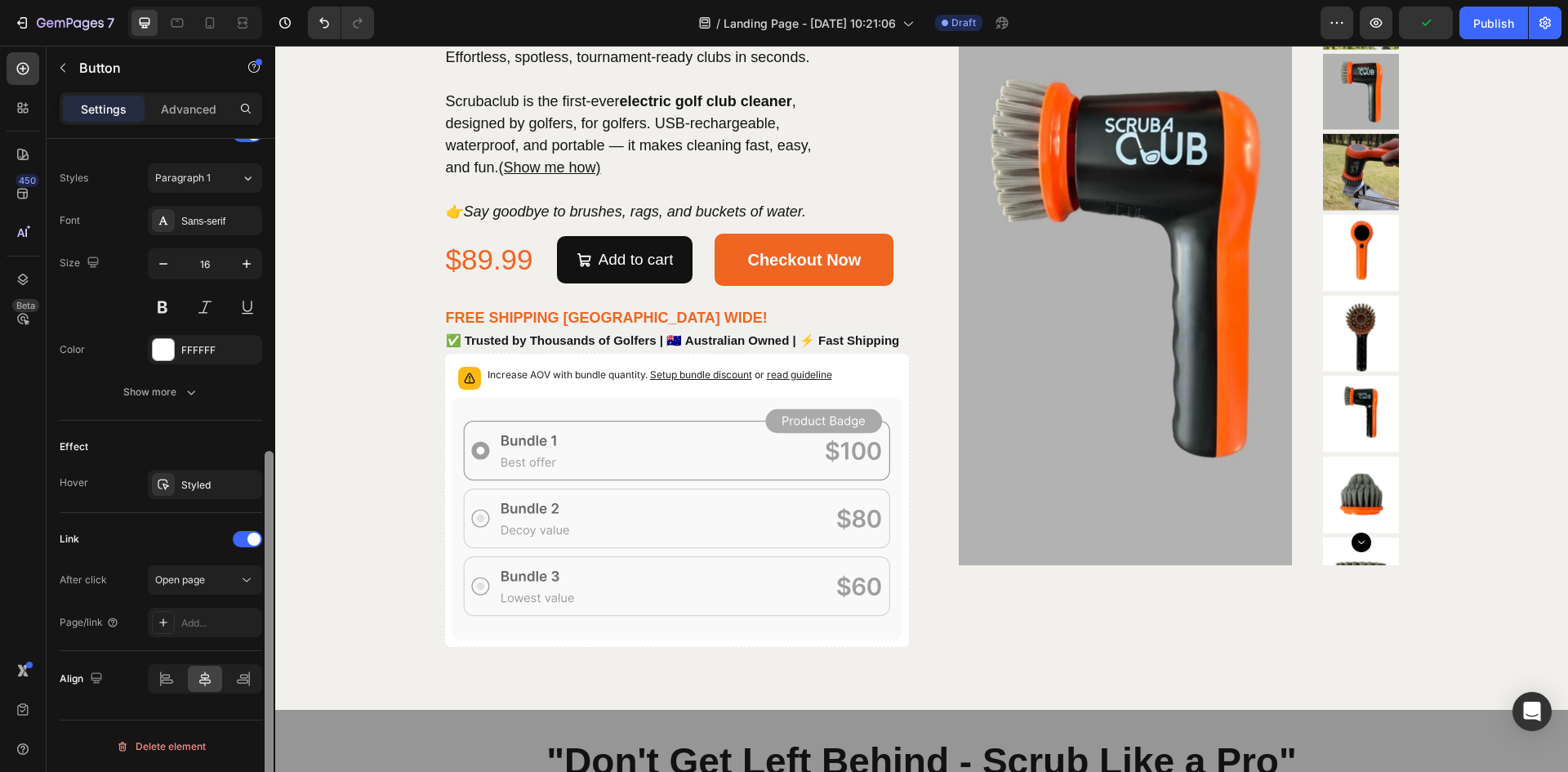
scroll to position [4809, 0]
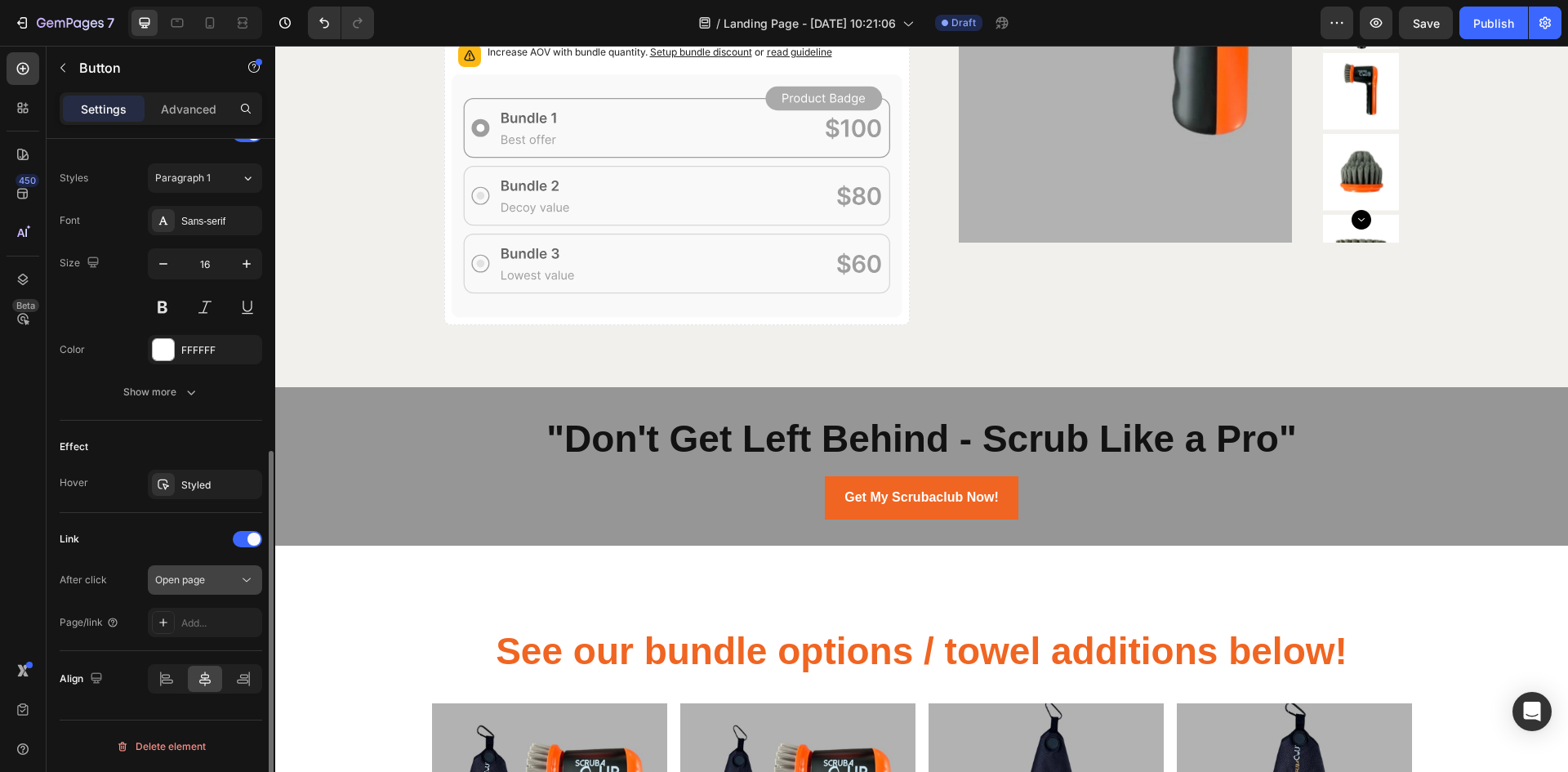
click at [228, 583] on div "Open page" at bounding box center [196, 580] width 83 height 15
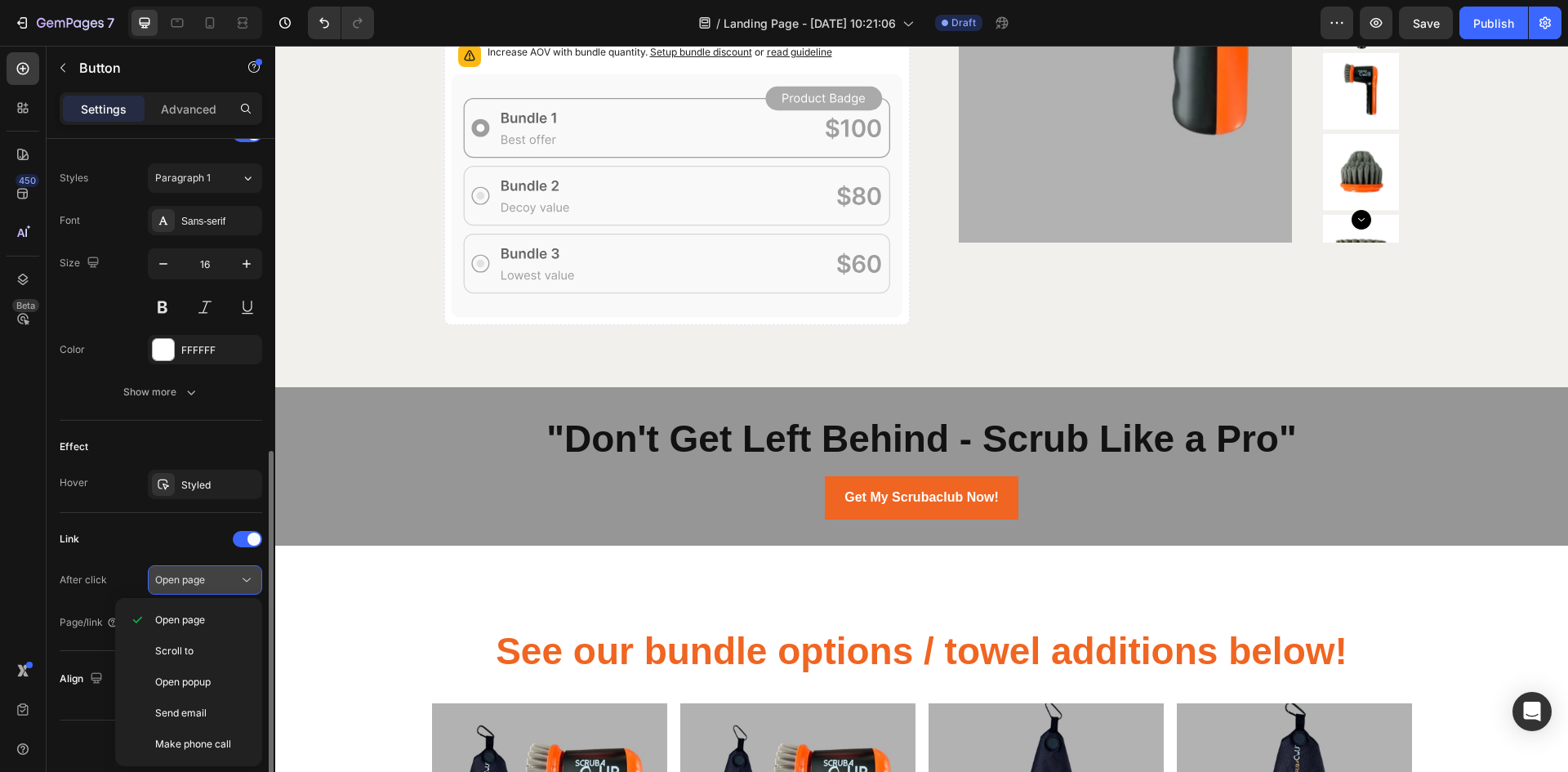
click at [228, 584] on div "Open page" at bounding box center [196, 580] width 83 height 15
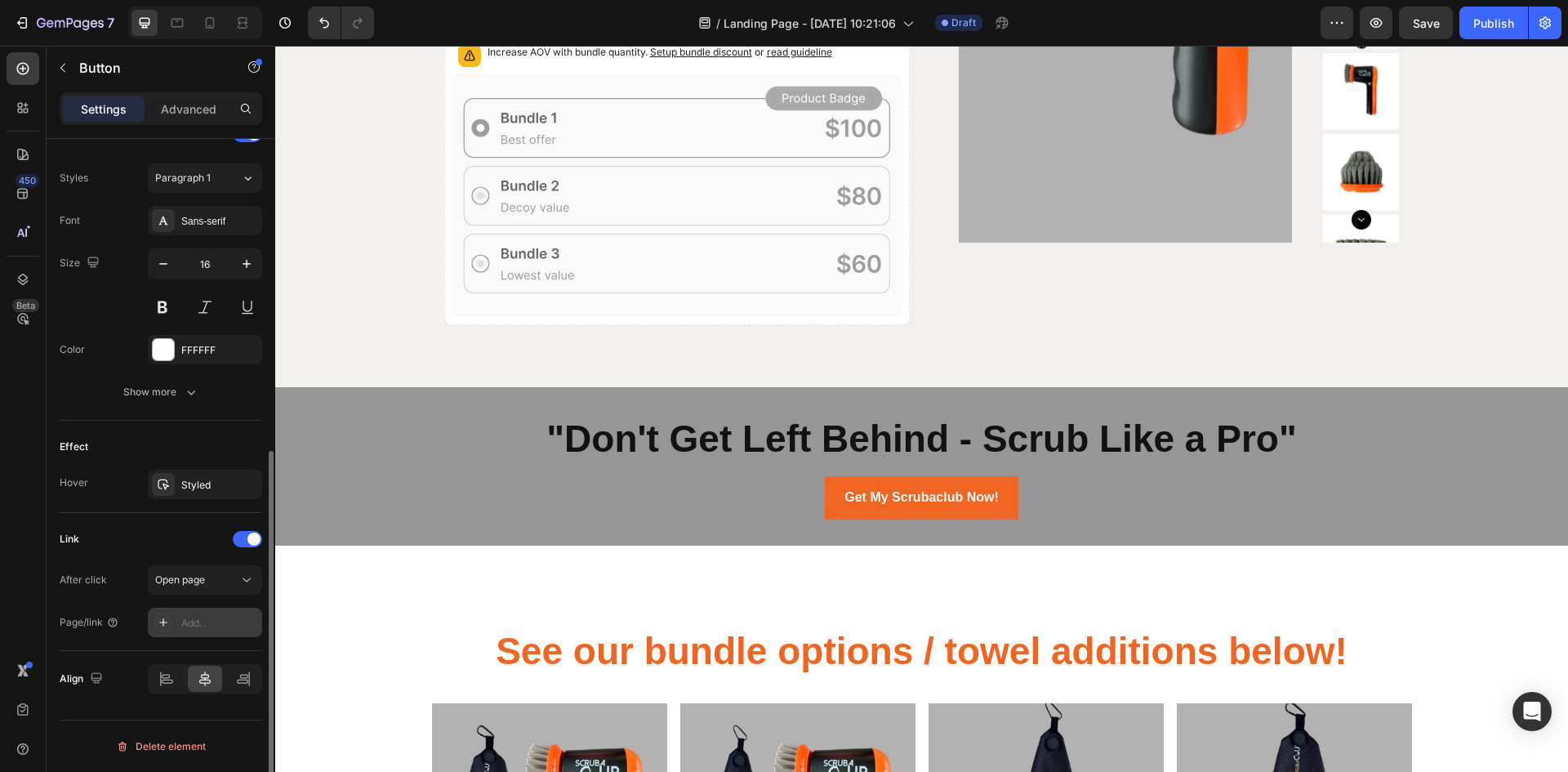
click at [215, 622] on div "Add..." at bounding box center [220, 624] width 77 height 15
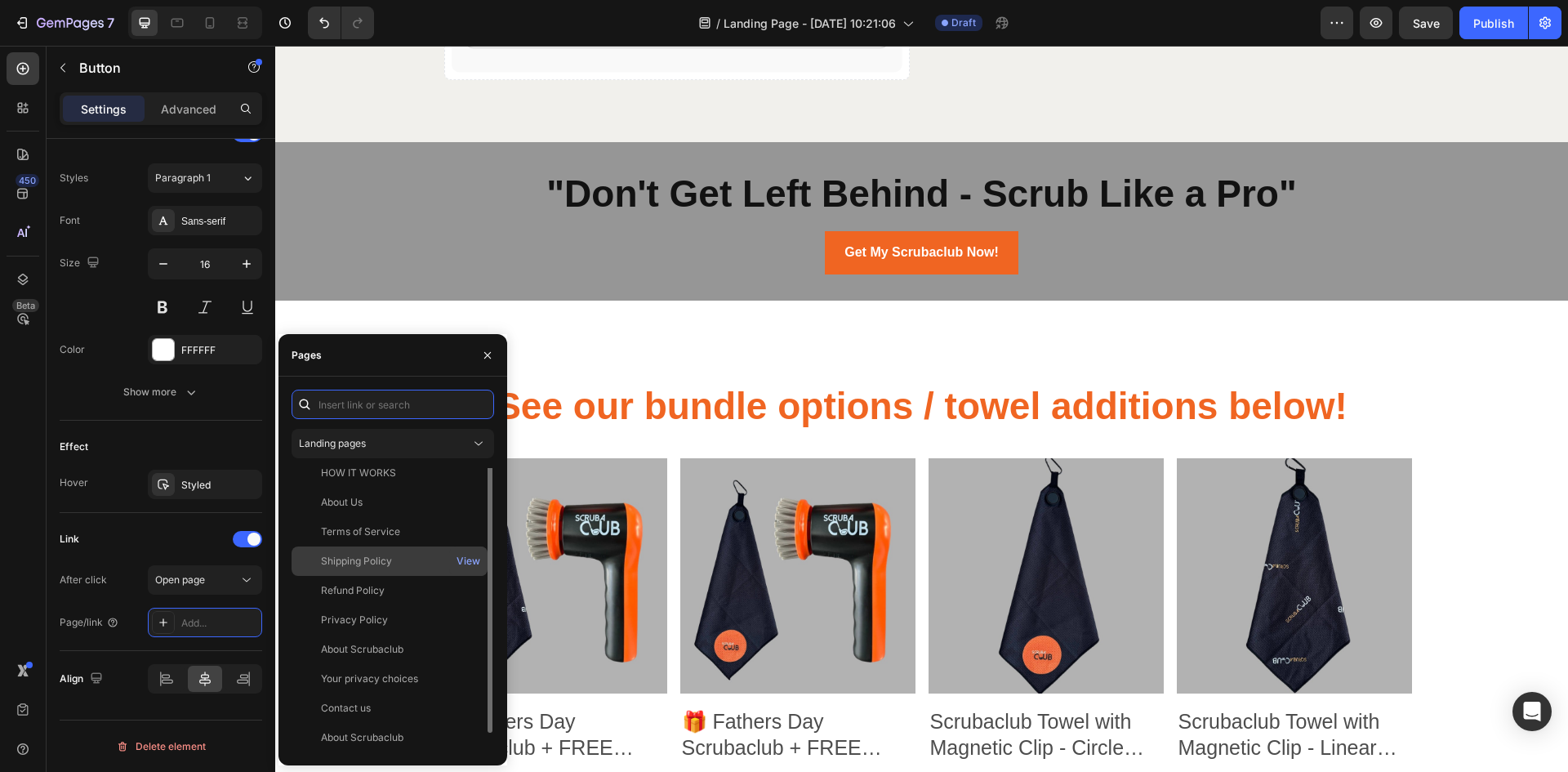
scroll to position [0, 0]
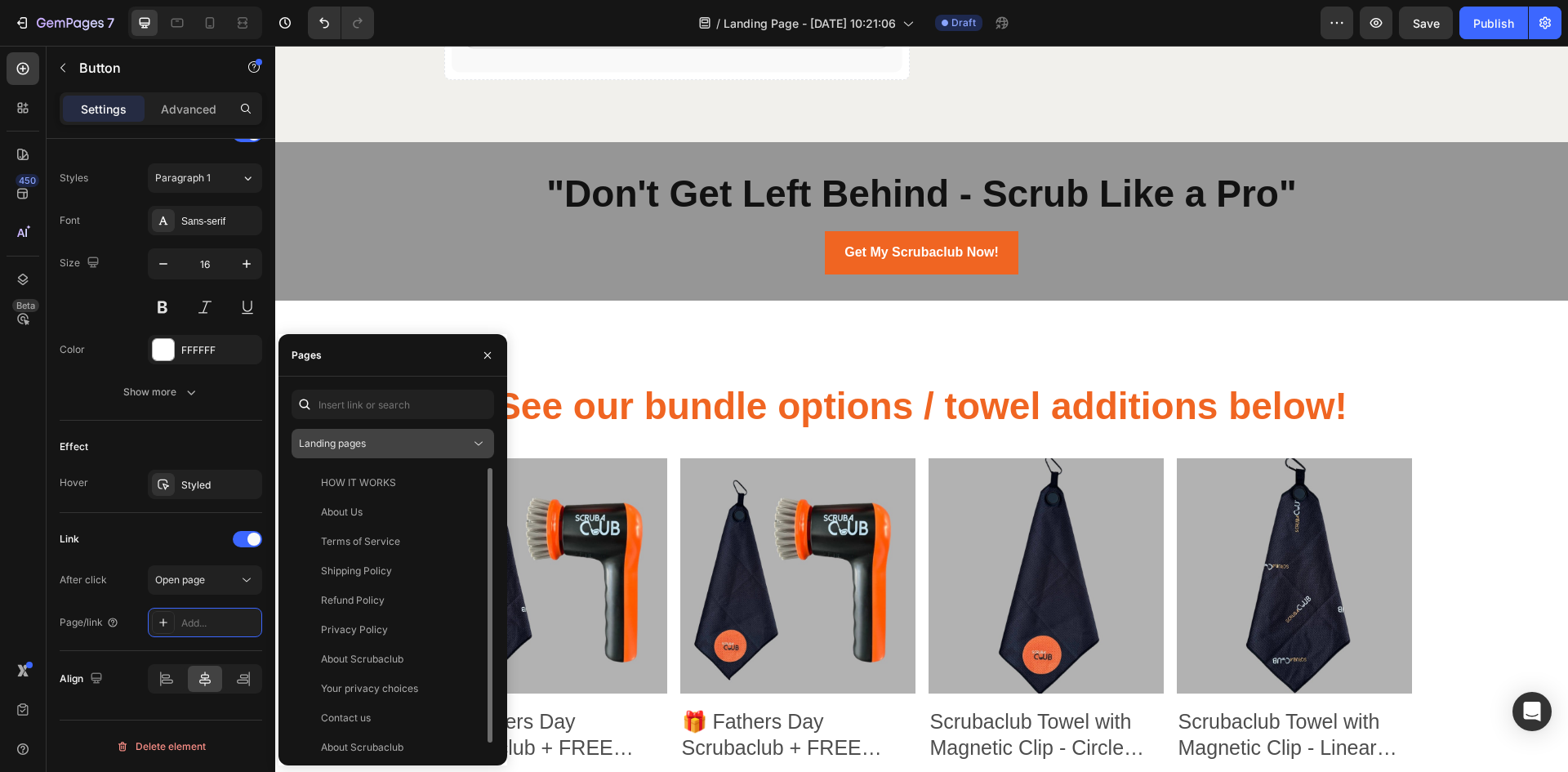
click at [429, 438] on div "Landing pages" at bounding box center [385, 444] width 171 height 15
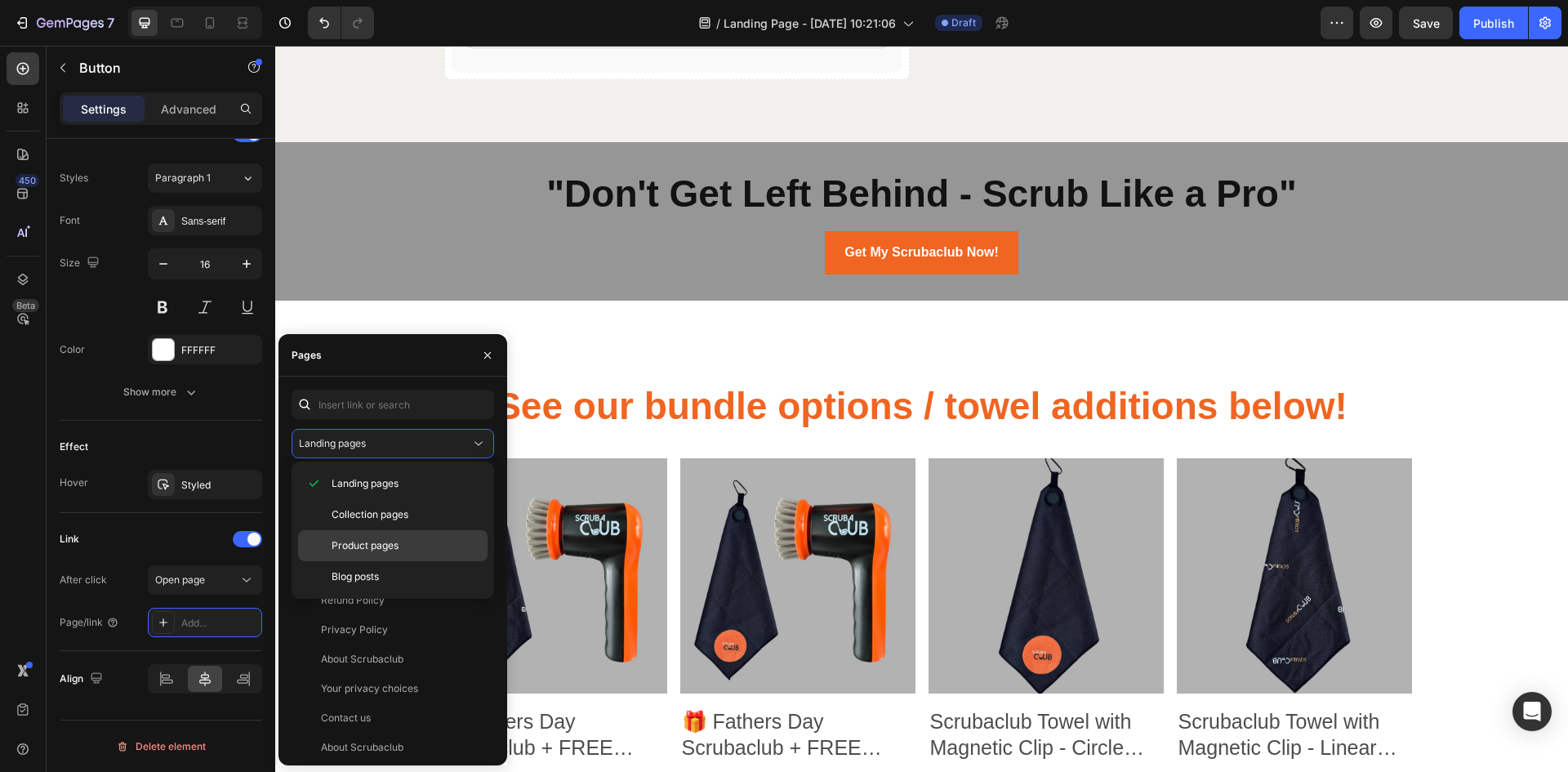
click at [408, 561] on div "Product pages" at bounding box center [393, 576] width 190 height 31
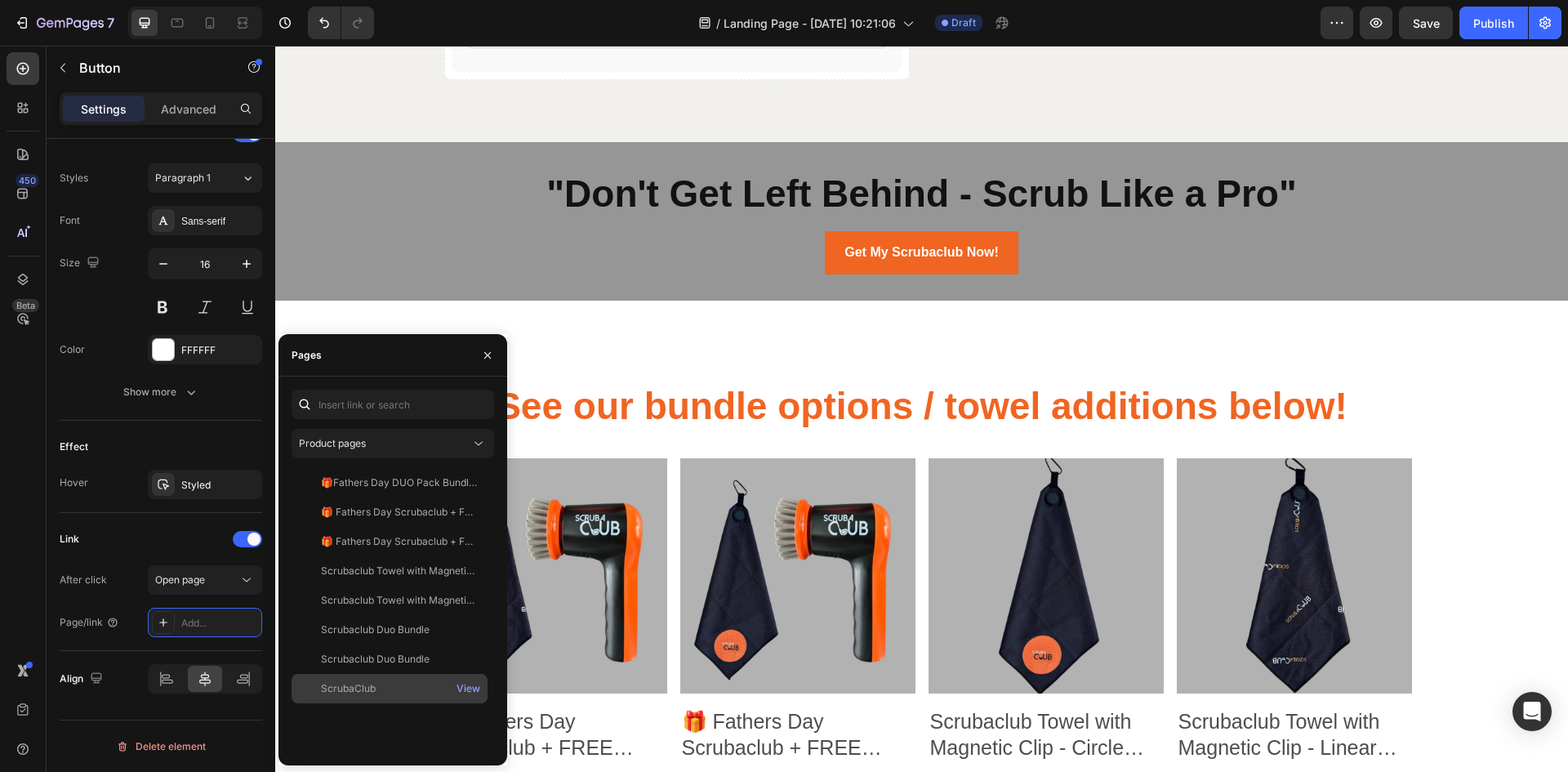
click at [401, 695] on div "ScrubaClub" at bounding box center [390, 689] width 183 height 15
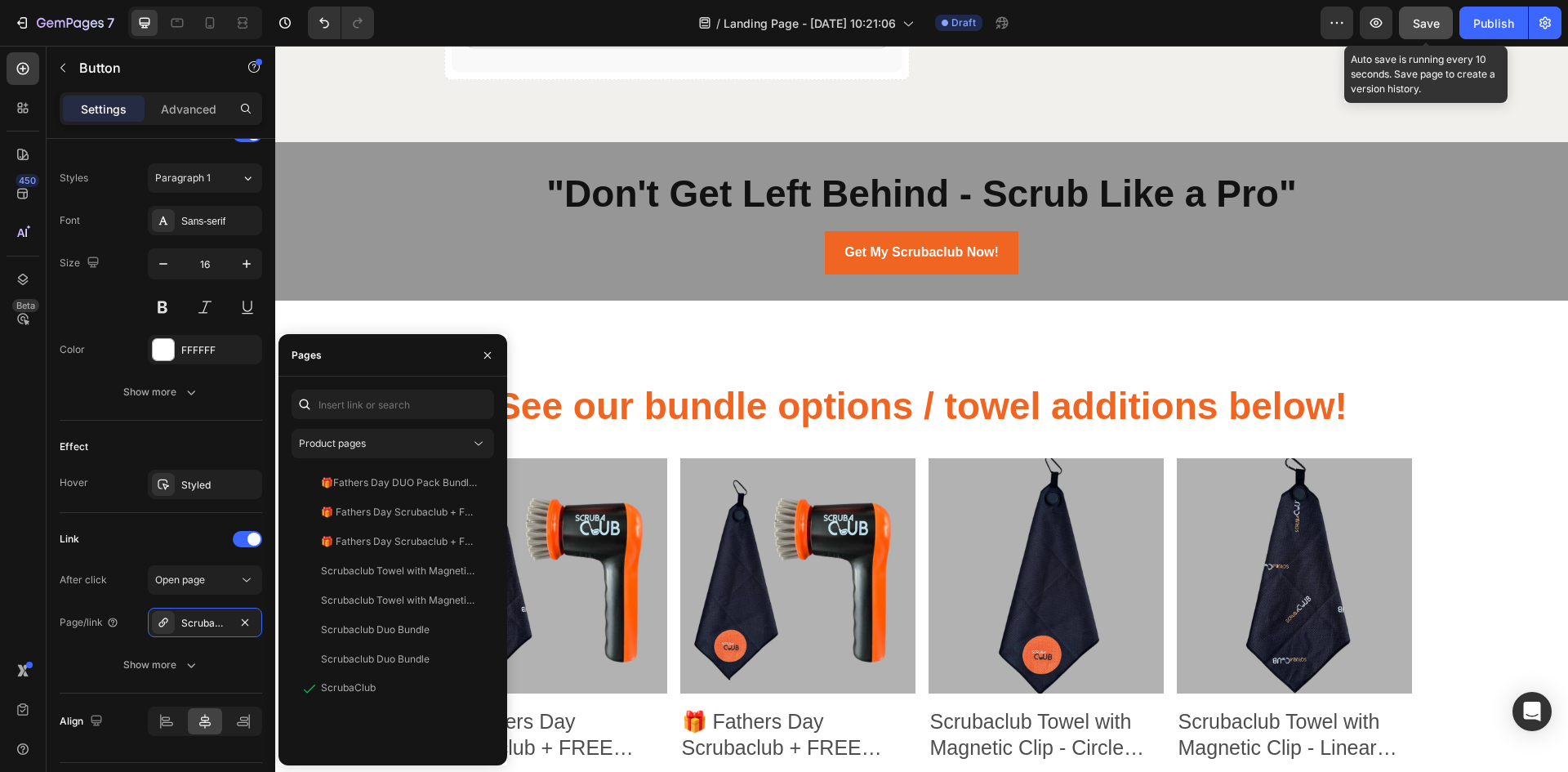
click at [1417, 10] on button "Save" at bounding box center [1426, 22] width 54 height 32
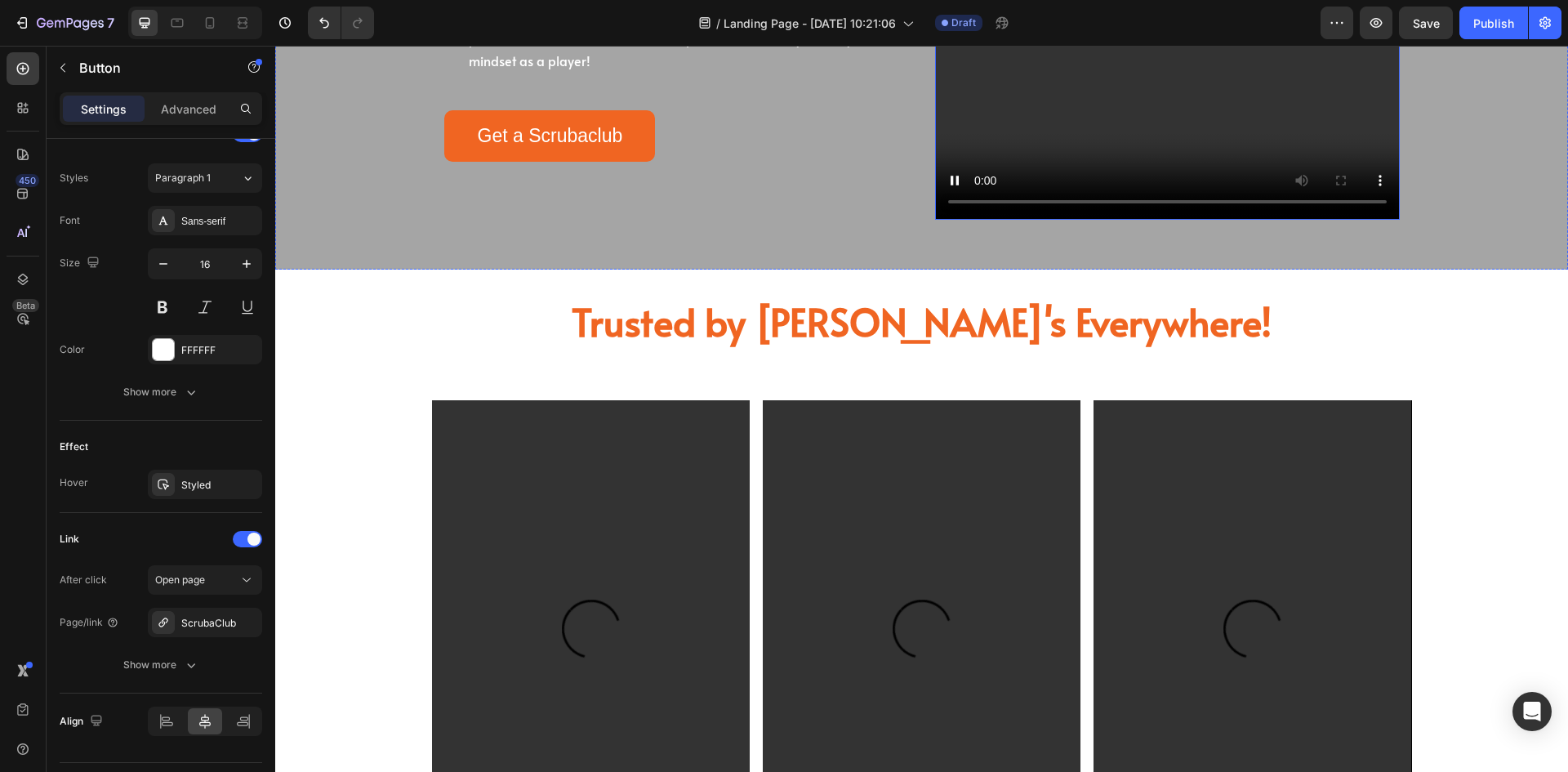
scroll to position [1412, 0]
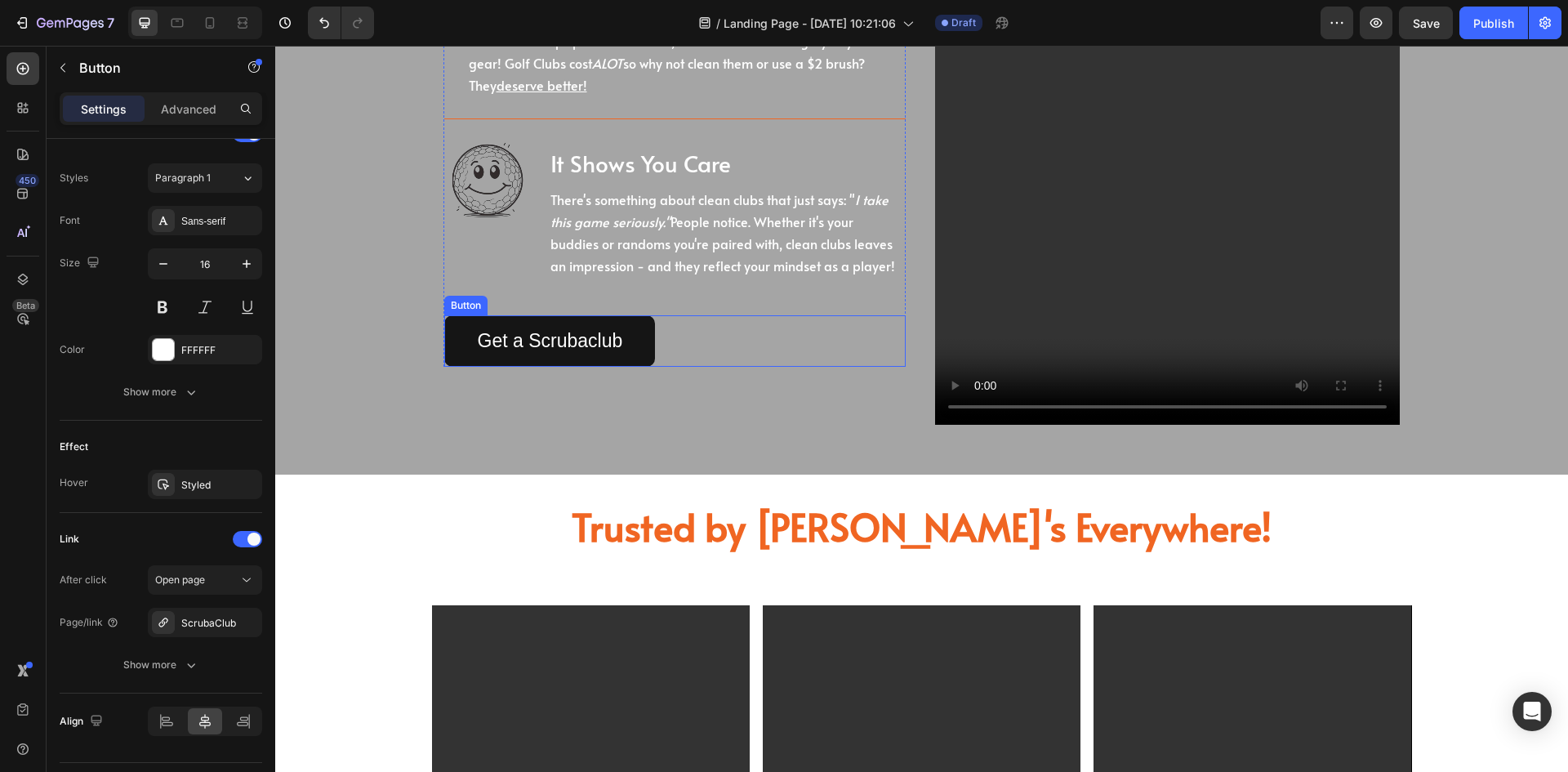
click at [454, 365] on link "Get a Scrubaclub" at bounding box center [550, 341] width 211 height 52
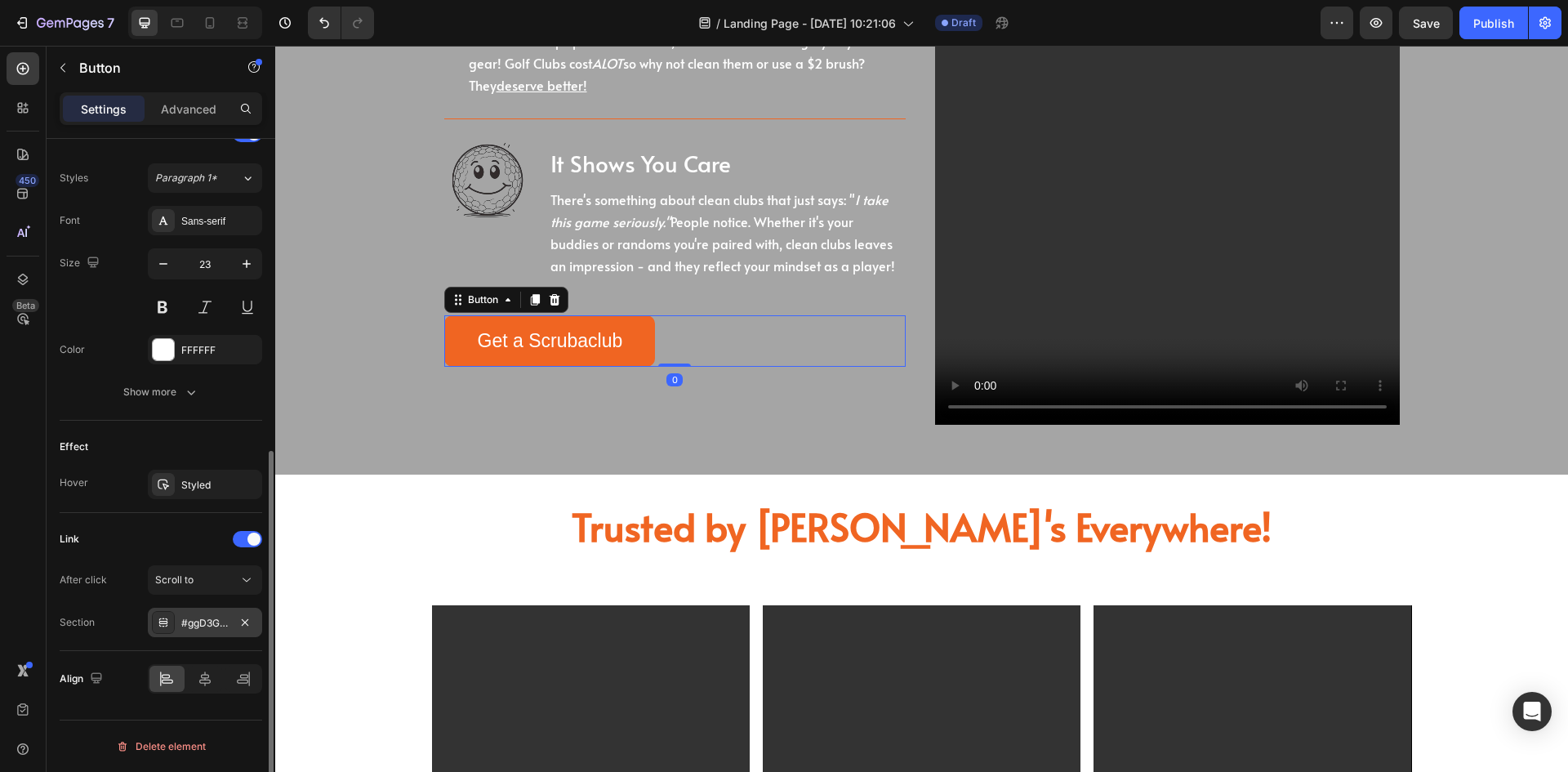
click at [216, 625] on div "#ggD3GPKBM1" at bounding box center [205, 624] width 47 height 15
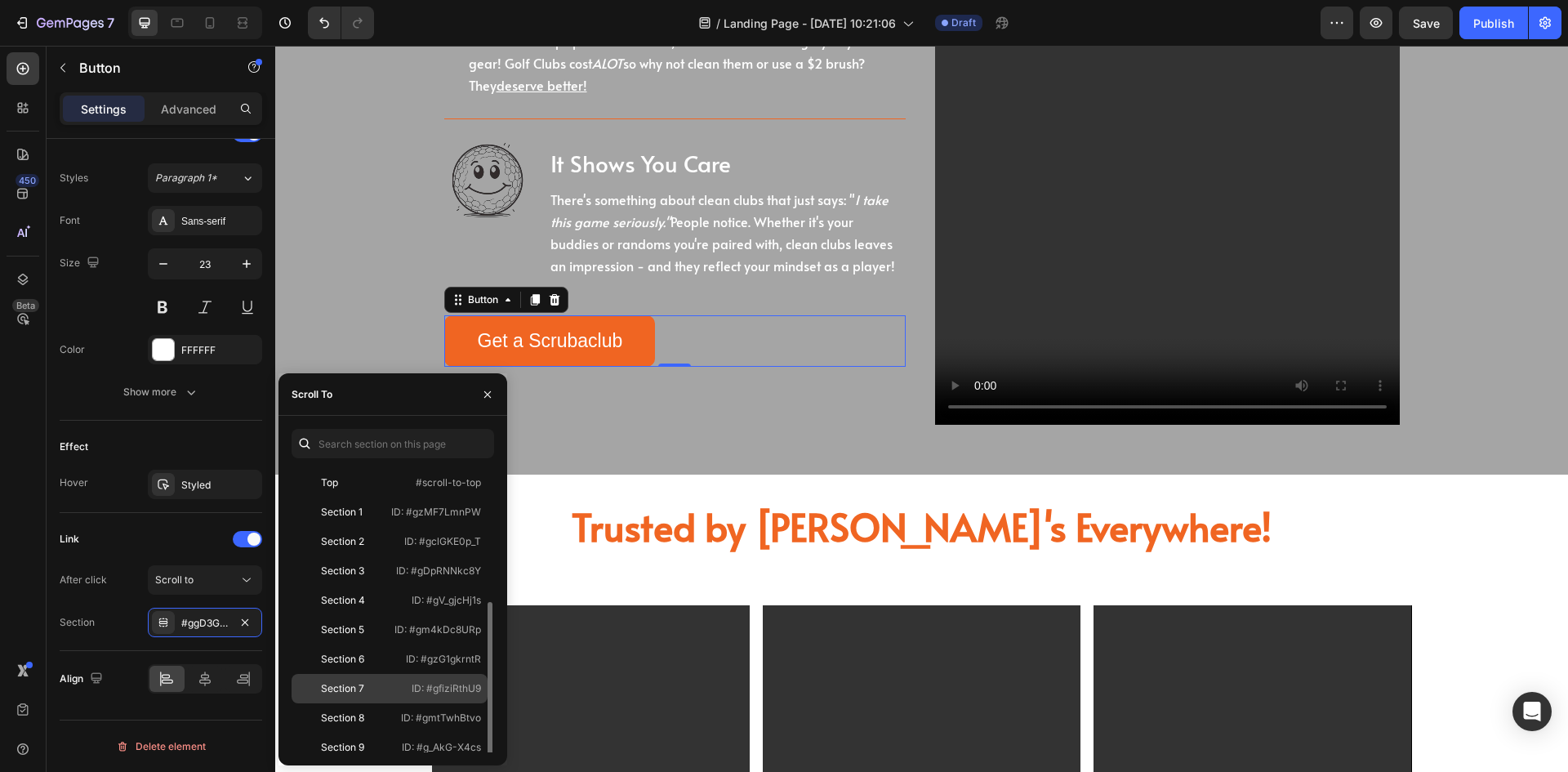
scroll to position [157, 0]
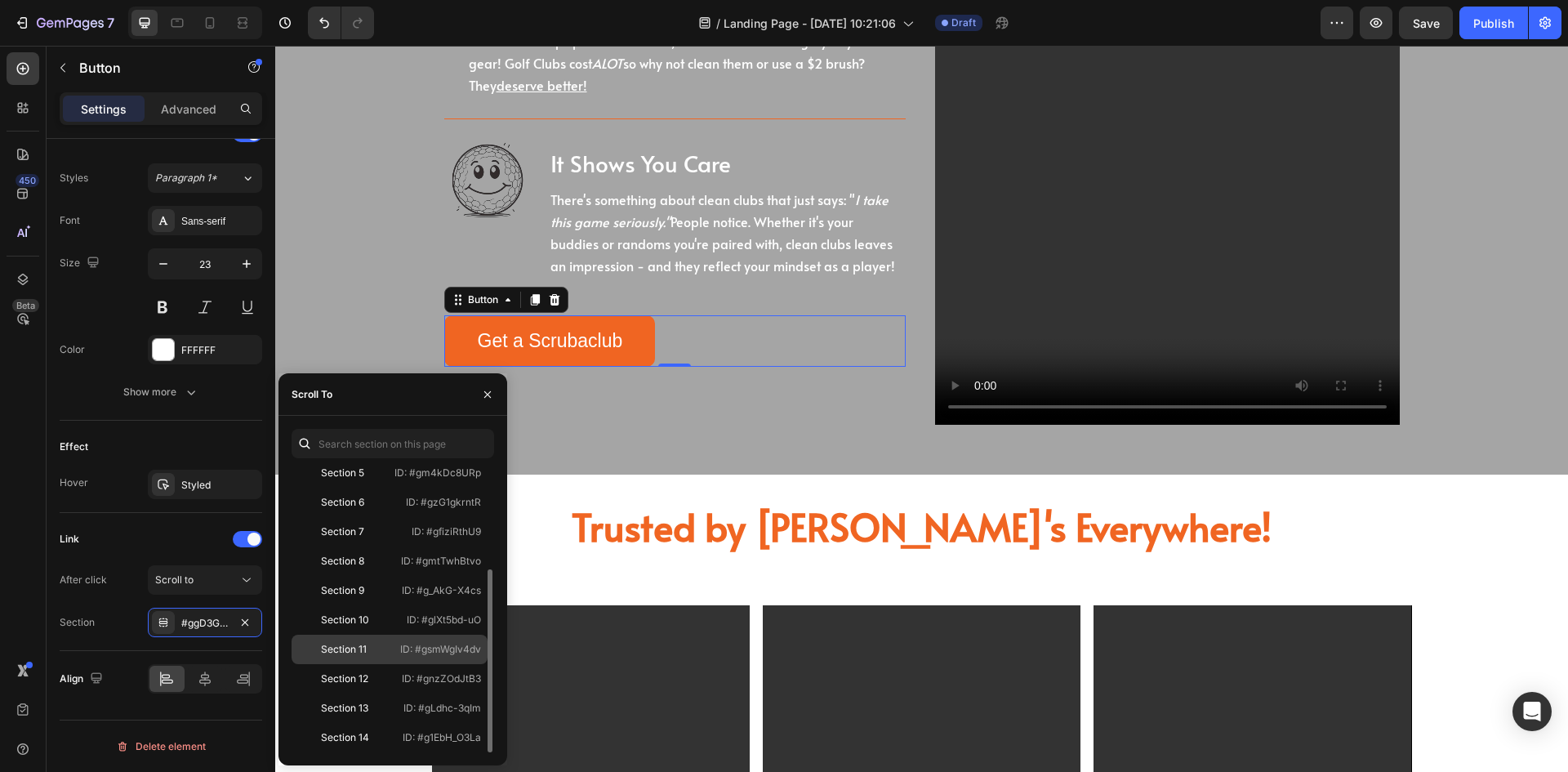
click at [354, 655] on div "Section 11" at bounding box center [344, 650] width 46 height 15
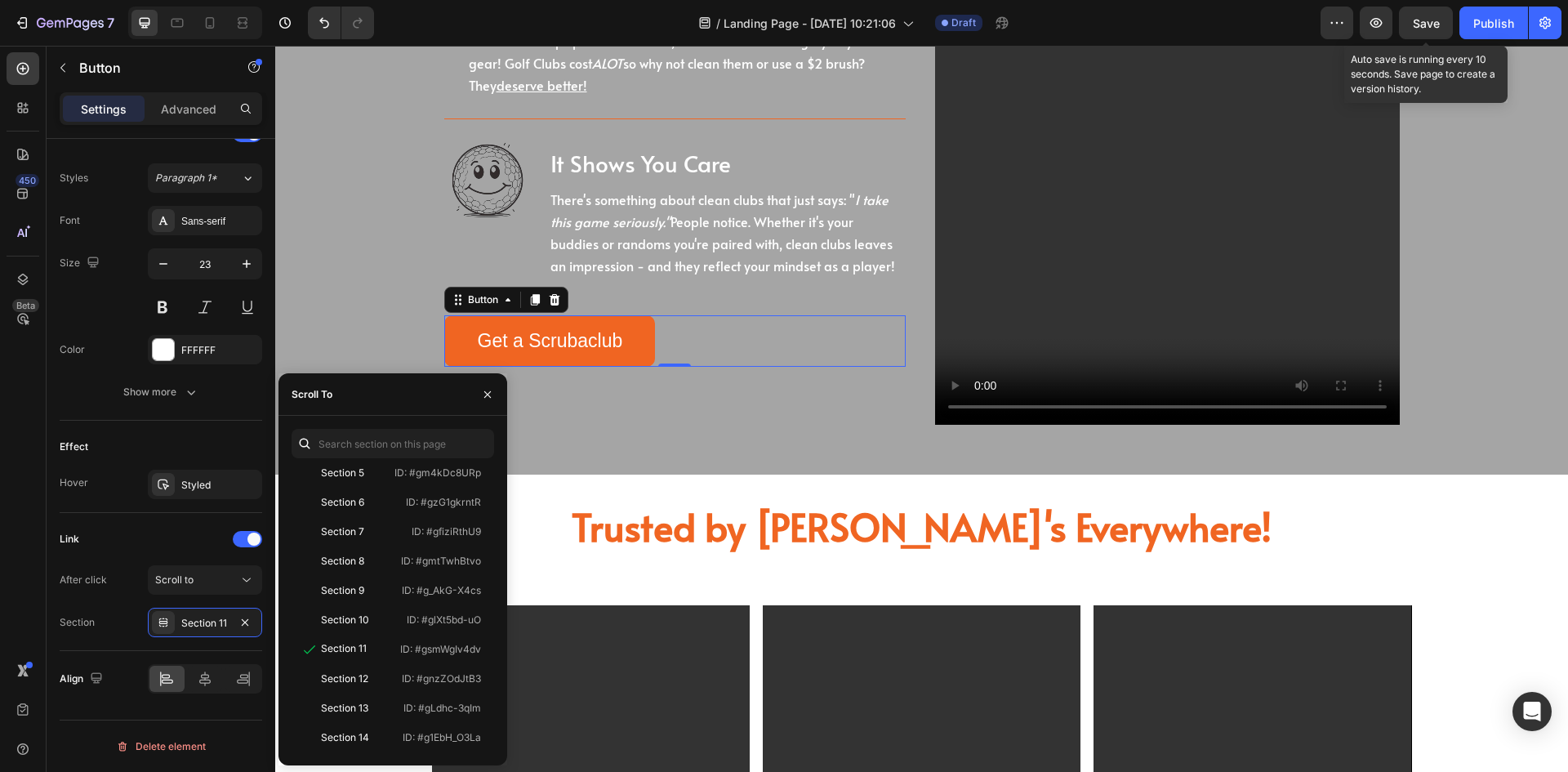
click at [1437, 20] on span "Save" at bounding box center [1427, 23] width 27 height 14
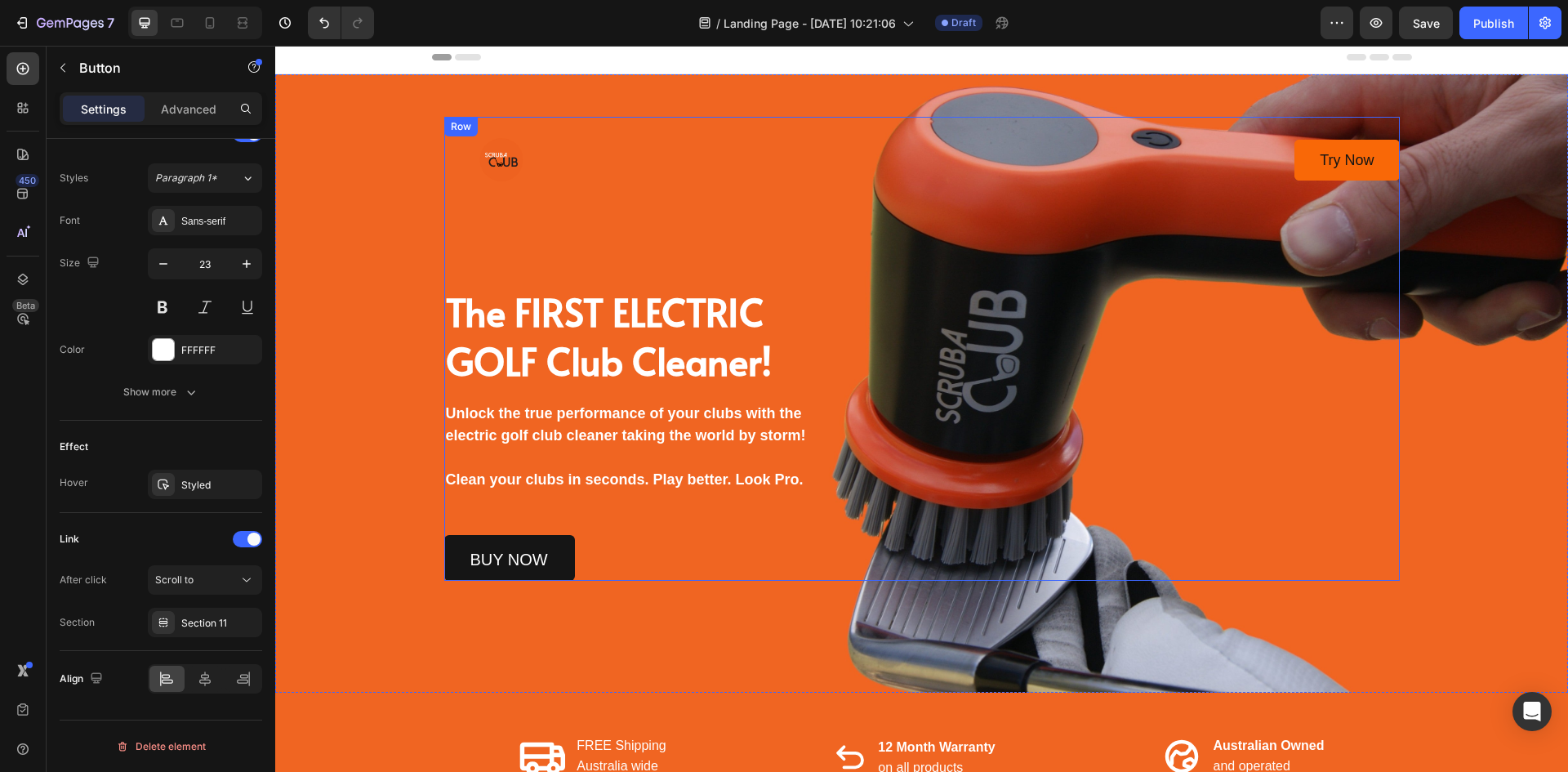
scroll to position [0, 0]
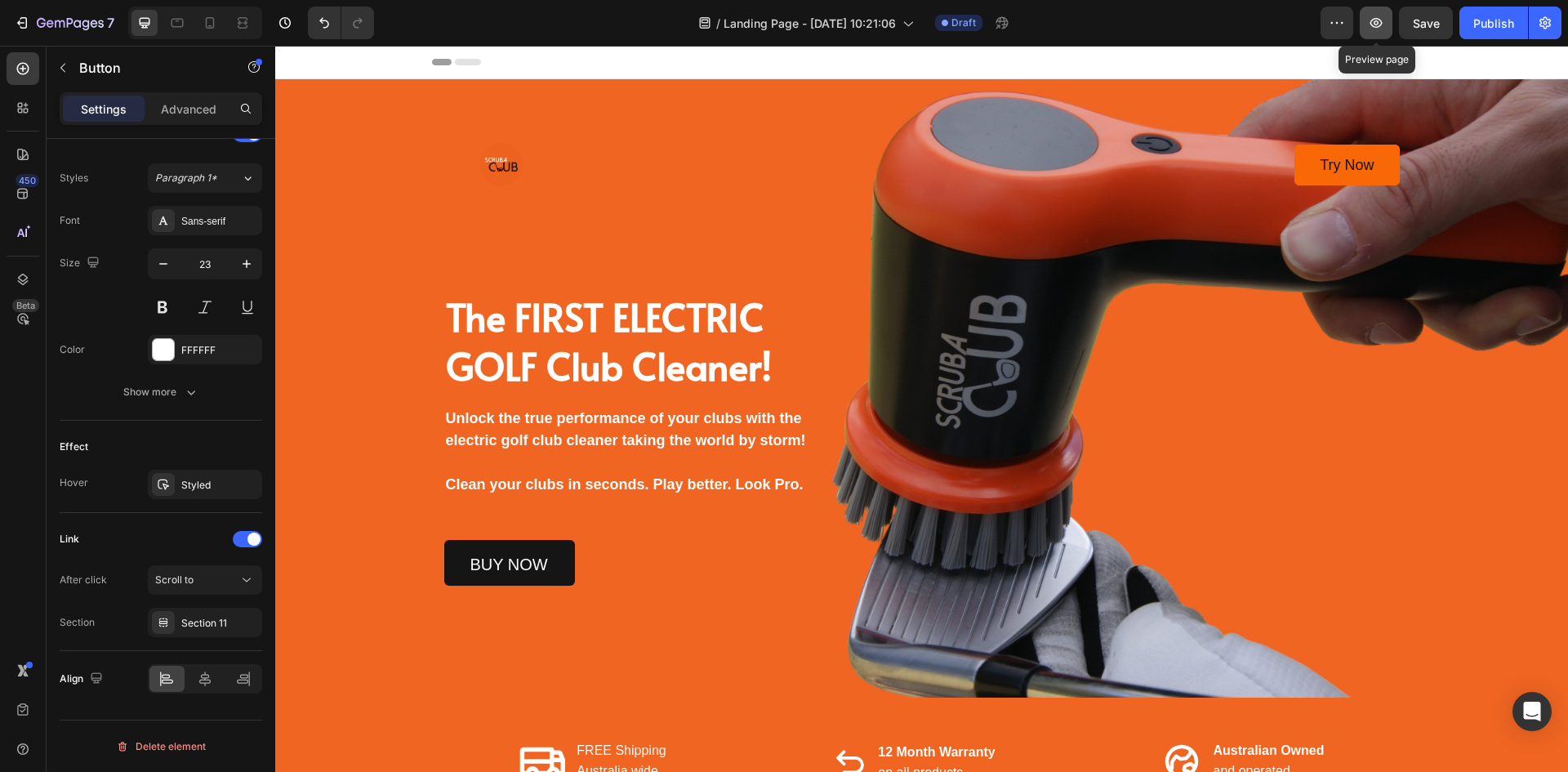
click at [1369, 22] on icon "button" at bounding box center [1377, 23] width 17 height 17
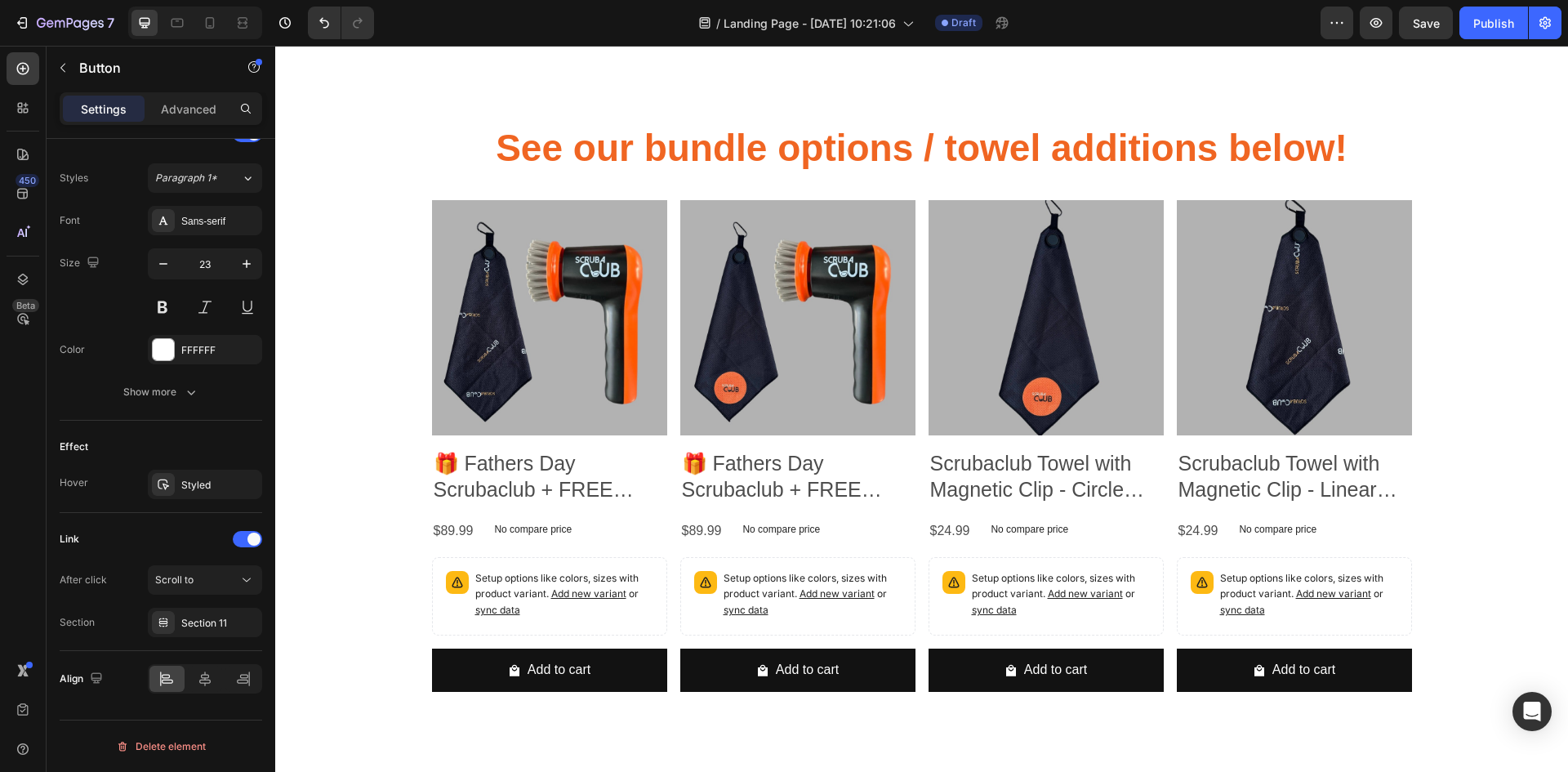
scroll to position [5721, 0]
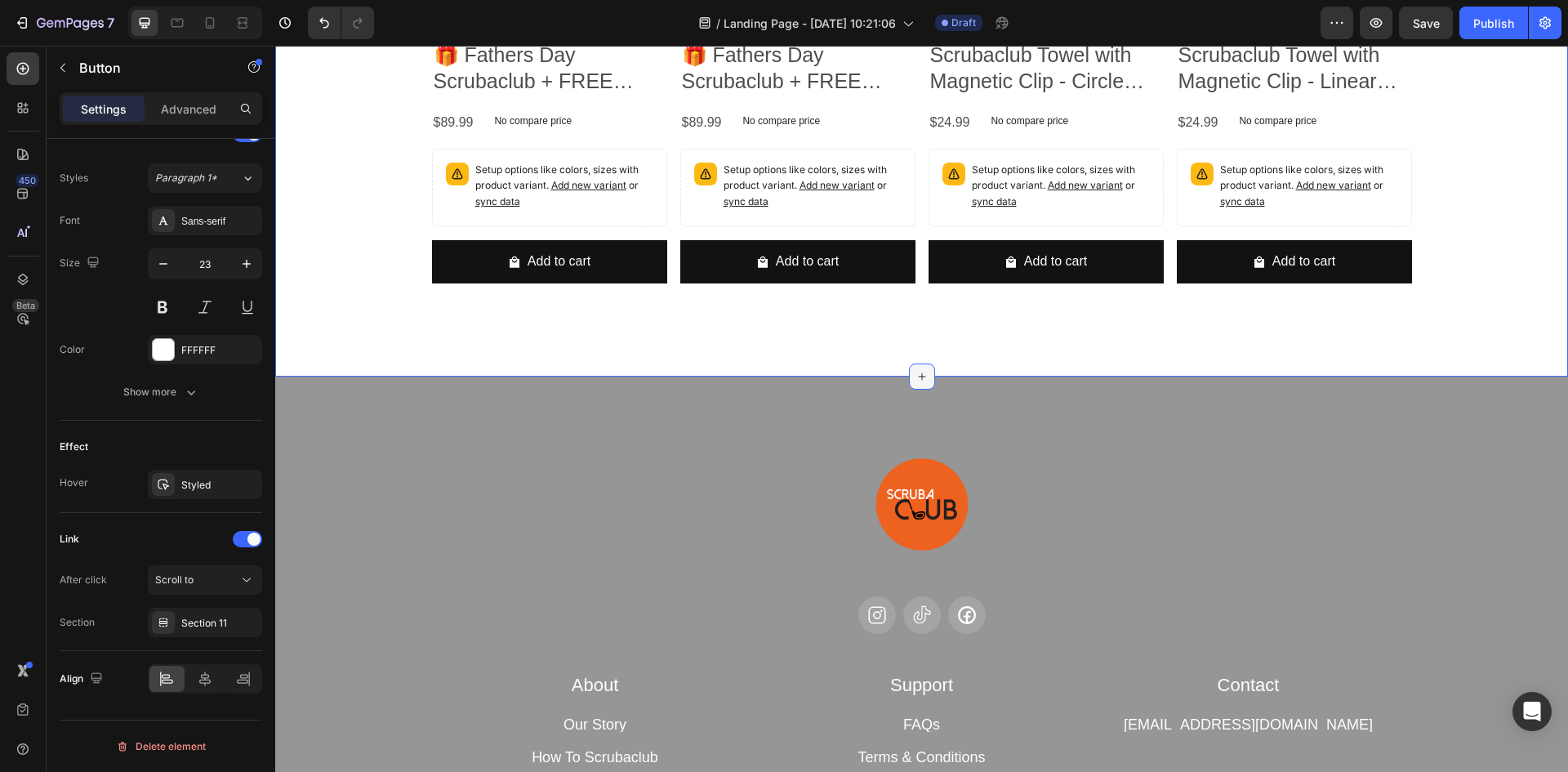
click at [917, 374] on icon at bounding box center [922, 377] width 13 height 13
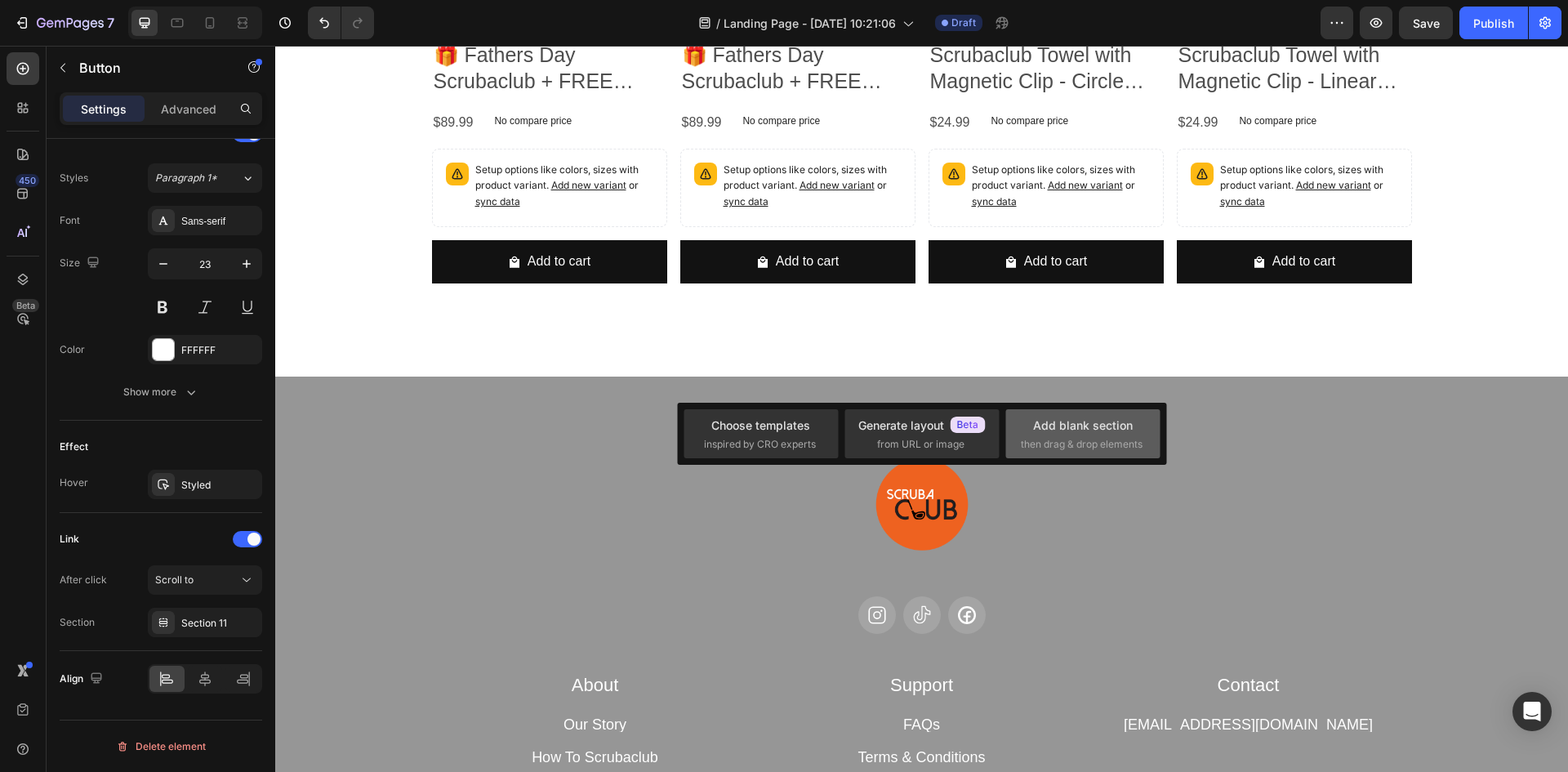
click at [1120, 441] on span "then drag & drop elements" at bounding box center [1082, 445] width 122 height 15
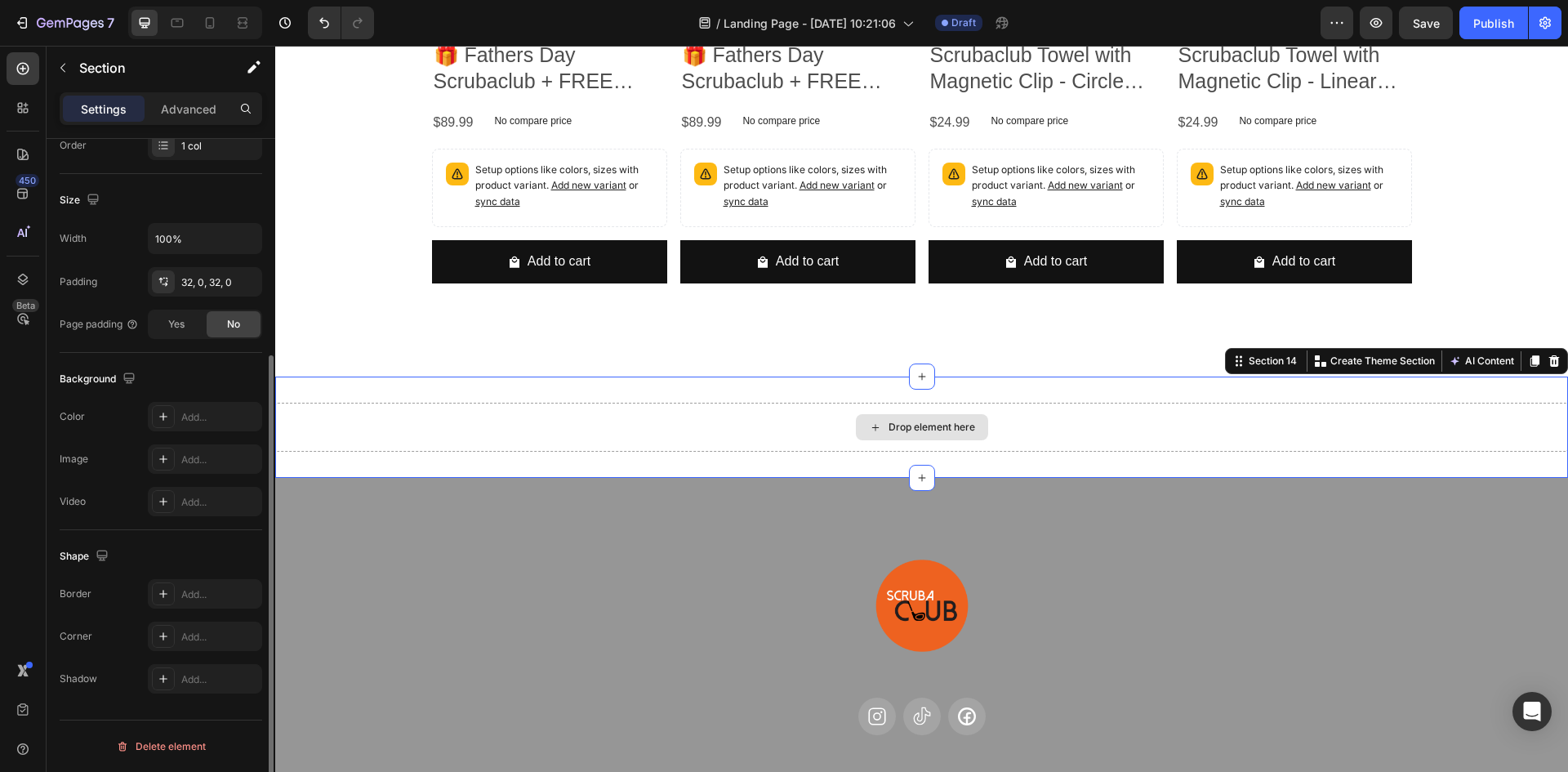
click at [573, 417] on div "Drop element here" at bounding box center [922, 427] width 1293 height 49
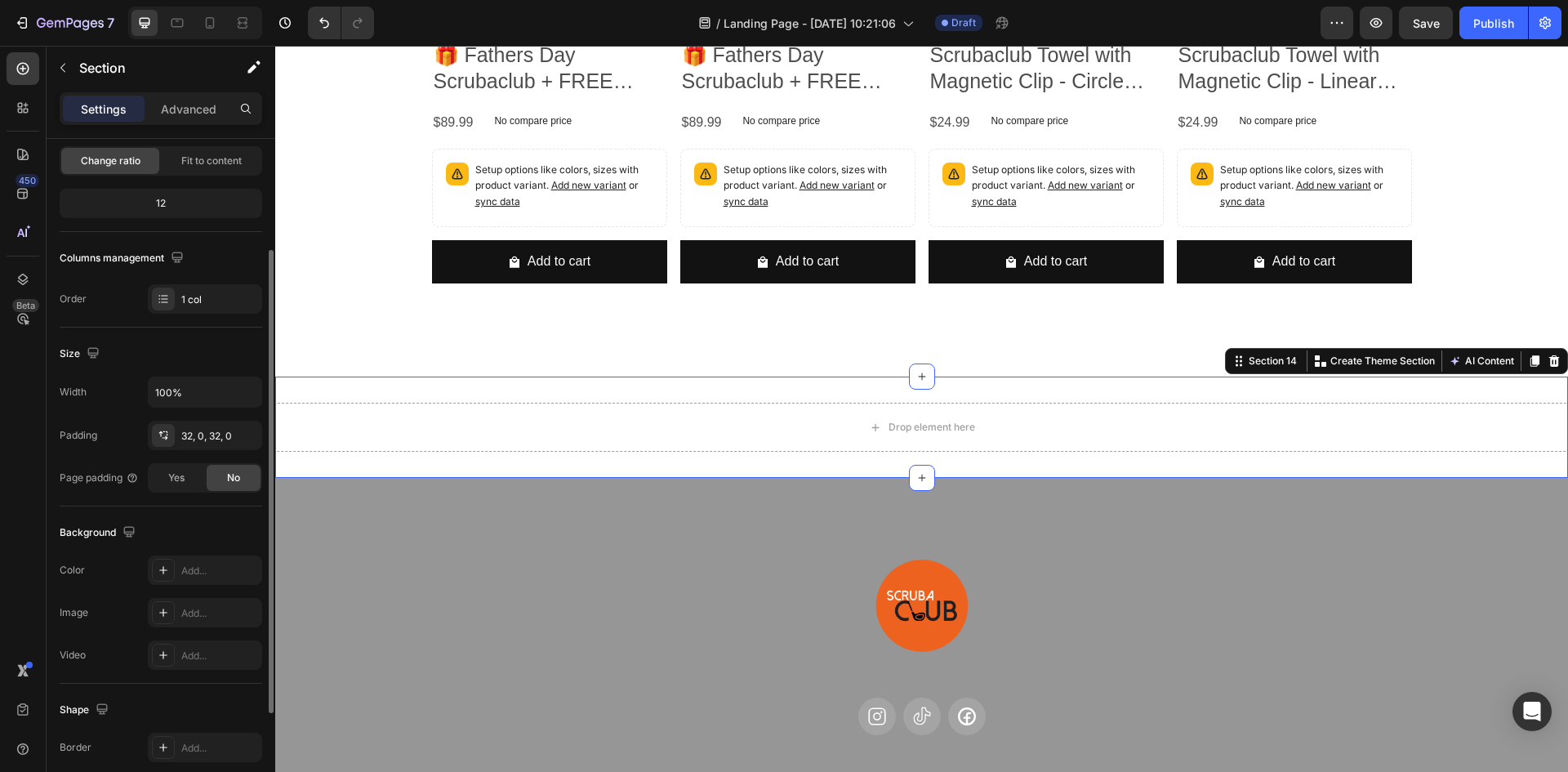
scroll to position [0, 0]
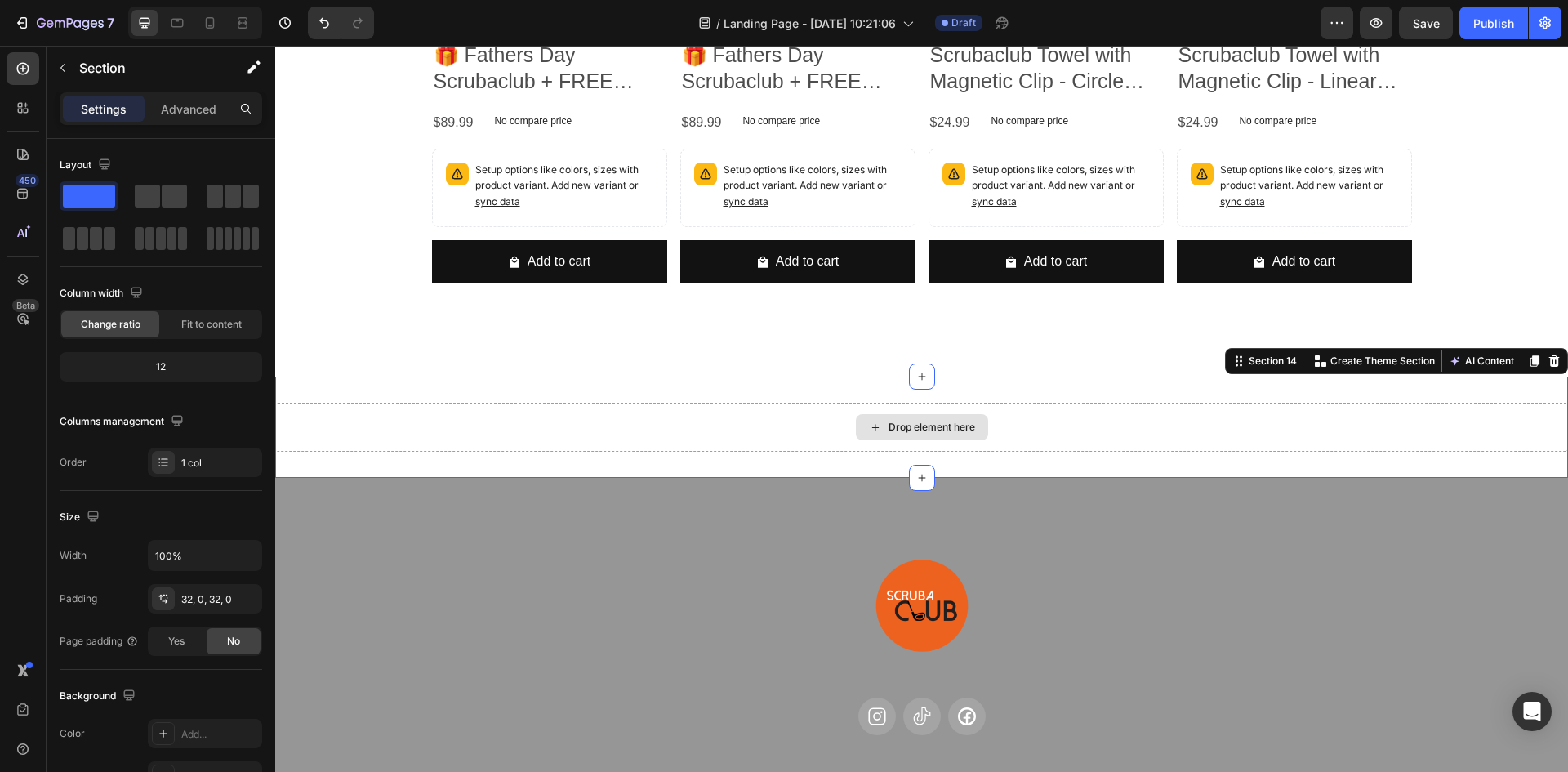
drag, startPoint x: 445, startPoint y: 235, endPoint x: 841, endPoint y: 426, distance: 439.7
click at [161, 197] on span at bounding box center [174, 196] width 25 height 22
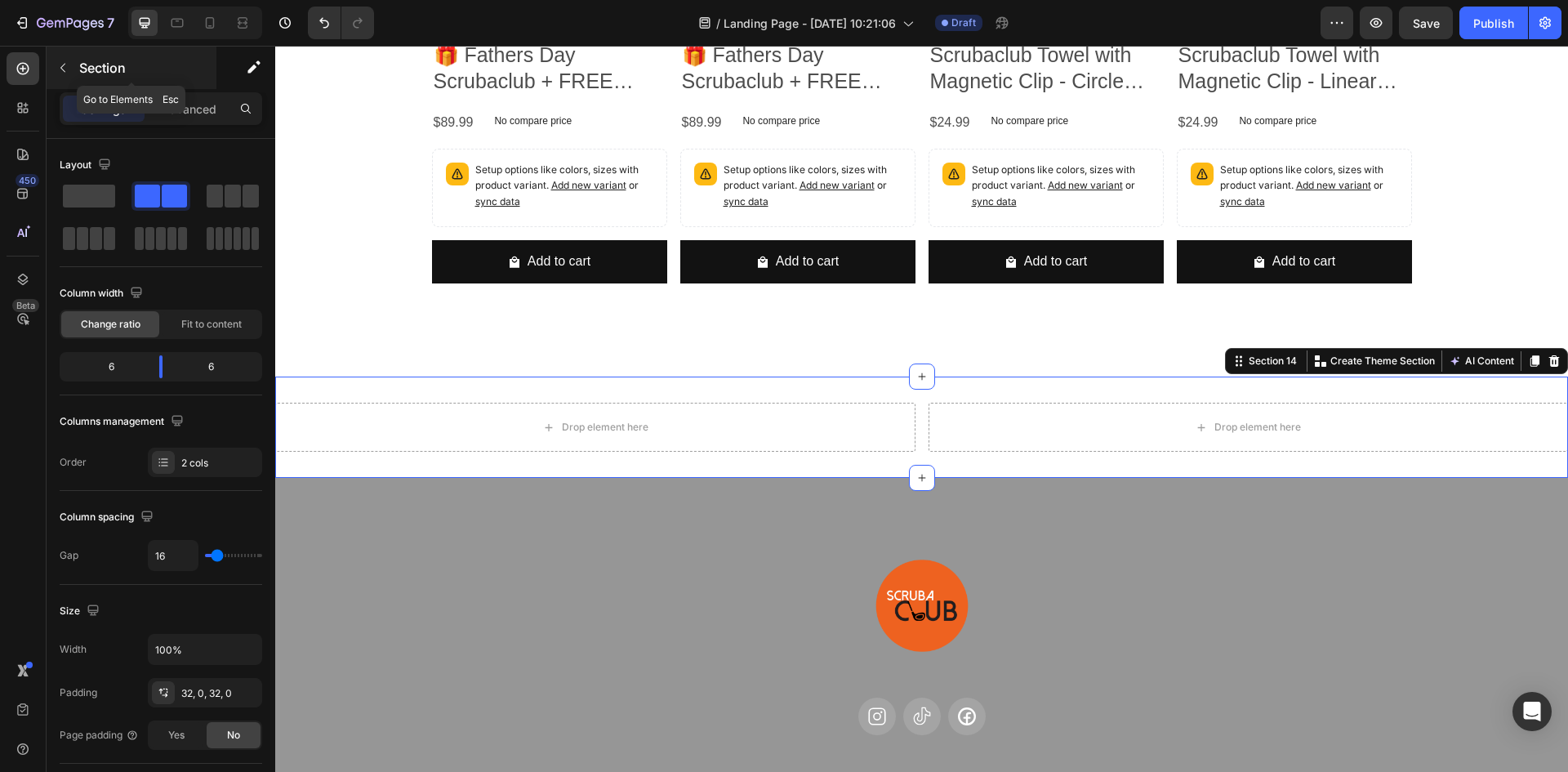
click at [70, 62] on button "button" at bounding box center [62, 67] width 26 height 26
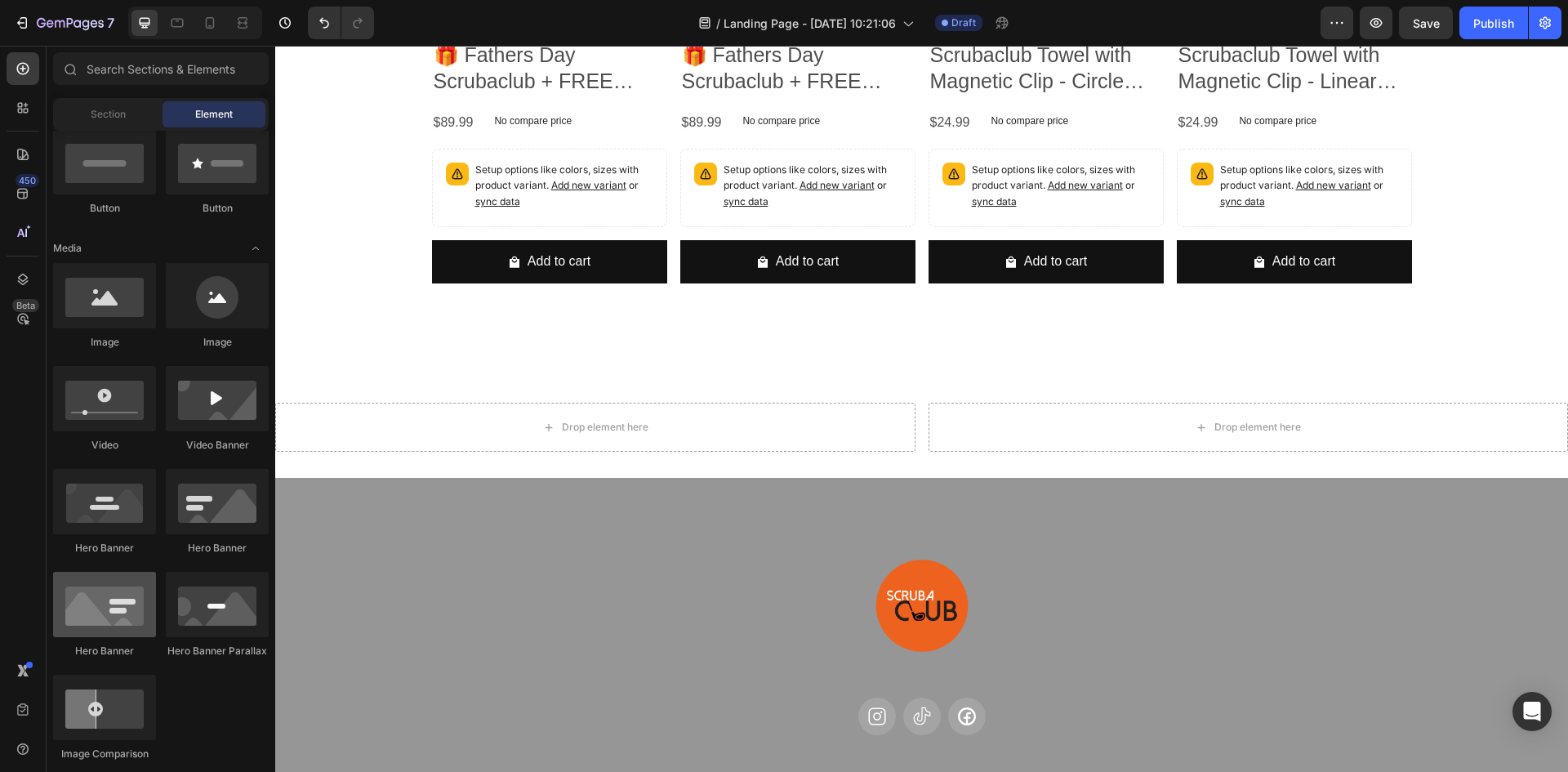
scroll to position [245, 0]
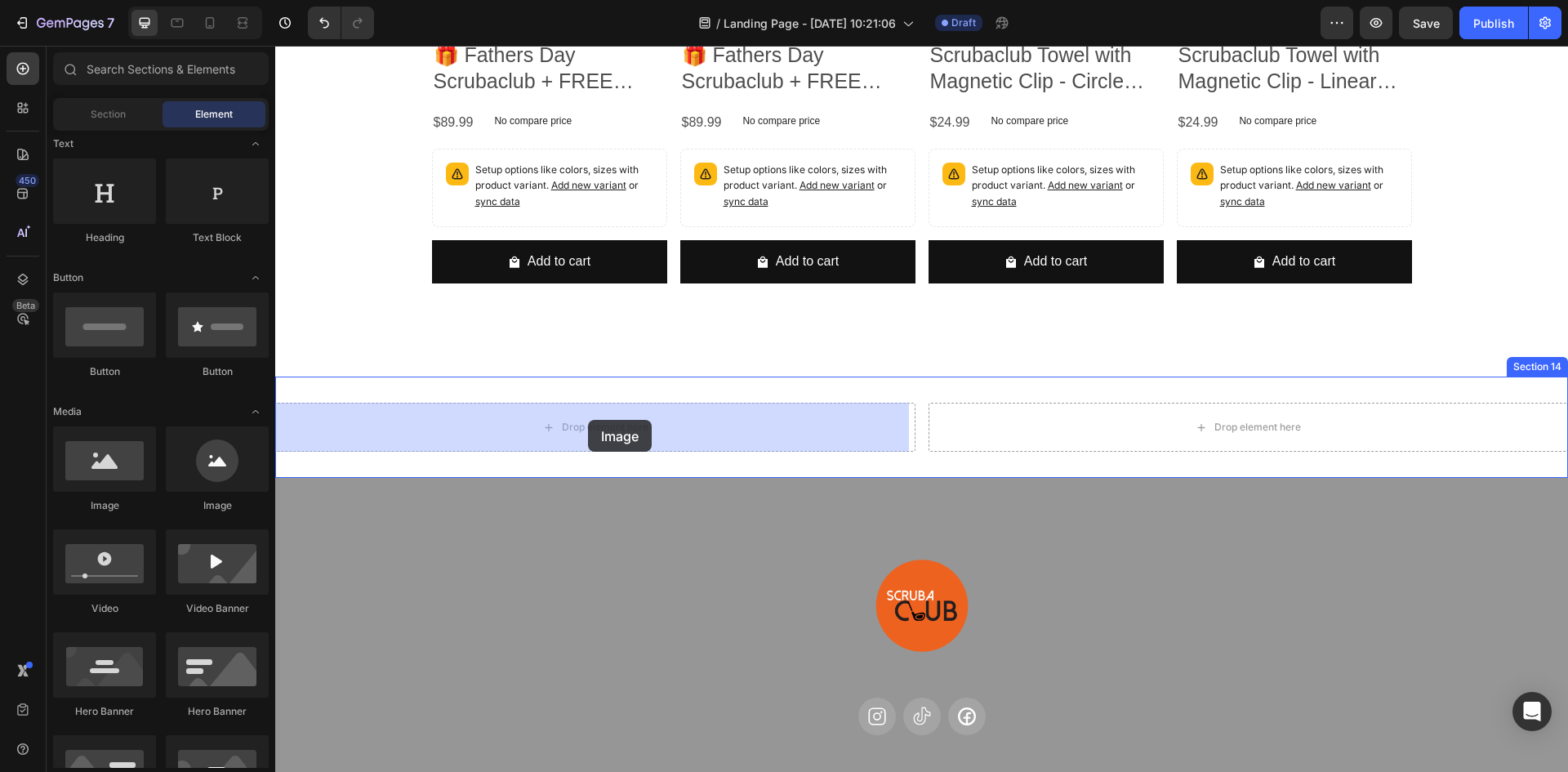
drag, startPoint x: 479, startPoint y: 511, endPoint x: 588, endPoint y: 420, distance: 142.0
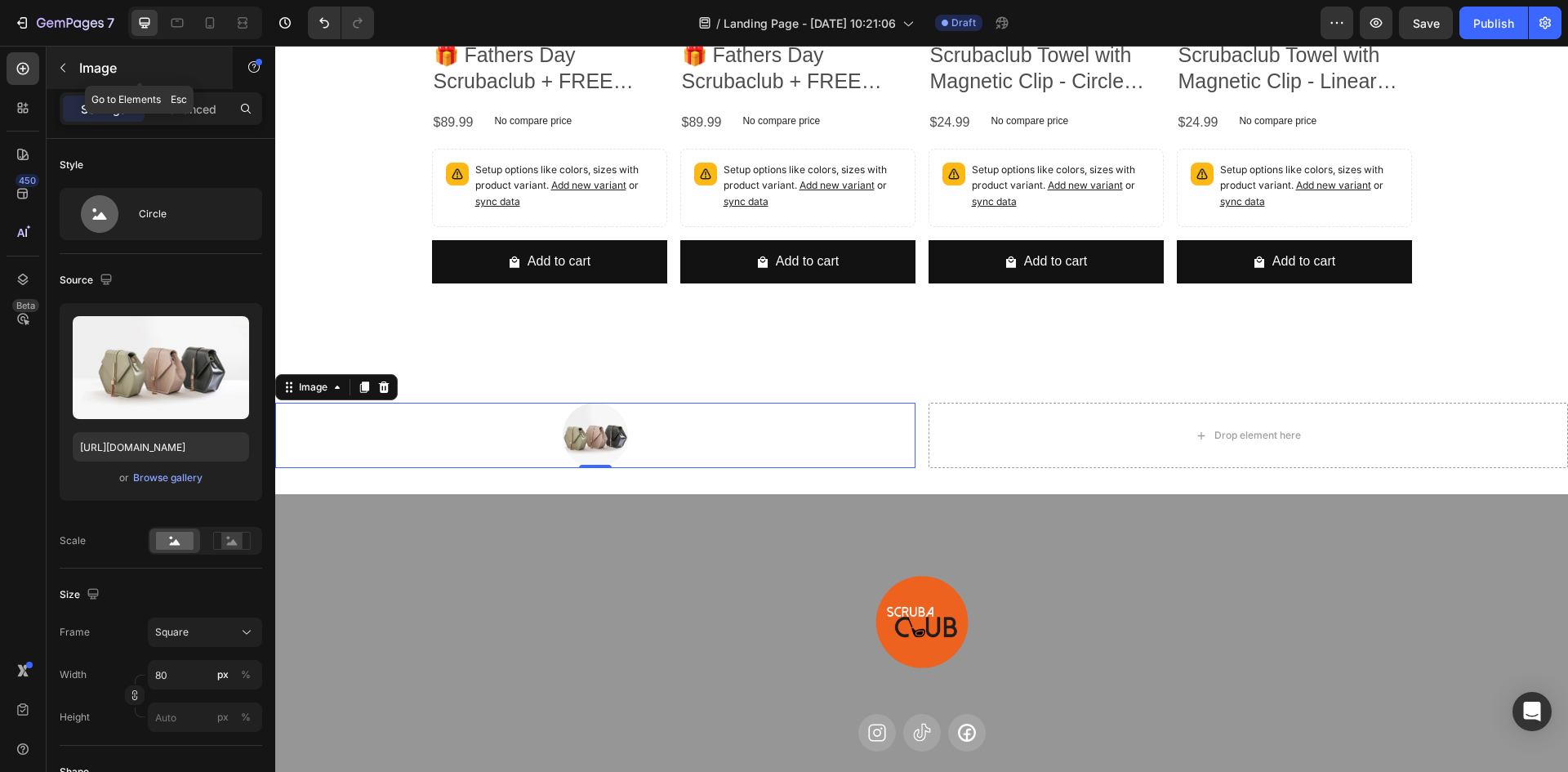
click at [64, 63] on icon "button" at bounding box center [63, 68] width 13 height 13
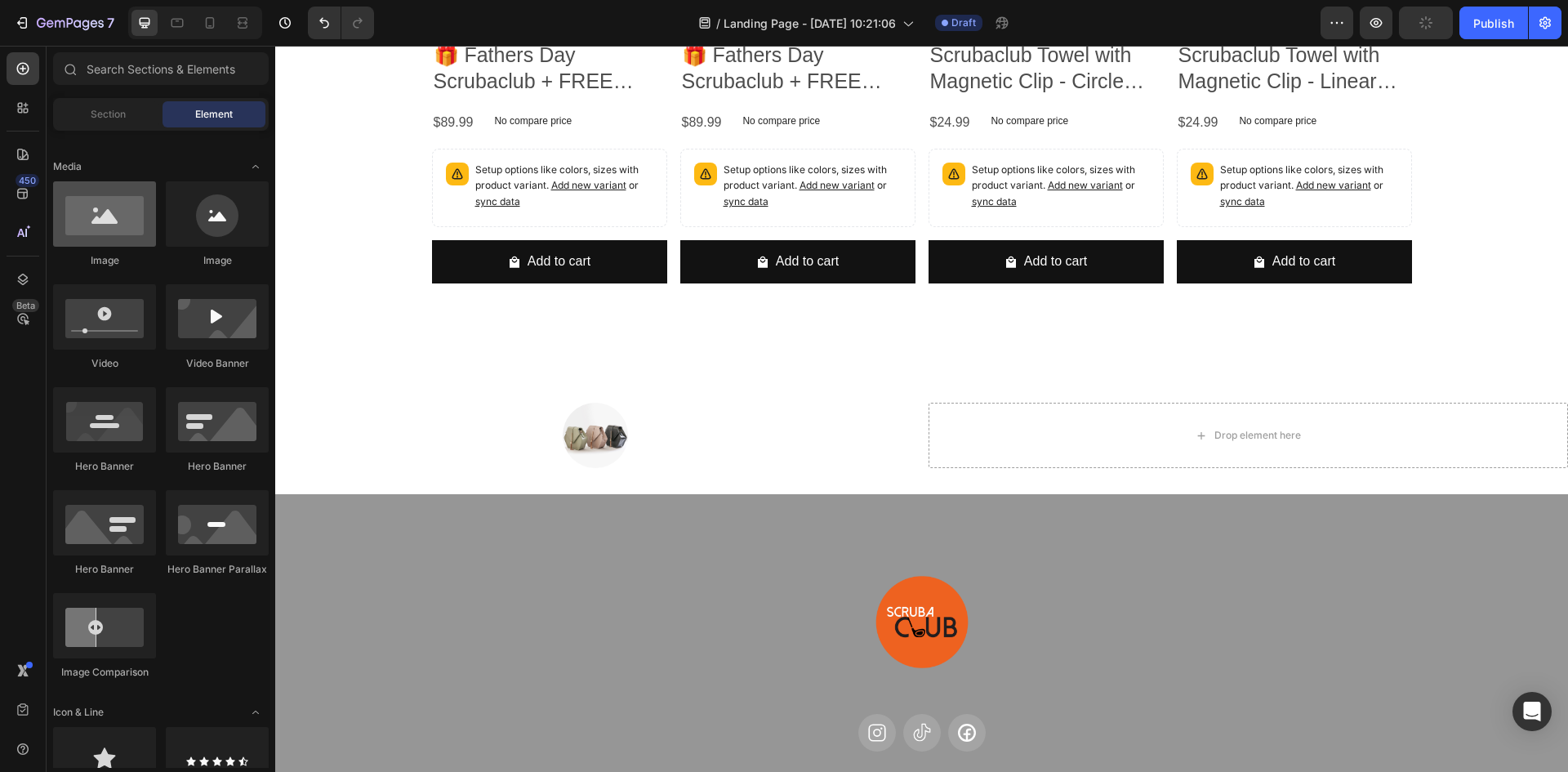
scroll to position [163, 0]
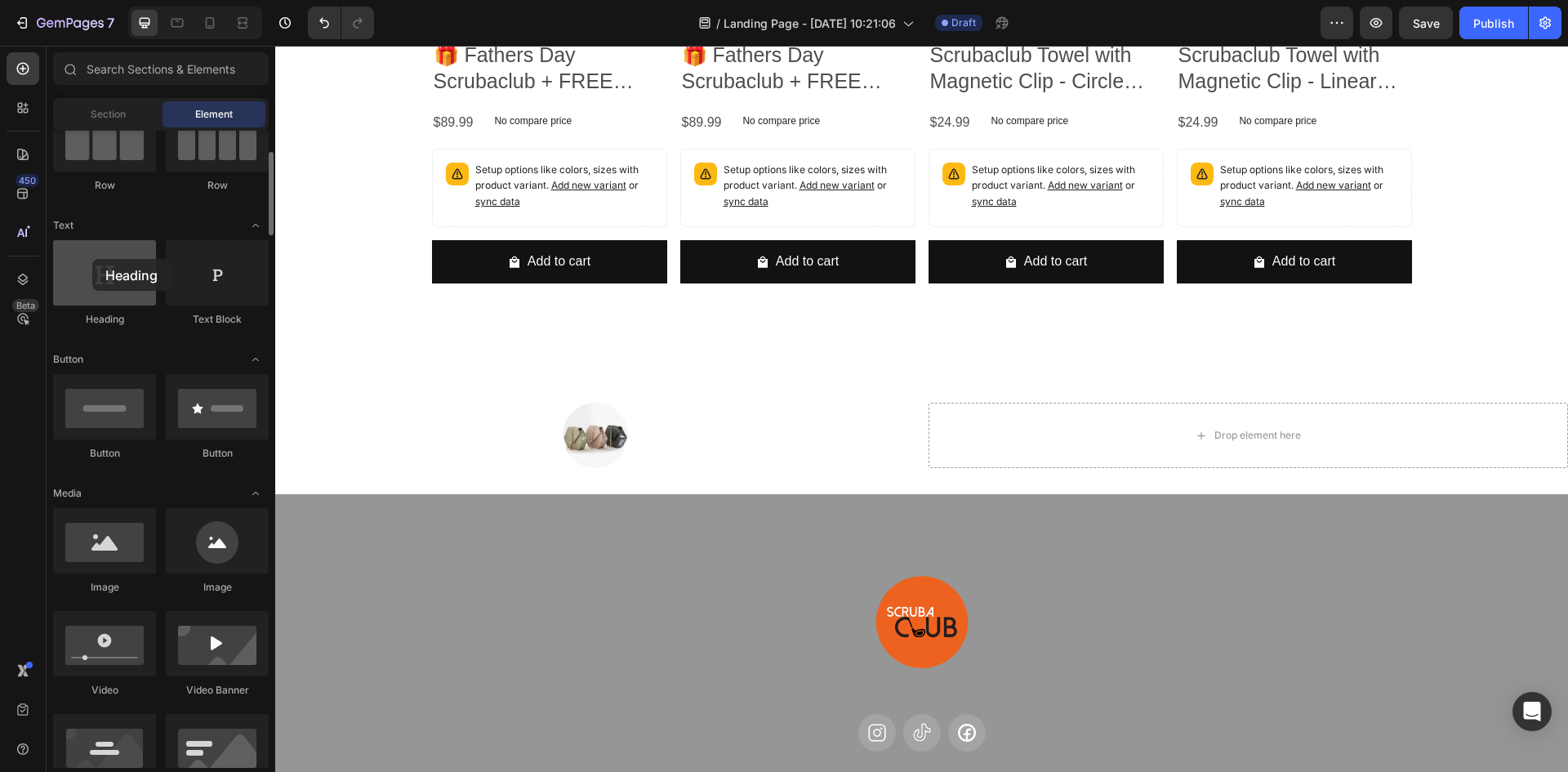
drag, startPoint x: 140, startPoint y: 294, endPoint x: 92, endPoint y: 259, distance: 59.4
click at [92, 259] on div at bounding box center [105, 273] width 103 height 66
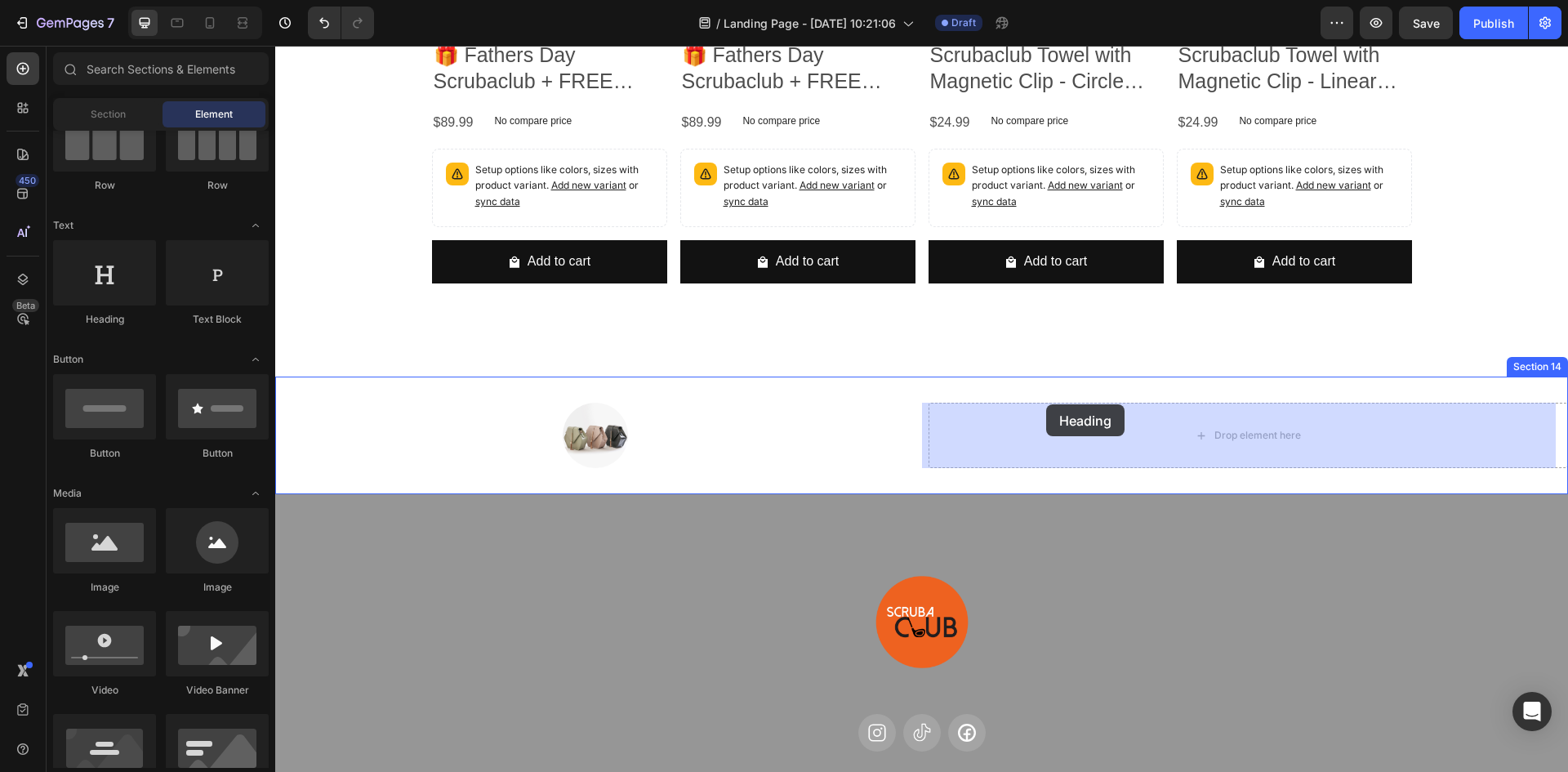
drag, startPoint x: 380, startPoint y: 330, endPoint x: 1046, endPoint y: 405, distance: 670.2
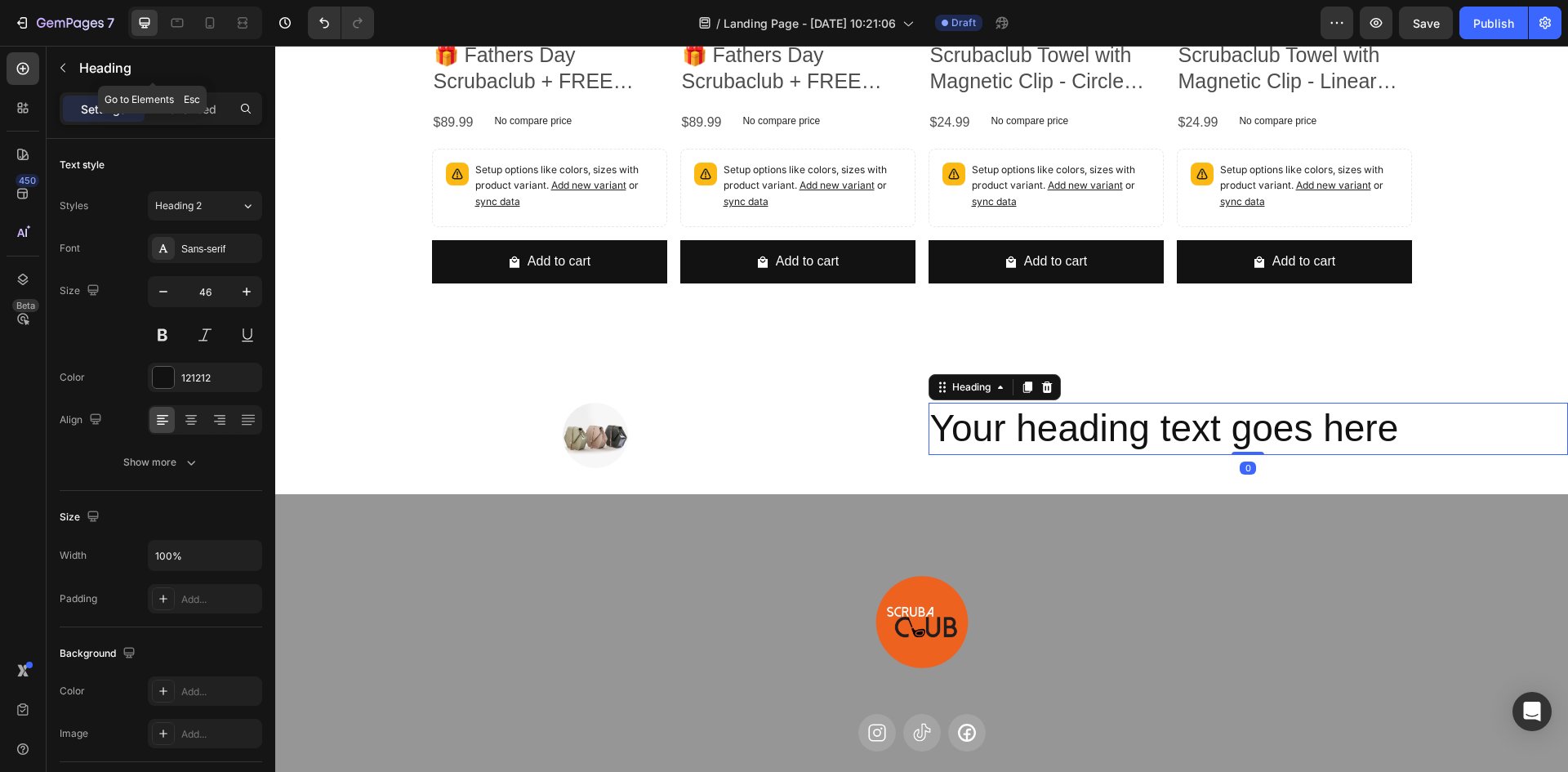
click at [63, 67] on icon "button" at bounding box center [63, 68] width 13 height 13
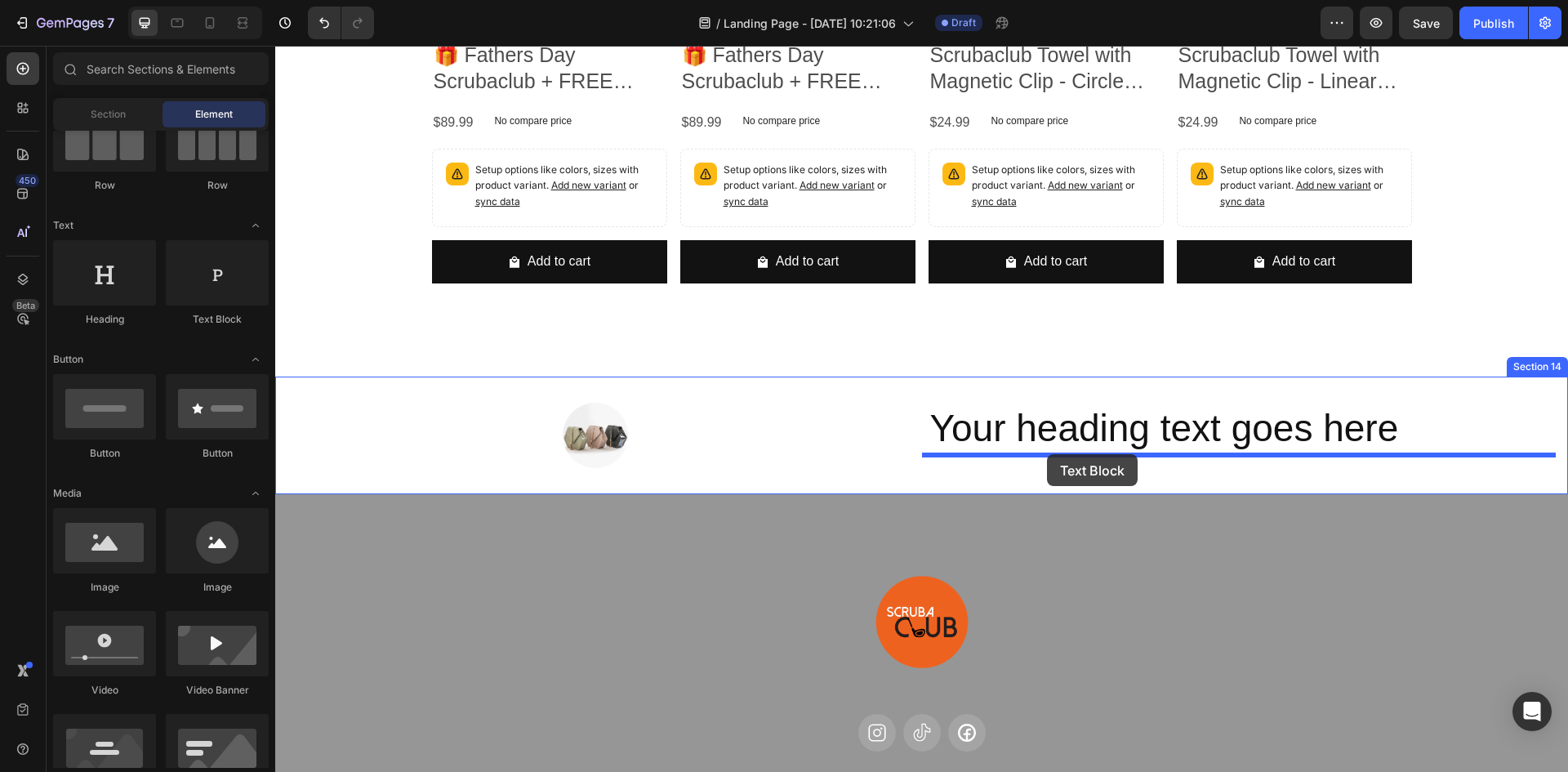
drag, startPoint x: 478, startPoint y: 316, endPoint x: 1047, endPoint y: 455, distance: 585.7
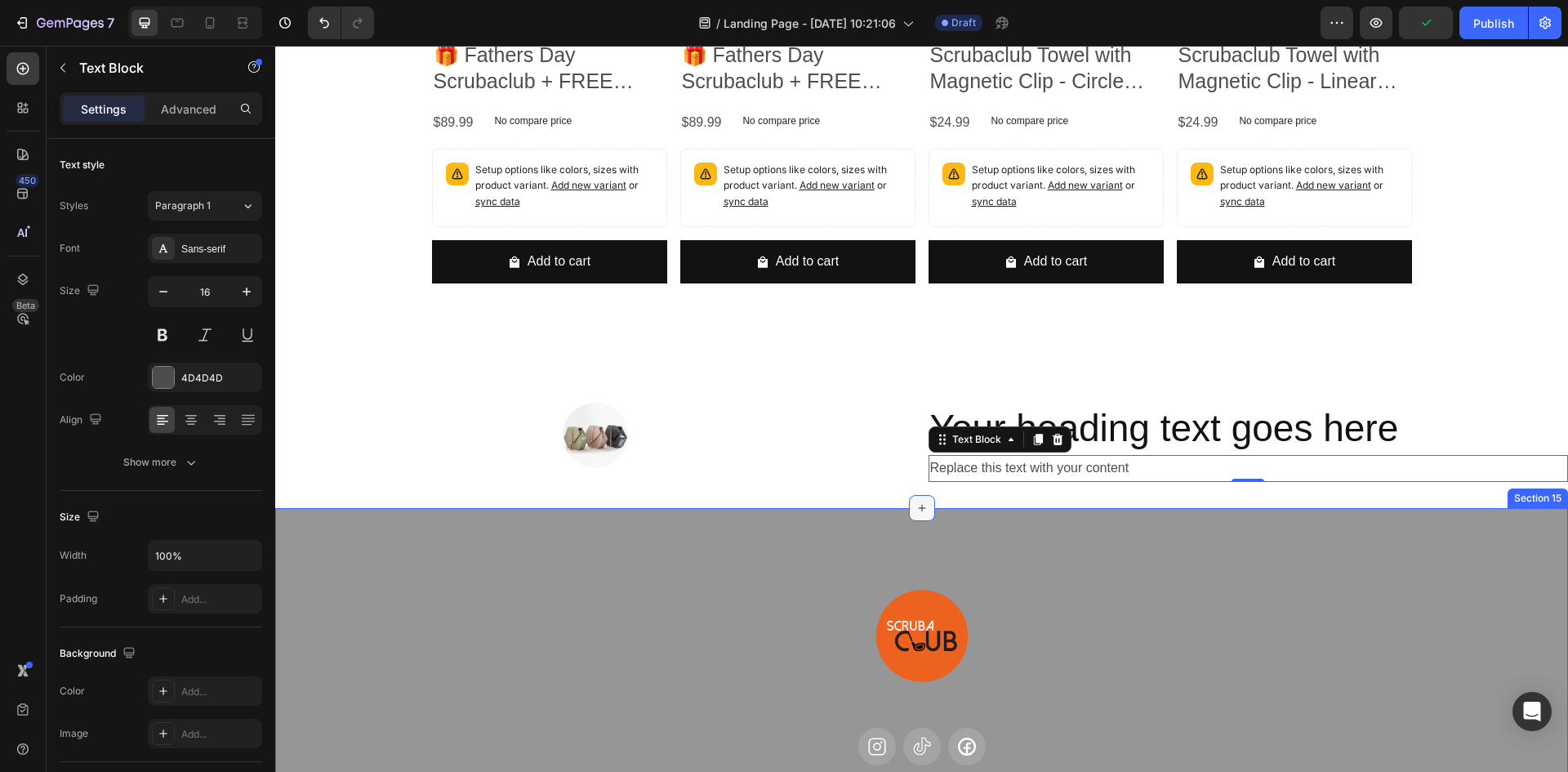
click at [915, 507] on icon at bounding box center [922, 509] width 13 height 13
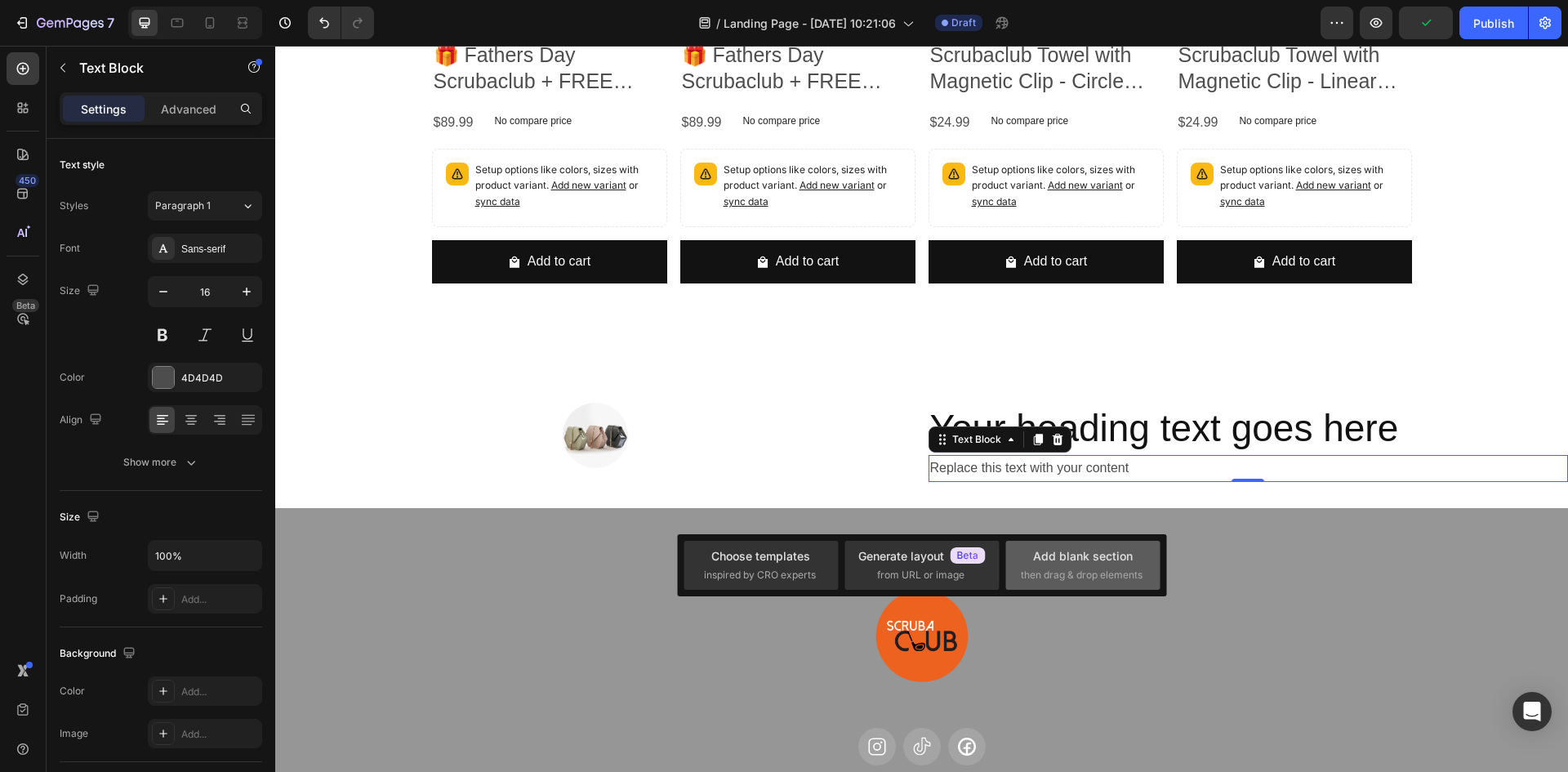
click at [1026, 567] on div "Add blank section then drag & drop elements" at bounding box center [1083, 565] width 124 height 35
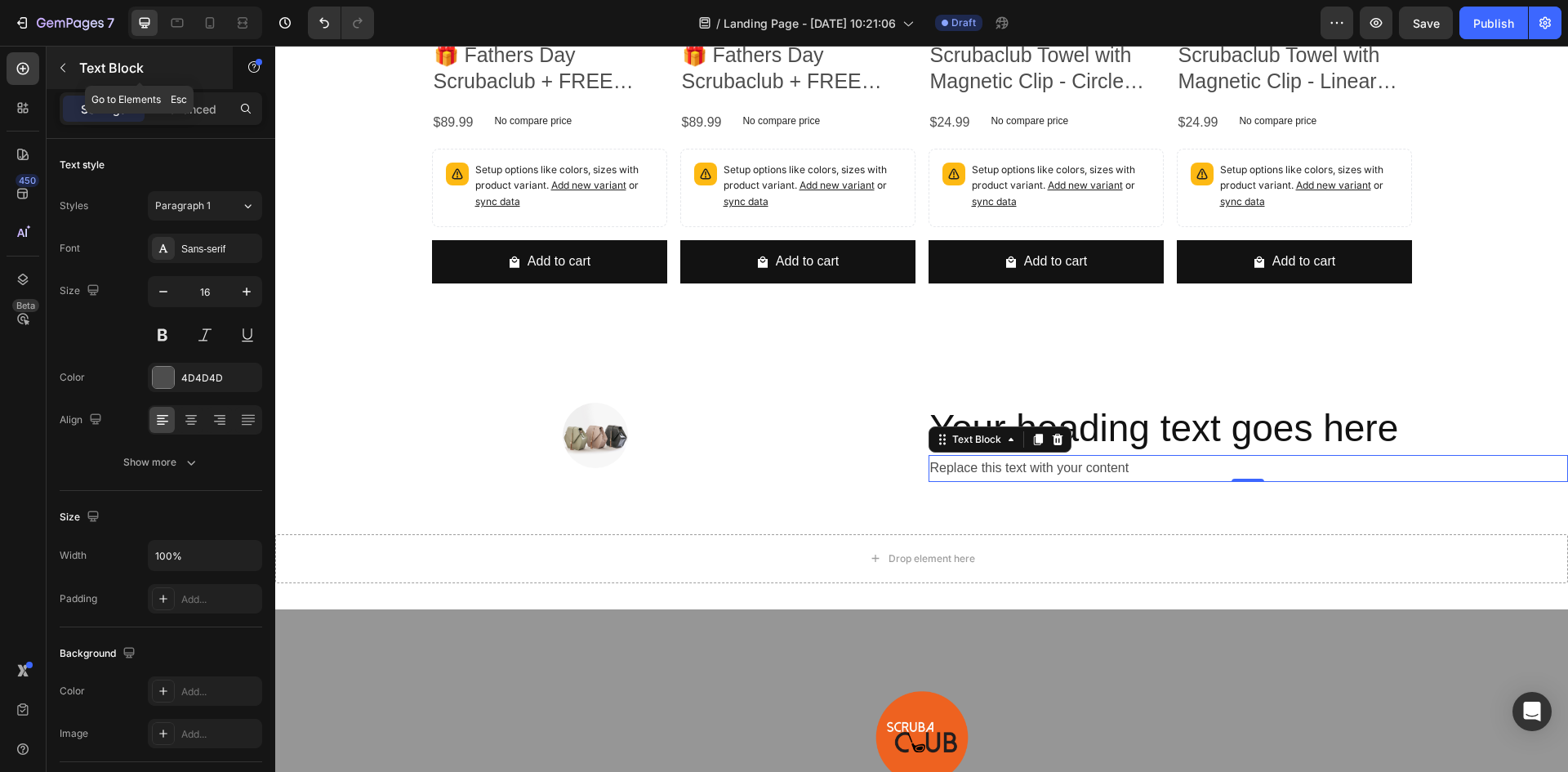
click at [62, 67] on icon "button" at bounding box center [63, 68] width 5 height 9
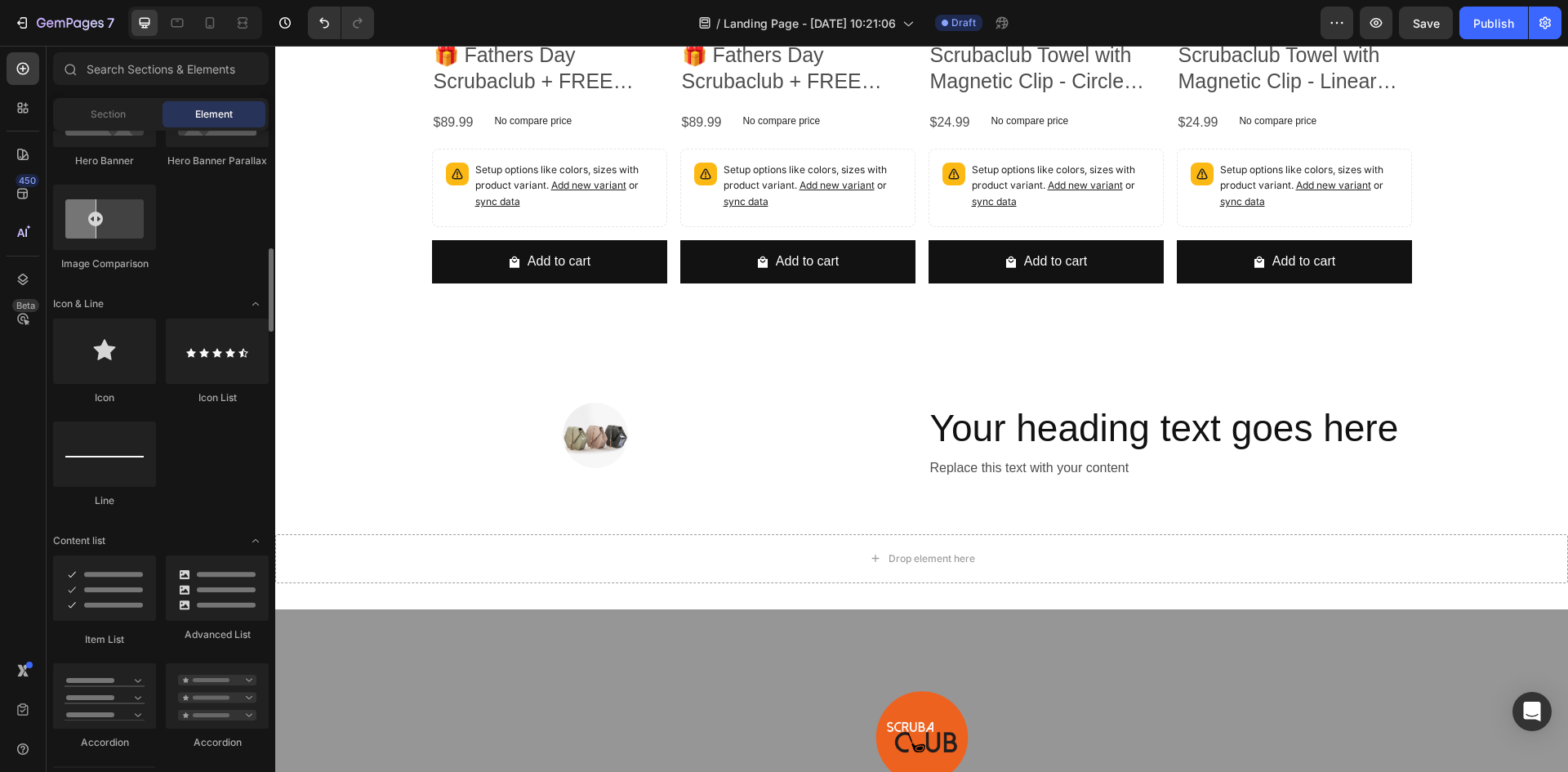
scroll to position [1226, 0]
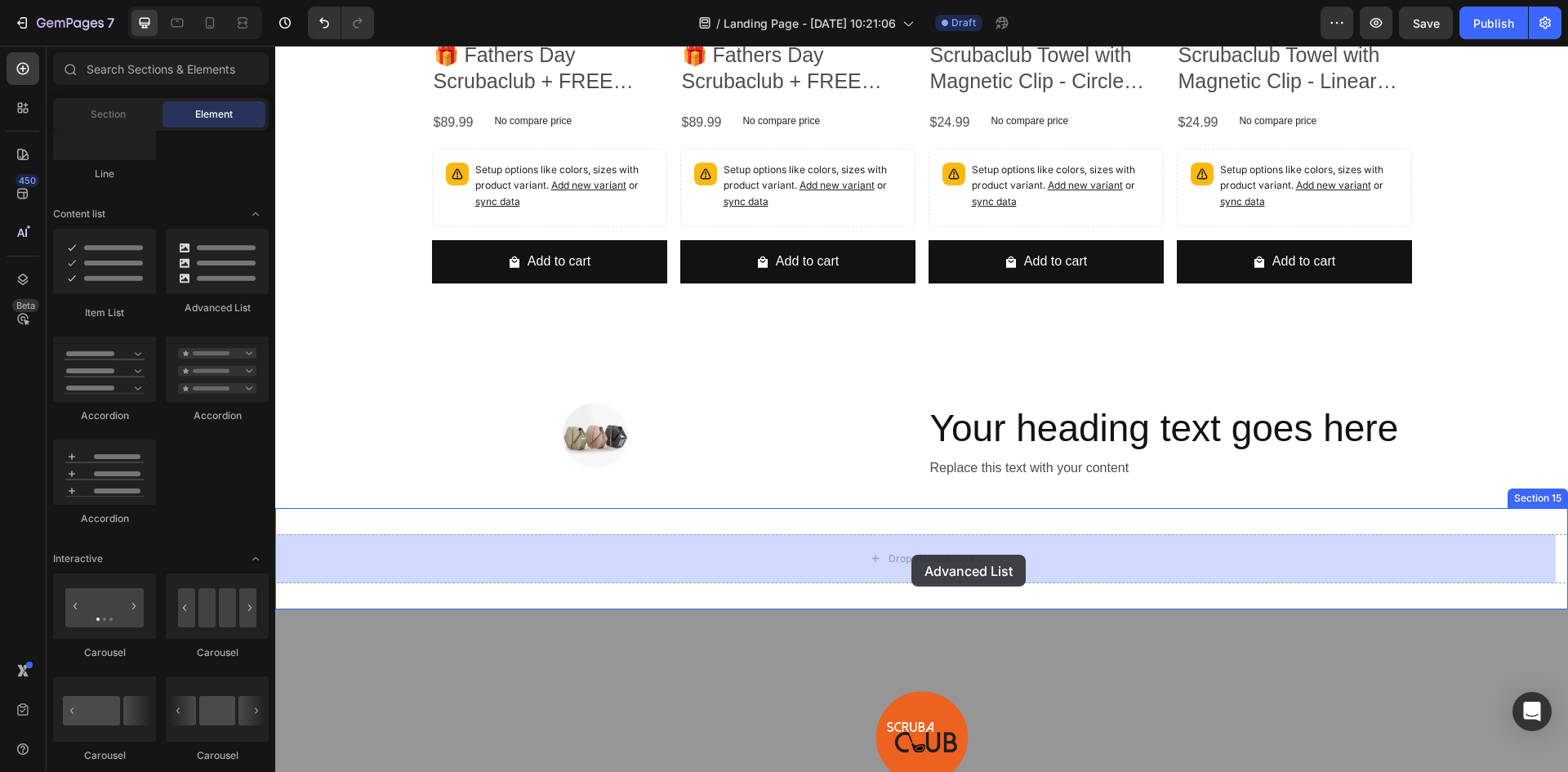
drag, startPoint x: 471, startPoint y: 302, endPoint x: 911, endPoint y: 555, distance: 507.6
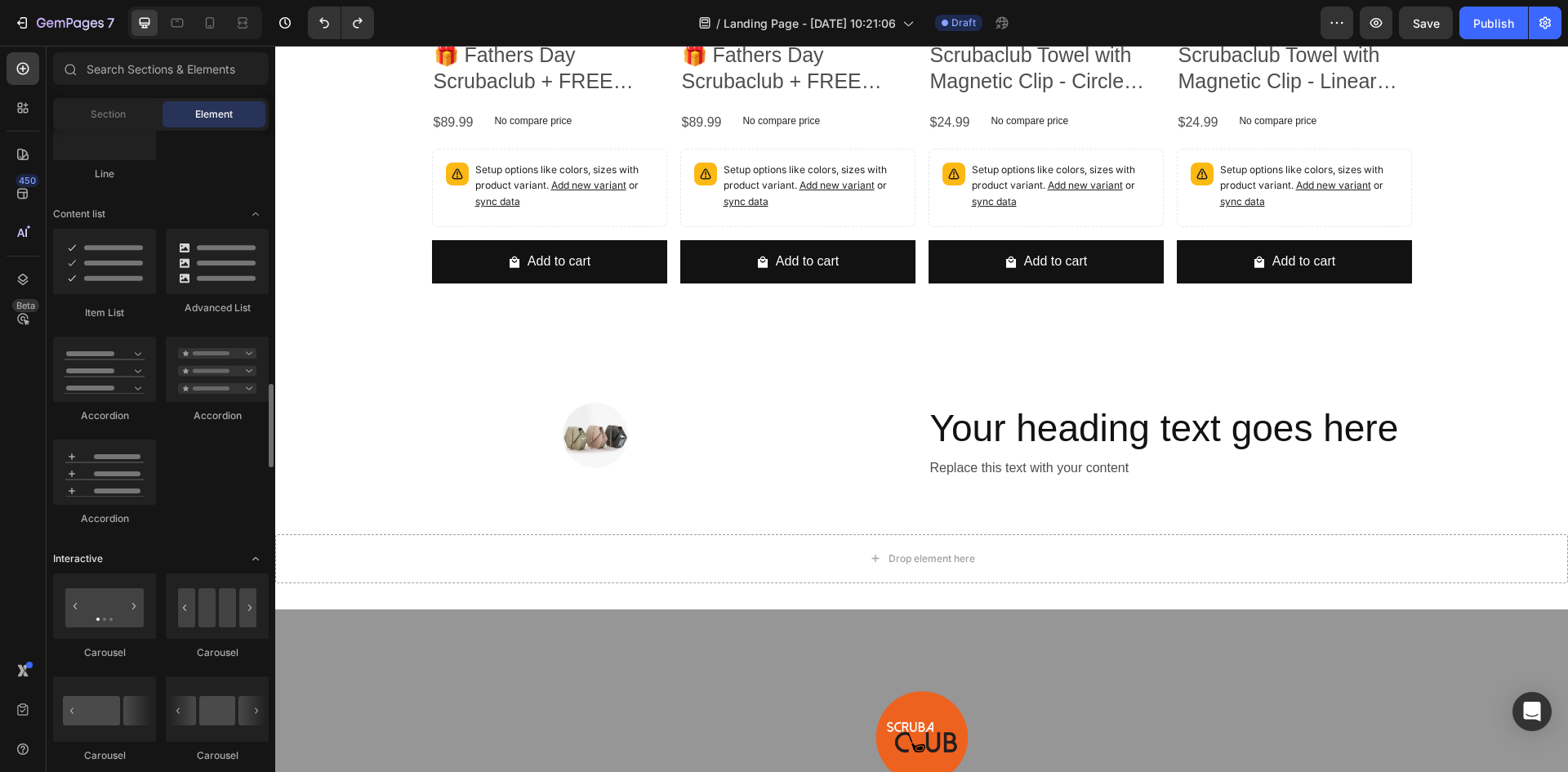
scroll to position [1389, 0]
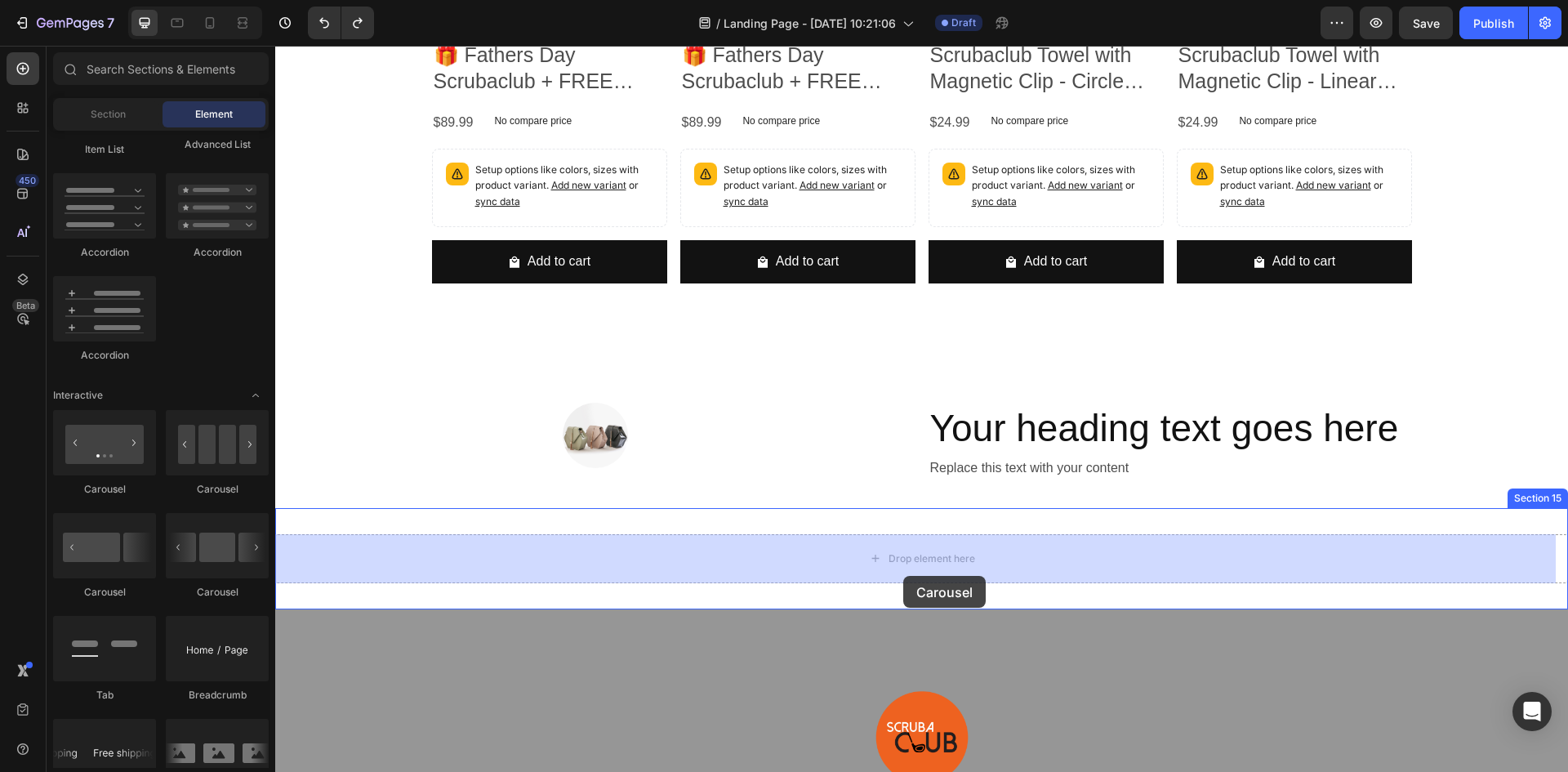
drag, startPoint x: 380, startPoint y: 599, endPoint x: 903, endPoint y: 576, distance: 523.5
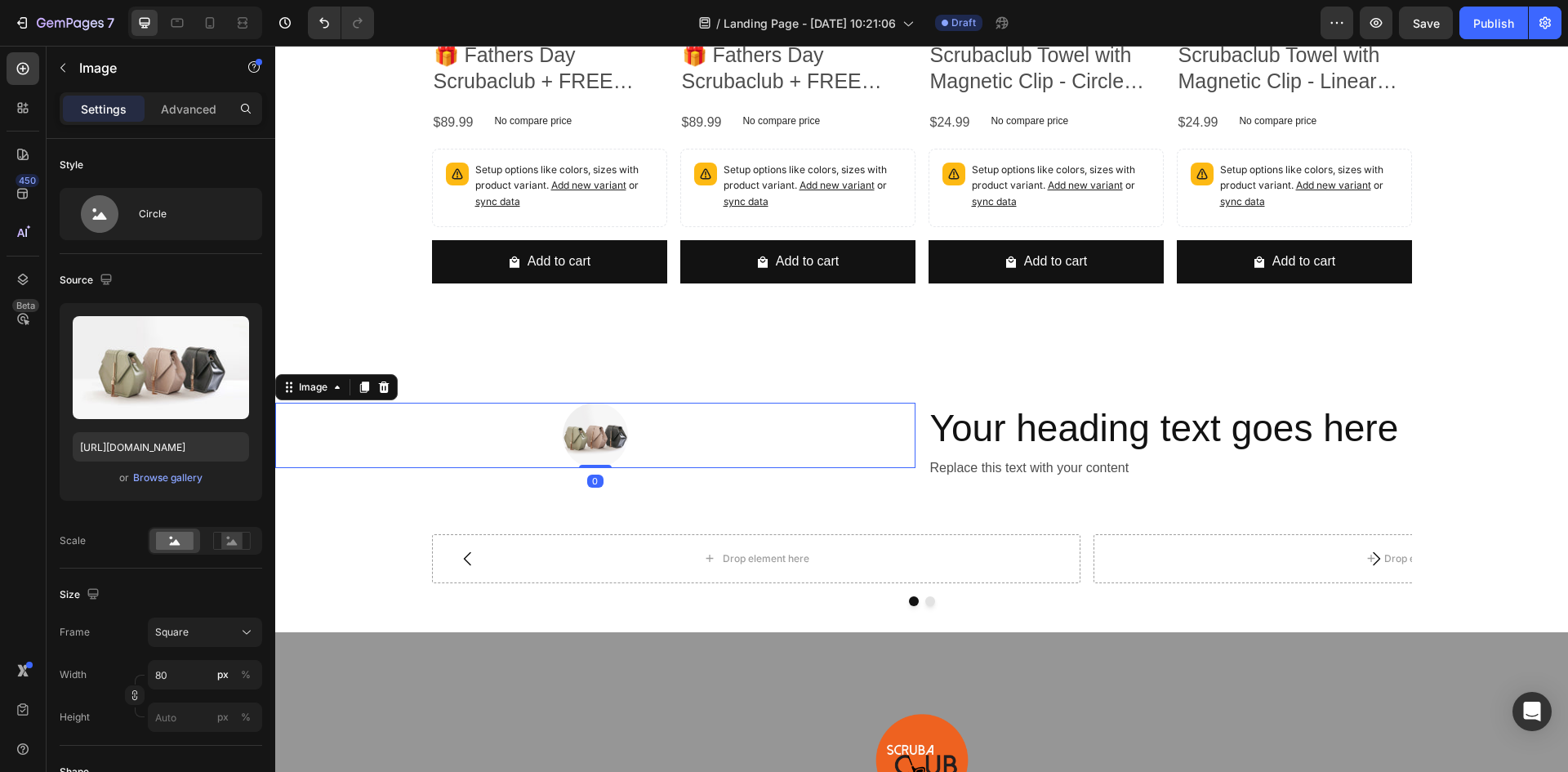
click at [603, 436] on img at bounding box center [595, 436] width 66 height 66
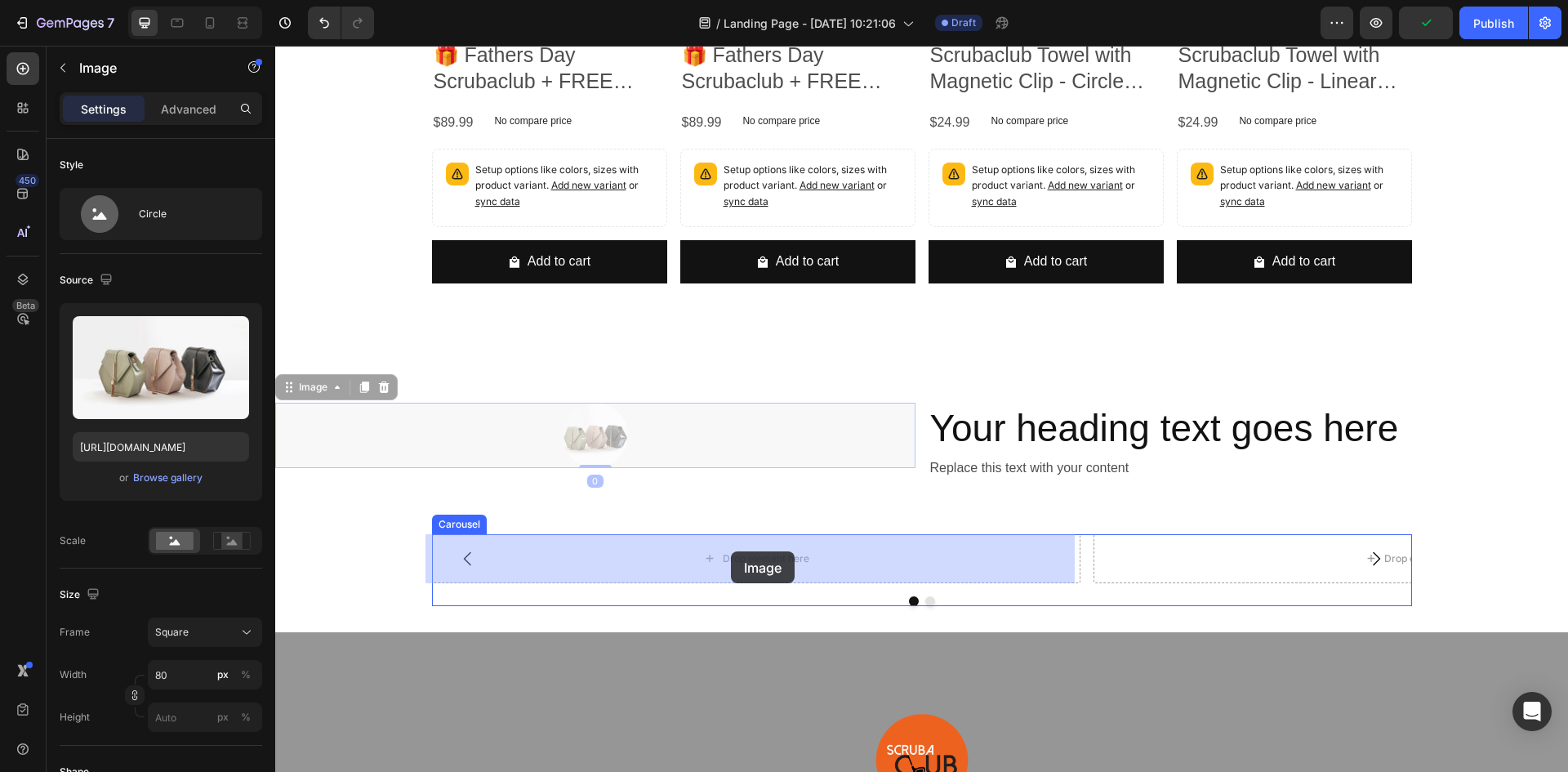
drag, startPoint x: 613, startPoint y: 431, endPoint x: 731, endPoint y: 551, distance: 168.3
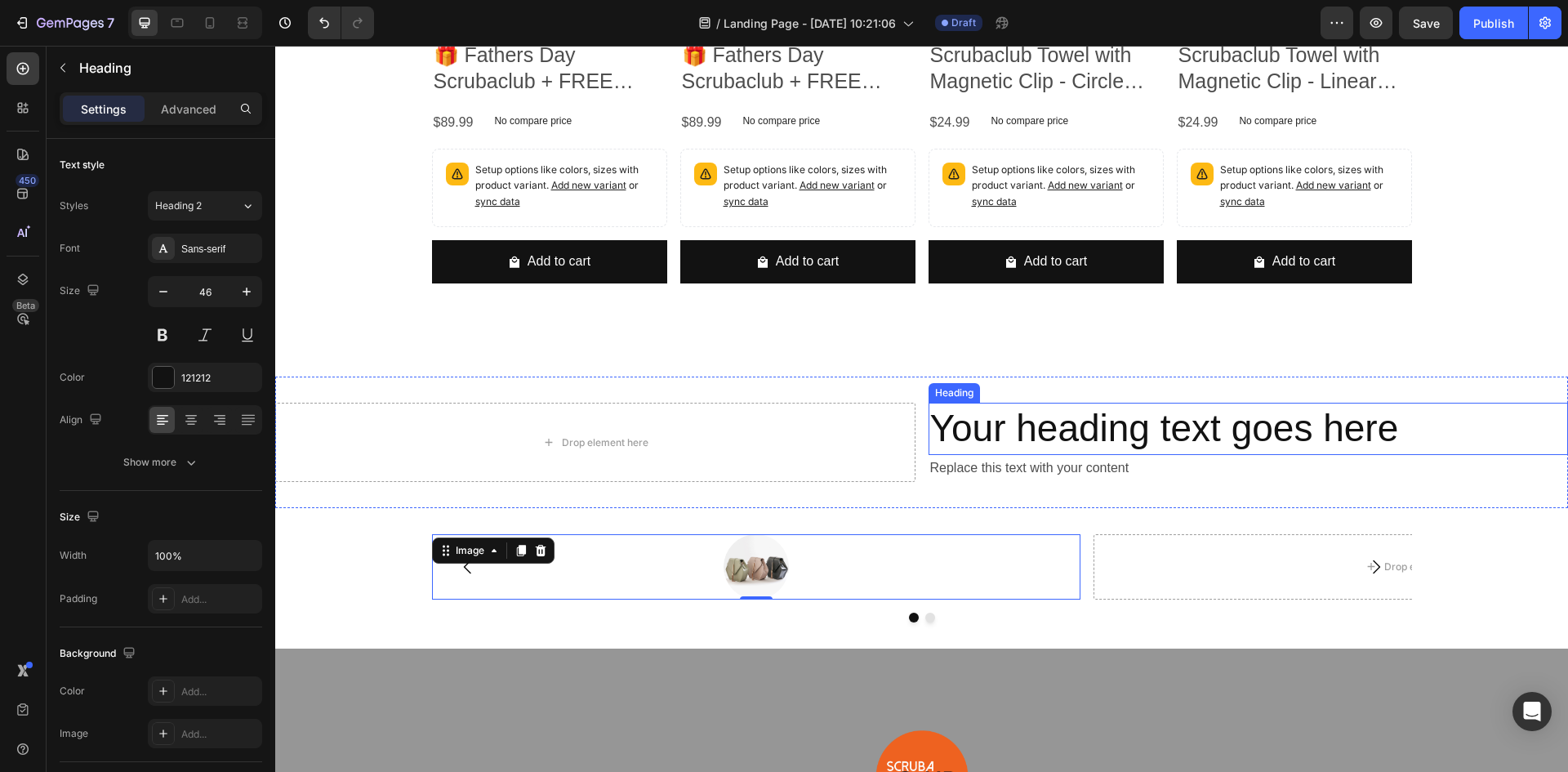
click at [1051, 433] on h2 "Your heading text goes here" at bounding box center [1248, 429] width 640 height 52
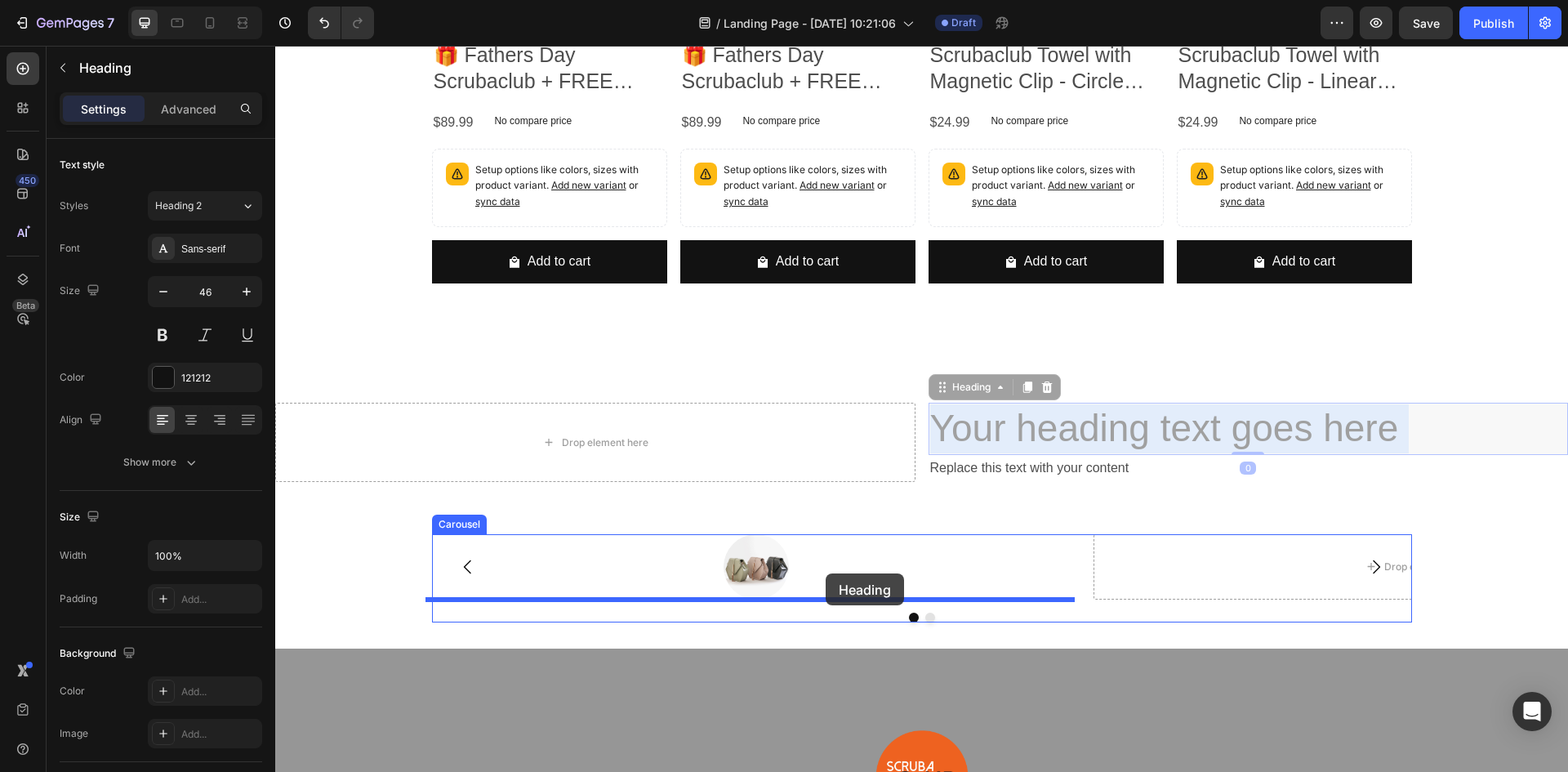
drag, startPoint x: 1070, startPoint y: 422, endPoint x: 826, endPoint y: 574, distance: 287.5
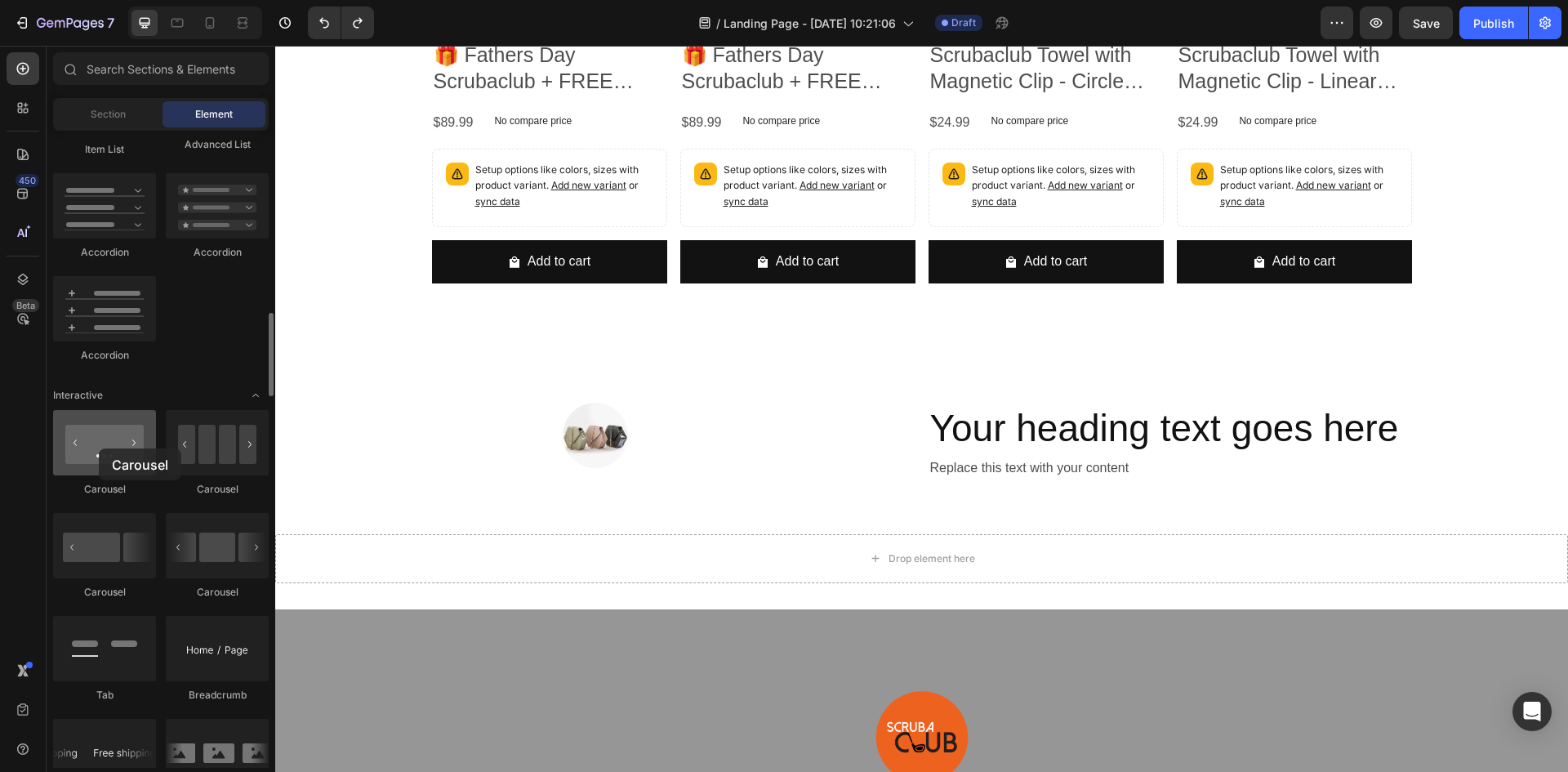
drag, startPoint x: 115, startPoint y: 450, endPoint x: 99, endPoint y: 449, distance: 16.0
click at [99, 449] on div at bounding box center [105, 443] width 103 height 66
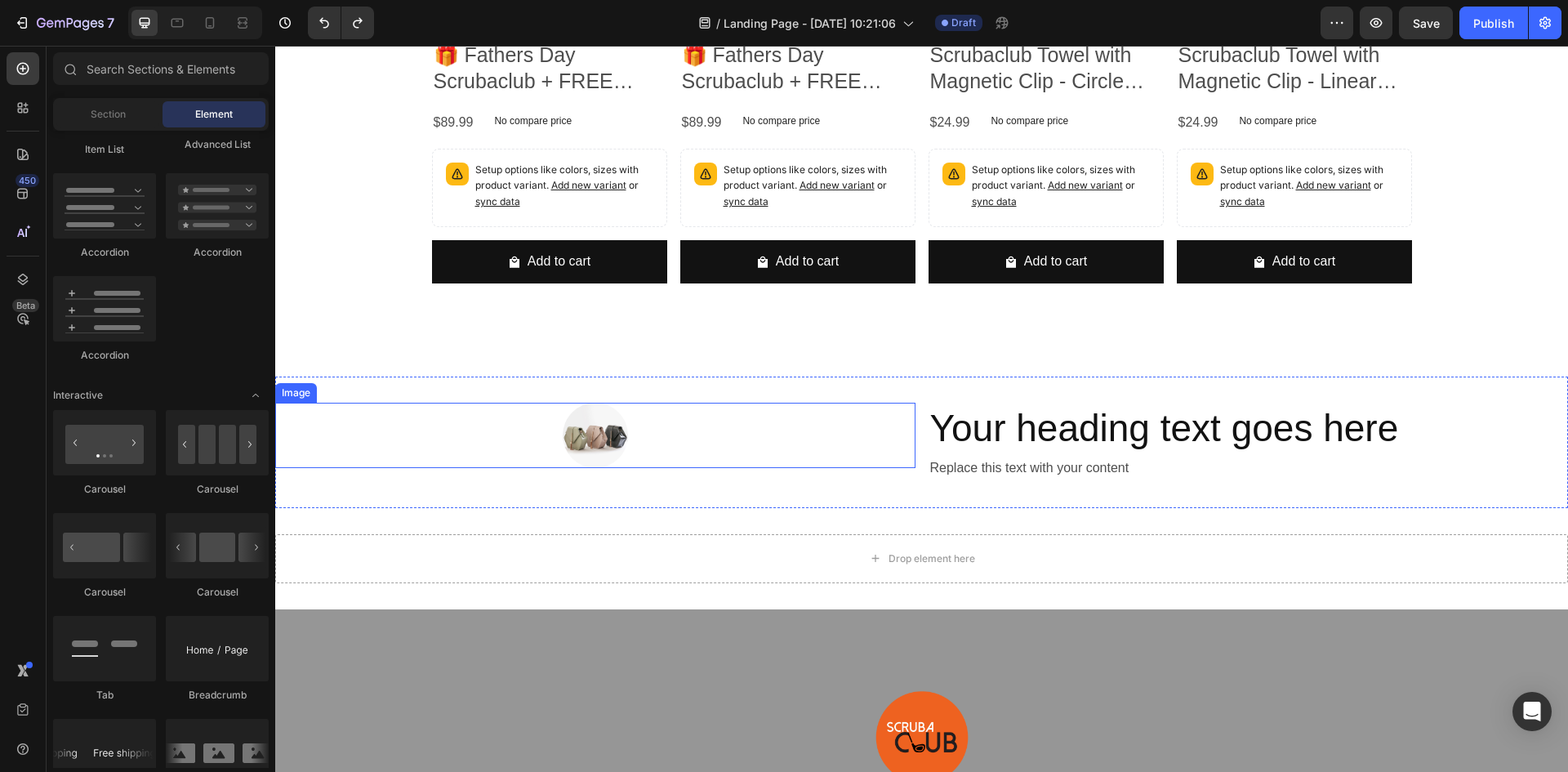
click at [582, 437] on img at bounding box center [595, 436] width 66 height 66
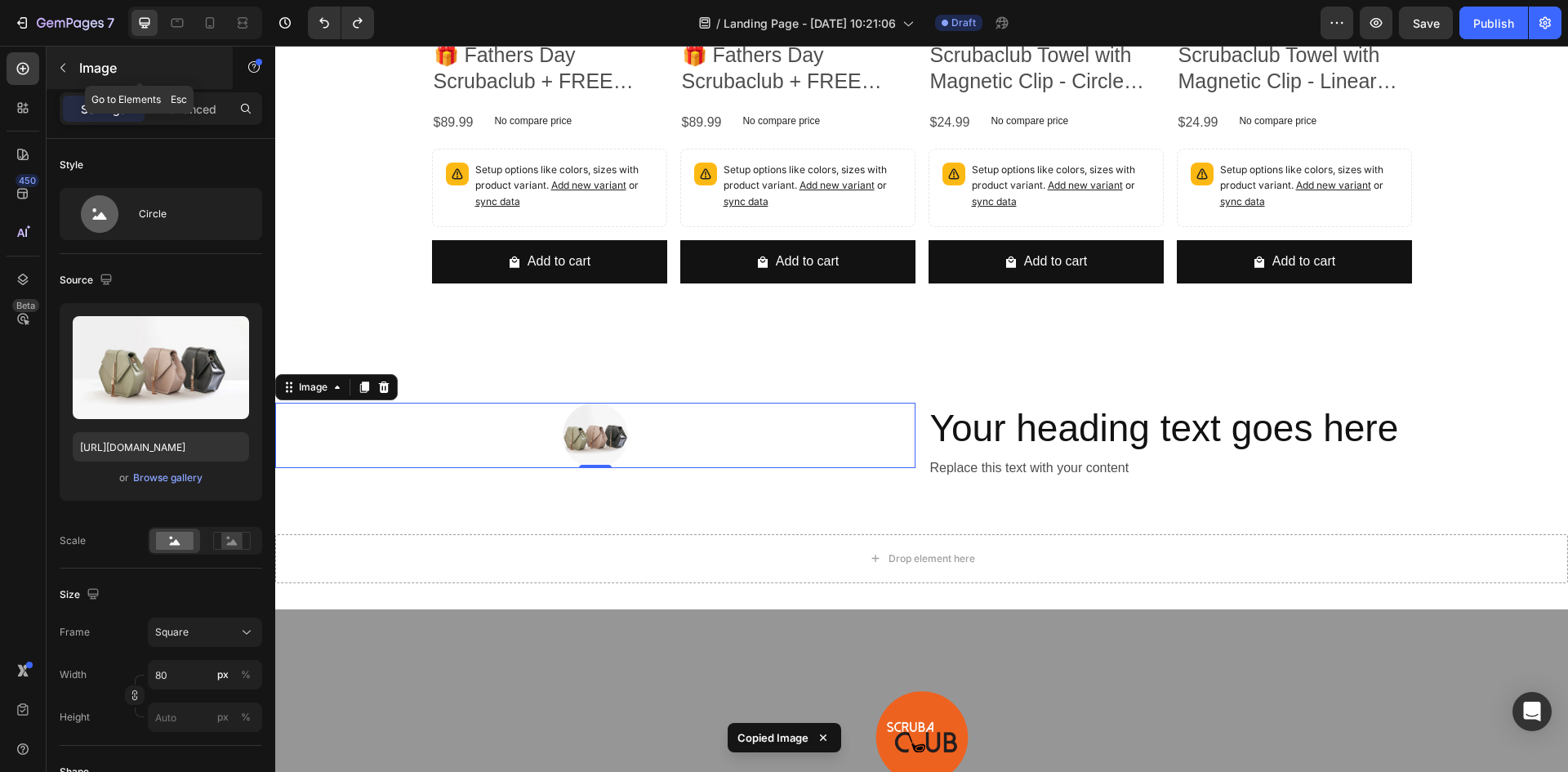
click at [72, 67] on button "button" at bounding box center [62, 67] width 26 height 26
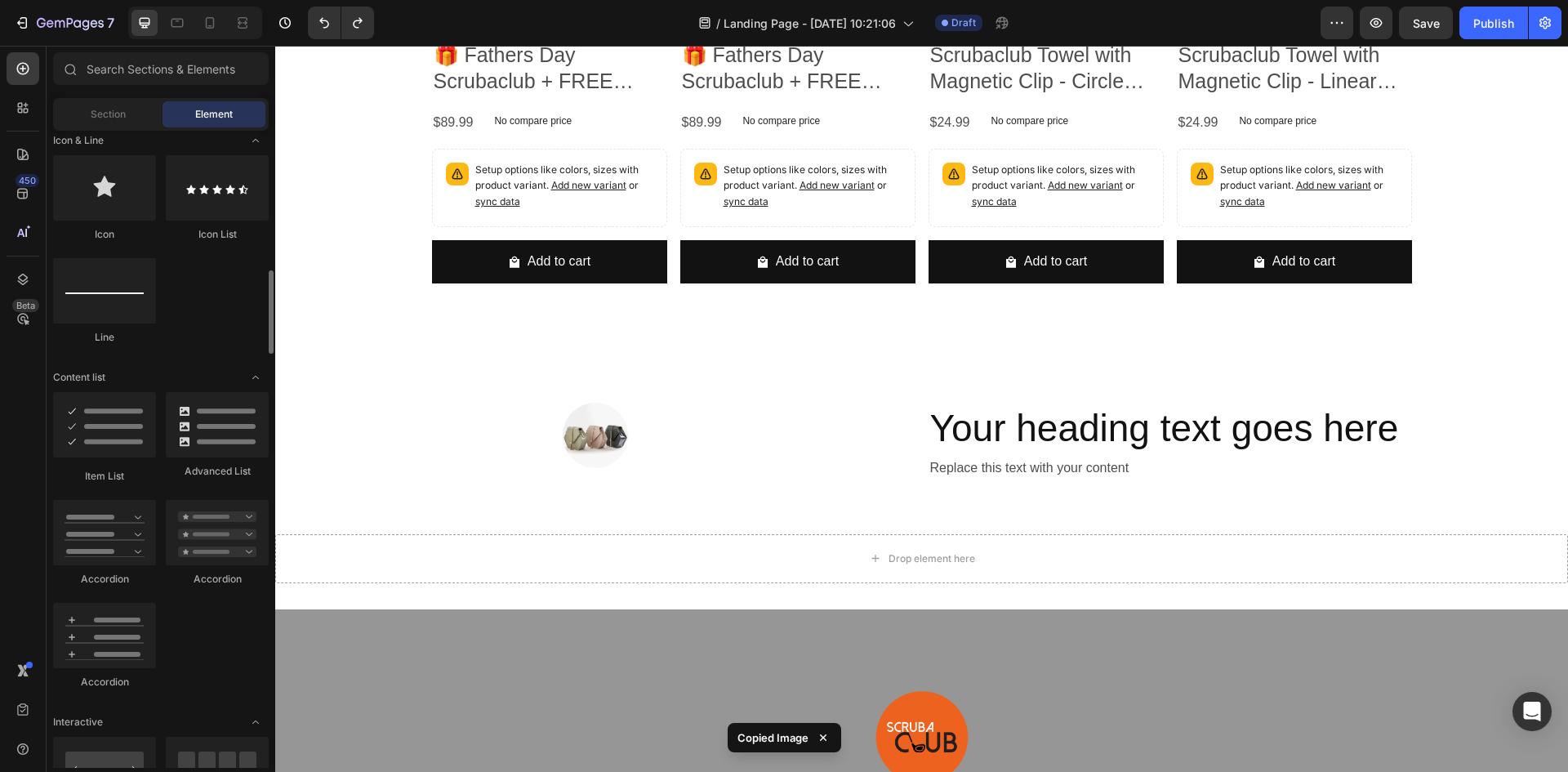
scroll to position [1307, 0]
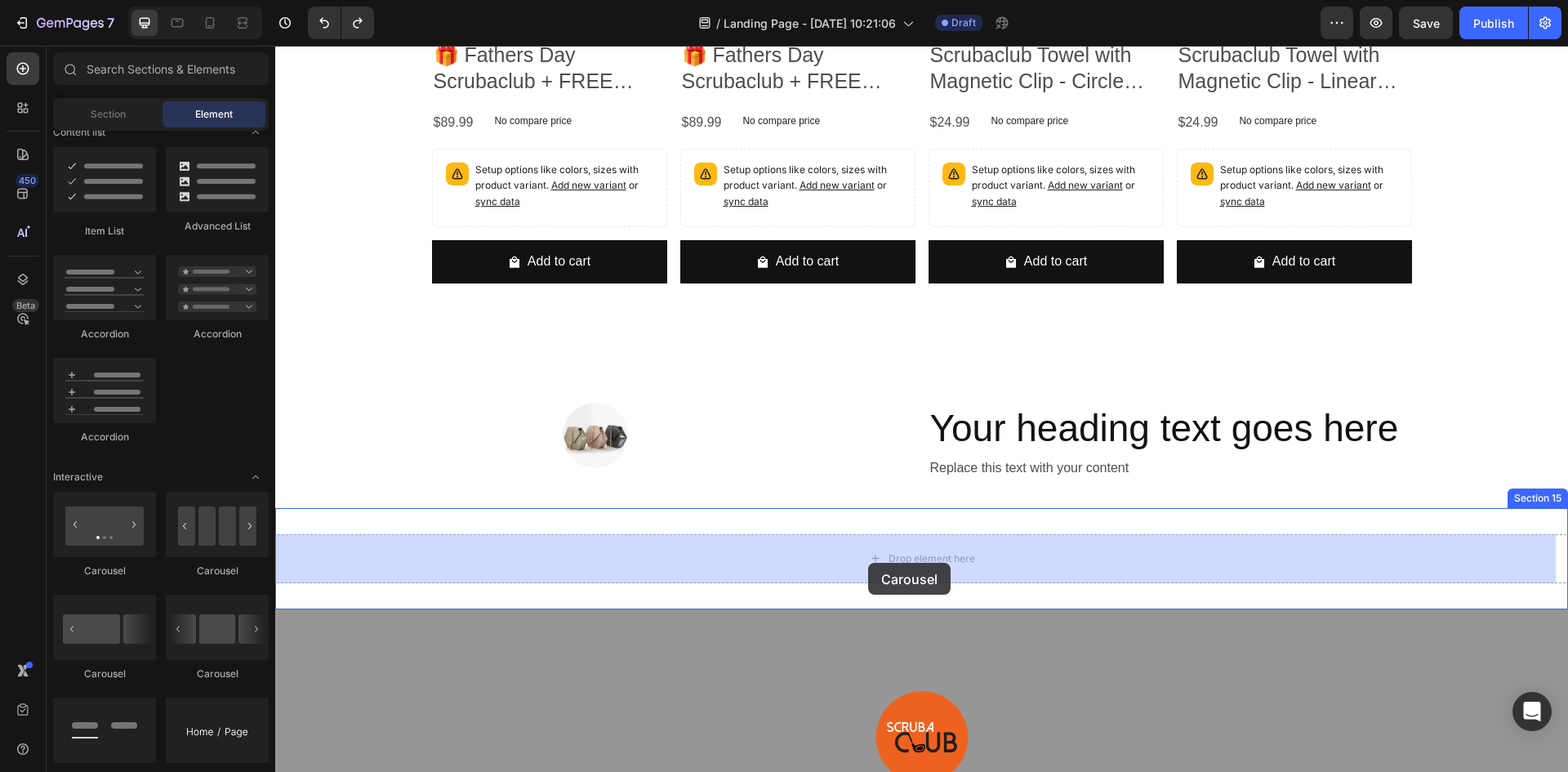
drag, startPoint x: 391, startPoint y: 588, endPoint x: 868, endPoint y: 563, distance: 477.7
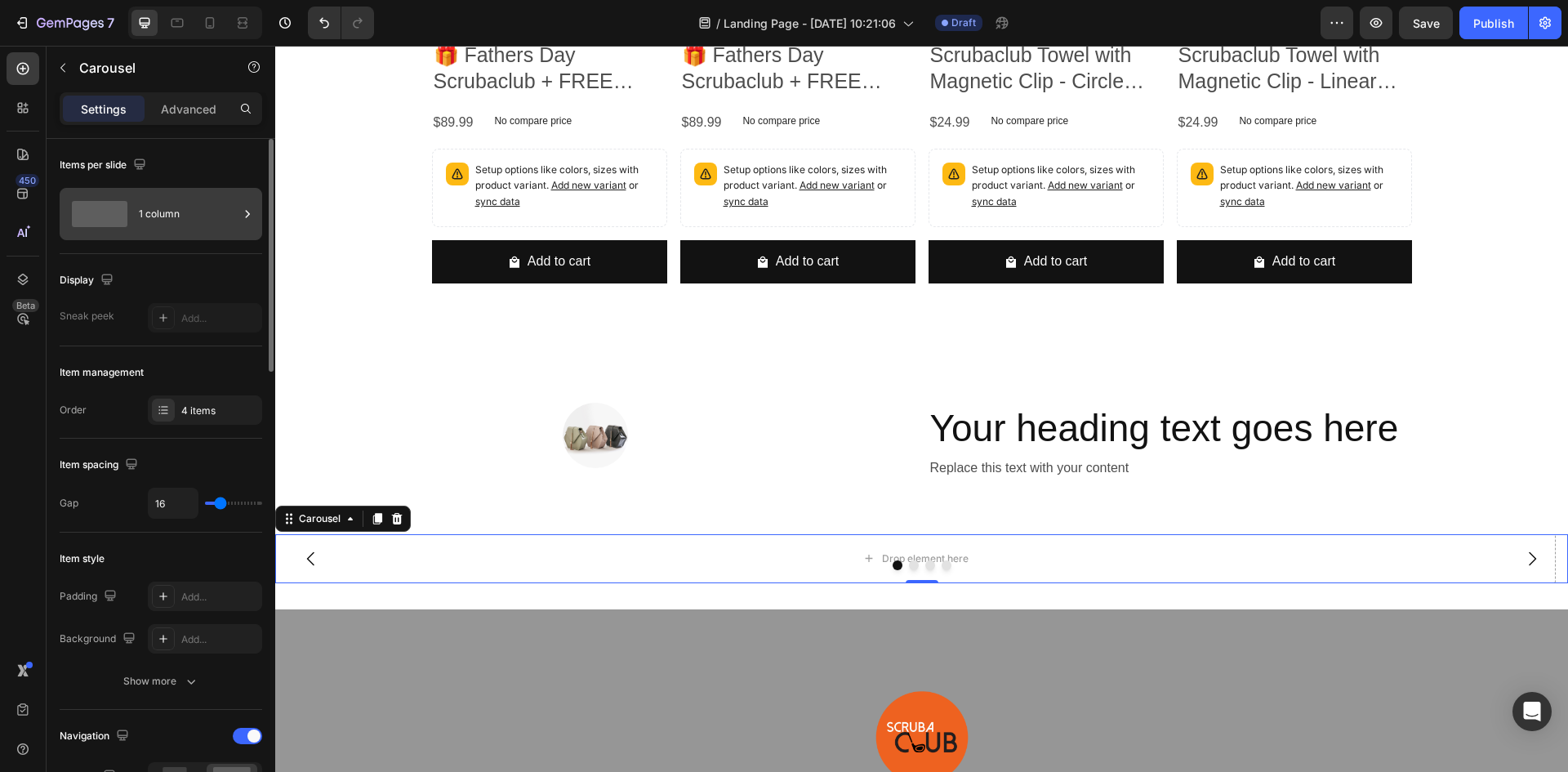
click at [150, 207] on div "1 column" at bounding box center [189, 214] width 100 height 37
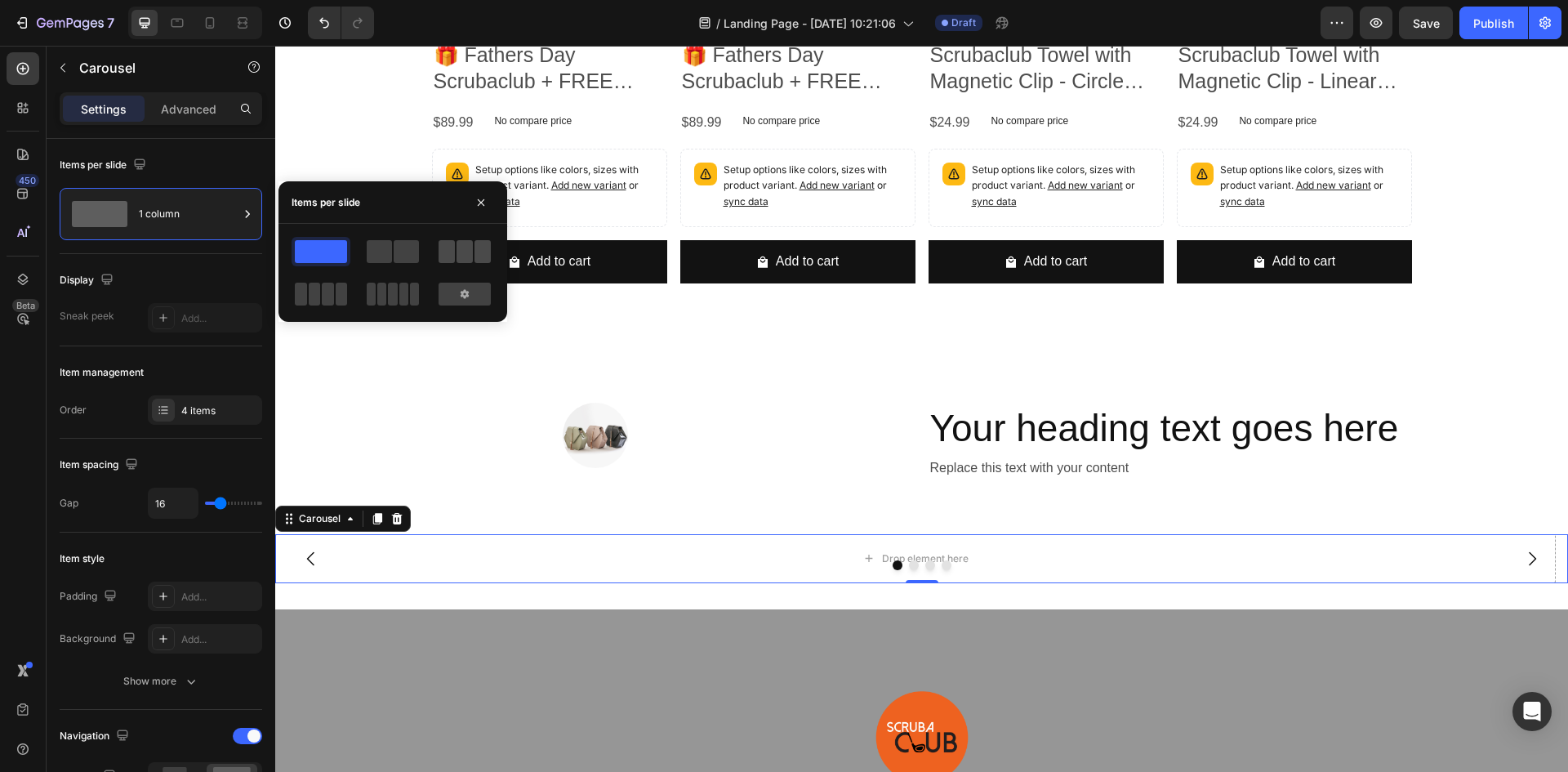
click at [450, 256] on span at bounding box center [447, 252] width 17 height 22
click at [297, 247] on span at bounding box center [320, 252] width 52 height 22
click at [913, 566] on div at bounding box center [922, 565] width 1293 height 10
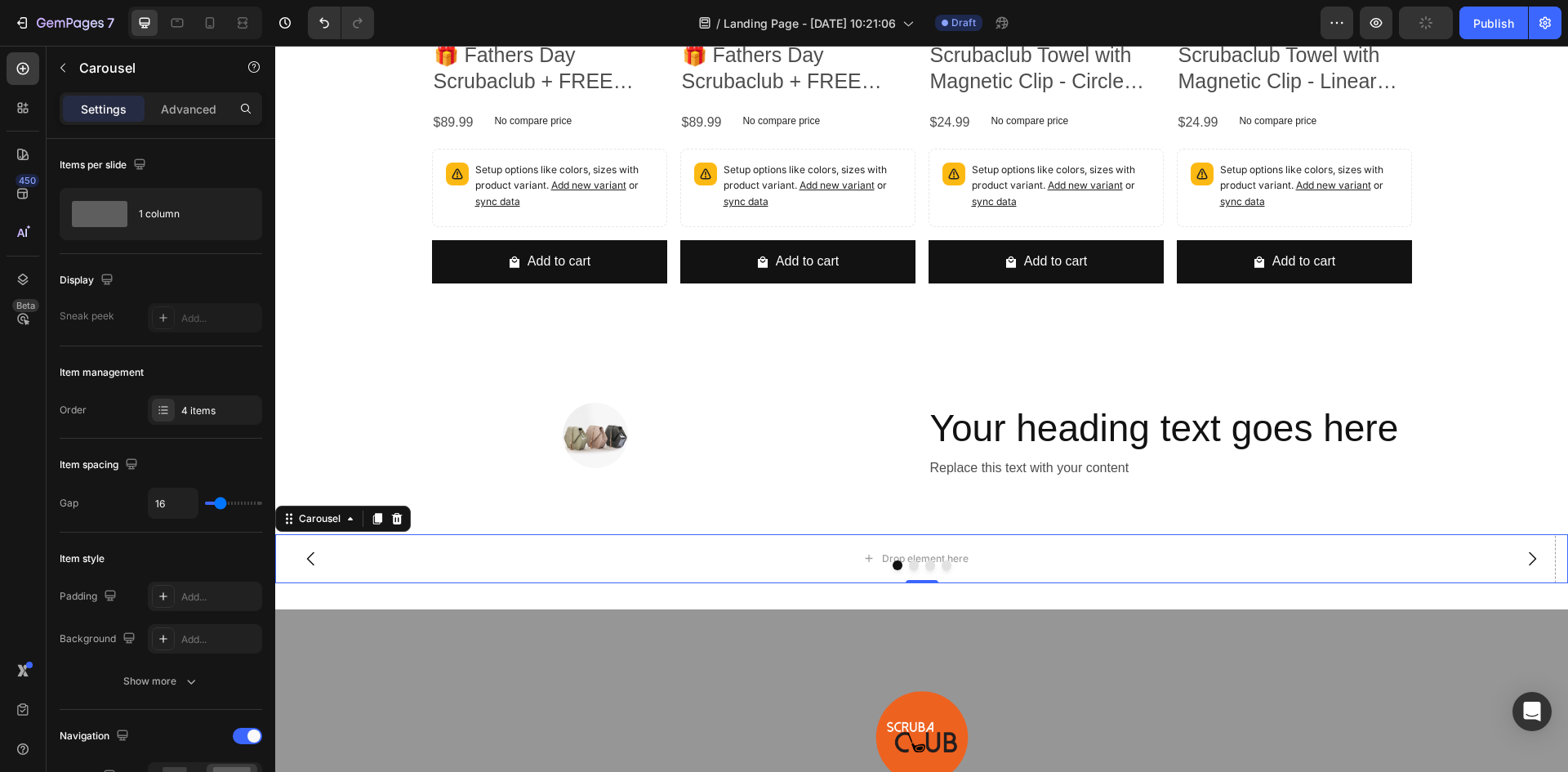
click at [915, 563] on div at bounding box center [922, 565] width 1293 height 10
click at [885, 560] on div at bounding box center [922, 565] width 1293 height 10
click at [893, 565] on button "Dot" at bounding box center [898, 565] width 10 height 10
click at [180, 322] on div at bounding box center [205, 317] width 114 height 29
click at [186, 214] on div "1 column" at bounding box center [189, 214] width 100 height 37
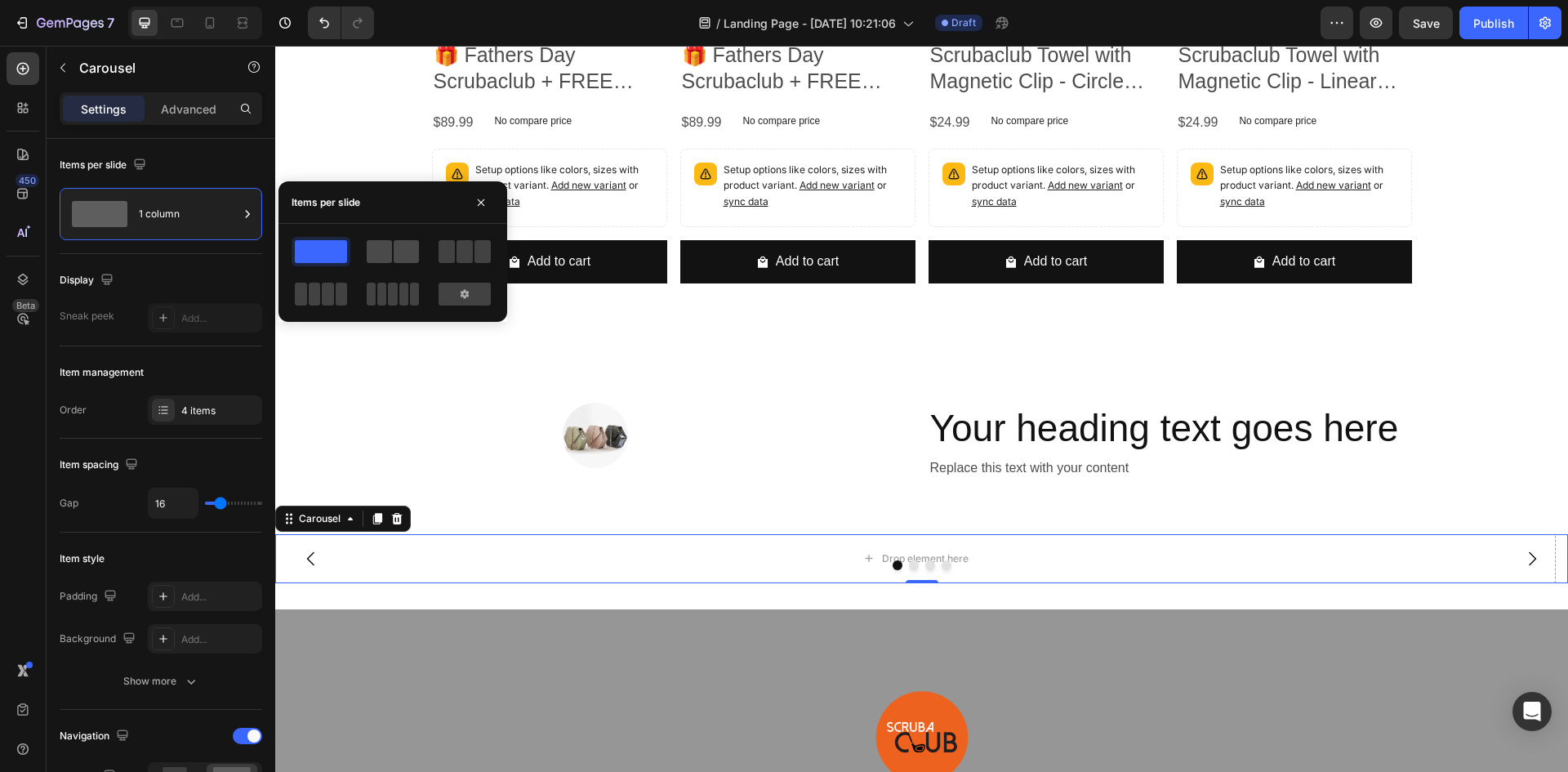
click at [380, 251] on span at bounding box center [380, 252] width 25 height 22
click at [345, 250] on span at bounding box center [320, 252] width 52 height 22
click at [165, 276] on div "Display" at bounding box center [161, 280] width 202 height 26
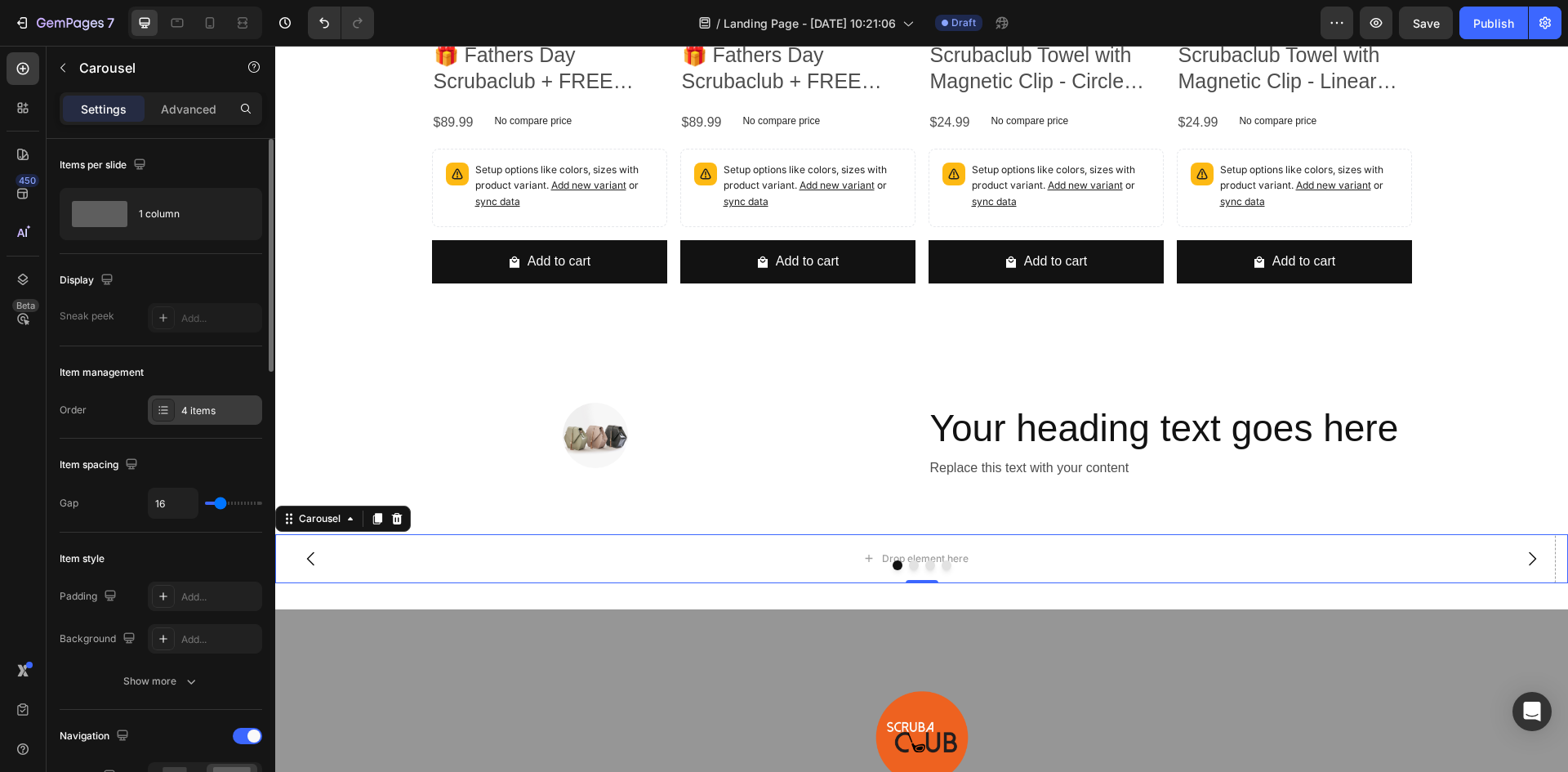
click at [180, 413] on div "4 items" at bounding box center [205, 410] width 114 height 29
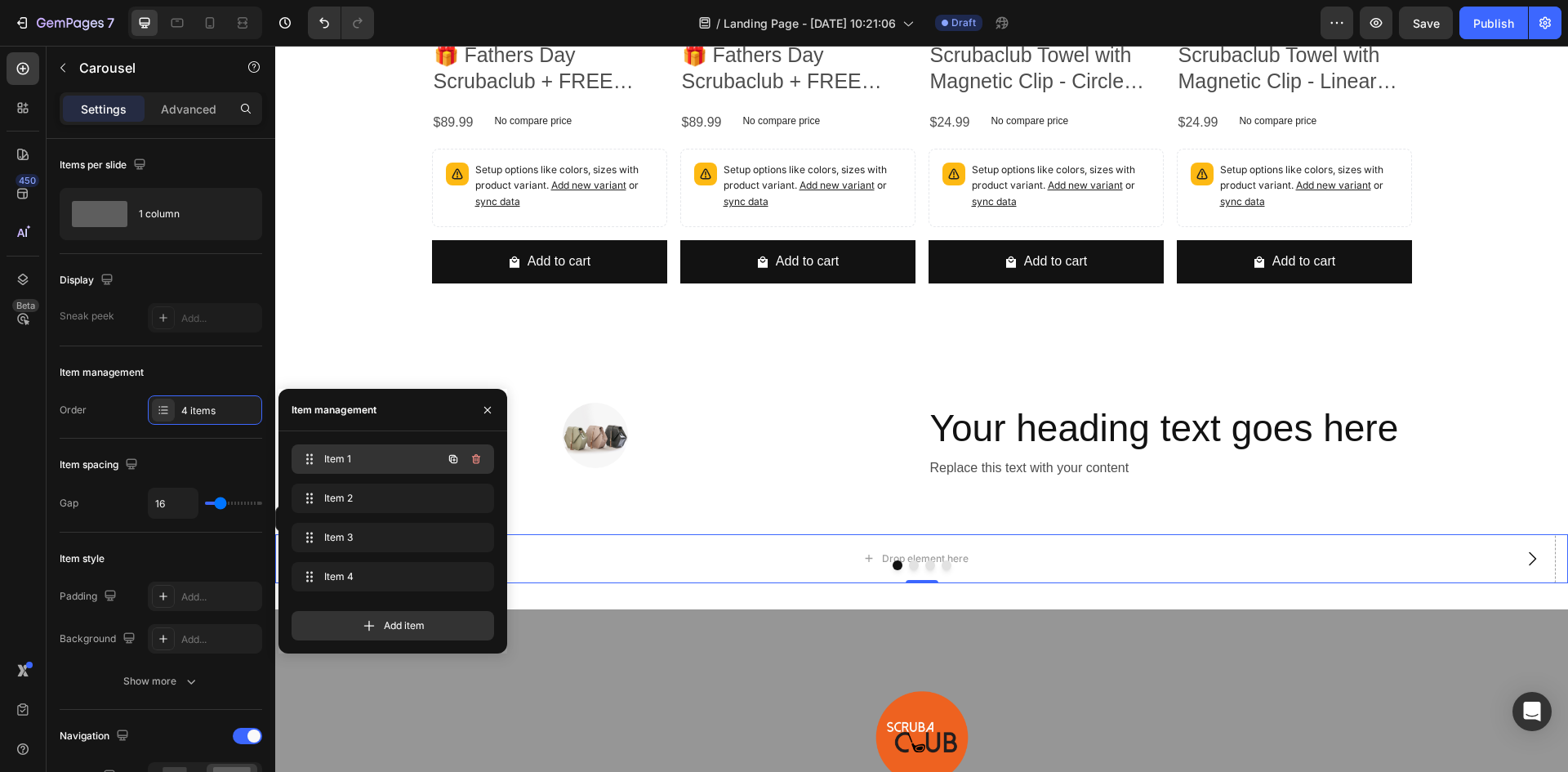
click at [376, 456] on span "Item 1" at bounding box center [370, 460] width 92 height 15
click at [376, 456] on span "Item 1" at bounding box center [381, 460] width 121 height 15
click at [454, 461] on icon "button" at bounding box center [454, 461] width 3 height 3
click at [365, 461] on span "Item 1" at bounding box center [370, 460] width 92 height 15
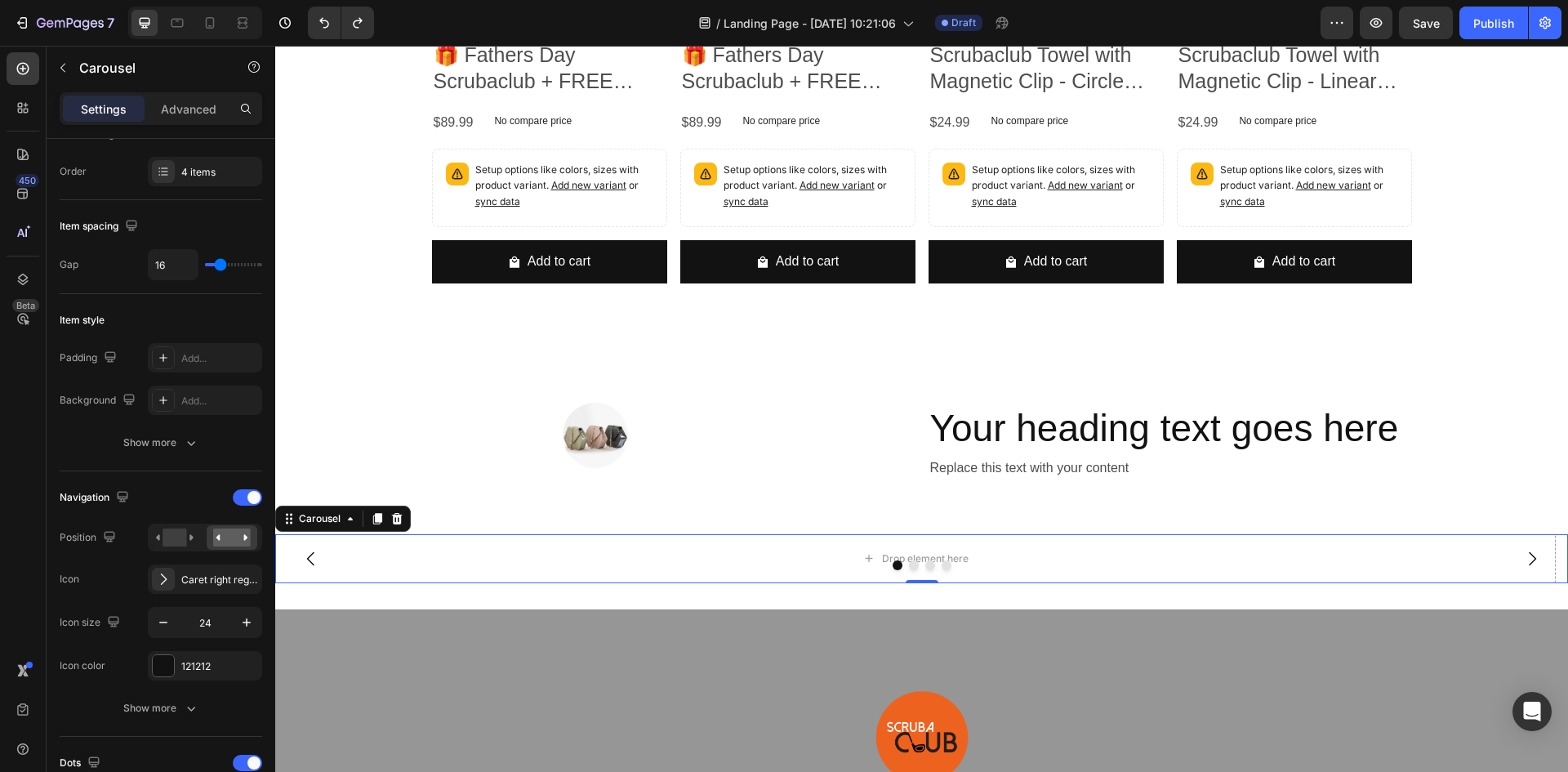
scroll to position [0, 0]
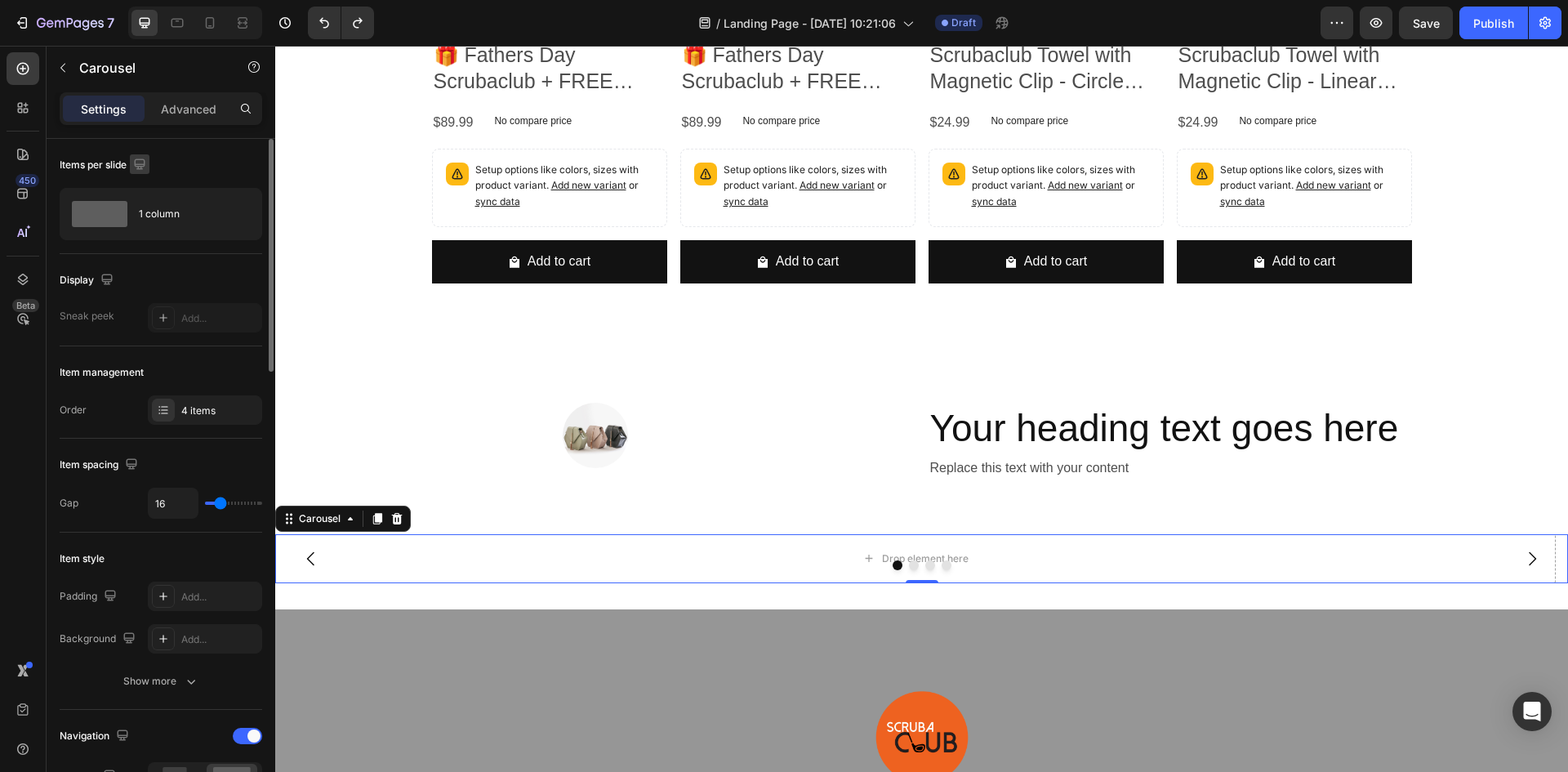
click at [147, 169] on icon "button" at bounding box center [140, 164] width 17 height 17
click at [193, 414] on div "4 items" at bounding box center [220, 411] width 77 height 15
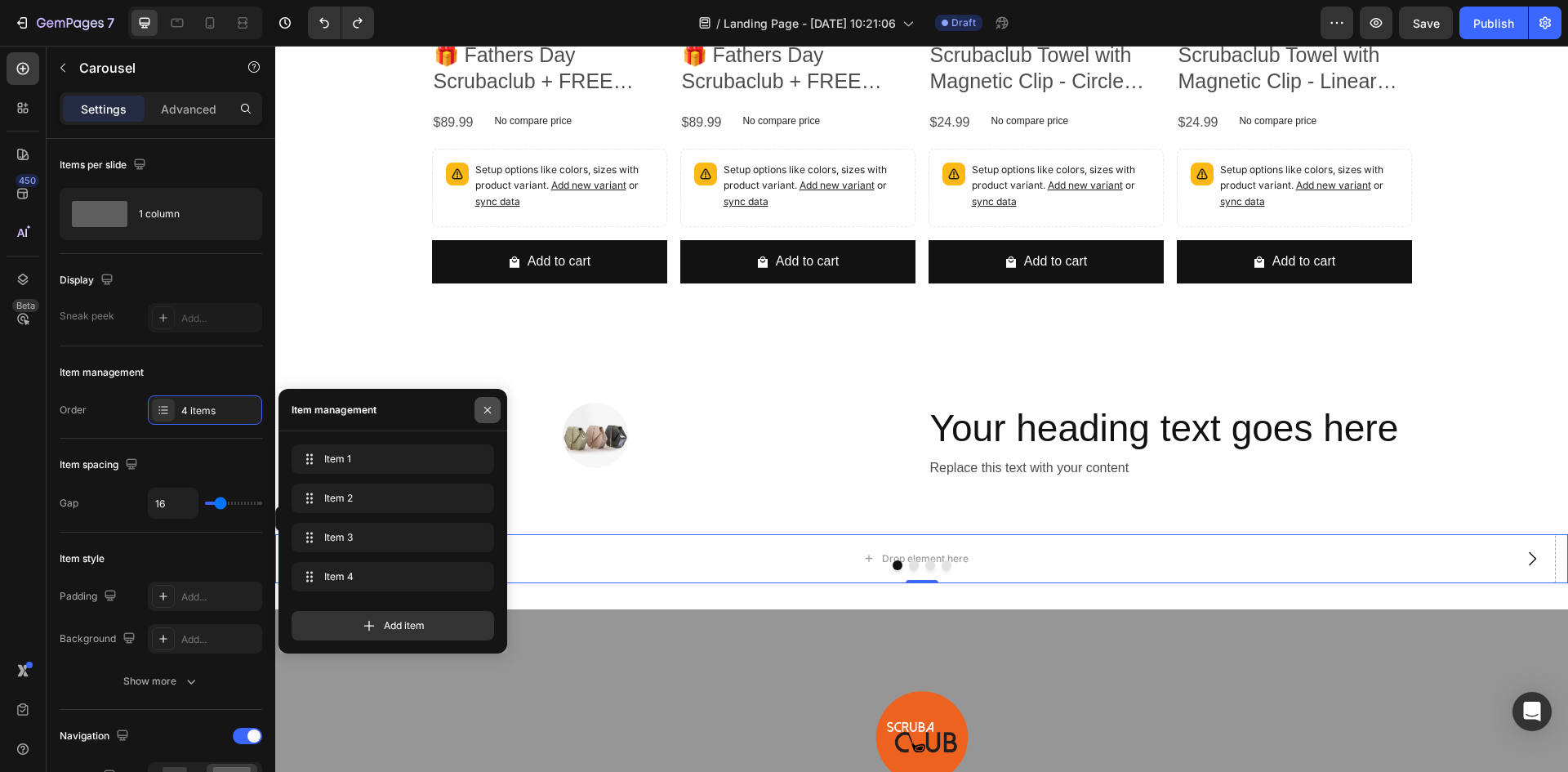
click at [483, 411] on icon "button" at bounding box center [488, 411] width 13 height 13
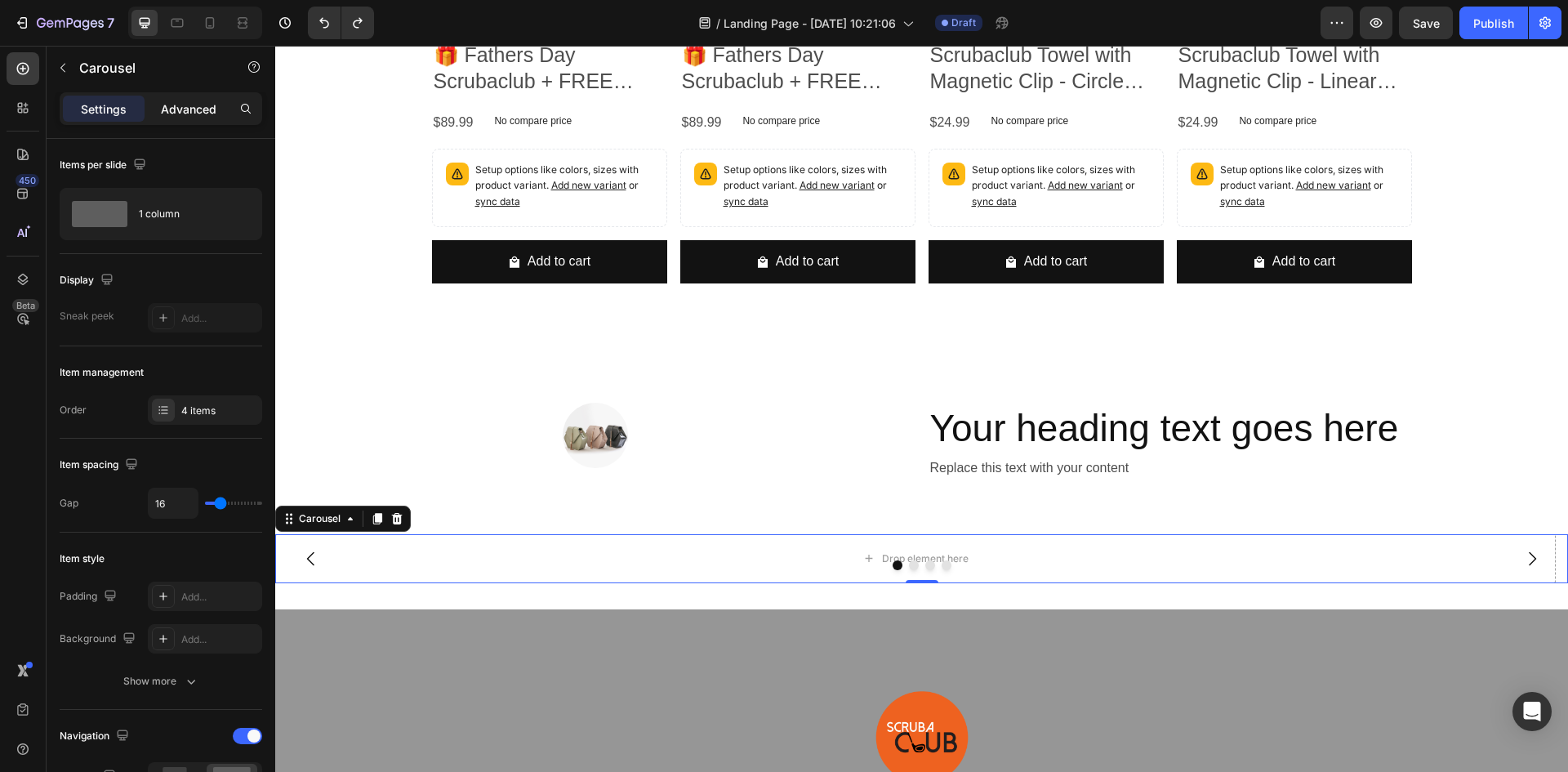
click at [200, 117] on div "Advanced" at bounding box center [189, 108] width 82 height 26
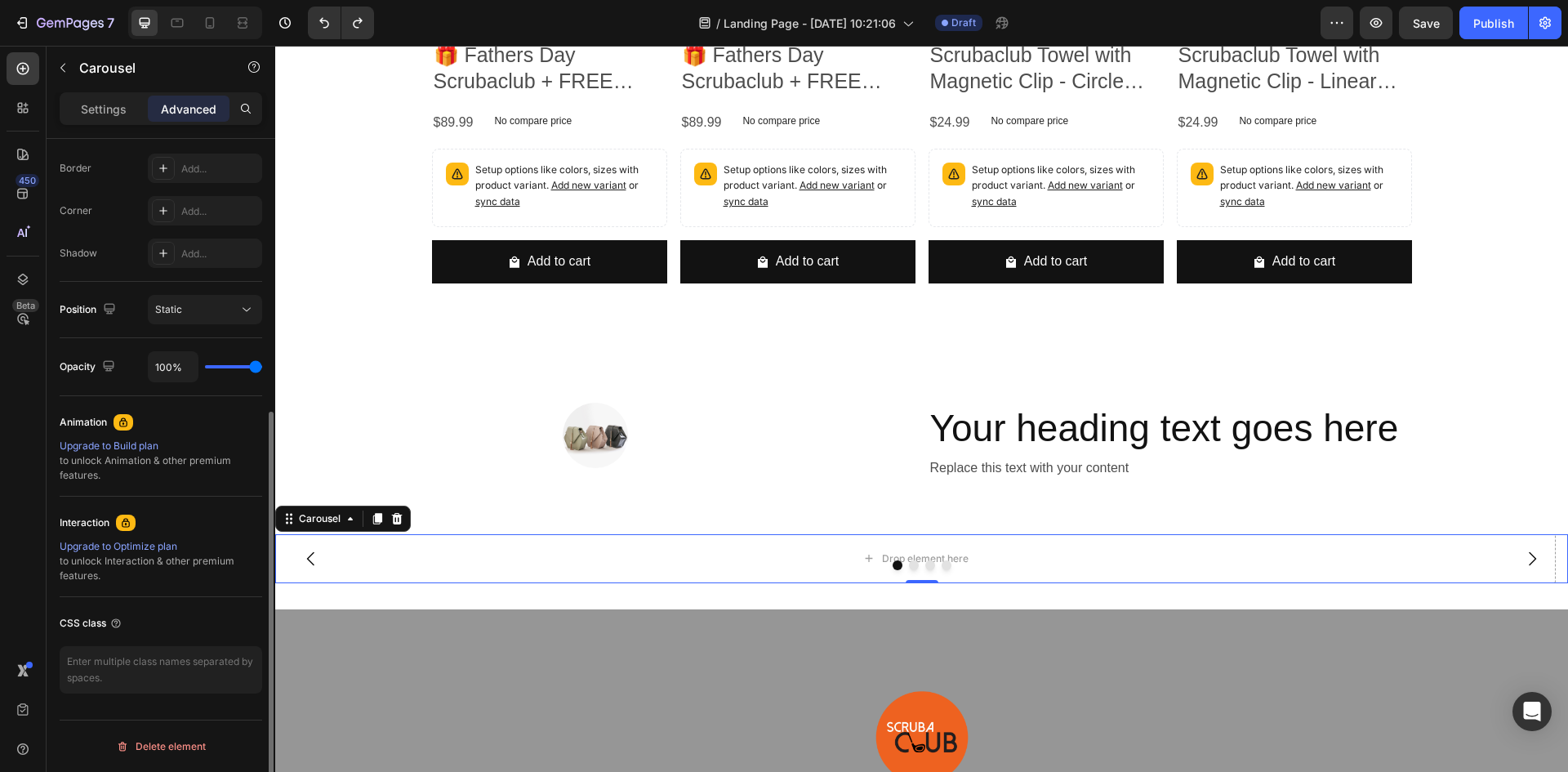
scroll to position [46, 0]
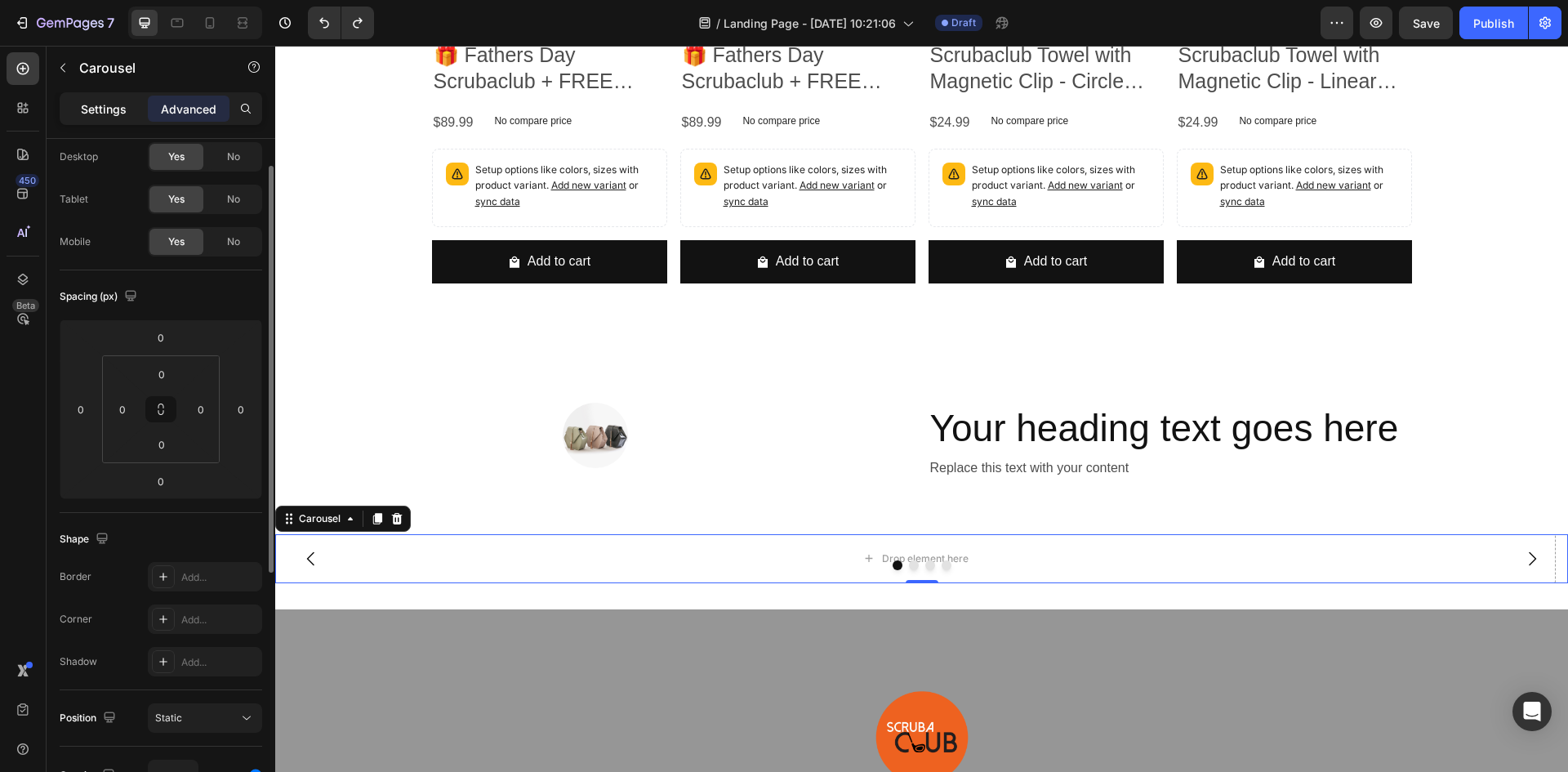
click at [107, 107] on p "Settings" at bounding box center [103, 109] width 46 height 17
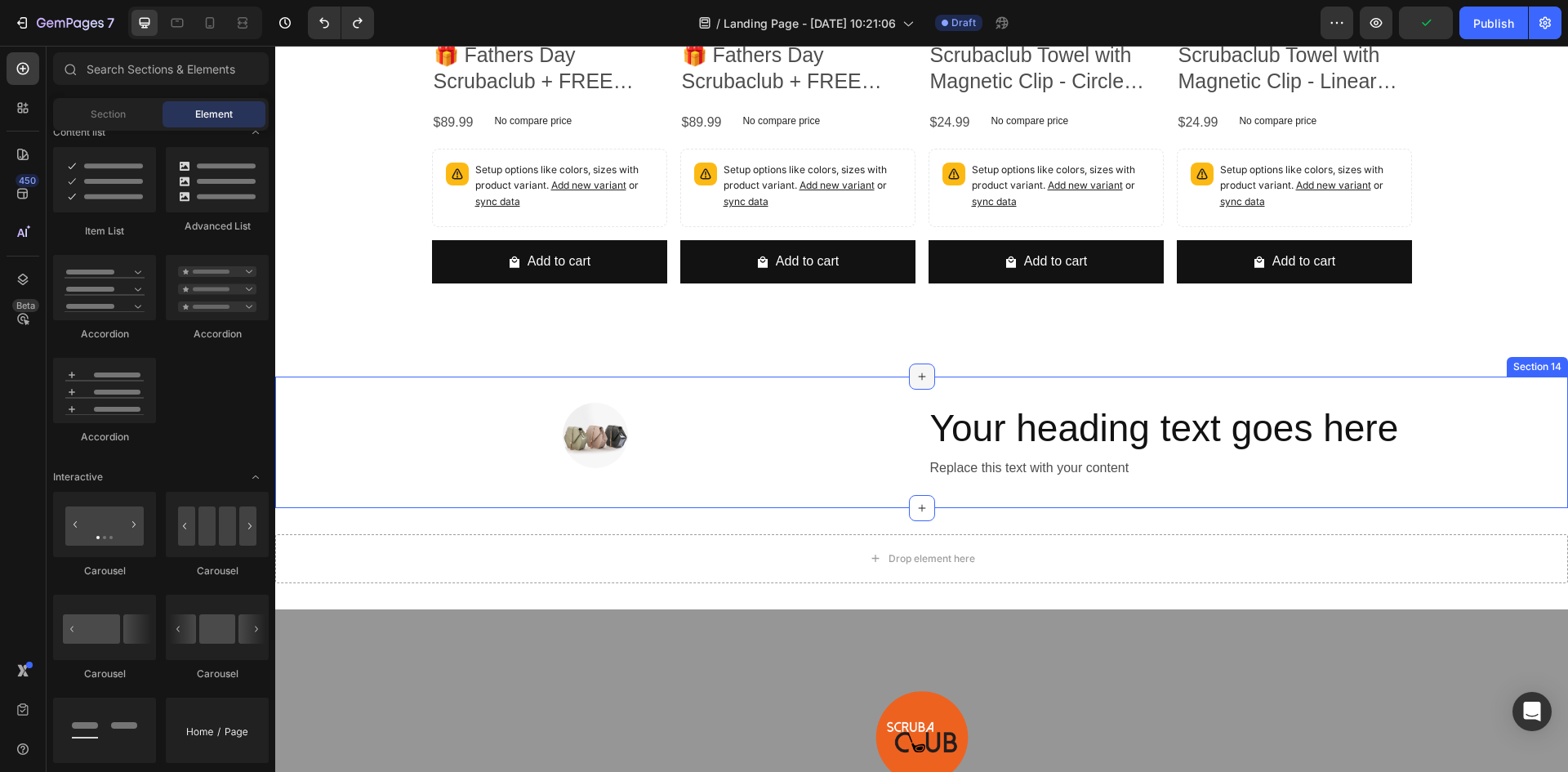
click at [919, 384] on div at bounding box center [921, 376] width 26 height 26
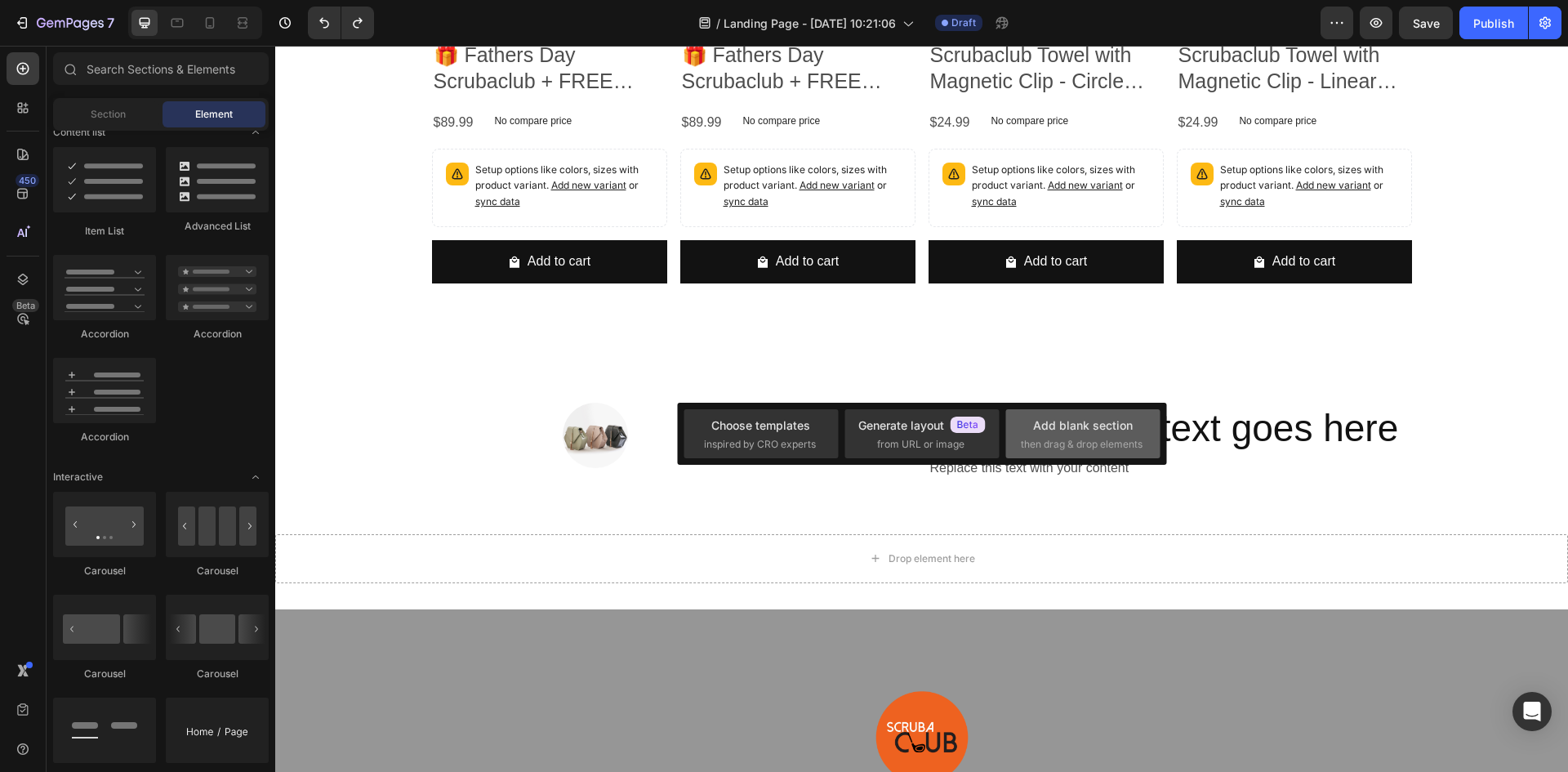
click at [1047, 426] on div "Add blank section" at bounding box center [1083, 426] width 100 height 17
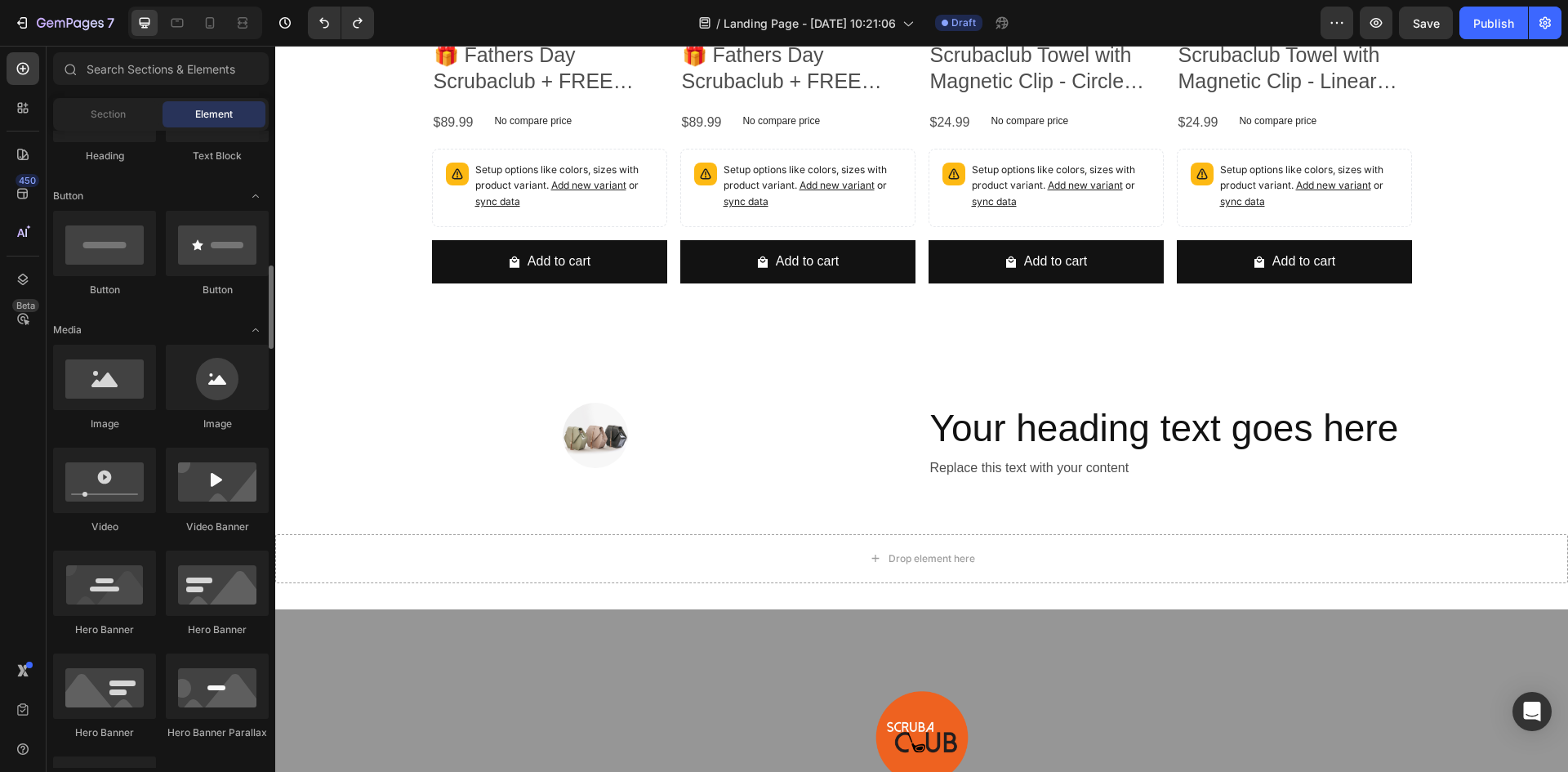
scroll to position [245, 0]
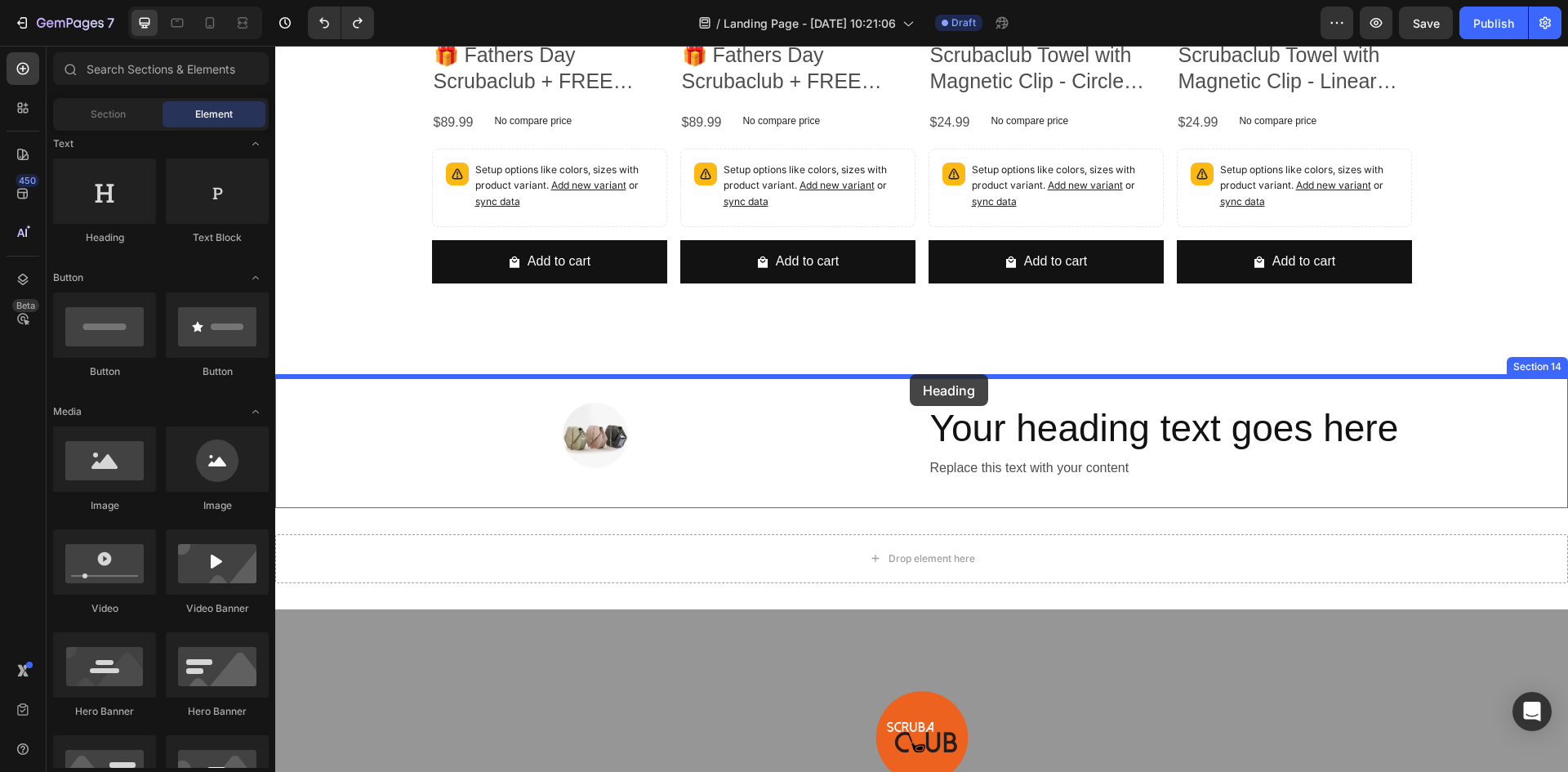
drag, startPoint x: 380, startPoint y: 232, endPoint x: 910, endPoint y: 374, distance: 548.7
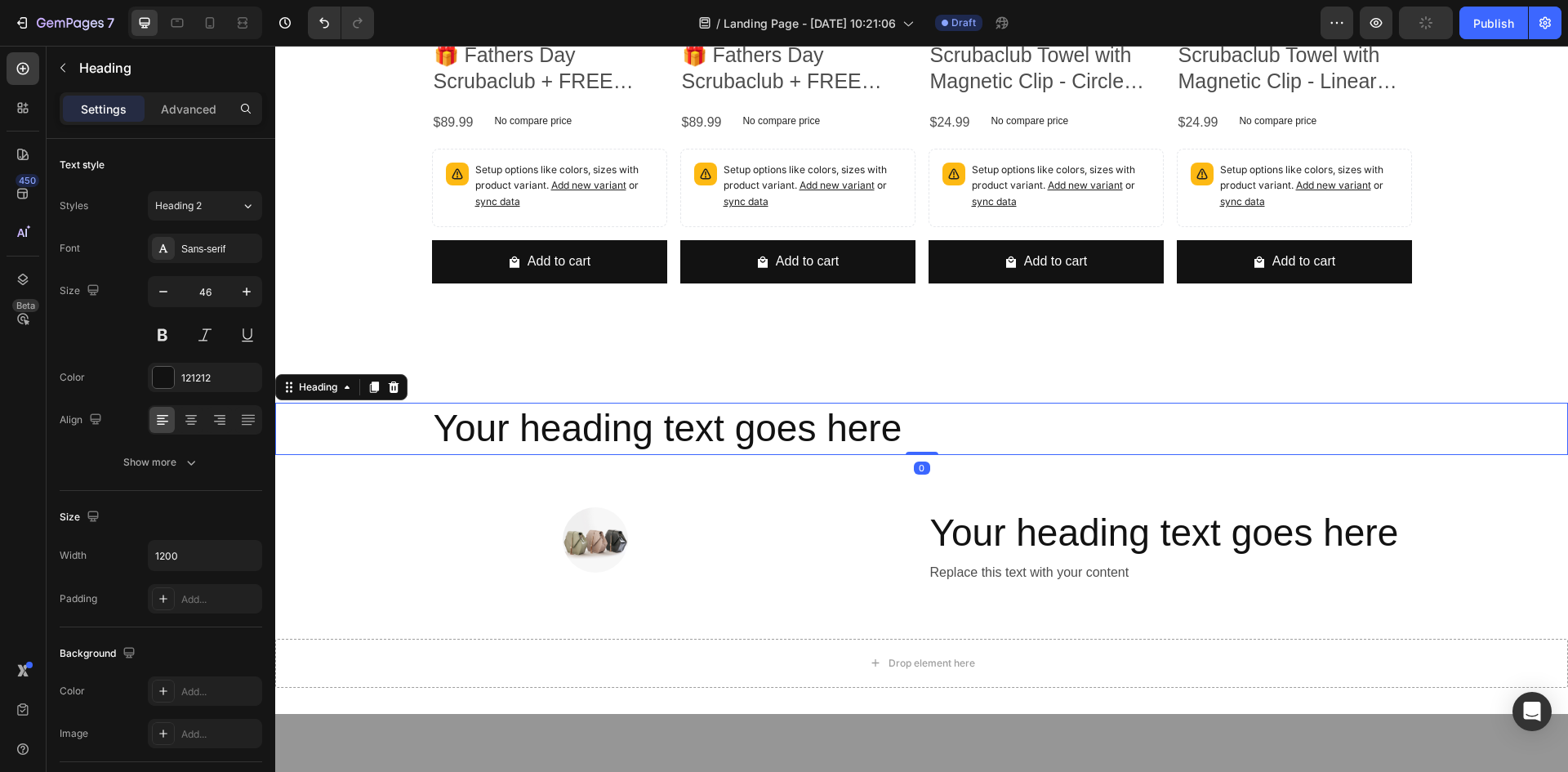
click at [682, 421] on h2 "Your heading text goes here" at bounding box center [922, 429] width 980 height 52
click at [682, 421] on p "Your heading text goes here" at bounding box center [922, 429] width 977 height 49
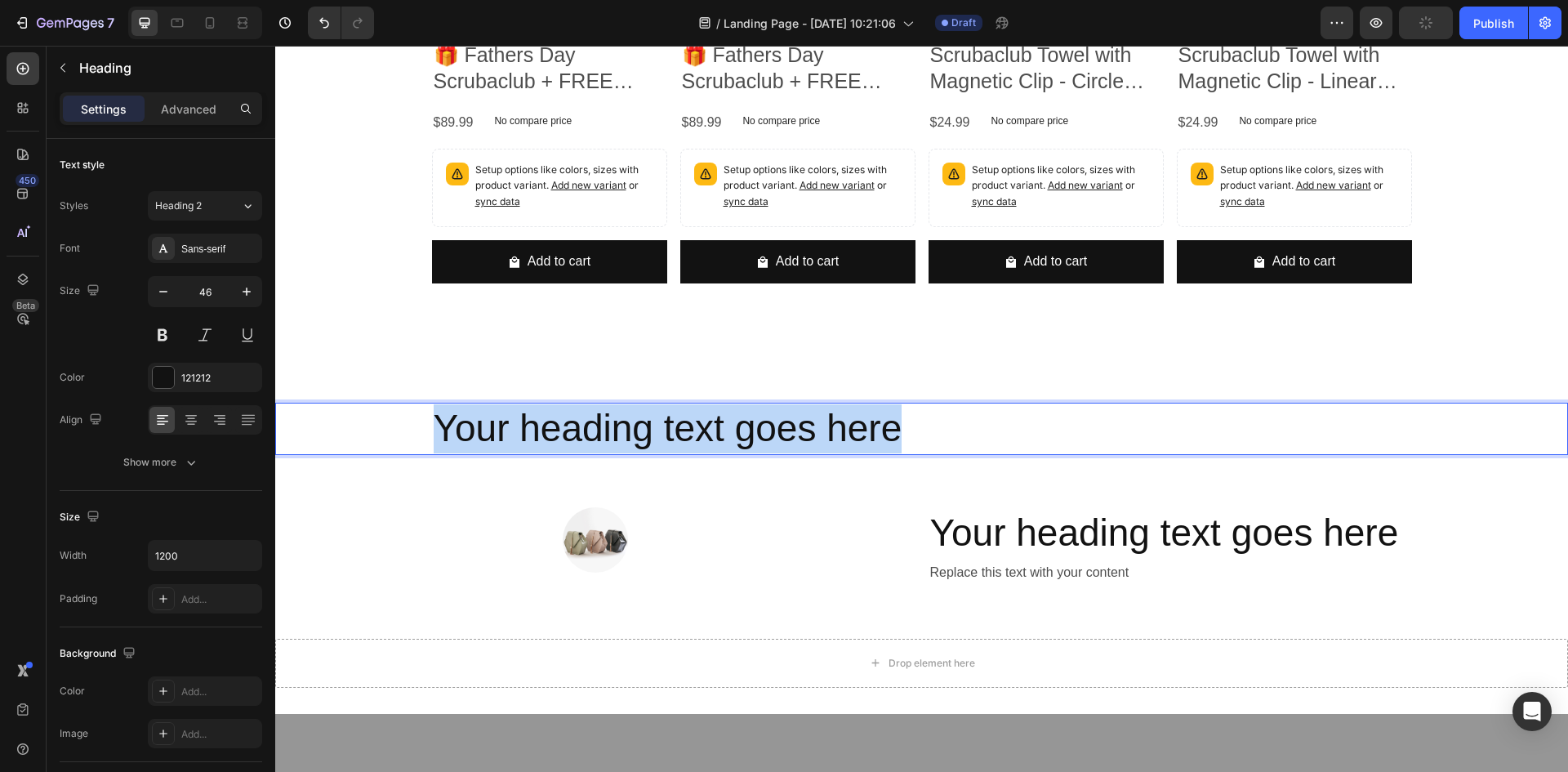
click at [682, 421] on p "Your heading text goes here" at bounding box center [922, 429] width 977 height 49
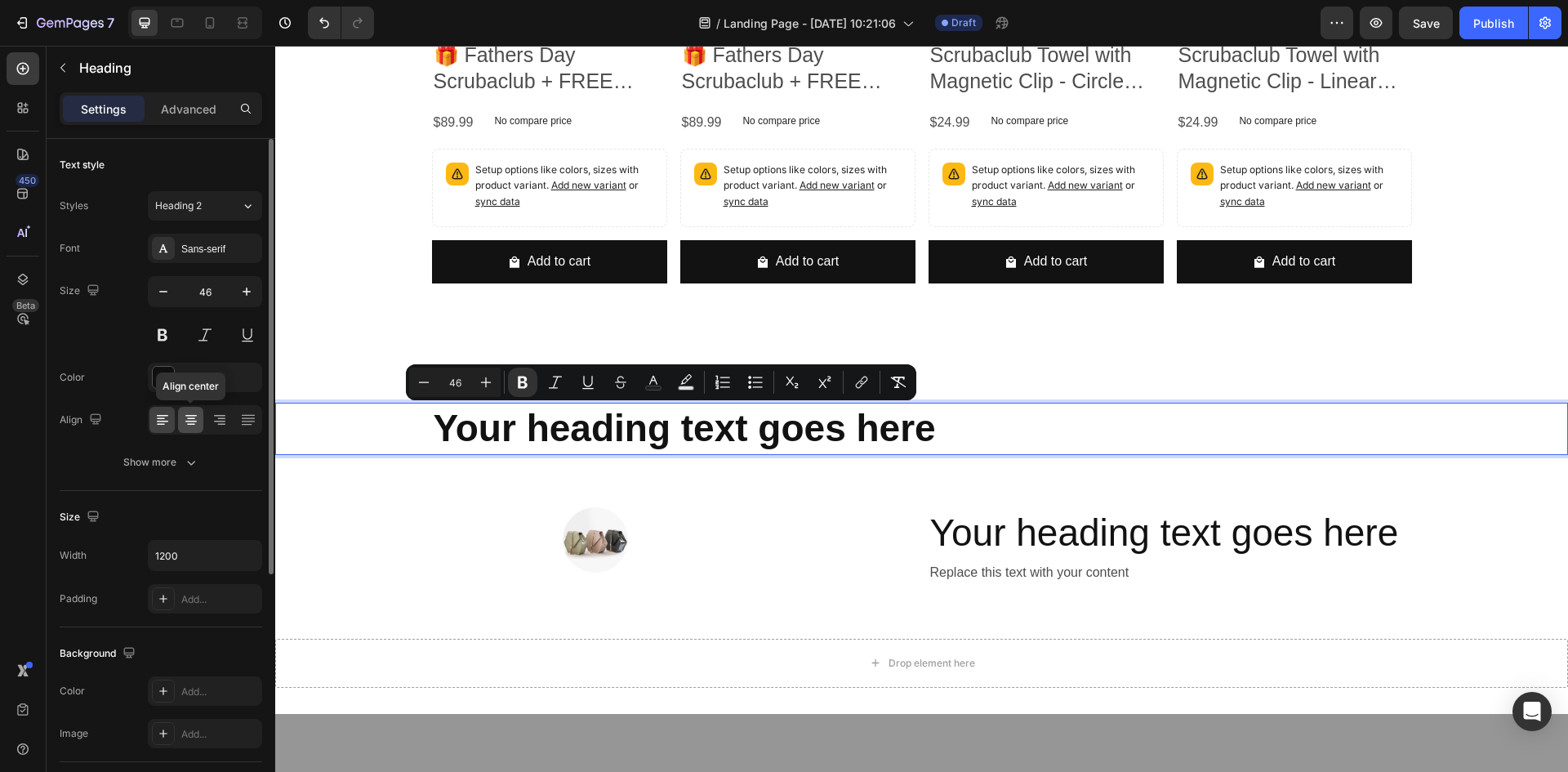
click at [196, 424] on icon at bounding box center [191, 421] width 17 height 17
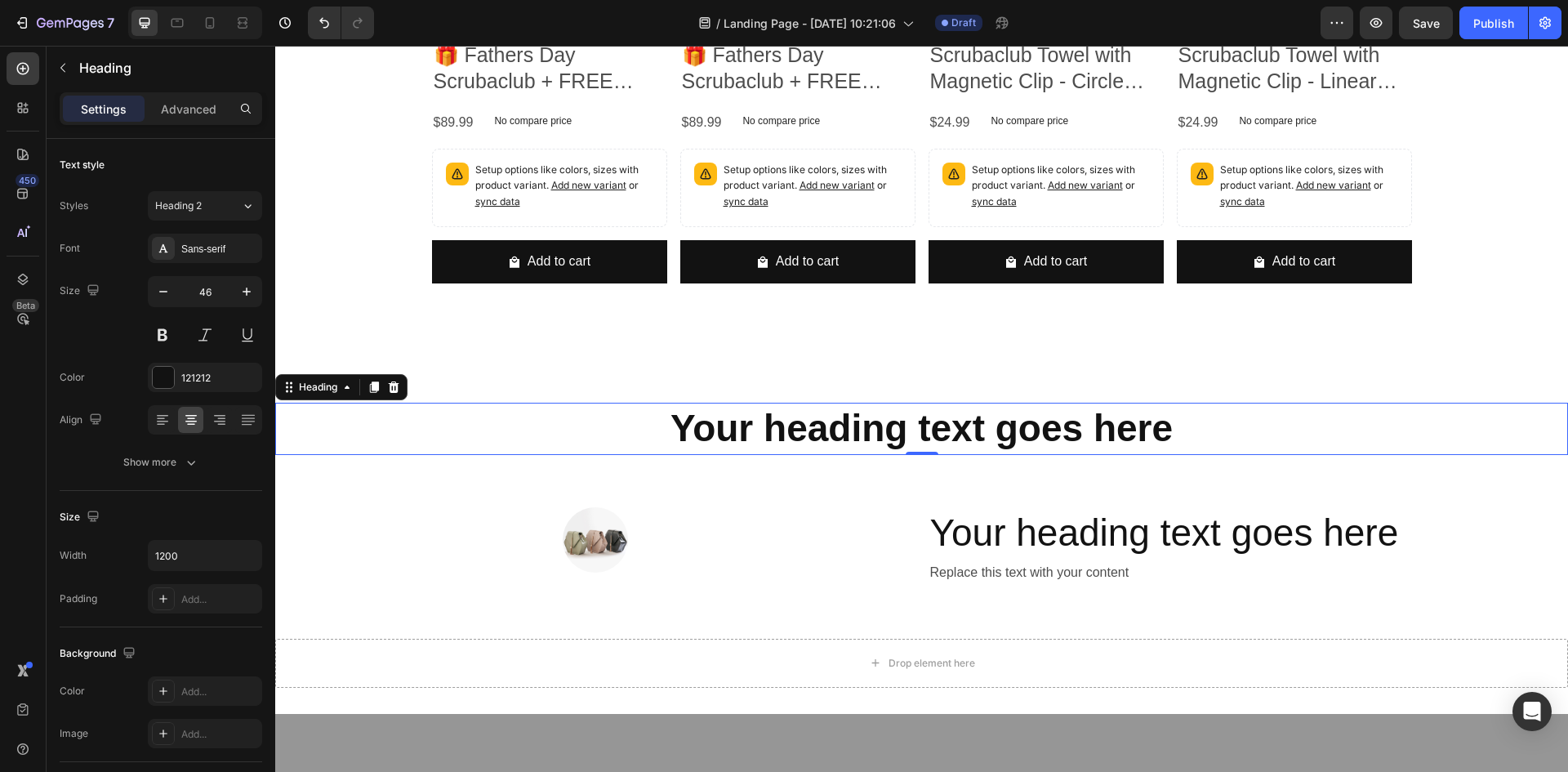
click at [840, 426] on strong "Your heading text goes here" at bounding box center [922, 428] width 503 height 42
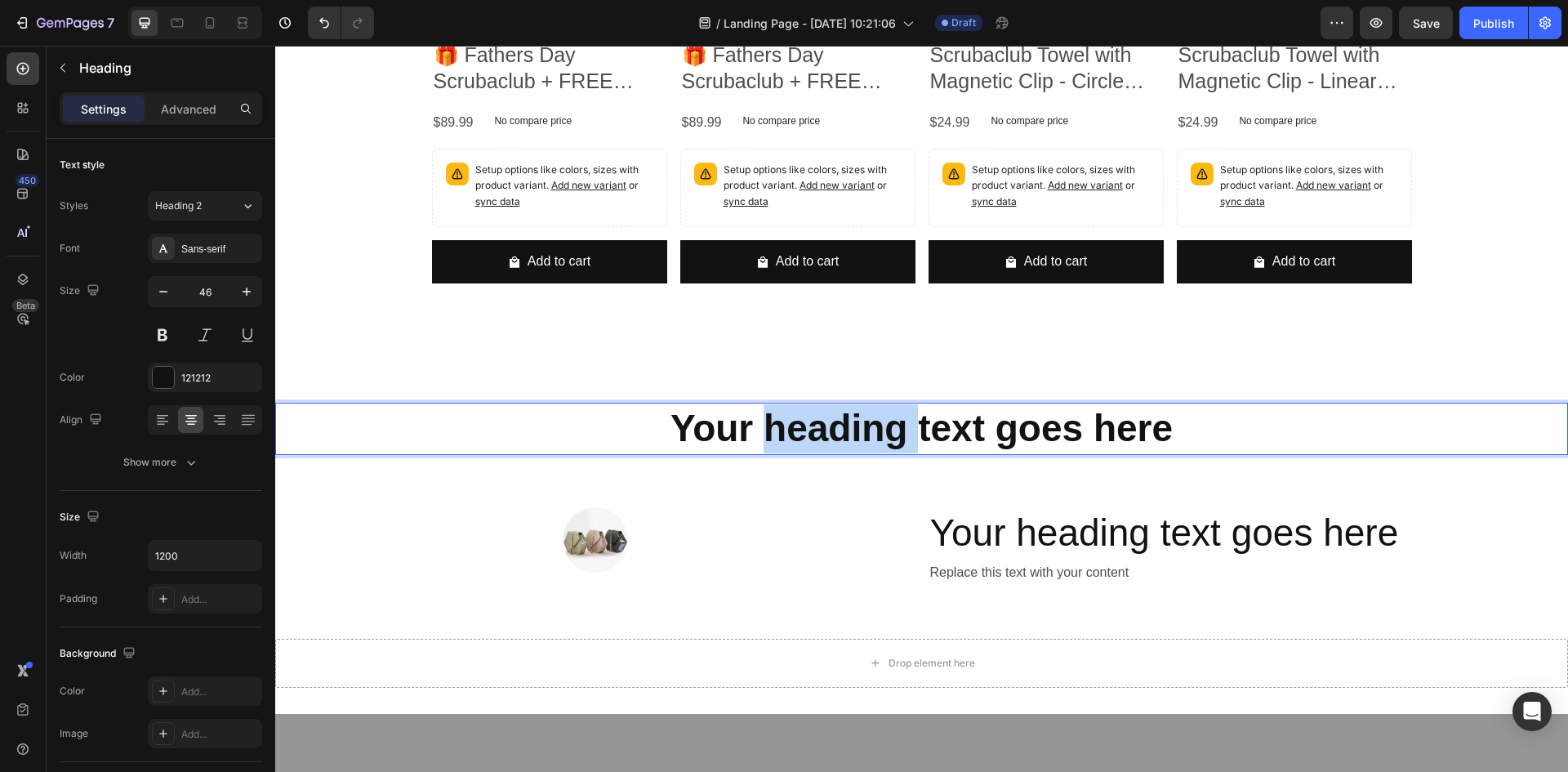
click at [840, 426] on strong "Your heading text goes here" at bounding box center [922, 428] width 503 height 42
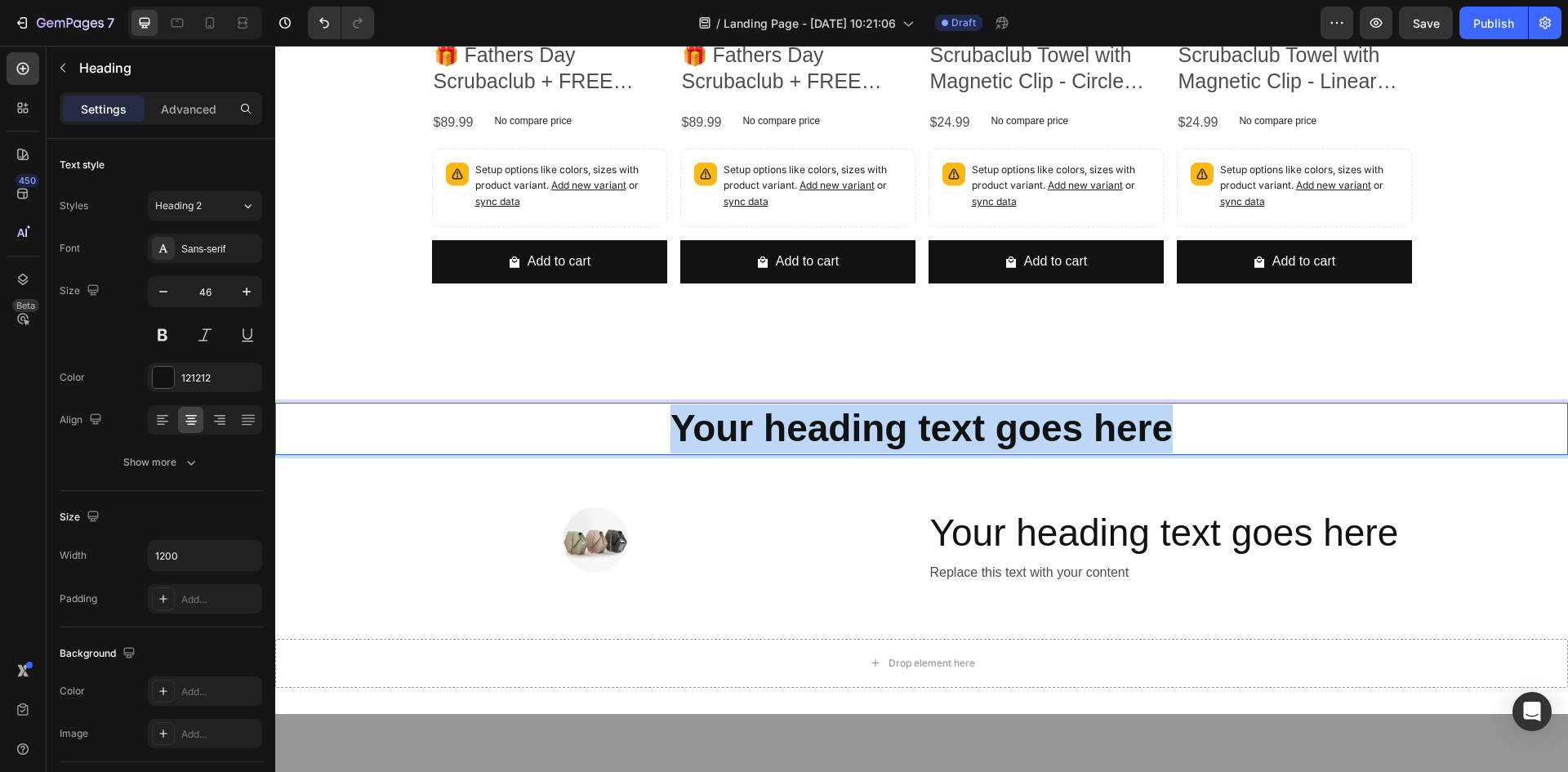
click at [840, 426] on strong "Your heading text goes here" at bounding box center [922, 428] width 503 height 42
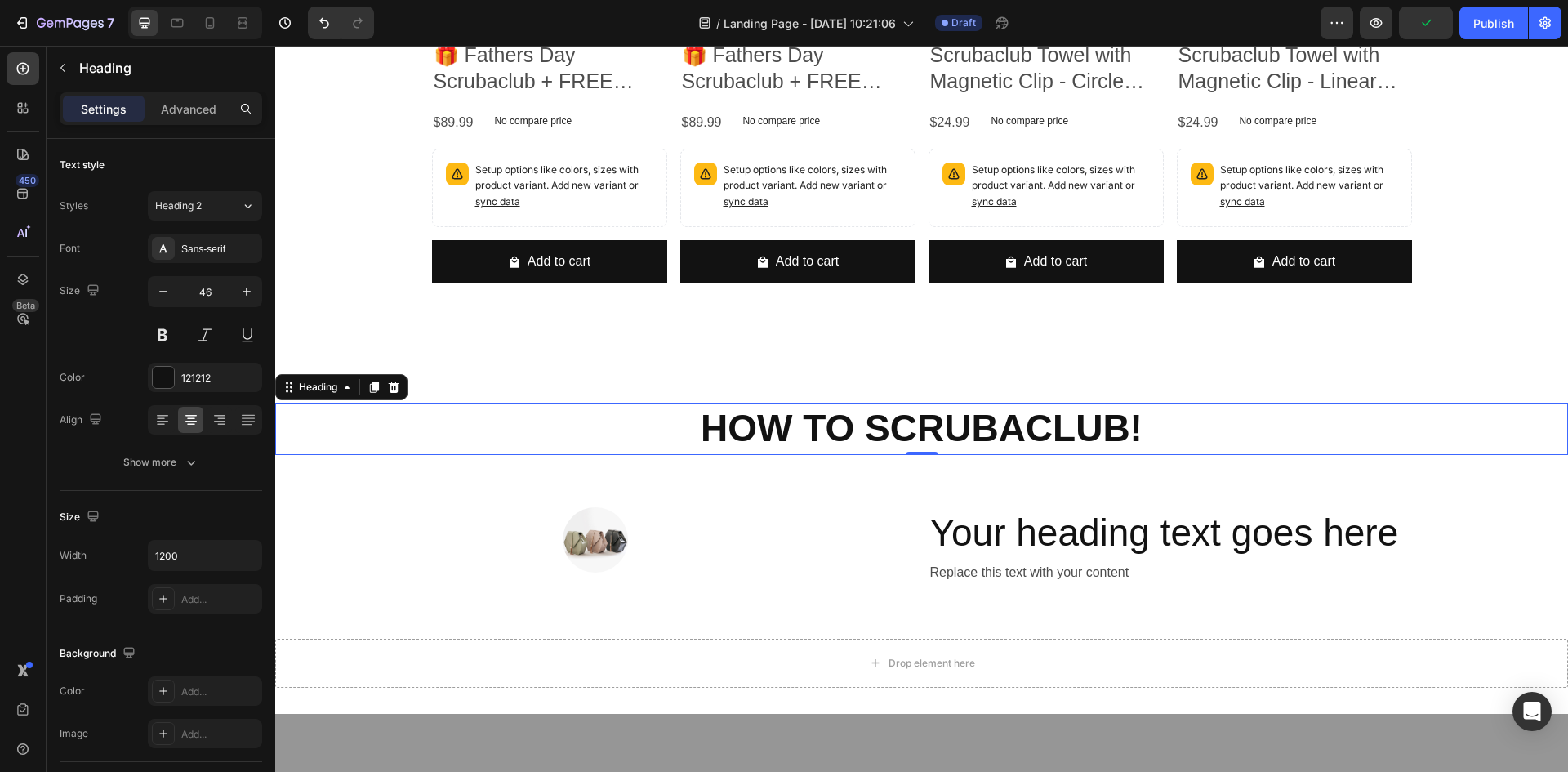
click at [368, 443] on div "HOW TO SCRUBACLUB!" at bounding box center [922, 429] width 1293 height 52
click at [1536, 384] on div "HOW TO SCRUBACLUB! Heading 0 Section 14" at bounding box center [922, 429] width 1293 height 105
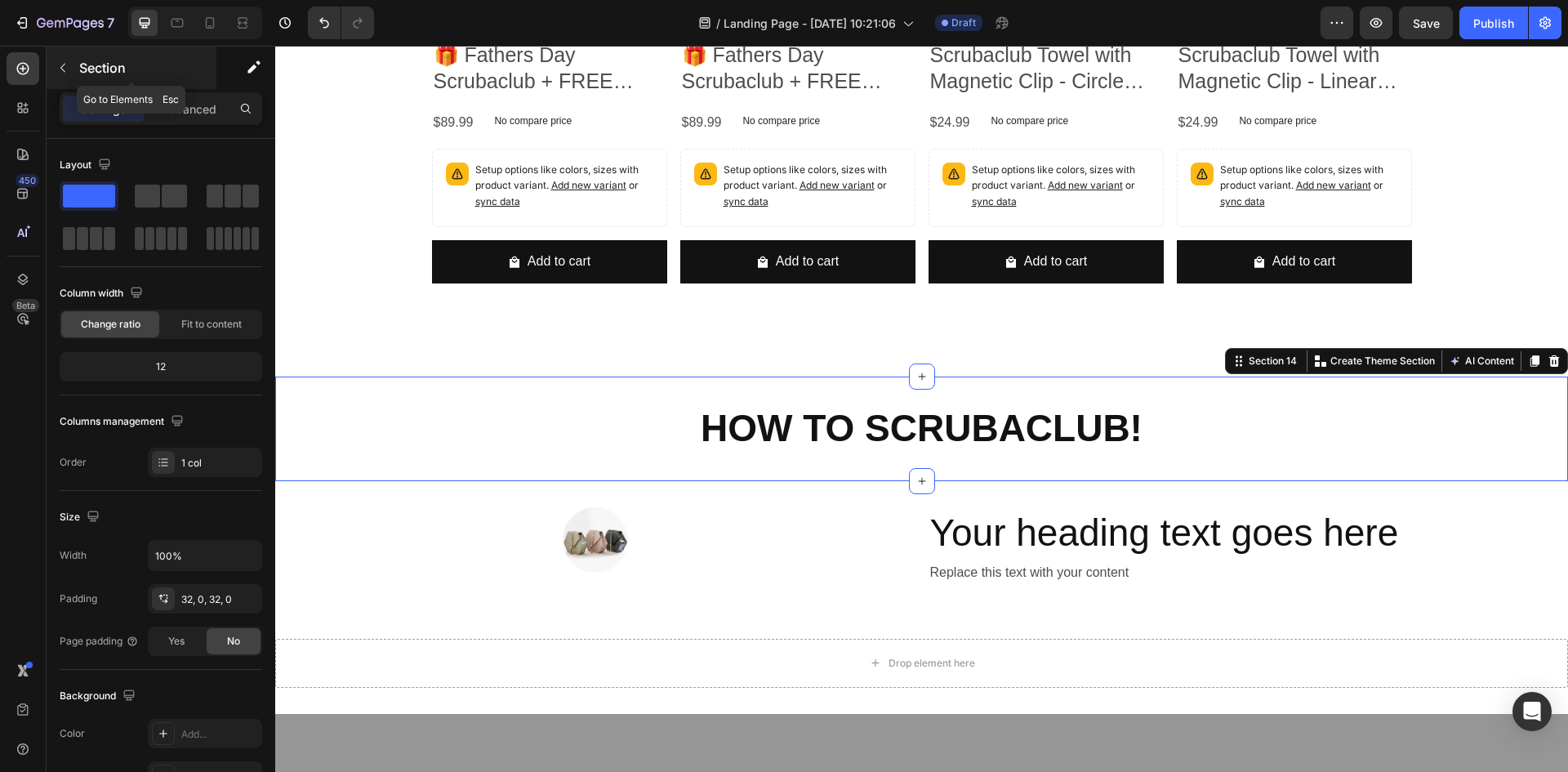
click at [63, 70] on icon "button" at bounding box center [63, 68] width 5 height 9
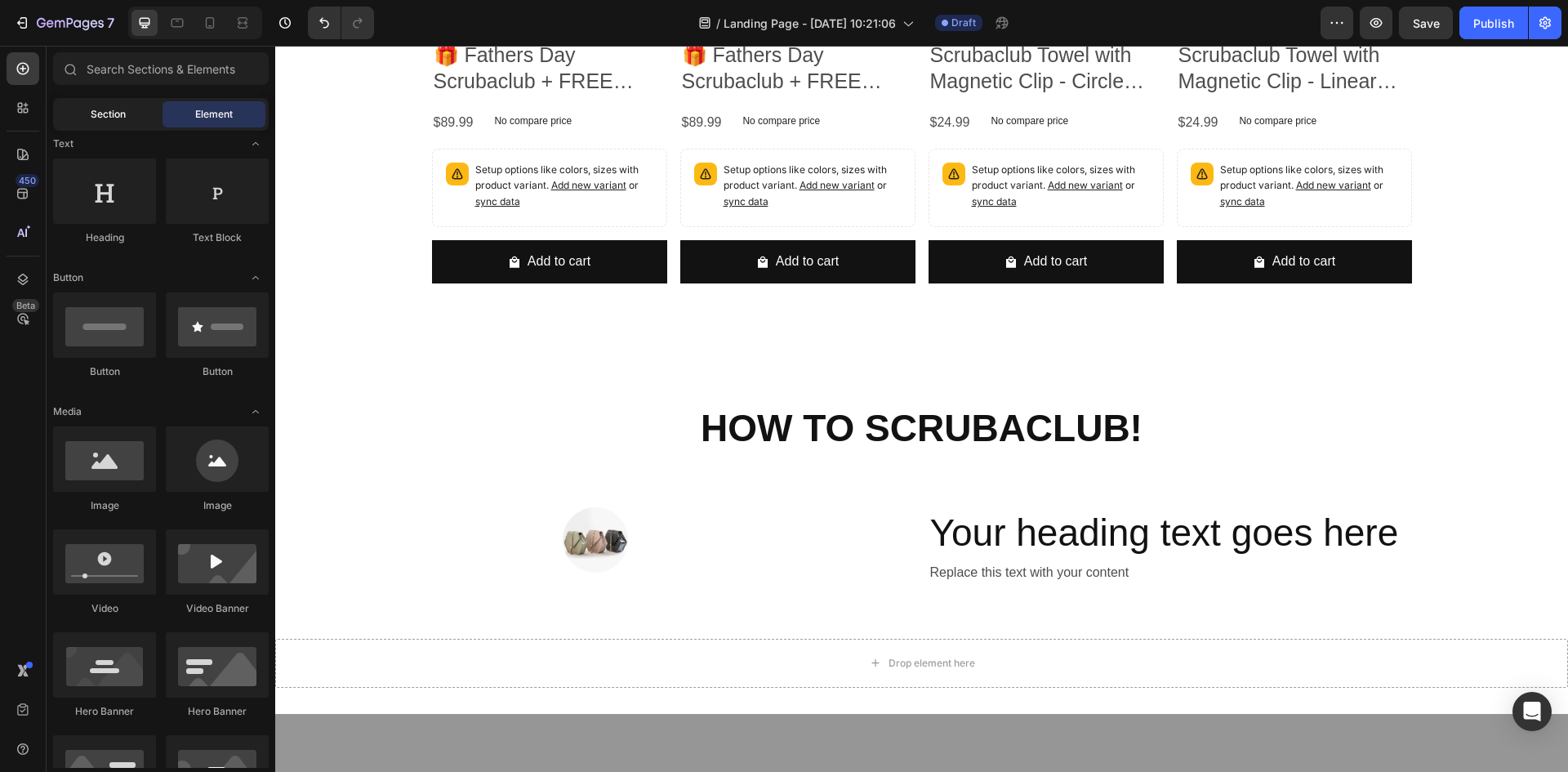
click at [136, 121] on div "Section" at bounding box center [108, 114] width 103 height 26
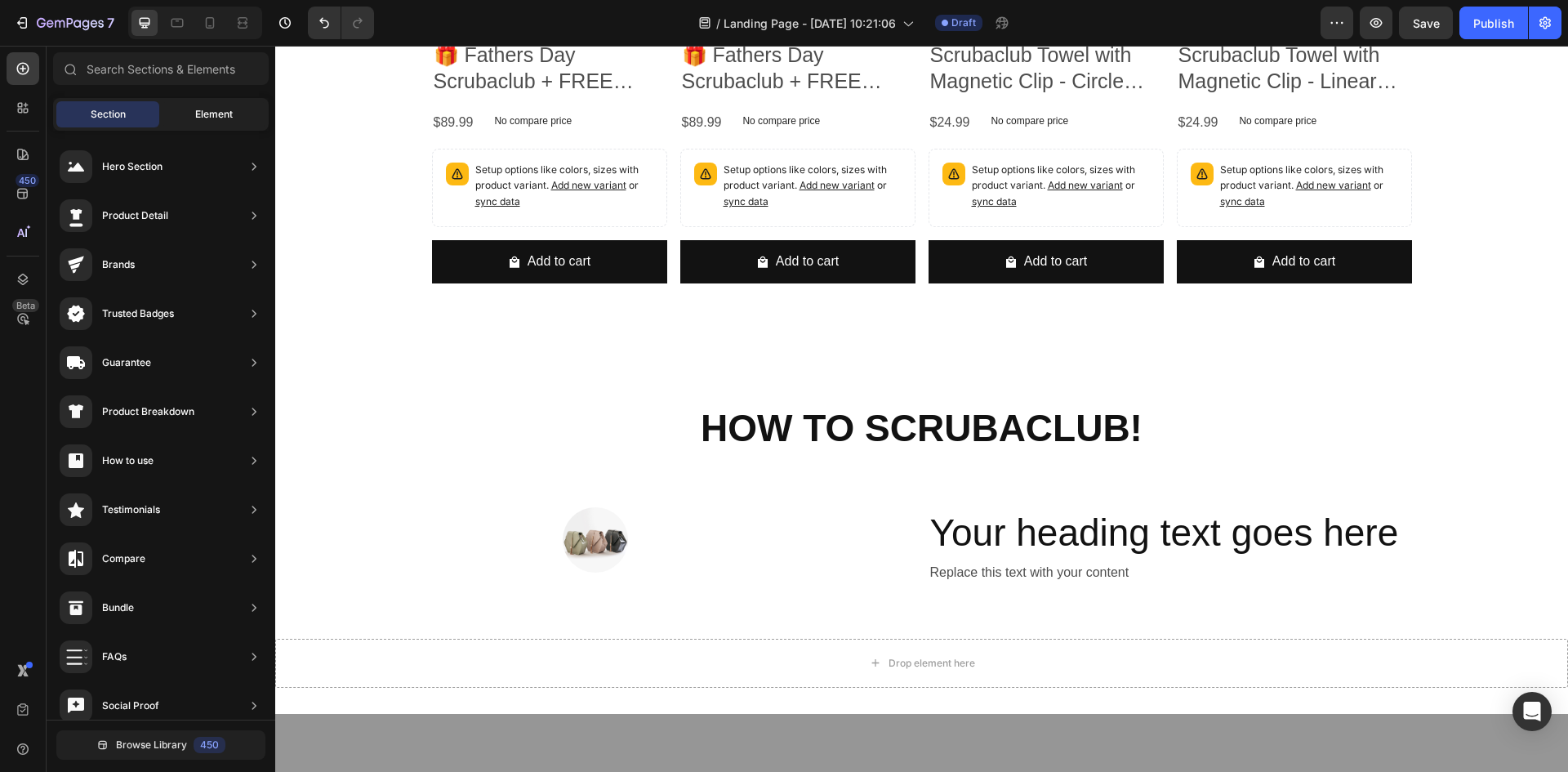
click at [214, 110] on span "Element" at bounding box center [214, 115] width 37 height 15
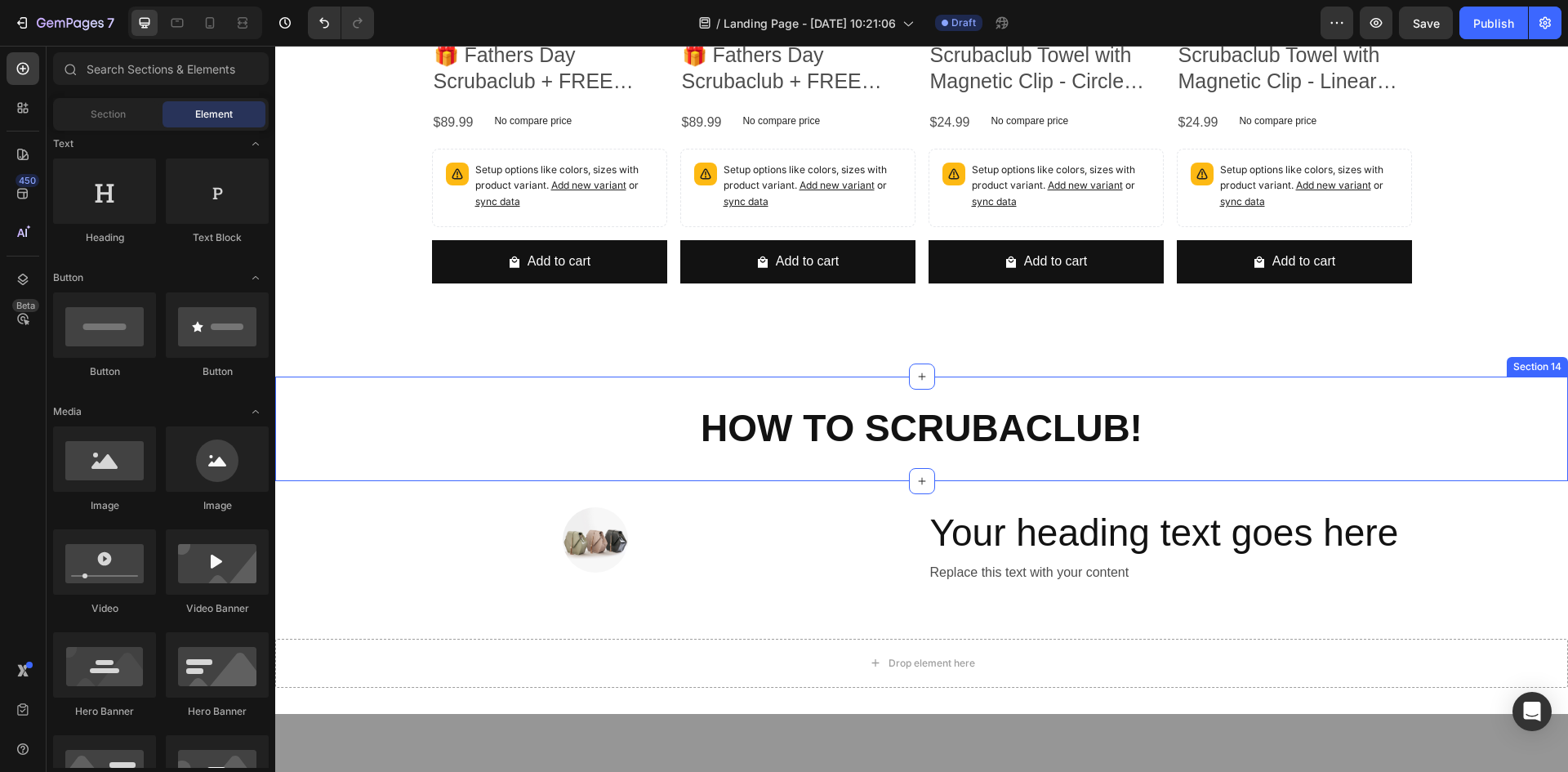
click at [459, 395] on div "⁠⁠⁠⁠⁠⁠⁠ HOW TO SCRUBACLUB! Heading Section 14" at bounding box center [922, 429] width 1293 height 105
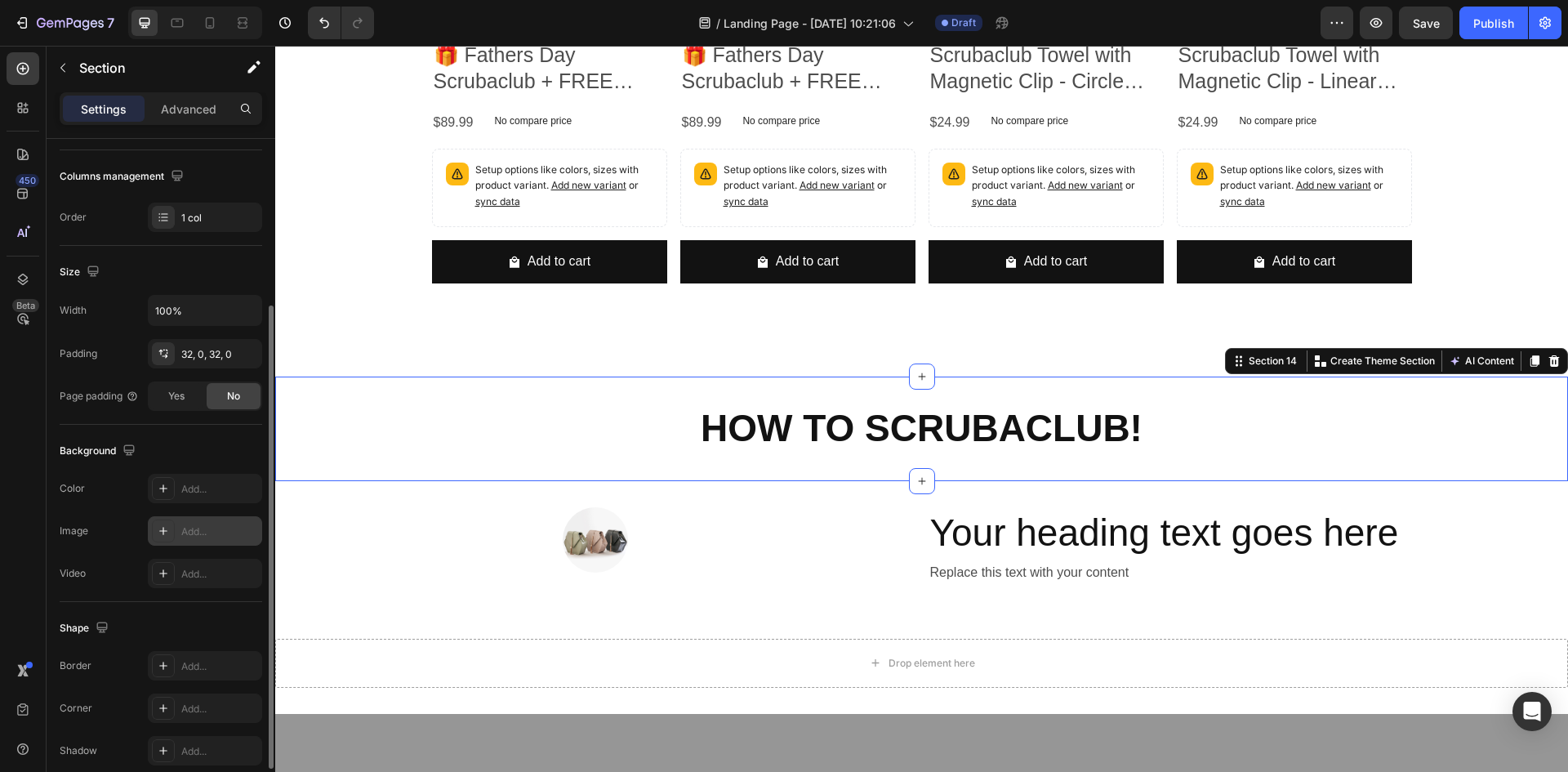
scroll to position [317, 0]
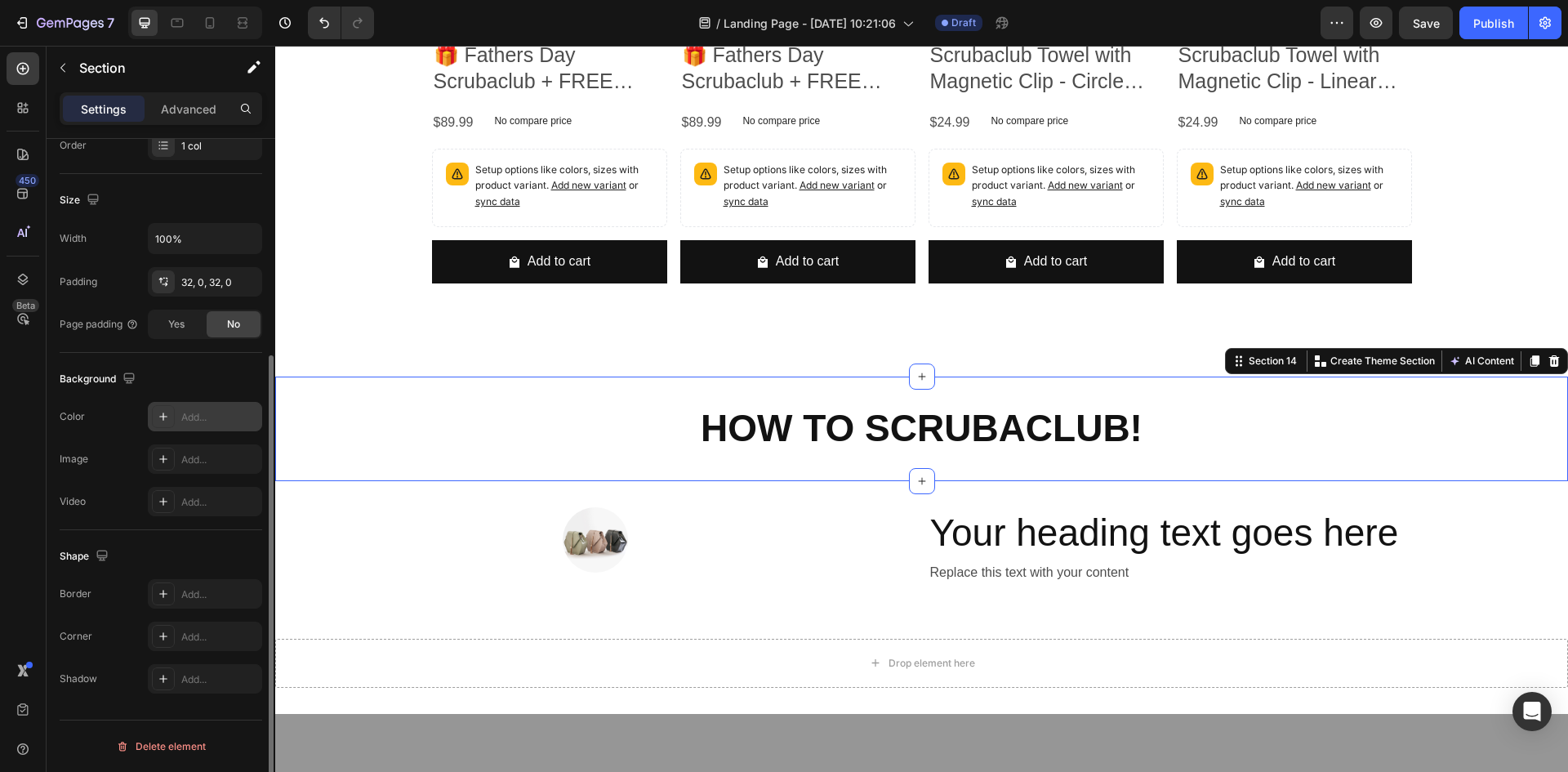
click at [198, 418] on div "Add..." at bounding box center [220, 418] width 77 height 15
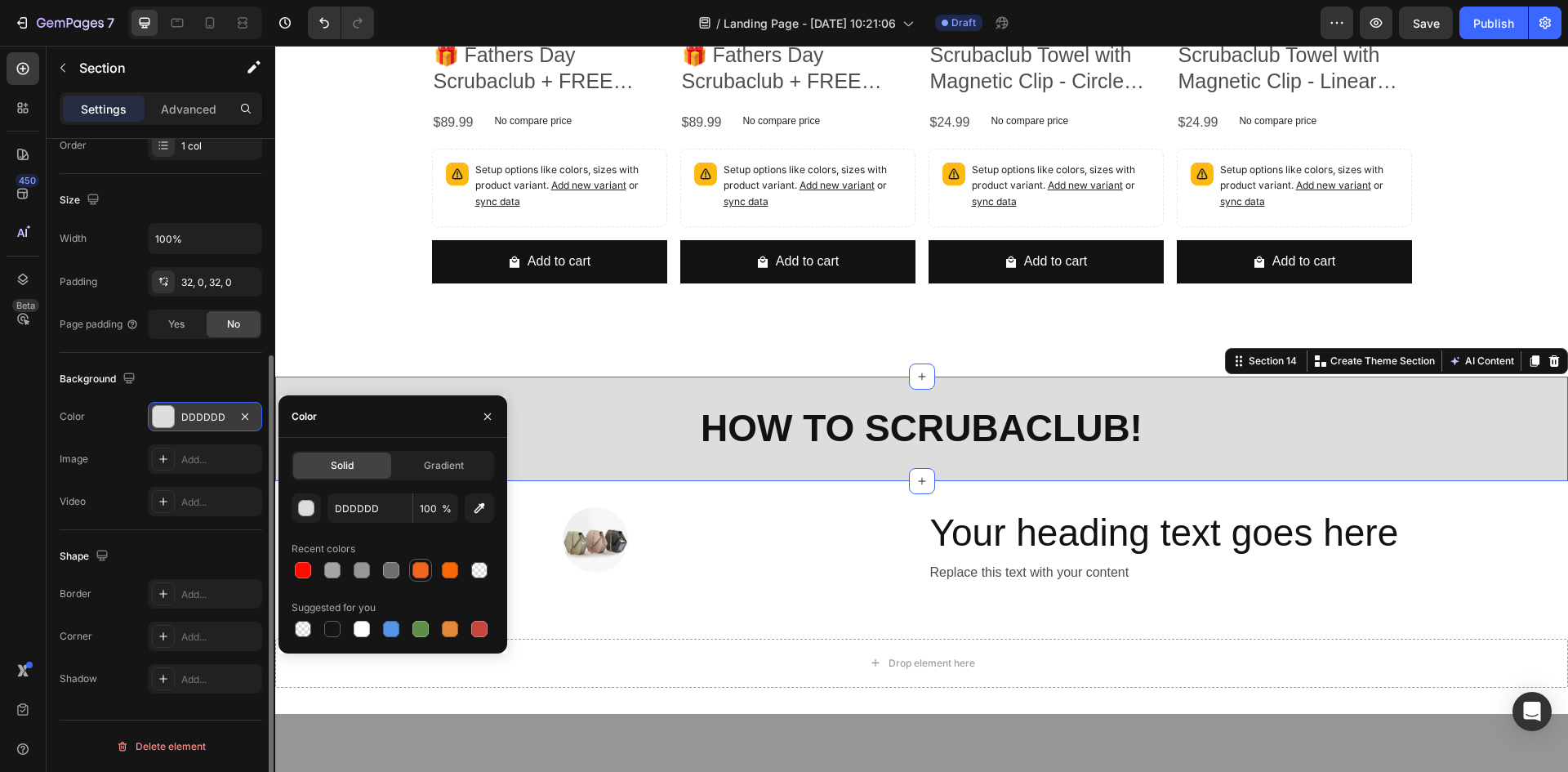
click at [424, 570] on div at bounding box center [421, 570] width 17 height 17
type input "F06522"
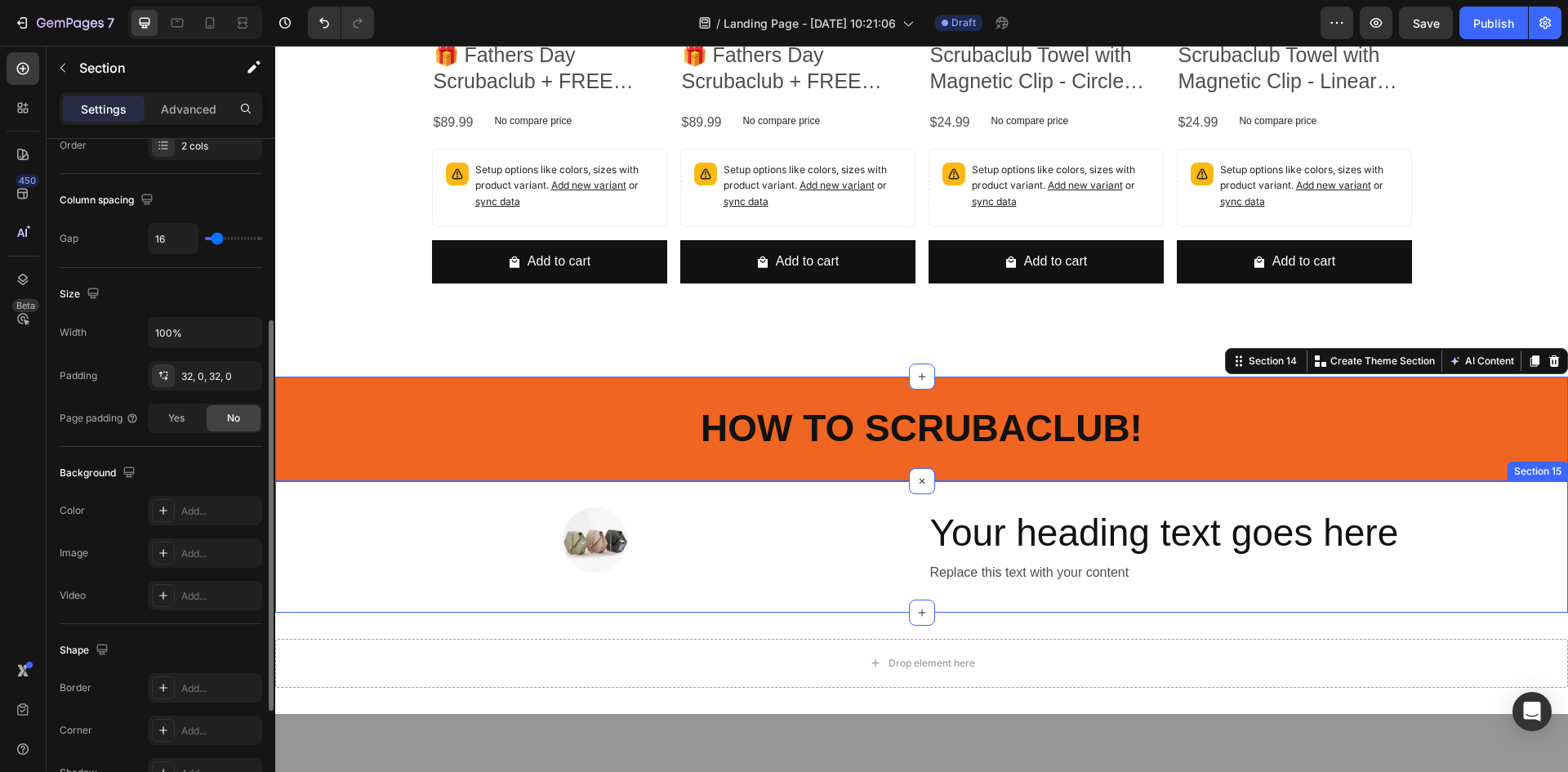
click at [723, 502] on div "Image Your heading text goes here Heading Replace this text with your content T…" at bounding box center [922, 547] width 1293 height 132
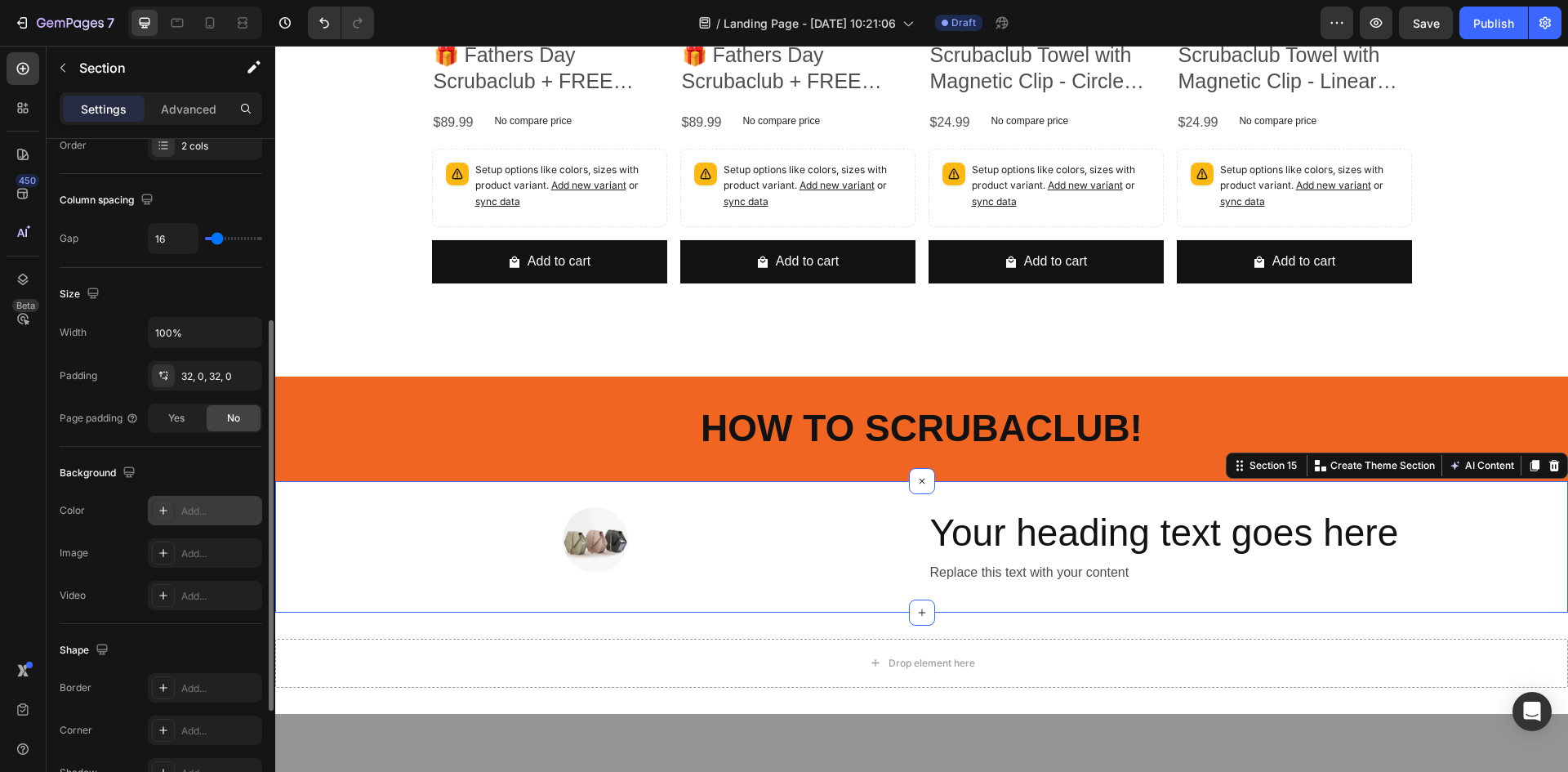
click at [189, 512] on div "Add..." at bounding box center [220, 512] width 77 height 15
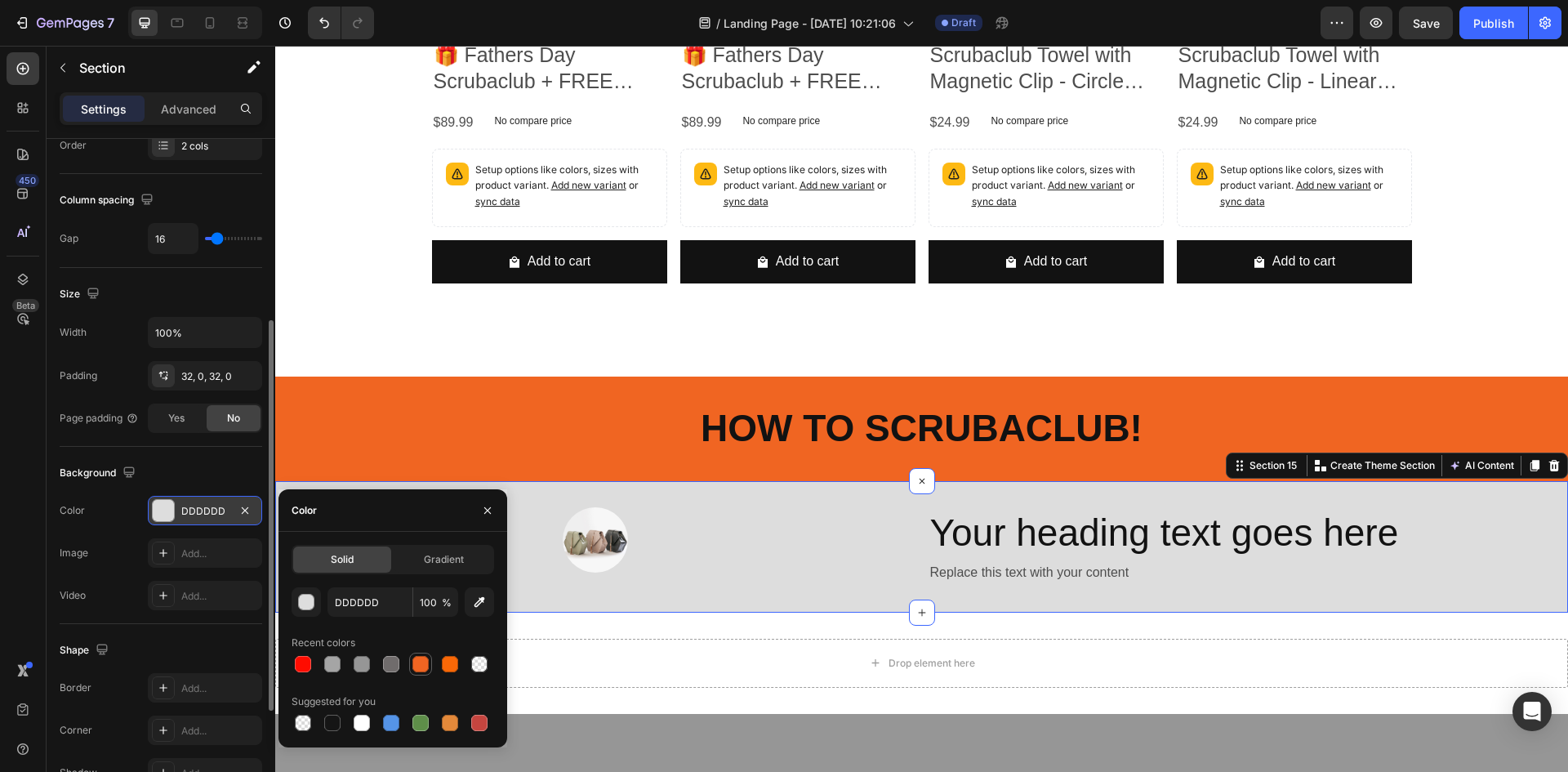
click at [420, 665] on div at bounding box center [421, 665] width 17 height 17
type input "F06522"
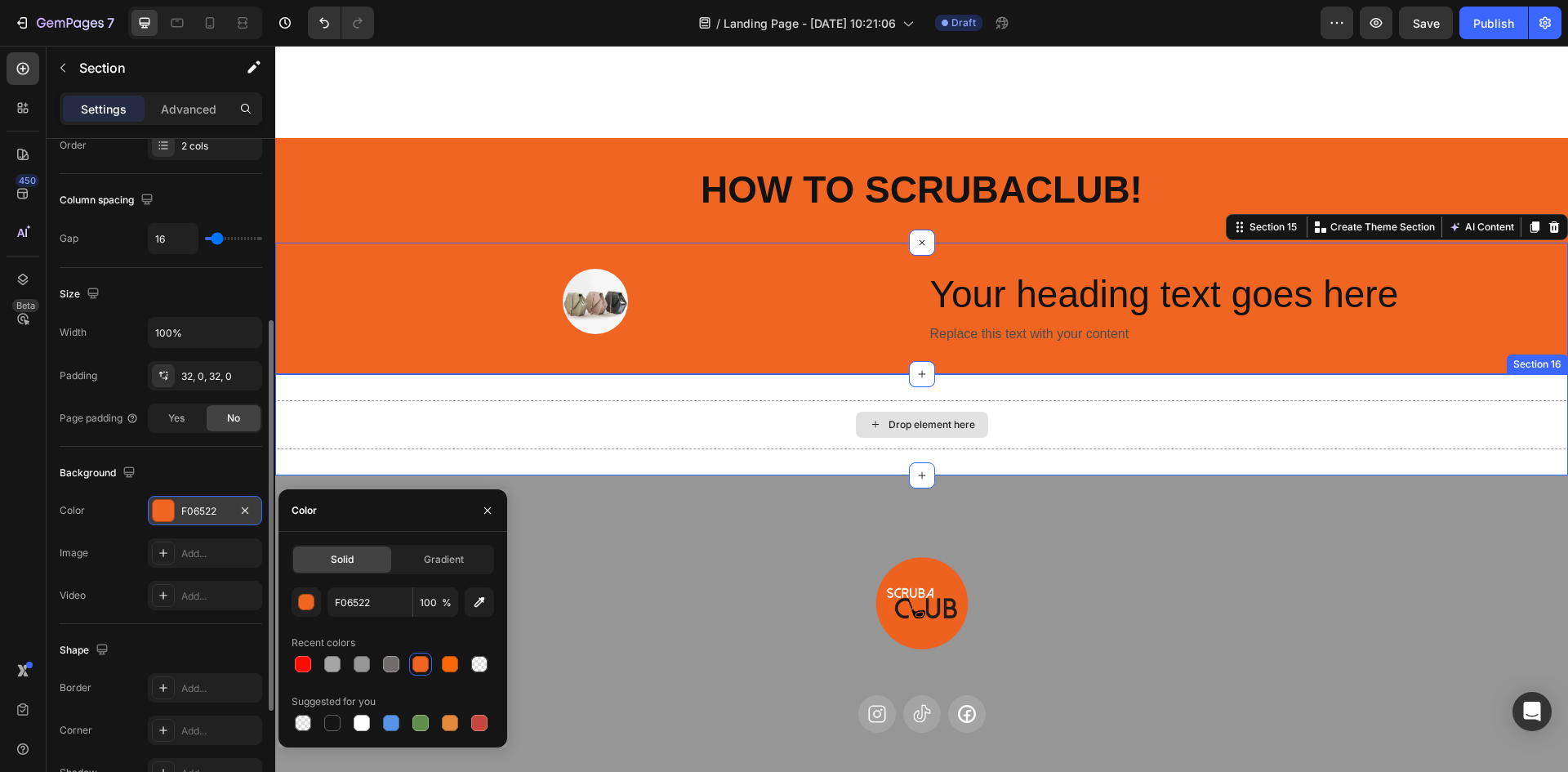
scroll to position [5966, 0]
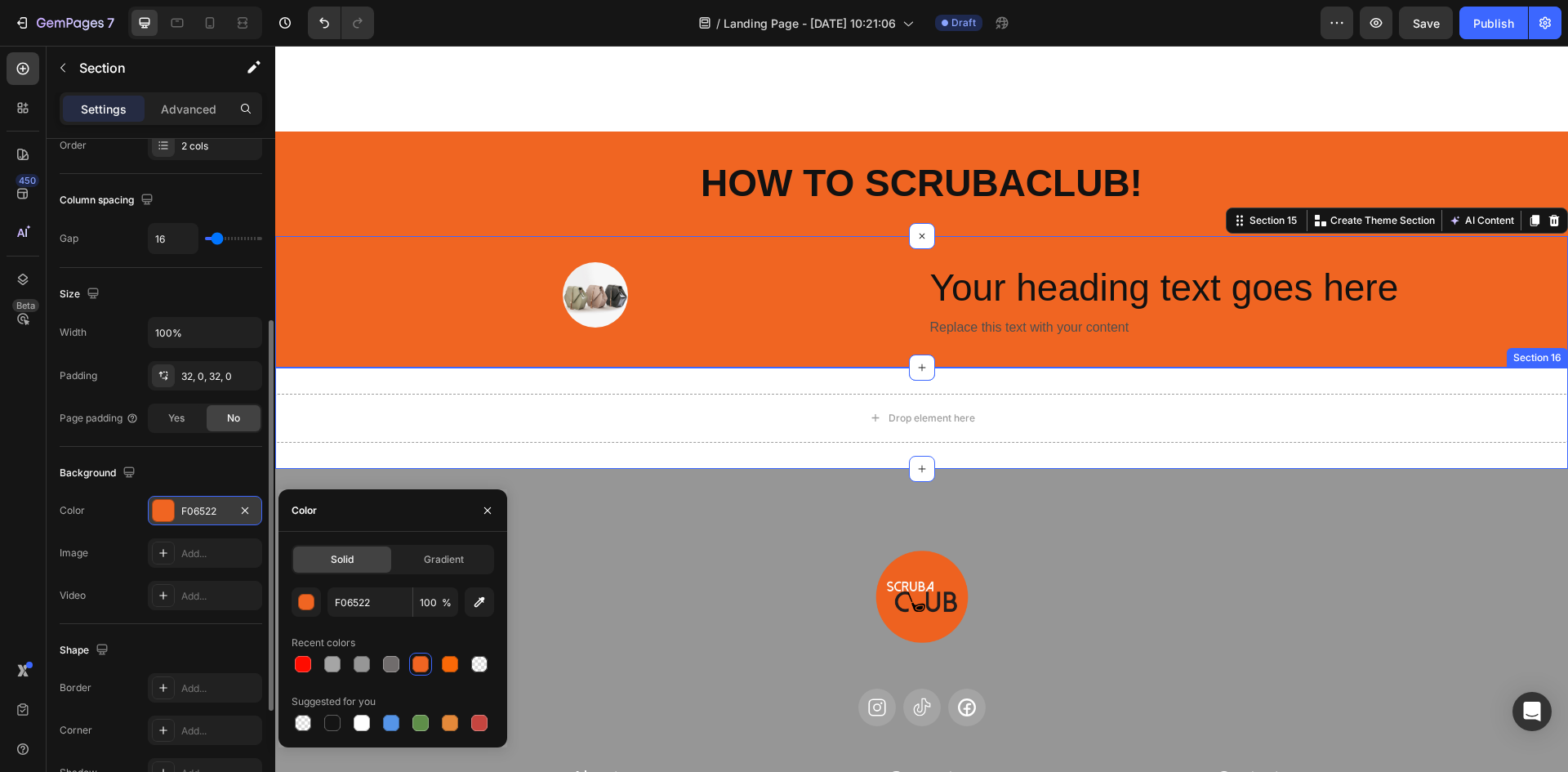
click at [420, 379] on div "Drop element here Section 16" at bounding box center [922, 419] width 1293 height 102
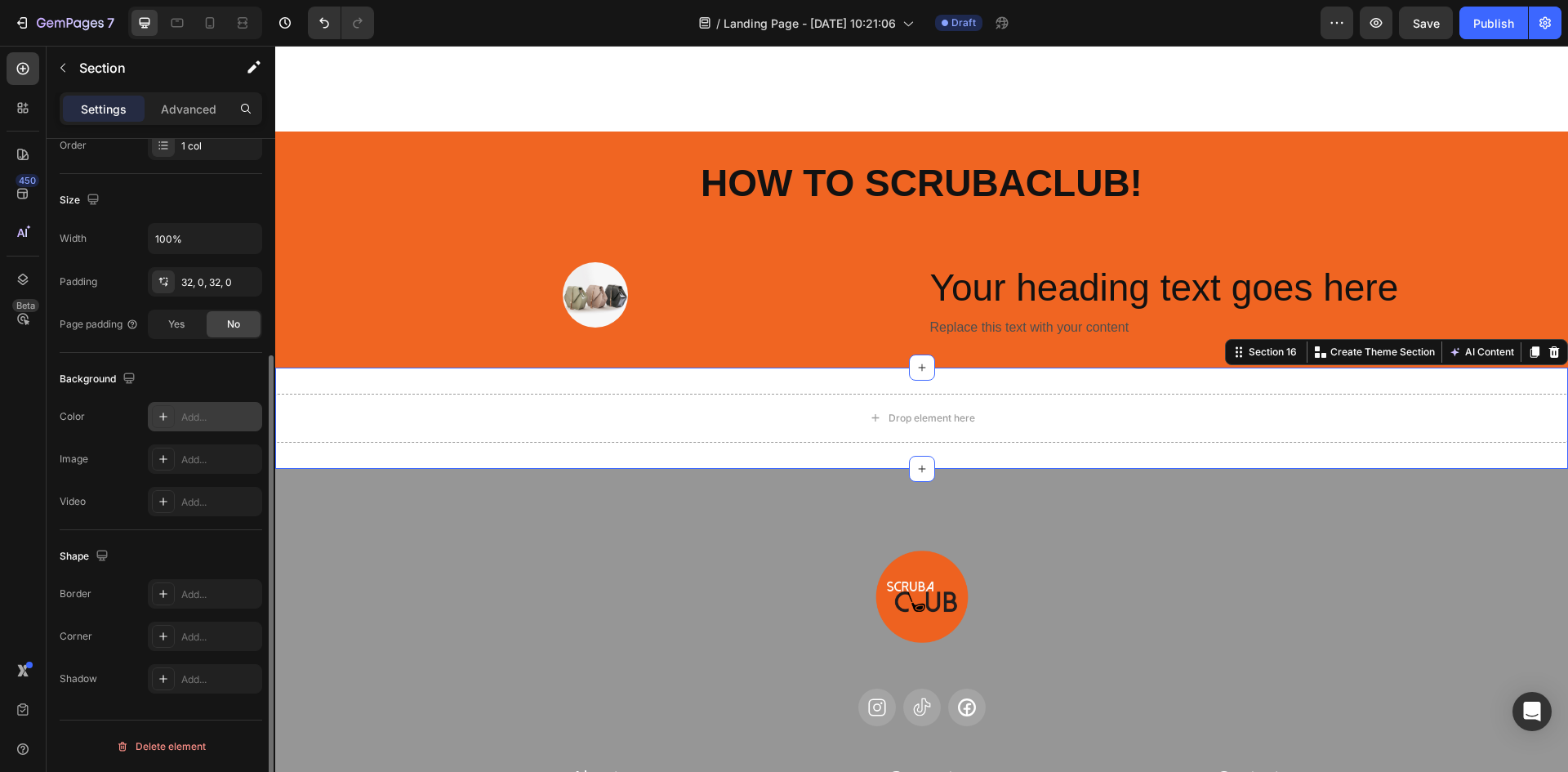
click at [205, 418] on div "Add..." at bounding box center [220, 418] width 77 height 15
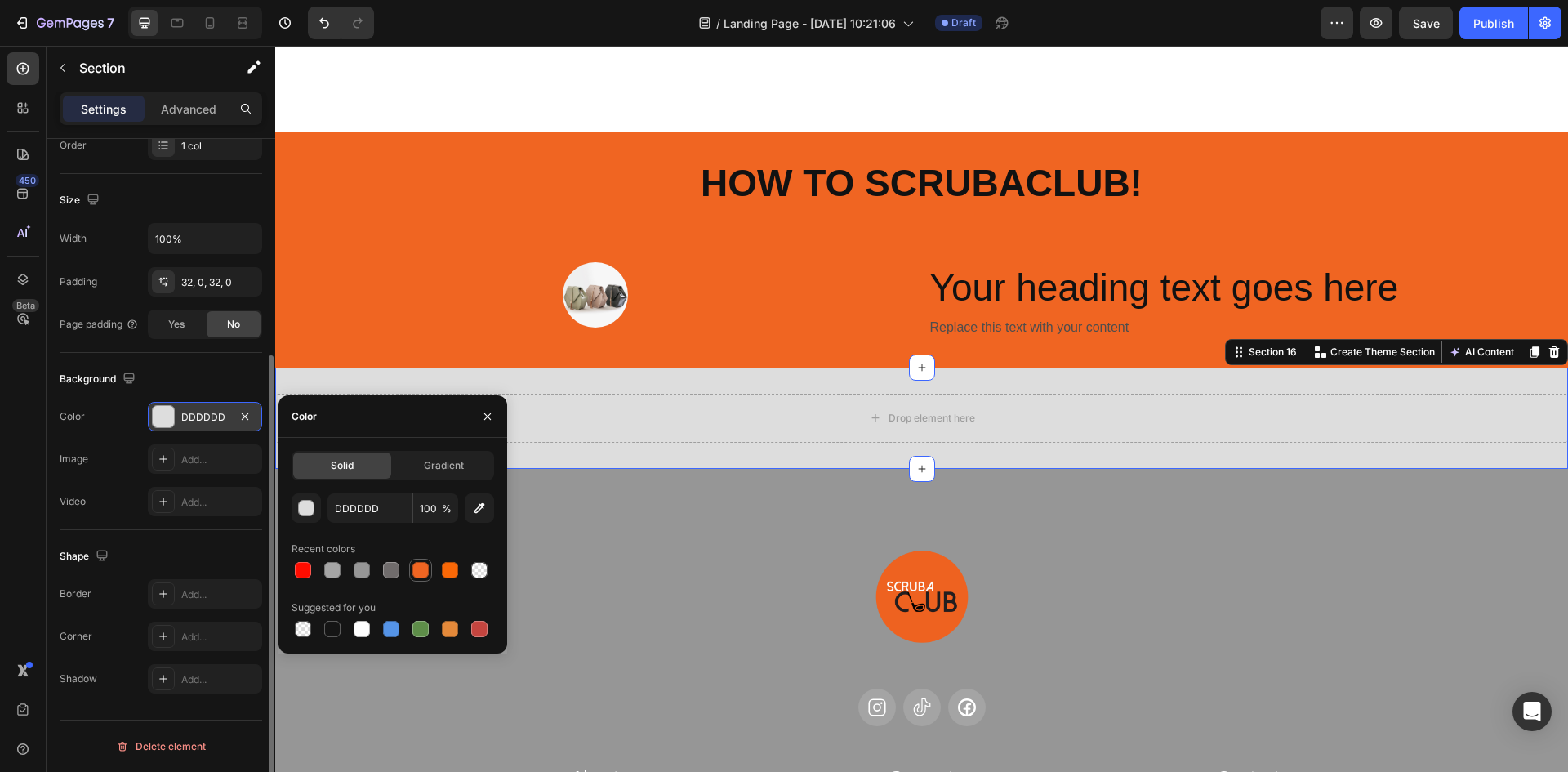
click at [428, 574] on div at bounding box center [421, 570] width 17 height 17
type input "F06522"
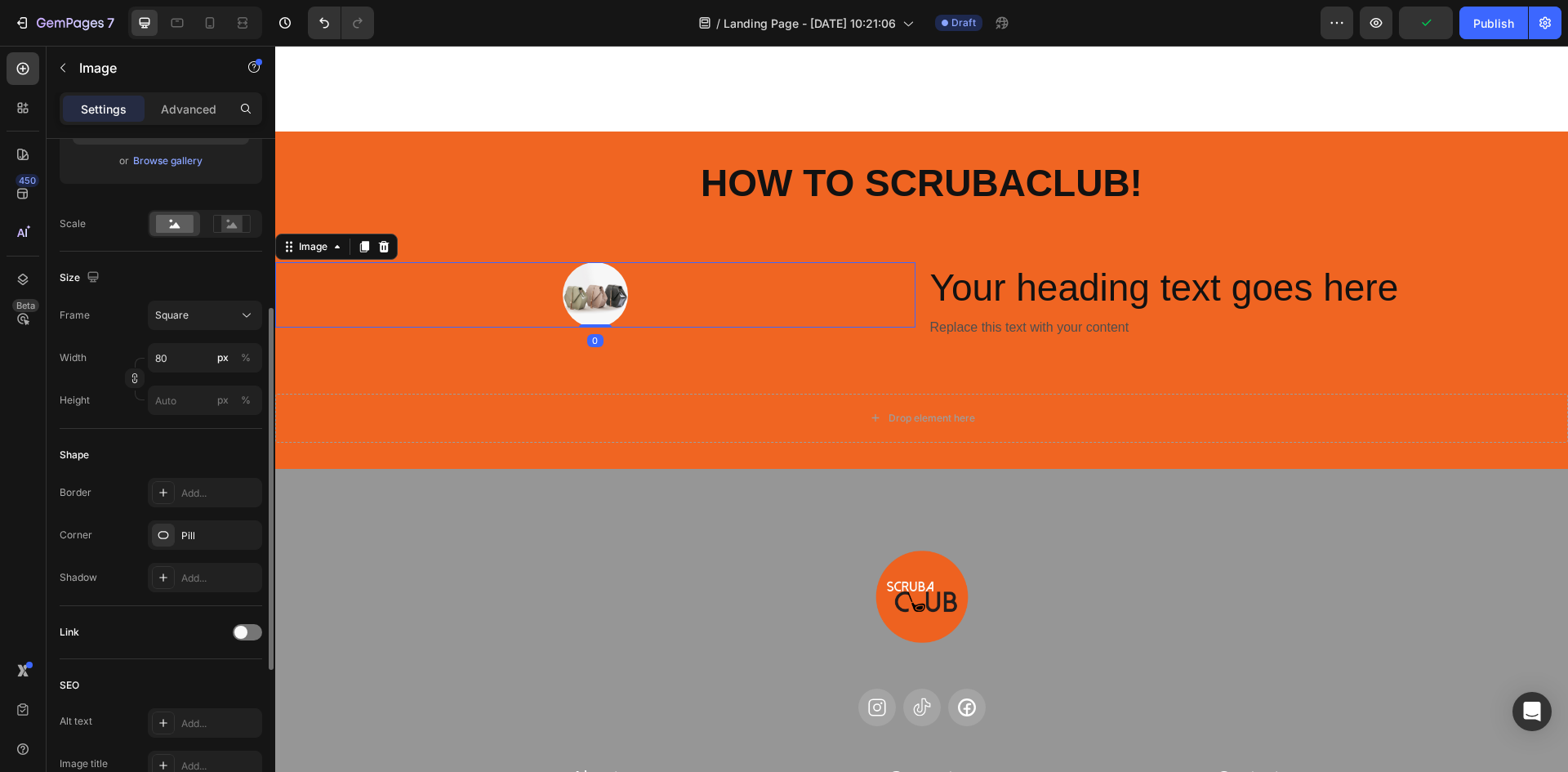
click at [597, 296] on img at bounding box center [595, 295] width 66 height 66
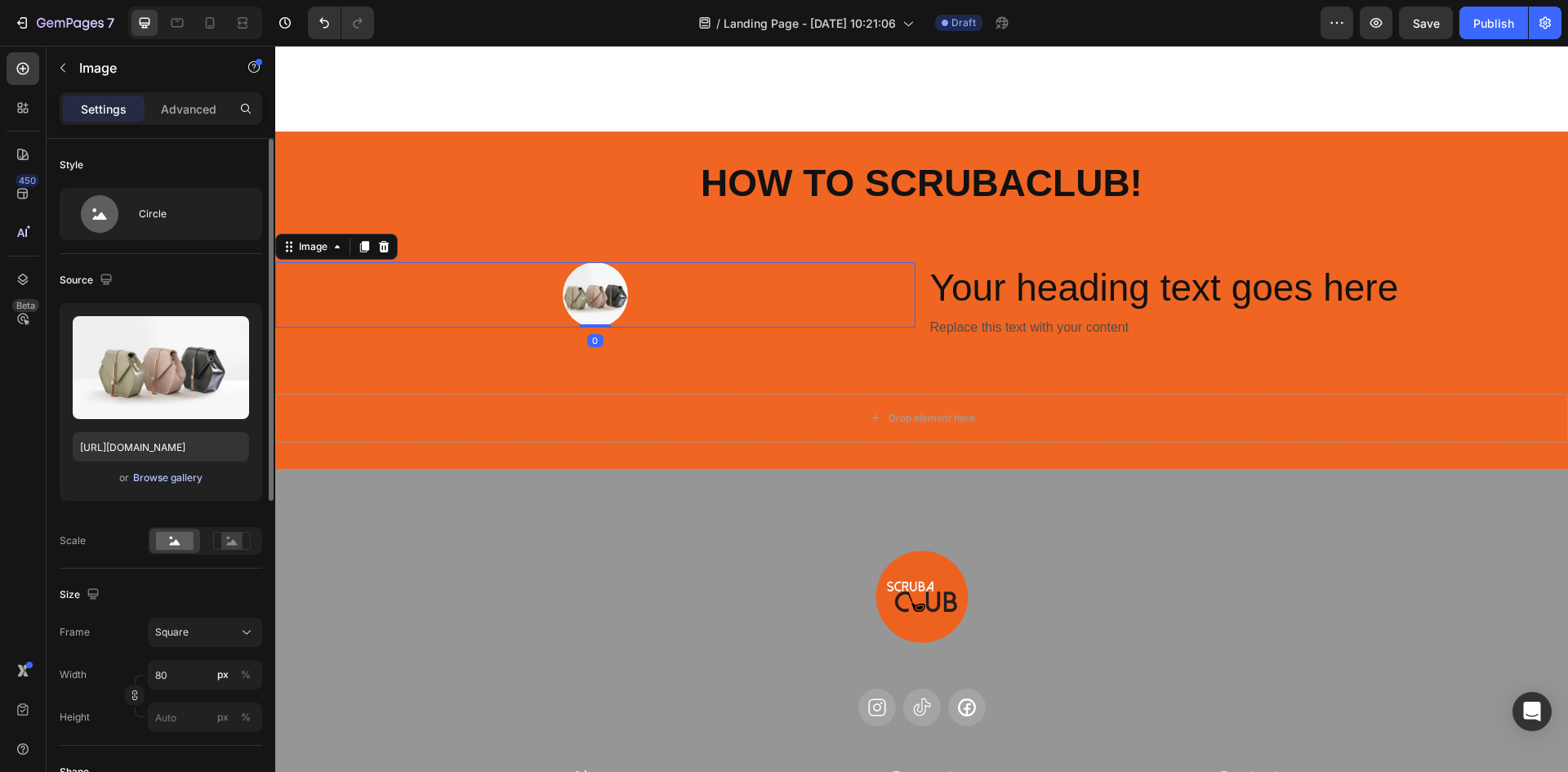
click at [172, 479] on div "Browse gallery" at bounding box center [167, 478] width 69 height 15
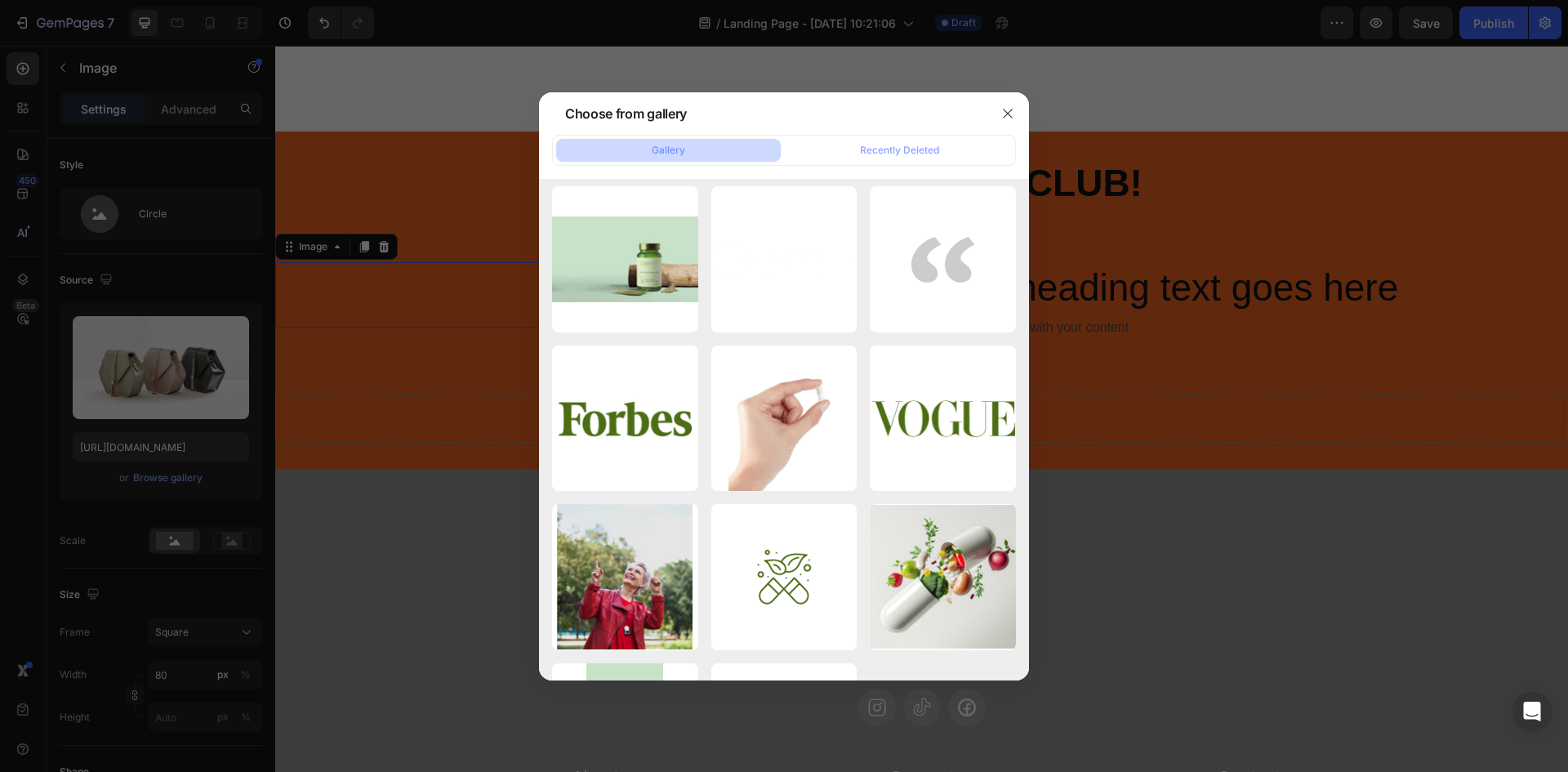
scroll to position [3330, 0]
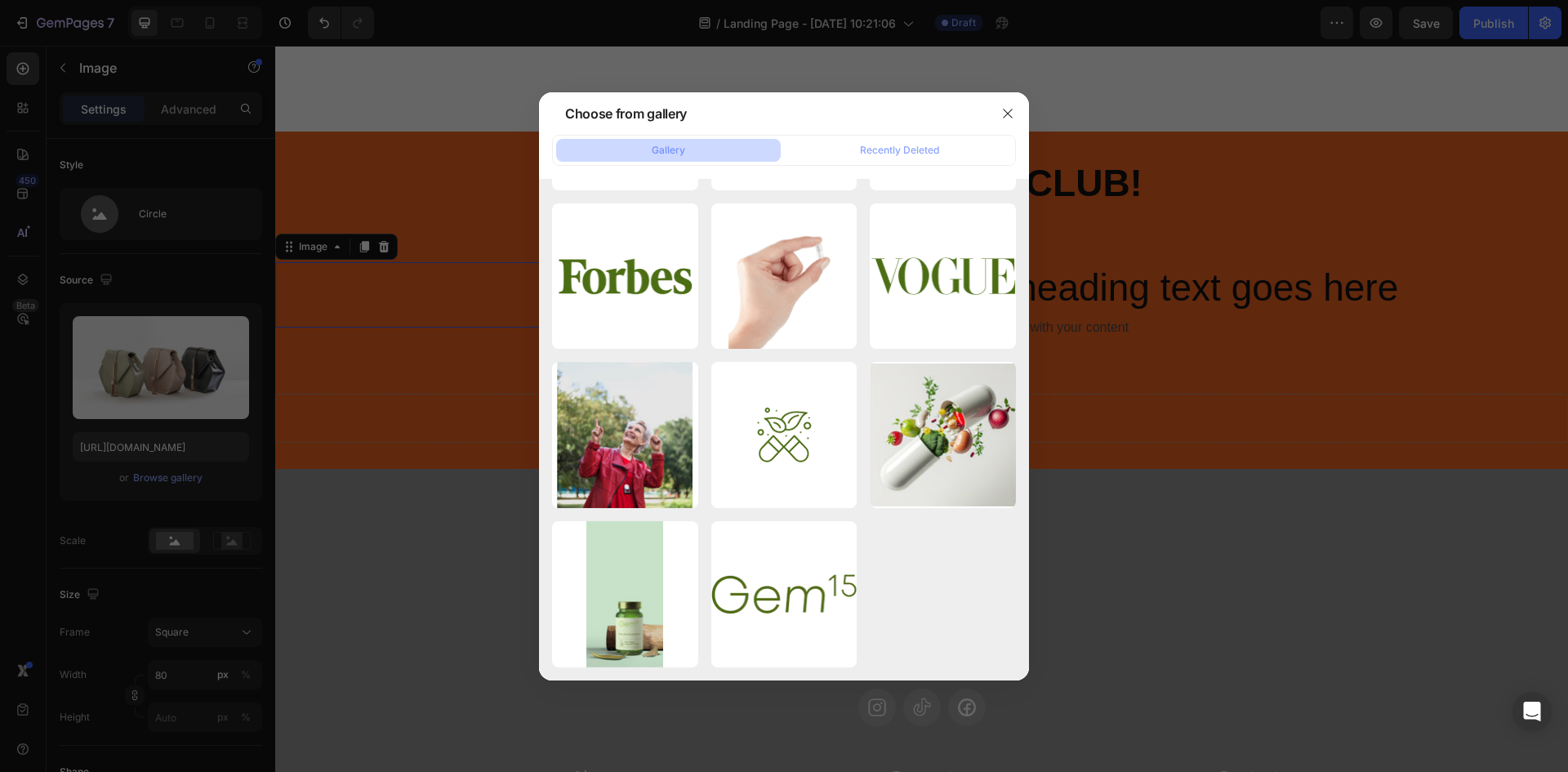
drag, startPoint x: 945, startPoint y: 456, endPoint x: 861, endPoint y: 167, distance: 301.0
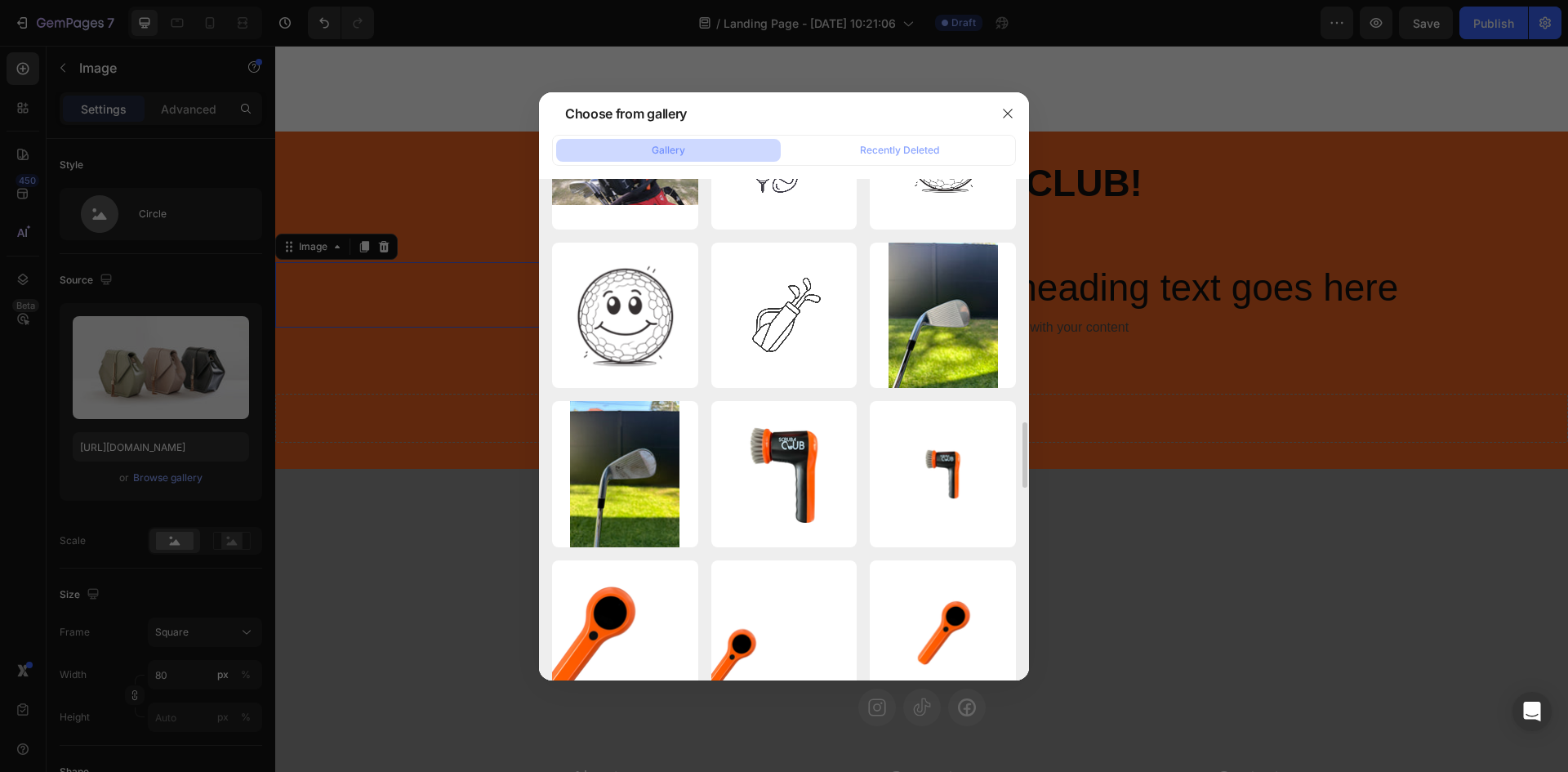
scroll to position [1777, 0]
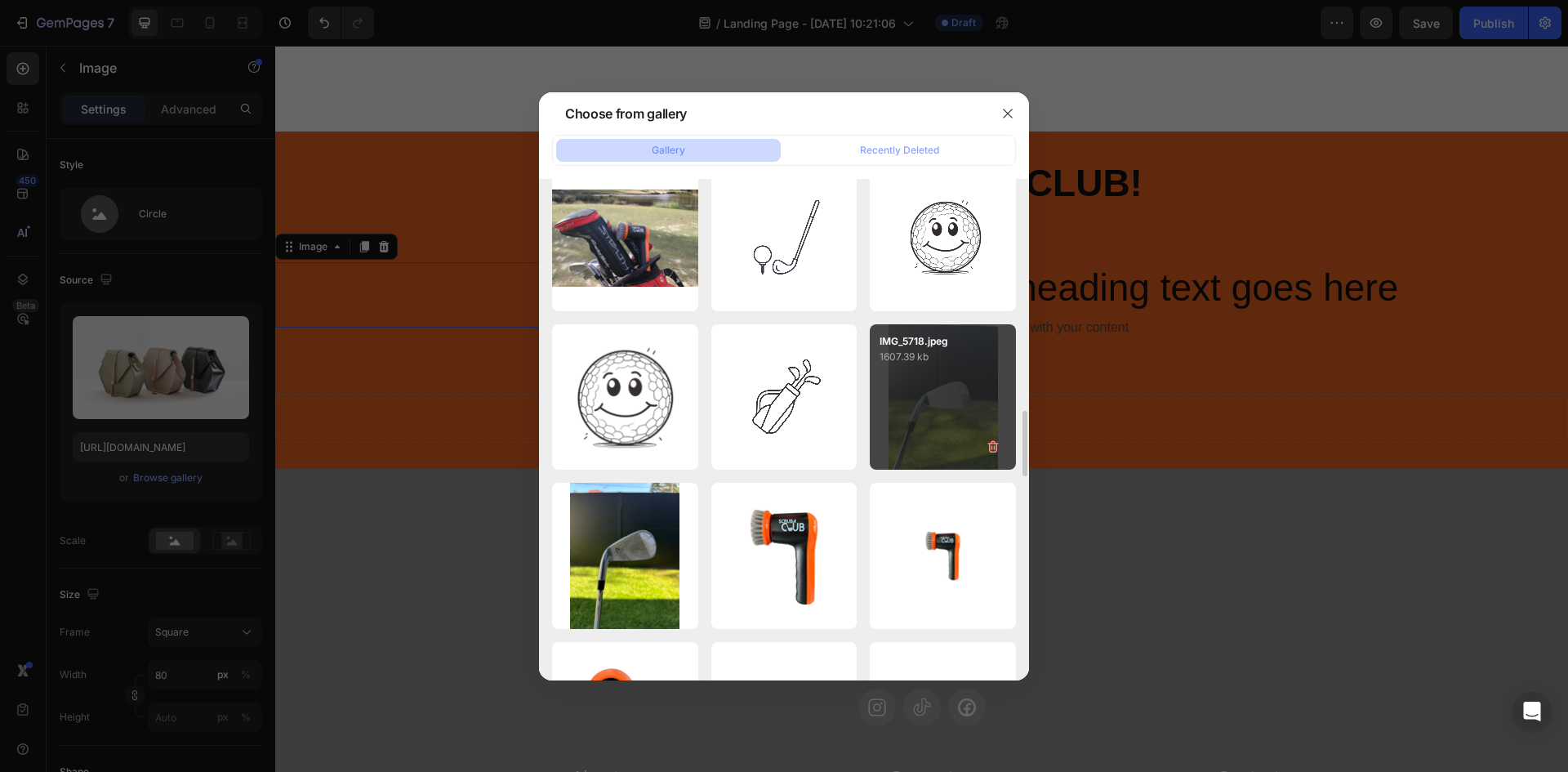
click at [925, 406] on div "IMG_5718.jpeg 1607.39 kb" at bounding box center [943, 398] width 146 height 147
type input "[URL][DOMAIN_NAME]"
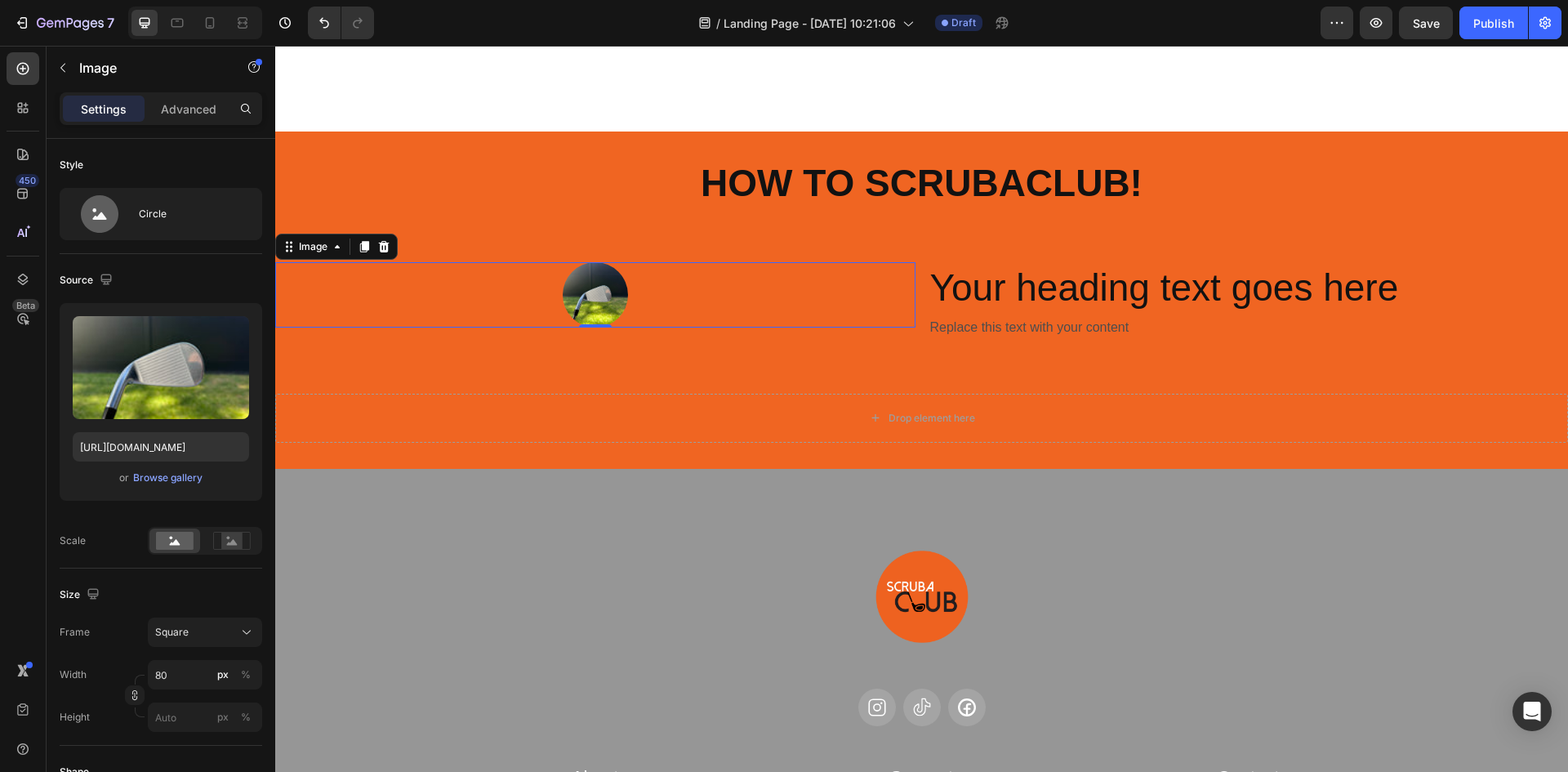
click at [588, 305] on img at bounding box center [595, 295] width 66 height 66
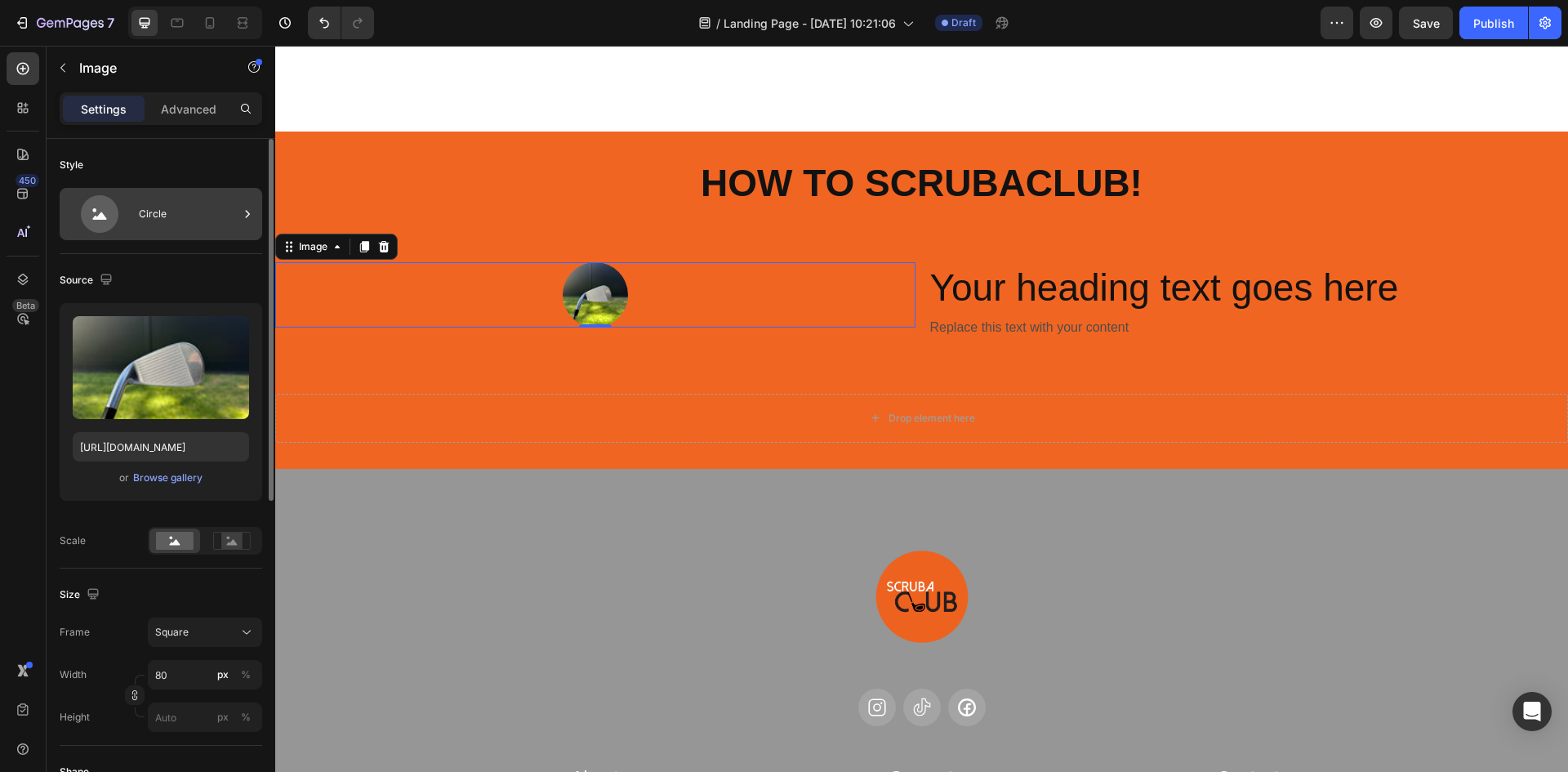
click at [143, 219] on div "Circle" at bounding box center [189, 214] width 100 height 37
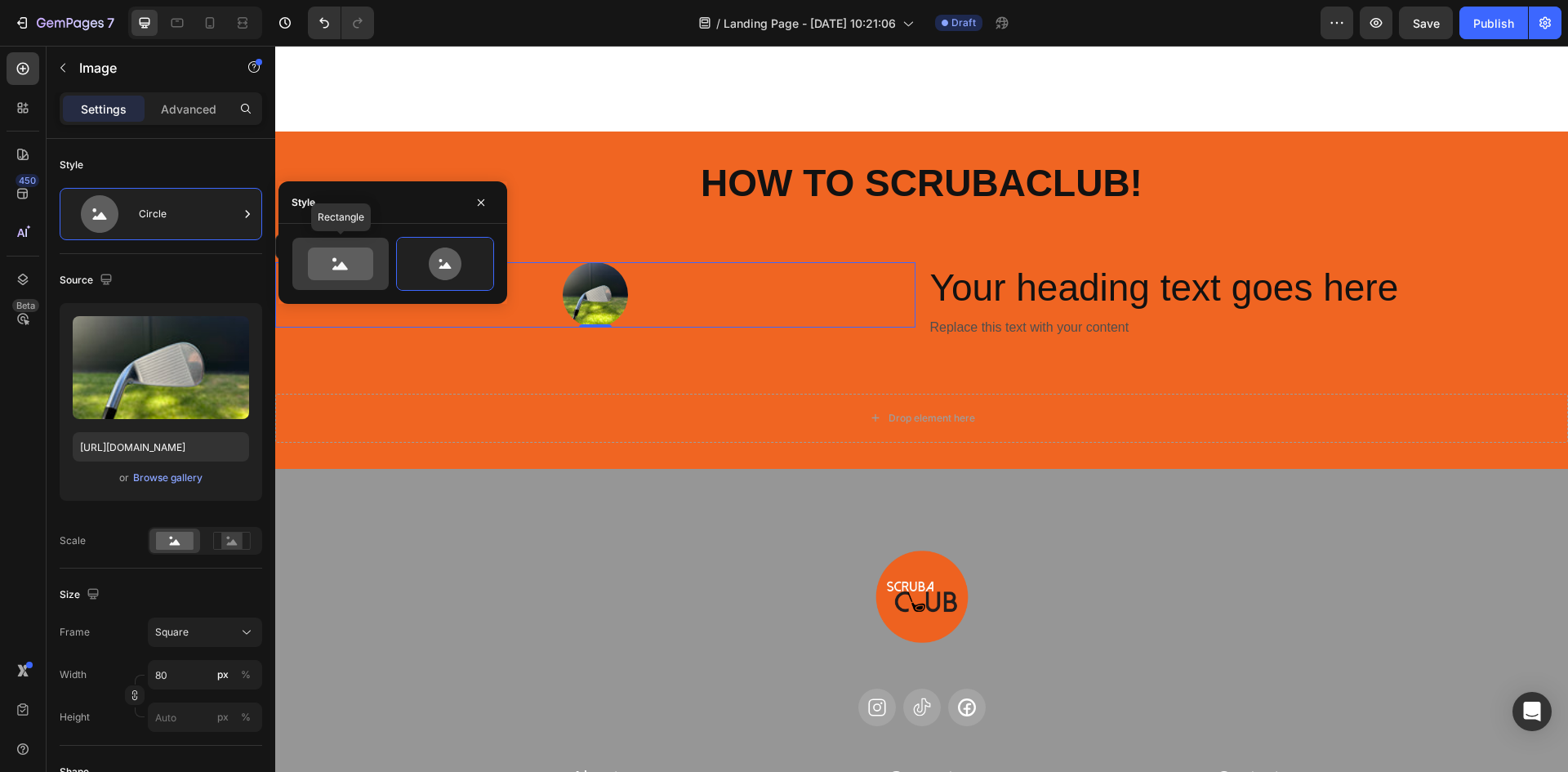
click at [353, 259] on icon at bounding box center [340, 263] width 66 height 32
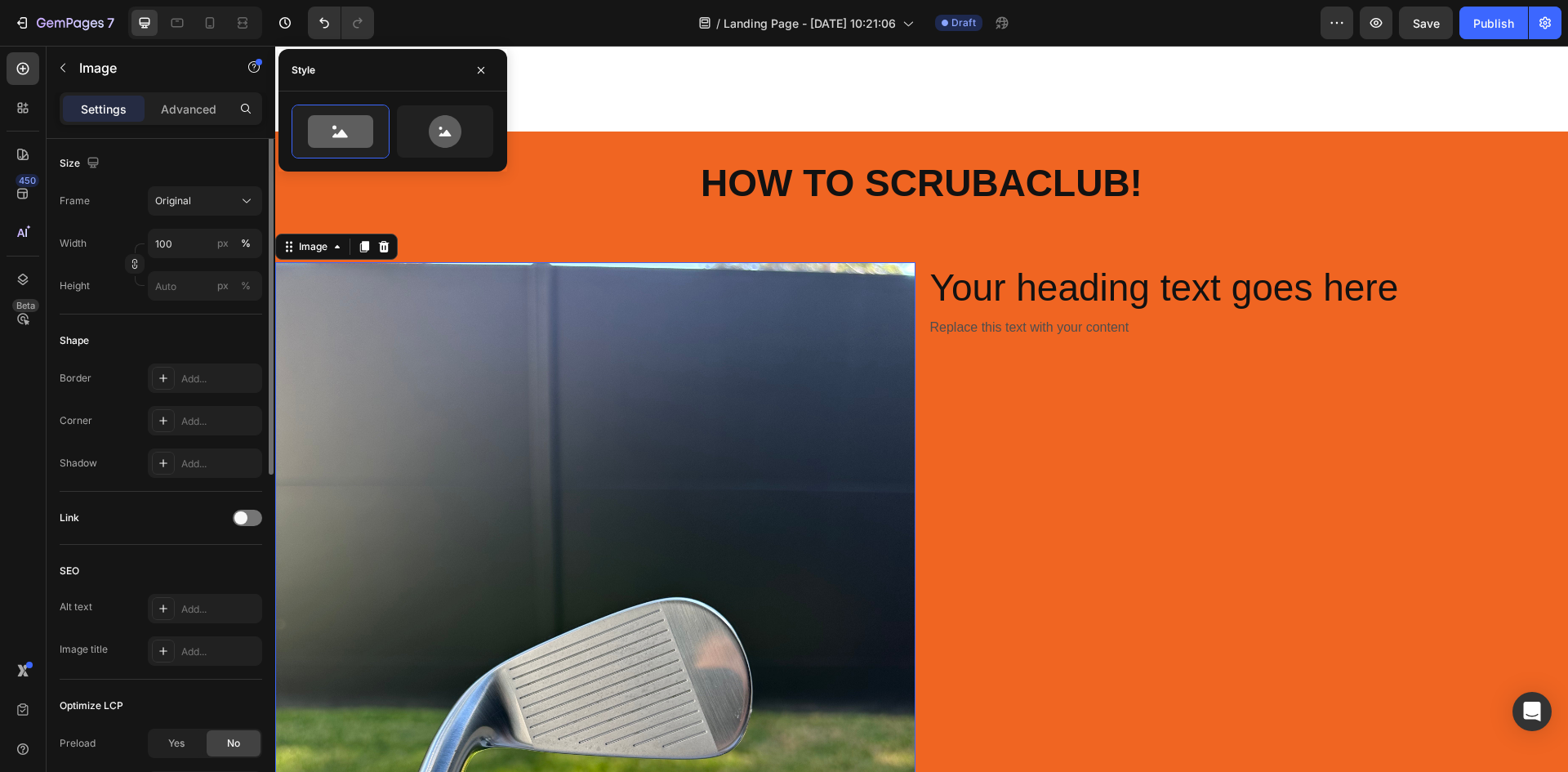
scroll to position [227, 0]
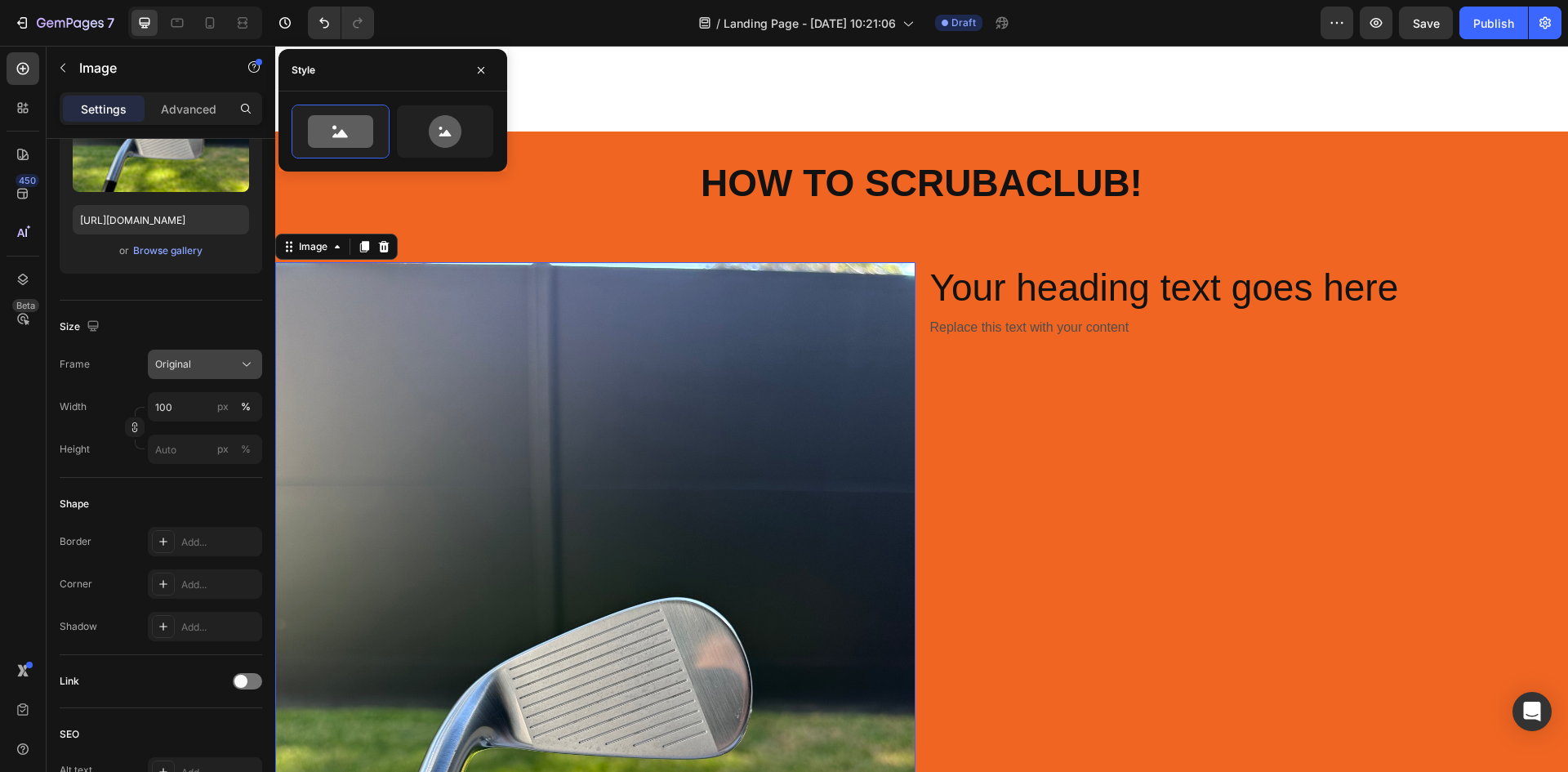
click at [223, 373] on button "Original" at bounding box center [205, 364] width 114 height 29
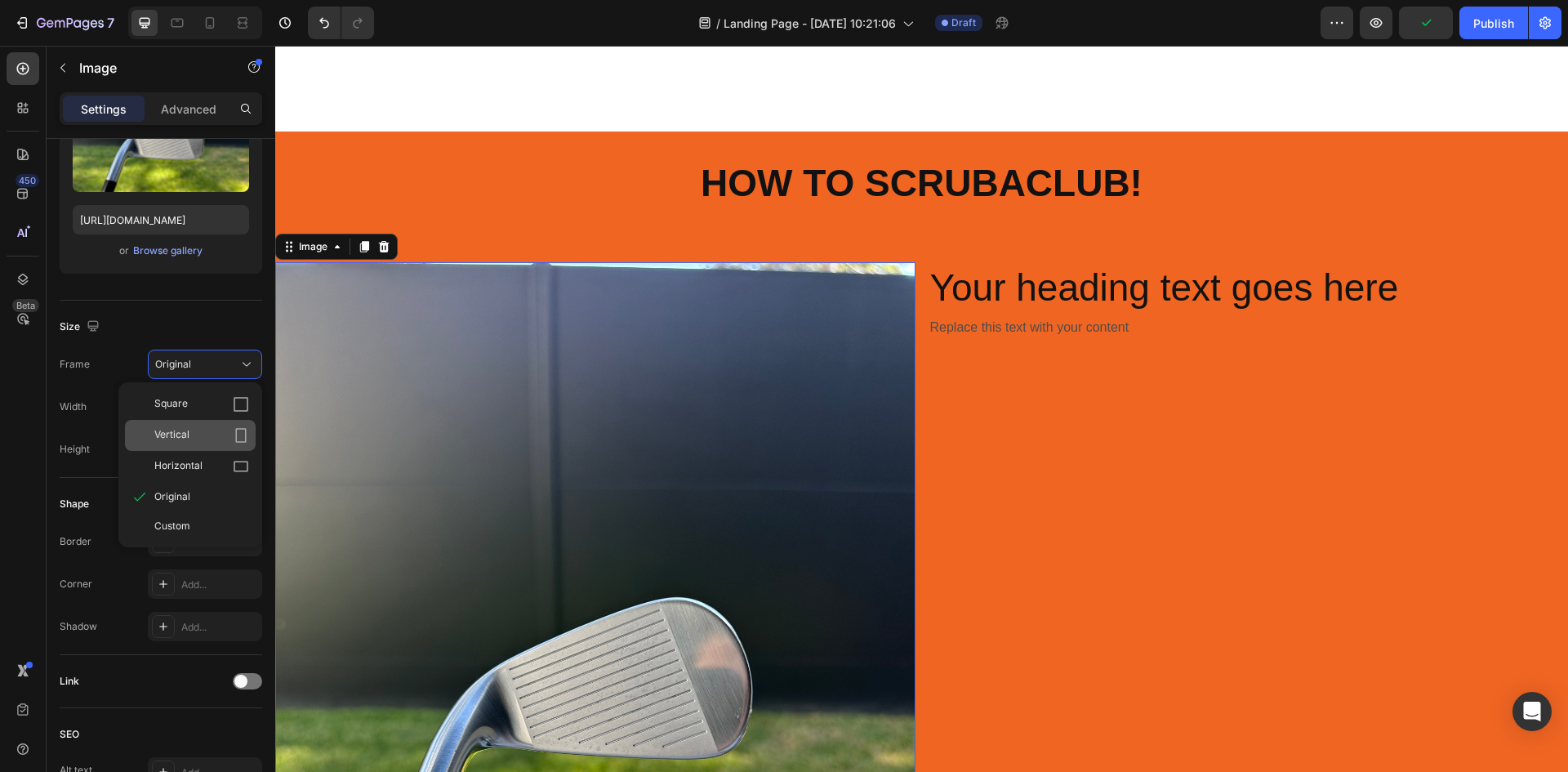
click at [201, 438] on div "Vertical" at bounding box center [201, 436] width 95 height 17
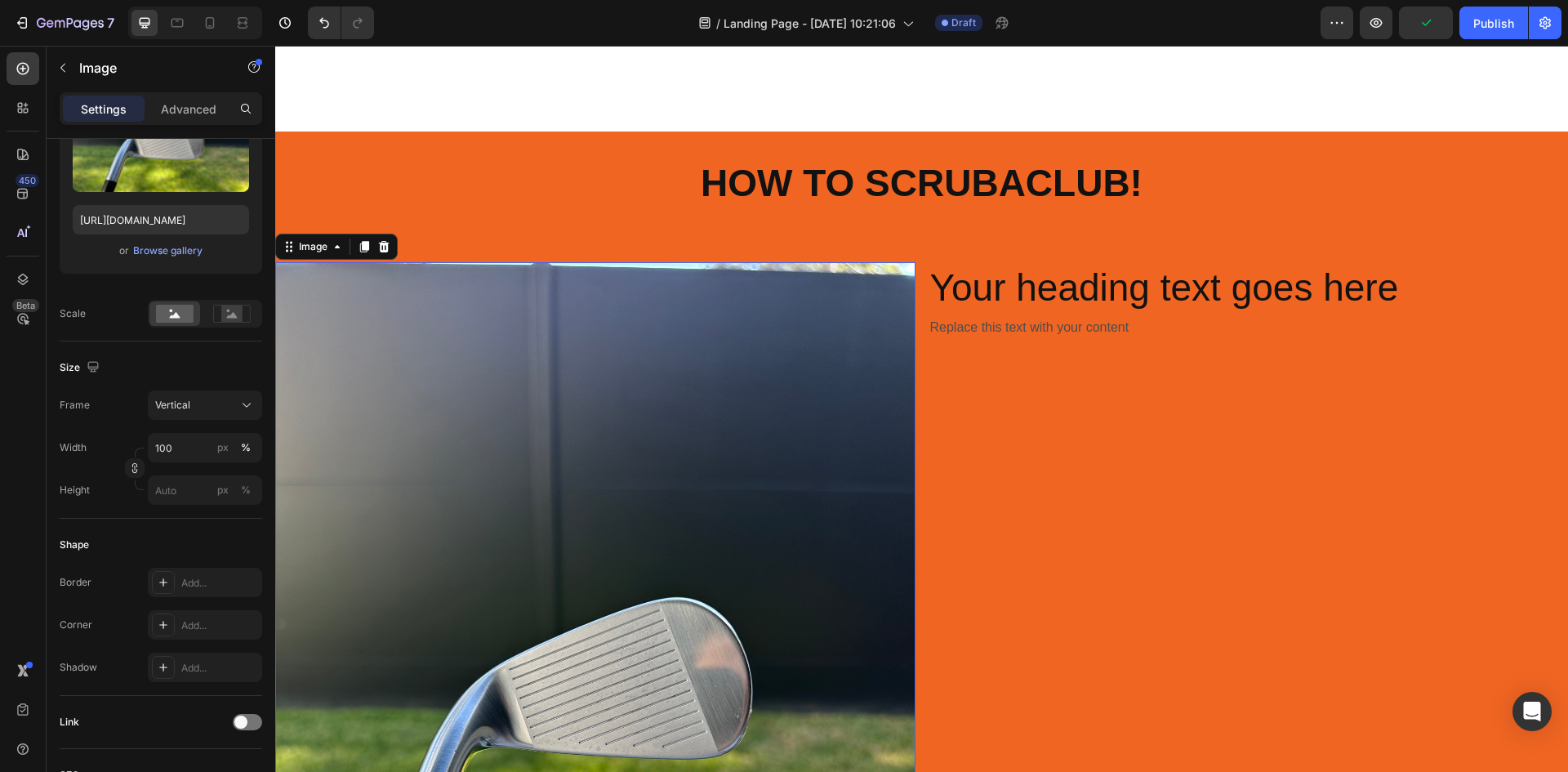
click at [200, 384] on div "Size Frame Vertical Width 100 px % Height px %" at bounding box center [161, 430] width 202 height 177
click at [198, 405] on div "Vertical" at bounding box center [195, 406] width 80 height 15
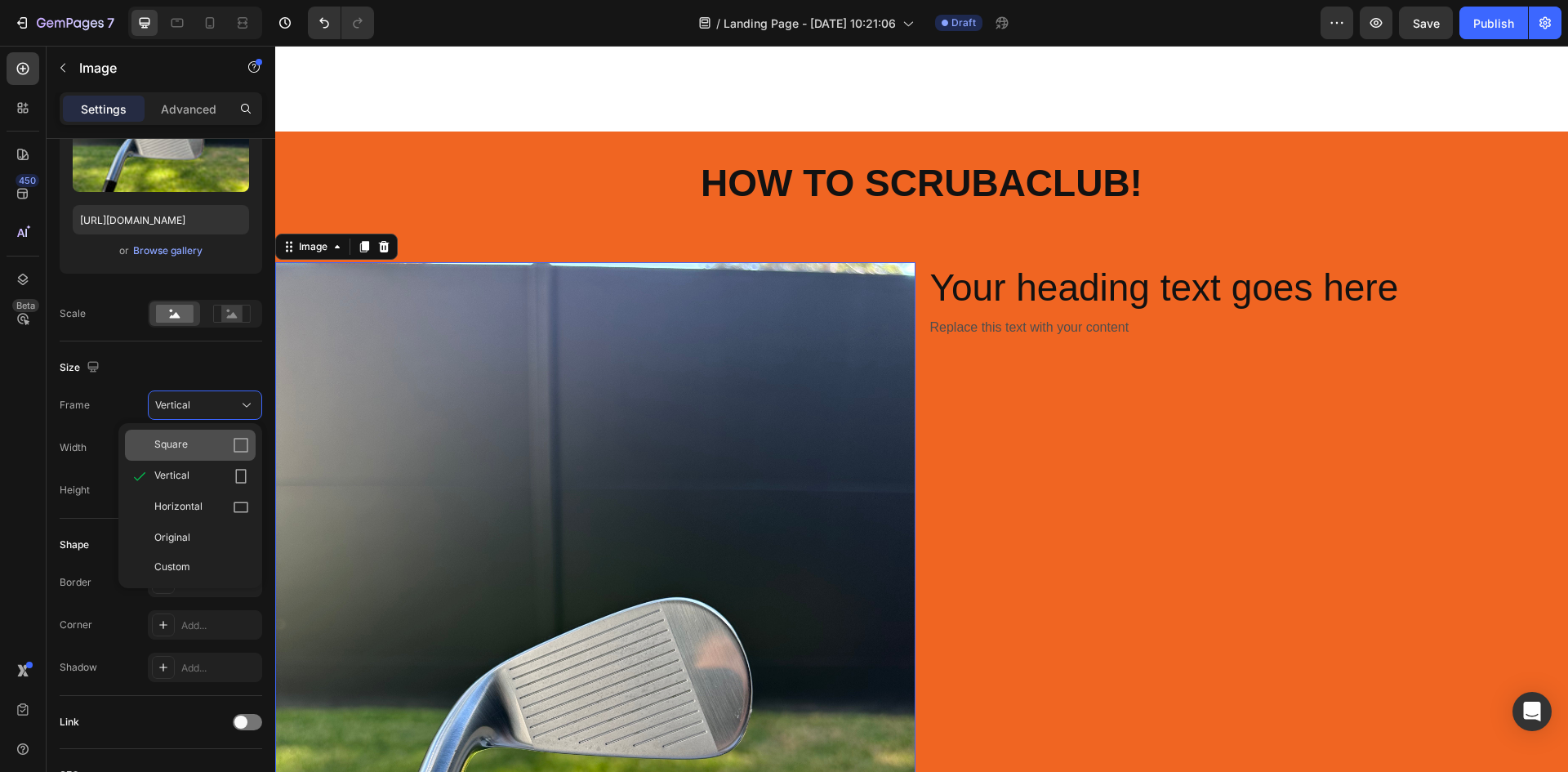
click at [195, 431] on div "Square" at bounding box center [190, 445] width 131 height 31
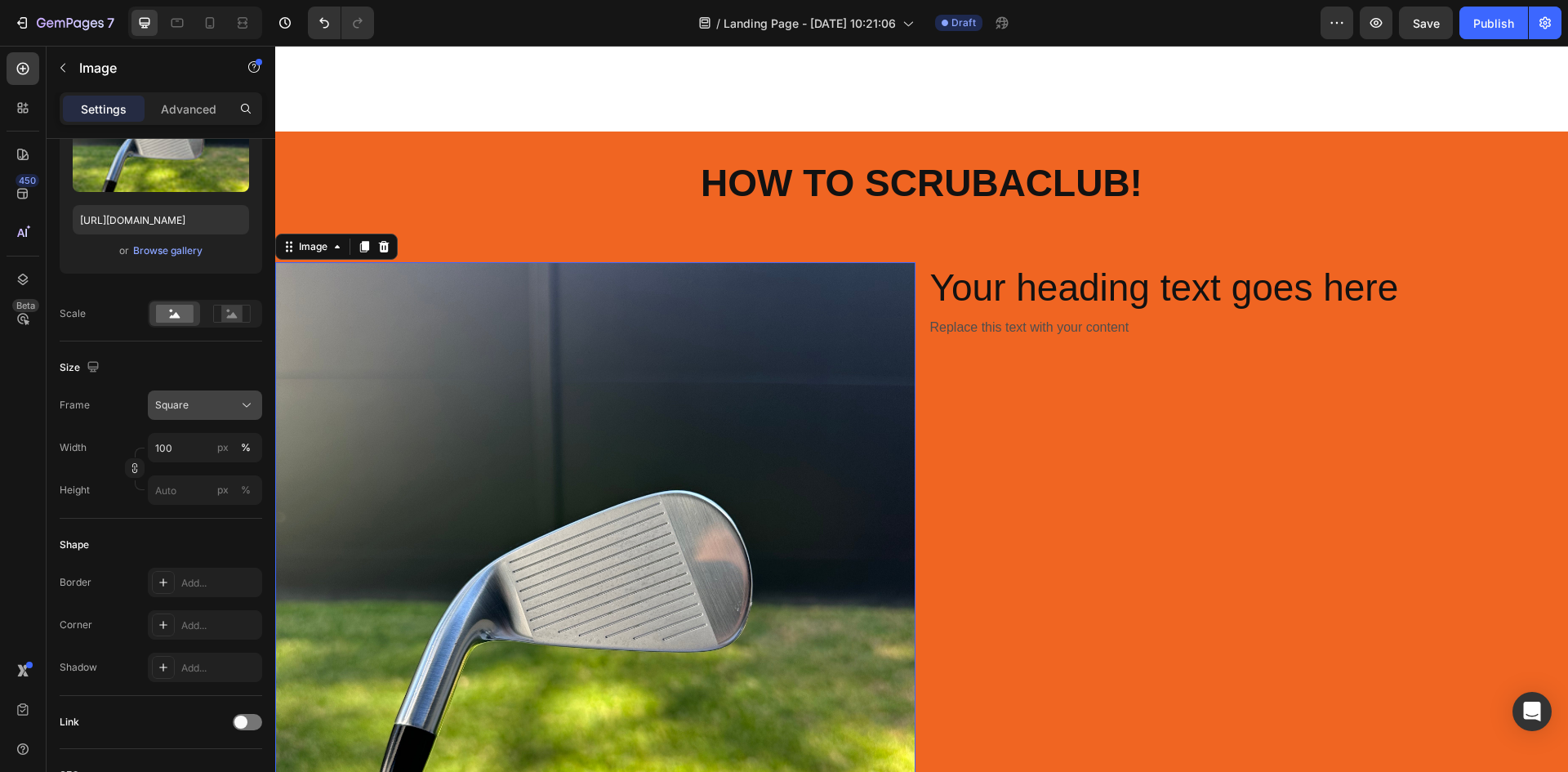
click at [202, 411] on div "Square" at bounding box center [195, 406] width 80 height 15
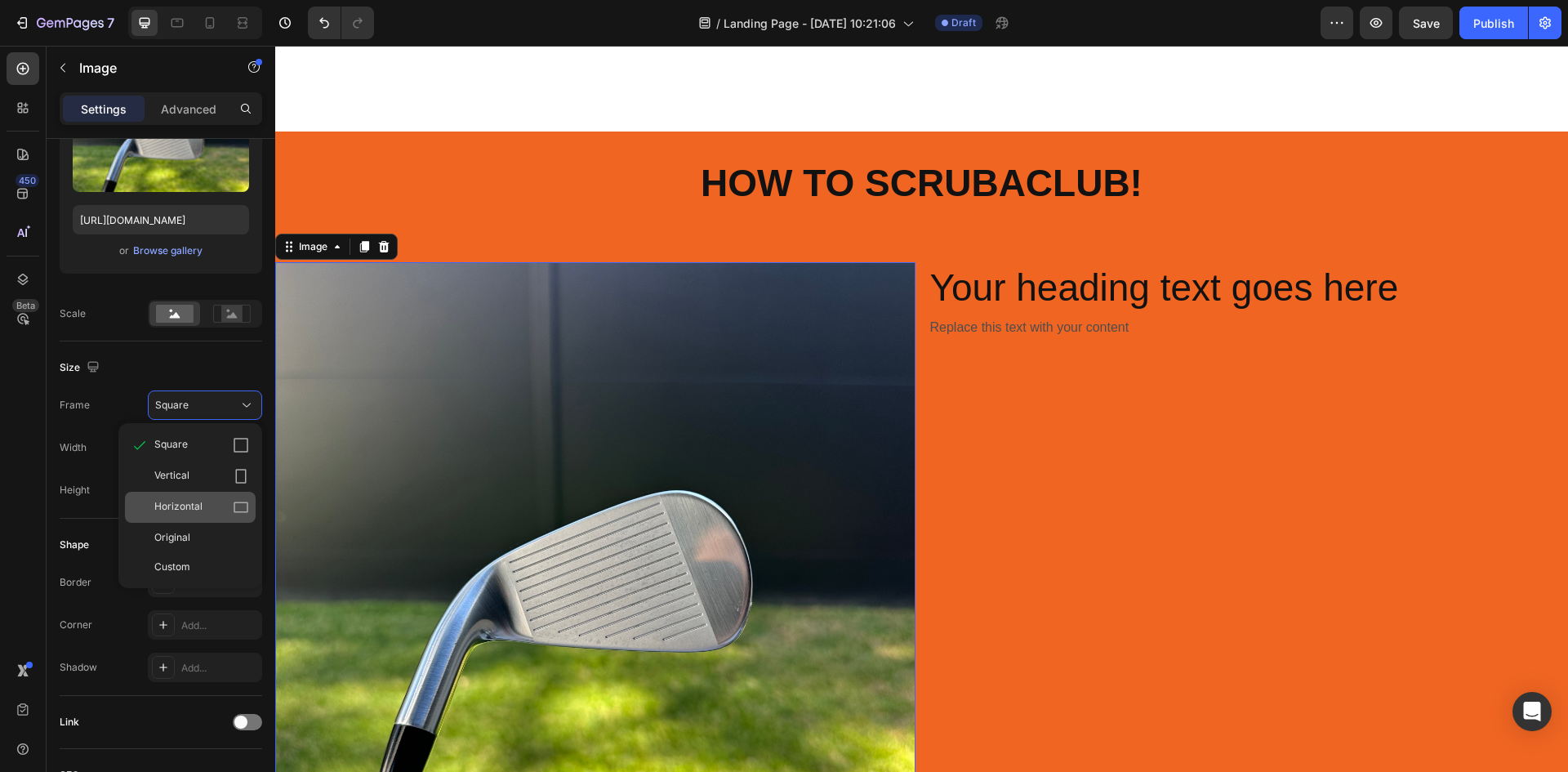
click at [195, 494] on div "Horizontal" at bounding box center [190, 507] width 131 height 31
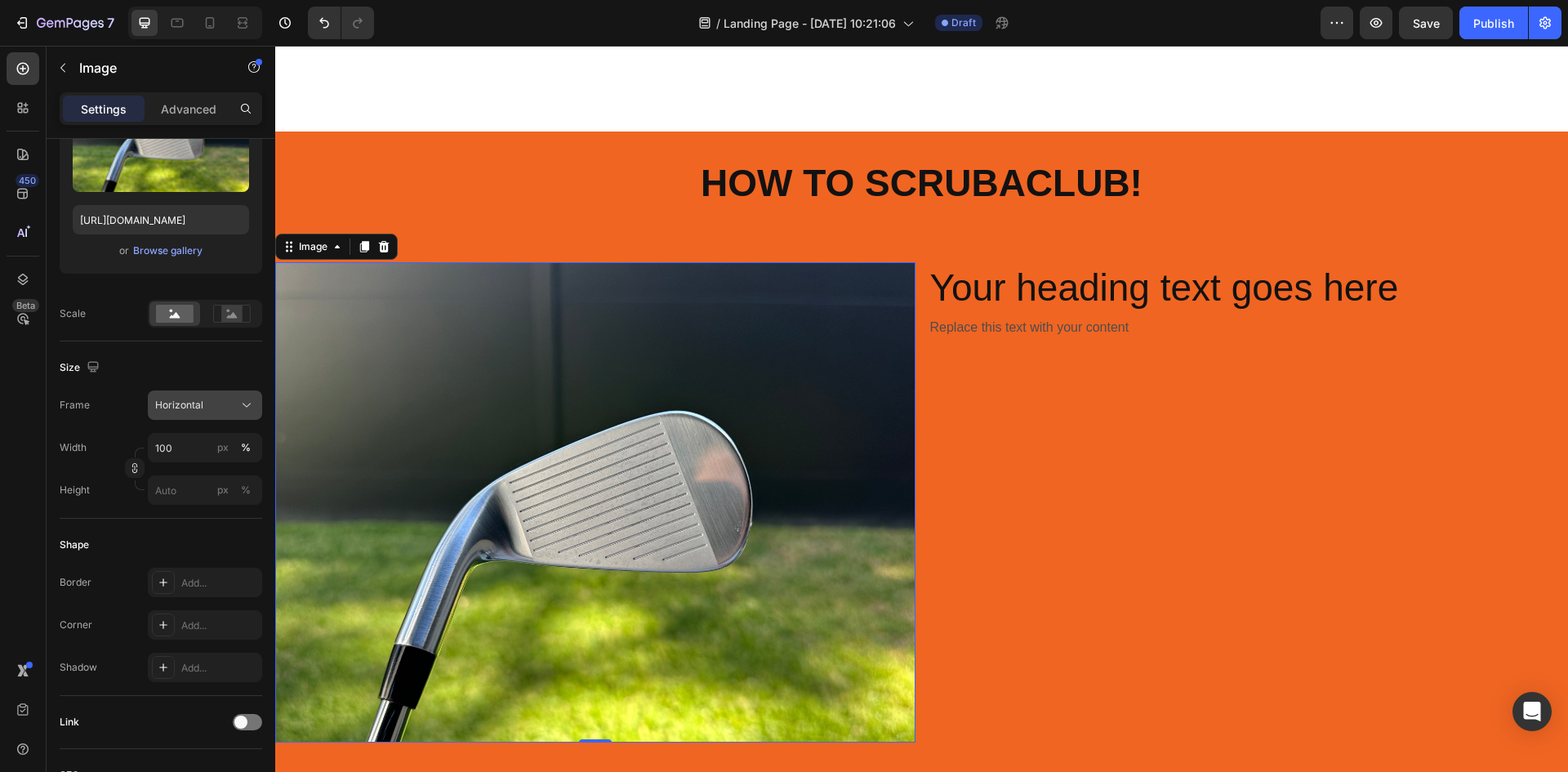
click at [210, 410] on div "Horizontal" at bounding box center [195, 406] width 80 height 15
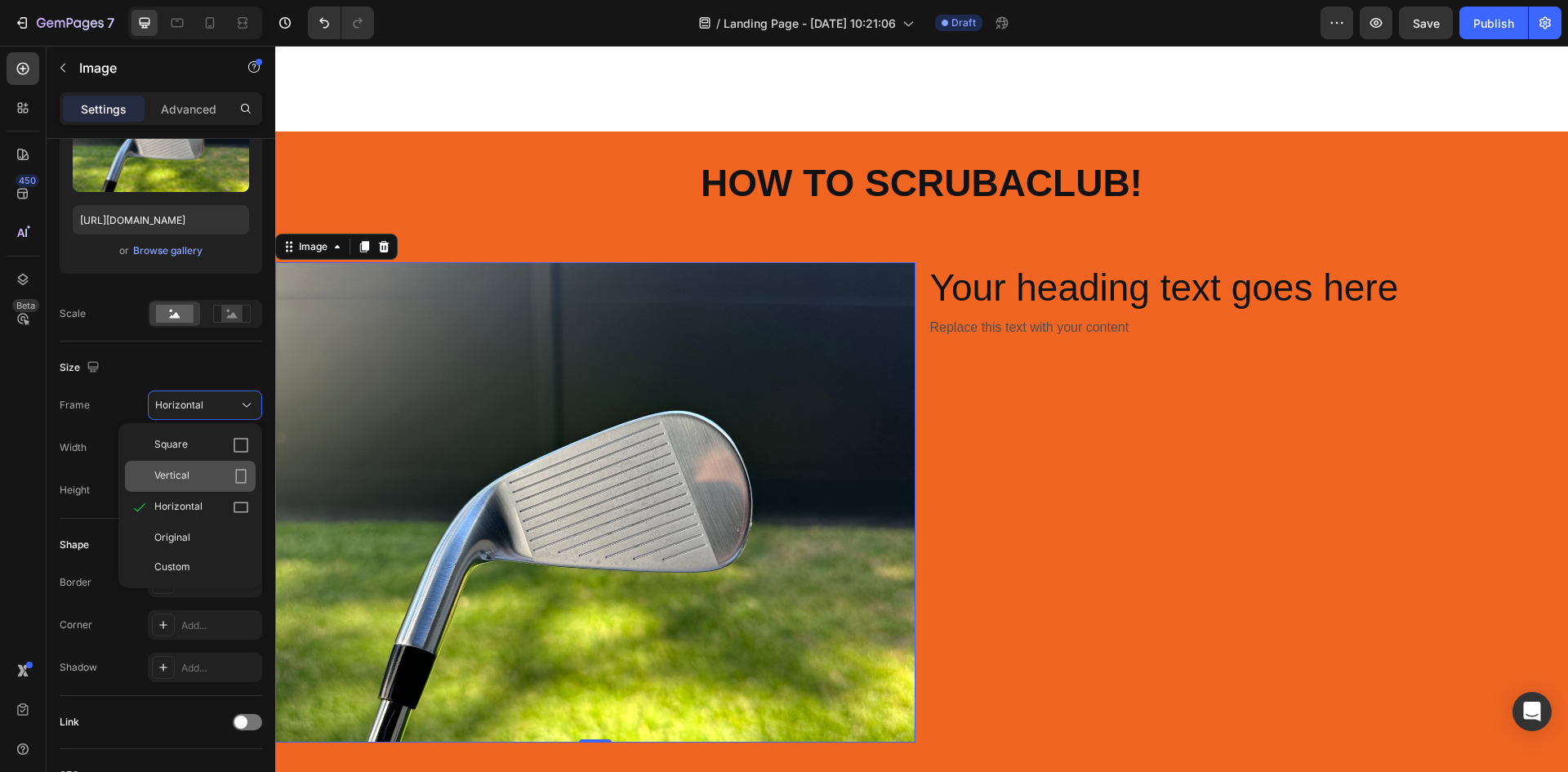
click at [200, 475] on div "Vertical" at bounding box center [201, 476] width 95 height 17
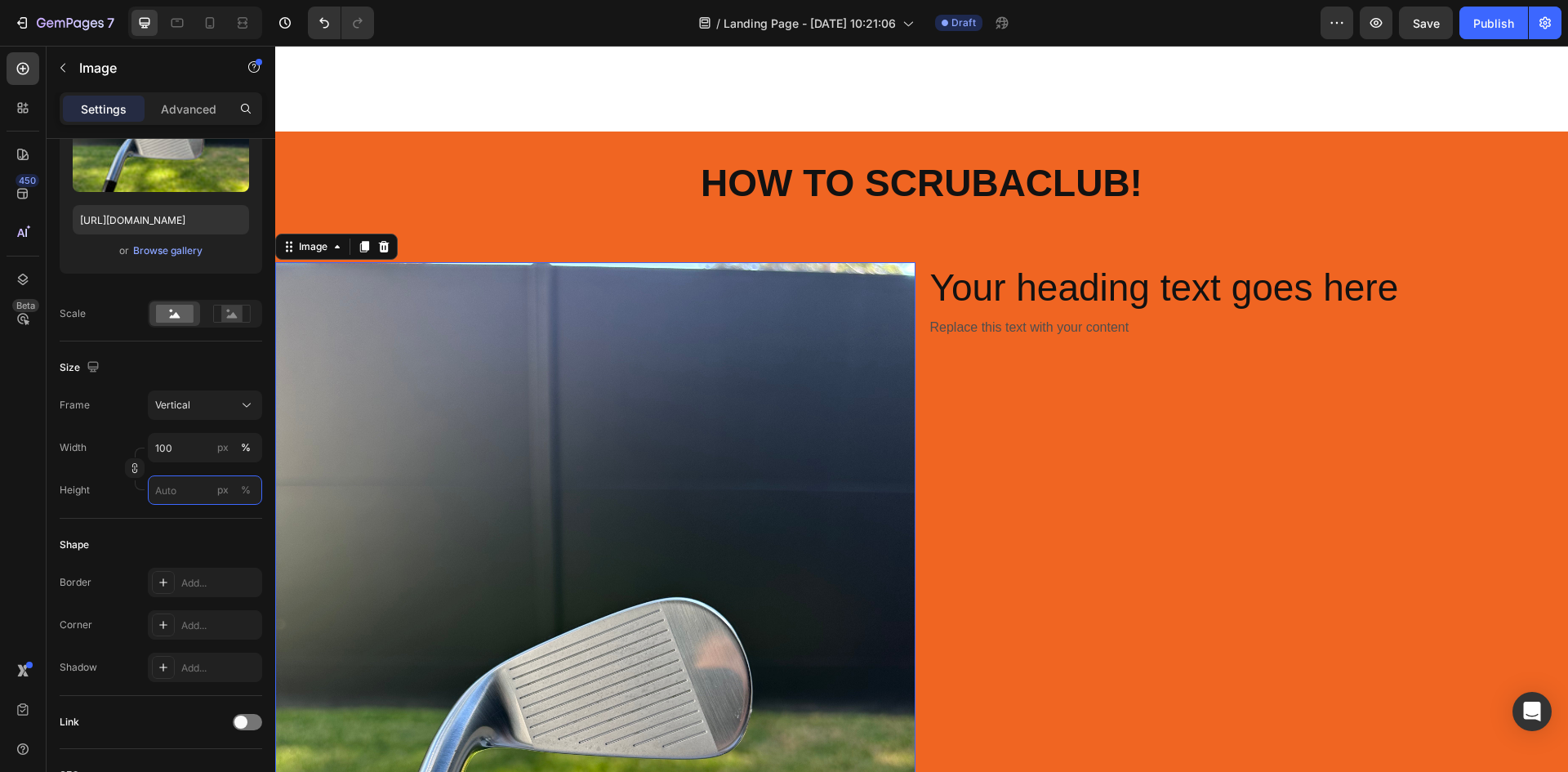
click at [175, 501] on input "px %" at bounding box center [205, 490] width 114 height 29
type input "1"
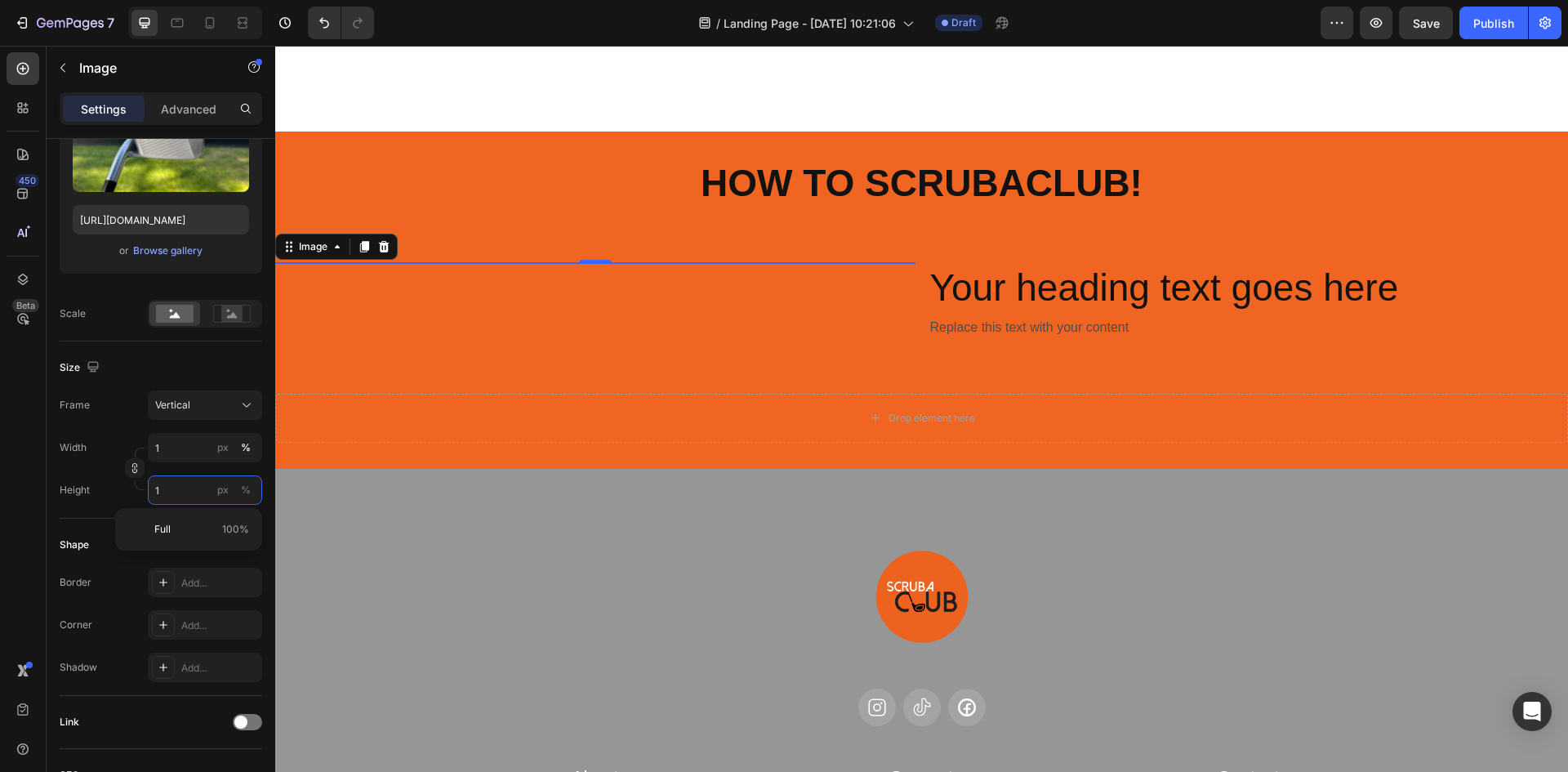
type input "8"
type input "10"
type input "75"
type input "100"
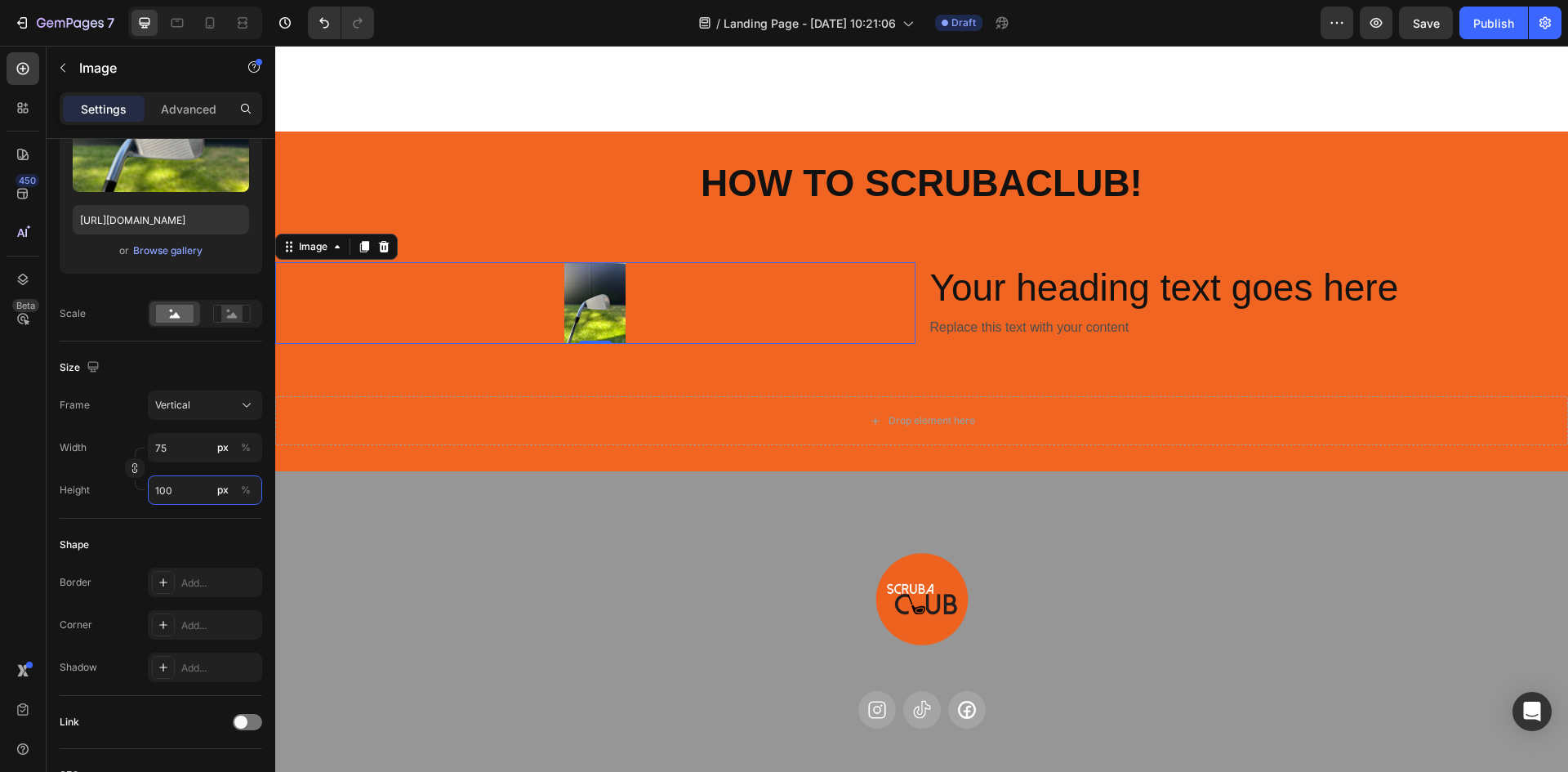
type input "8"
type input "10"
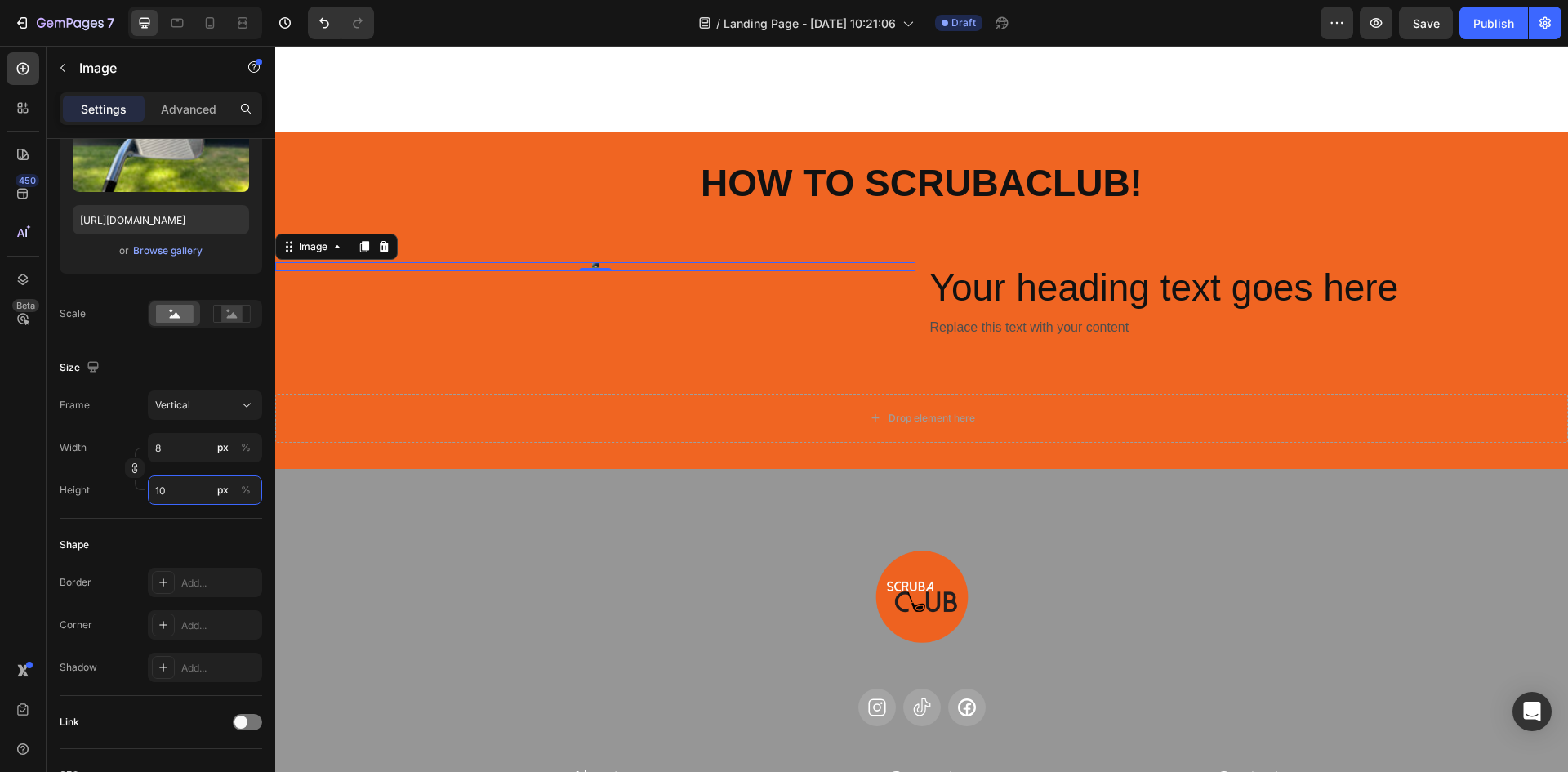
type input "1"
type input "11"
type input "150"
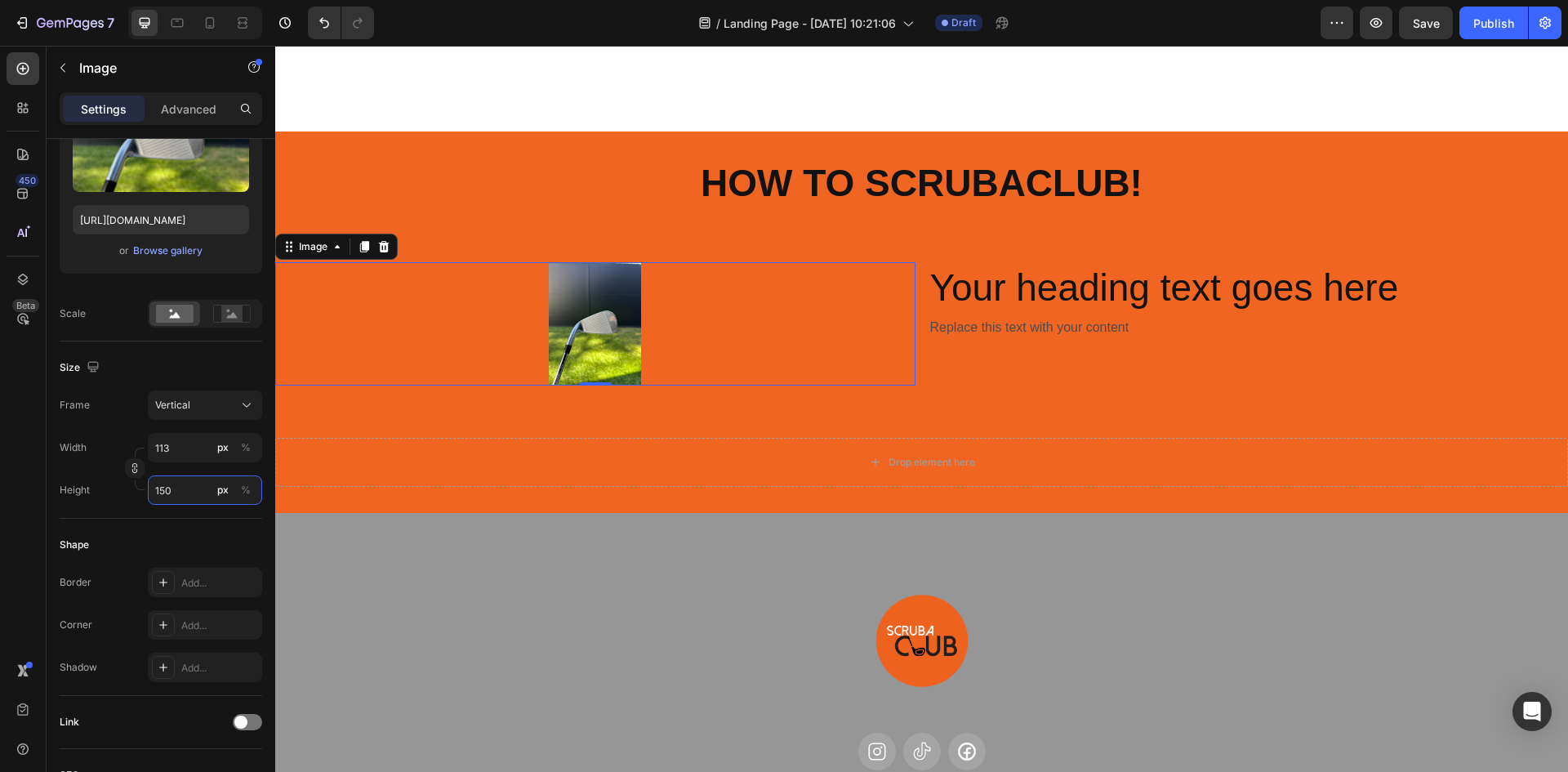
type input "11"
type input "15"
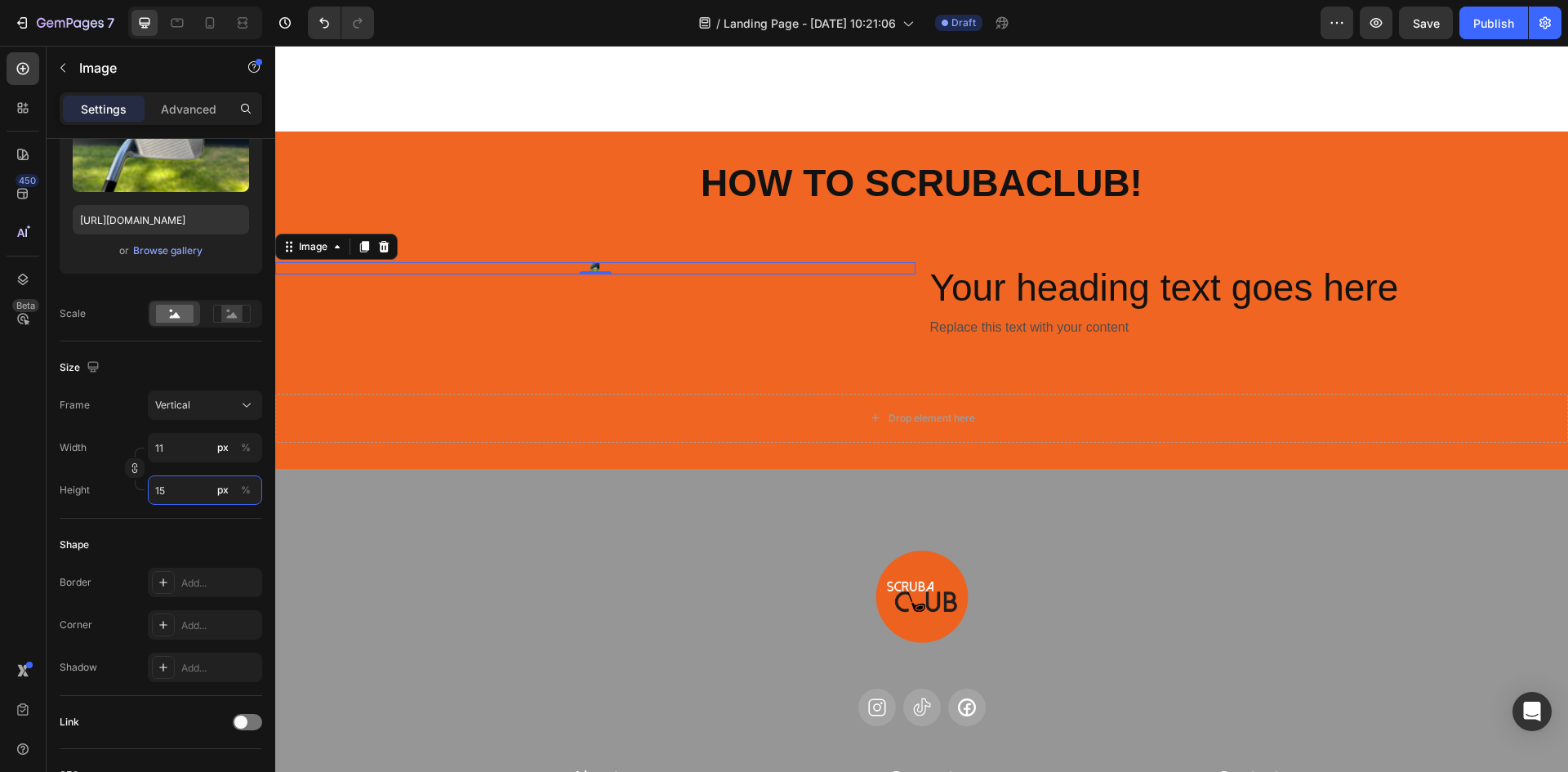
type input "1"
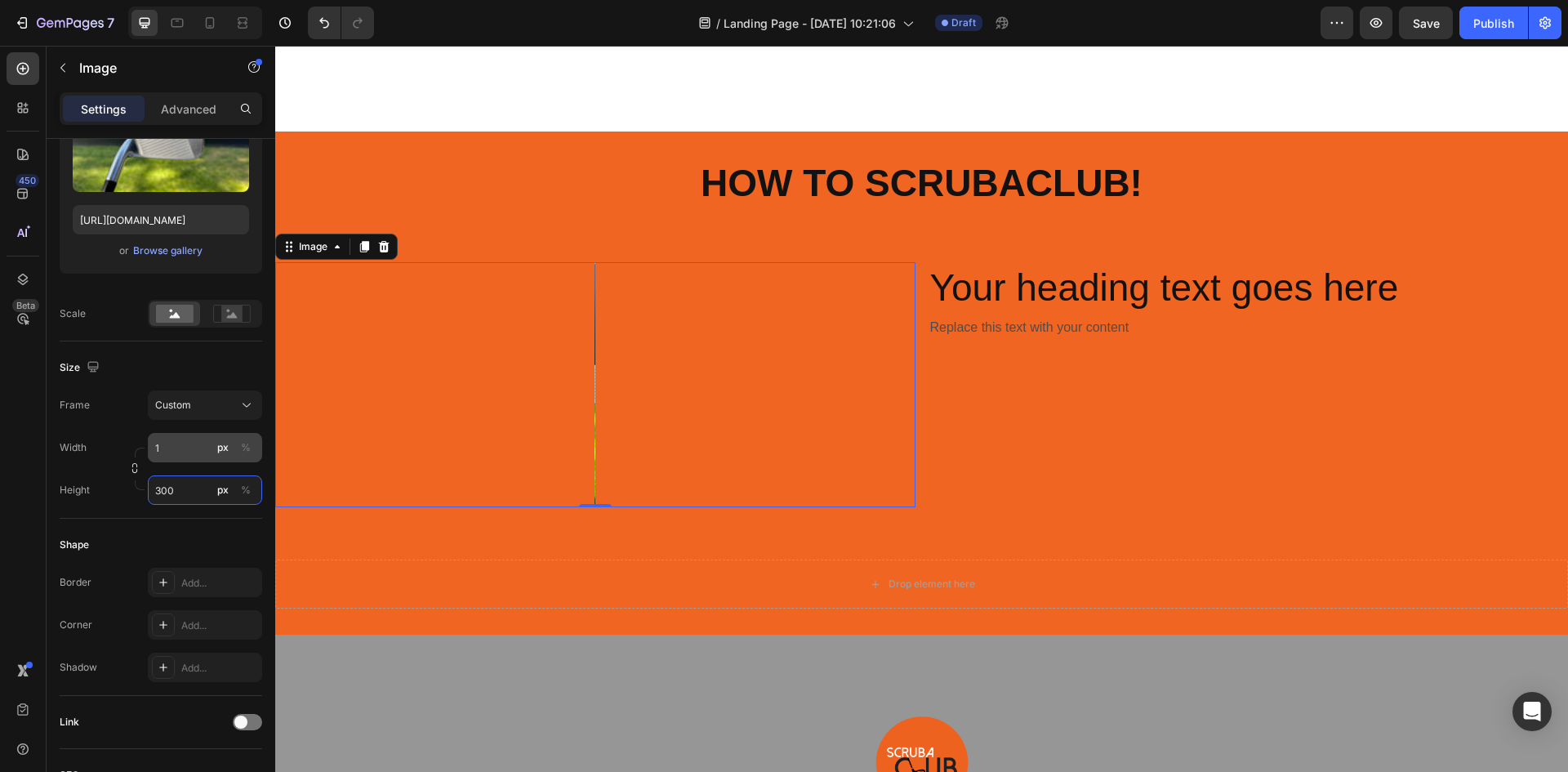
type input "300"
click at [192, 452] on input "1" at bounding box center [205, 447] width 114 height 29
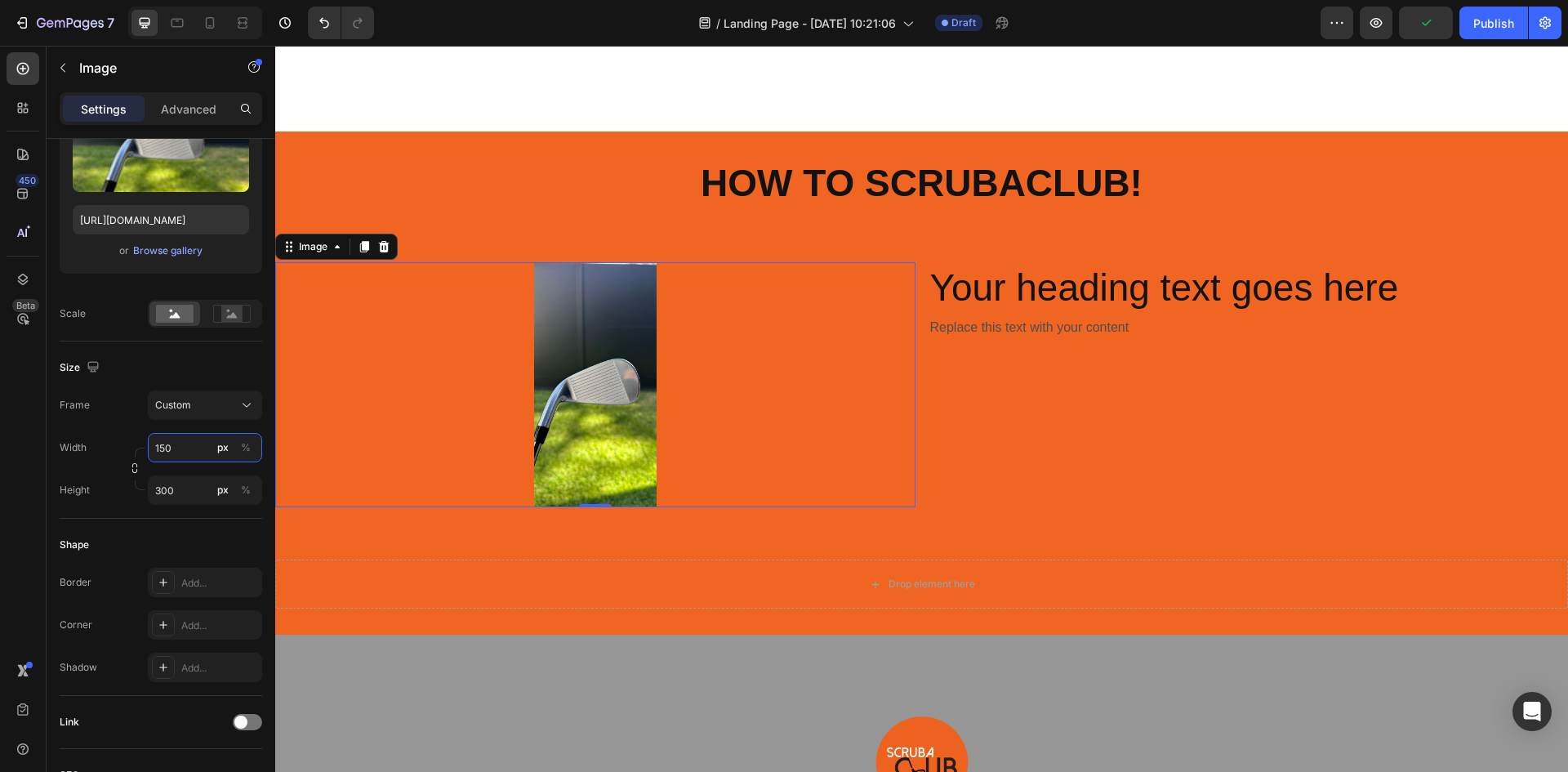
type input "1"
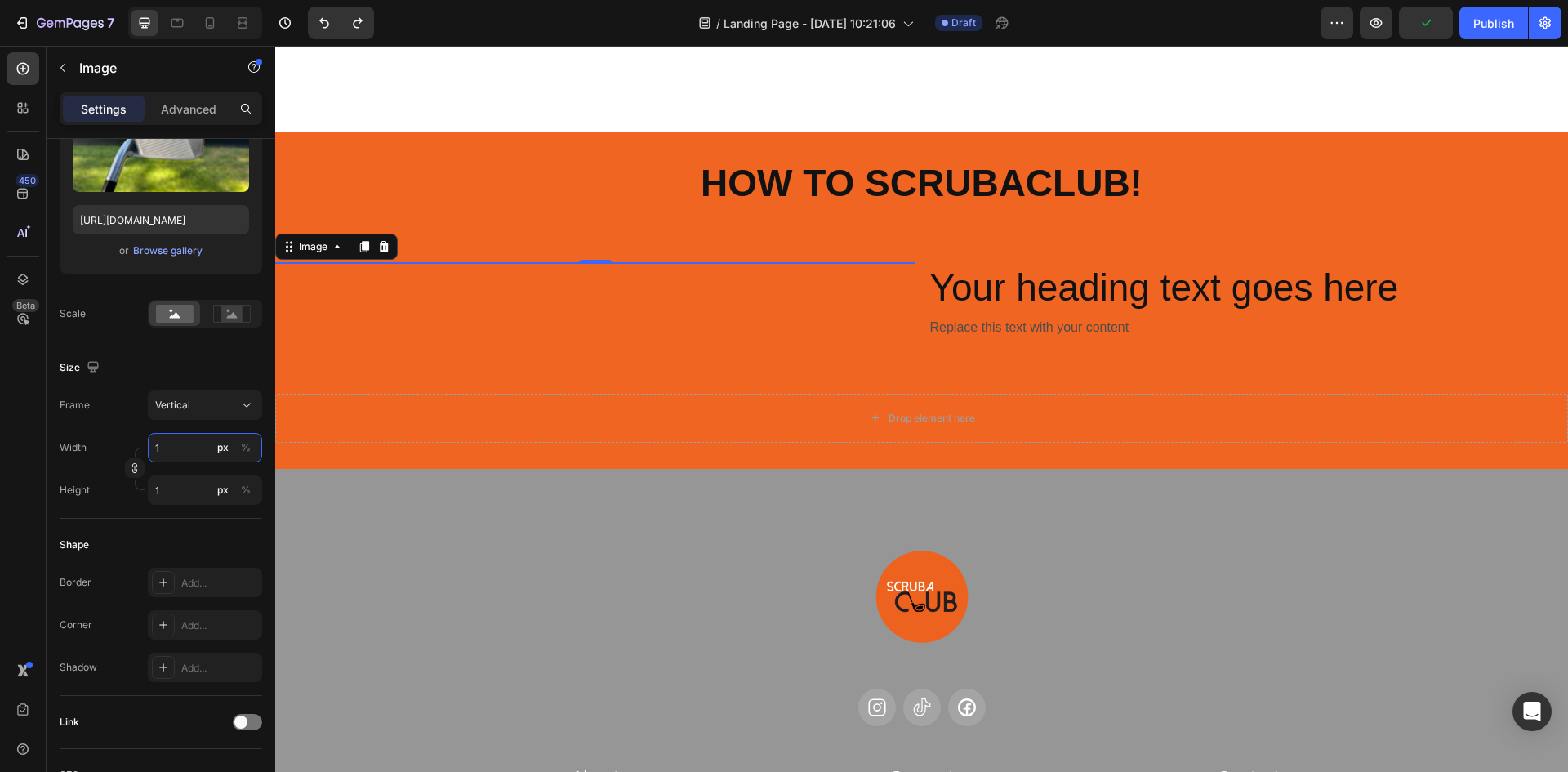
type input "75"
type input "100"
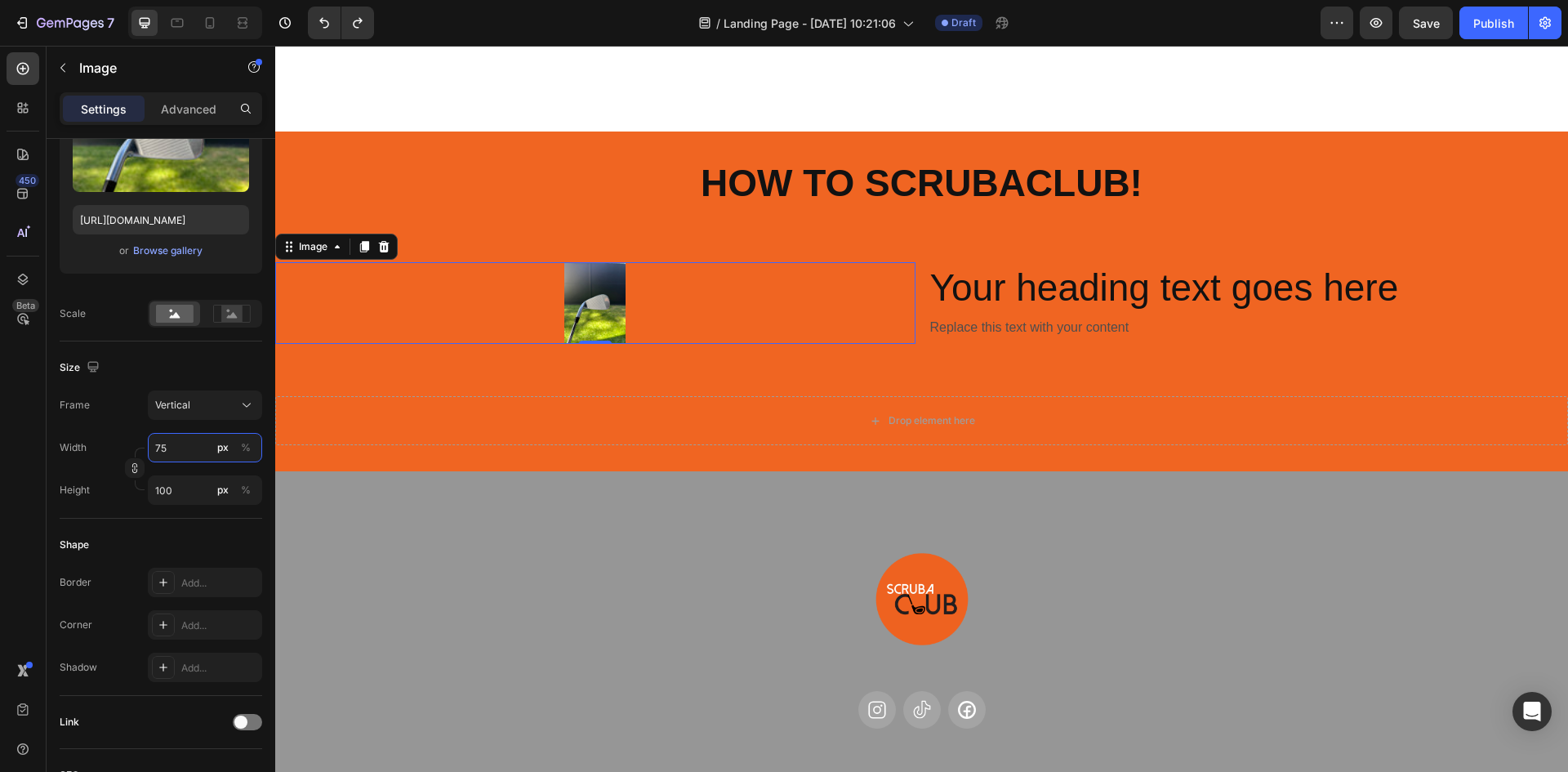
type input "100"
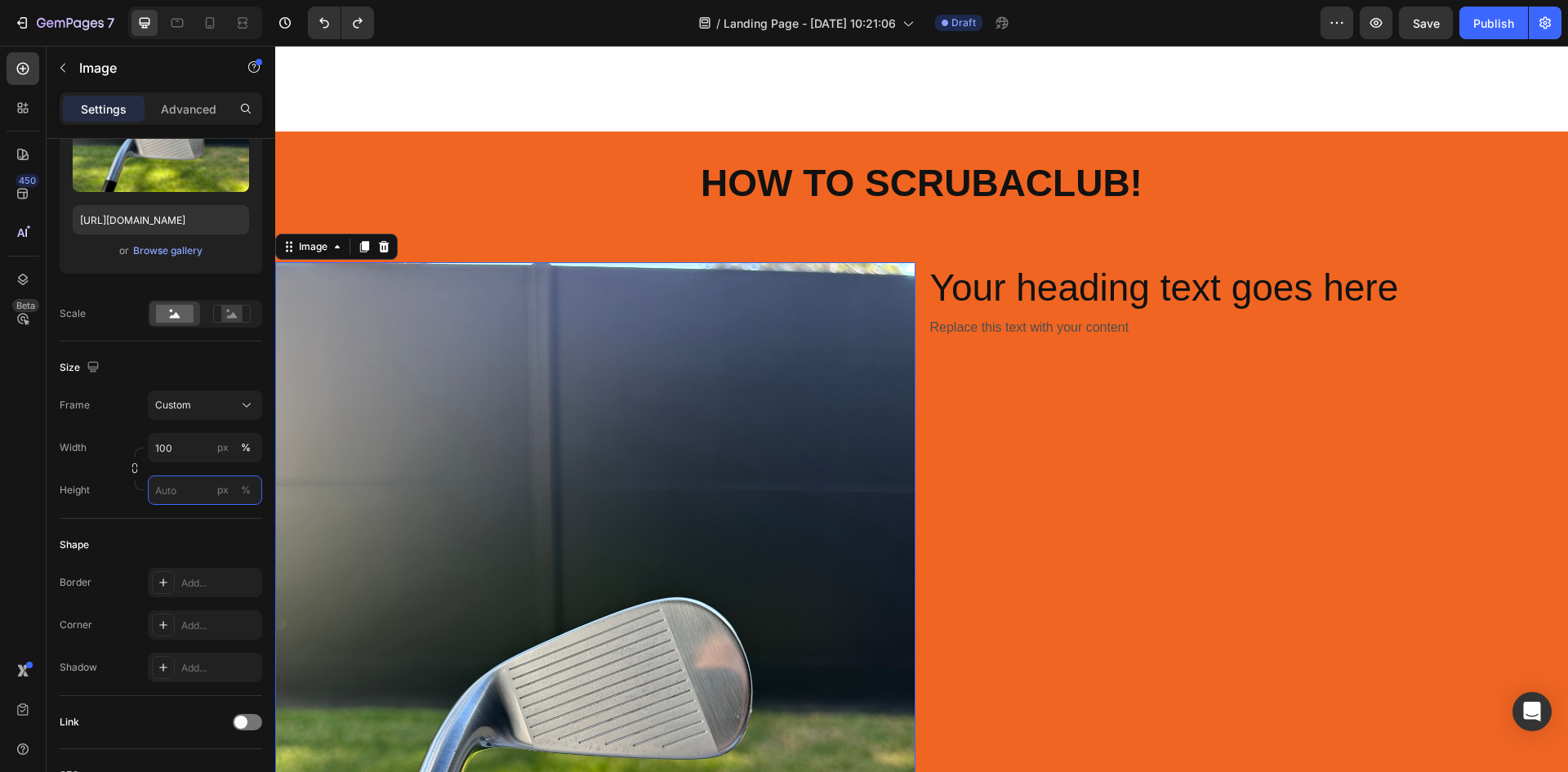
type input "75"
type input "100"
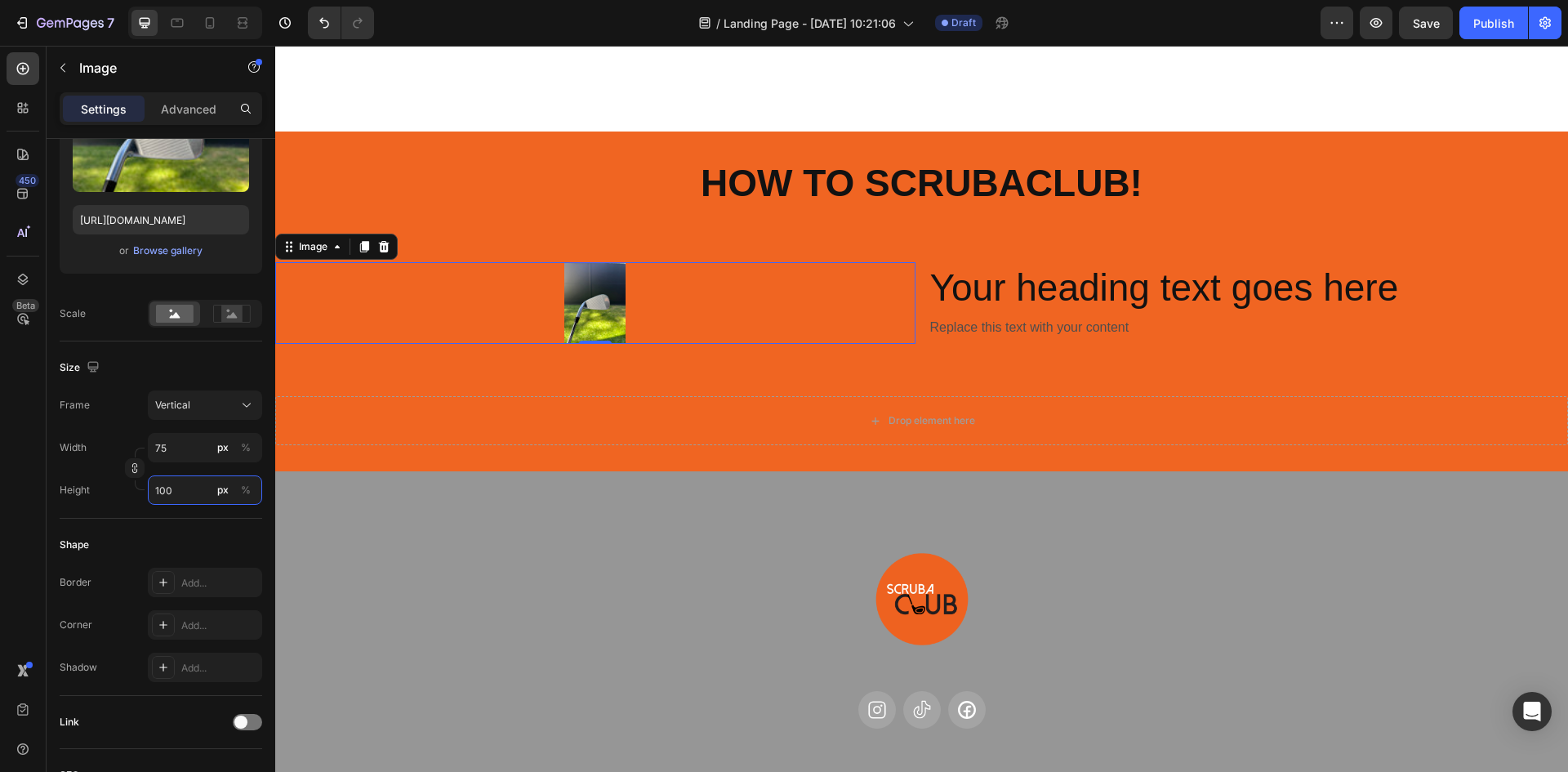
type input "100"
type input "1"
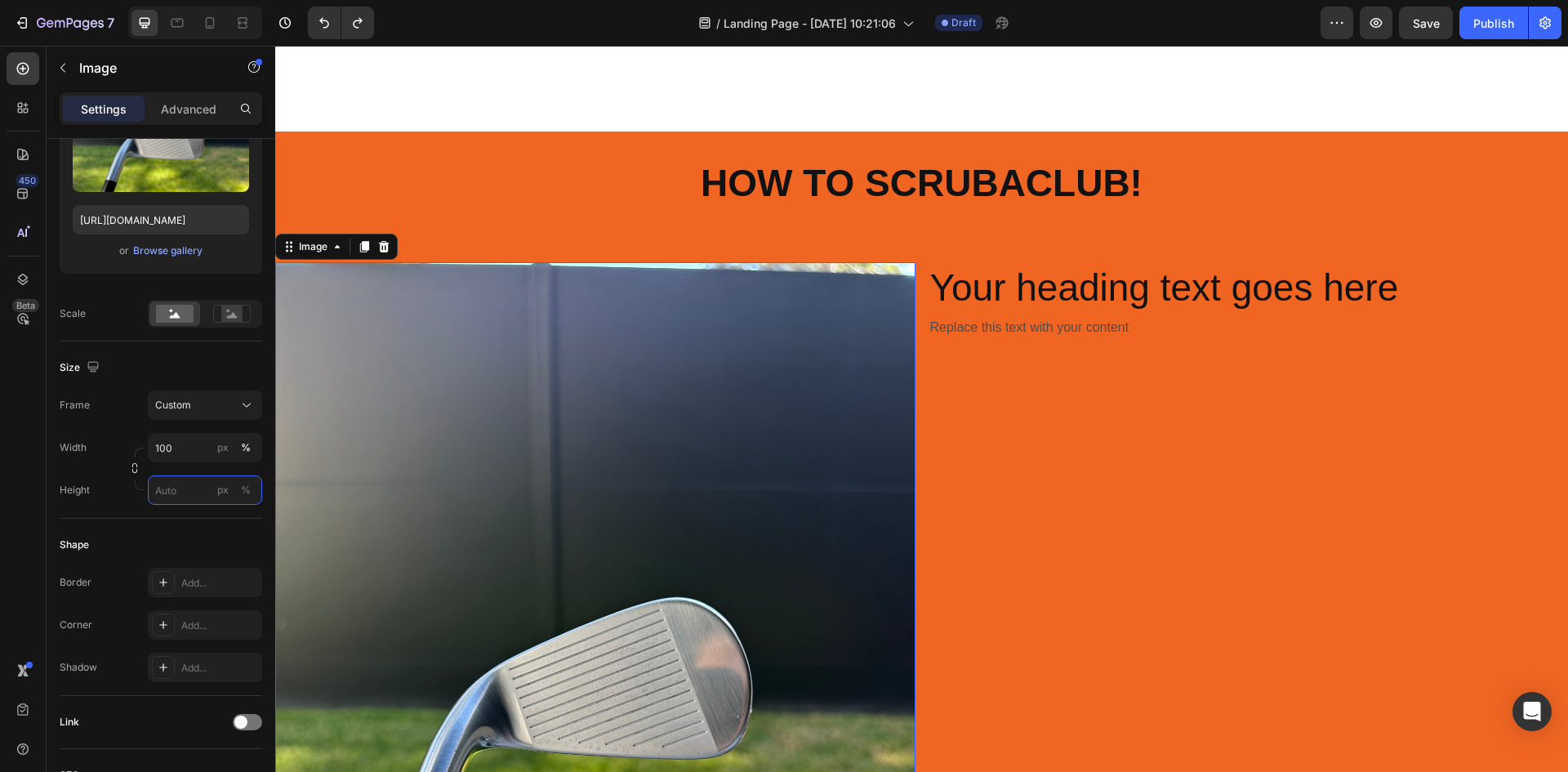
type input "1"
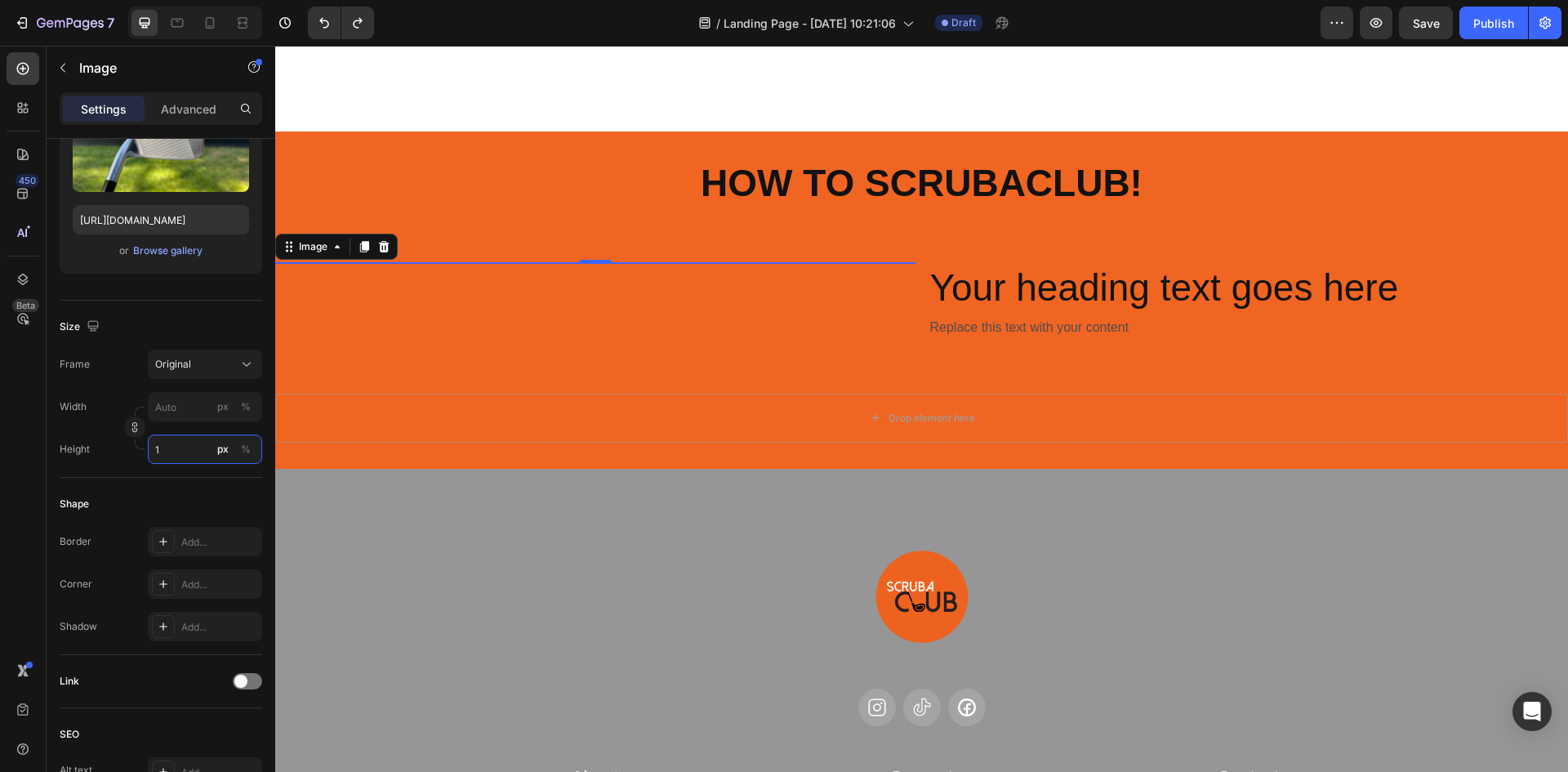
type input "80"
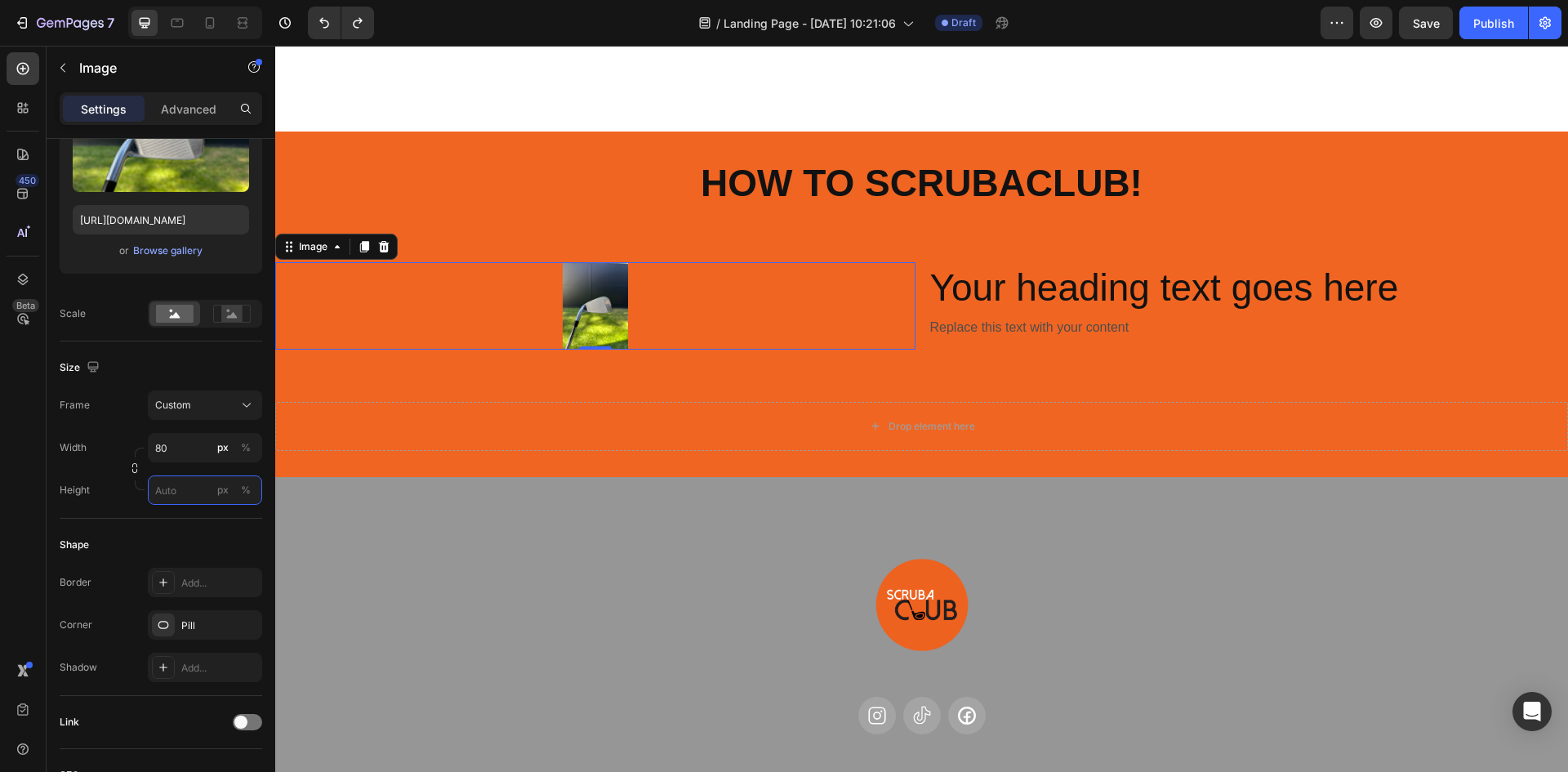
type input "[URL][DOMAIN_NAME]"
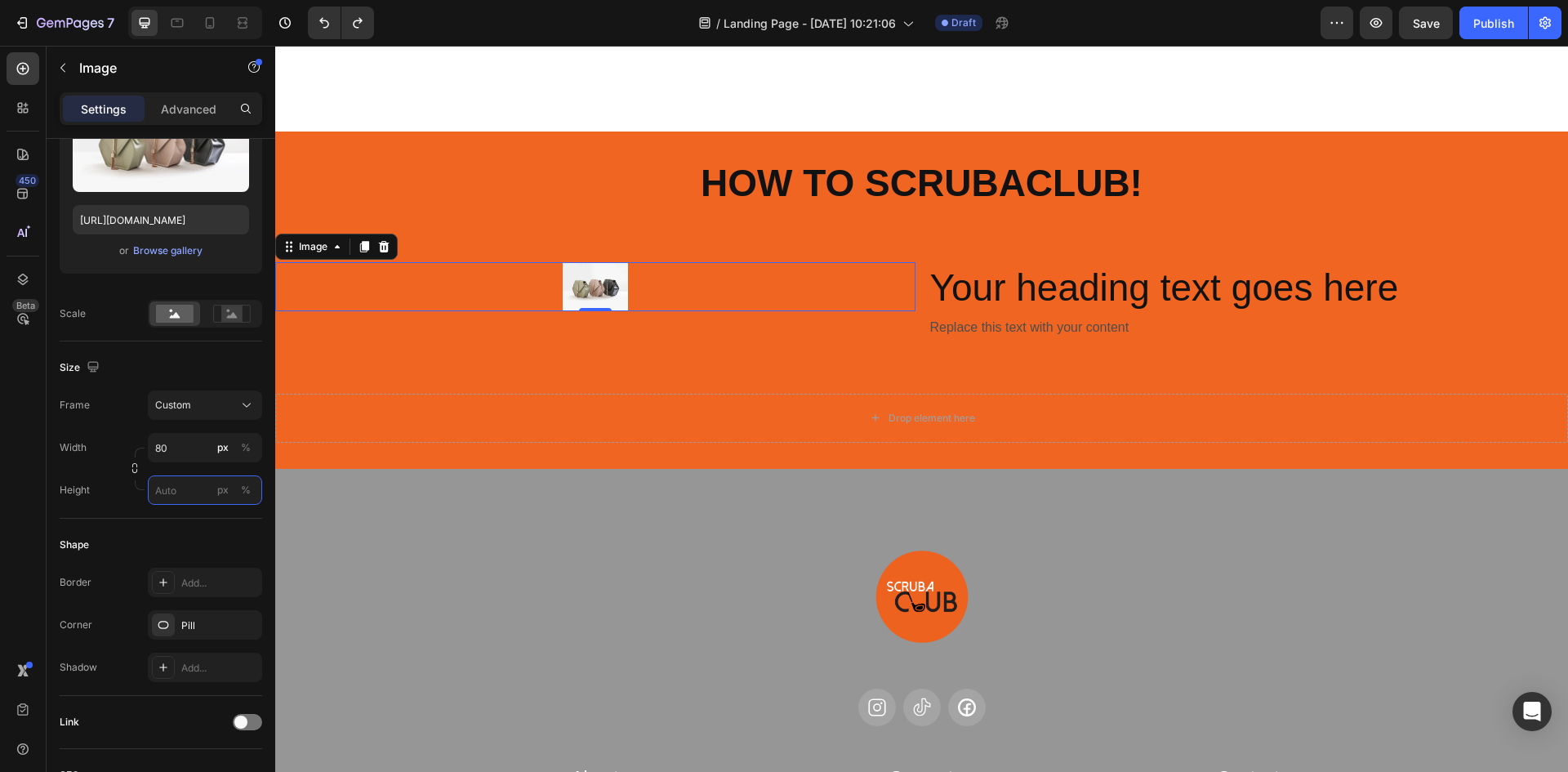
type input "1"
type input "80"
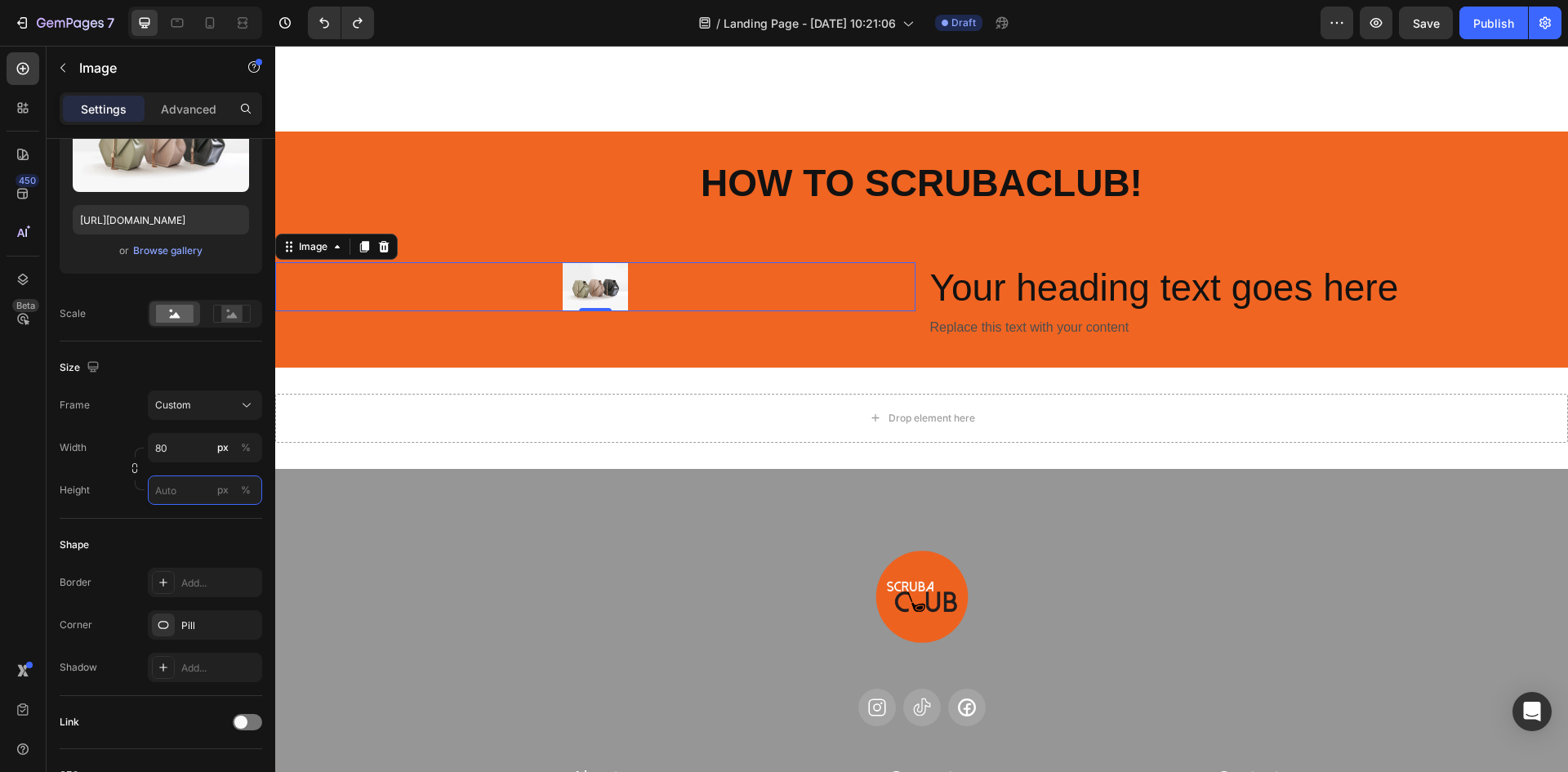
type input "1"
type input "80"
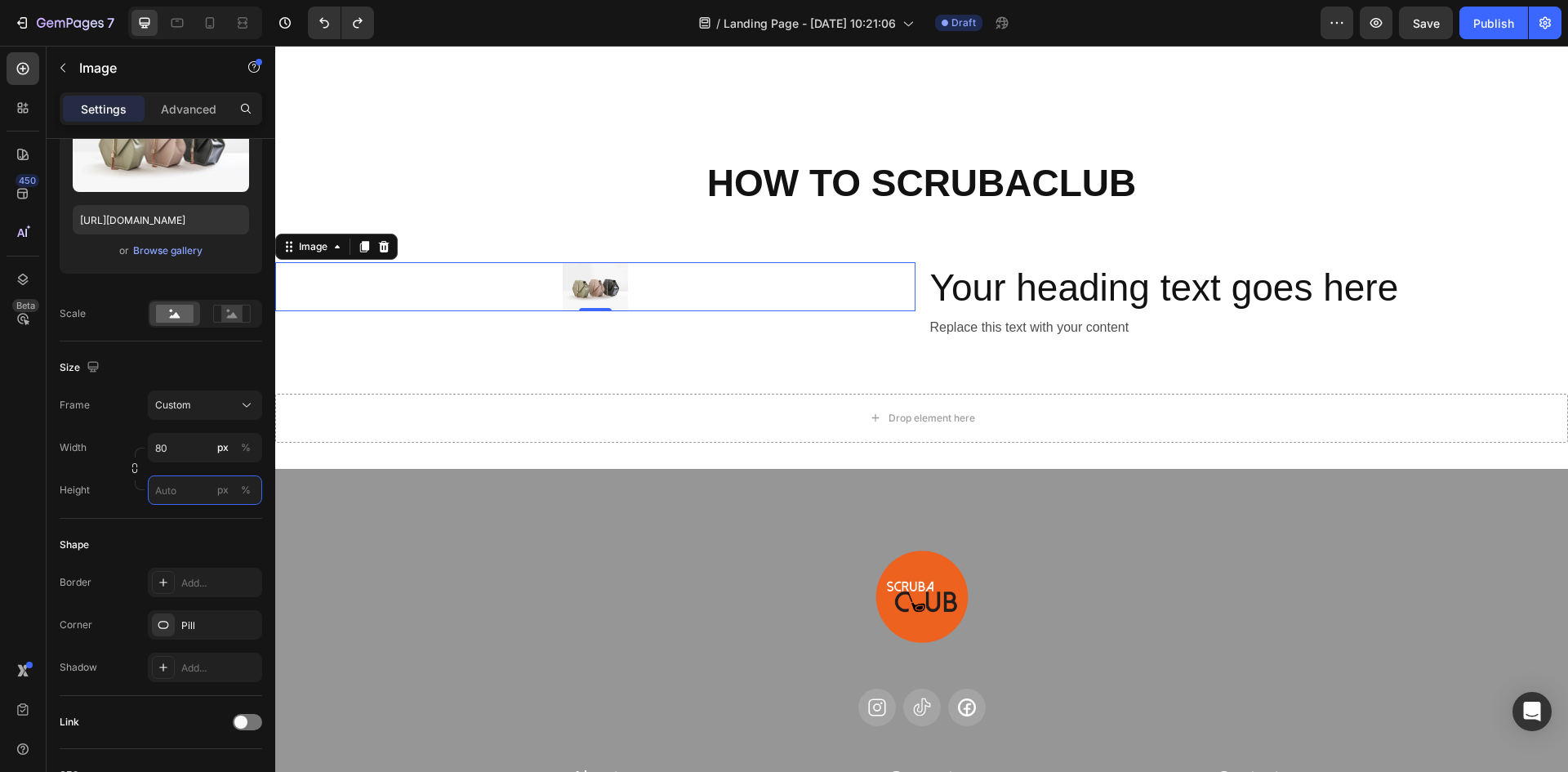
type input "1"
type input "80"
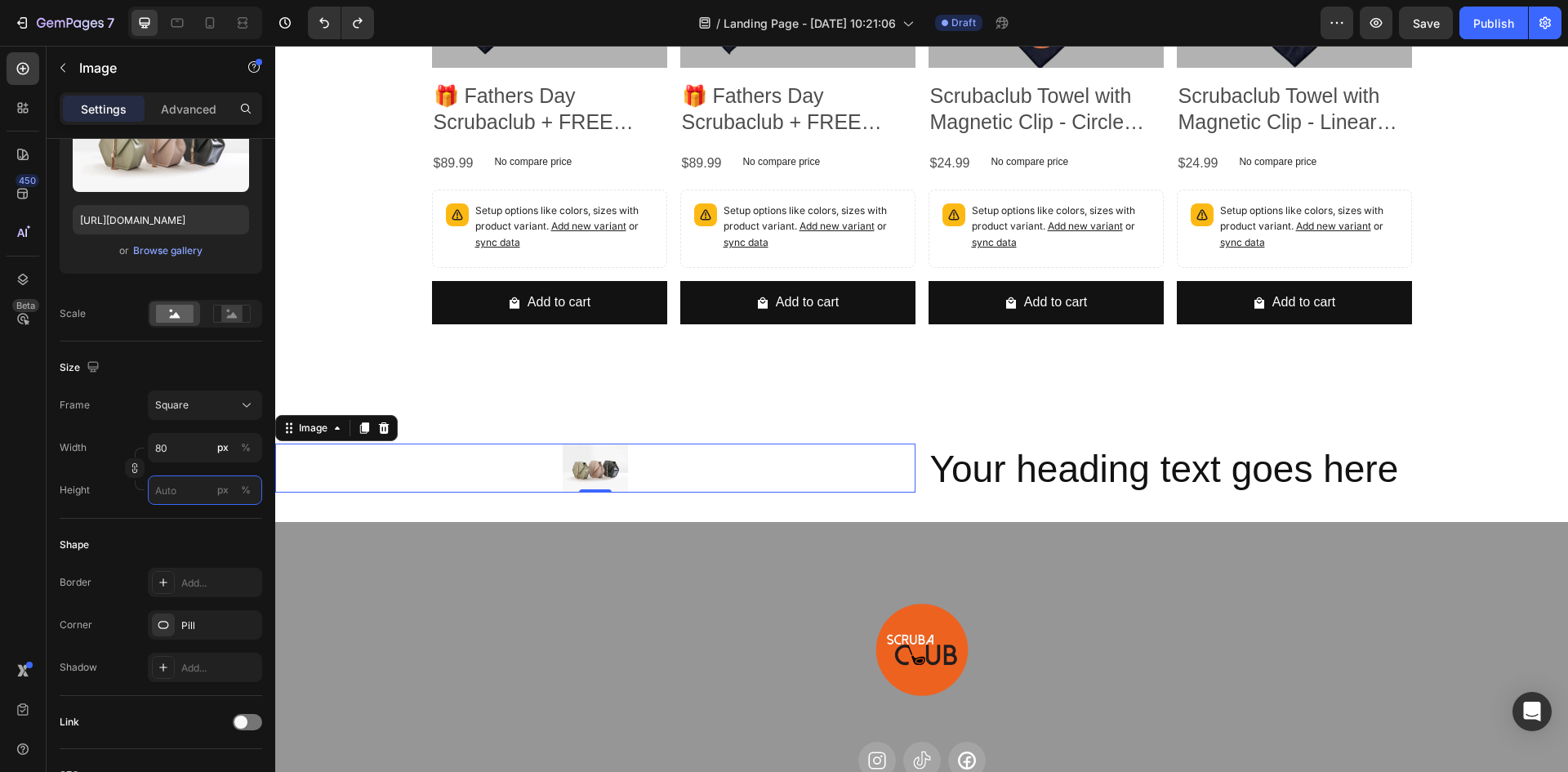
scroll to position [5640, 0]
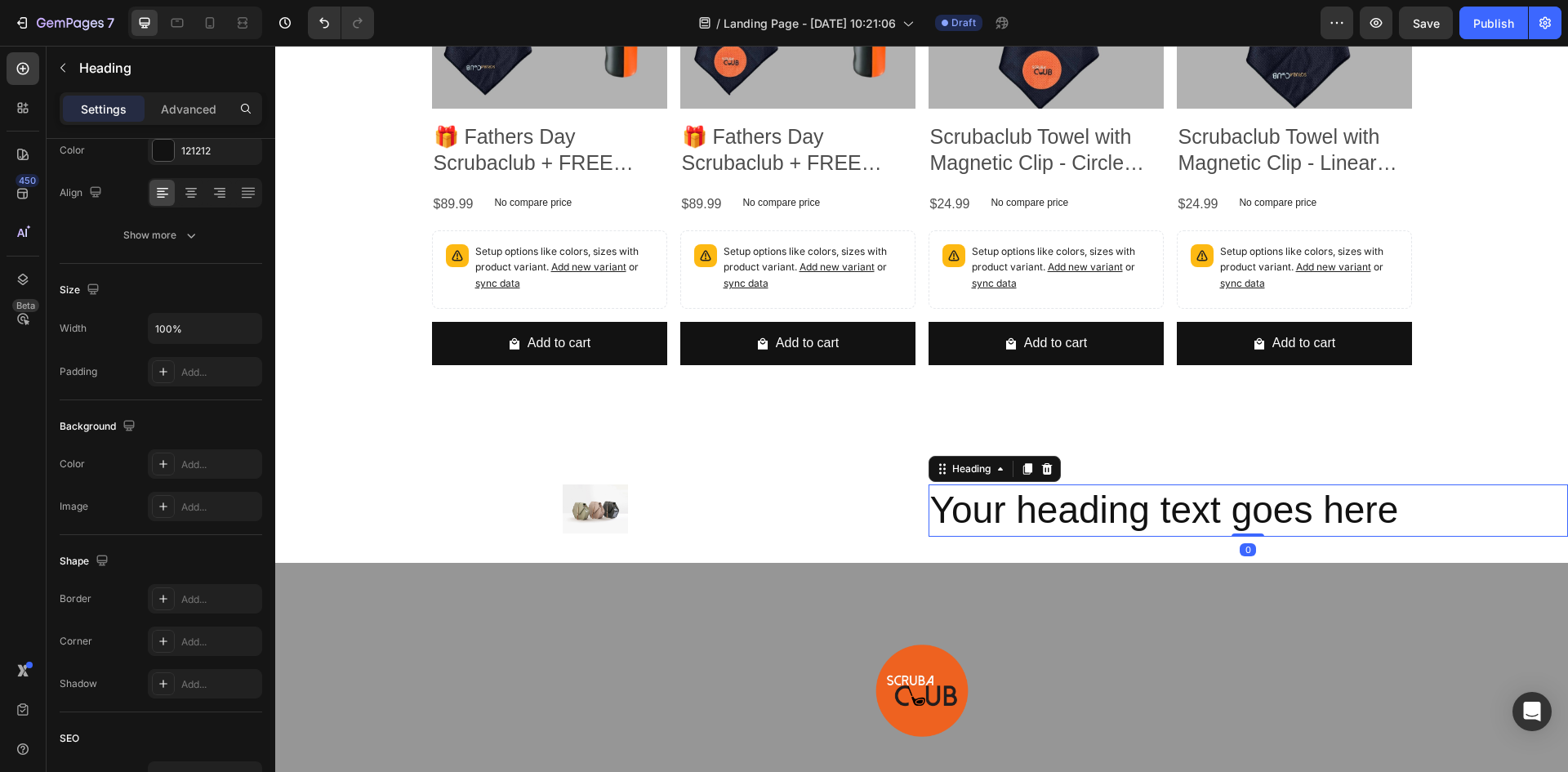
click at [1149, 500] on h2 "Your heading text goes here" at bounding box center [1248, 511] width 640 height 52
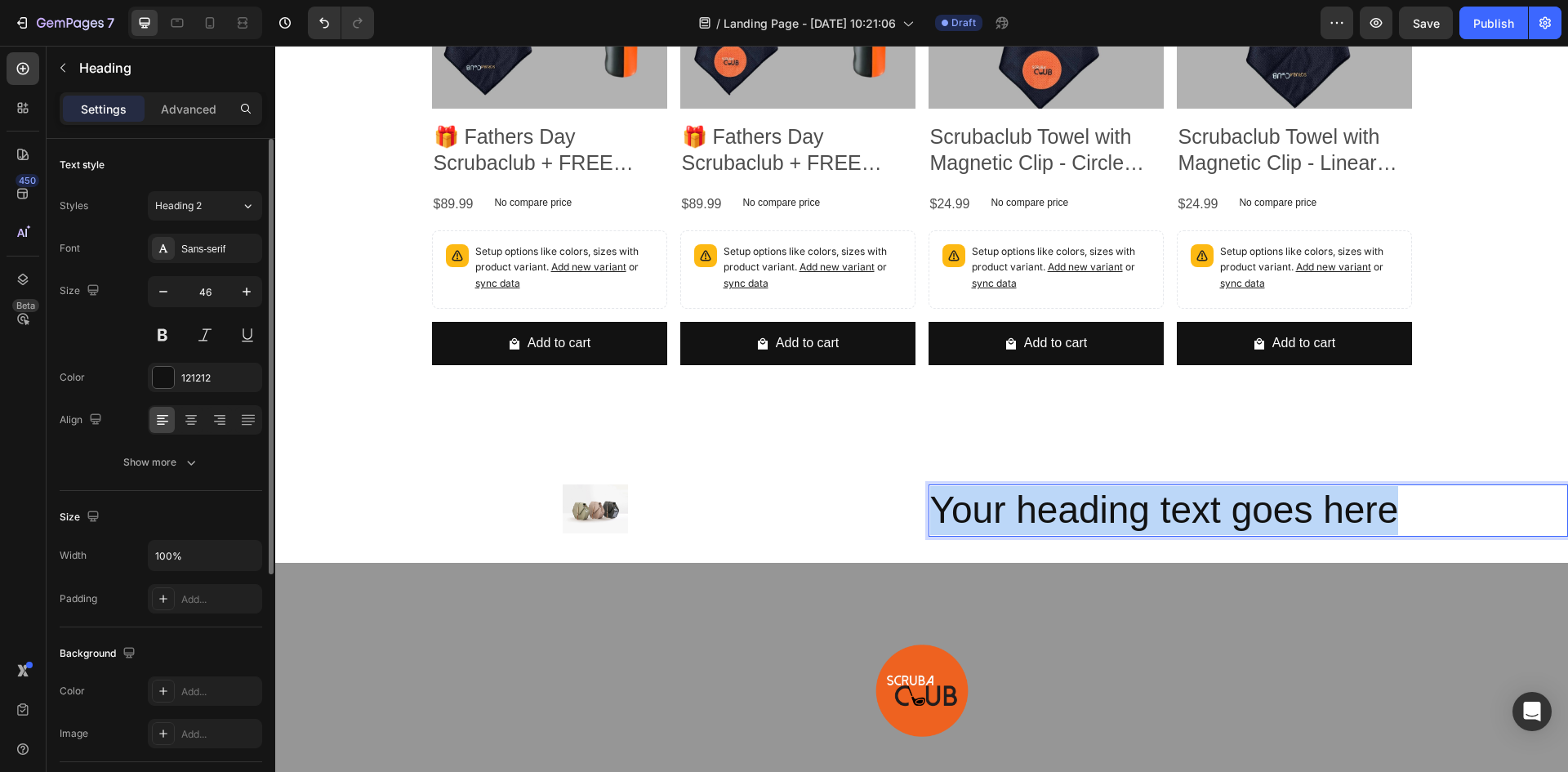
click at [1149, 500] on p "Your heading text goes here" at bounding box center [1248, 511] width 637 height 49
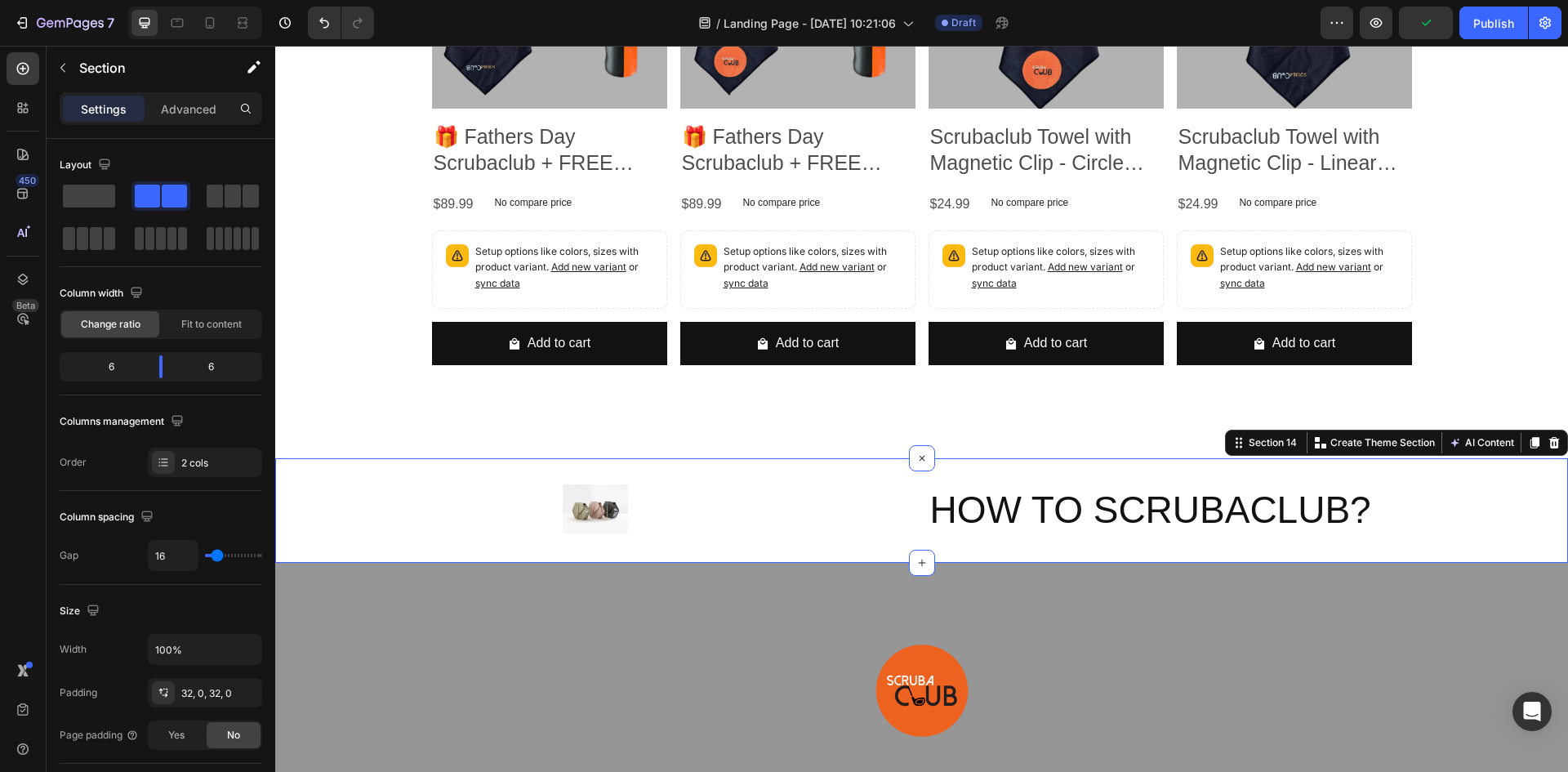
click at [334, 469] on div "Image HOW TO SCRUBACLUB? Heading Section 14 You can create reusable sections Cr…" at bounding box center [922, 511] width 1293 height 105
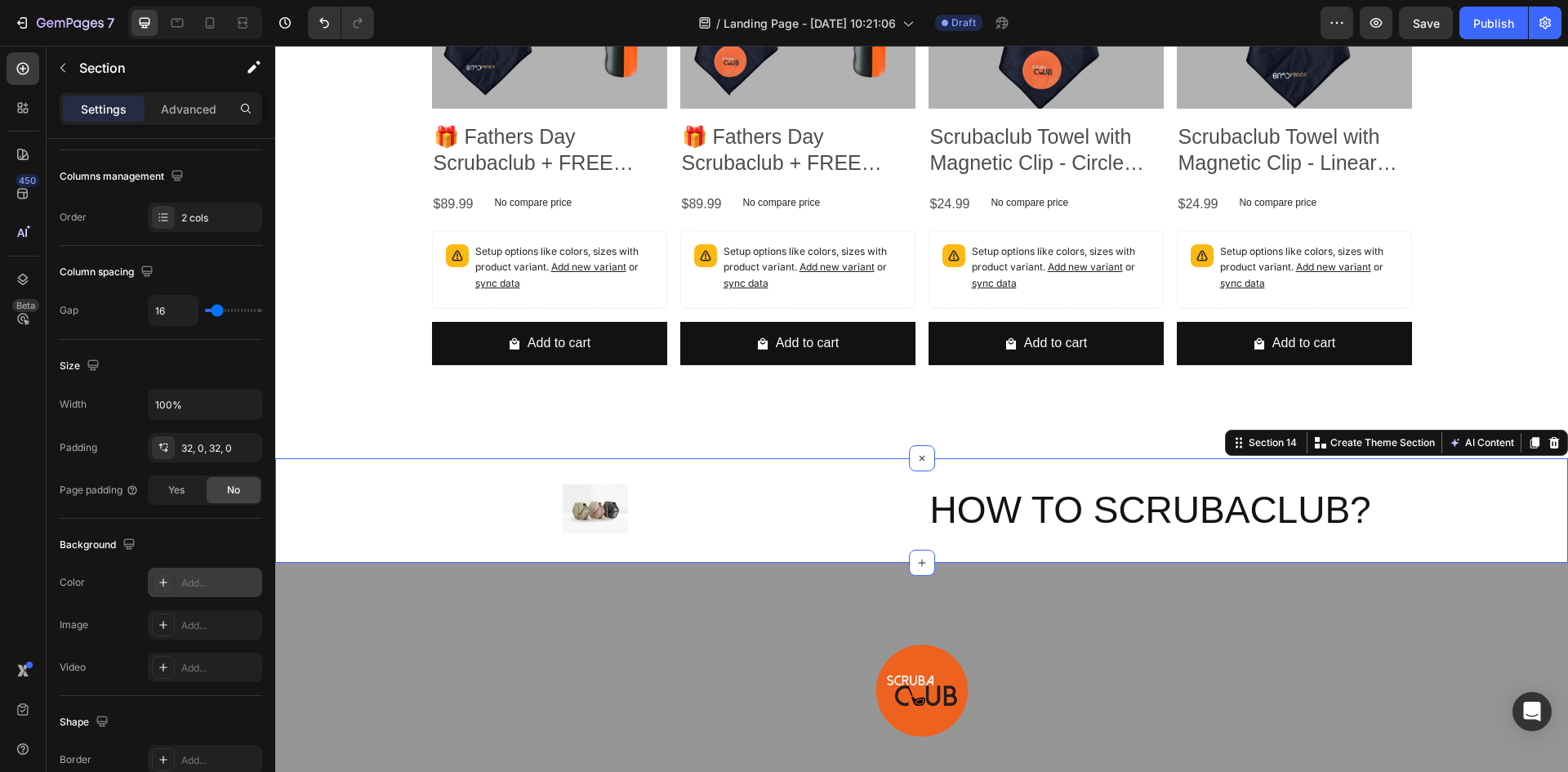
click at [197, 576] on div "Add..." at bounding box center [220, 584] width 77 height 15
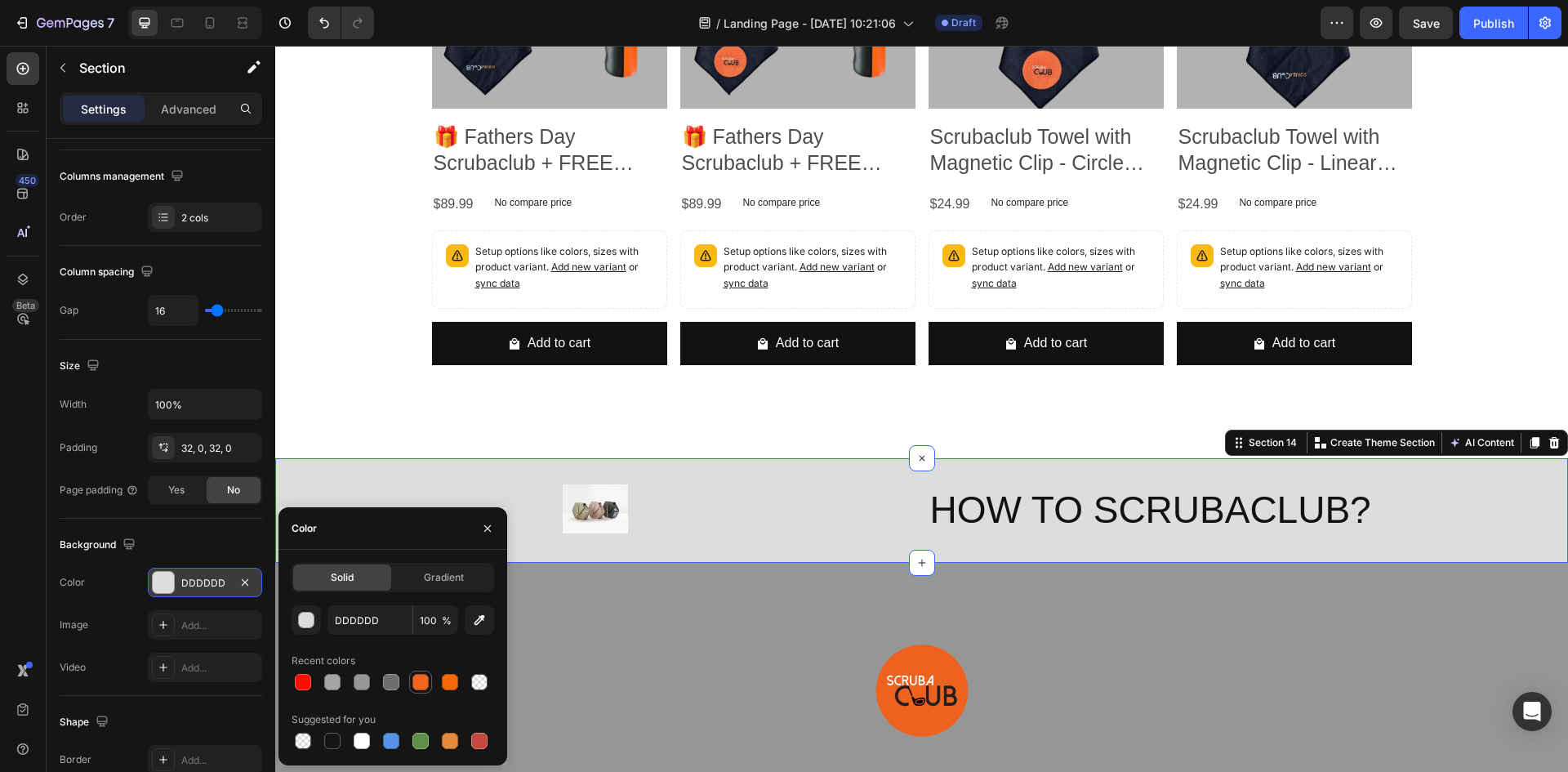
click at [424, 680] on div at bounding box center [421, 683] width 17 height 17
type input "F06522"
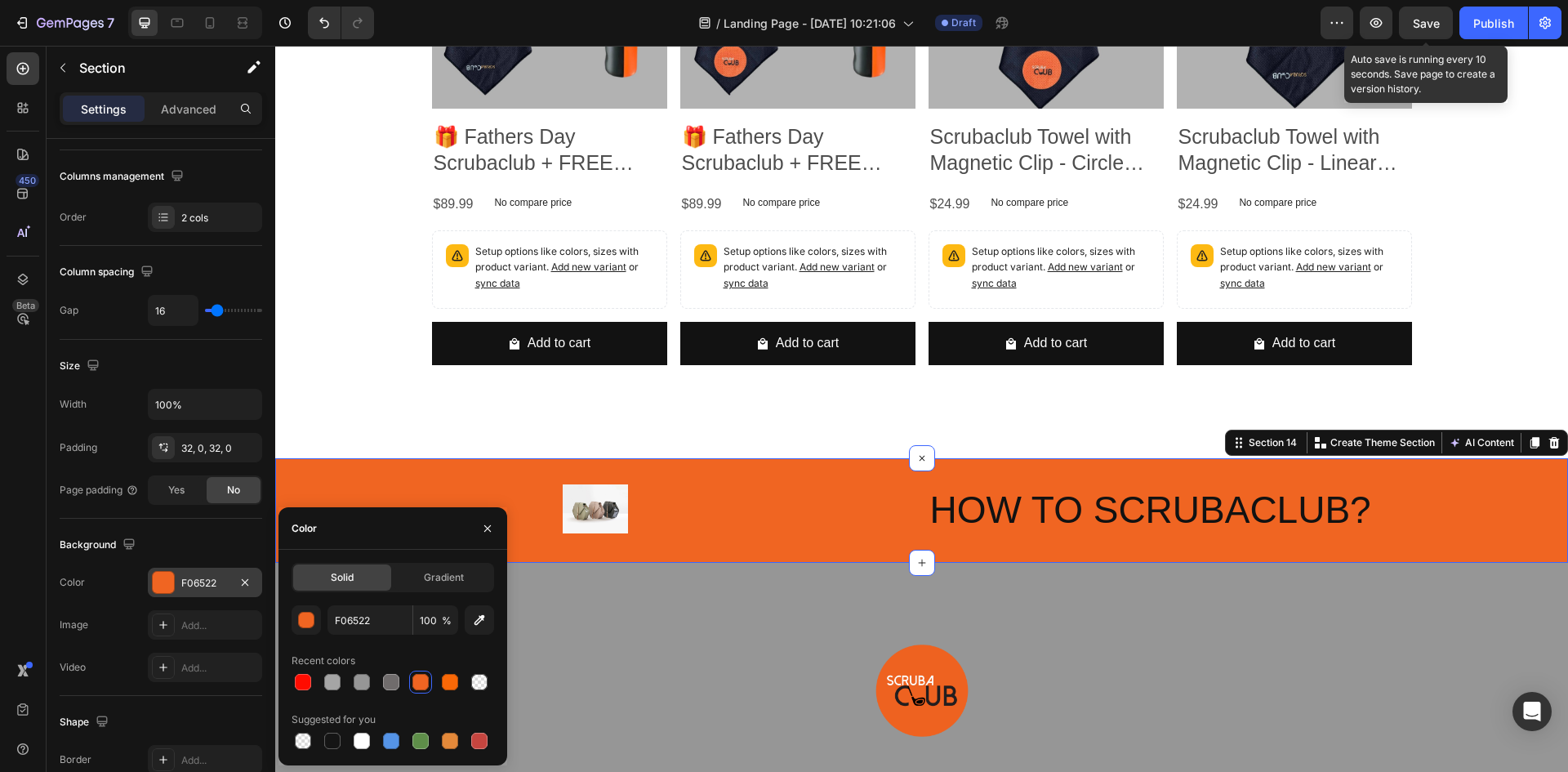
click at [1422, 22] on span "Save" at bounding box center [1427, 23] width 27 height 14
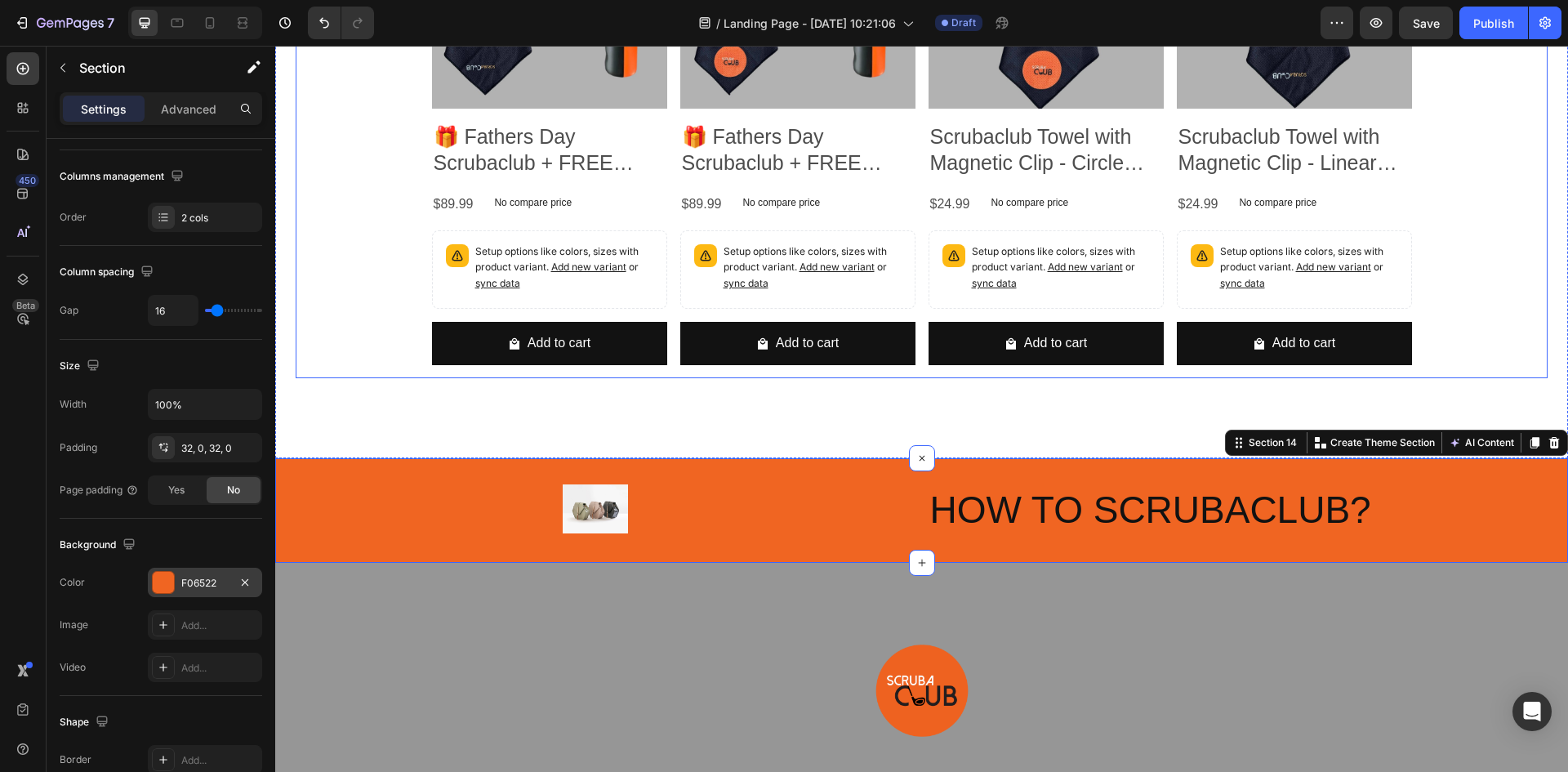
click at [1506, 330] on div "Product Images 🎁 Fathers Day Scrubaclub + FREE Linear Logo Towel Bundle Product…" at bounding box center [921, 126] width 1252 height 506
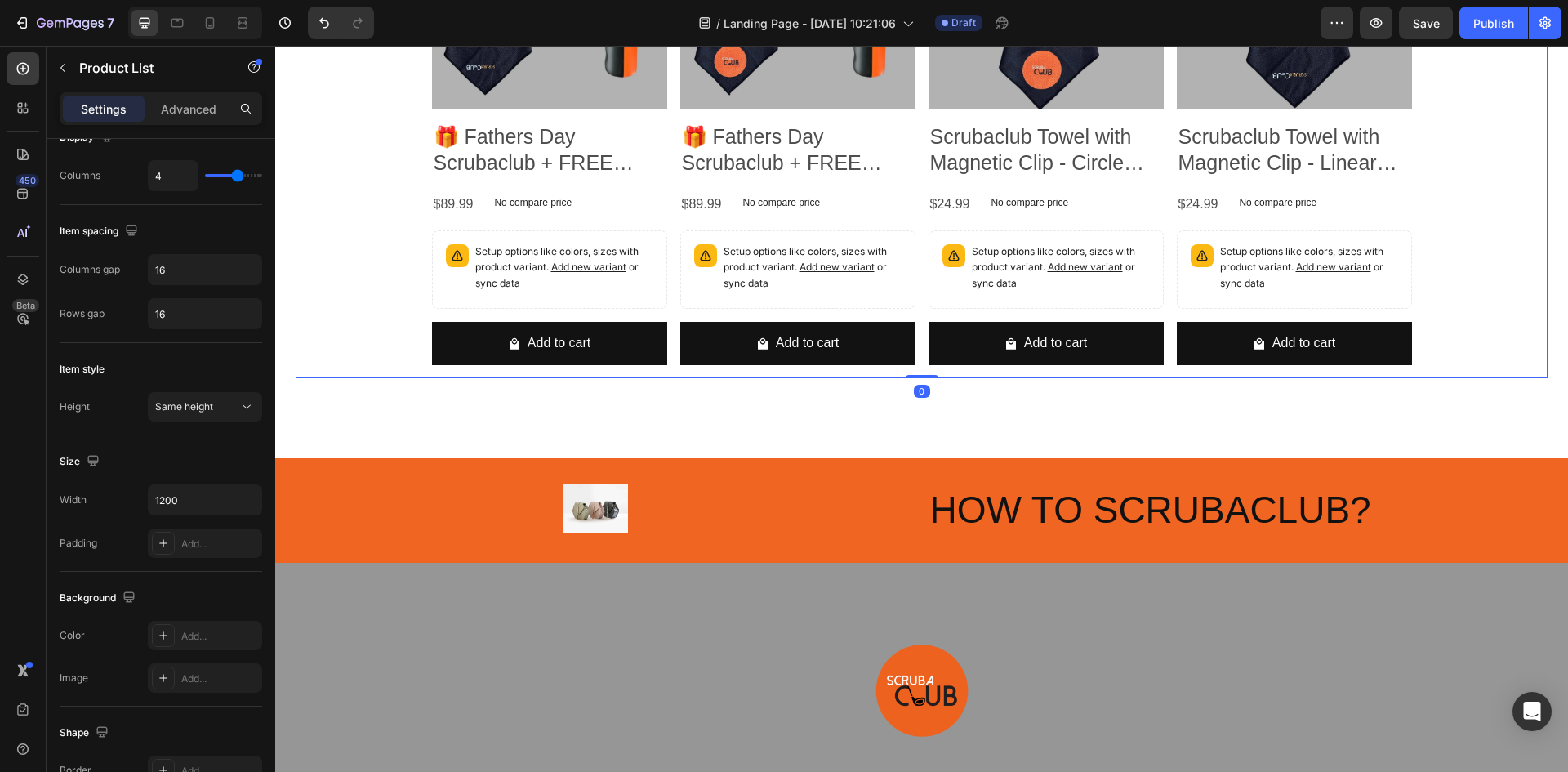
scroll to position [0, 0]
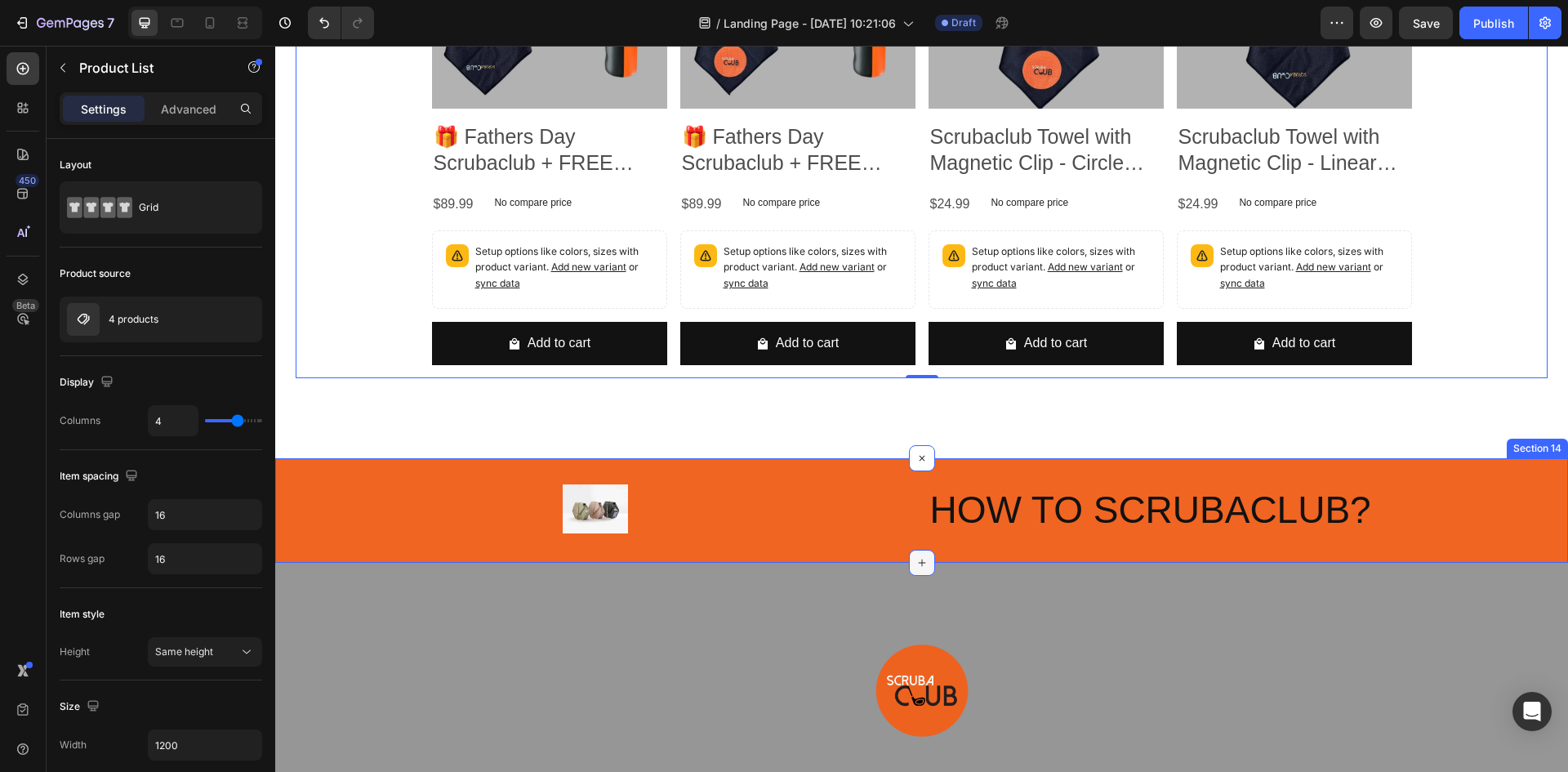
click at [915, 560] on icon at bounding box center [922, 563] width 13 height 13
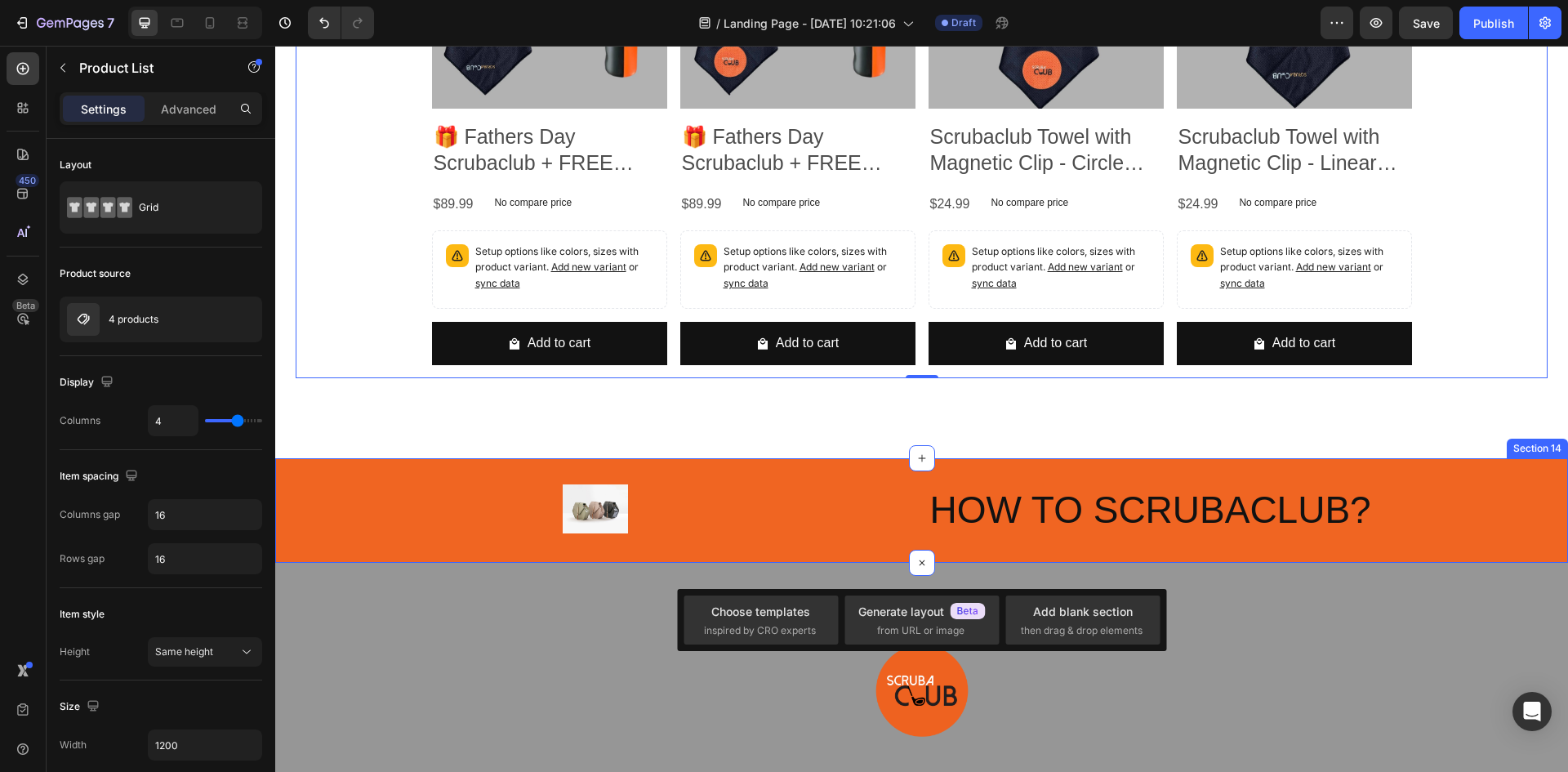
click at [778, 545] on div "Image HOW TO SCRUBACLUB? Heading Section 14" at bounding box center [922, 511] width 1293 height 105
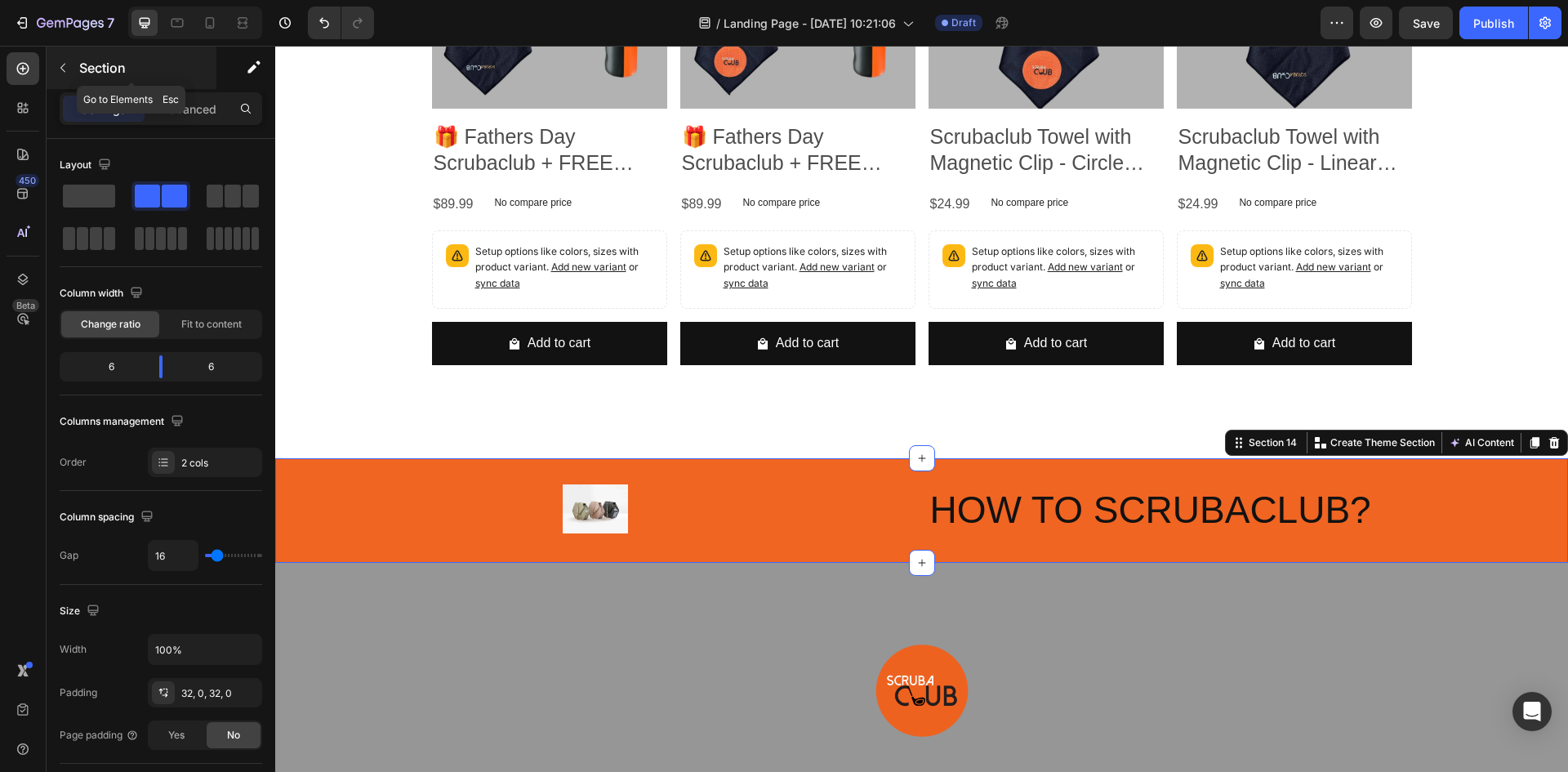
click at [59, 71] on icon "button" at bounding box center [63, 68] width 13 height 13
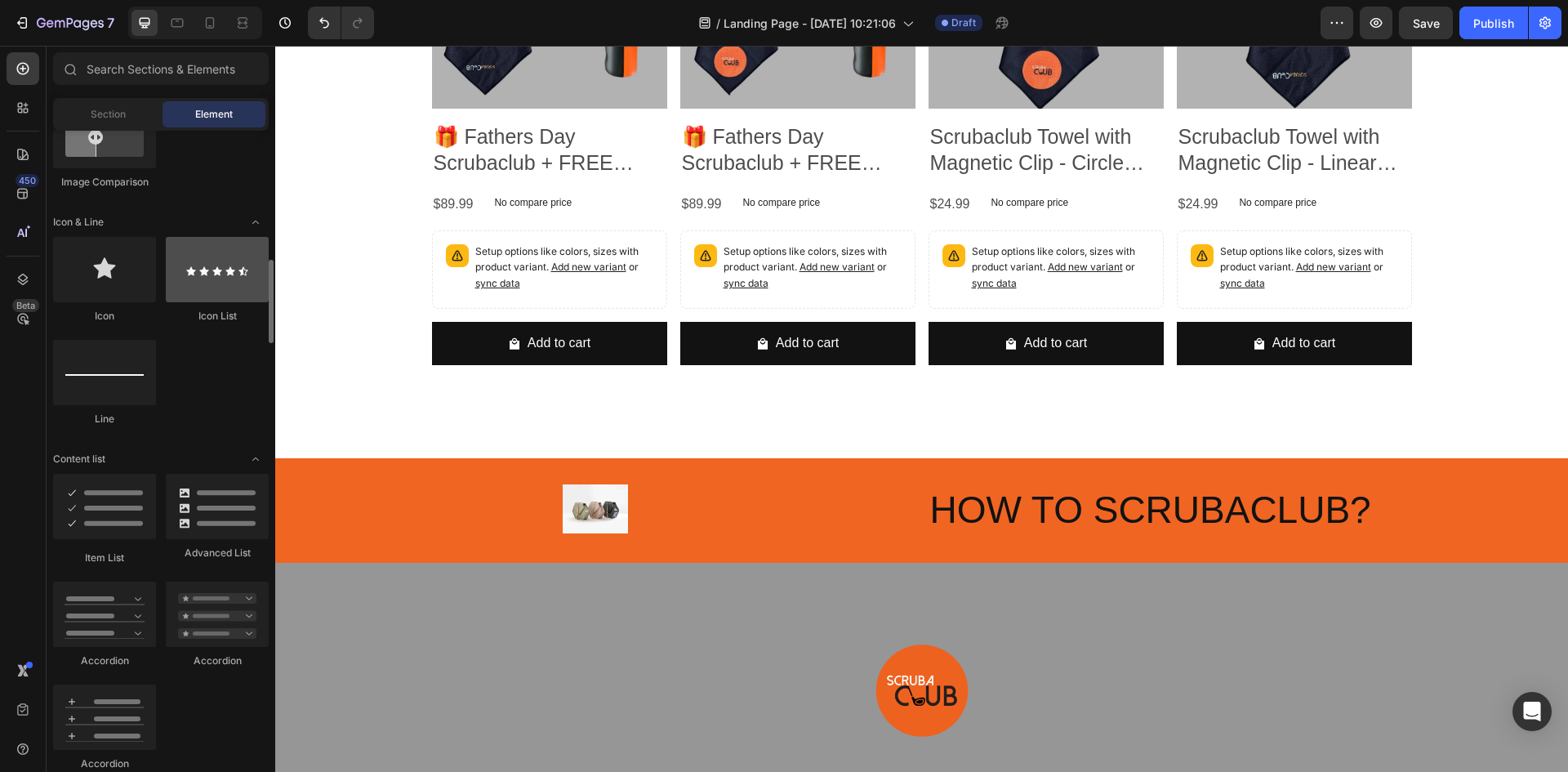
scroll to position [1226, 0]
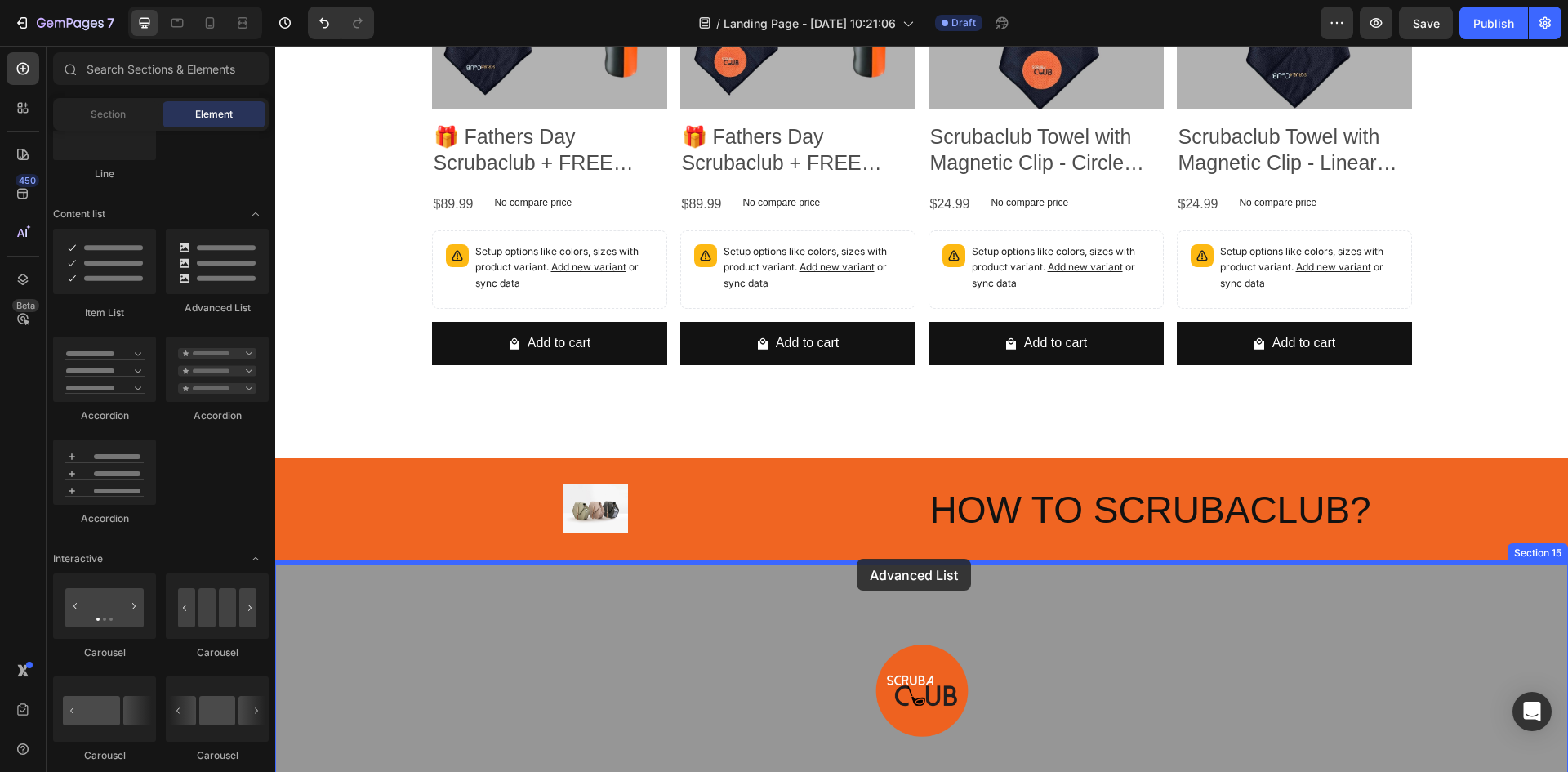
drag, startPoint x: 517, startPoint y: 335, endPoint x: 856, endPoint y: 559, distance: 406.3
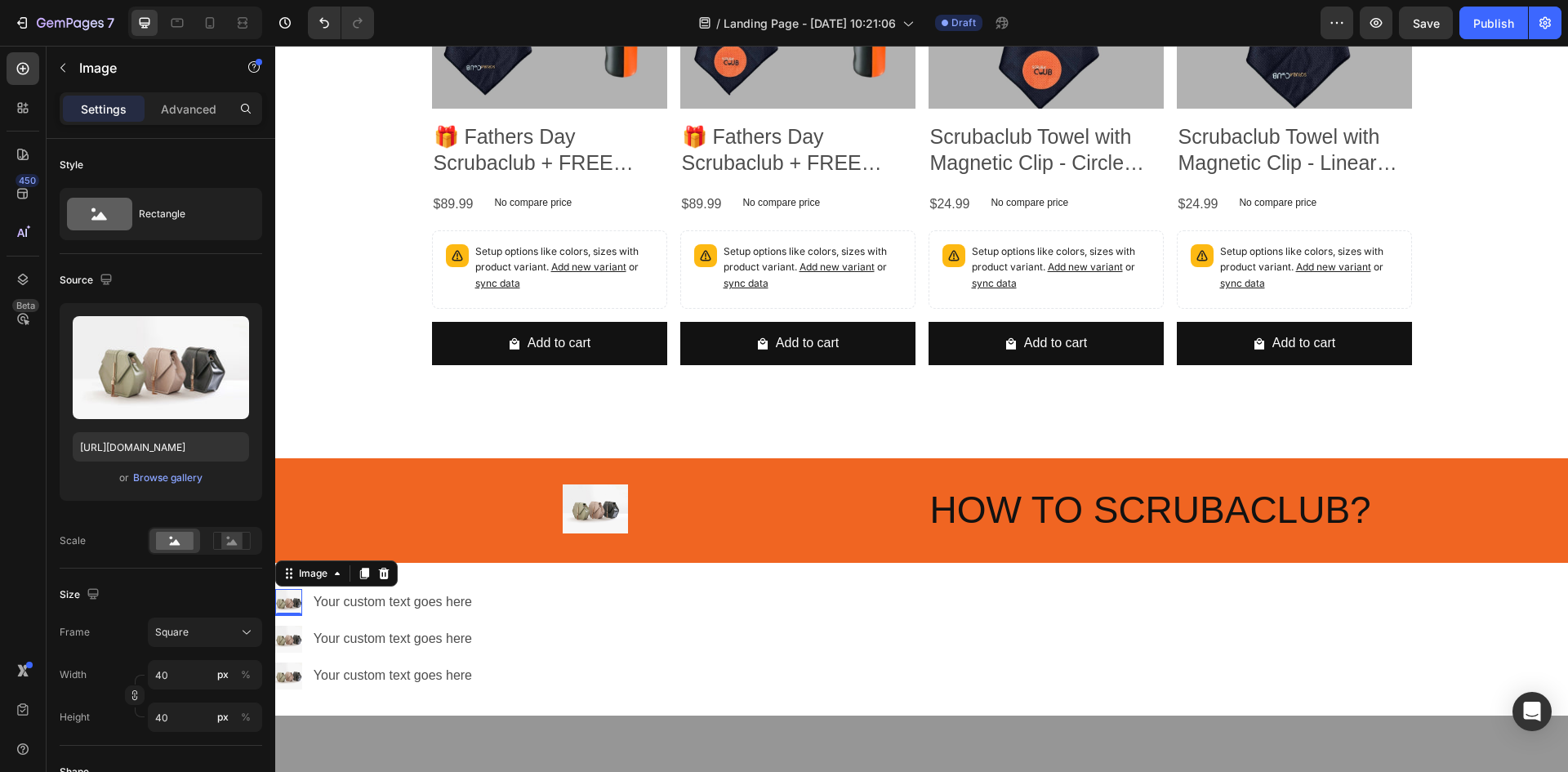
click at [285, 600] on img at bounding box center [289, 603] width 27 height 27
click at [184, 476] on div "Browse gallery" at bounding box center [167, 478] width 69 height 15
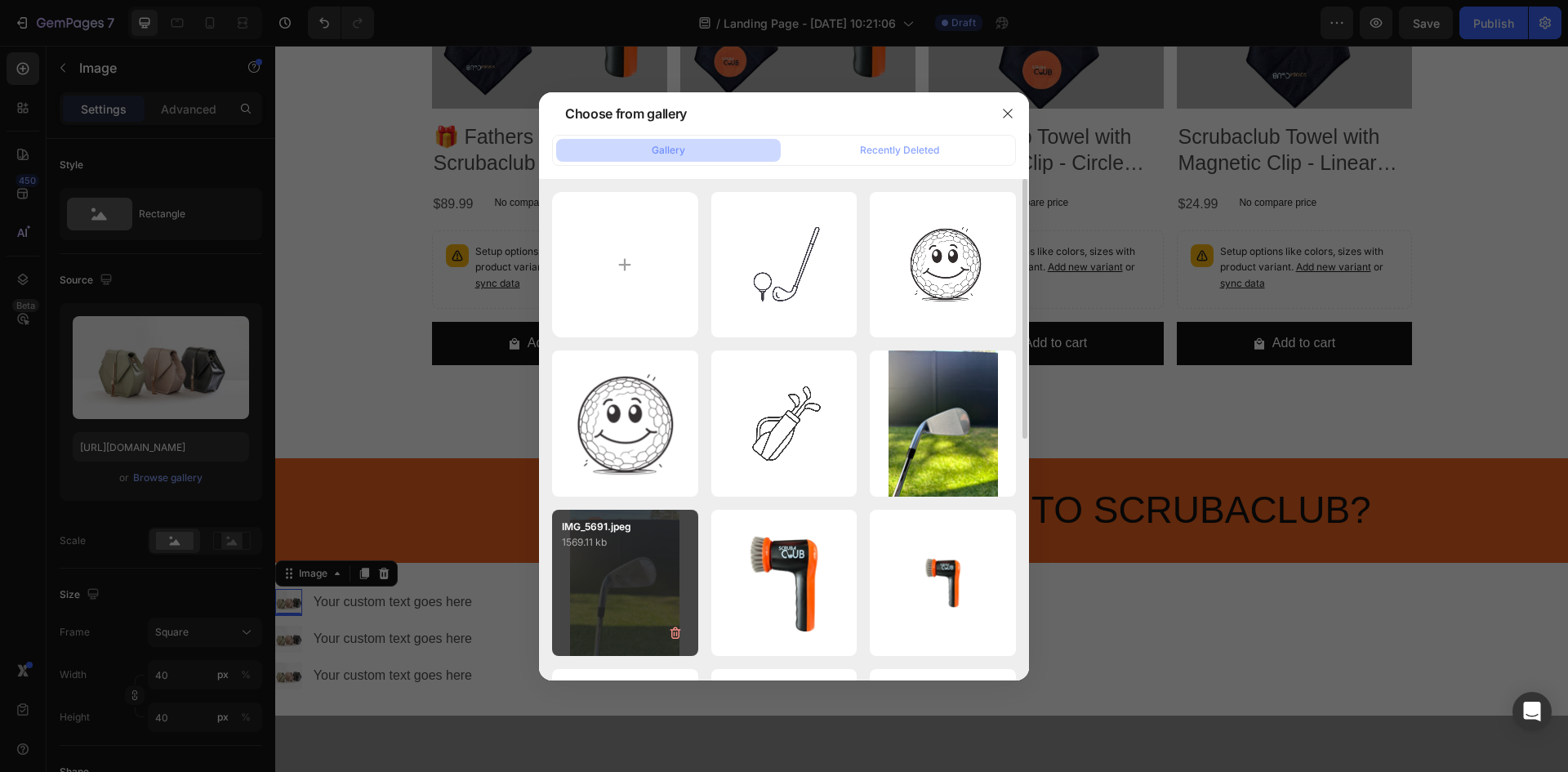
click at [622, 542] on p "1569.11 kb" at bounding box center [625, 543] width 127 height 17
type input "[URL][DOMAIN_NAME]"
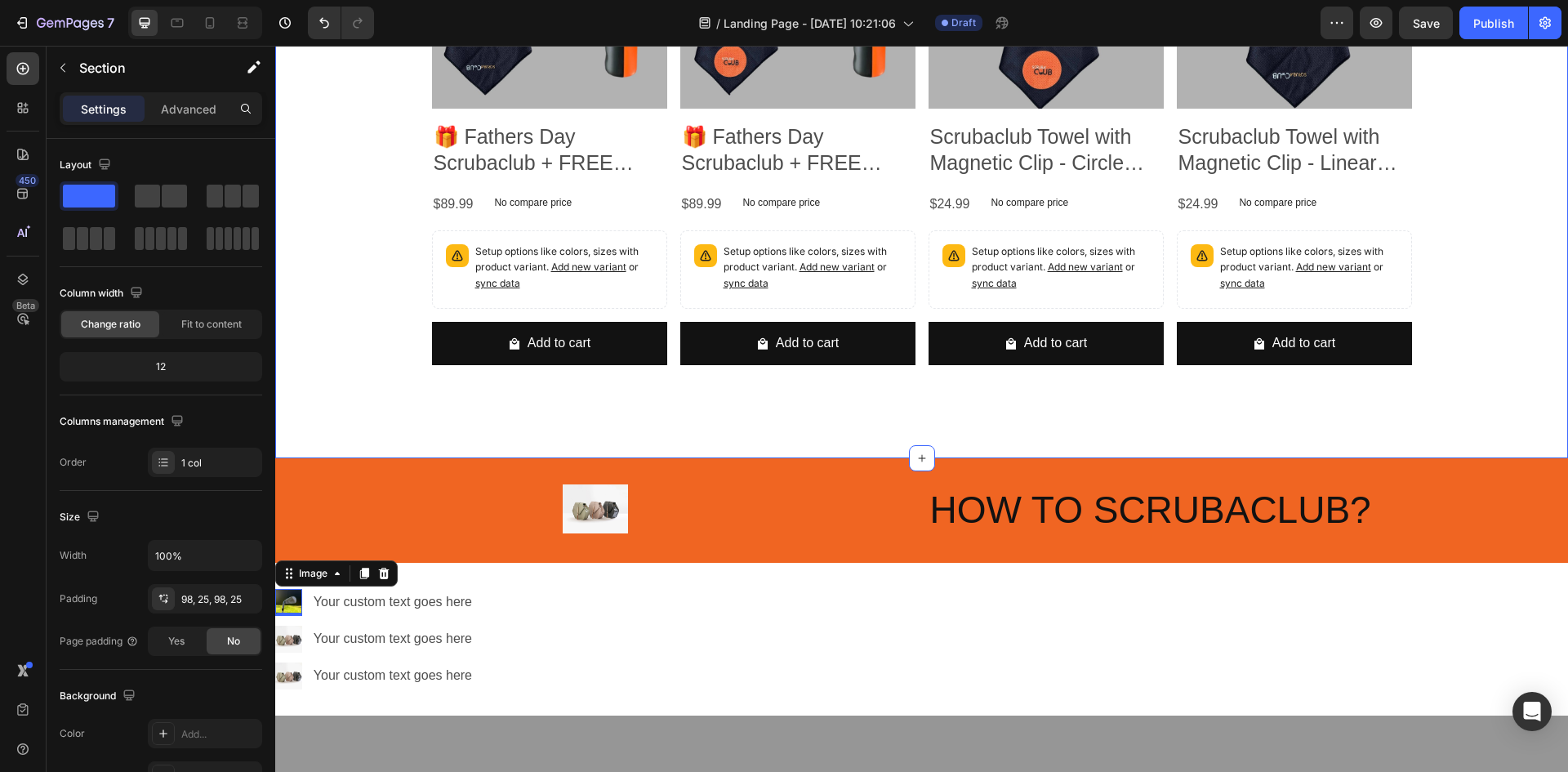
click at [976, 453] on div "See our bundle options / towel additions below! Heading Product Images 🎁 Father…" at bounding box center [922, 87] width 1293 height 743
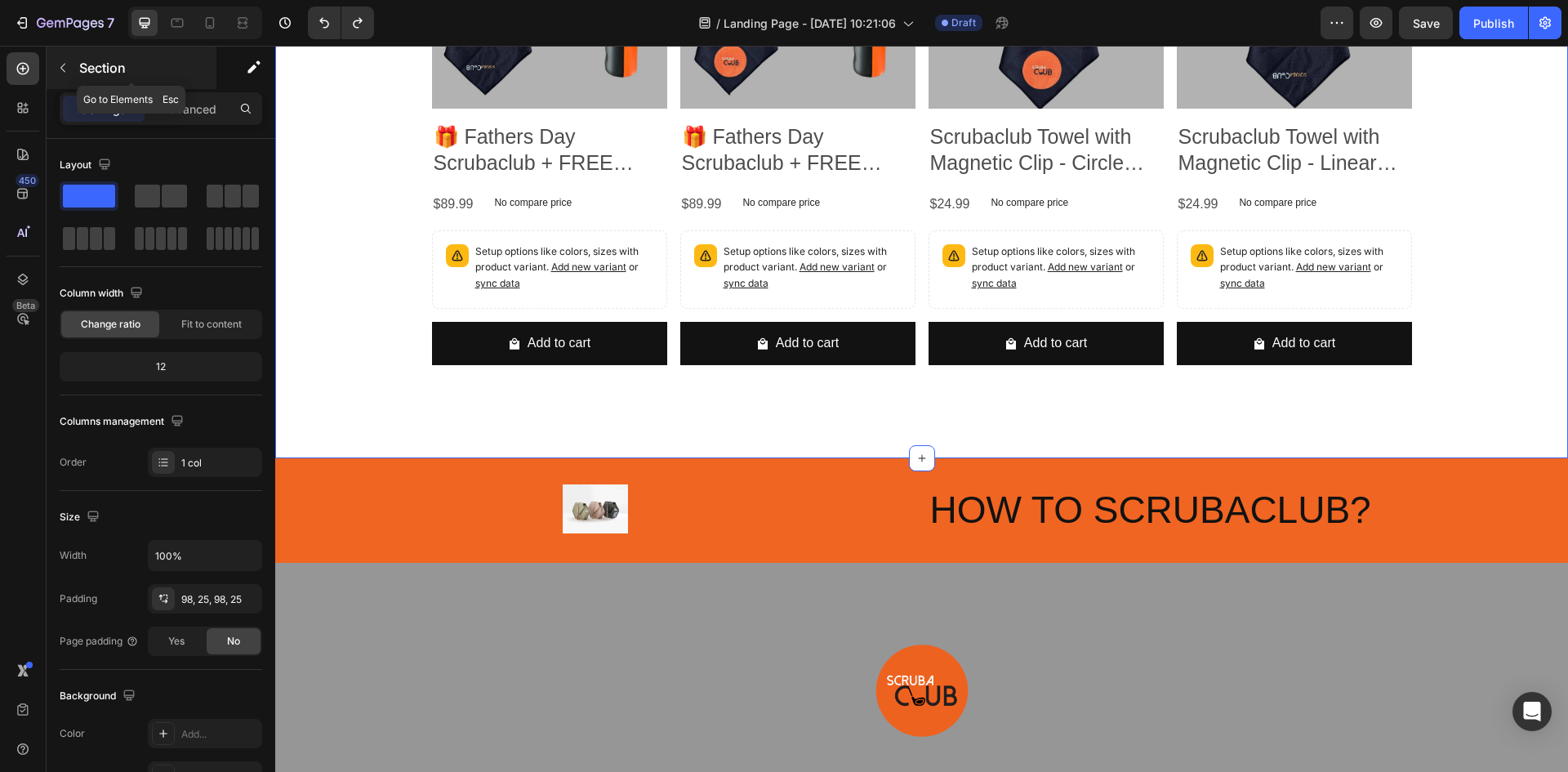
click at [66, 64] on icon "button" at bounding box center [63, 68] width 5 height 9
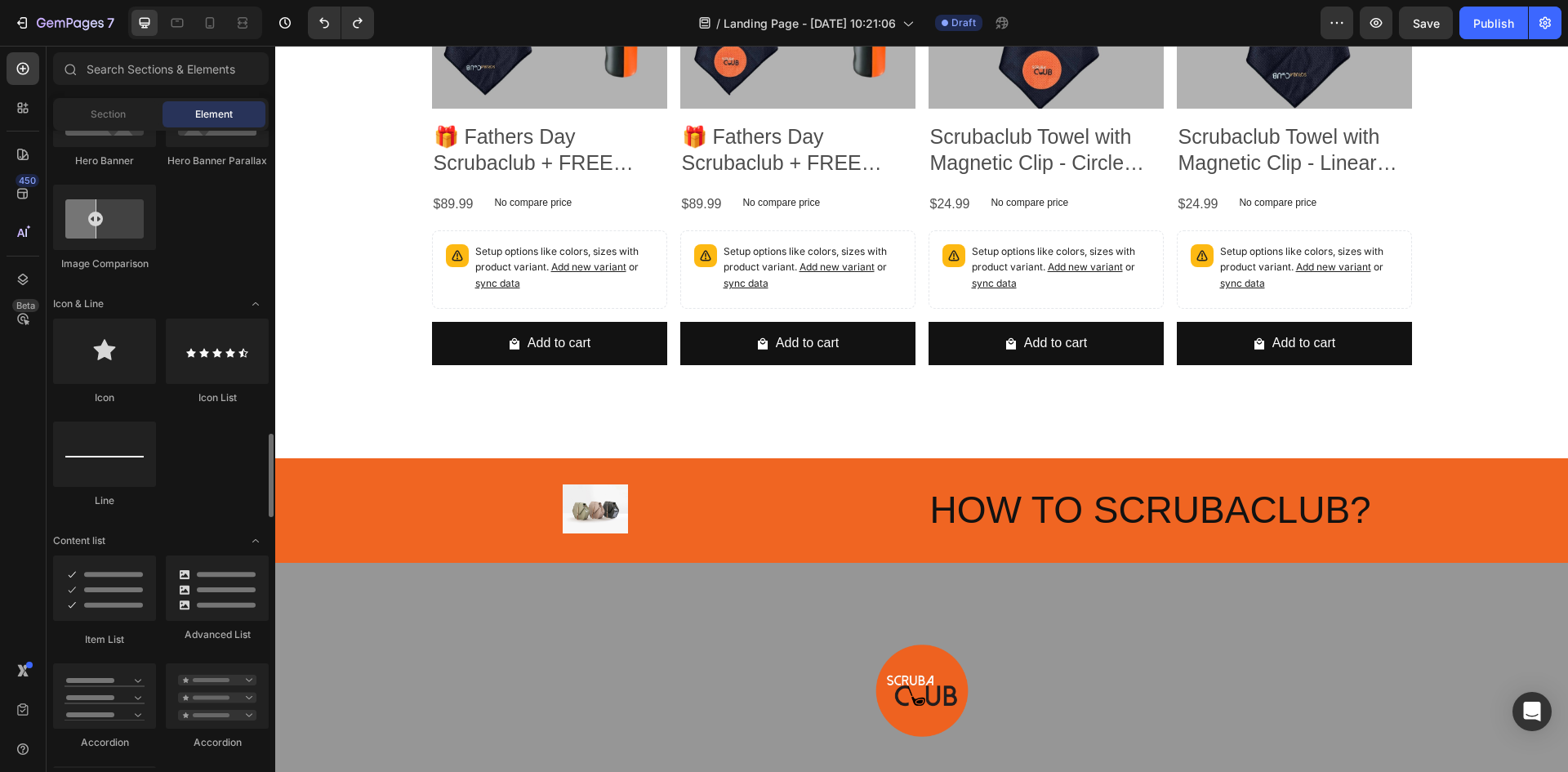
scroll to position [1063, 0]
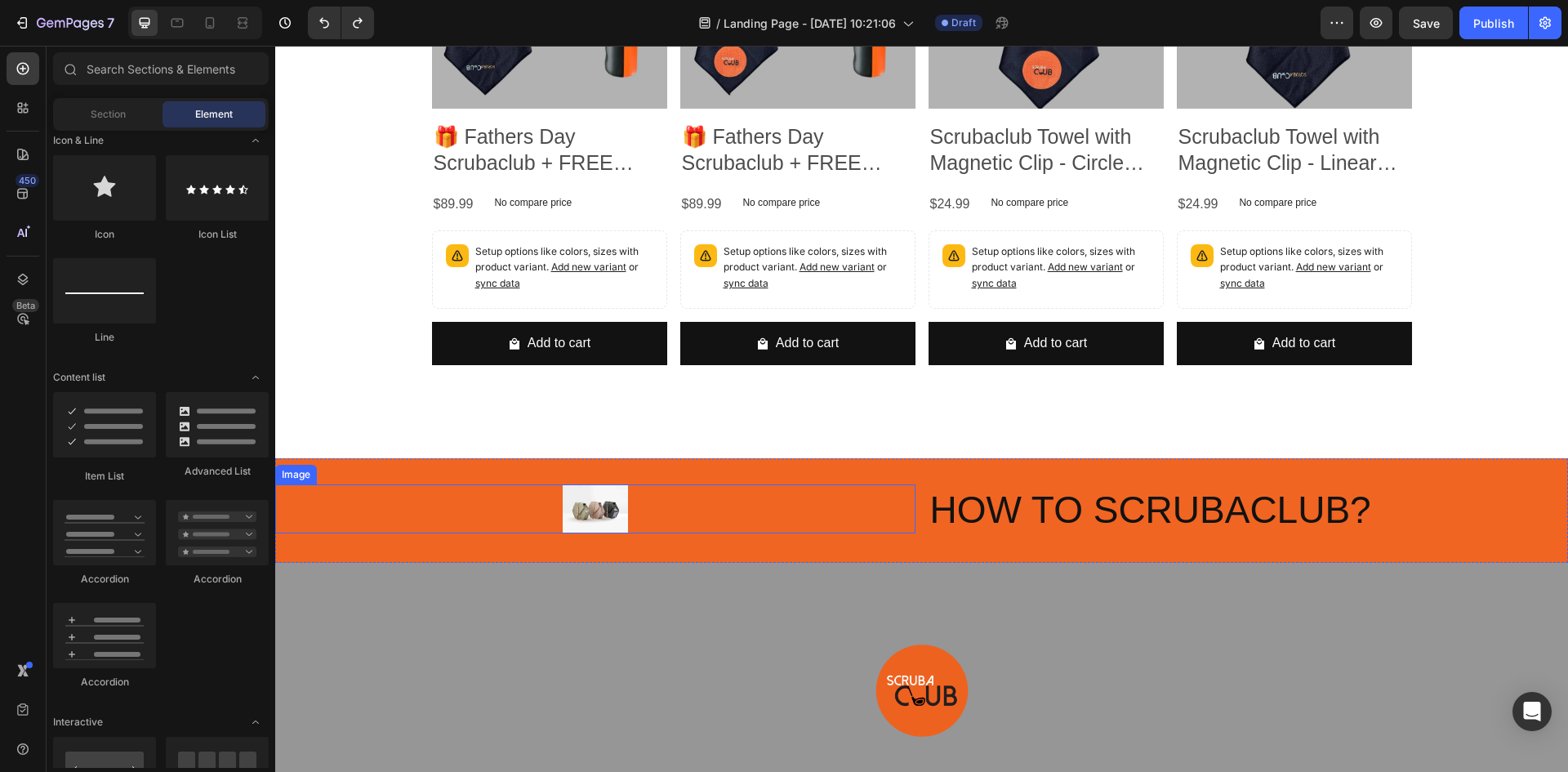
click at [859, 502] on div at bounding box center [595, 509] width 640 height 49
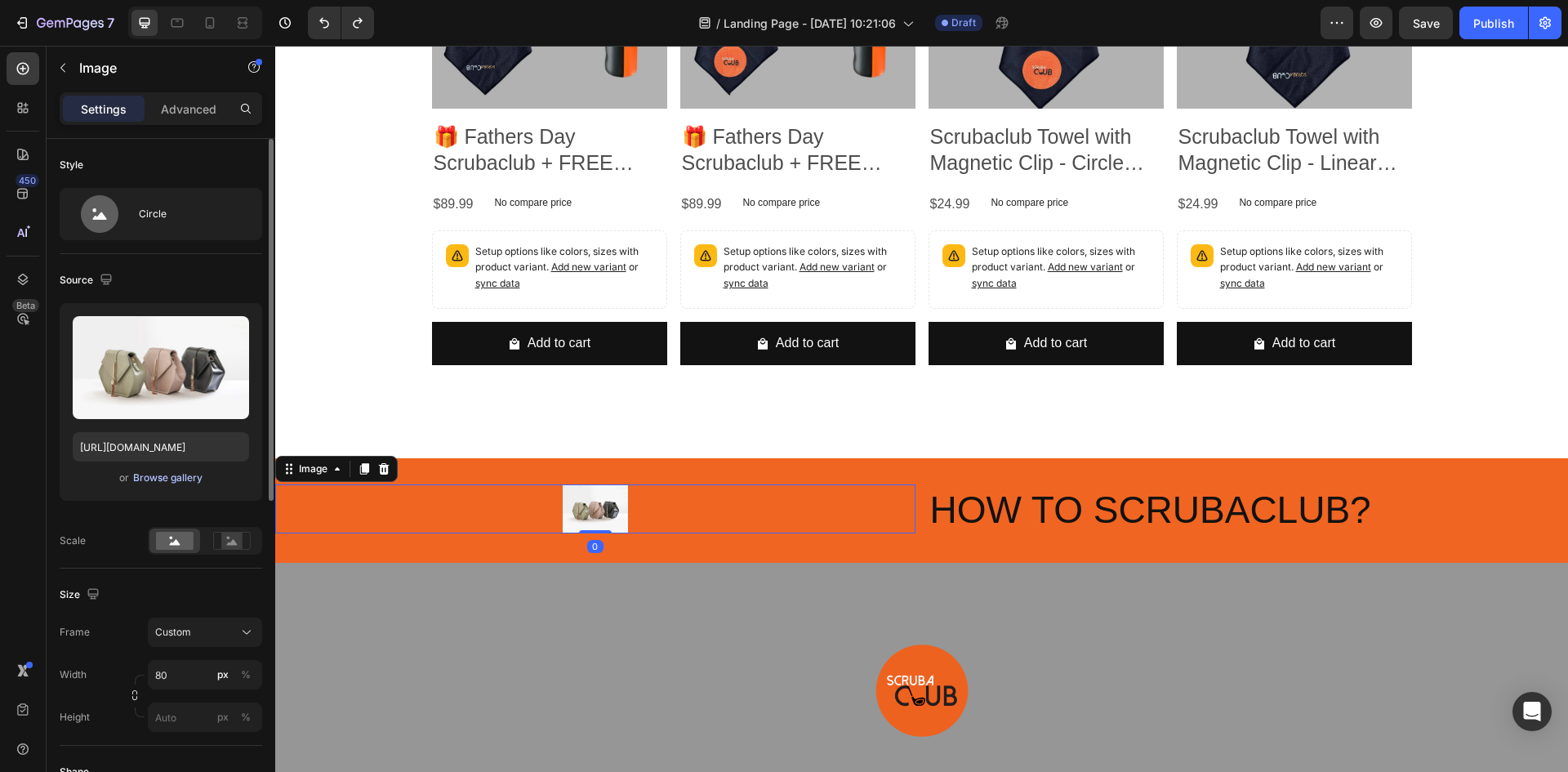
click at [176, 473] on div "Browse gallery" at bounding box center [167, 478] width 69 height 15
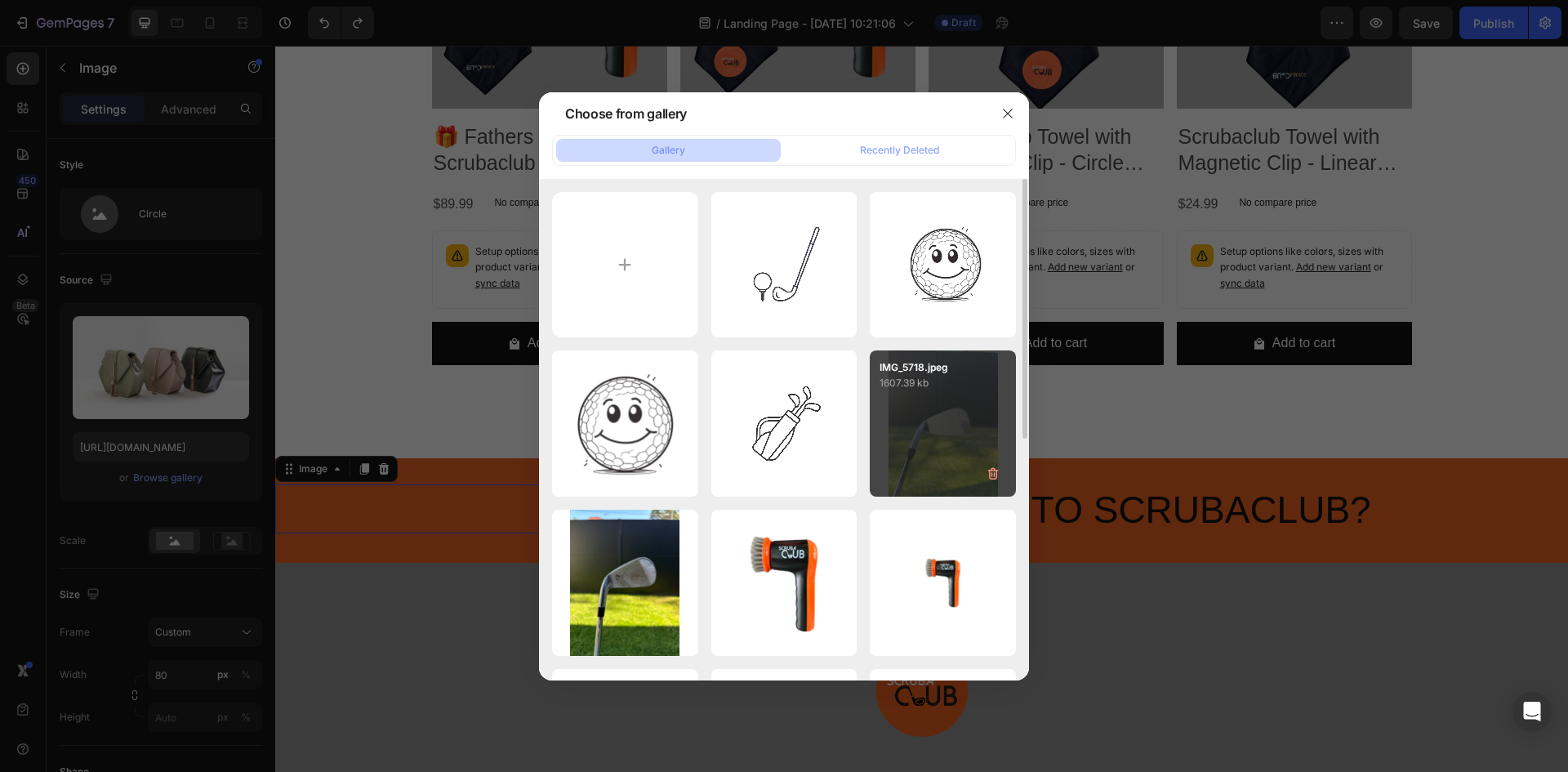
click at [924, 435] on div "IMG_5718.jpeg 1607.39 kb" at bounding box center [943, 424] width 146 height 147
type input "[URL][DOMAIN_NAME]"
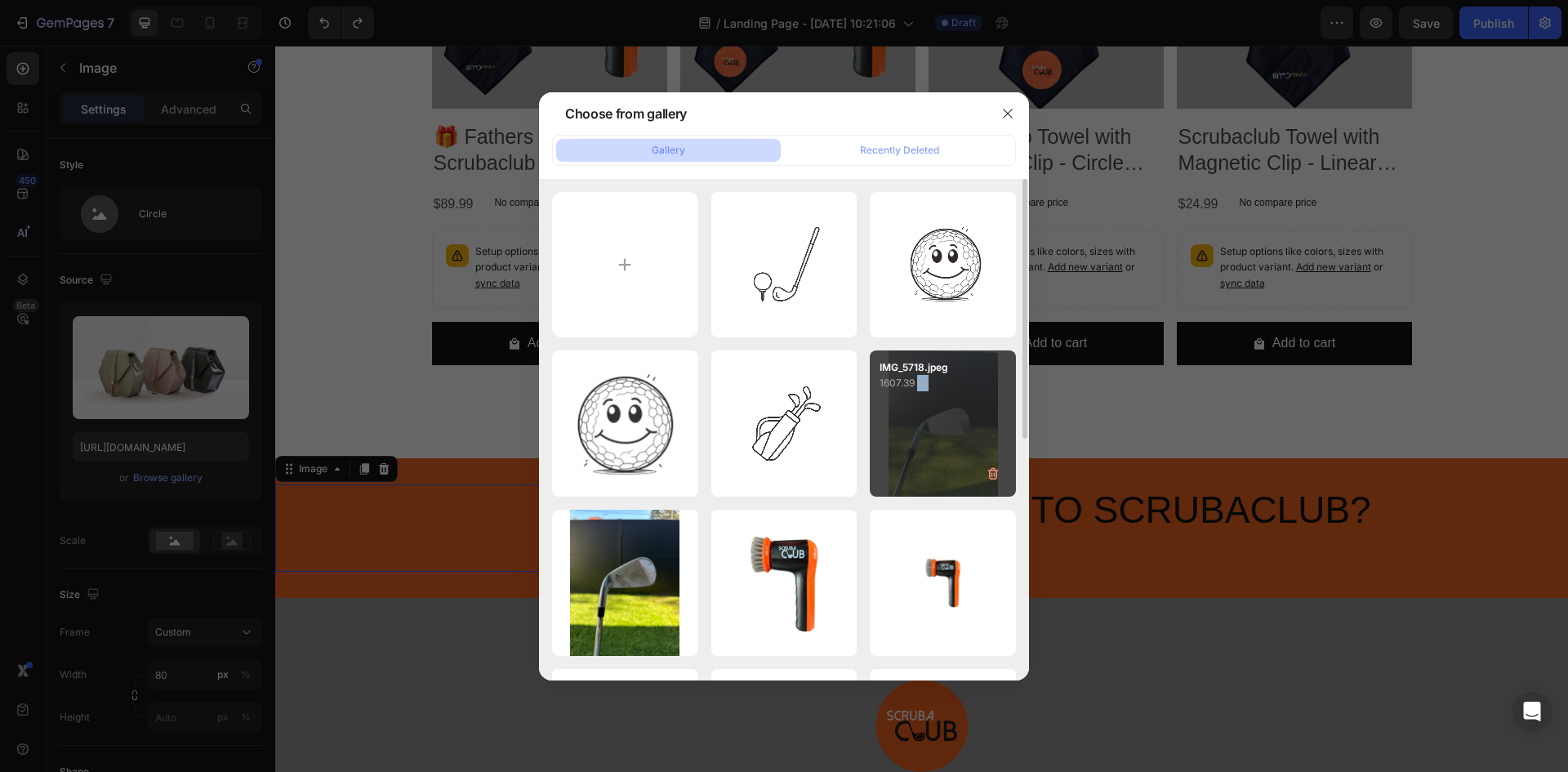
click at [924, 435] on div "IMG_5718.jpeg 1607.39 kb" at bounding box center [943, 424] width 146 height 147
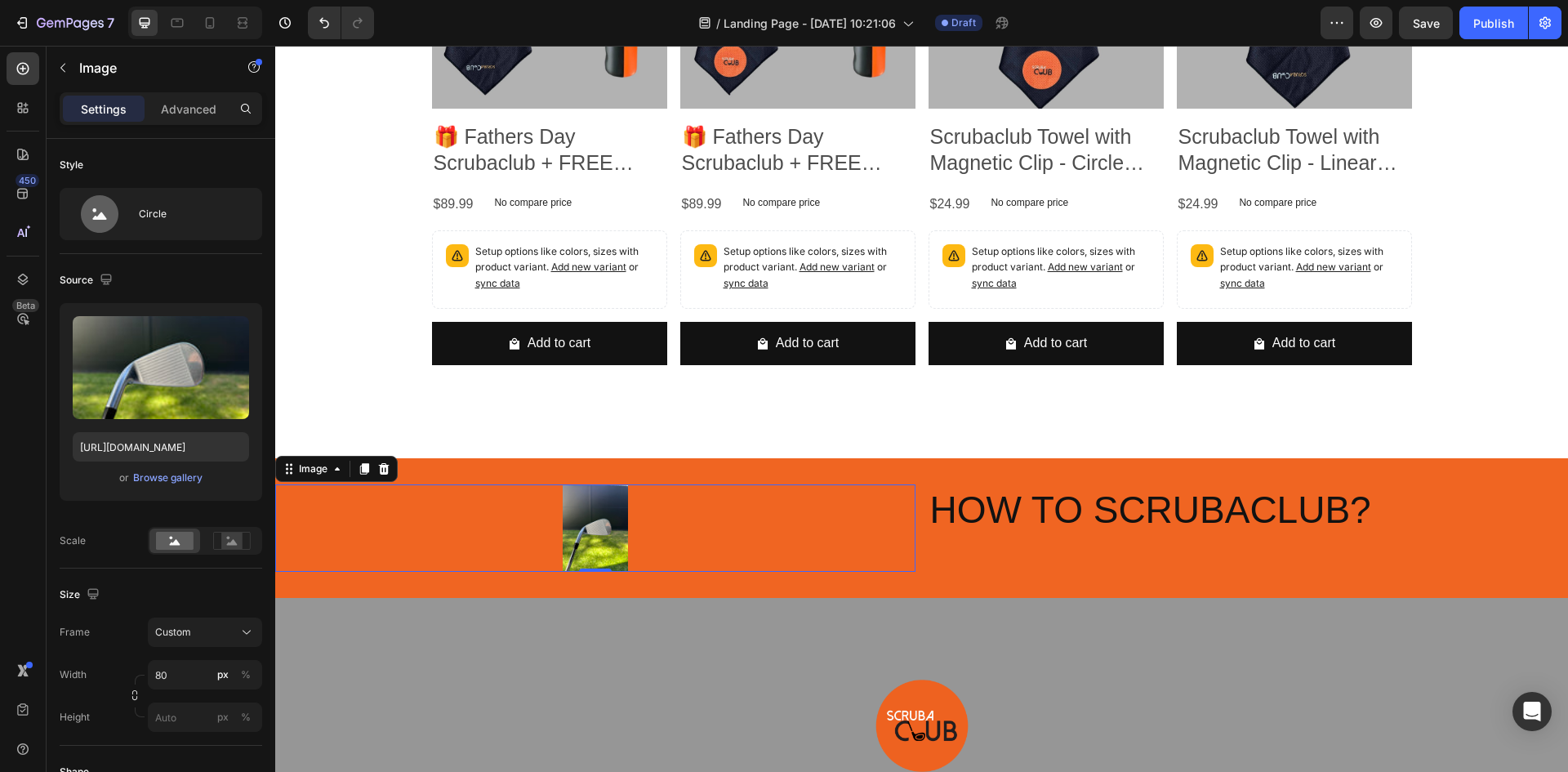
click at [584, 508] on img at bounding box center [595, 528] width 66 height 87
click at [858, 526] on div at bounding box center [595, 528] width 640 height 87
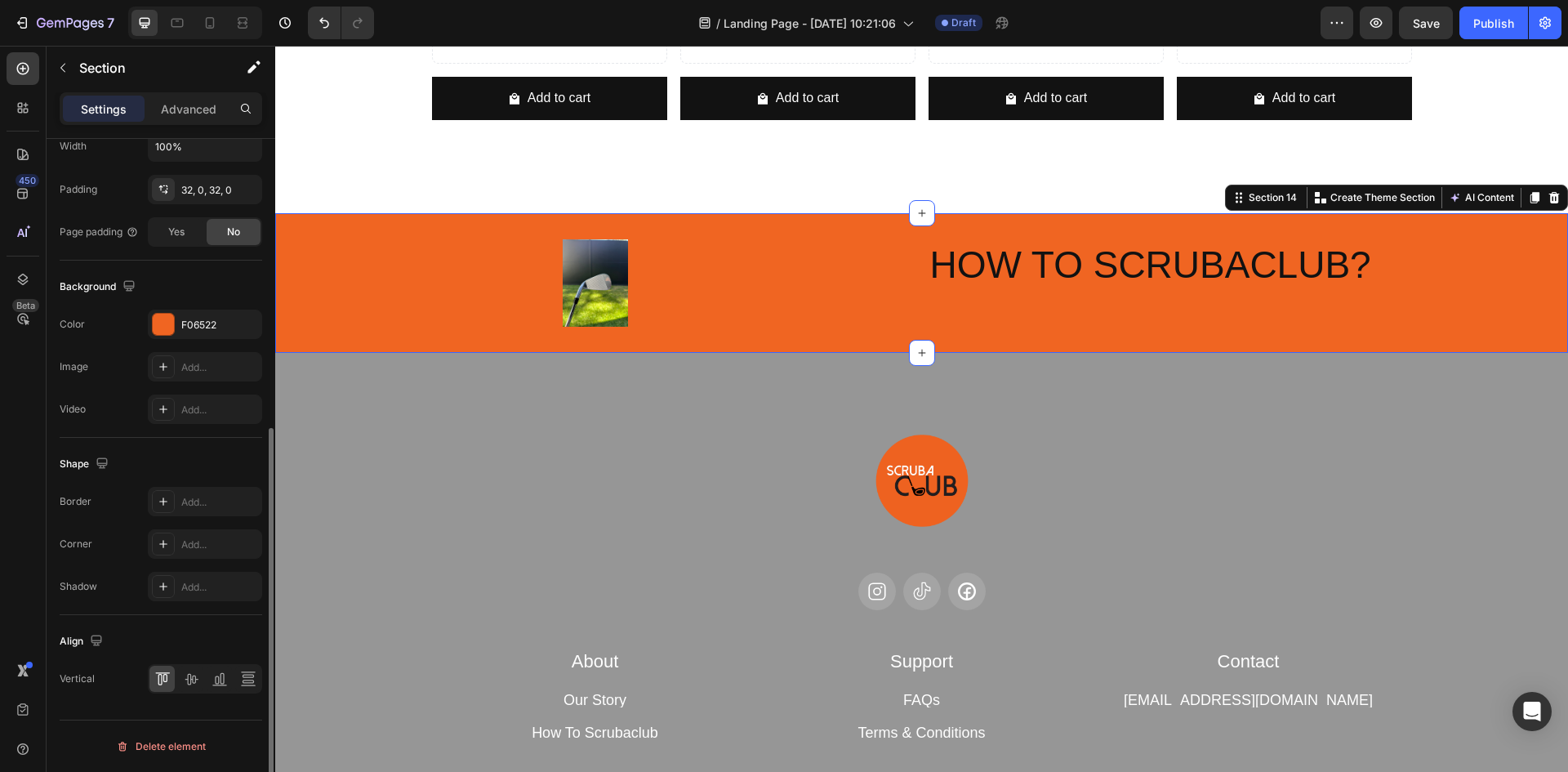
scroll to position [0, 0]
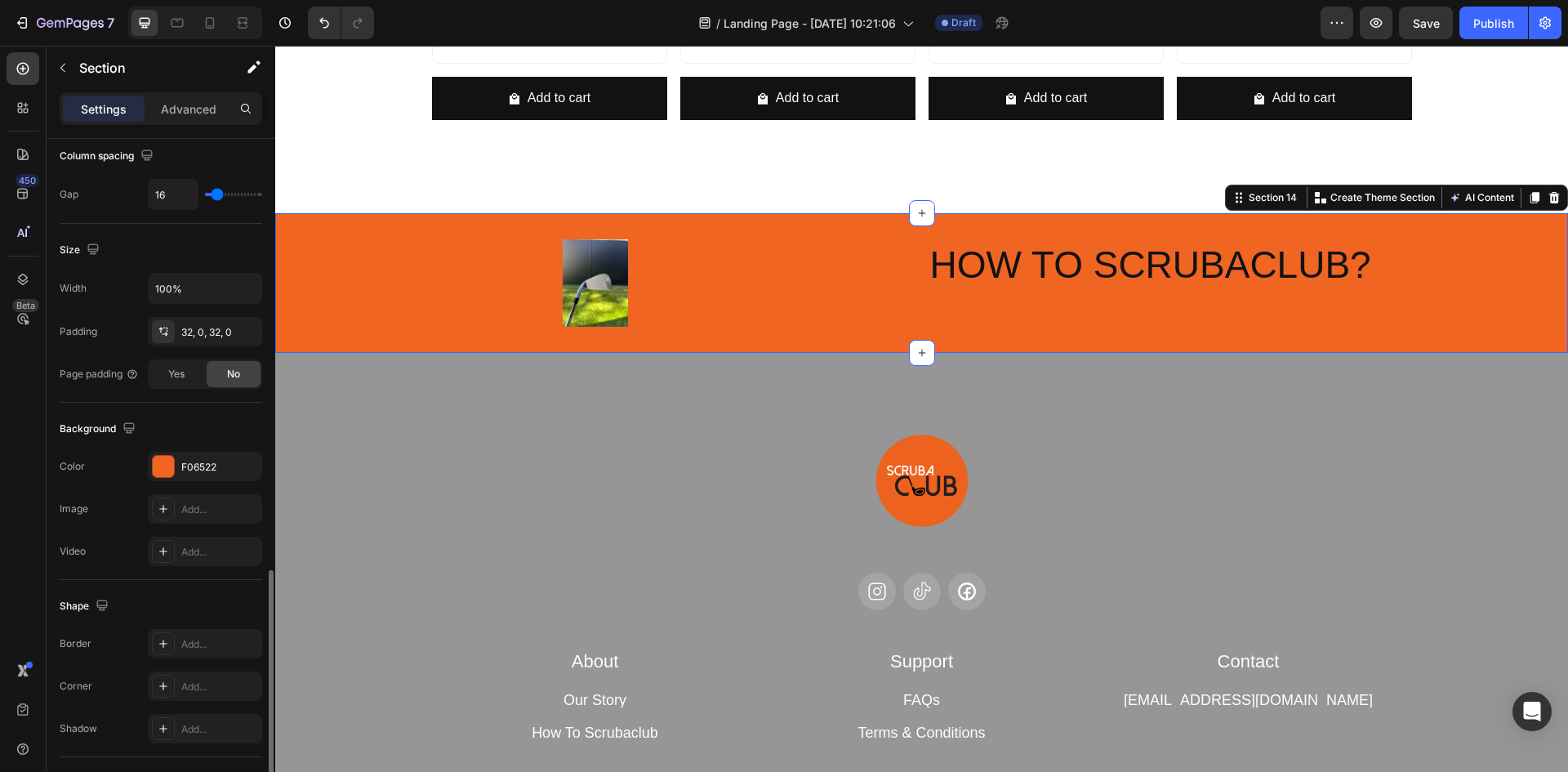
click at [417, 226] on div "Image HOW TO SCRUBACLUB? Heading Section 14 You can create reusable sections Cr…" at bounding box center [922, 283] width 1293 height 140
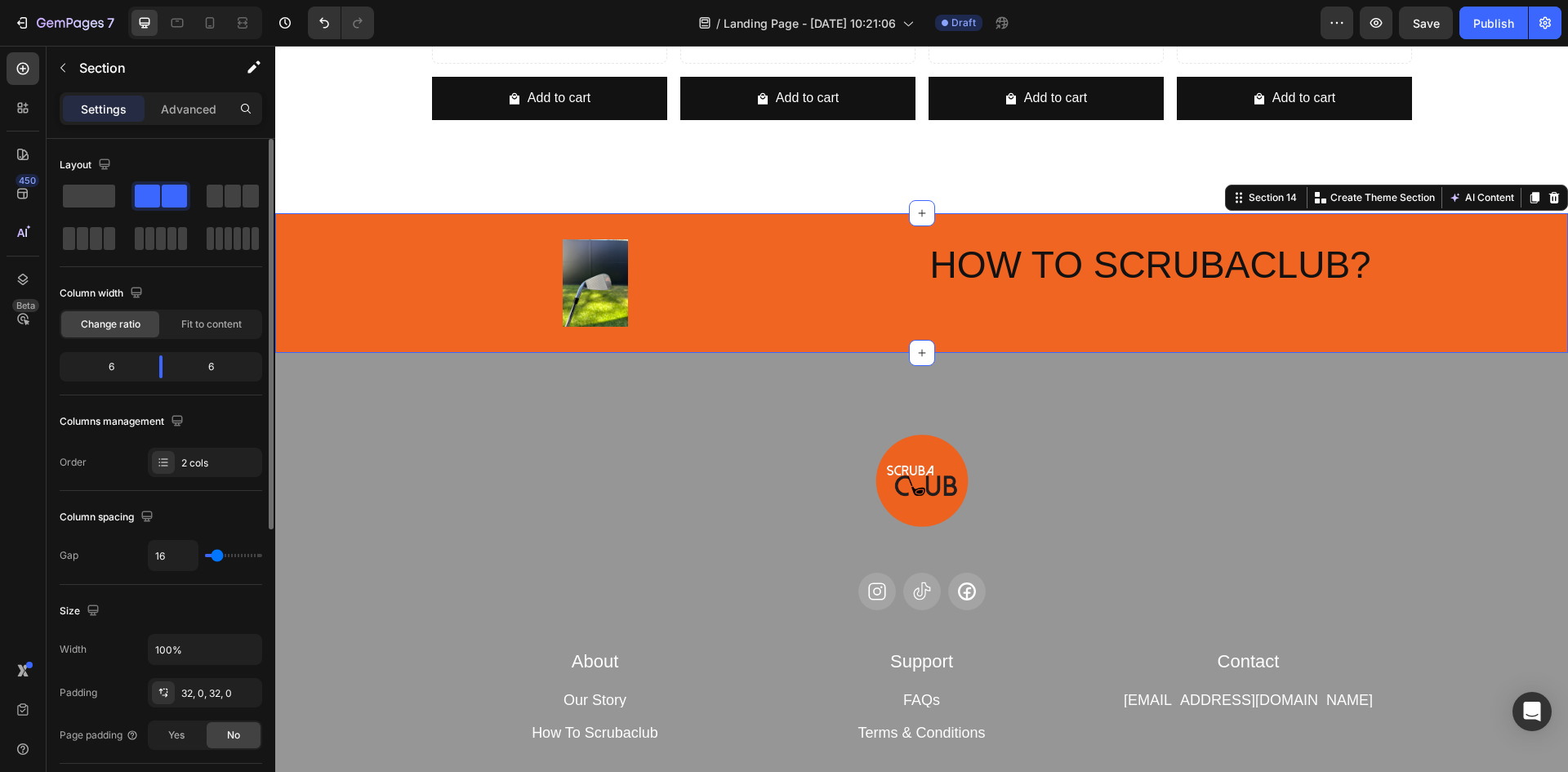
click at [230, 552] on div "16" at bounding box center [205, 555] width 114 height 31
click at [239, 552] on div "16" at bounding box center [205, 555] width 114 height 31
type input "36"
type input "49"
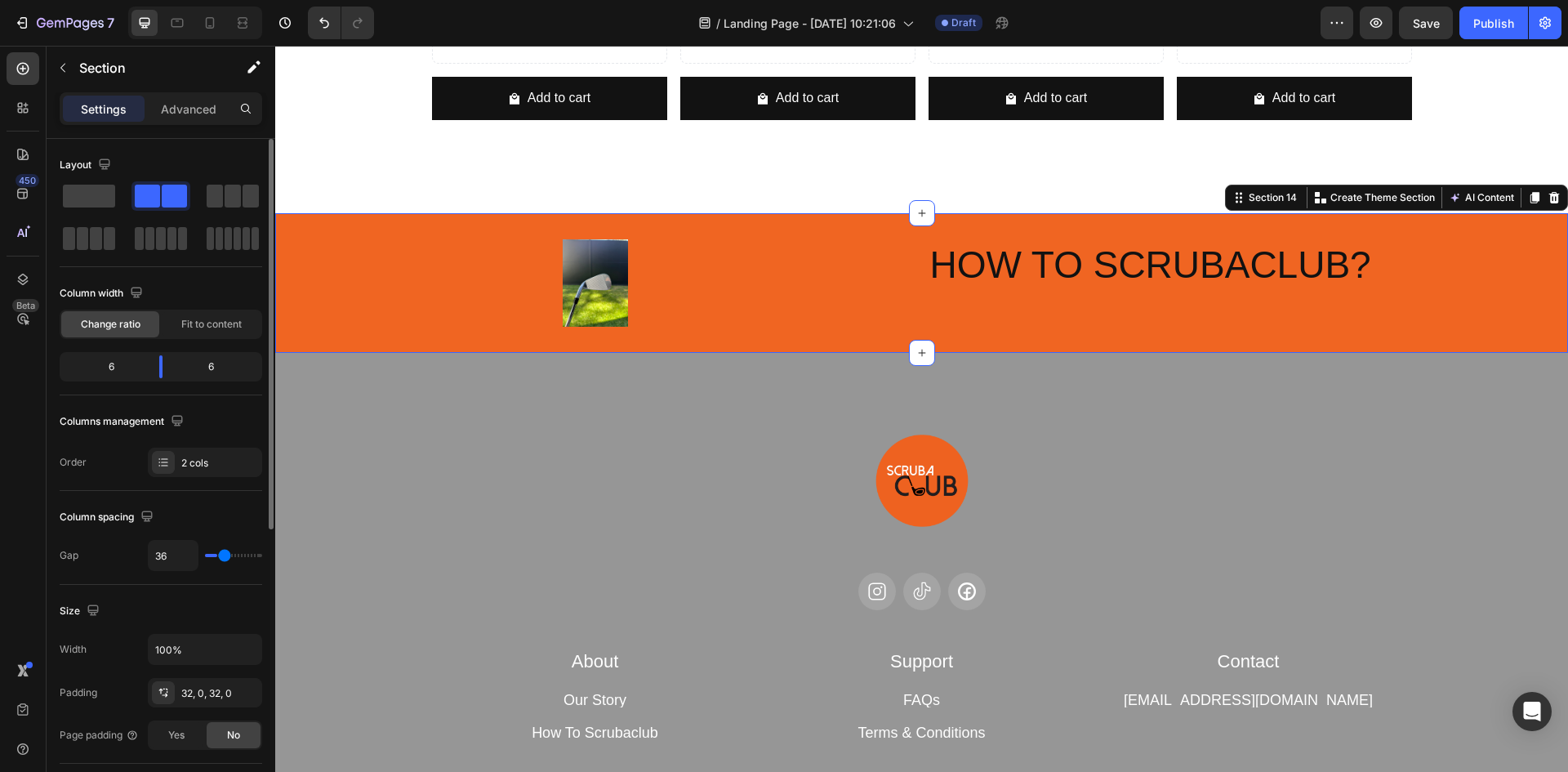
type input "49"
type input "51"
type input "53"
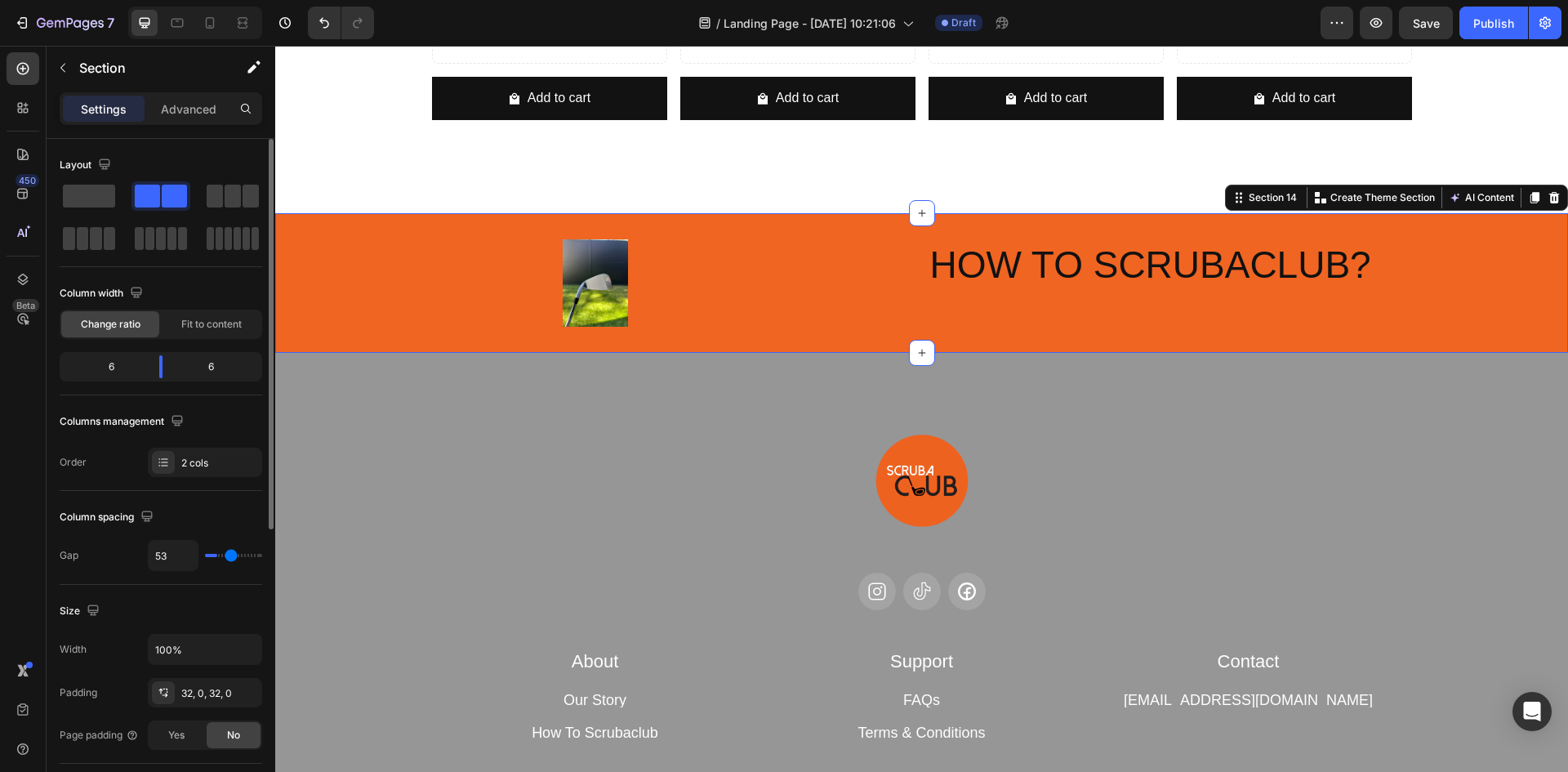
type input "58"
type input "60"
type input "69"
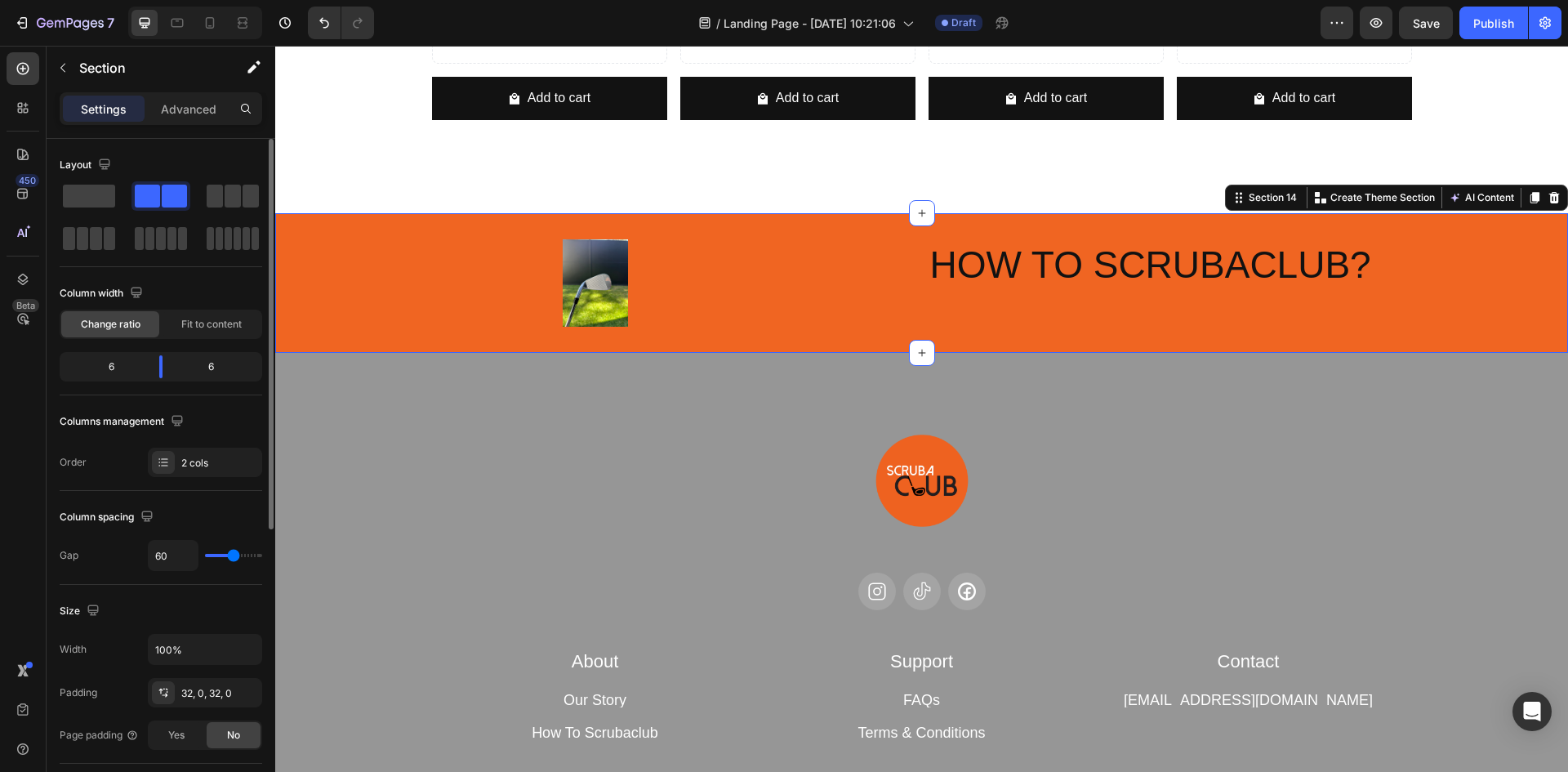
type input "69"
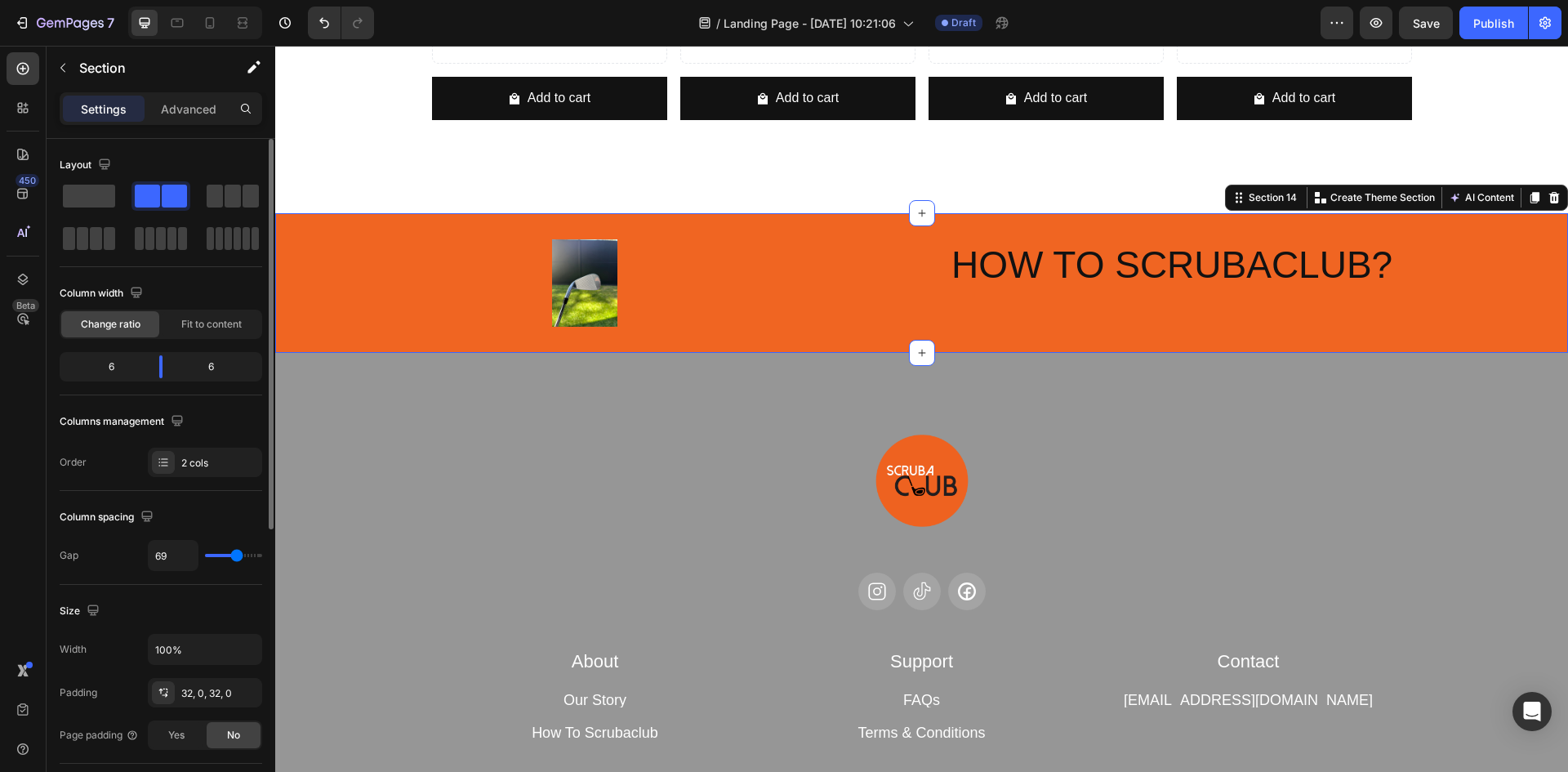
type input "71"
type input "78"
type input "89"
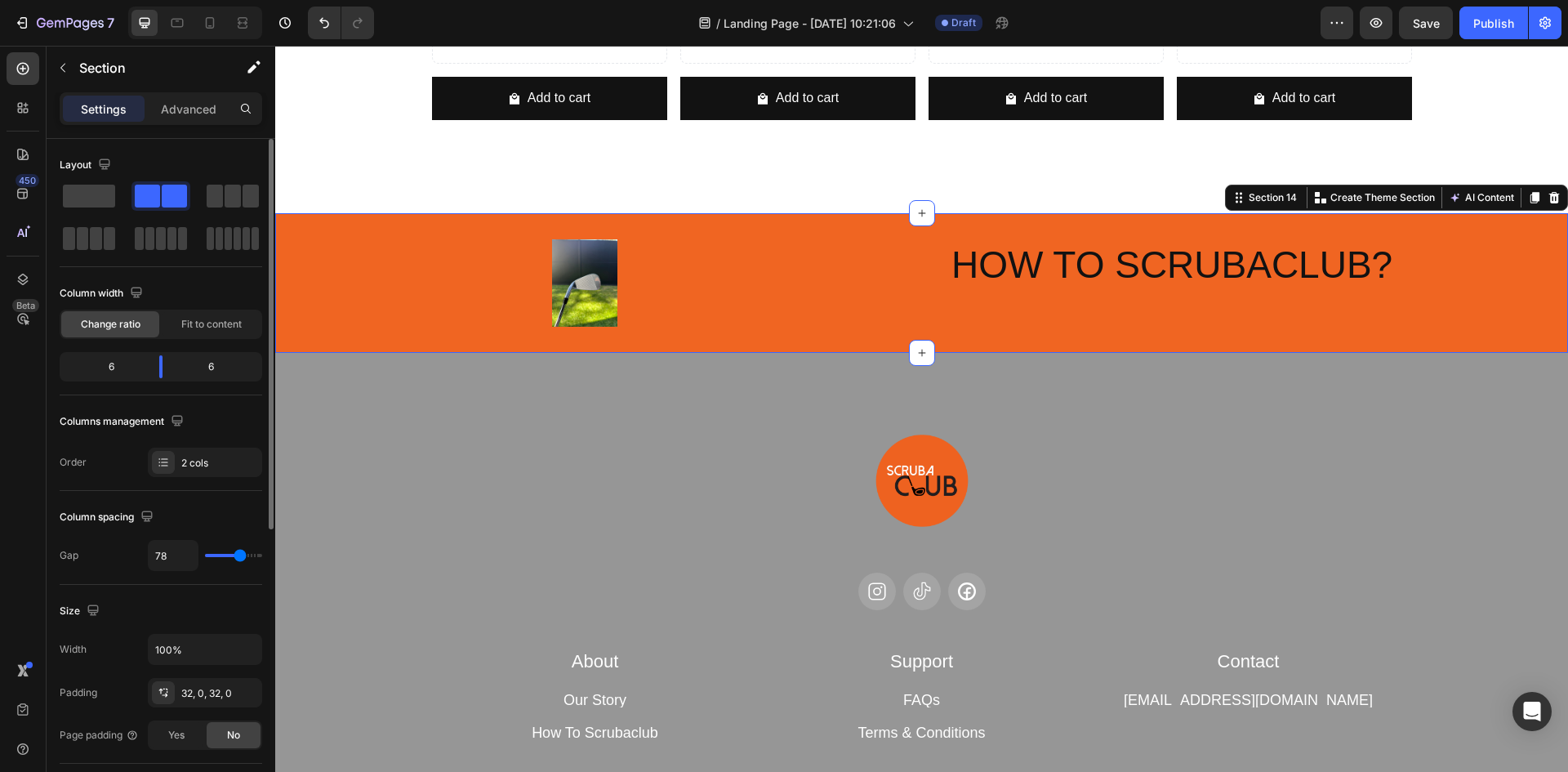
type input "89"
type input "91"
type input "96"
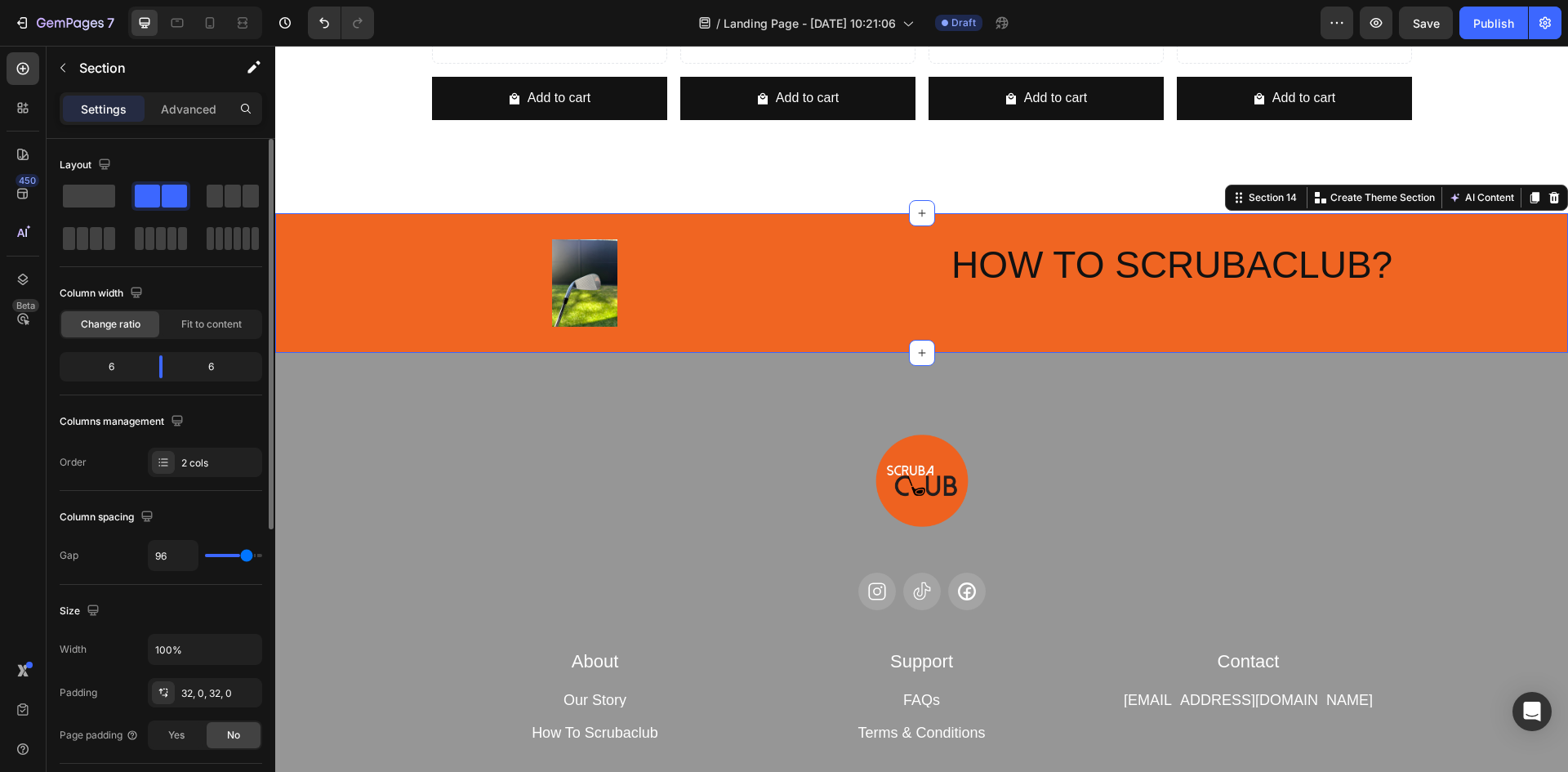
type input "102"
type input "111"
type input "116"
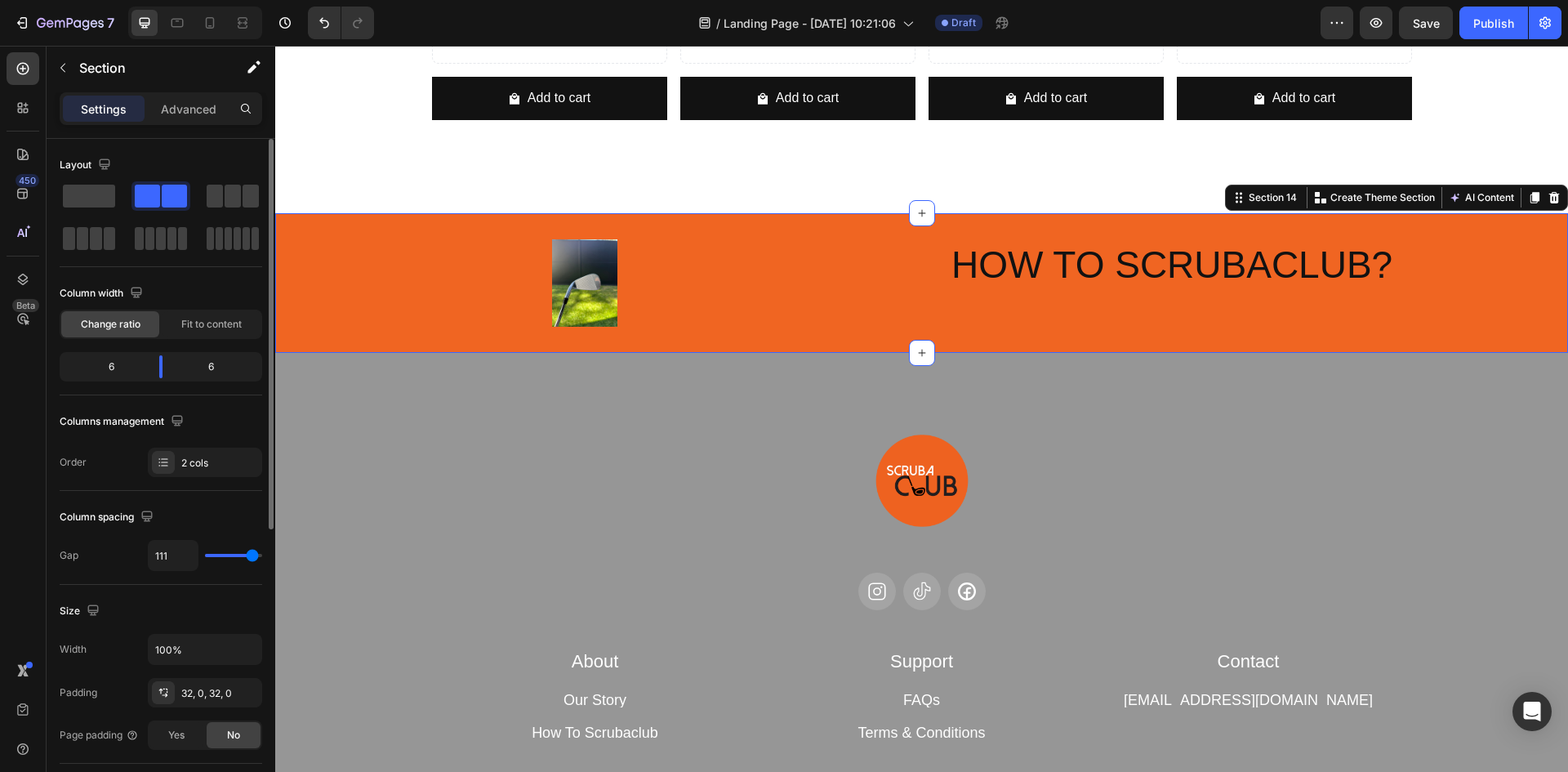
type input "116"
type input "113"
type input "111"
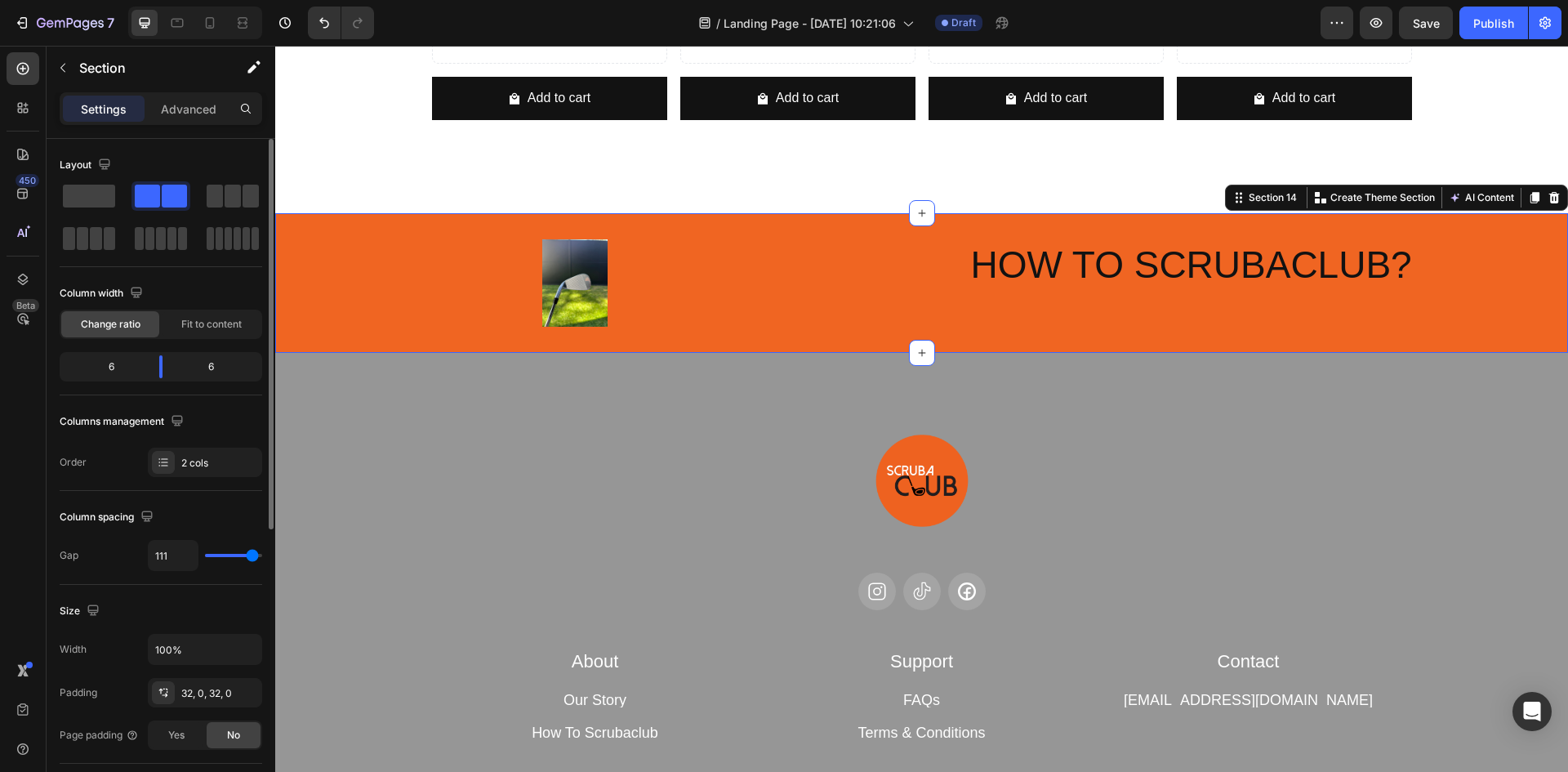
type input "104"
type input "91"
type input "76"
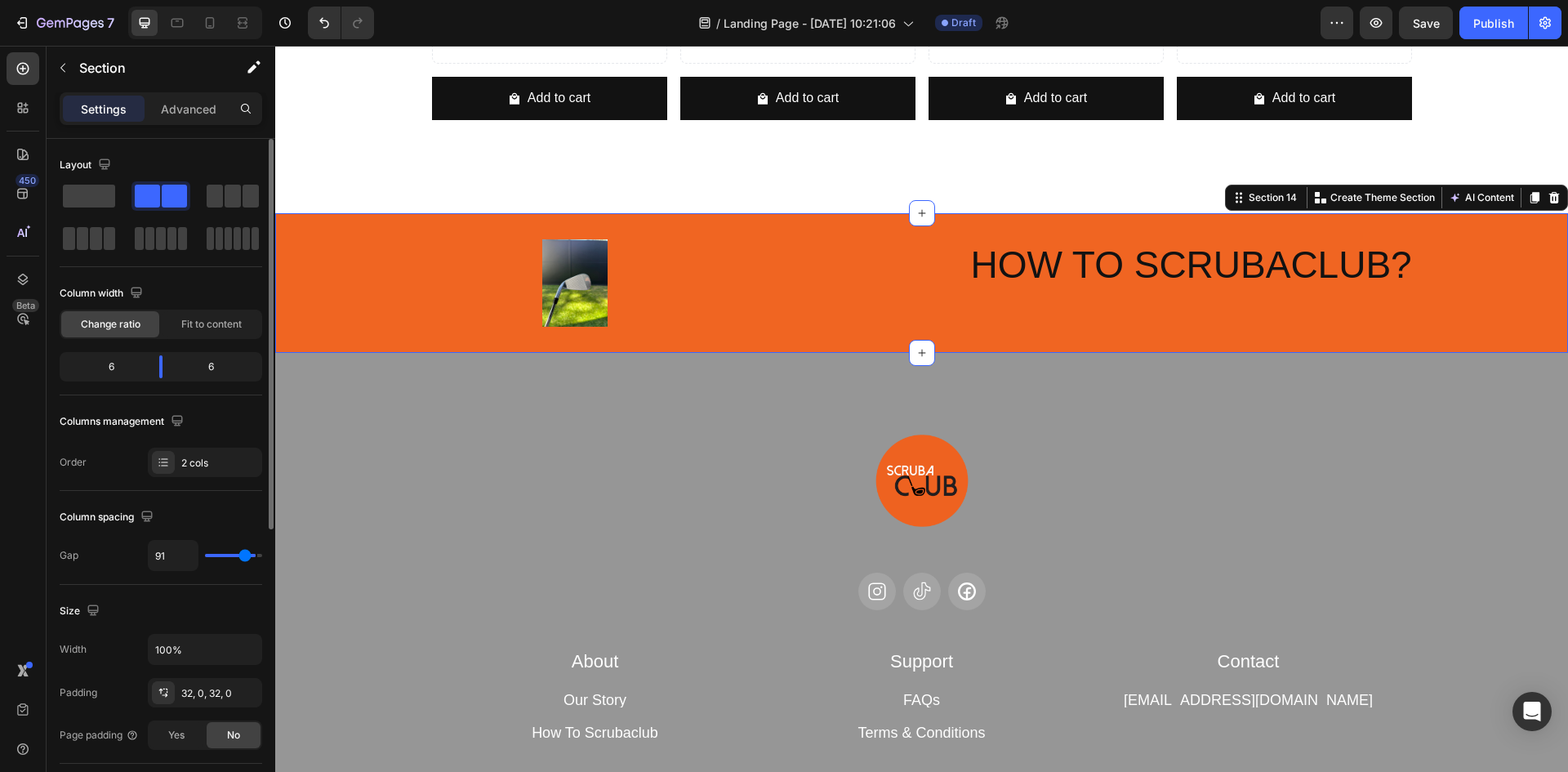
type input "76"
type input "69"
type input "60"
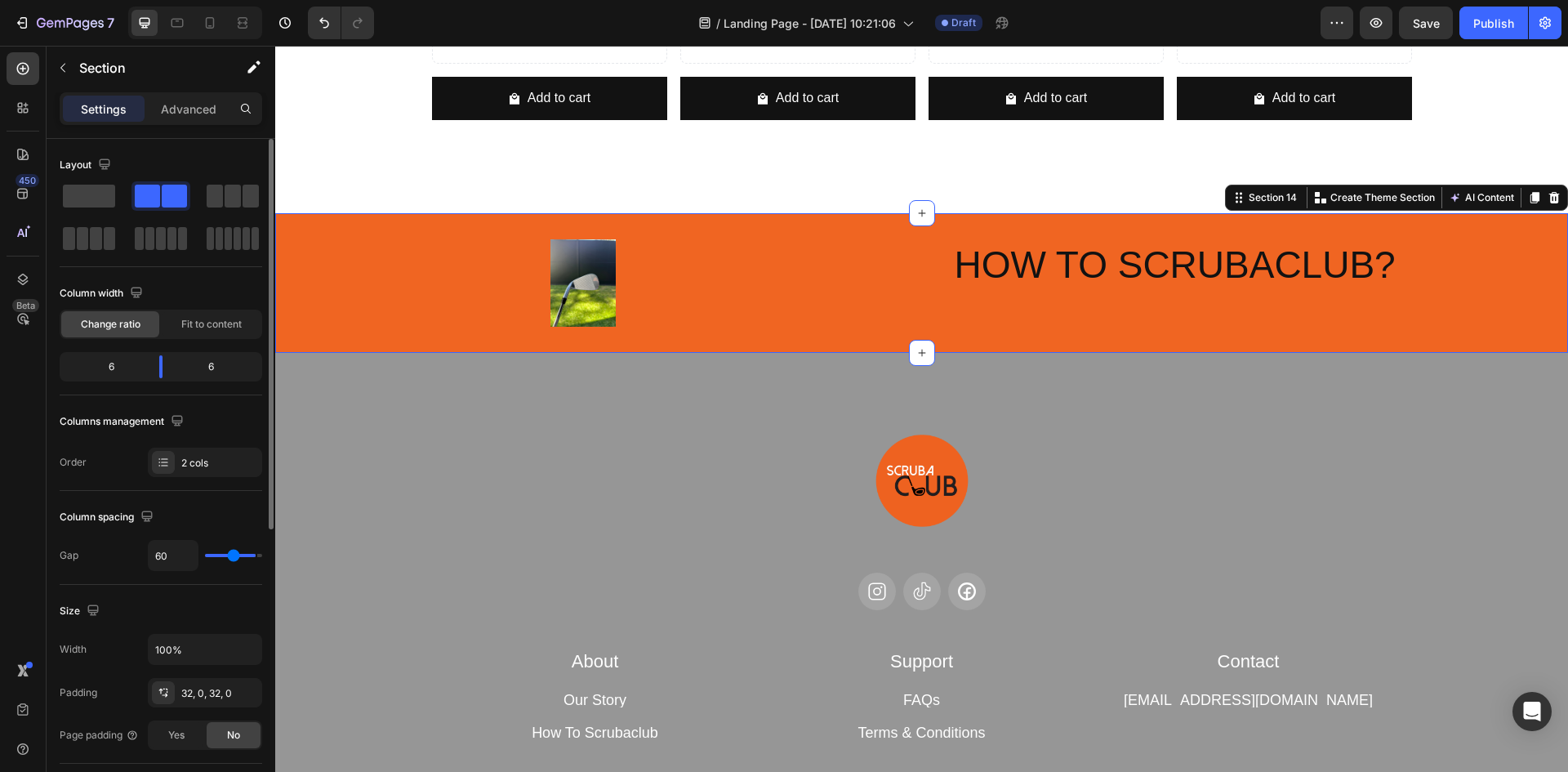
type input "47"
type input "40"
type input "24"
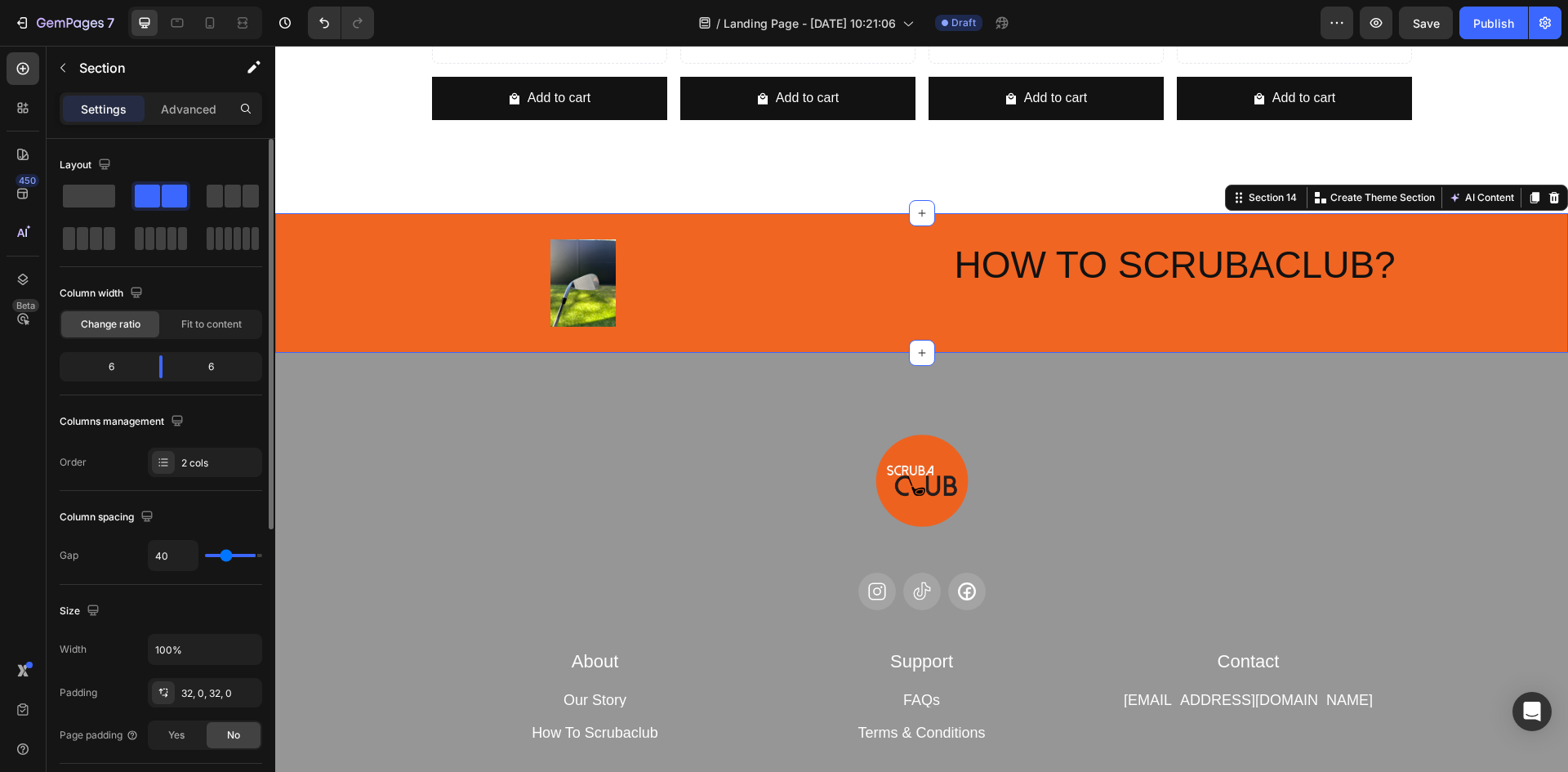
type input "24"
type input "16"
type input "2"
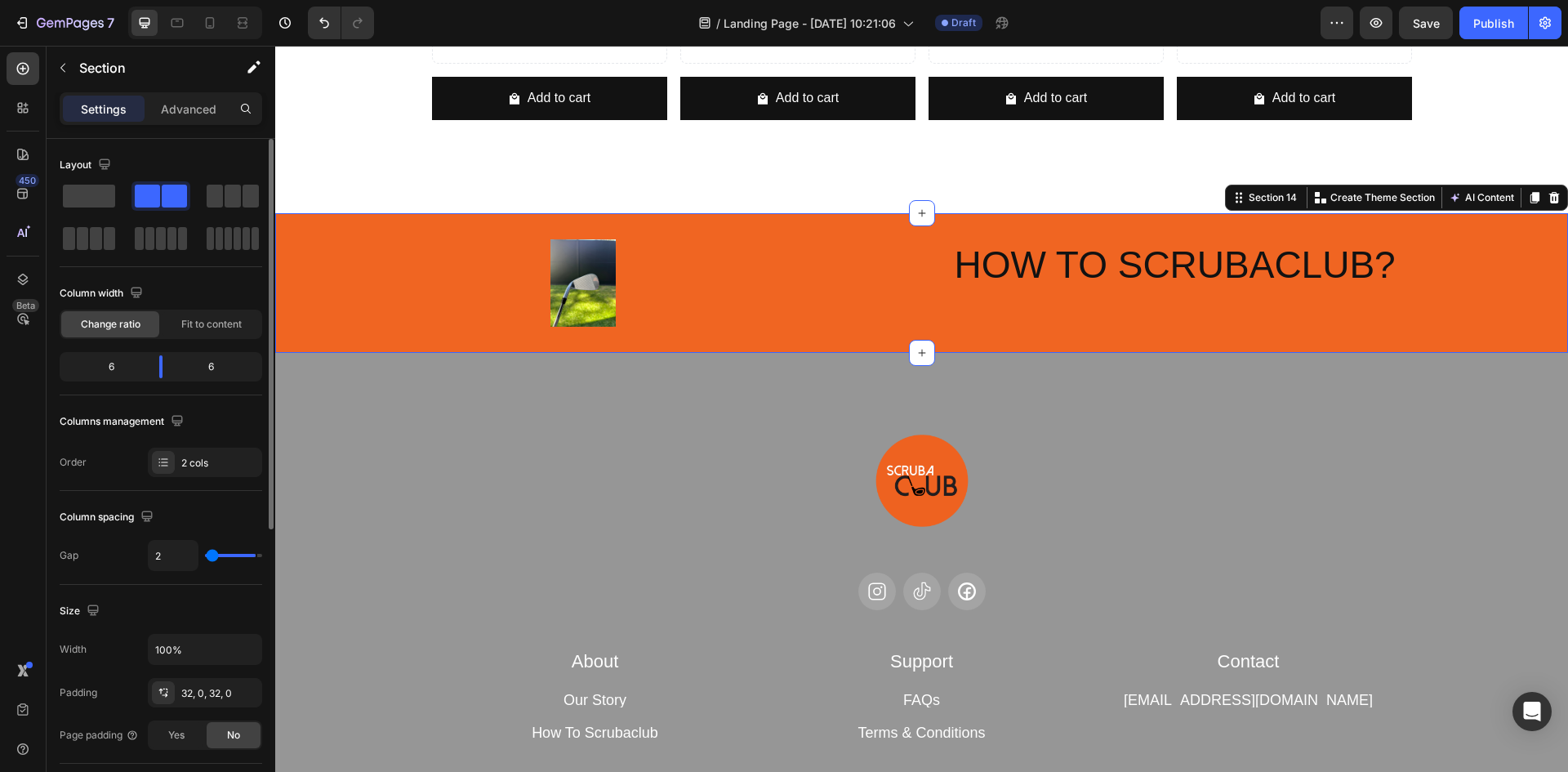
type input "0"
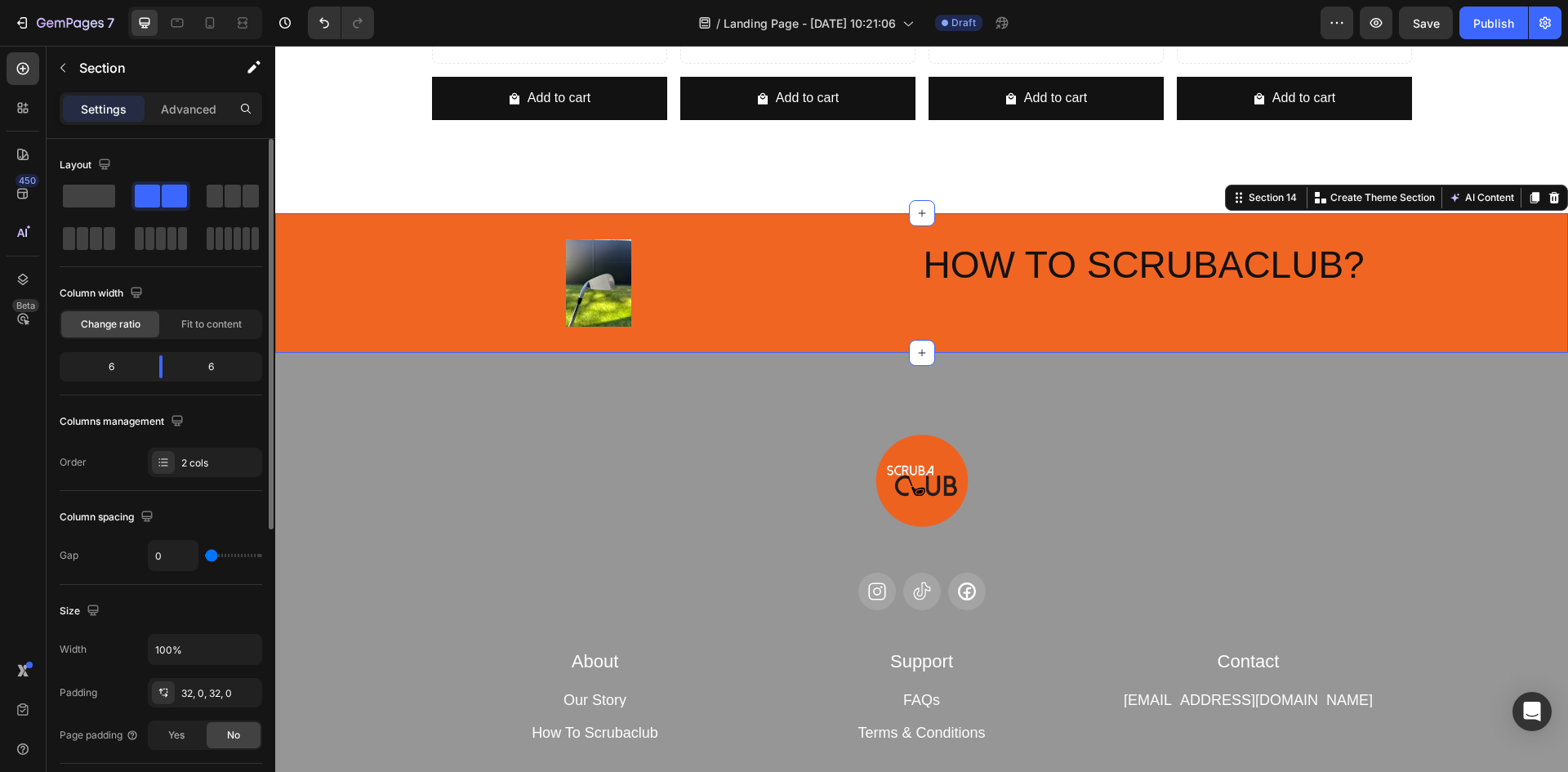
drag, startPoint x: 218, startPoint y: 555, endPoint x: 209, endPoint y: 568, distance: 15.8
type input "0"
click at [209, 557] on input "range" at bounding box center [233, 555] width 57 height 3
click at [201, 321] on span "Fit to content" at bounding box center [211, 325] width 61 height 15
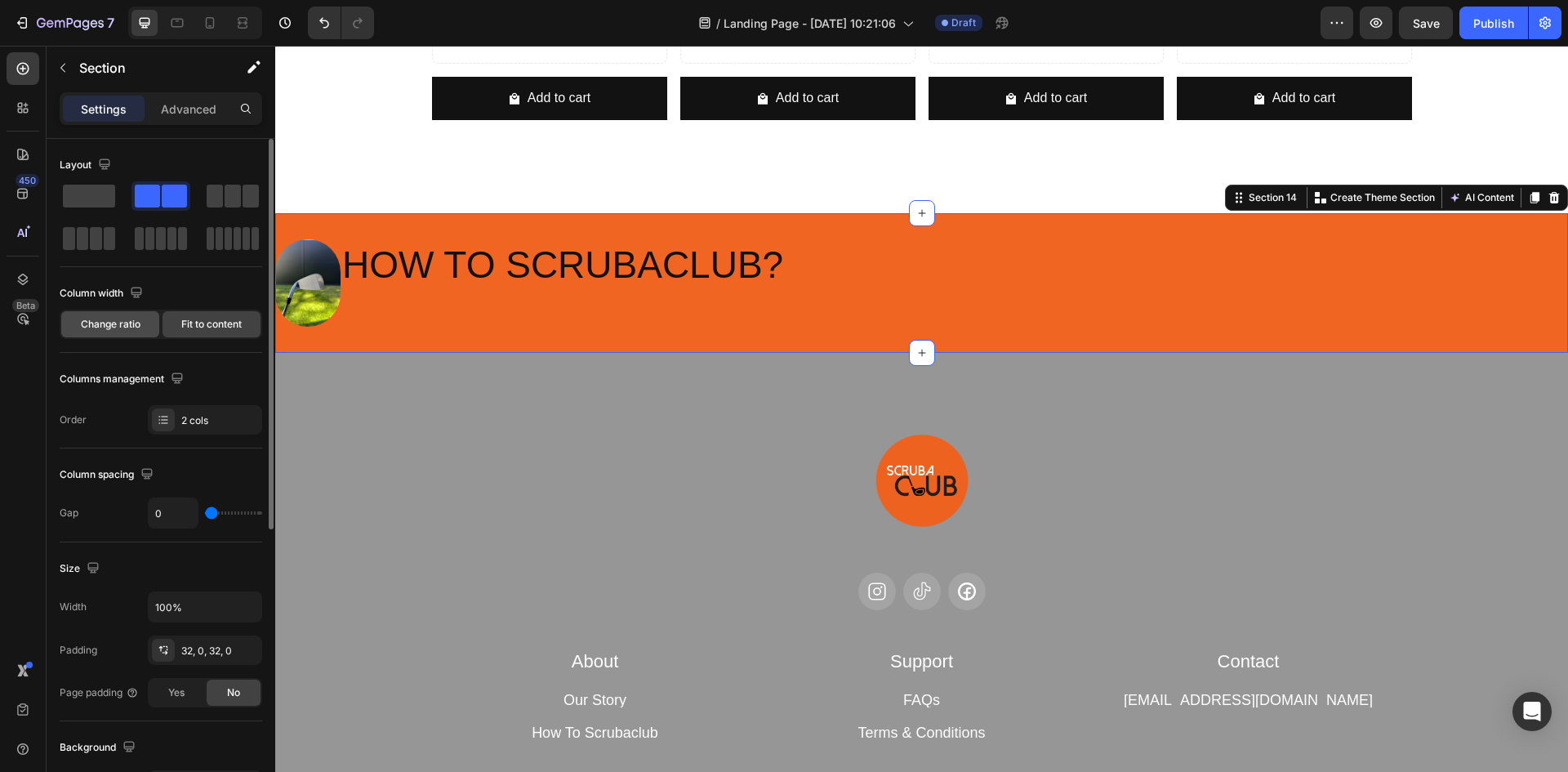
click at [117, 320] on span "Change ratio" at bounding box center [111, 325] width 60 height 15
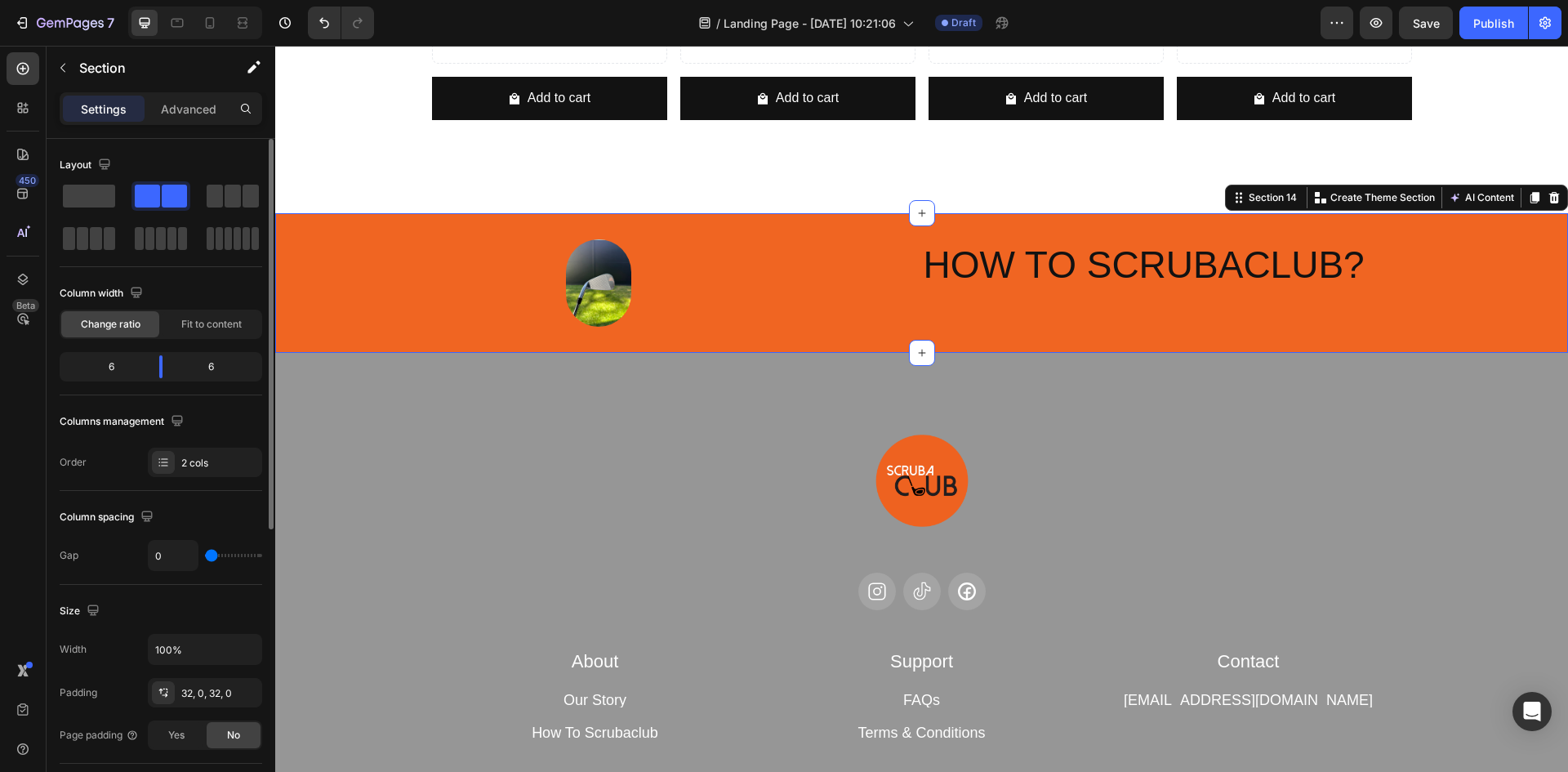
click at [115, 369] on div "6" at bounding box center [105, 366] width 83 height 22
click at [110, 366] on div "6" at bounding box center [105, 366] width 83 height 22
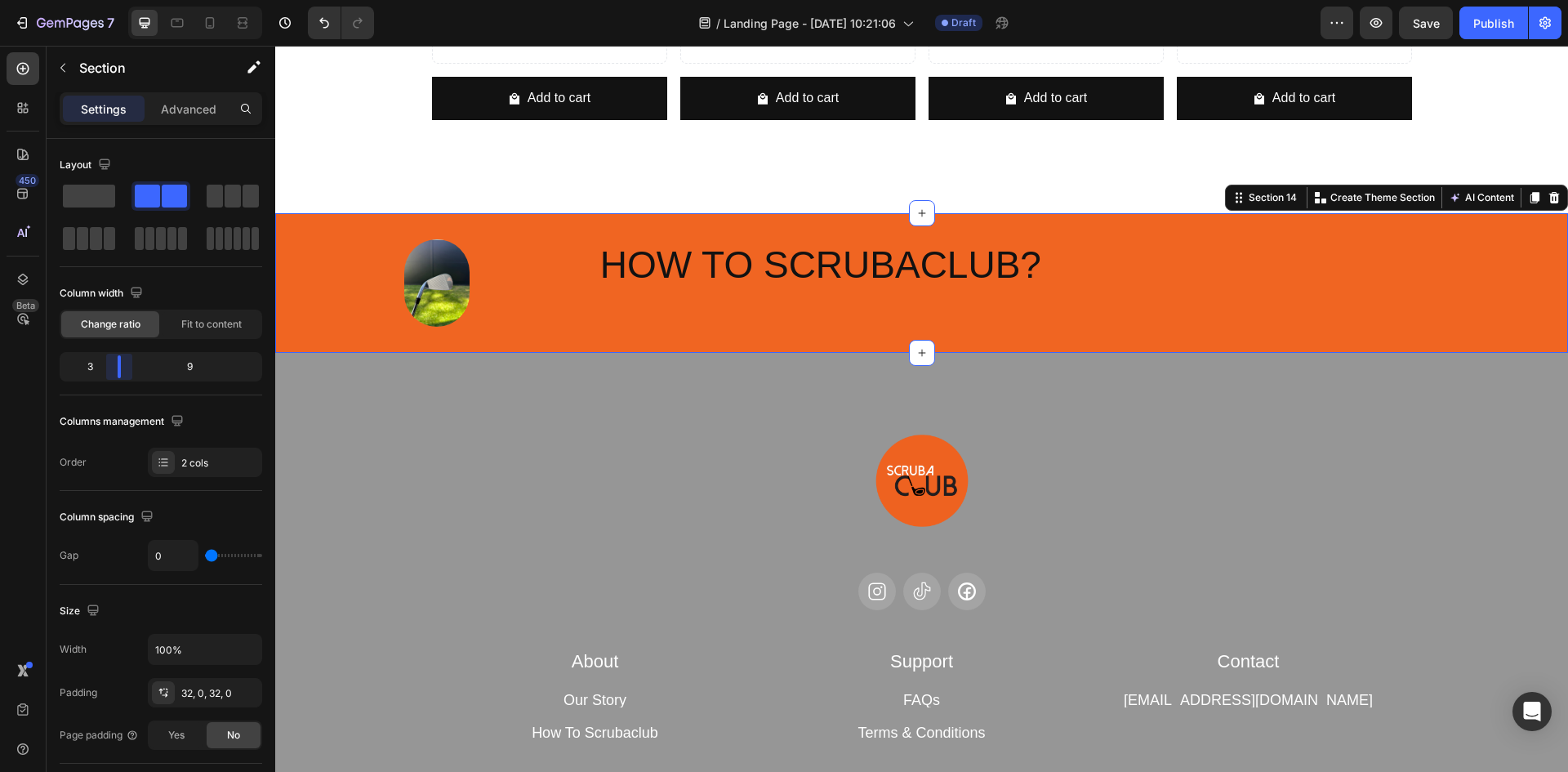
drag, startPoint x: 163, startPoint y: 361, endPoint x: 112, endPoint y: 387, distance: 57.2
click at [112, 0] on body "7 / Landing Page - [DATE] 10:21:06 Draft Preview Save Publish 450 Beta Sections…" at bounding box center [784, 0] width 1568 height 0
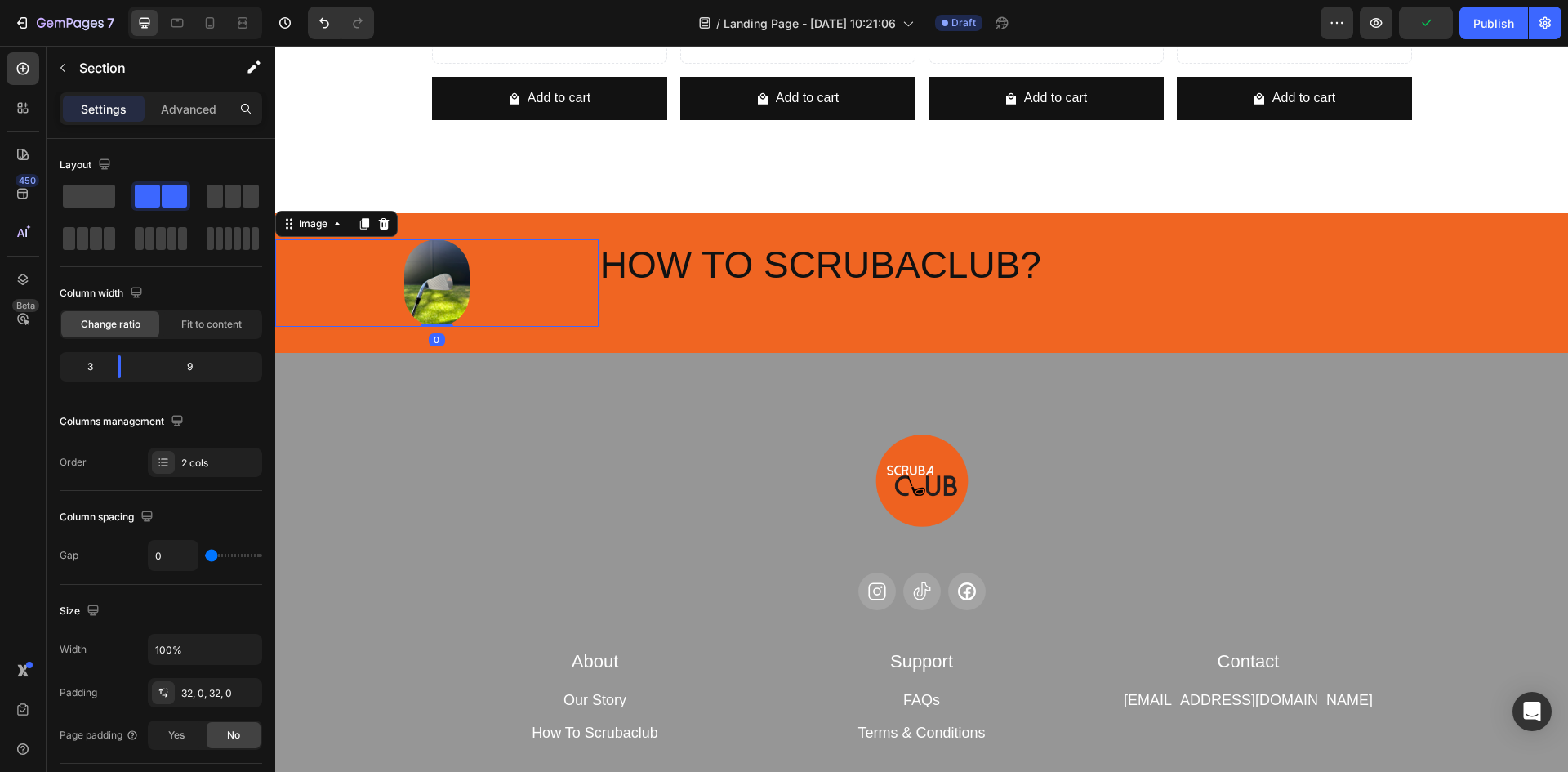
click at [409, 279] on img at bounding box center [437, 283] width 66 height 87
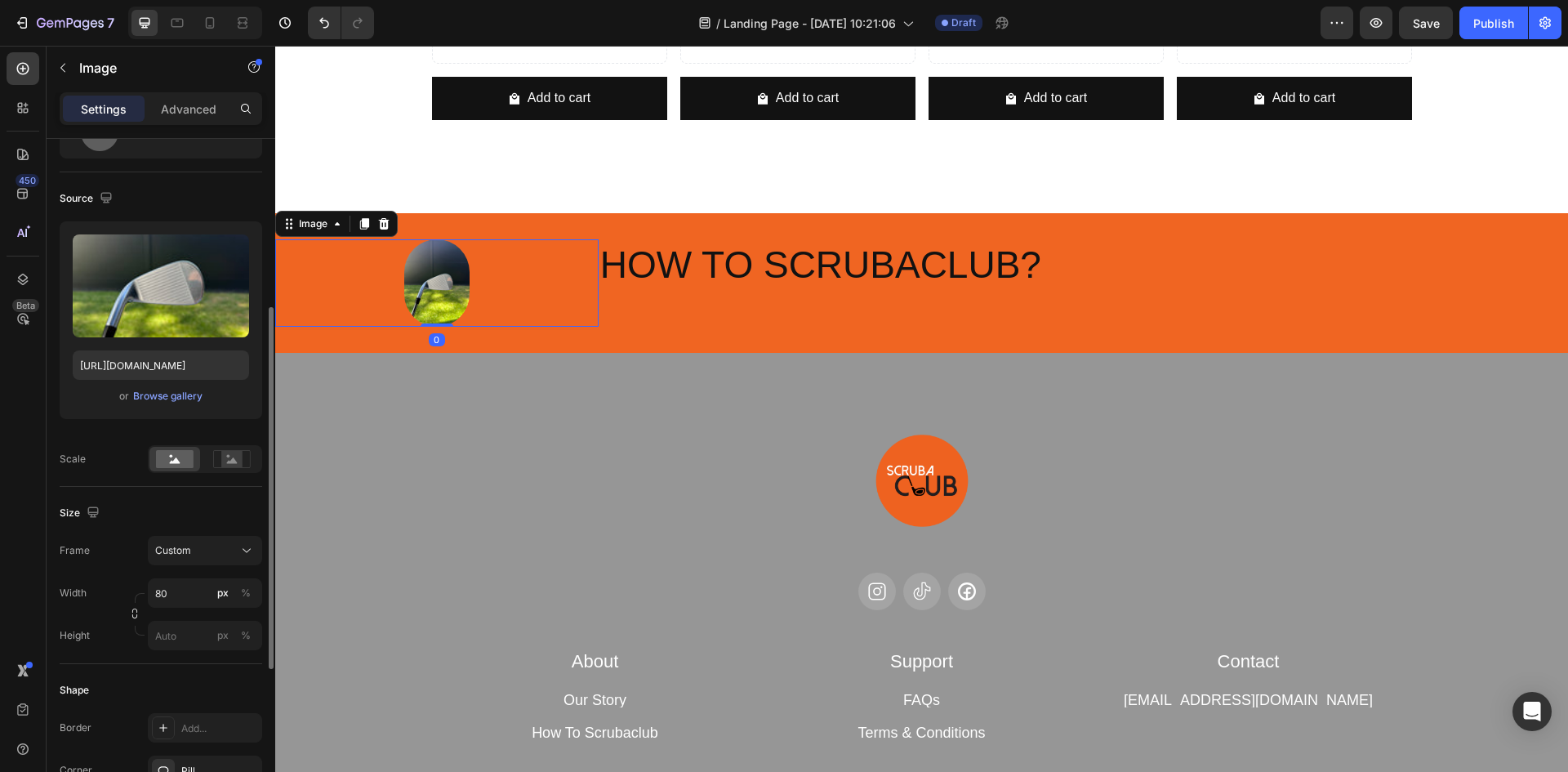
scroll to position [163, 0]
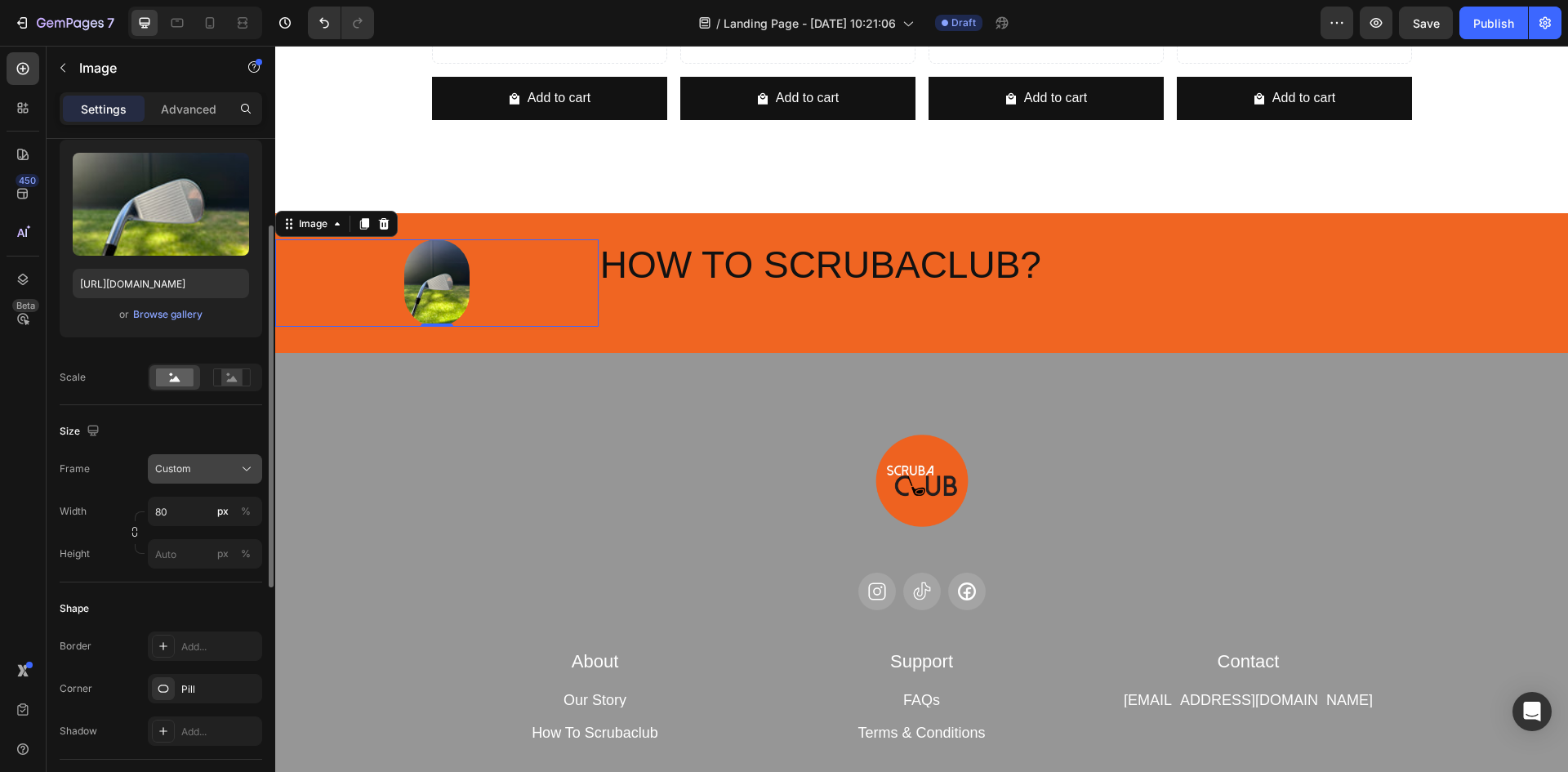
click at [226, 461] on div "Custom" at bounding box center [195, 469] width 80 height 15
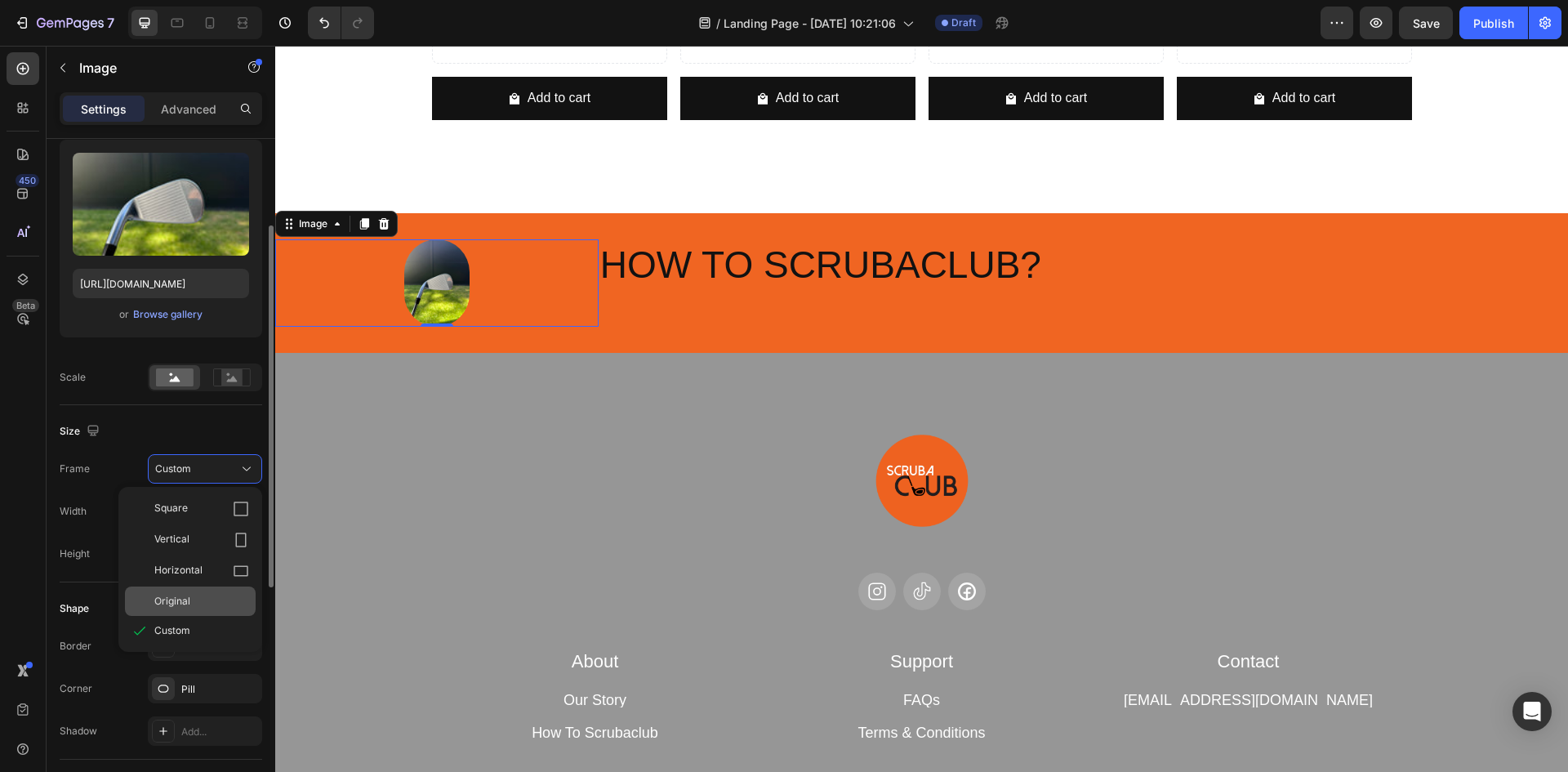
click at [190, 610] on div "Original" at bounding box center [190, 601] width 131 height 29
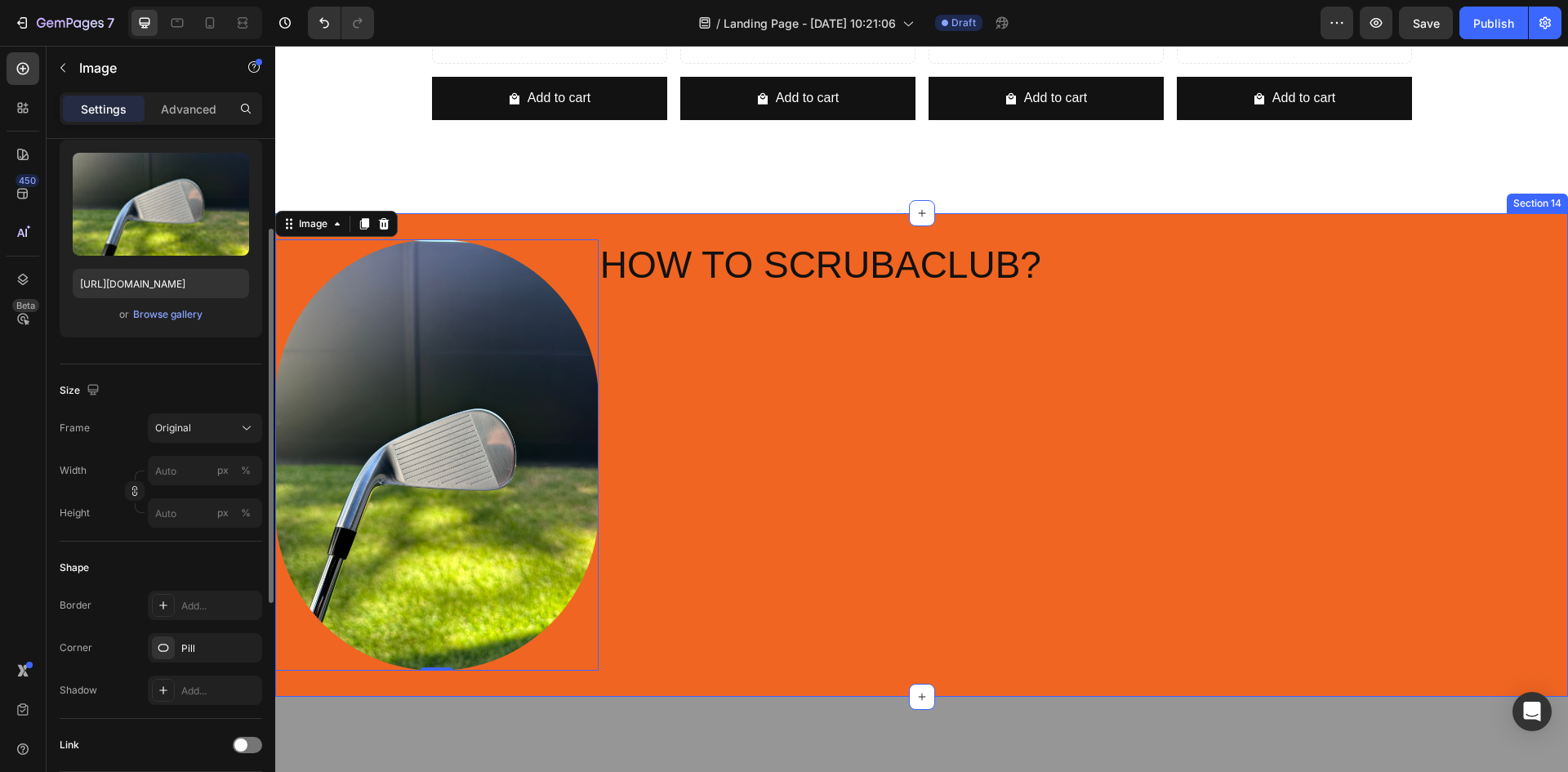
click at [702, 401] on div "HOW TO SCRUBACLUB? Heading" at bounding box center [1083, 456] width 970 height 431
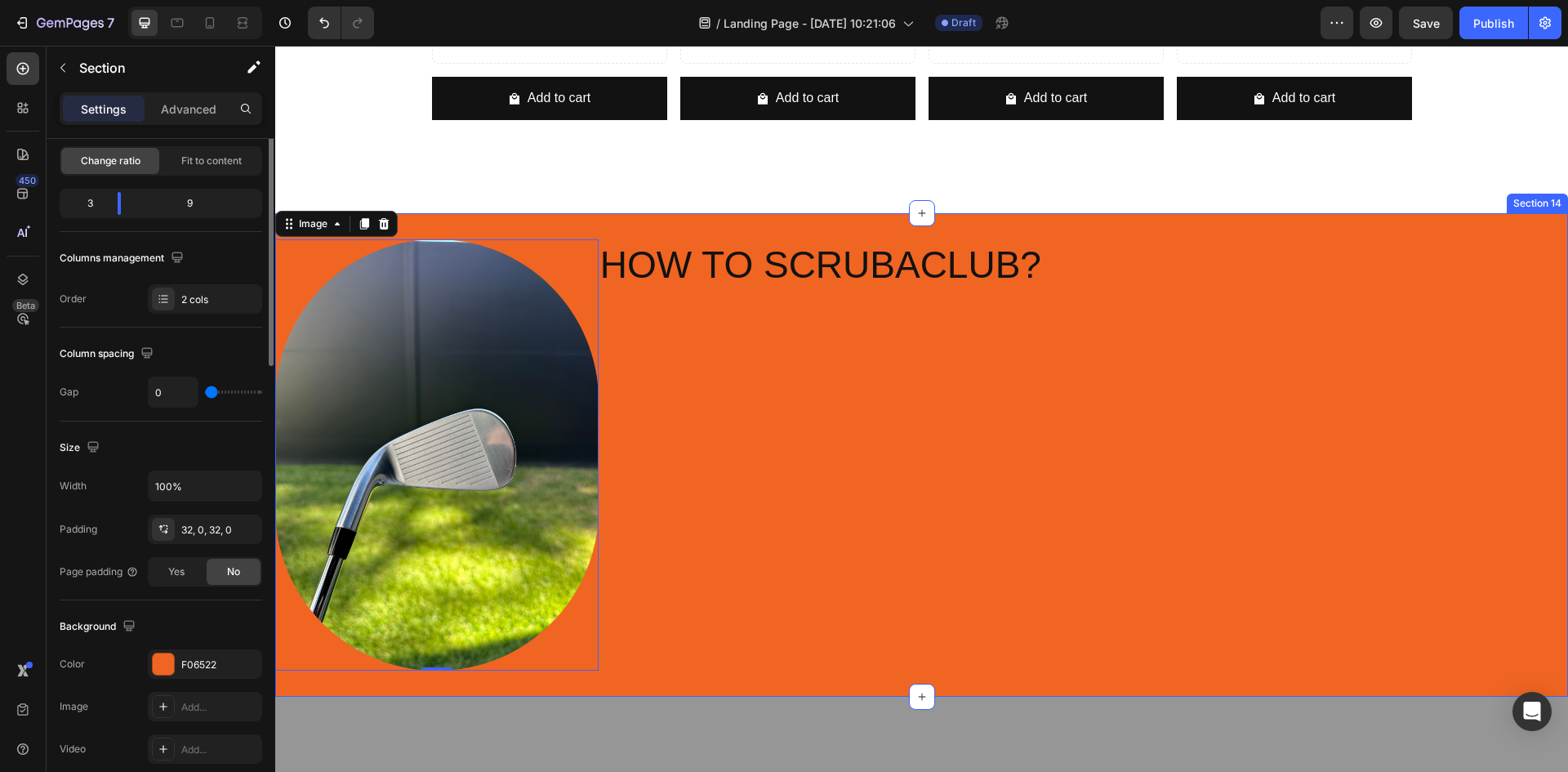
scroll to position [0, 0]
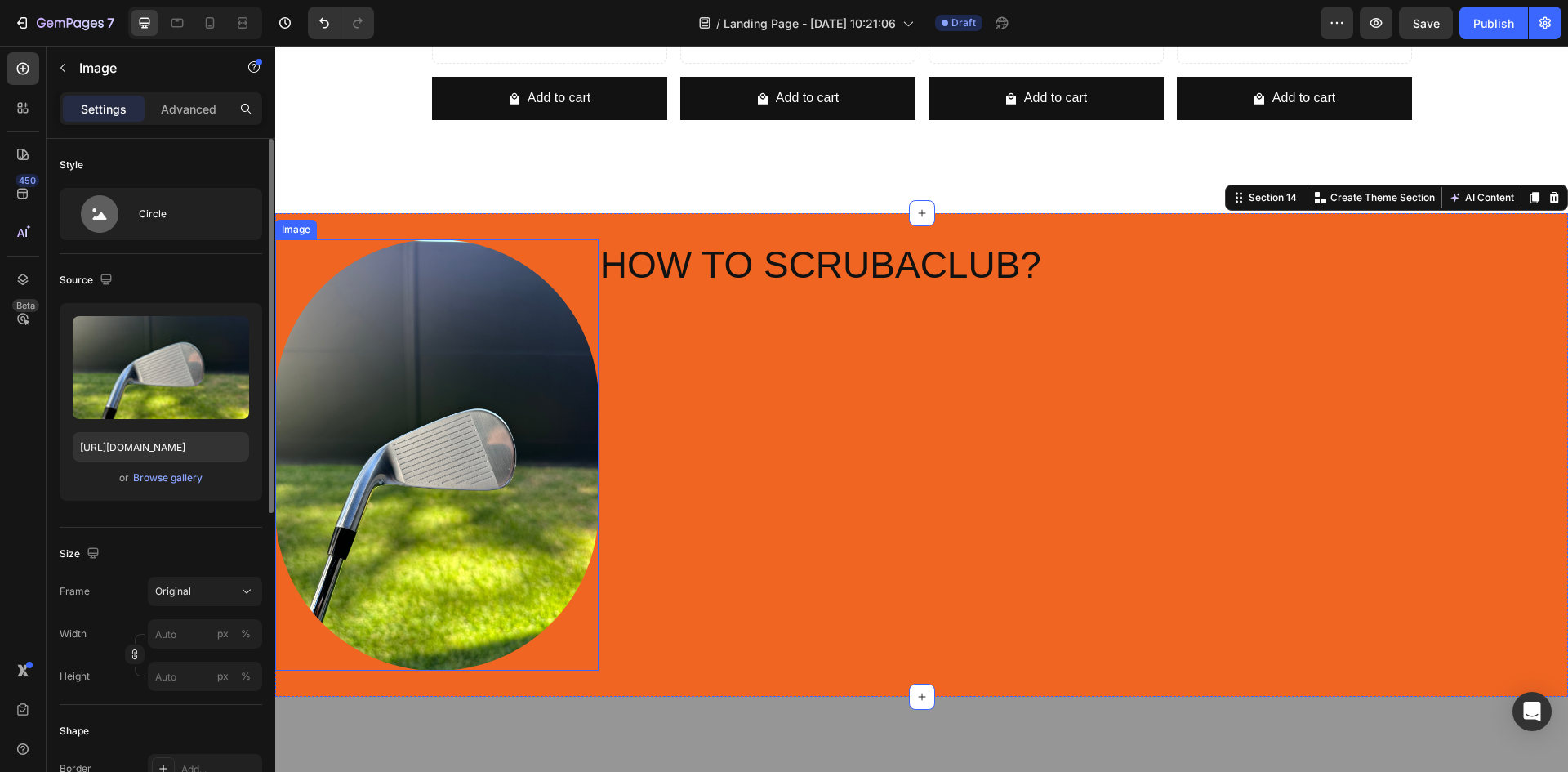
click at [543, 491] on img at bounding box center [437, 456] width 324 height 431
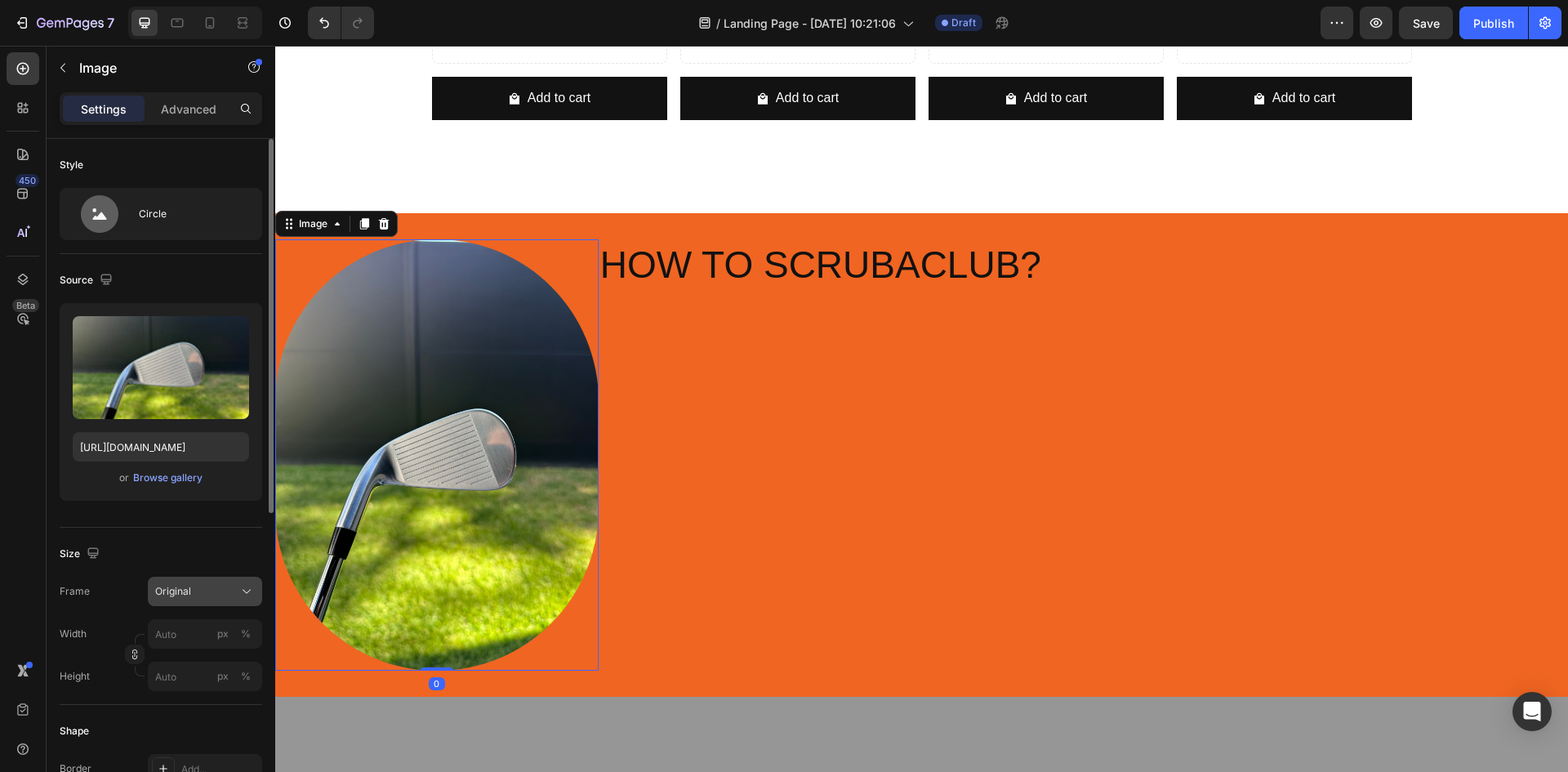
click at [206, 589] on div "Original" at bounding box center [195, 592] width 80 height 15
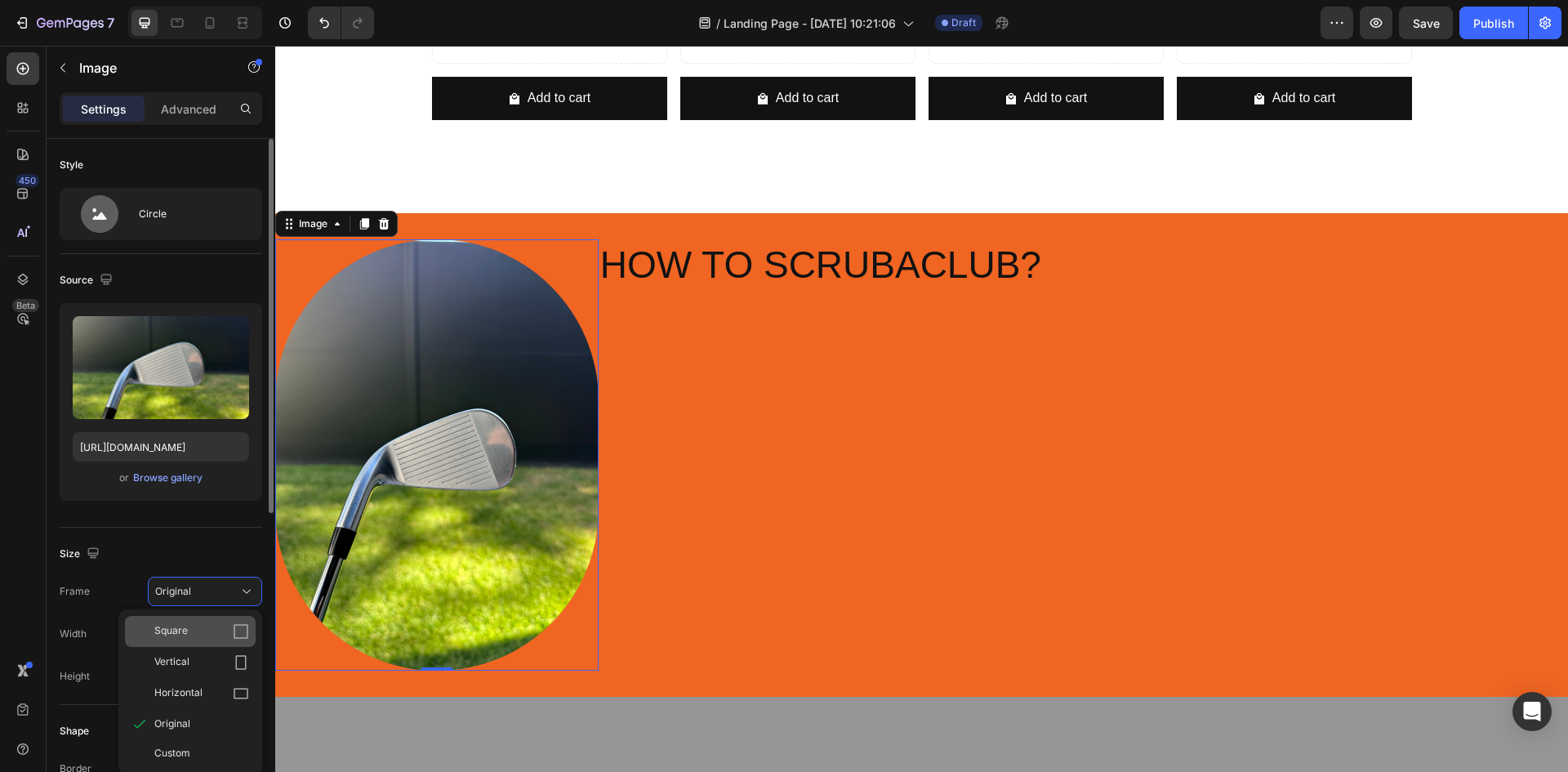
click at [206, 635] on div "Square" at bounding box center [201, 632] width 95 height 17
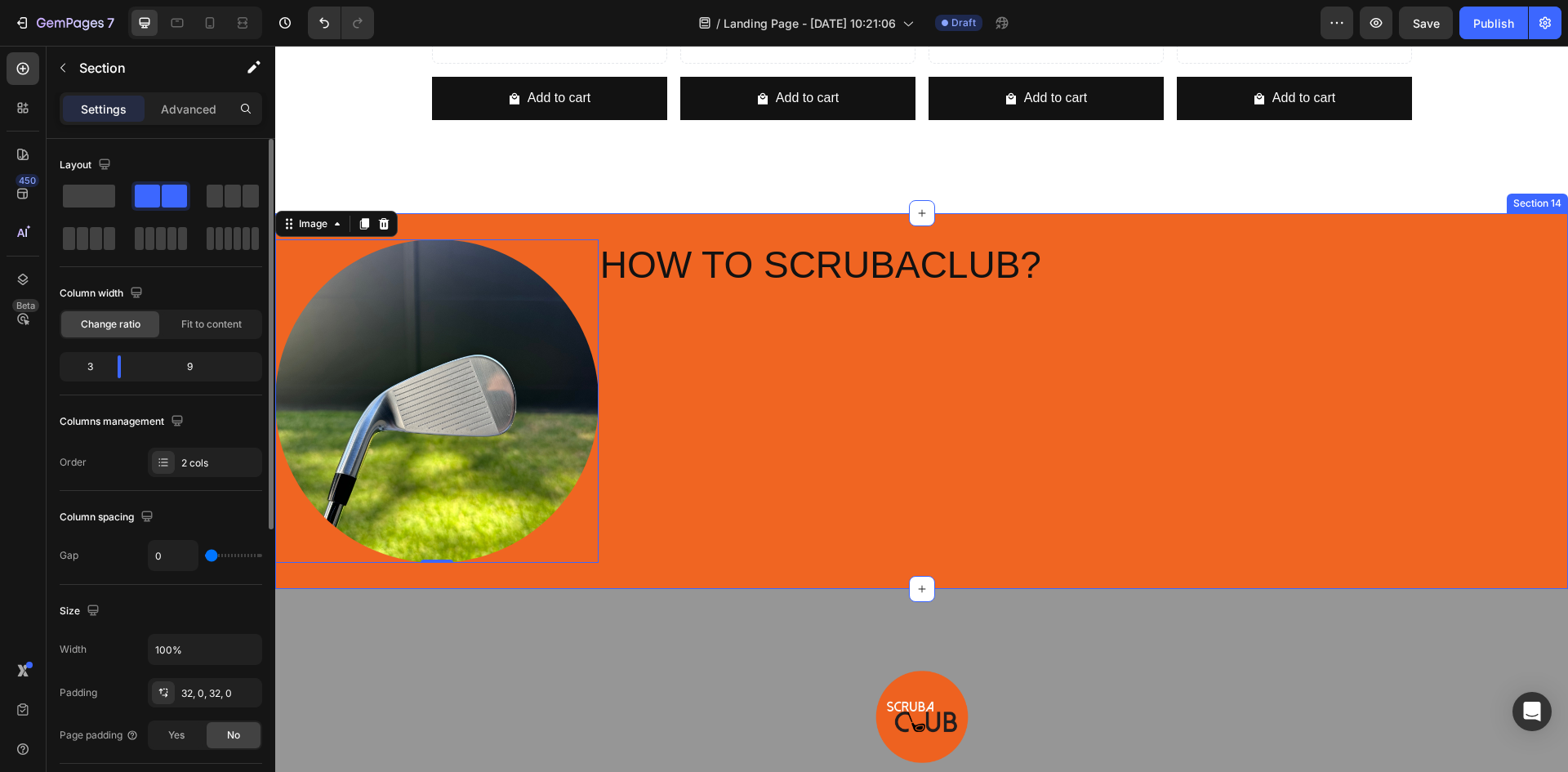
click at [714, 454] on div "HOW TO SCRUBACLUB? Heading" at bounding box center [1083, 401] width 970 height 324
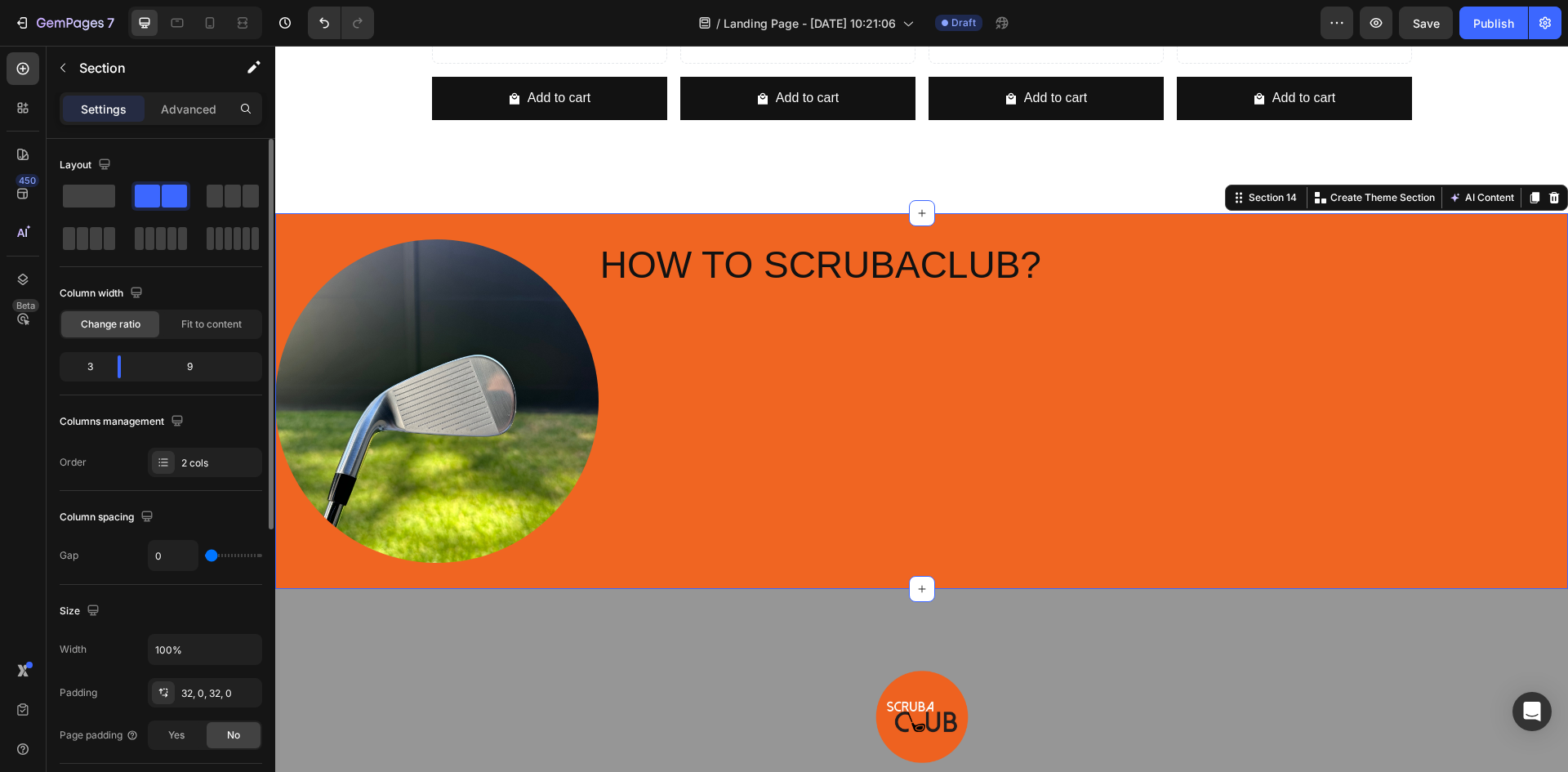
click at [221, 558] on div "0" at bounding box center [205, 555] width 114 height 31
type input "2"
type input "4"
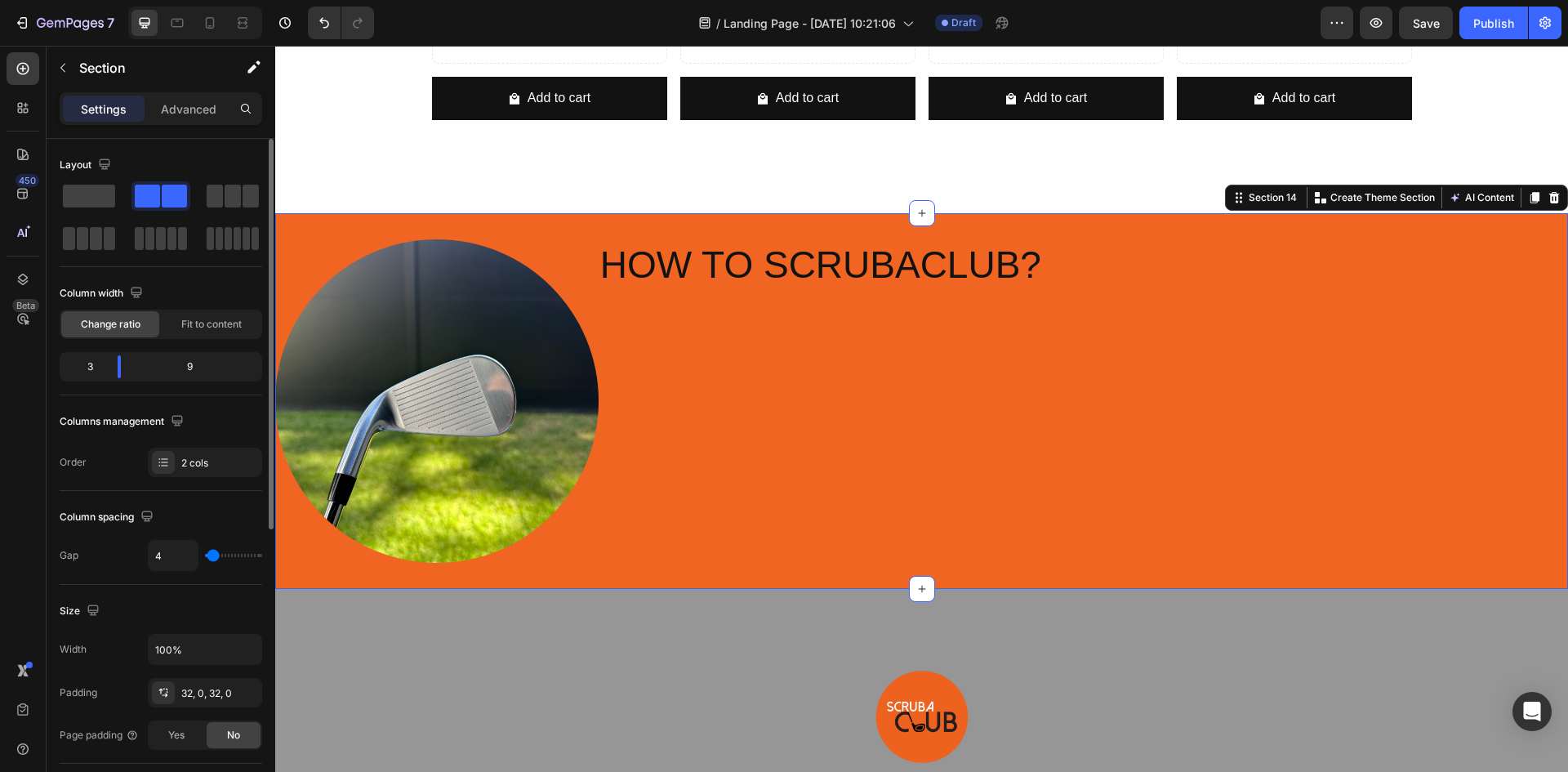
type input "7"
type input "11"
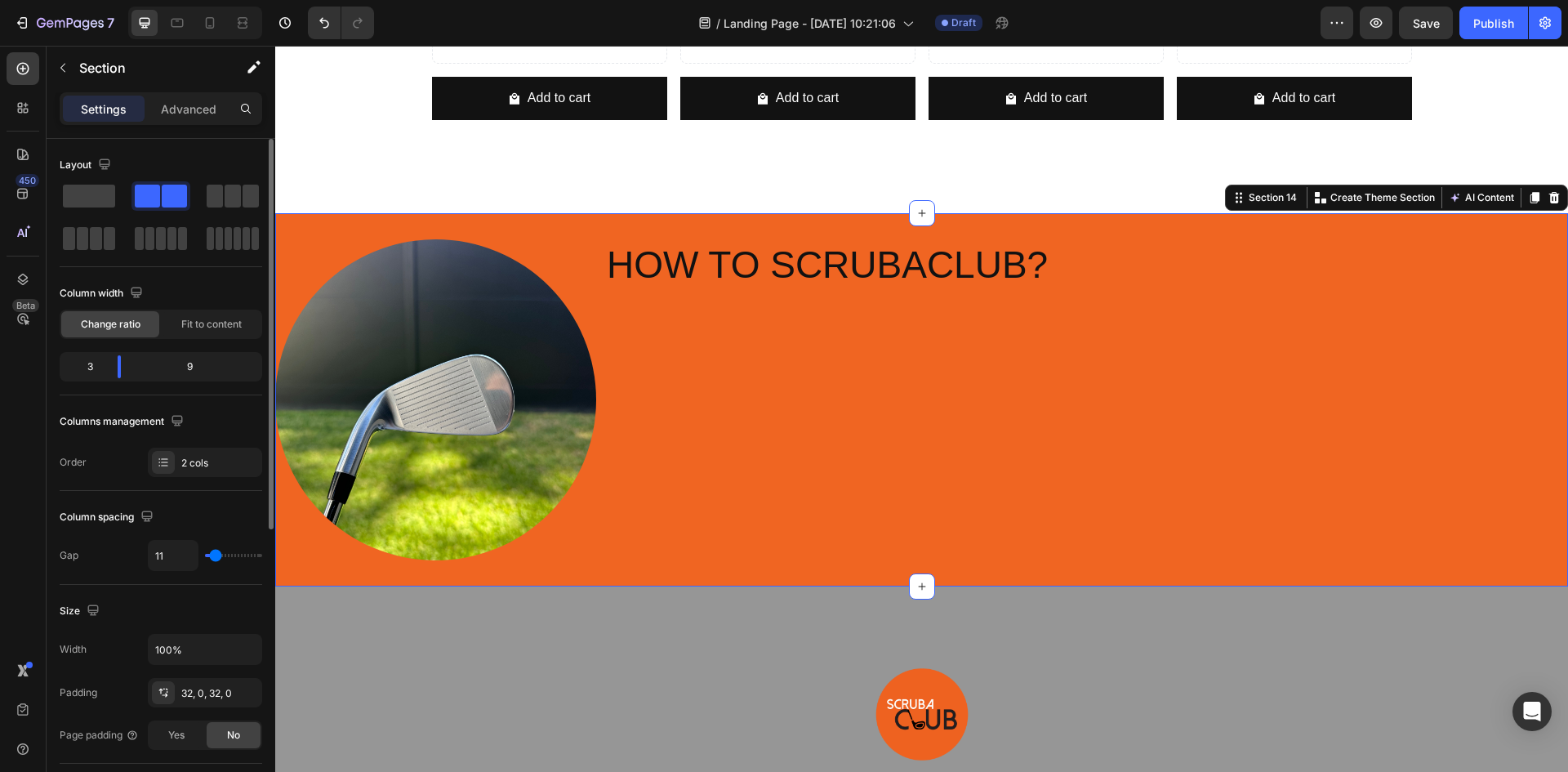
type input "13"
type input "16"
type input "18"
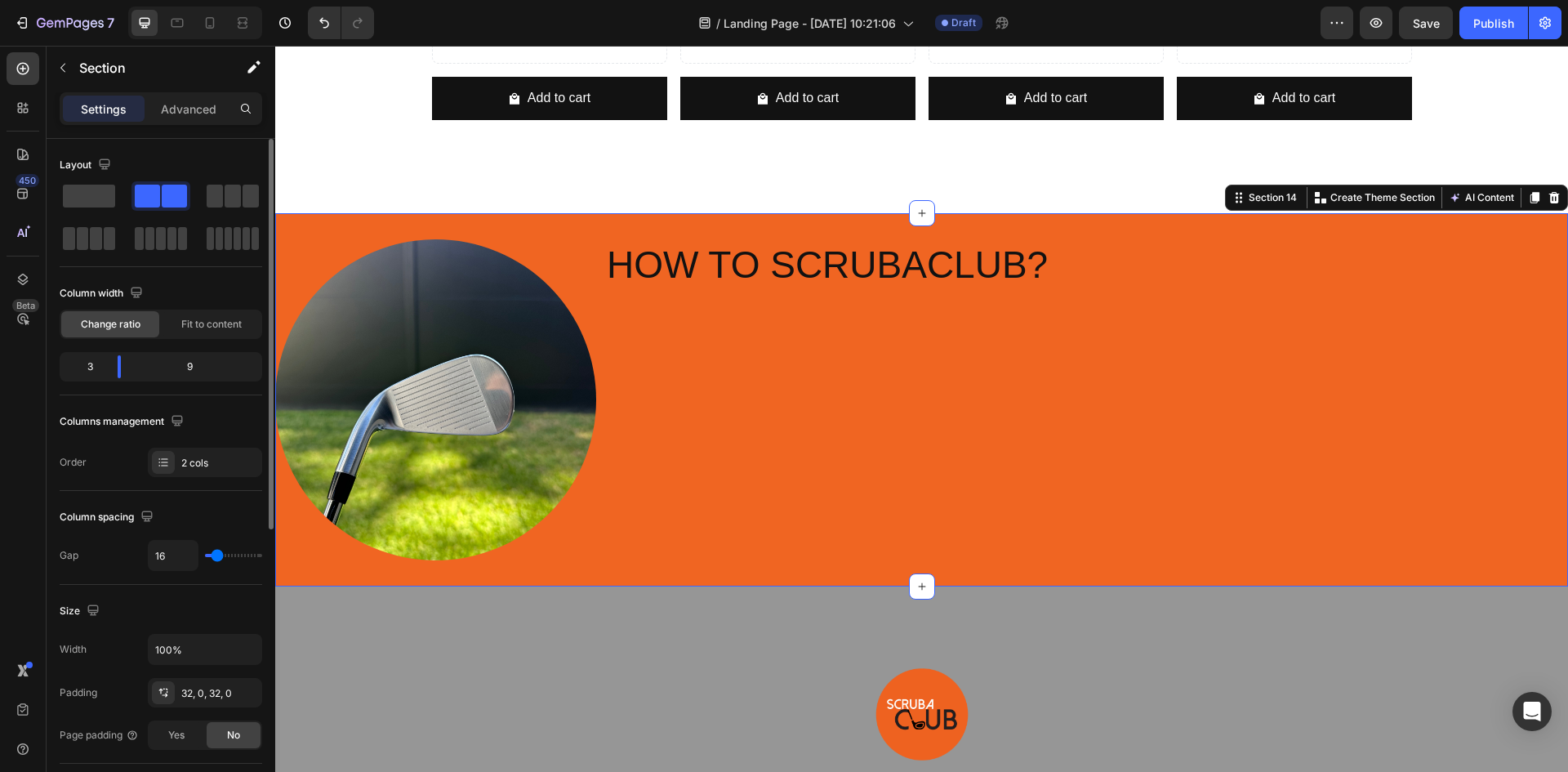
type input "18"
type input "22"
type input "24"
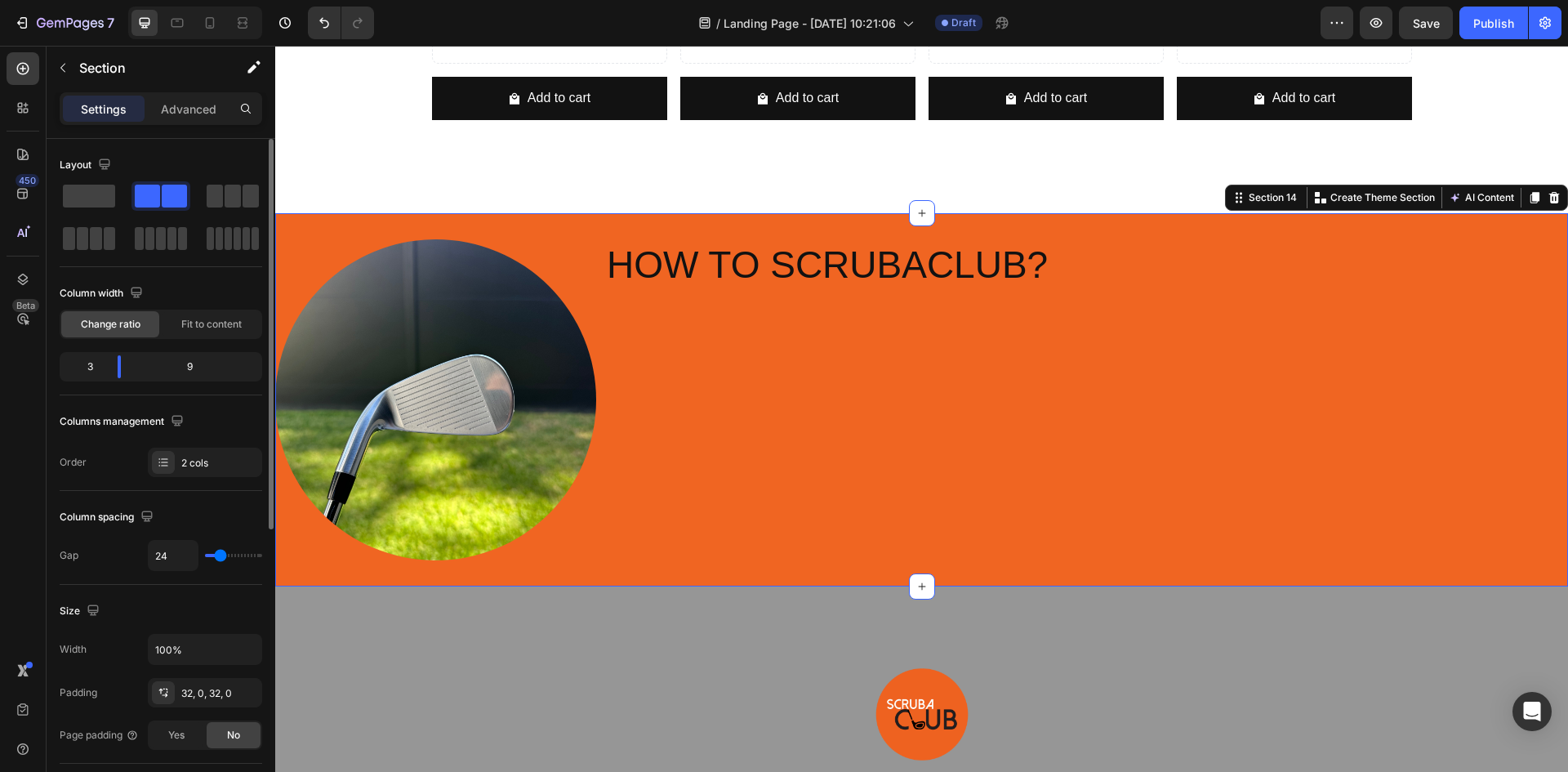
type input "29"
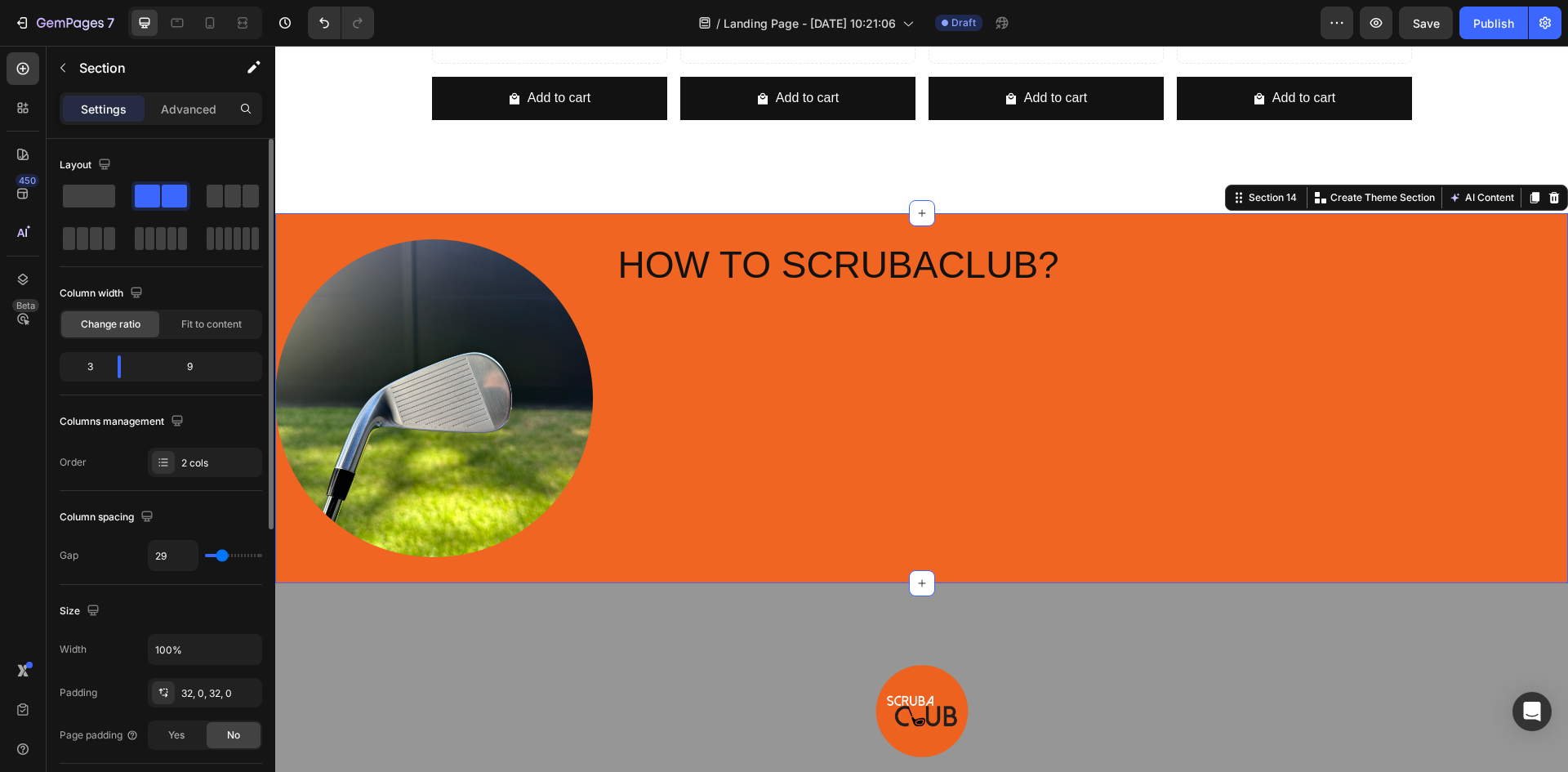
type input "31"
type input "33"
type input "38"
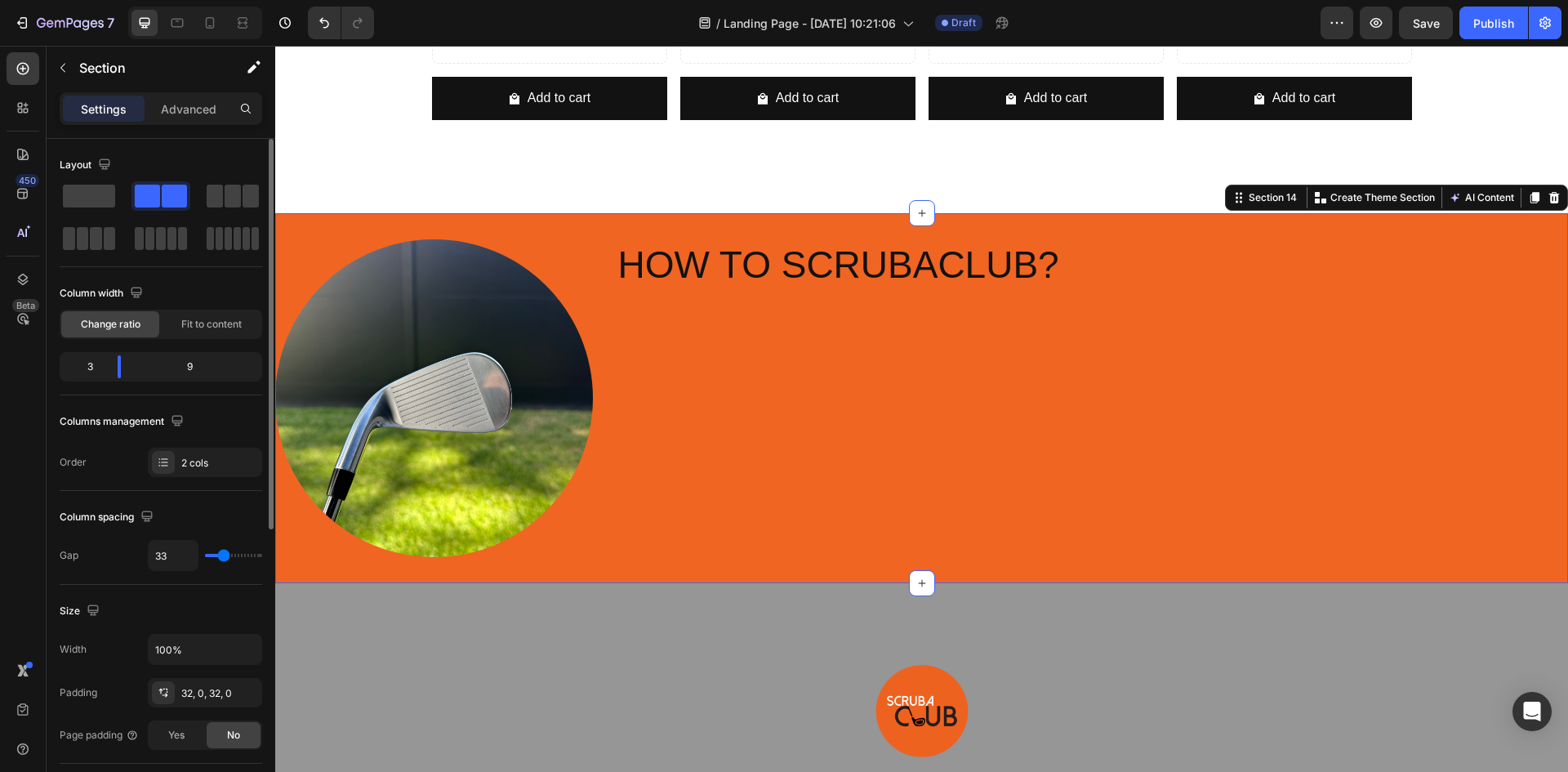
type input "38"
type input "42"
type input "47"
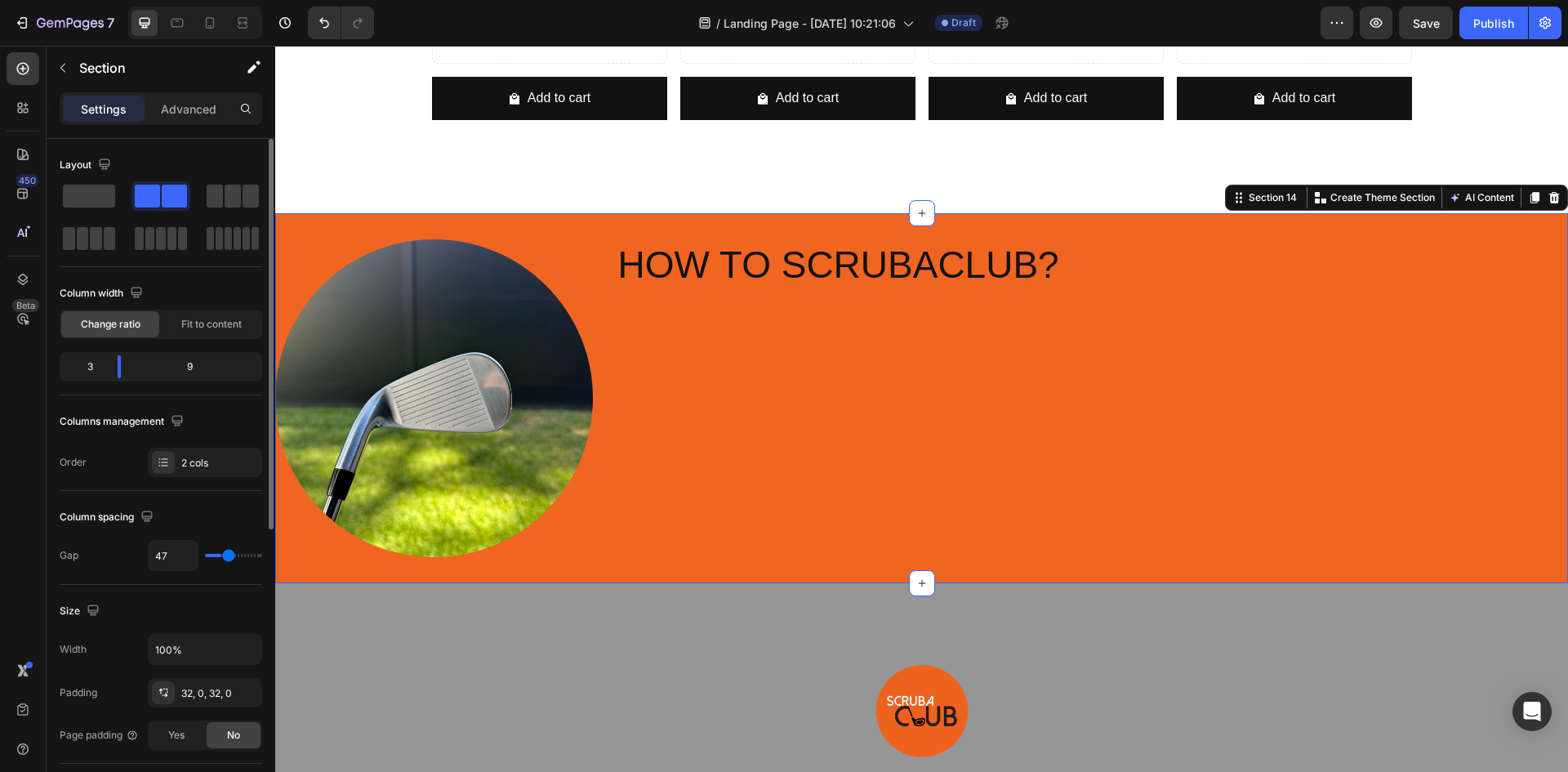
type input "51"
type input "58"
type input "62"
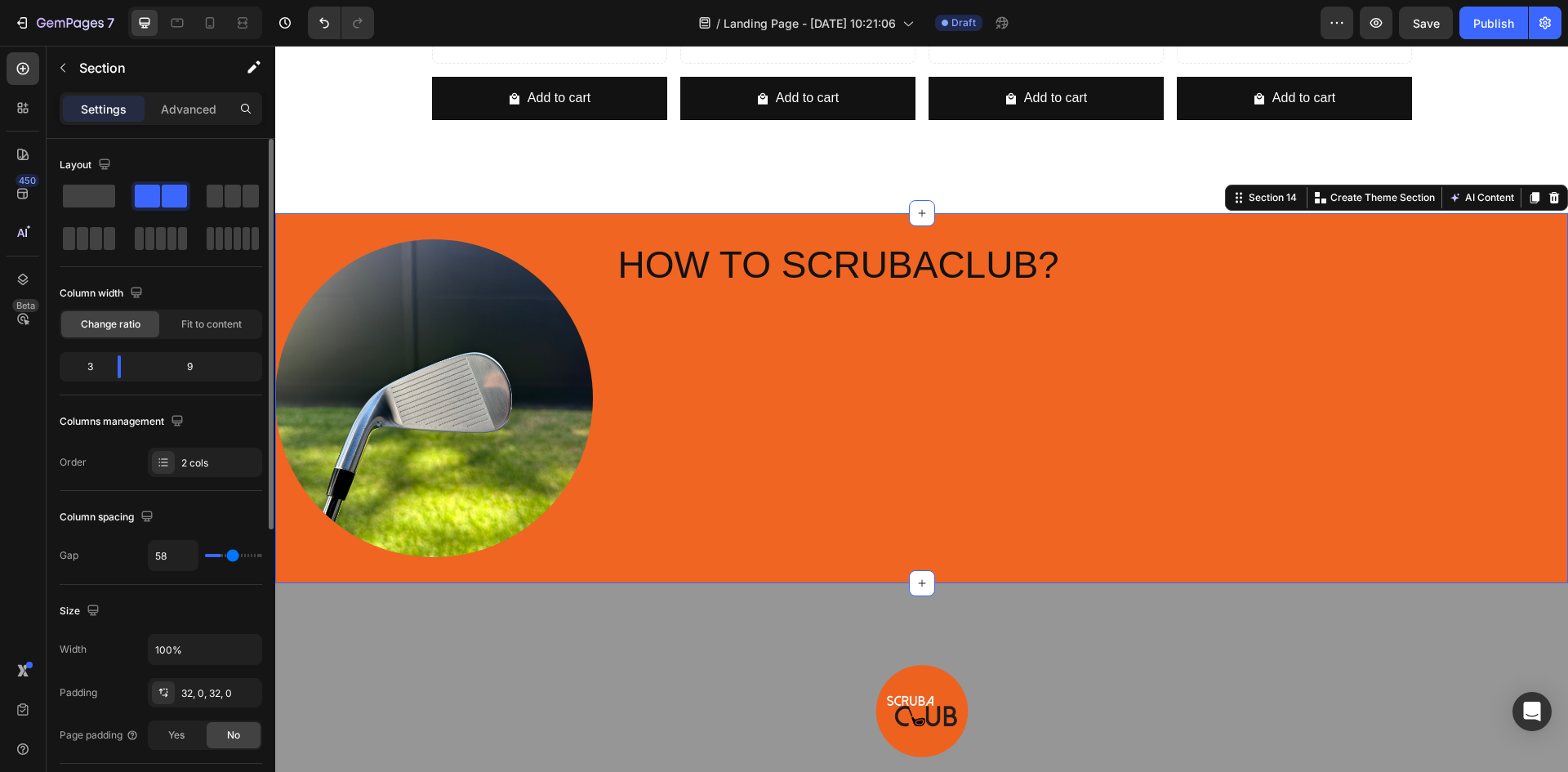
type input "62"
type input "64"
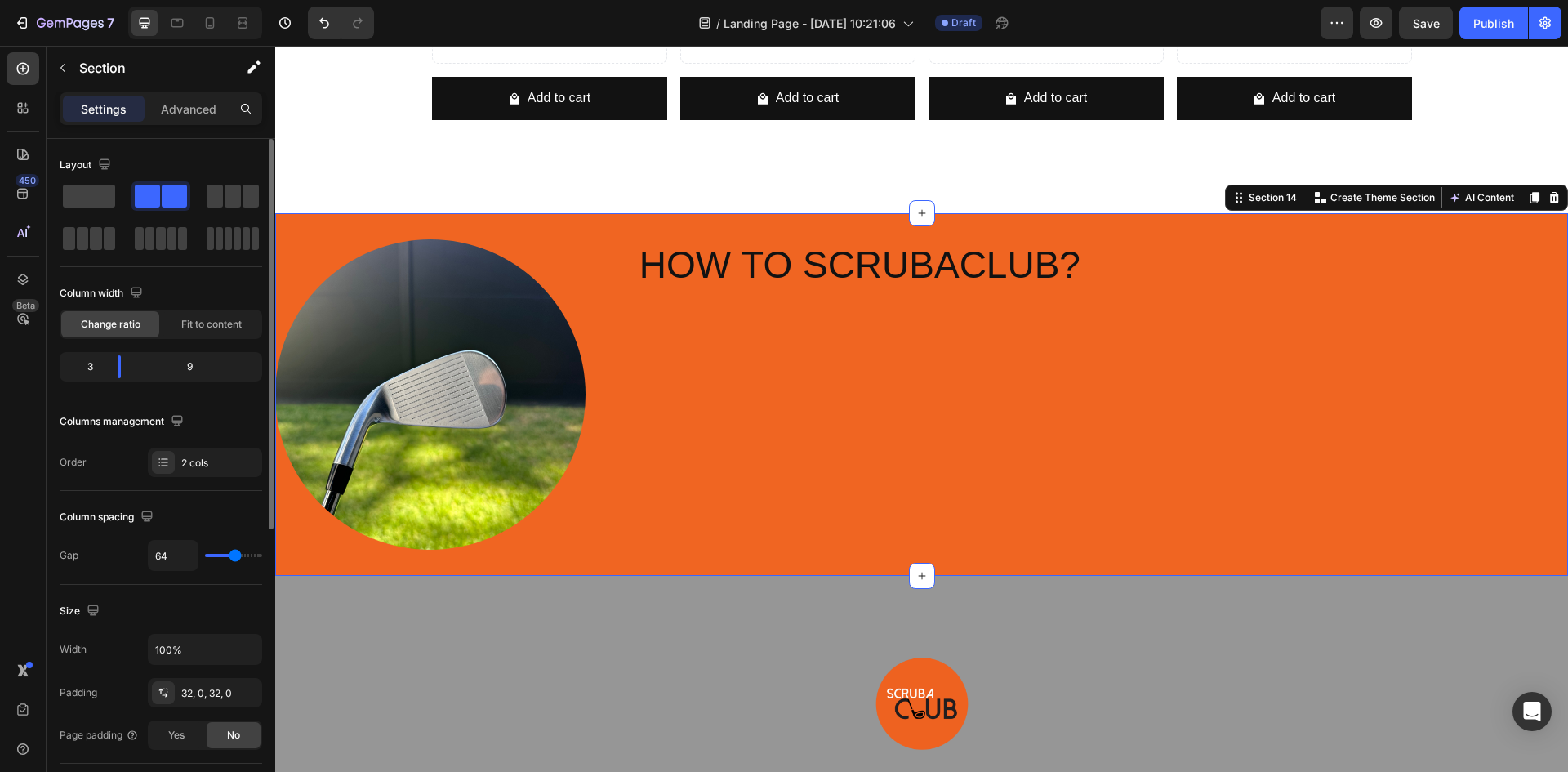
type input "69"
type input "71"
type input "76"
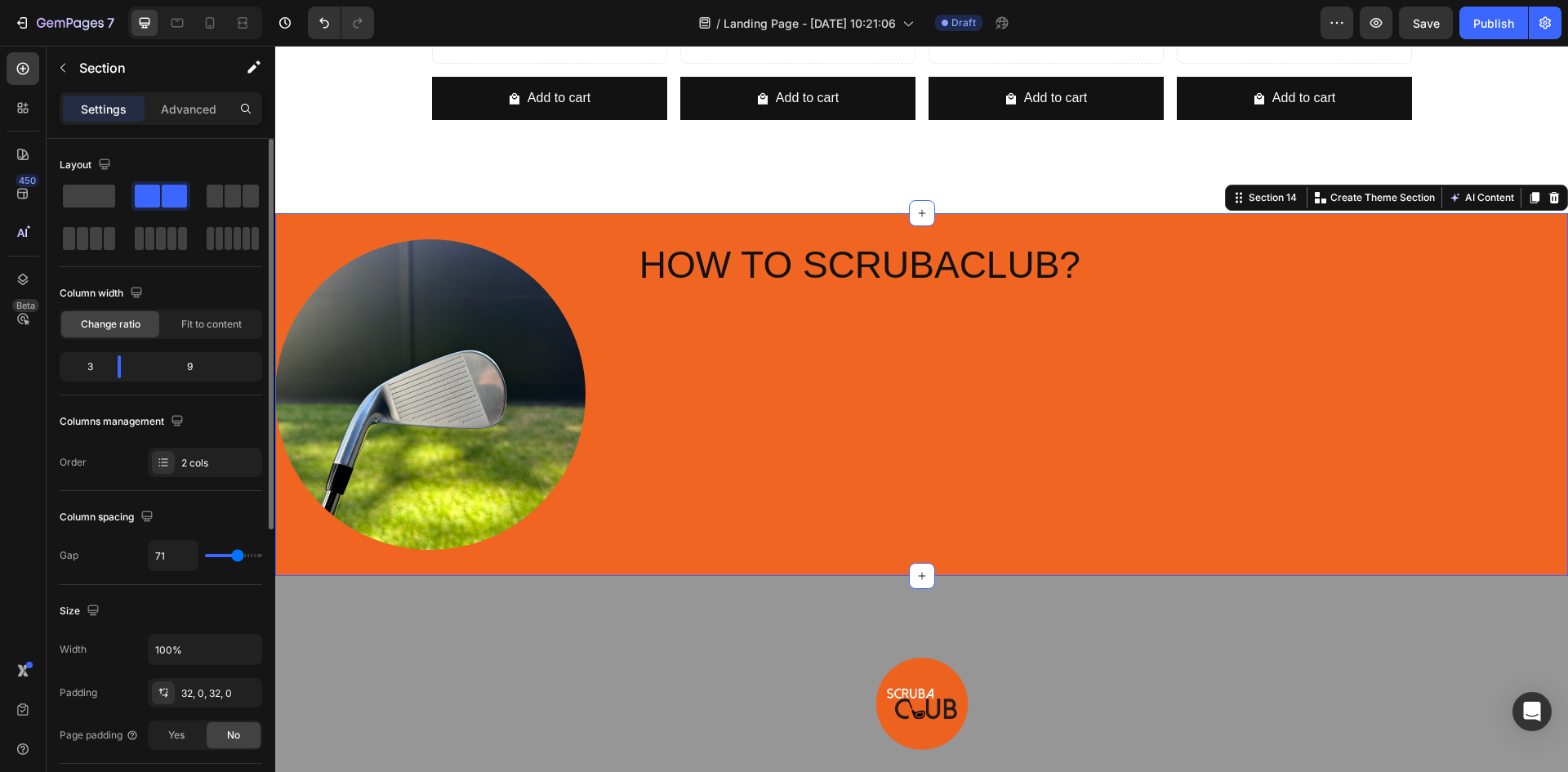
type input "76"
type input "80"
type input "82"
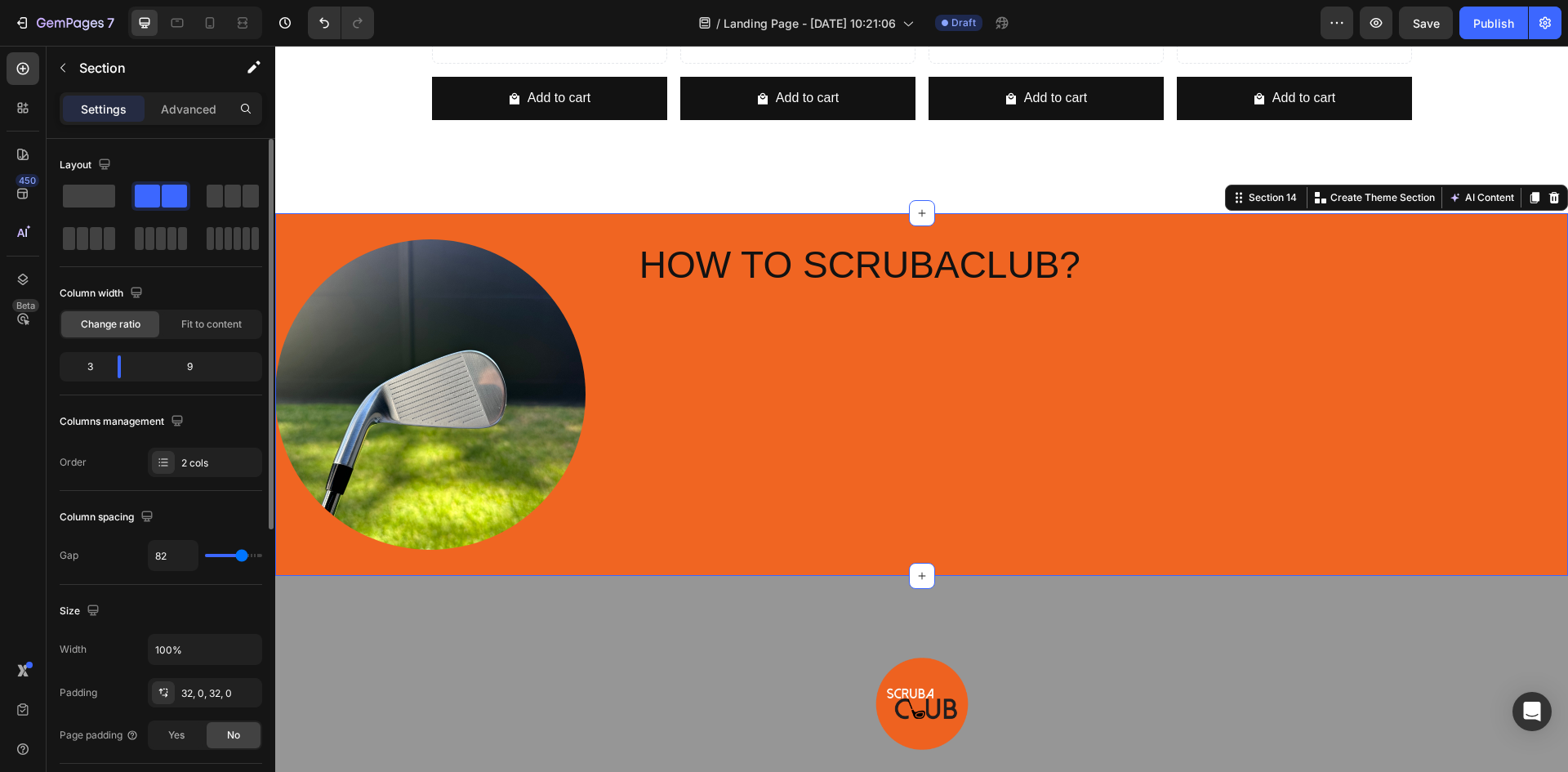
type input "87"
type input "89"
type input "91"
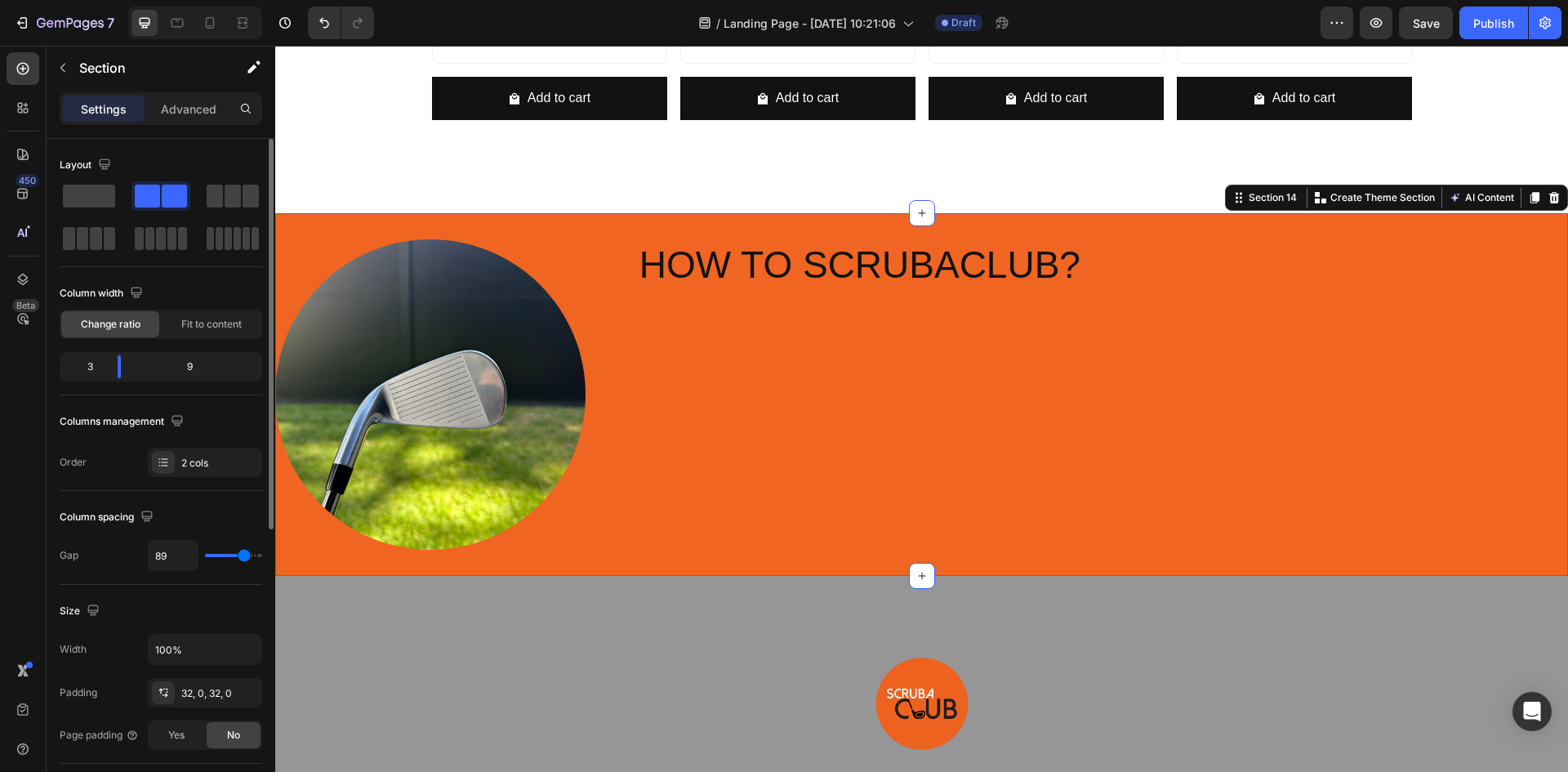
type input "91"
type input "93"
type input "96"
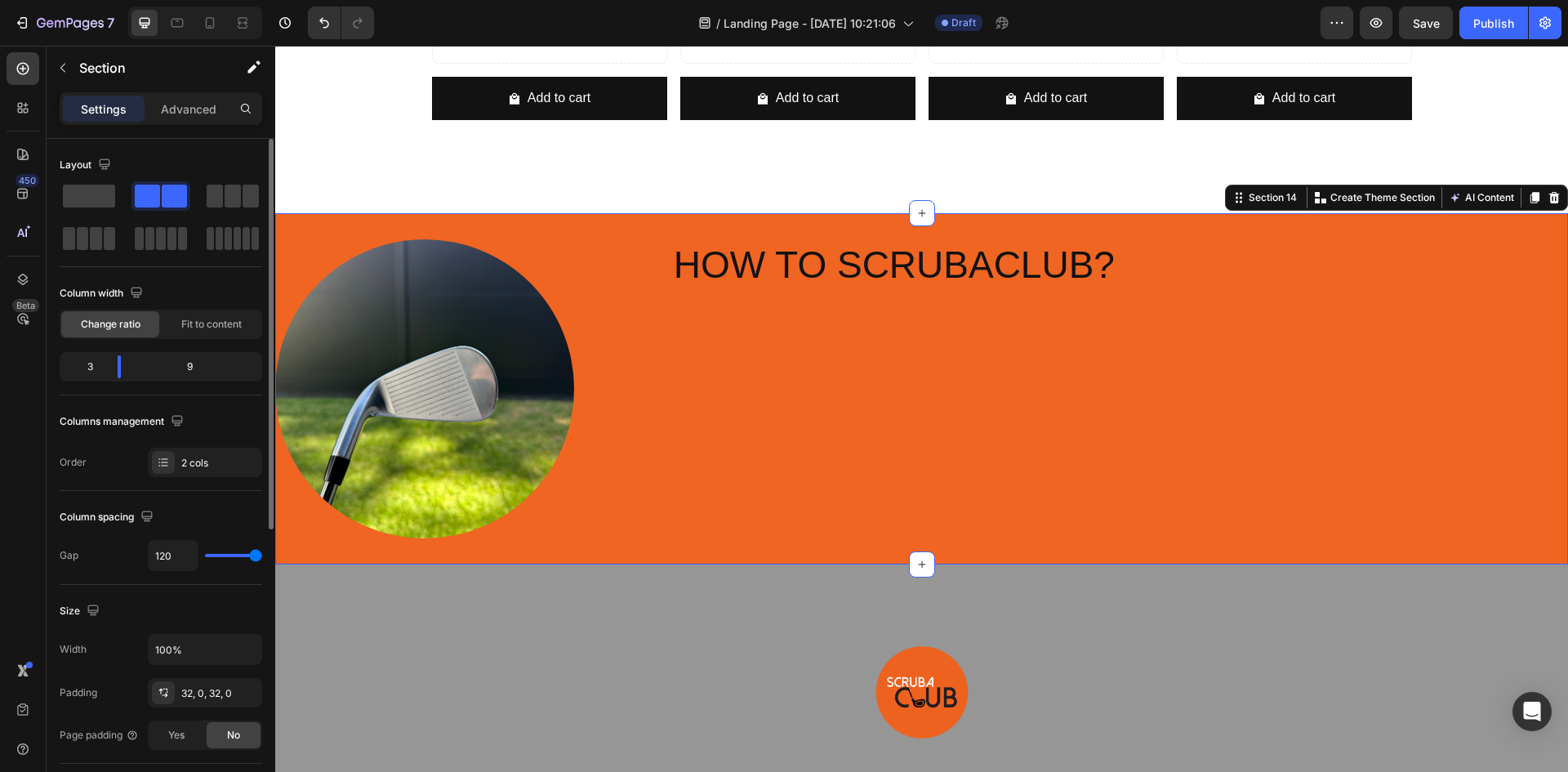
drag, startPoint x: 206, startPoint y: 555, endPoint x: 296, endPoint y: 568, distance: 90.9
click at [262, 557] on input "range" at bounding box center [233, 555] width 57 height 3
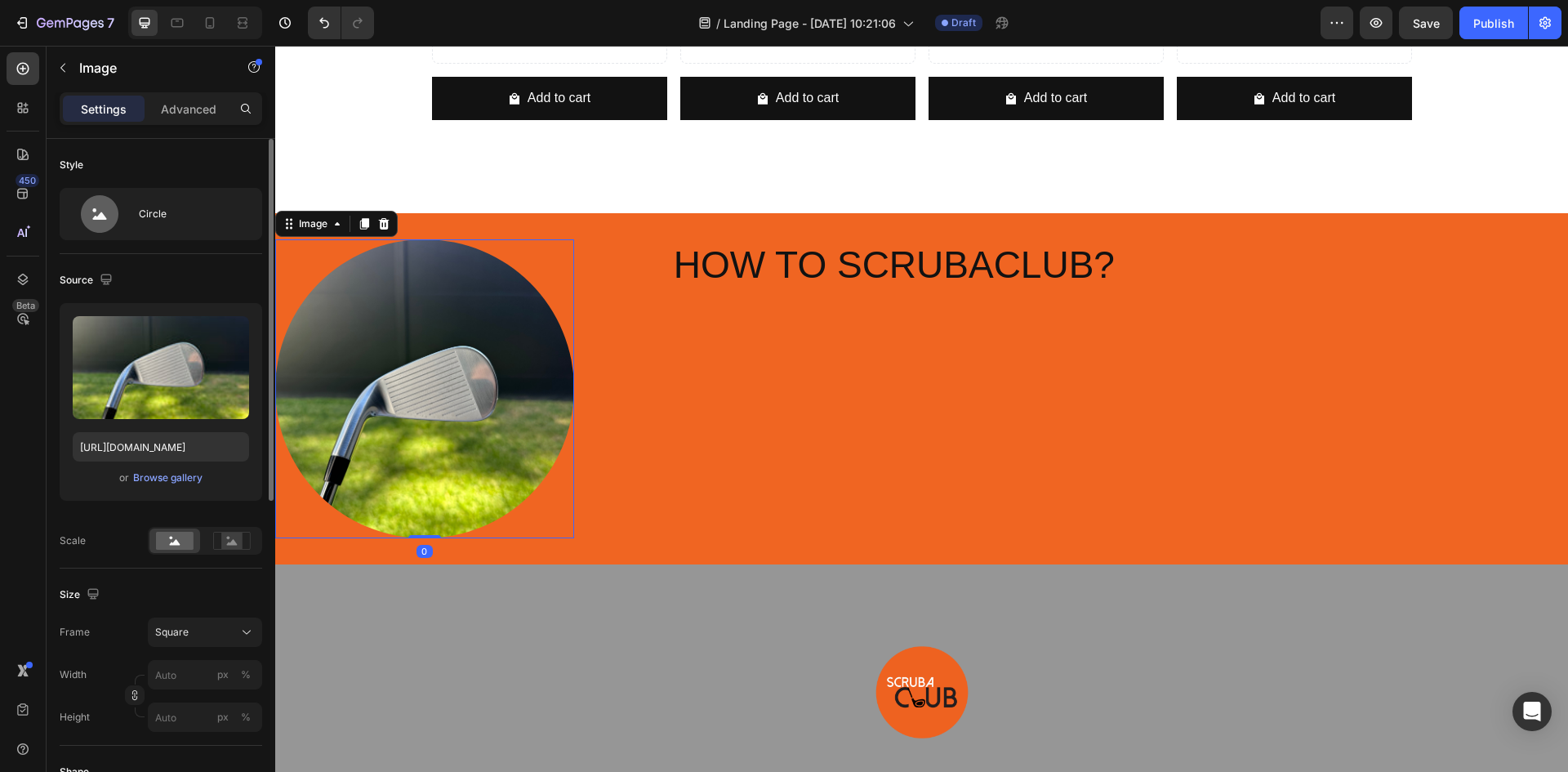
click at [408, 415] on img at bounding box center [424, 389] width 299 height 299
click at [137, 210] on div "Circle" at bounding box center [161, 214] width 202 height 52
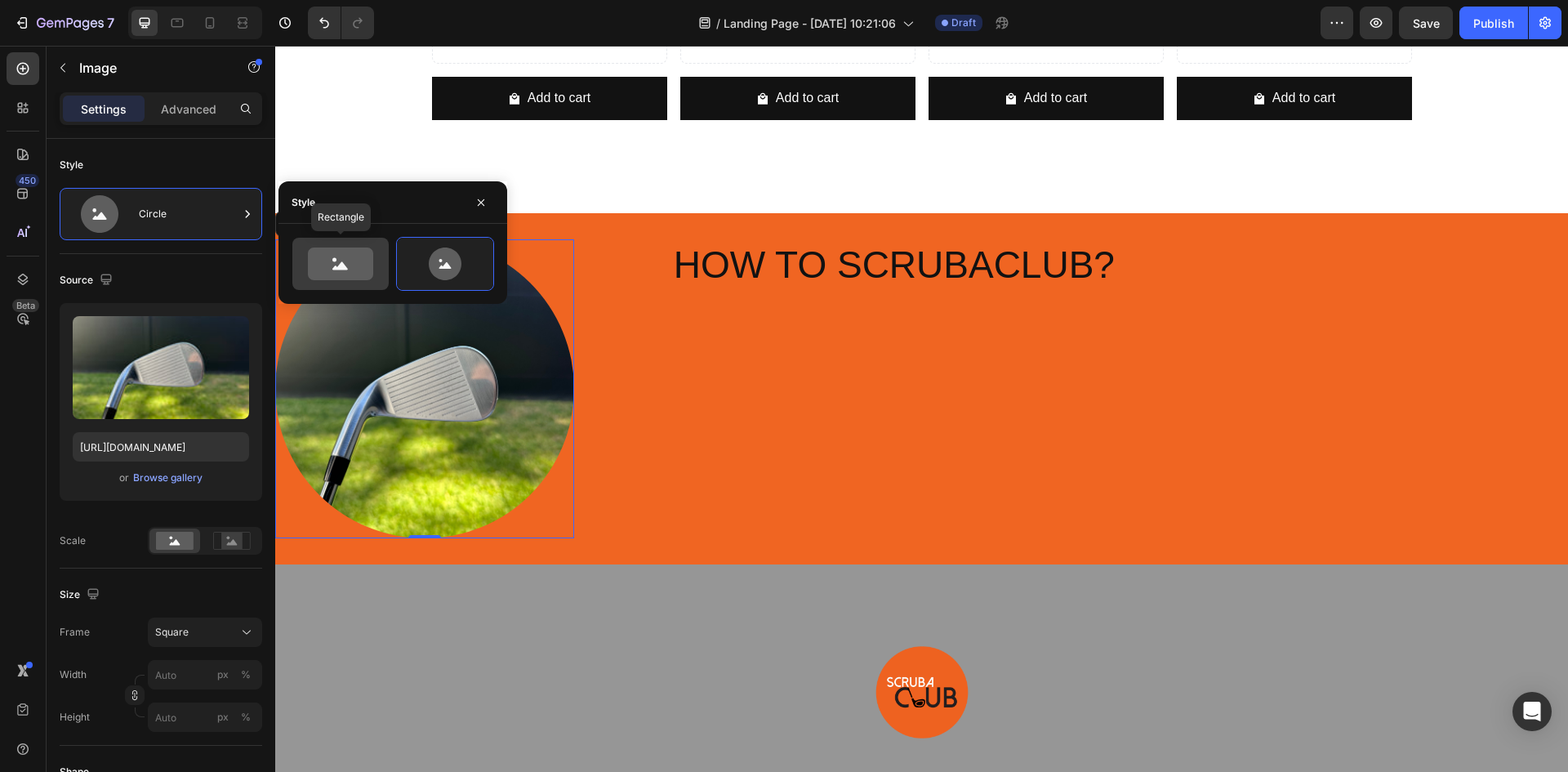
click at [326, 266] on icon at bounding box center [340, 263] width 66 height 32
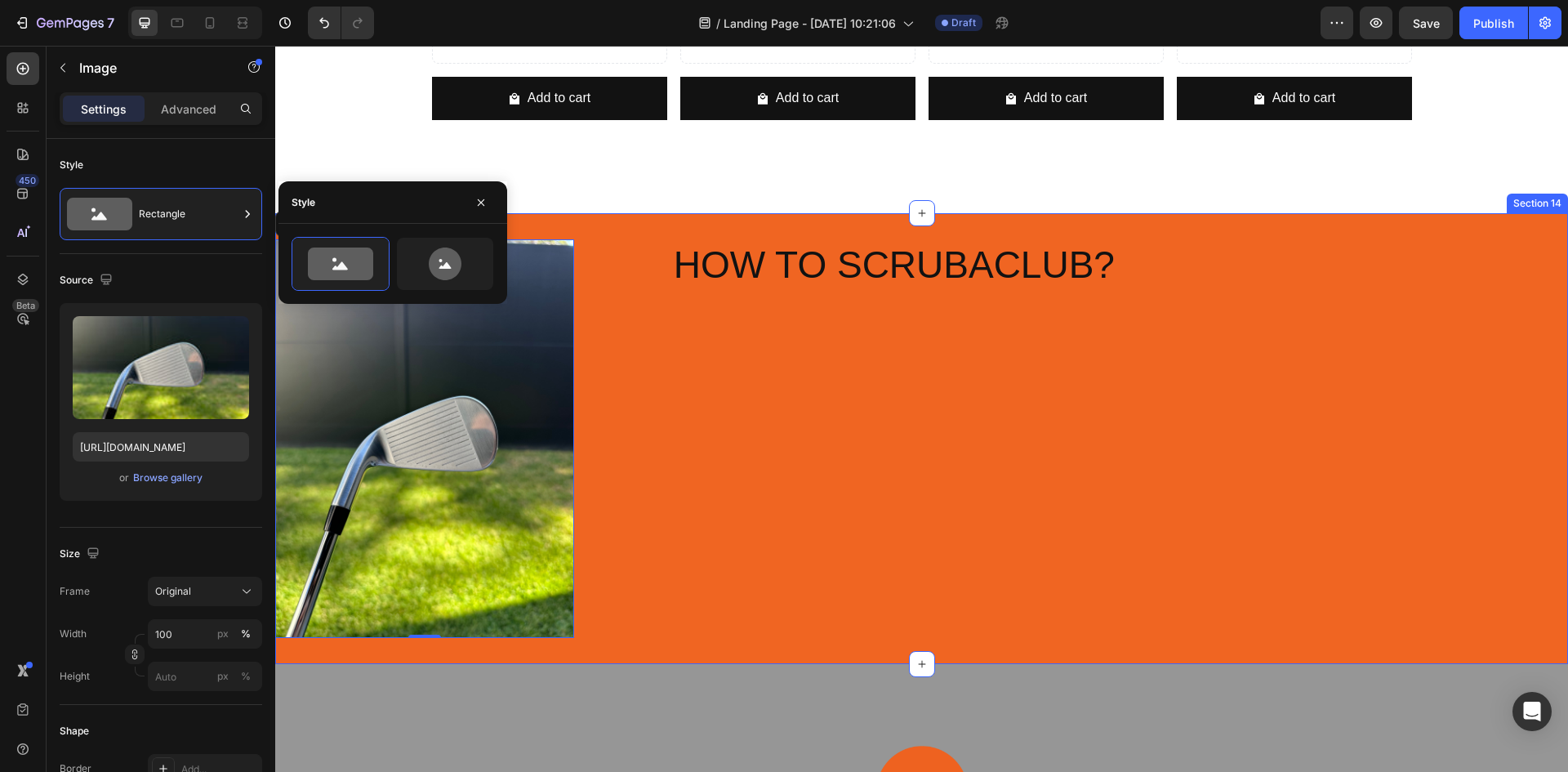
click at [687, 447] on div "HOW TO SCRUBACLUB? Heading" at bounding box center [1120, 439] width 896 height 399
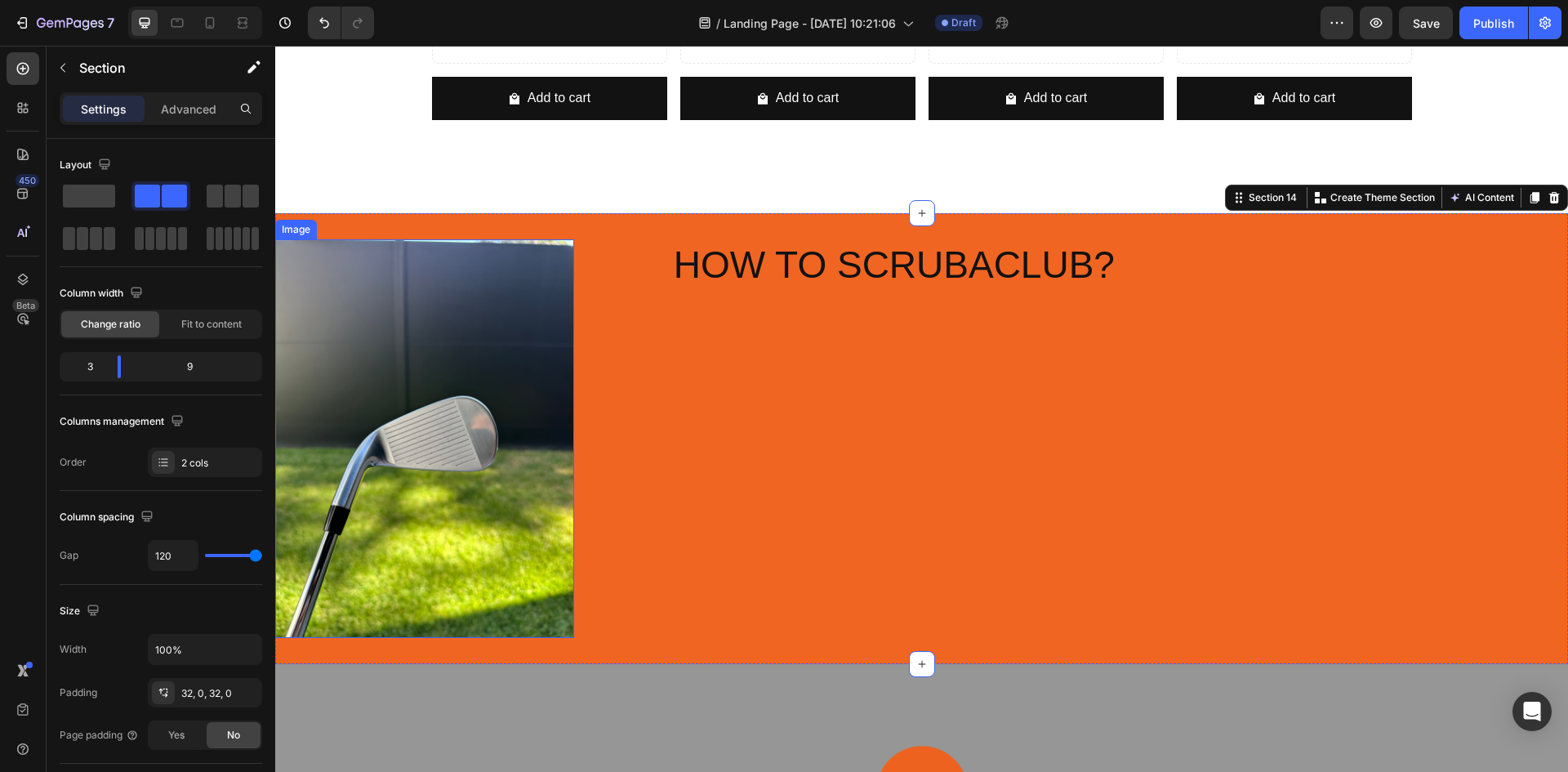
click at [369, 486] on img at bounding box center [424, 439] width 299 height 399
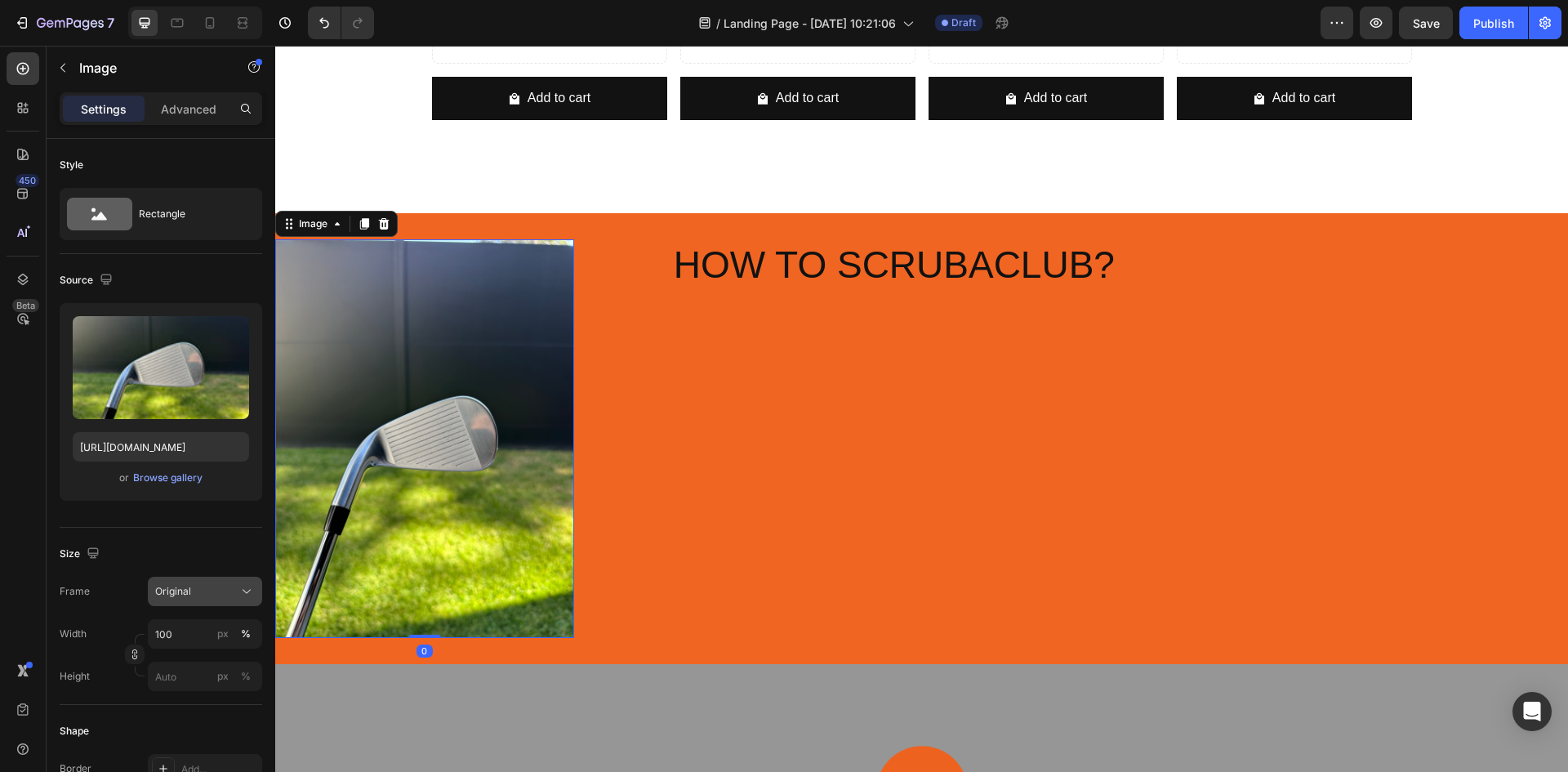
click at [212, 596] on div "Original" at bounding box center [195, 592] width 80 height 15
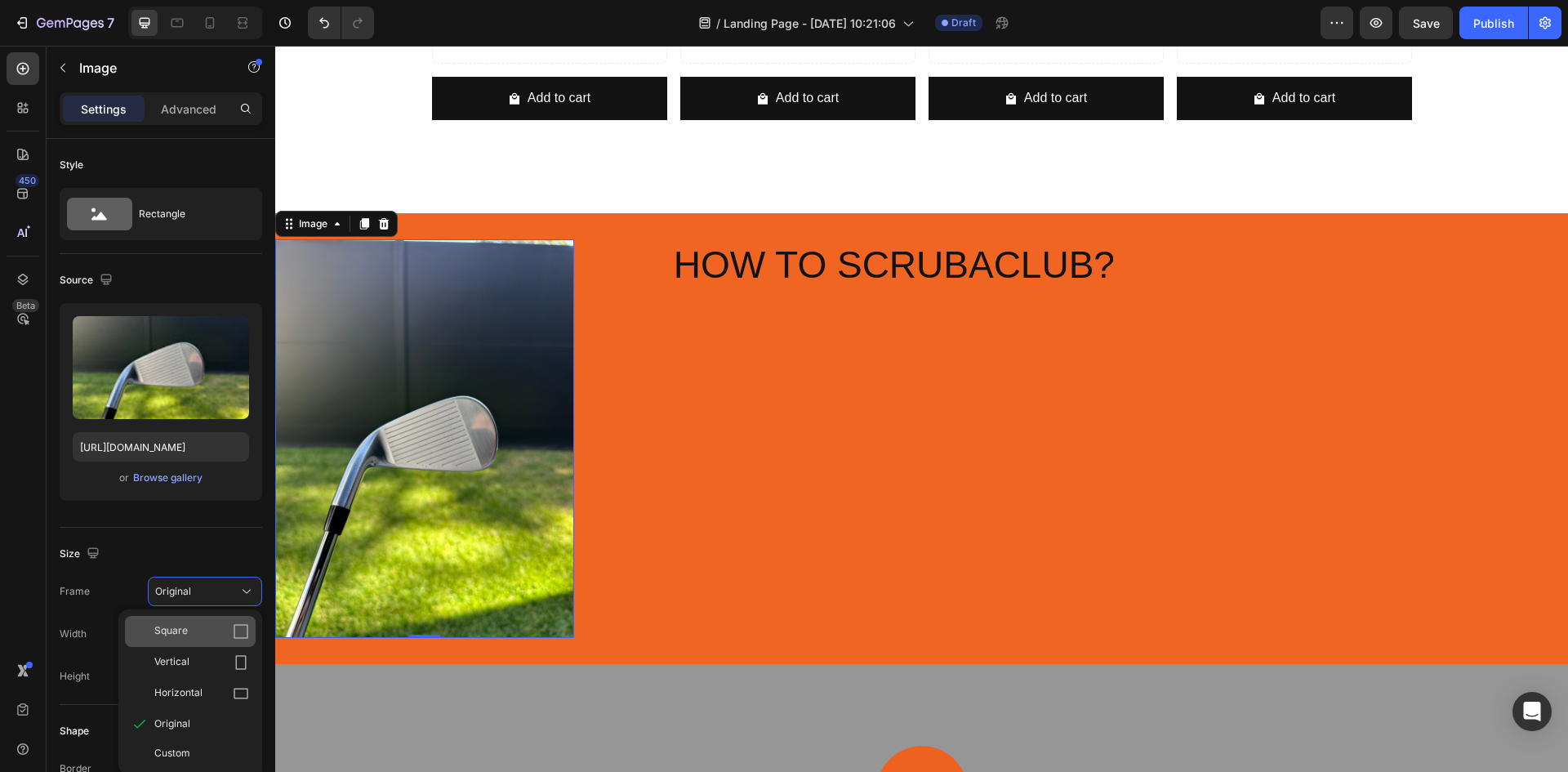
click at [206, 635] on div "Square" at bounding box center [201, 632] width 95 height 17
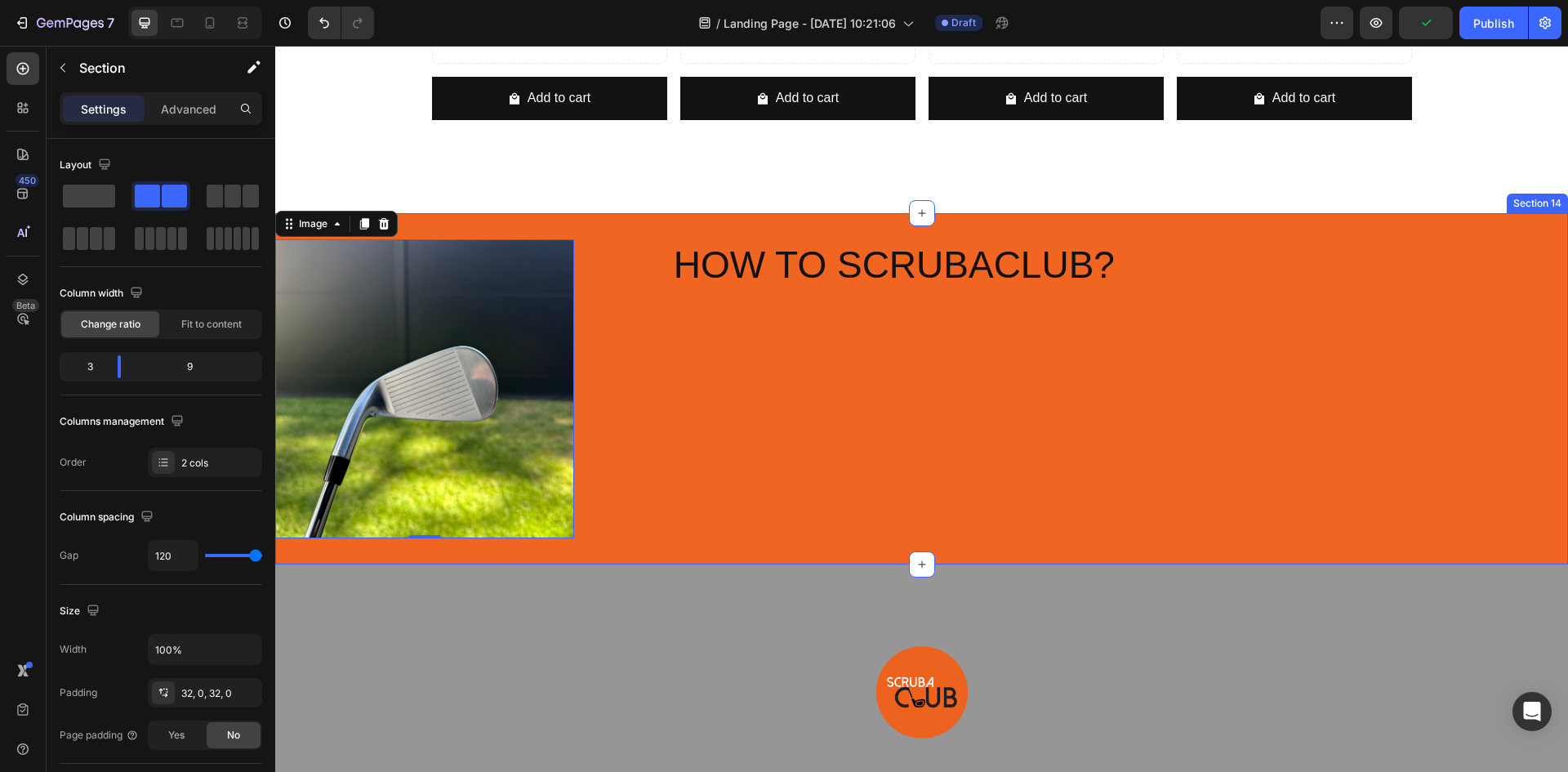
click at [749, 449] on div "HOW TO SCRUBACLUB? Heading" at bounding box center [1120, 389] width 896 height 299
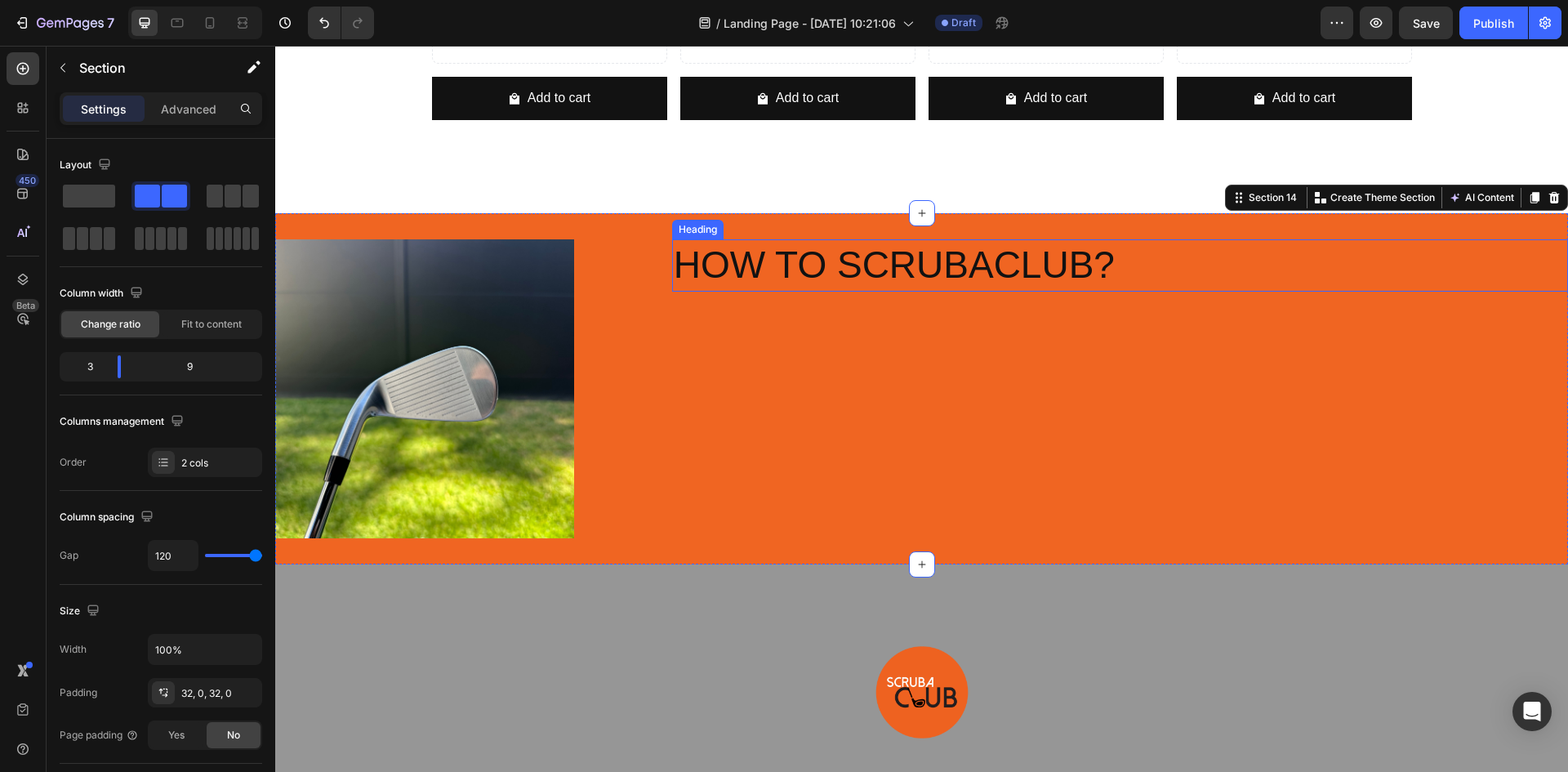
click at [861, 259] on p "HOW TO SCRUBACLUB?" at bounding box center [1120, 266] width 893 height 49
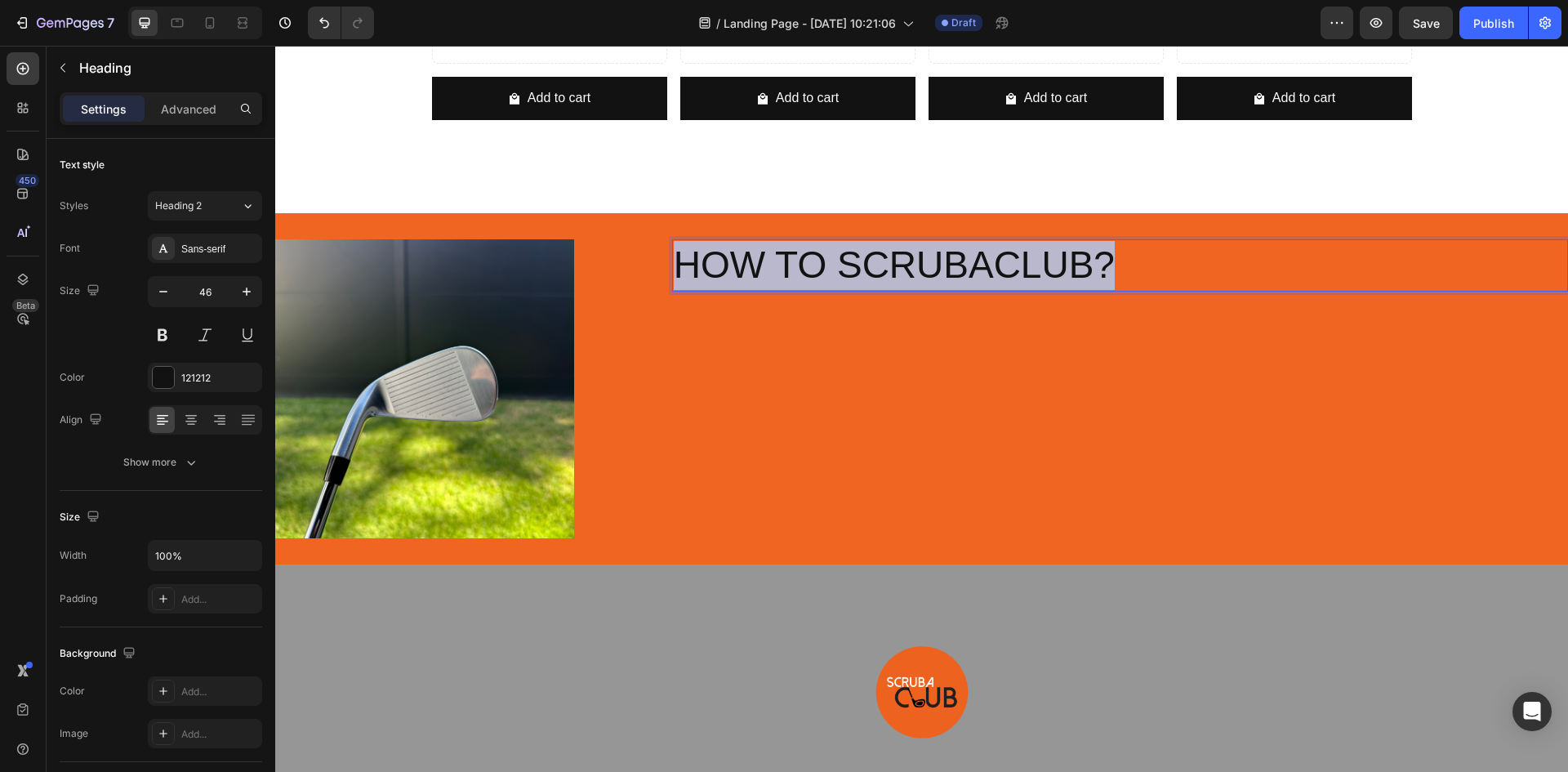
click at [861, 259] on p "HOW TO SCRUBACLUB?" at bounding box center [1120, 266] width 893 height 49
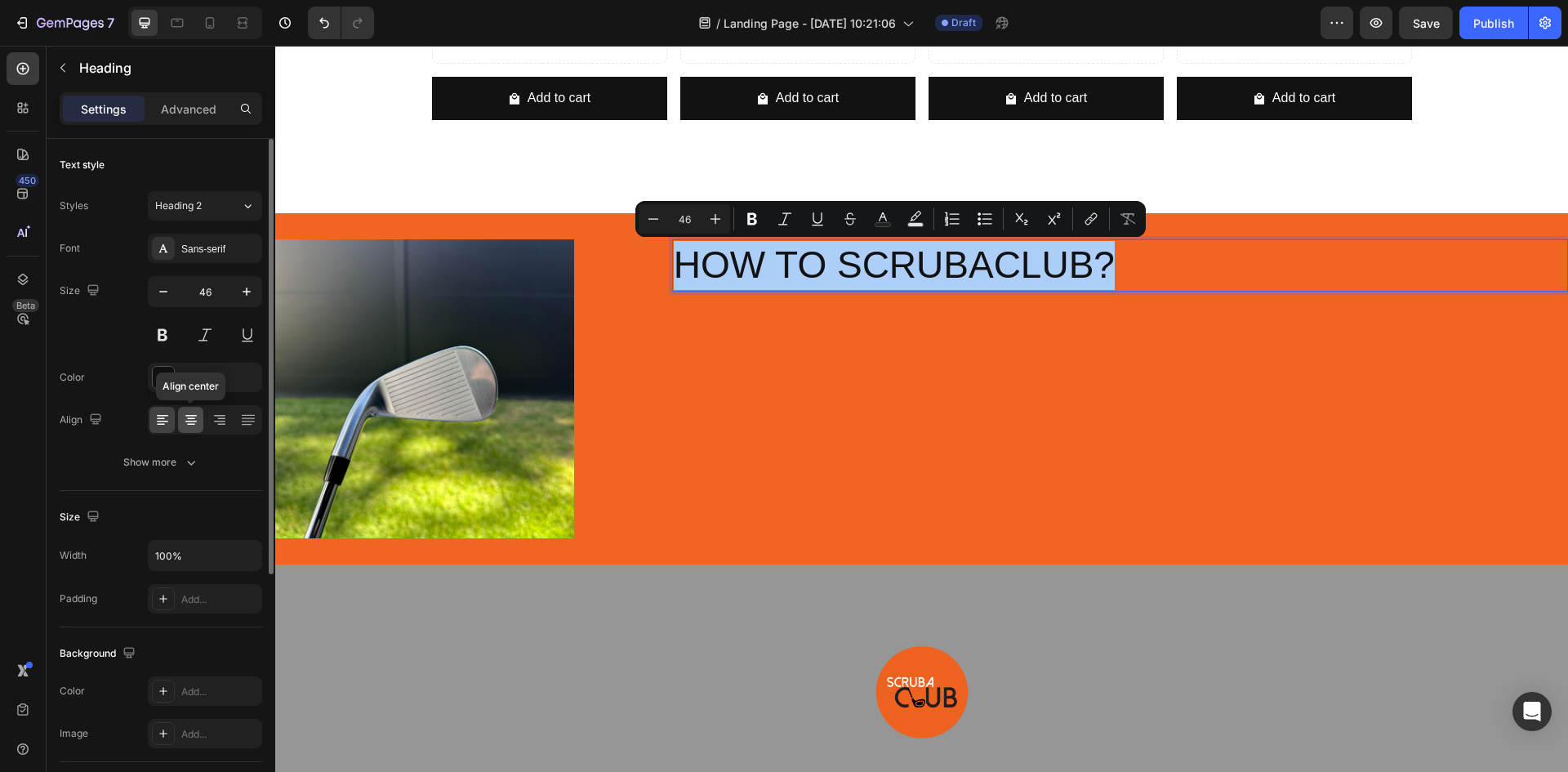
click at [199, 420] on div at bounding box center [191, 420] width 25 height 26
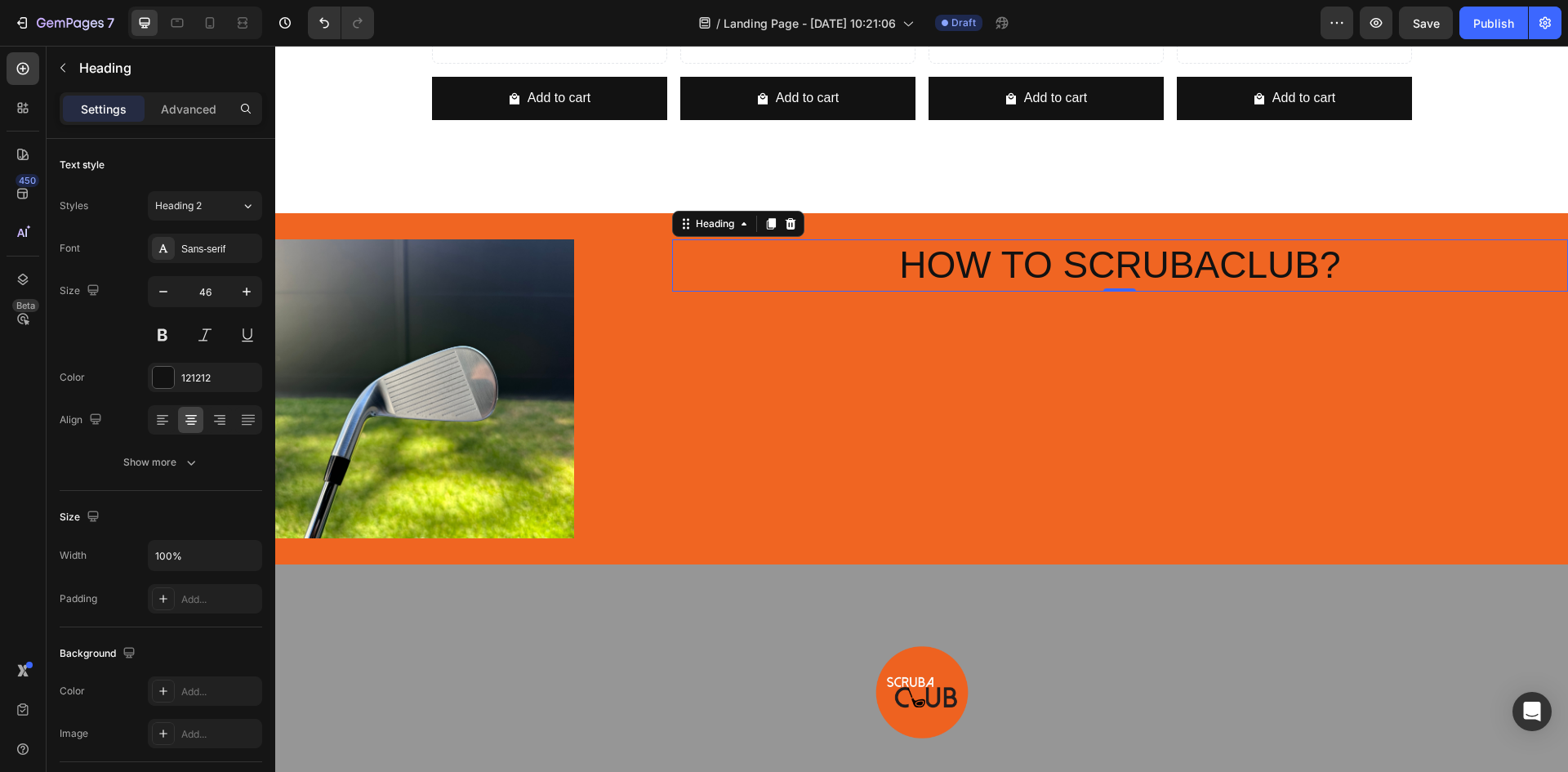
click at [1082, 242] on p "HOW TO SCRUBACLUB?" at bounding box center [1120, 266] width 893 height 49
click at [1082, 257] on p "HOW TO SCRUBACLUB?" at bounding box center [1120, 266] width 893 height 49
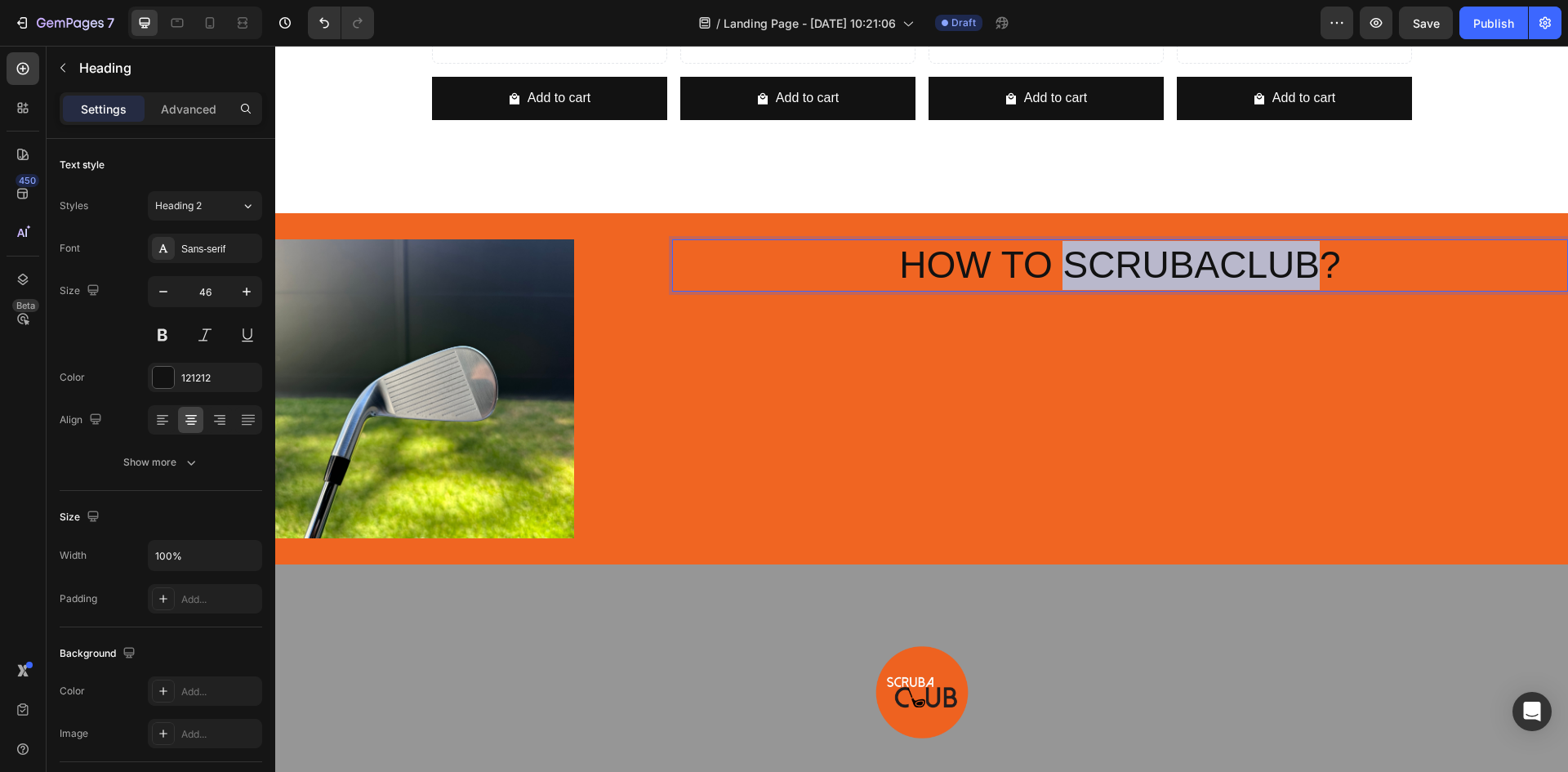
click at [1082, 257] on p "HOW TO SCRUBACLUB?" at bounding box center [1120, 266] width 893 height 49
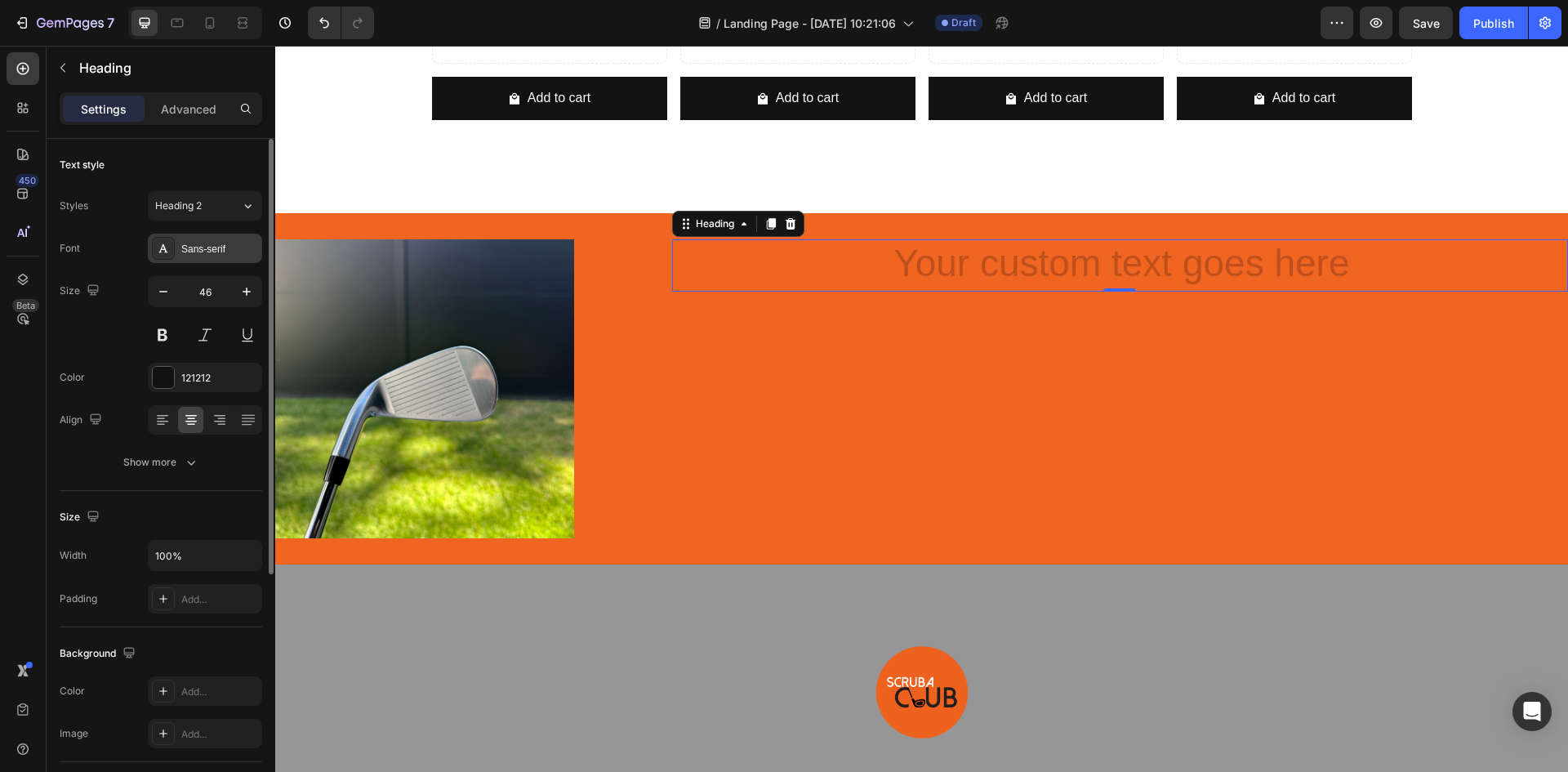
click at [187, 247] on div "Sans-serif" at bounding box center [220, 249] width 77 height 15
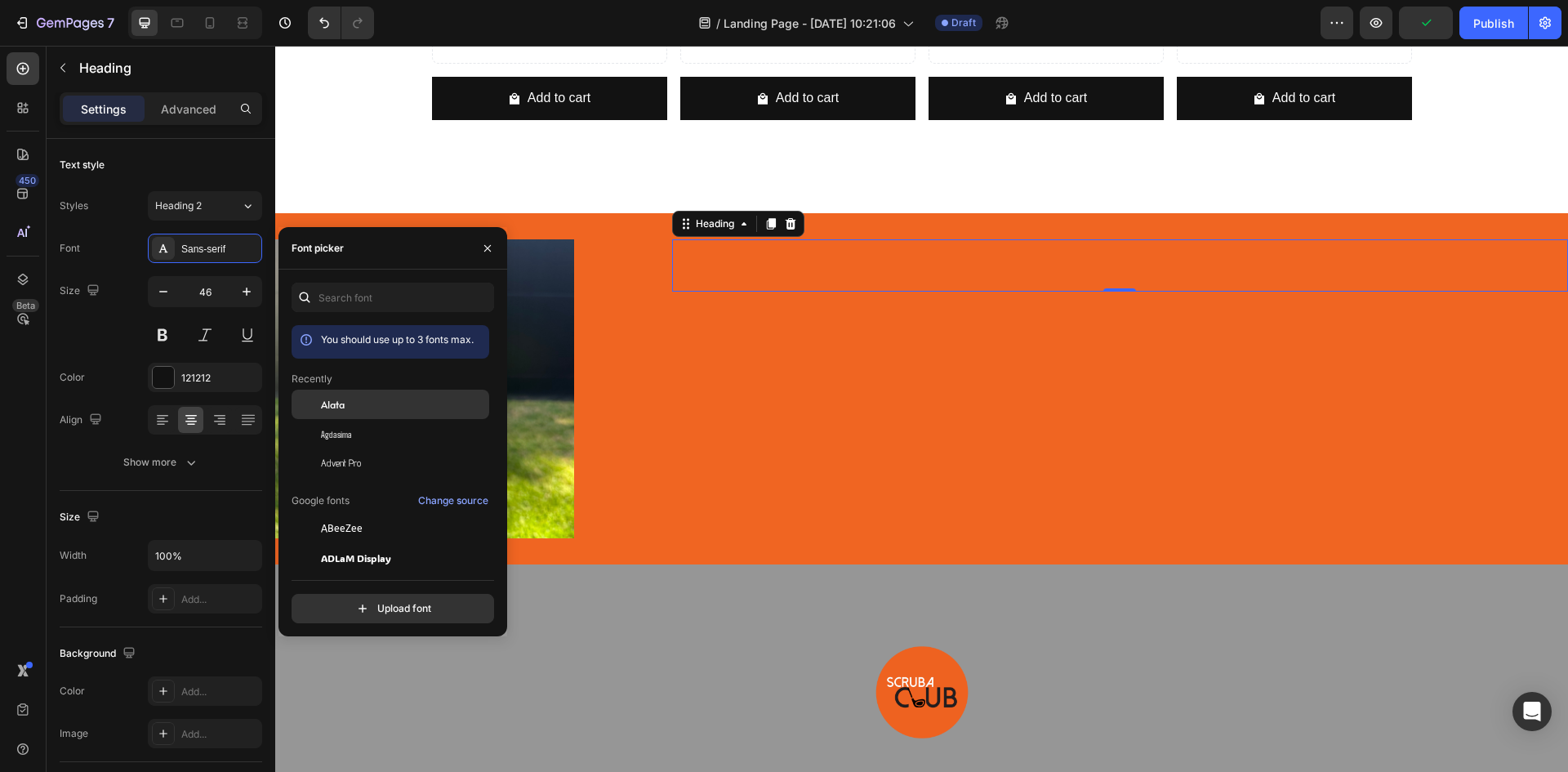
click at [350, 514] on div "Alata" at bounding box center [390, 528] width 198 height 29
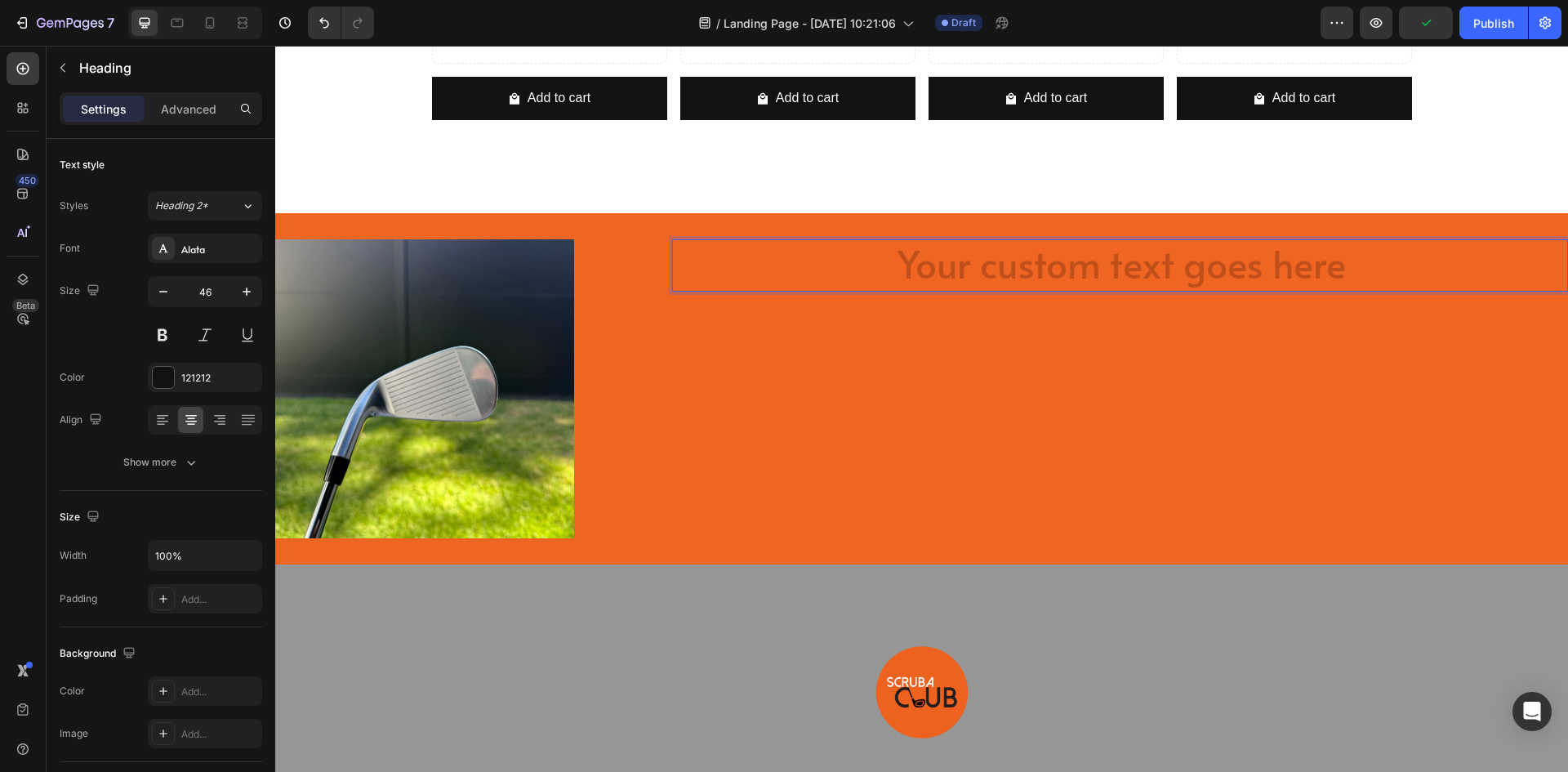
click at [1005, 263] on h2 "Rich Text Editor. Editing area: main" at bounding box center [1120, 266] width 896 height 52
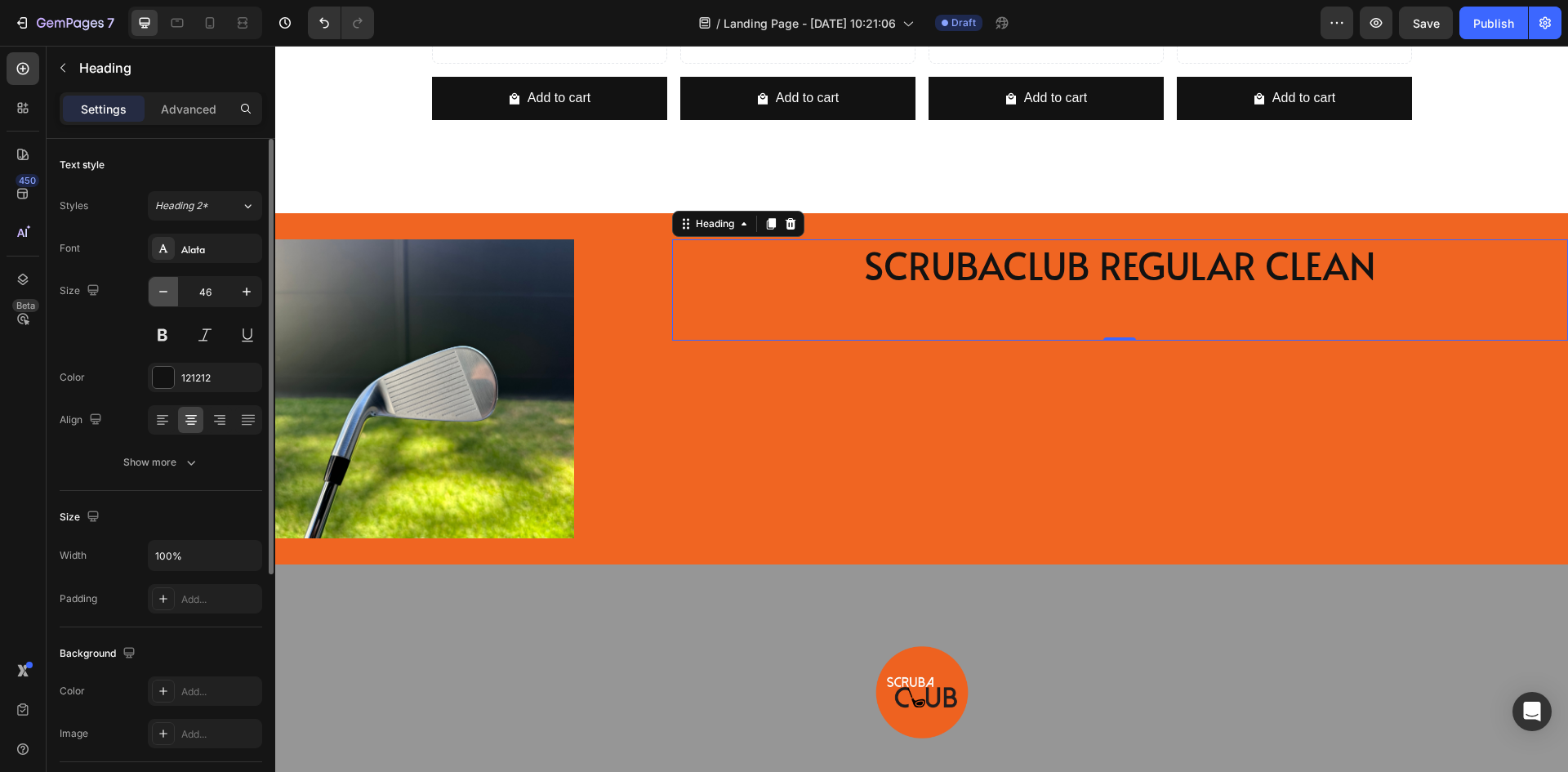
click at [167, 291] on icon "button" at bounding box center [163, 291] width 8 height 2
click at [1125, 315] on p "SCRUBACLUB REGULAR CLEAN" at bounding box center [1120, 291] width 893 height 98
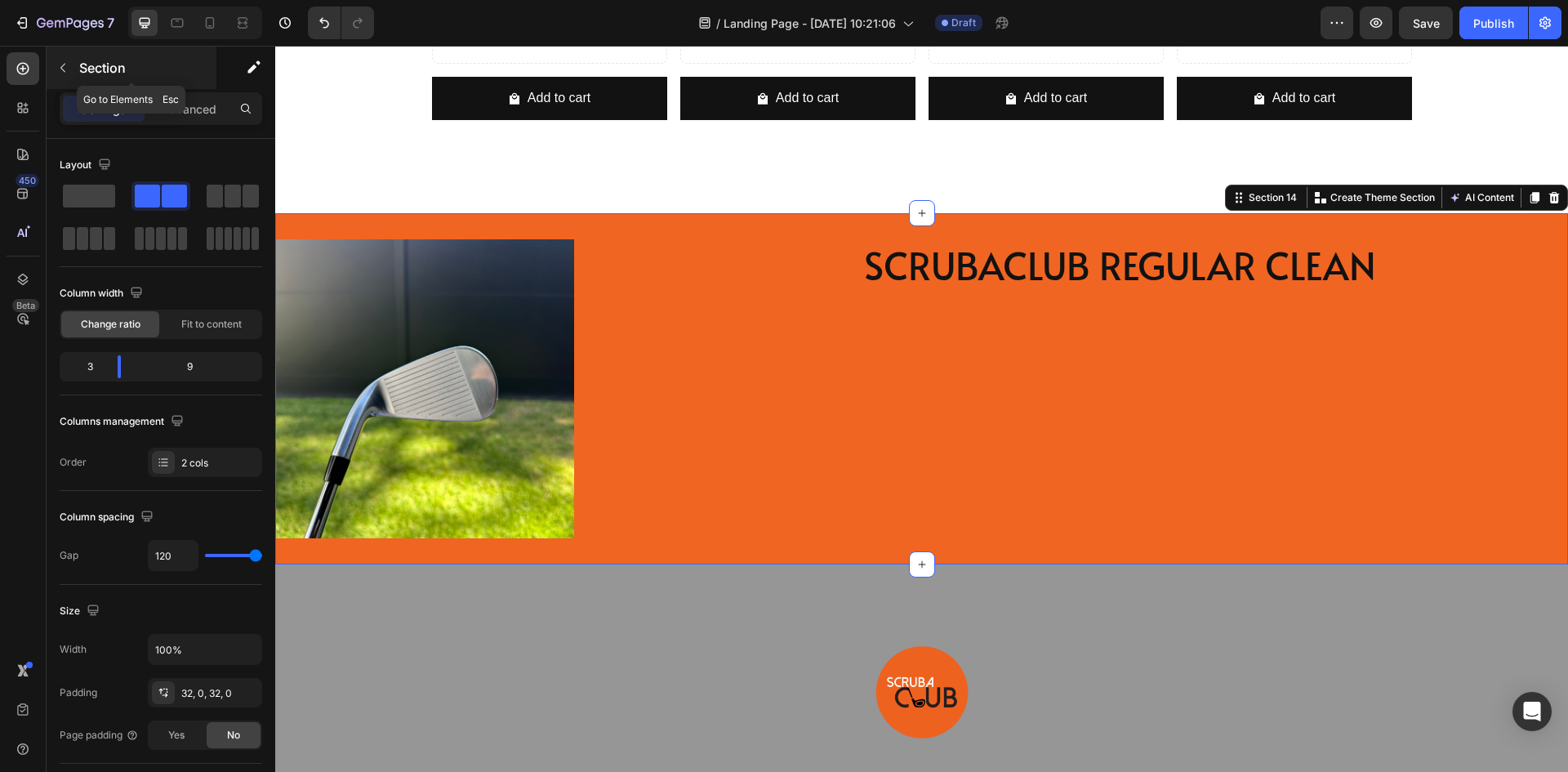
click at [65, 67] on icon "button" at bounding box center [63, 68] width 13 height 13
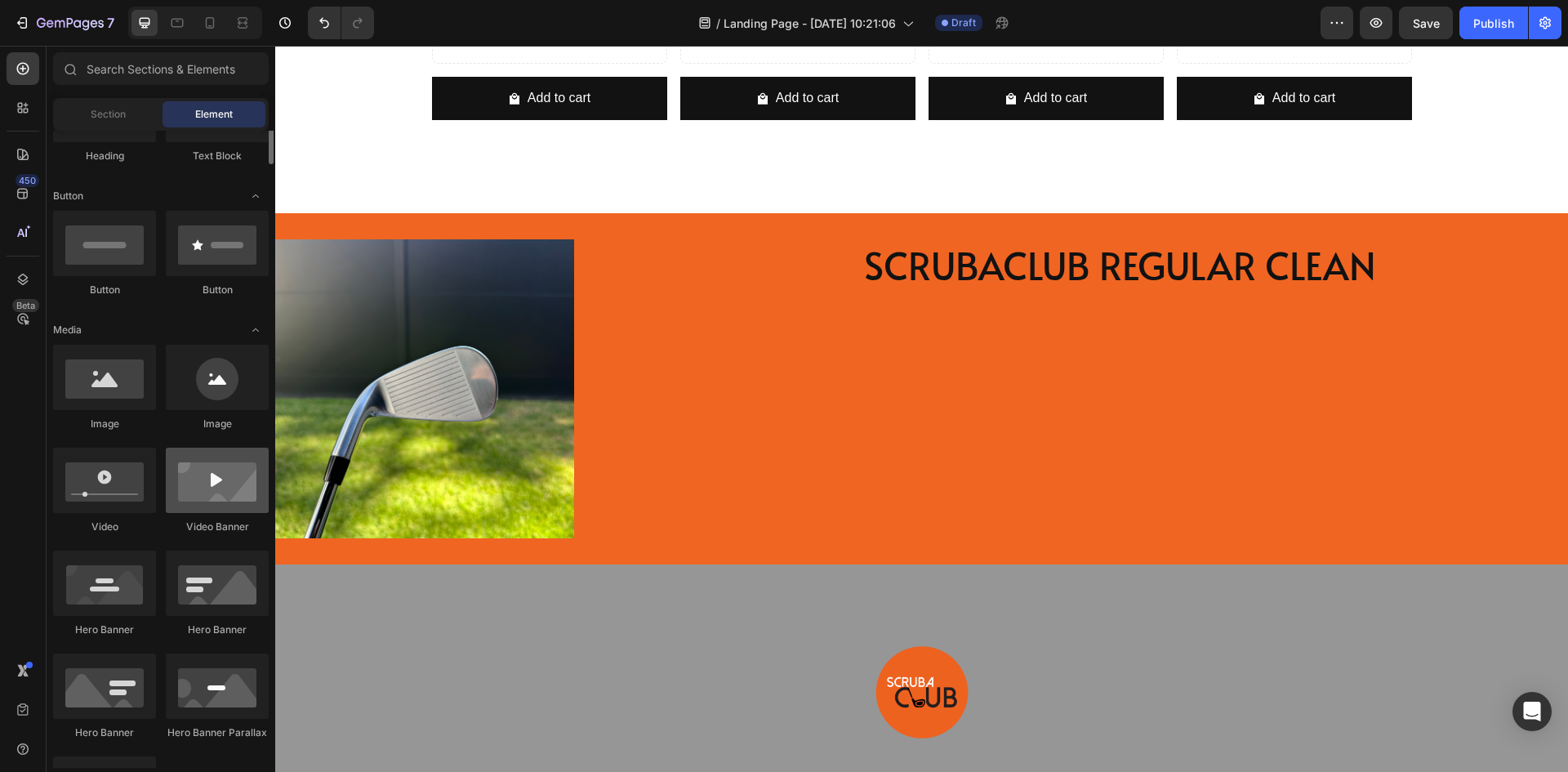
scroll to position [163, 0]
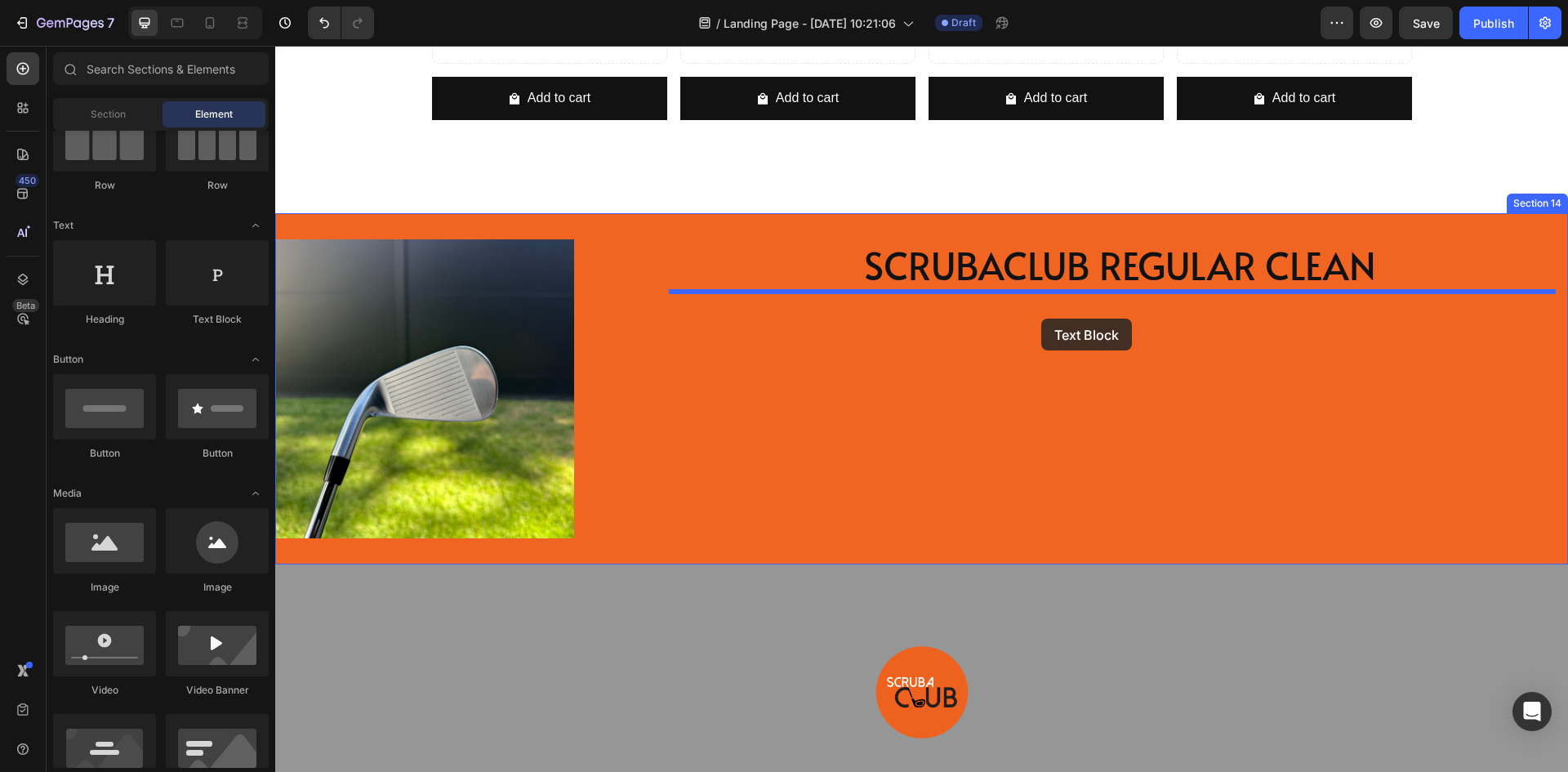
drag, startPoint x: 494, startPoint y: 316, endPoint x: 1041, endPoint y: 319, distance: 547.0
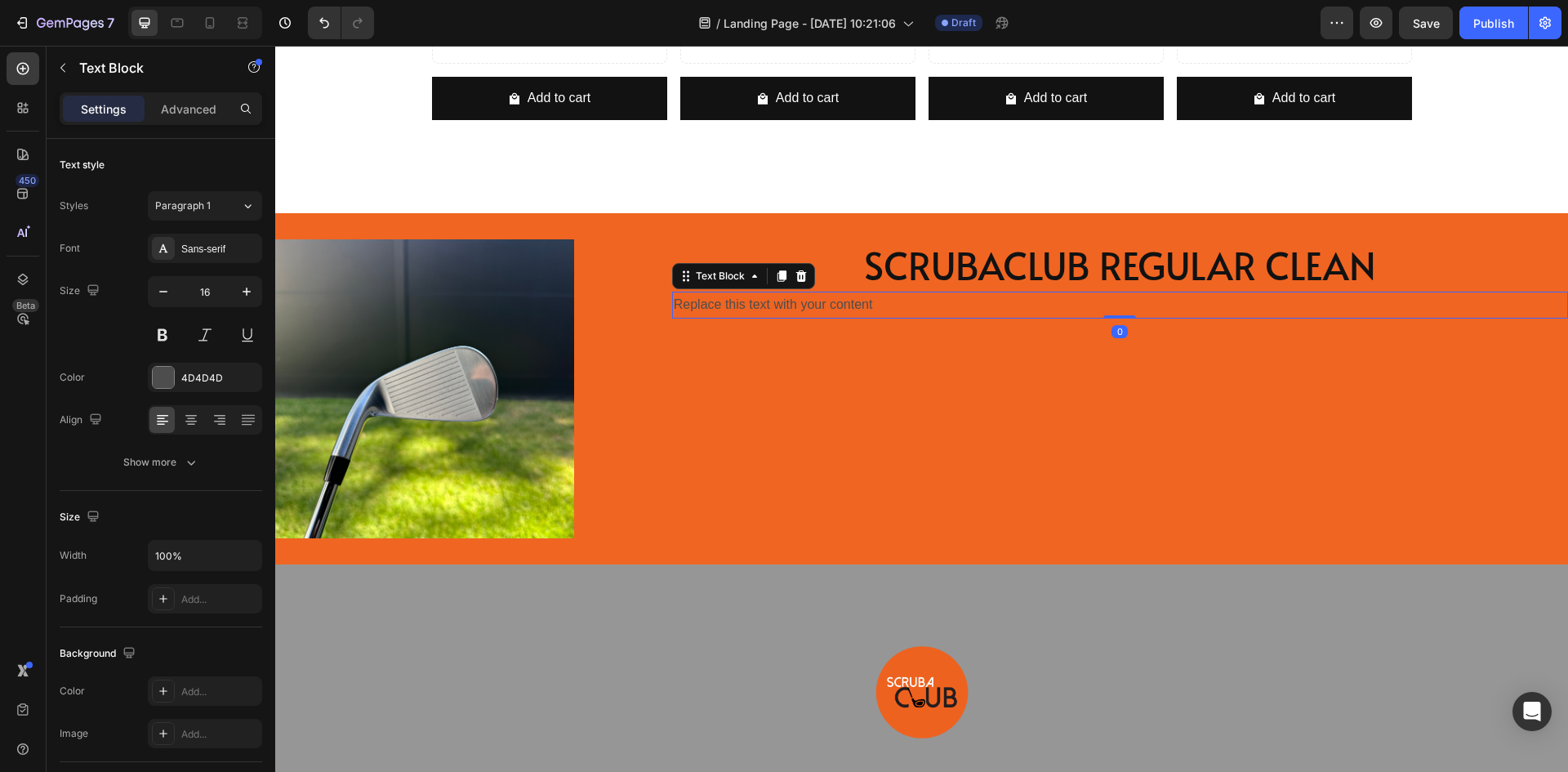
click at [772, 301] on div "Replace this text with your content" at bounding box center [1120, 305] width 896 height 27
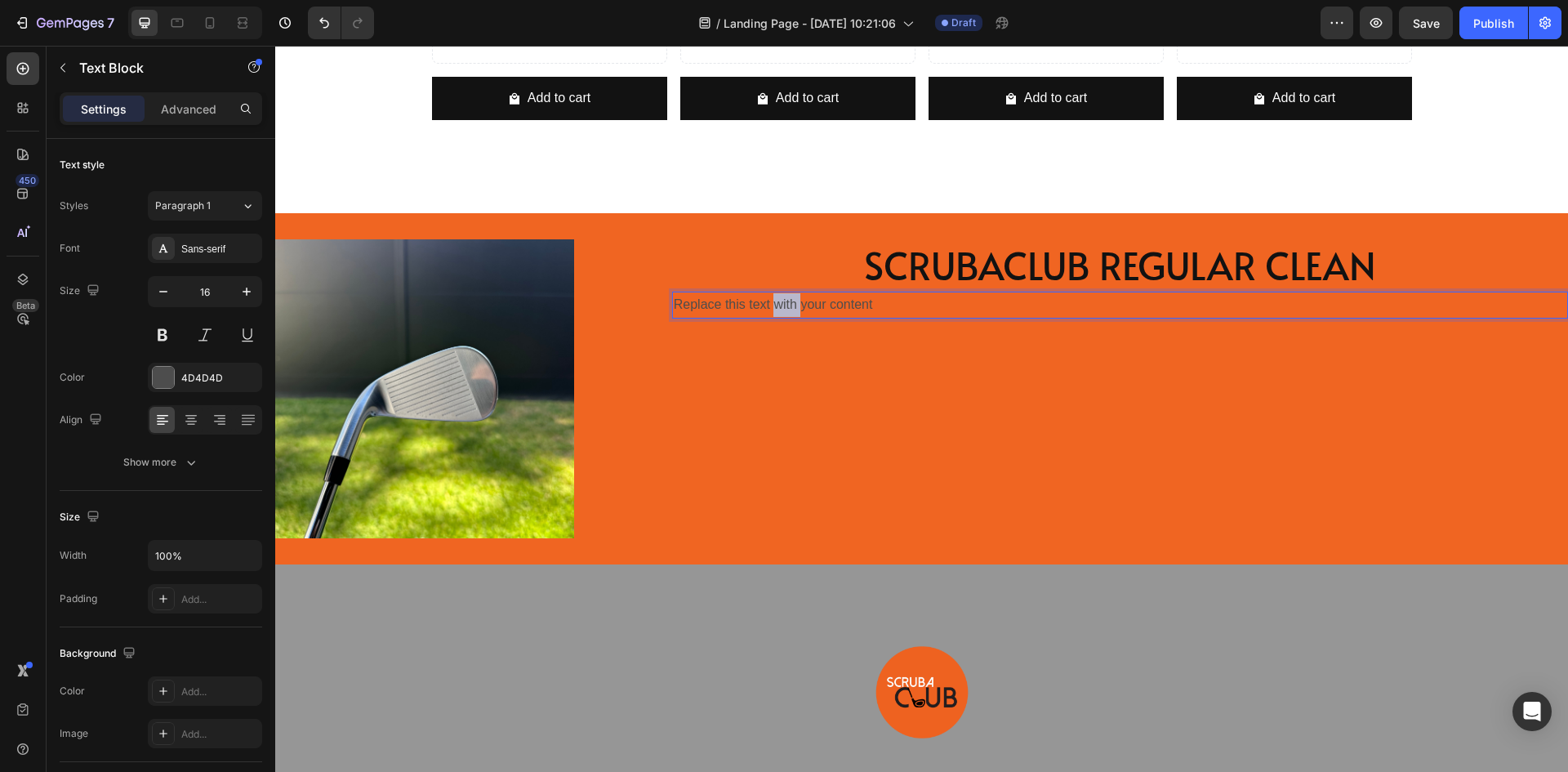
click at [772, 301] on p "Replace this text with your content" at bounding box center [1120, 305] width 893 height 23
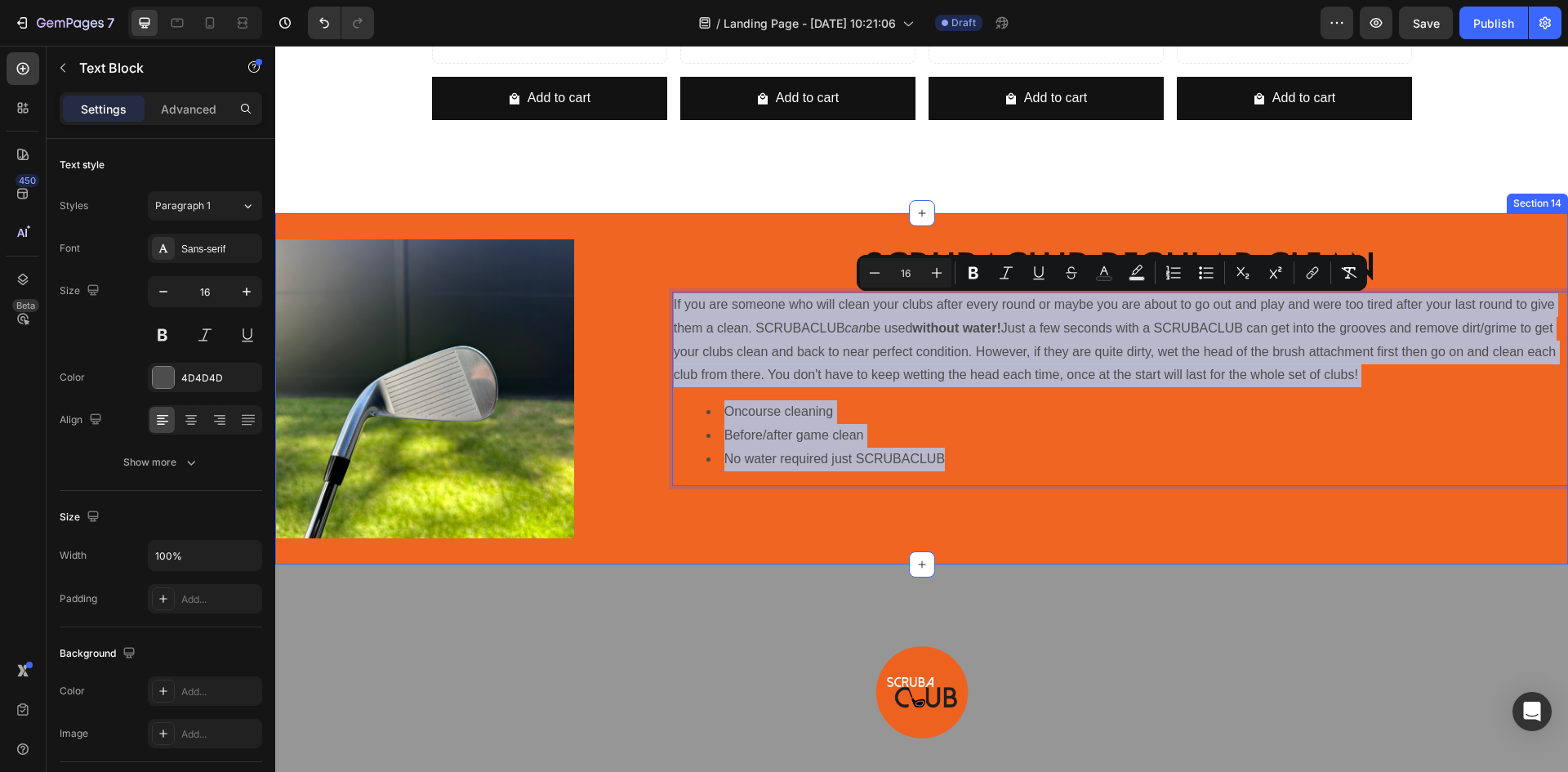
drag, startPoint x: 960, startPoint y: 457, endPoint x: 643, endPoint y: 315, distance: 347.4
click at [643, 315] on div "Image SCRUBACLUB REGULAR CLEAN Heading If you are someone who will clean your c…" at bounding box center [922, 389] width 1293 height 351
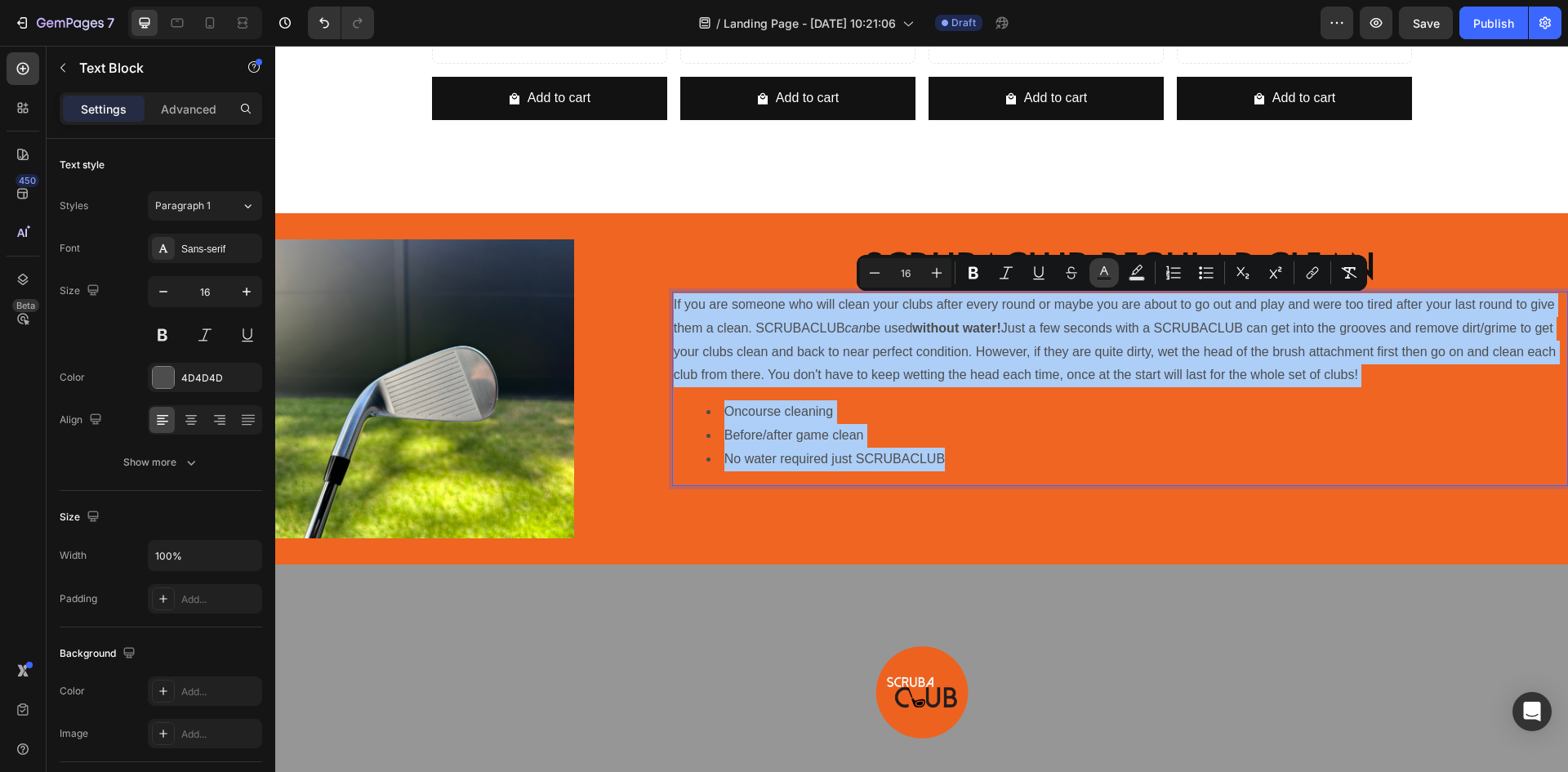
click at [1107, 269] on icon "Editor contextual toolbar" at bounding box center [1104, 273] width 17 height 17
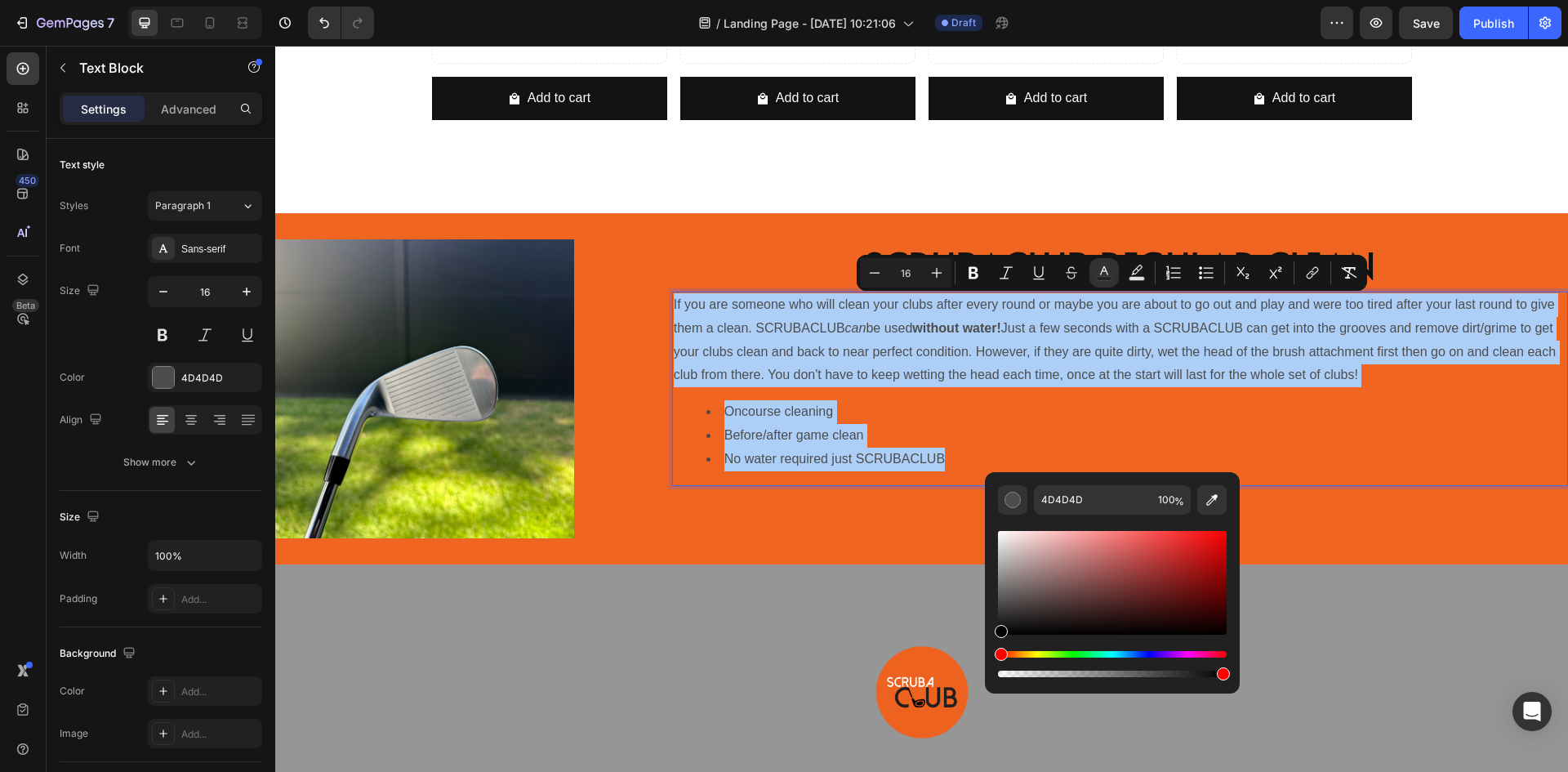
drag, startPoint x: 1001, startPoint y: 615, endPoint x: 993, endPoint y: 671, distance: 56.6
click at [993, 671] on div "4D4D4D 100 %" at bounding box center [1113, 576] width 255 height 208
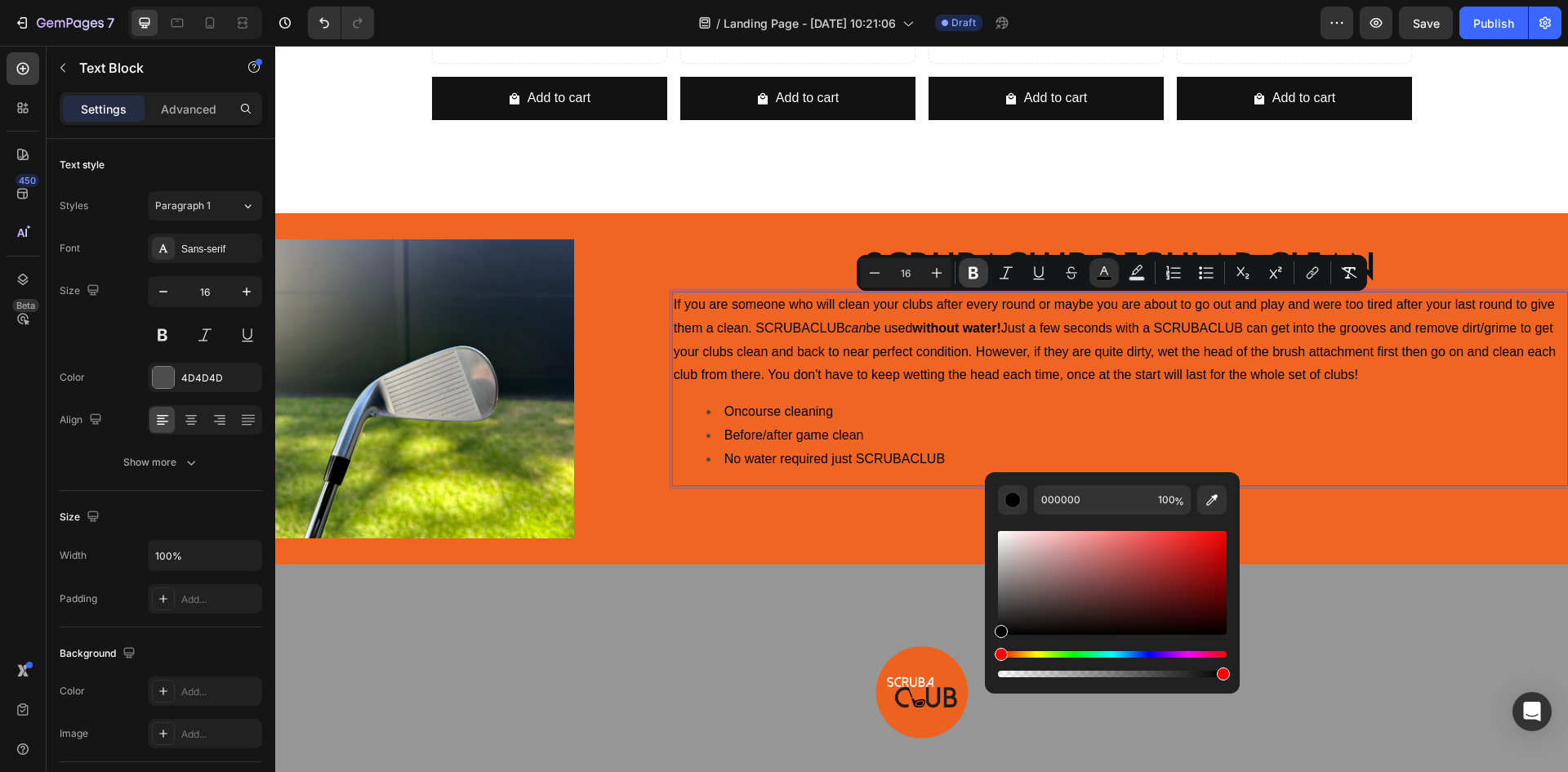
click at [971, 268] on icon "Editor contextual toolbar" at bounding box center [974, 273] width 10 height 12
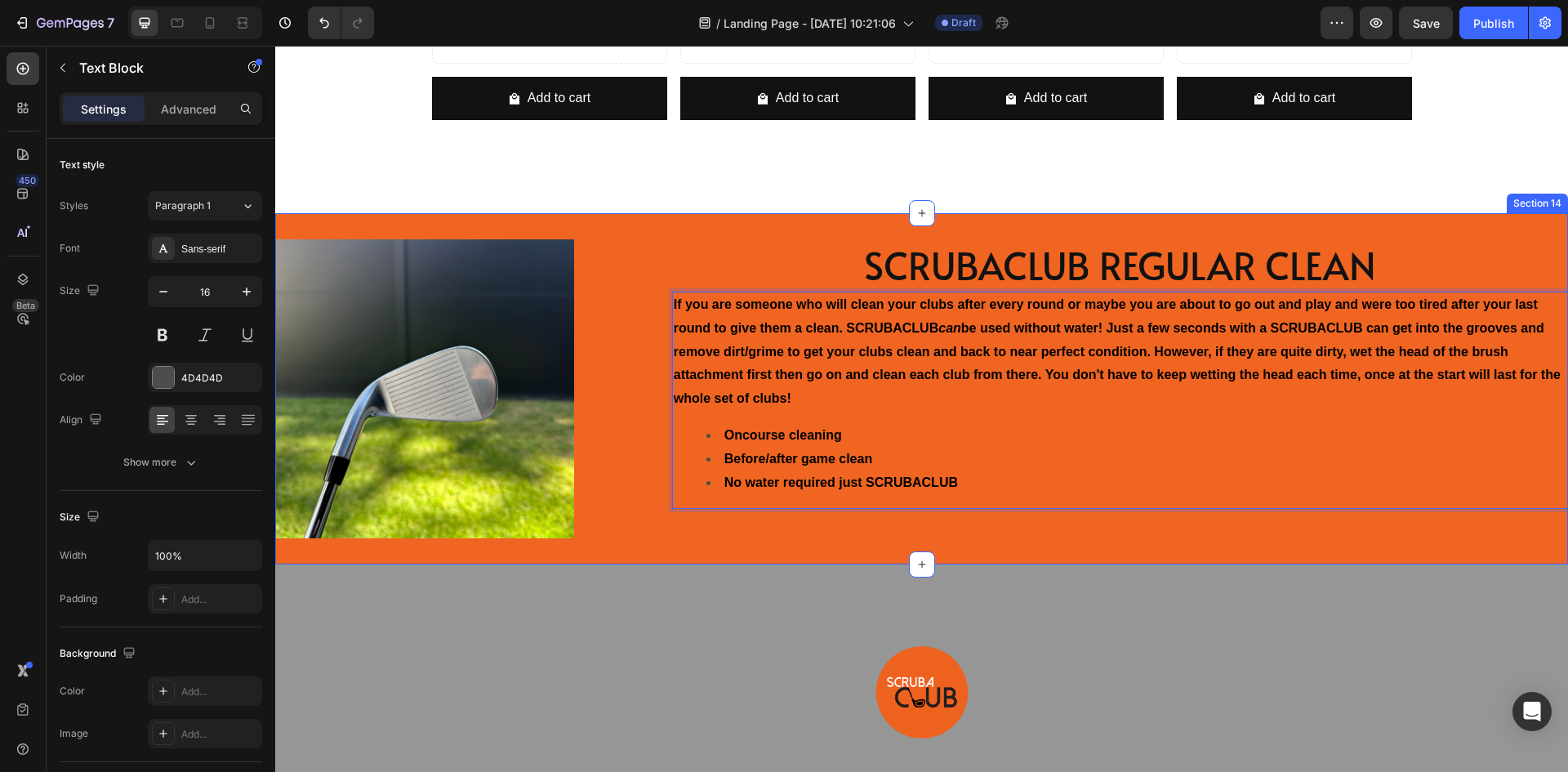
click at [794, 545] on div "Image SCRUBACLUB REGULAR CLEAN Heading If you are someone who will clean your c…" at bounding box center [922, 389] width 1293 height 351
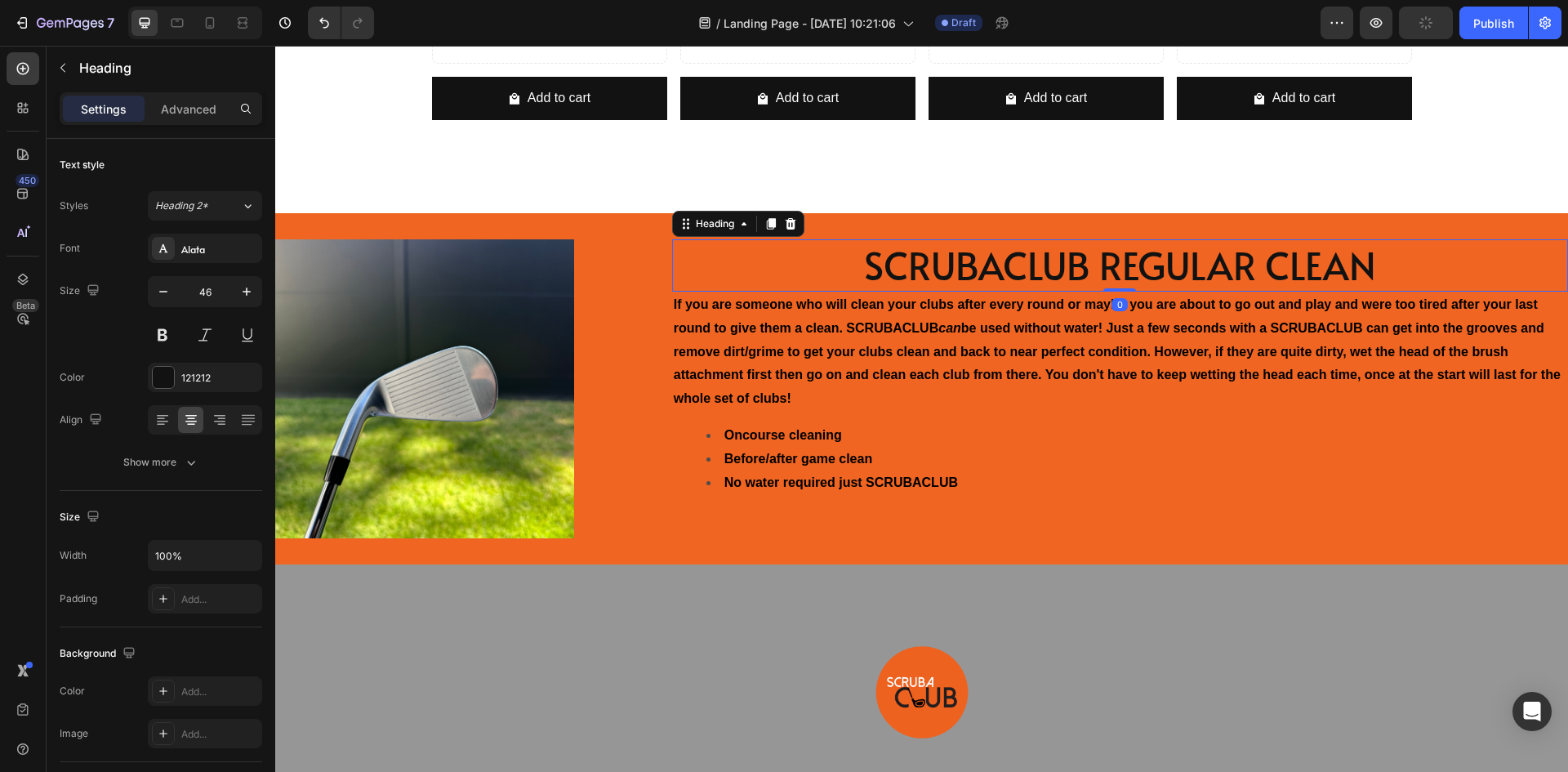
click at [1015, 260] on p "SCRUBACLUB REGULAR CLEAN" at bounding box center [1120, 266] width 893 height 49
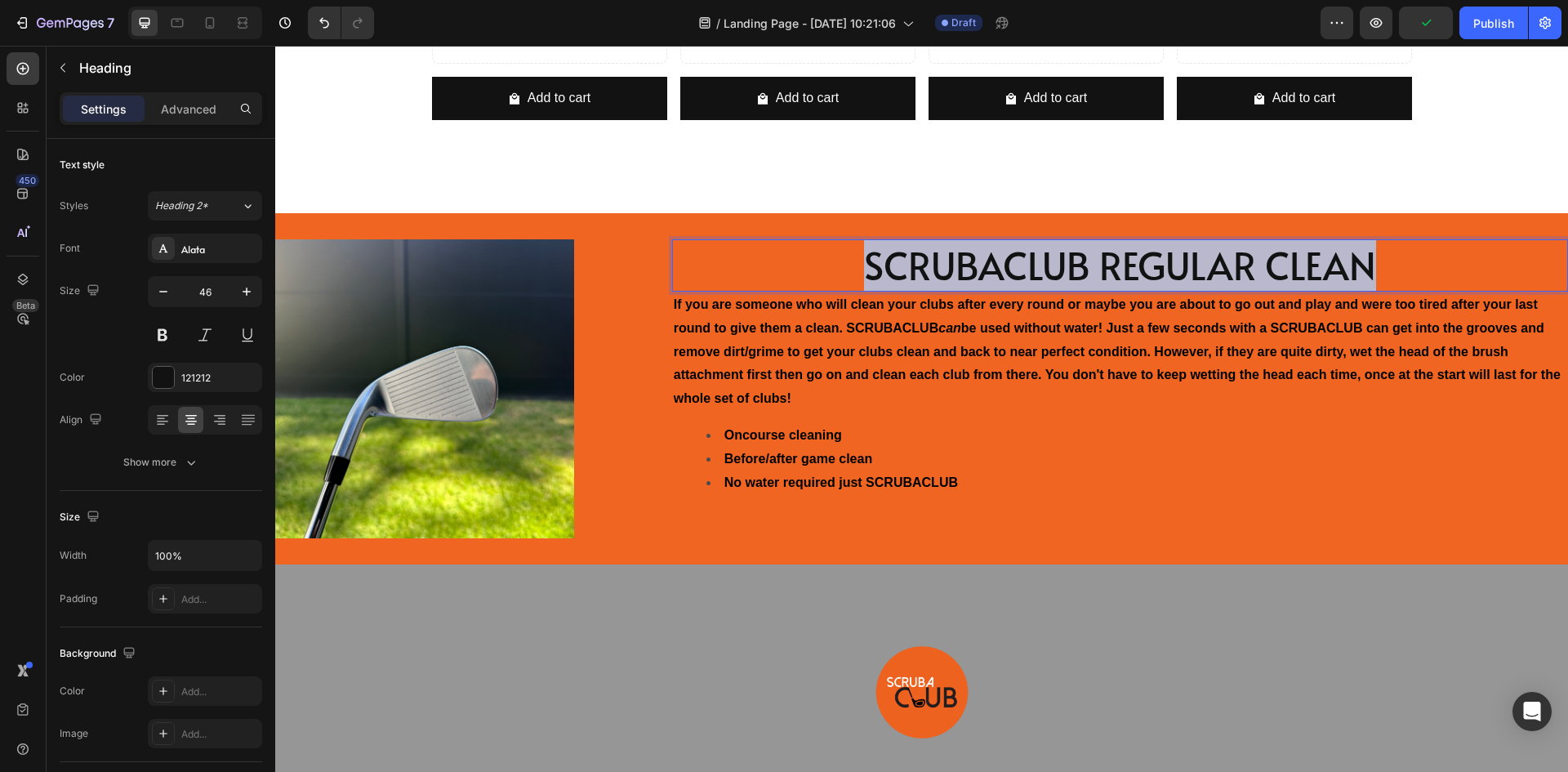
click at [1015, 260] on p "SCRUBACLUB REGULAR CLEAN" at bounding box center [1120, 266] width 893 height 49
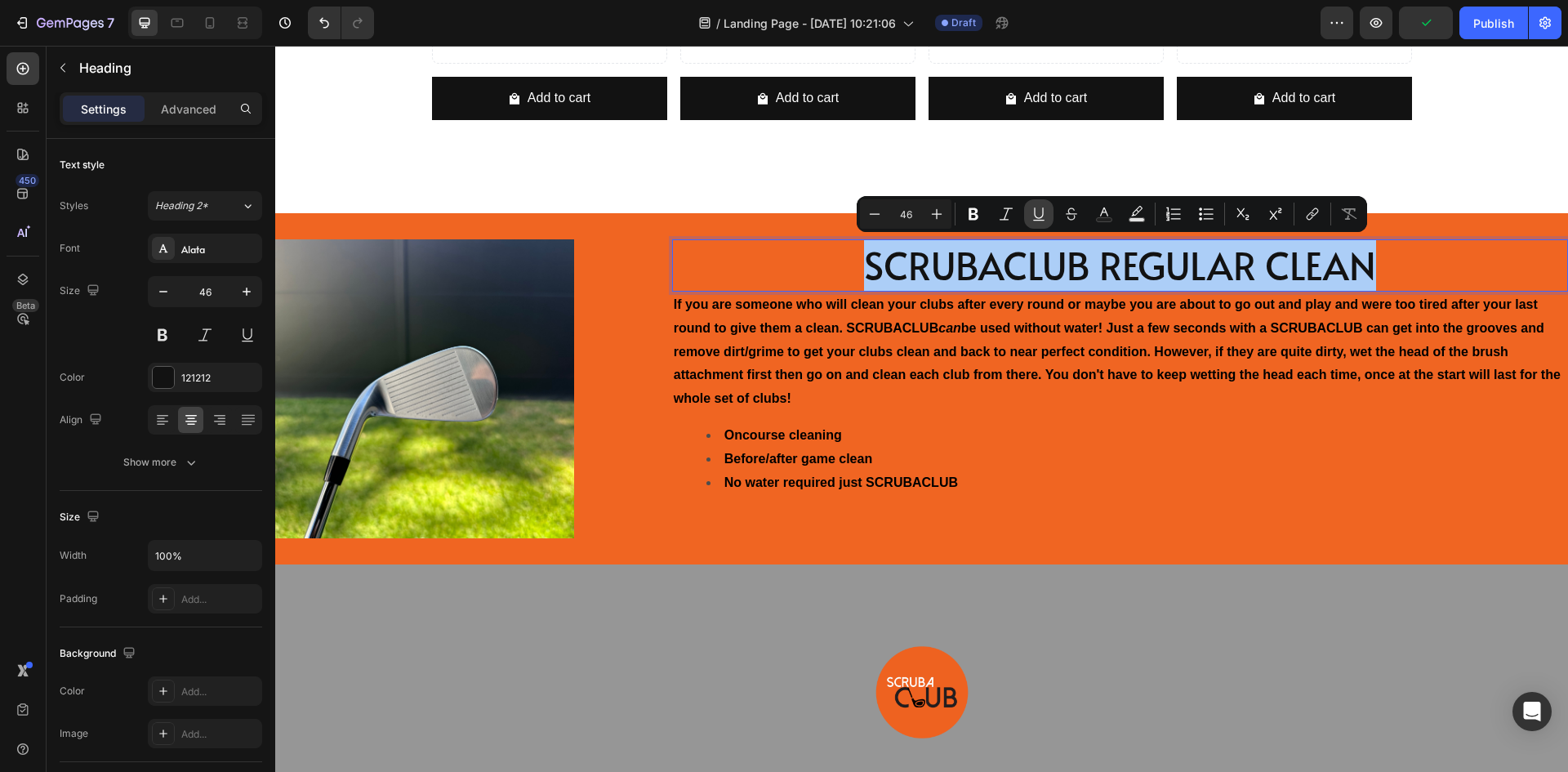
click at [1040, 221] on icon "Editor contextual toolbar" at bounding box center [1039, 220] width 12 height 1
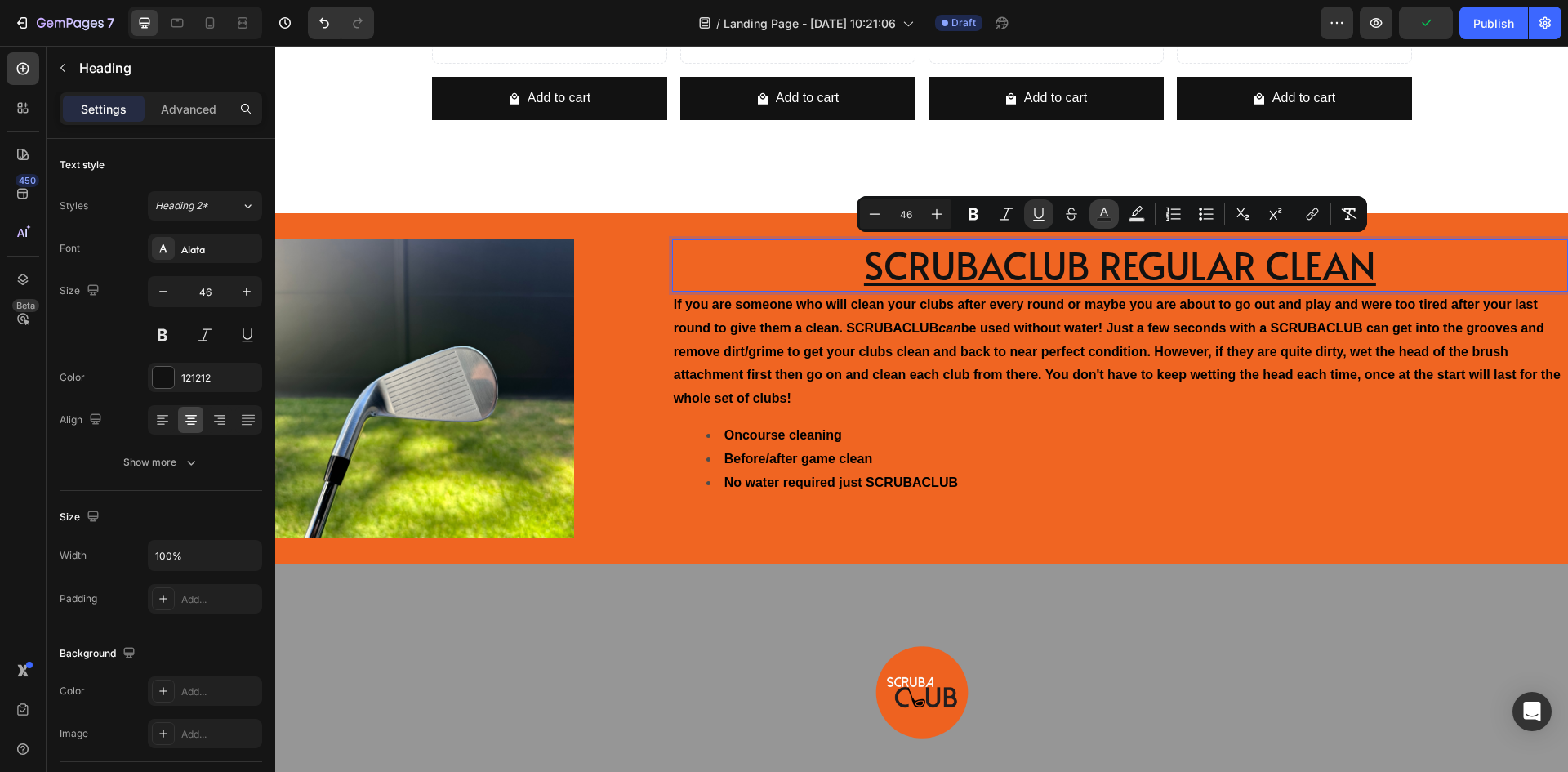
click at [1099, 220] on rect "Editor contextual toolbar" at bounding box center [1104, 220] width 16 height 4
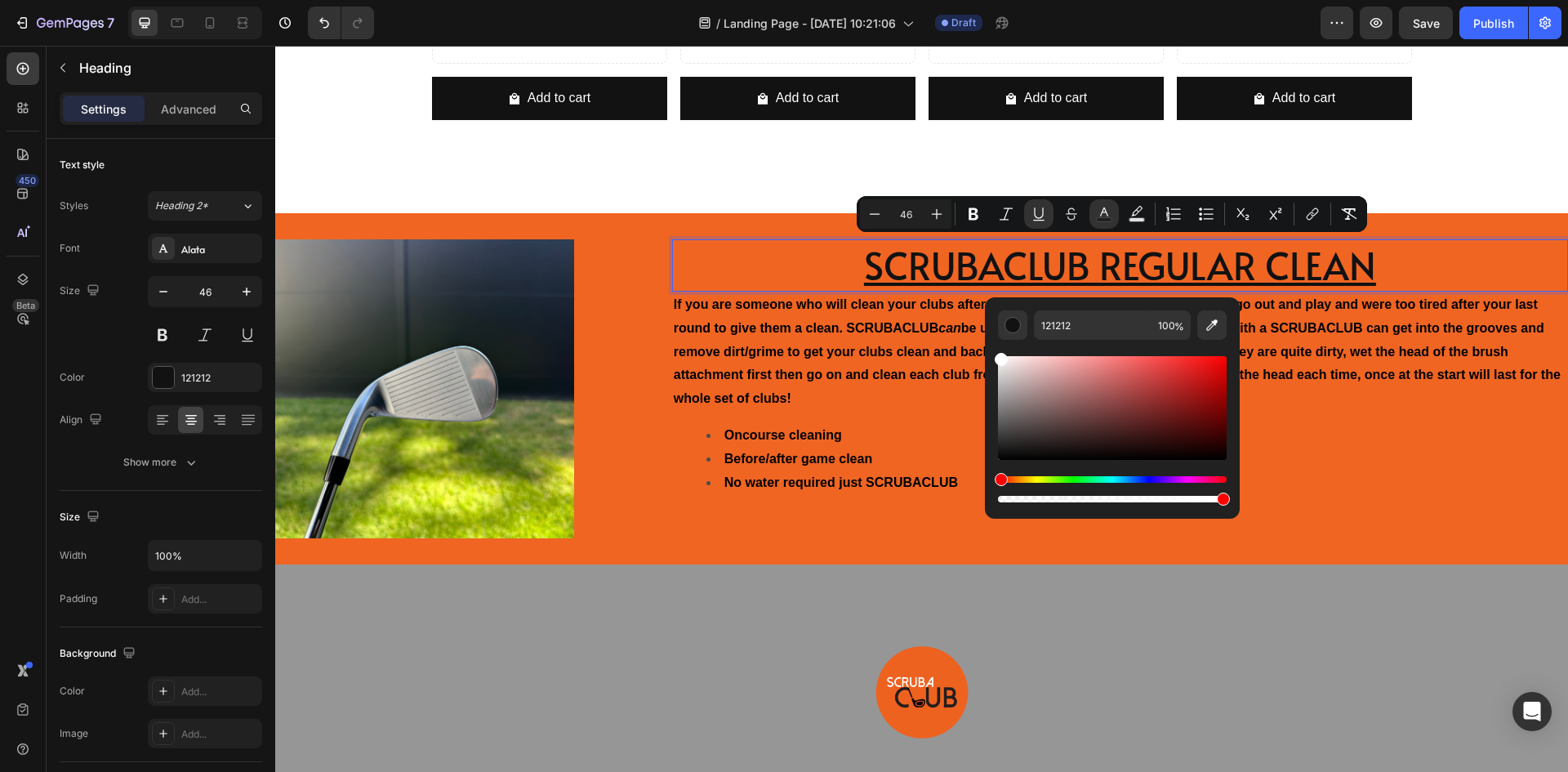
drag, startPoint x: 1030, startPoint y: 414, endPoint x: 985, endPoint y: 341, distance: 85.8
click at [985, 341] on div "121212 100 %" at bounding box center [1113, 401] width 255 height 208
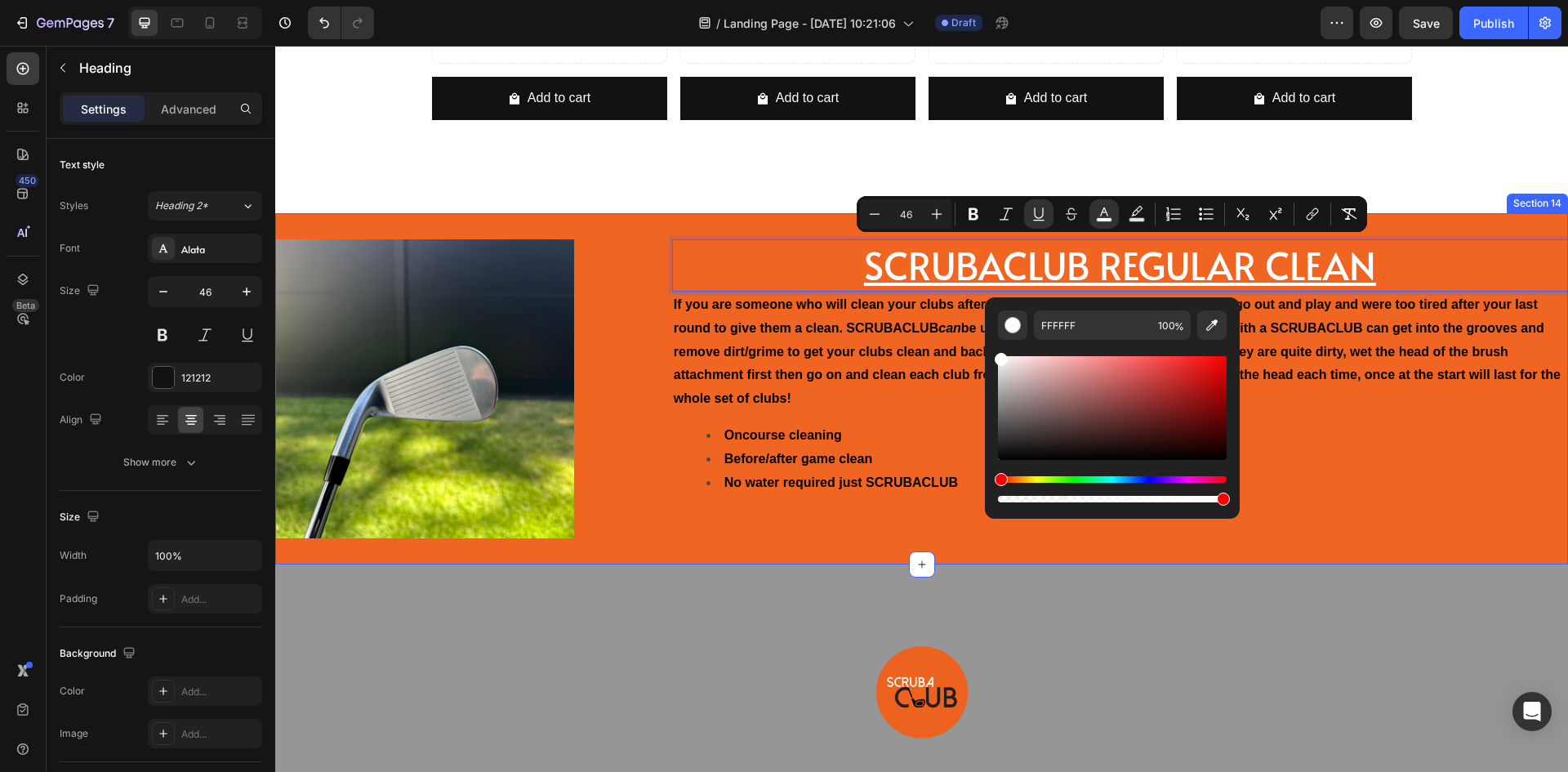
click at [633, 367] on div "Image SCRUBACLUB REGULAR CLEAN Heading 0 If you are someone who will clean your…" at bounding box center [922, 389] width 1293 height 351
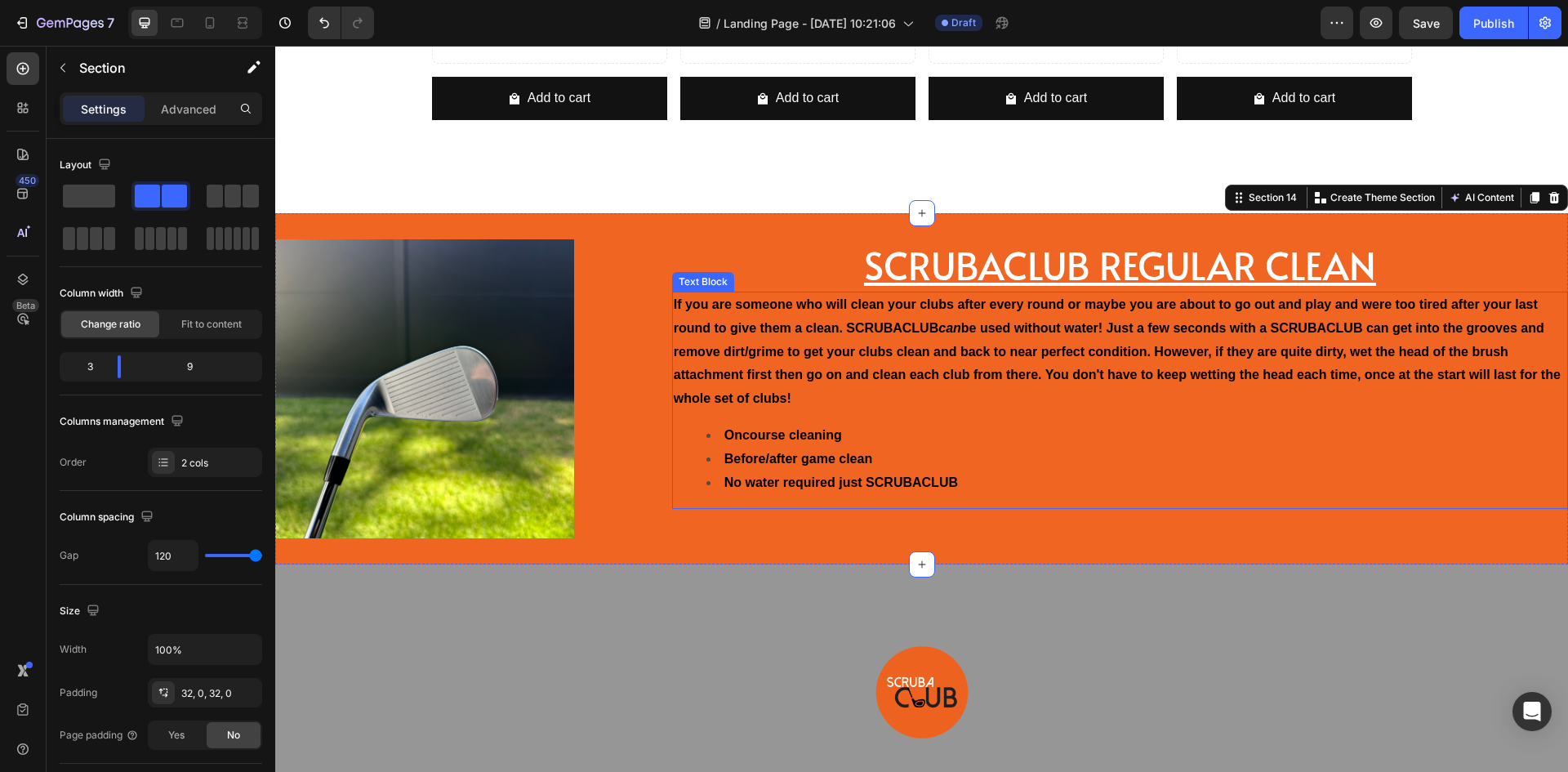
click at [1116, 356] on strong "be used without water! Just a few seconds with a SCRUBACLUB can get into the gr…" at bounding box center [1118, 363] width 887 height 84
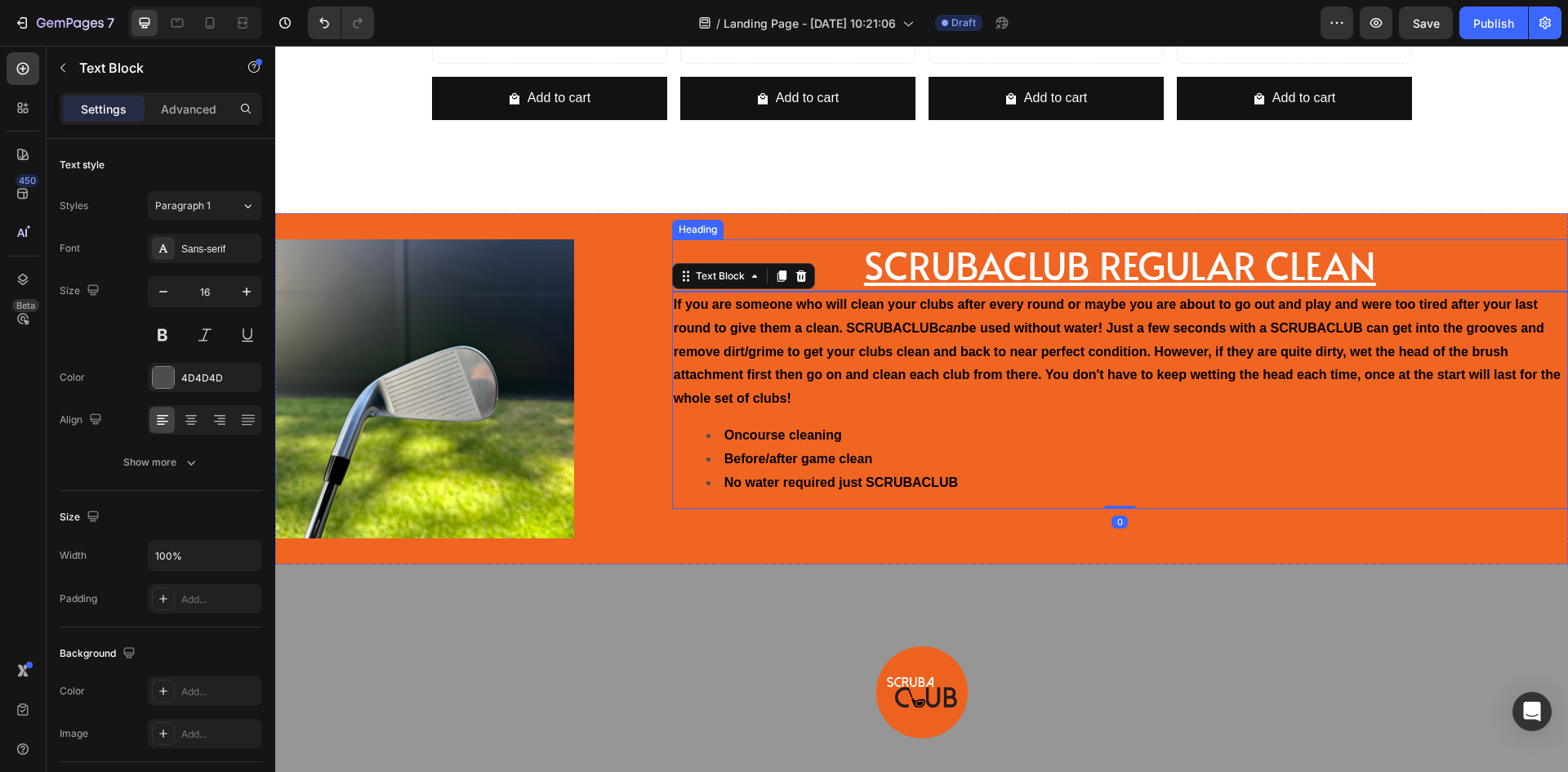
click at [1144, 286] on u "SCRUBACLUB REGULAR CLEAN" at bounding box center [1119, 265] width 512 height 52
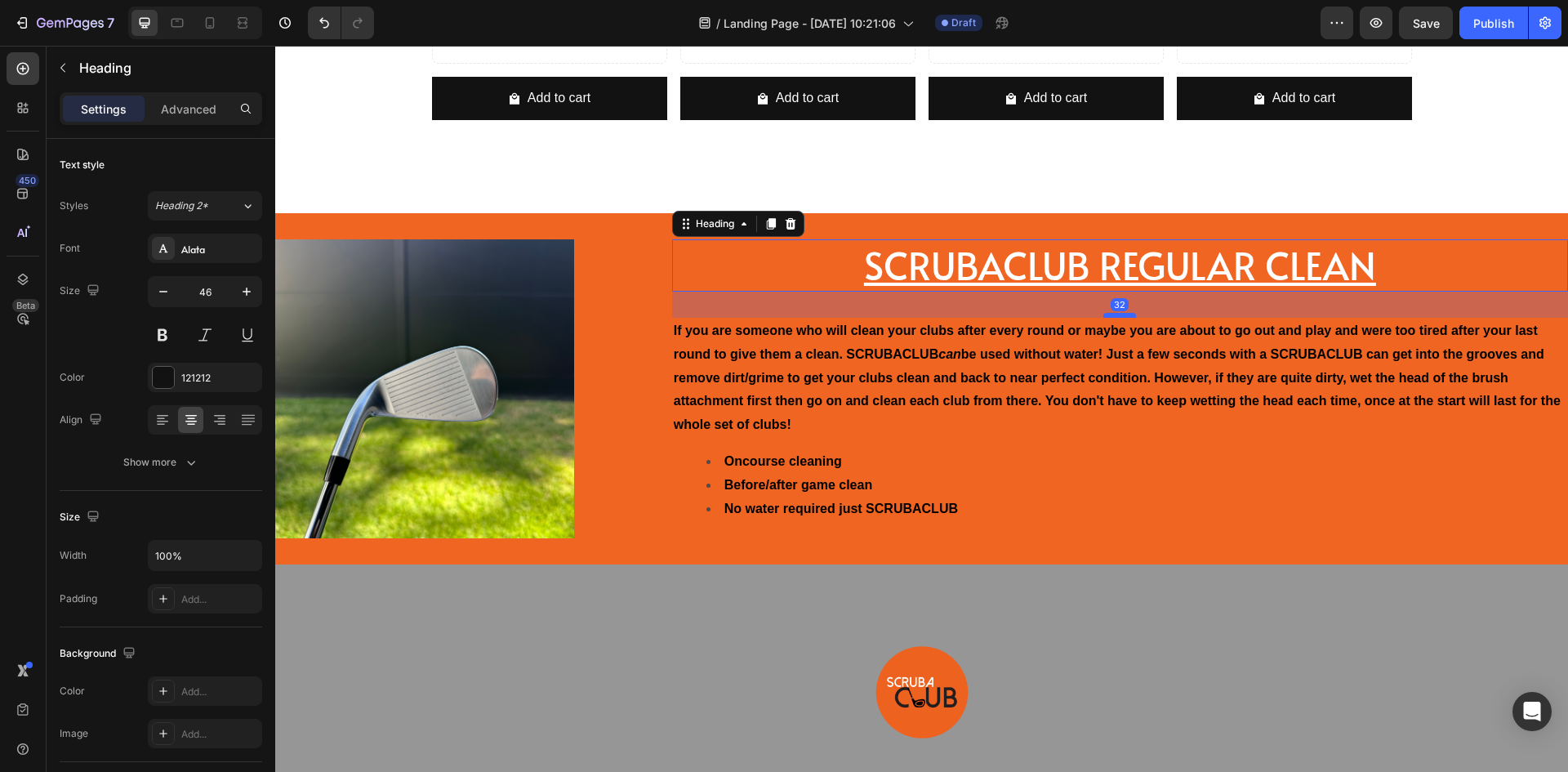
drag, startPoint x: 1117, startPoint y: 289, endPoint x: 1119, endPoint y: 316, distance: 27.1
click at [1119, 316] on div at bounding box center [1119, 316] width 32 height 5
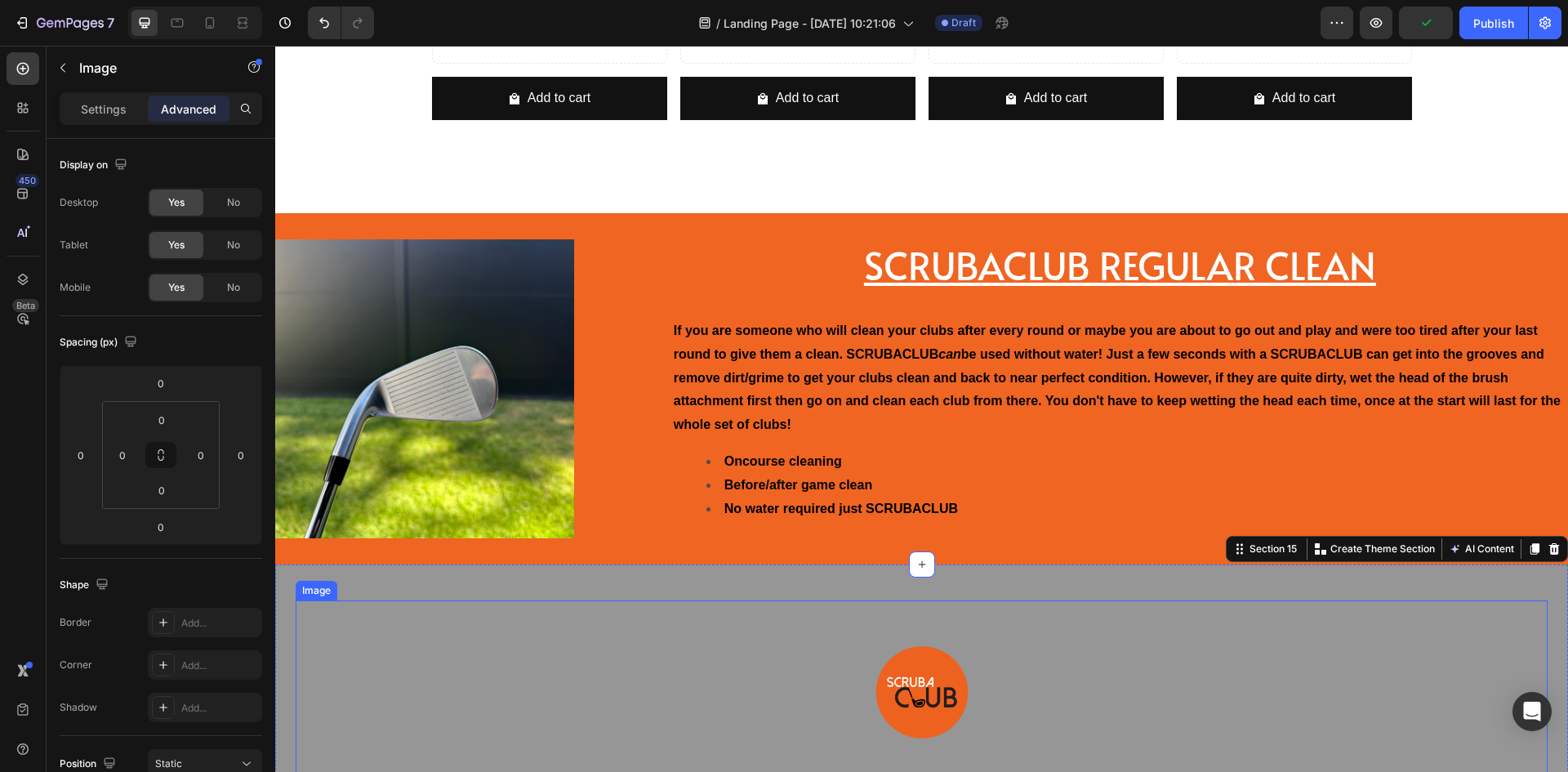
click at [1198, 637] on div at bounding box center [921, 692] width 1252 height 184
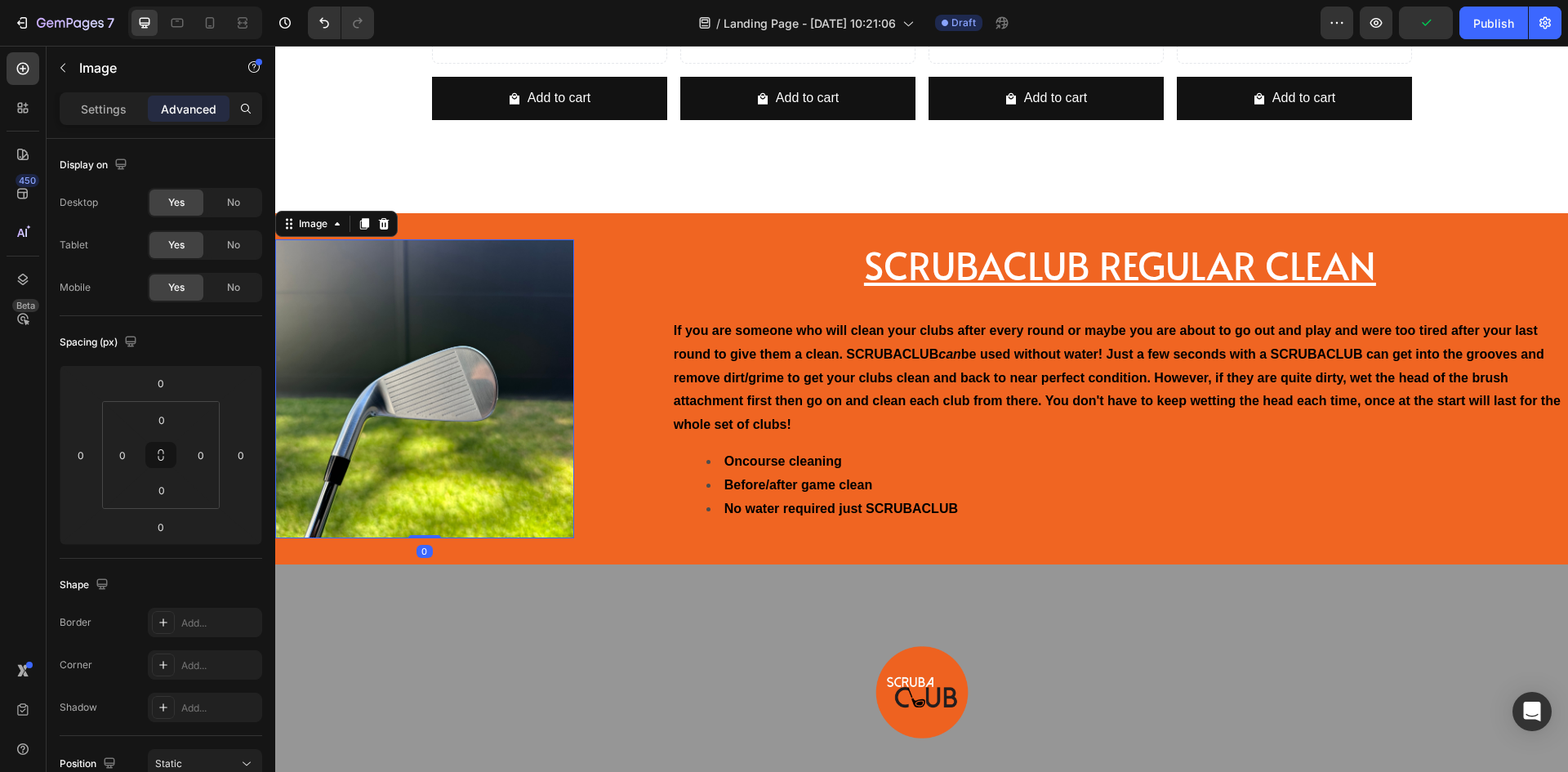
click at [486, 399] on img at bounding box center [424, 389] width 299 height 299
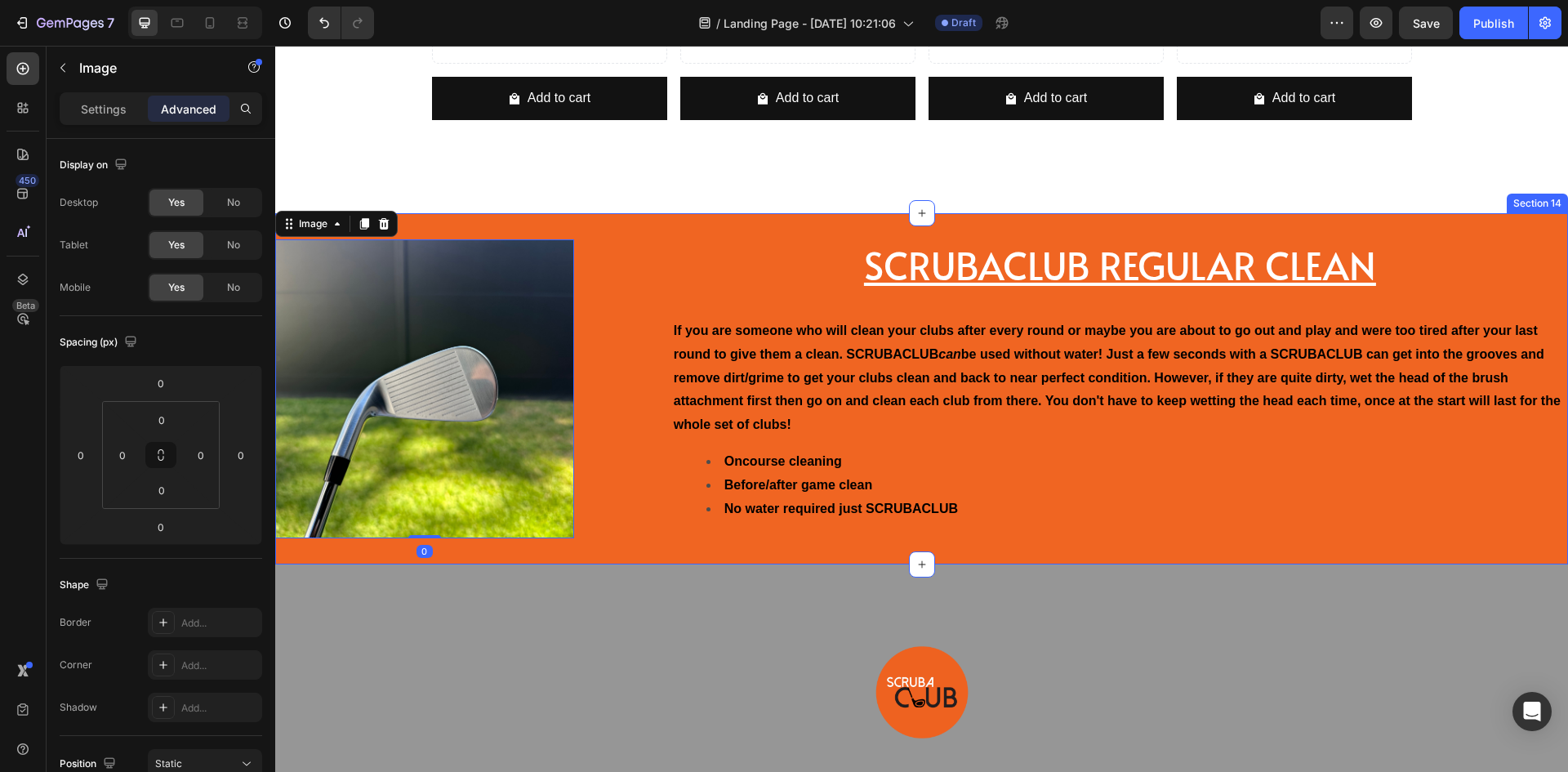
click at [620, 261] on div "Image 0 ⁠⁠⁠⁠⁠⁠⁠ SCRUBACLUB REGULAR CLEAN Heading If you are someone who will cl…" at bounding box center [922, 389] width 1293 height 351
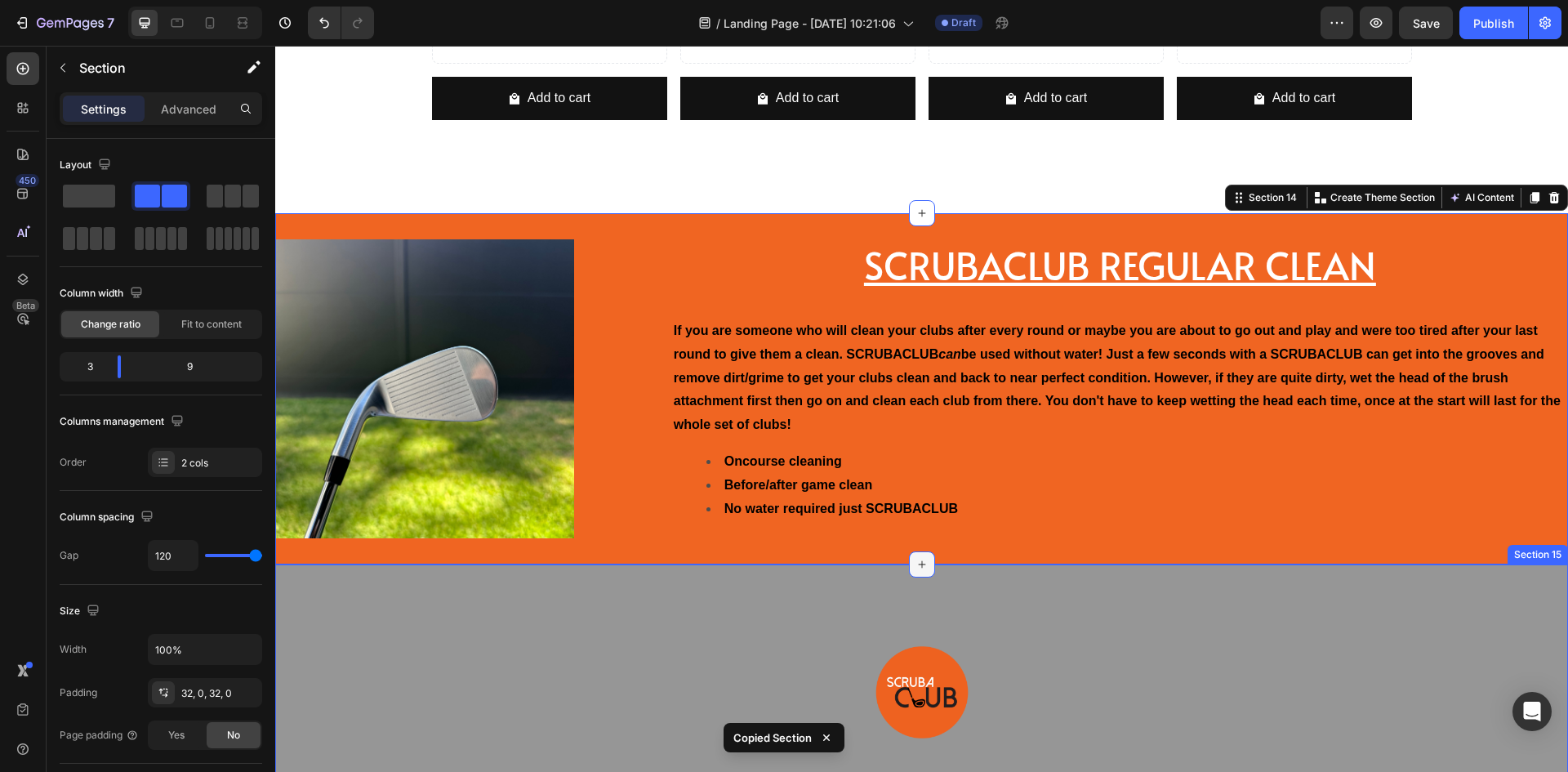
click at [915, 558] on icon at bounding box center [922, 565] width 13 height 13
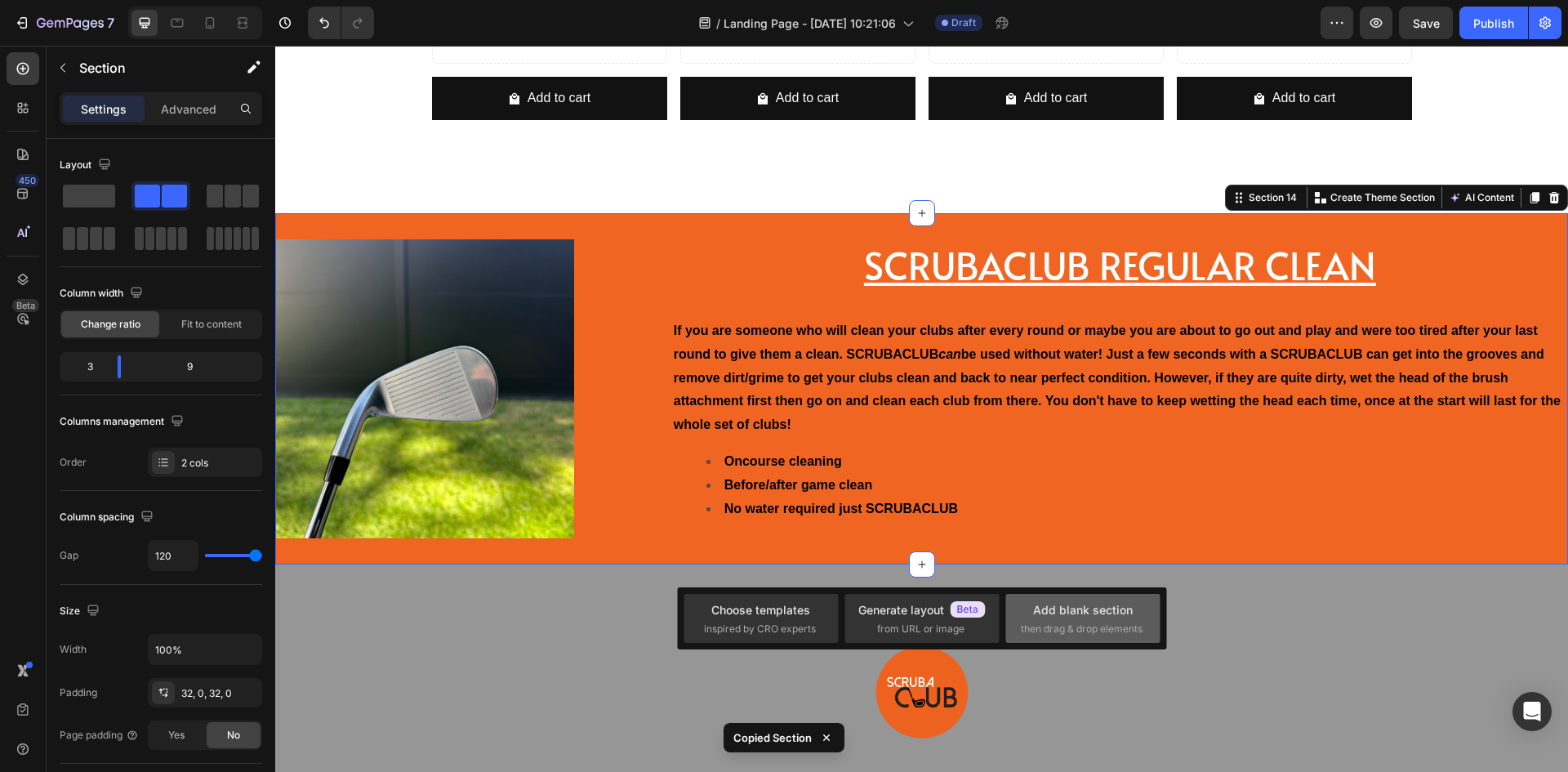
click at [1052, 623] on span "then drag & drop elements" at bounding box center [1082, 630] width 122 height 15
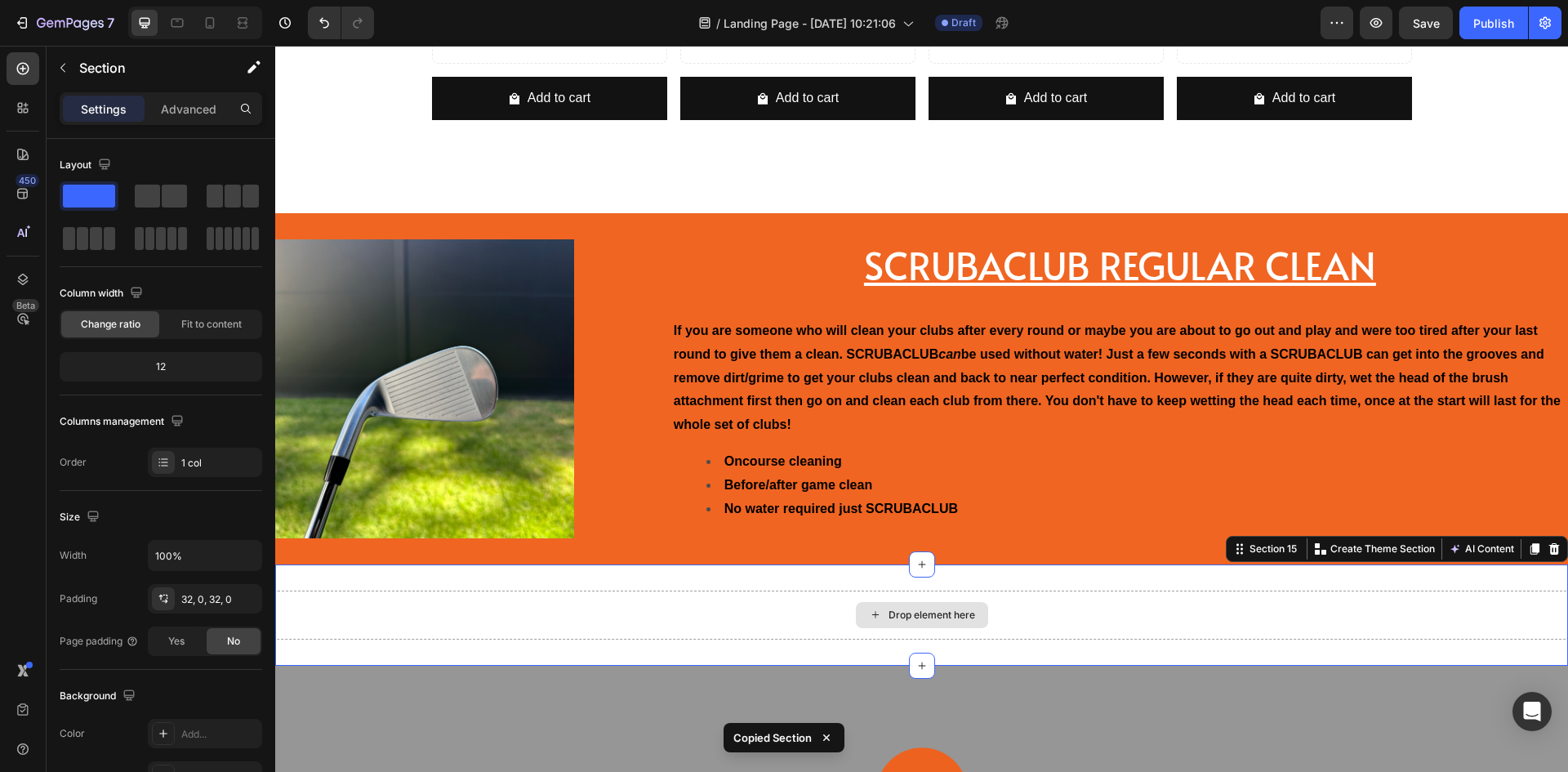
click at [747, 599] on div "Drop element here" at bounding box center [922, 615] width 1293 height 49
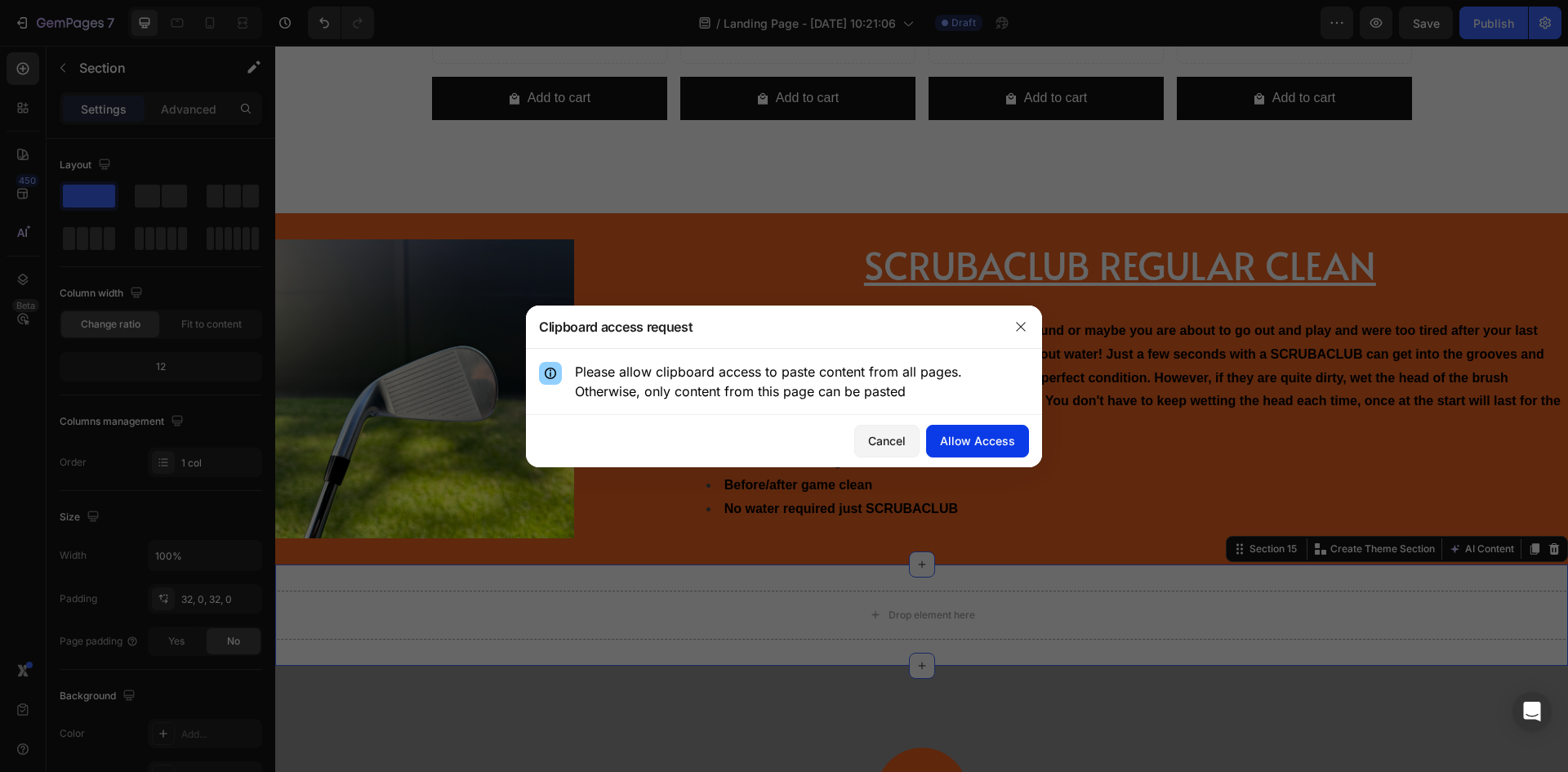
click at [991, 440] on div "Allow Access" at bounding box center [978, 441] width 75 height 17
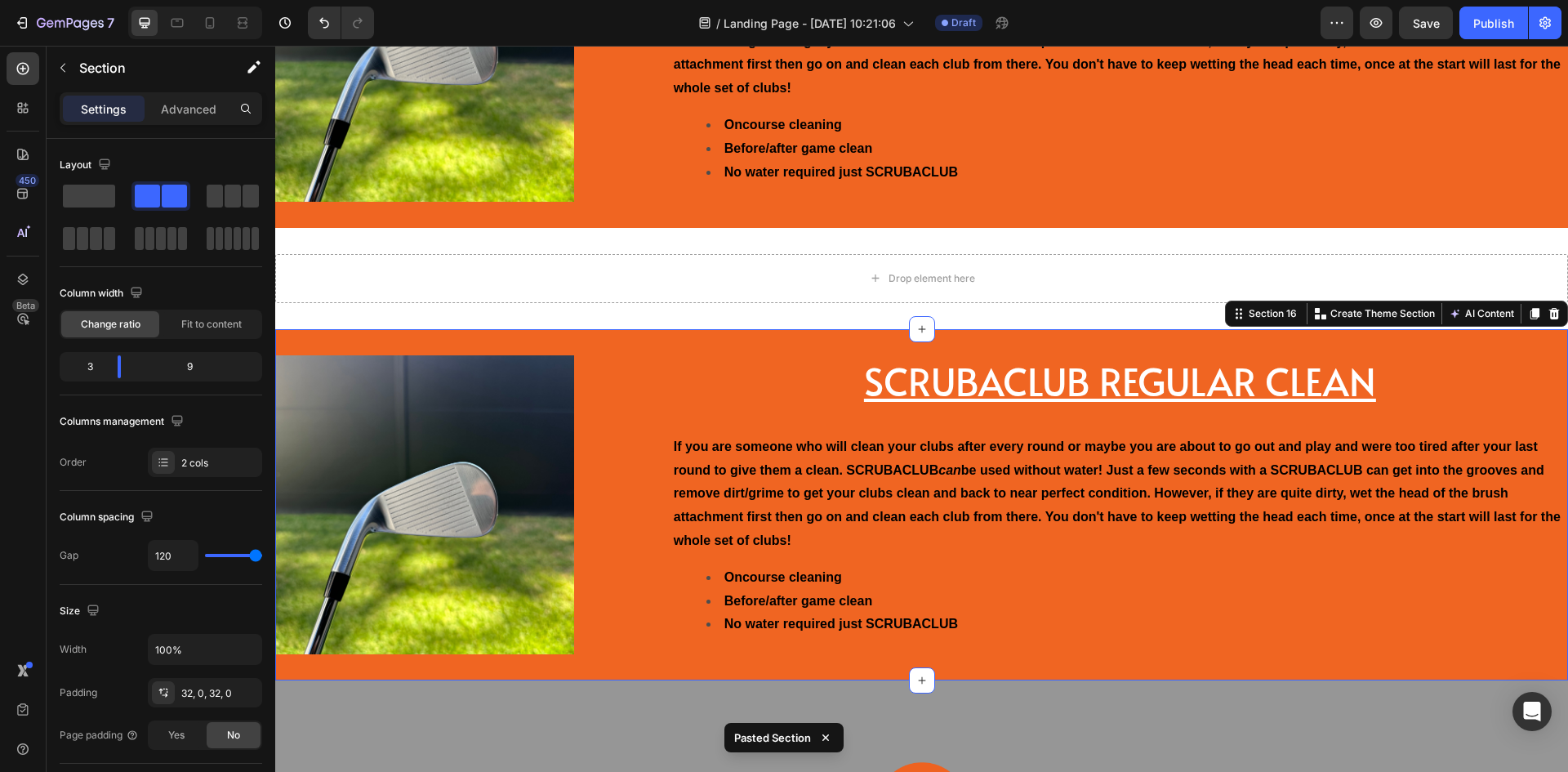
scroll to position [6199, 0]
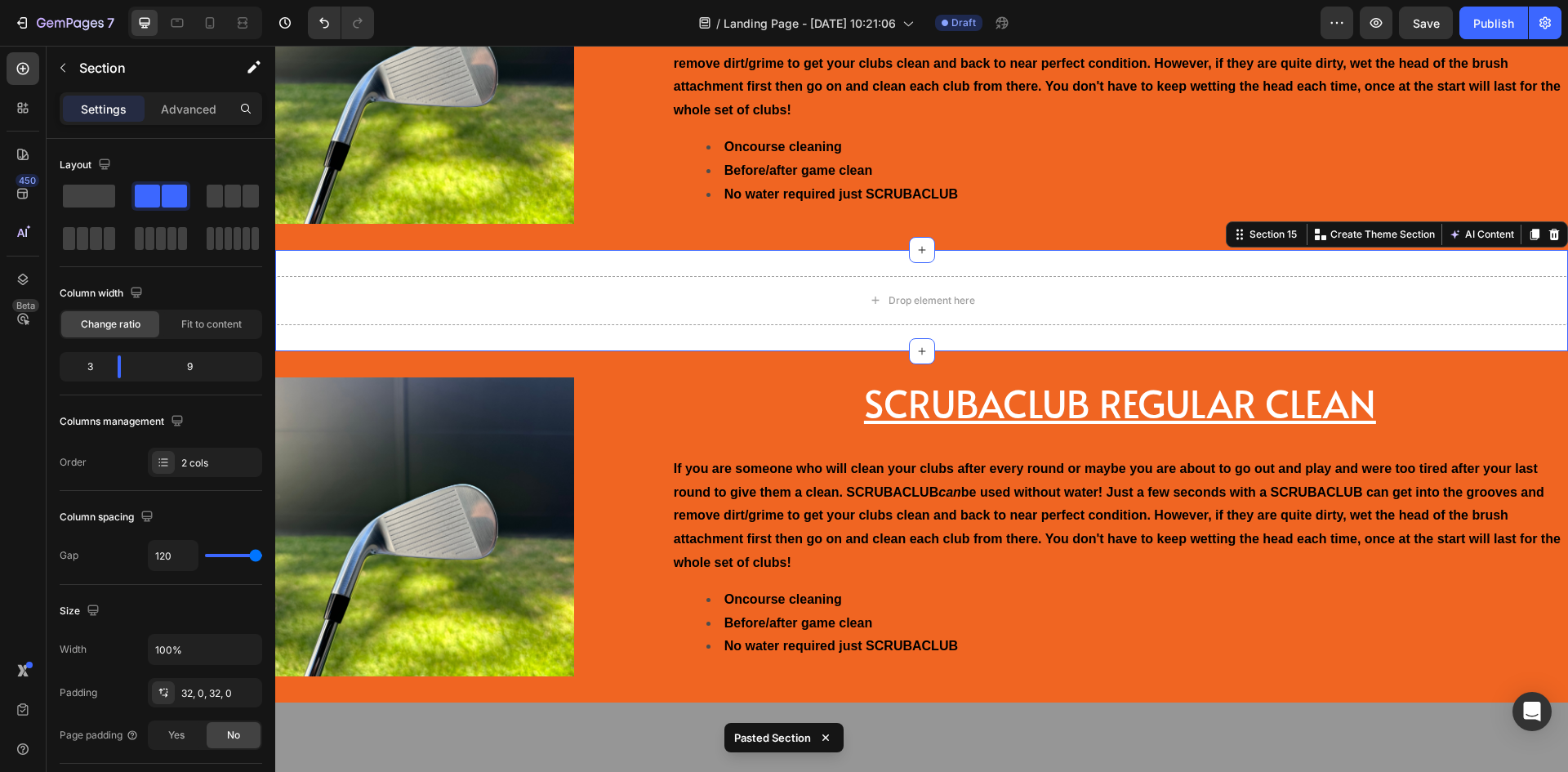
click at [618, 266] on div "Drop element here Section 15 You can create reusable sections Create Theme Sect…" at bounding box center [922, 301] width 1293 height 102
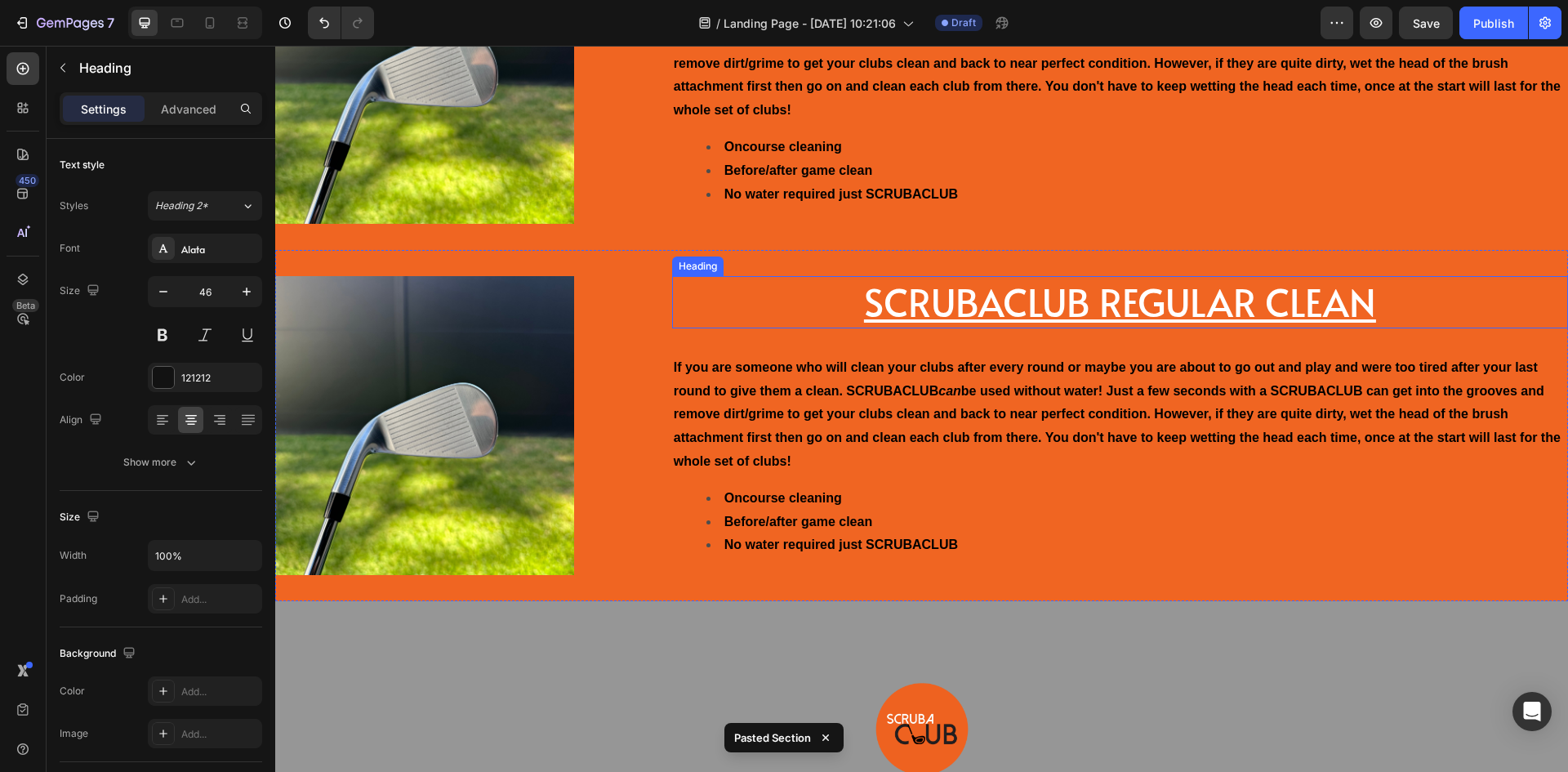
click at [1162, 297] on u "SCRUBACLUB REGULAR CLEAN" at bounding box center [1119, 301] width 512 height 52
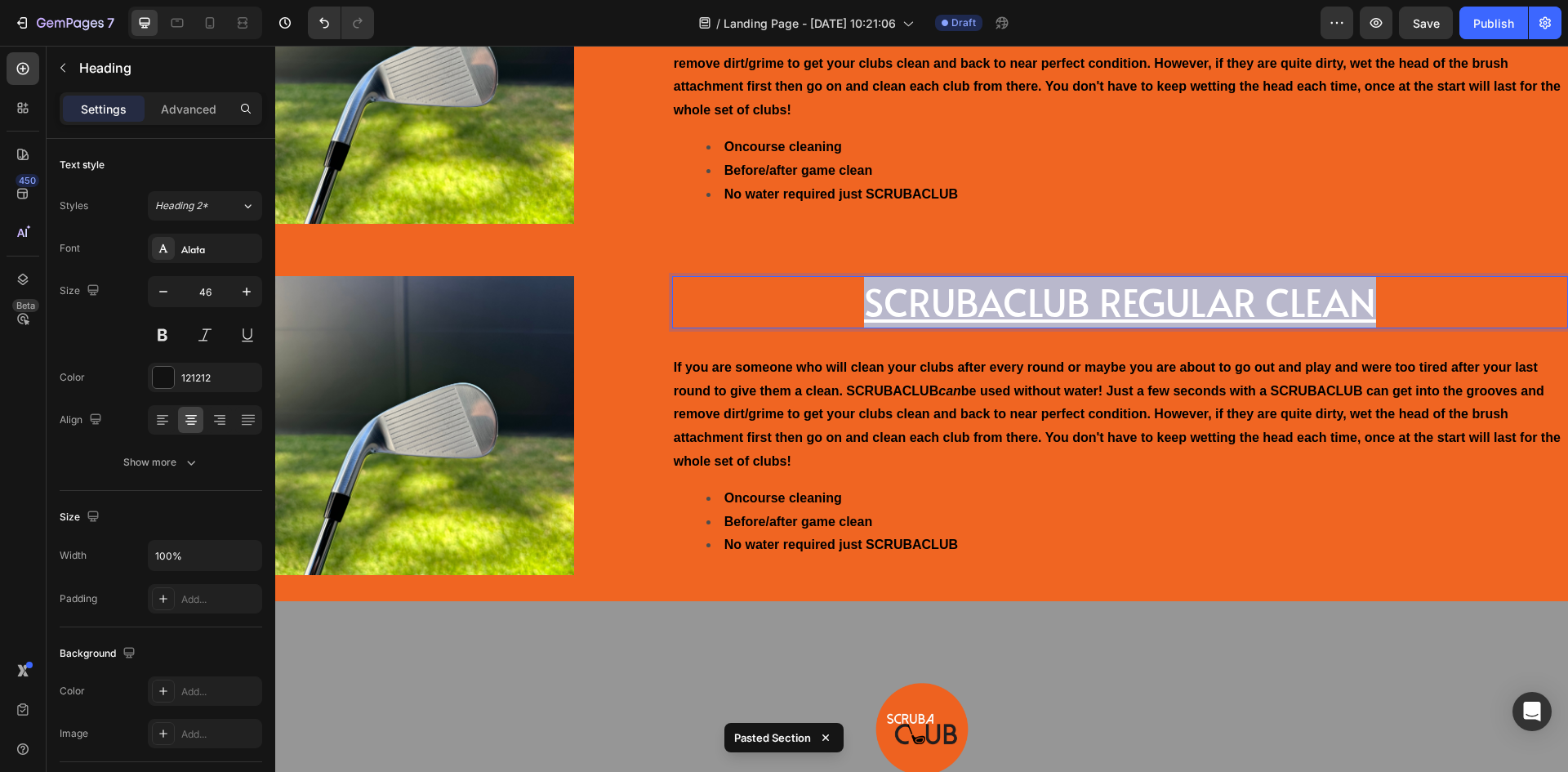
click at [1162, 297] on u "SCRUBACLUB REGULAR CLEAN" at bounding box center [1119, 301] width 512 height 52
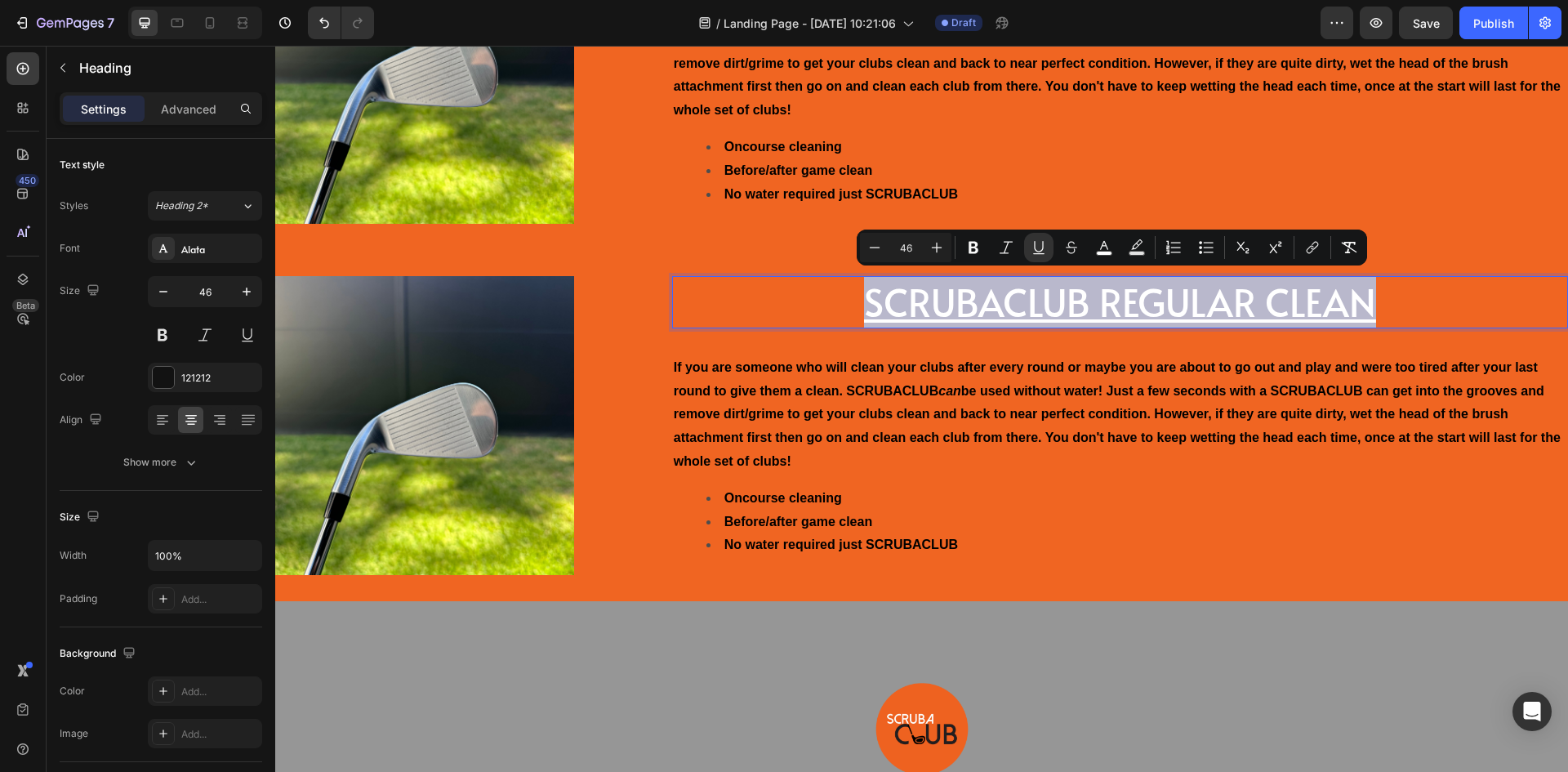
click at [1369, 296] on p "SCRUBACLUB REGULAR CLEAN" at bounding box center [1120, 302] width 893 height 49
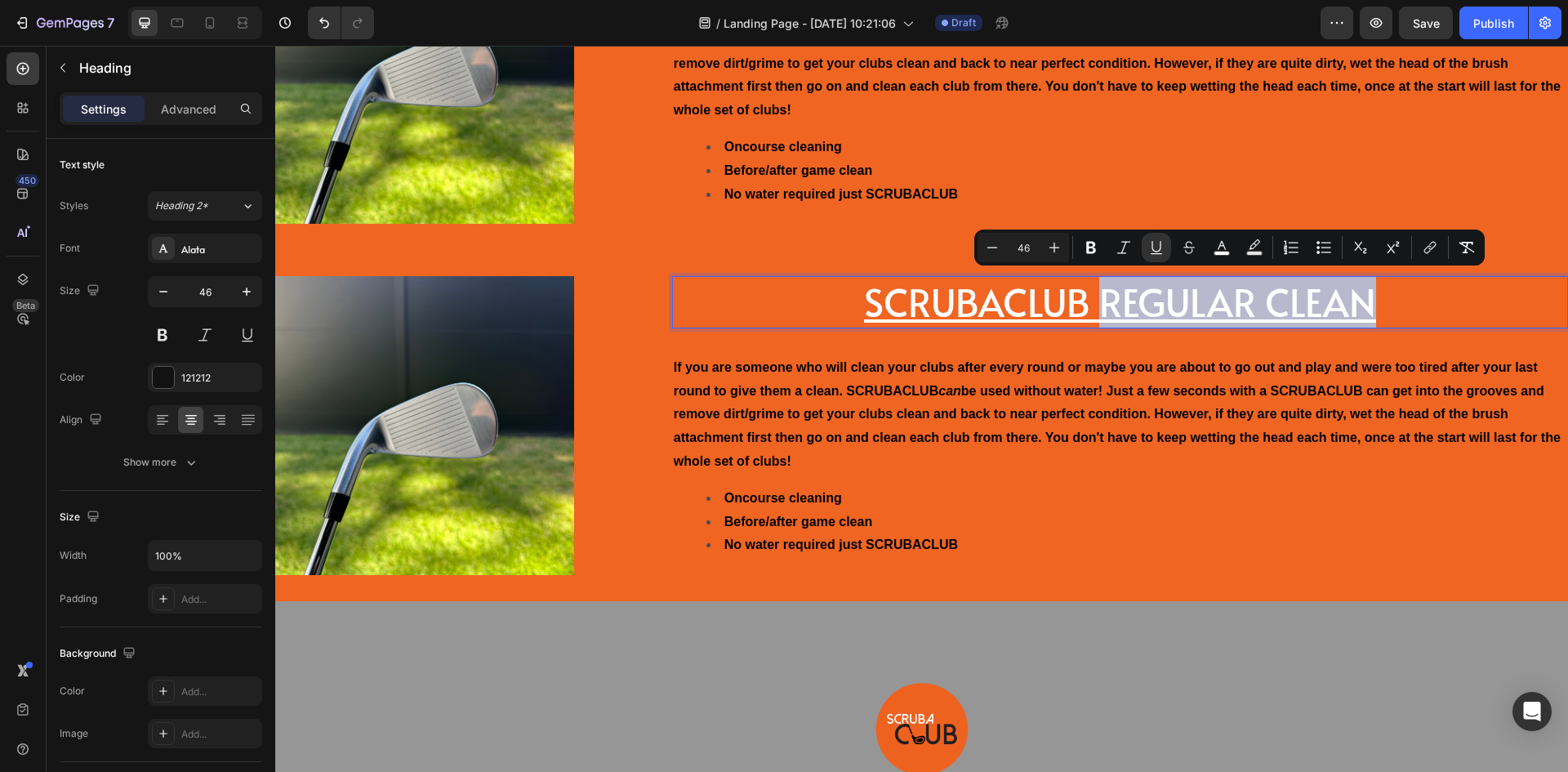
drag, startPoint x: 1377, startPoint y: 295, endPoint x: 1099, endPoint y: 300, distance: 278.0
click at [1099, 300] on p "SCRUBACLUB REGULAR CLEAN" at bounding box center [1120, 302] width 893 height 49
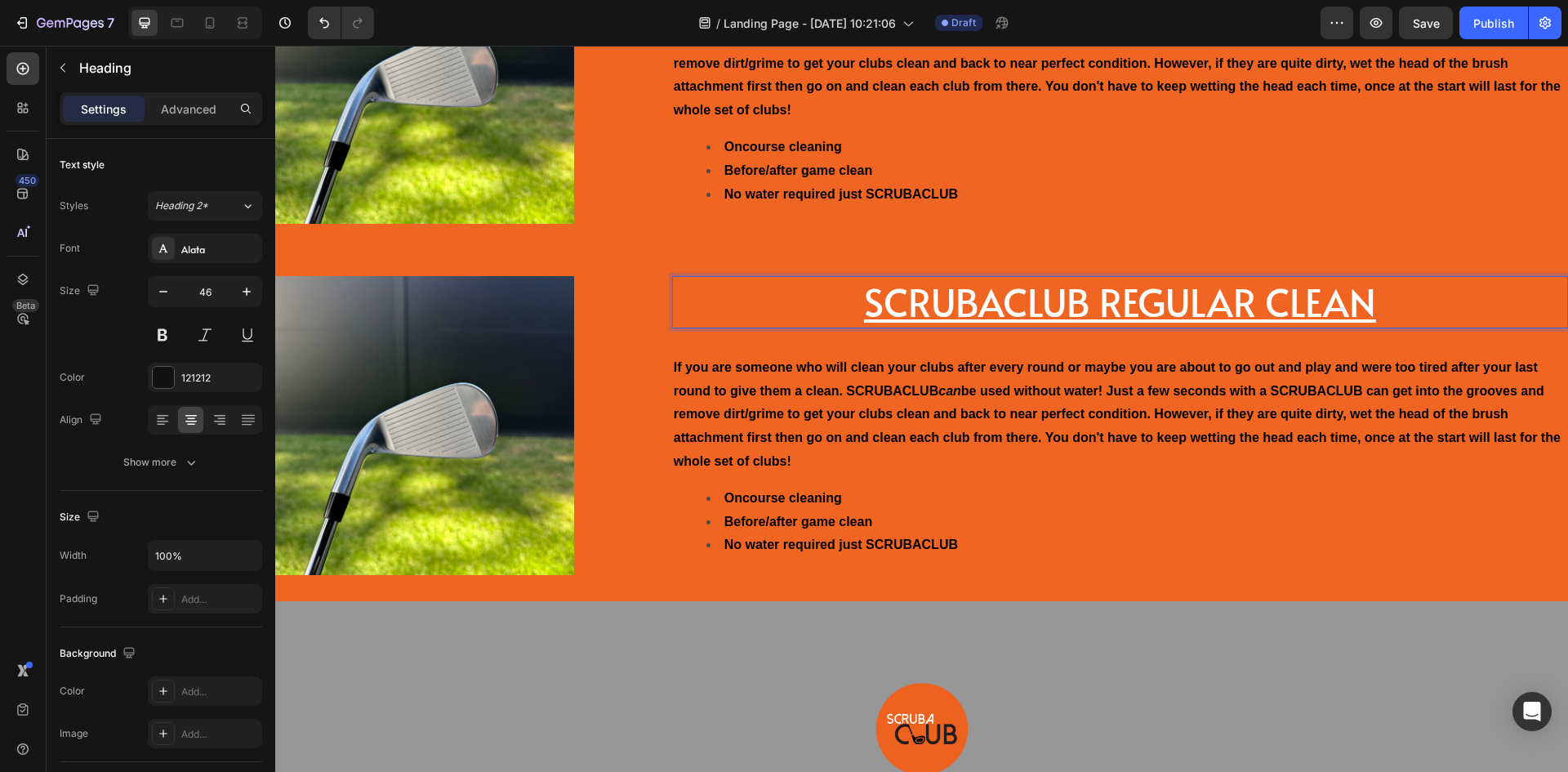
click at [1102, 299] on u "SCRUBACLUB REGULAR CLEAN" at bounding box center [1119, 301] width 512 height 52
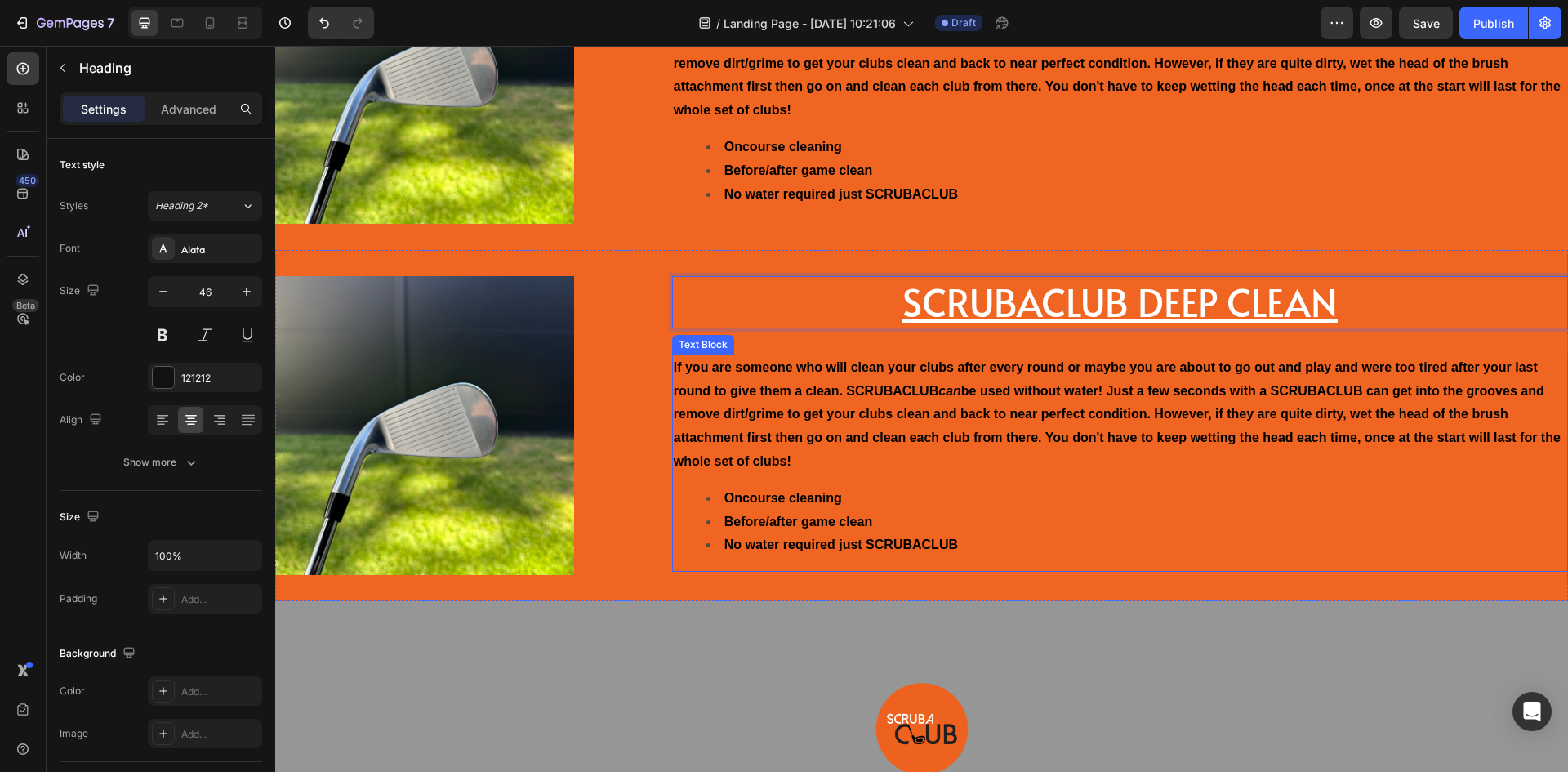
click at [1006, 421] on p "If you are someone who will clean your clubs after every round or maybe you are…" at bounding box center [1120, 415] width 893 height 117
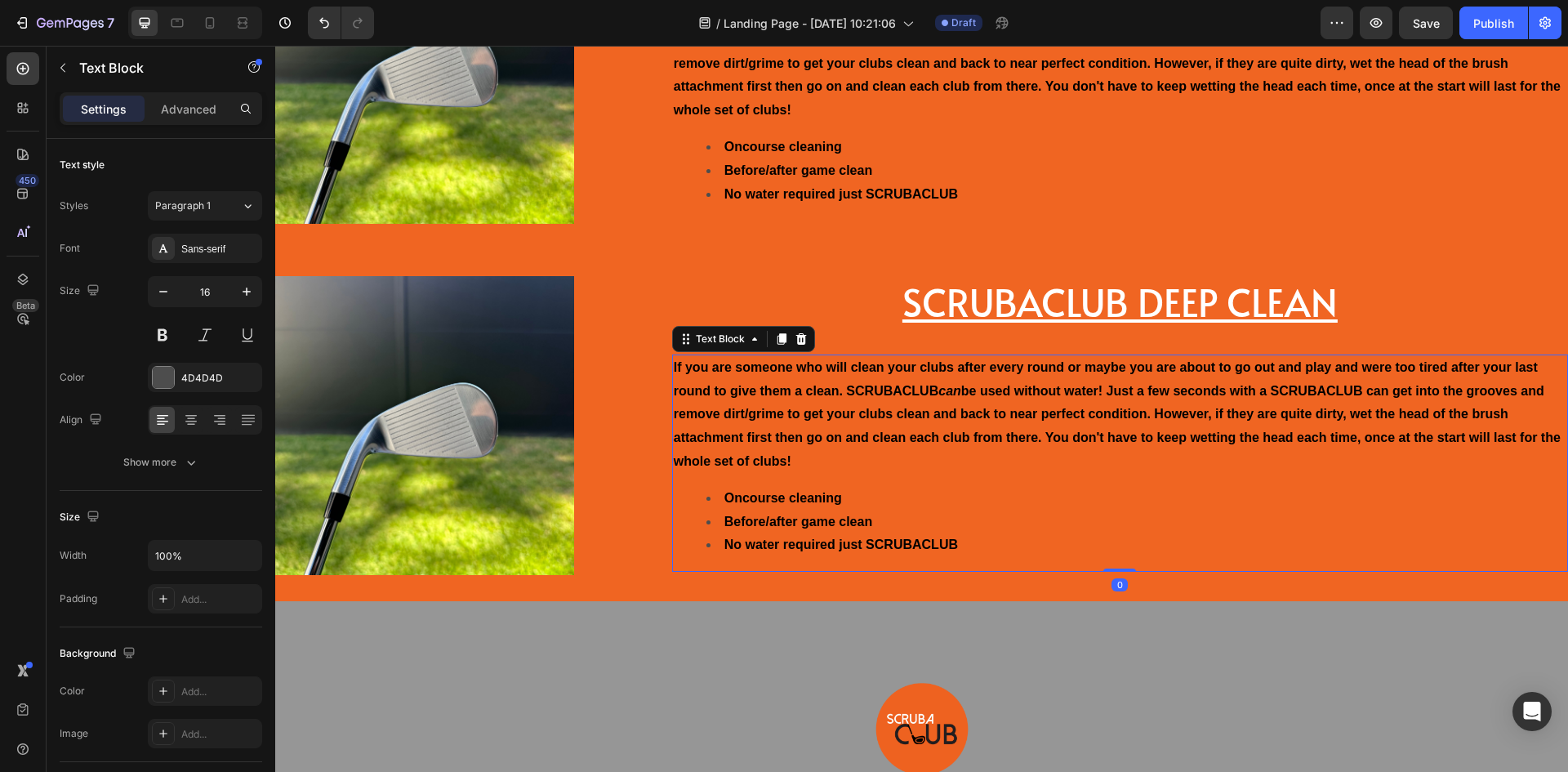
click at [1006, 421] on p "If you are someone who will clean your clubs after every round or maybe you are…" at bounding box center [1120, 415] width 893 height 117
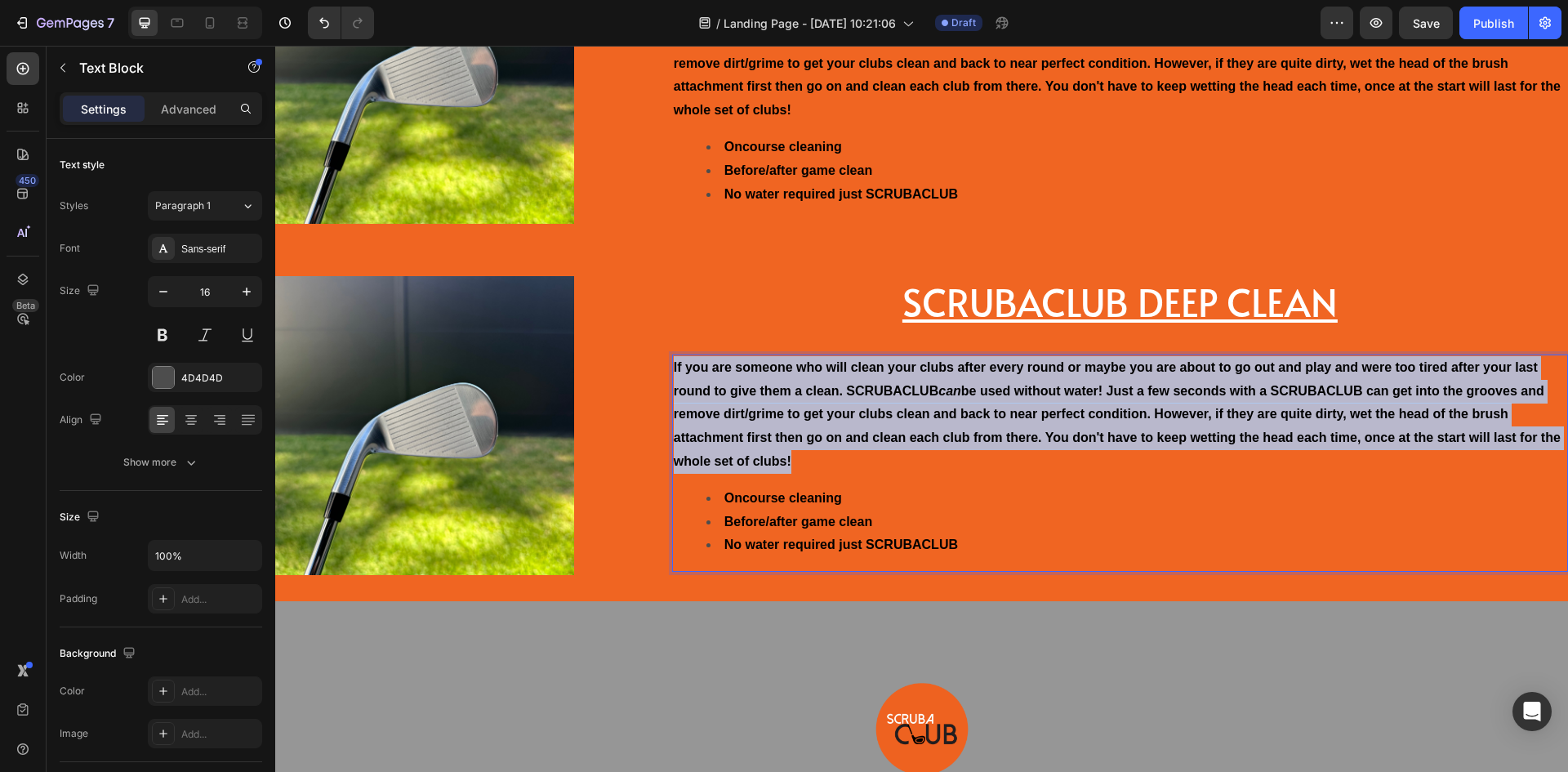
click at [1006, 421] on p "If you are someone who will clean your clubs after every round or maybe you are…" at bounding box center [1120, 415] width 893 height 117
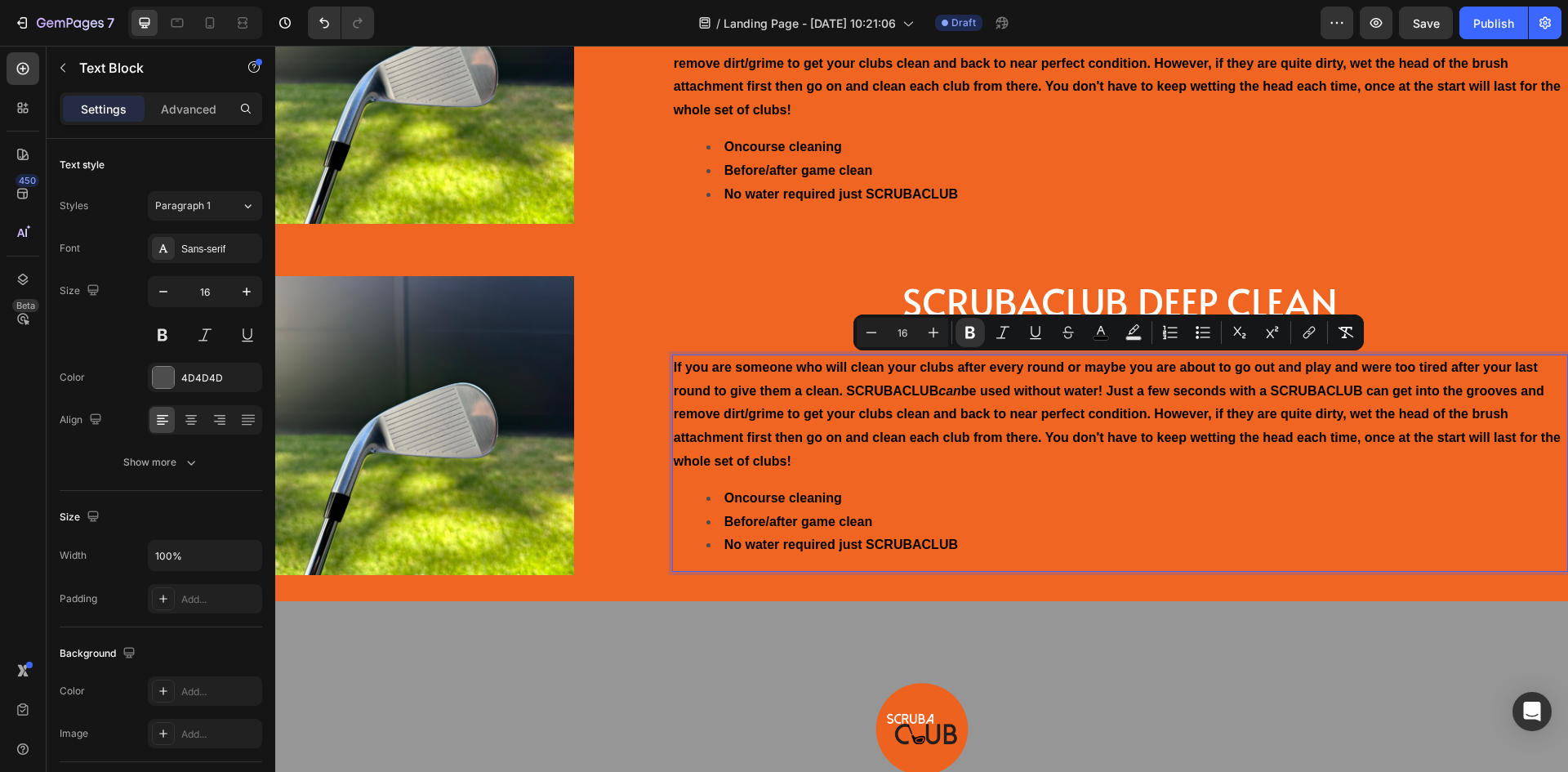
click at [985, 499] on li "Oncourse cleaning" at bounding box center [1136, 499] width 860 height 23
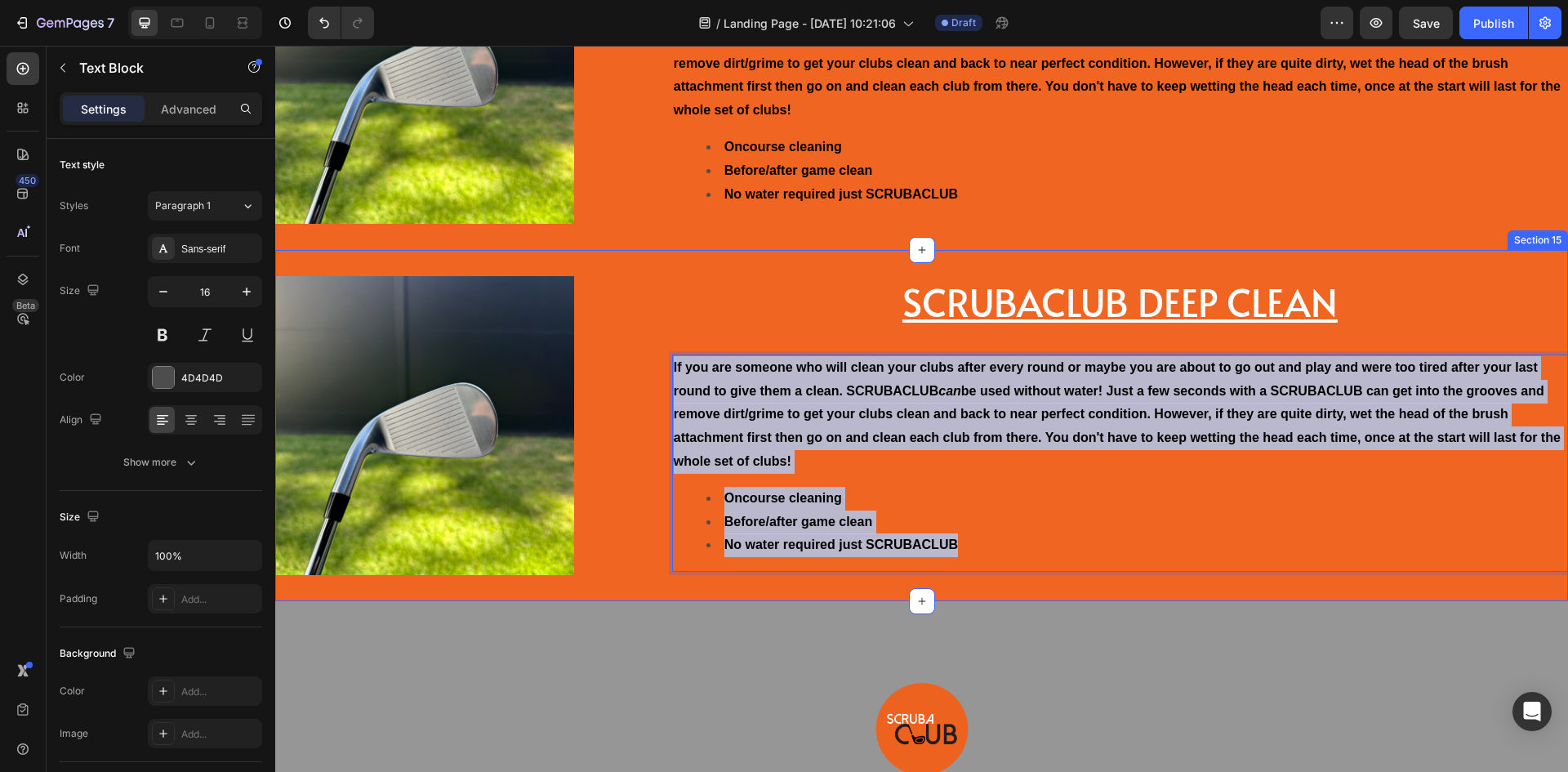
drag, startPoint x: 978, startPoint y: 549, endPoint x: 627, endPoint y: 342, distance: 407.5
click at [627, 342] on div "Image ⁠⁠⁠⁠⁠⁠⁠ SCRUBACLUB DEEP CLEAN Heading If you are someone who will clean y…" at bounding box center [922, 426] width 1293 height 351
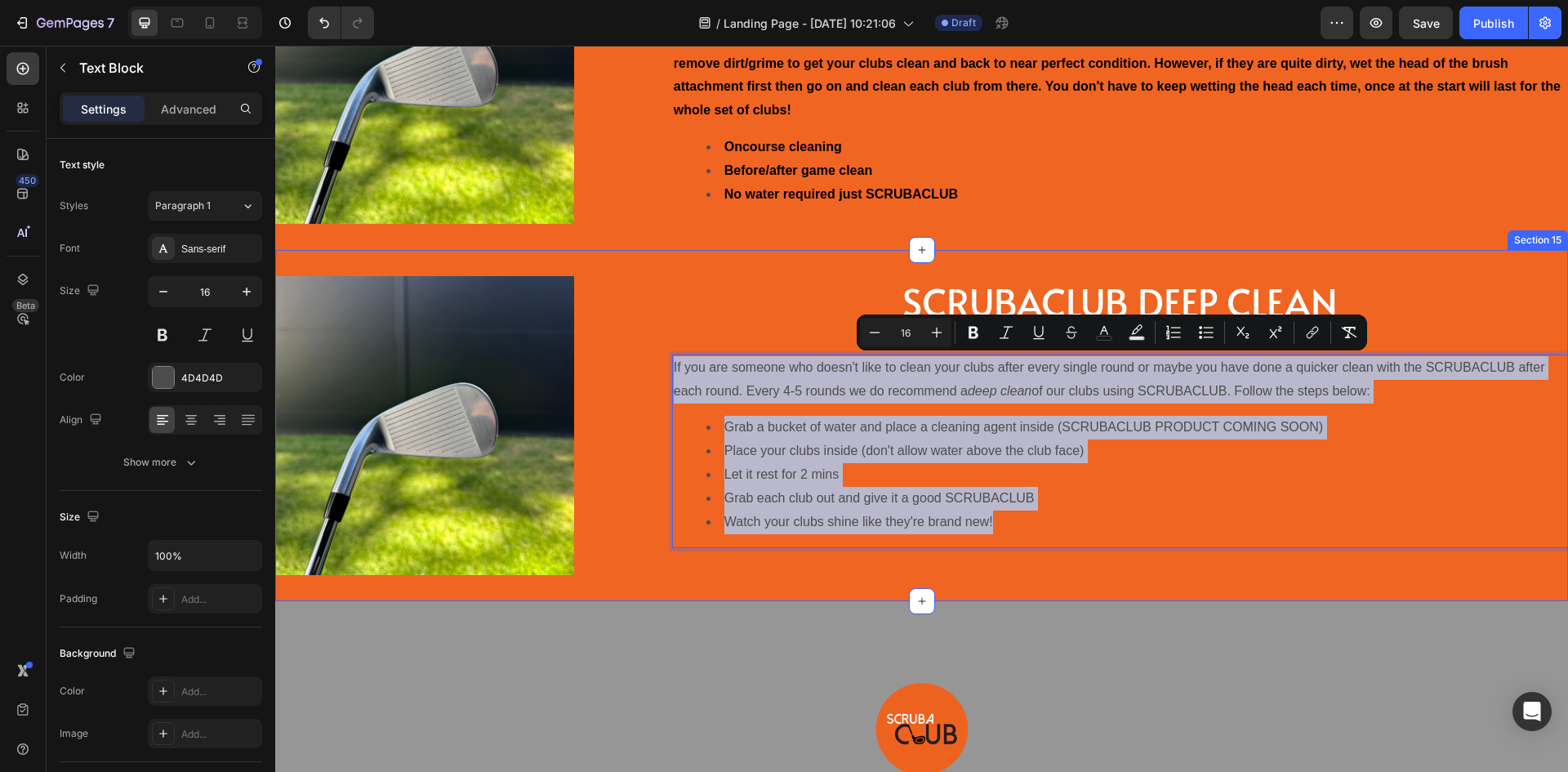
drag, startPoint x: 1004, startPoint y: 520, endPoint x: 613, endPoint y: 359, distance: 422.8
click at [613, 359] on div "Image ⁠⁠⁠⁠⁠⁠⁠ SCRUBACLUB DEEP CLEAN Heading If you are someone who doesn't like…" at bounding box center [922, 426] width 1293 height 351
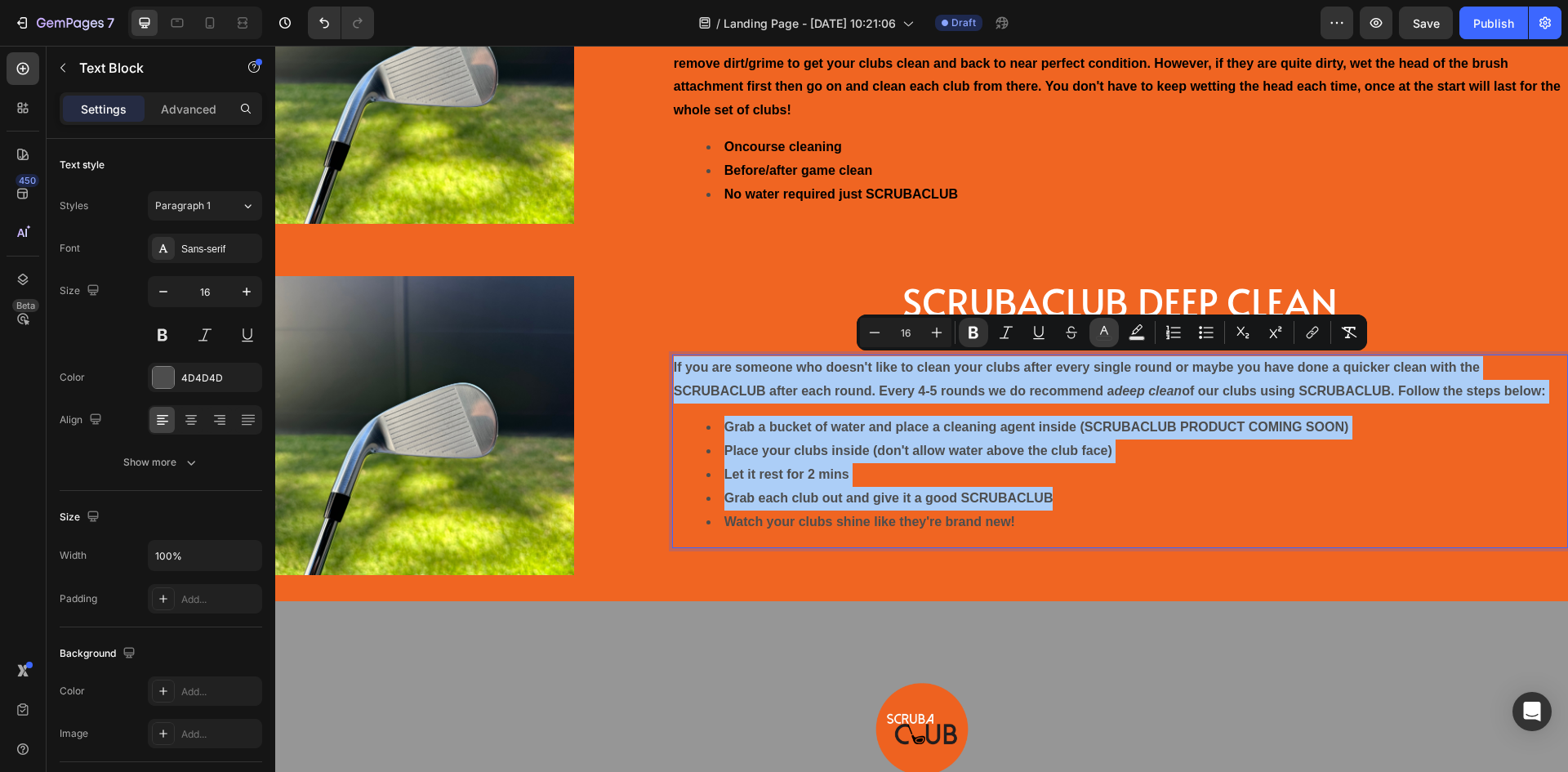
click at [1109, 337] on icon "Editor contextual toolbar" at bounding box center [1104, 333] width 17 height 17
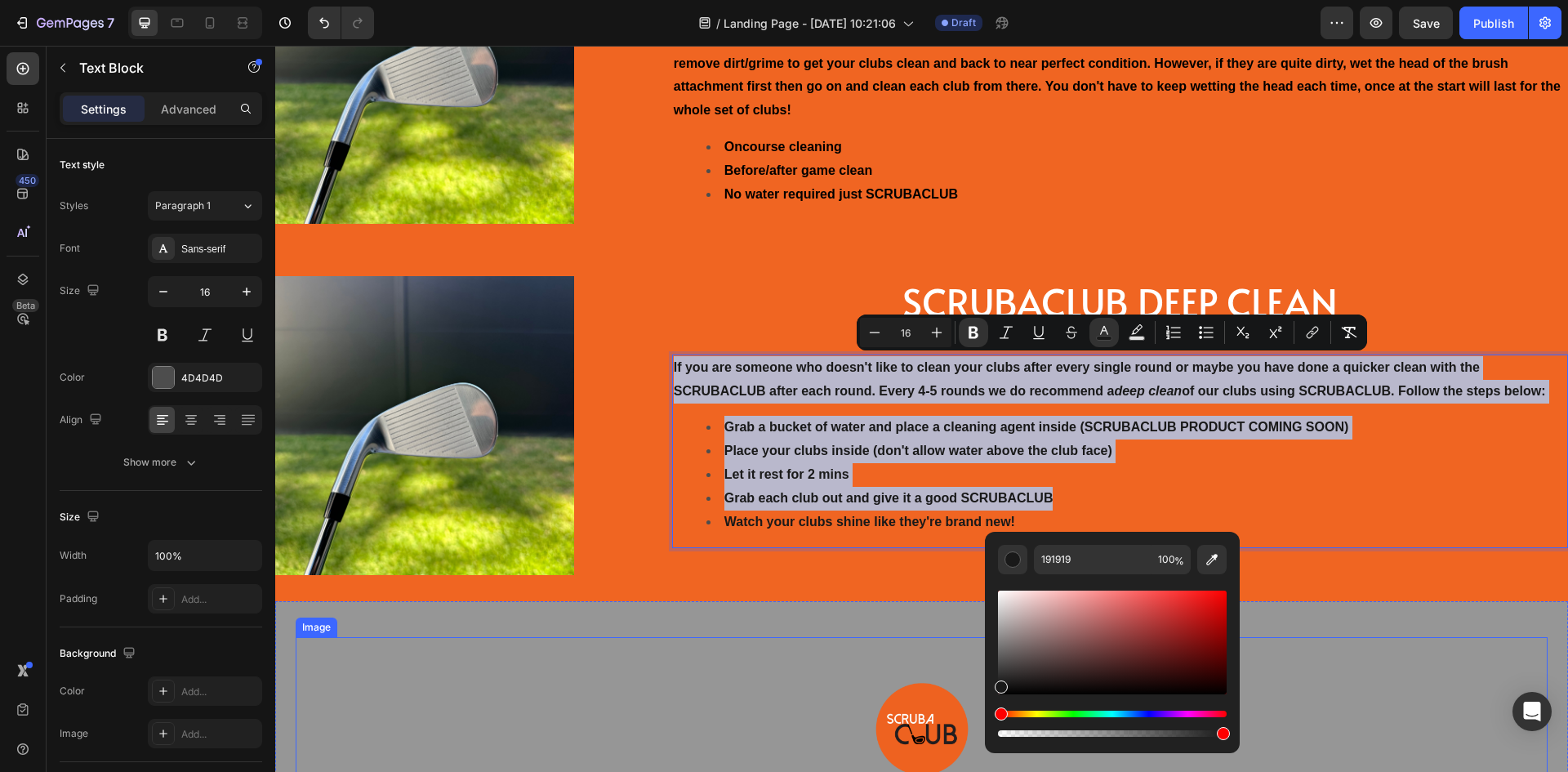
drag, startPoint x: 1283, startPoint y: 710, endPoint x: 955, endPoint y: 723, distance: 328.3
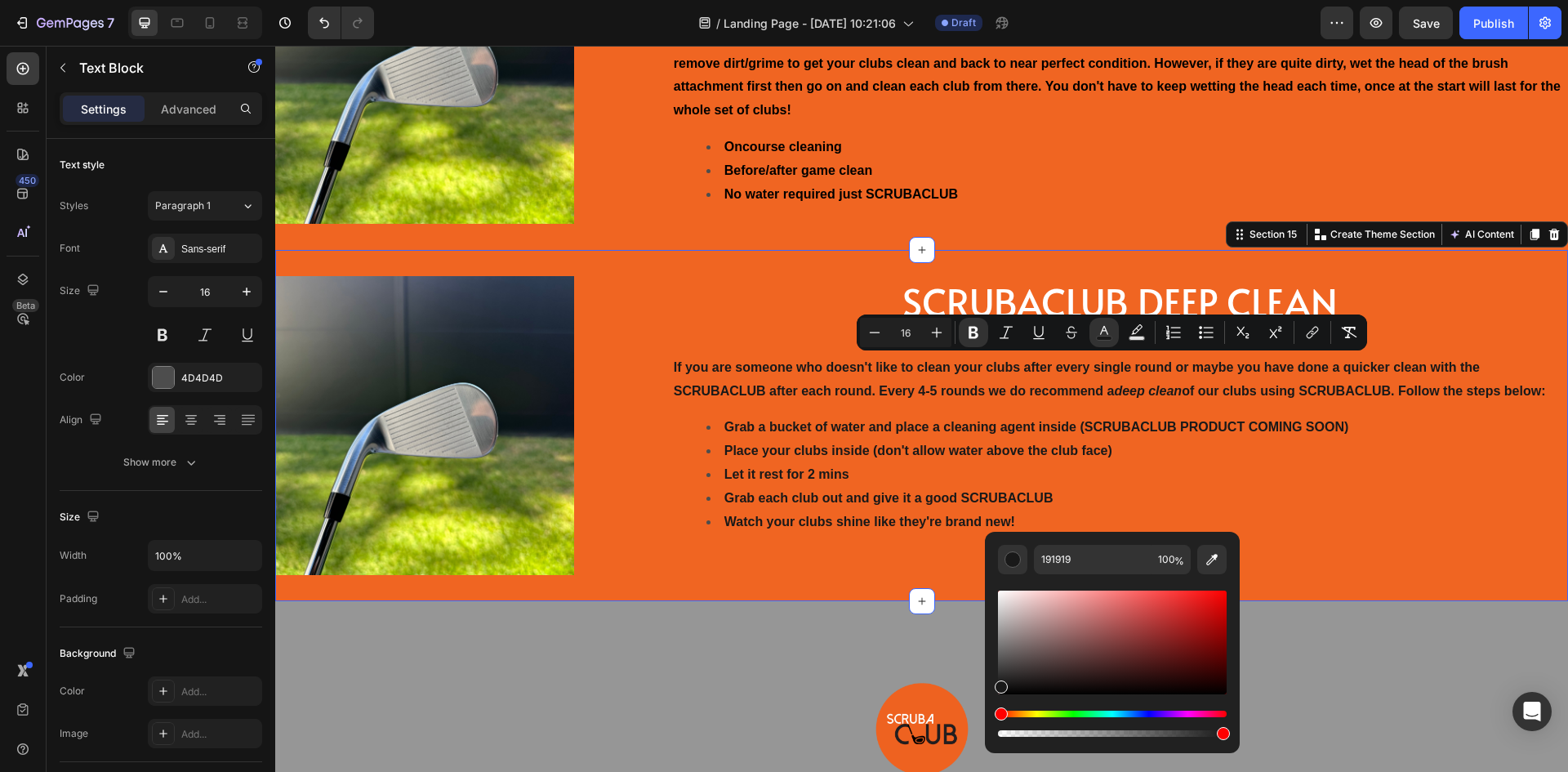
click at [628, 467] on div "Image ⁠⁠⁠⁠⁠⁠⁠ SCRUBACLUB DEEP CLEAN Heading If you are someone who doesn't like…" at bounding box center [922, 426] width 1293 height 351
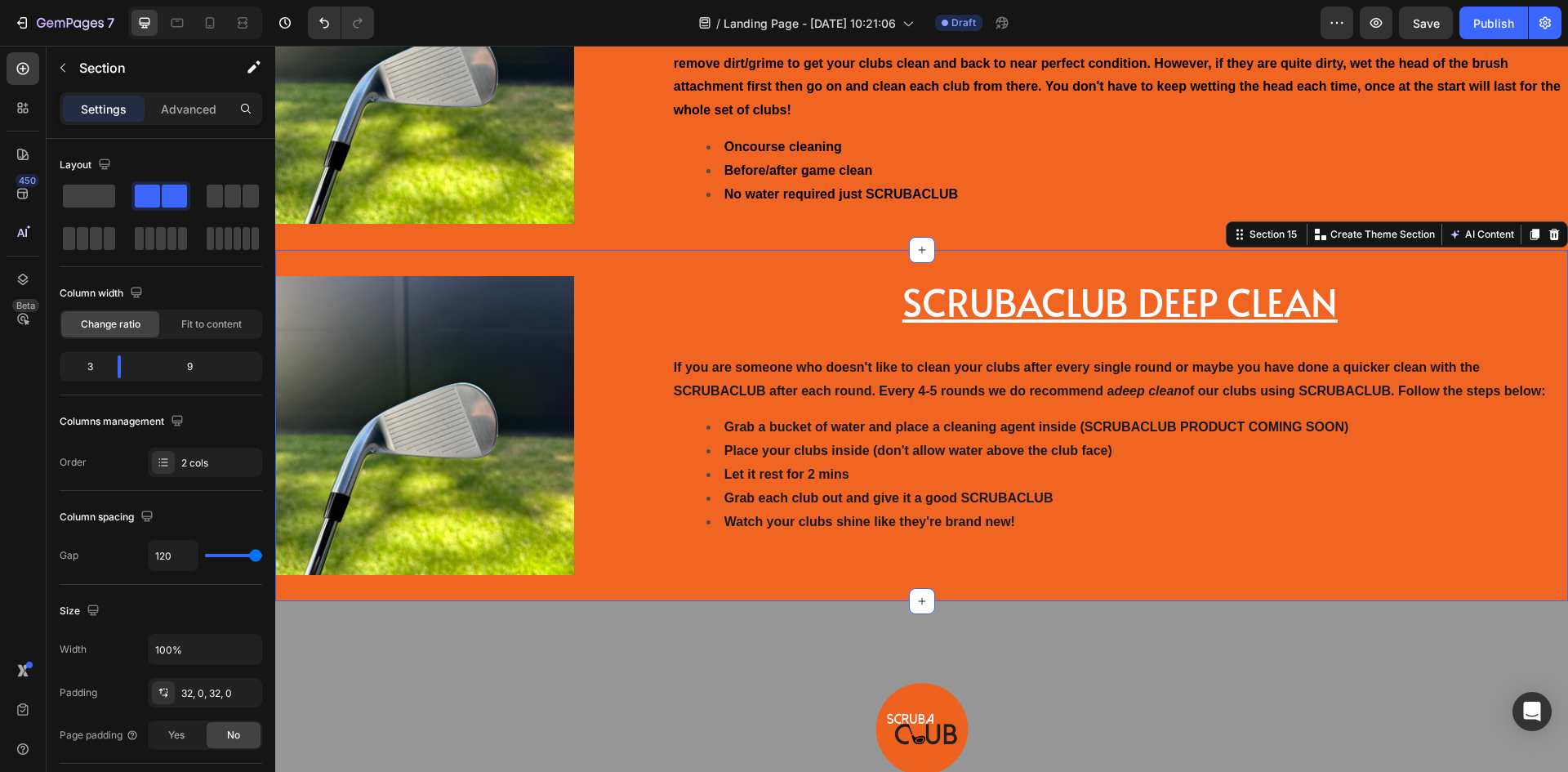
click at [532, 260] on div "Image ⁠⁠⁠⁠⁠⁠⁠ SCRUBACLUB DEEP CLEAN Heading If you are someone who doesn't like…" at bounding box center [922, 426] width 1293 height 351
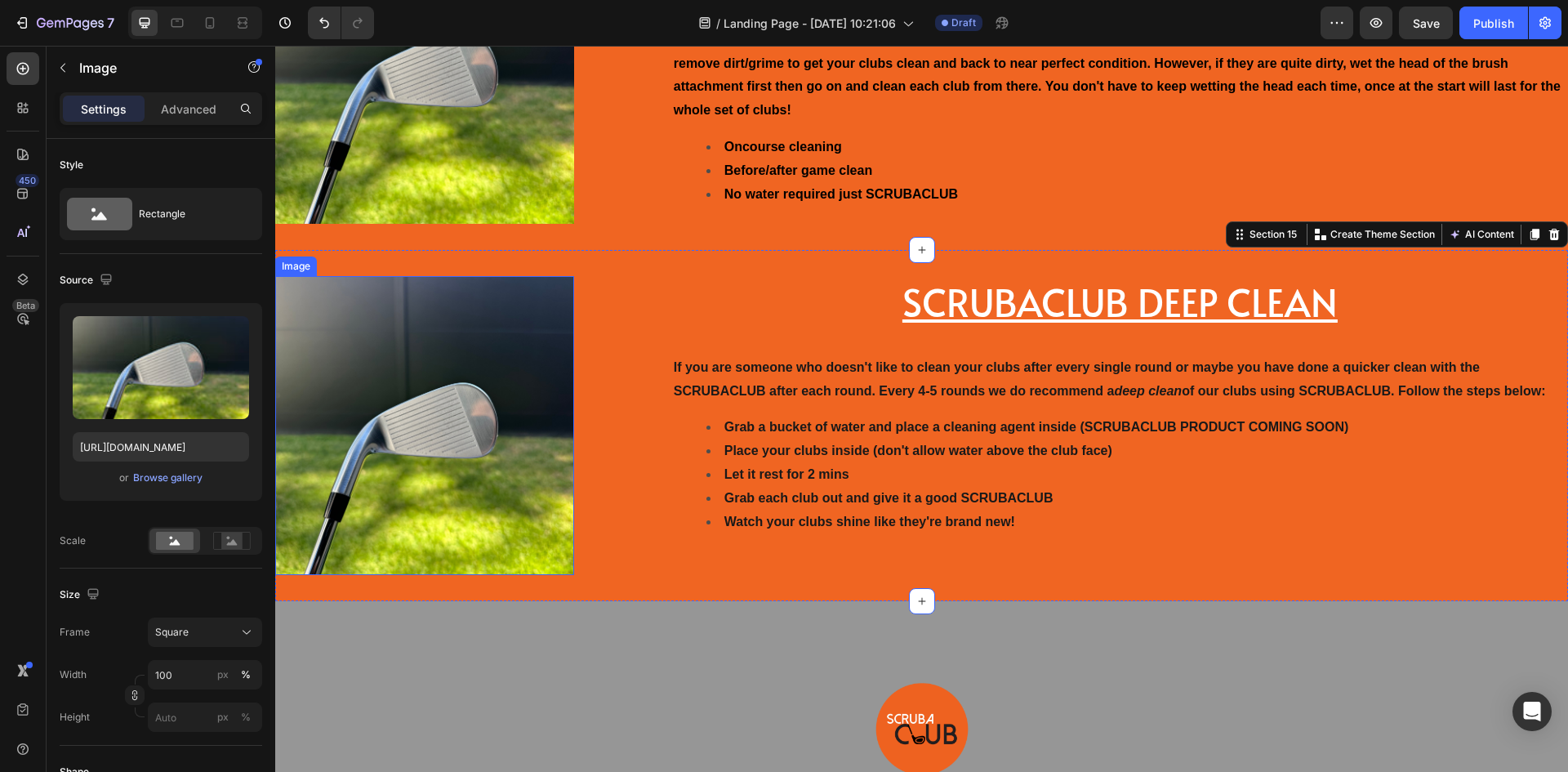
click at [454, 427] on img at bounding box center [424, 426] width 299 height 299
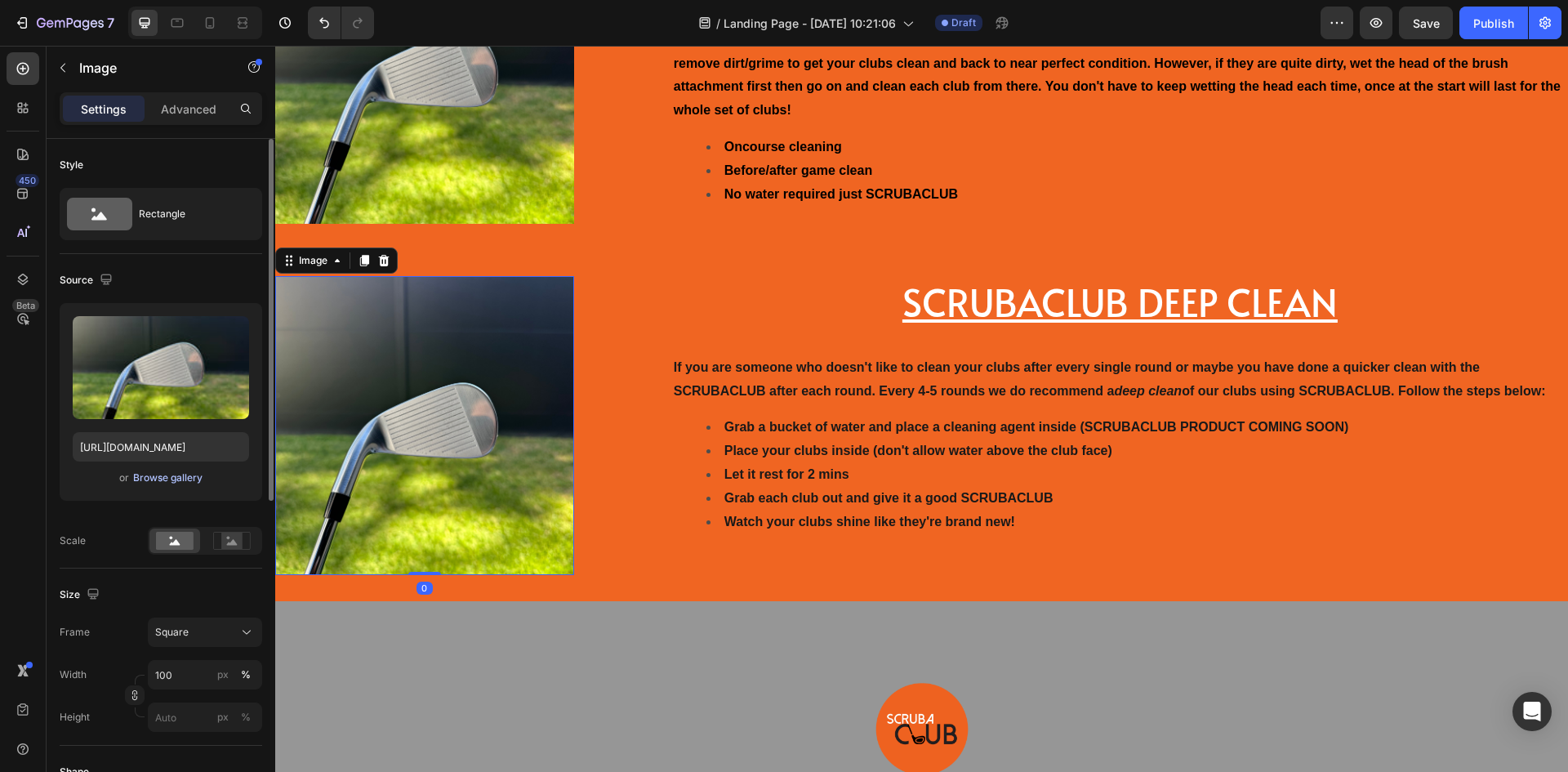
click at [170, 481] on div "Browse gallery" at bounding box center [167, 478] width 69 height 15
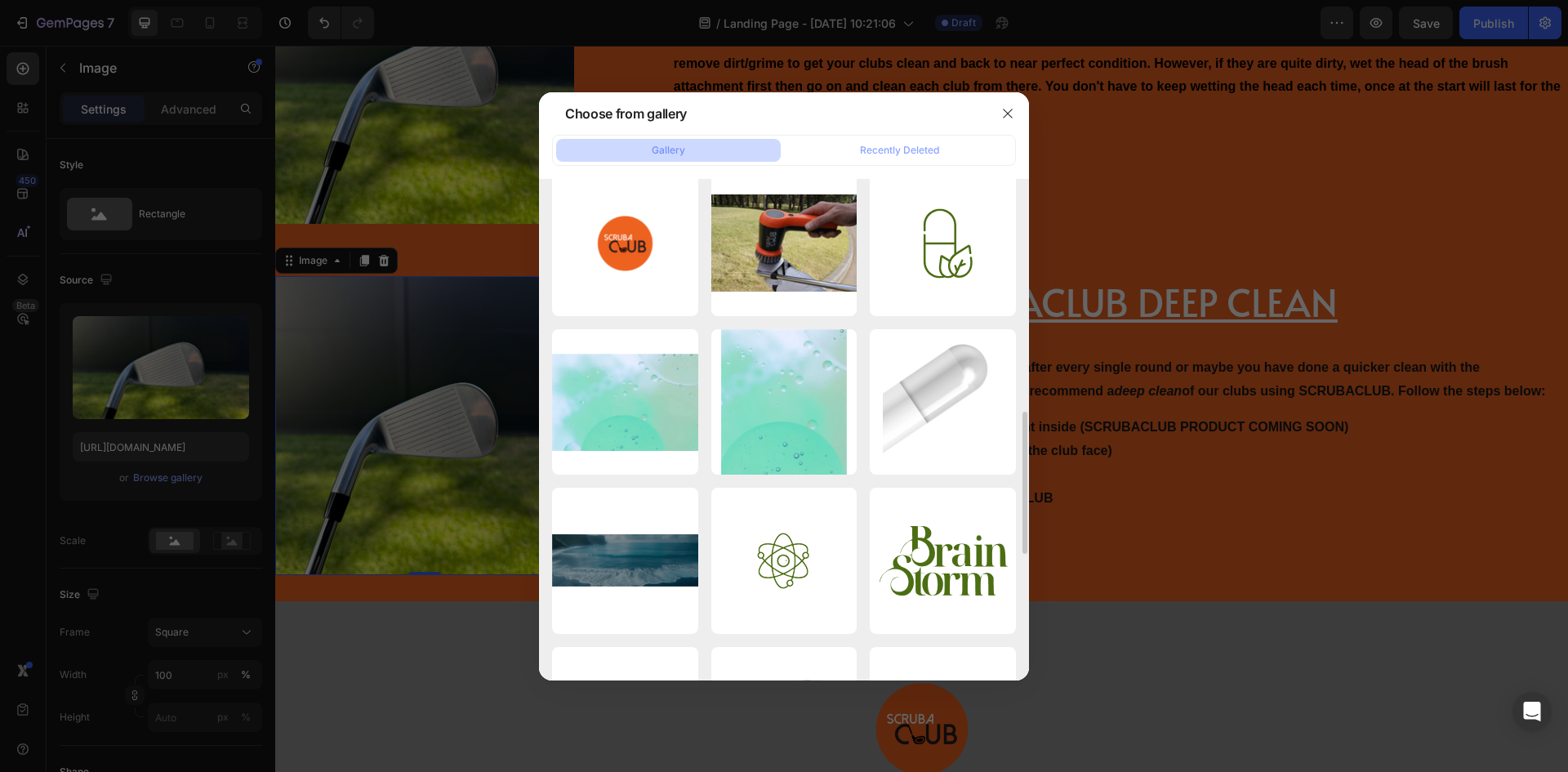
scroll to position [654, 0]
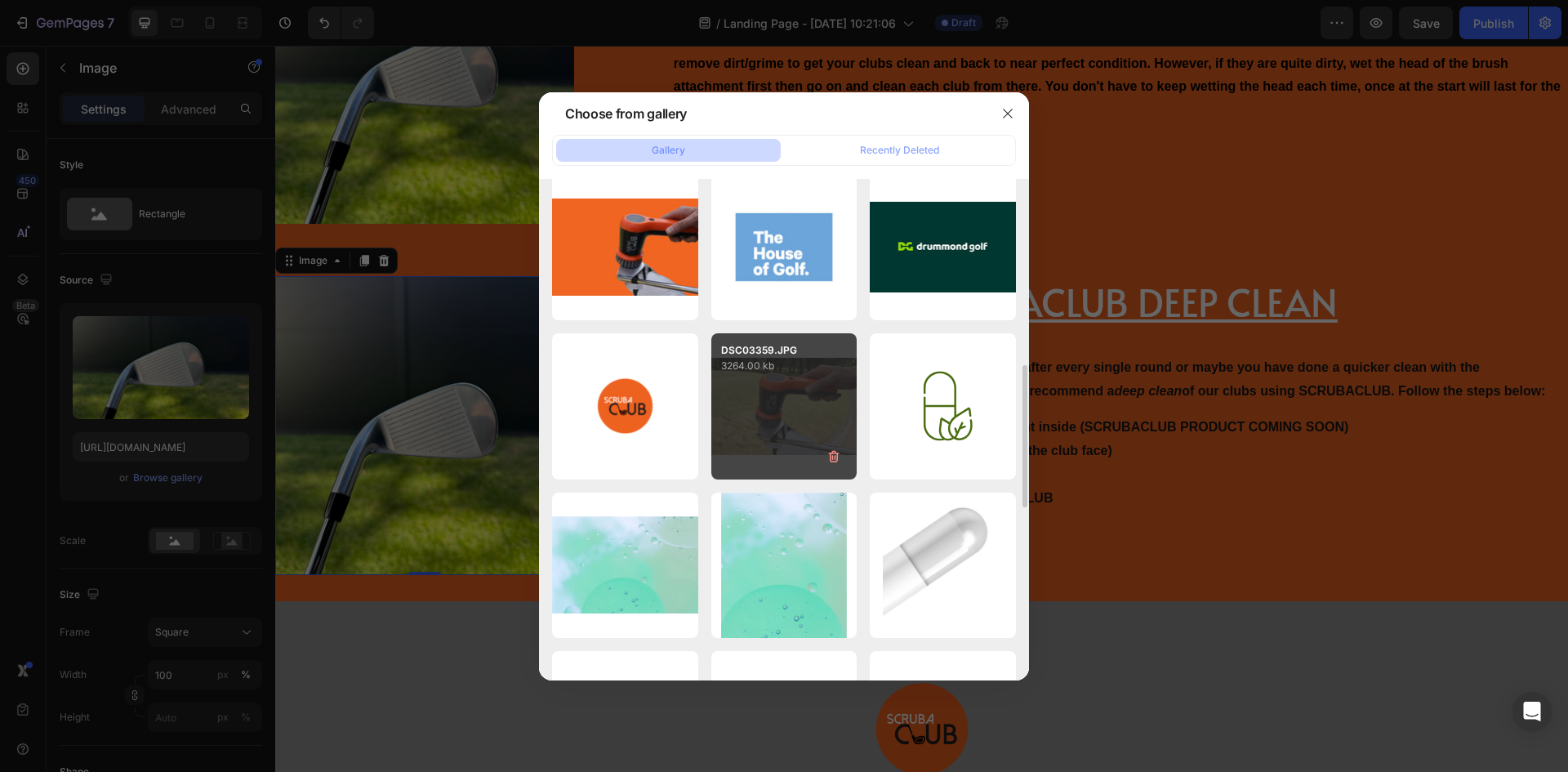
click at [820, 397] on div "DSC03359.JPG 3264.00 kb" at bounding box center [785, 406] width 146 height 147
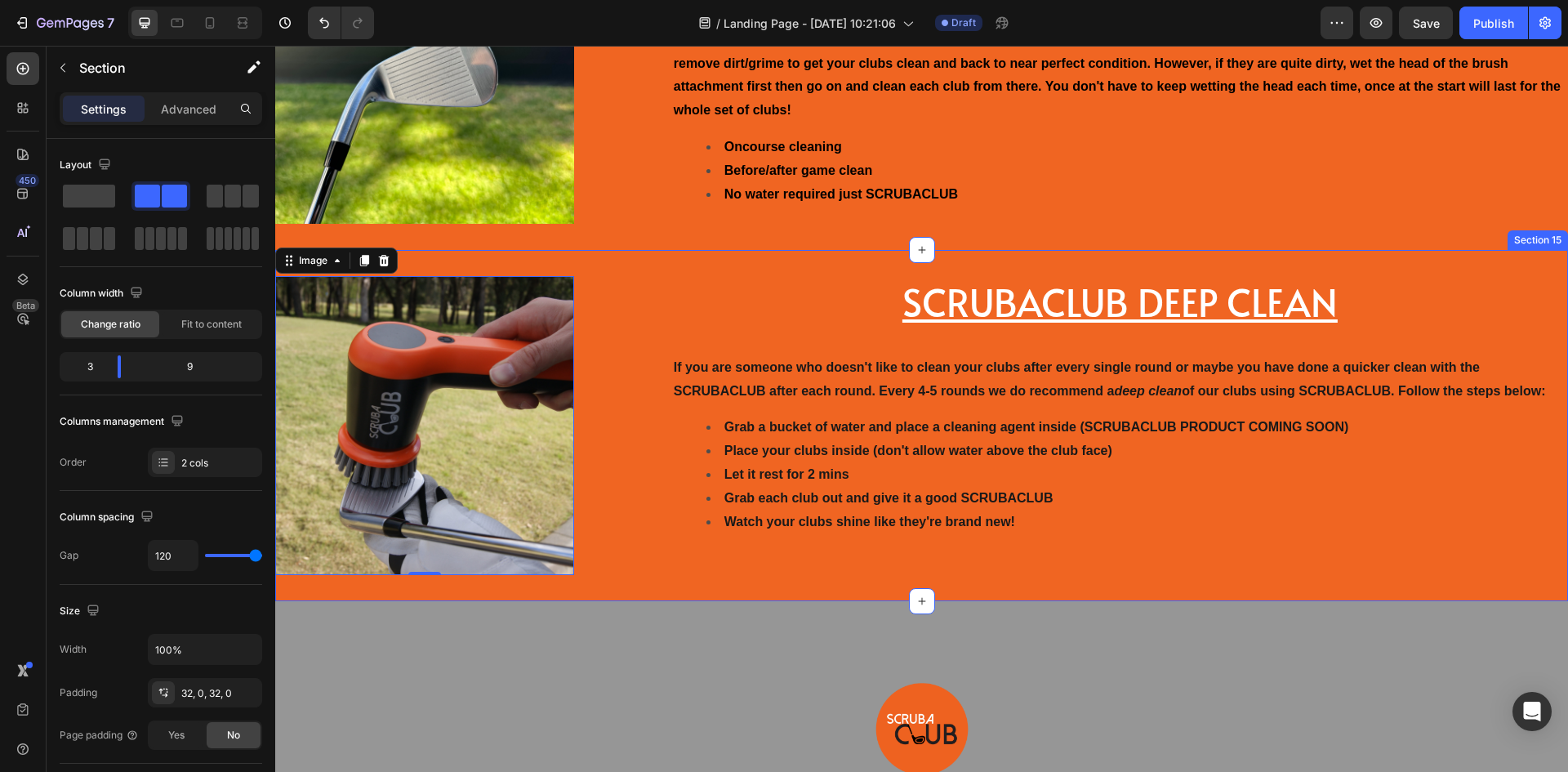
click at [637, 548] on div "Image 0 ⁠⁠⁠⁠⁠⁠⁠ SCRUBACLUB DEEP CLEAN Heading If you are someone who doesn't li…" at bounding box center [922, 426] width 1293 height 351
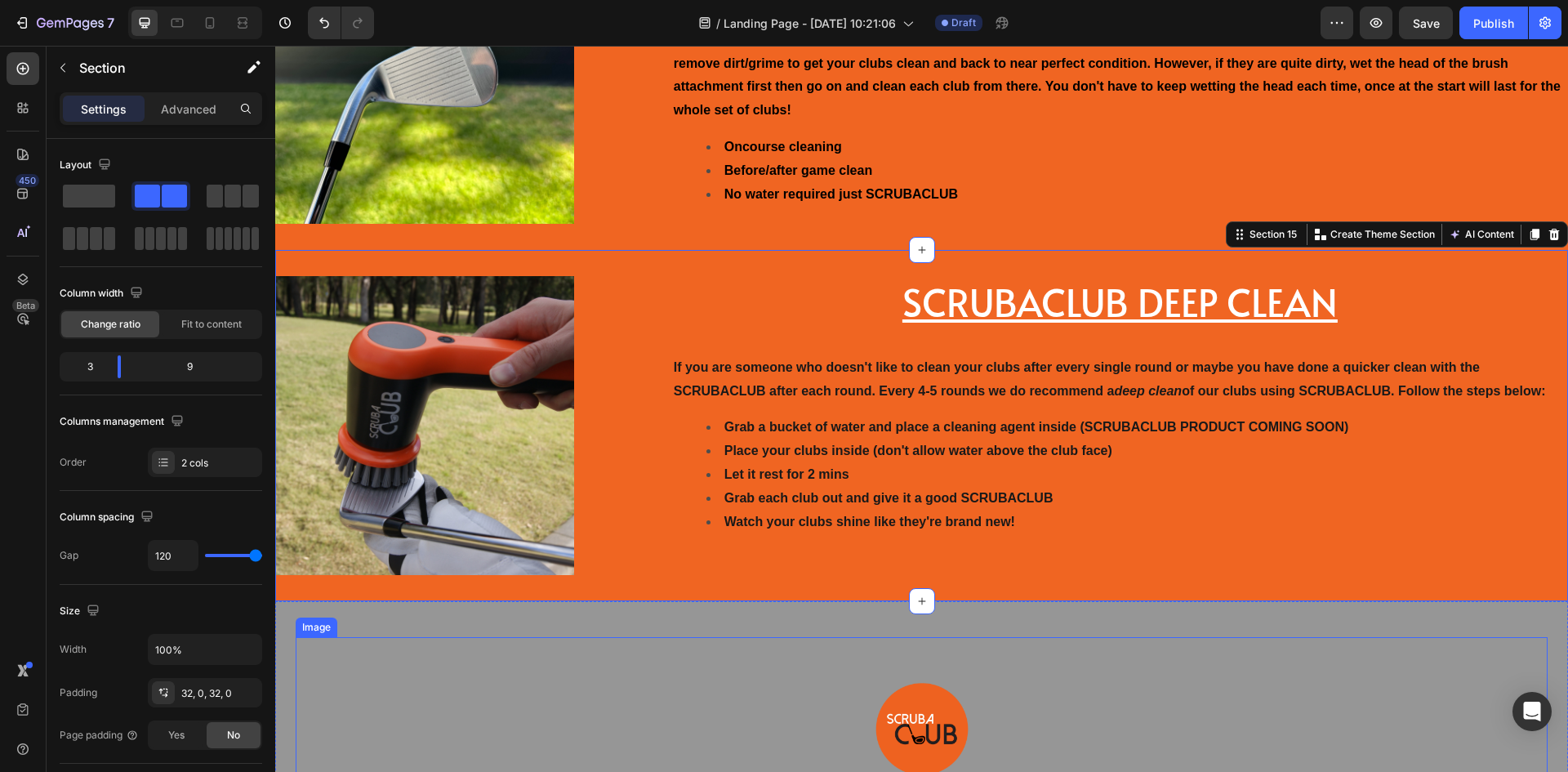
click at [611, 639] on div at bounding box center [921, 729] width 1252 height 184
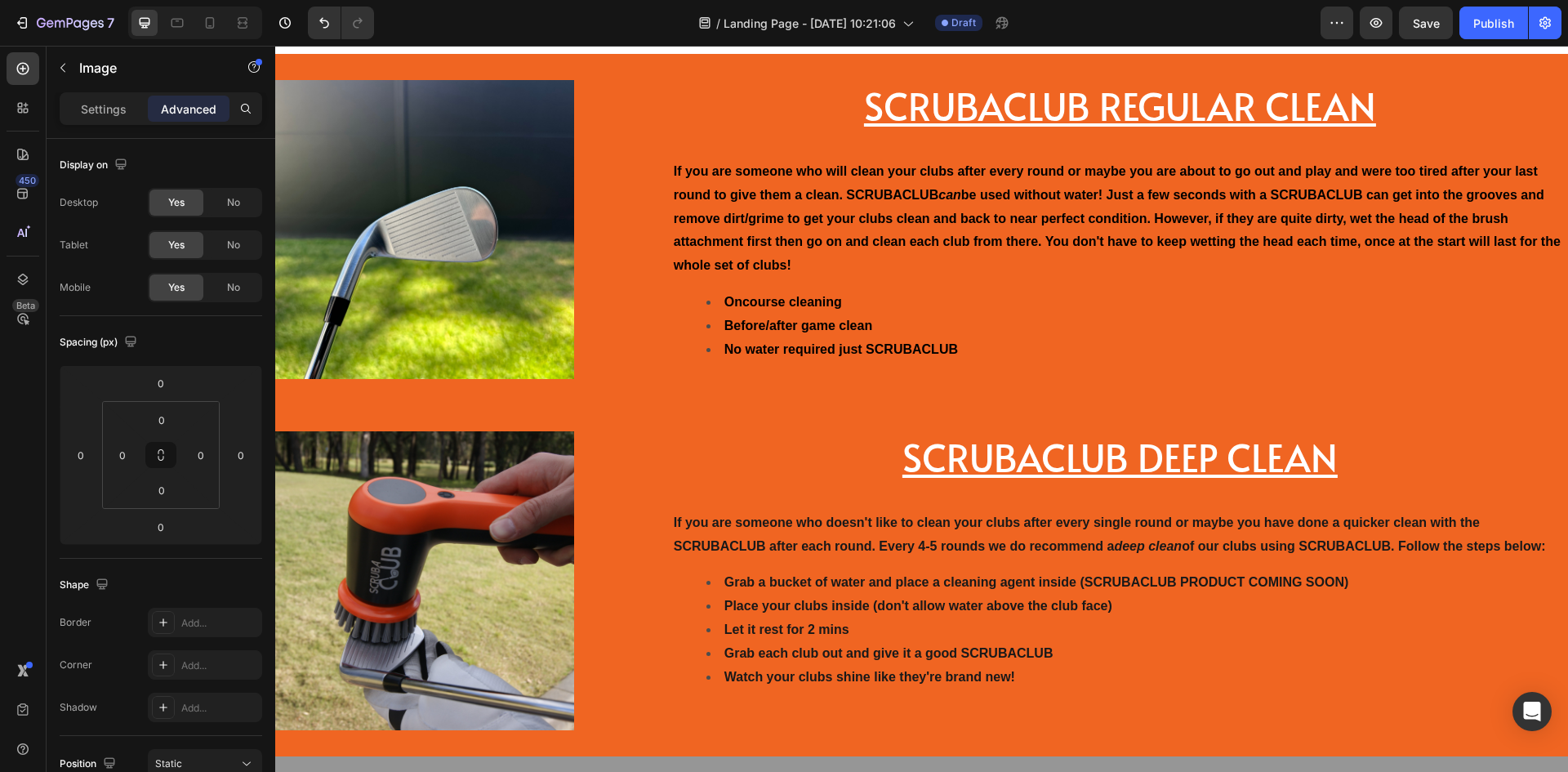
scroll to position [6199, 0]
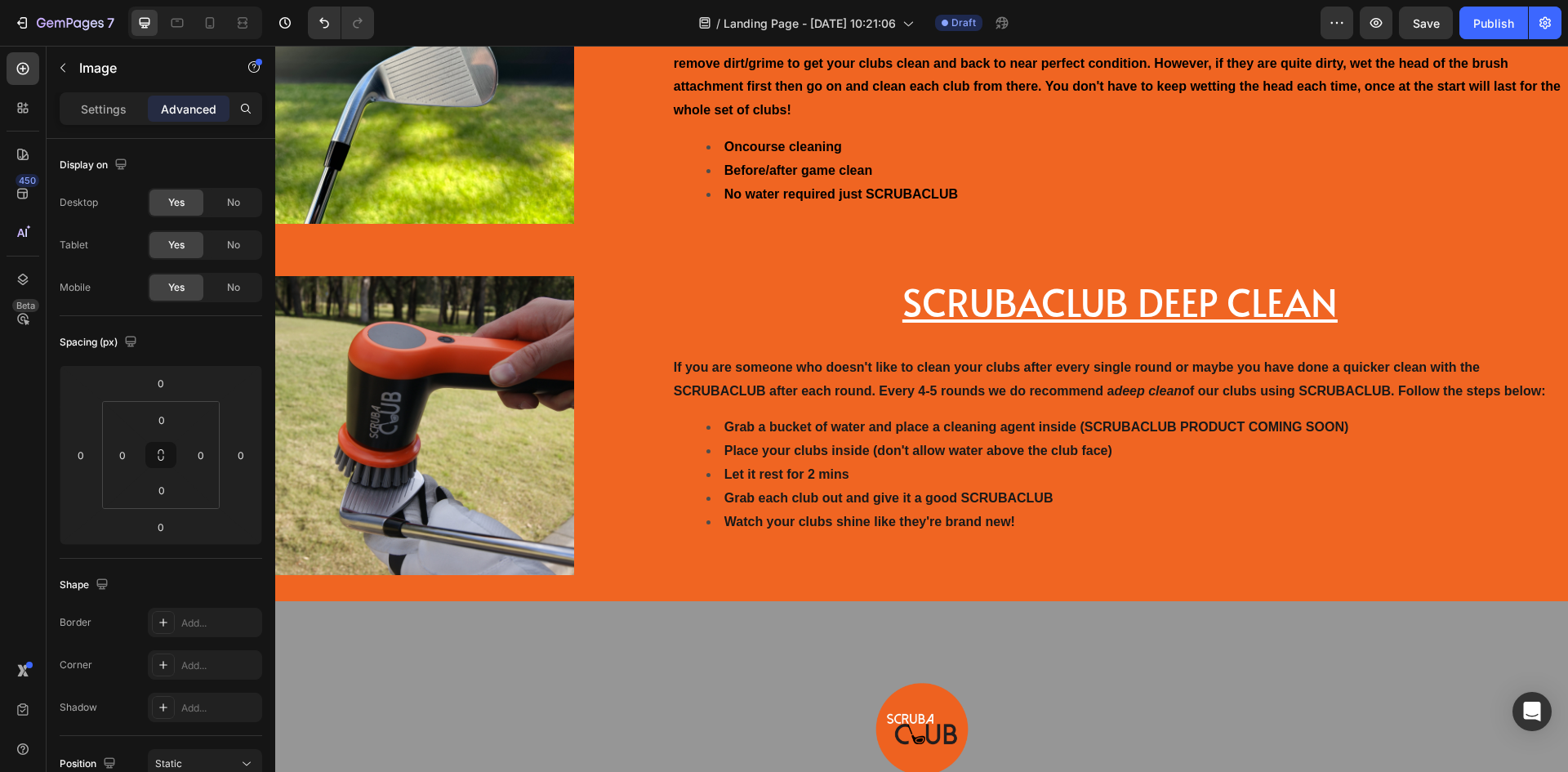
click at [1427, 27] on span "Save" at bounding box center [1427, 23] width 27 height 14
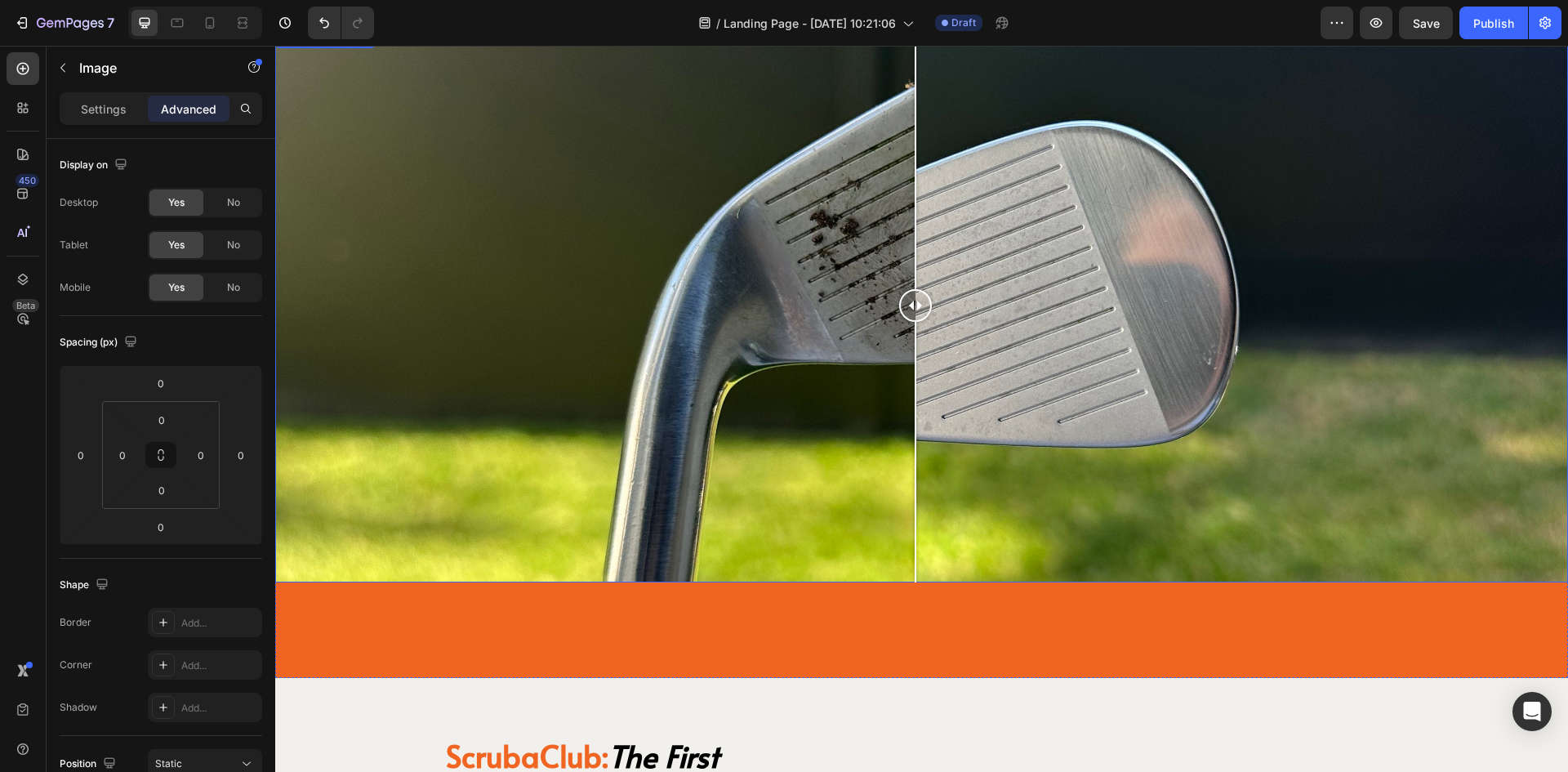
scroll to position [3339, 0]
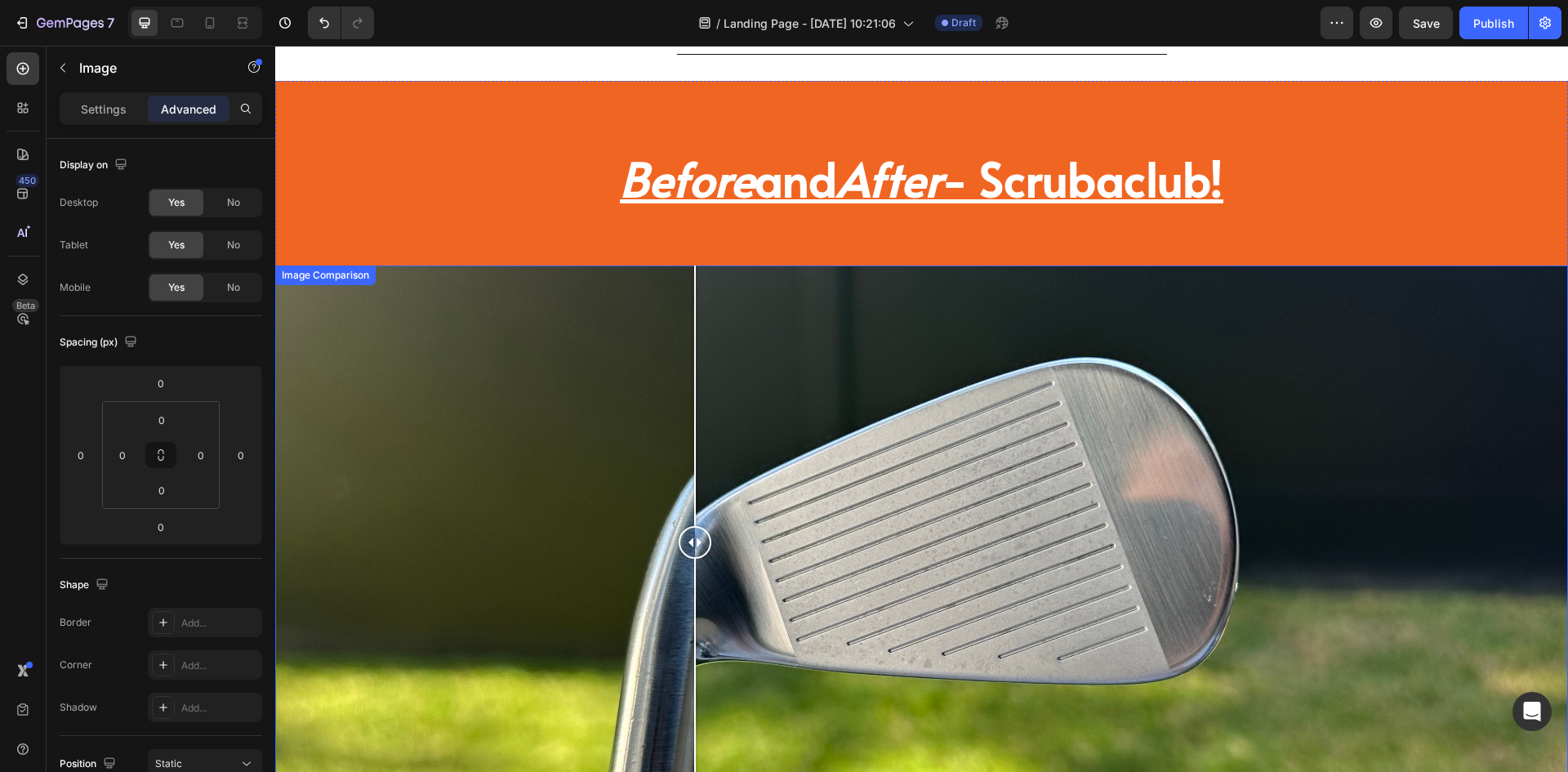
click at [695, 417] on div at bounding box center [922, 542] width 1293 height 554
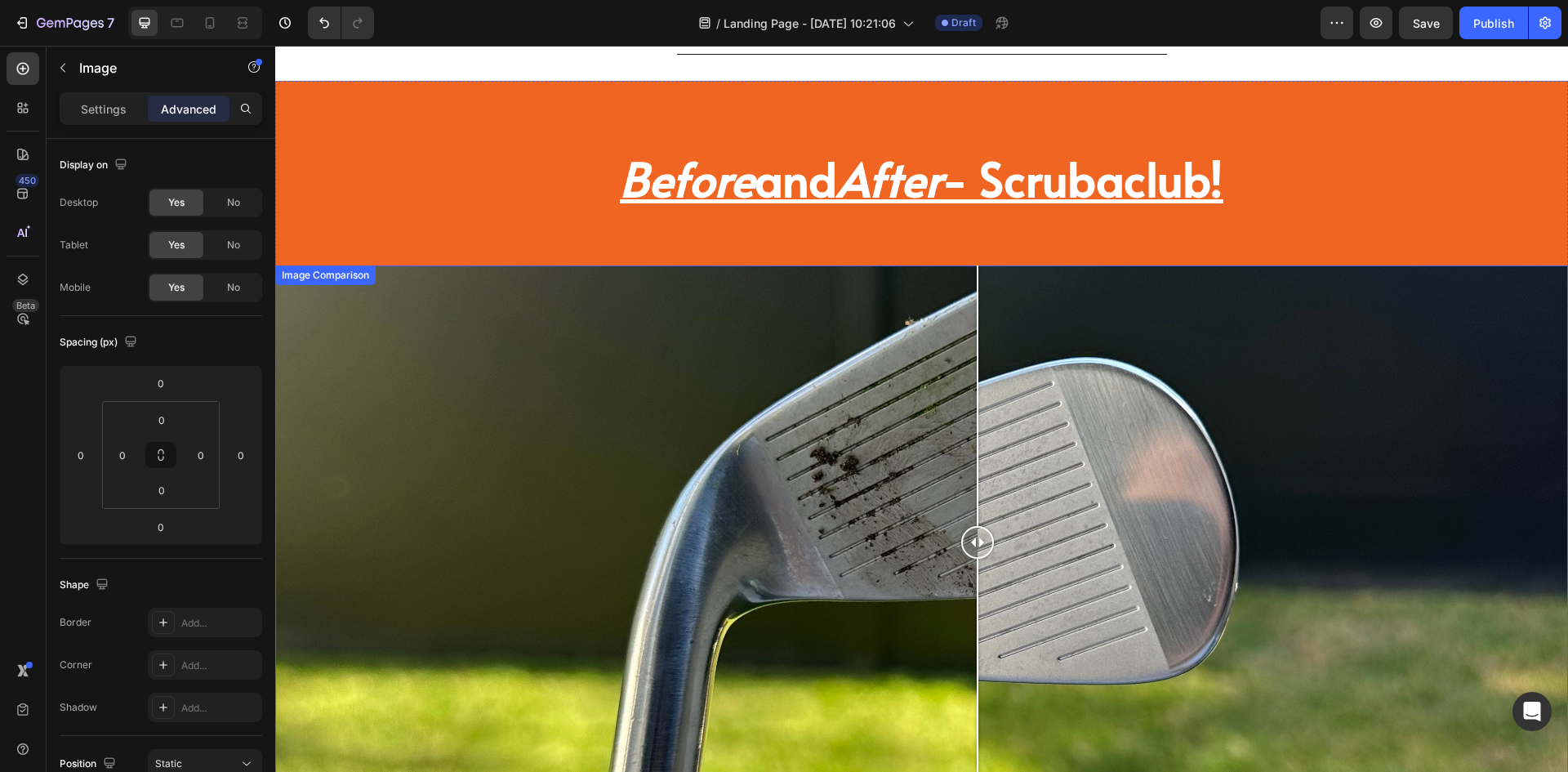
drag, startPoint x: 698, startPoint y: 424, endPoint x: 978, endPoint y: 458, distance: 282.1
click at [978, 458] on div at bounding box center [977, 542] width 32 height 554
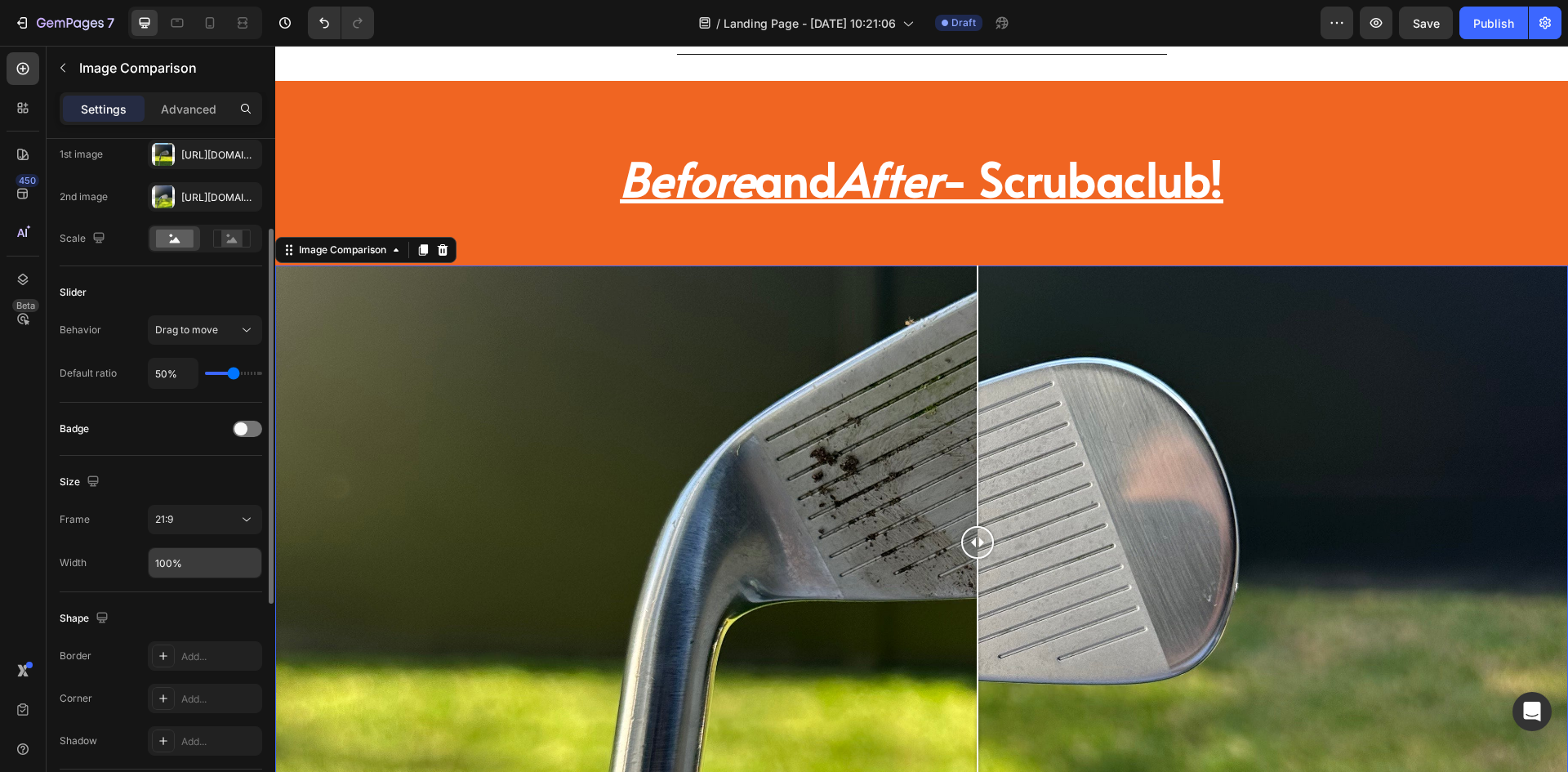
scroll to position [327, 0]
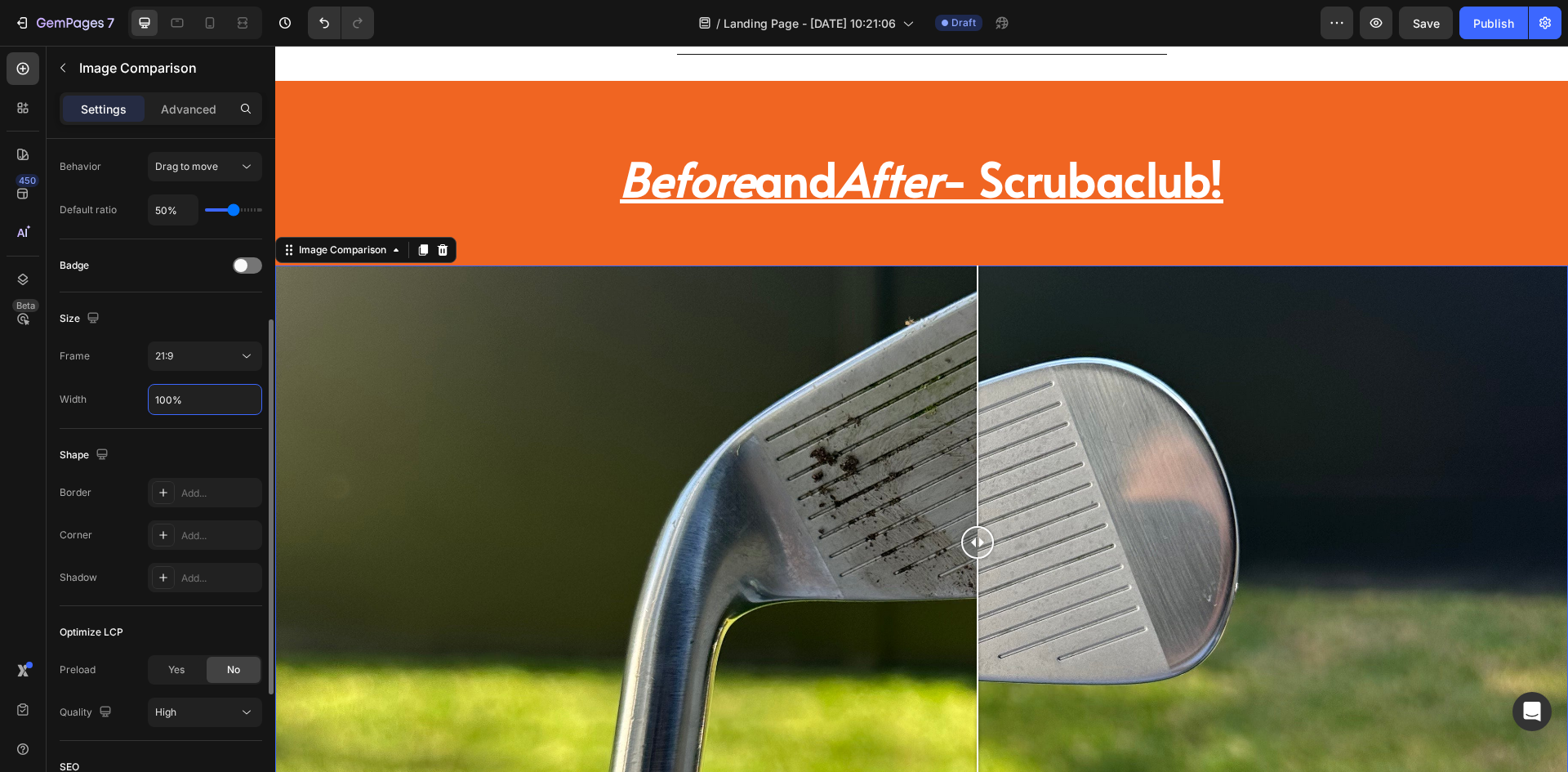
click at [199, 401] on input "100%" at bounding box center [205, 399] width 112 height 29
click at [222, 351] on div "21:9" at bounding box center [196, 356] width 83 height 15
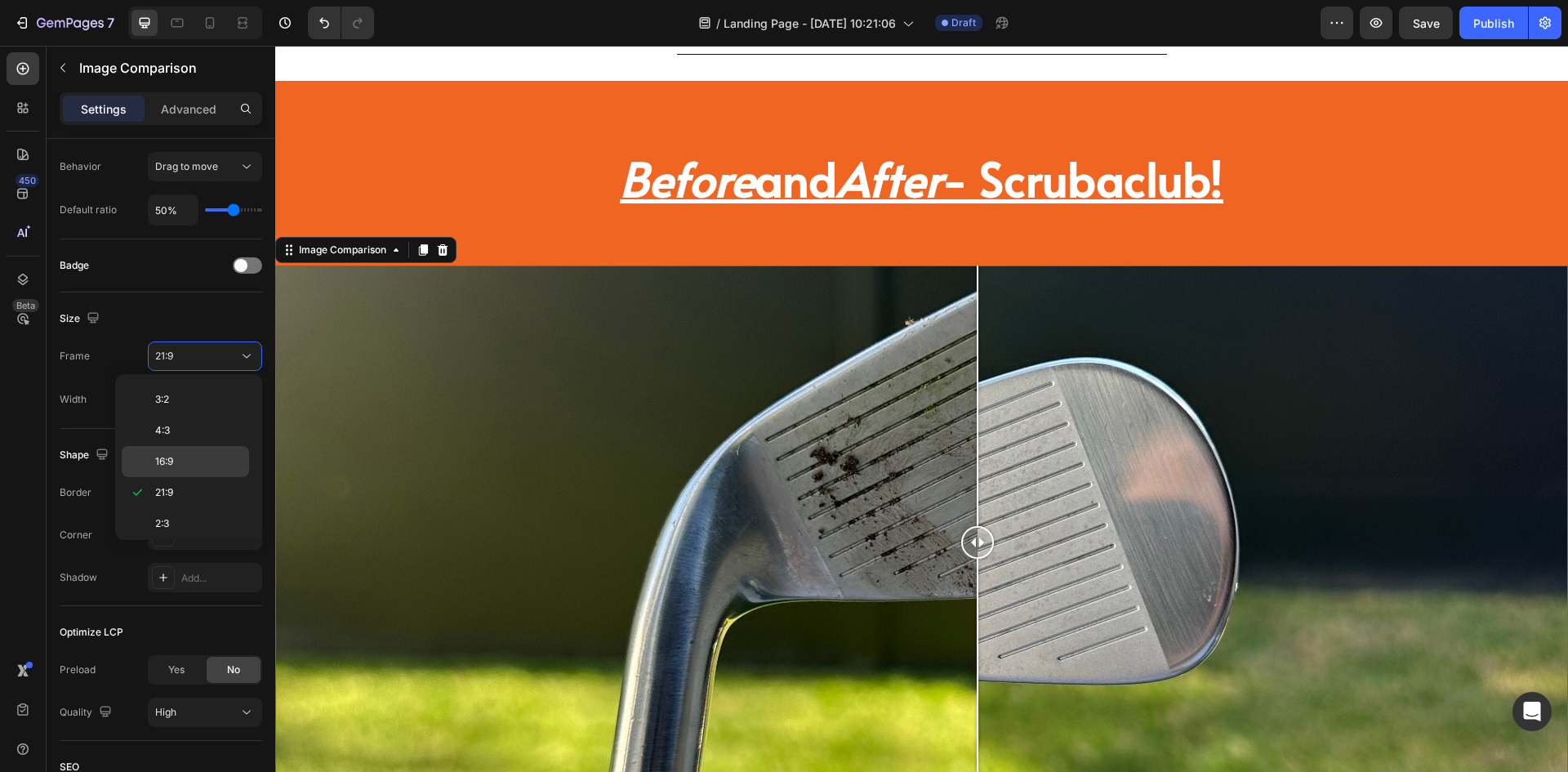
scroll to position [157, 0]
click at [204, 516] on p "Custom" at bounding box center [198, 518] width 87 height 15
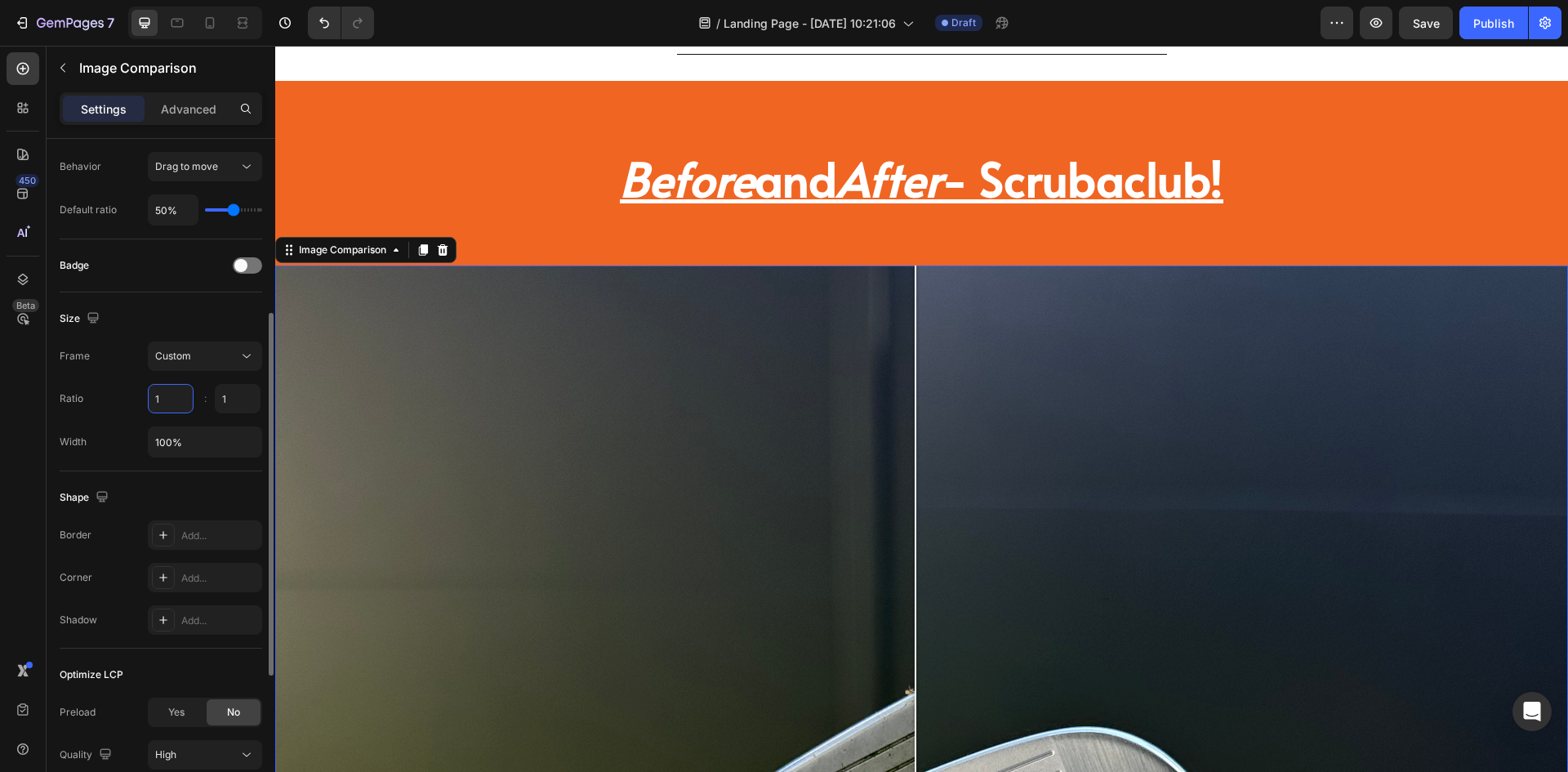
click at [167, 398] on input "1" at bounding box center [171, 398] width 46 height 29
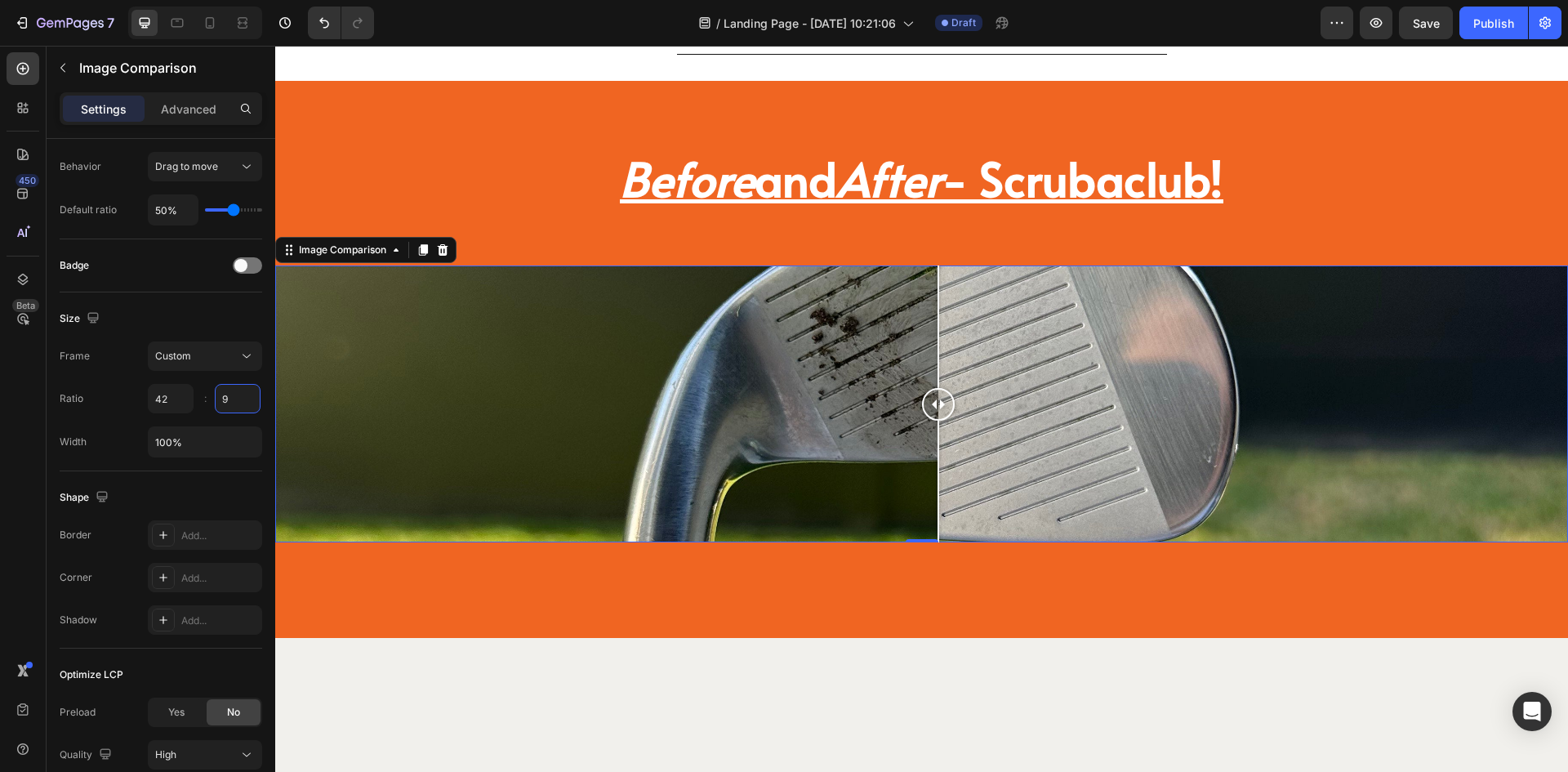
drag, startPoint x: 919, startPoint y: 414, endPoint x: 927, endPoint y: 471, distance: 57.6
click at [927, 471] on div at bounding box center [938, 404] width 32 height 277
click at [165, 396] on input "42" at bounding box center [171, 398] width 46 height 29
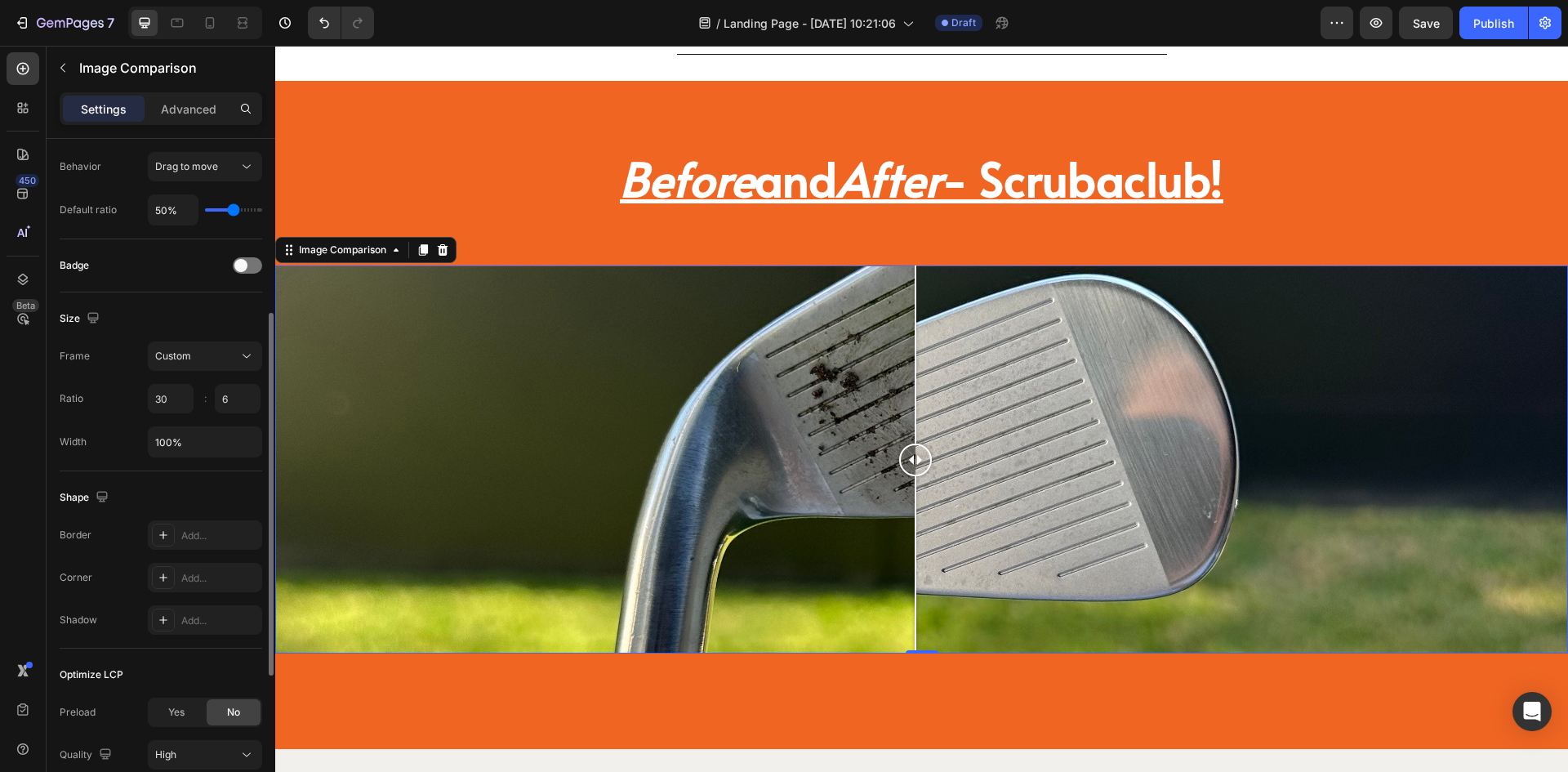
click at [195, 327] on div "Size" at bounding box center [161, 318] width 202 height 26
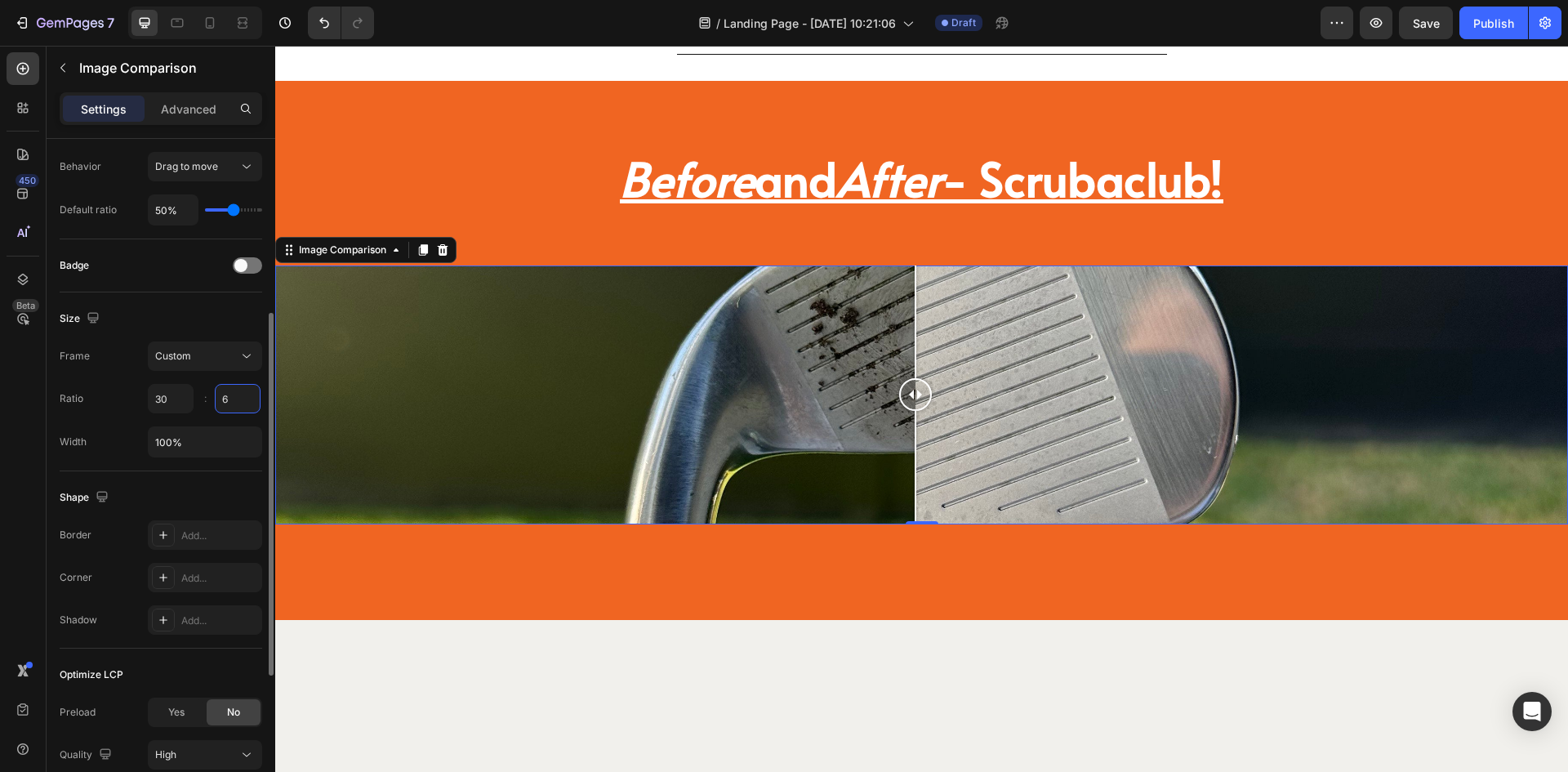
click at [231, 400] on input "6" at bounding box center [237, 398] width 46 height 29
click at [224, 319] on div "Size" at bounding box center [161, 318] width 202 height 26
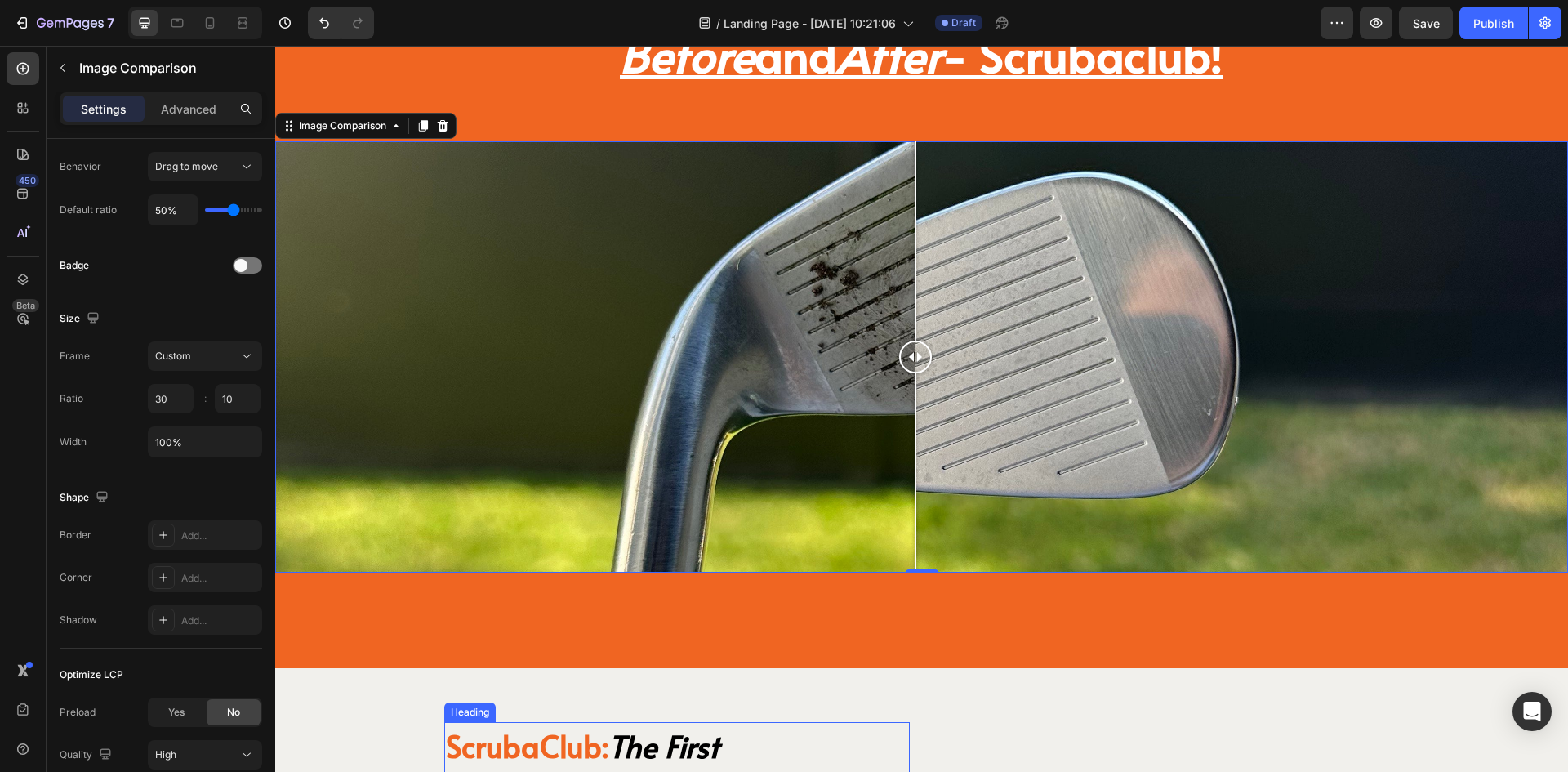
scroll to position [3502, 0]
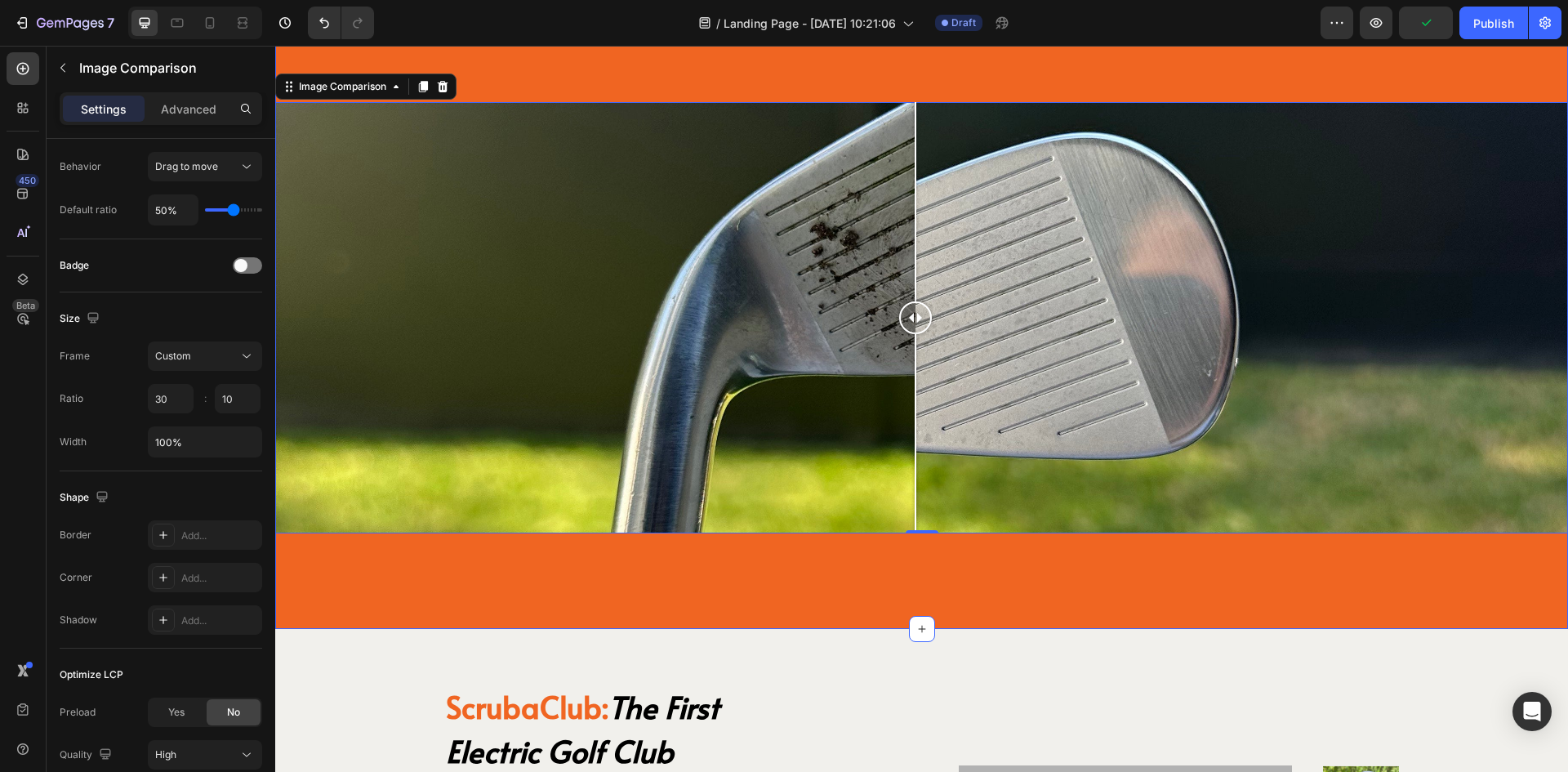
click at [911, 595] on div "Before and After - Scrubaclub! Heading Image Comparison 0 Section 10" at bounding box center [922, 273] width 1293 height 712
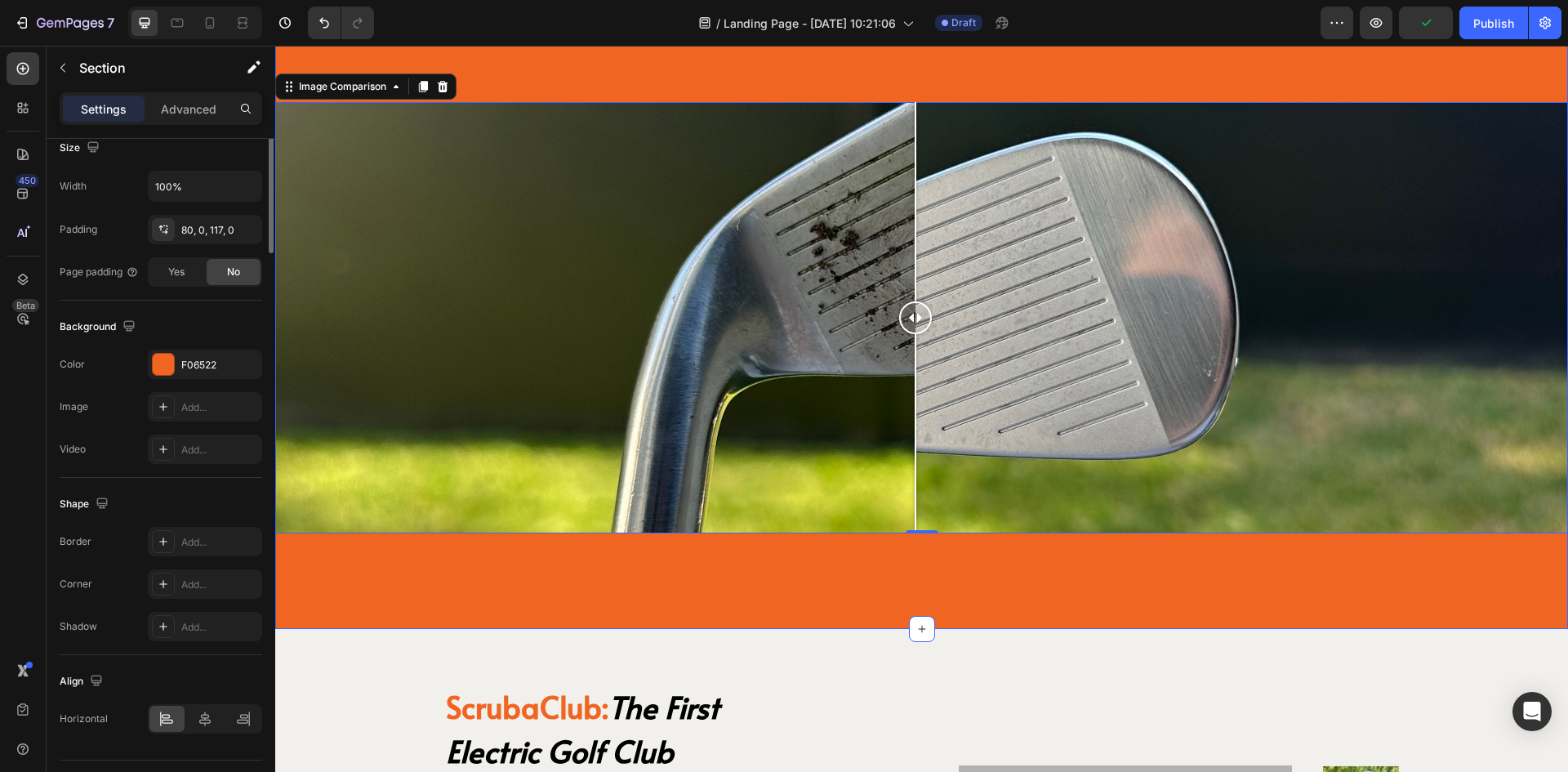
scroll to position [0, 0]
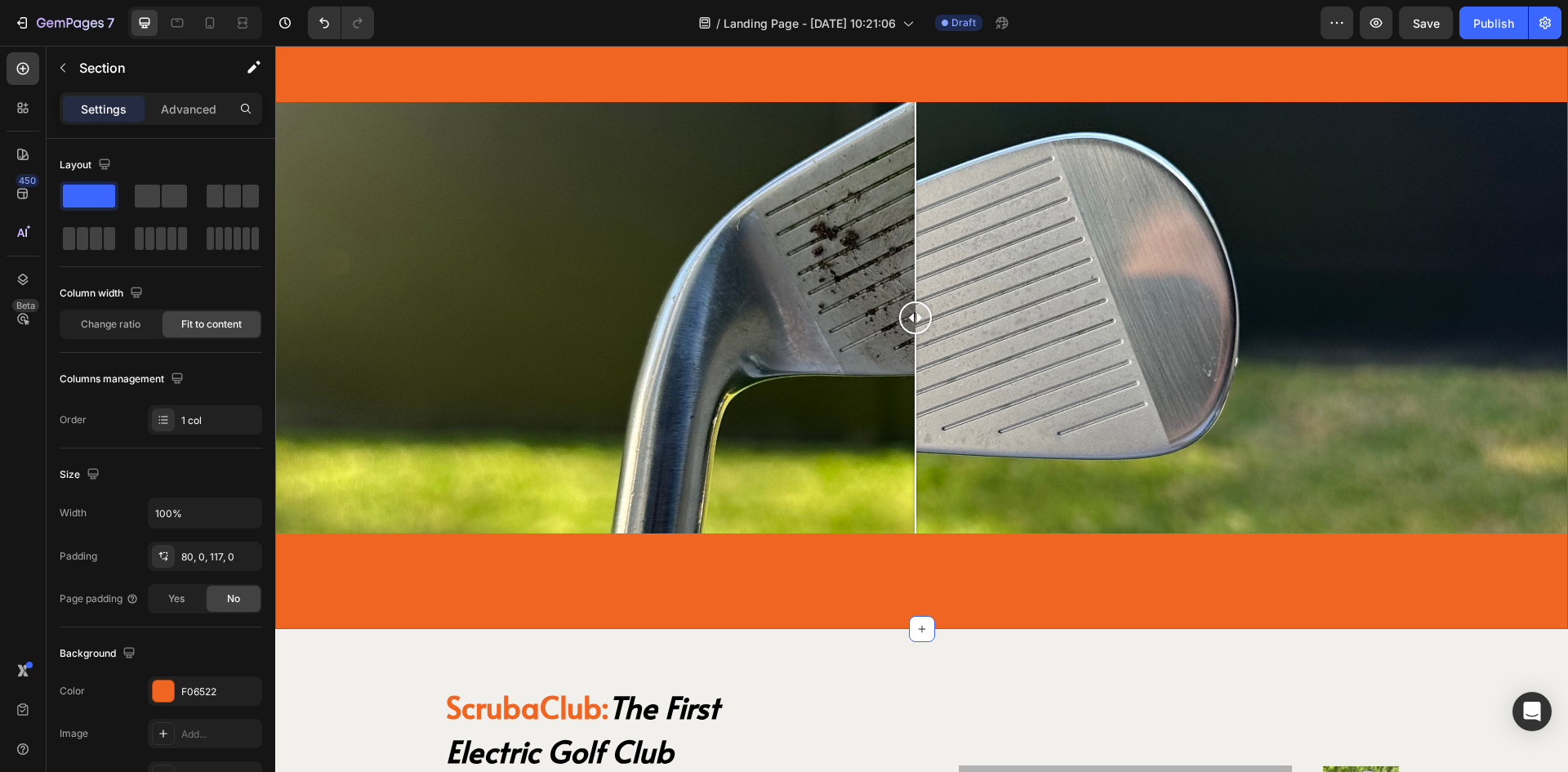
click at [979, 576] on div "Before and After - Scrubaclub! Heading Image Comparison Section 10 You can crea…" at bounding box center [922, 273] width 1293 height 712
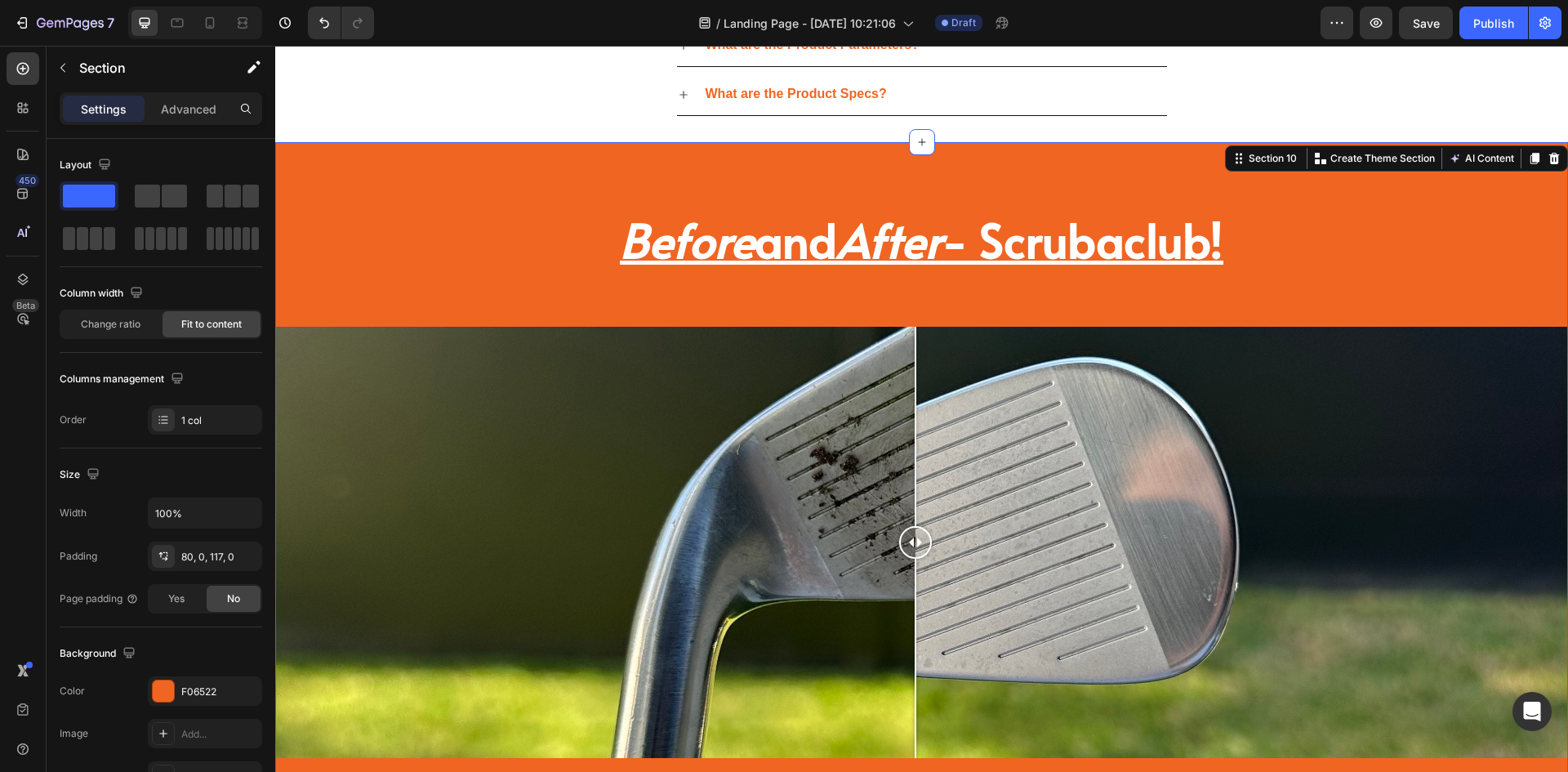
scroll to position [3257, 0]
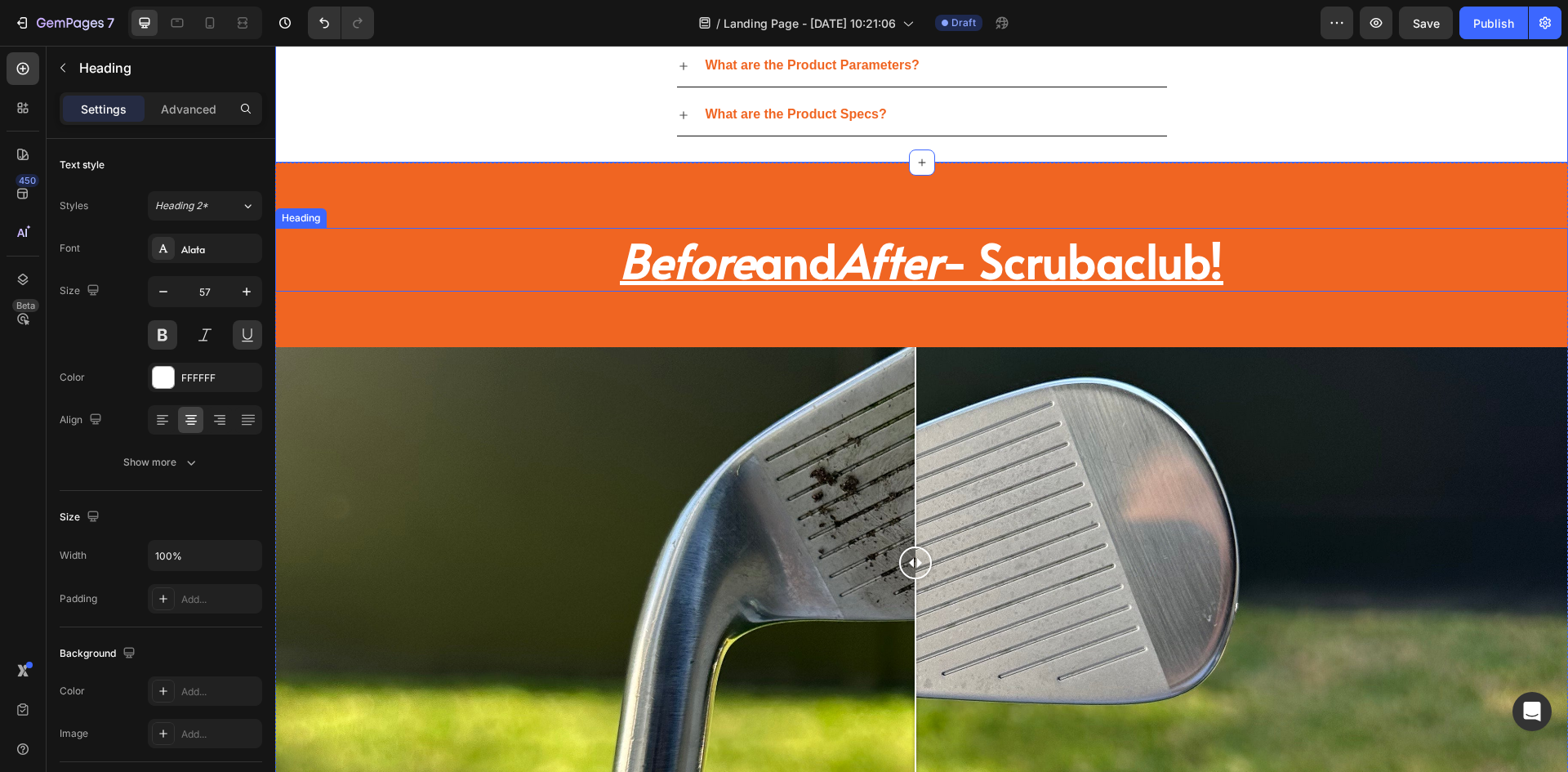
click at [933, 261] on icon "After" at bounding box center [890, 260] width 105 height 65
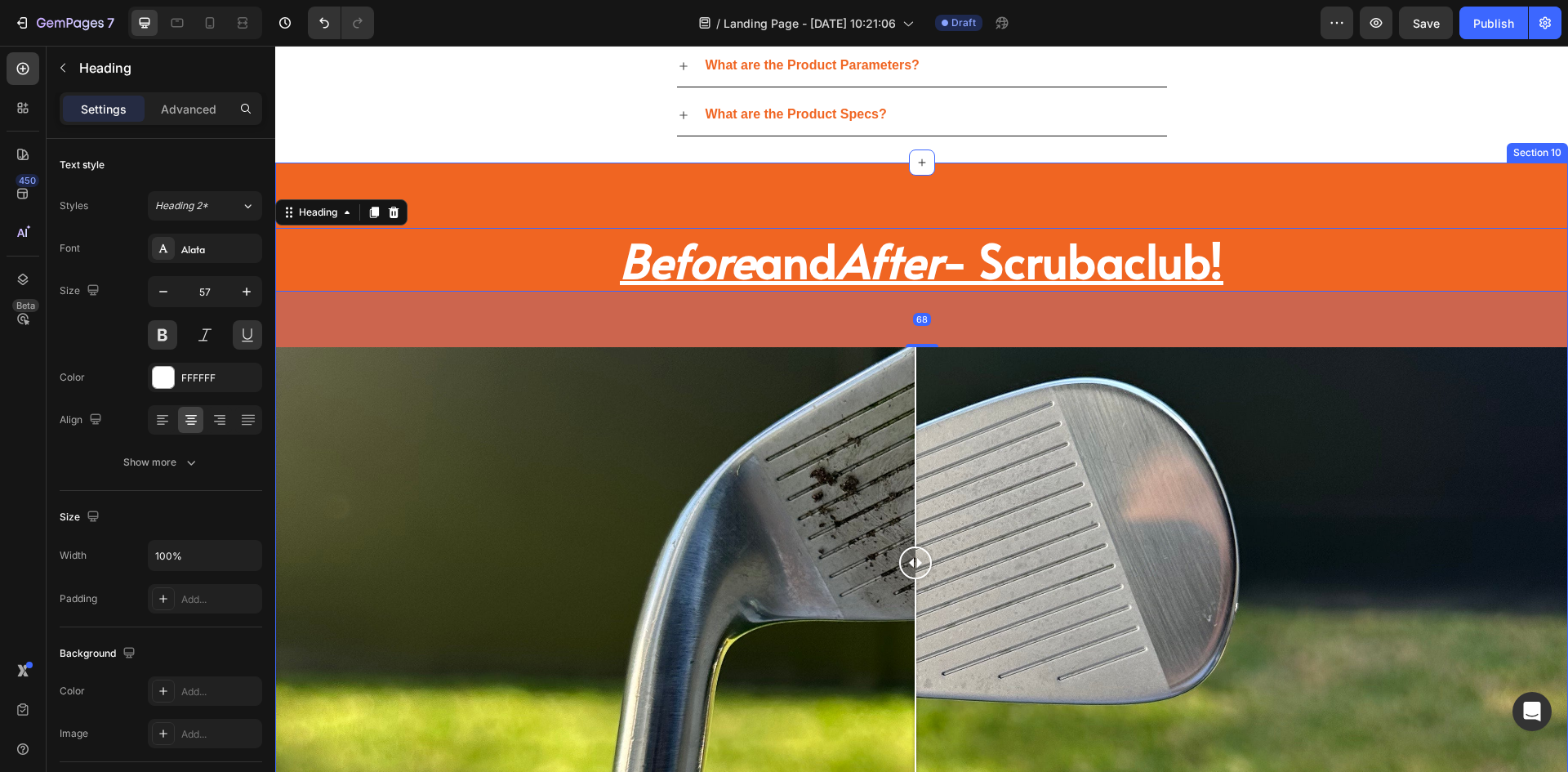
click at [921, 222] on div "Before and After - Scrubaclub! Heading 68 Image Comparison Section 10" at bounding box center [922, 518] width 1293 height 712
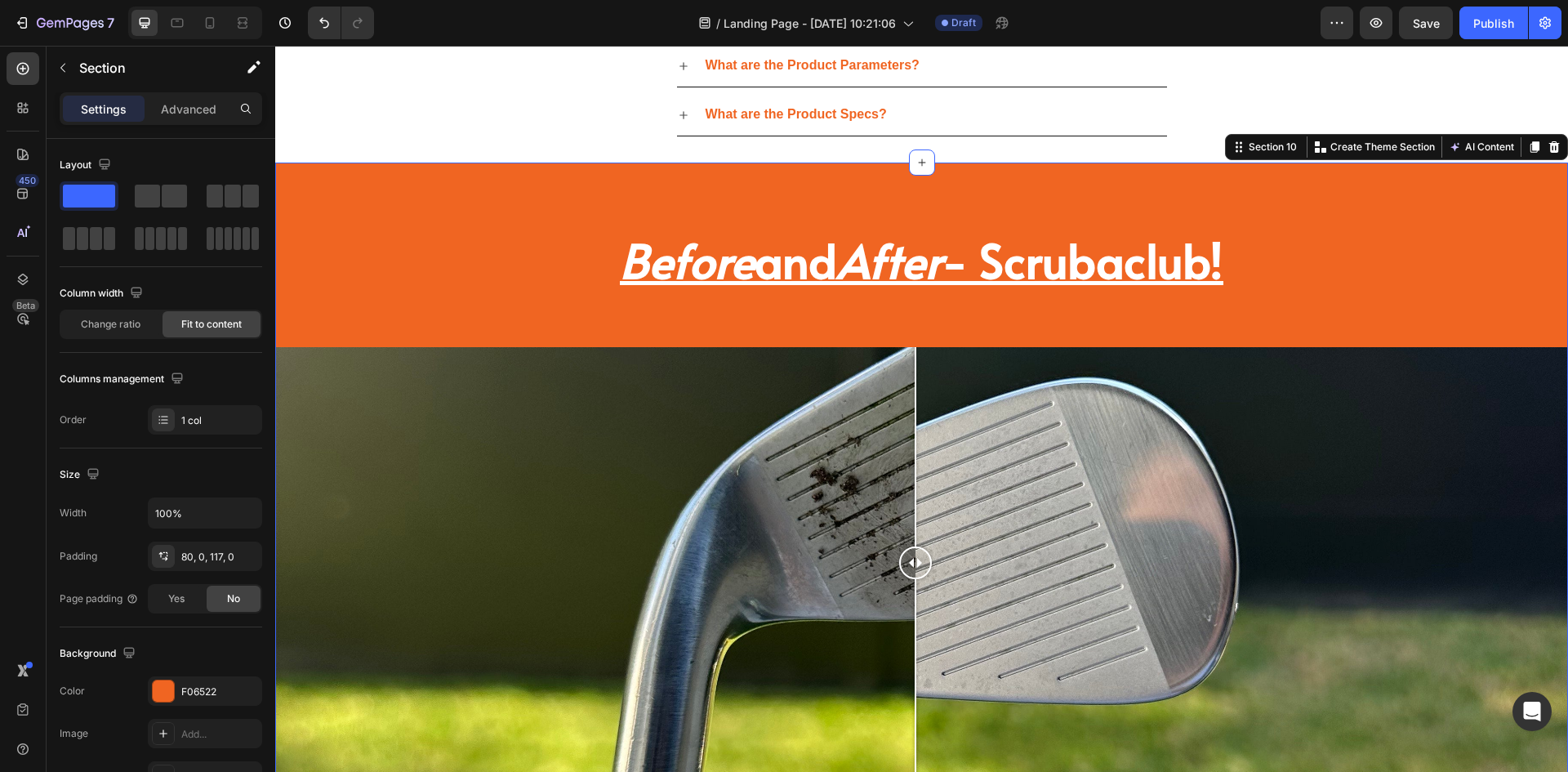
click at [850, 163] on div "Before and After - Scrubaclub! Heading Image Comparison Section 10 You can crea…" at bounding box center [922, 518] width 1293 height 712
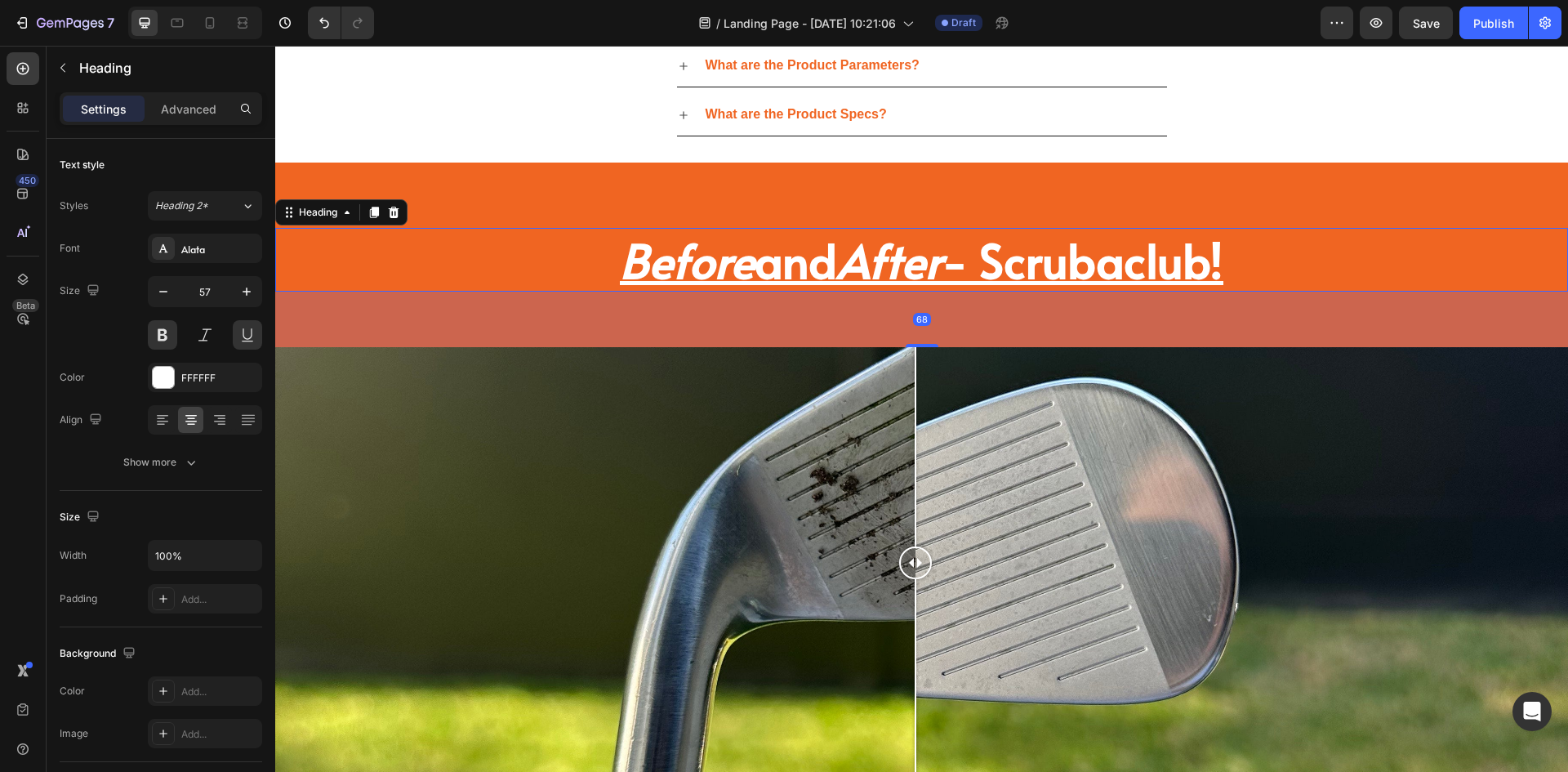
click at [836, 279] on h2 "Before and After - Scrubaclub!" at bounding box center [922, 260] width 1293 height 64
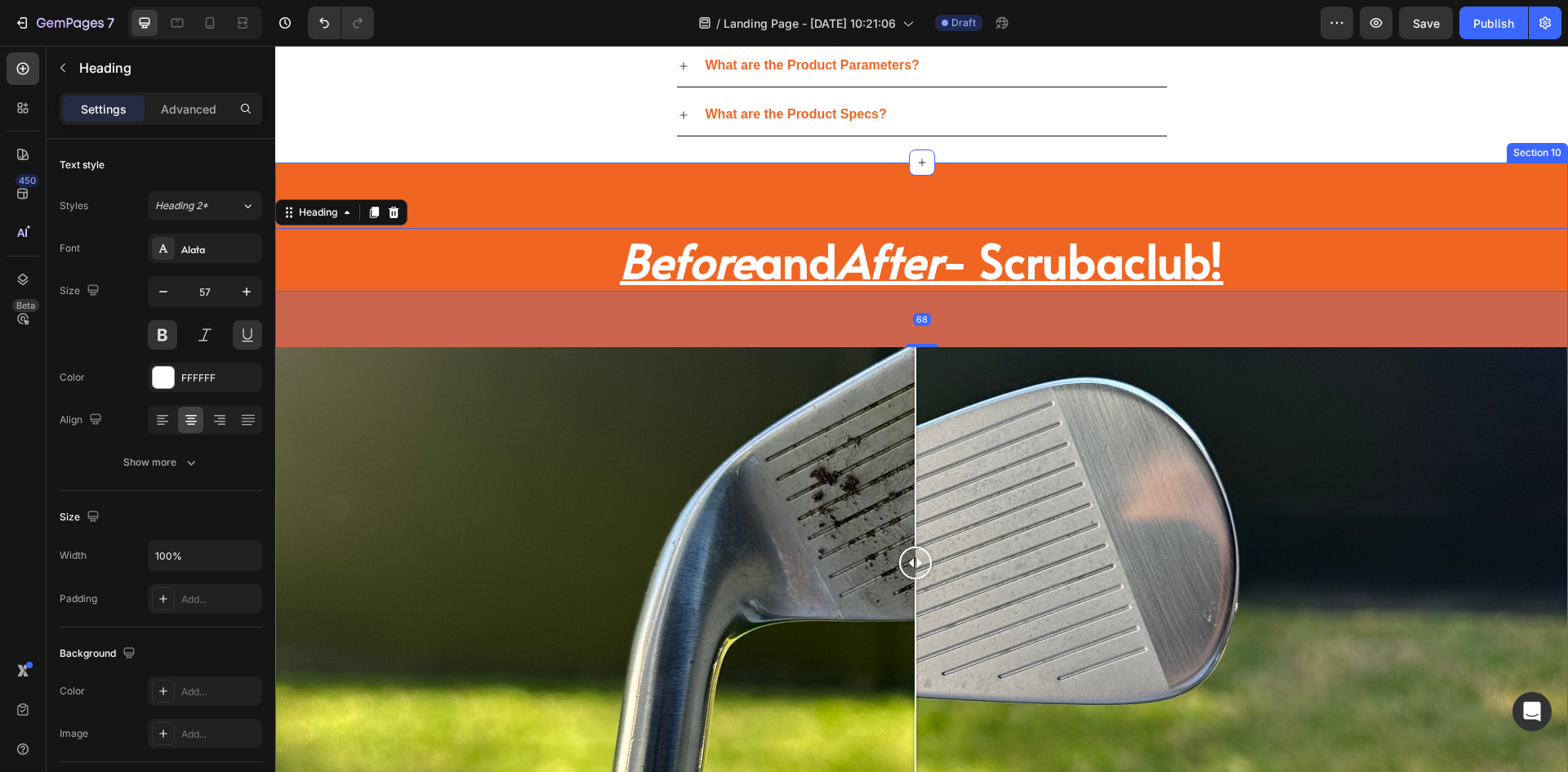
click at [488, 195] on div "Before and After - Scrubaclub! Heading 68 Image Comparison Section 10" at bounding box center [922, 518] width 1293 height 712
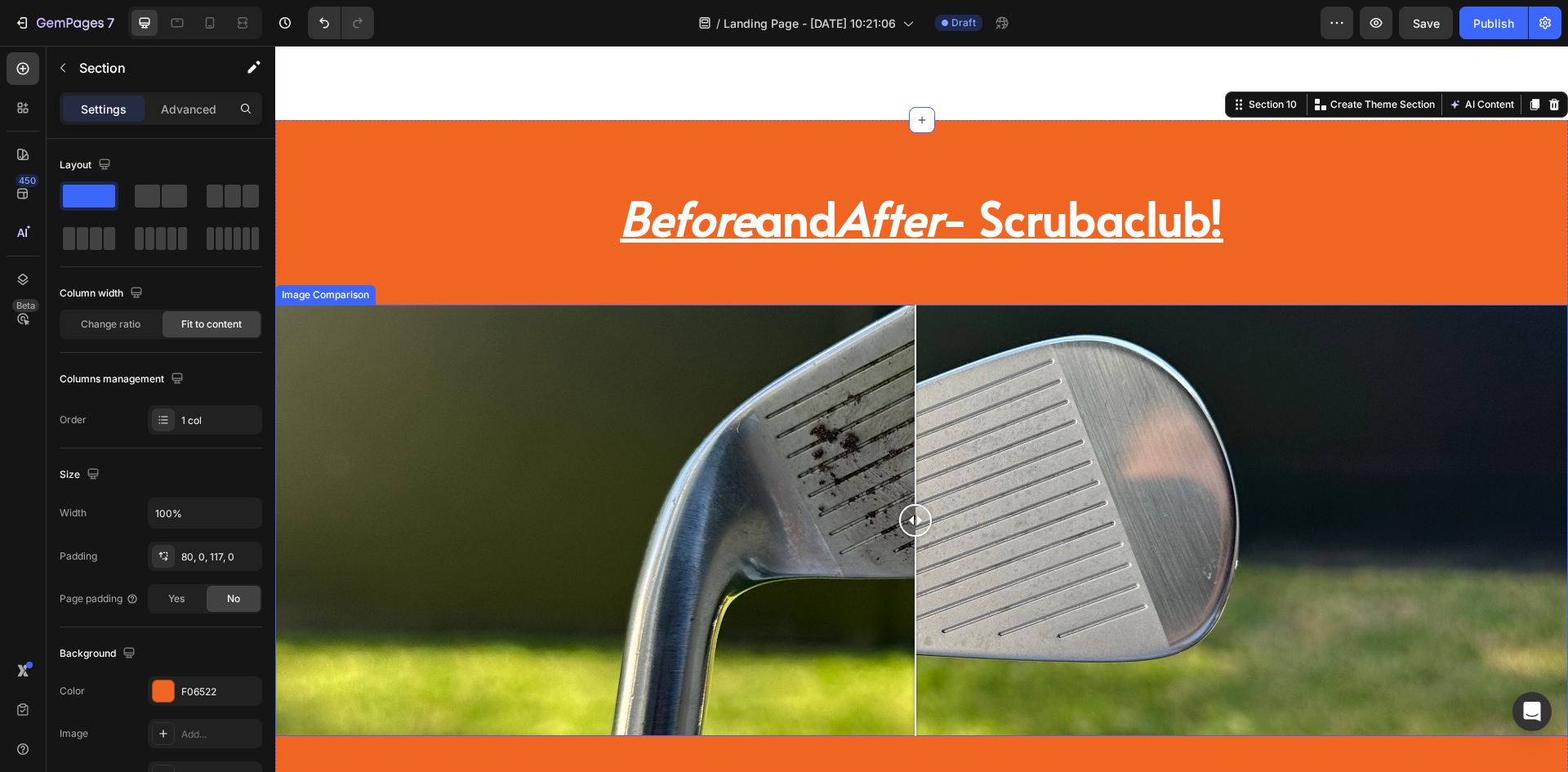
scroll to position [3420, 0]
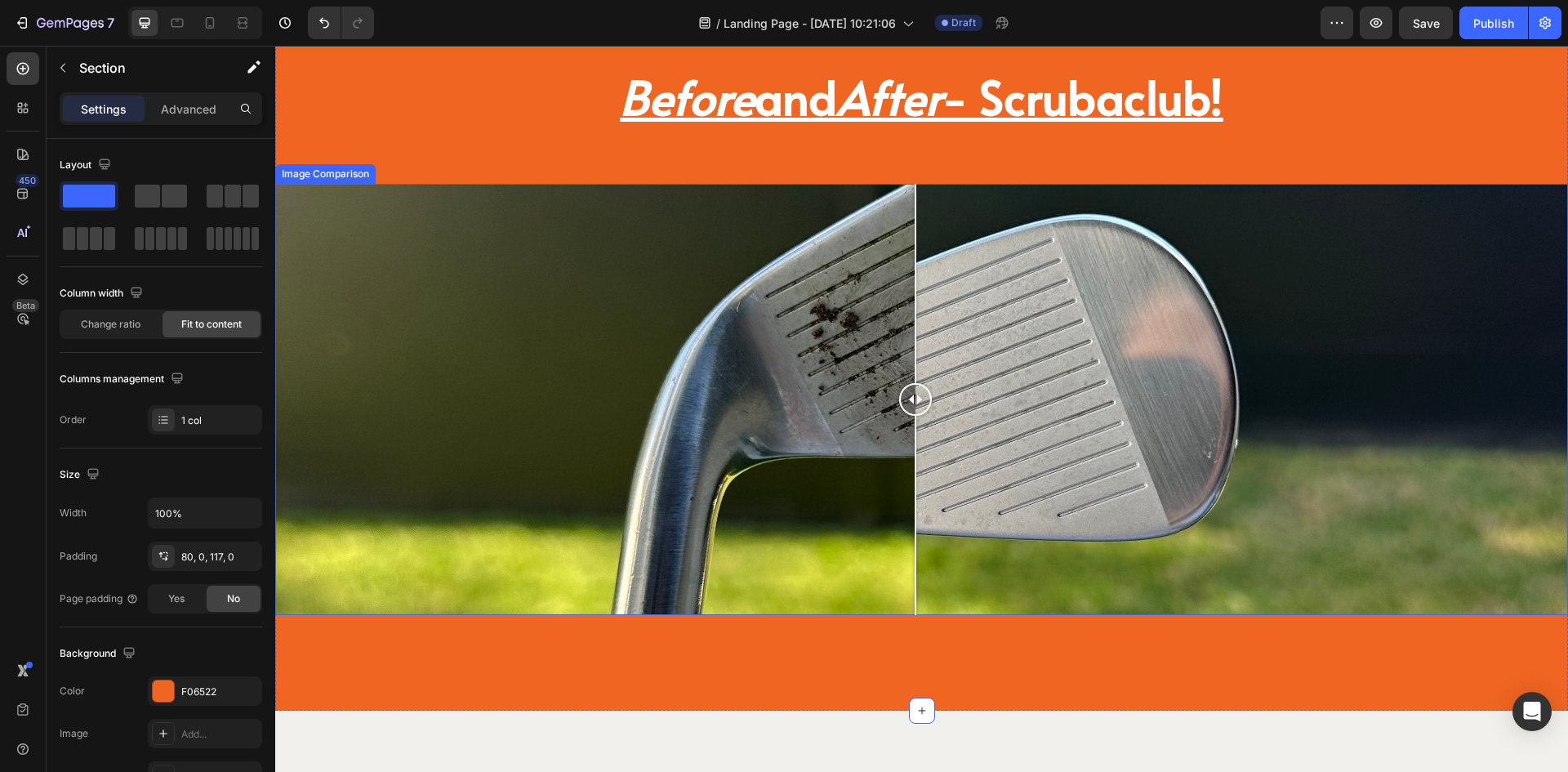
click at [846, 461] on div at bounding box center [922, 400] width 1293 height 431
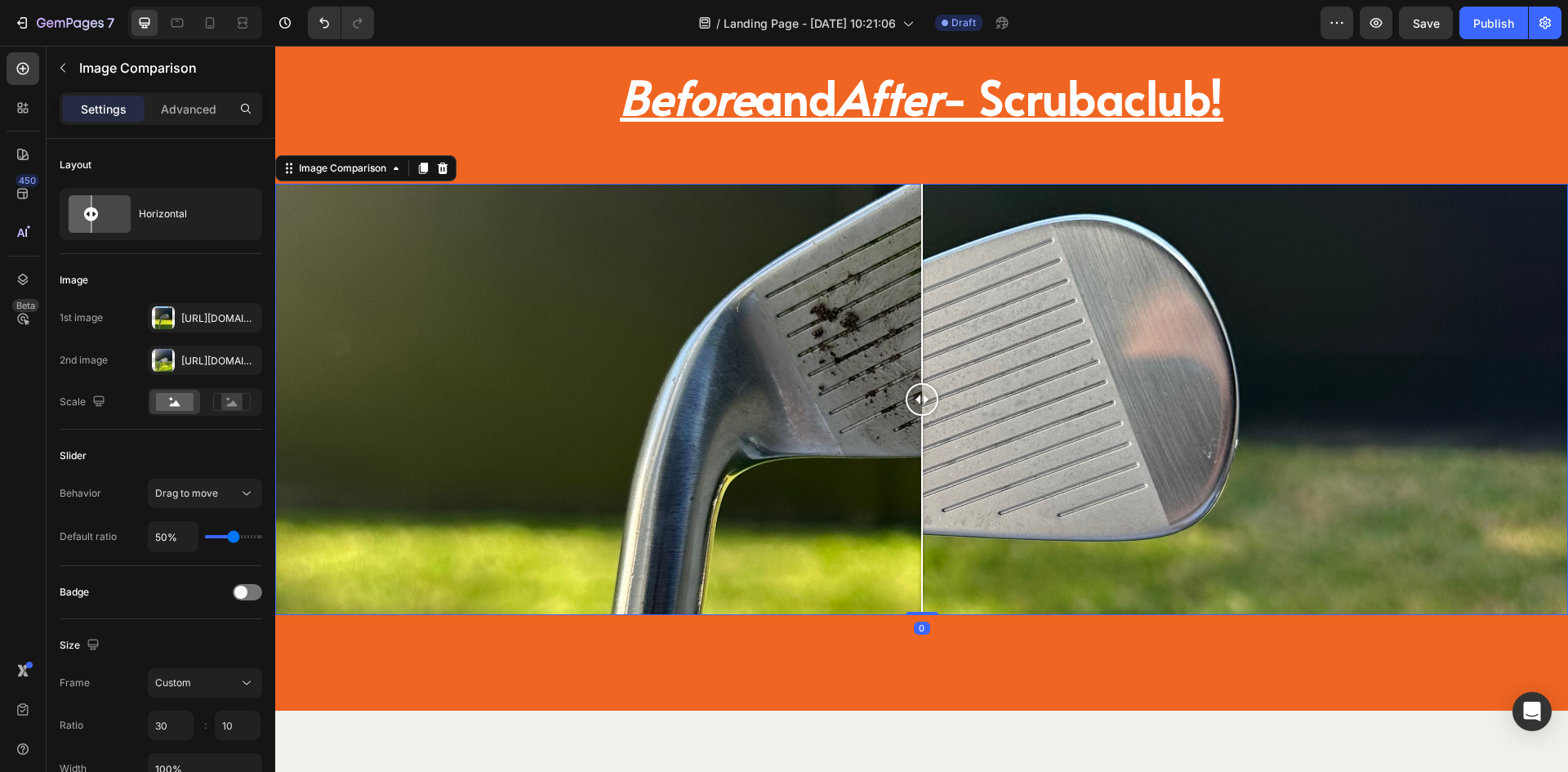
drag, startPoint x: 846, startPoint y: 461, endPoint x: 922, endPoint y: 452, distance: 76.5
click at [922, 452] on div at bounding box center [922, 515] width 2 height 199
click at [201, 312] on div "[URL][DOMAIN_NAME]" at bounding box center [205, 319] width 47 height 15
click at [236, 280] on div "Image" at bounding box center [161, 280] width 202 height 26
click at [208, 315] on div "[URL][DOMAIN_NAME]" at bounding box center [205, 319] width 47 height 15
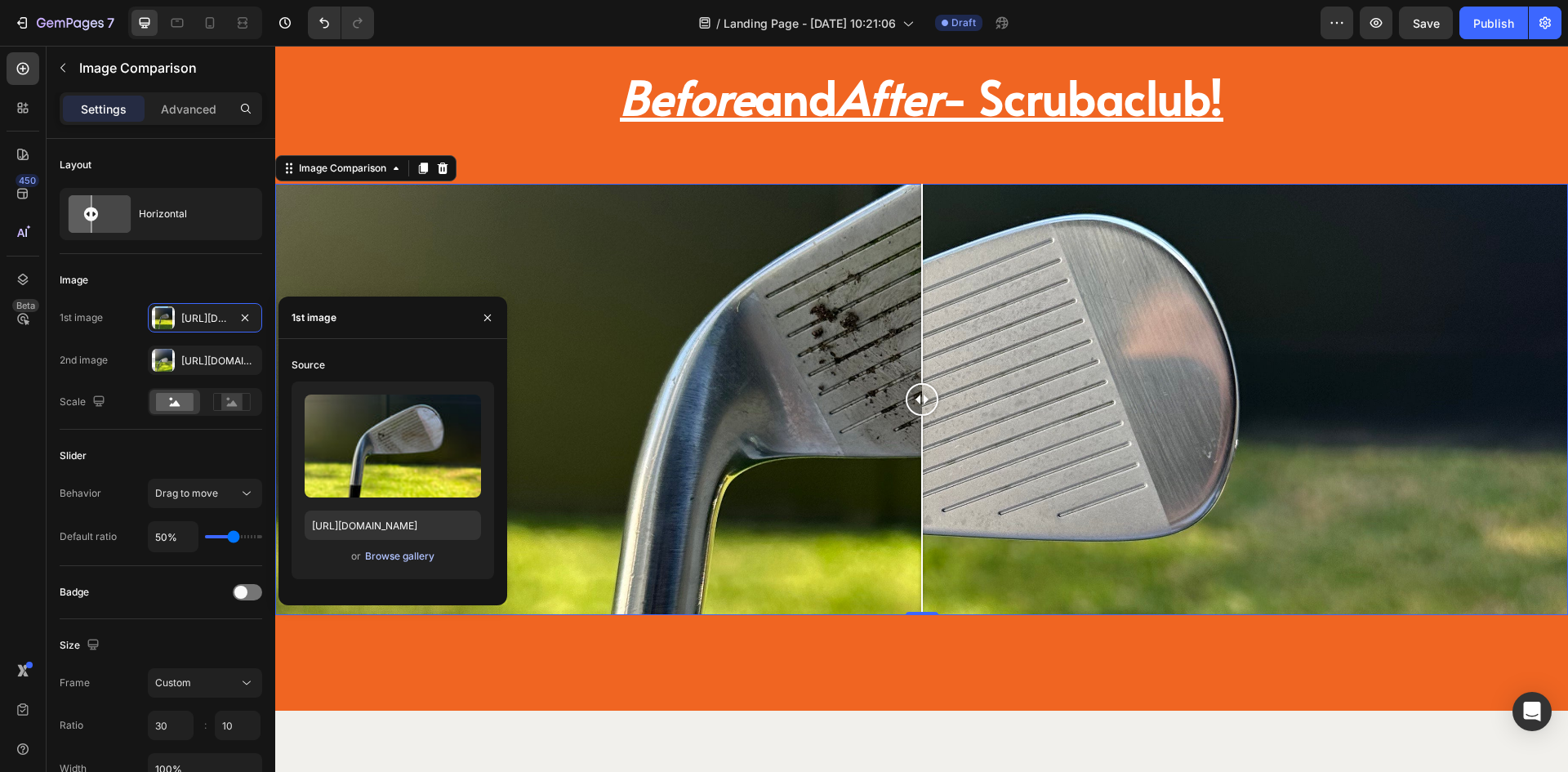
click at [385, 557] on div "Browse gallery" at bounding box center [399, 557] width 69 height 15
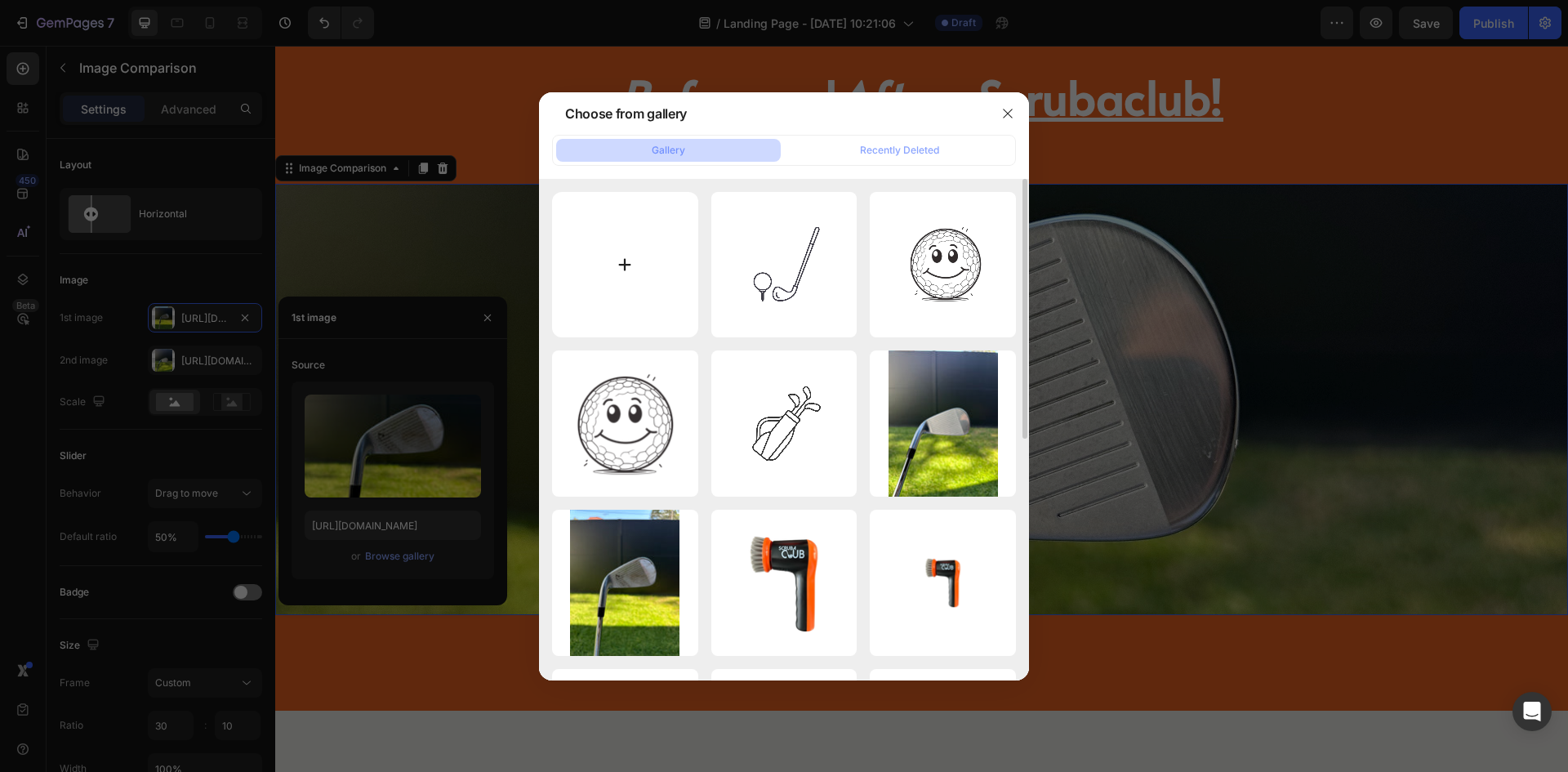
click at [638, 250] on input "file" at bounding box center [625, 266] width 146 height 147
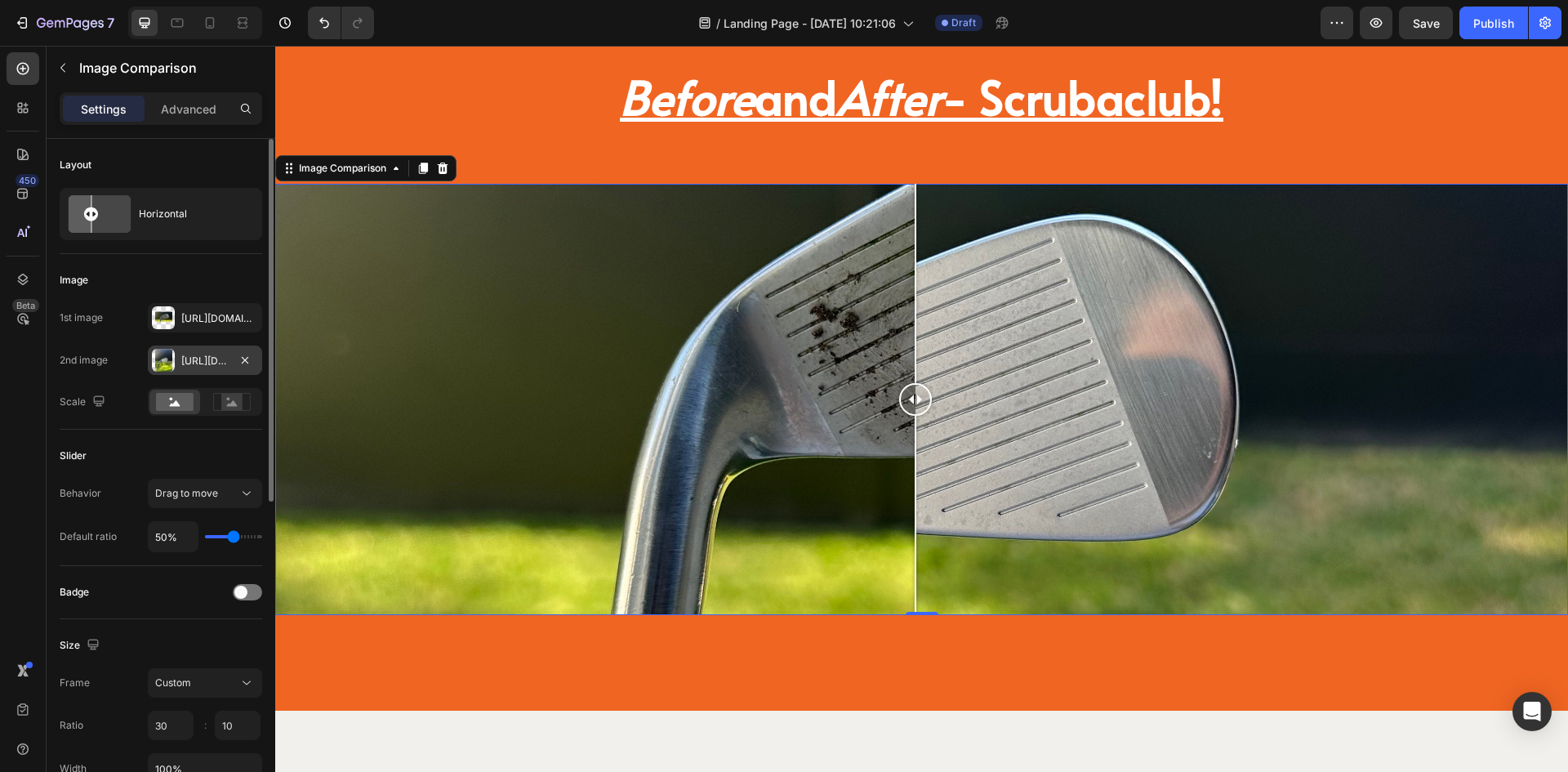
click at [189, 358] on div "[URL][DOMAIN_NAME]" at bounding box center [205, 361] width 47 height 15
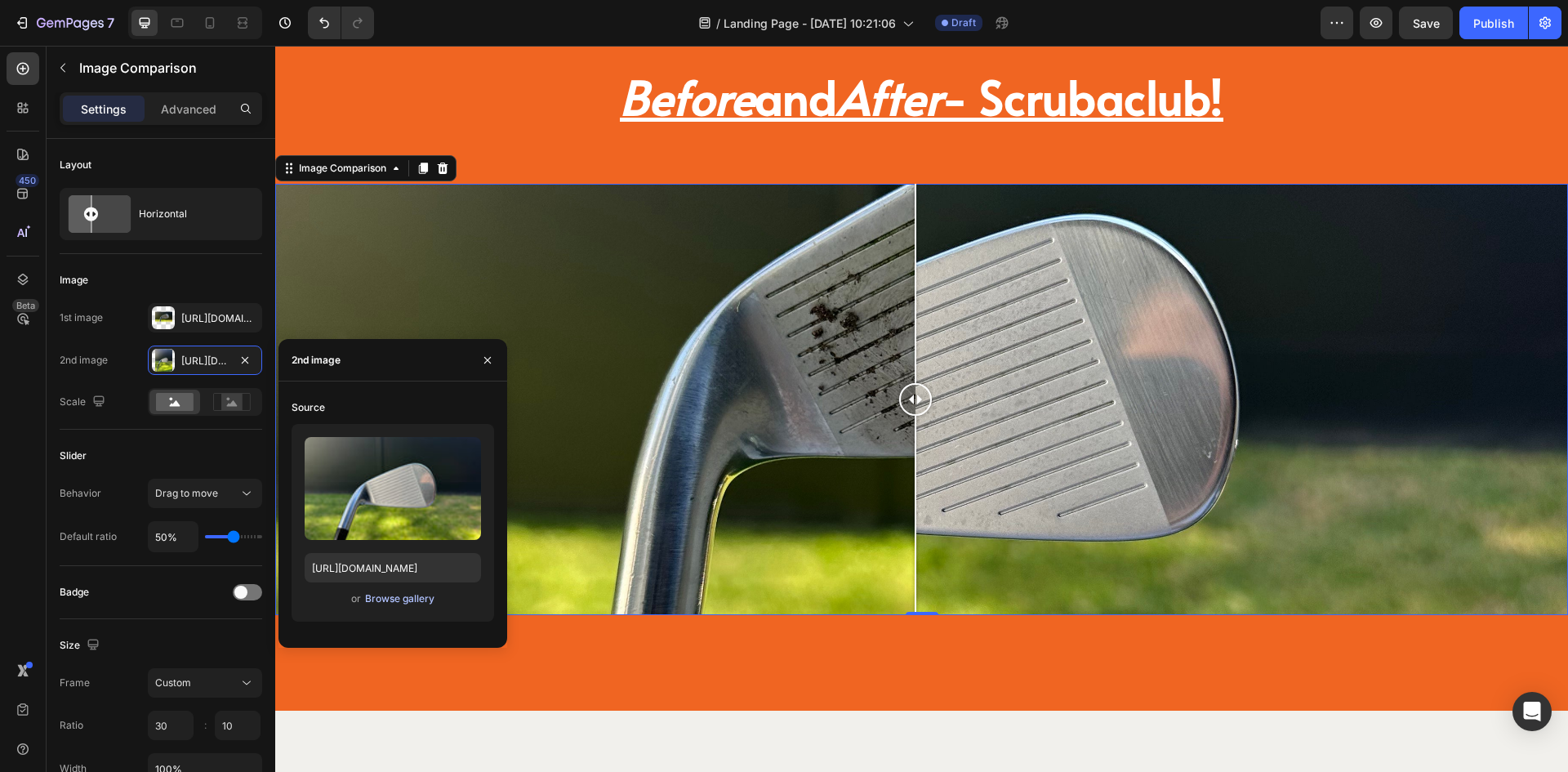
click at [390, 599] on div "Browse gallery" at bounding box center [399, 600] width 69 height 15
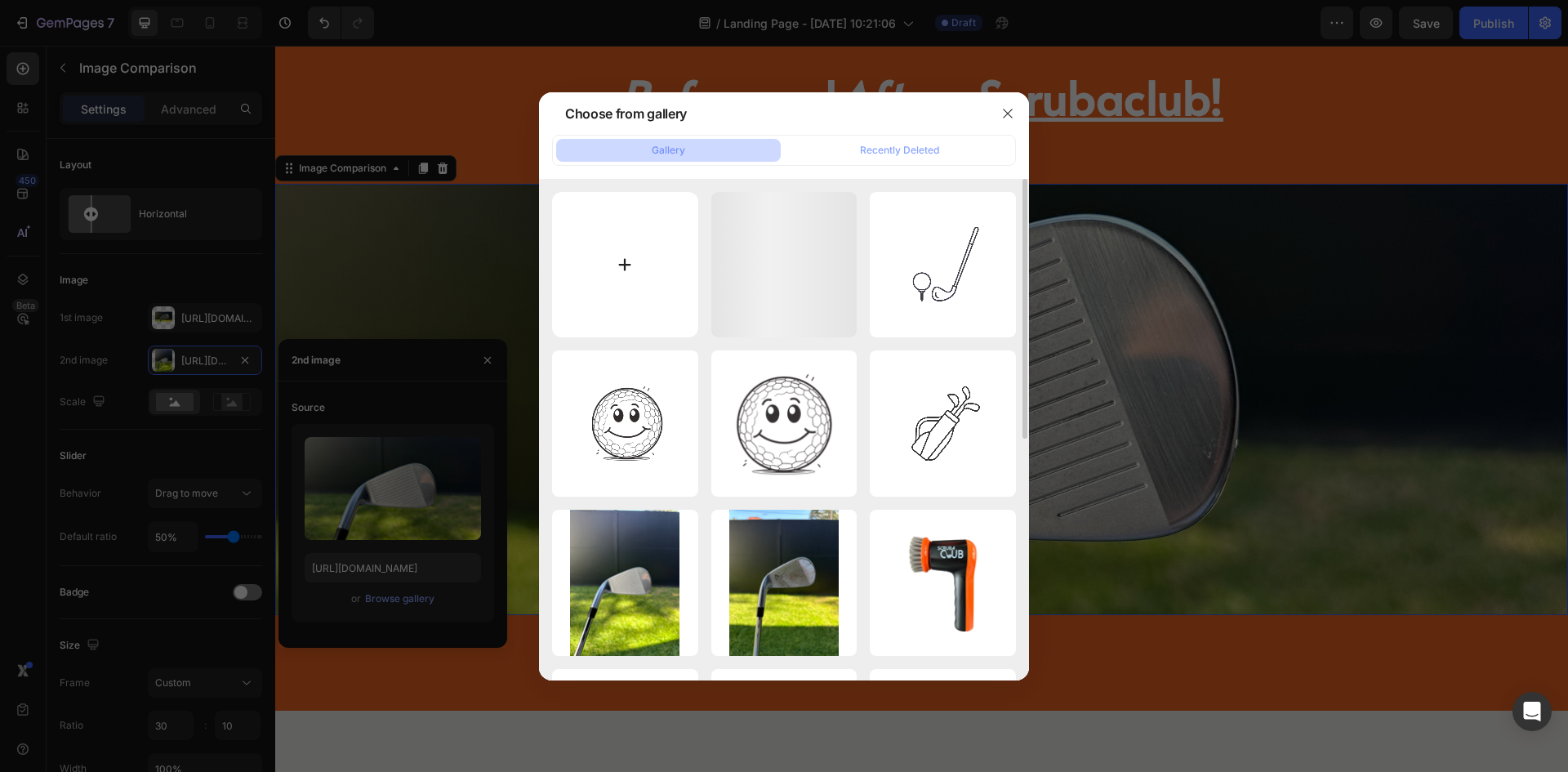
click at [651, 265] on input "file" at bounding box center [625, 266] width 146 height 147
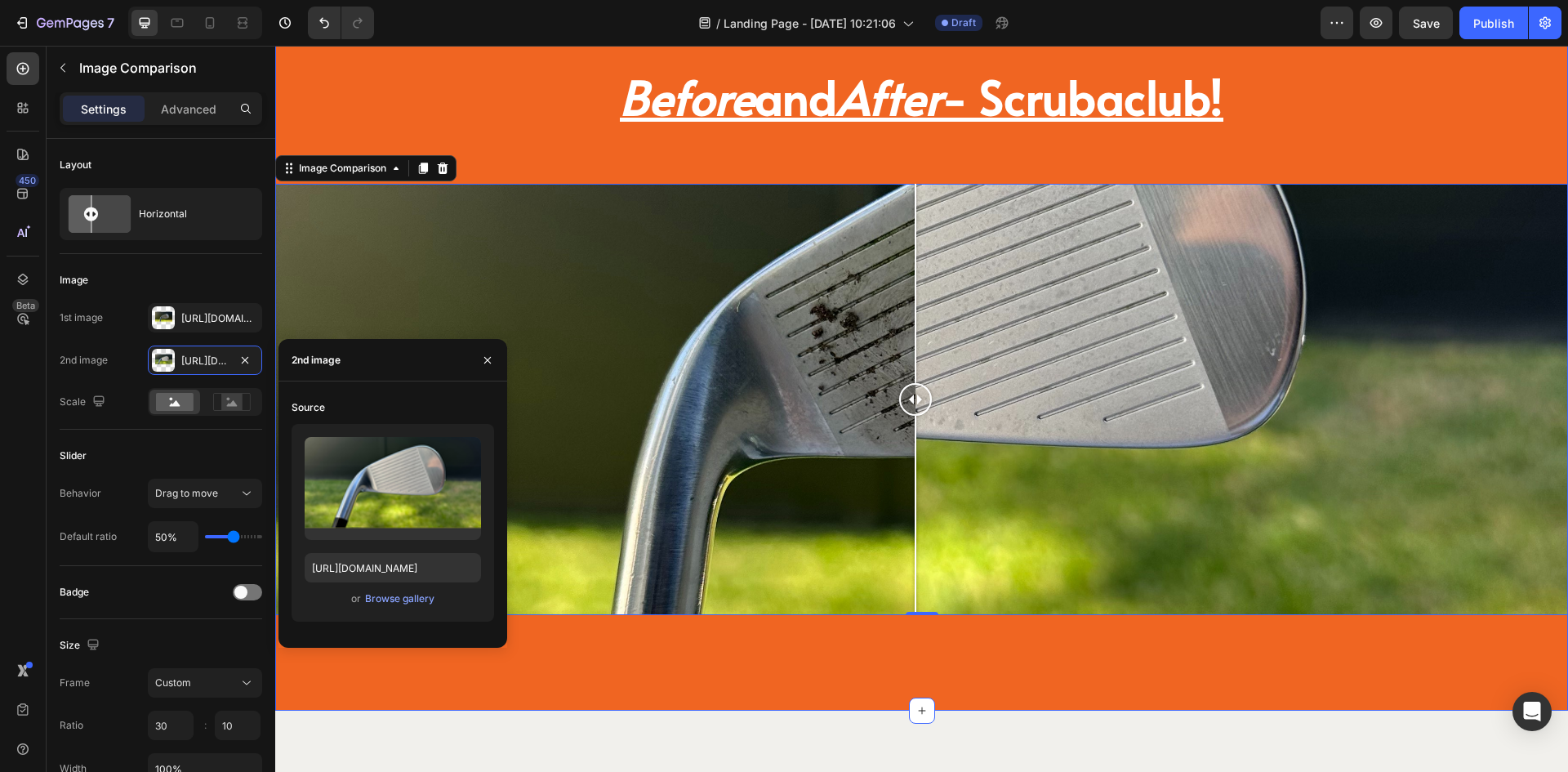
click at [1005, 645] on div "Before and After - Scrubaclub! Heading Image Comparison 0 Section 10" at bounding box center [922, 355] width 1293 height 712
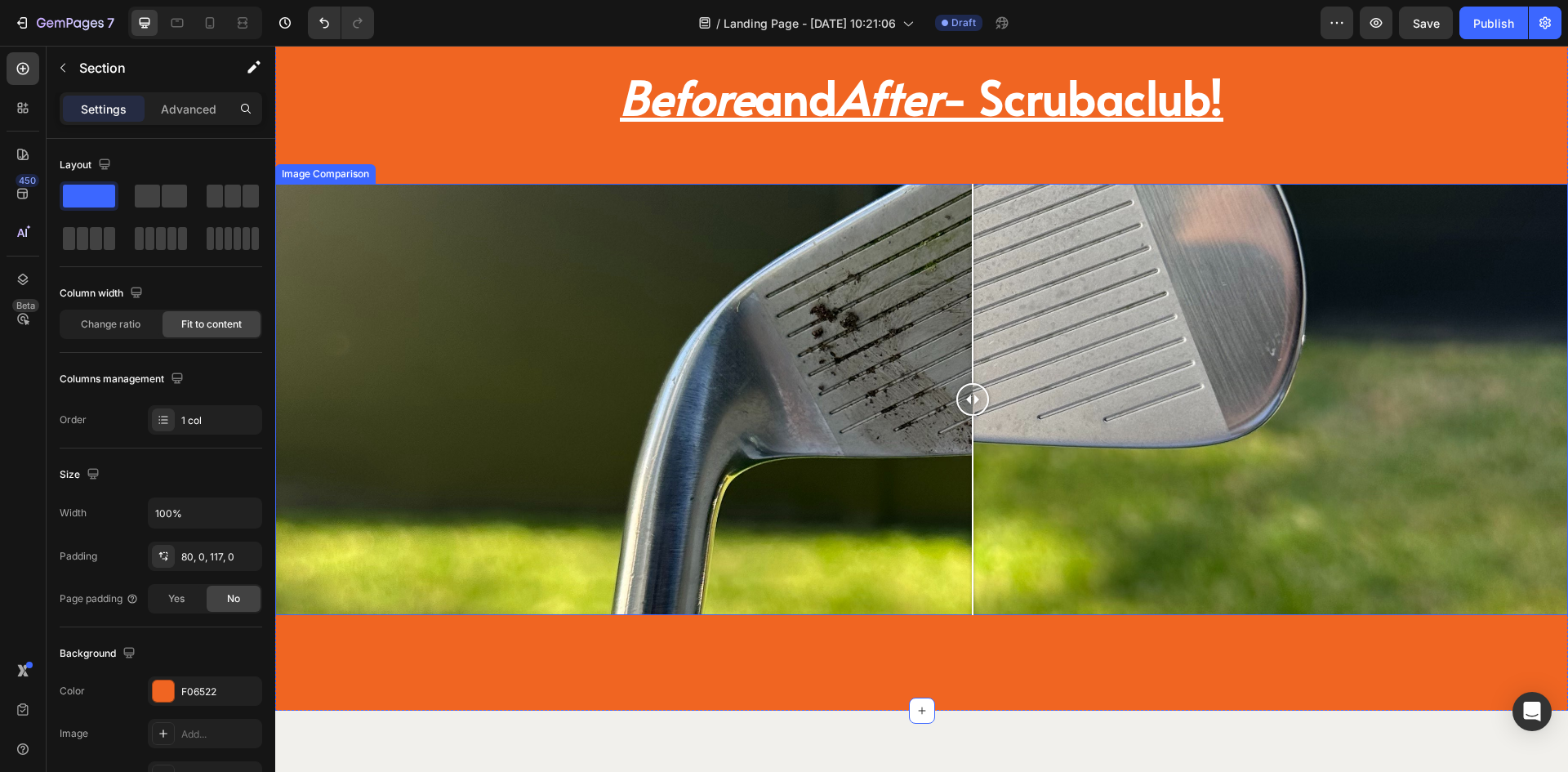
drag, startPoint x: 916, startPoint y: 396, endPoint x: 973, endPoint y: 440, distance: 72.0
click at [973, 440] on div at bounding box center [972, 400] width 32 height 431
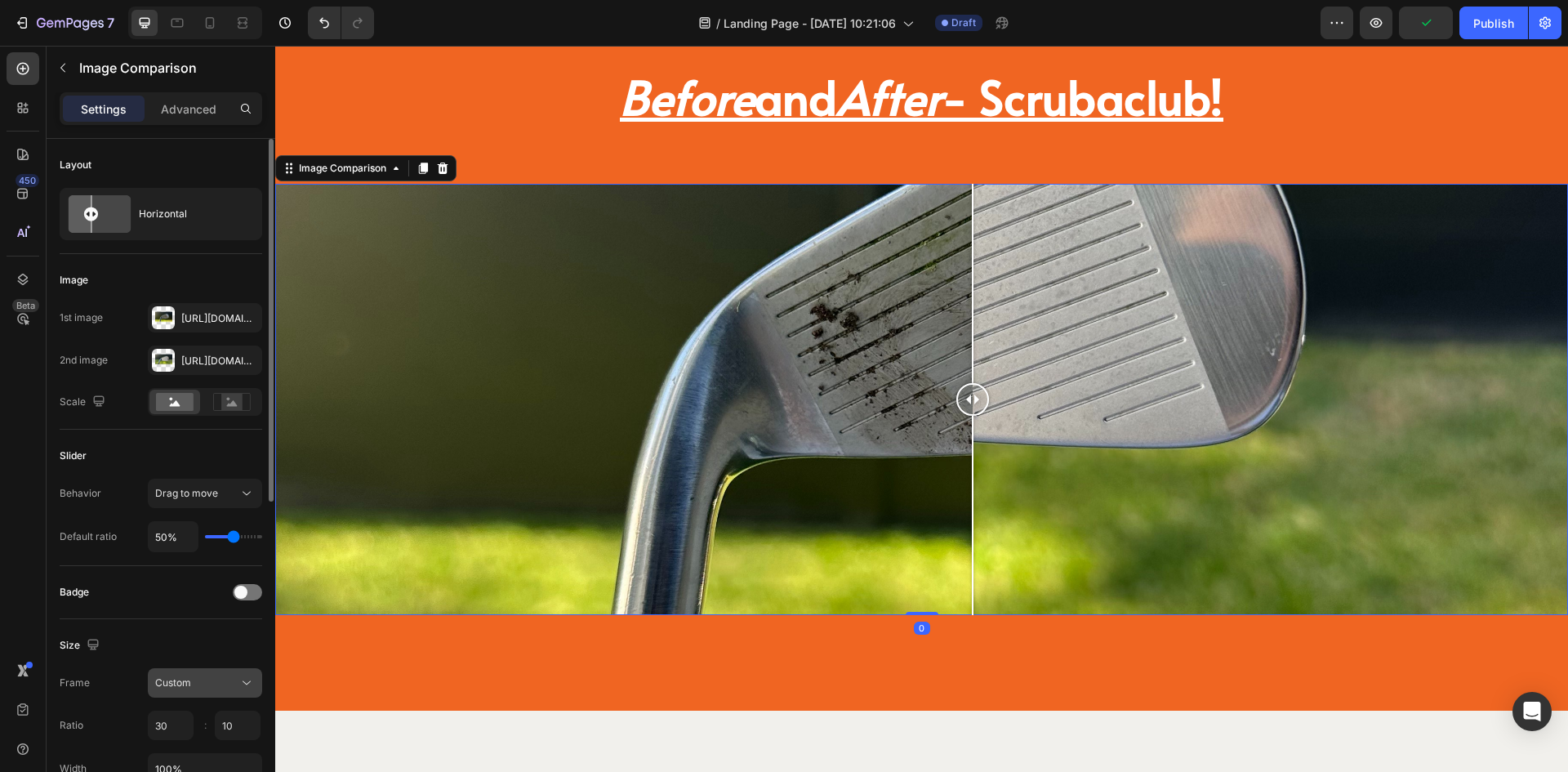
click at [211, 685] on div "Custom" at bounding box center [196, 684] width 83 height 15
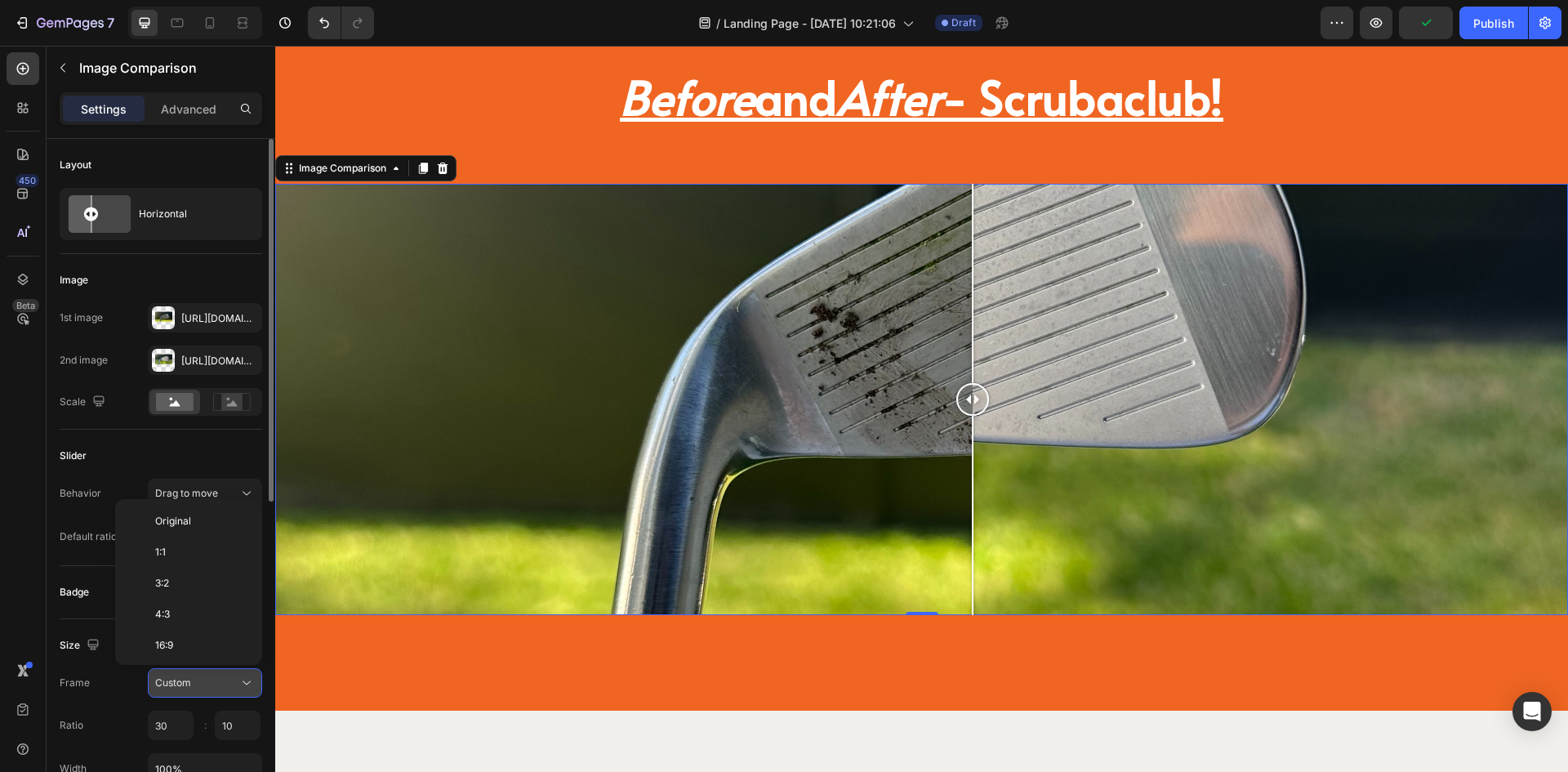
scroll to position [157, 0]
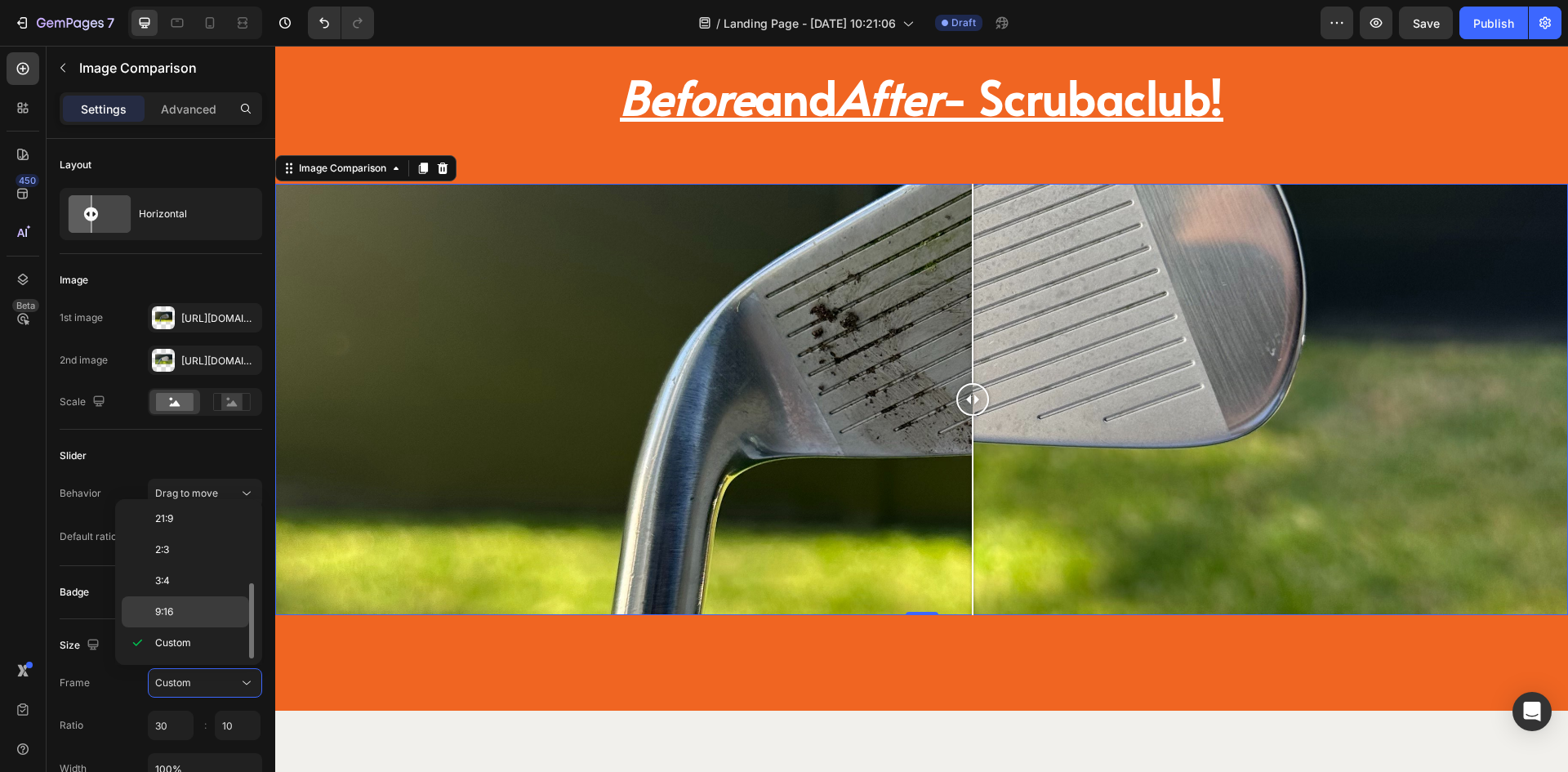
click at [193, 610] on p "9:16" at bounding box center [198, 612] width 87 height 15
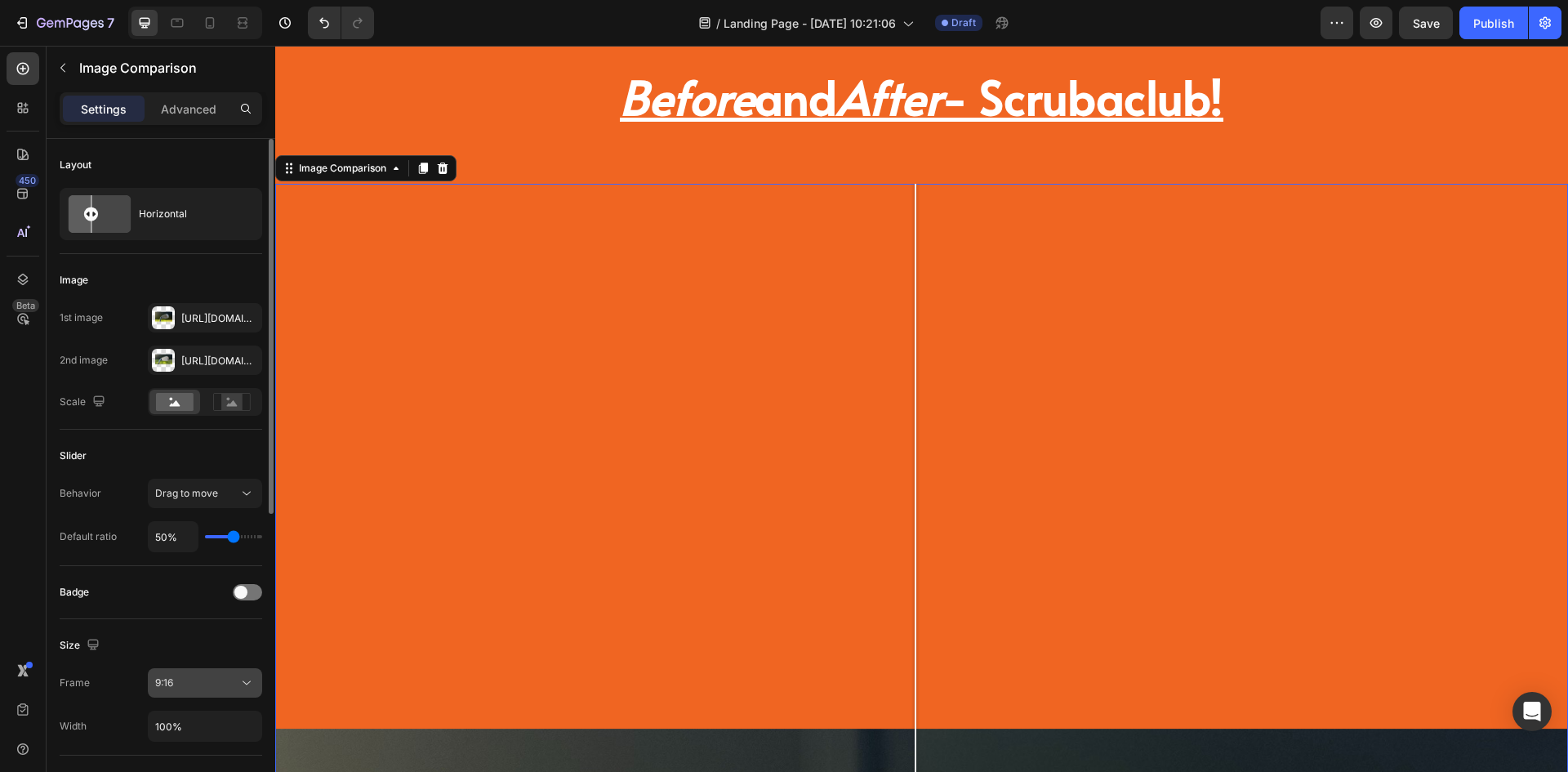
click at [207, 672] on button "9:16" at bounding box center [205, 683] width 114 height 29
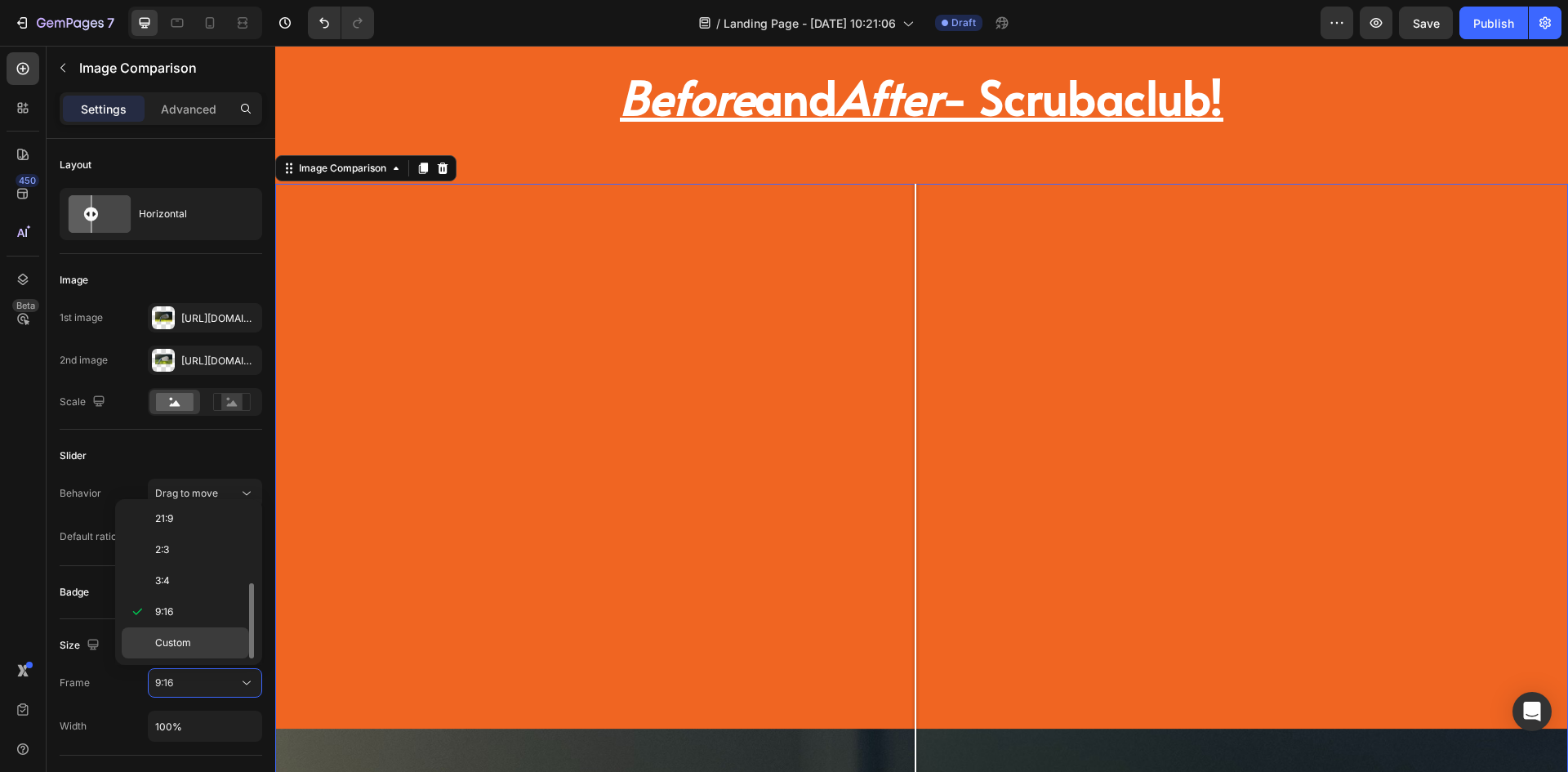
click at [201, 655] on div "Custom" at bounding box center [185, 643] width 127 height 31
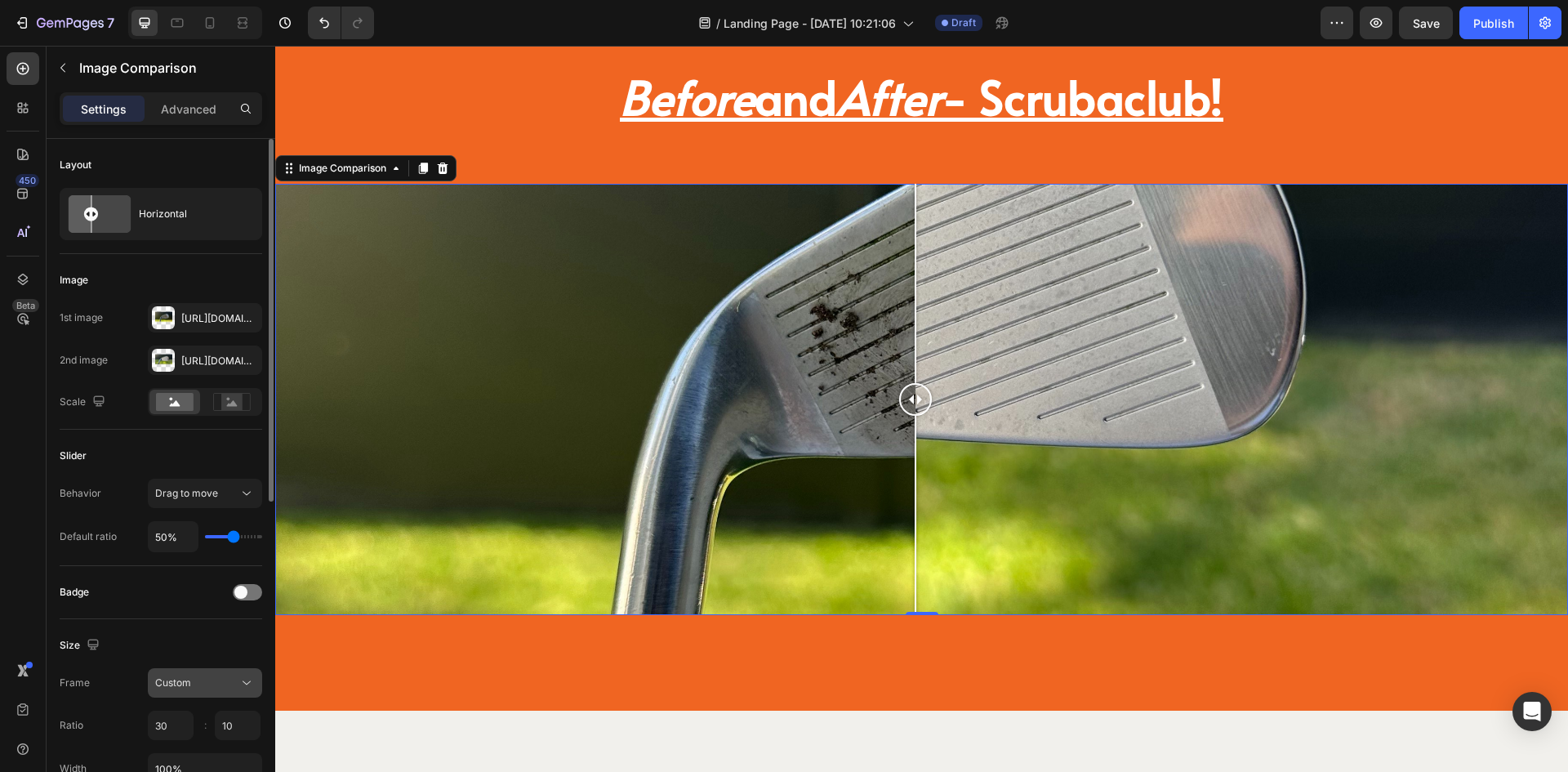
click at [208, 690] on div "Custom" at bounding box center [196, 684] width 83 height 15
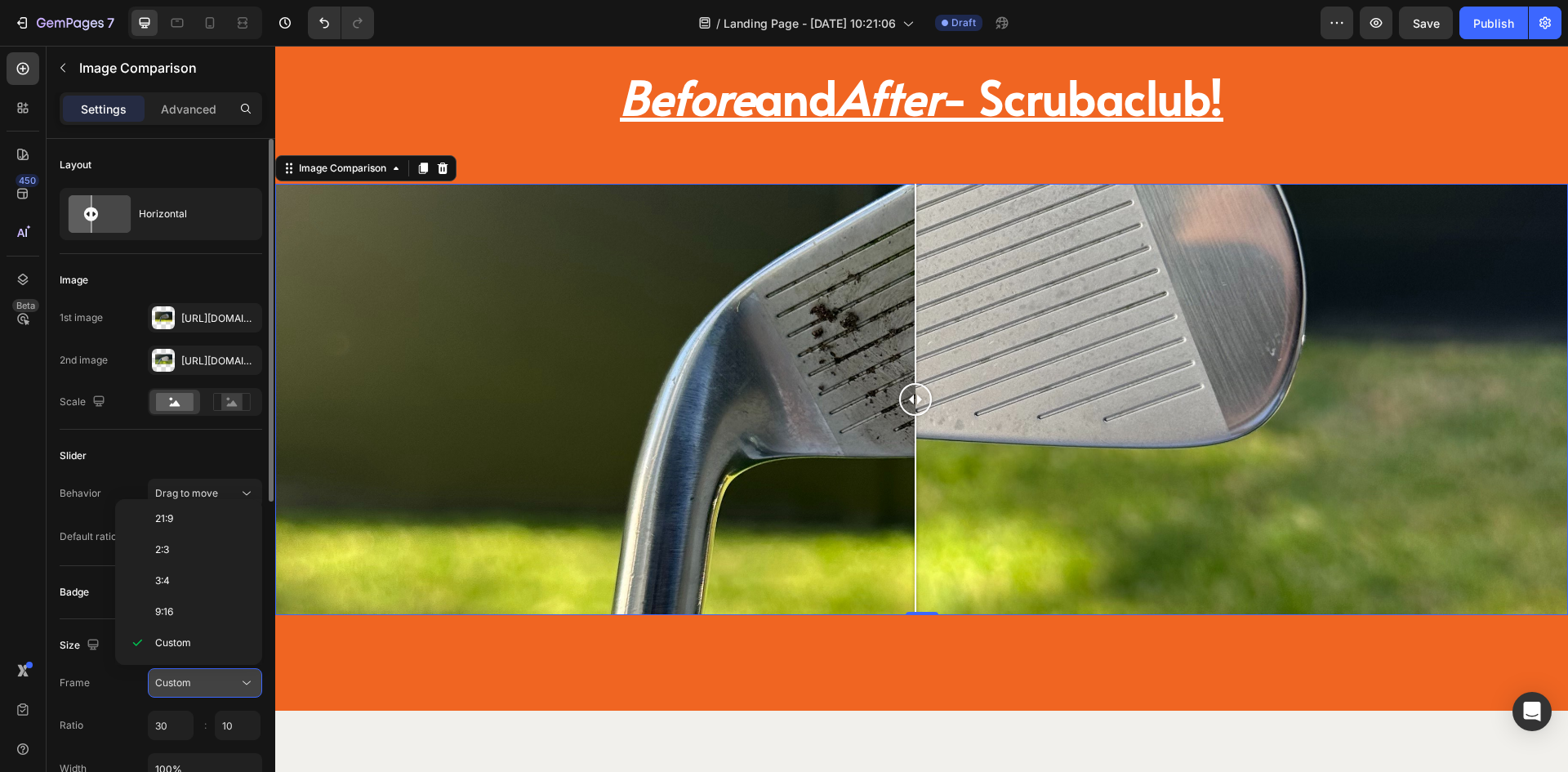
click at [208, 689] on div "Custom" at bounding box center [196, 684] width 83 height 15
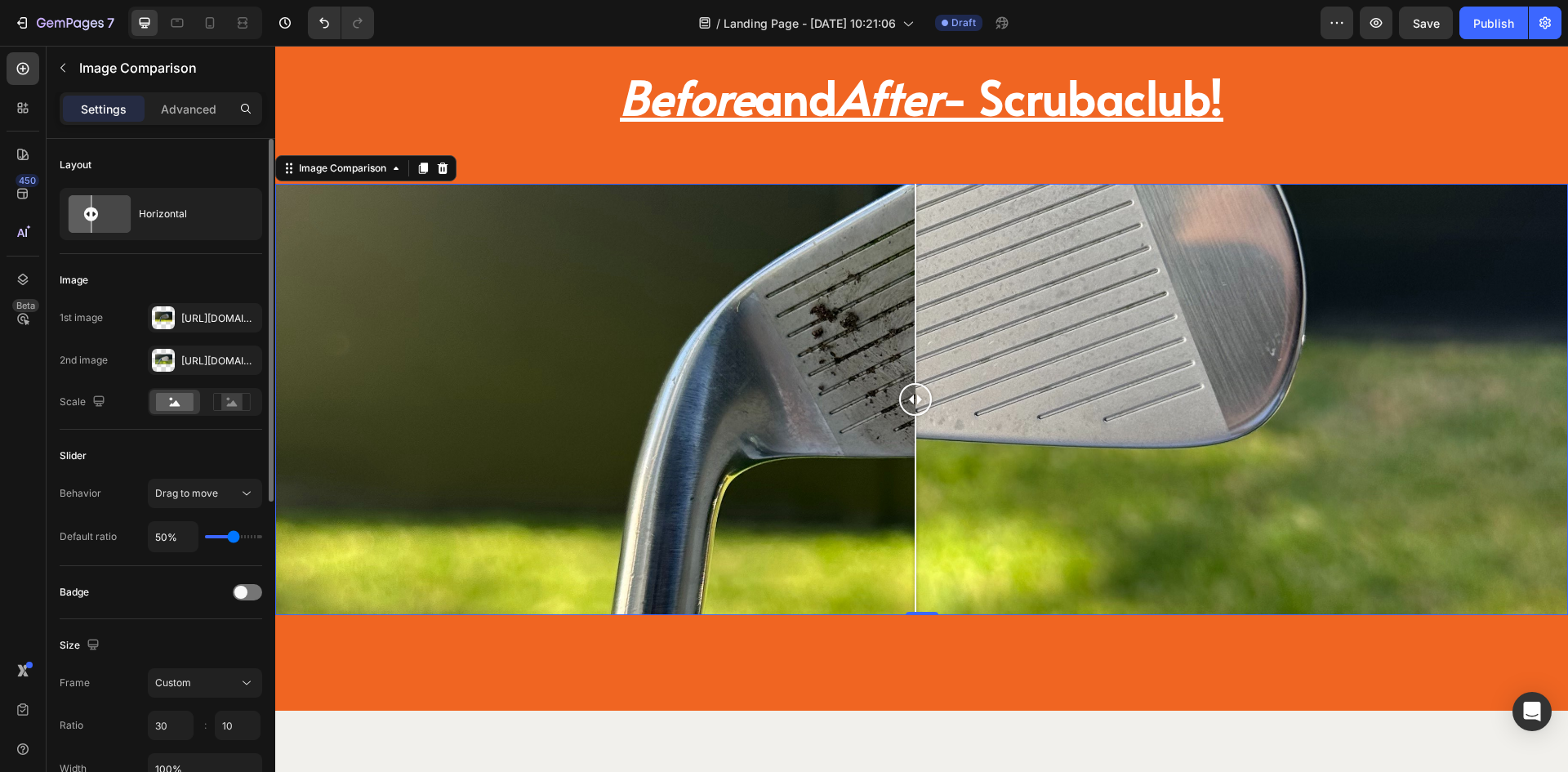
click at [127, 689] on div "Frame Custom" at bounding box center [161, 683] width 202 height 29
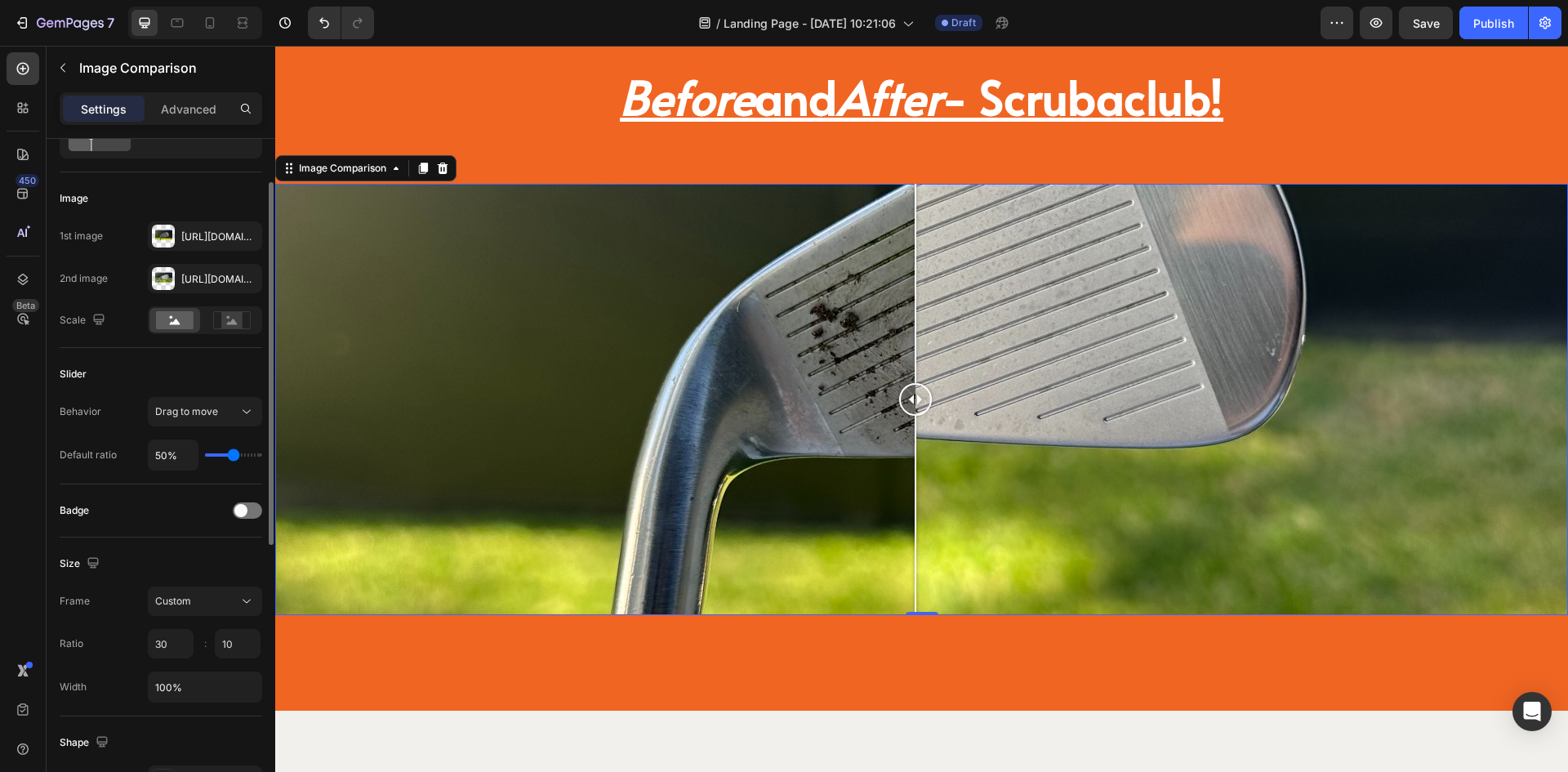
scroll to position [0, 0]
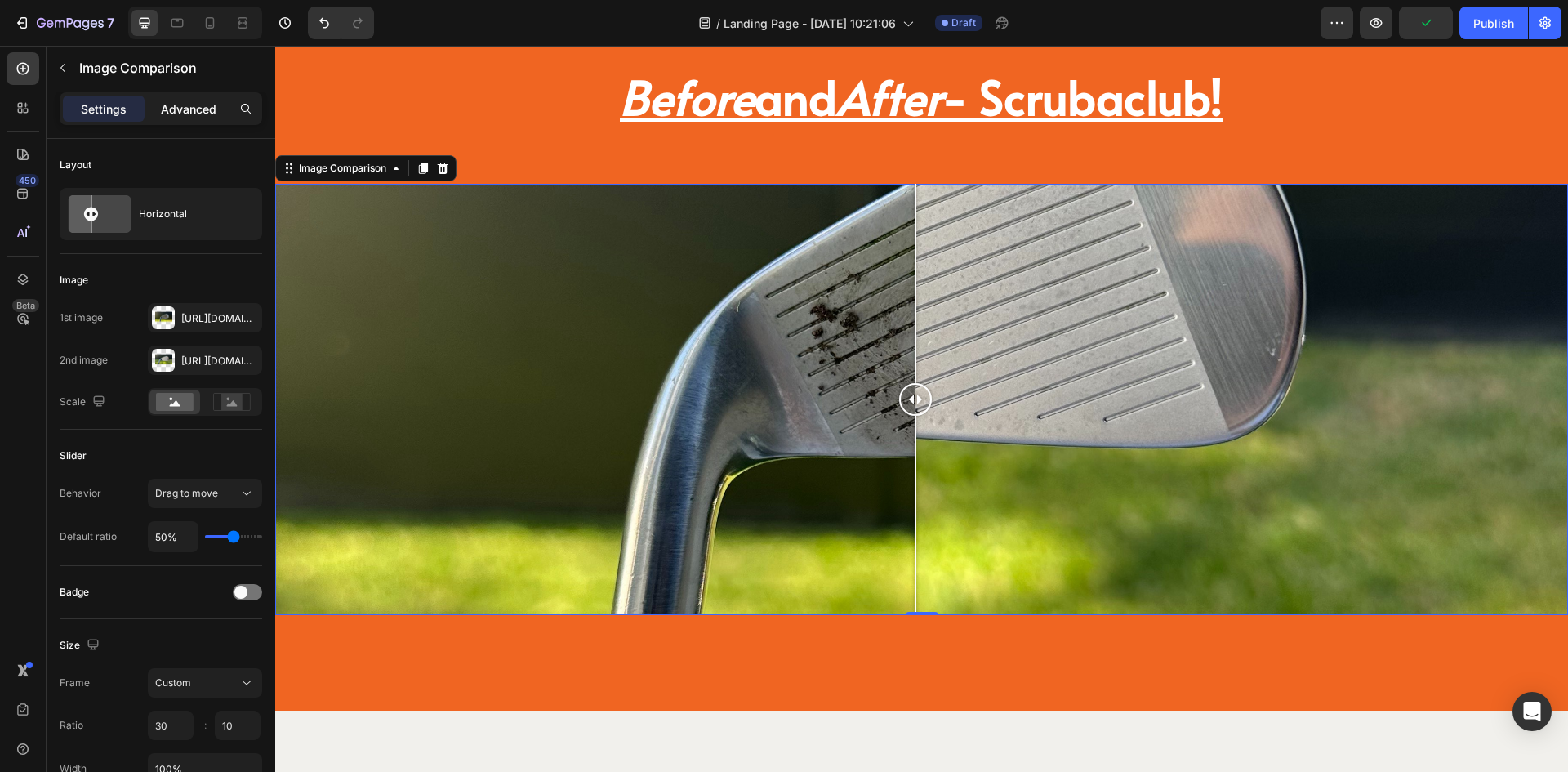
click at [196, 110] on p "Advanced" at bounding box center [188, 109] width 56 height 17
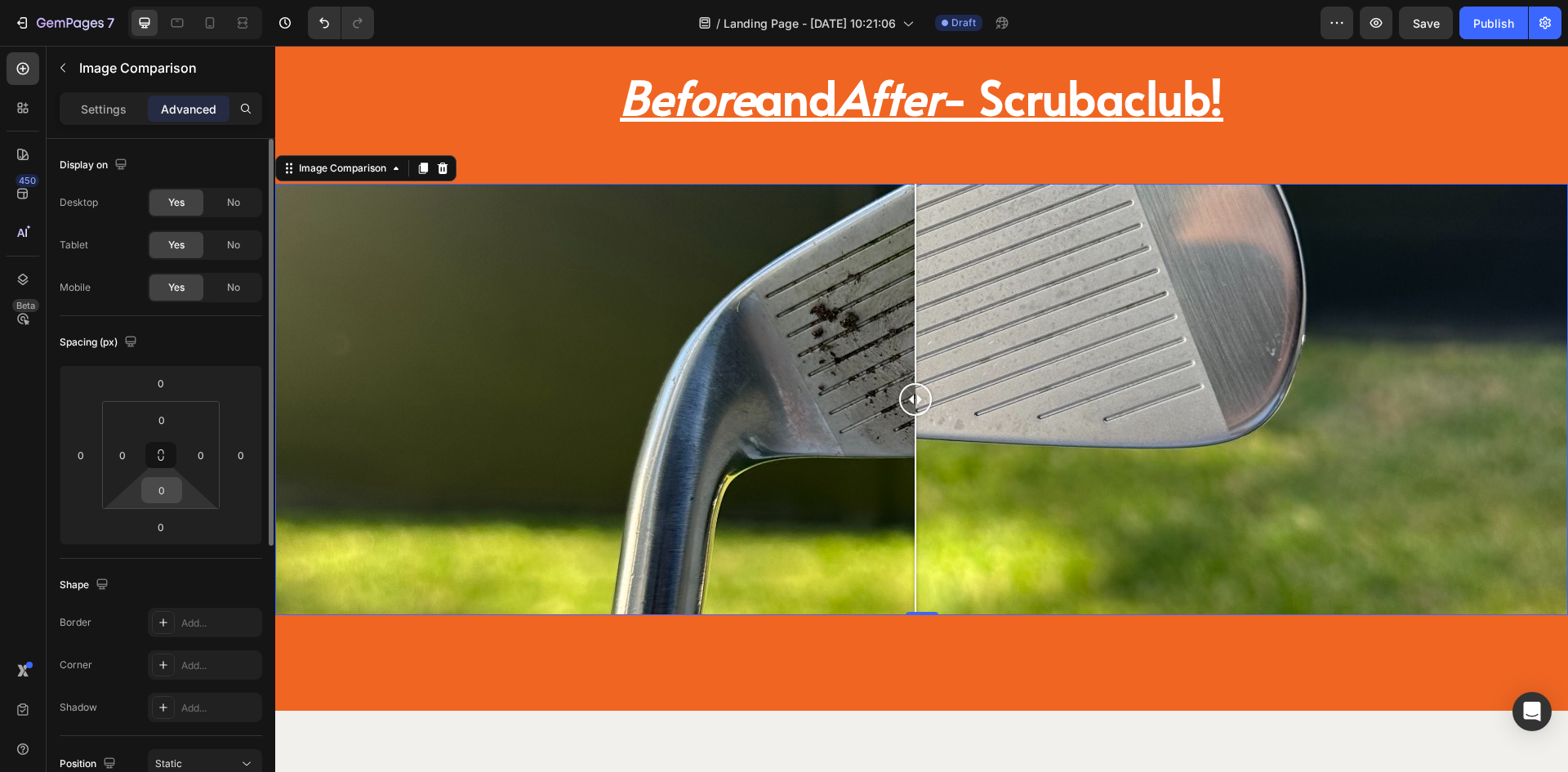
click at [167, 489] on input "0" at bounding box center [161, 490] width 32 height 24
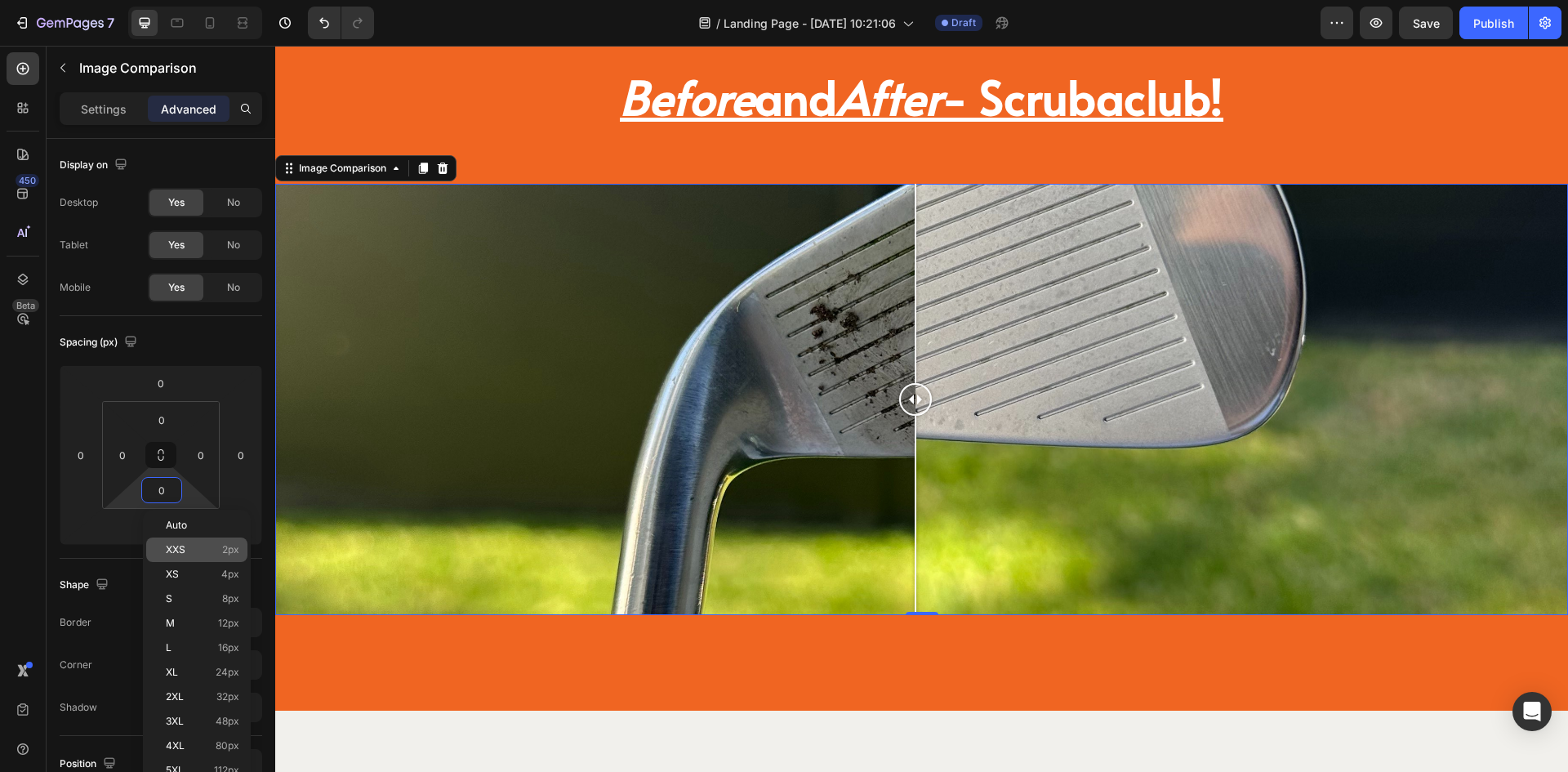
click at [182, 555] on span "XXS" at bounding box center [176, 550] width 20 height 12
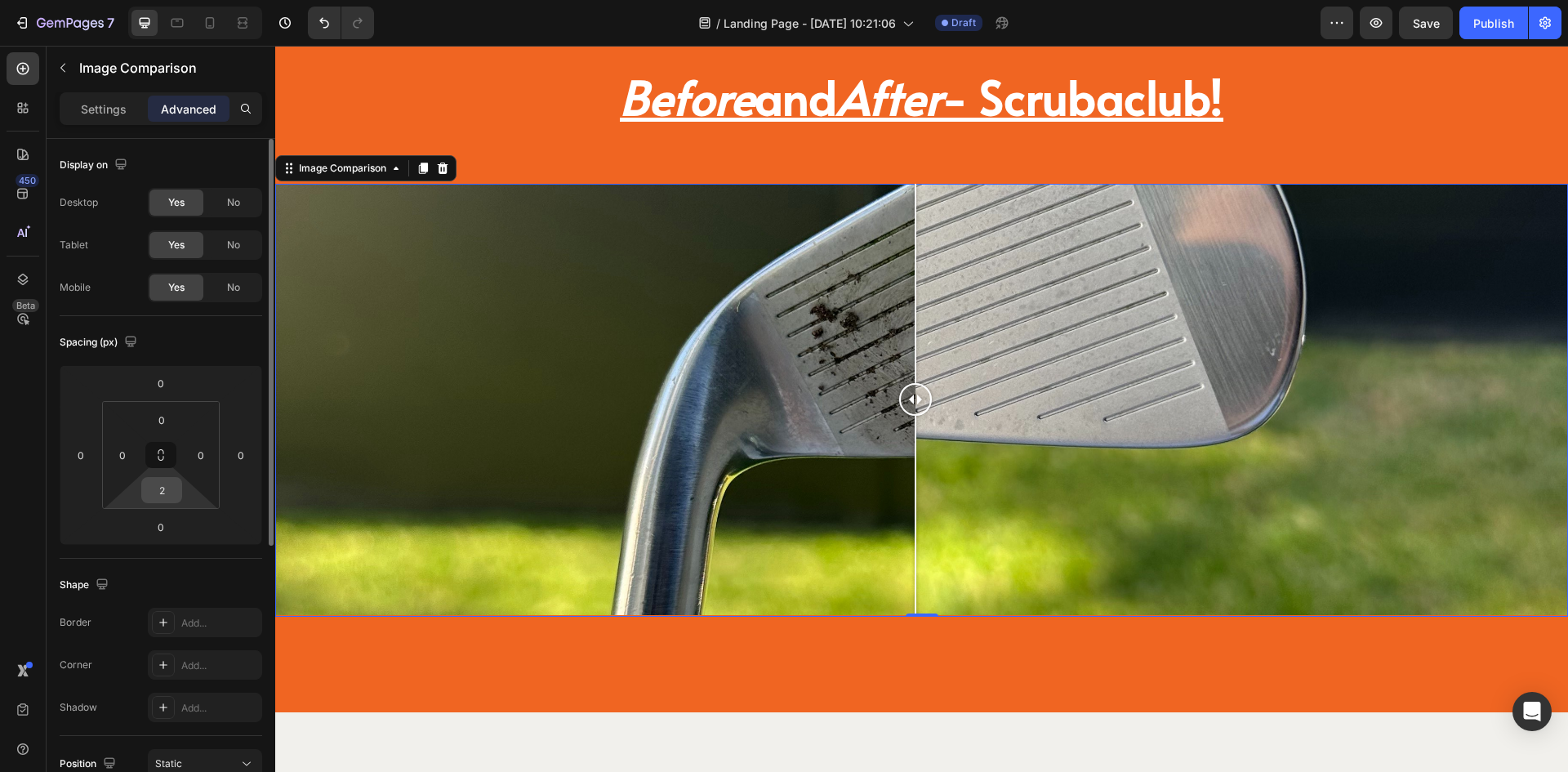
click at [167, 496] on input "2" at bounding box center [161, 490] width 32 height 24
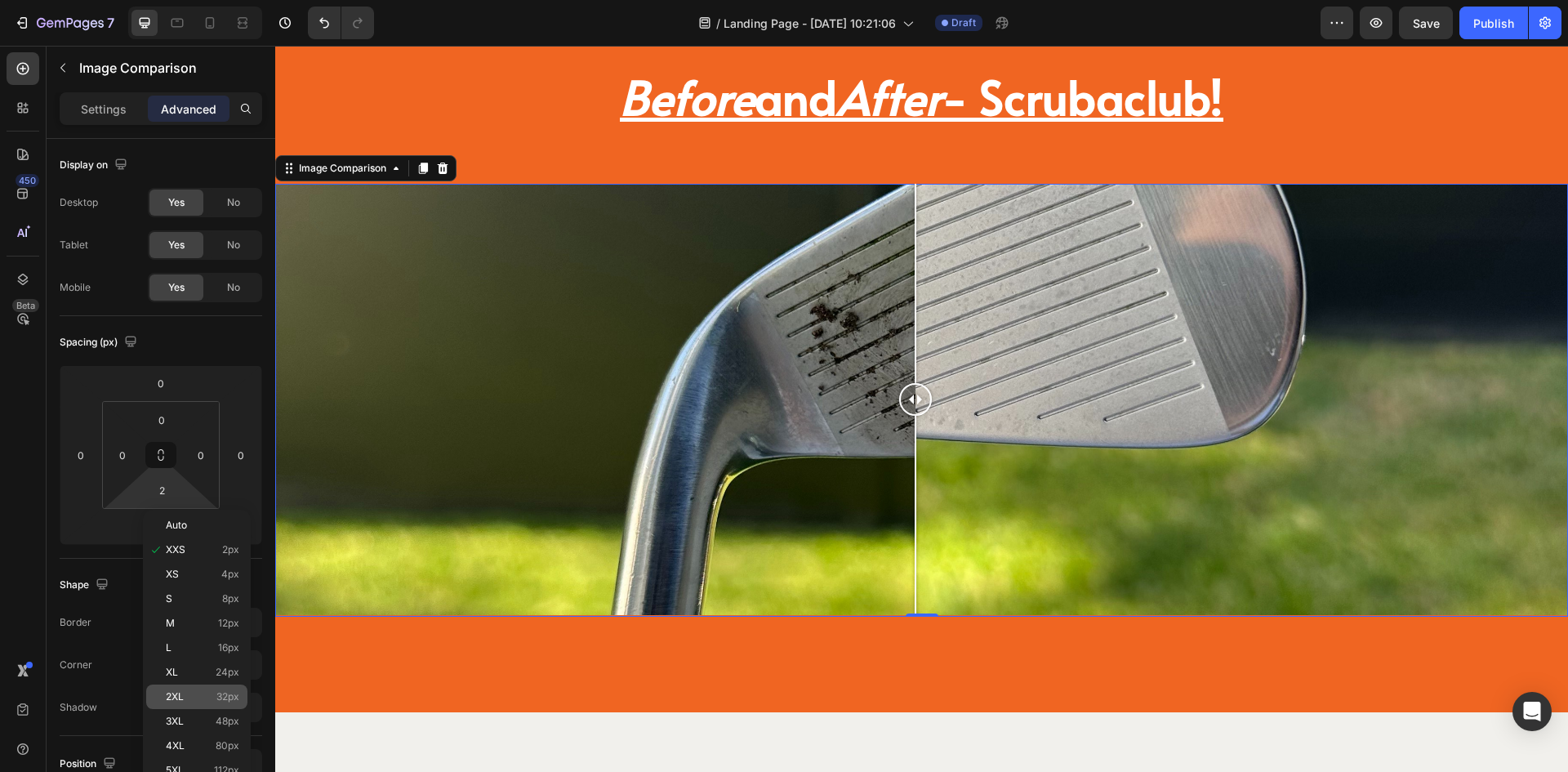
click at [187, 691] on p "2XL 32px" at bounding box center [202, 697] width 73 height 12
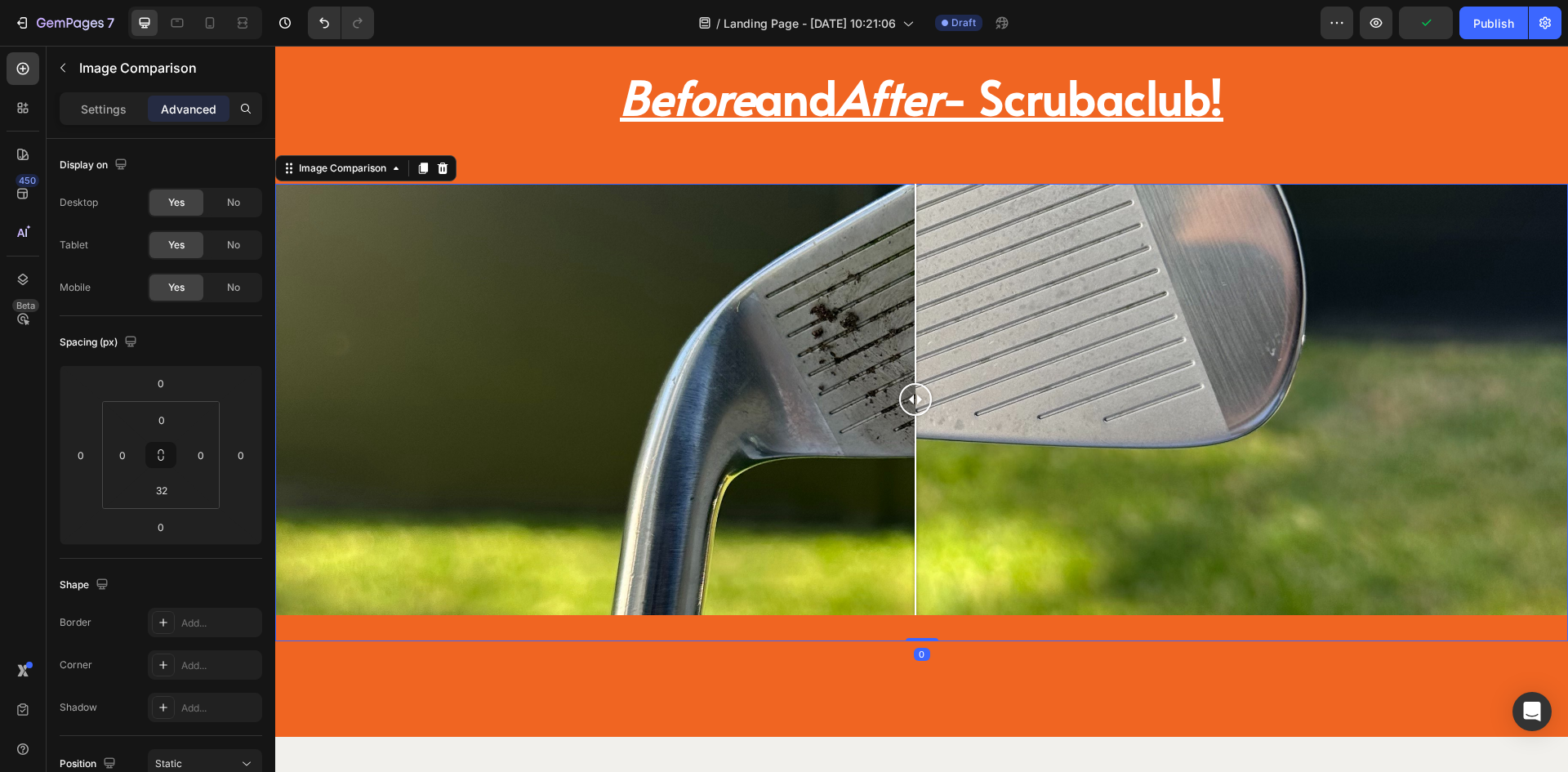
drag, startPoint x: 916, startPoint y: 637, endPoint x: 929, endPoint y: 597, distance: 42.1
click at [929, 597] on div "Image Comparison 0" at bounding box center [922, 413] width 1293 height 458
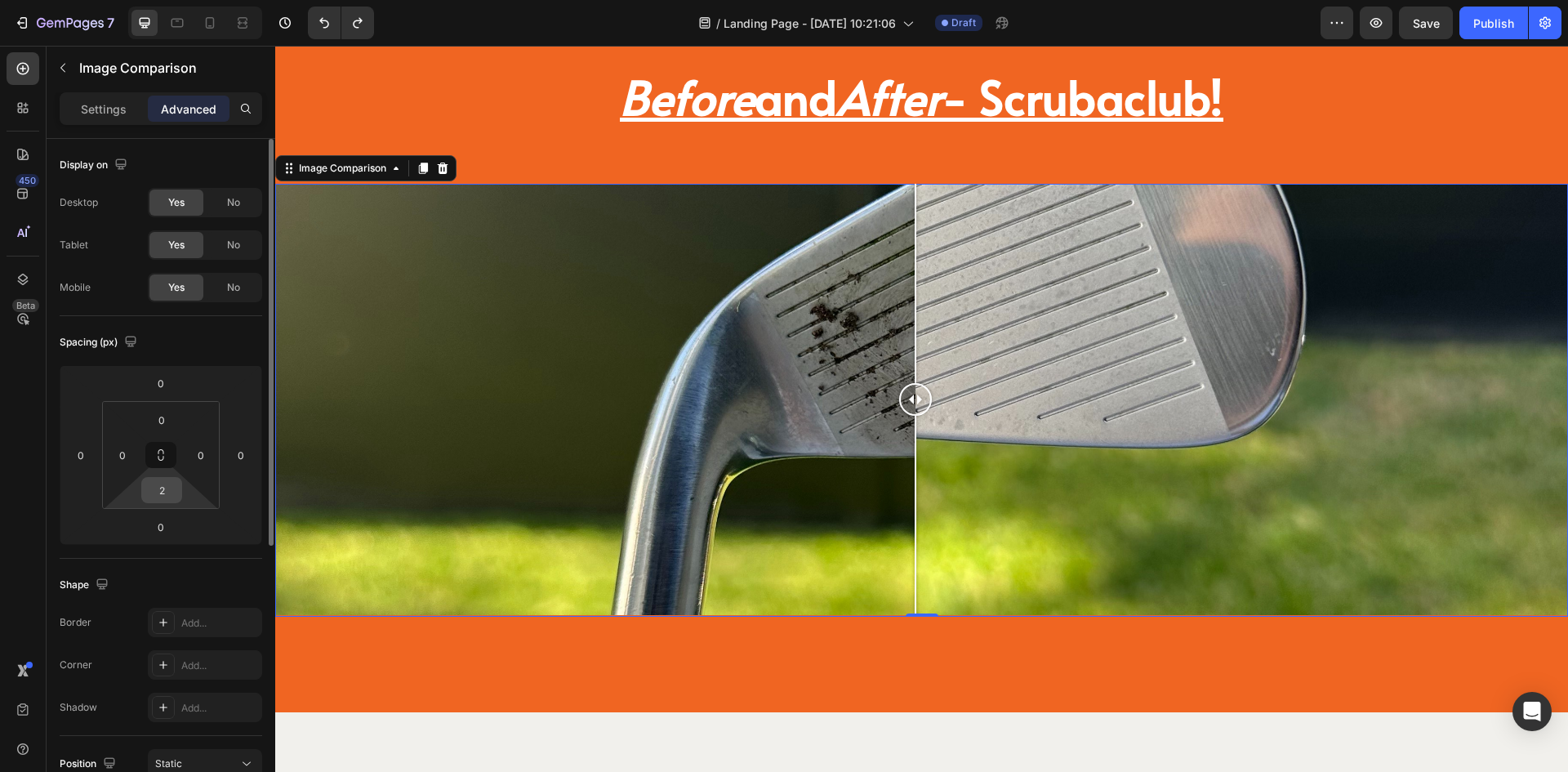
click at [167, 492] on input "2" at bounding box center [161, 490] width 32 height 24
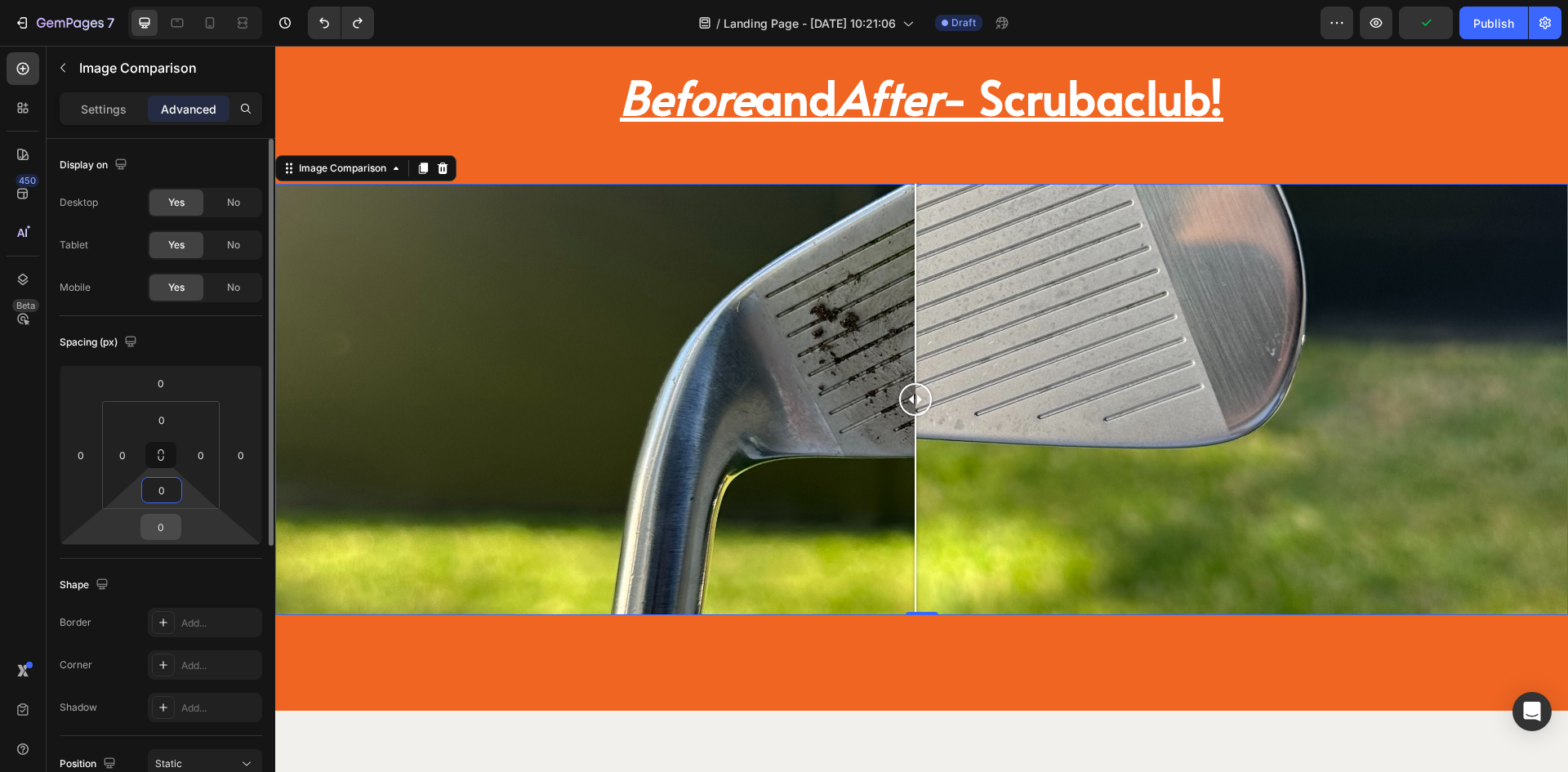
click at [163, 531] on input "0" at bounding box center [161, 526] width 32 height 24
click at [206, 348] on div "Spacing (px)" at bounding box center [161, 342] width 202 height 26
click at [206, 701] on div "Add..." at bounding box center [220, 709] width 77 height 15
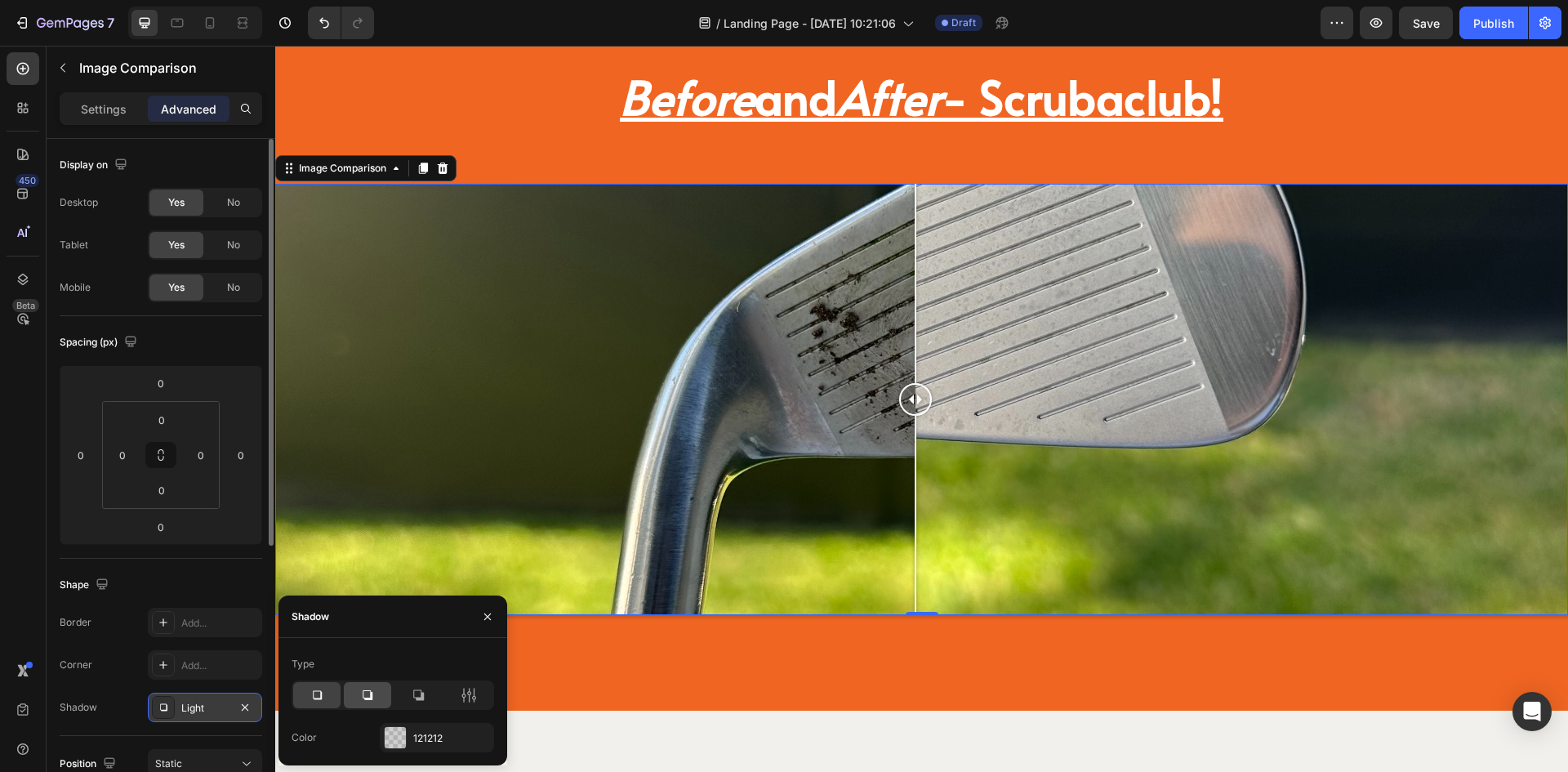
click at [370, 688] on icon at bounding box center [368, 695] width 17 height 17
click at [411, 693] on icon at bounding box center [419, 695] width 17 height 17
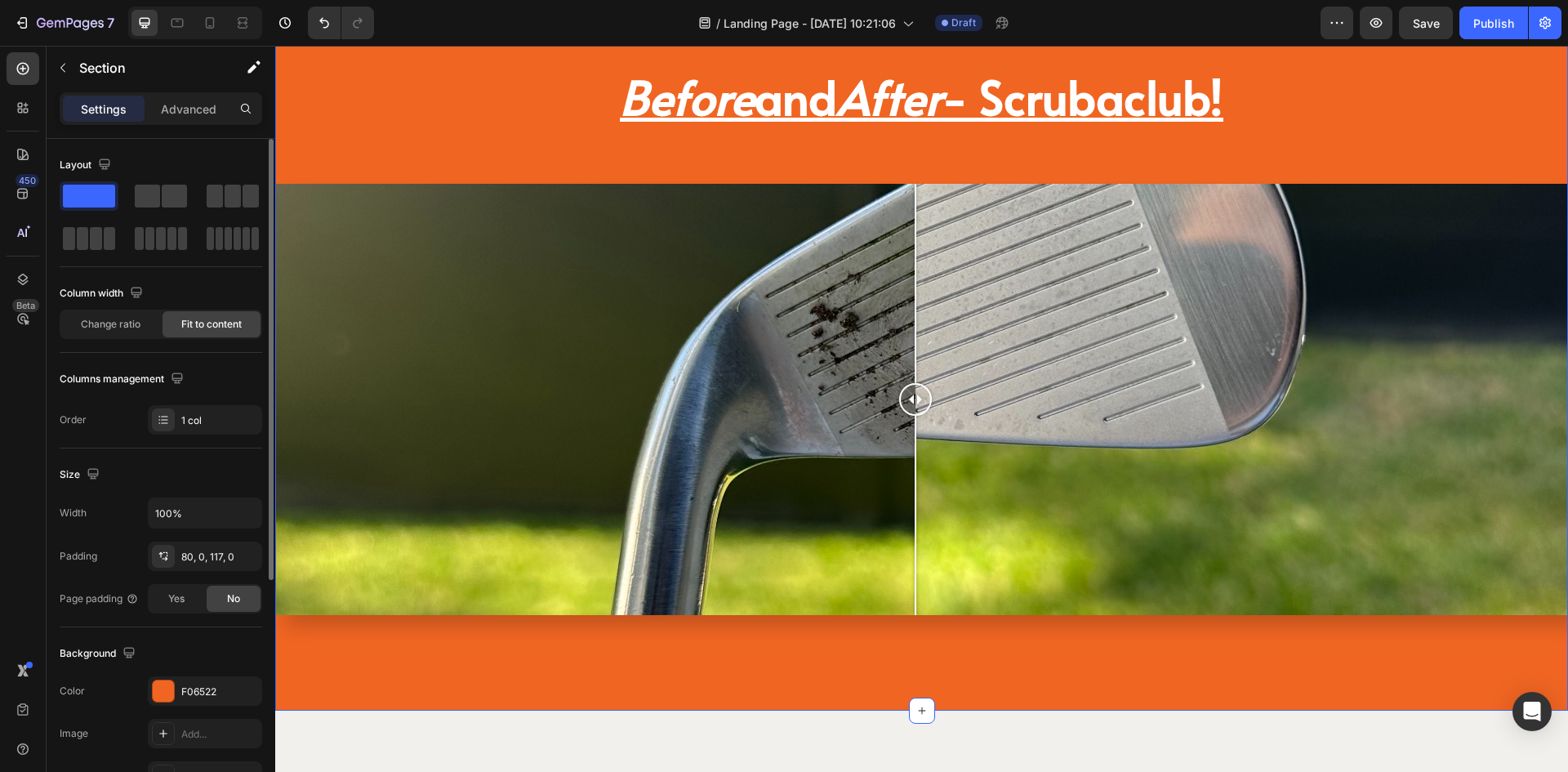
click at [658, 678] on div "Before and After - Scrubaclub! Heading Image Comparison Section 10 You can crea…" at bounding box center [922, 355] width 1293 height 712
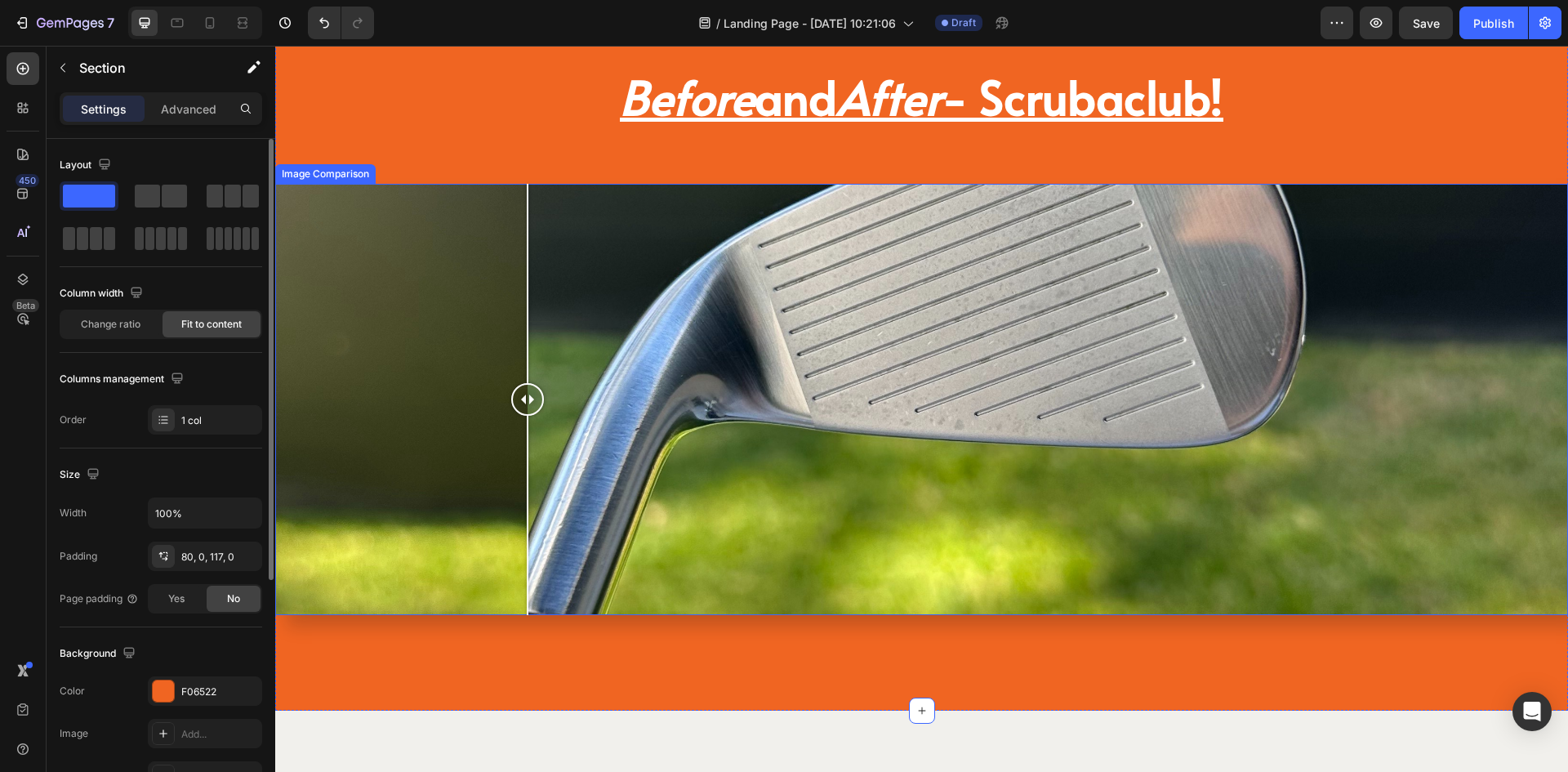
click at [528, 464] on div at bounding box center [922, 400] width 1293 height 431
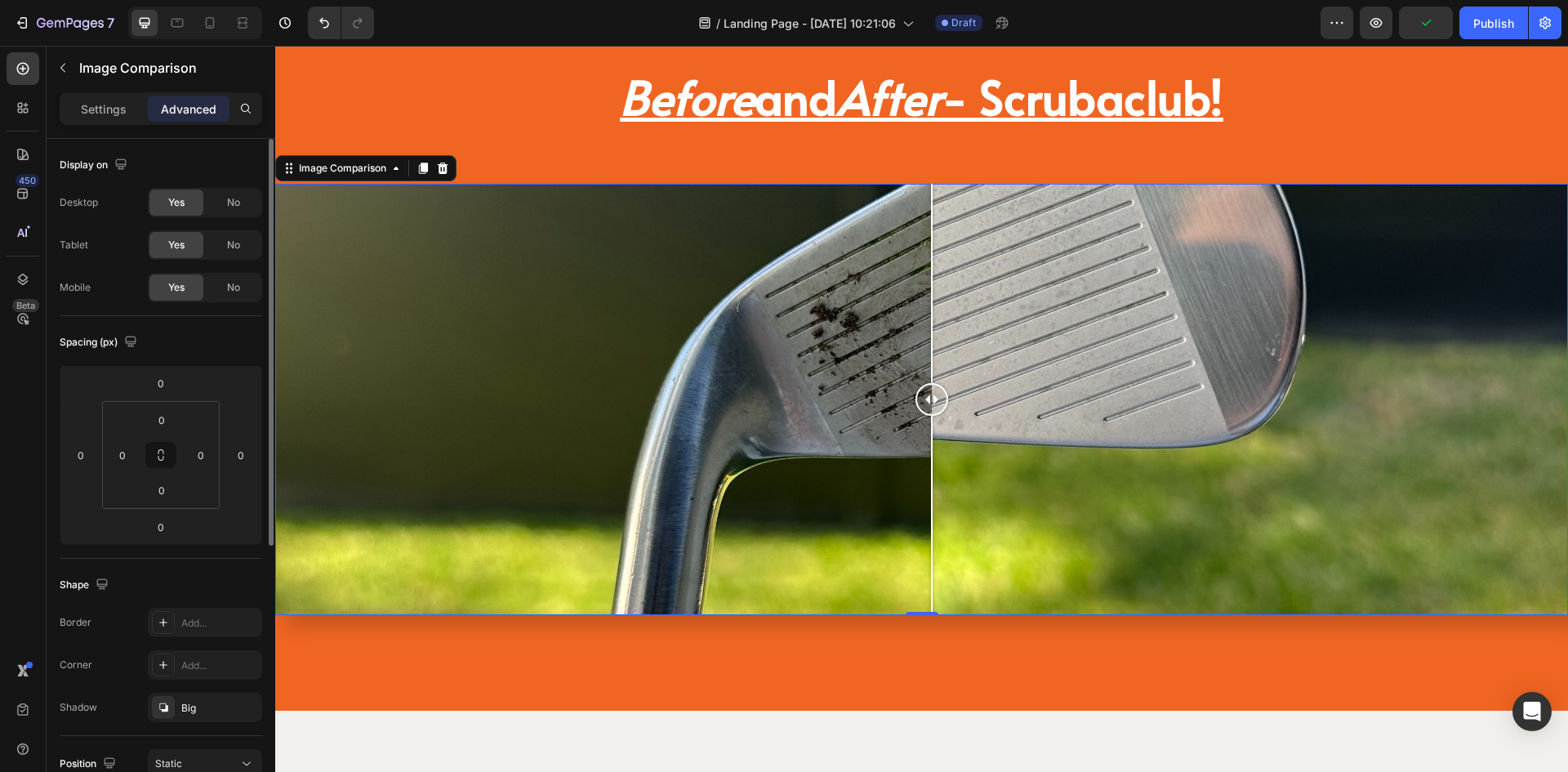
drag, startPoint x: 528, startPoint y: 464, endPoint x: 932, endPoint y: 459, distance: 404.0
click at [932, 459] on div at bounding box center [932, 515] width 2 height 199
click at [553, 227] on div at bounding box center [922, 400] width 1293 height 431
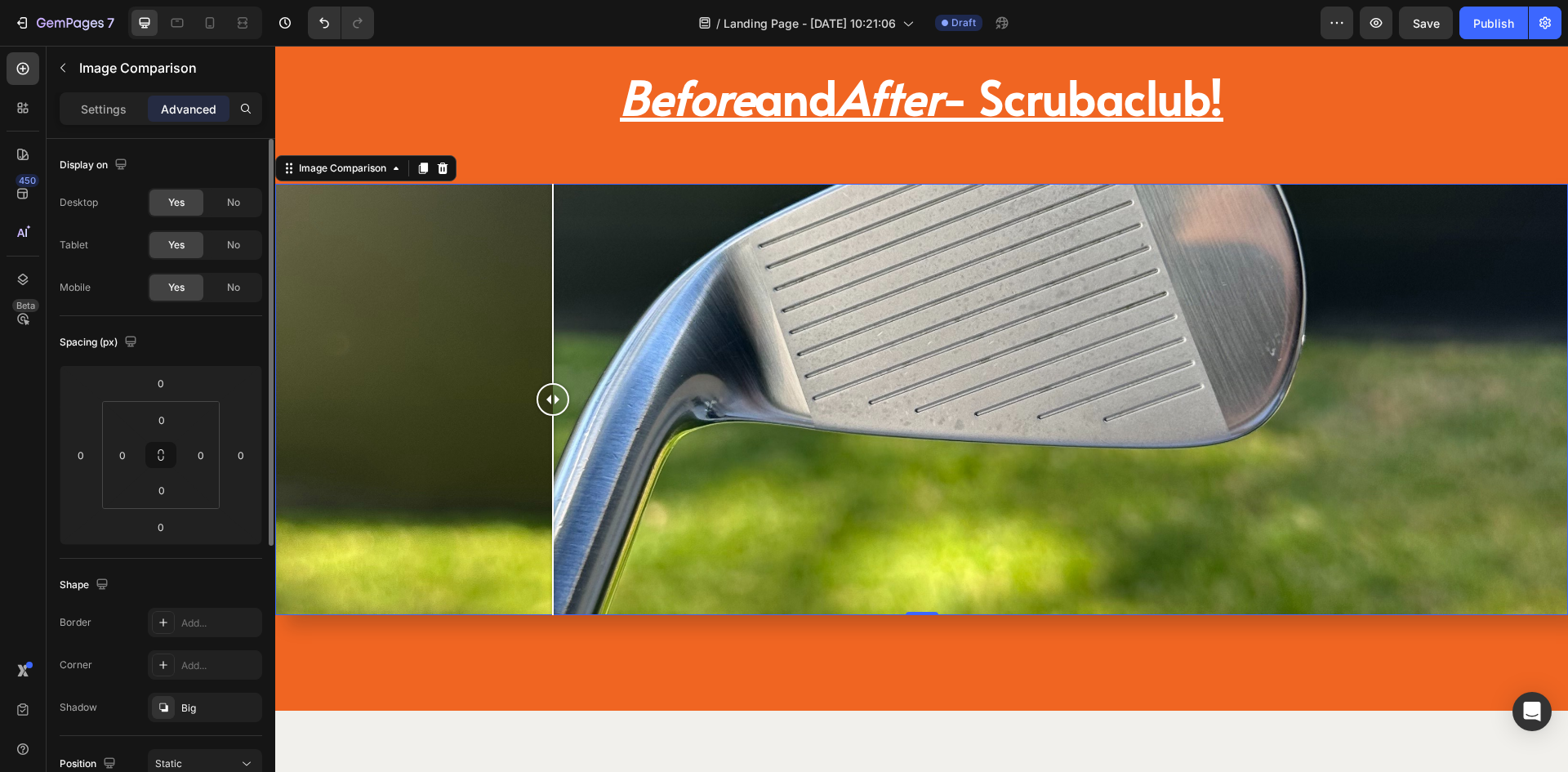
scroll to position [409, 0]
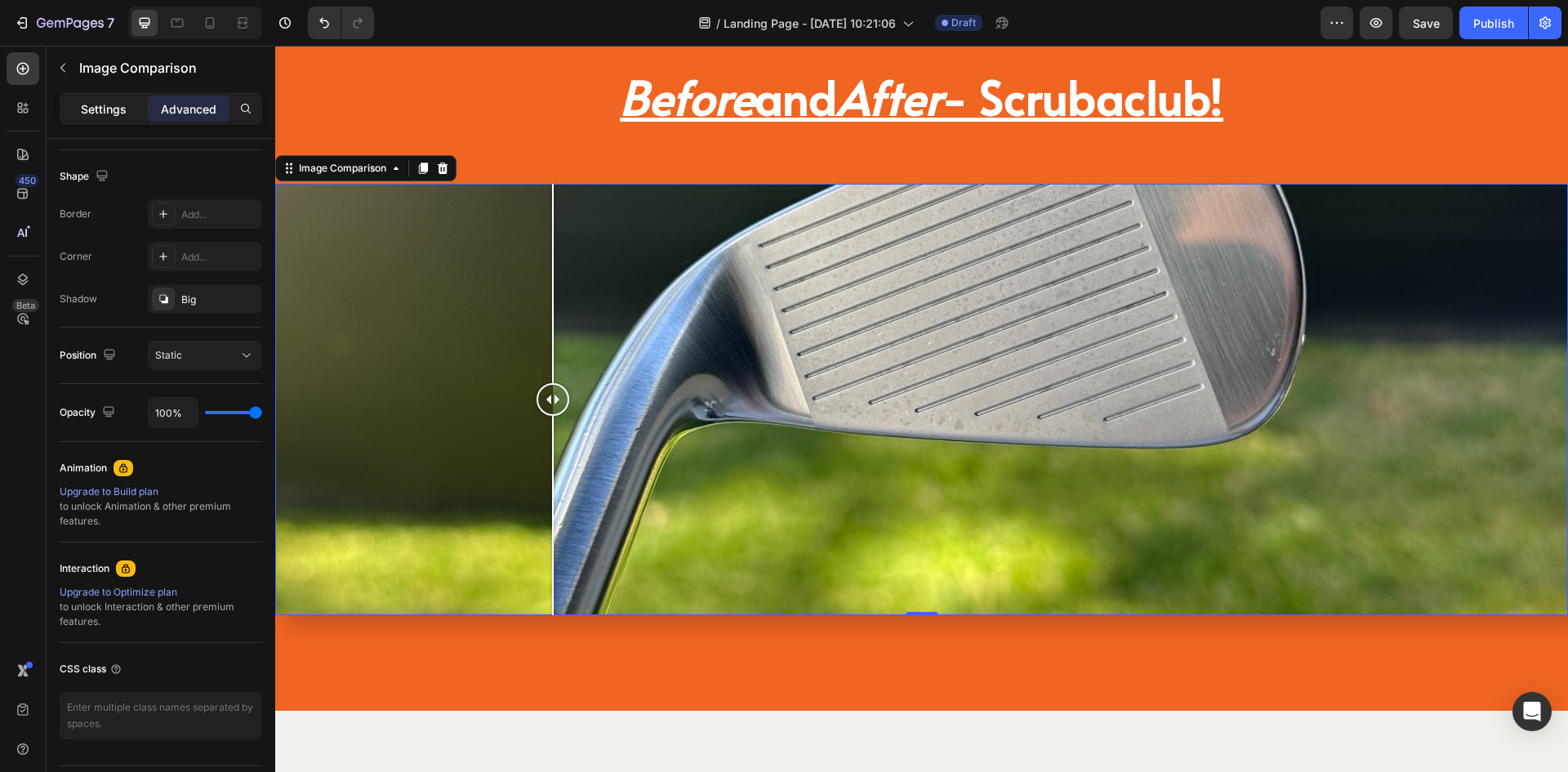
click at [90, 109] on p "Settings" at bounding box center [103, 109] width 46 height 17
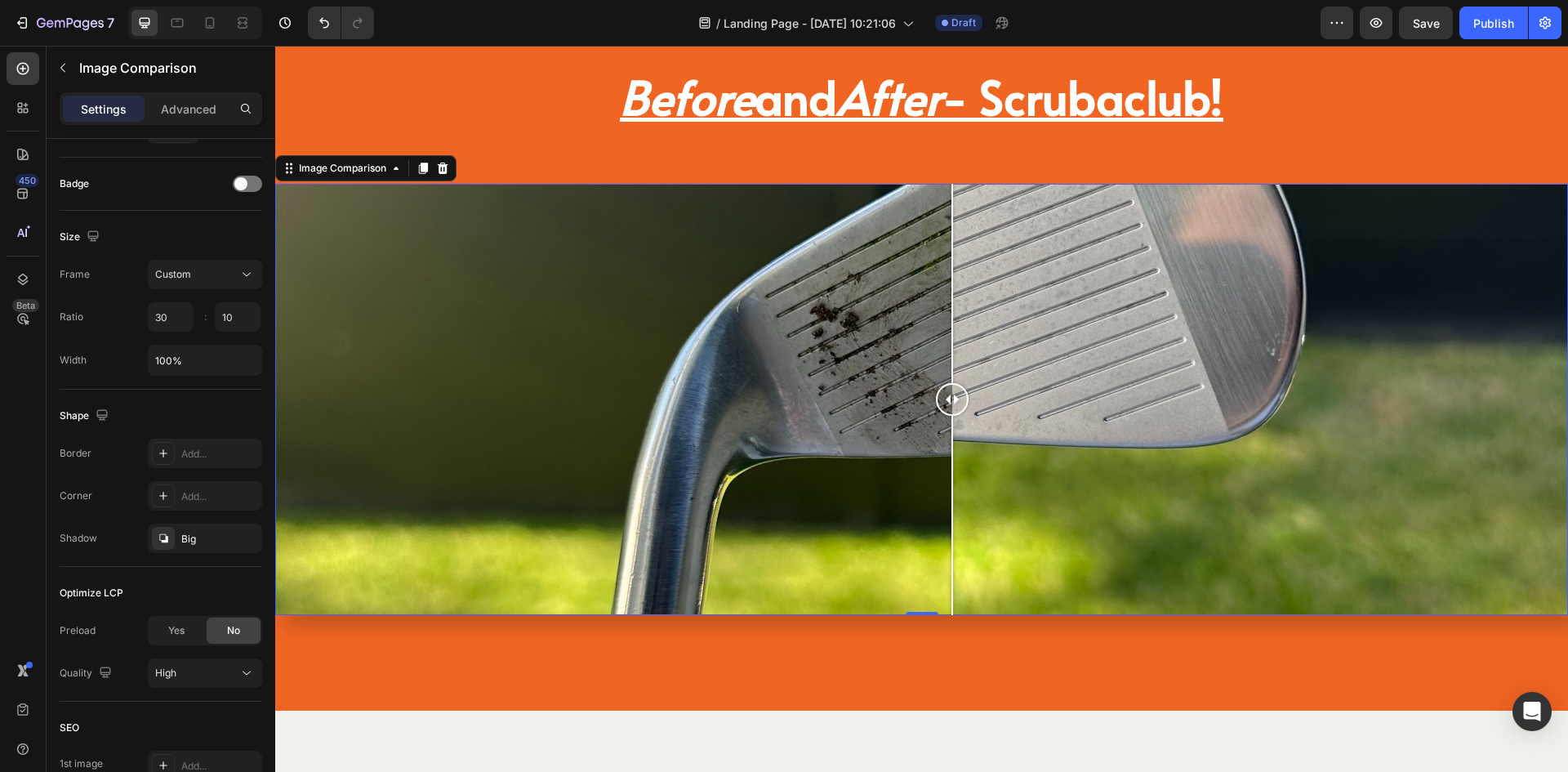
drag, startPoint x: 544, startPoint y: 385, endPoint x: 951, endPoint y: 413, distance: 408.0
click at [951, 413] on div at bounding box center [952, 399] width 32 height 32
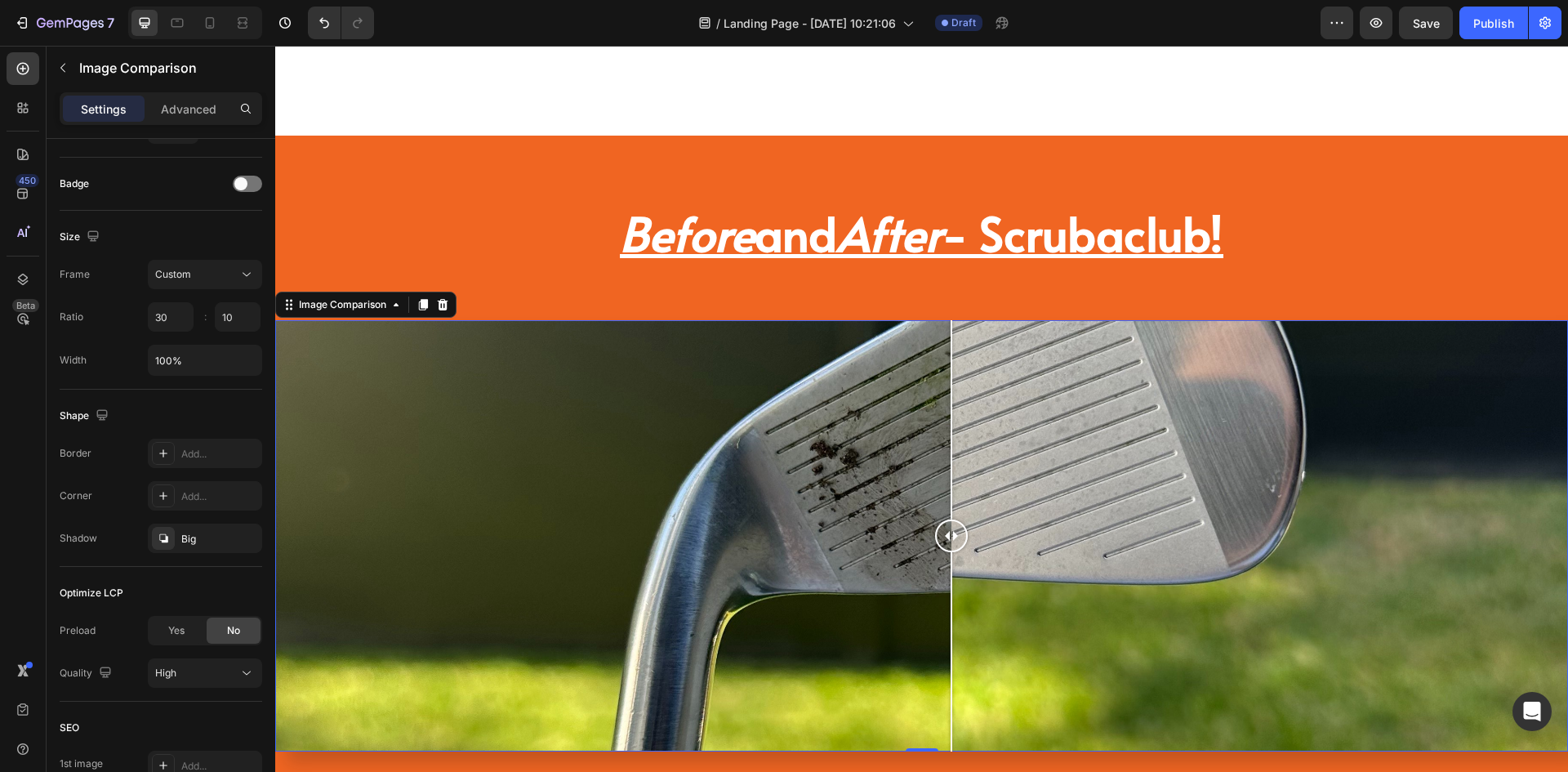
scroll to position [3320, 0]
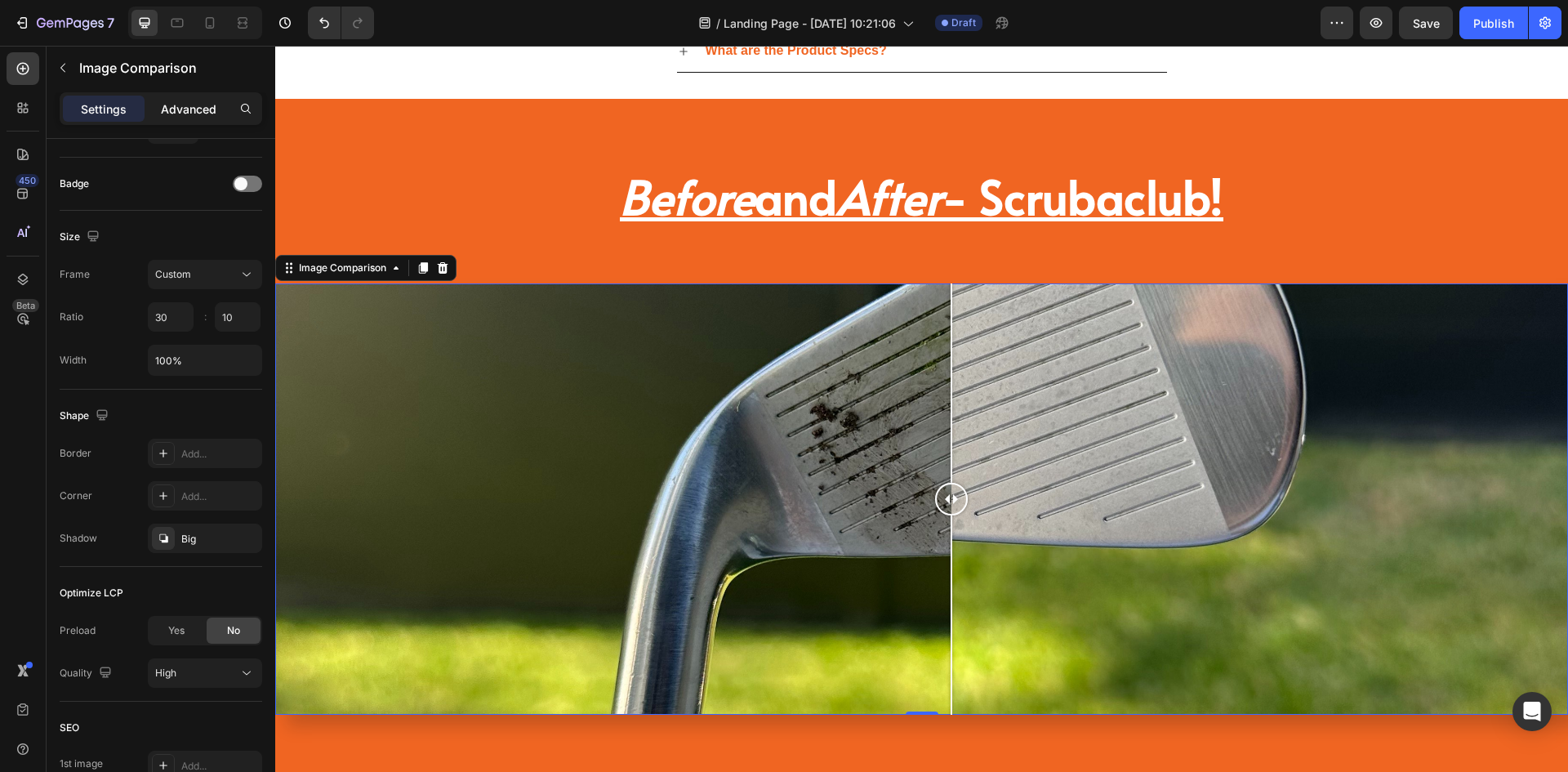
click at [188, 101] on p "Advanced" at bounding box center [188, 109] width 56 height 17
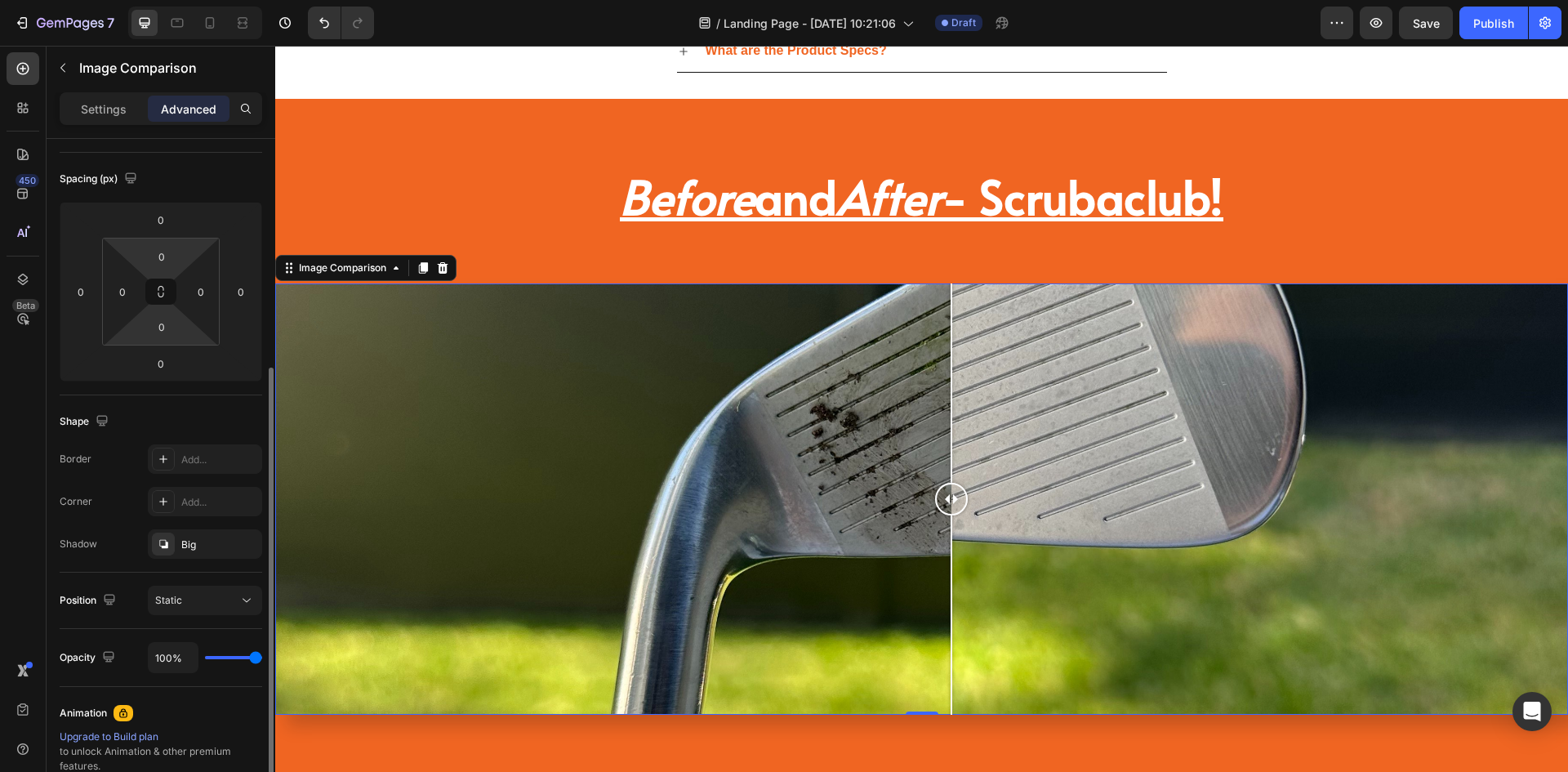
scroll to position [82, 0]
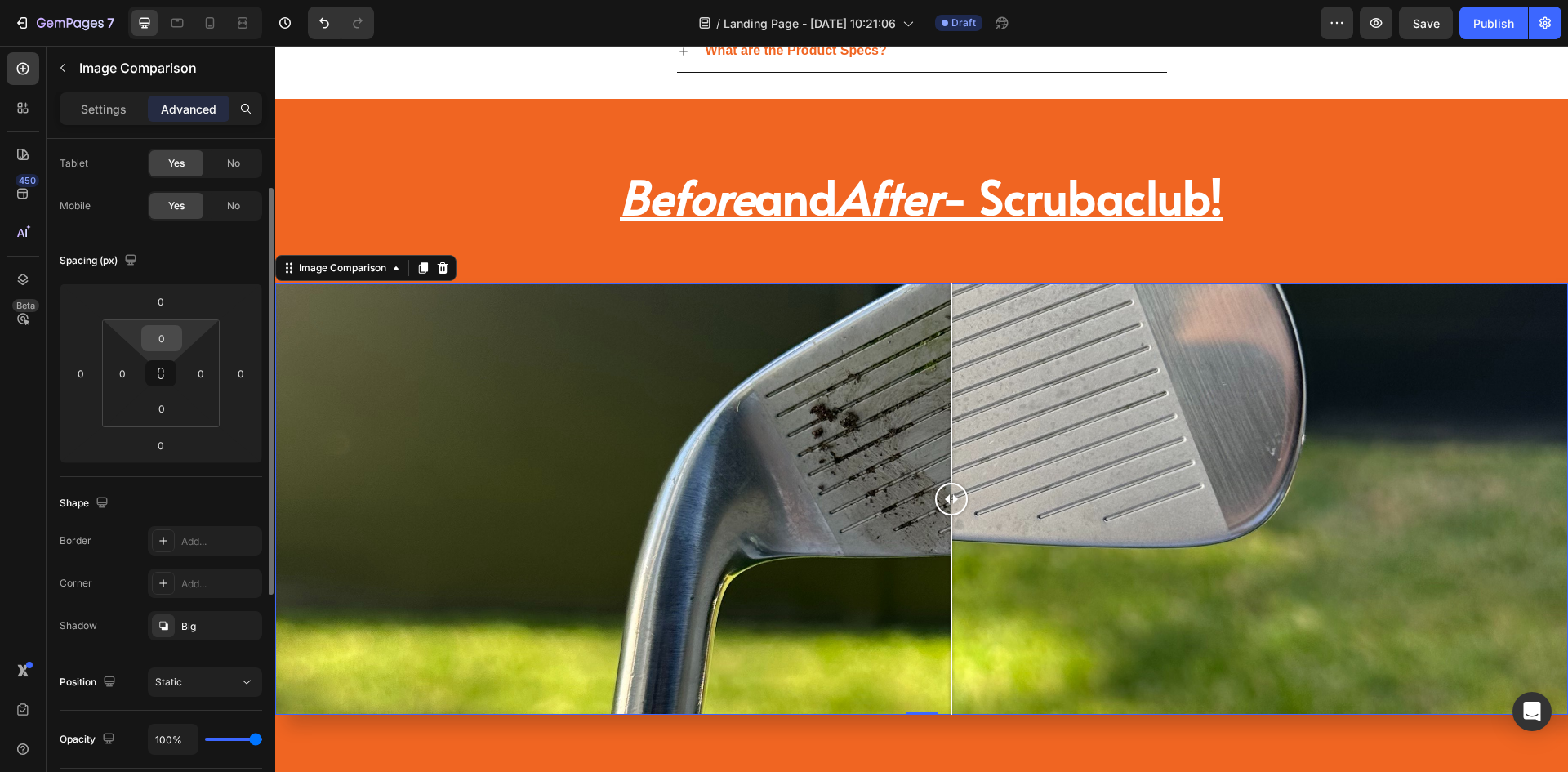
click at [161, 341] on input "0" at bounding box center [161, 338] width 32 height 24
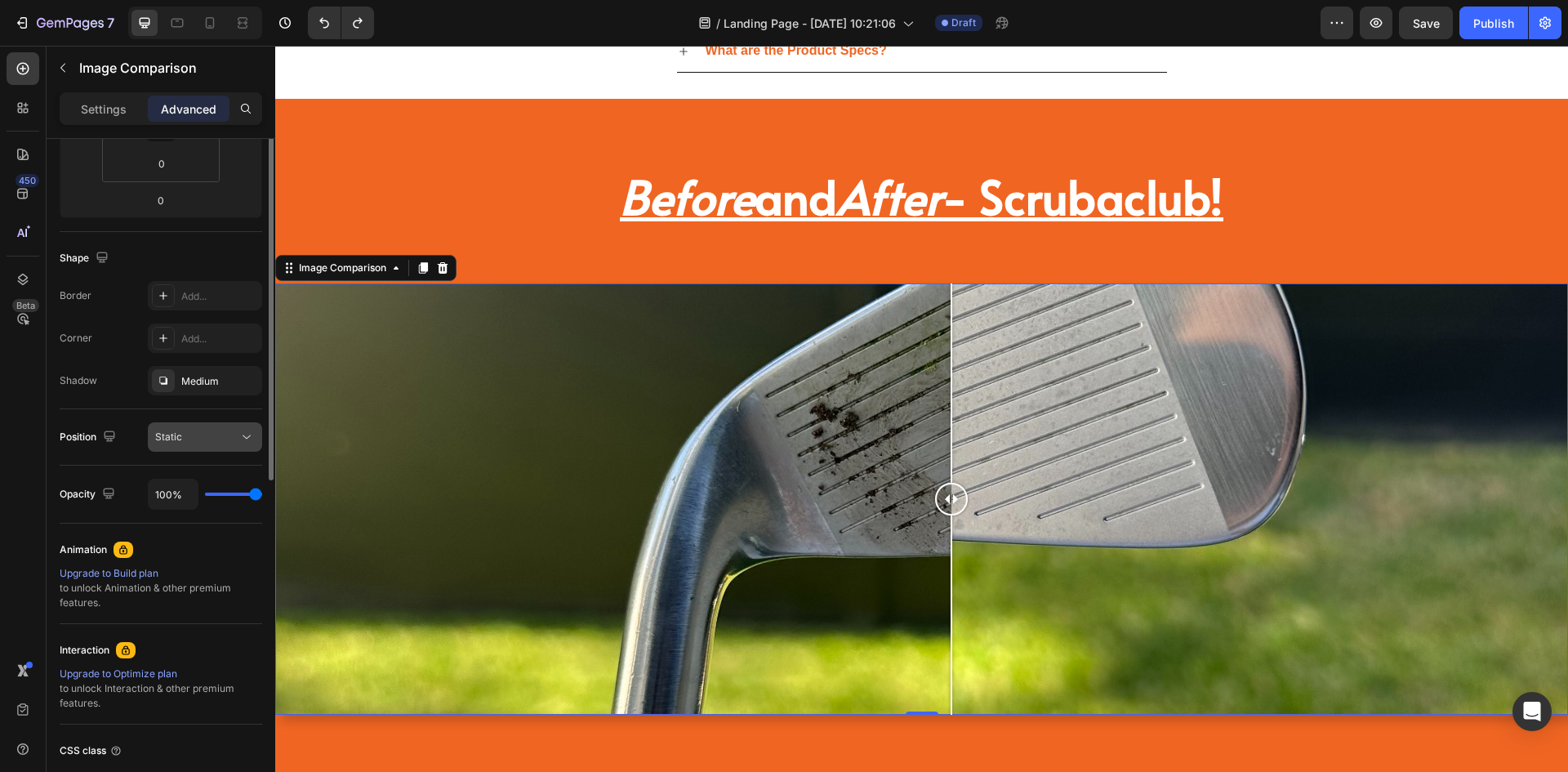
scroll to position [0, 0]
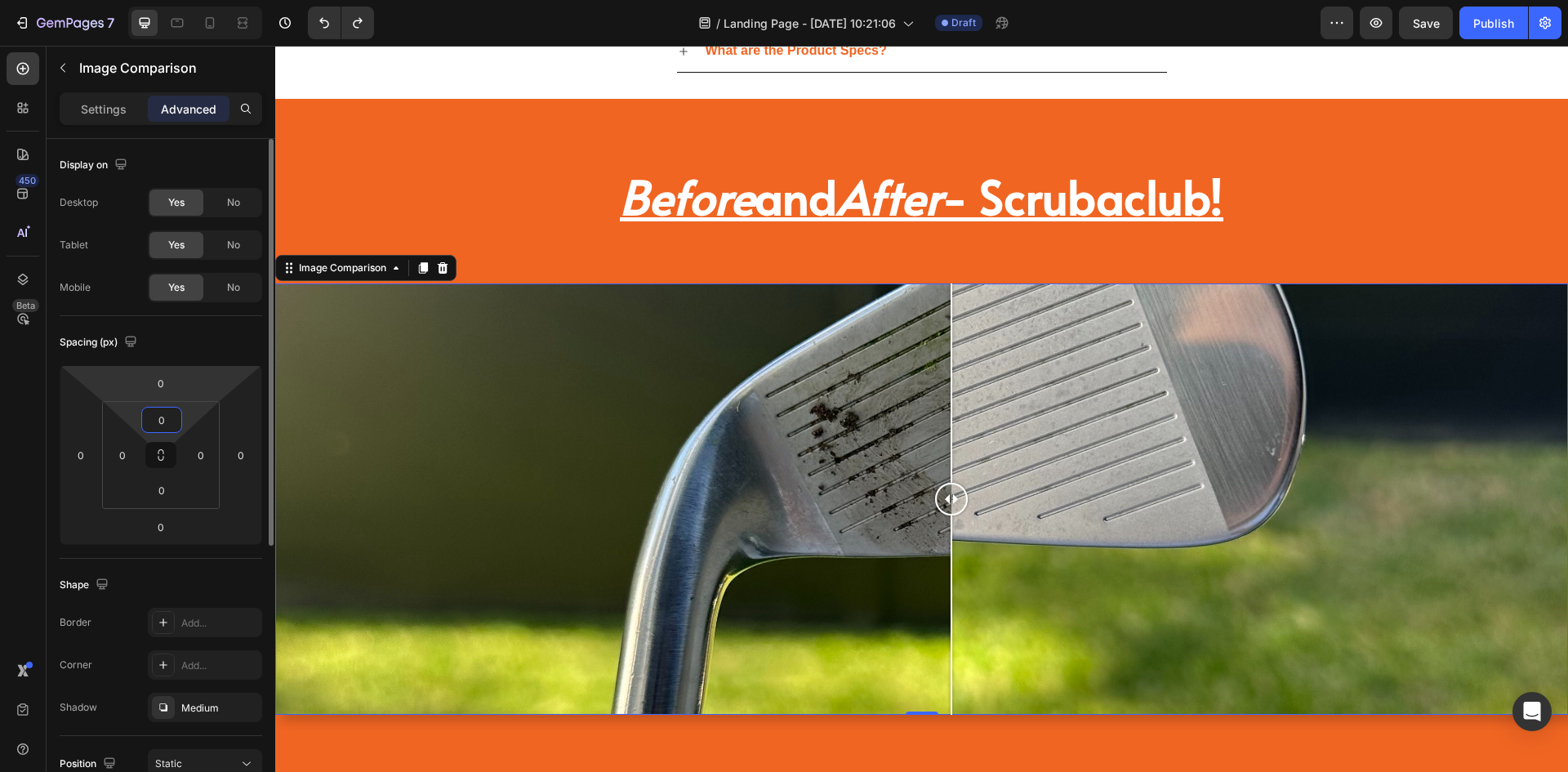
click at [105, 123] on div "Settings Advanced" at bounding box center [161, 108] width 202 height 32
click at [105, 108] on p "Settings" at bounding box center [103, 109] width 46 height 17
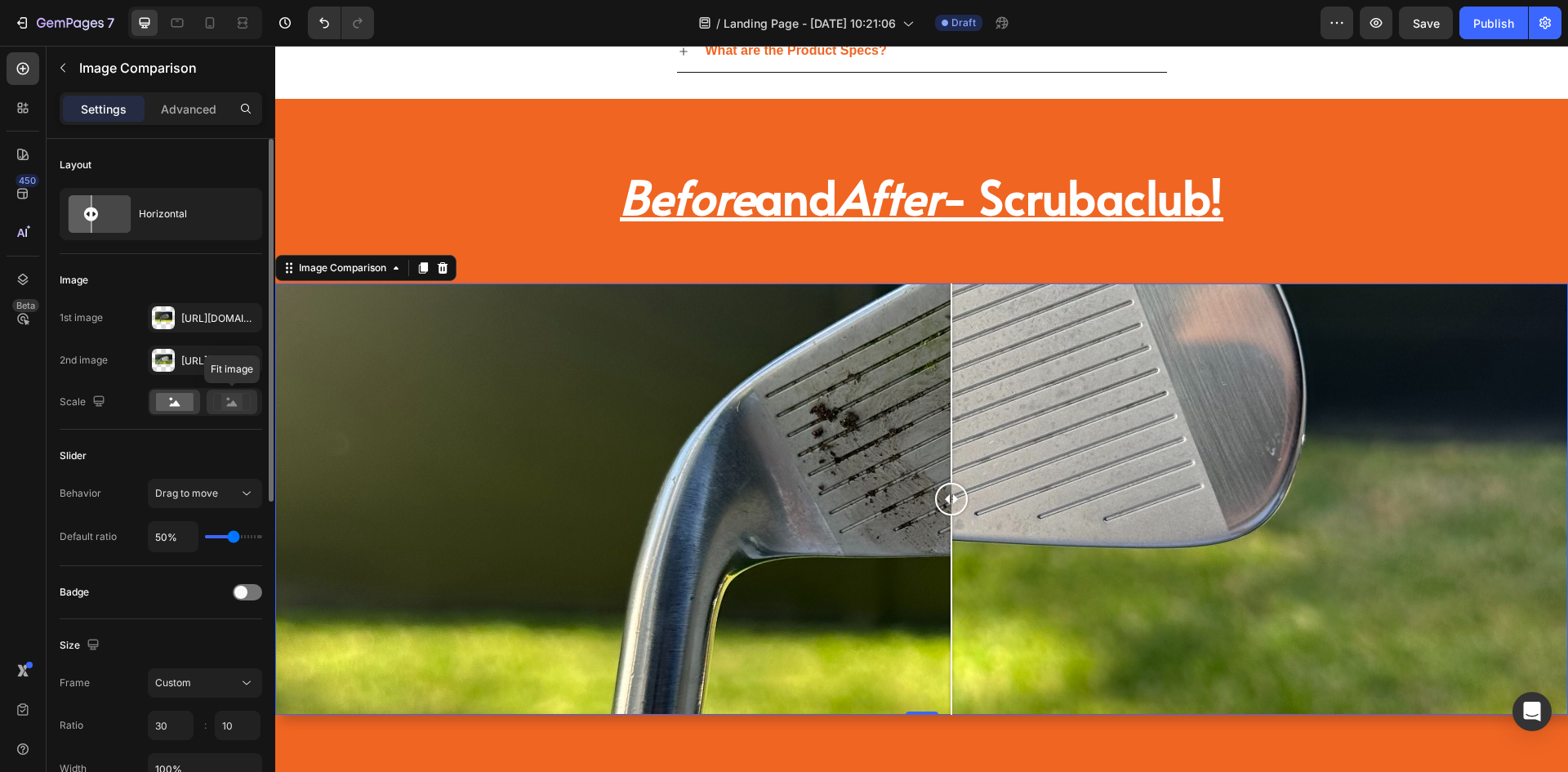
click at [237, 405] on rect at bounding box center [232, 402] width 22 height 17
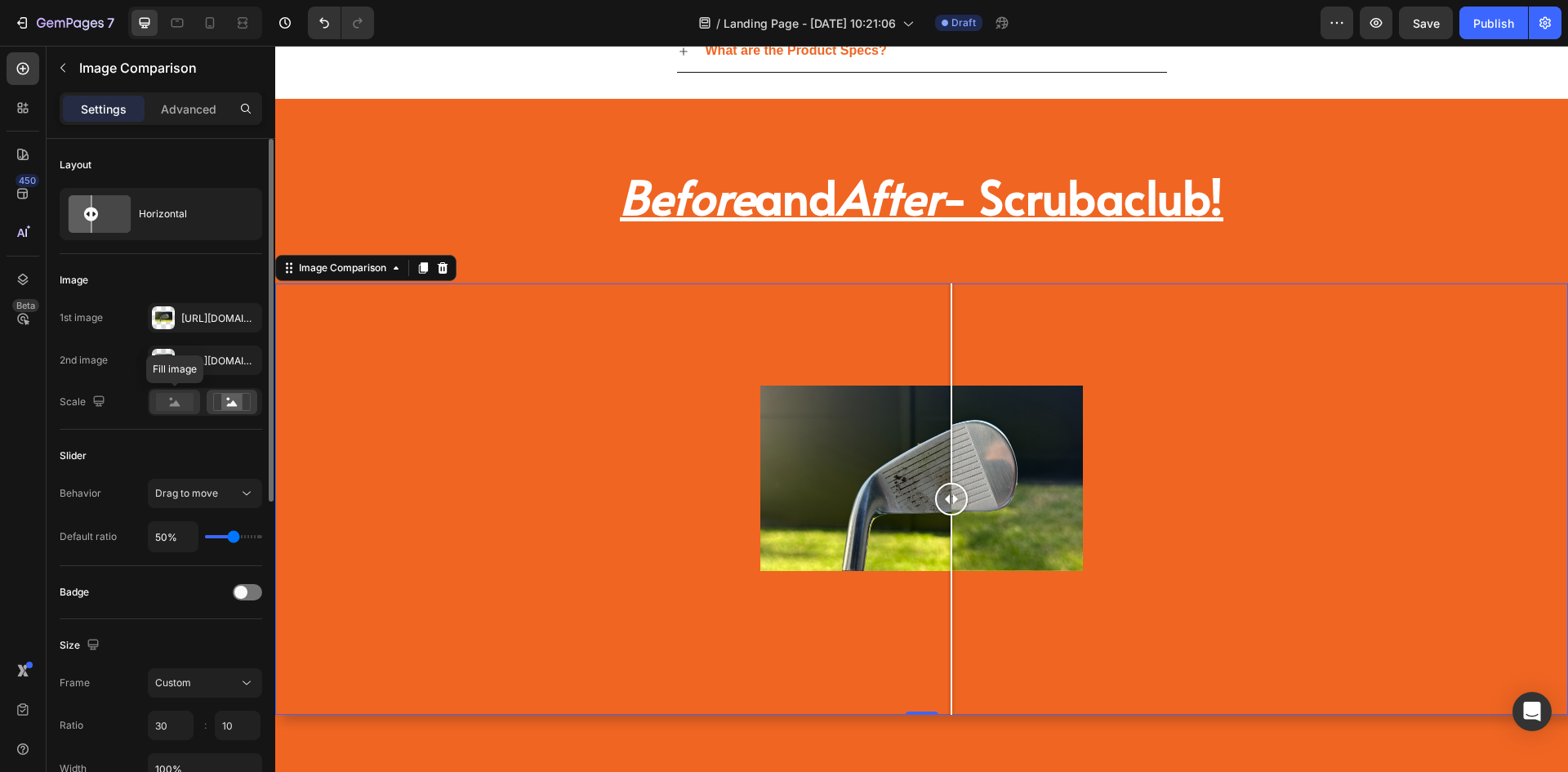
click at [186, 398] on rect at bounding box center [174, 402] width 37 height 18
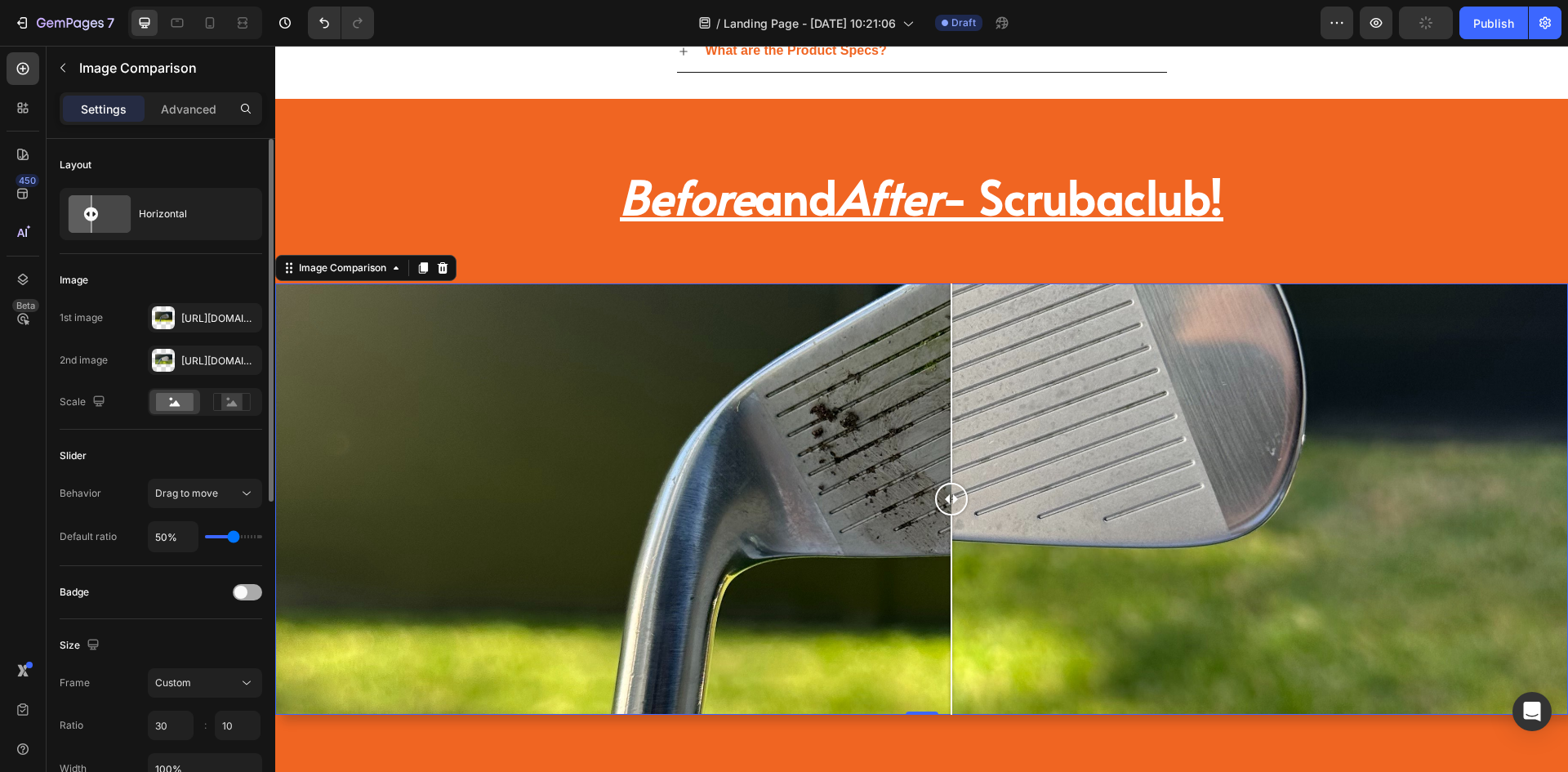
click at [254, 598] on div at bounding box center [247, 593] width 29 height 17
click at [254, 598] on span at bounding box center [254, 593] width 13 height 13
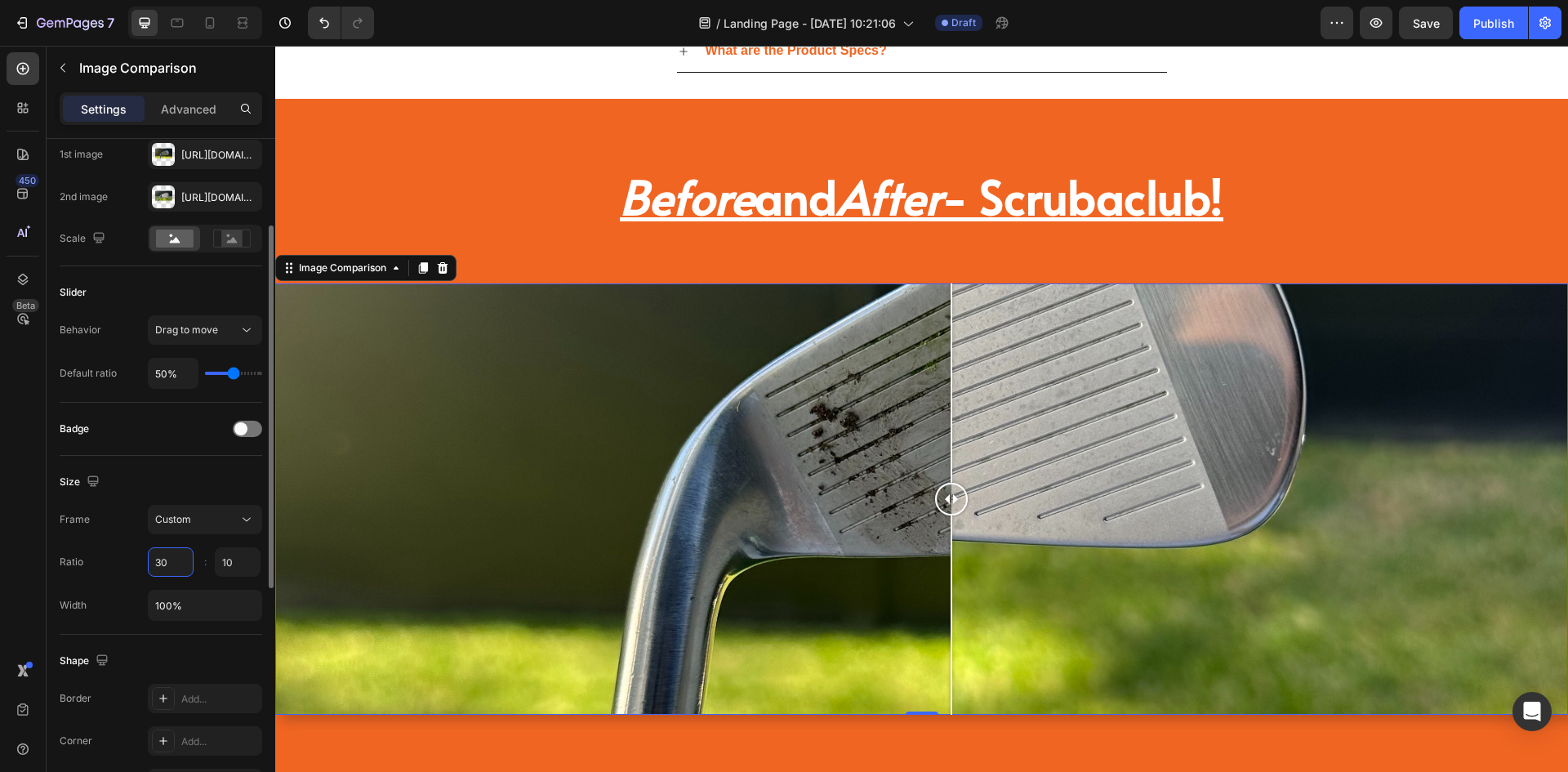
click at [175, 561] on input "30" at bounding box center [171, 562] width 46 height 29
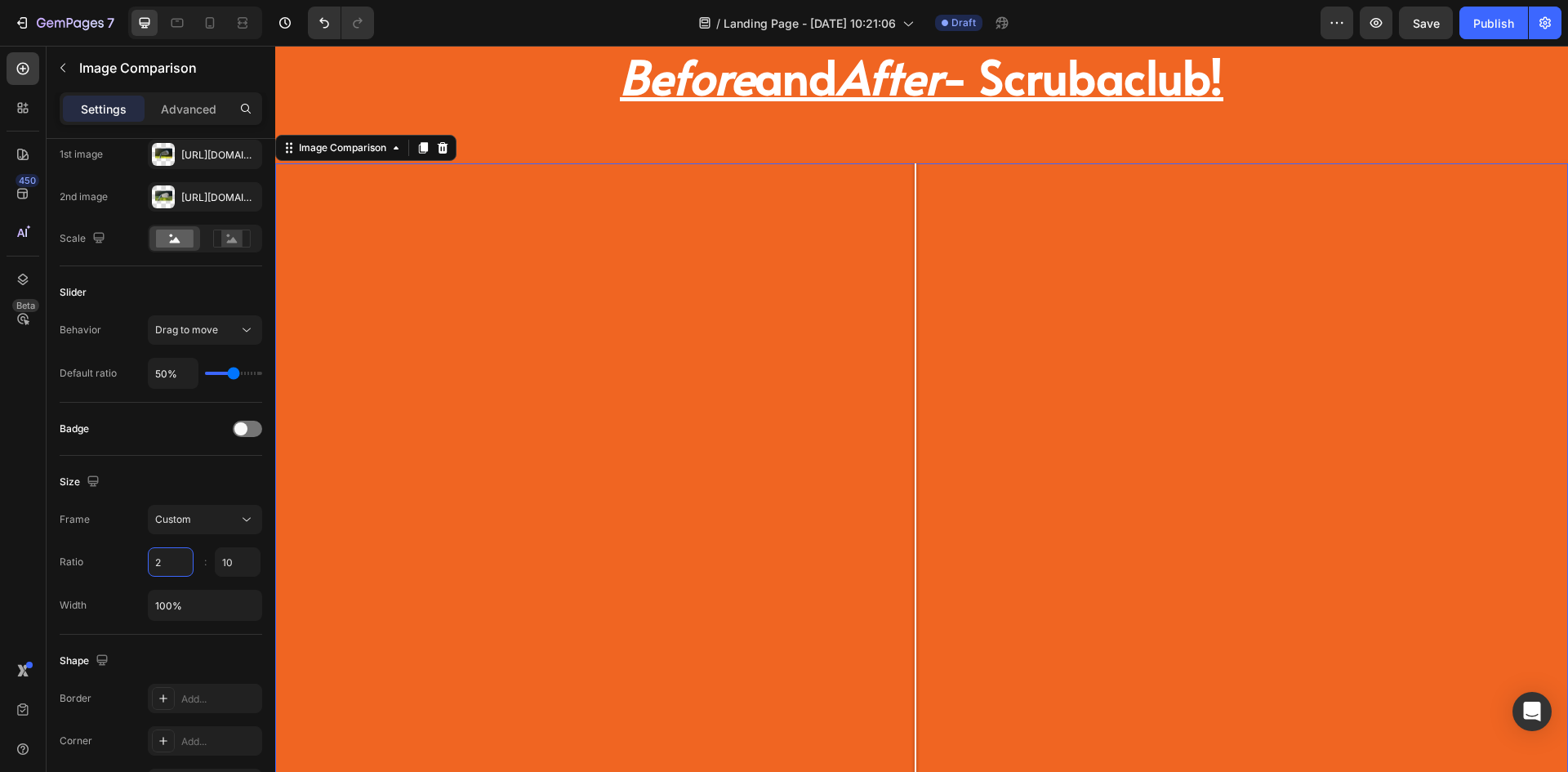
scroll to position [3403, 0]
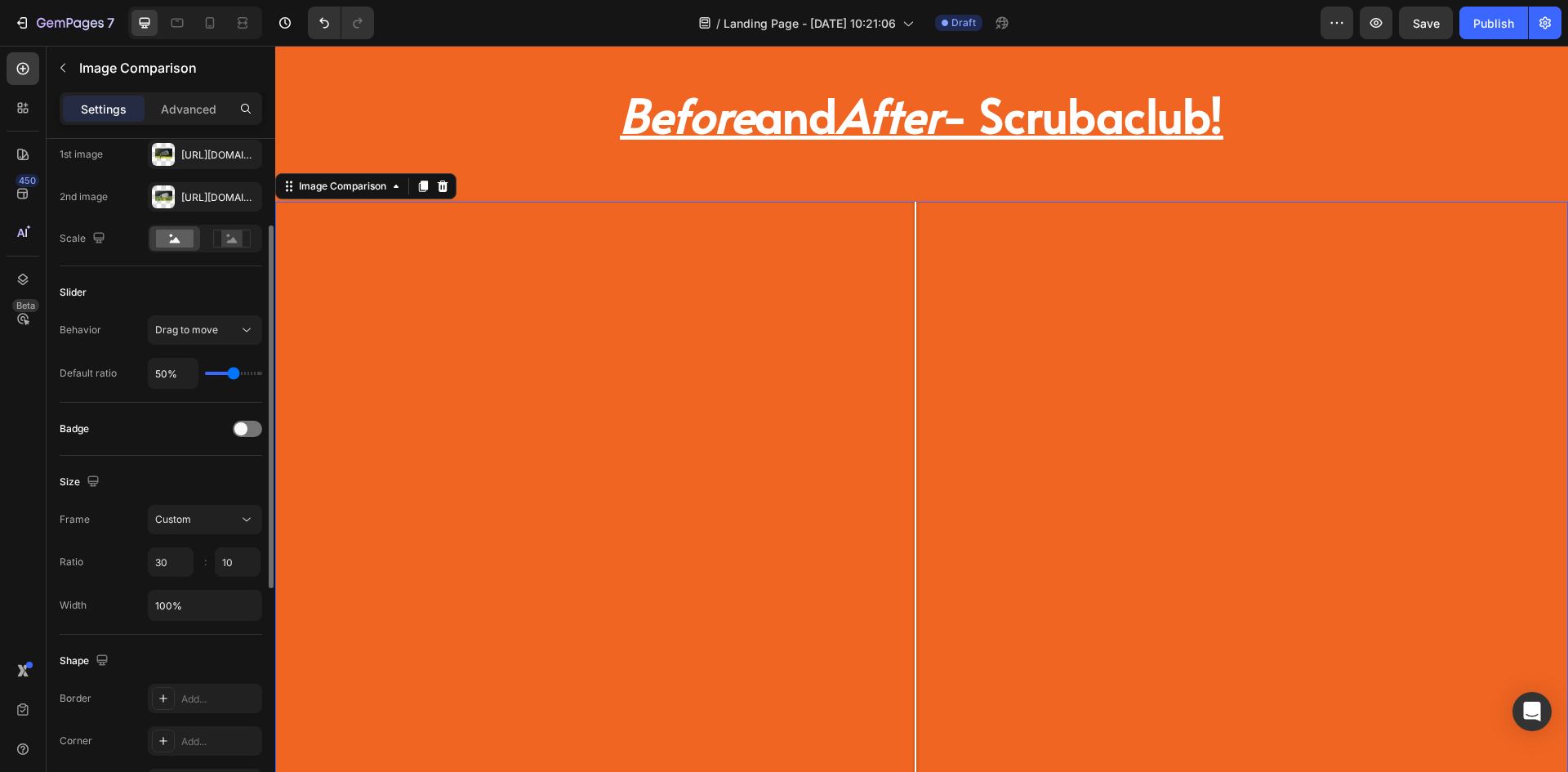
click at [123, 560] on div "Ratio 30 10 :" at bounding box center [161, 562] width 202 height 29
click at [142, 558] on div "Ratio 30 10 :" at bounding box center [161, 562] width 202 height 29
click at [166, 560] on input "30" at bounding box center [171, 562] width 46 height 29
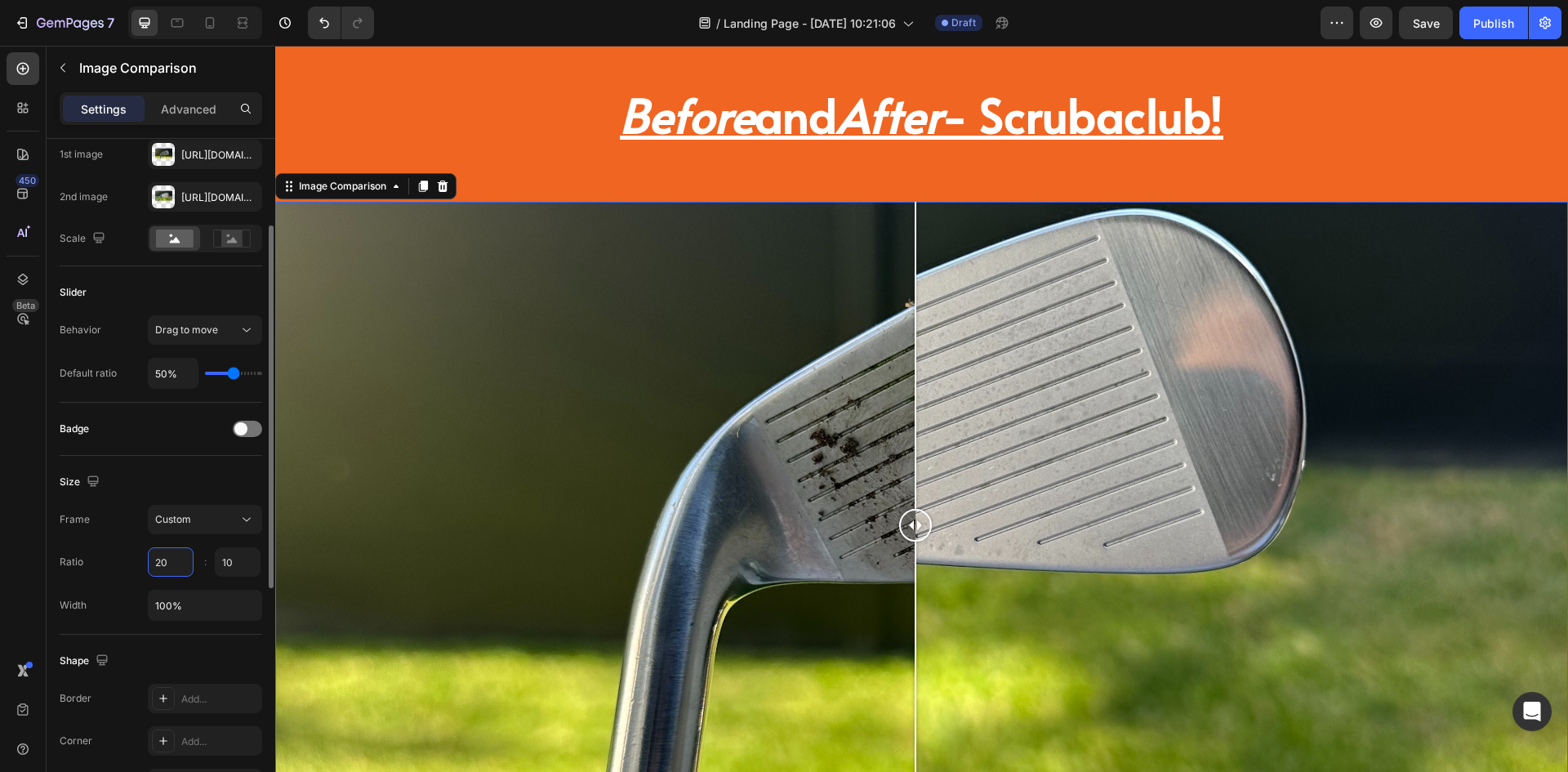
scroll to position [82, 0]
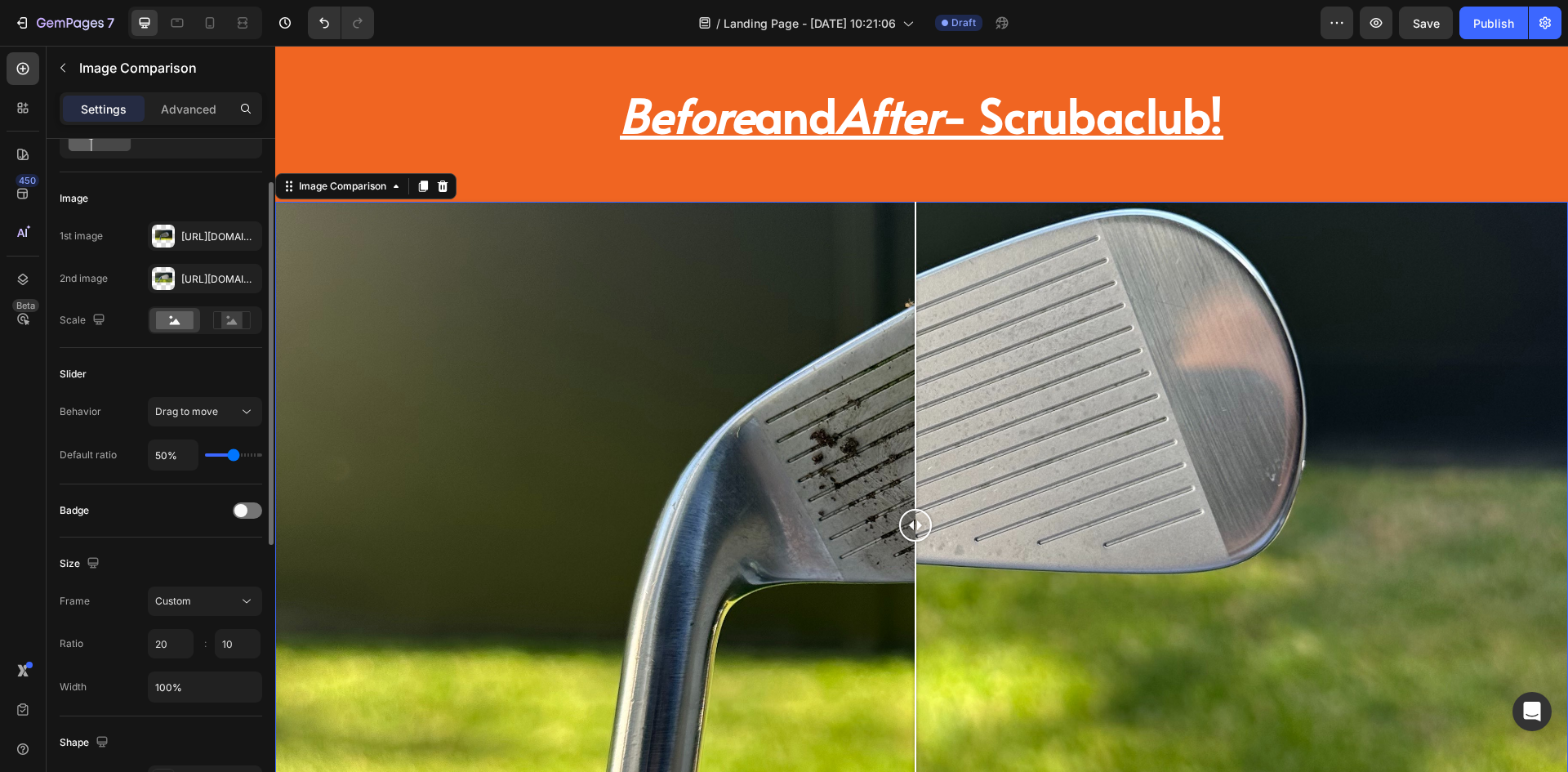
click at [167, 552] on div "Size" at bounding box center [161, 563] width 202 height 26
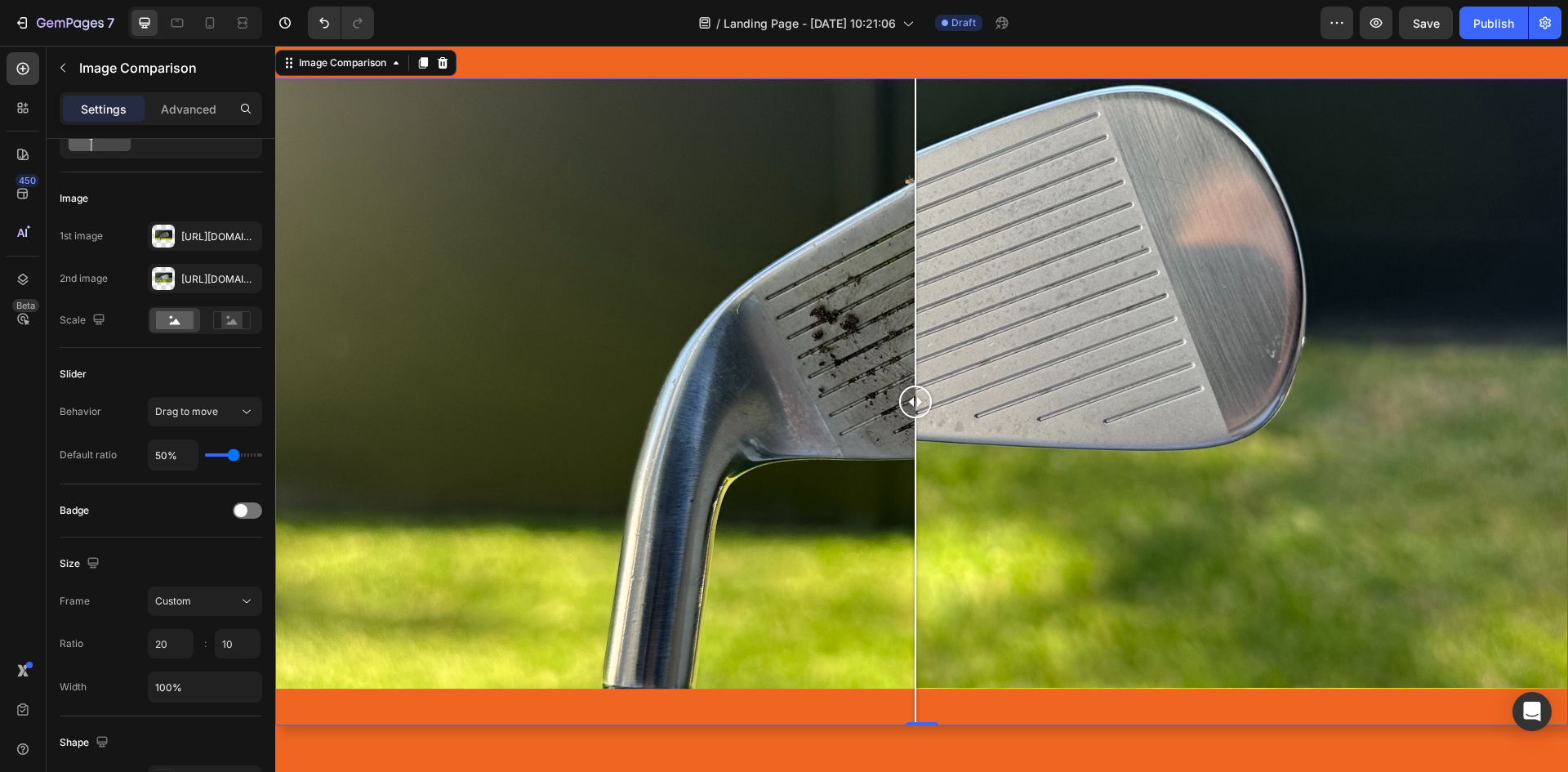
scroll to position [3648, 0]
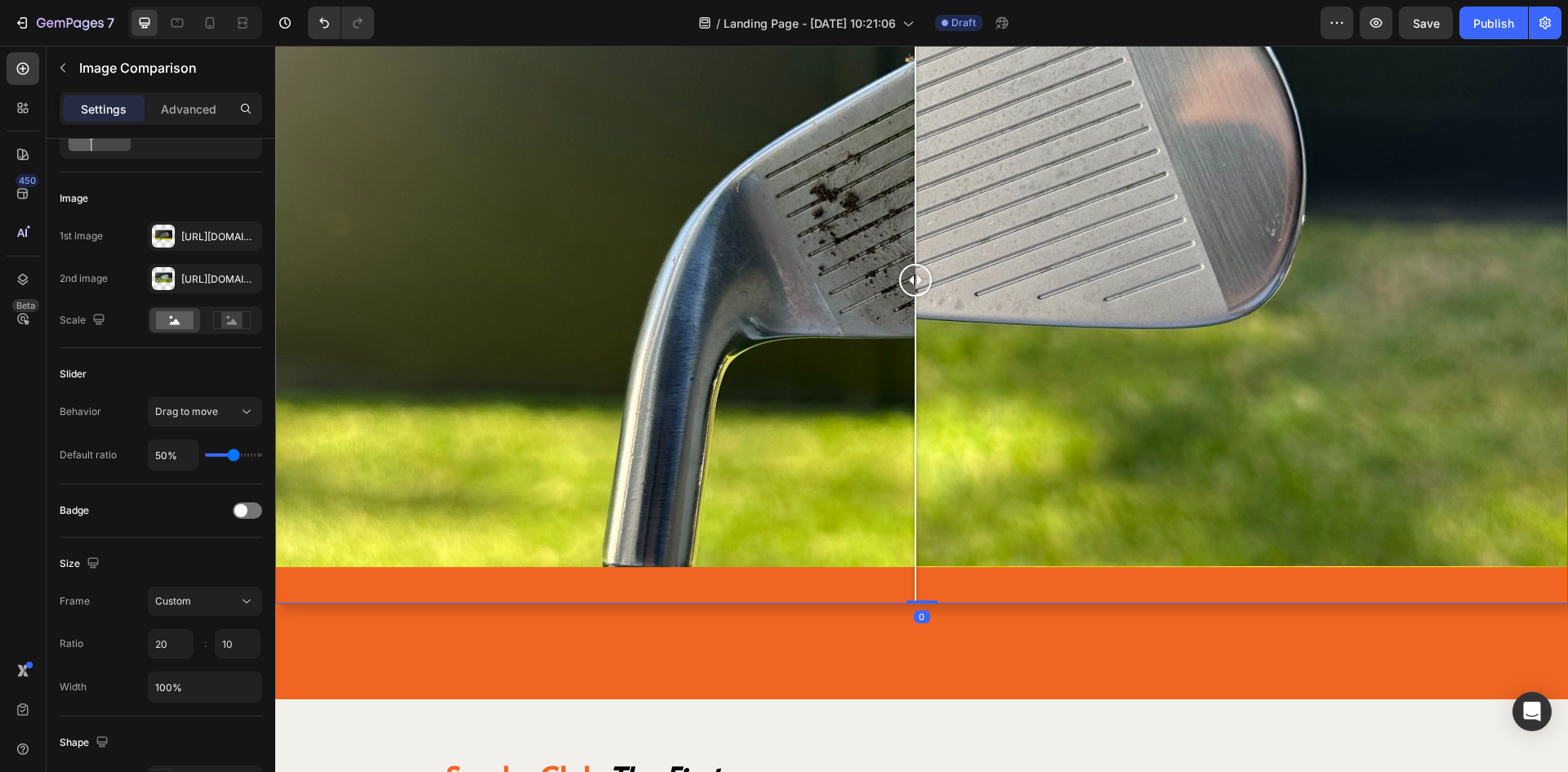
drag, startPoint x: 914, startPoint y: 595, endPoint x: 919, endPoint y: 541, distance: 54.2
click at [919, 541] on div "Image Comparison 0" at bounding box center [922, 280] width 1293 height 647
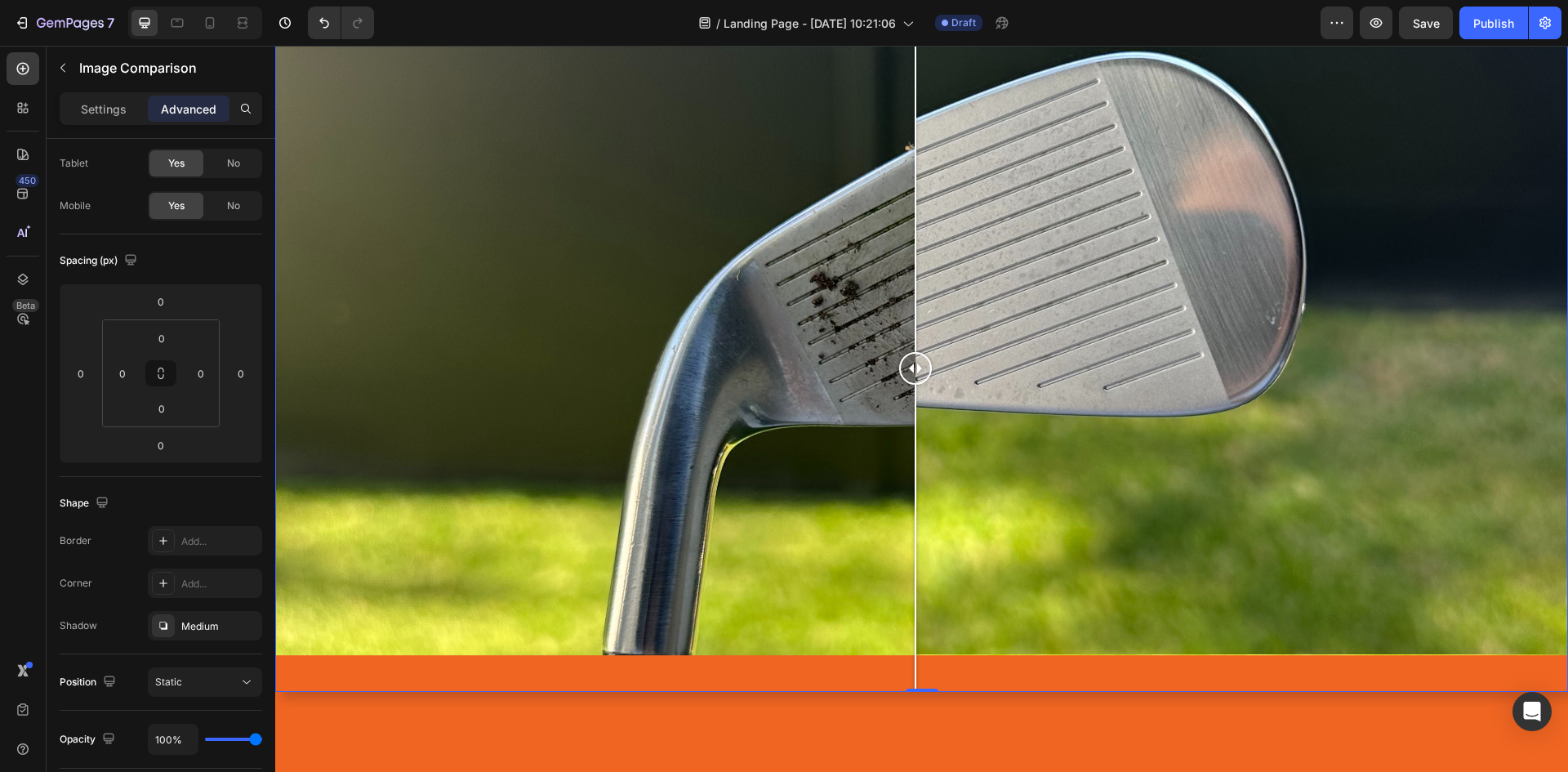
scroll to position [3566, 0]
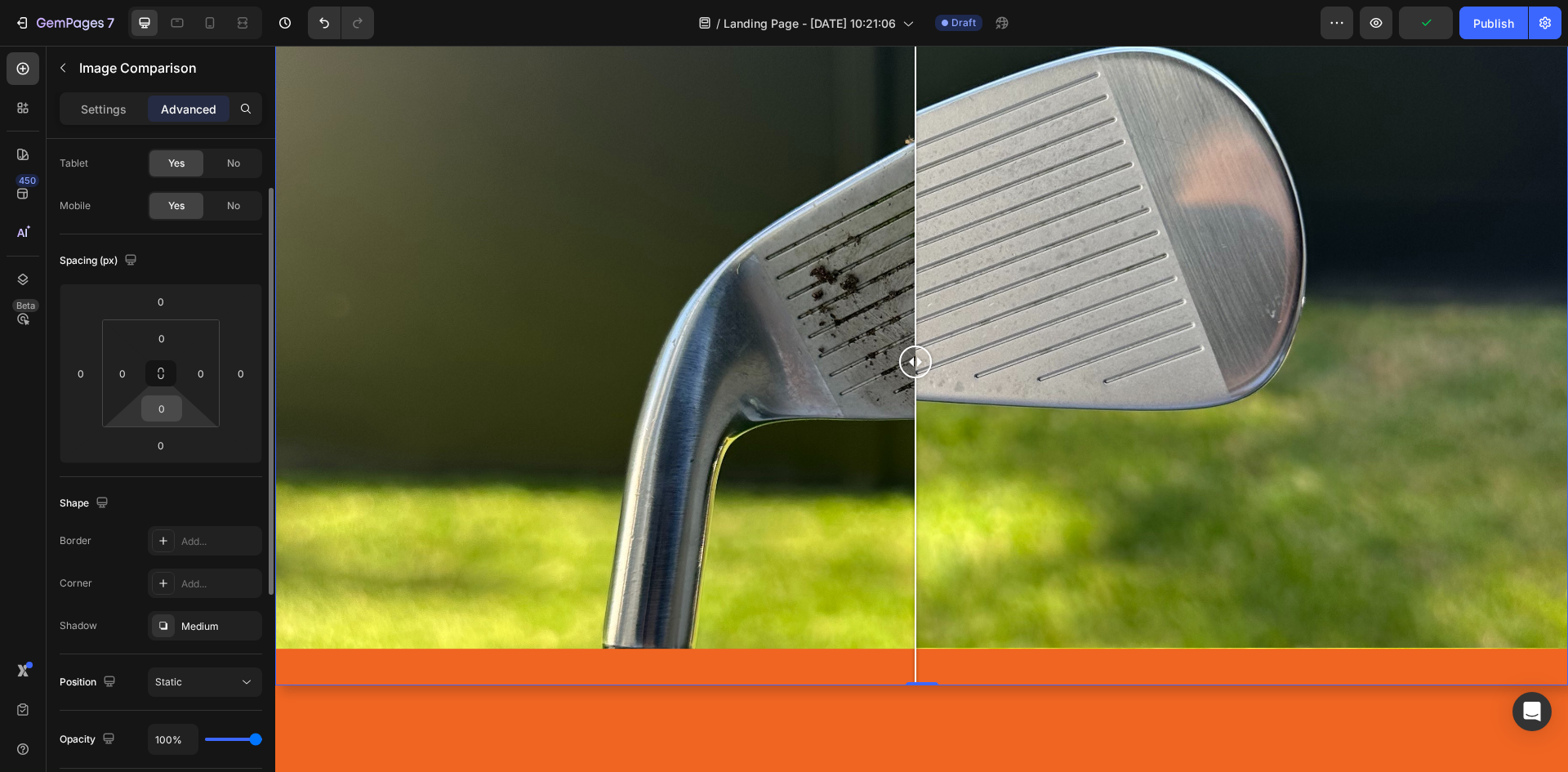
click at [157, 418] on input "0" at bounding box center [161, 408] width 32 height 24
click at [138, 0] on html "7 / Landing Page - [DATE] 10:21:06 Draft Preview Save Publish 450 Beta Sections…" at bounding box center [784, 0] width 1568 height 0
click at [163, 406] on input "5" at bounding box center [161, 408] width 32 height 24
click at [324, 23] on icon "Undo/Redo" at bounding box center [325, 23] width 17 height 17
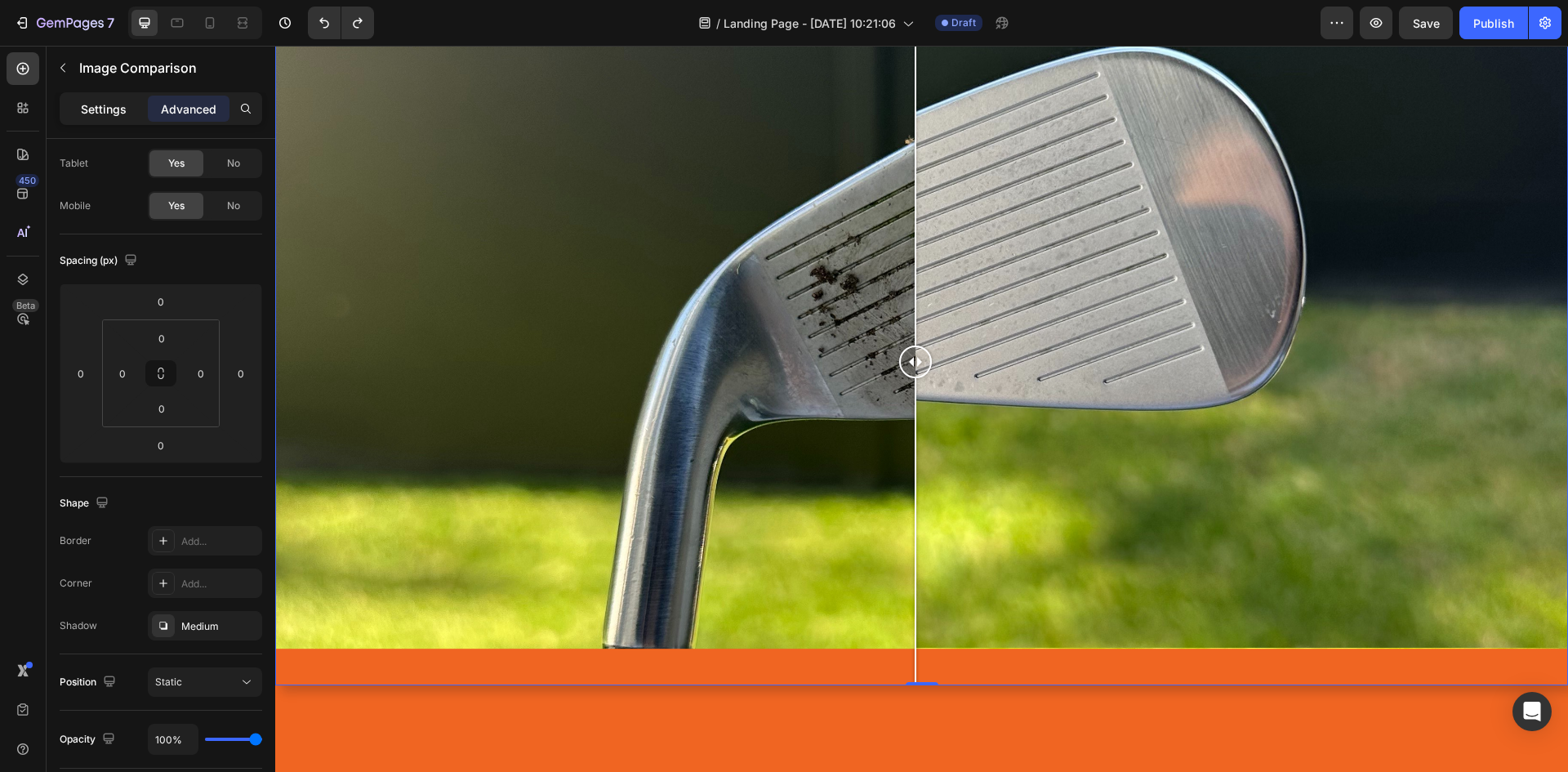
click at [95, 104] on p "Settings" at bounding box center [103, 109] width 46 height 17
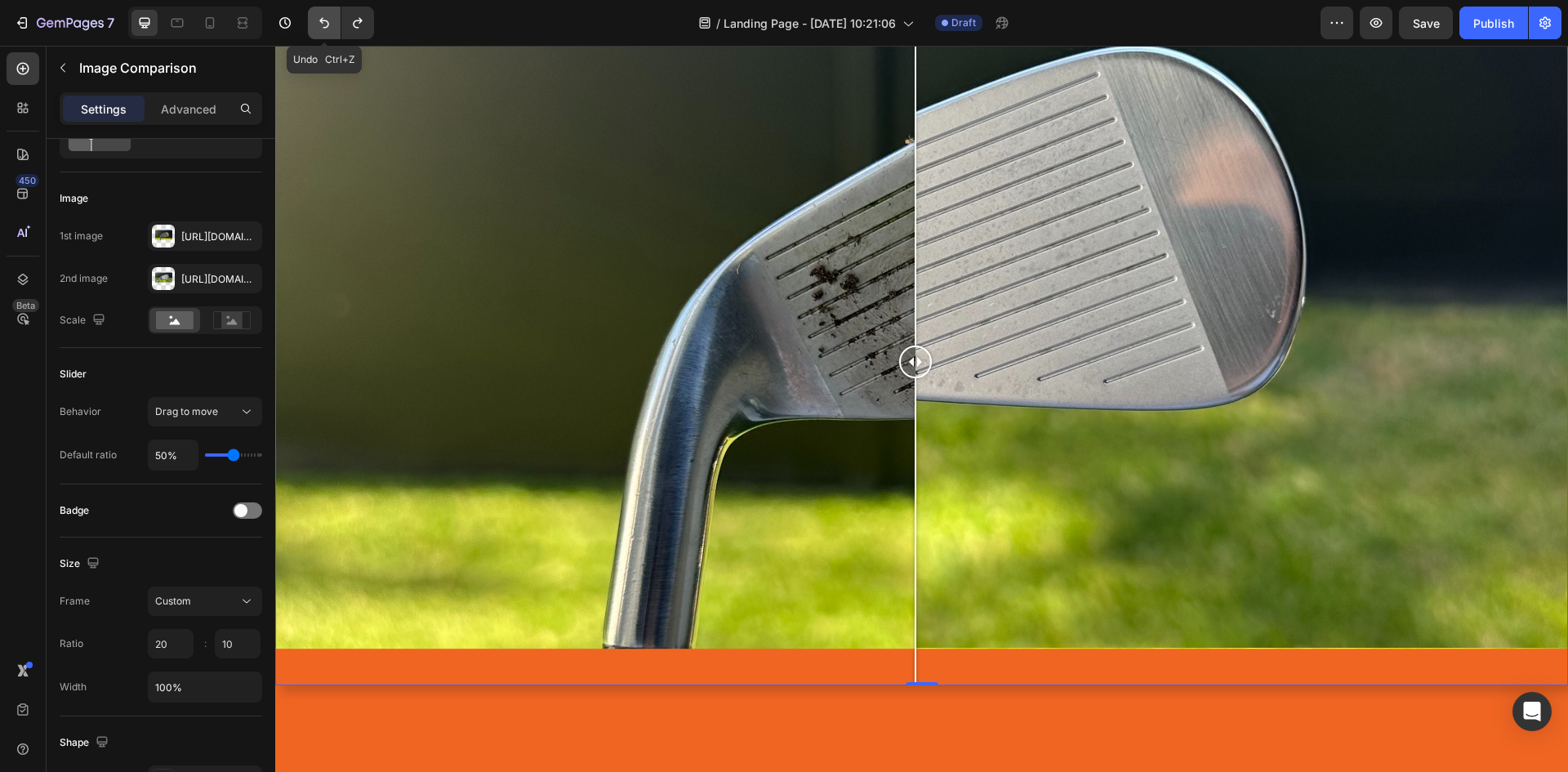
click at [322, 22] on icon "Undo/Redo" at bounding box center [325, 23] width 10 height 11
click at [318, 23] on icon "Undo/Redo" at bounding box center [325, 23] width 17 height 17
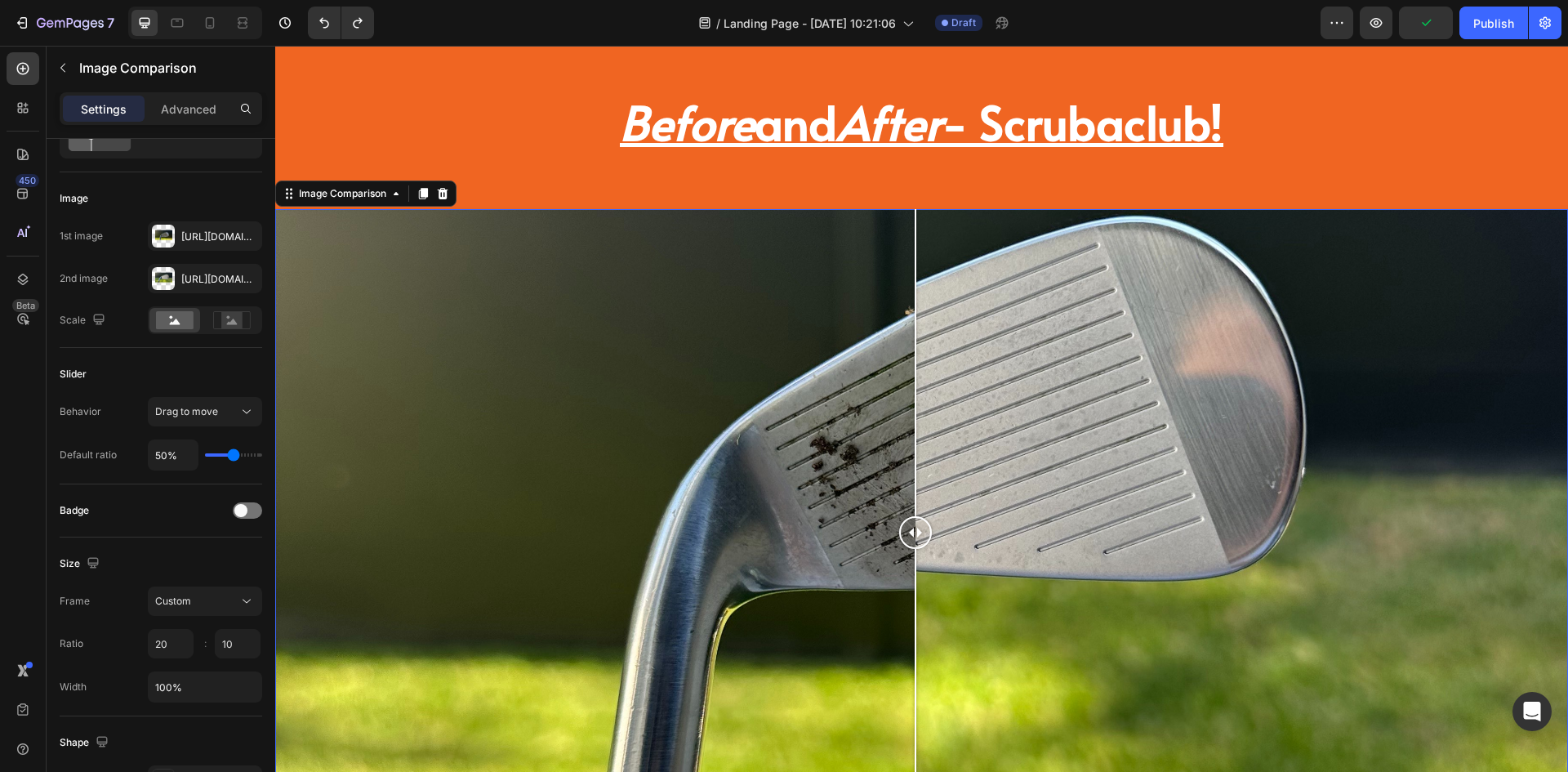
scroll to position [3648, 0]
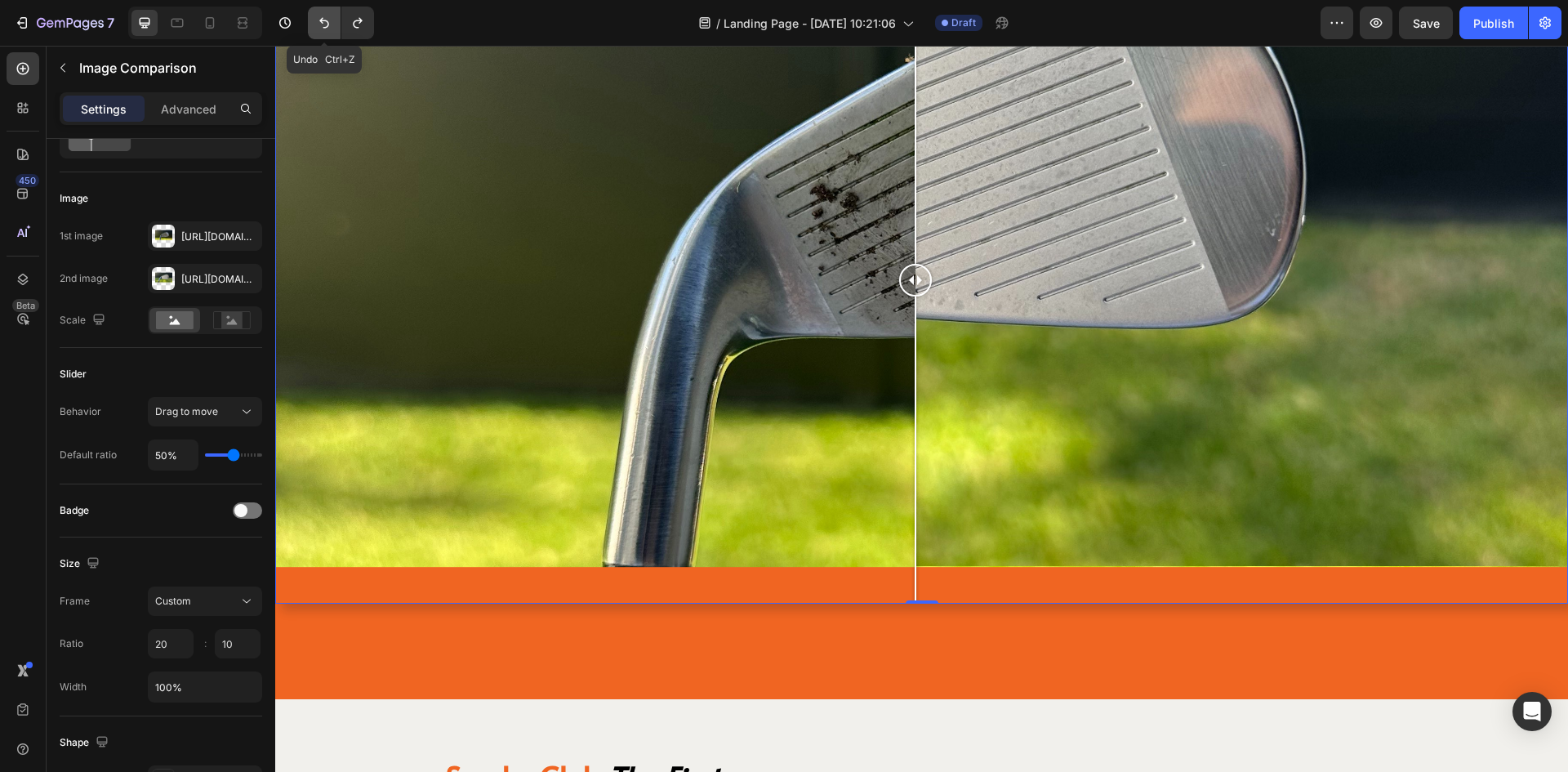
click at [325, 26] on icon "Undo/Redo" at bounding box center [325, 23] width 17 height 17
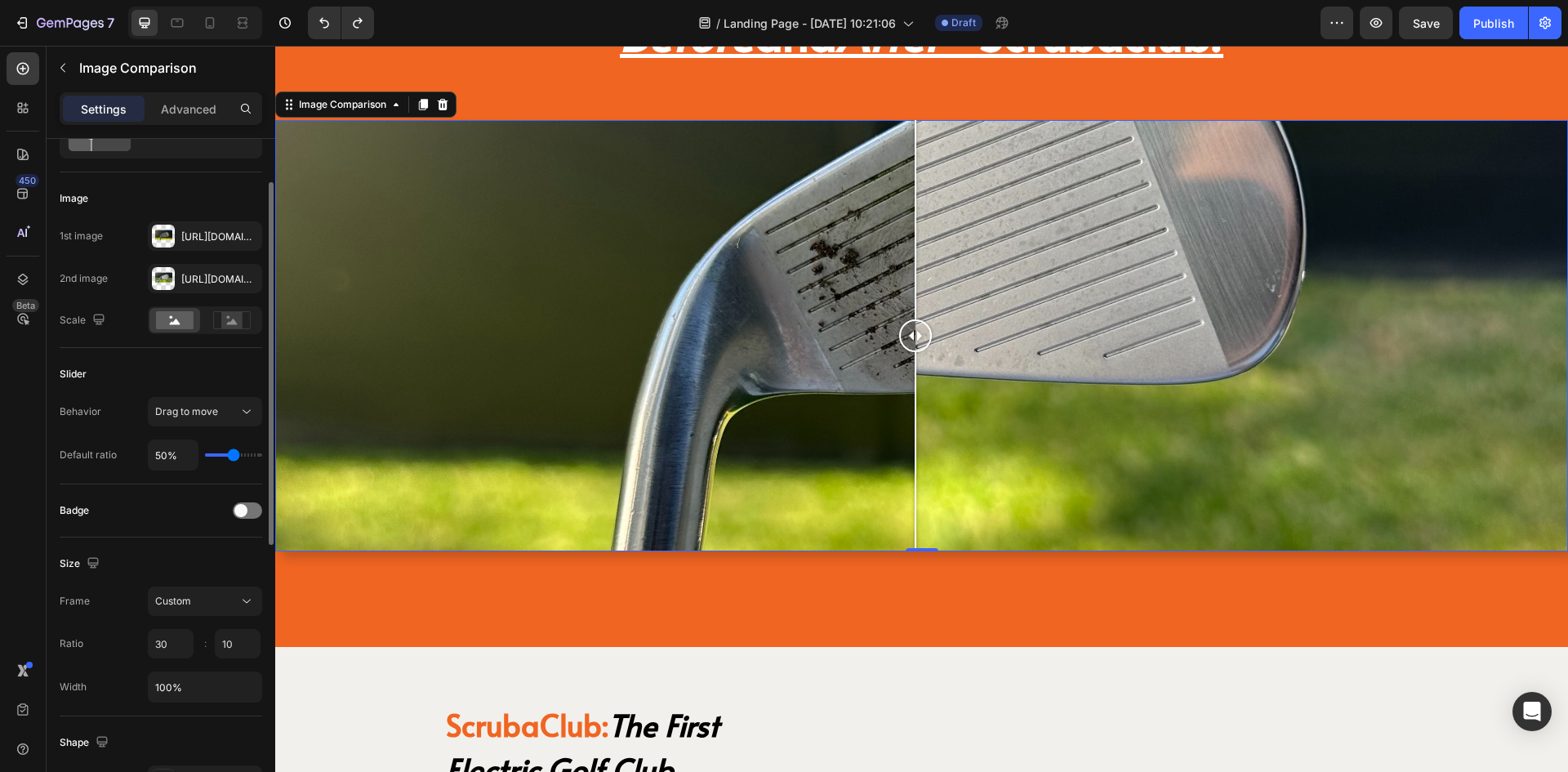
scroll to position [163, 0]
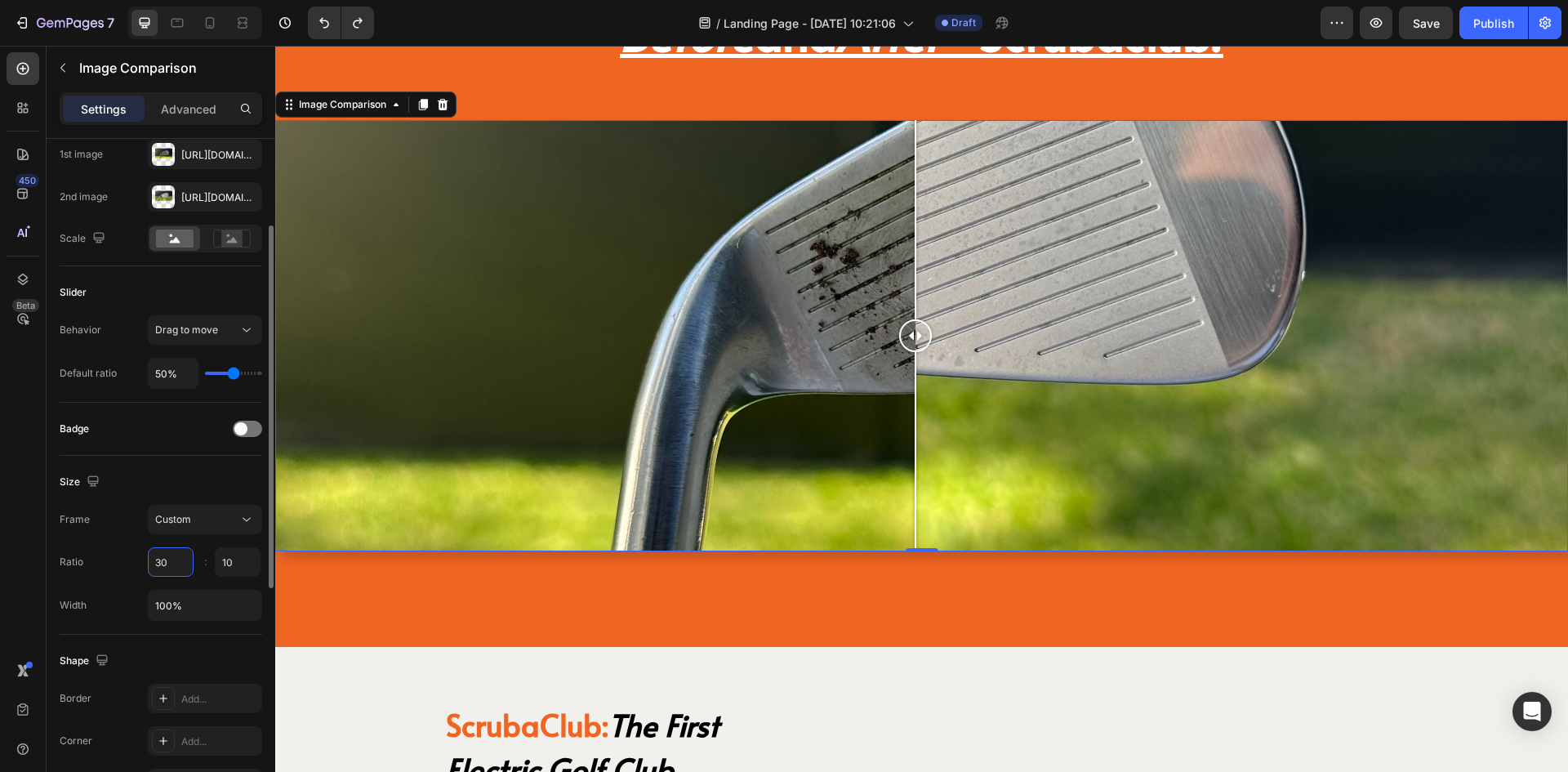
click at [184, 560] on input "30" at bounding box center [171, 562] width 46 height 29
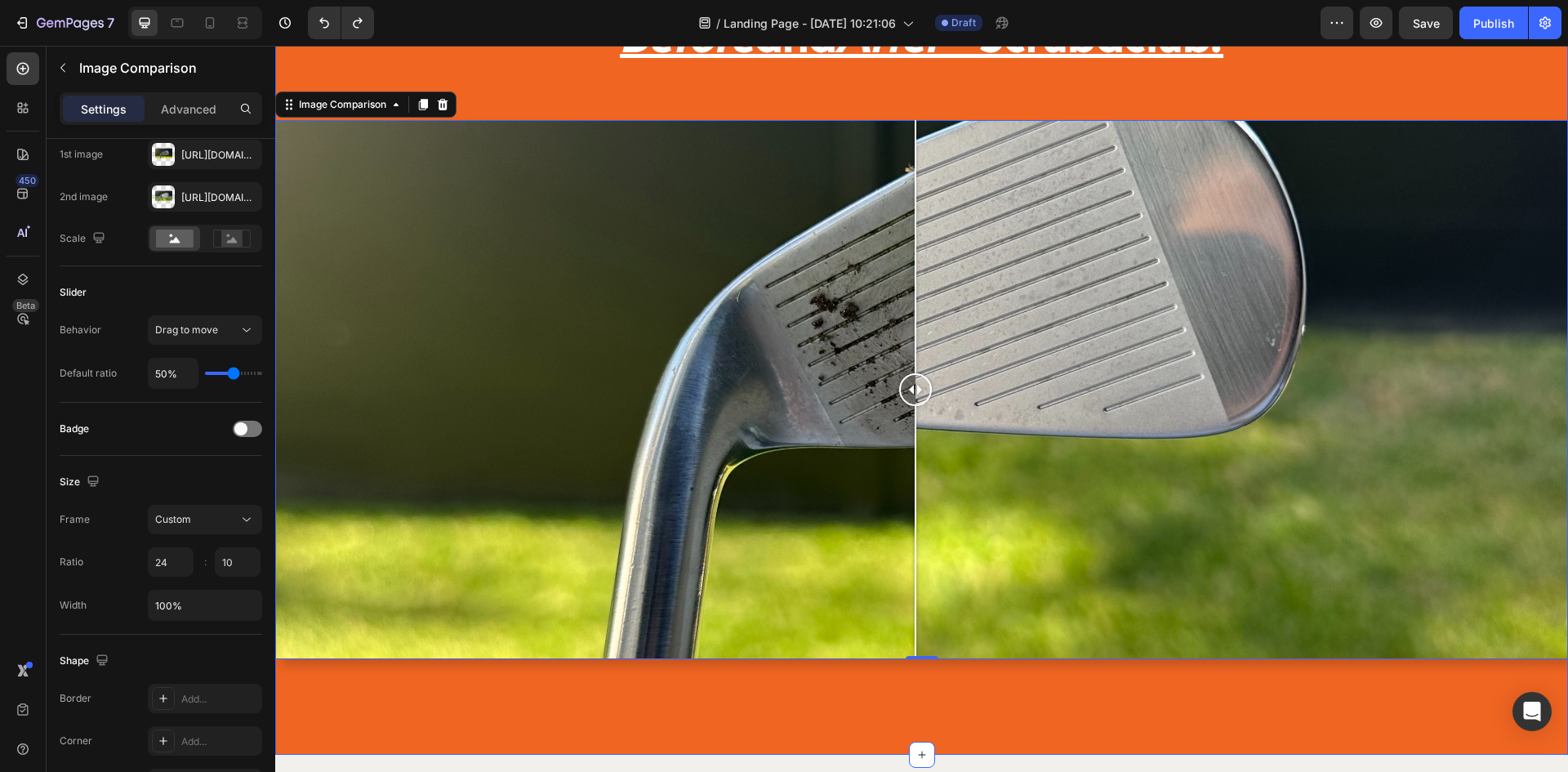
click at [717, 697] on div "Before and After - Scrubaclub! Heading Image Comparison 0 Section 10" at bounding box center [922, 345] width 1293 height 819
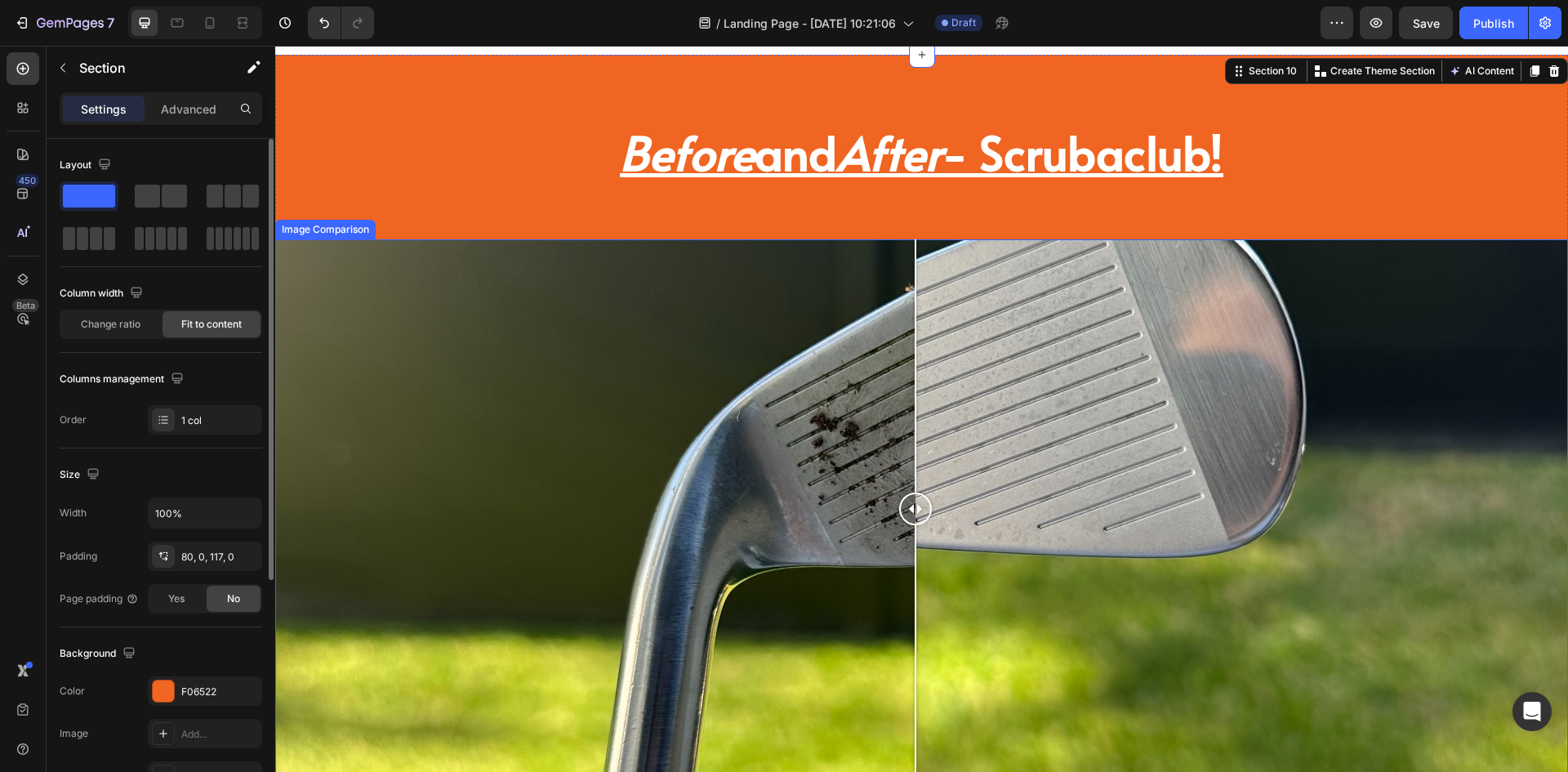
scroll to position [3320, 0]
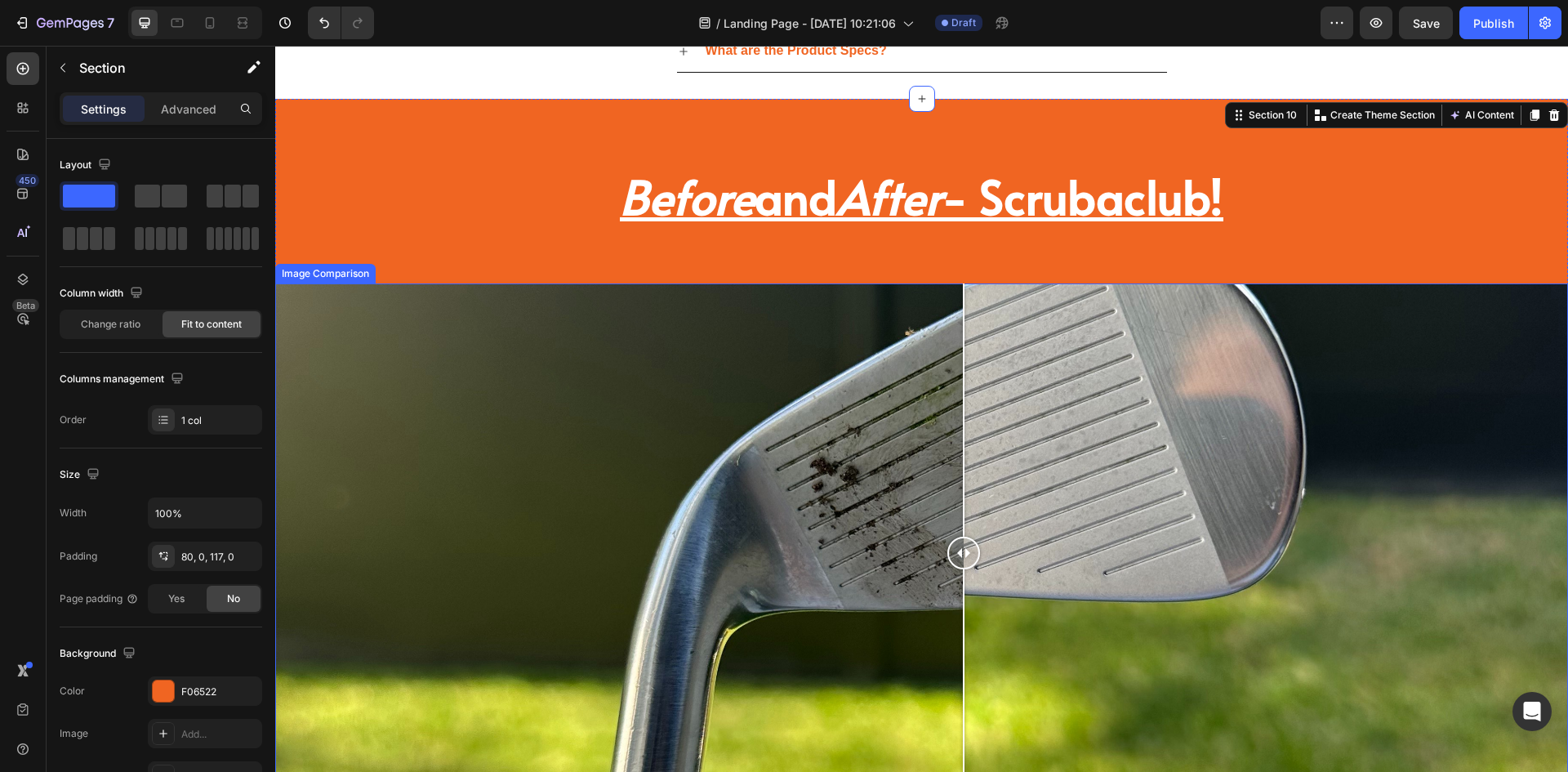
drag, startPoint x: 910, startPoint y: 554, endPoint x: 964, endPoint y: 570, distance: 56.3
click at [964, 570] on div at bounding box center [963, 554] width 32 height 540
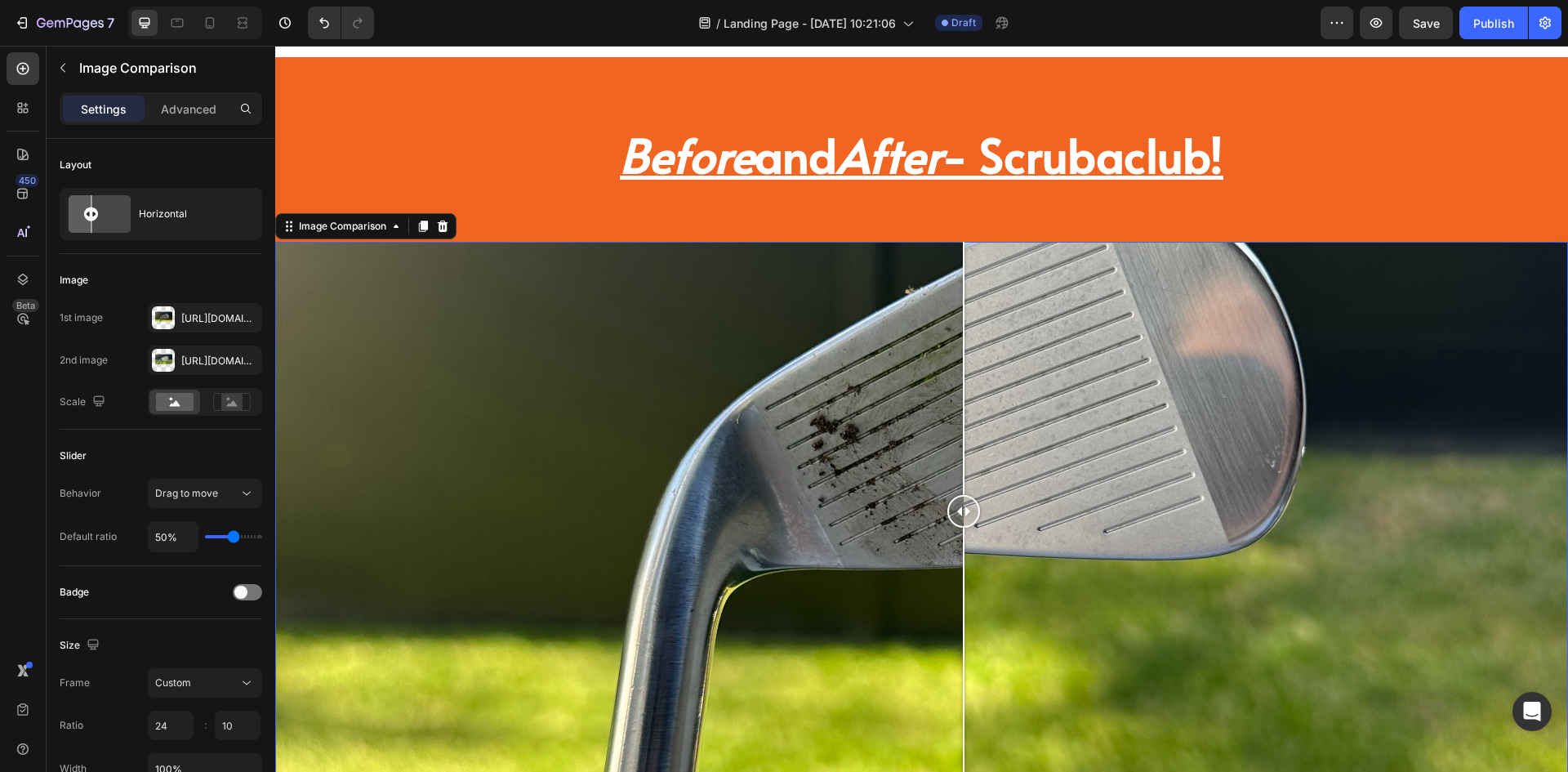
scroll to position [3403, 0]
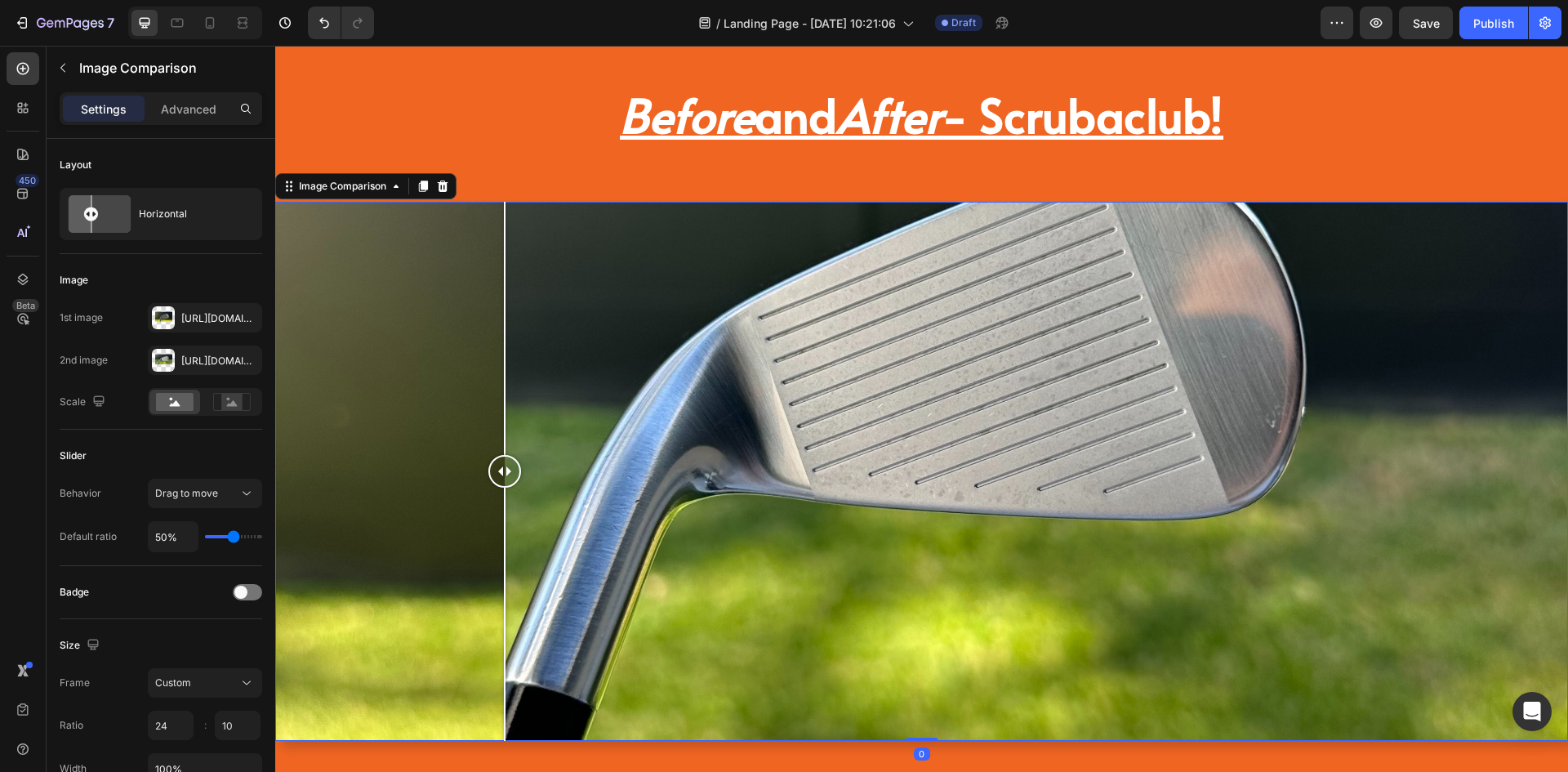
click at [505, 516] on div at bounding box center [922, 471] width 1293 height 540
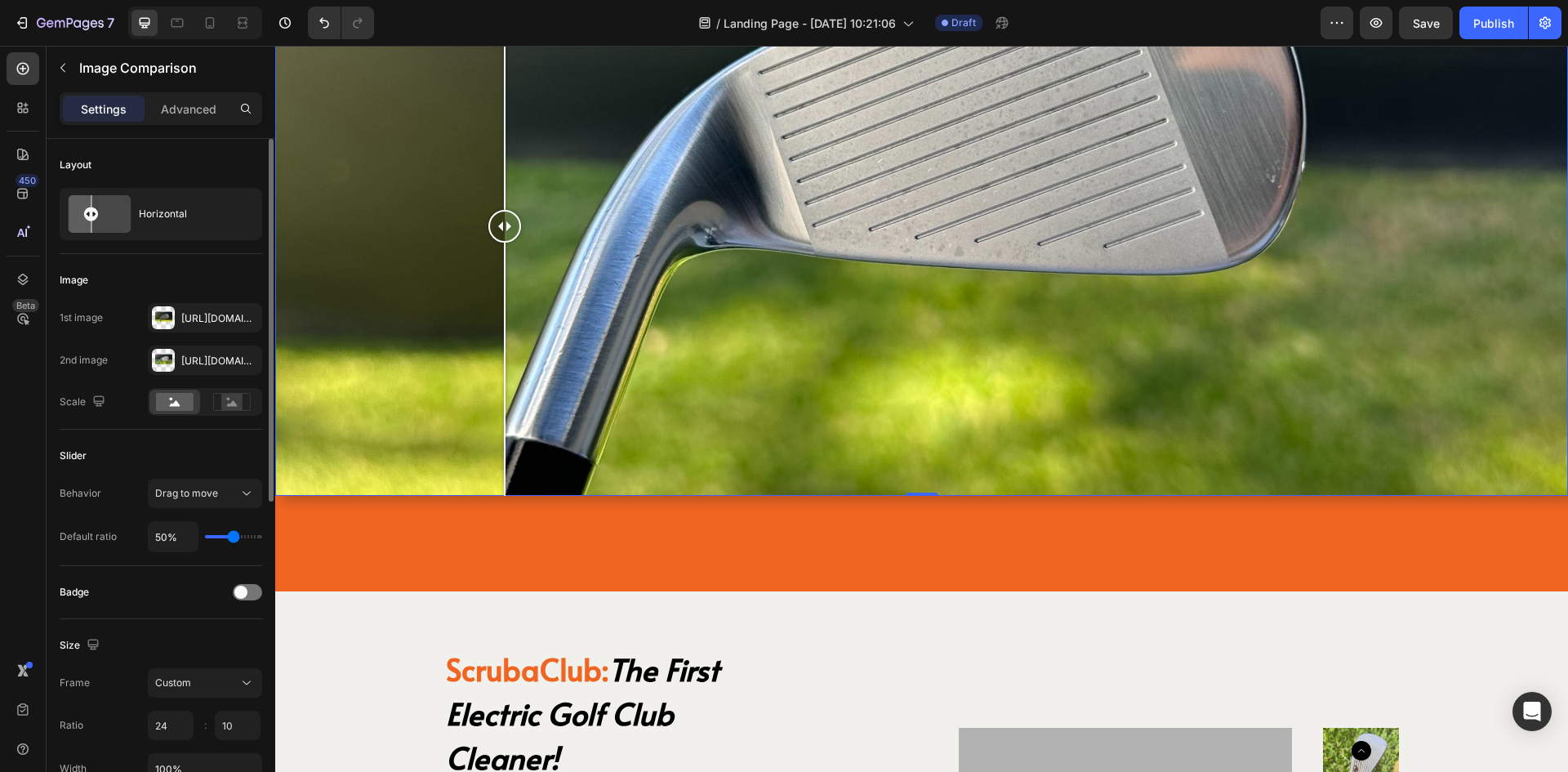
scroll to position [163, 0]
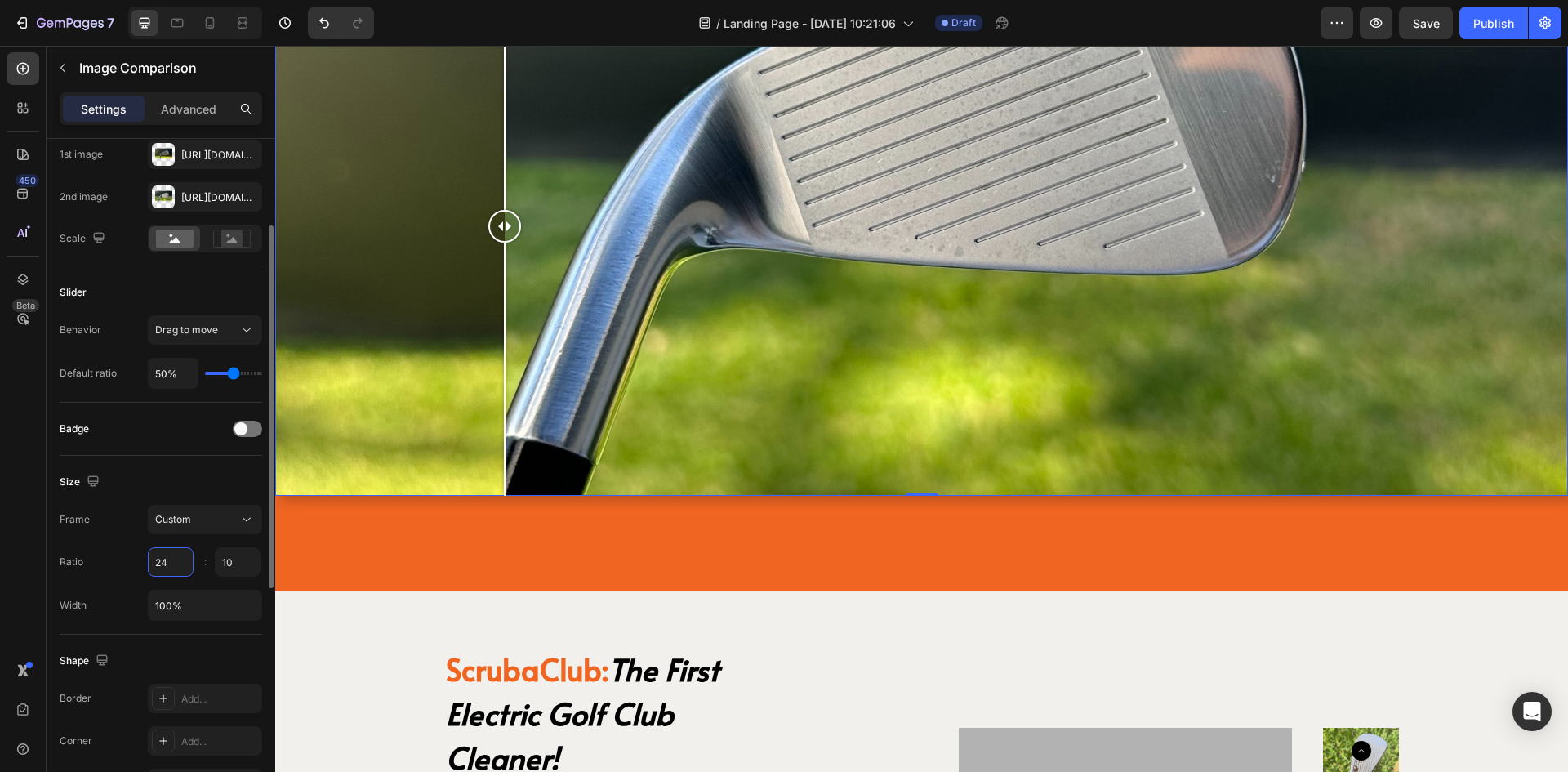
click at [184, 563] on input "24" at bounding box center [171, 562] width 46 height 29
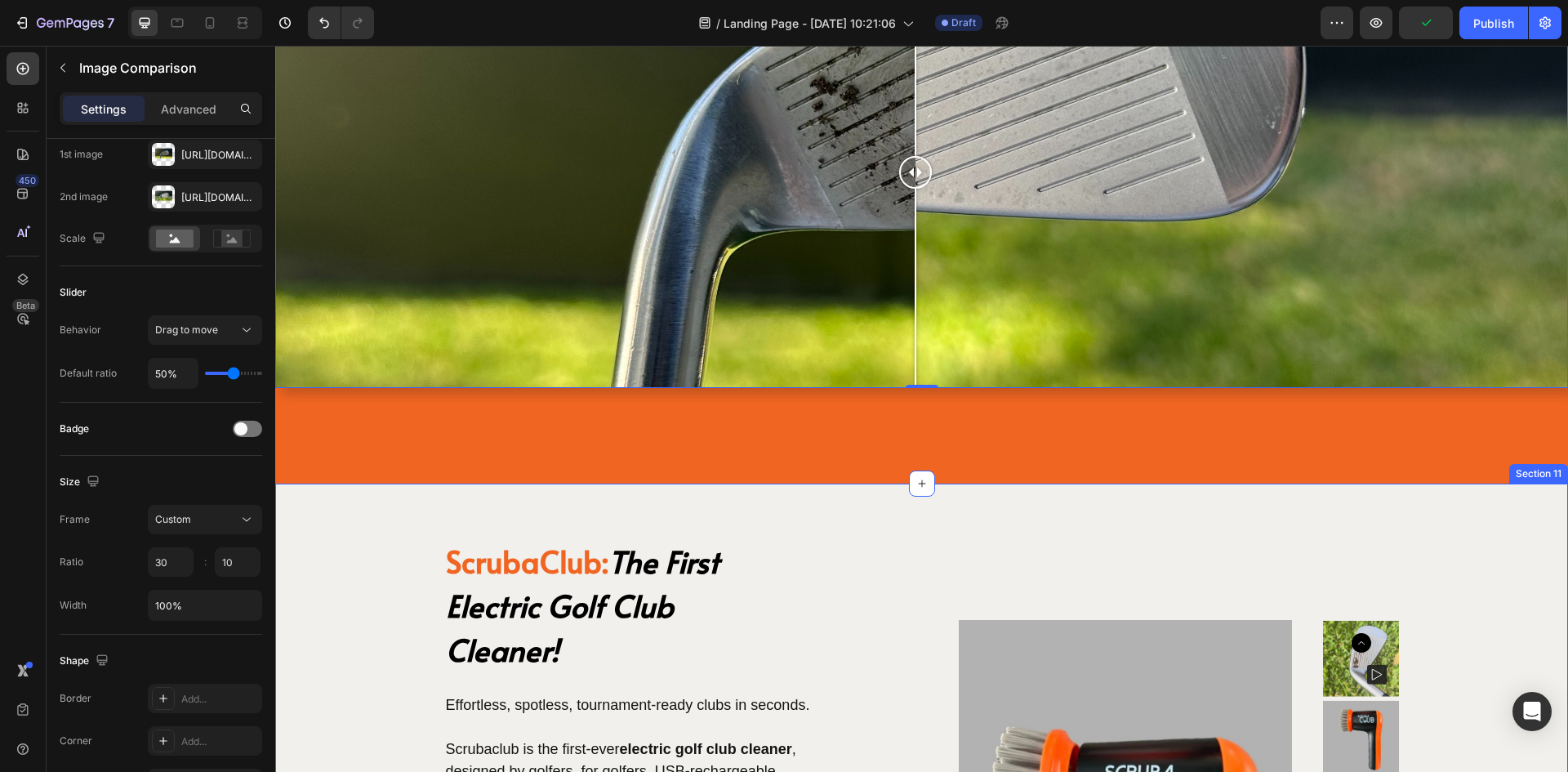
click at [324, 457] on div "Before and After - Scrubaclub! Heading Image Comparison 0 Section 10" at bounding box center [922, 127] width 1293 height 712
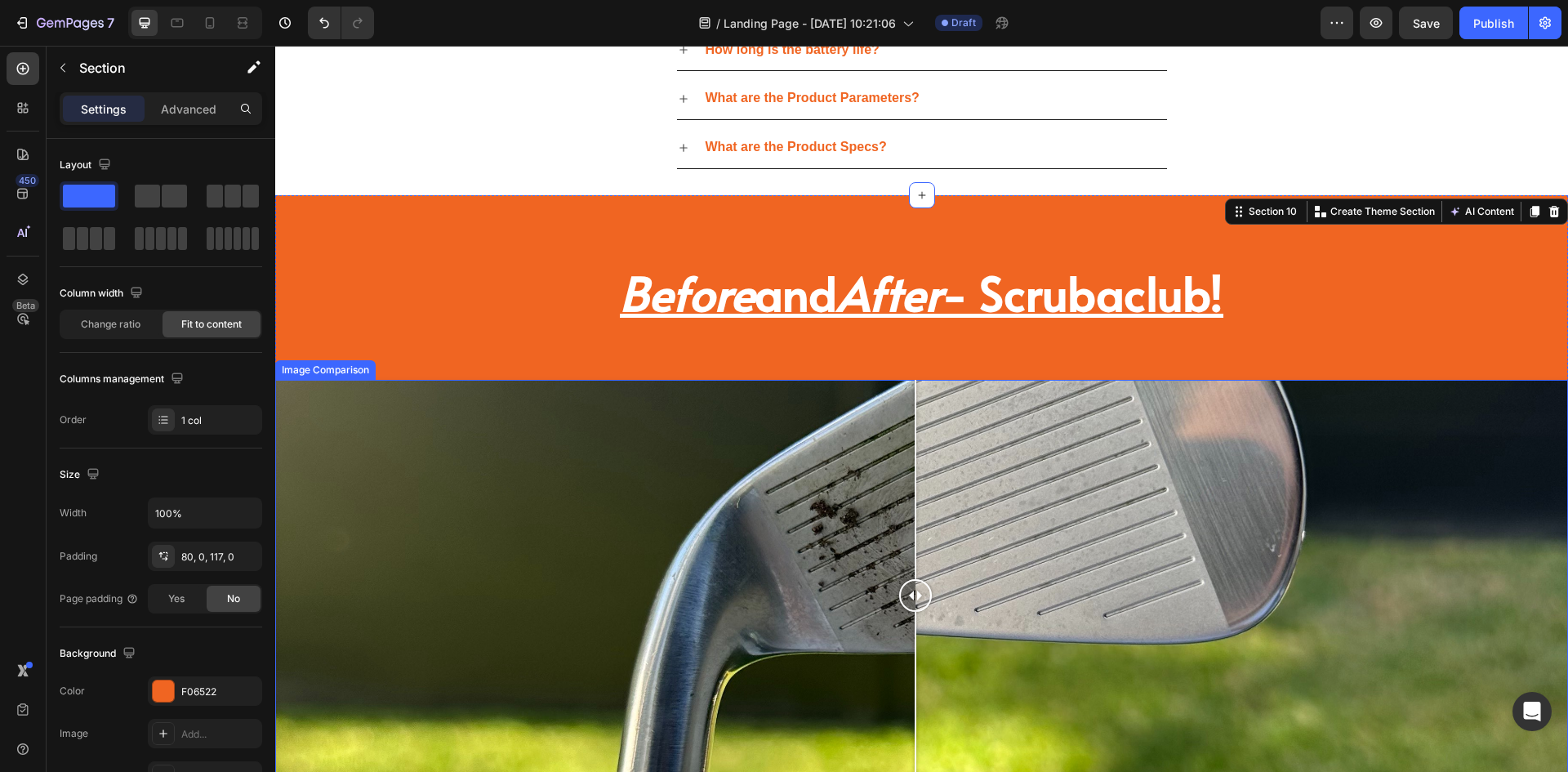
scroll to position [3384, 0]
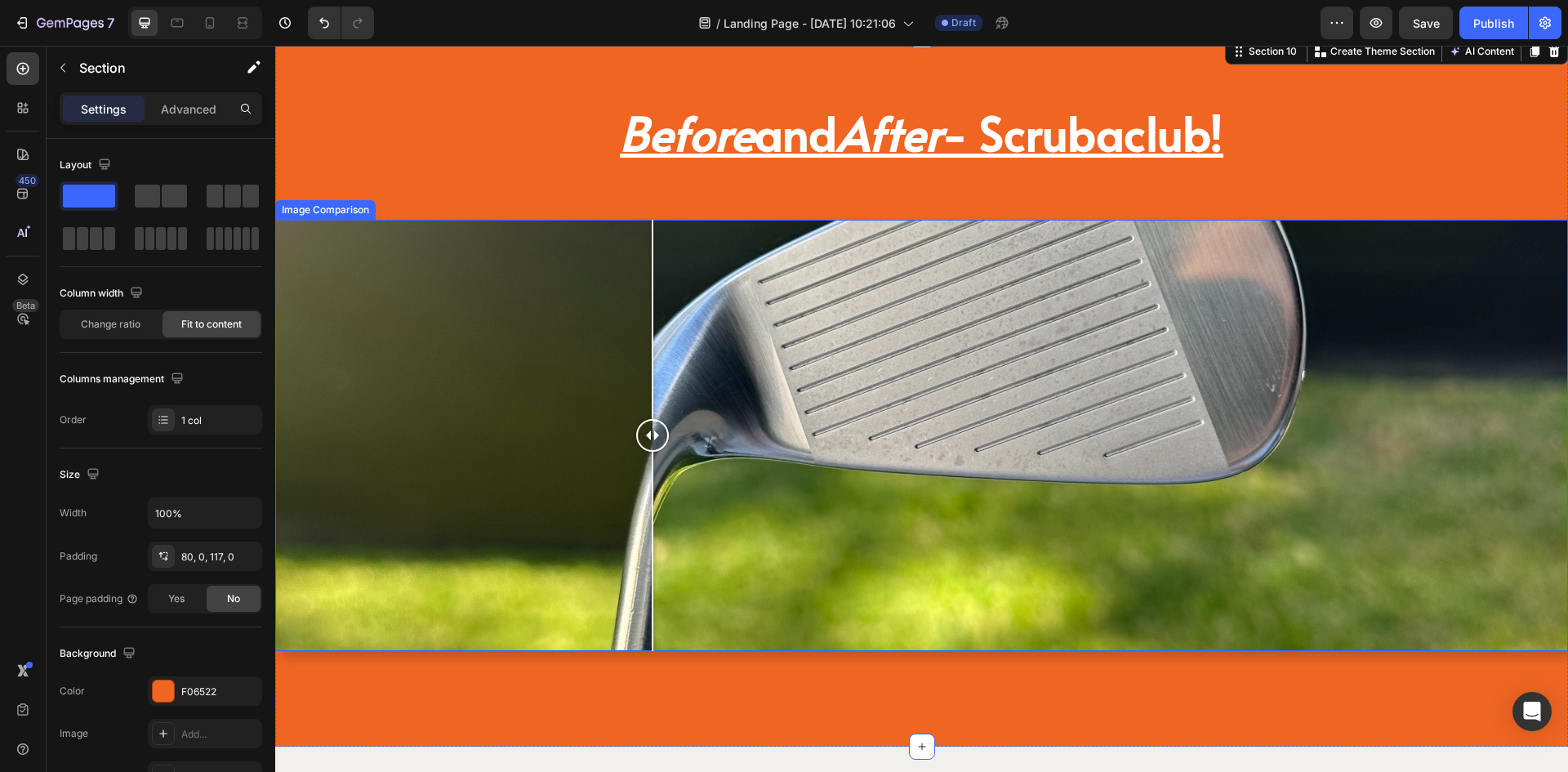
click at [653, 436] on div at bounding box center [922, 436] width 1293 height 431
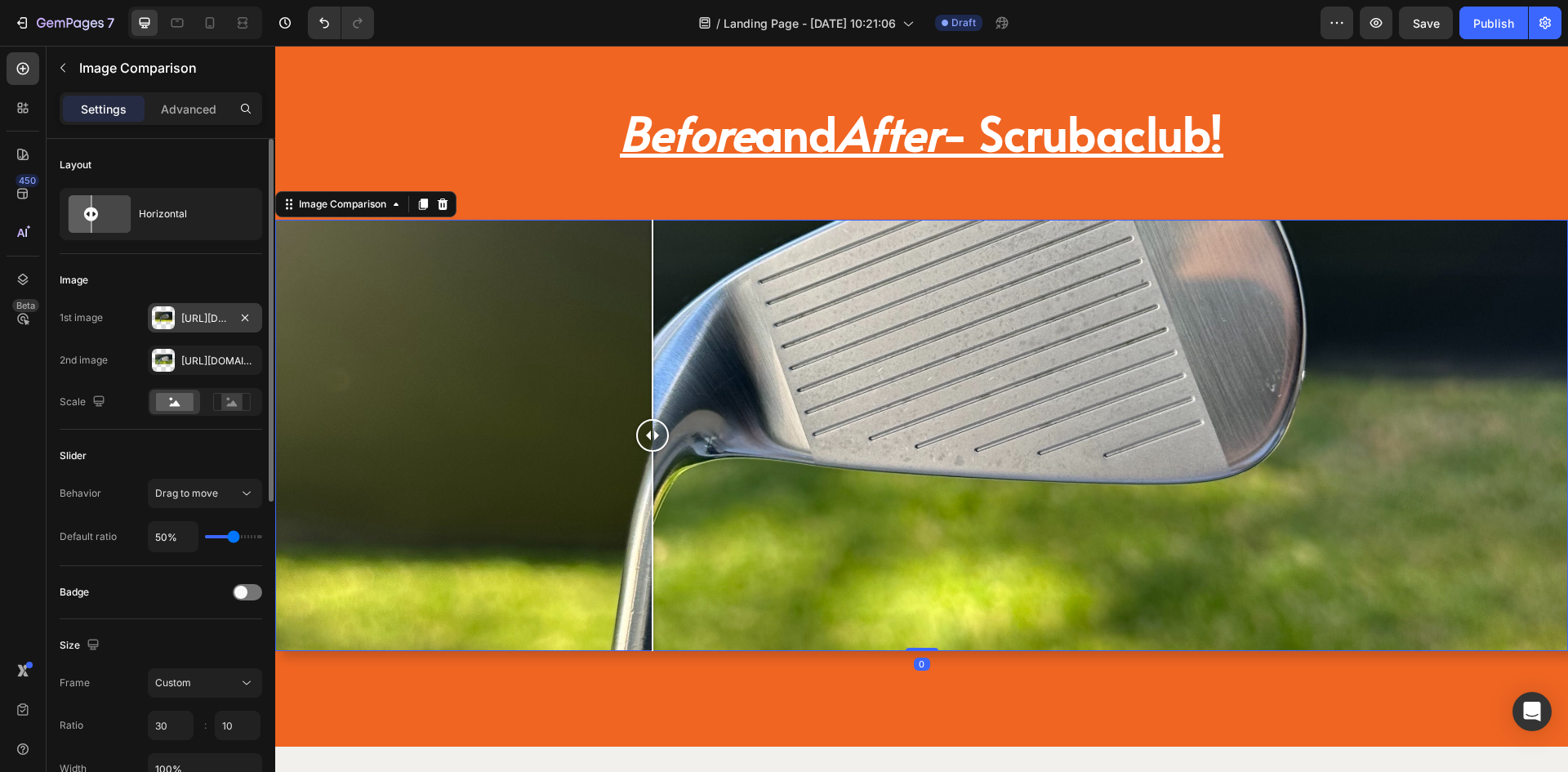
click at [185, 322] on div "[URL][DOMAIN_NAME]" at bounding box center [205, 319] width 47 height 15
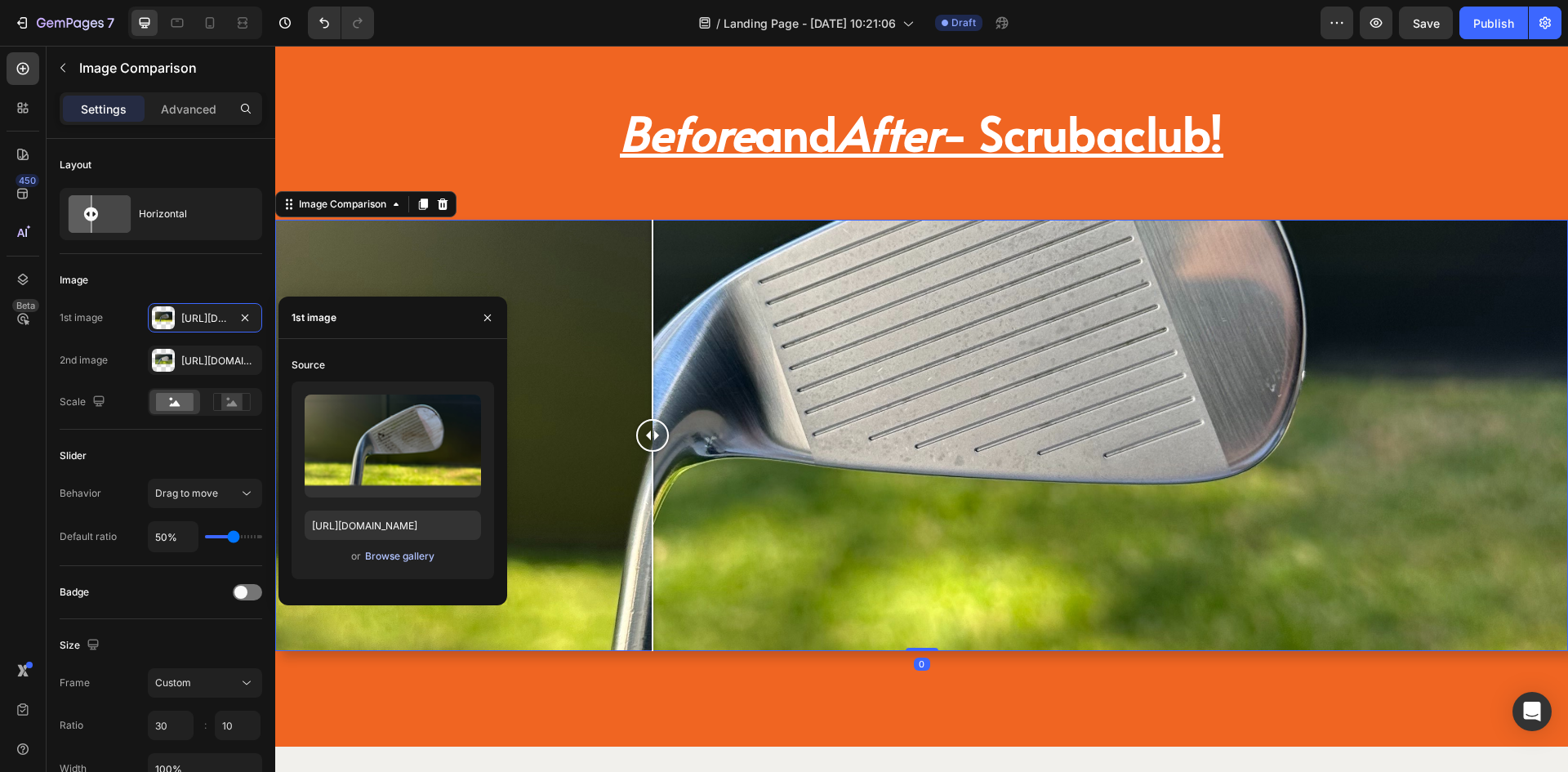
click at [394, 558] on div "Browse gallery" at bounding box center [399, 557] width 69 height 15
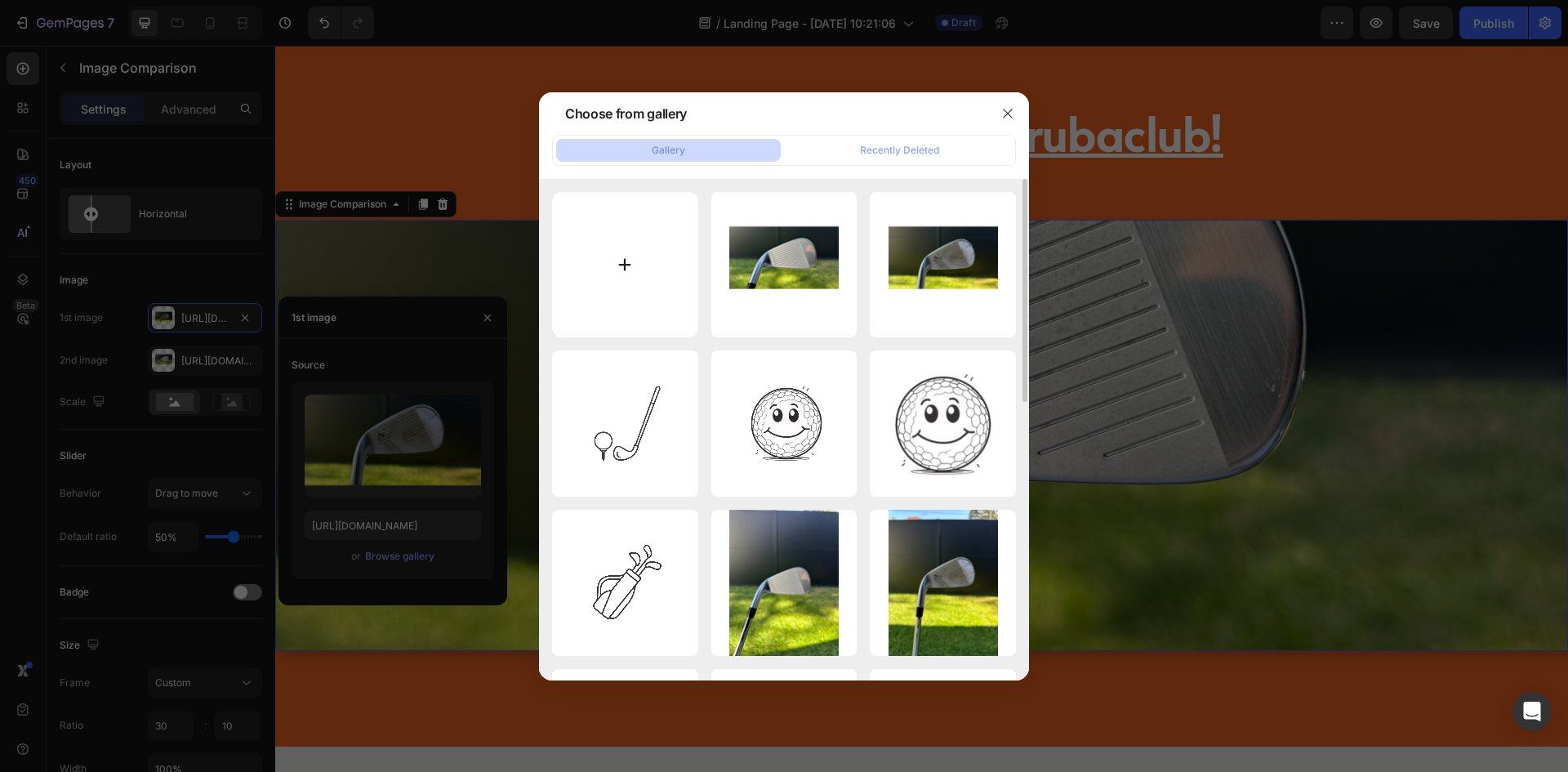
click at [653, 281] on input "file" at bounding box center [625, 266] width 146 height 147
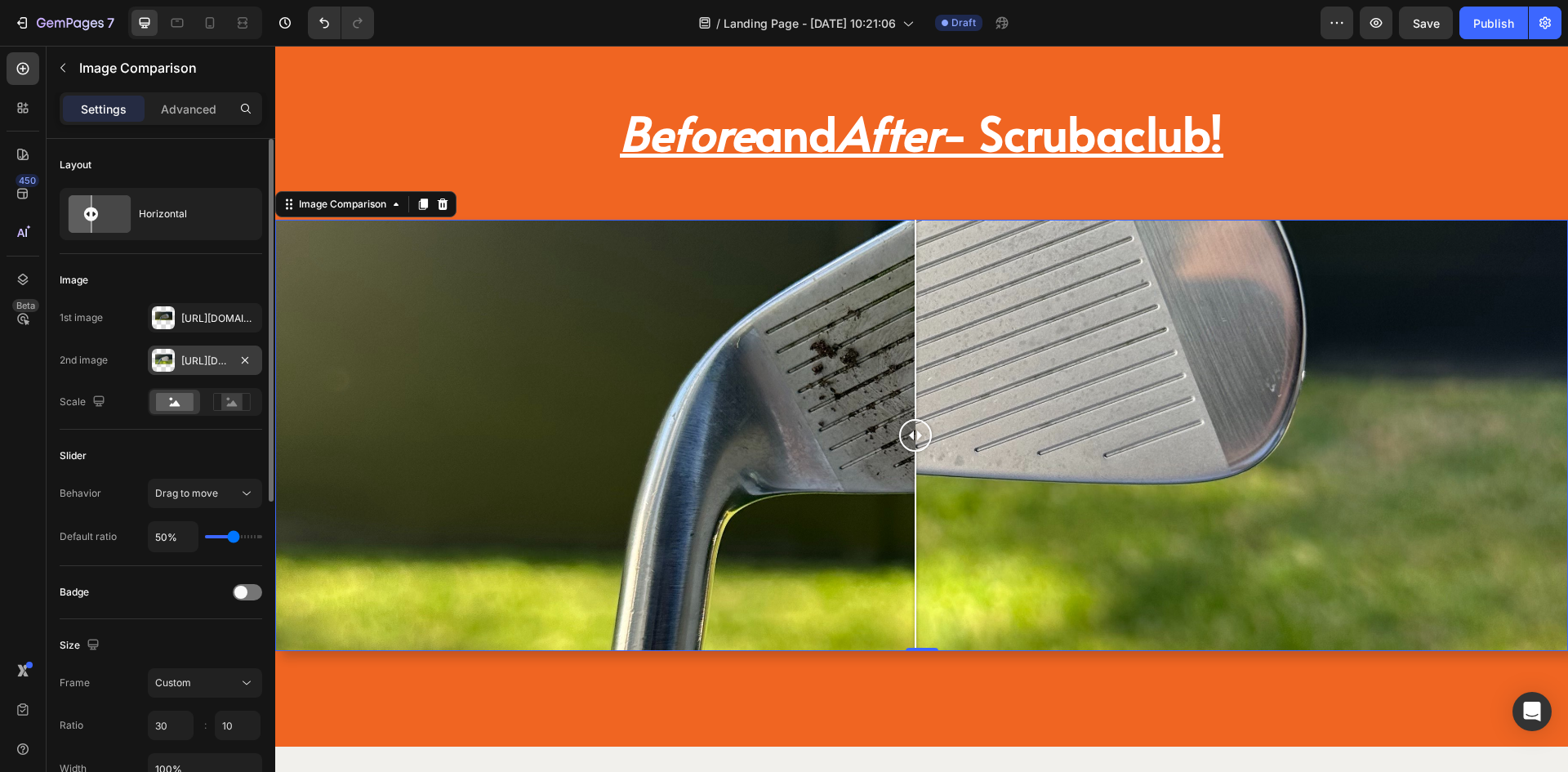
click at [191, 350] on div "[URL][DOMAIN_NAME]" at bounding box center [205, 360] width 114 height 29
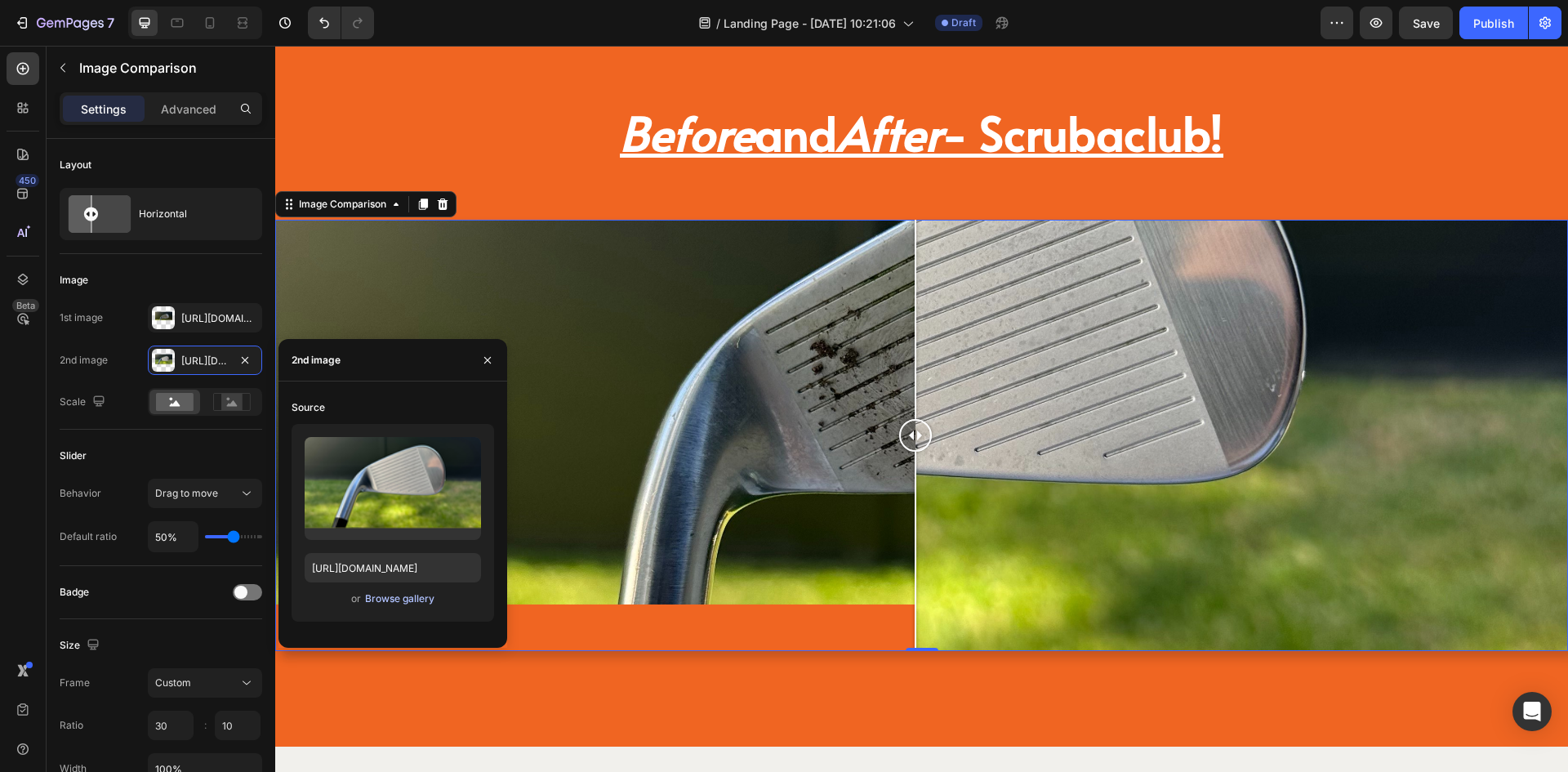
click at [383, 603] on div "Browse gallery" at bounding box center [399, 600] width 69 height 15
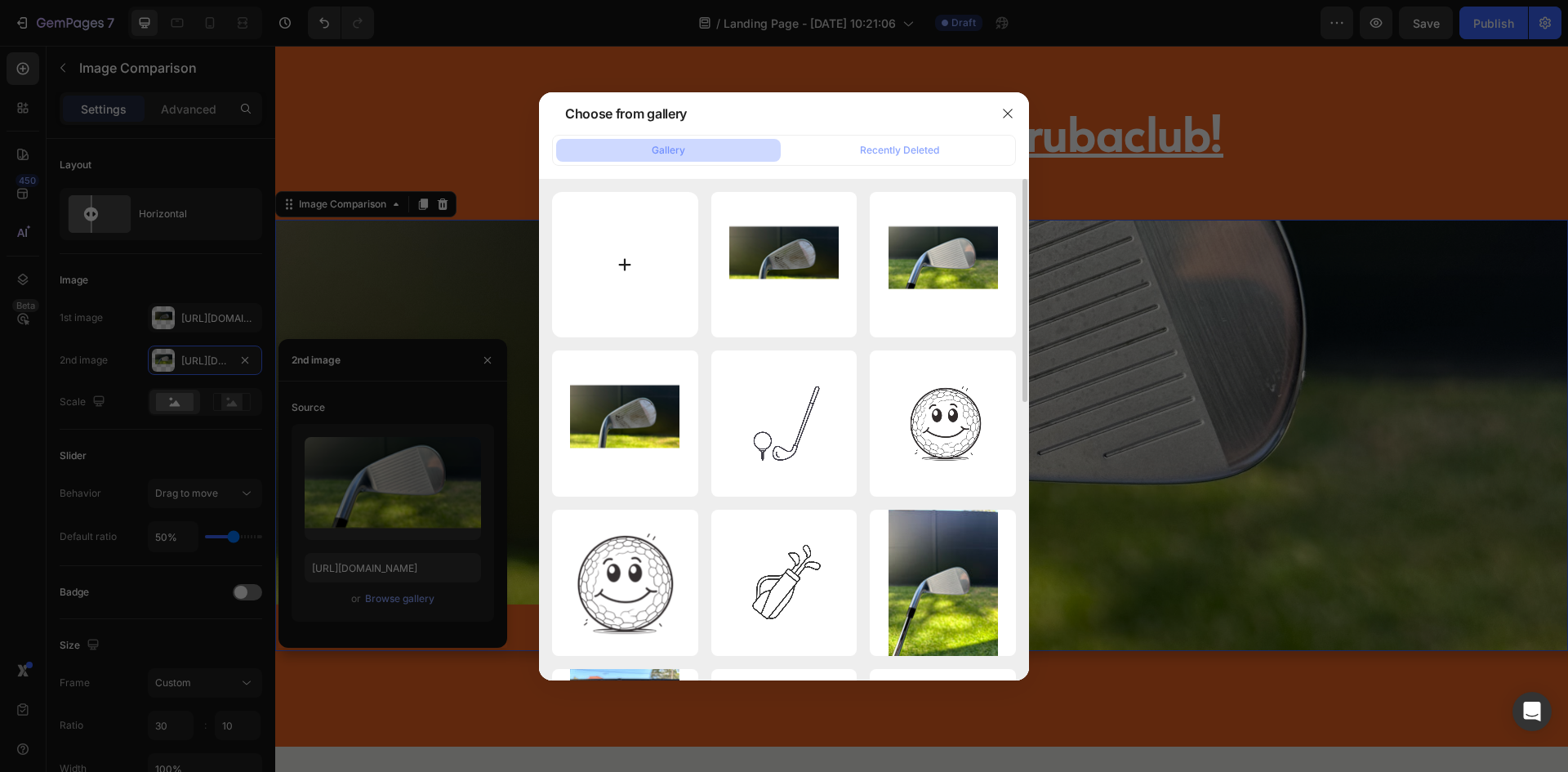
click at [621, 255] on input "file" at bounding box center [625, 266] width 146 height 147
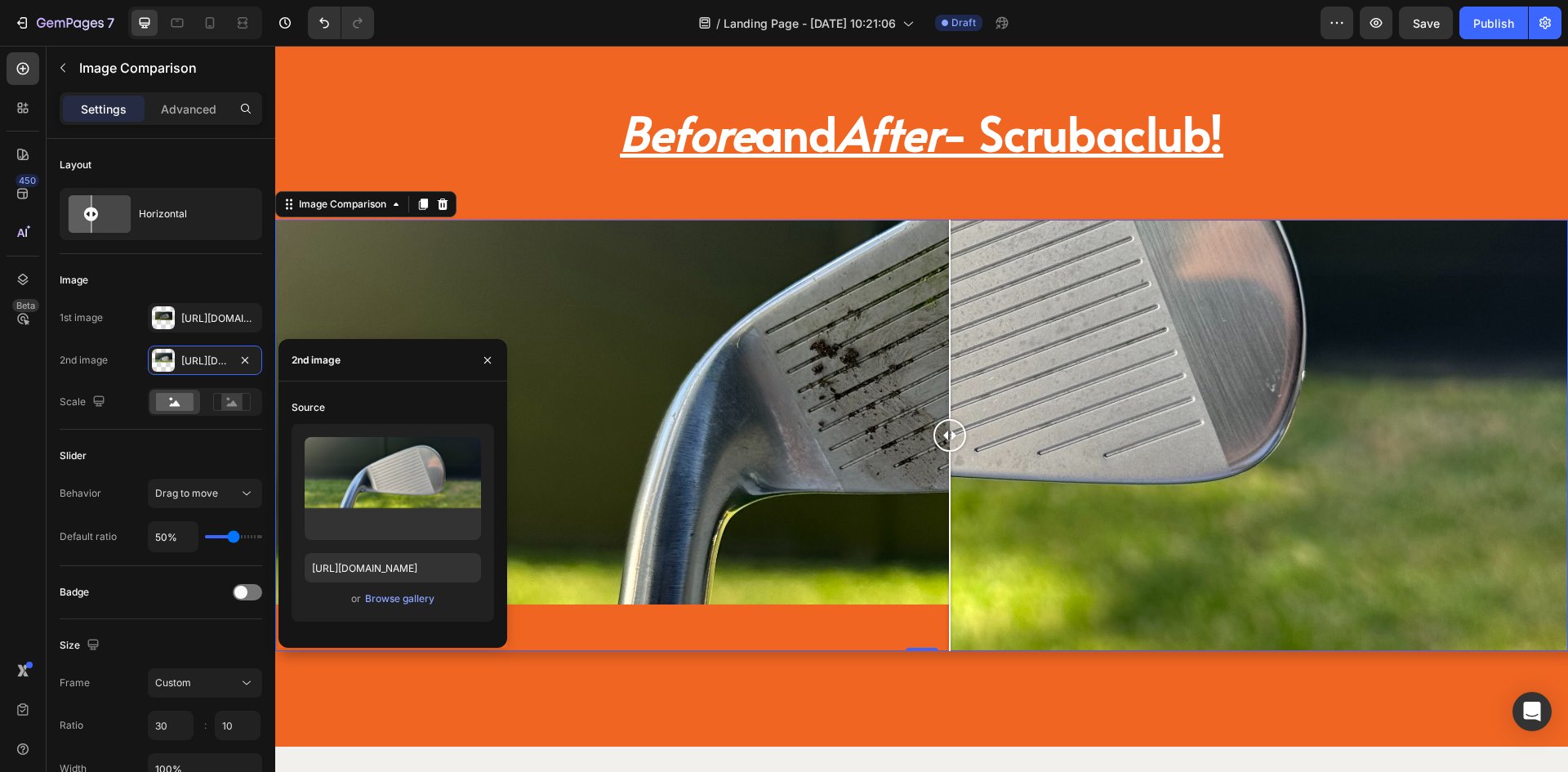
drag, startPoint x: 925, startPoint y: 429, endPoint x: 950, endPoint y: 479, distance: 55.9
click at [950, 479] on div at bounding box center [950, 436] width 32 height 431
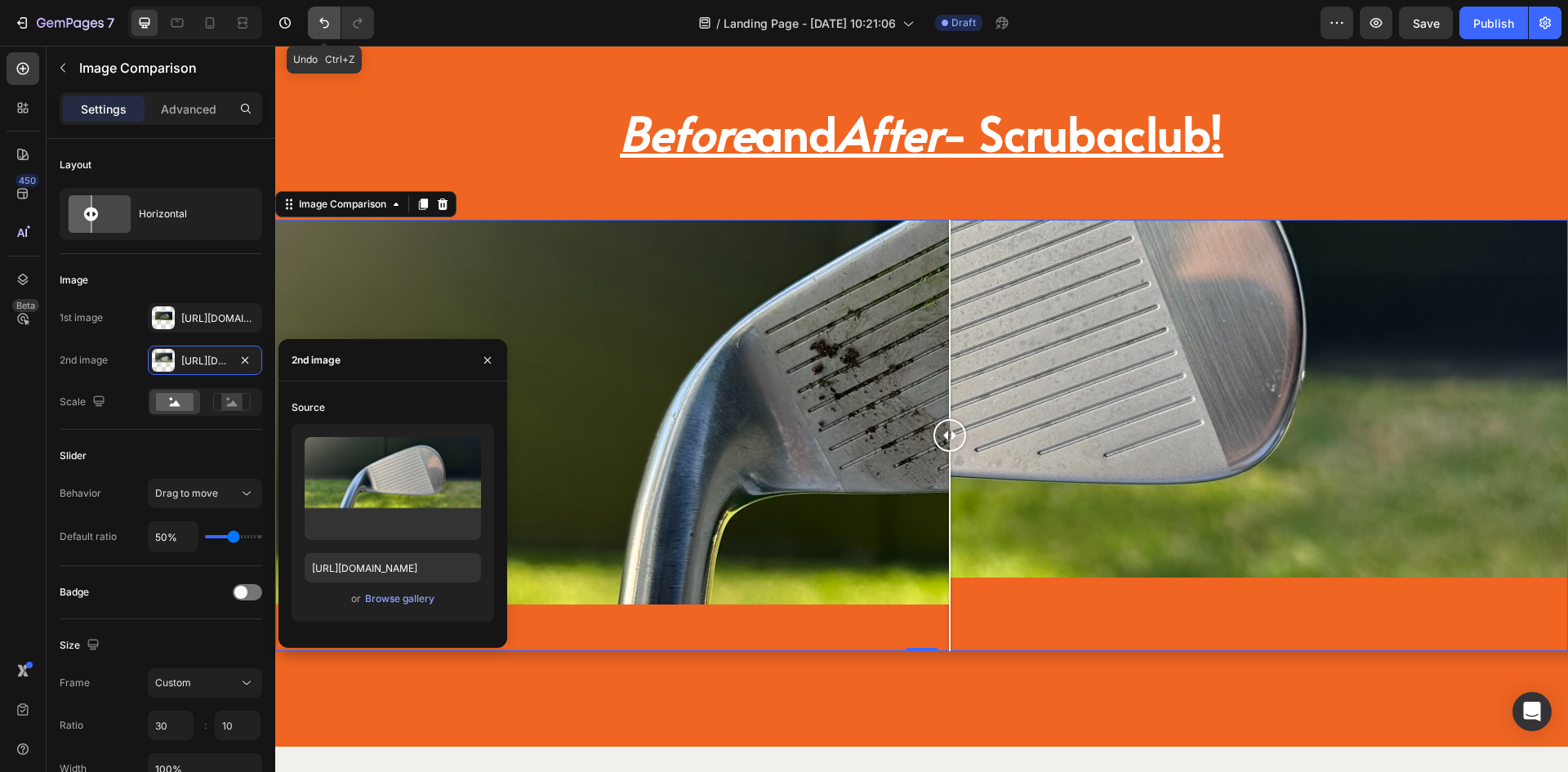
click at [317, 27] on icon "Undo/Redo" at bounding box center [325, 23] width 17 height 17
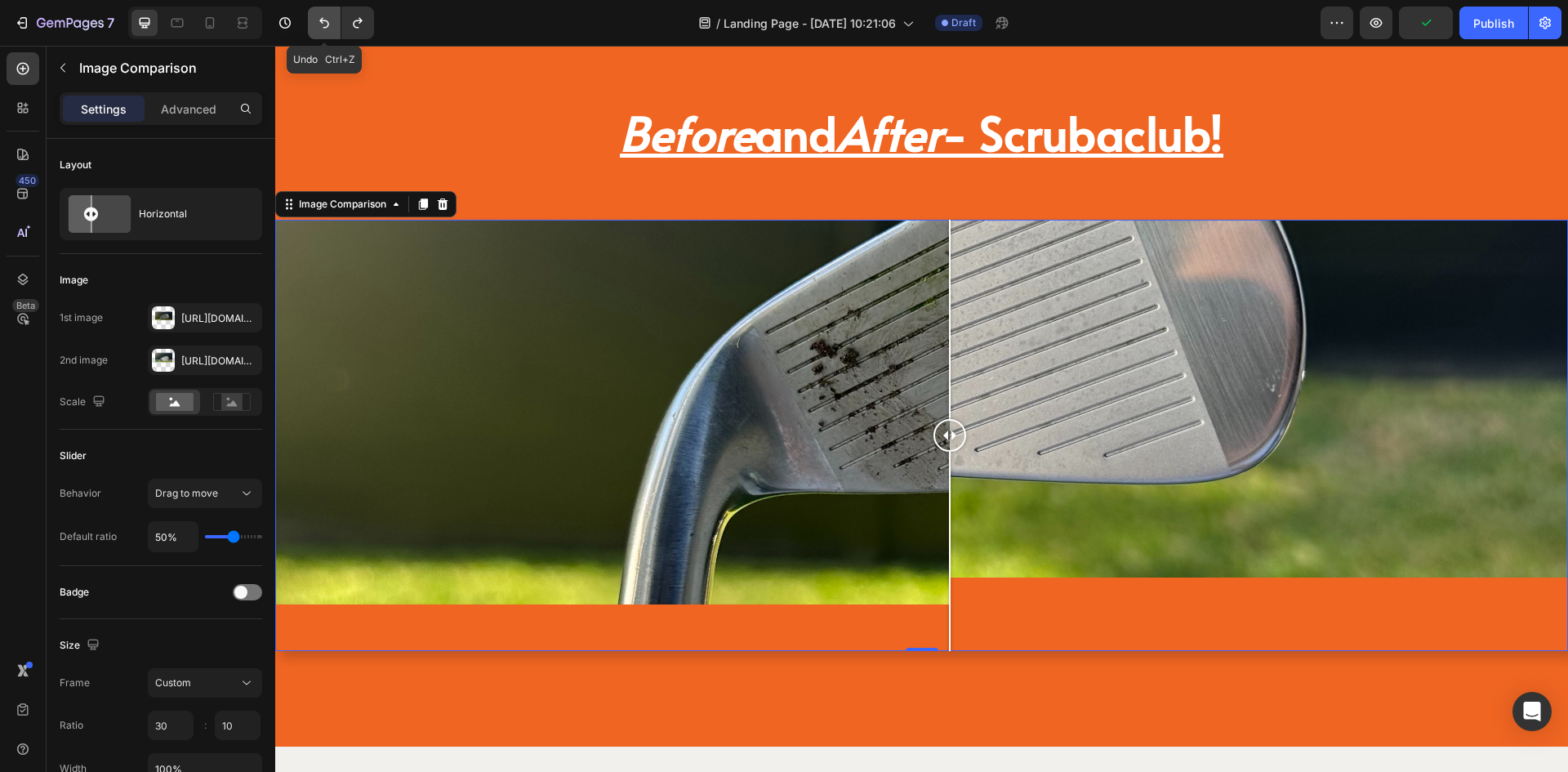
click at [319, 17] on icon "Undo/Redo" at bounding box center [325, 23] width 17 height 17
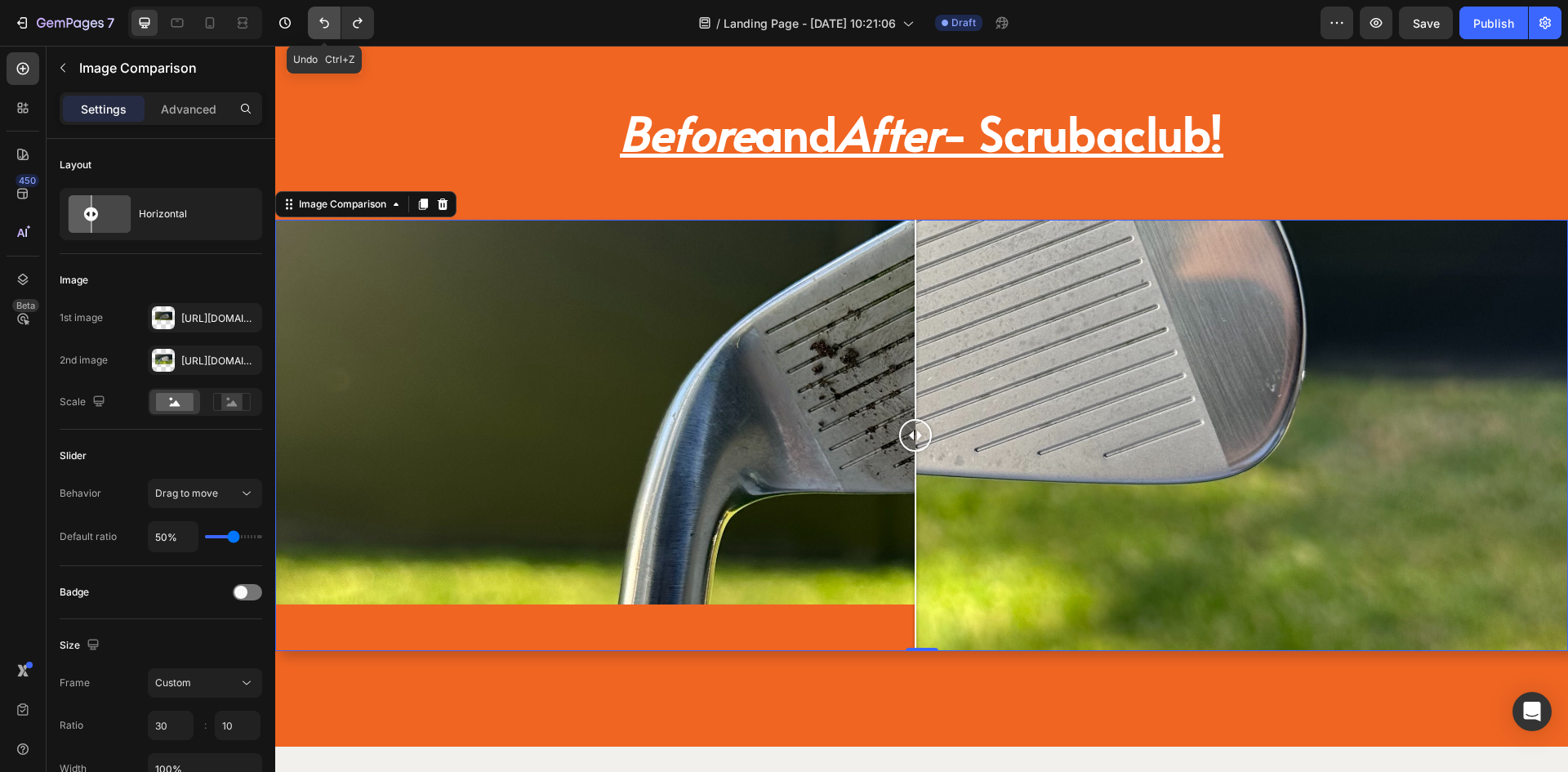
click at [319, 17] on icon "Undo/Redo" at bounding box center [325, 23] width 17 height 17
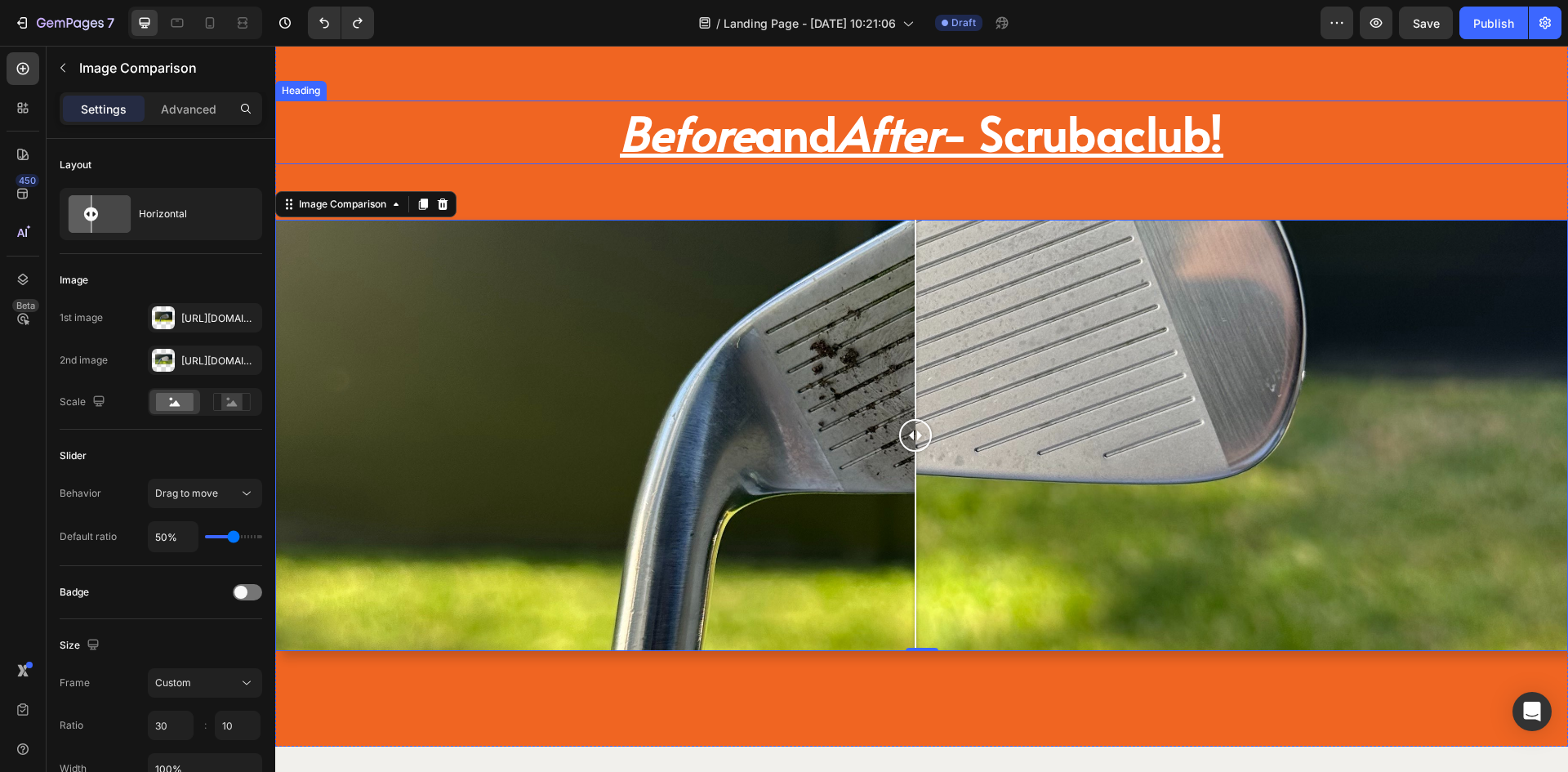
click at [458, 119] on h2 "Before and After - Scrubaclub!" at bounding box center [922, 132] width 1293 height 64
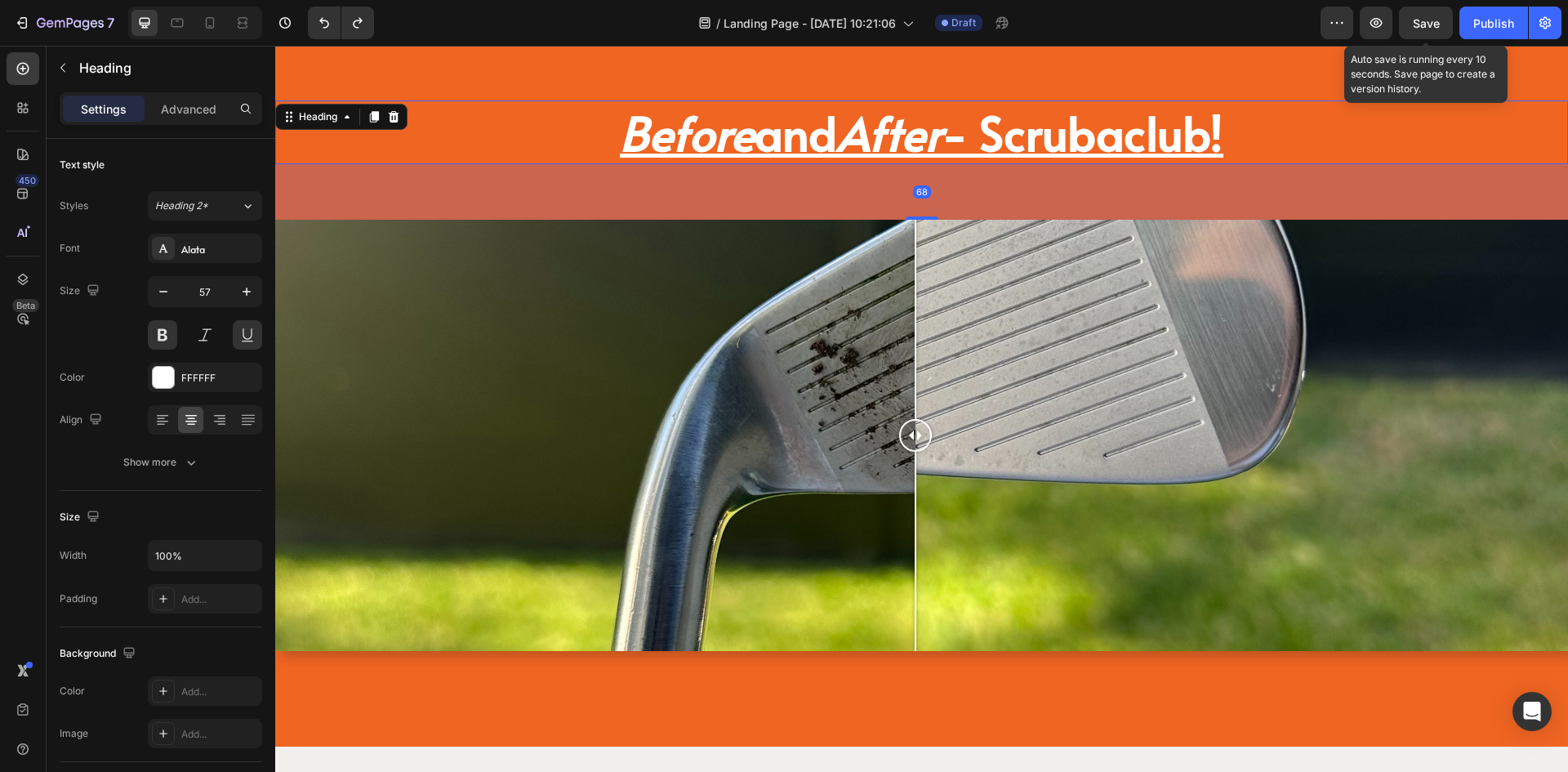
click at [1424, 27] on span "Save" at bounding box center [1427, 23] width 27 height 14
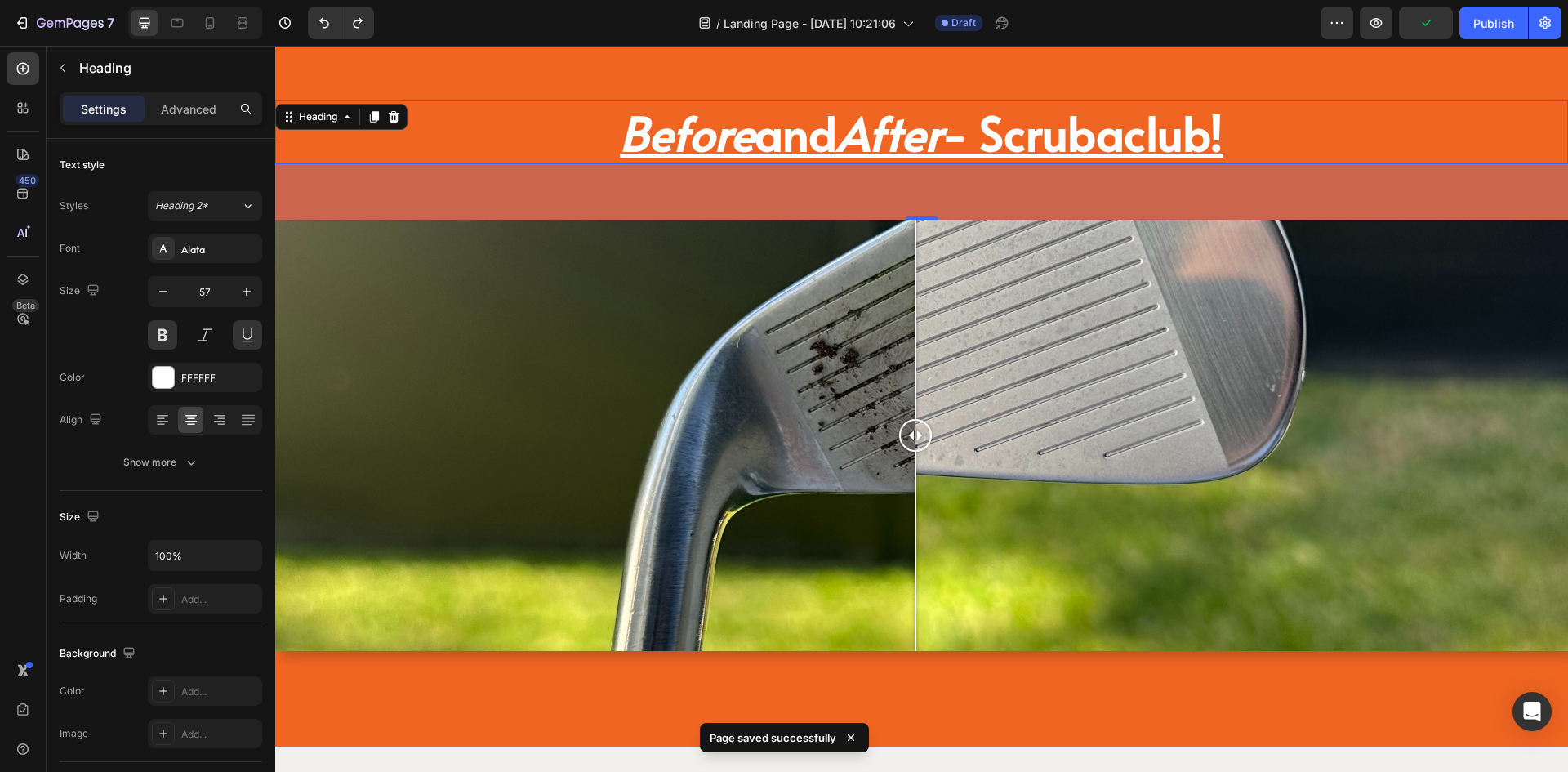
click at [904, 192] on div "68" at bounding box center [922, 192] width 1293 height 56
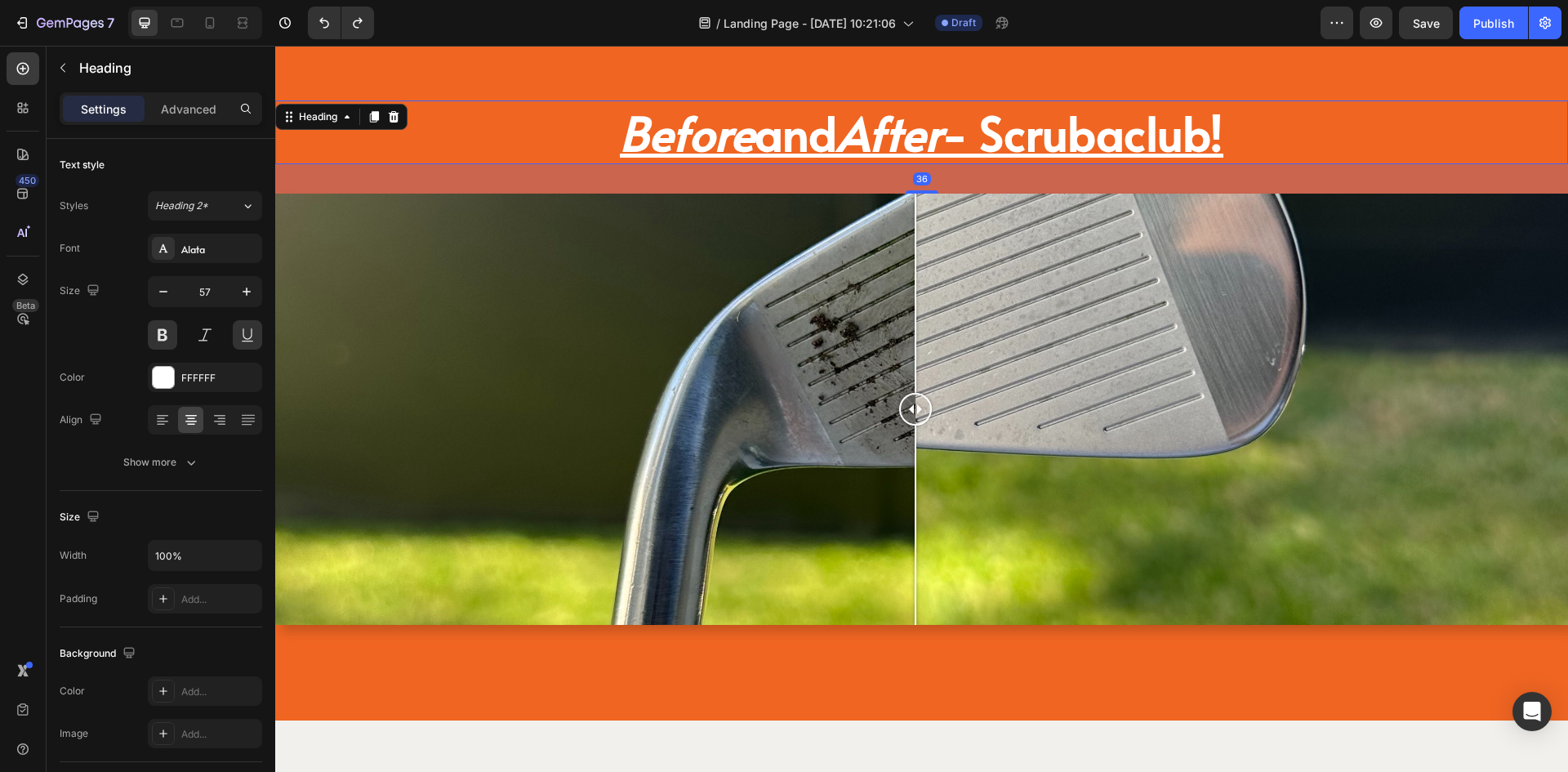
drag, startPoint x: 920, startPoint y: 219, endPoint x: 937, endPoint y: 193, distance: 31.1
click at [937, 164] on div "36" at bounding box center [922, 164] width 1293 height 0
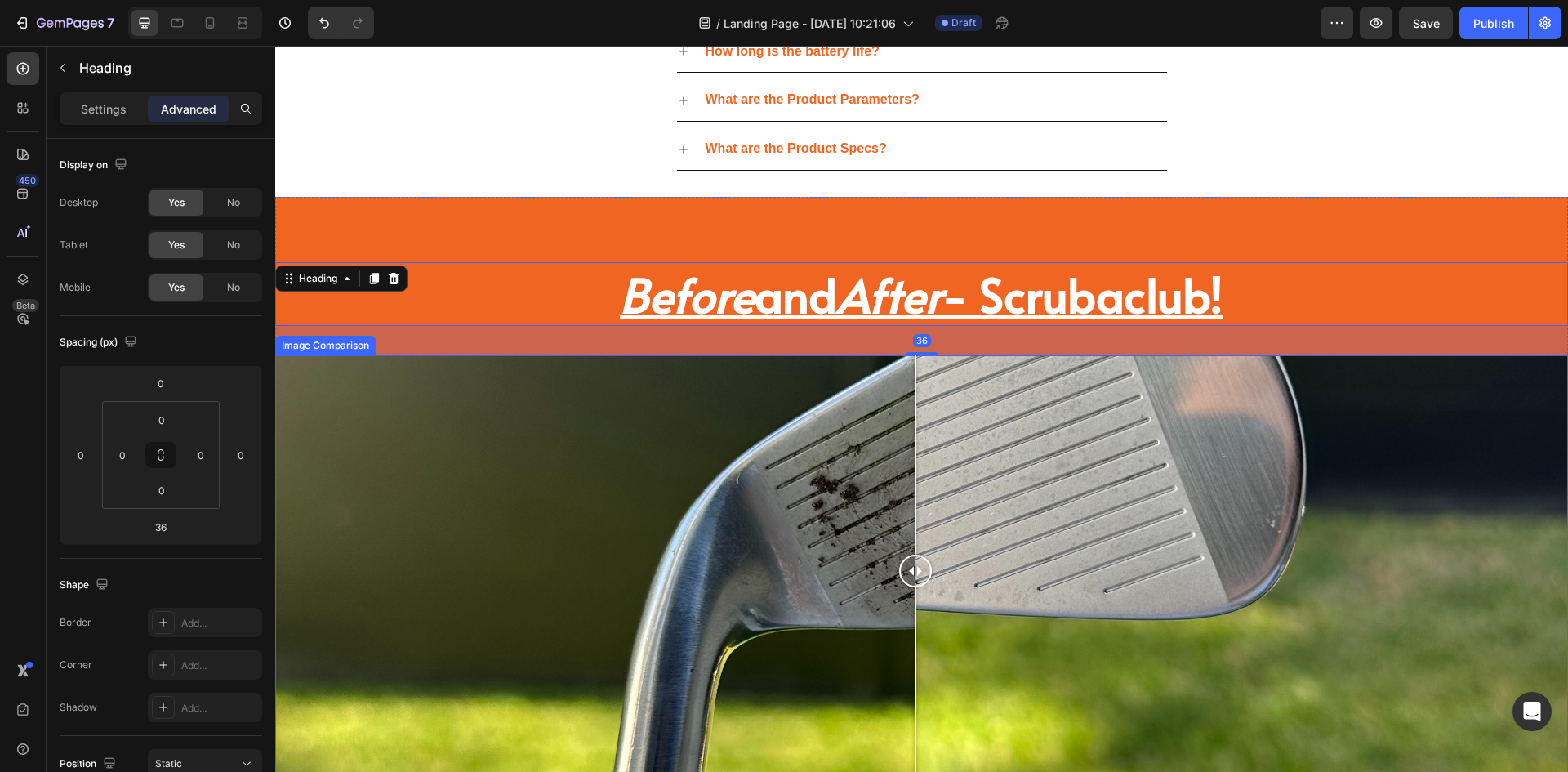
scroll to position [3221, 0]
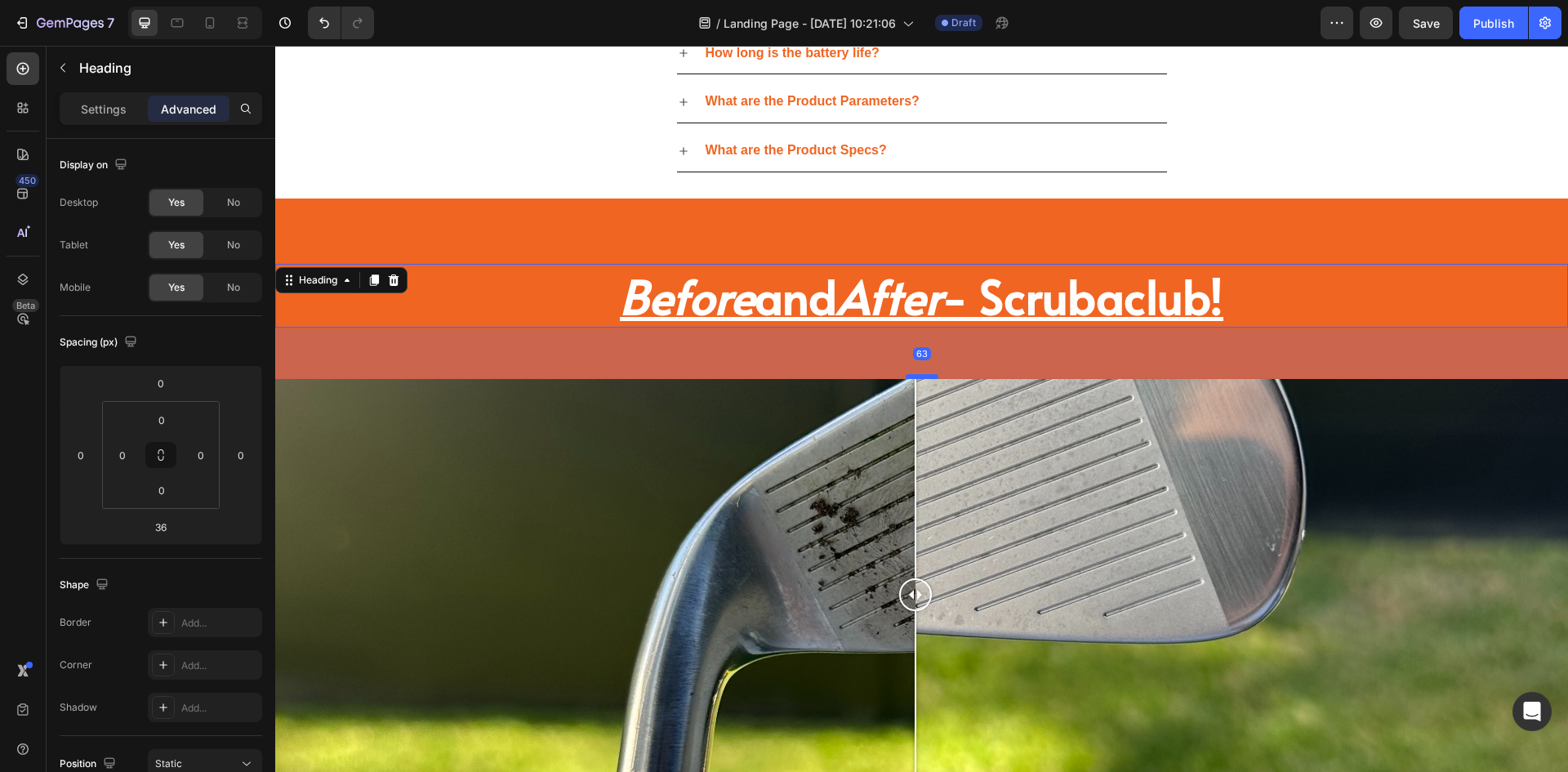
drag, startPoint x: 922, startPoint y: 355, endPoint x: 921, endPoint y: 376, distance: 21.0
click at [921, 376] on div at bounding box center [921, 376] width 32 height 5
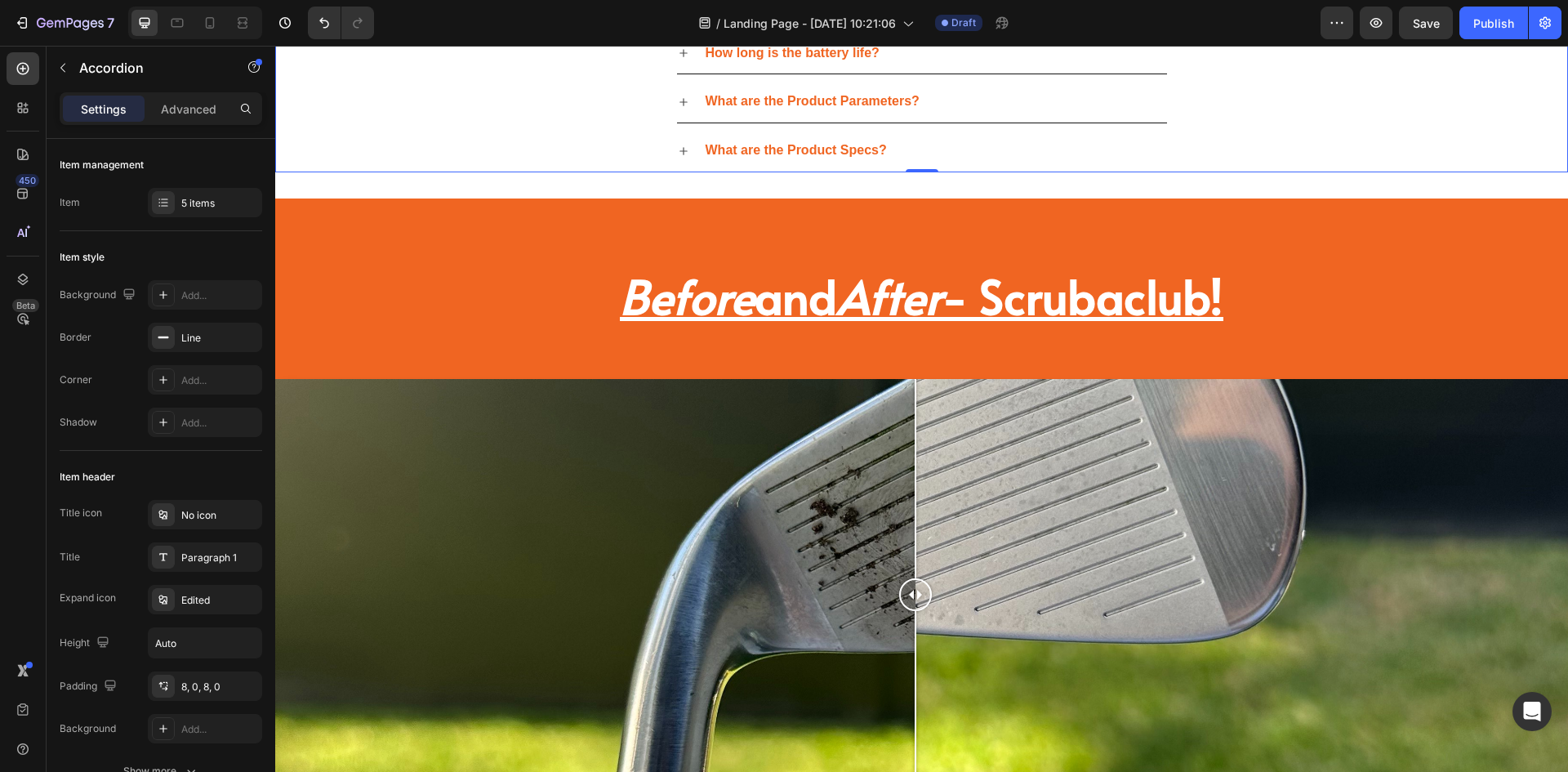
click at [514, 122] on div "What are the Product Parameters?" at bounding box center [922, 102] width 1292 height 42
click at [1412, 22] on button "Save" at bounding box center [1426, 22] width 54 height 32
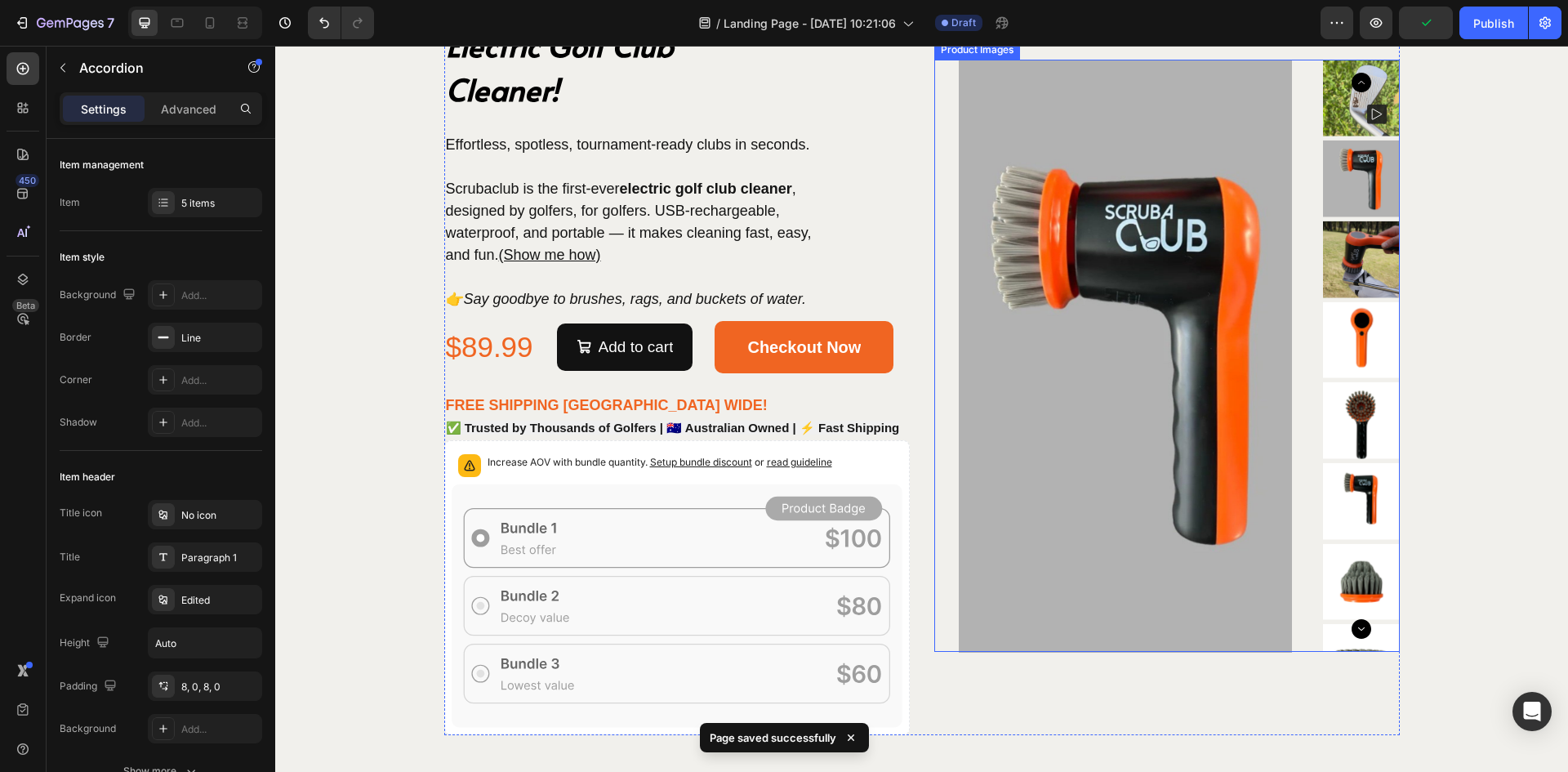
scroll to position [4201, 0]
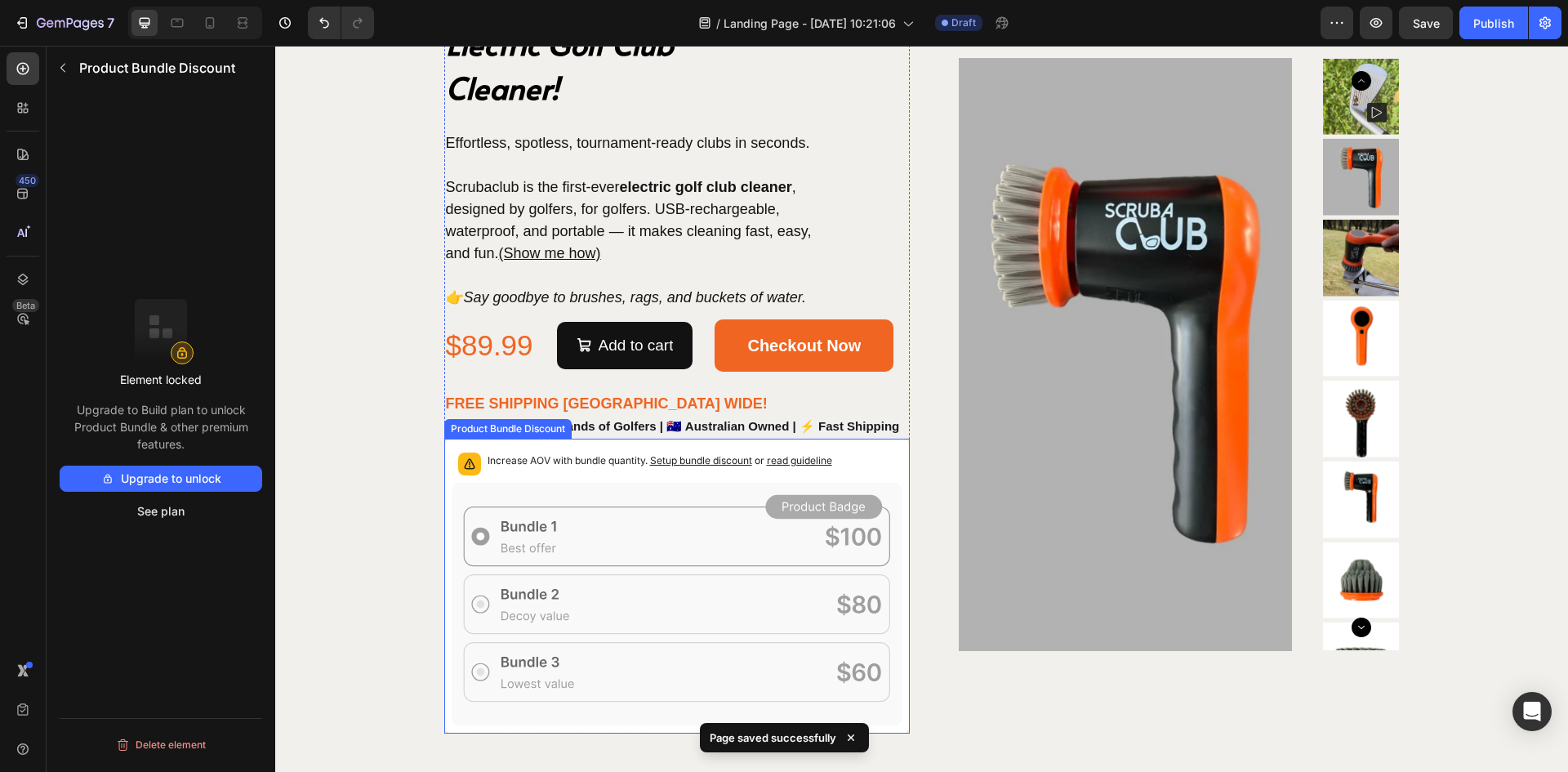
click at [577, 493] on icon at bounding box center [677, 604] width 451 height 243
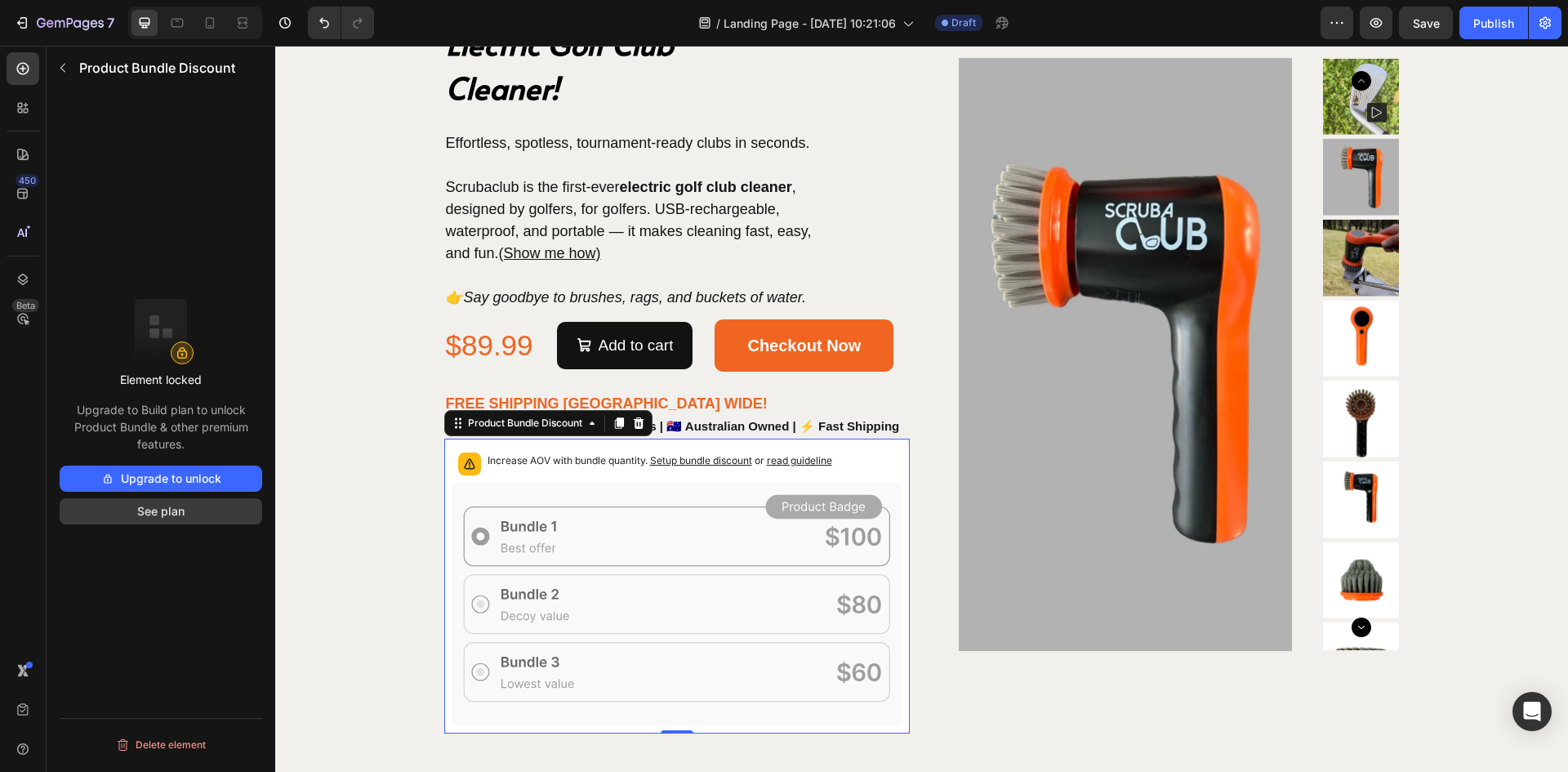
click at [141, 506] on button "See plan" at bounding box center [161, 511] width 202 height 26
